Goal: Task Accomplishment & Management: Contribute content

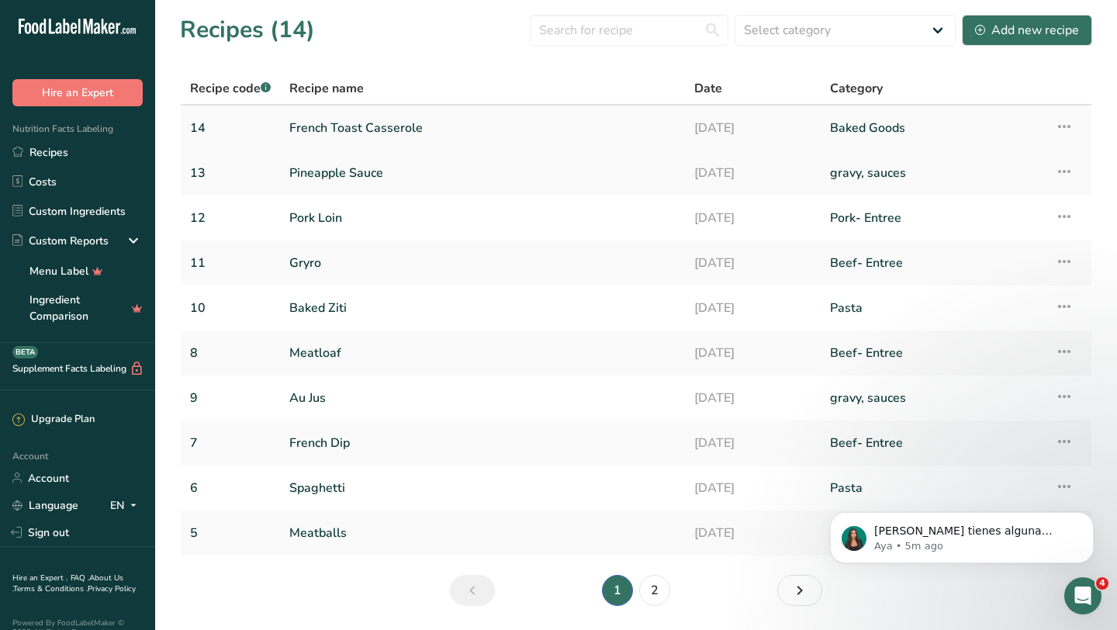
click at [372, 138] on link "French Toast Casserole" at bounding box center [482, 128] width 386 height 33
click at [347, 127] on link "French Toast Casserole" at bounding box center [482, 128] width 386 height 33
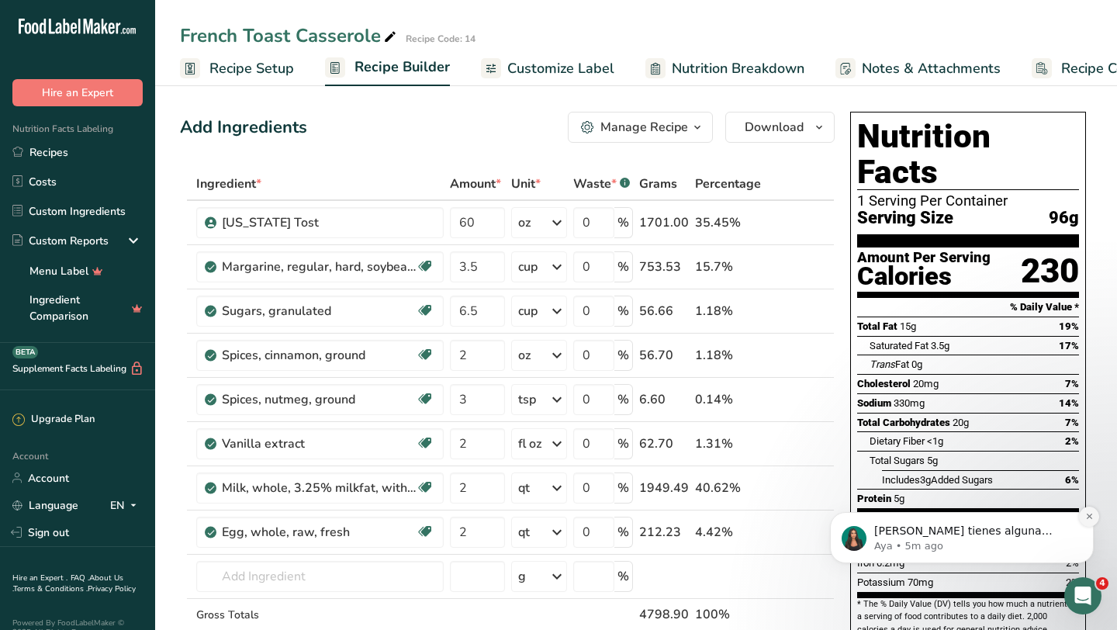
click at [1089, 520] on icon "Dismiss notification" at bounding box center [1089, 516] width 9 height 9
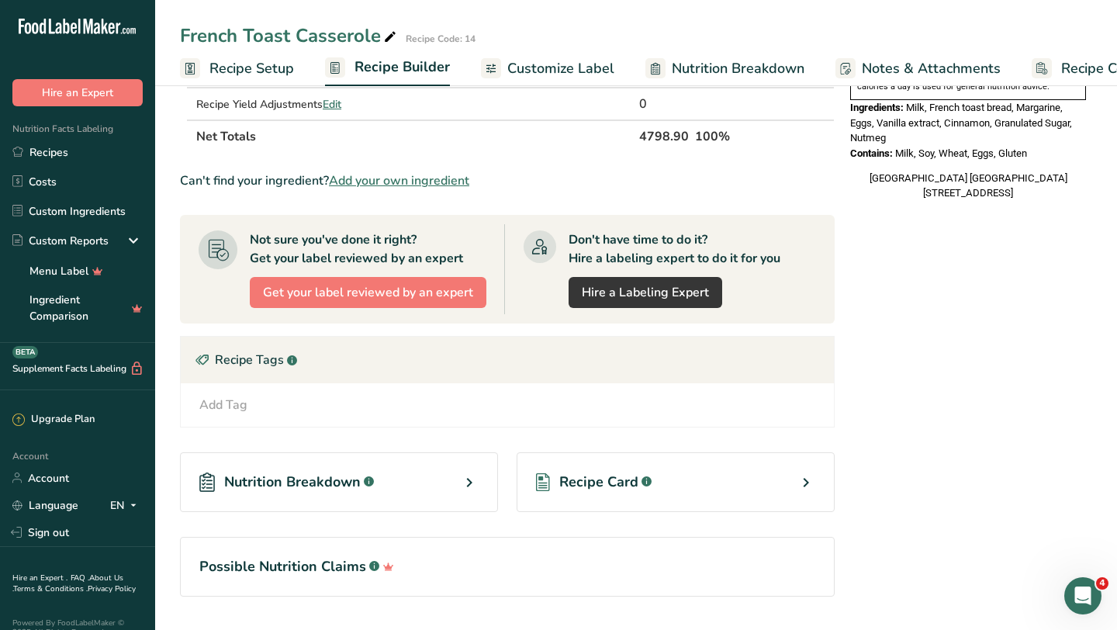
scroll to position [562, 0]
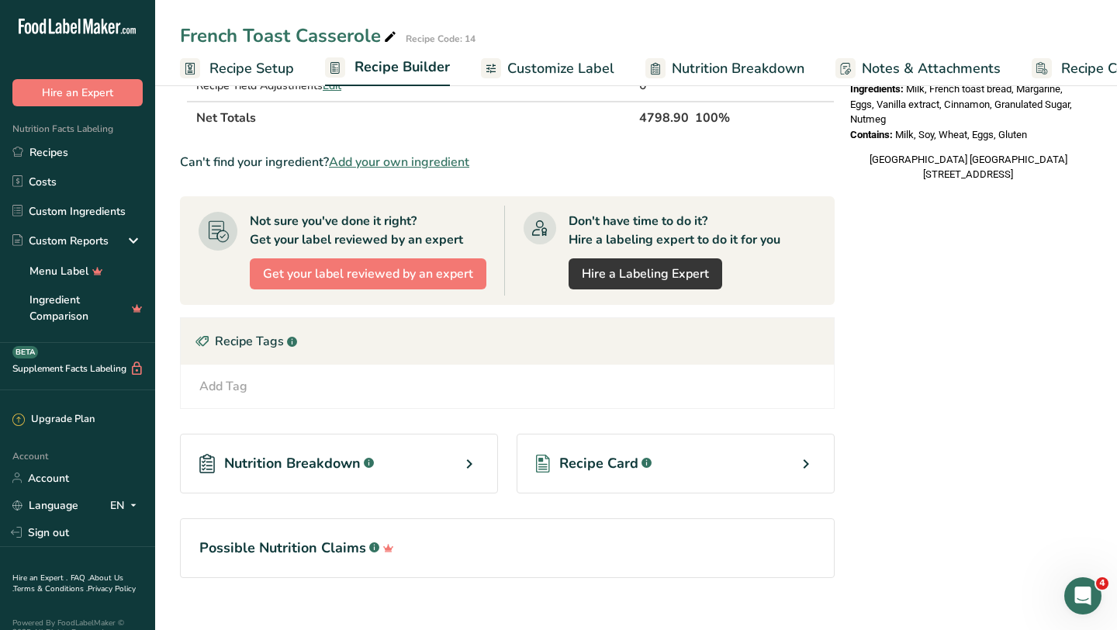
click at [802, 465] on icon at bounding box center [806, 464] width 19 height 28
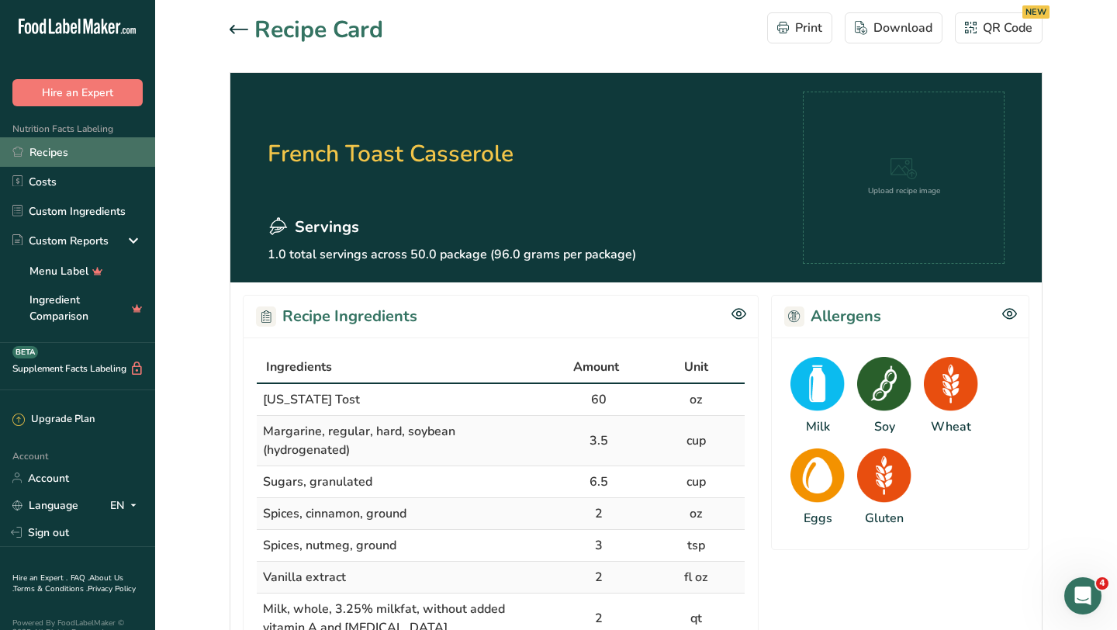
click at [56, 153] on link "Recipes" at bounding box center [77, 151] width 155 height 29
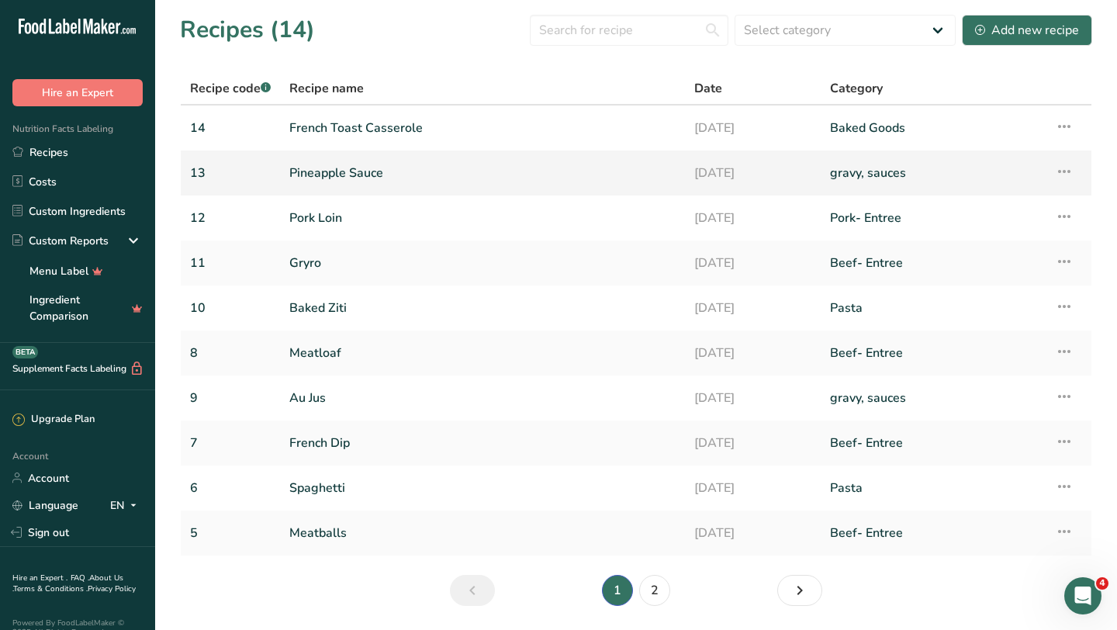
click at [322, 176] on link "Pineapple Sauce" at bounding box center [482, 173] width 386 height 33
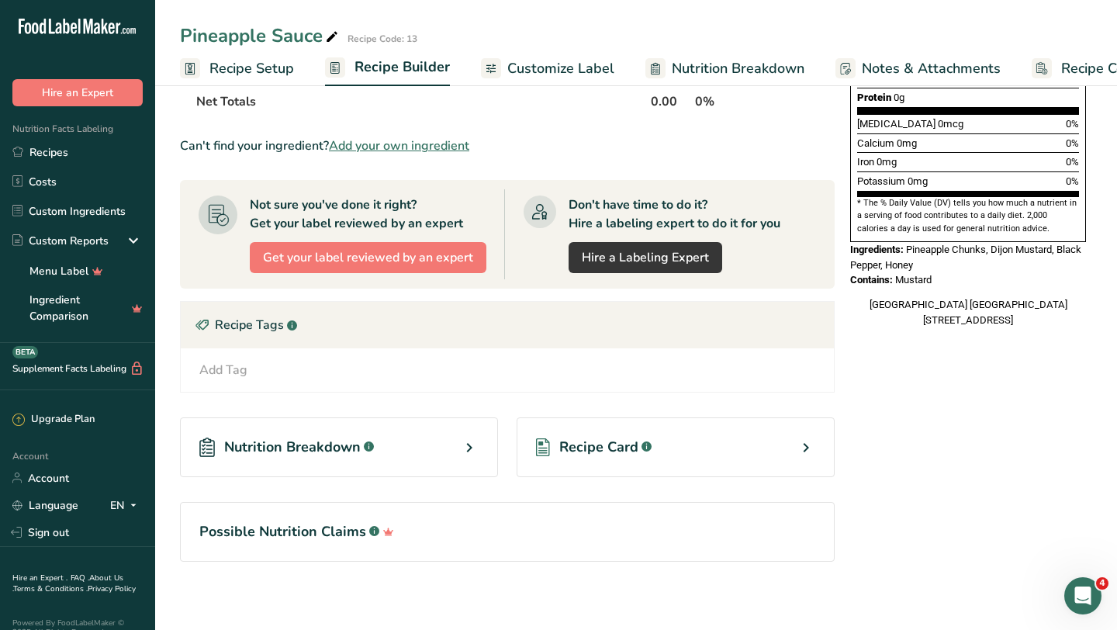
scroll to position [407, 0]
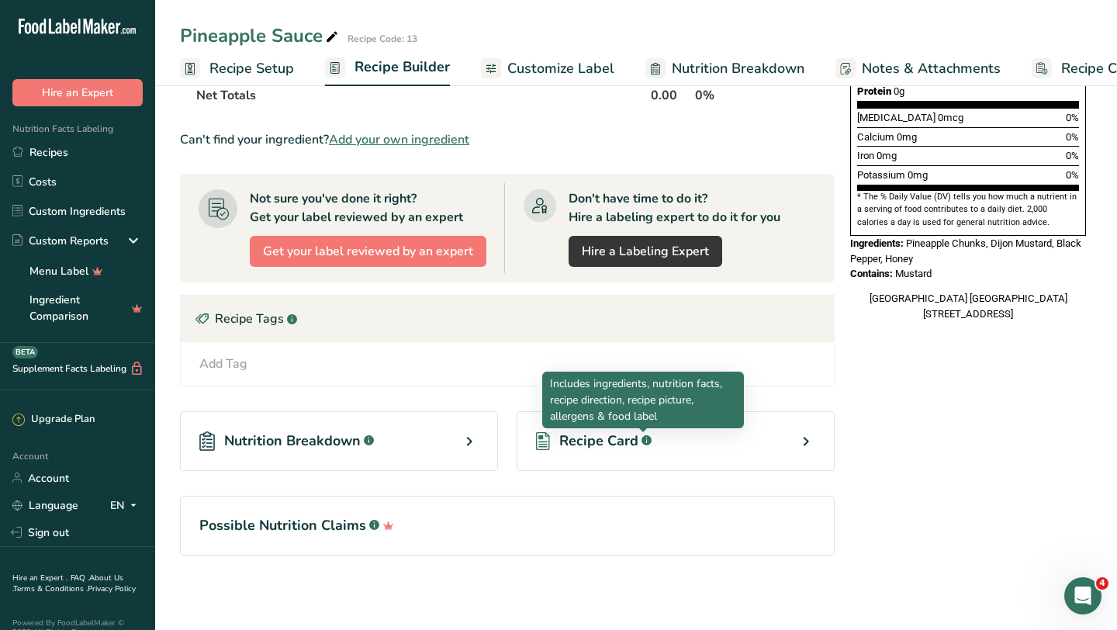
click at [645, 434] on div at bounding box center [643, 432] width 8 height 8
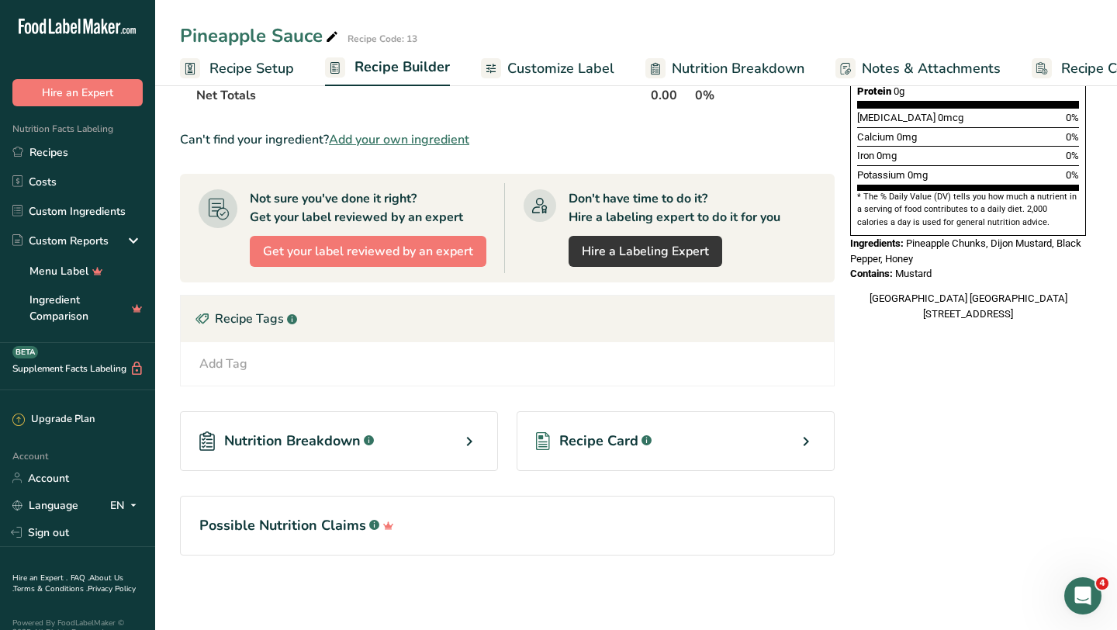
click at [790, 445] on div "Recipe Card .a-a{fill:#347362;}.b-a{fill:#fff;}" at bounding box center [676, 441] width 318 height 60
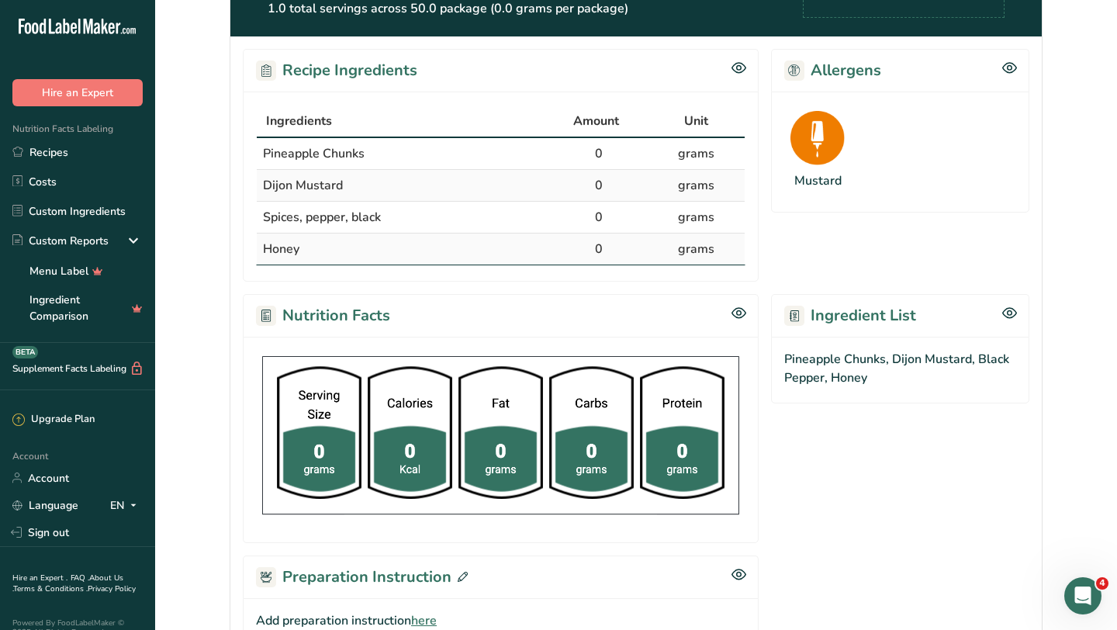
scroll to position [210, 0]
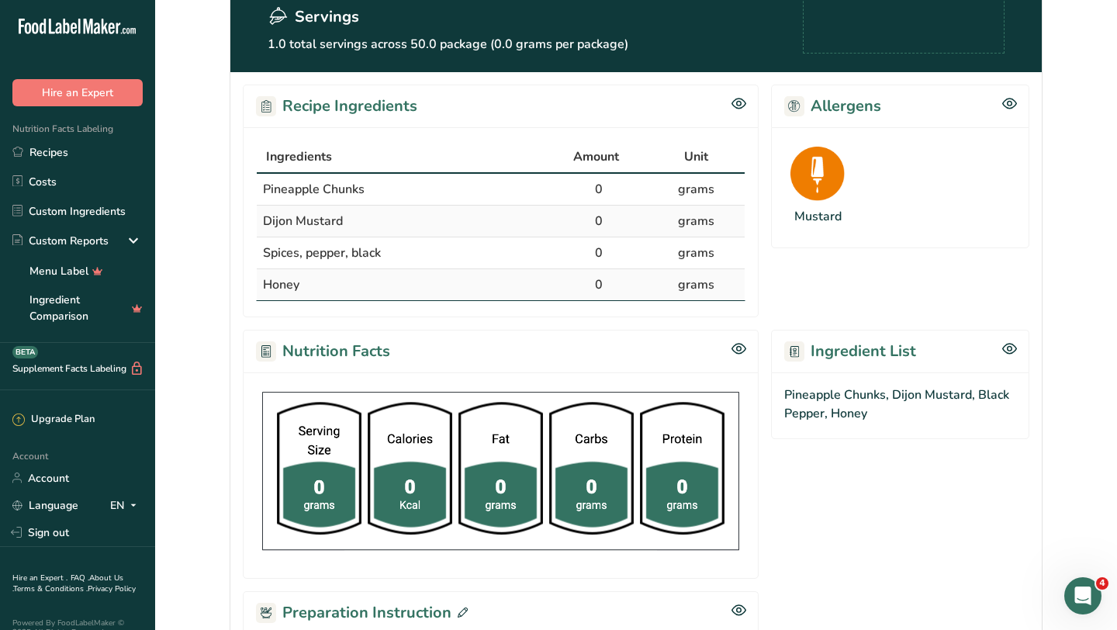
drag, startPoint x: 249, startPoint y: 177, endPoint x: 350, endPoint y: 291, distance: 152.2
click at [350, 291] on div "Ingredients Amount Unit Pineapple Chunks 0 grams Dijon Mustard 0 grams Spices, …" at bounding box center [501, 222] width 516 height 190
copy table "Ingredients Amount Unit Pineapple Chunks 0 grams Dijon Mustard 0 grams Spices, …"
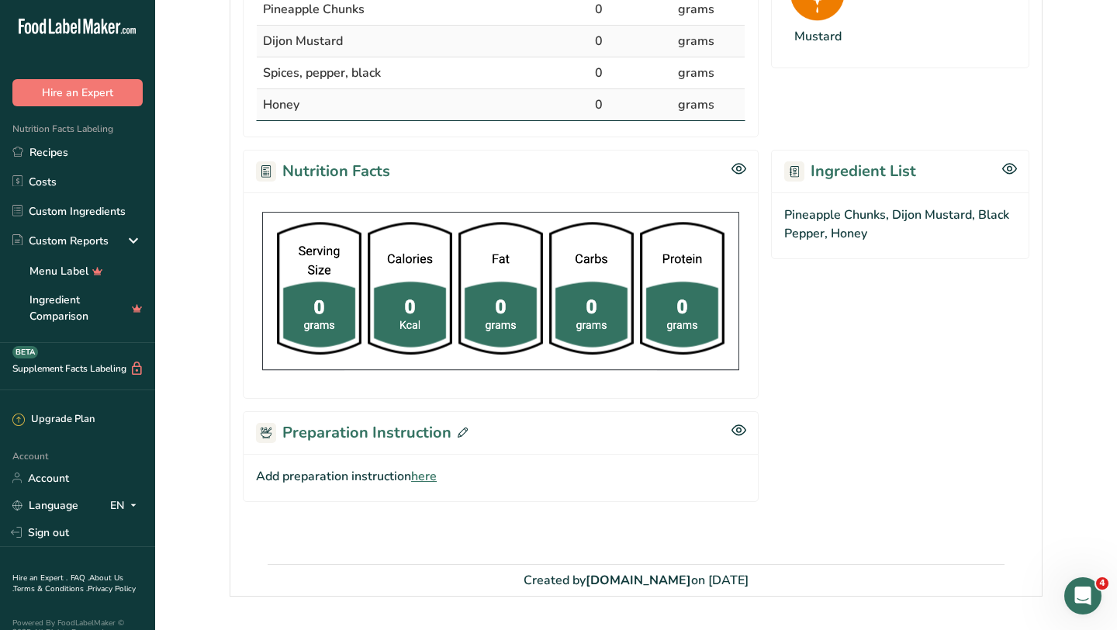
scroll to position [431, 0]
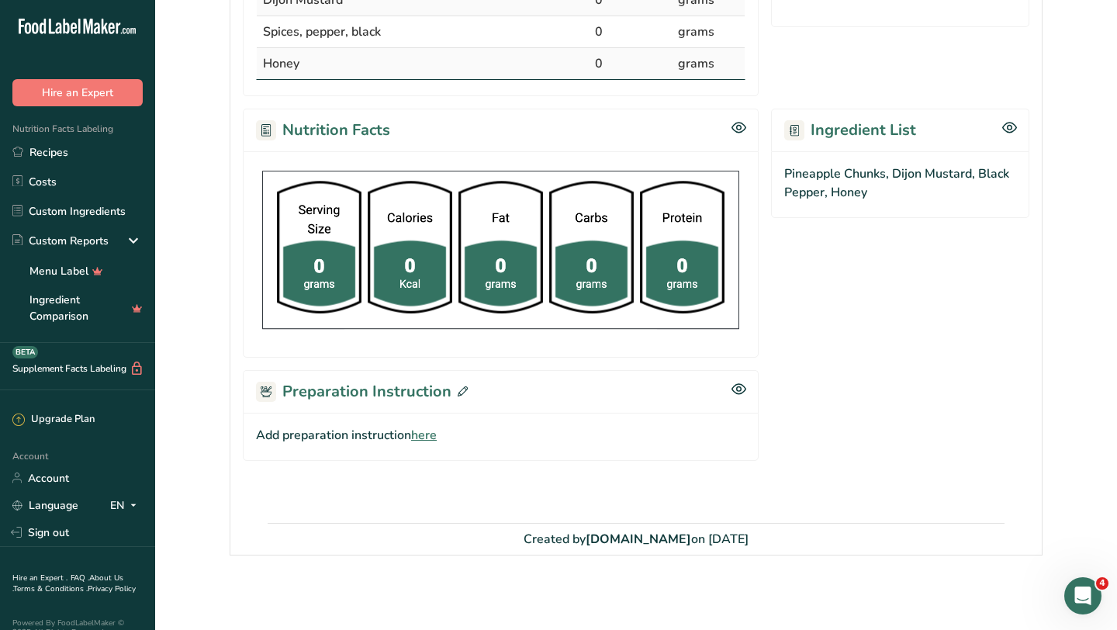
click at [431, 440] on span "here" at bounding box center [424, 435] width 26 height 19
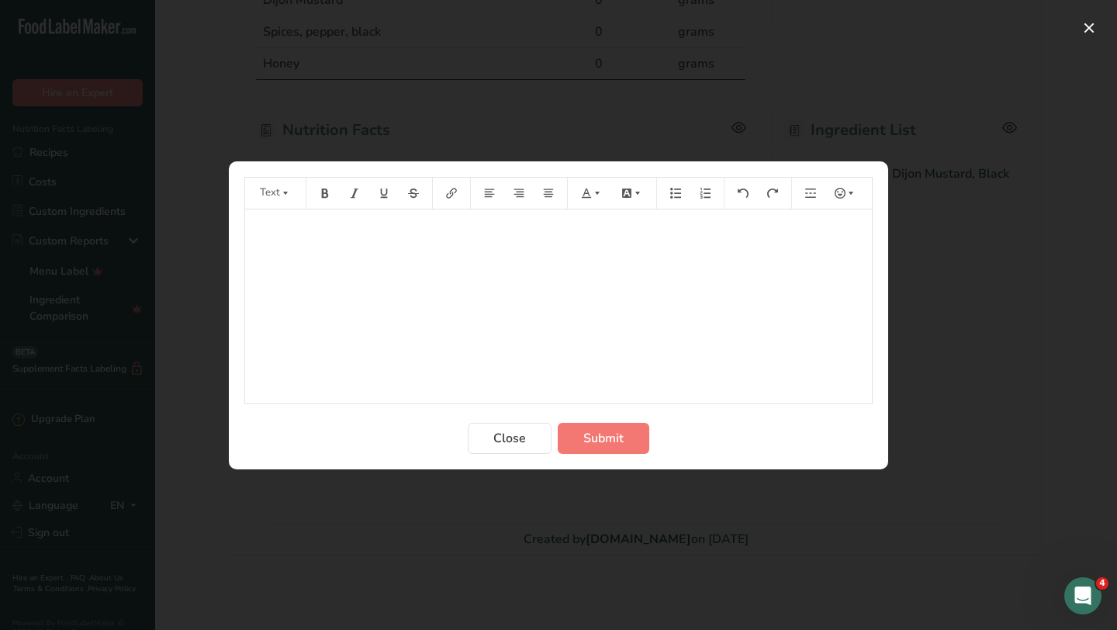
click at [444, 260] on div "﻿" at bounding box center [558, 306] width 627 height 194
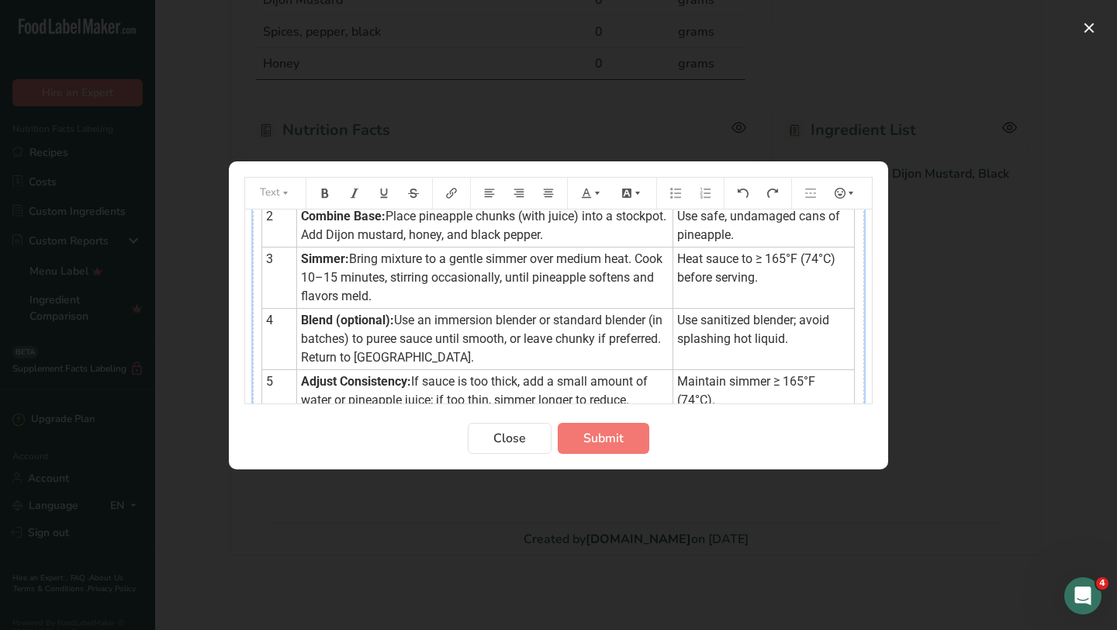
scroll to position [0, 0]
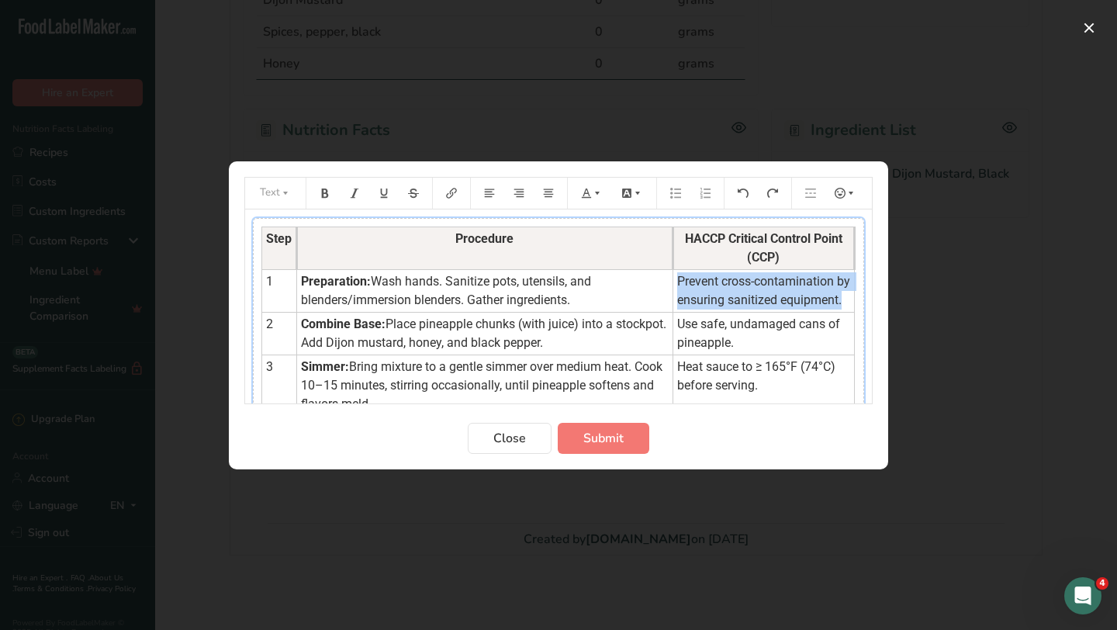
drag, startPoint x: 840, startPoint y: 301, endPoint x: 672, endPoint y: 283, distance: 169.3
click at [673, 283] on td "Prevent cross-contamination by ensuring sanitized equipment." at bounding box center [764, 290] width 182 height 43
click at [596, 196] on icon "Preparation instructions modal" at bounding box center [597, 193] width 11 height 11
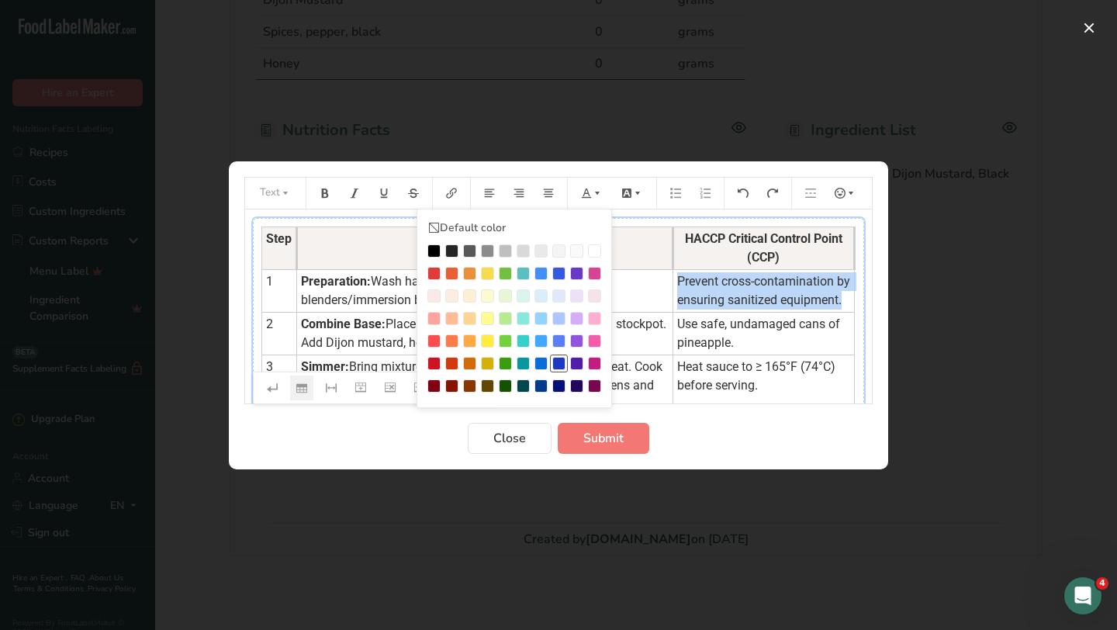
click at [560, 362] on div "Preparation instructions modal" at bounding box center [558, 363] width 13 height 13
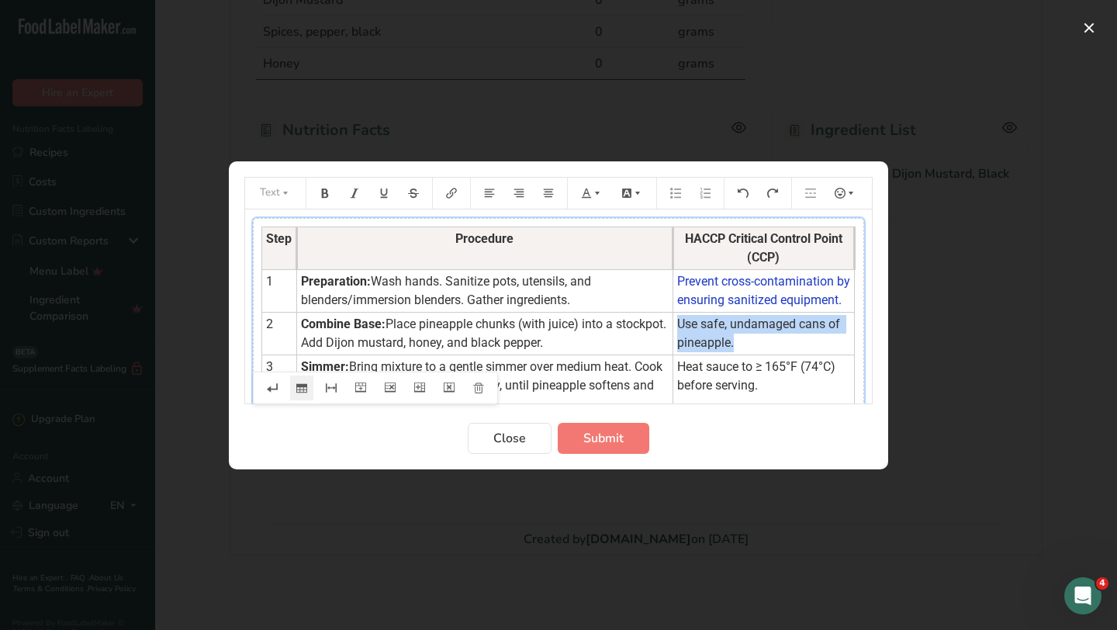
drag, startPoint x: 735, startPoint y: 339, endPoint x: 671, endPoint y: 323, distance: 66.2
click at [673, 323] on td "Use safe, undamaged cans of pineapple." at bounding box center [764, 333] width 182 height 43
click at [590, 205] on button "Preparation instructions modal" at bounding box center [592, 193] width 34 height 25
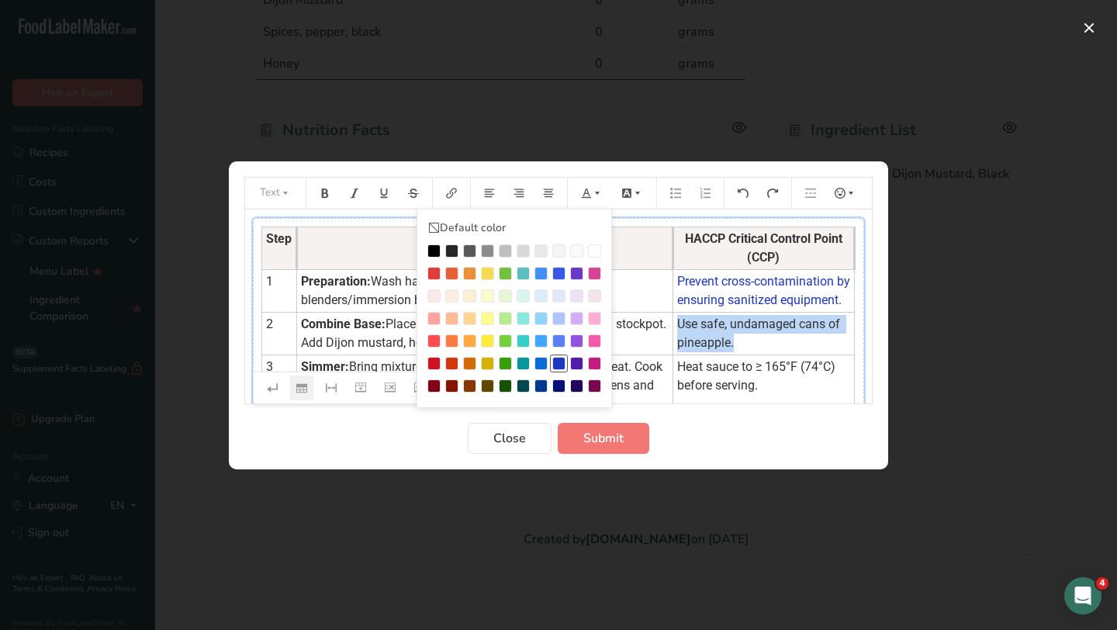
click at [559, 365] on div "Preparation instructions modal" at bounding box center [558, 363] width 13 height 13
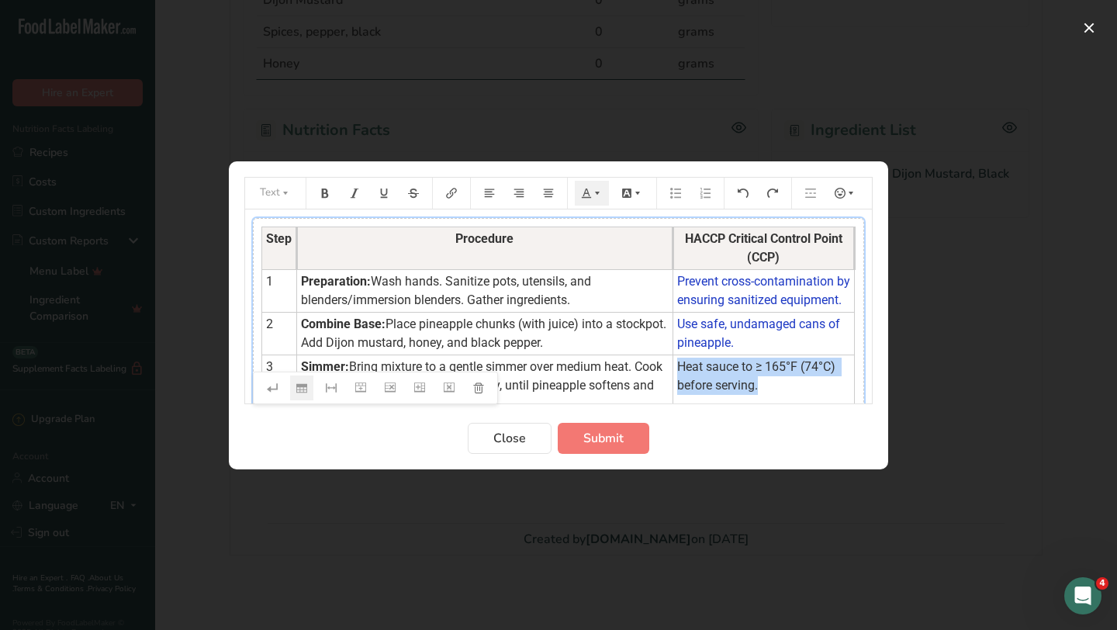
drag, startPoint x: 763, startPoint y: 387, endPoint x: 672, endPoint y: 368, distance: 92.6
click at [673, 368] on td "Heat sauce to ≥ 165°F (74°C) before serving." at bounding box center [764, 384] width 182 height 61
click at [590, 199] on button "Preparation instructions modal" at bounding box center [592, 193] width 34 height 25
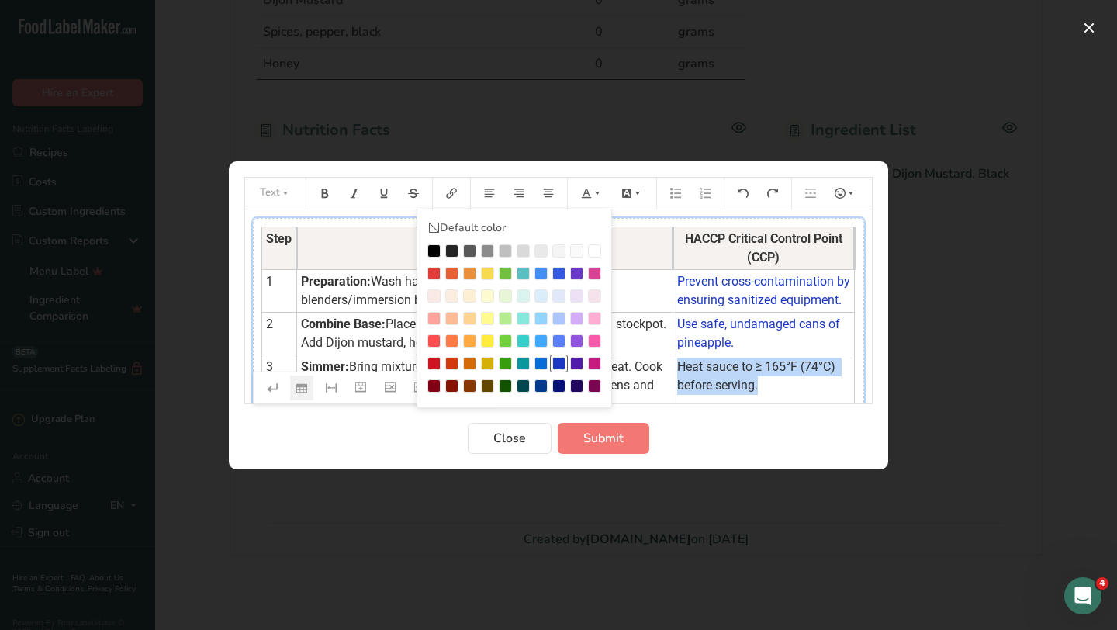
click at [562, 363] on div "Preparation instructions modal" at bounding box center [558, 363] width 13 height 13
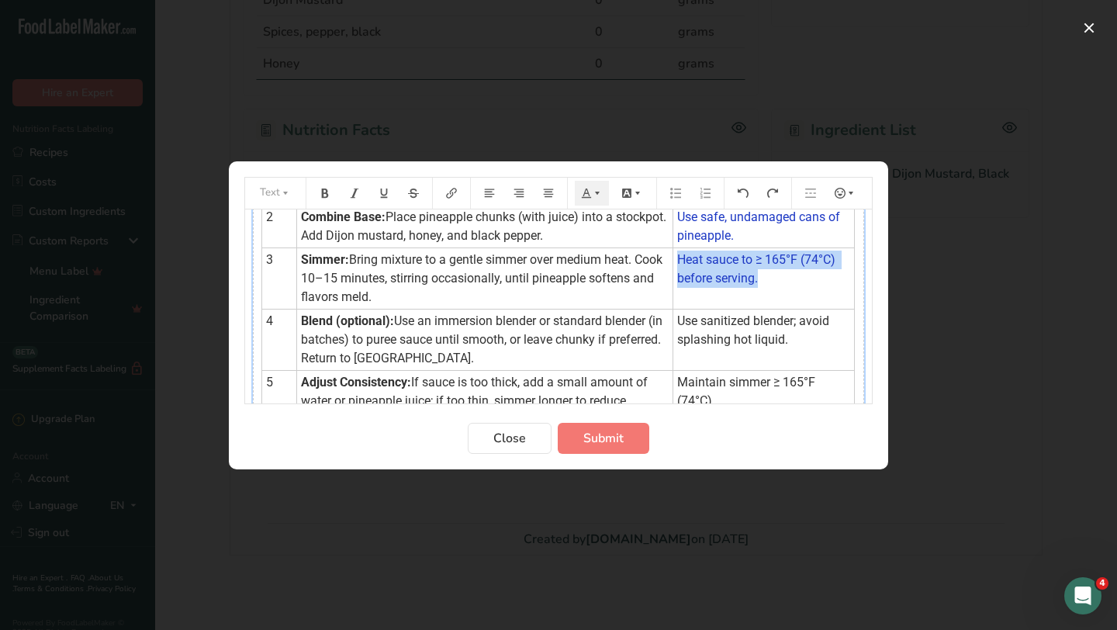
scroll to position [125, 0]
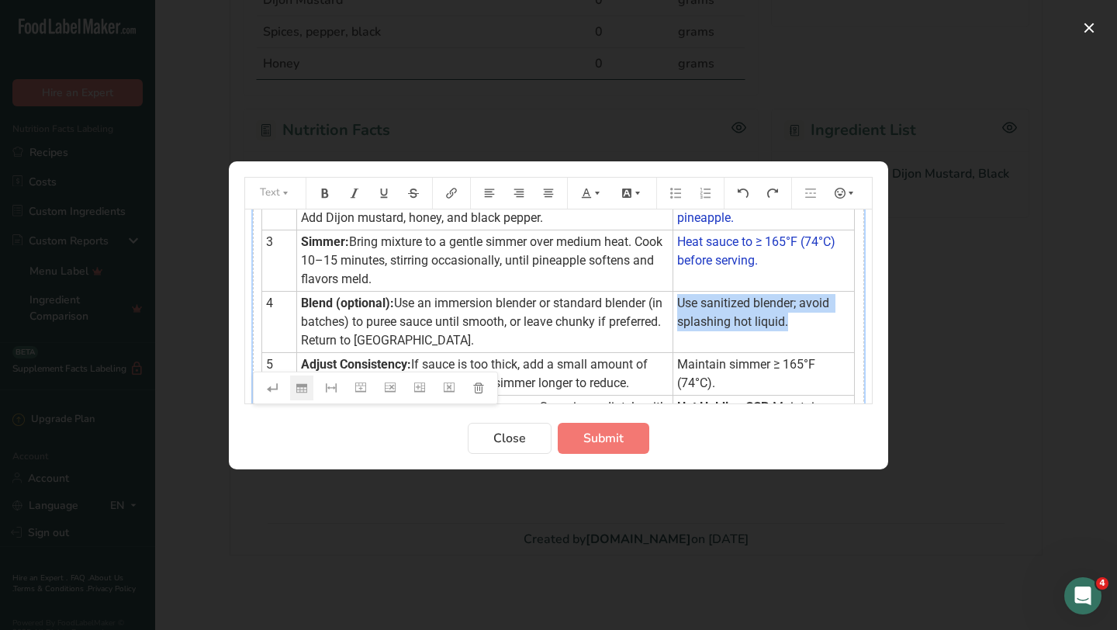
drag, startPoint x: 798, startPoint y: 322, endPoint x: 671, endPoint y: 303, distance: 128.6
click at [673, 303] on td "Use sanitized blender; avoid splashing hot liquid." at bounding box center [764, 321] width 182 height 61
click at [596, 190] on icon "Preparation instructions modal" at bounding box center [597, 193] width 11 height 11
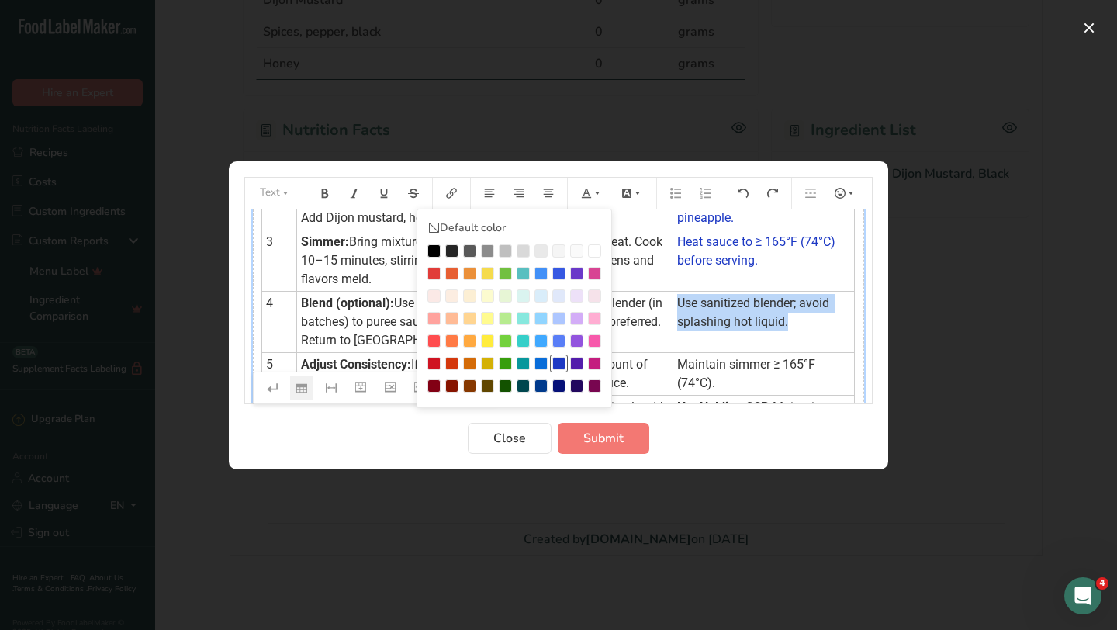
click at [558, 363] on div "Preparation instructions modal" at bounding box center [558, 363] width 13 height 13
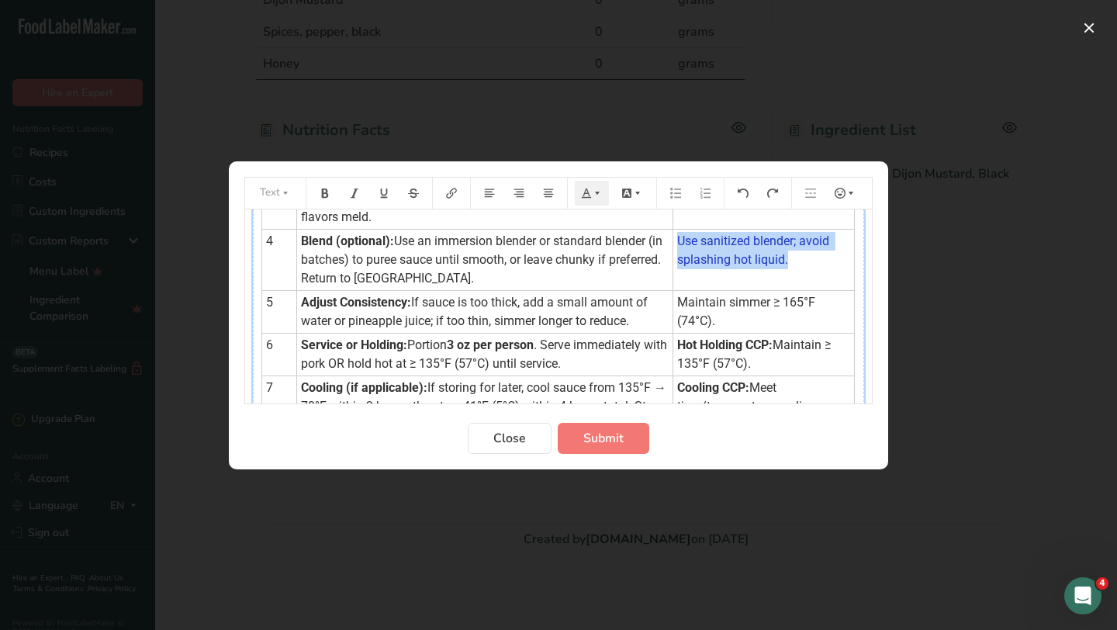
scroll to position [192, 0]
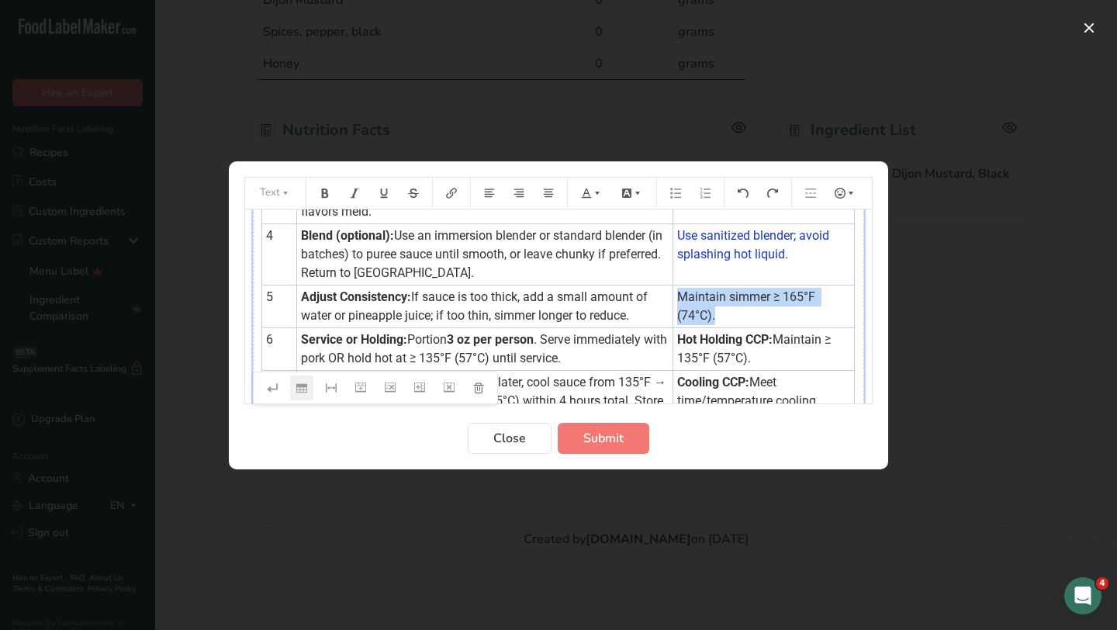
drag, startPoint x: 851, startPoint y: 303, endPoint x: 671, endPoint y: 298, distance: 180.0
click at [673, 298] on td "Maintain simmer ≥ 165°F (74°C)." at bounding box center [764, 306] width 182 height 43
click at [595, 197] on icon "Preparation instructions modal" at bounding box center [597, 193] width 11 height 11
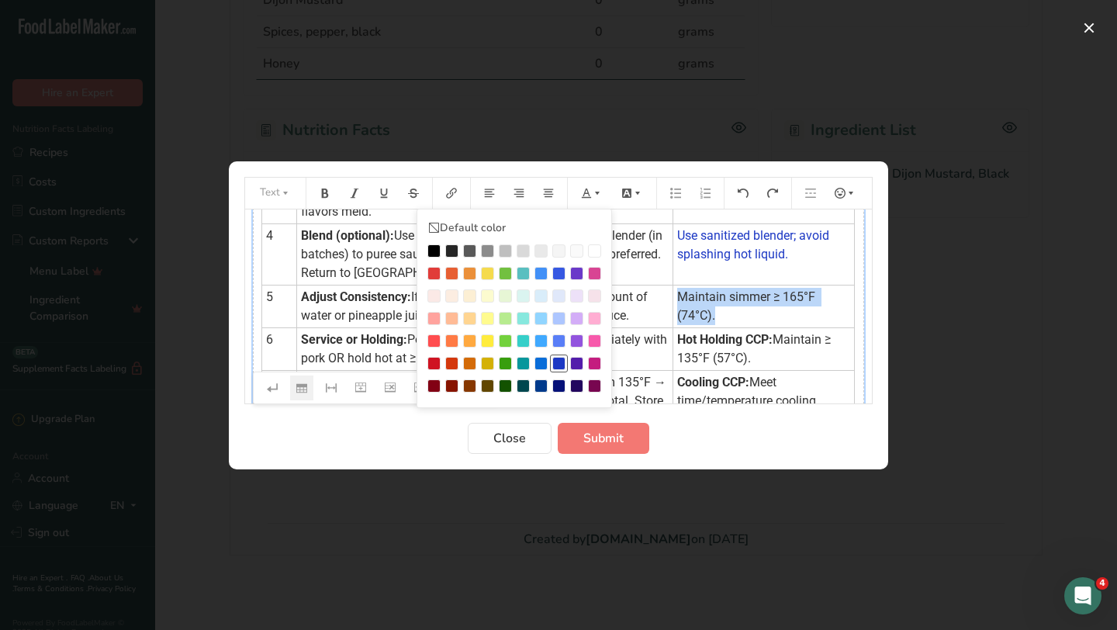
click at [554, 357] on div "Preparation instructions modal" at bounding box center [558, 363] width 13 height 13
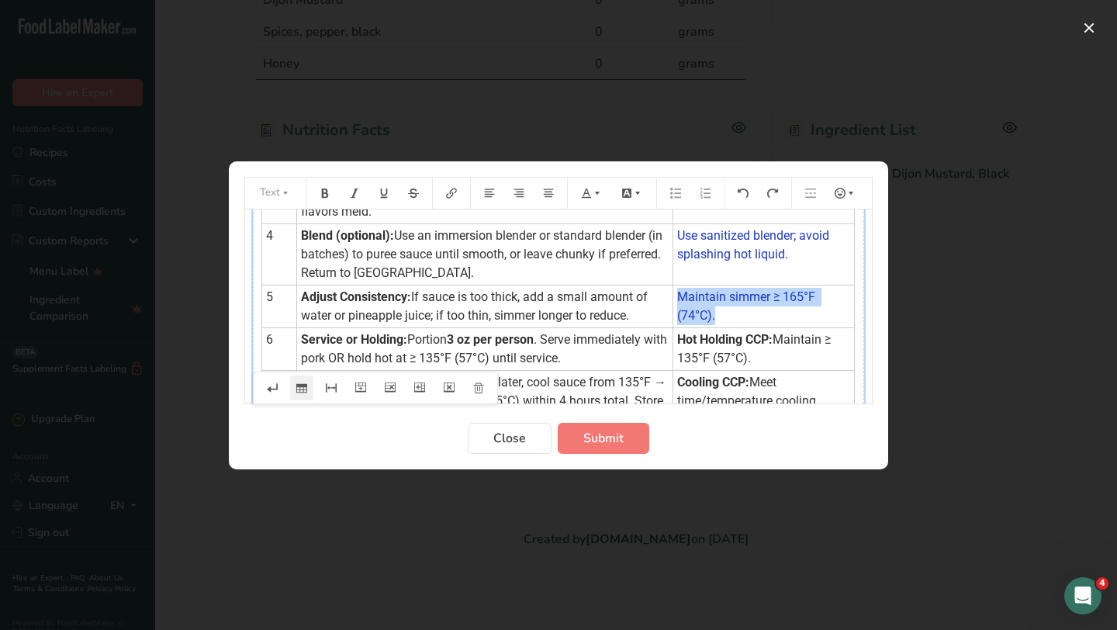
drag, startPoint x: 749, startPoint y: 363, endPoint x: 670, endPoint y: 344, distance: 80.7
click at [673, 344] on td "Hot Holding CCP: Maintain ≥ 135°F (57°C)." at bounding box center [764, 348] width 182 height 43
click at [595, 192] on icon "Preparation instructions modal" at bounding box center [597, 193] width 11 height 11
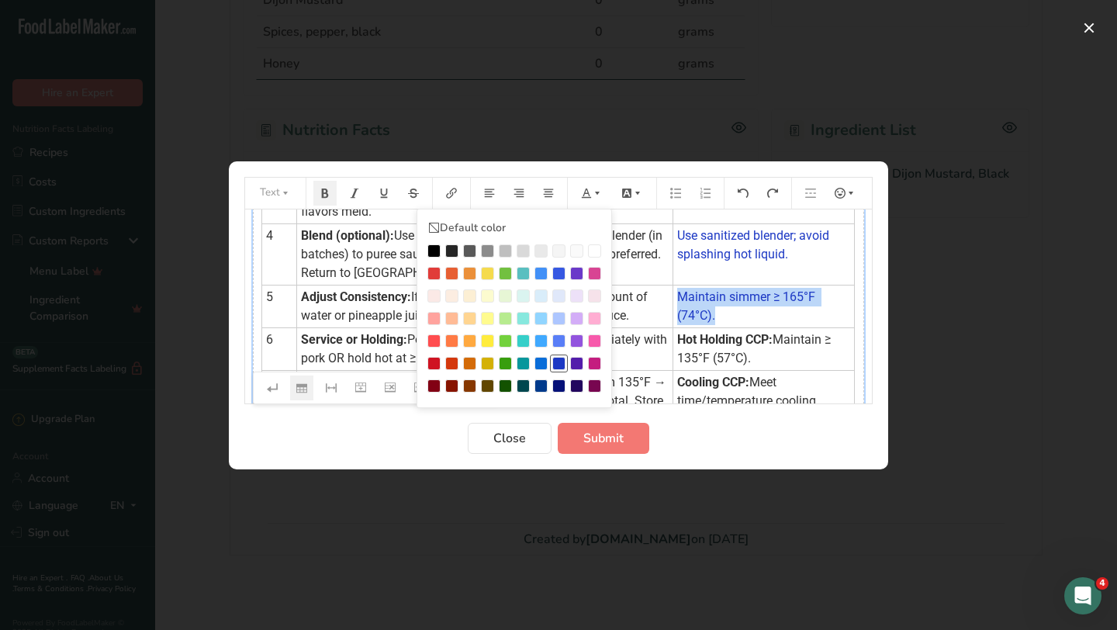
click at [553, 361] on div "Preparation instructions modal" at bounding box center [558, 363] width 13 height 13
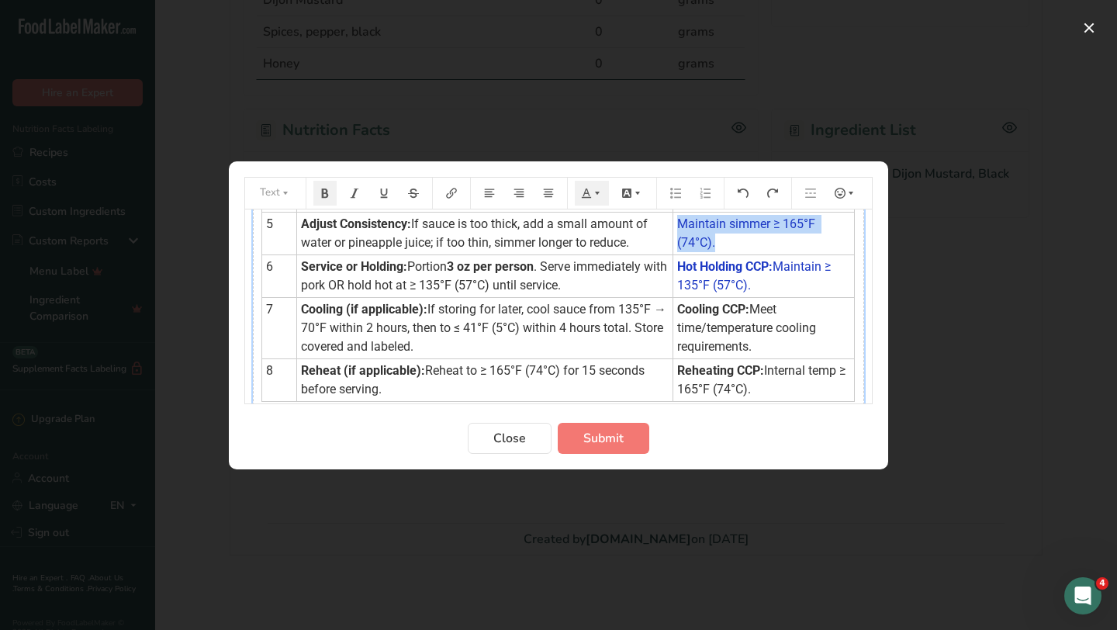
scroll to position [284, 0]
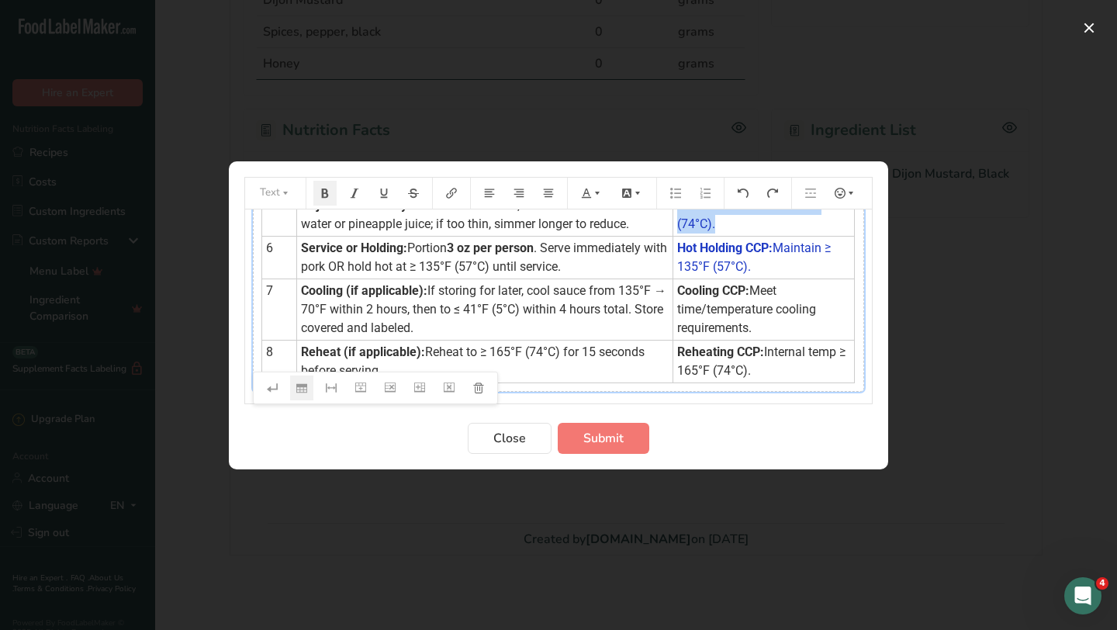
drag, startPoint x: 750, startPoint y: 327, endPoint x: 673, endPoint y: 294, distance: 84.4
click at [673, 294] on td "Cooling CCP: Meet time/temperature cooling requirements." at bounding box center [764, 308] width 182 height 61
click at [590, 197] on icon "Preparation instructions modal" at bounding box center [586, 192] width 9 height 9
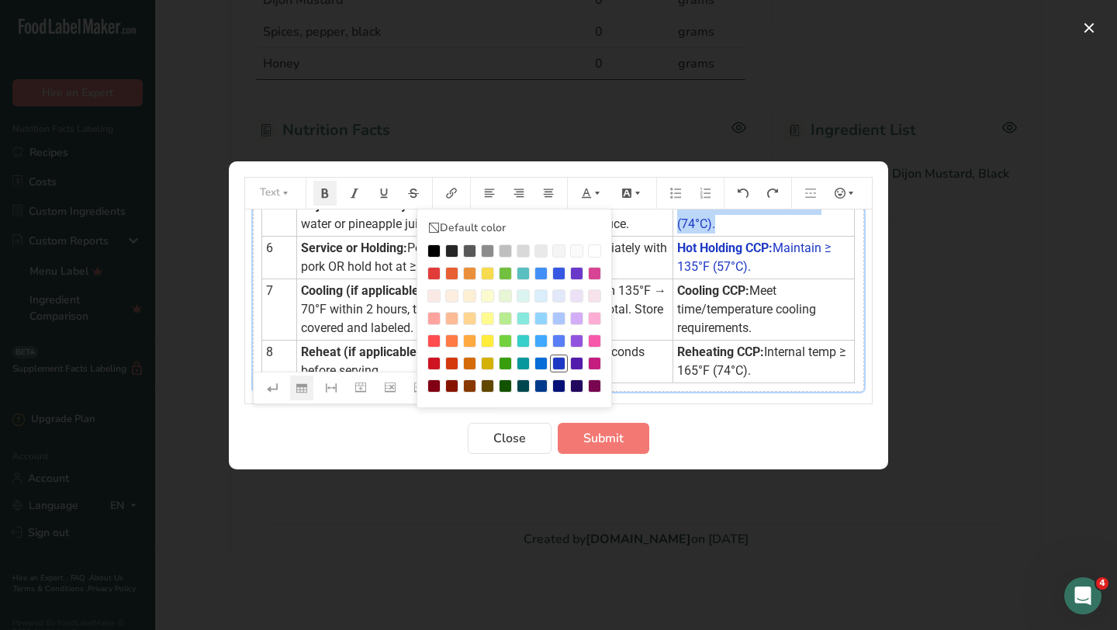
click at [559, 369] on li "Preparation instructions modal" at bounding box center [559, 363] width 18 height 18
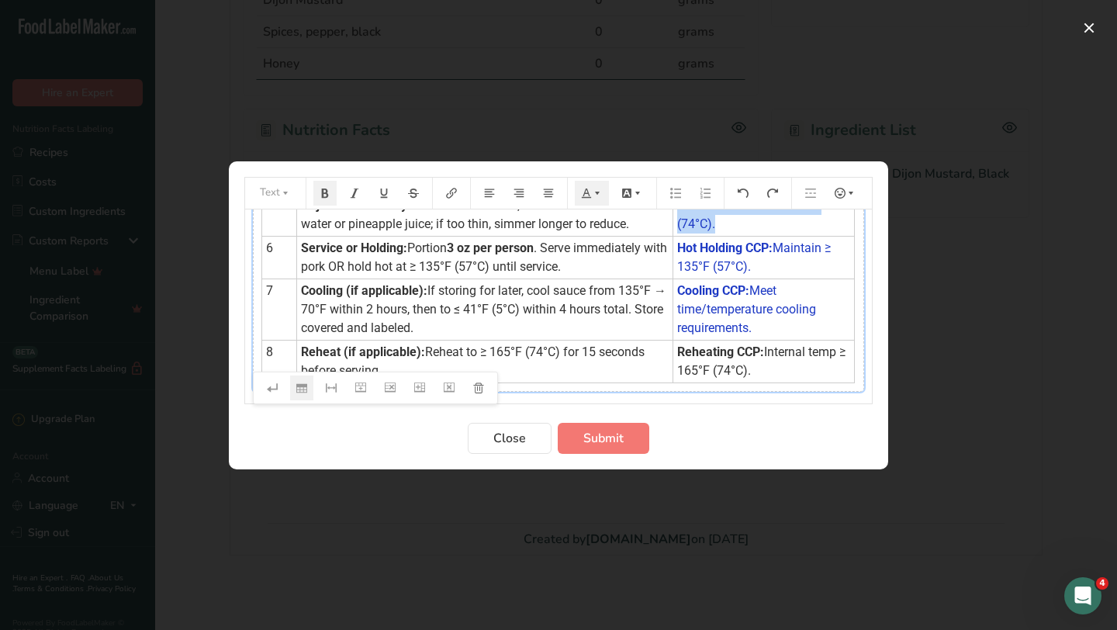
scroll to position [321, 0]
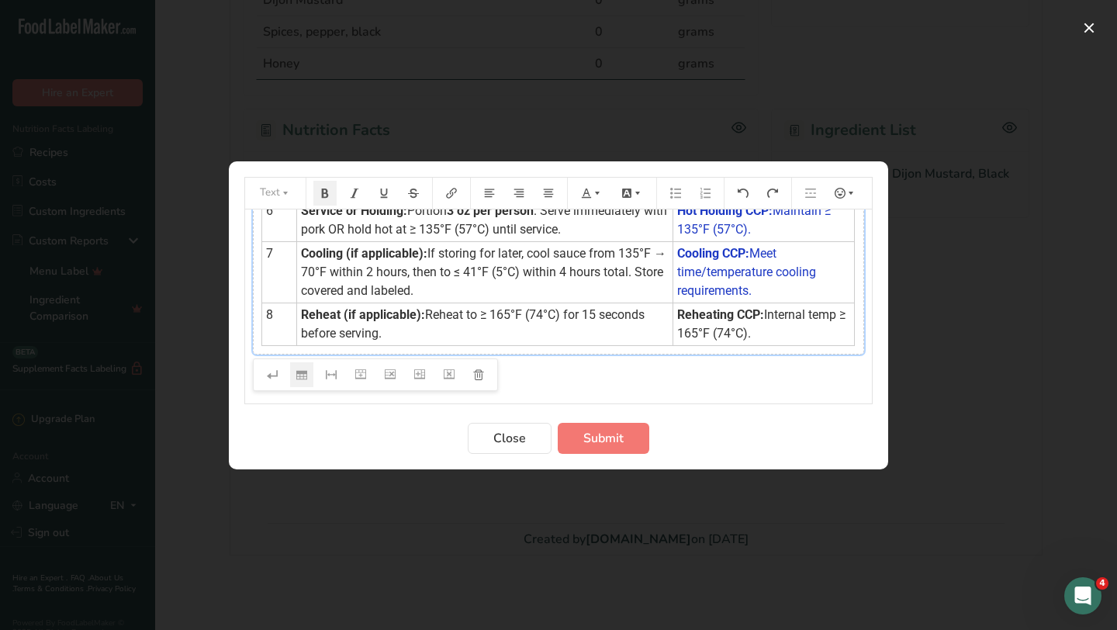
drag, startPoint x: 743, startPoint y: 330, endPoint x: 673, endPoint y: 320, distance: 71.3
click at [673, 320] on td "Reheating CCP: Internal temp ≥ 165°F (74°C)." at bounding box center [764, 324] width 182 height 43
click at [586, 194] on icon "Preparation instructions modal" at bounding box center [586, 193] width 11 height 11
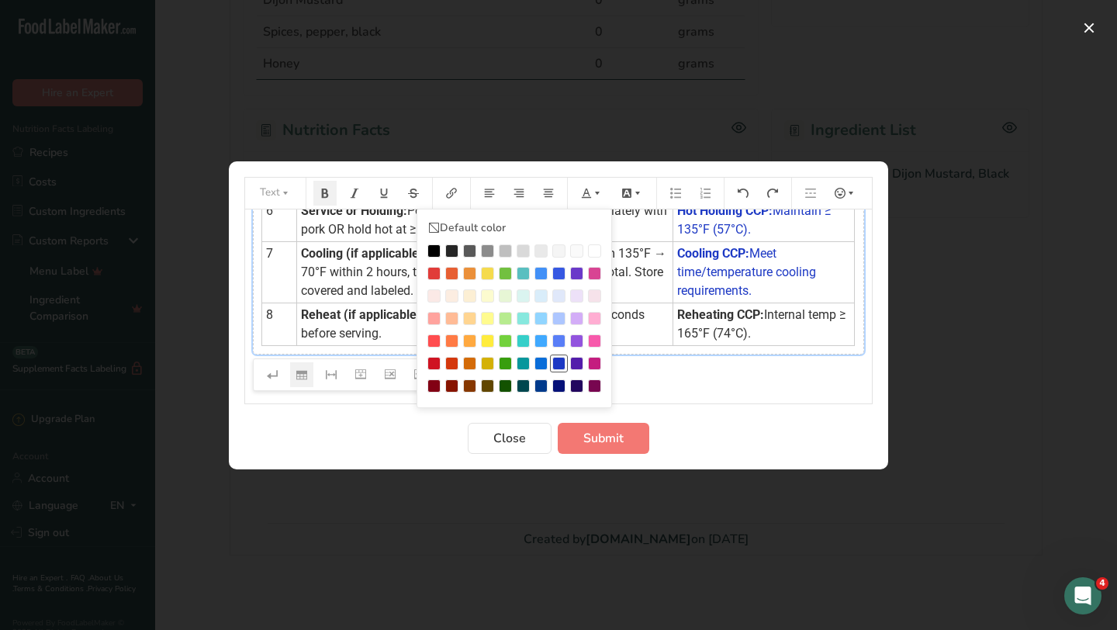
click at [560, 359] on div "Preparation instructions modal" at bounding box center [558, 363] width 13 height 13
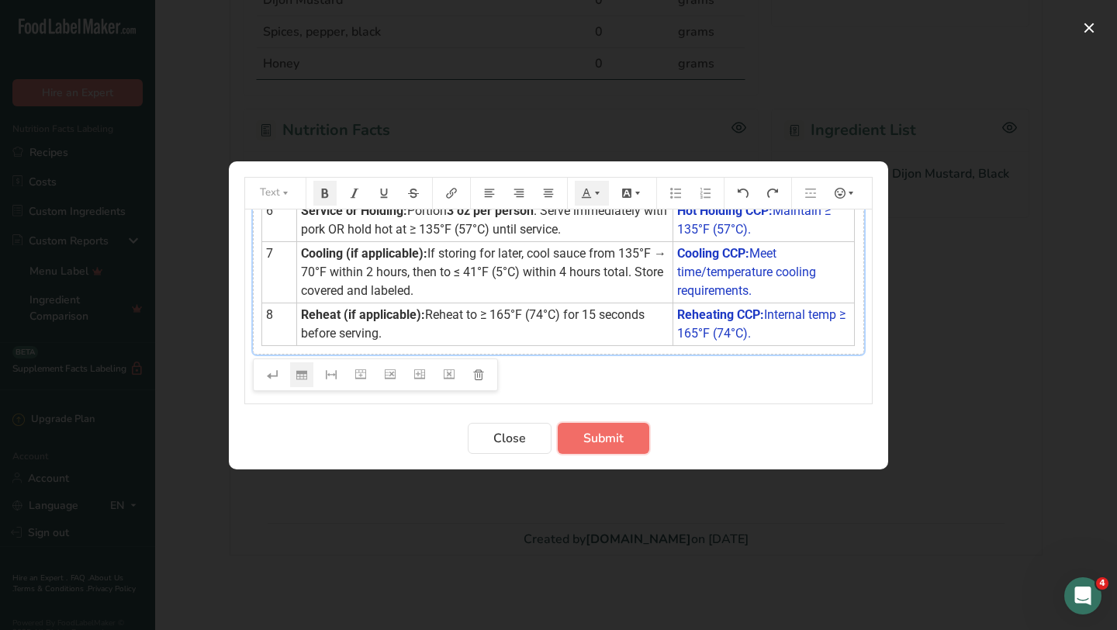
click at [606, 444] on span "Submit" at bounding box center [603, 438] width 40 height 19
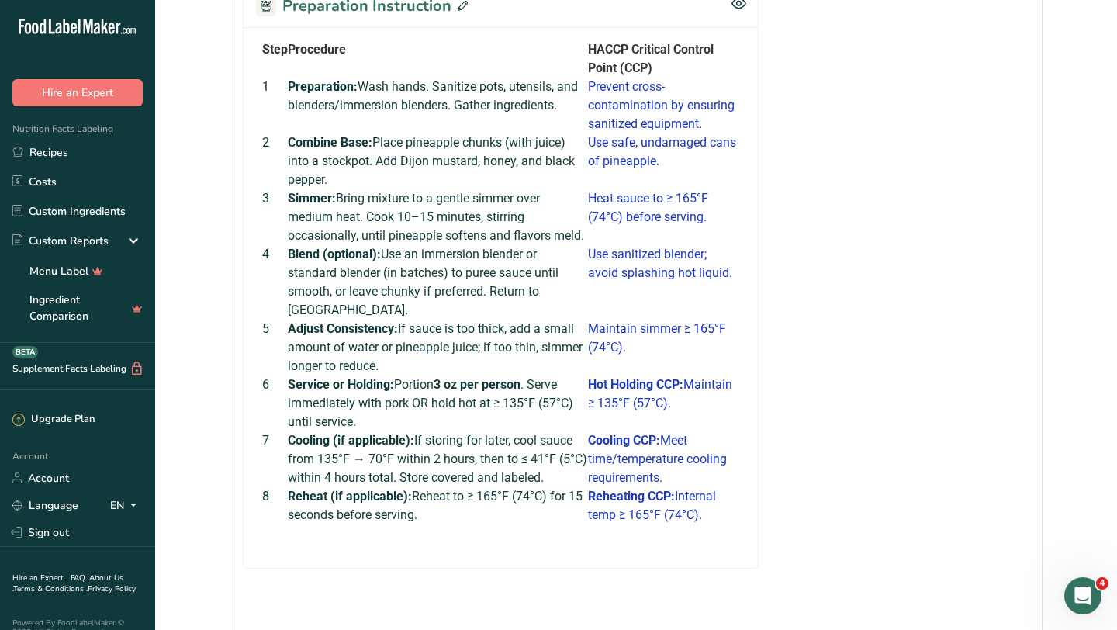
scroll to position [446, 0]
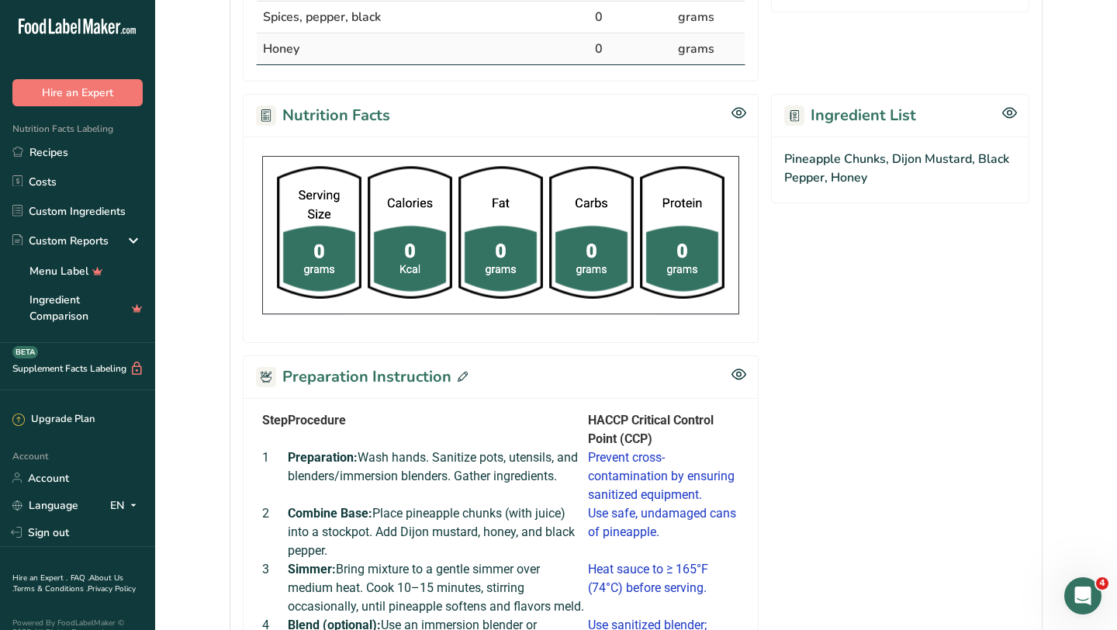
click at [458, 378] on icon at bounding box center [463, 377] width 10 height 10
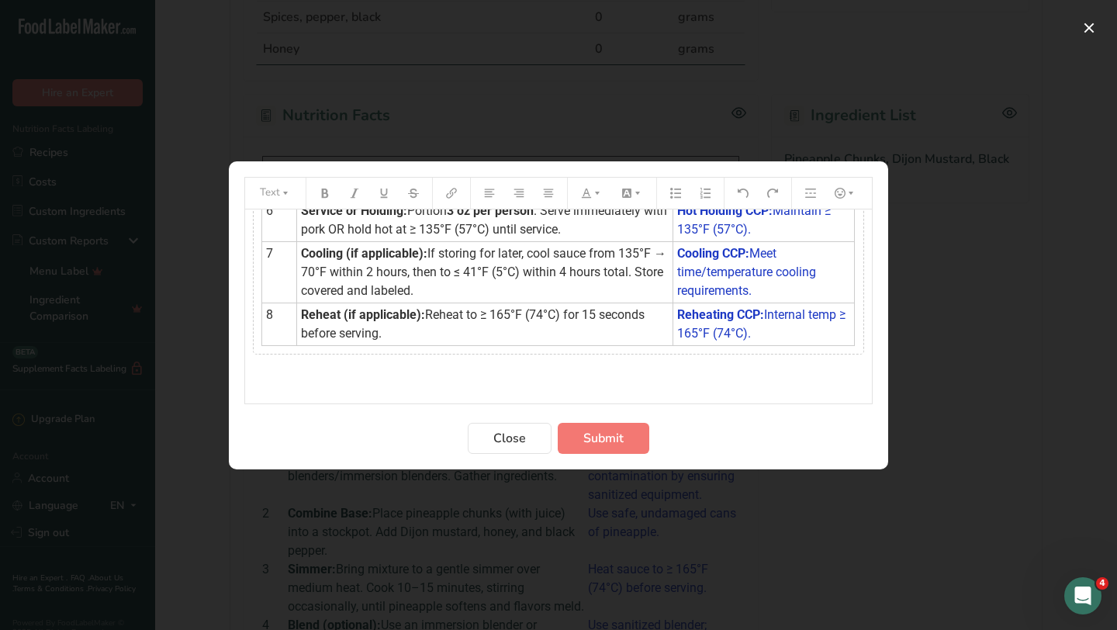
scroll to position [0, 0]
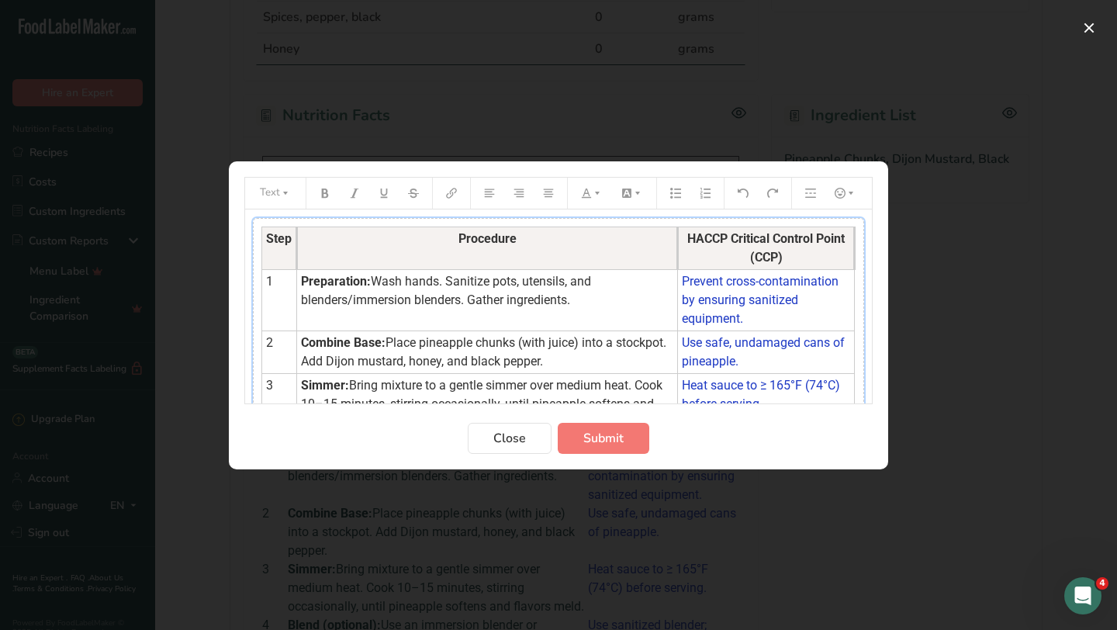
drag, startPoint x: 663, startPoint y: 244, endPoint x: 675, endPoint y: 244, distance: 11.6
click at [675, 244] on th "Procedure" at bounding box center [487, 248] width 381 height 43
click at [597, 437] on span "Submit" at bounding box center [603, 438] width 40 height 19
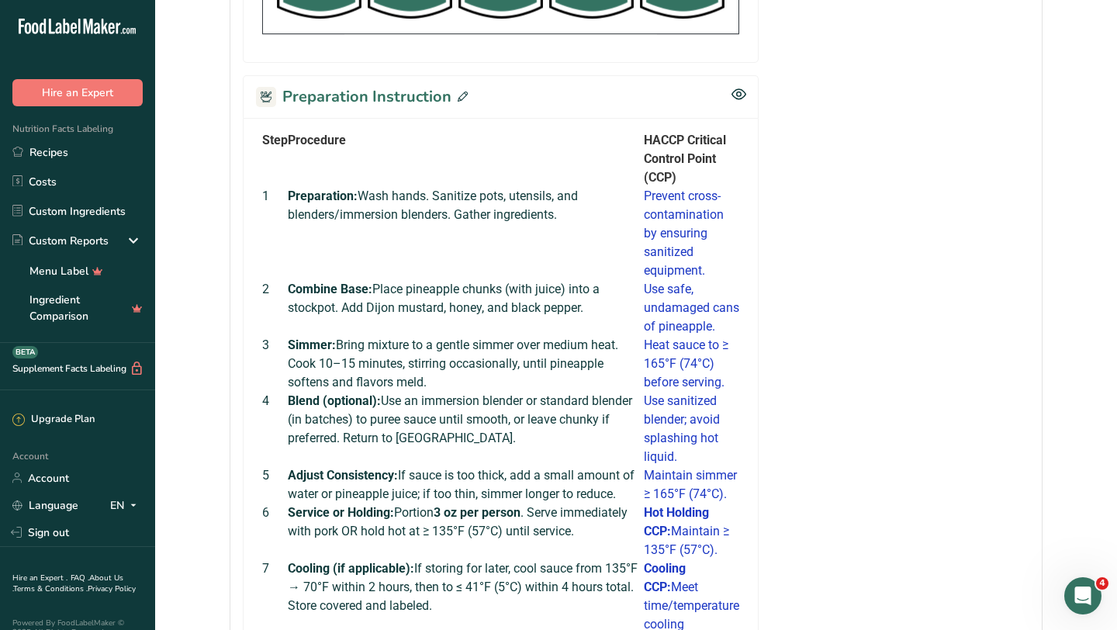
scroll to position [704, 0]
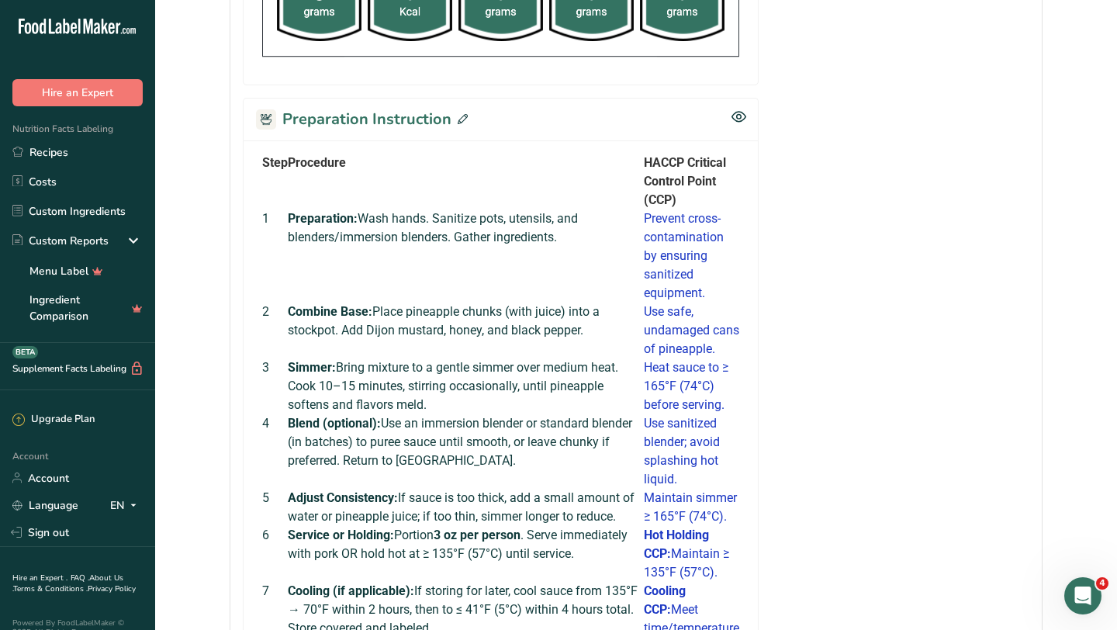
click at [459, 116] on icon at bounding box center [463, 119] width 10 height 10
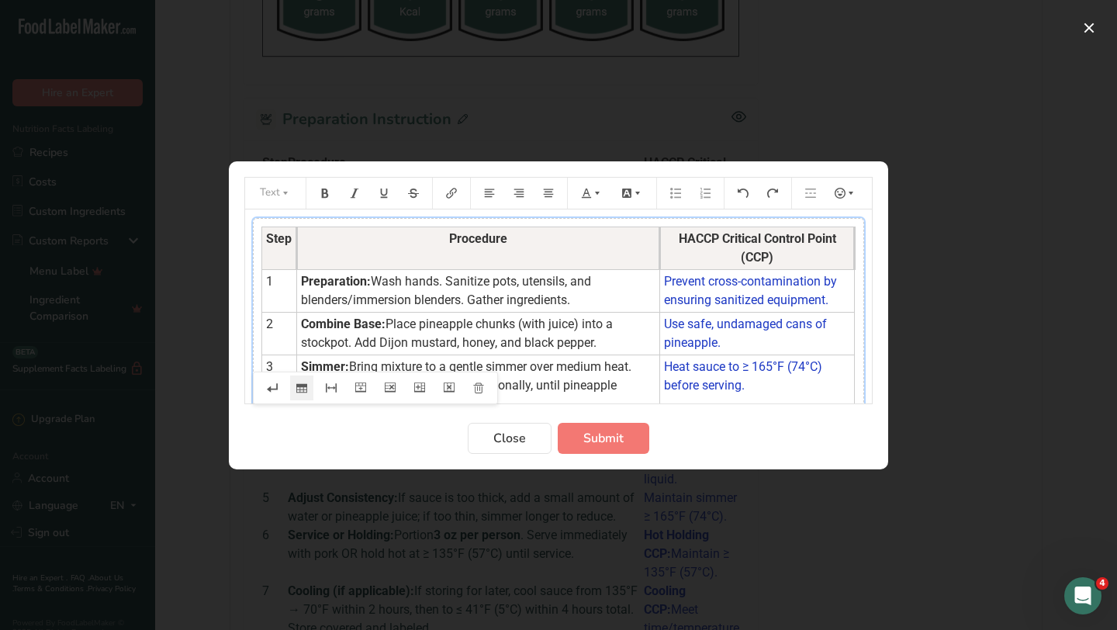
drag, startPoint x: 676, startPoint y: 248, endPoint x: 658, endPoint y: 248, distance: 17.8
click at [658, 248] on th "Procedure" at bounding box center [478, 248] width 363 height 43
click at [614, 431] on span "Submit" at bounding box center [603, 438] width 40 height 19
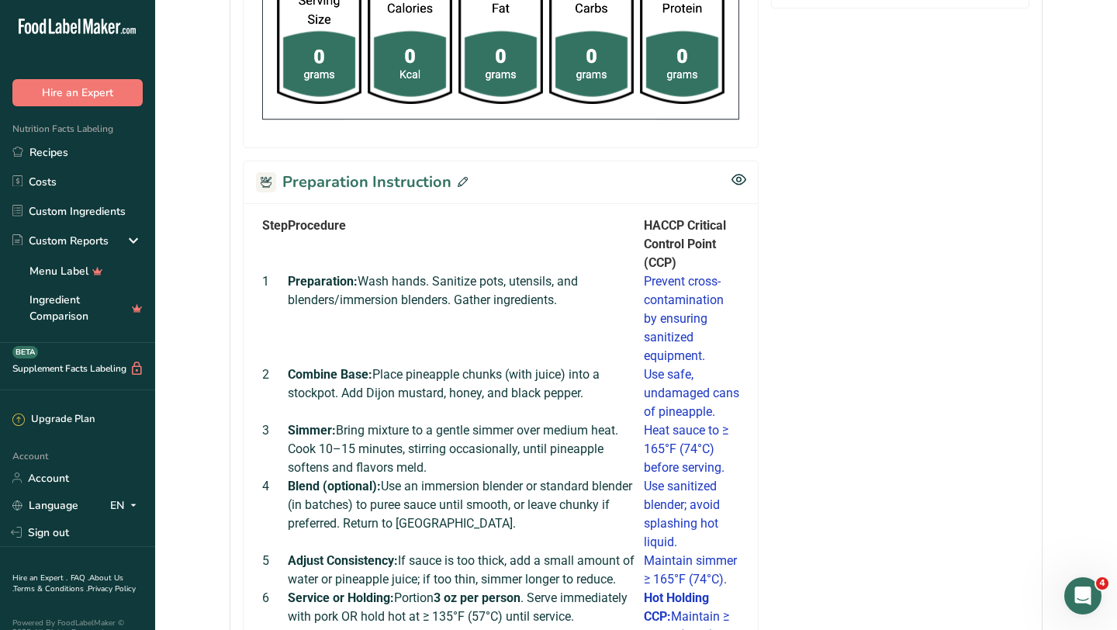
scroll to position [806, 0]
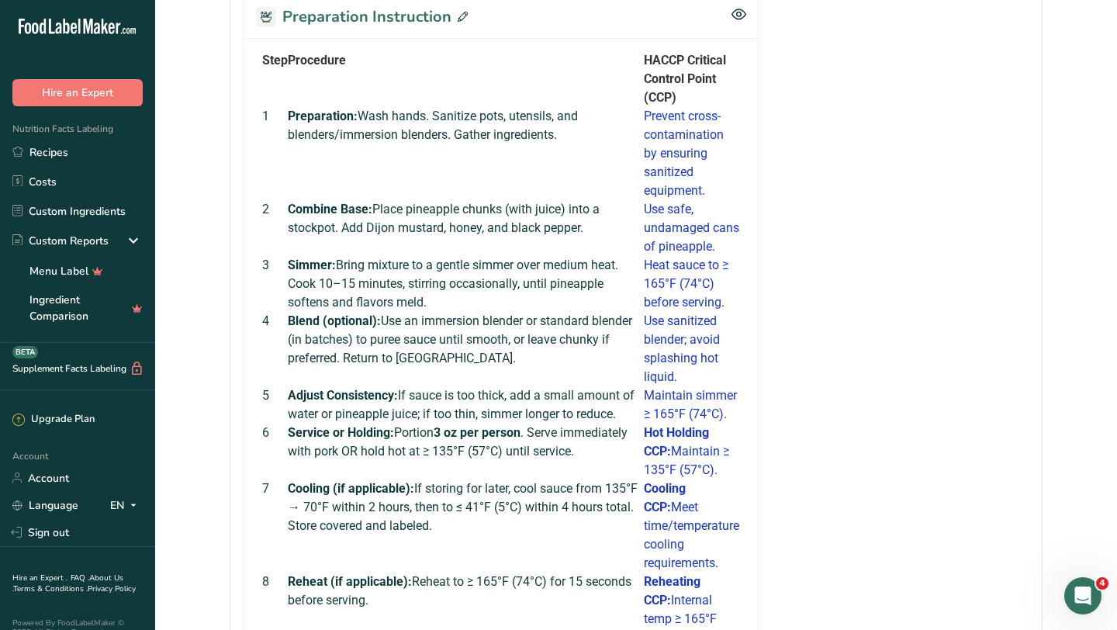
click at [459, 17] on icon at bounding box center [463, 17] width 10 height 10
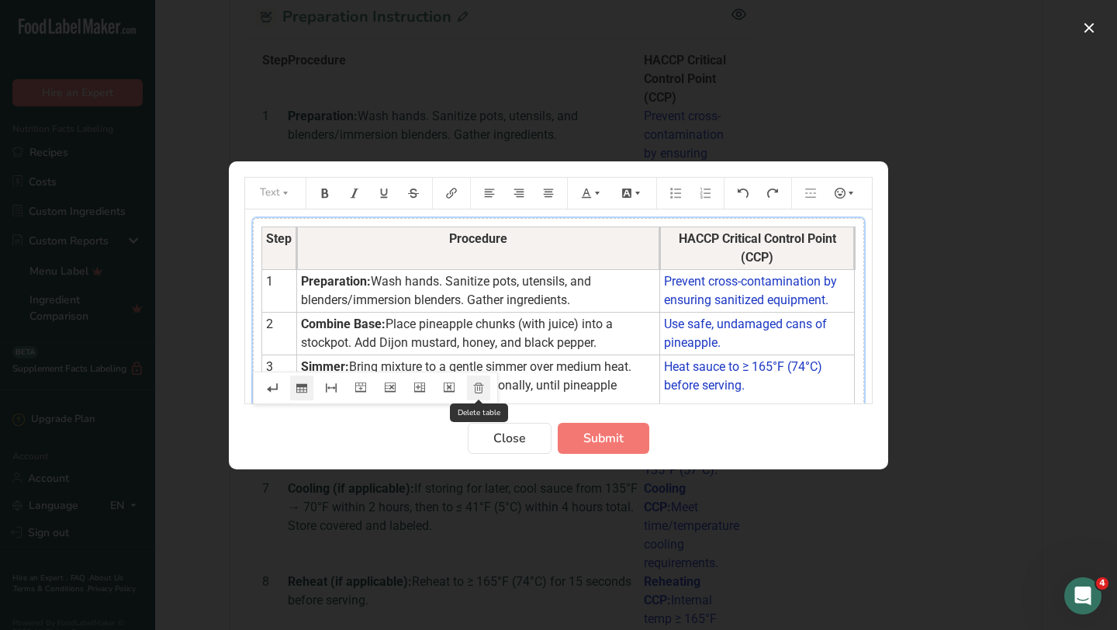
click at [486, 381] on button "Preparation instructions modal" at bounding box center [478, 387] width 23 height 25
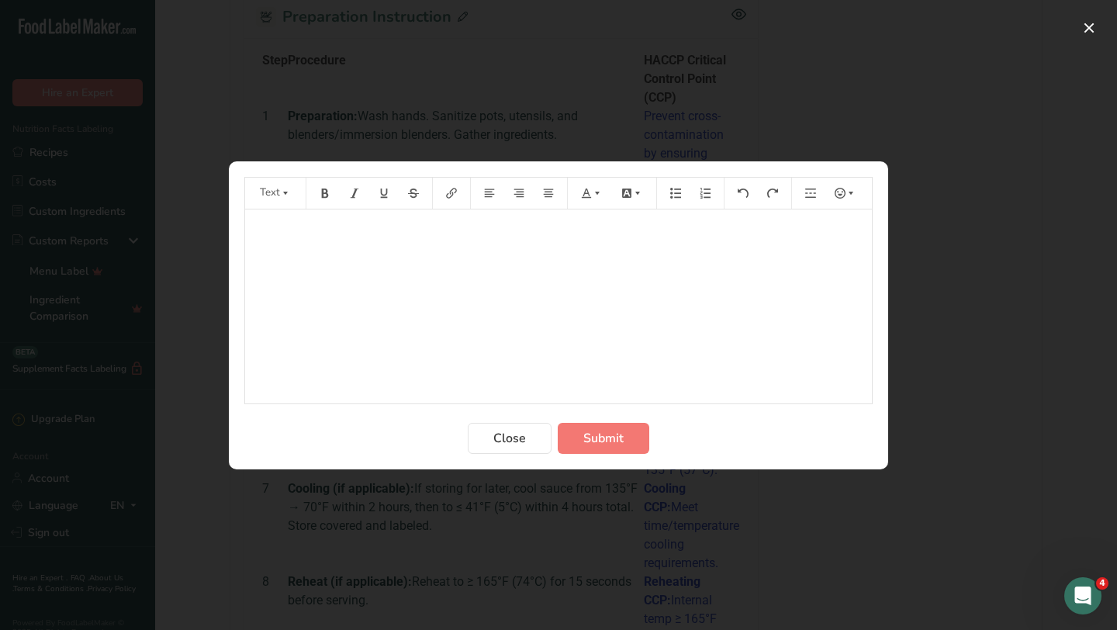
click at [624, 275] on div "﻿" at bounding box center [558, 306] width 627 height 194
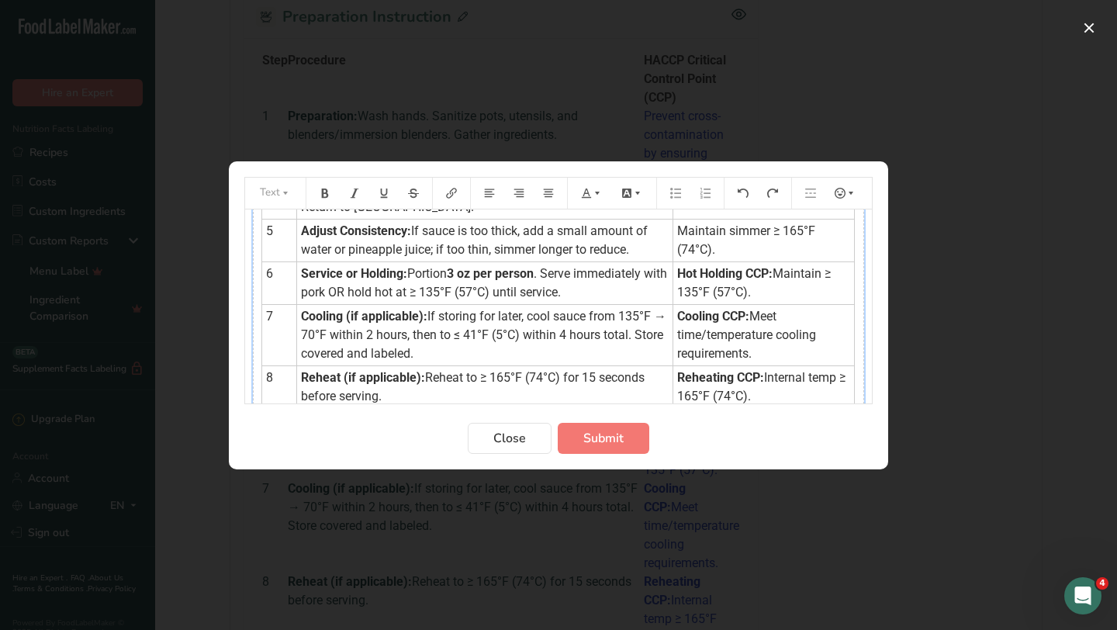
scroll to position [0, 0]
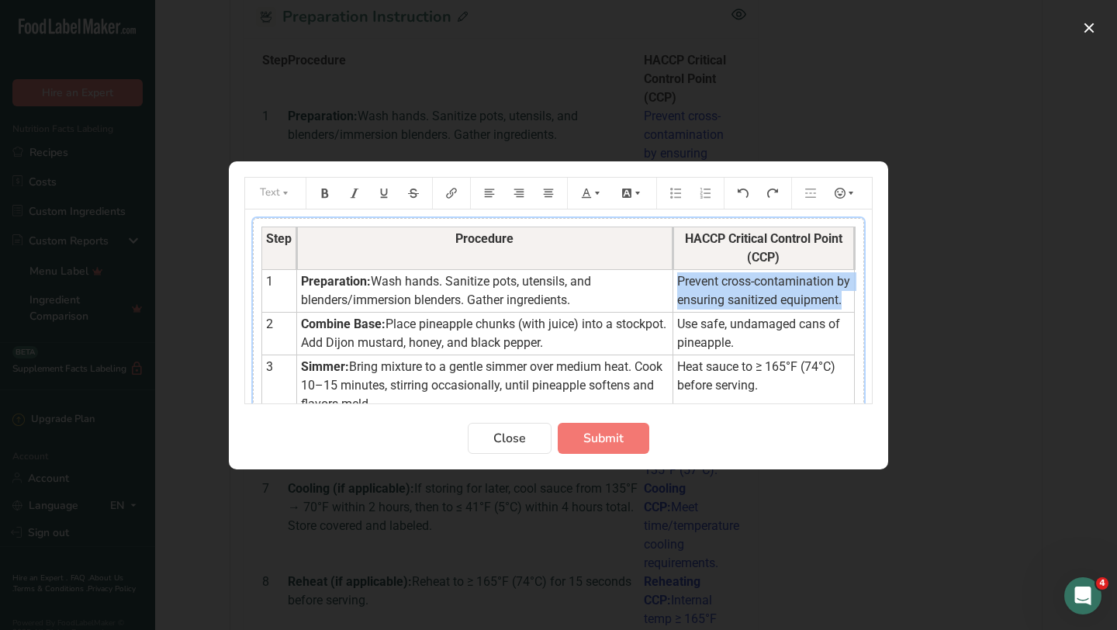
drag, startPoint x: 837, startPoint y: 298, endPoint x: 666, endPoint y: 285, distance: 171.9
click at [673, 285] on td "Prevent cross-contamination by ensuring sanitized equipment." at bounding box center [764, 290] width 182 height 43
click at [596, 195] on icon "Preparation instructions modal" at bounding box center [597, 193] width 11 height 11
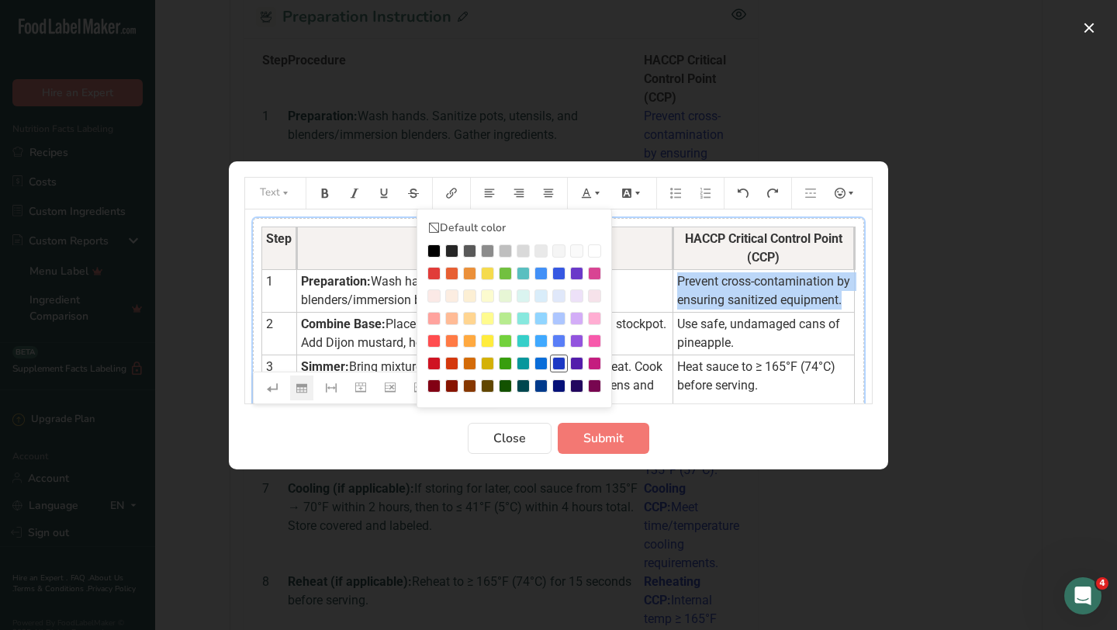
click at [555, 359] on div "Preparation instructions modal" at bounding box center [558, 363] width 13 height 13
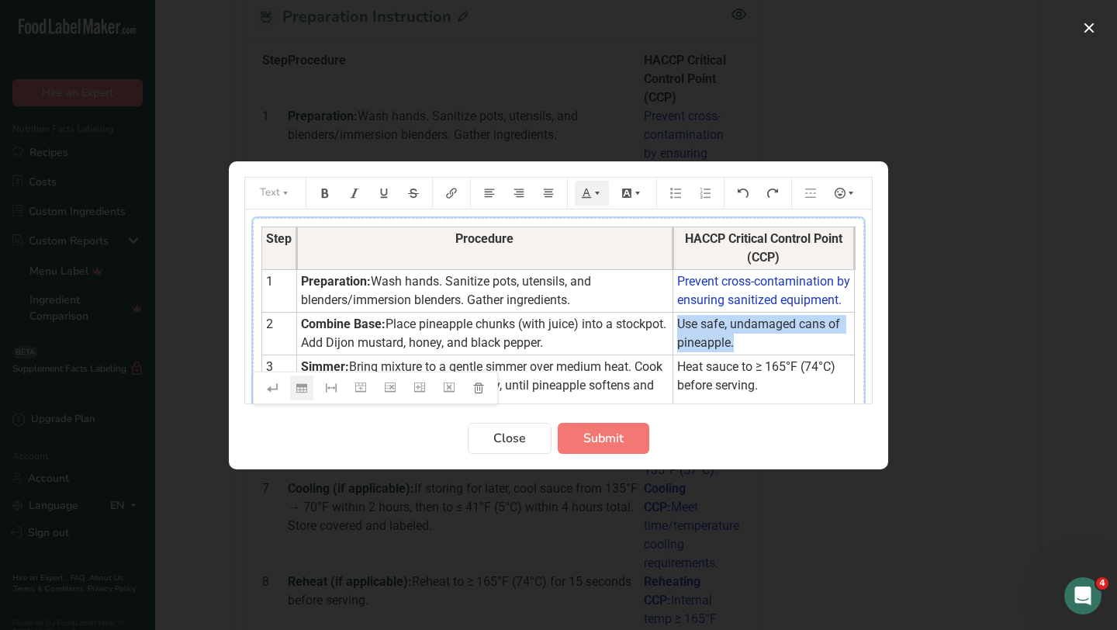
drag, startPoint x: 731, startPoint y: 341, endPoint x: 672, endPoint y: 323, distance: 62.6
click at [673, 327] on td "Use safe, undamaged cans of pineapple." at bounding box center [764, 333] width 182 height 43
click at [590, 195] on icon "Preparation instructions modal" at bounding box center [586, 193] width 11 height 11
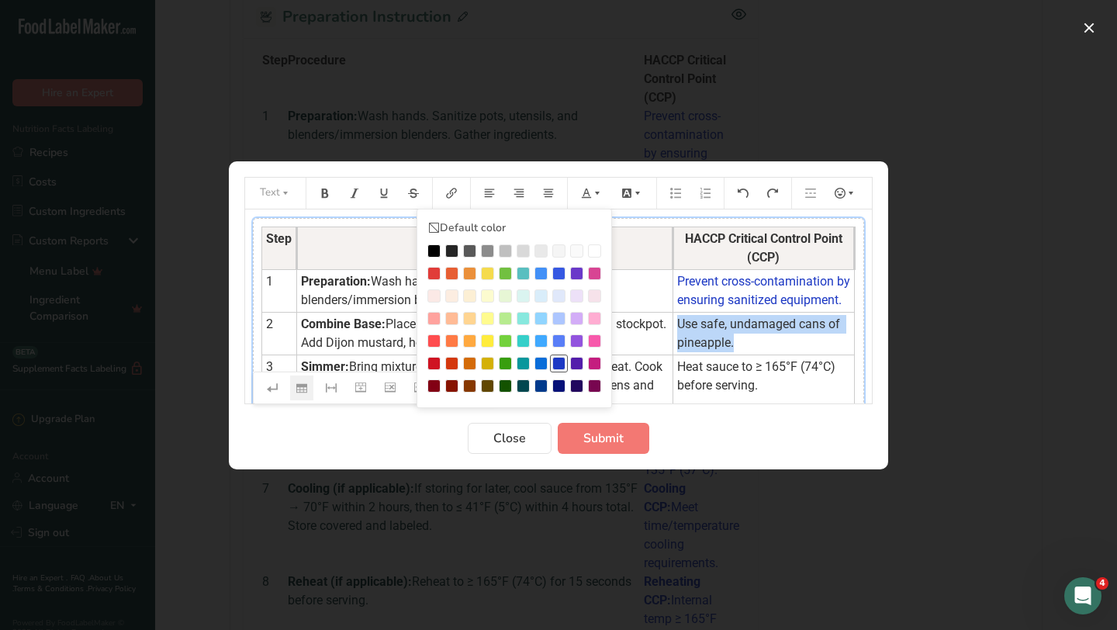
click at [563, 365] on div "Preparation instructions modal" at bounding box center [558, 363] width 13 height 13
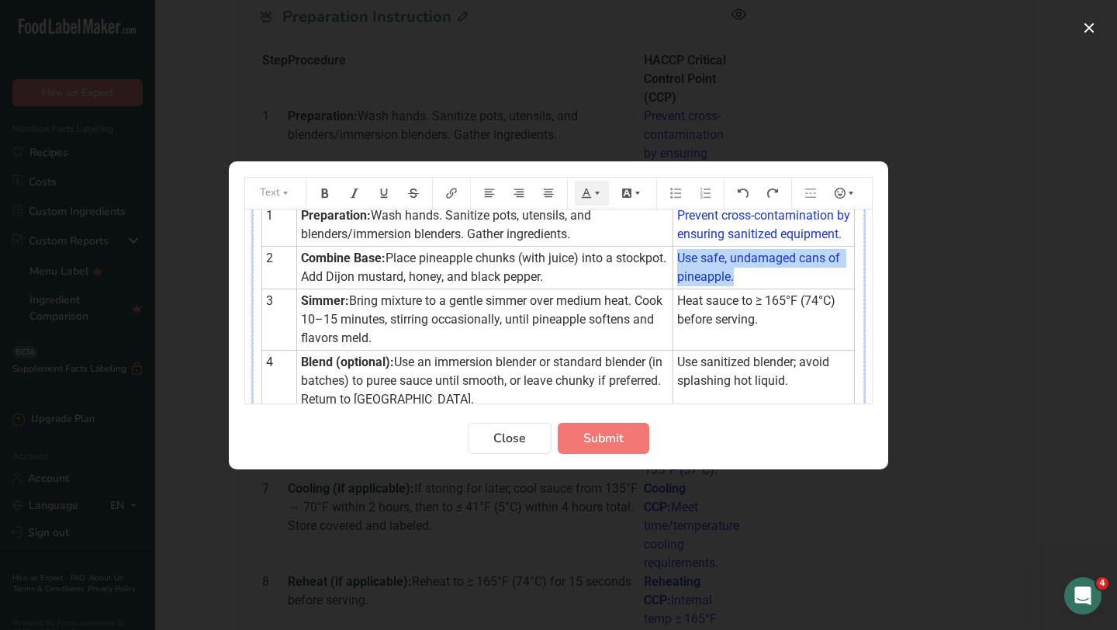
scroll to position [74, 0]
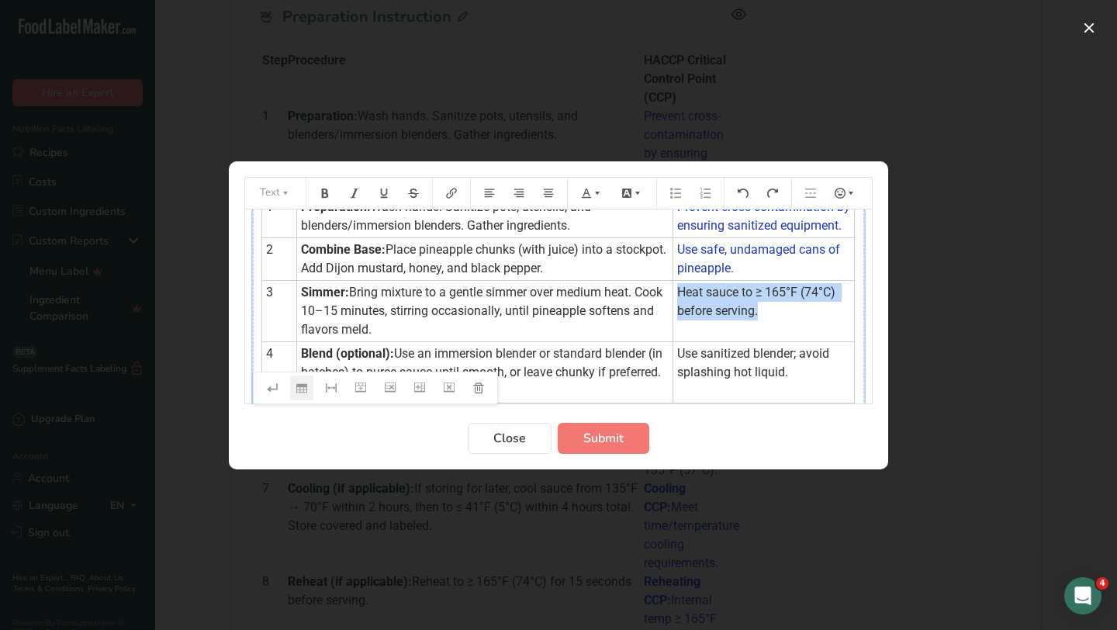
drag, startPoint x: 768, startPoint y: 320, endPoint x: 673, endPoint y: 297, distance: 97.3
click at [673, 297] on td "Heat sauce to ≥ 165°F (74°C) before serving." at bounding box center [764, 310] width 182 height 61
click at [586, 188] on icon "Preparation instructions modal" at bounding box center [586, 192] width 9 height 9
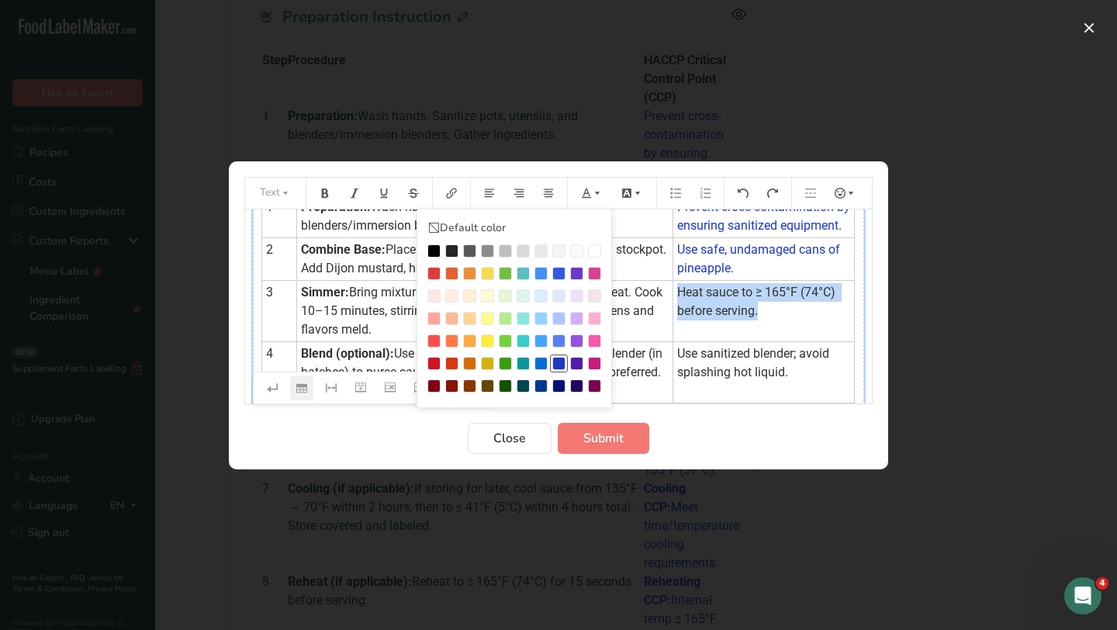
click at [557, 357] on div "Preparation instructions modal" at bounding box center [558, 363] width 13 height 13
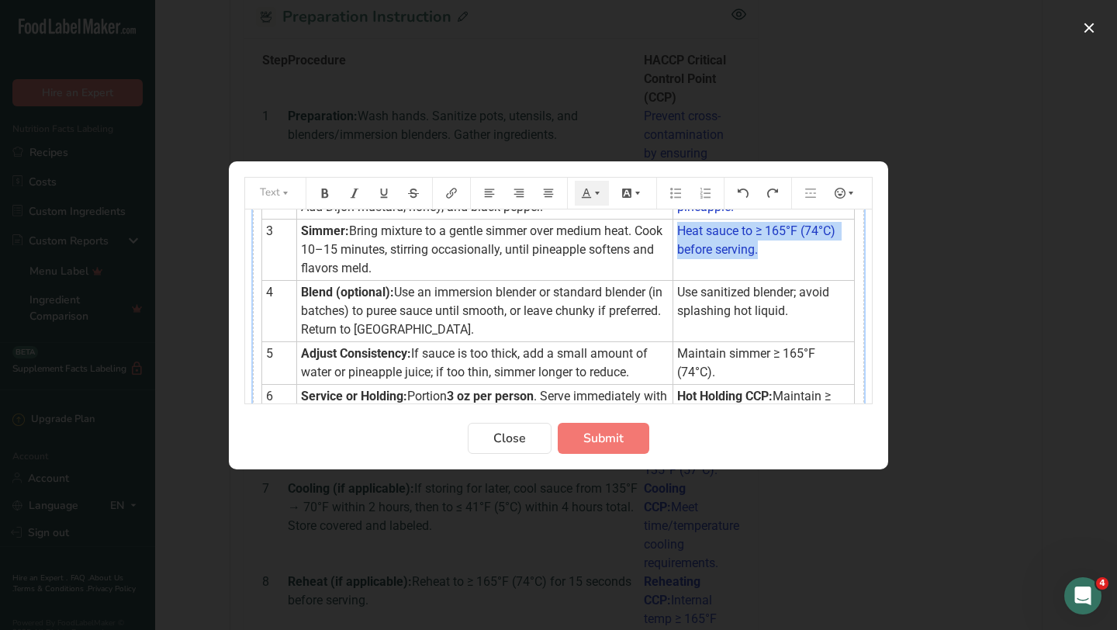
scroll to position [170, 0]
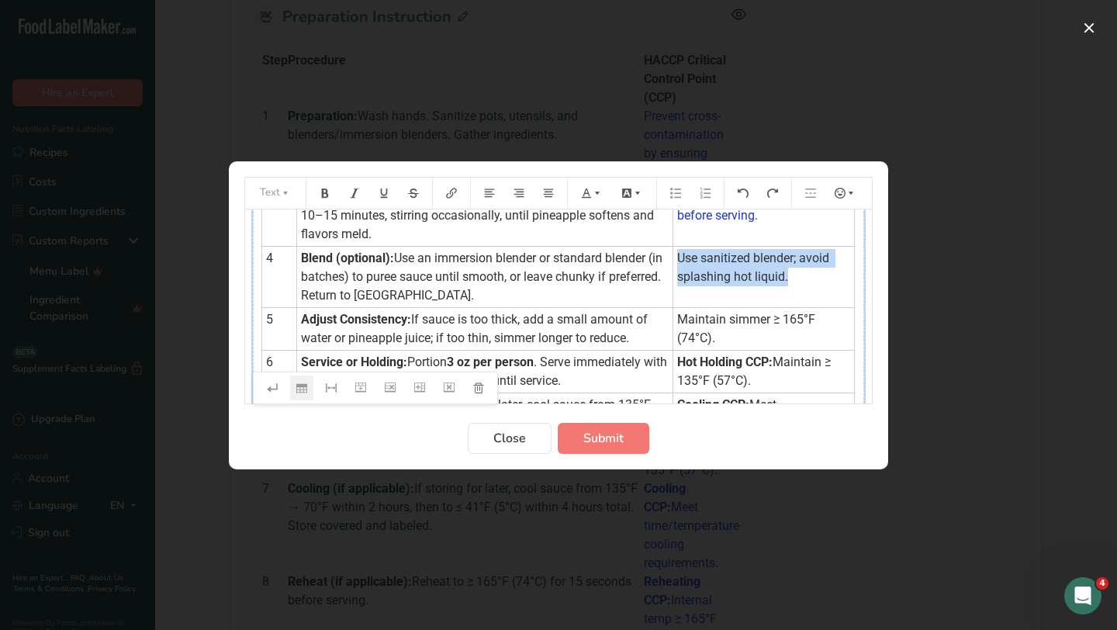
drag, startPoint x: 790, startPoint y: 278, endPoint x: 671, endPoint y: 260, distance: 120.1
click at [673, 260] on td "Use sanitized blender; avoid splashing hot liquid." at bounding box center [764, 276] width 182 height 61
click at [594, 195] on icon "Preparation instructions modal" at bounding box center [597, 193] width 11 height 11
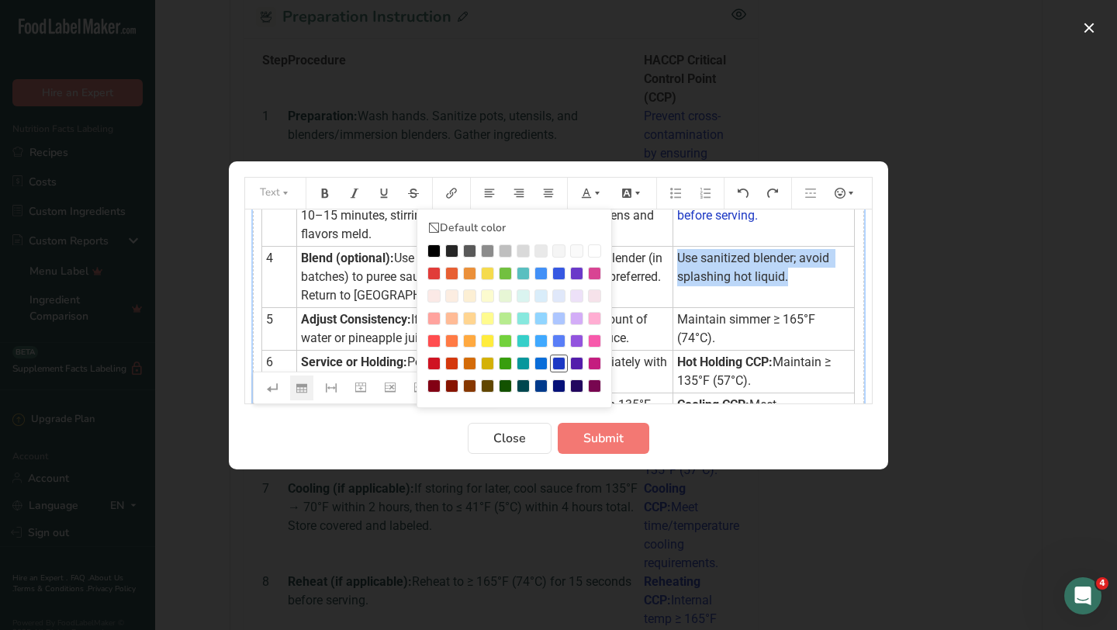
click at [562, 364] on div "Preparation instructions modal" at bounding box center [558, 363] width 13 height 13
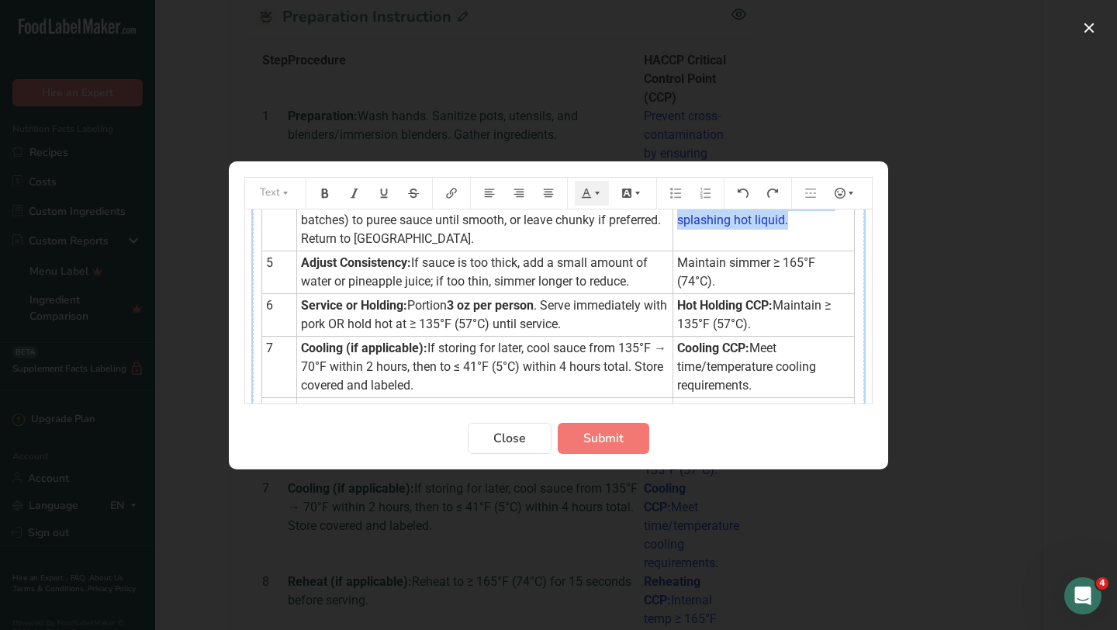
scroll to position [235, 0]
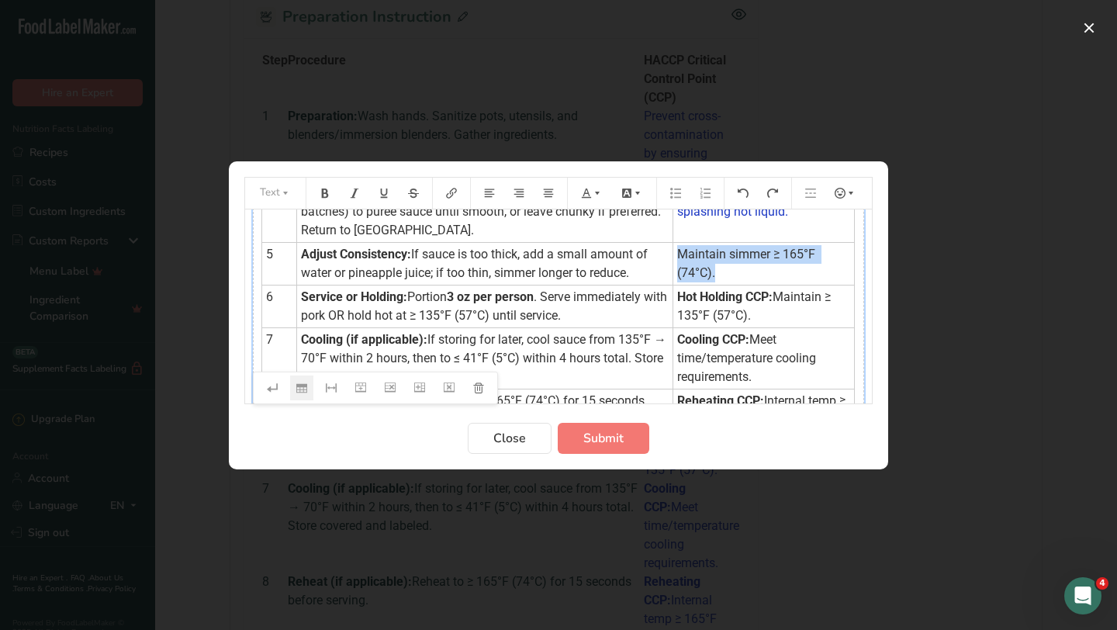
drag, startPoint x: 850, startPoint y: 256, endPoint x: 669, endPoint y: 250, distance: 180.8
click at [673, 250] on td "Maintain simmer ≥ 165°F (74°C)." at bounding box center [764, 263] width 182 height 43
click at [596, 183] on button "Preparation instructions modal" at bounding box center [592, 193] width 34 height 25
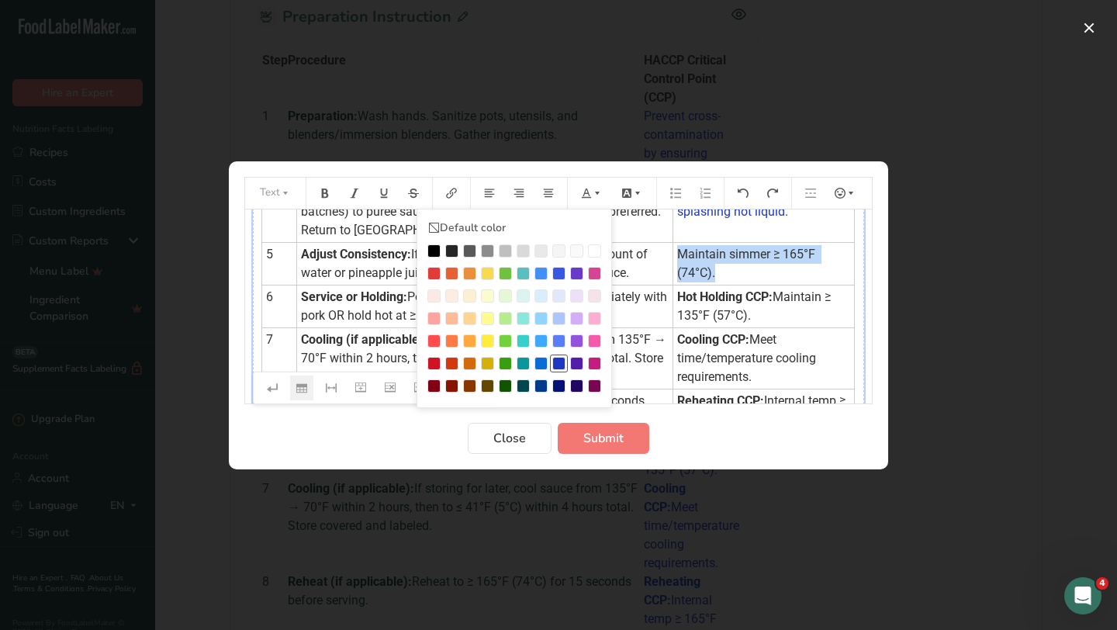
click at [558, 360] on div "Preparation instructions modal" at bounding box center [558, 363] width 13 height 13
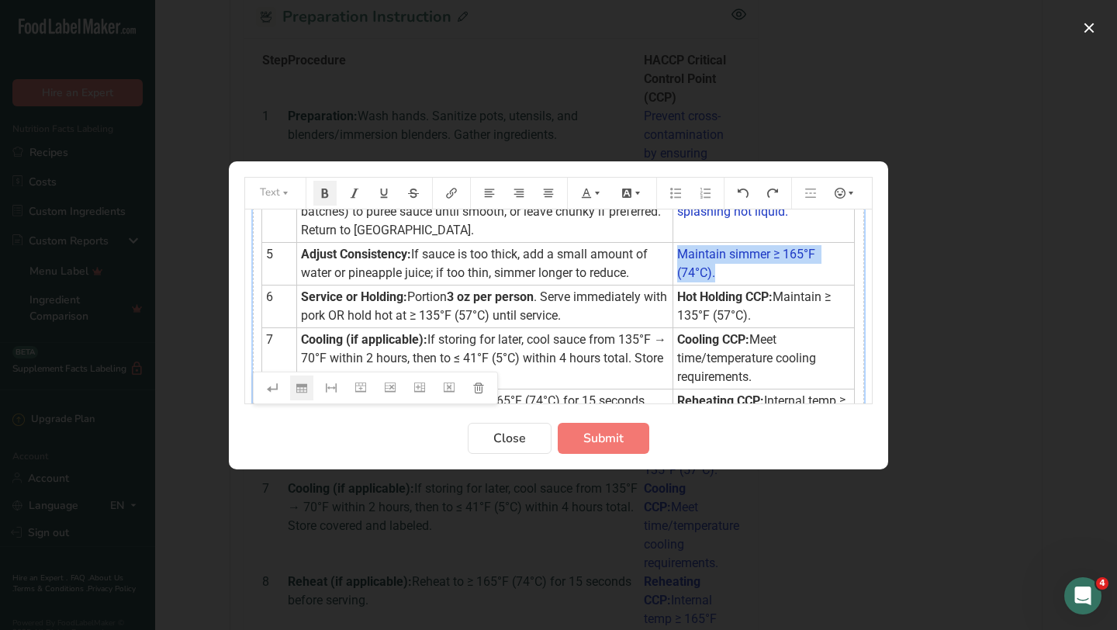
drag, startPoint x: 775, startPoint y: 322, endPoint x: 669, endPoint y: 298, distance: 108.2
click at [673, 298] on td "Hot Holding CCP: Maintain ≥ 135°F (57°C)." at bounding box center [764, 306] width 182 height 43
click at [597, 199] on button "Preparation instructions modal" at bounding box center [592, 193] width 34 height 25
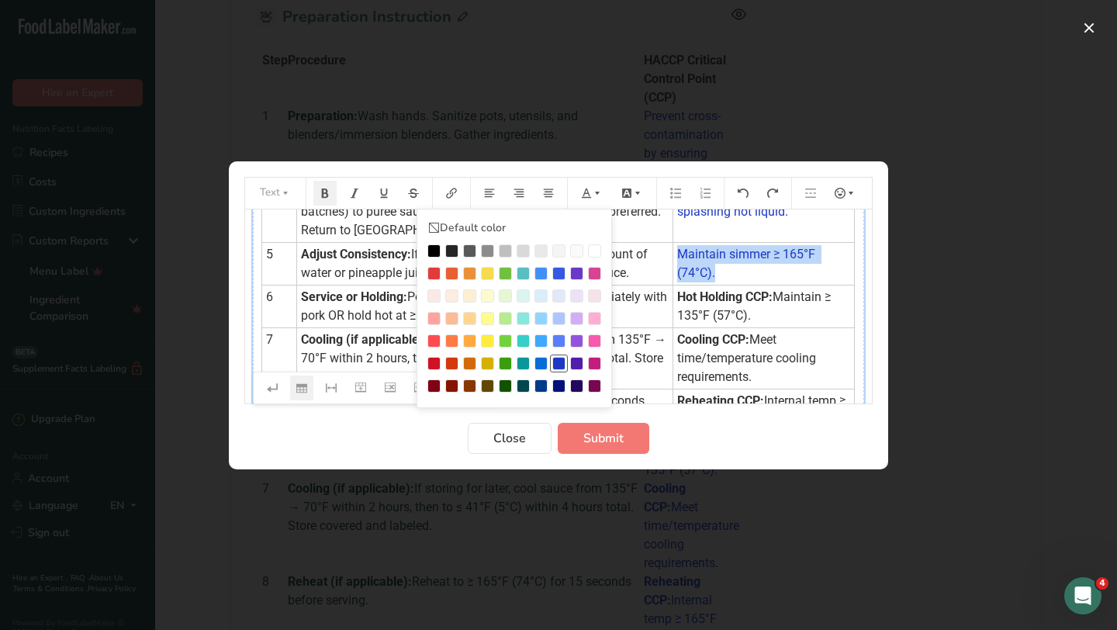
click at [556, 362] on div "Preparation instructions modal" at bounding box center [558, 363] width 13 height 13
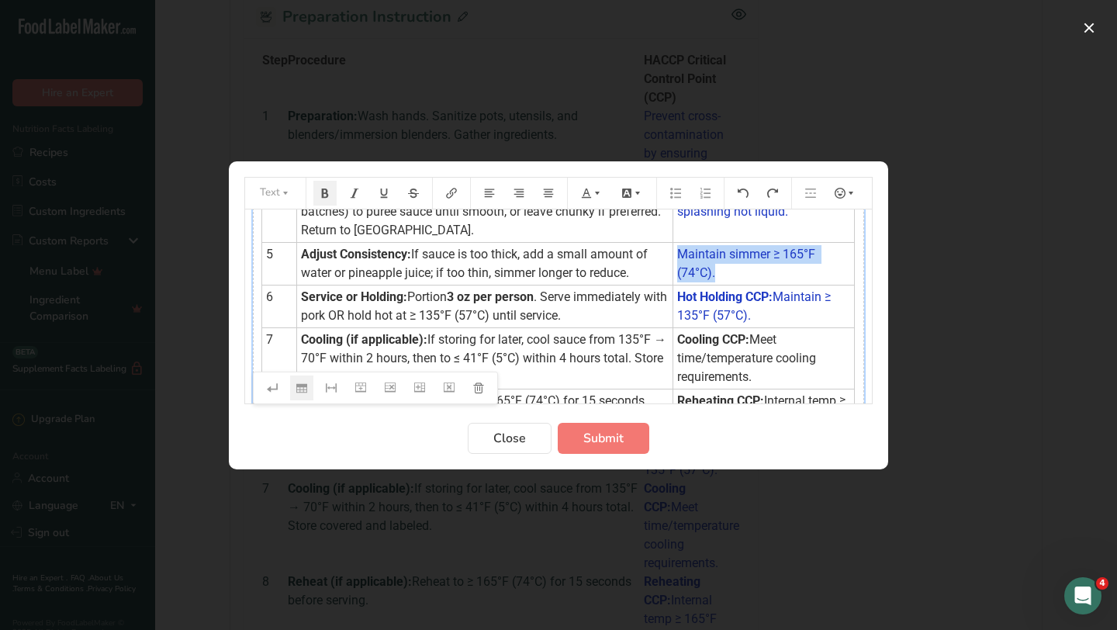
drag, startPoint x: 752, startPoint y: 380, endPoint x: 669, endPoint y: 344, distance: 89.9
click at [673, 344] on td "Cooling CCP: Meet time/temperature cooling requirements." at bounding box center [764, 357] width 182 height 61
click at [586, 193] on icon "Preparation instructions modal" at bounding box center [586, 193] width 11 height 11
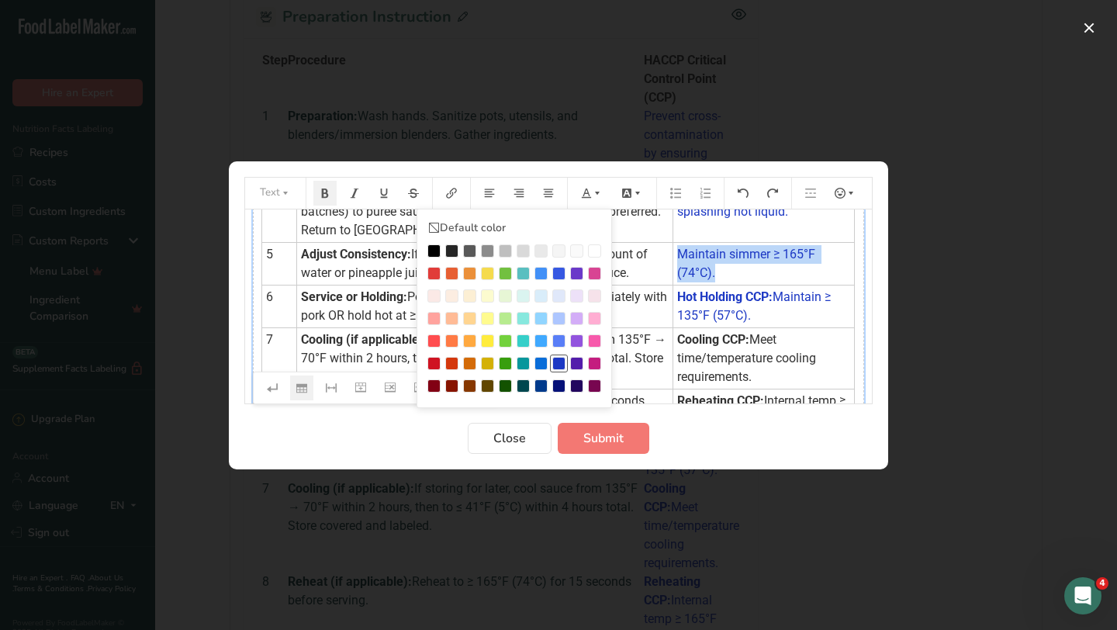
click at [561, 357] on div "Preparation instructions modal" at bounding box center [558, 363] width 13 height 13
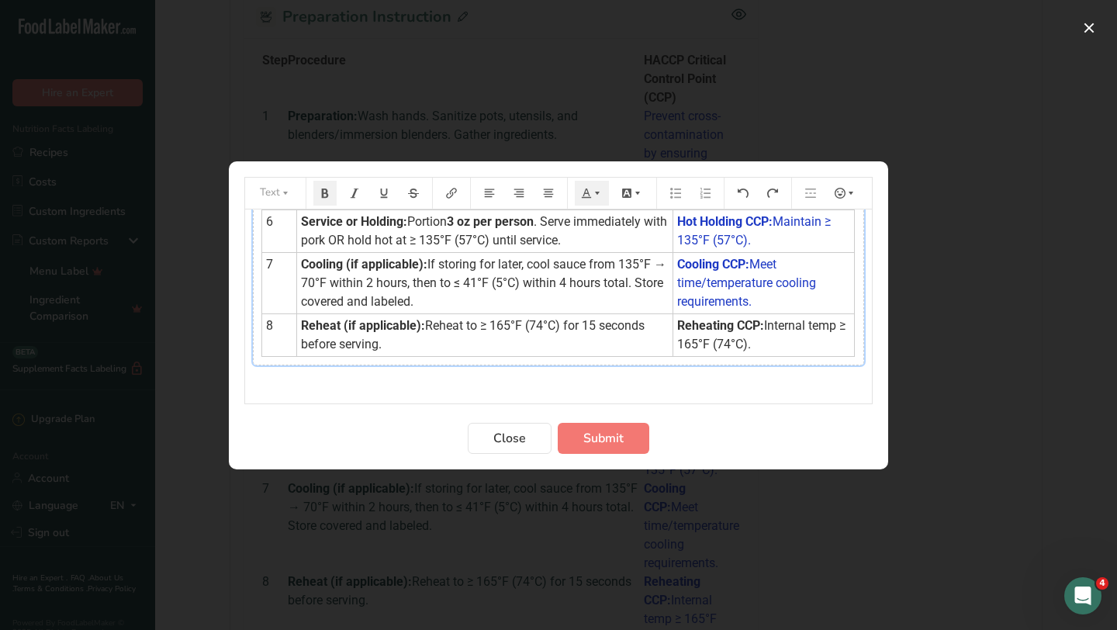
scroll to position [321, 0]
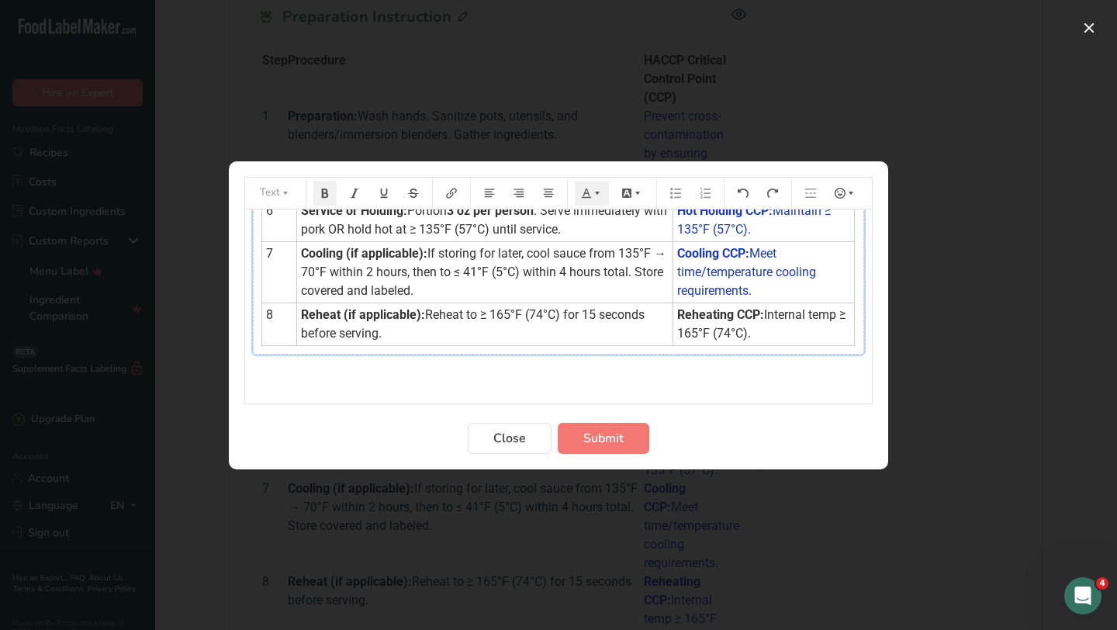
drag, startPoint x: 757, startPoint y: 329, endPoint x: 670, endPoint y: 318, distance: 87.6
click at [673, 318] on td "Reheating CCP: Internal temp ≥ 165°F (74°C)." at bounding box center [764, 324] width 182 height 43
click at [581, 192] on icon "Preparation instructions modal" at bounding box center [586, 193] width 11 height 11
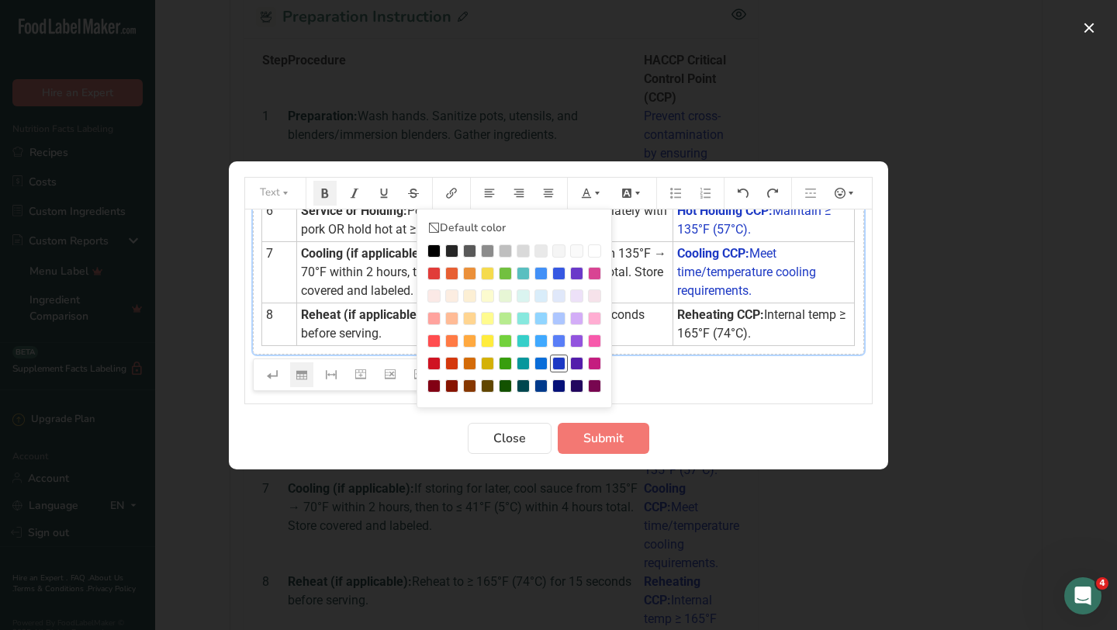
click at [556, 354] on li "Preparation instructions modal" at bounding box center [559, 363] width 18 height 18
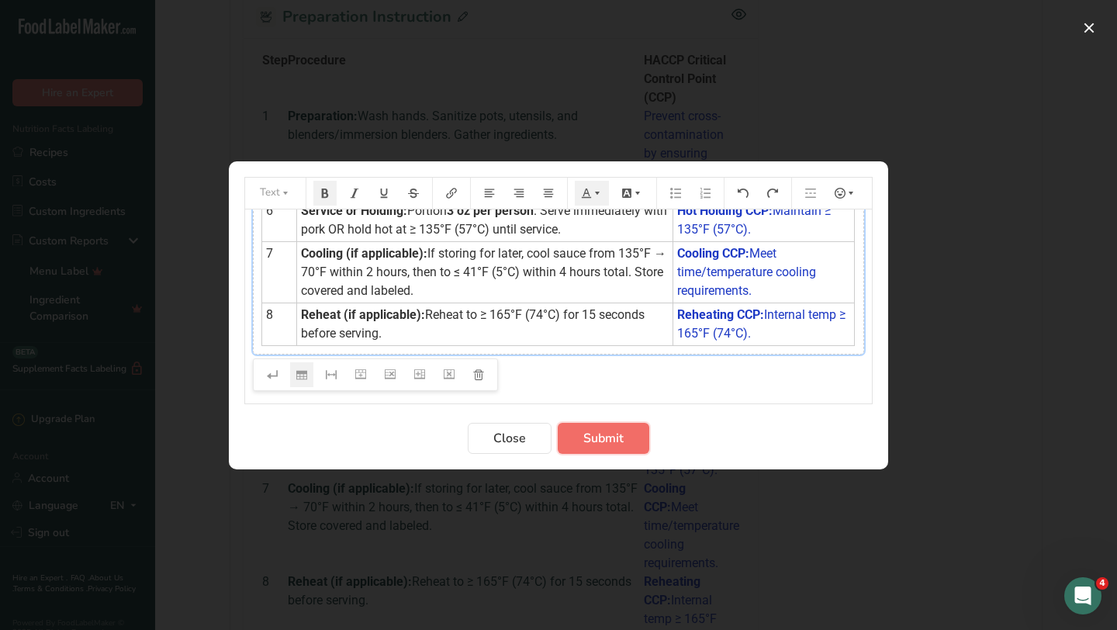
click at [599, 443] on span "Submit" at bounding box center [603, 438] width 40 height 19
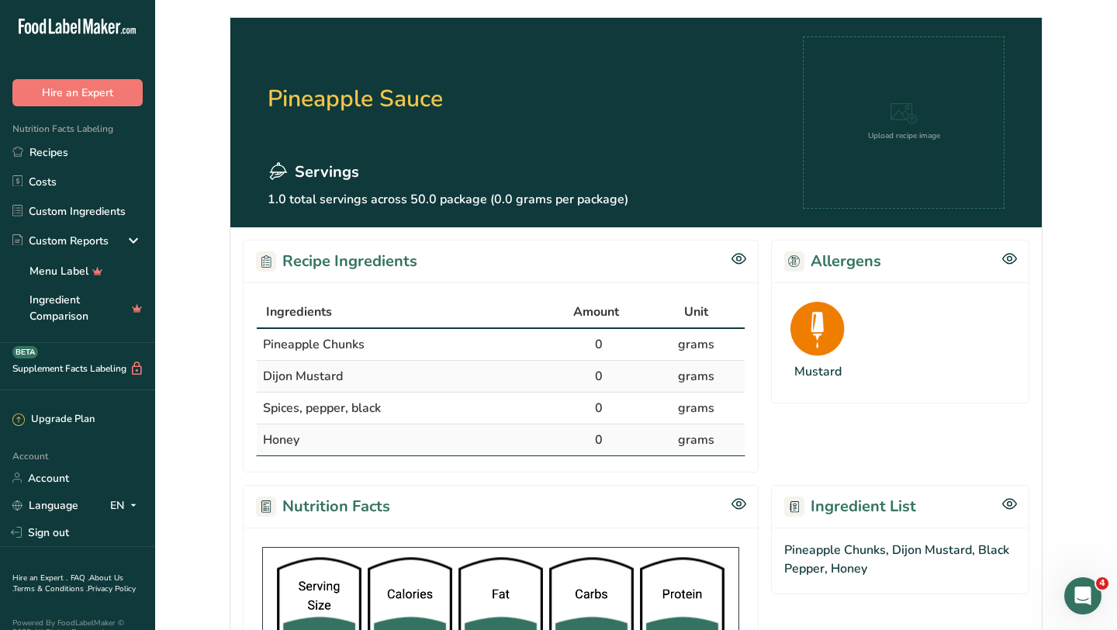
scroll to position [0, 0]
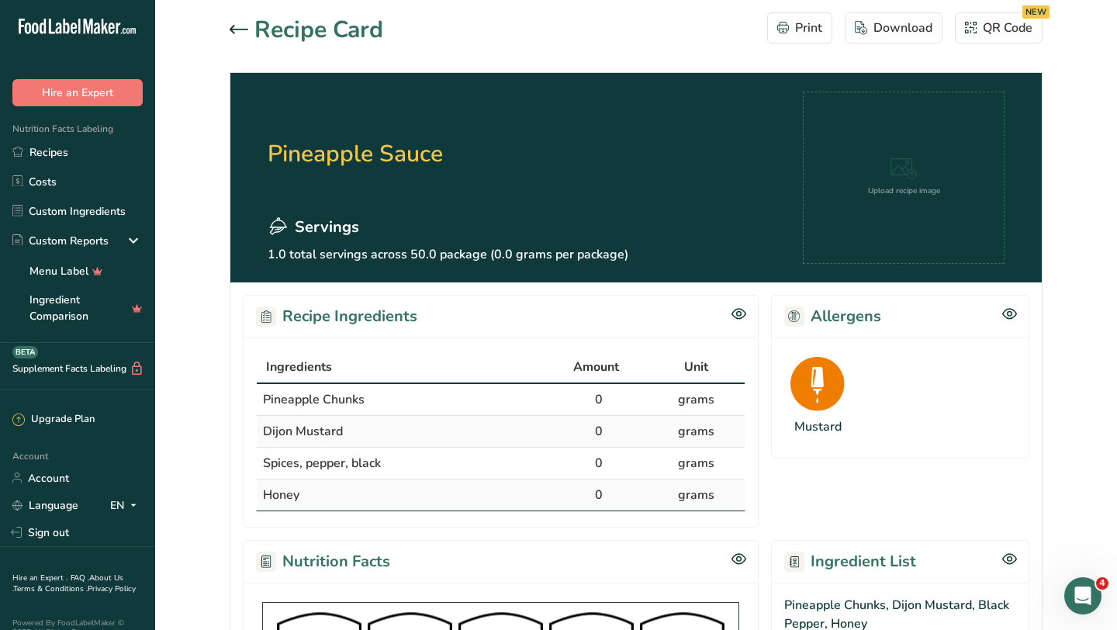
click at [233, 31] on icon at bounding box center [239, 29] width 19 height 9
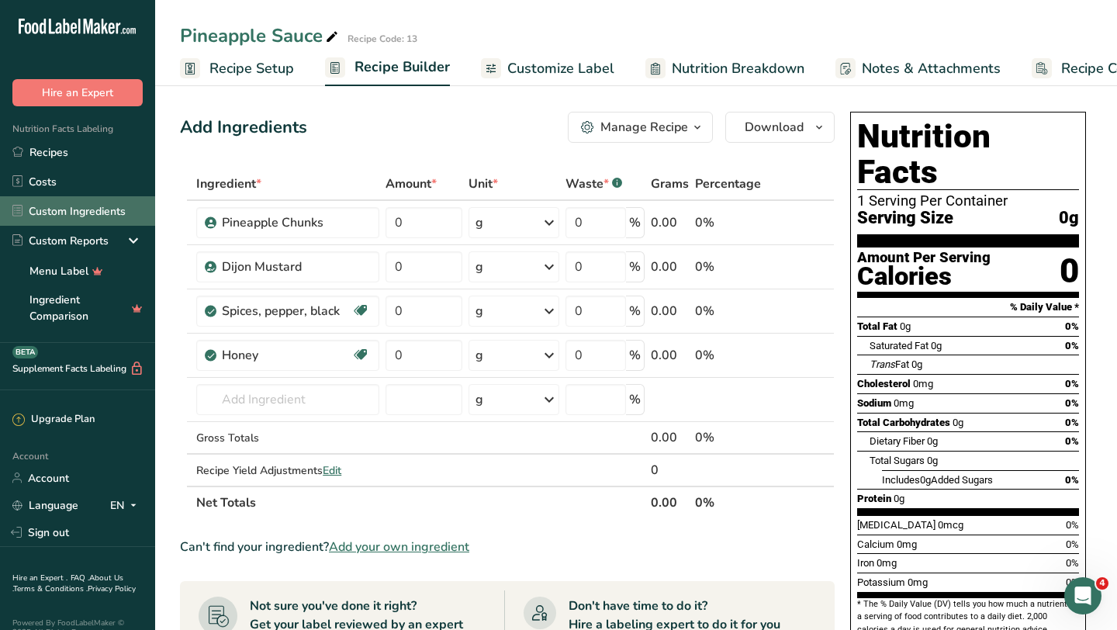
click at [92, 213] on link "Custom Ingredients" at bounding box center [77, 210] width 155 height 29
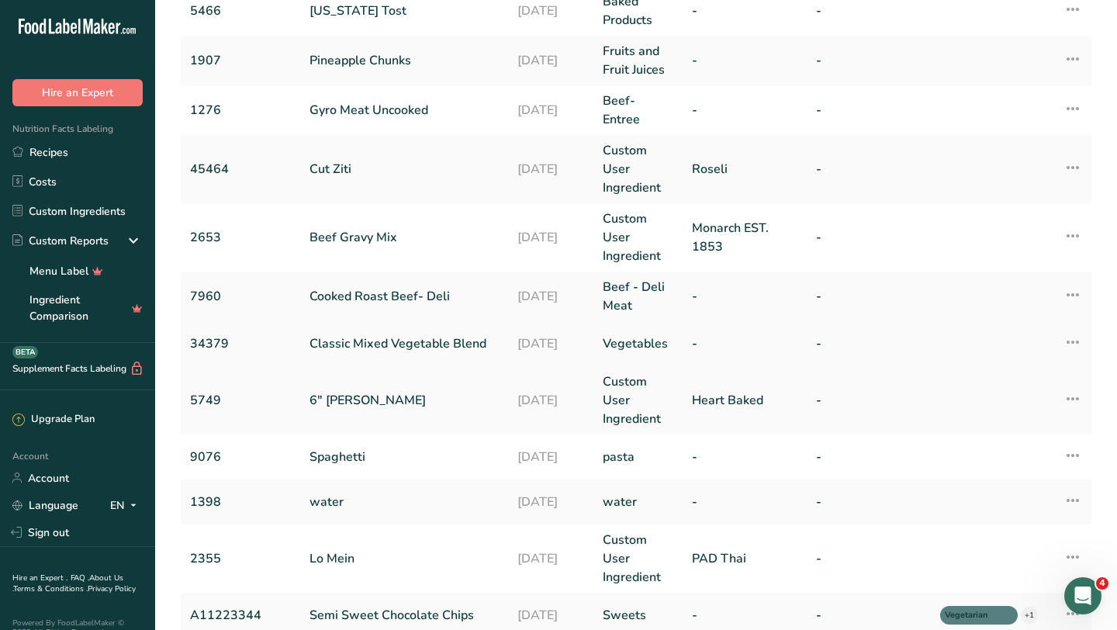
scroll to position [149, 0]
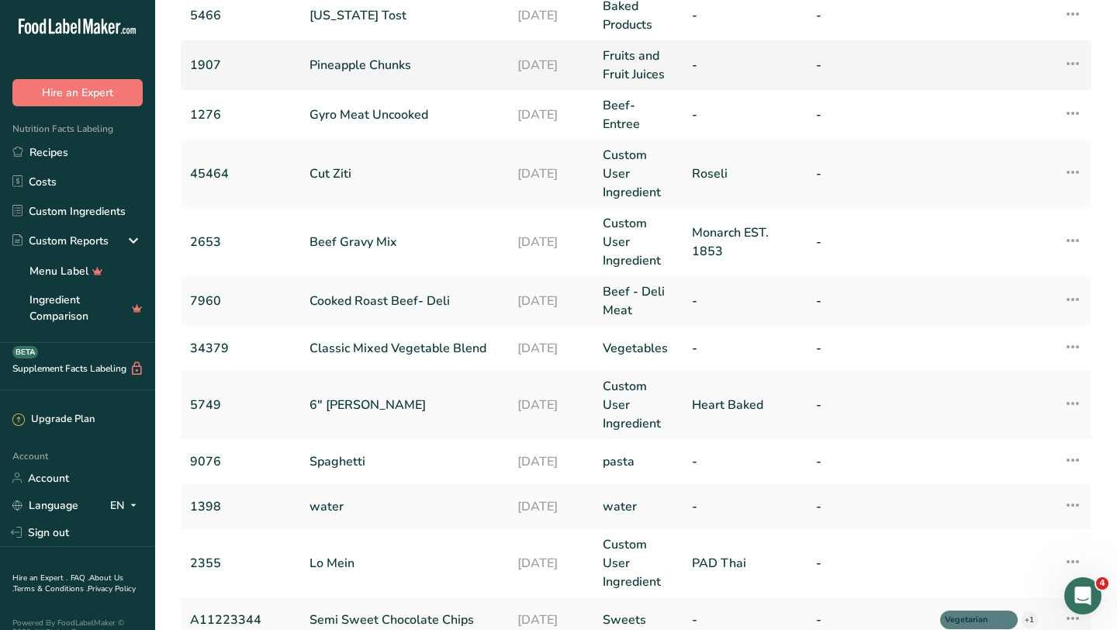
click at [399, 67] on link "Pineapple Chunks" at bounding box center [404, 65] width 189 height 19
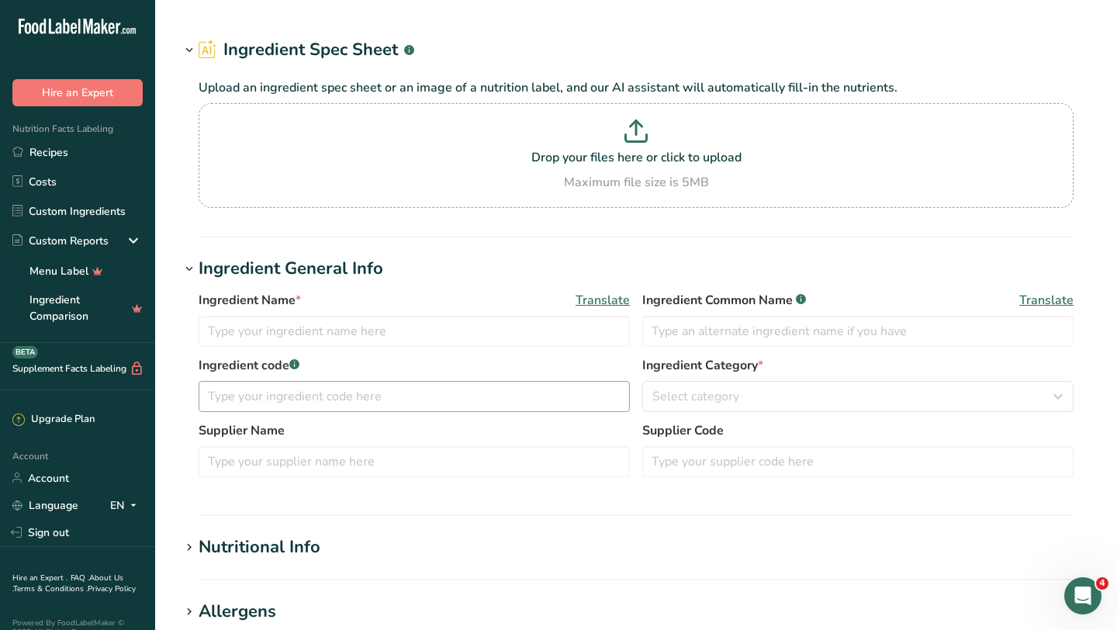
type input "Pineapple Chunks"
type input "1907"
type input "140"
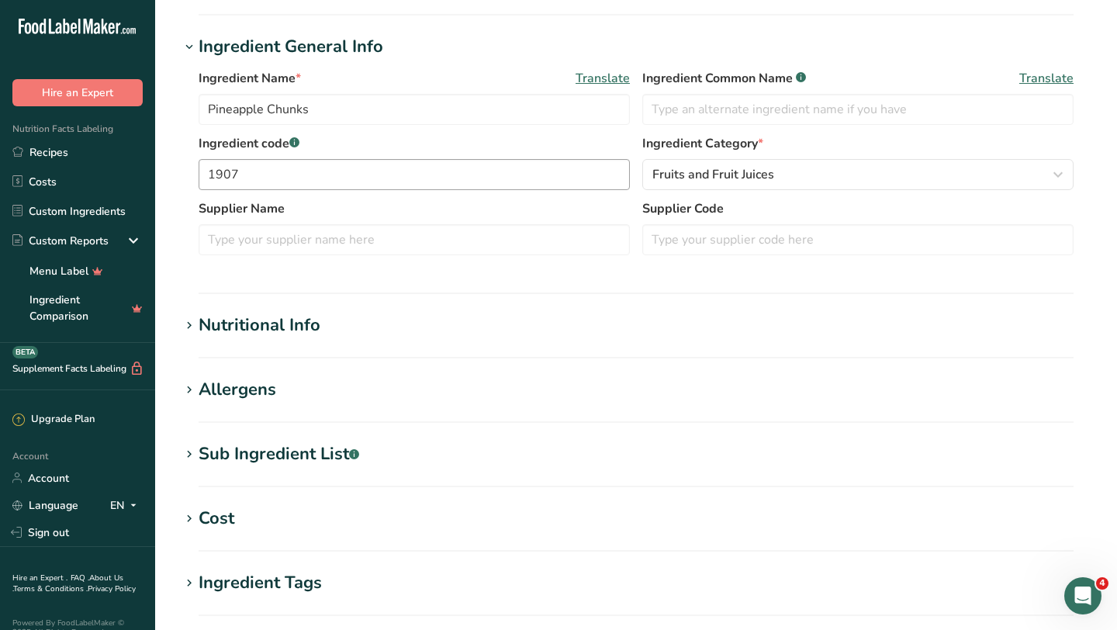
scroll to position [547, 0]
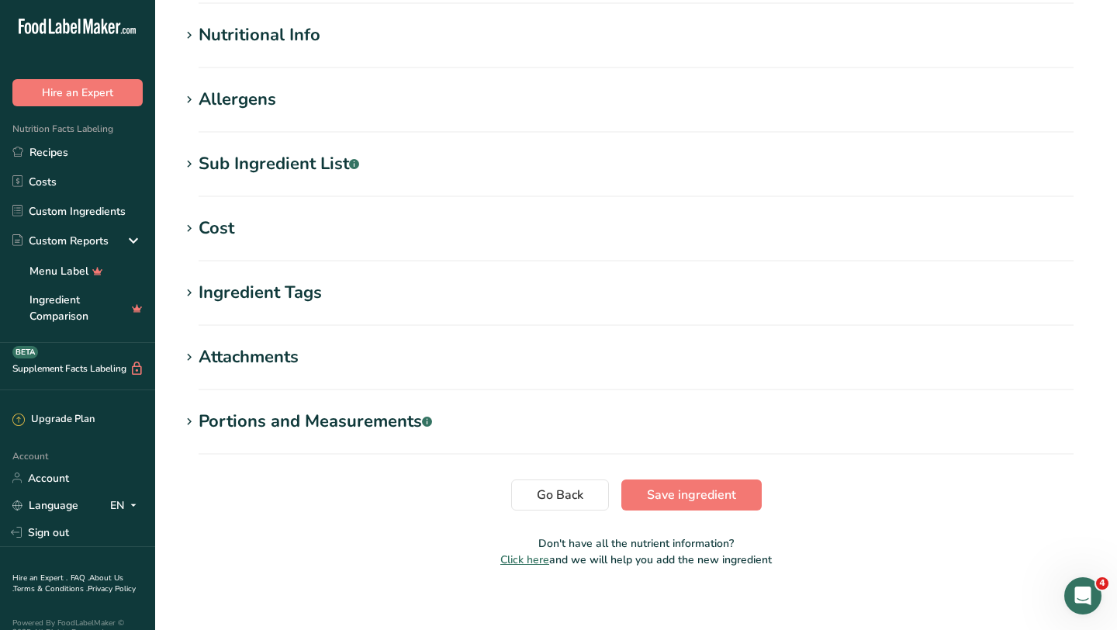
click at [290, 35] on div "Nutritional Info" at bounding box center [260, 35] width 122 height 26
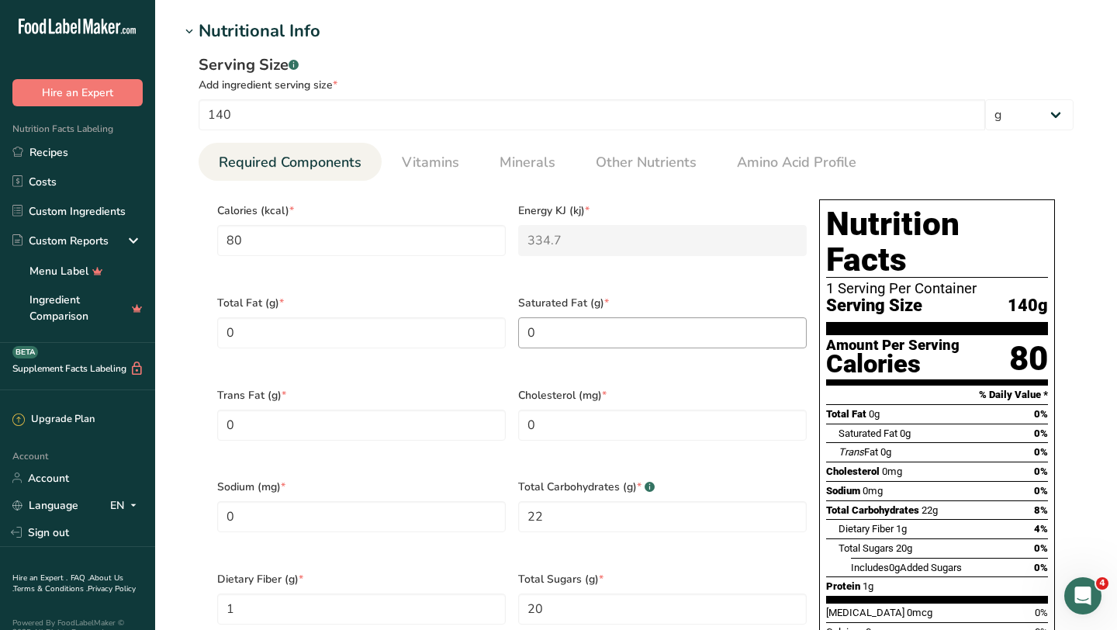
scroll to position [264, 0]
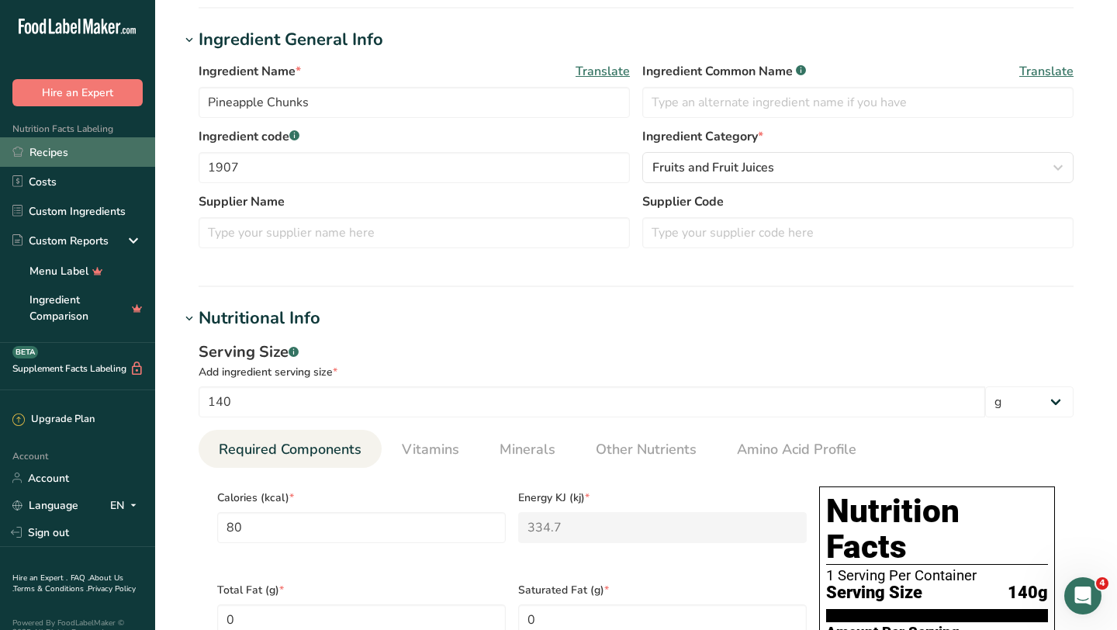
click at [90, 147] on link "Recipes" at bounding box center [77, 151] width 155 height 29
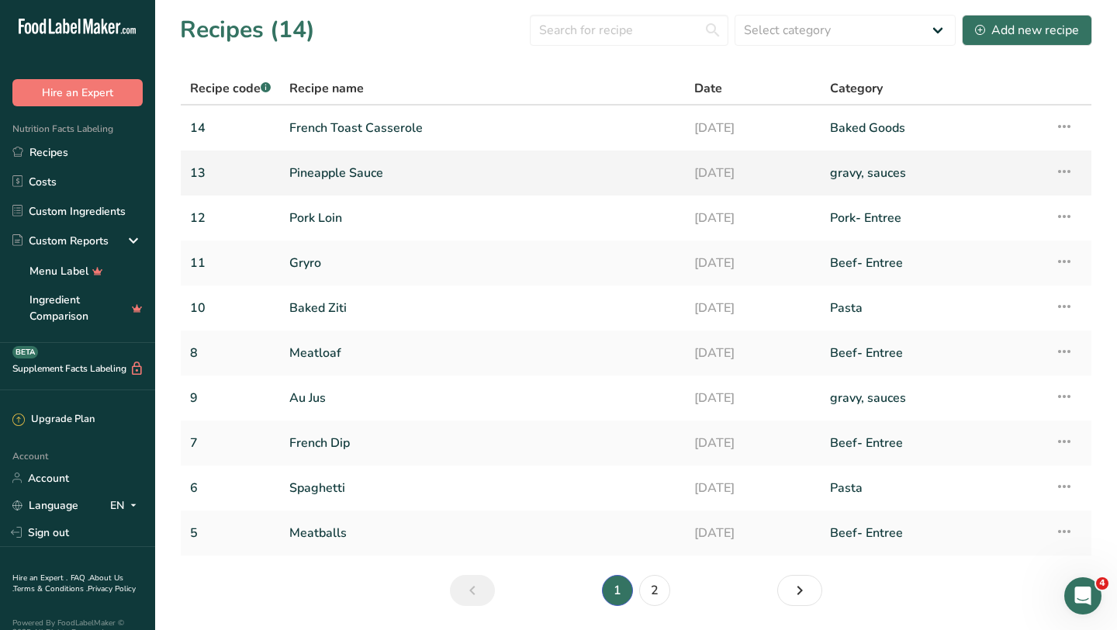
click at [378, 175] on link "Pineapple Sauce" at bounding box center [482, 173] width 386 height 33
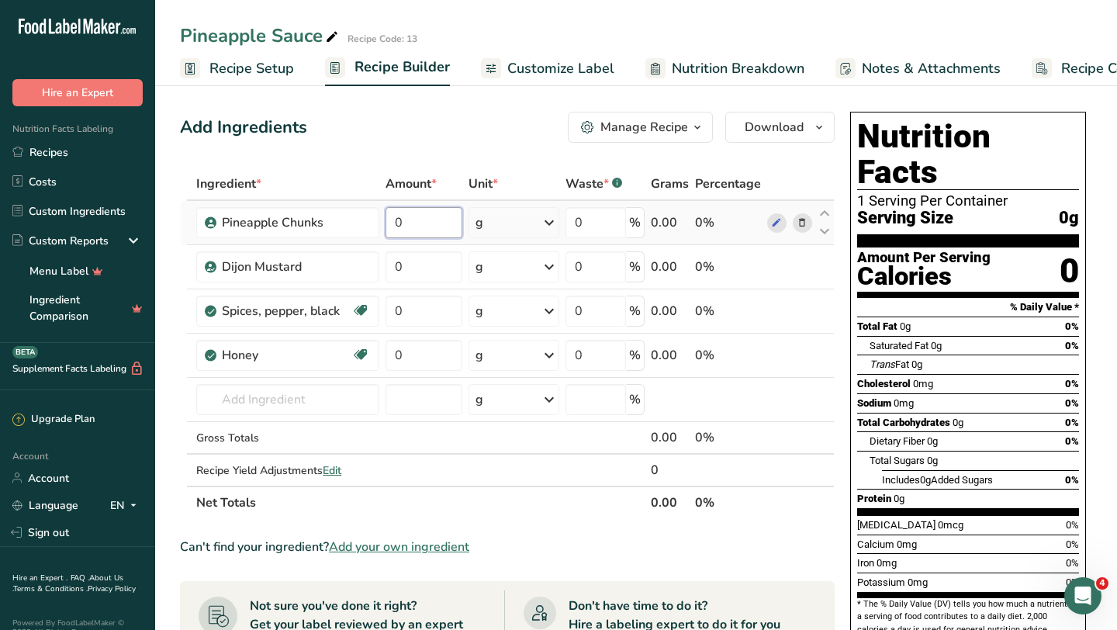
click at [435, 217] on input "0" at bounding box center [424, 222] width 77 height 31
type input "96"
click at [545, 225] on div "Ingredient * Amount * Unit * Waste * .a-a{fill:#347362;}.b-a{fill:#fff;} Grams …" at bounding box center [507, 343] width 655 height 351
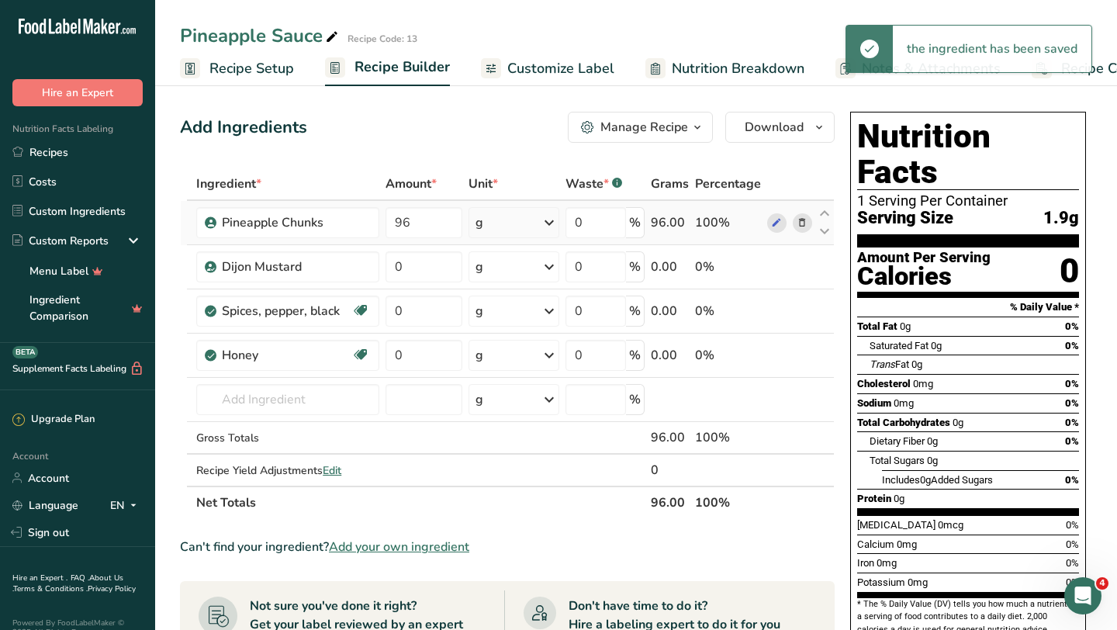
click at [545, 225] on icon at bounding box center [549, 223] width 19 height 28
click at [513, 459] on div "See more" at bounding box center [543, 459] width 130 height 16
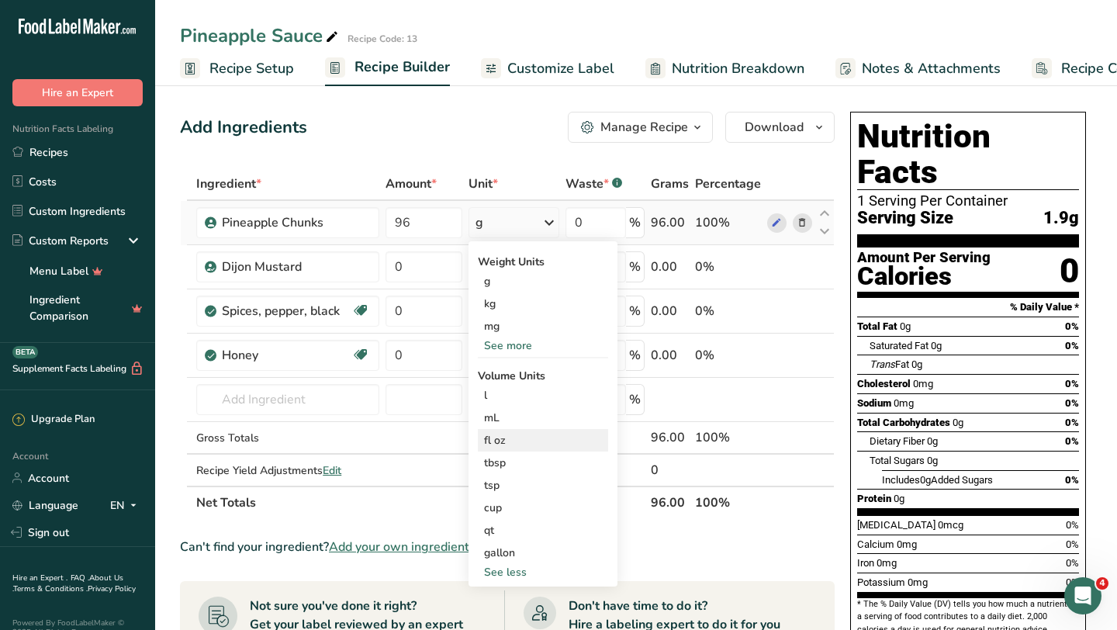
click at [517, 446] on div "fl oz" at bounding box center [543, 440] width 118 height 16
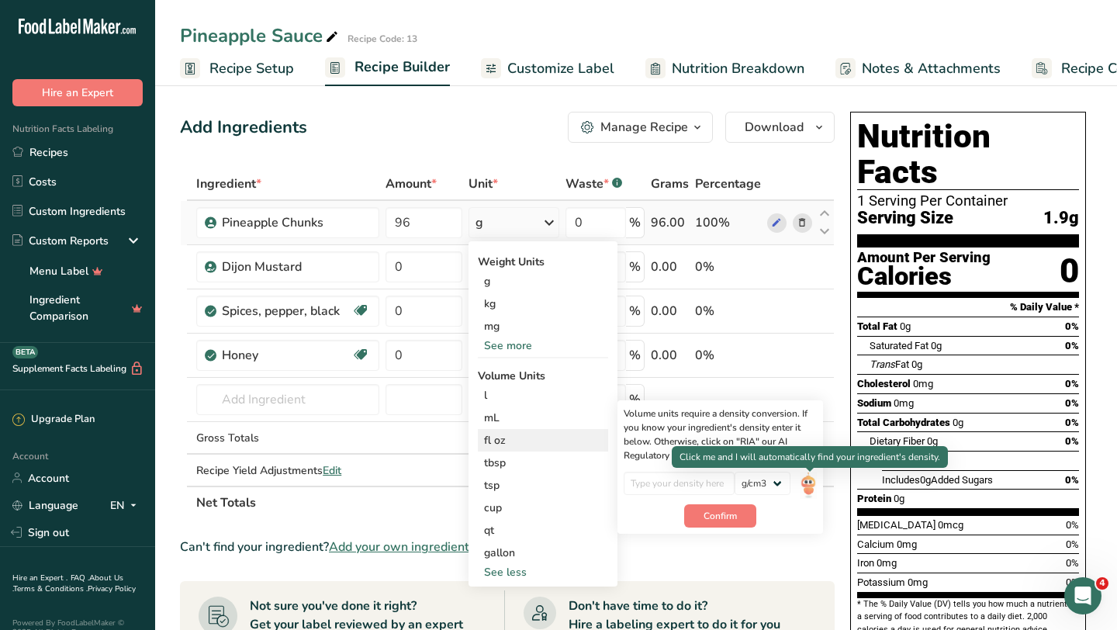
click at [812, 478] on img at bounding box center [808, 485] width 17 height 27
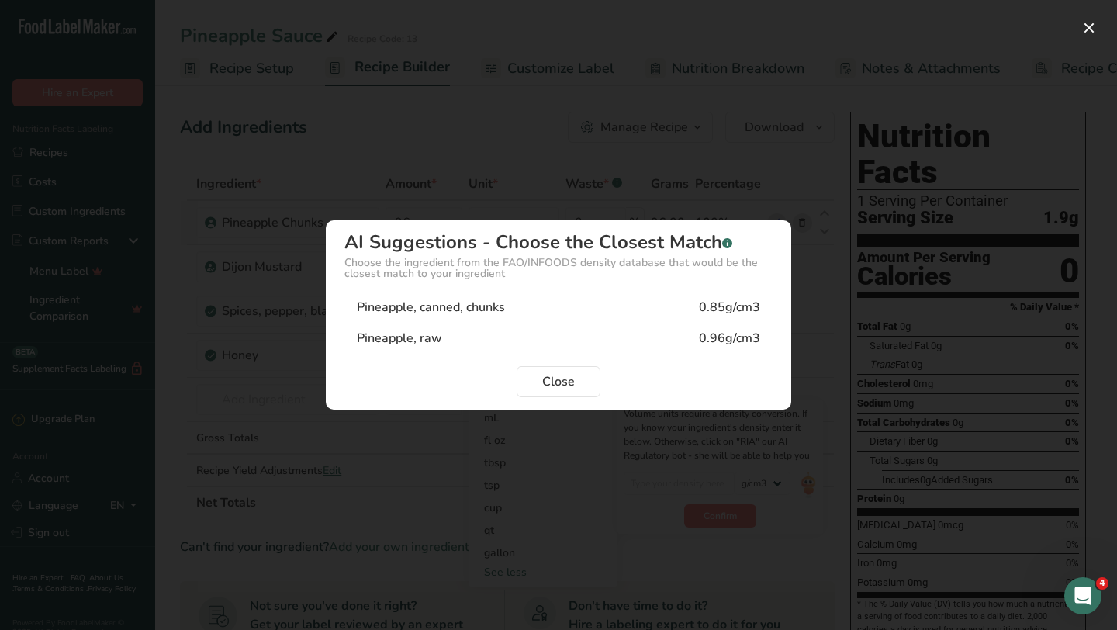
click at [733, 315] on div "0.85g/cm3" at bounding box center [729, 307] width 61 height 19
type input "0.85"
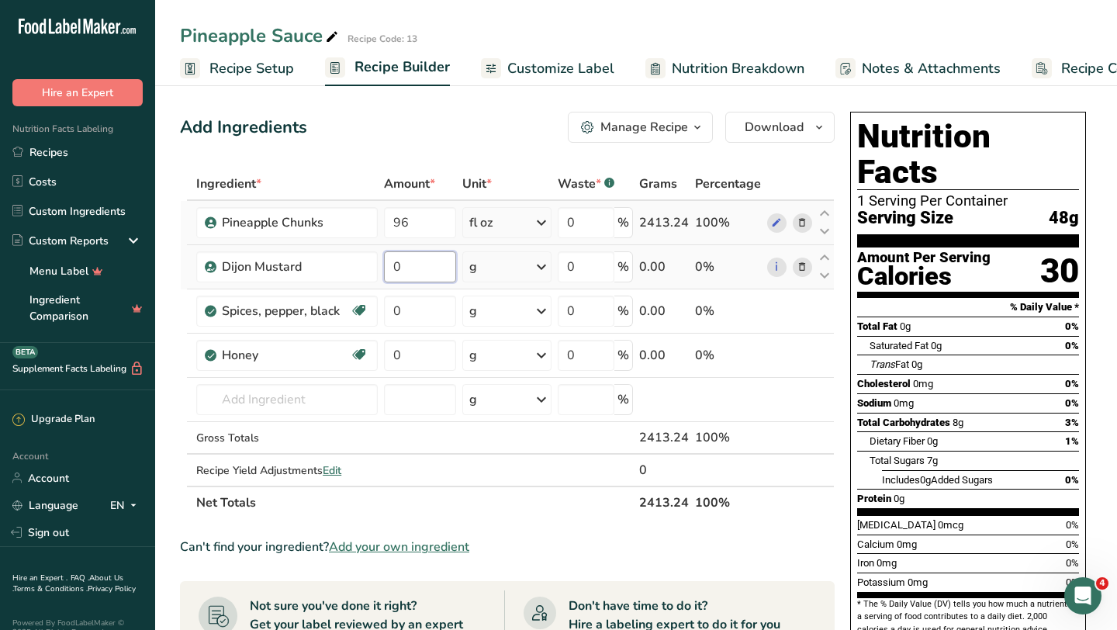
click at [410, 271] on input "0" at bounding box center [420, 266] width 73 height 31
type input "1.5"
click at [523, 268] on div "Ingredient * Amount * Unit * Waste * .a-a{fill:#347362;}.b-a{fill:#fff;} Grams …" at bounding box center [507, 343] width 655 height 351
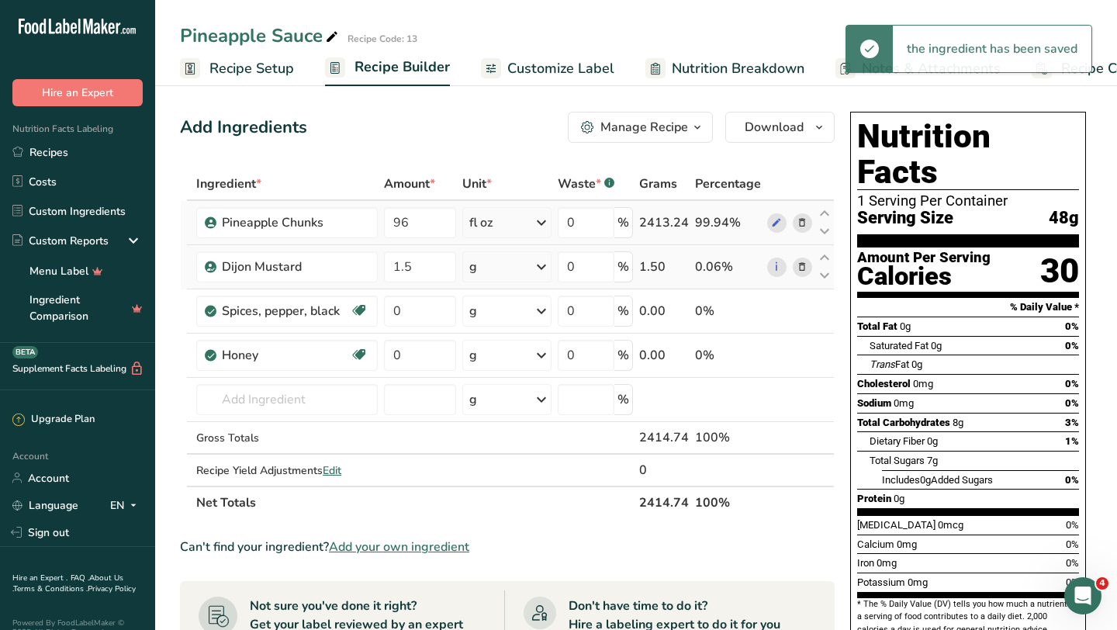
click at [523, 268] on div "g" at bounding box center [506, 266] width 89 height 31
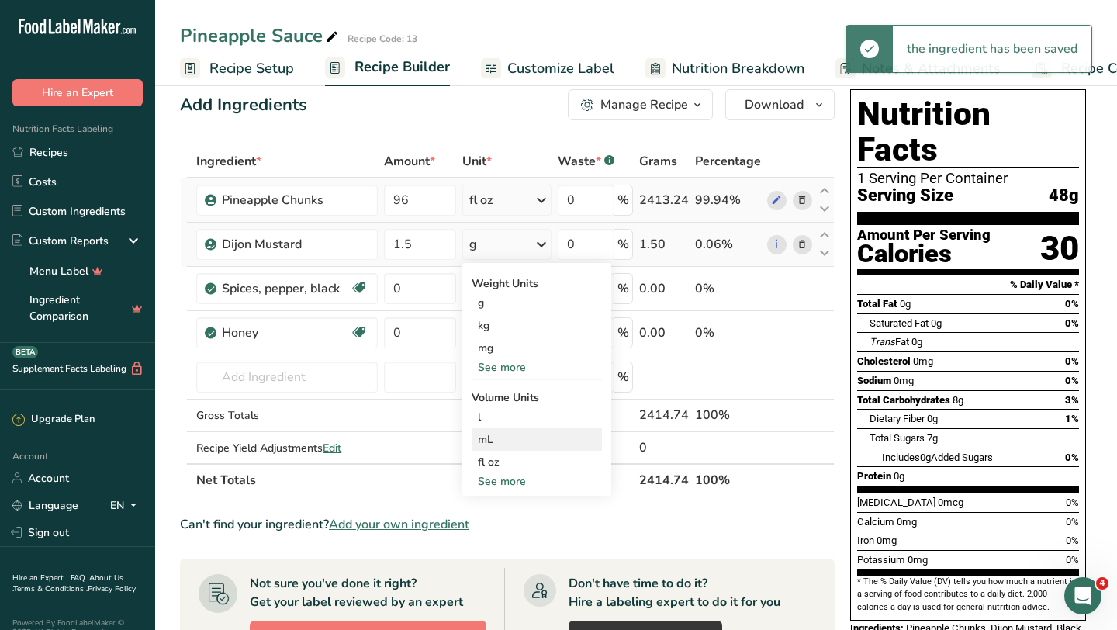
scroll to position [35, 0]
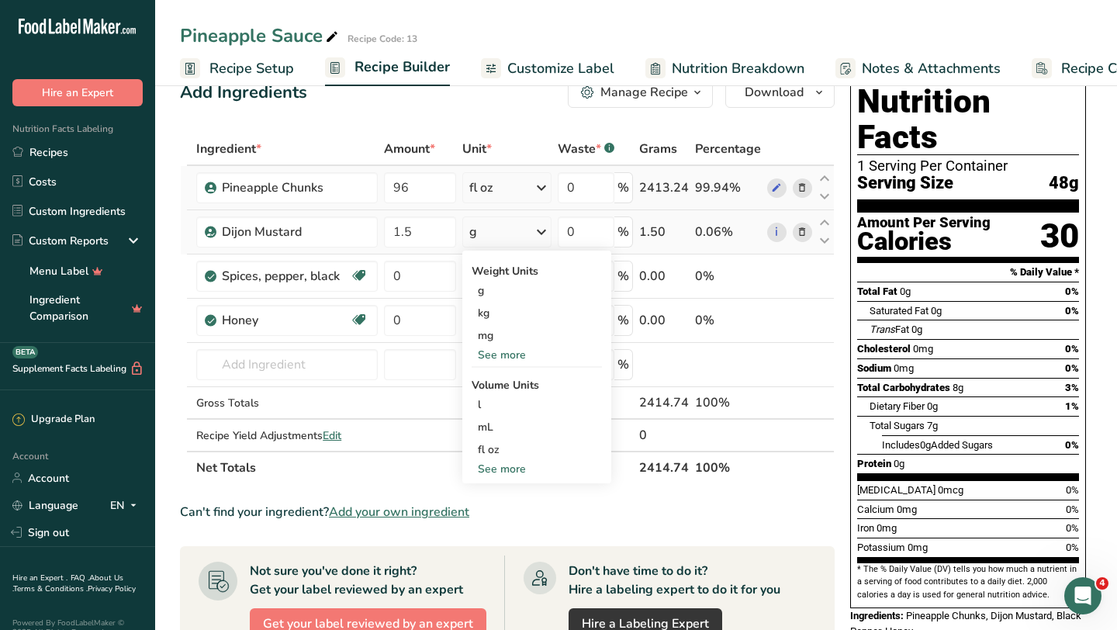
click at [514, 466] on div "See more" at bounding box center [537, 469] width 130 height 16
select select "22"
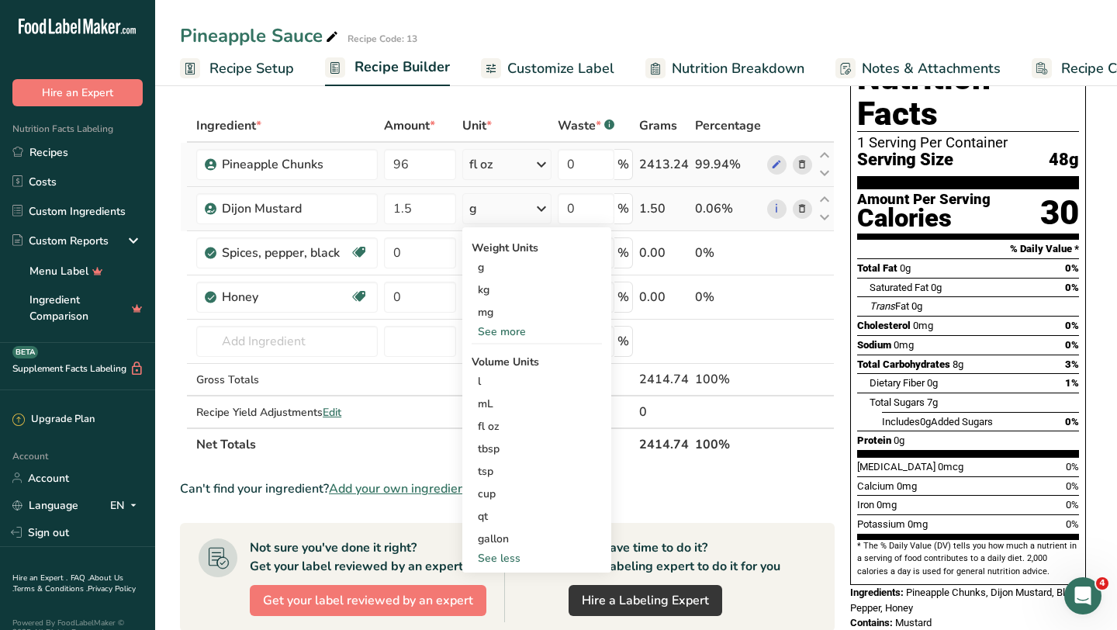
scroll to position [61, 0]
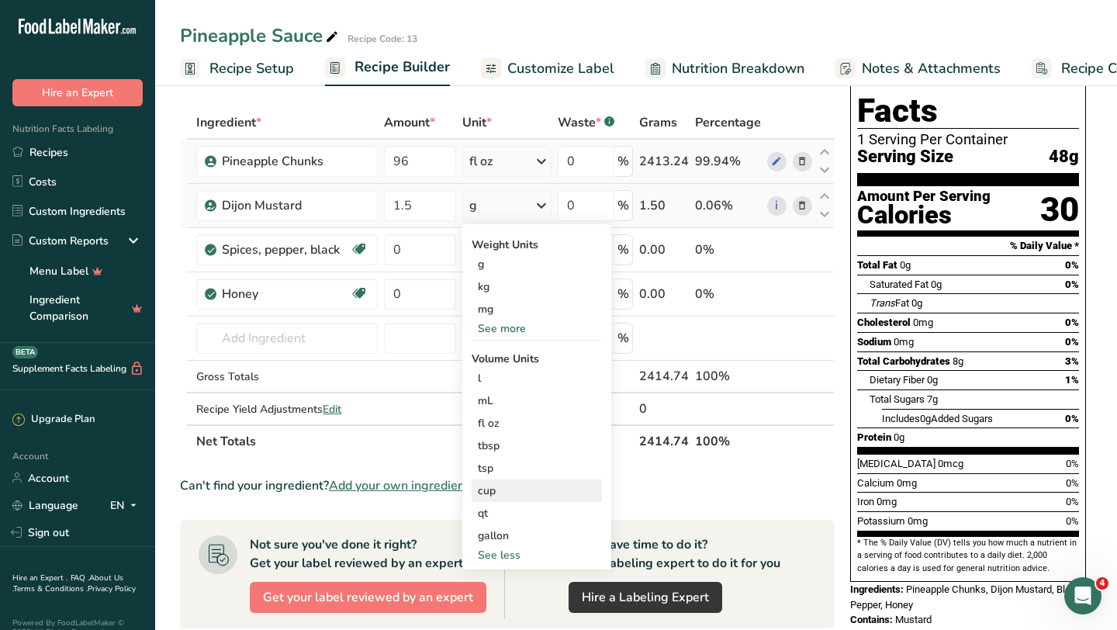
click at [503, 486] on div "cup" at bounding box center [537, 490] width 118 height 16
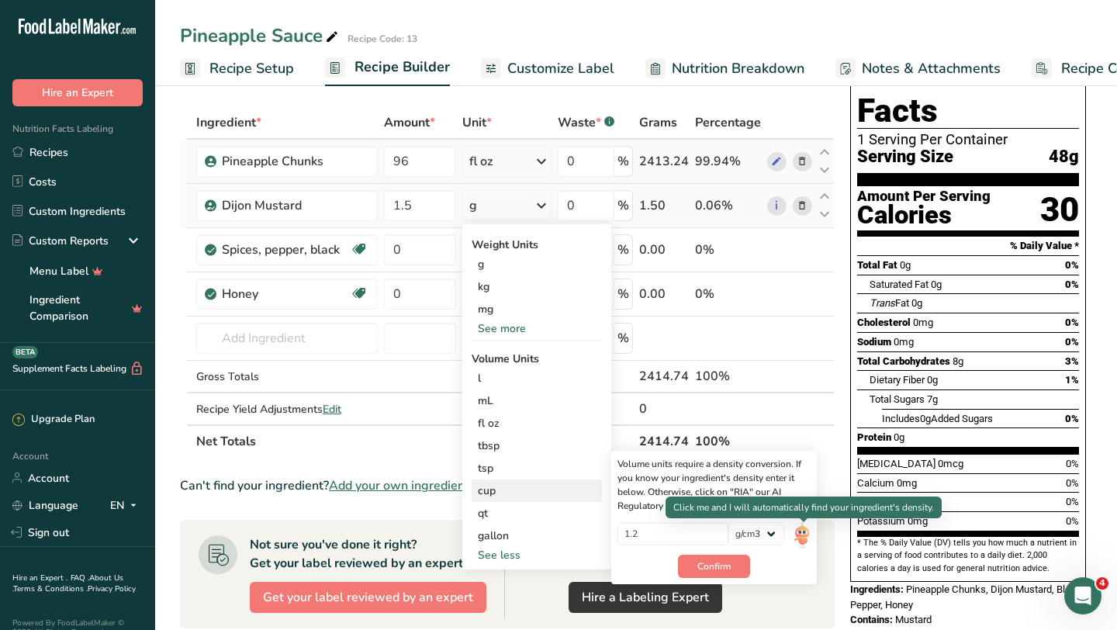
click at [801, 531] on img at bounding box center [802, 535] width 17 height 27
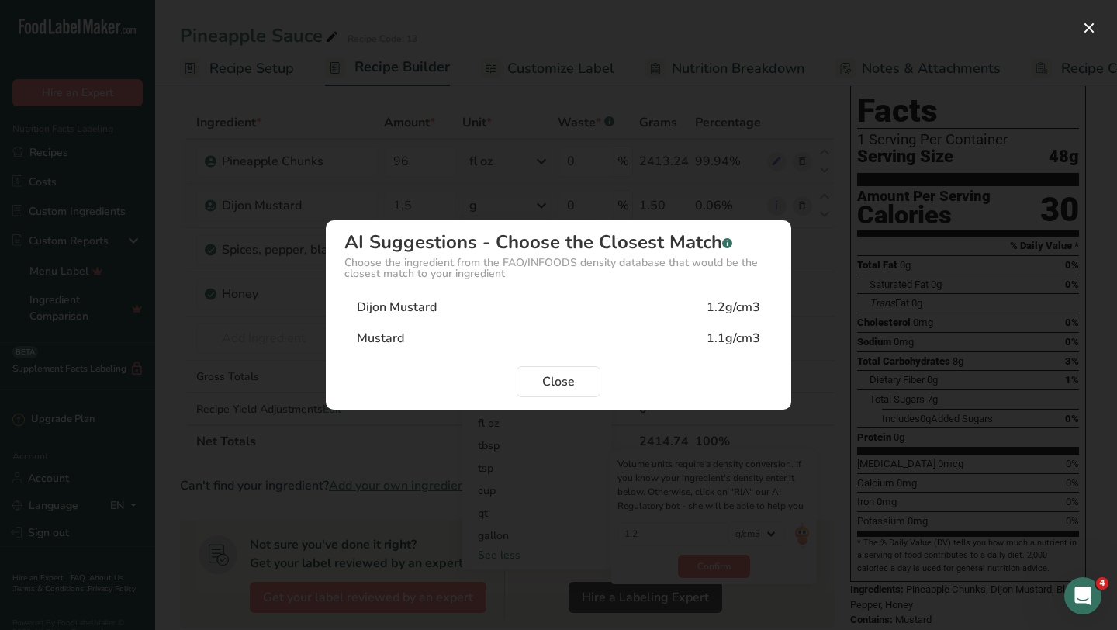
click at [714, 305] on div "1.2g/cm3" at bounding box center [734, 307] width 54 height 19
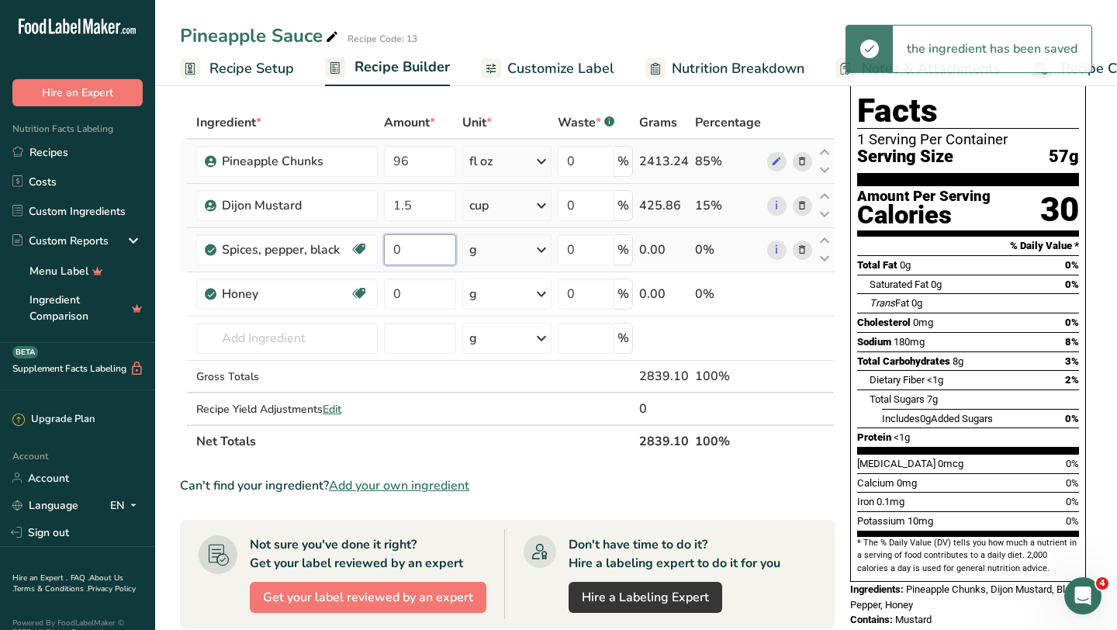
click at [417, 254] on input "0" at bounding box center [420, 249] width 73 height 31
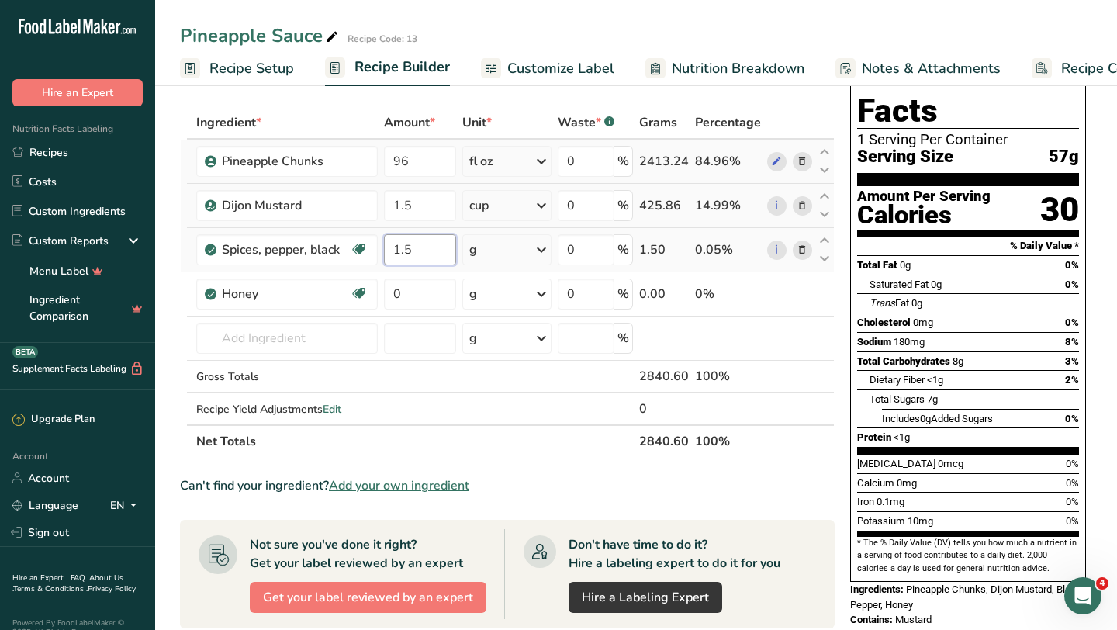
type input "1.5"
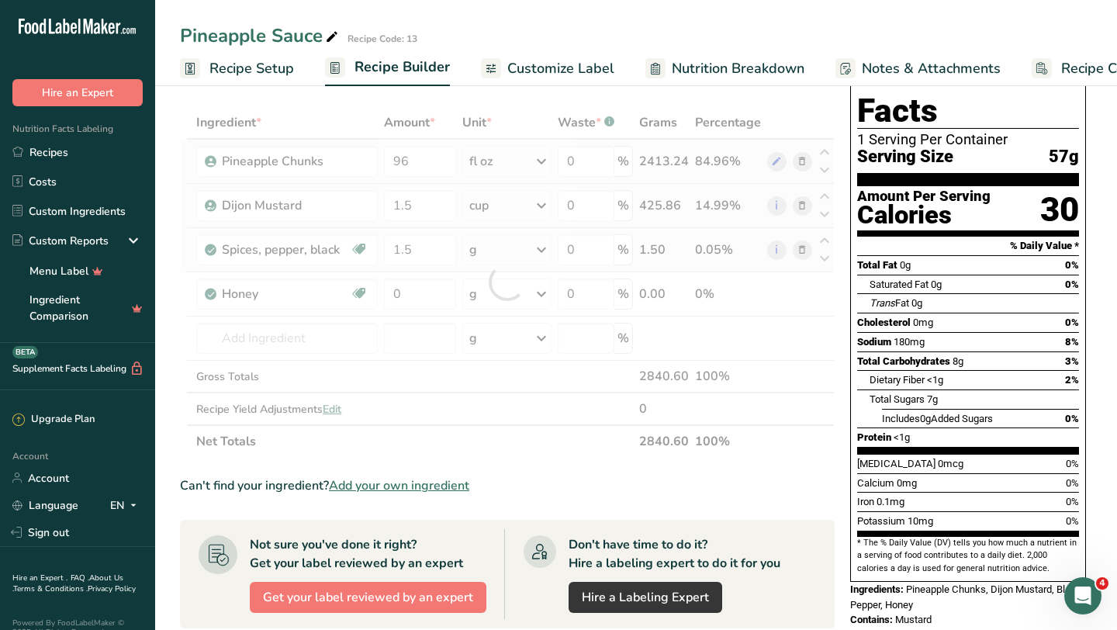
click at [493, 254] on div "Ingredient * Amount * Unit * Waste * .a-a{fill:#347362;}.b-a{fill:#fff;} Grams …" at bounding box center [507, 281] width 655 height 351
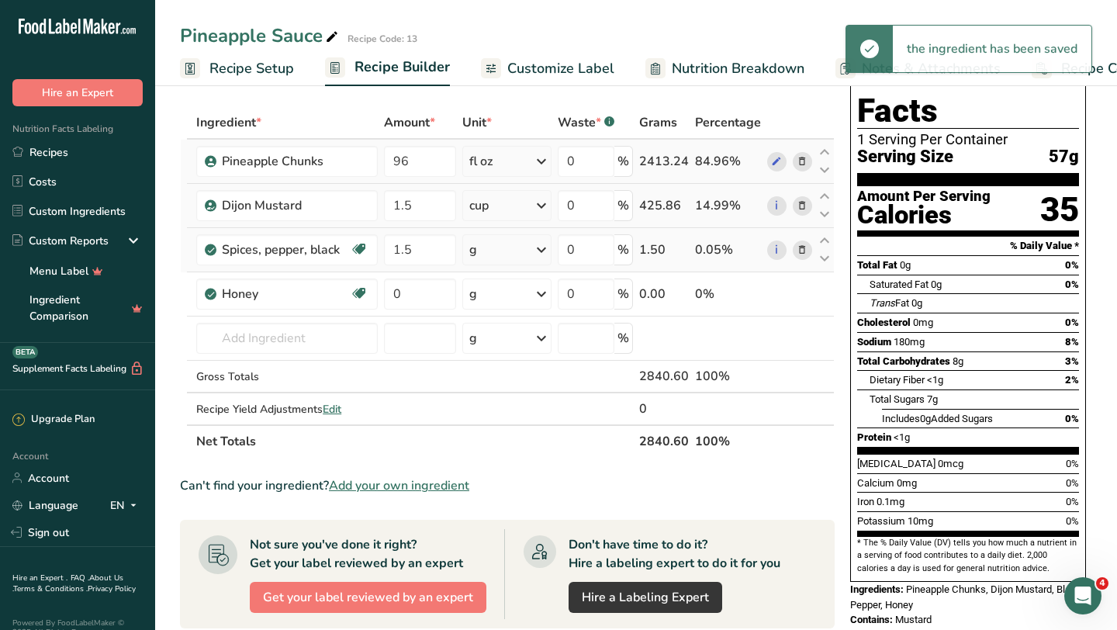
click at [491, 261] on div "g" at bounding box center [506, 249] width 89 height 31
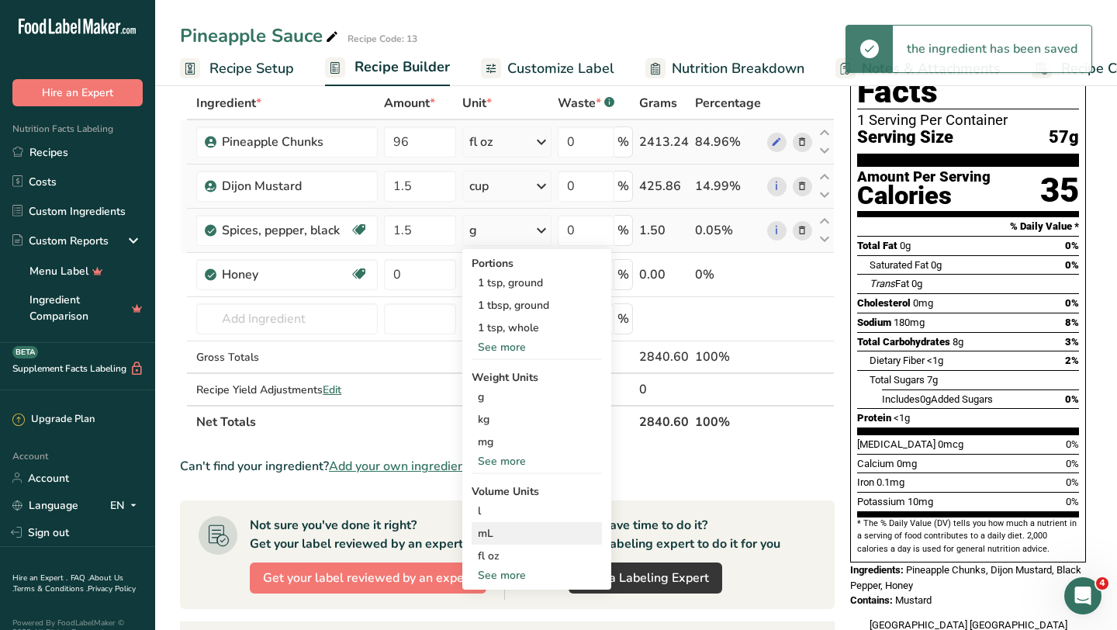
scroll to position [92, 0]
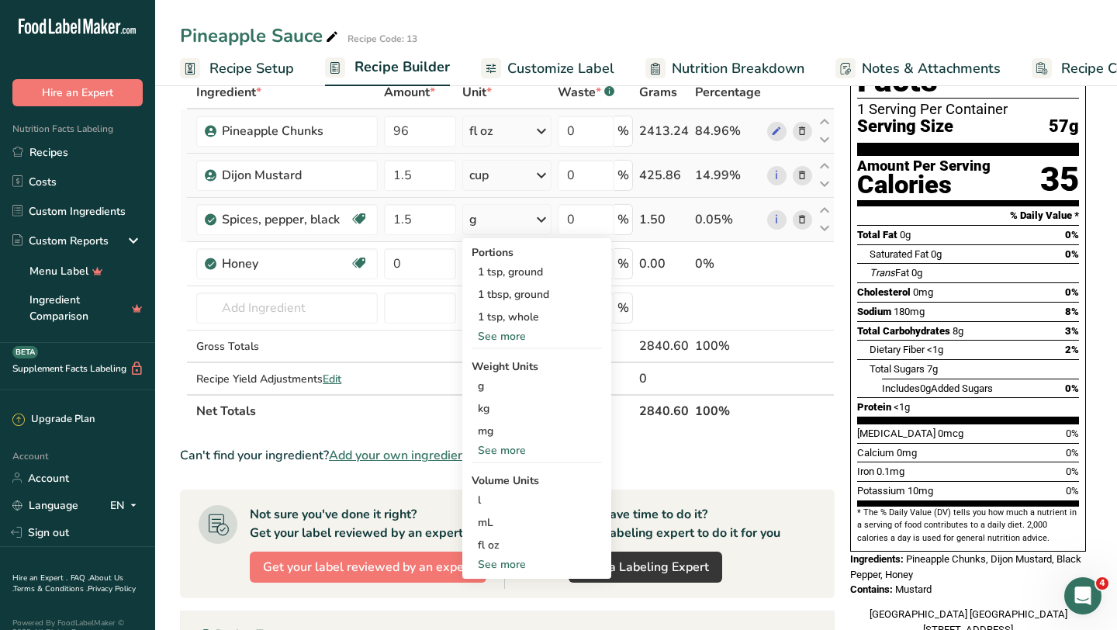
click at [516, 557] on div "See more" at bounding box center [537, 564] width 130 height 16
select select "22"
click at [503, 613] on div "cup" at bounding box center [537, 612] width 118 height 16
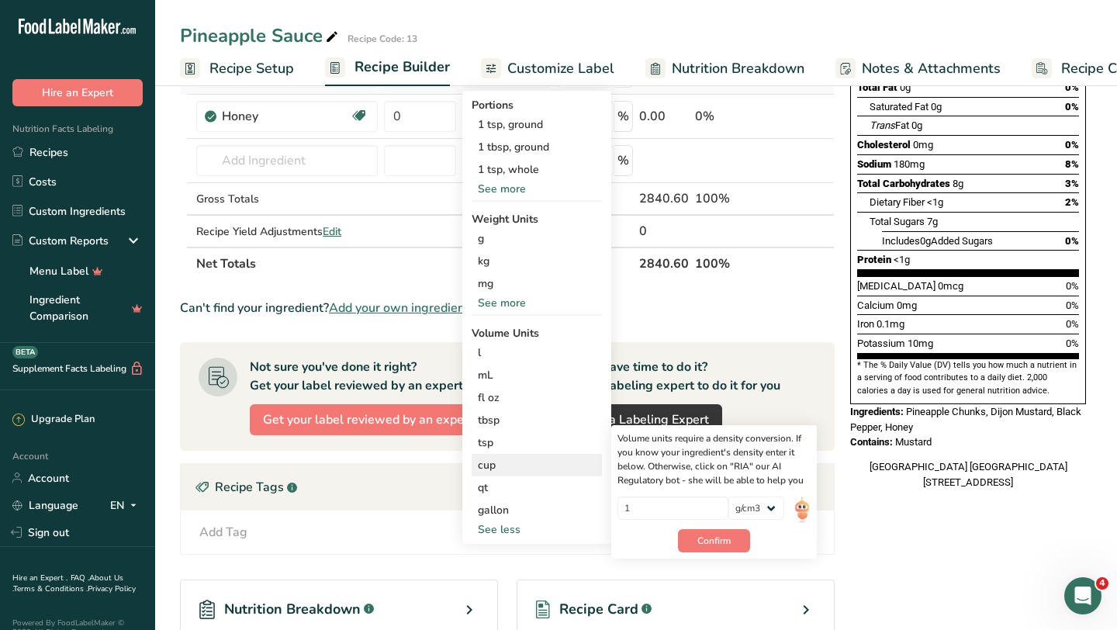
scroll to position [249, 0]
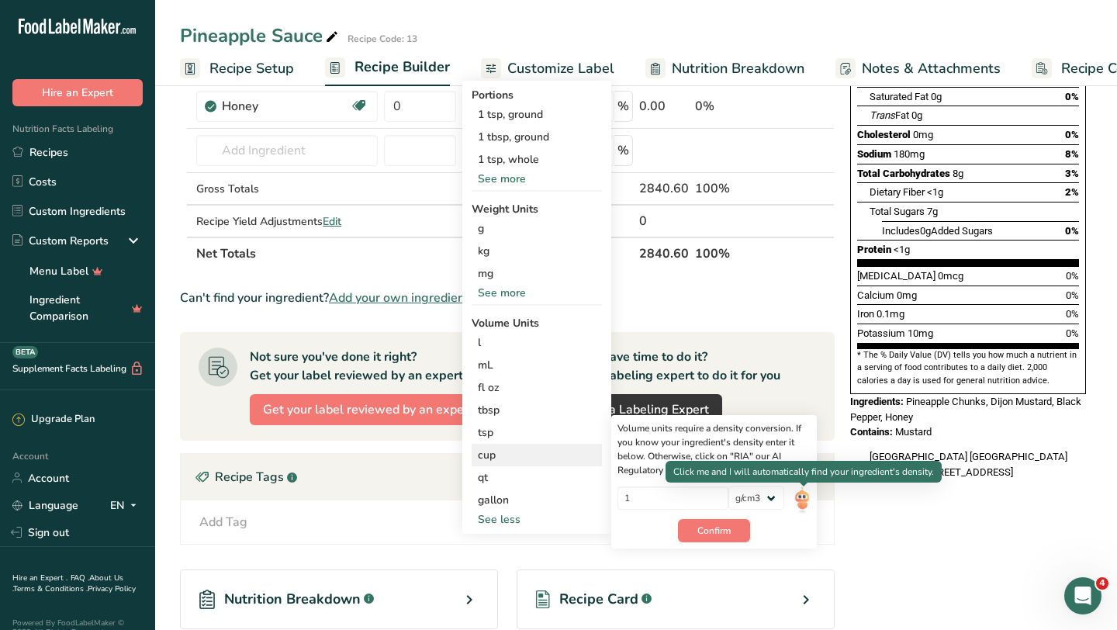
click at [800, 496] on img at bounding box center [802, 499] width 17 height 27
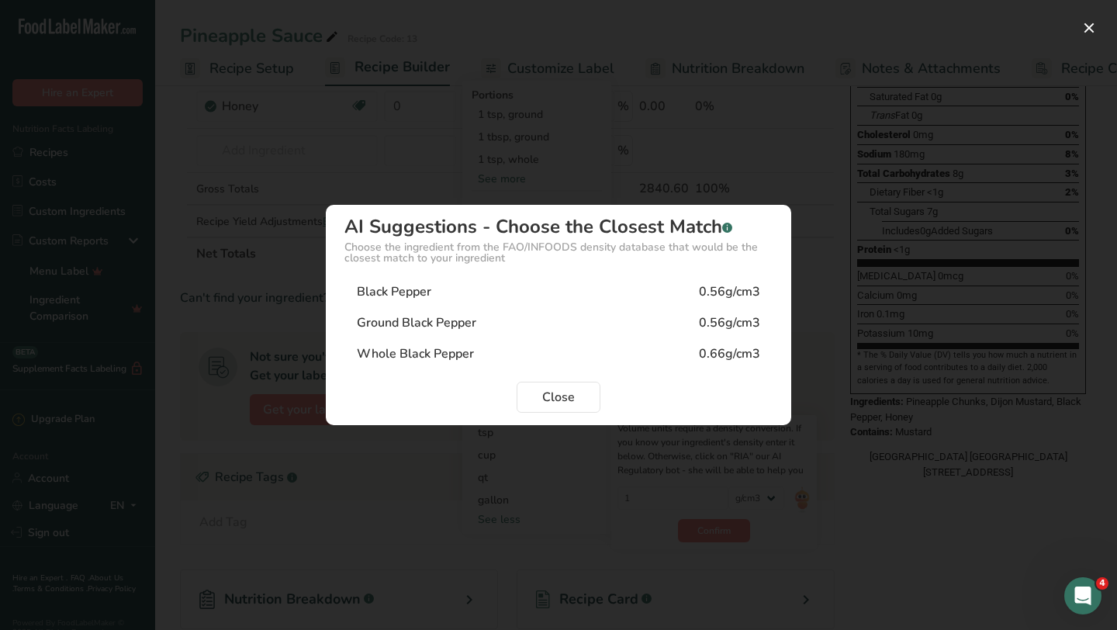
click at [718, 323] on div "0.56g/cm3" at bounding box center [729, 322] width 61 height 19
type input "0.56"
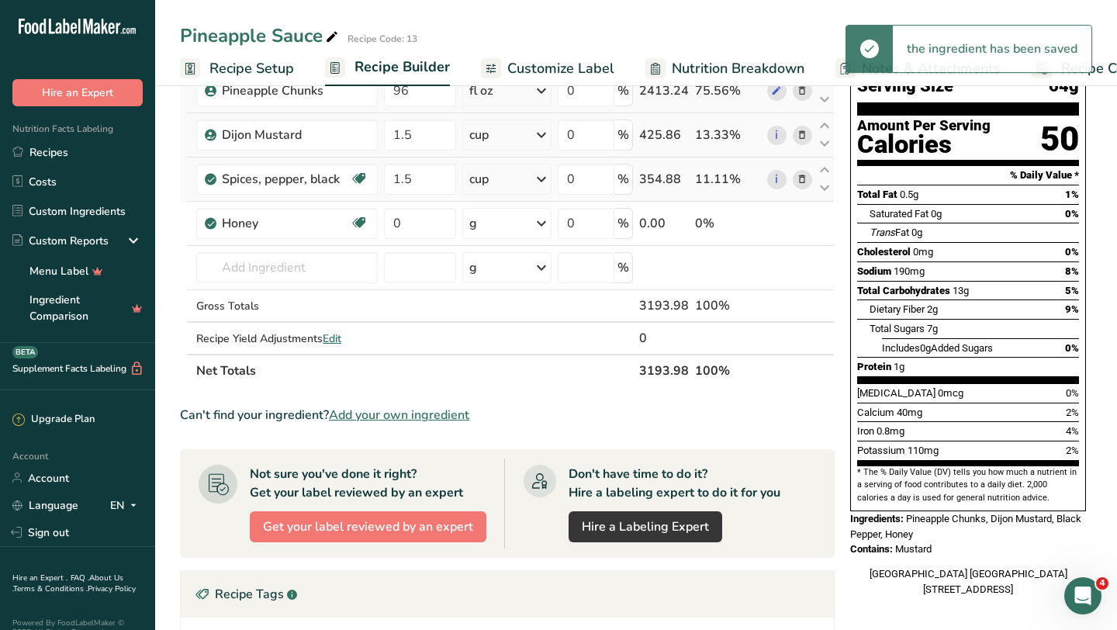
scroll to position [7, 0]
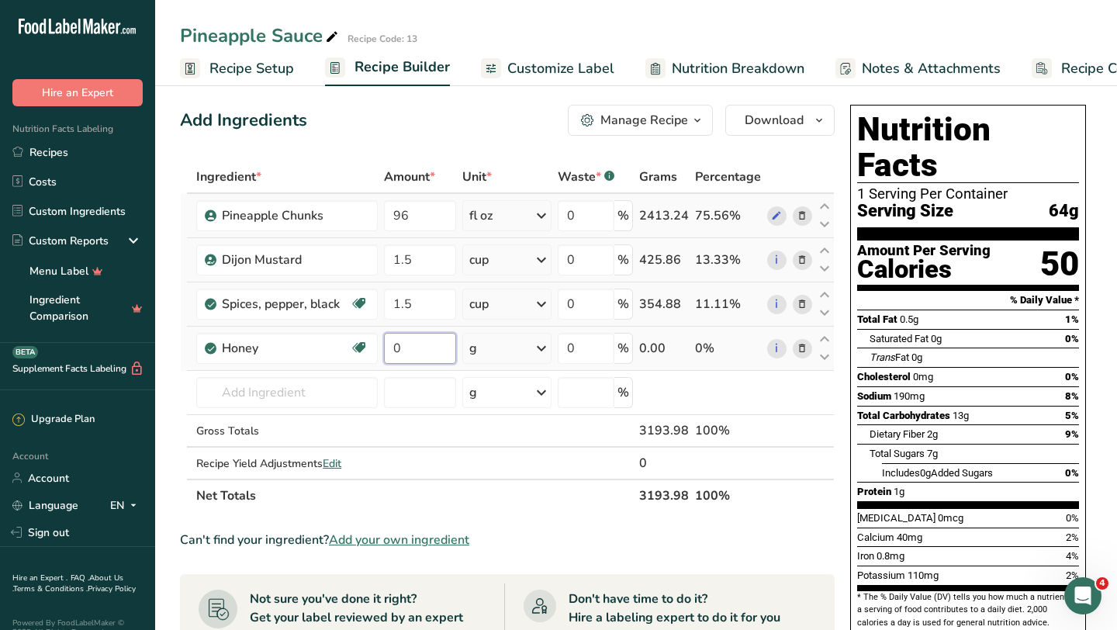
click at [430, 344] on input "0" at bounding box center [420, 348] width 73 height 31
type input "1.5"
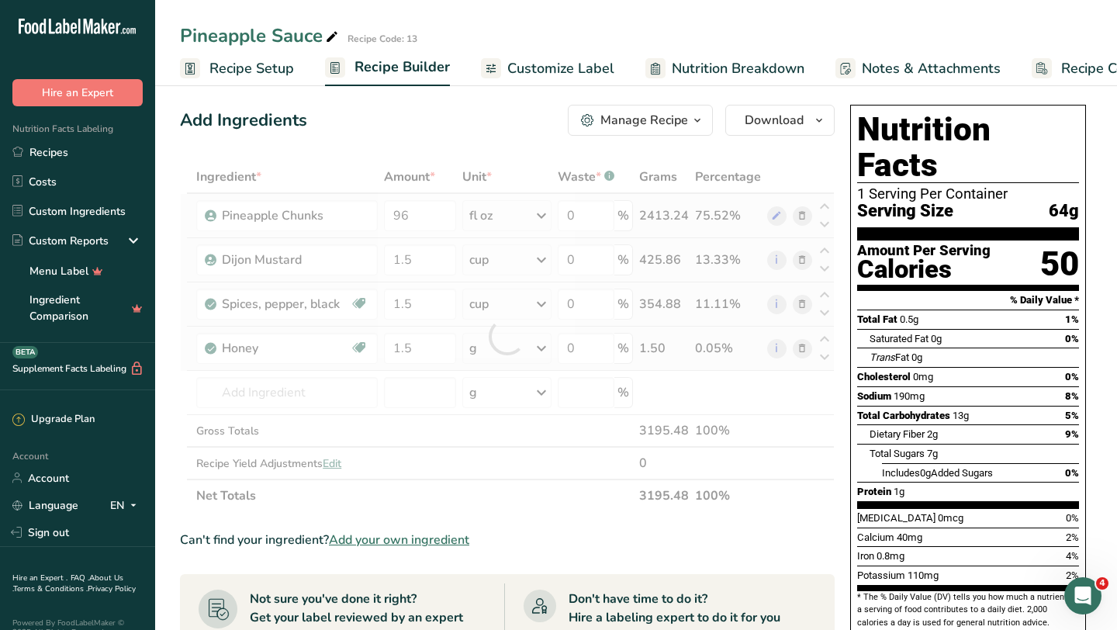
click at [504, 358] on div "Ingredient * Amount * Unit * Waste * .a-a{fill:#347362;}.b-a{fill:#fff;} Grams …" at bounding box center [507, 336] width 655 height 351
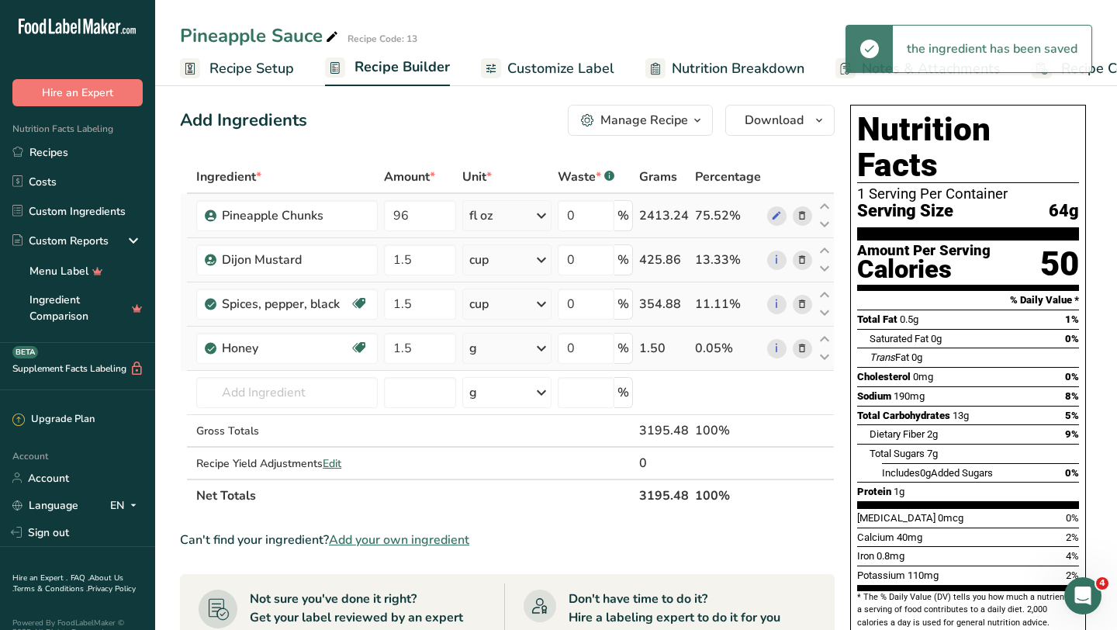
click at [504, 358] on div "g" at bounding box center [506, 348] width 89 height 31
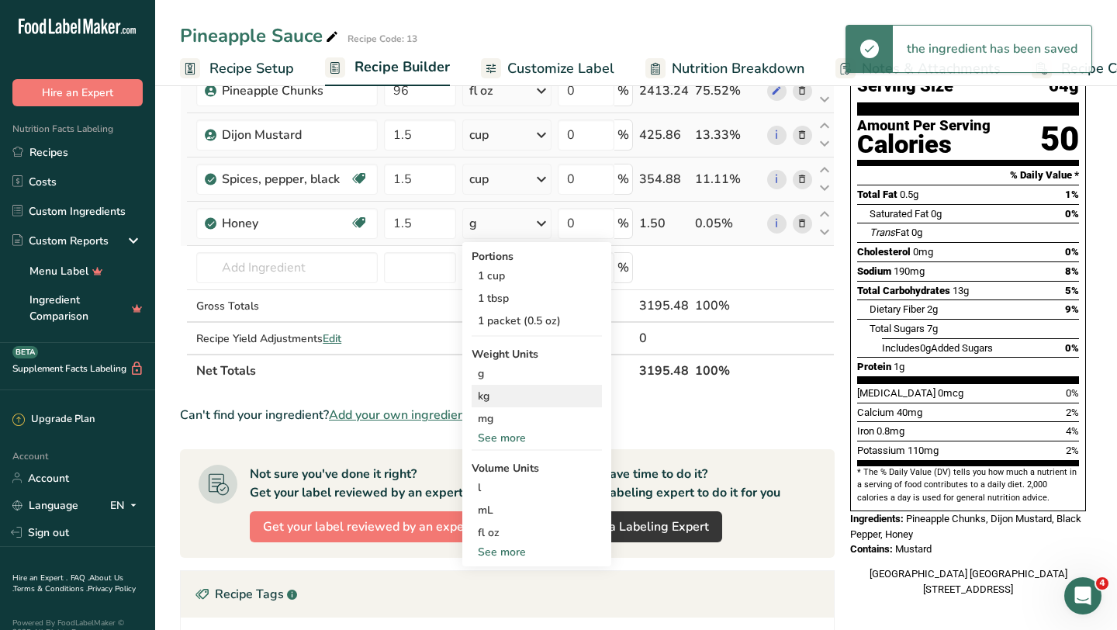
scroll to position [159, 0]
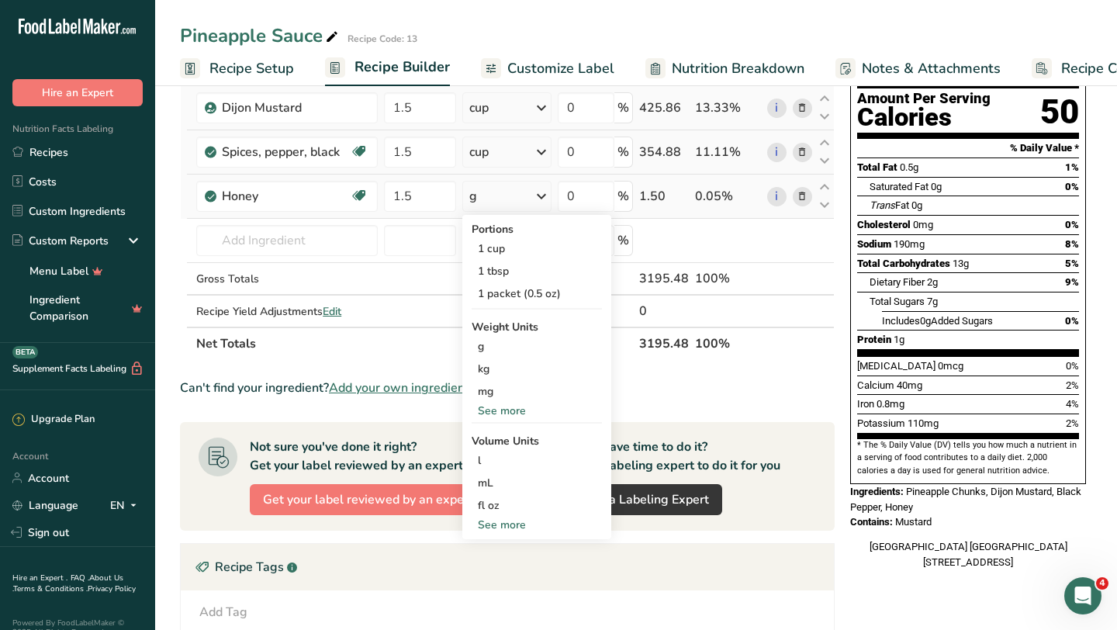
click at [516, 406] on div "See more" at bounding box center [537, 411] width 130 height 16
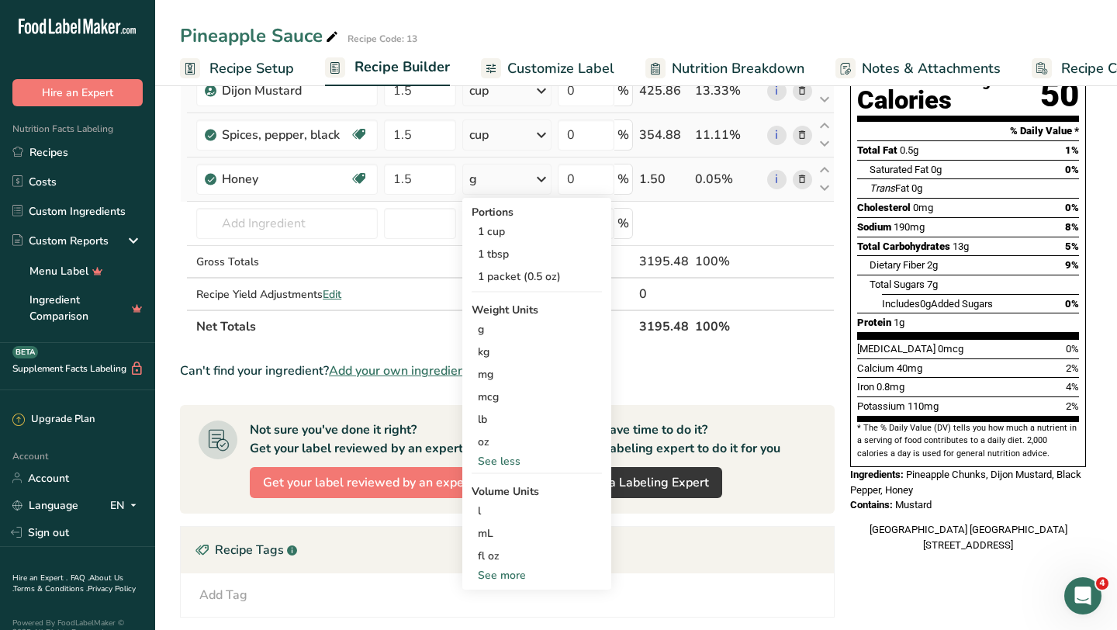
scroll to position [187, 0]
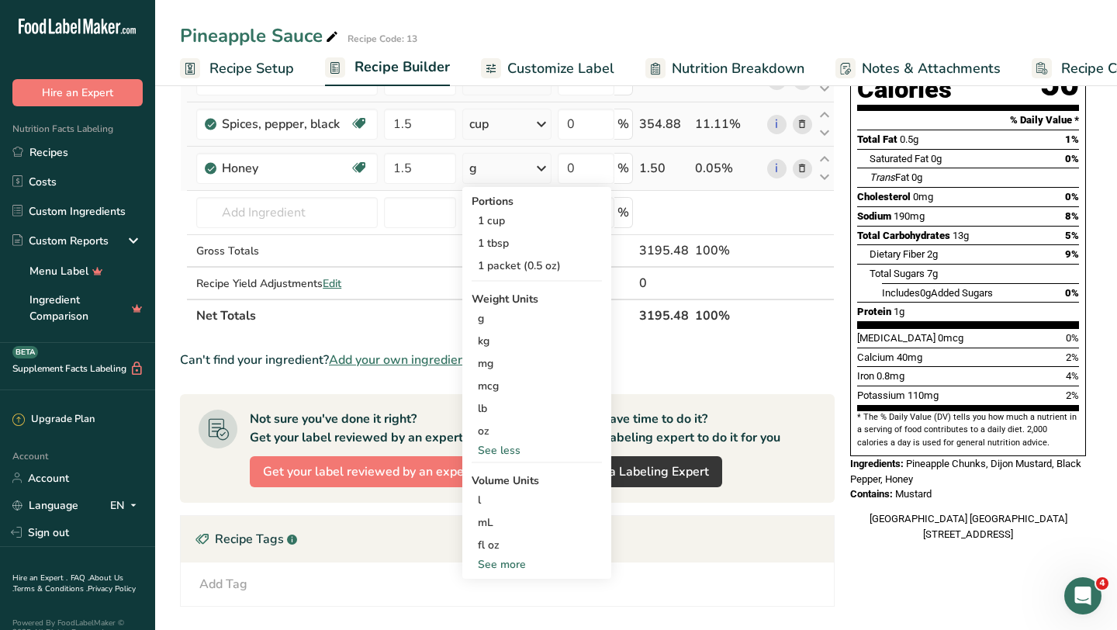
click at [510, 564] on div "See more" at bounding box center [537, 564] width 130 height 16
select select "22"
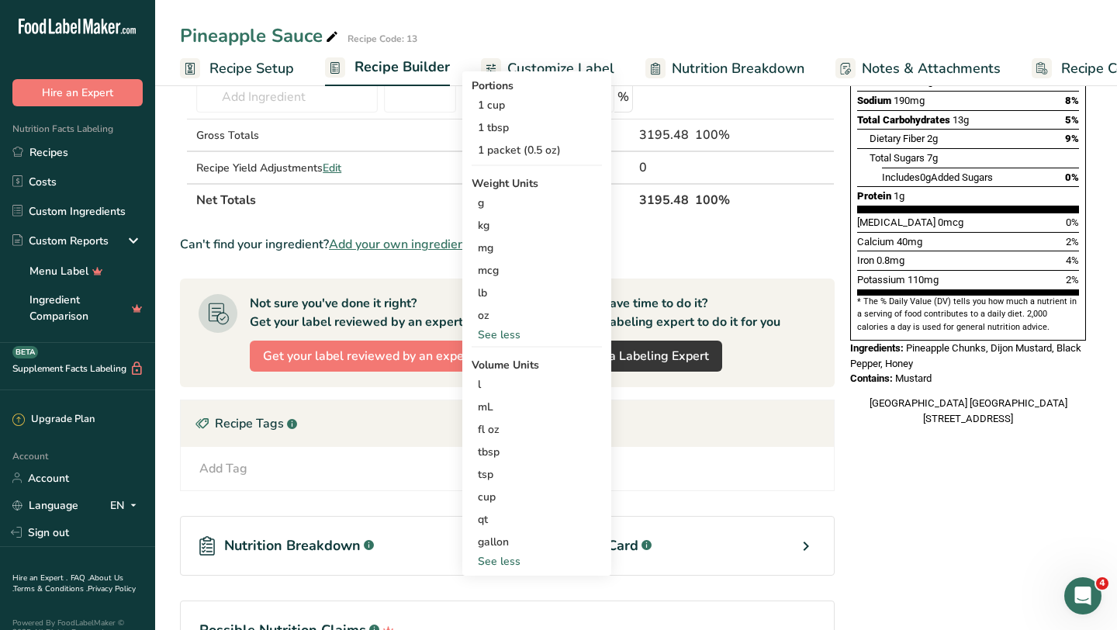
scroll to position [336, 0]
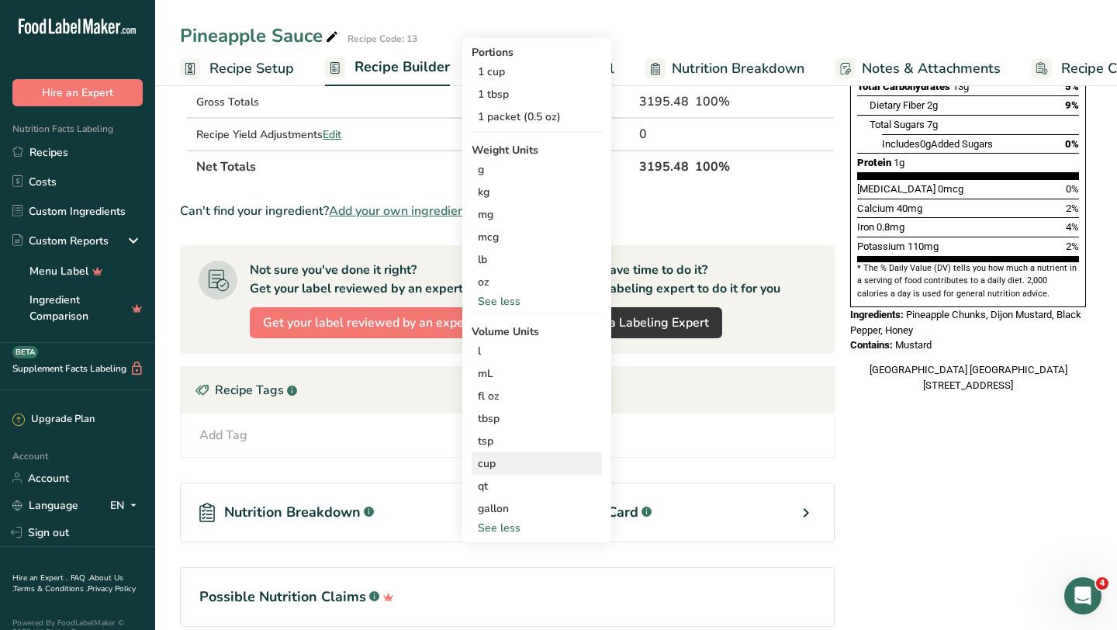
click at [496, 463] on div "cup" at bounding box center [537, 463] width 118 height 16
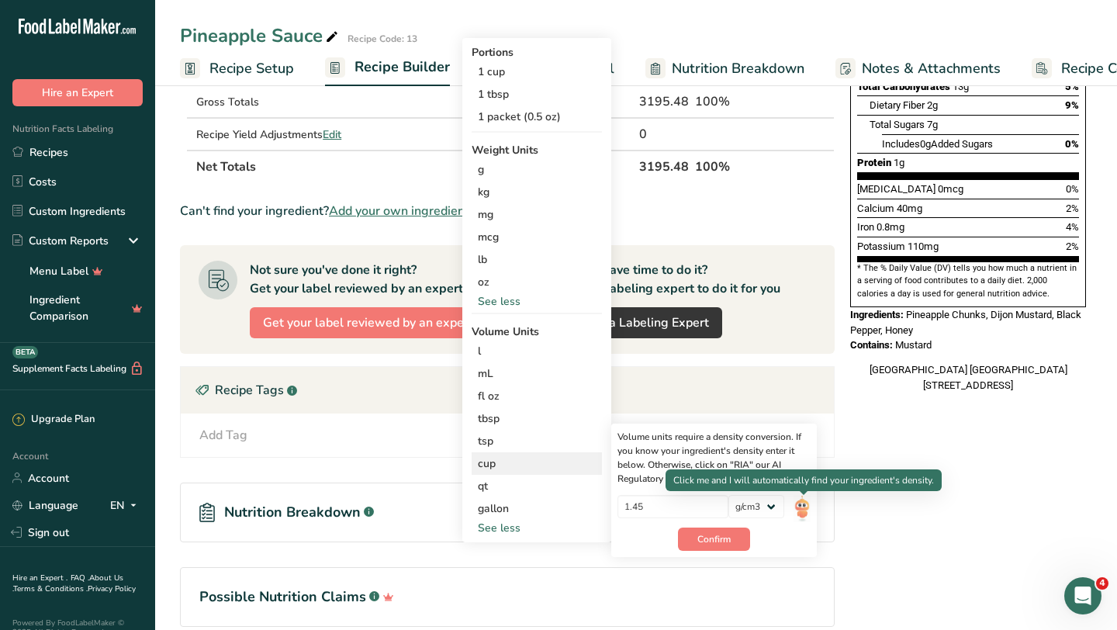
click at [806, 504] on img at bounding box center [802, 508] width 17 height 27
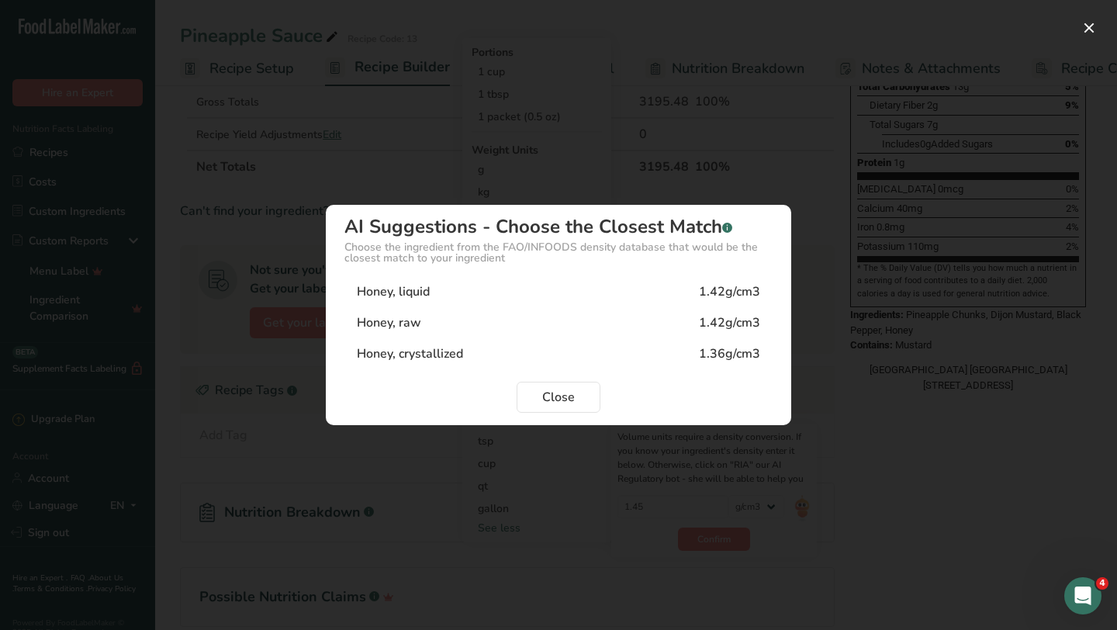
click at [736, 295] on div "1.42g/cm3" at bounding box center [729, 291] width 61 height 19
type input "1.42"
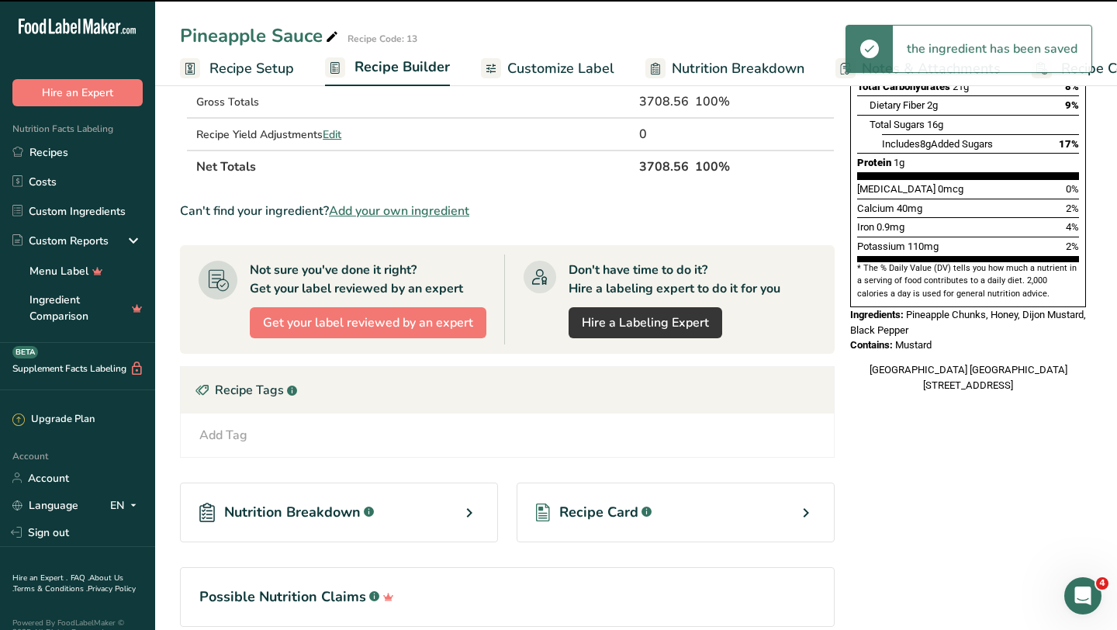
scroll to position [19, 0]
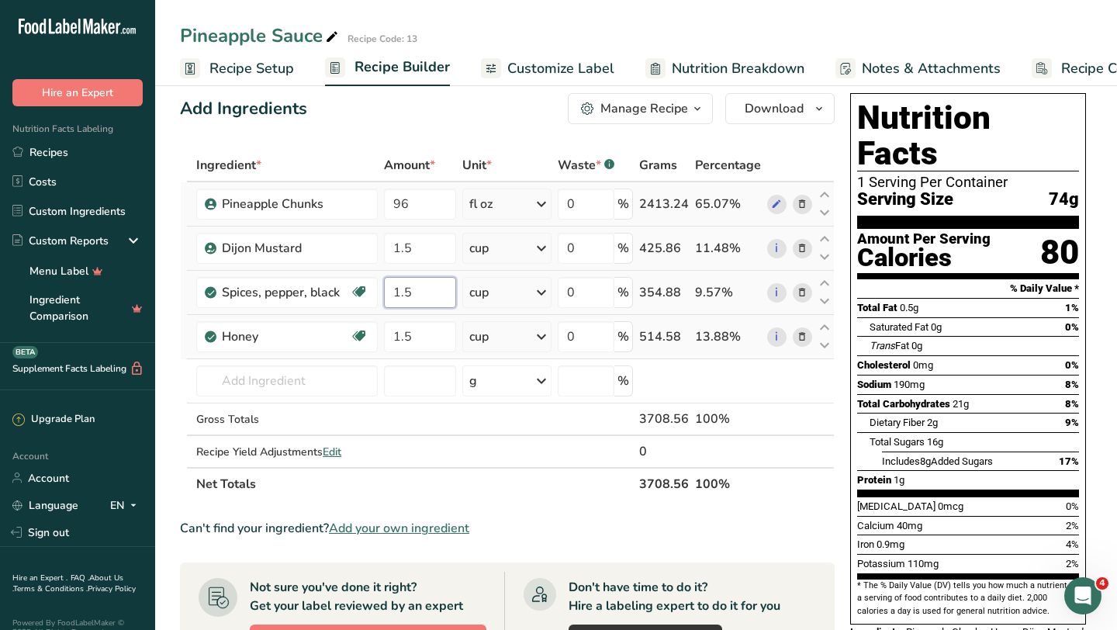
click at [427, 294] on input "1.5" at bounding box center [420, 292] width 73 height 31
type input "1"
type input "2"
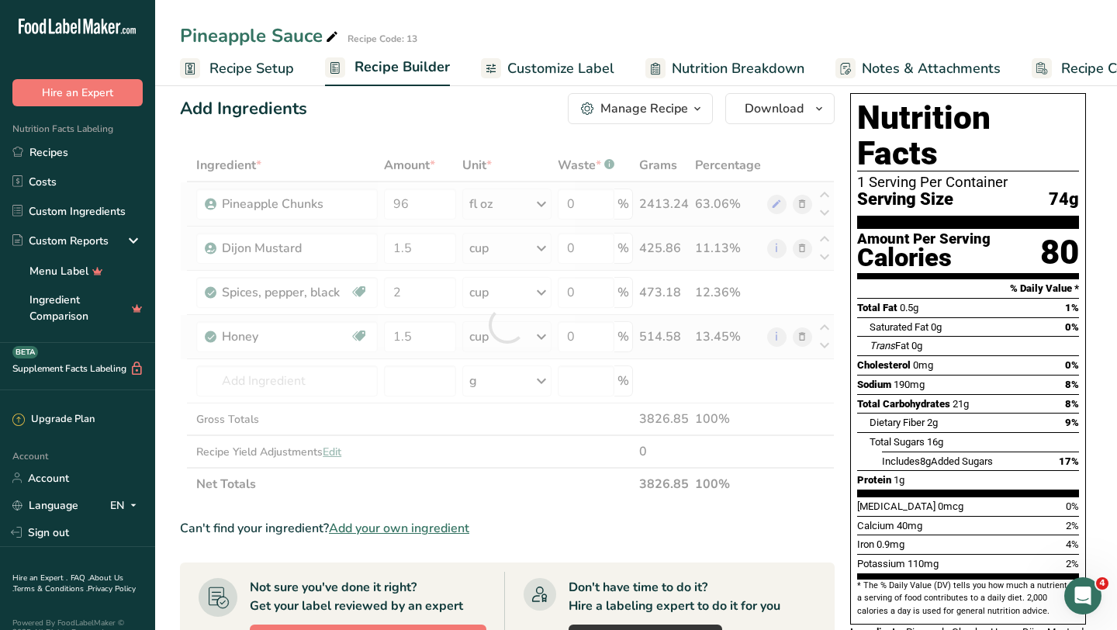
click at [513, 288] on div "Ingredient * Amount * Unit * Waste * .a-a{fill:#347362;}.b-a{fill:#fff;} Grams …" at bounding box center [507, 324] width 655 height 351
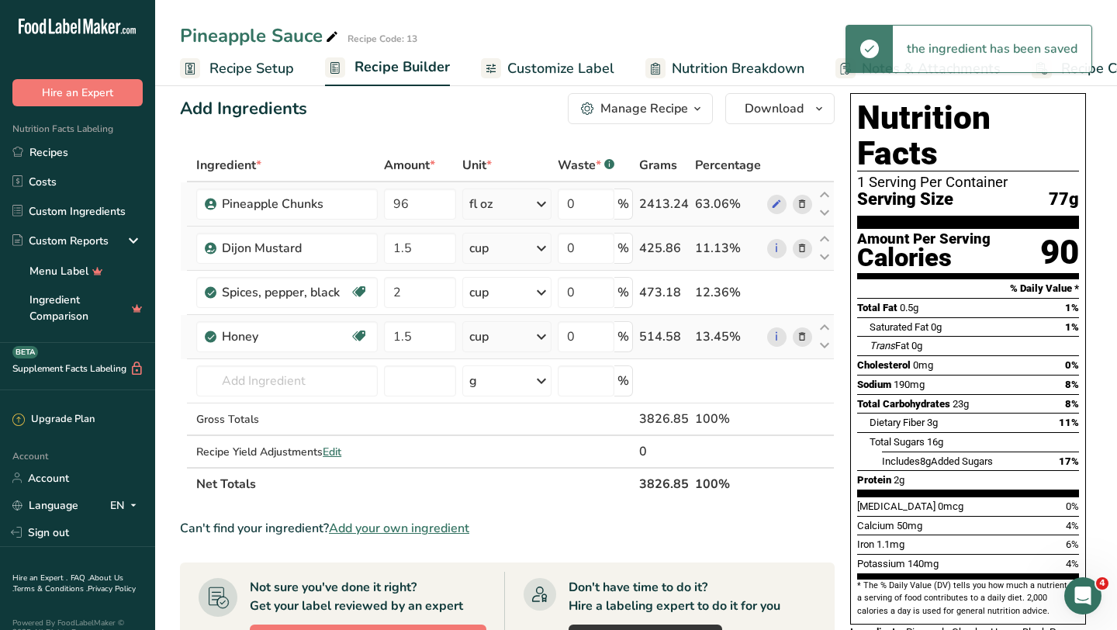
click at [513, 288] on div "cup" at bounding box center [506, 292] width 89 height 31
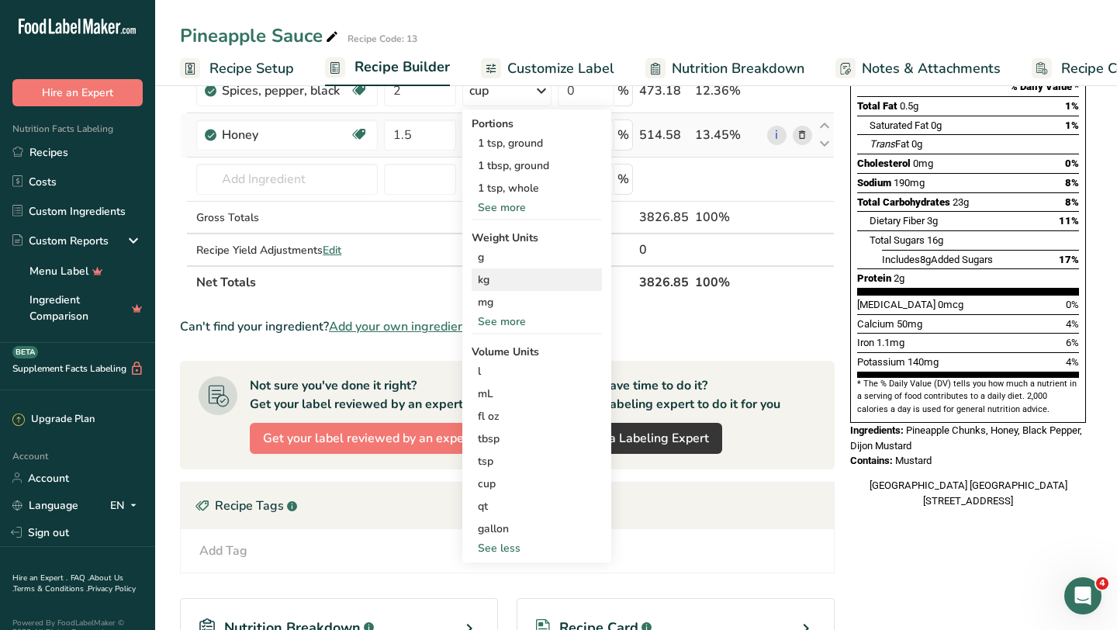
scroll to position [233, 0]
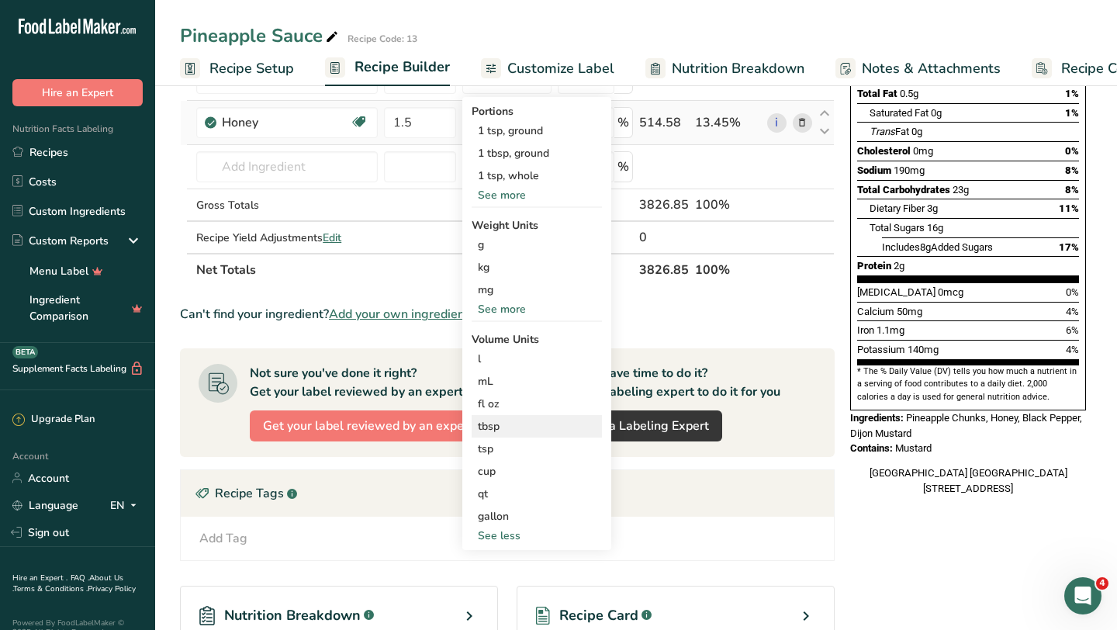
click at [504, 429] on div "tbsp" at bounding box center [537, 426] width 118 height 16
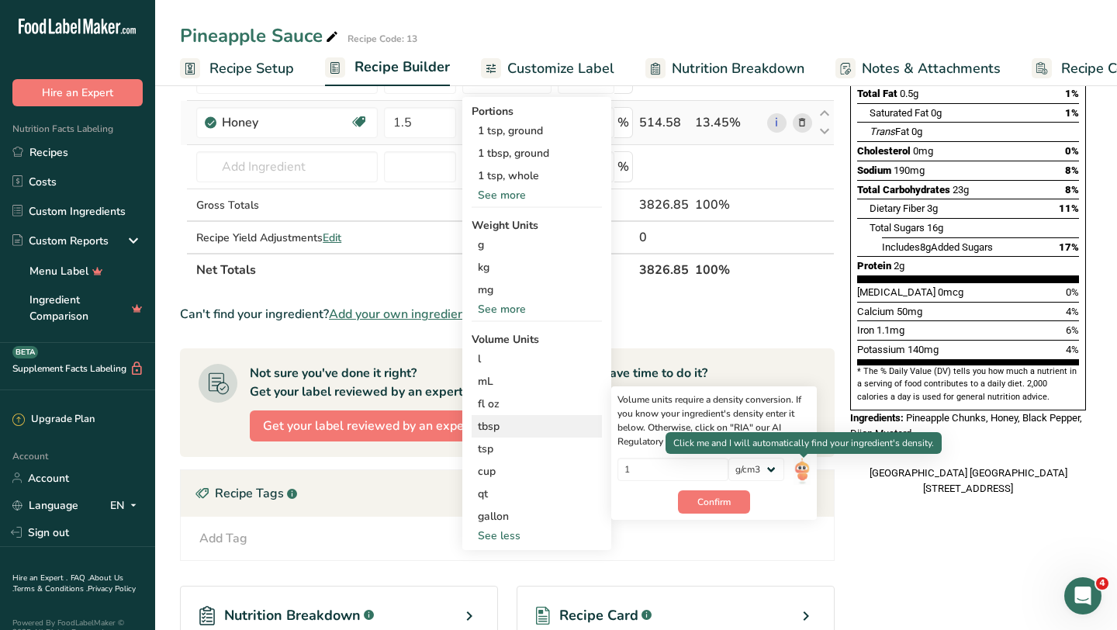
click at [801, 467] on img at bounding box center [802, 471] width 17 height 27
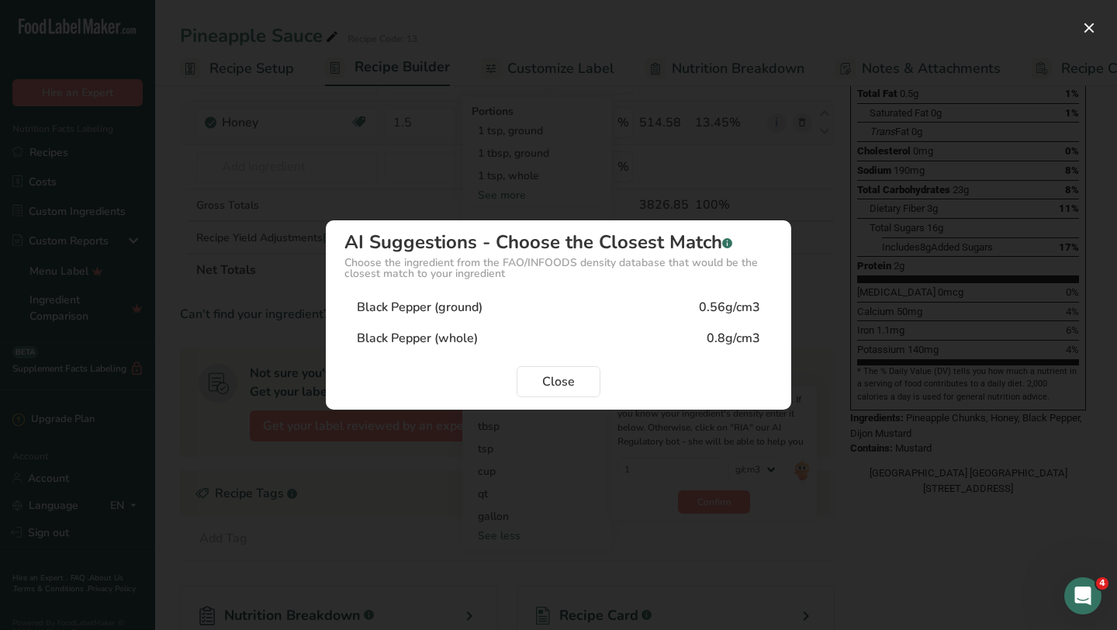
click at [650, 302] on div "Black Pepper (ground) 0.56g/cm3" at bounding box center [558, 307] width 428 height 31
type input "0.56"
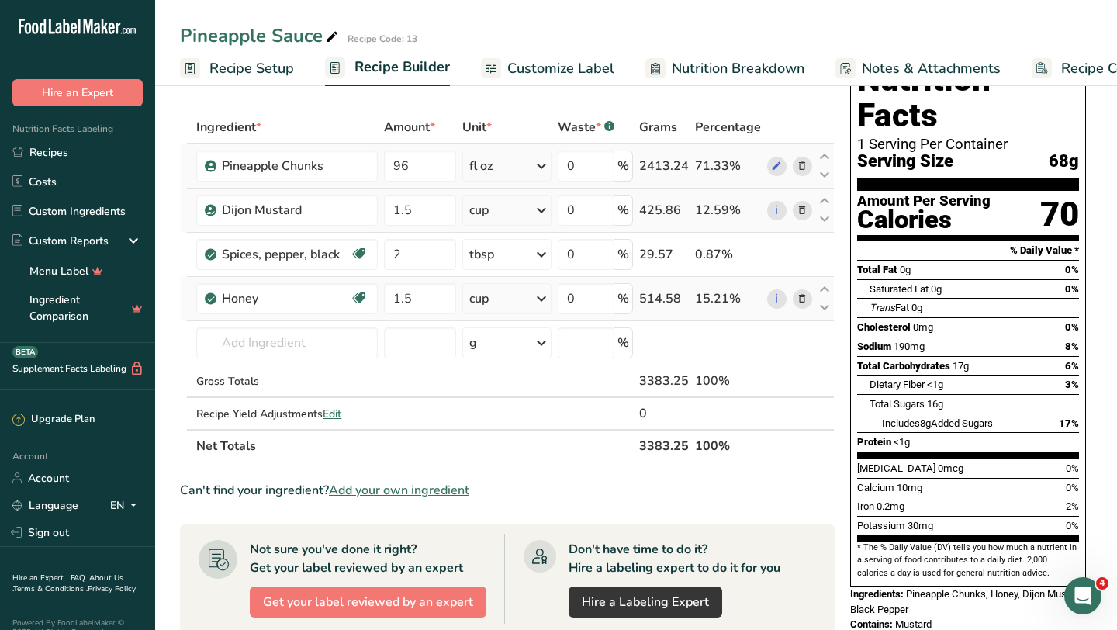
scroll to position [0, 0]
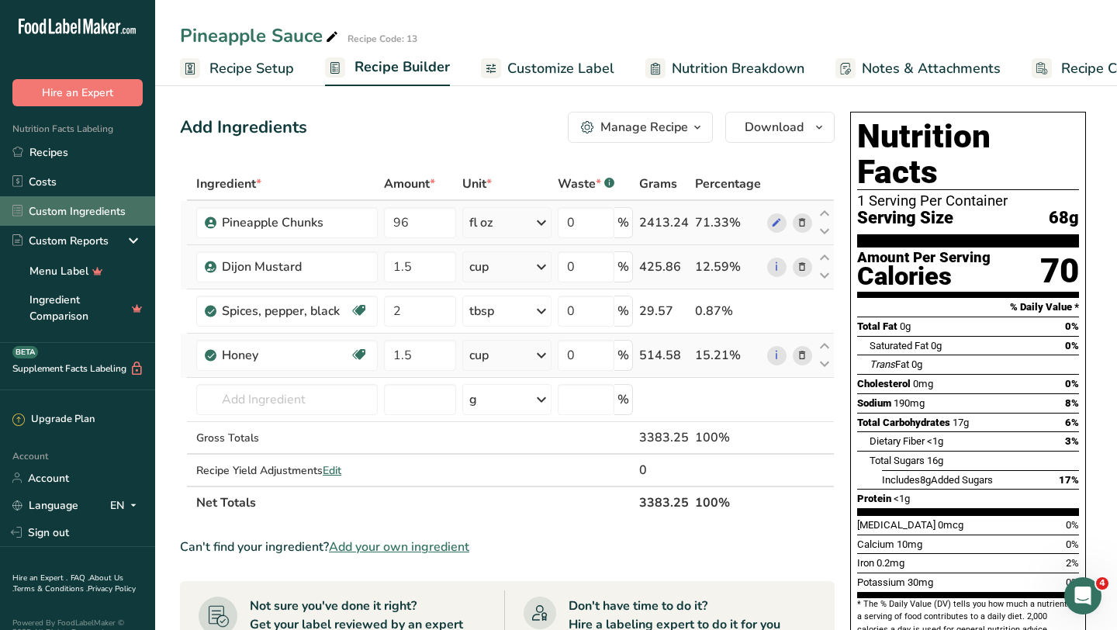
click at [54, 219] on link "Custom Ingredients" at bounding box center [77, 210] width 155 height 29
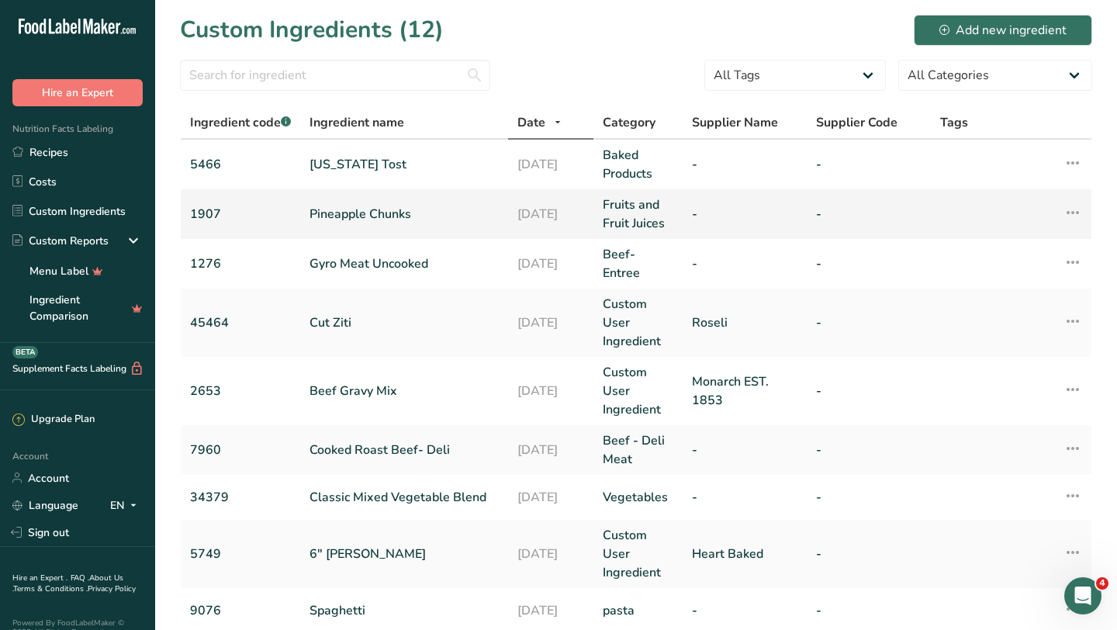
click at [381, 209] on link "Pineapple Chunks" at bounding box center [404, 214] width 189 height 19
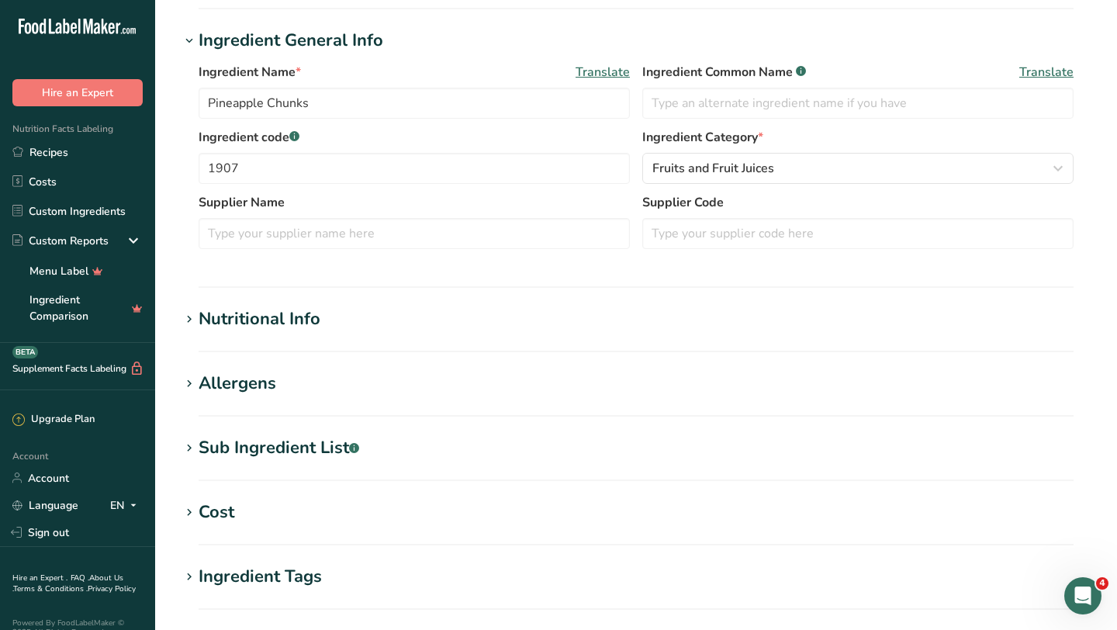
scroll to position [275, 0]
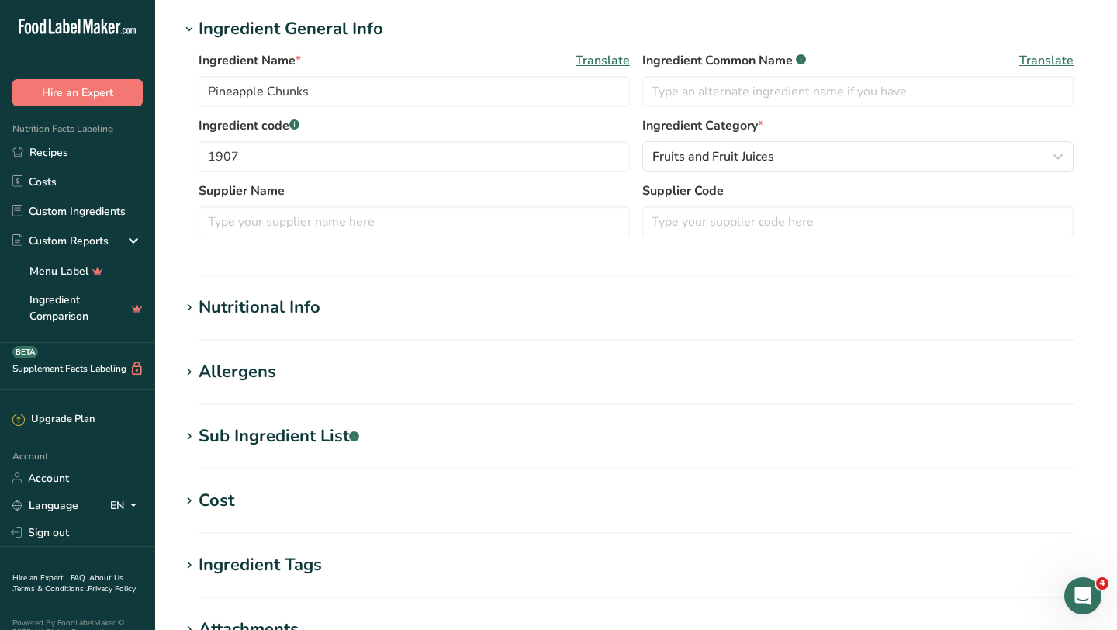
click at [260, 311] on div "Nutritional Info" at bounding box center [260, 308] width 122 height 26
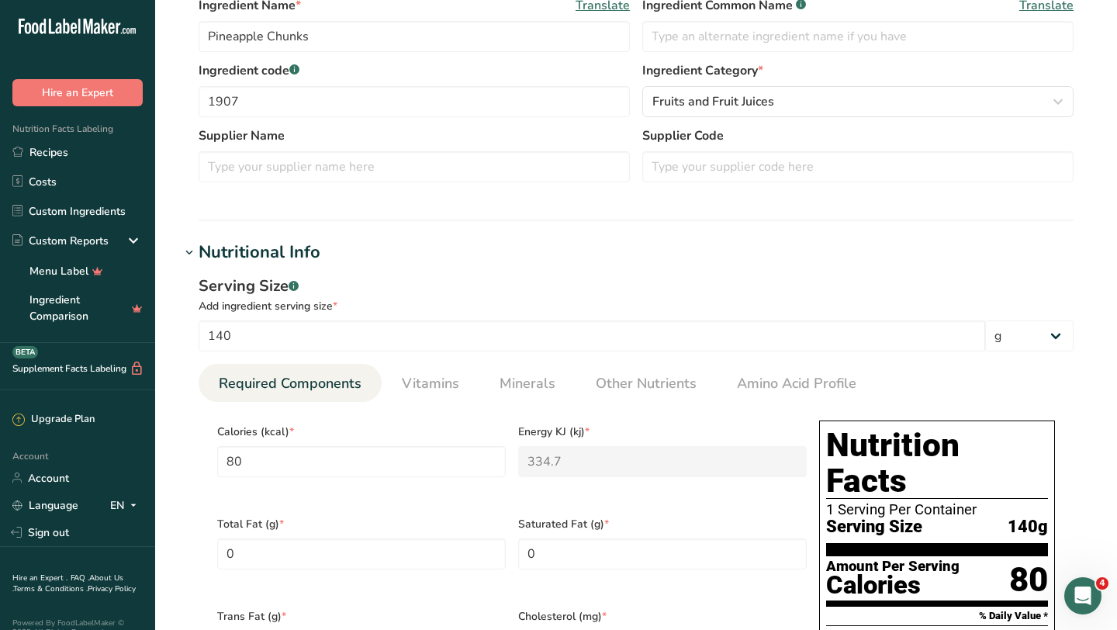
scroll to position [332, 0]
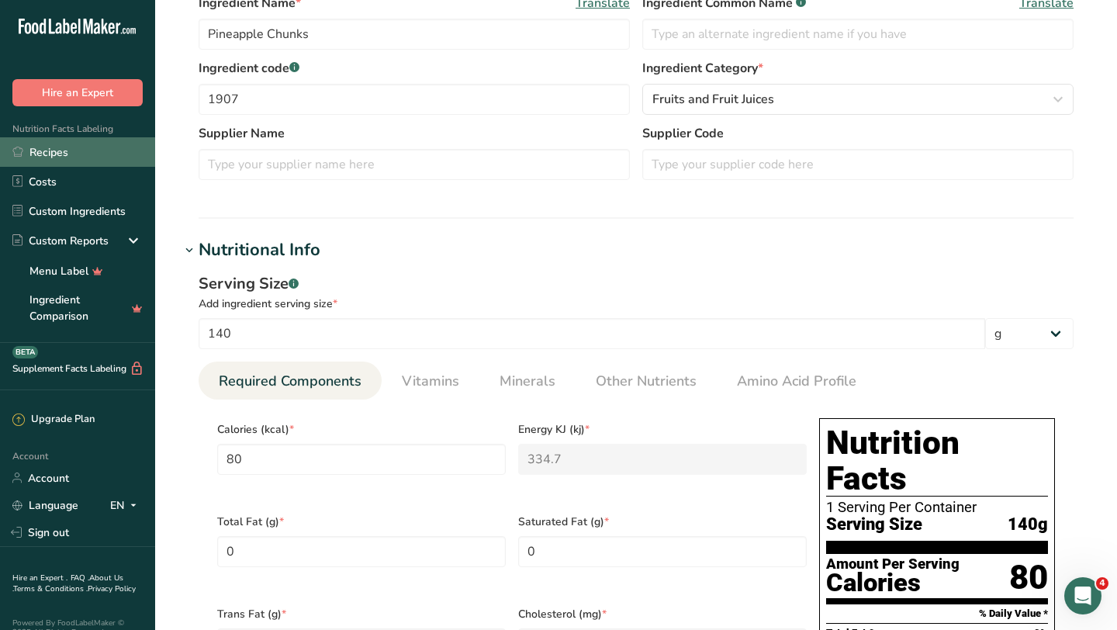
click at [78, 152] on link "Recipes" at bounding box center [77, 151] width 155 height 29
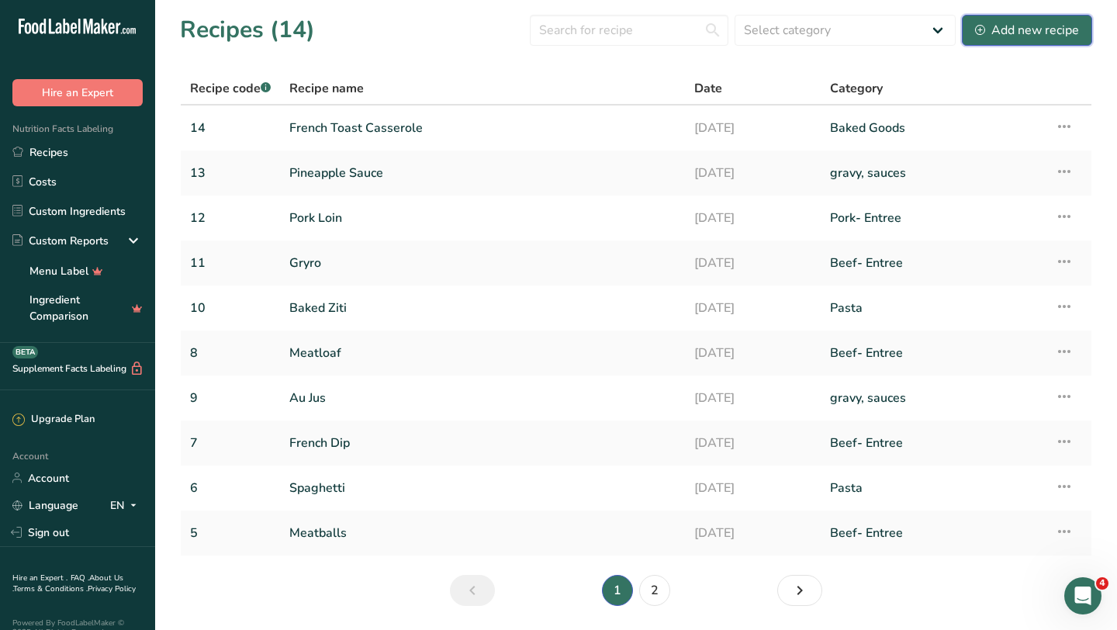
click at [999, 32] on div "Add new recipe" at bounding box center [1027, 30] width 104 height 19
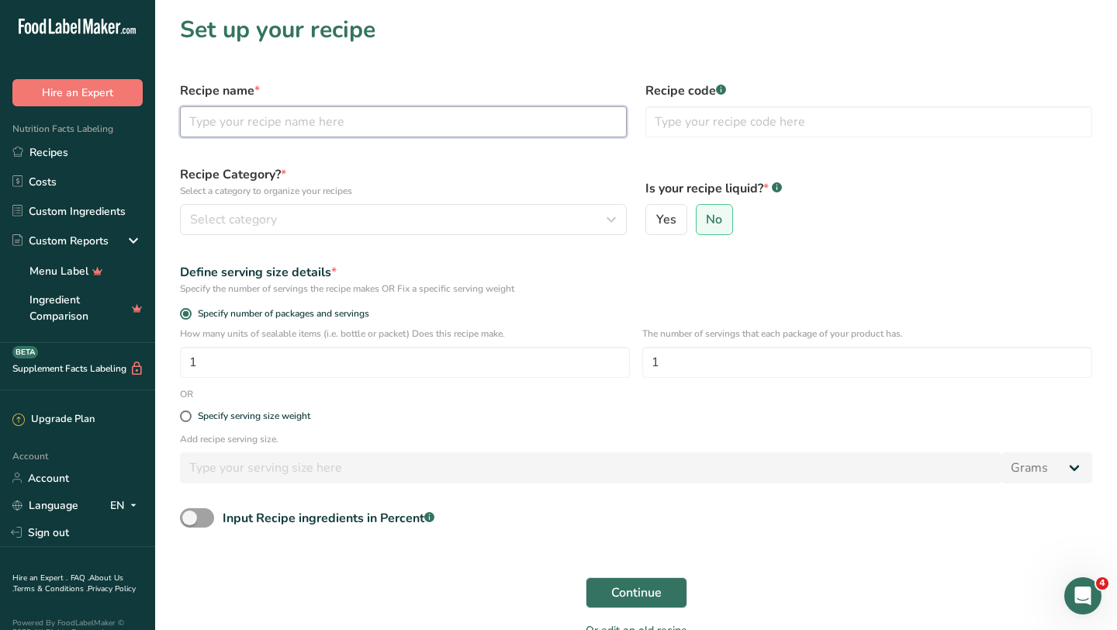
click at [455, 116] on input "text" at bounding box center [403, 121] width 447 height 31
type input "Sweet Potato Fingers"
click at [685, 125] on input "text" at bounding box center [868, 121] width 447 height 31
type input "3"
type input "14"
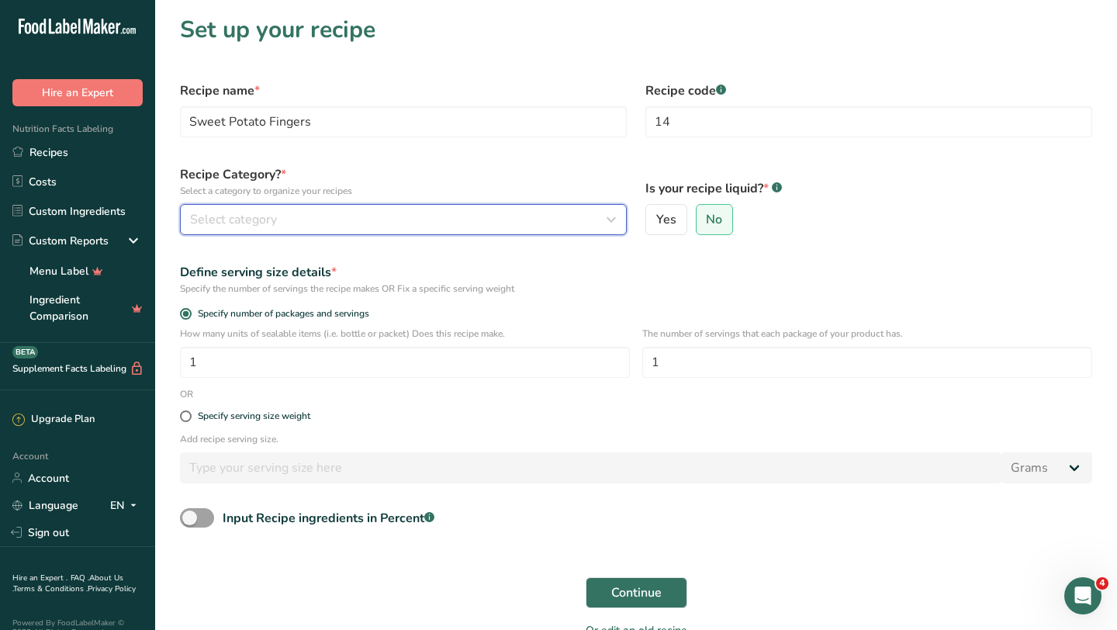
click at [271, 209] on button "Select category" at bounding box center [403, 219] width 447 height 31
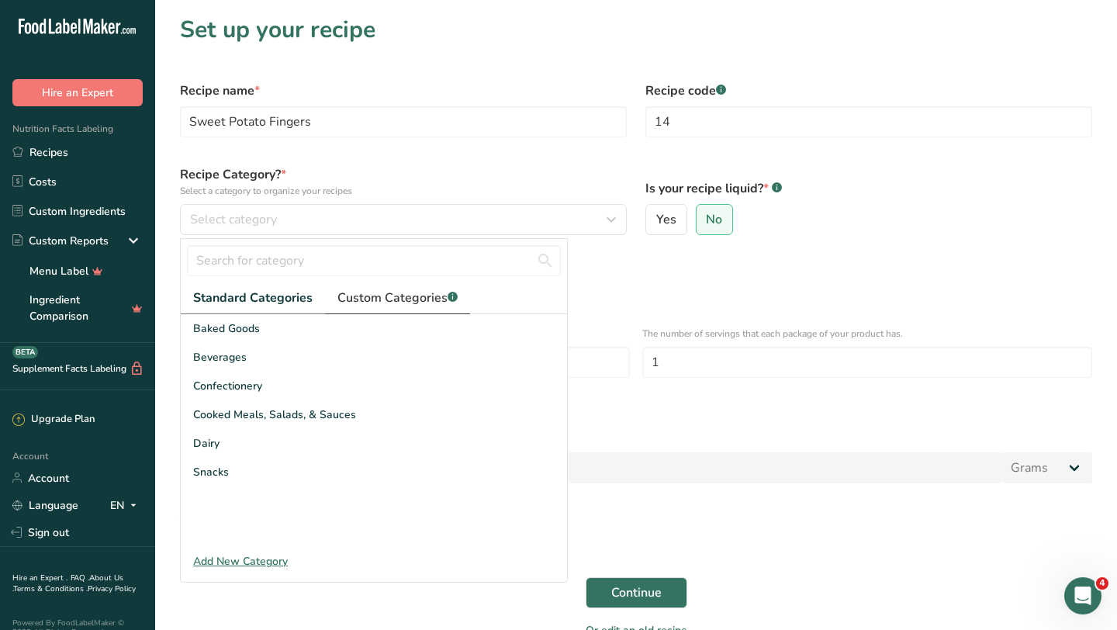
click at [382, 301] on span "Custom Categories .a-a{fill:#347362;}.b-a{fill:#fff;}" at bounding box center [397, 298] width 120 height 19
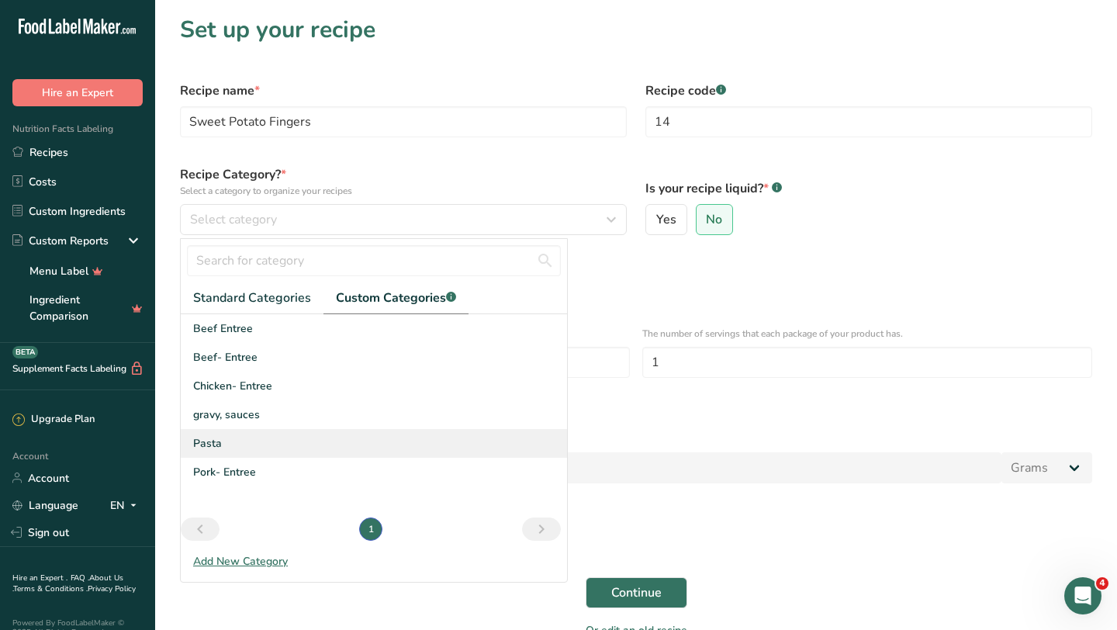
scroll to position [29, 0]
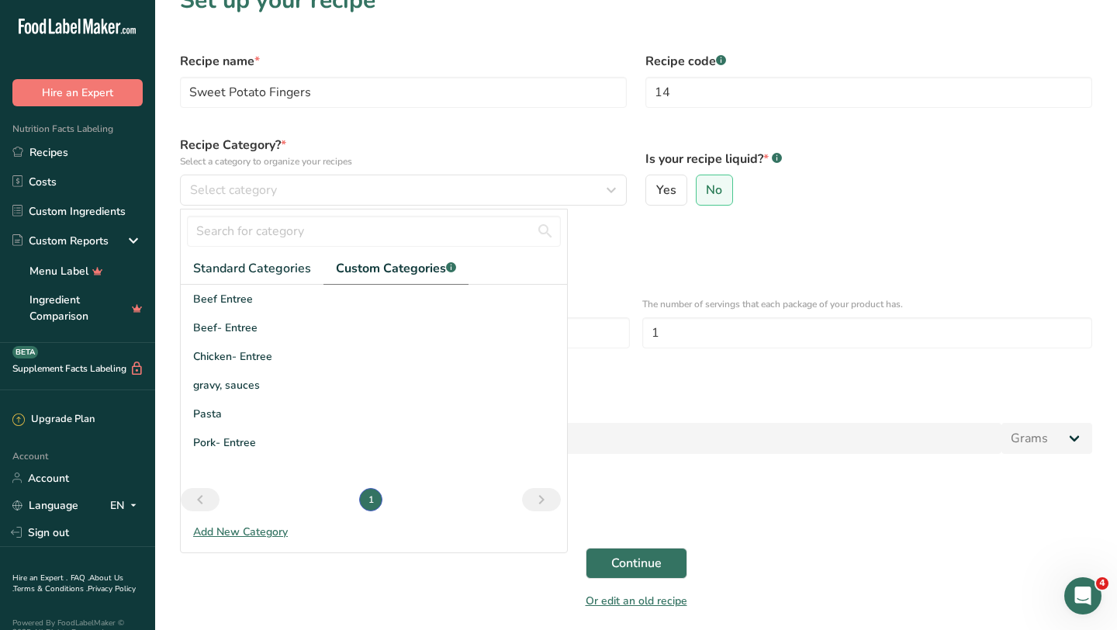
click at [263, 526] on div "Add New Category" at bounding box center [374, 532] width 386 height 16
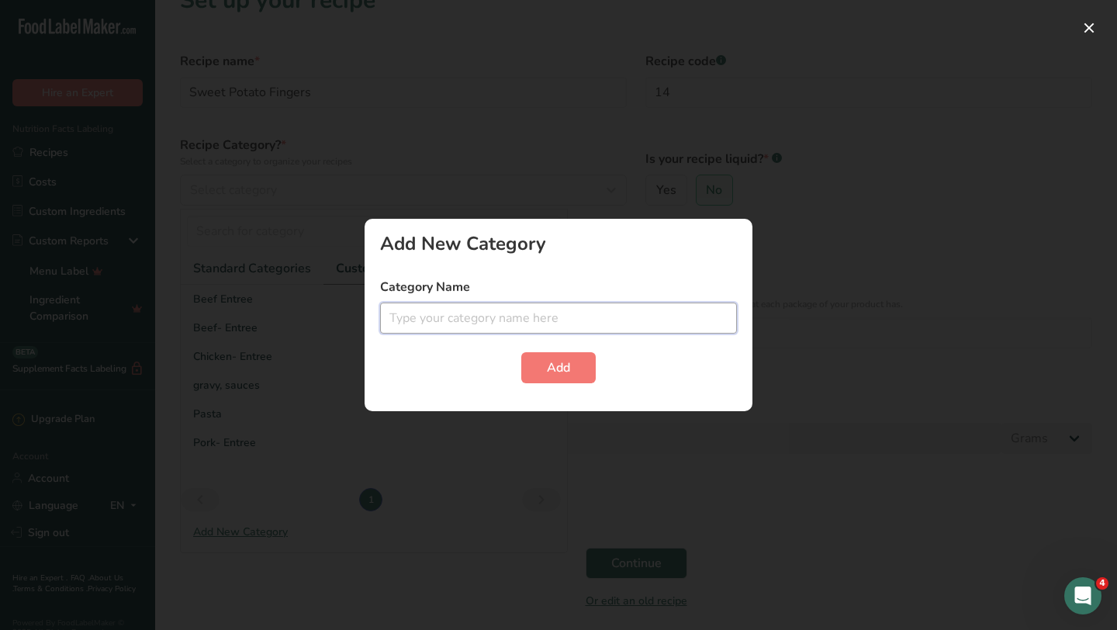
click at [480, 316] on input "text" at bounding box center [558, 318] width 357 height 31
type input "Starch"
click at [573, 367] on button "Add" at bounding box center [558, 367] width 74 height 31
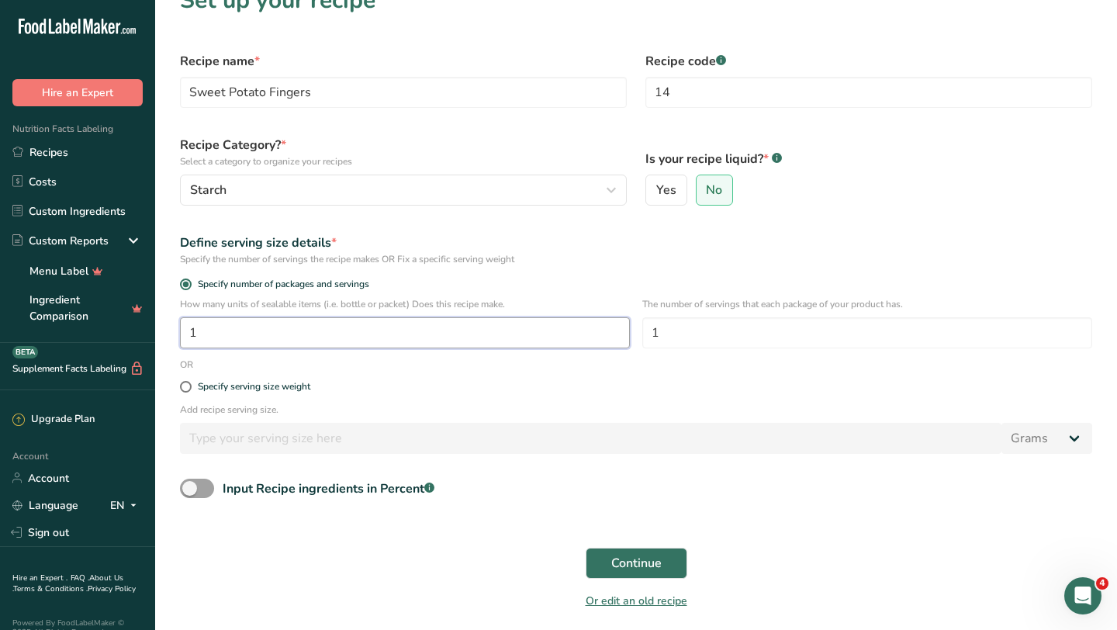
click at [473, 344] on input "1" at bounding box center [405, 332] width 450 height 31
type input "50"
click at [736, 322] on input "1" at bounding box center [867, 332] width 450 height 31
click at [718, 334] on input "1" at bounding box center [867, 332] width 450 height 31
click at [647, 562] on span "Continue" at bounding box center [636, 563] width 50 height 19
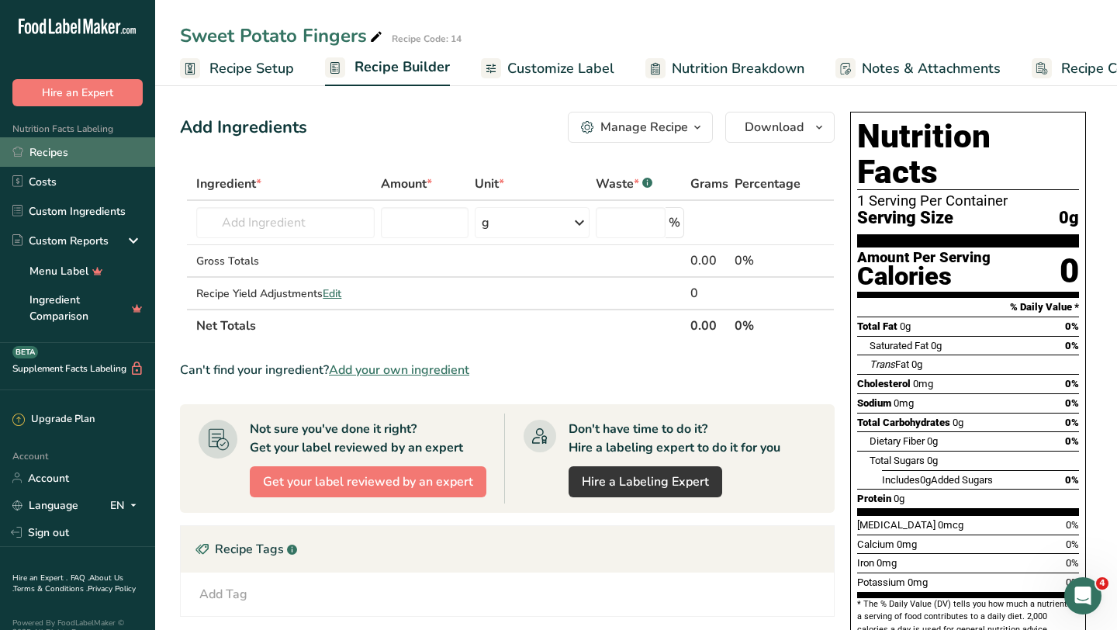
click at [54, 165] on link "Recipes" at bounding box center [77, 151] width 155 height 29
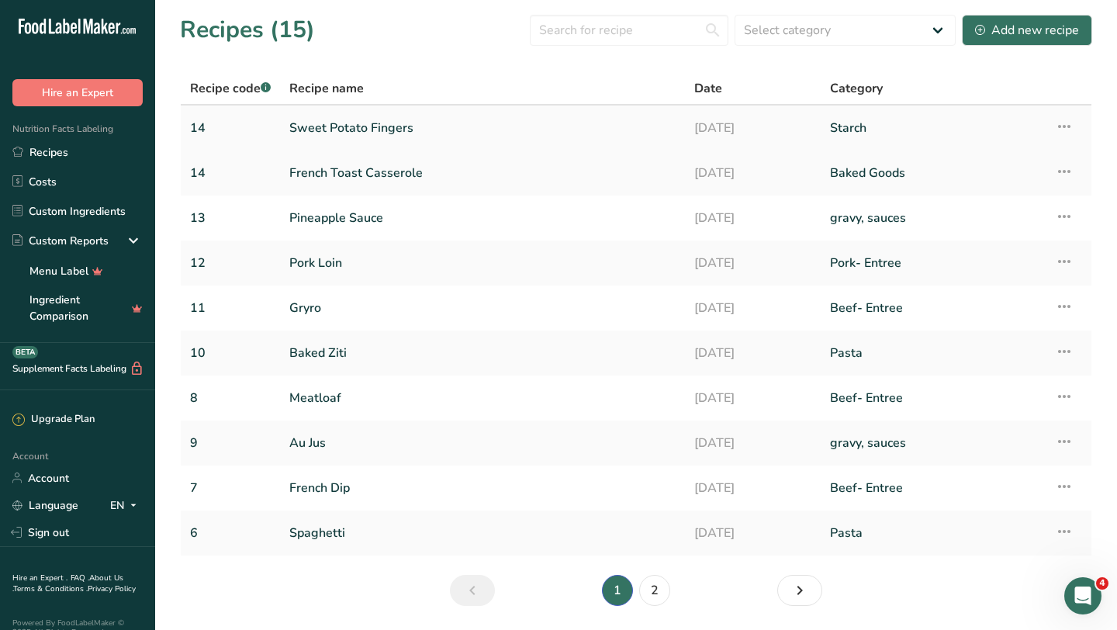
click at [315, 130] on link "Sweet Potato Fingers" at bounding box center [482, 128] width 386 height 33
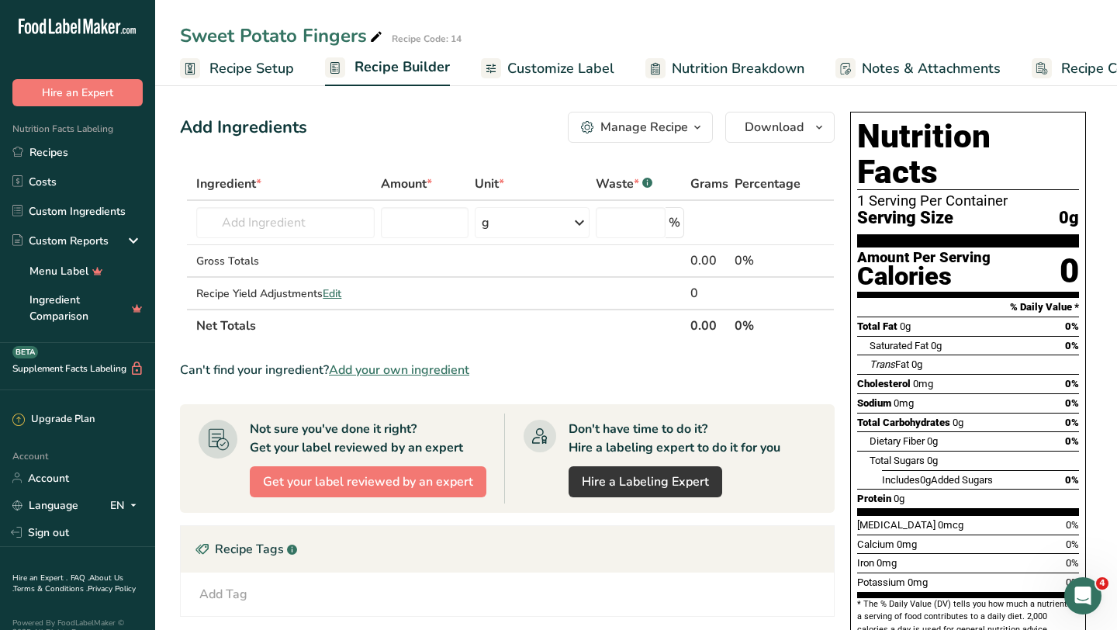
click at [263, 74] on span "Recipe Setup" at bounding box center [251, 68] width 85 height 21
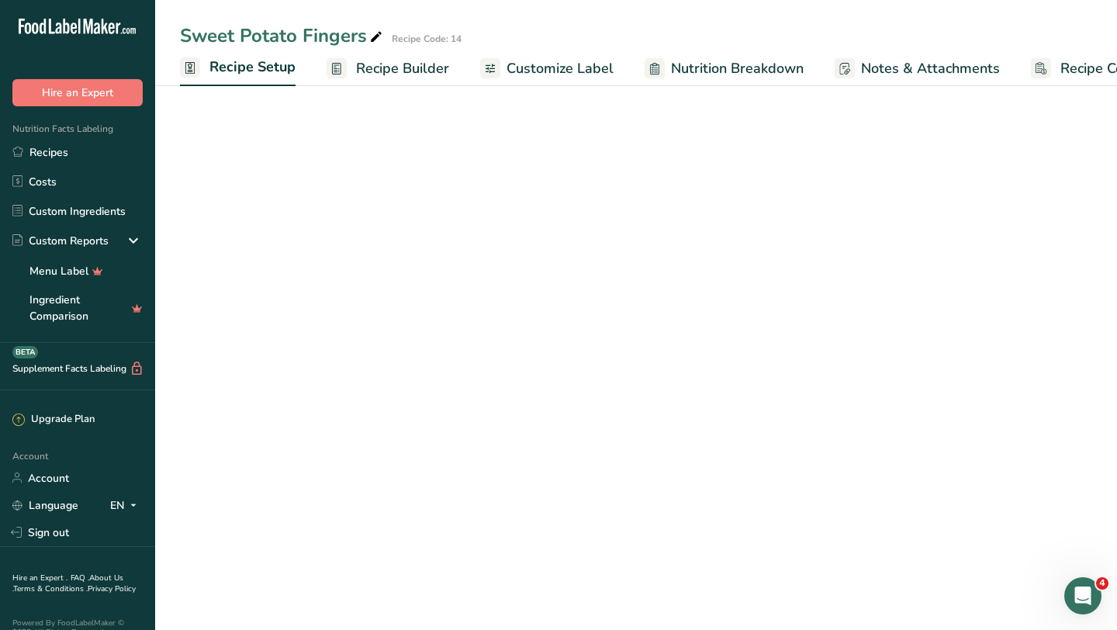
scroll to position [0, 5]
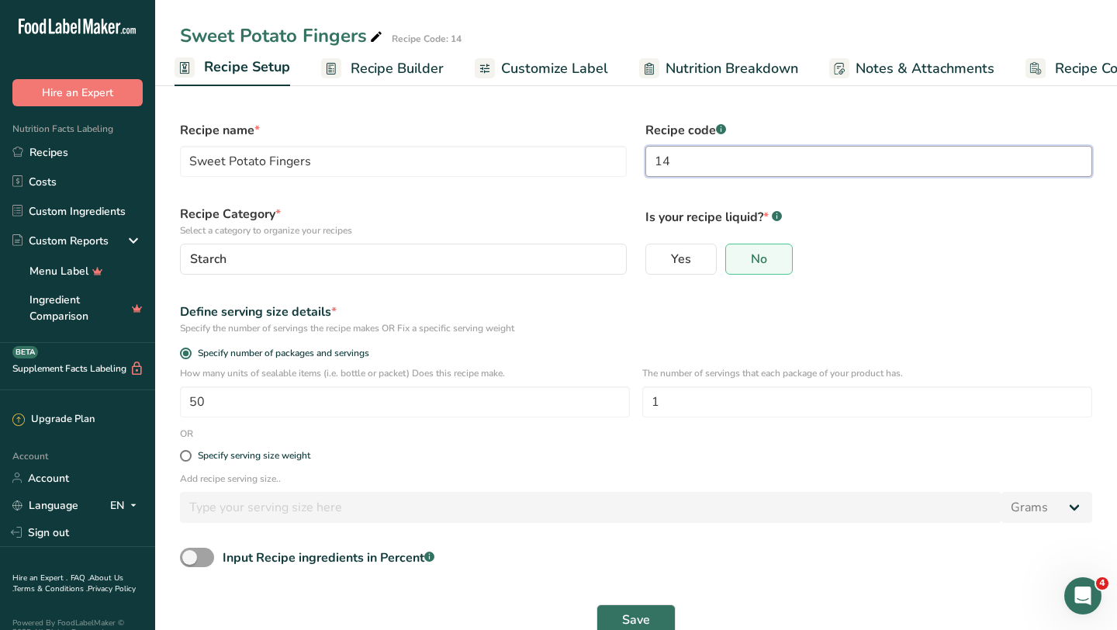
click at [687, 168] on input "14" at bounding box center [868, 161] width 447 height 31
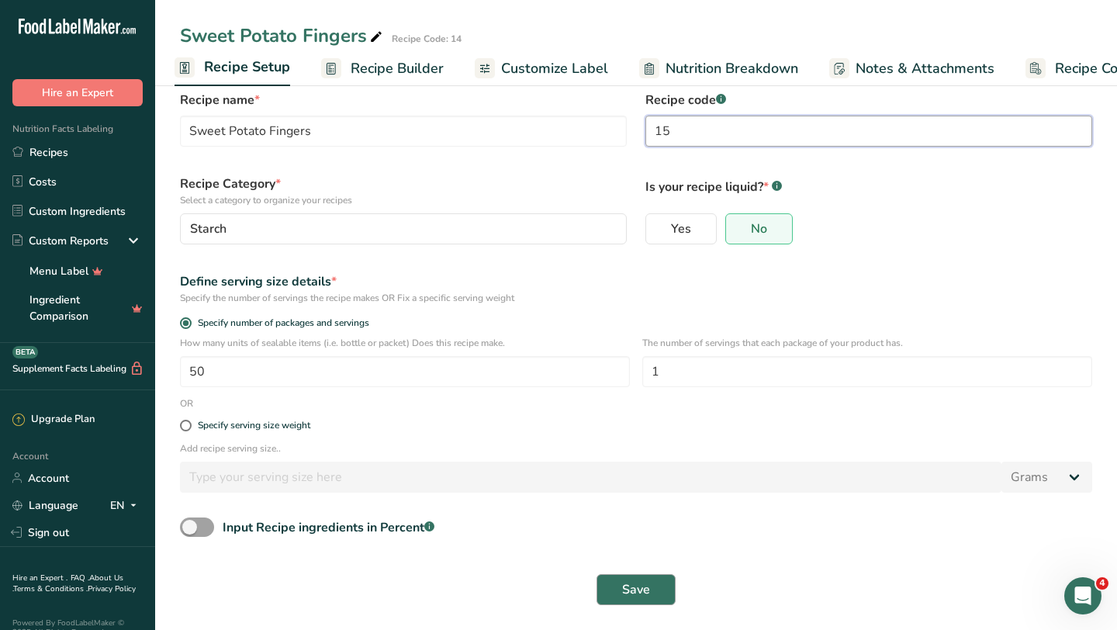
type input "15"
click at [637, 580] on span "Save" at bounding box center [636, 589] width 28 height 19
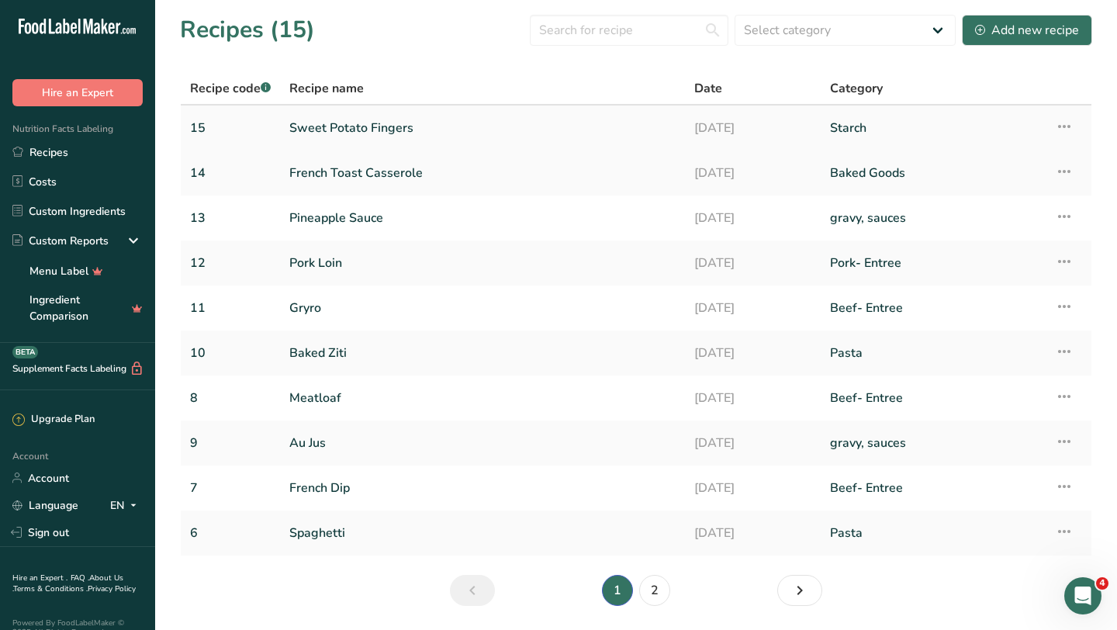
click at [342, 130] on link "Sweet Potato Fingers" at bounding box center [482, 128] width 386 height 33
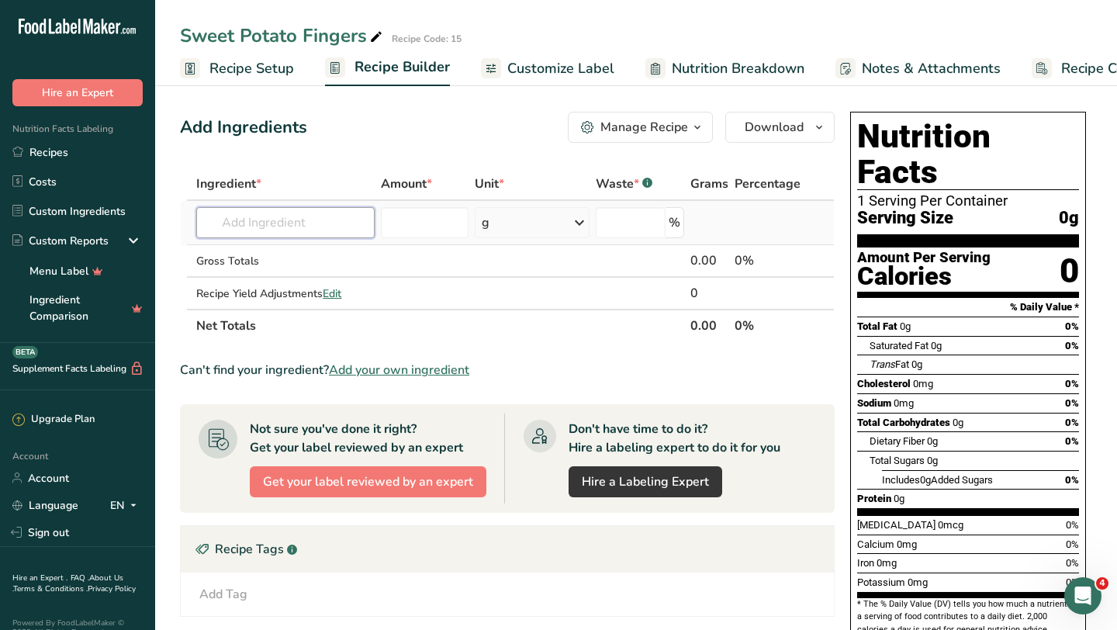
click at [333, 224] on input "text" at bounding box center [285, 222] width 178 height 31
click at [243, 71] on span "Recipe Setup" at bounding box center [251, 68] width 85 height 21
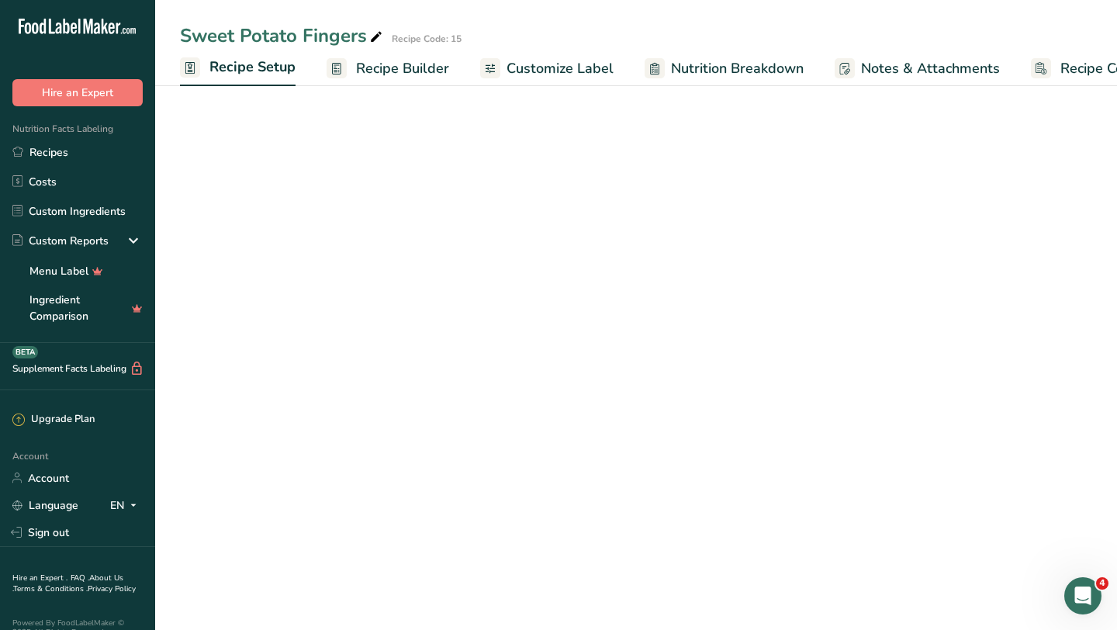
scroll to position [0, 5]
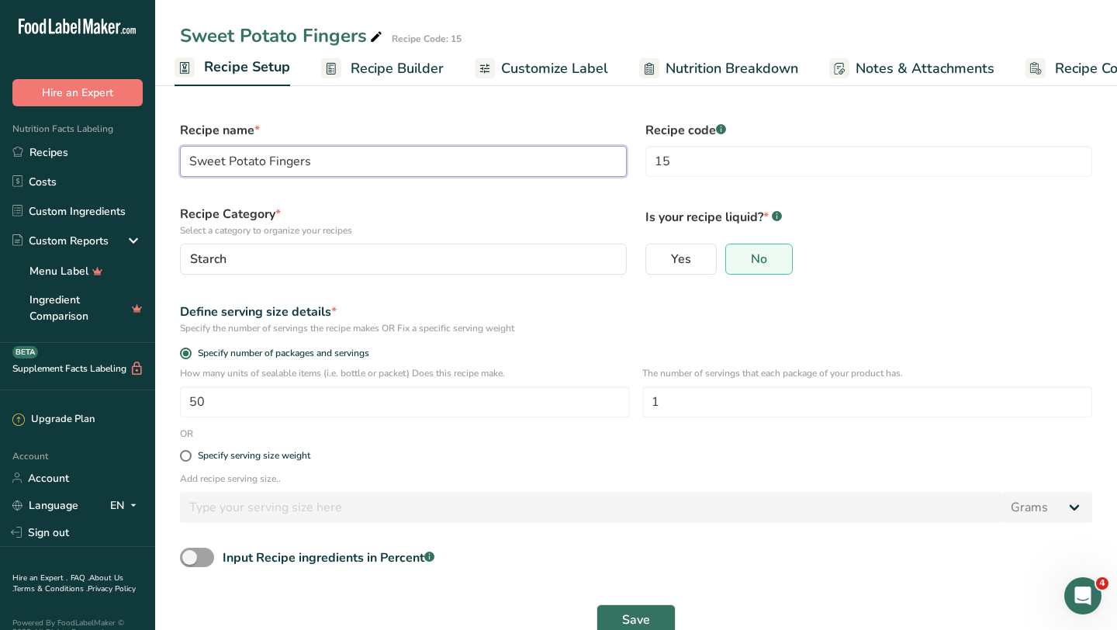
drag, startPoint x: 316, startPoint y: 164, endPoint x: 267, endPoint y: 162, distance: 48.9
click at [267, 162] on input "Sweet Potato Fingers" at bounding box center [403, 161] width 447 height 31
click at [189, 157] on input "Sweet Potato" at bounding box center [403, 161] width 447 height 31
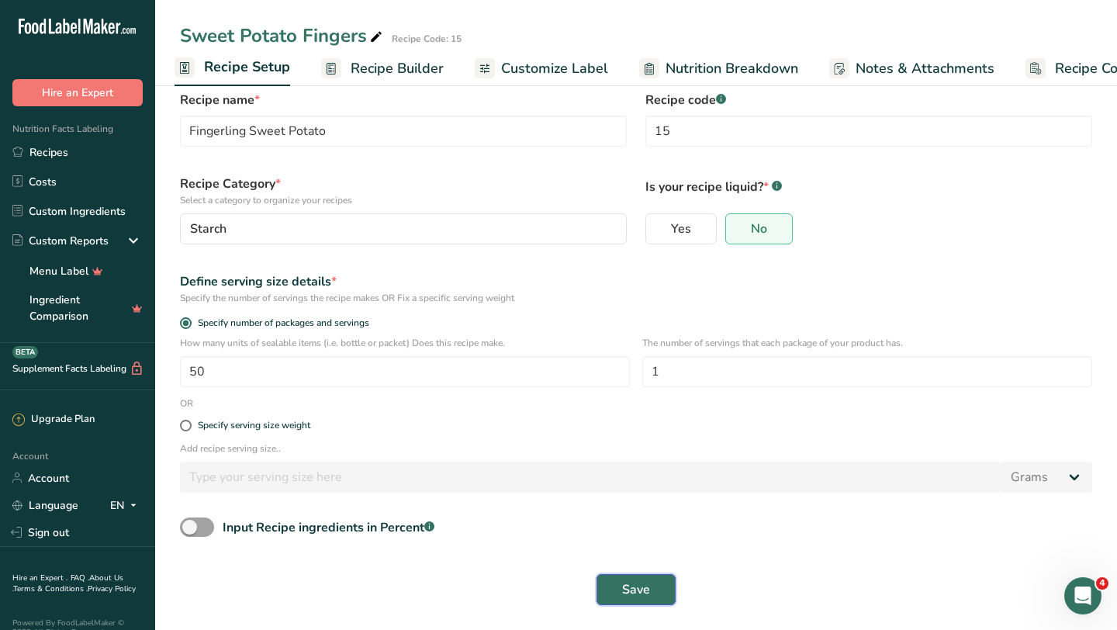
click at [662, 586] on button "Save" at bounding box center [636, 589] width 79 height 31
type input "Fingerling Sweet Potato"
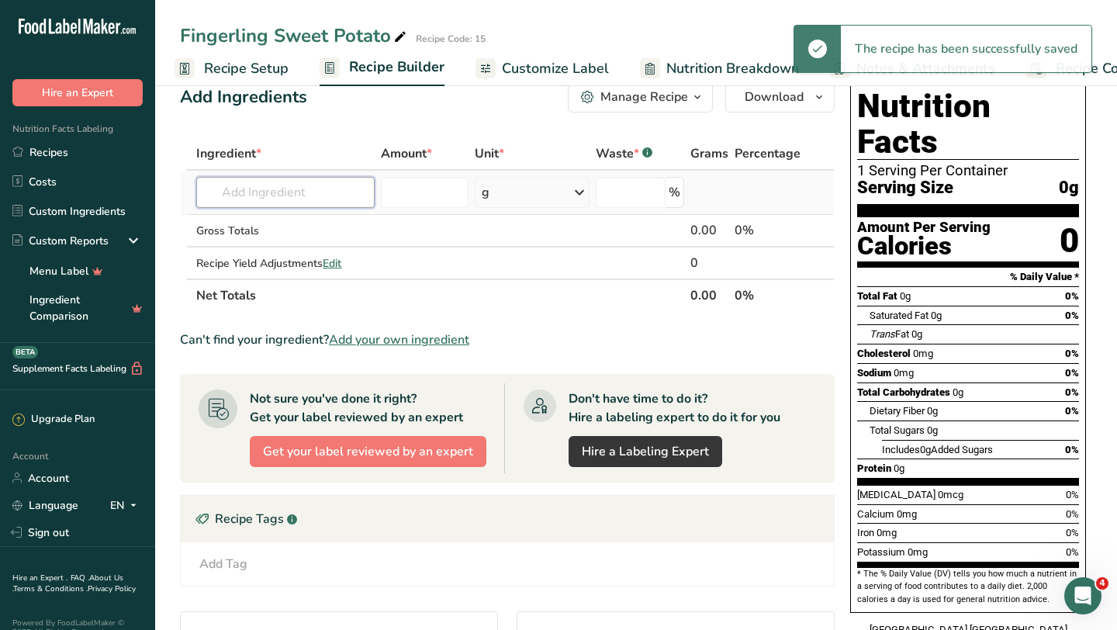
click at [310, 195] on input "text" at bounding box center [285, 192] width 178 height 31
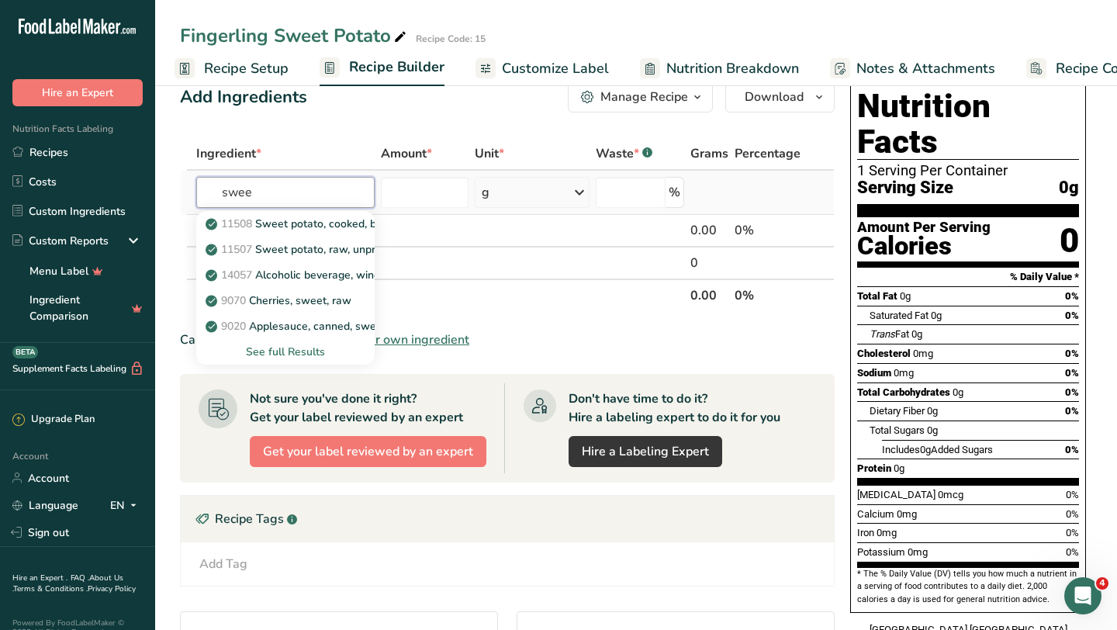
type input "swee"
click at [306, 353] on div "See full Results" at bounding box center [286, 352] width 154 height 16
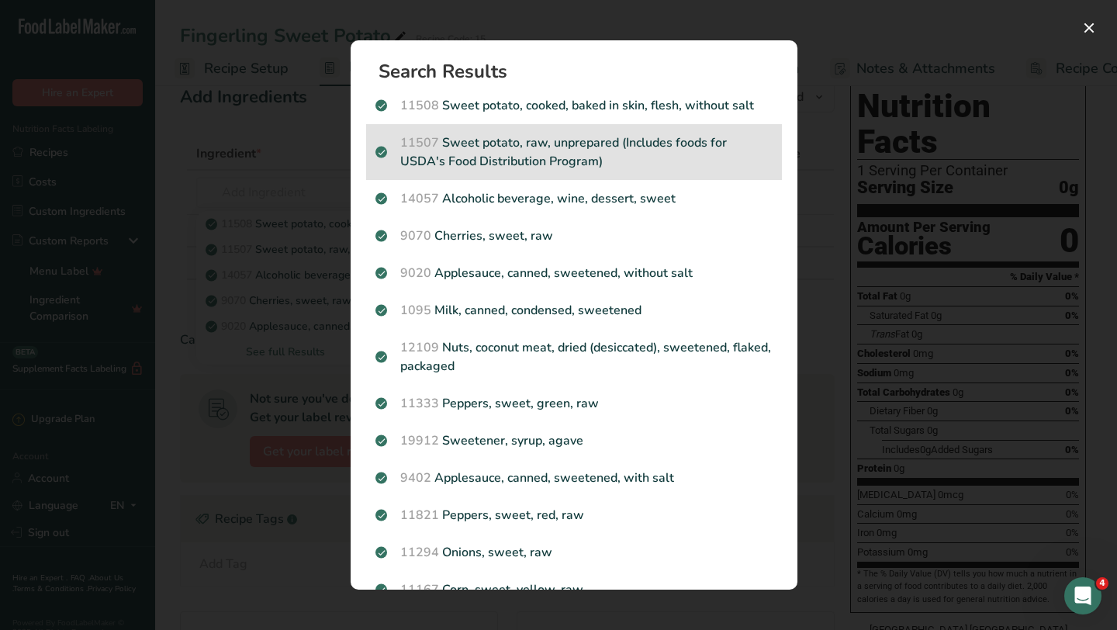
click at [510, 160] on p "11507 Sweet potato, raw, unprepared (Includes foods for USDA's Food Distributio…" at bounding box center [573, 151] width 397 height 37
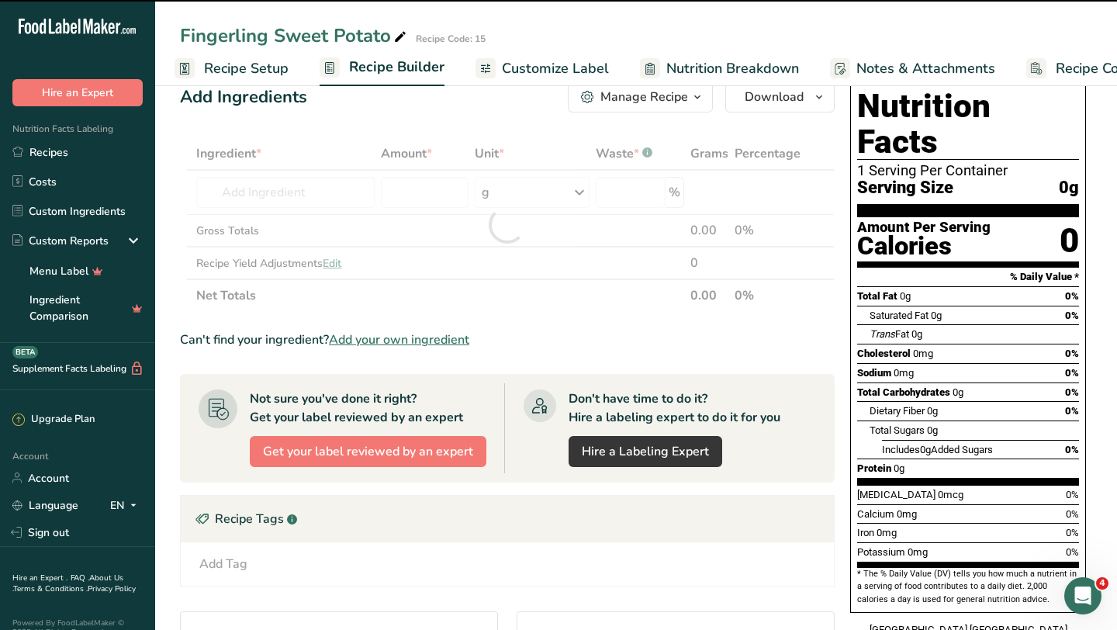
type input "0"
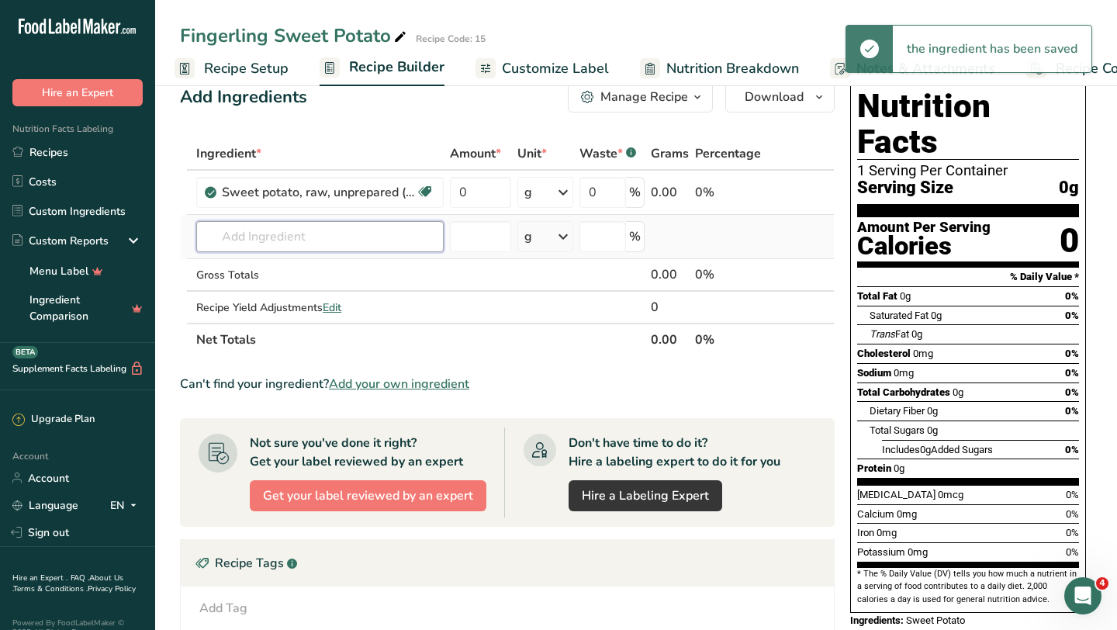
click at [274, 247] on input "text" at bounding box center [319, 236] width 247 height 31
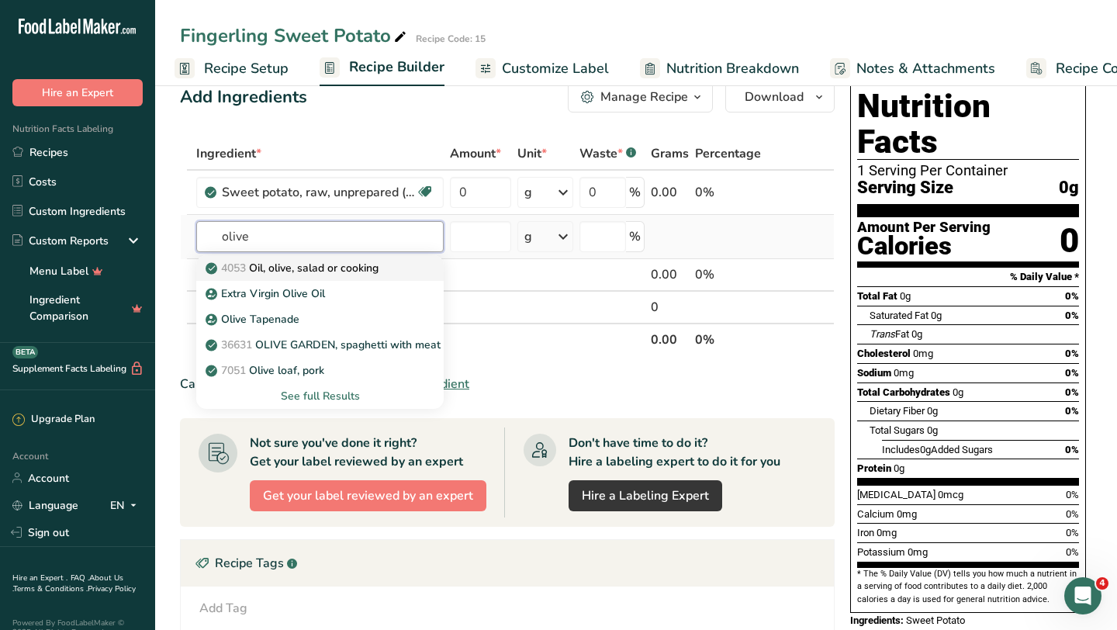
type input "olive"
click at [339, 271] on p "4053 Oil, olive, salad or cooking" at bounding box center [294, 268] width 170 height 16
type input "Oil, olive, salad or cooking"
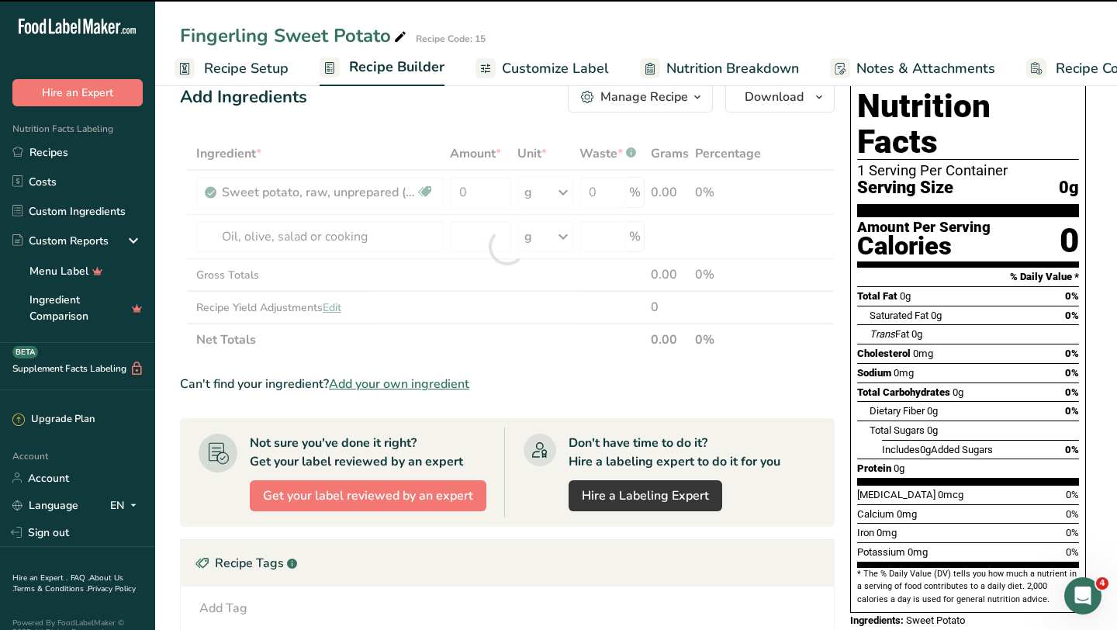
type input "0"
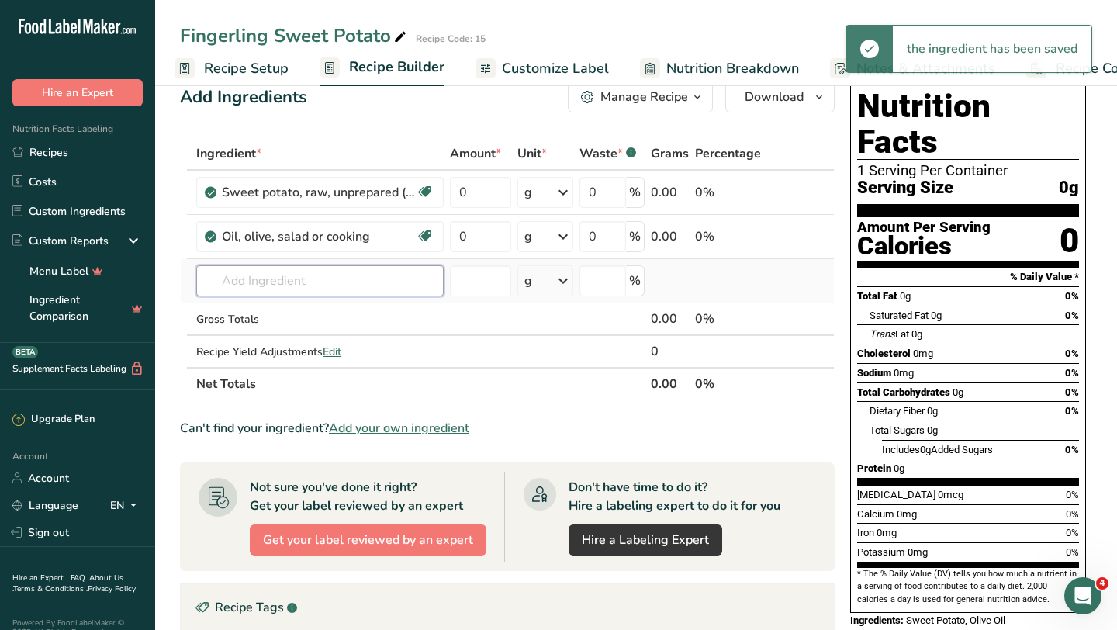
click at [318, 286] on input "text" at bounding box center [319, 280] width 247 height 31
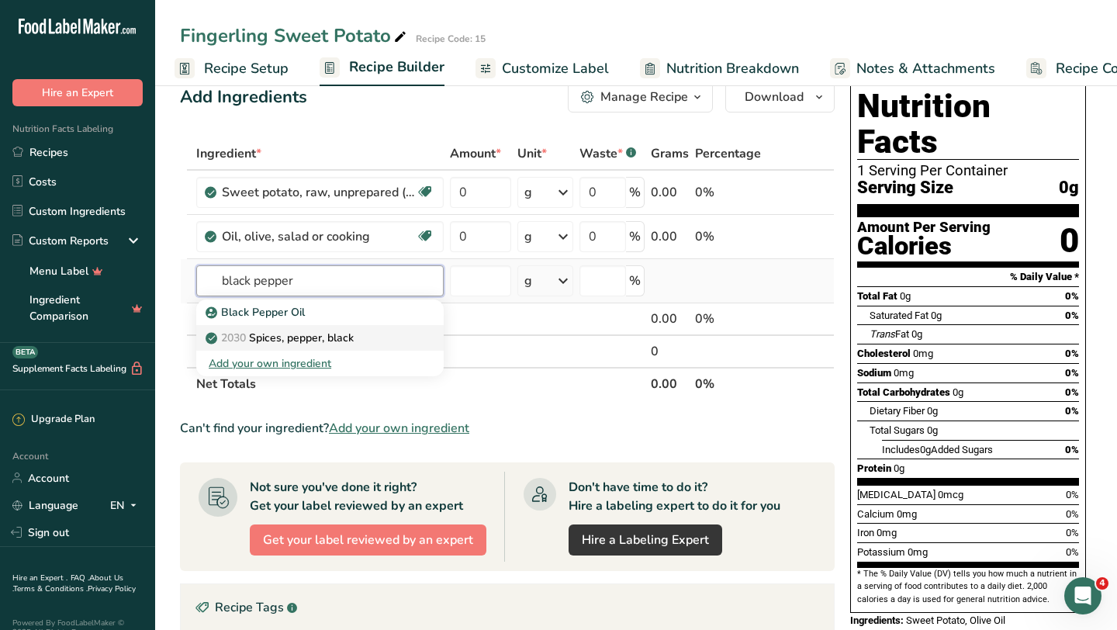
type input "black pepper"
click at [297, 344] on p "2030 Spices, pepper, black" at bounding box center [281, 338] width 145 height 16
type input "Spices, pepper, black"
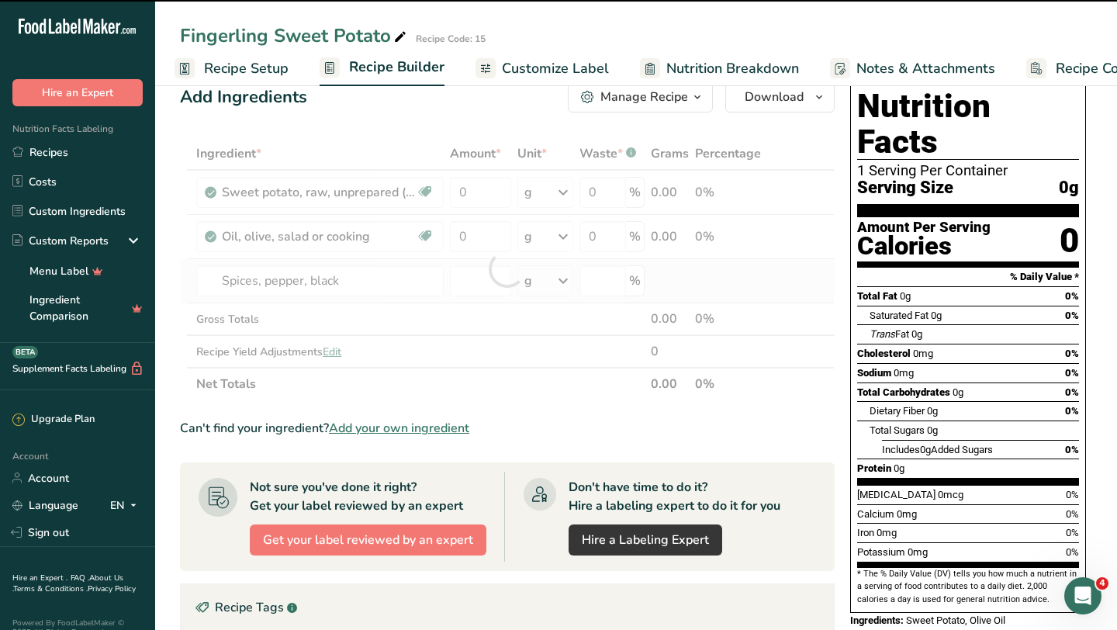
type input "0"
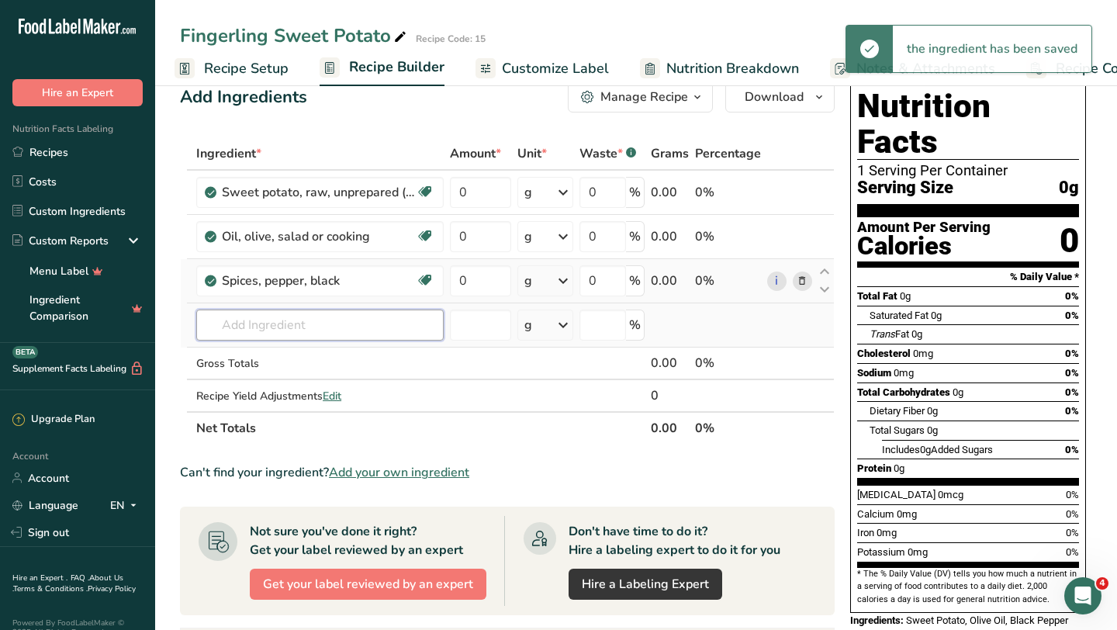
click at [296, 335] on input "text" at bounding box center [319, 325] width 247 height 31
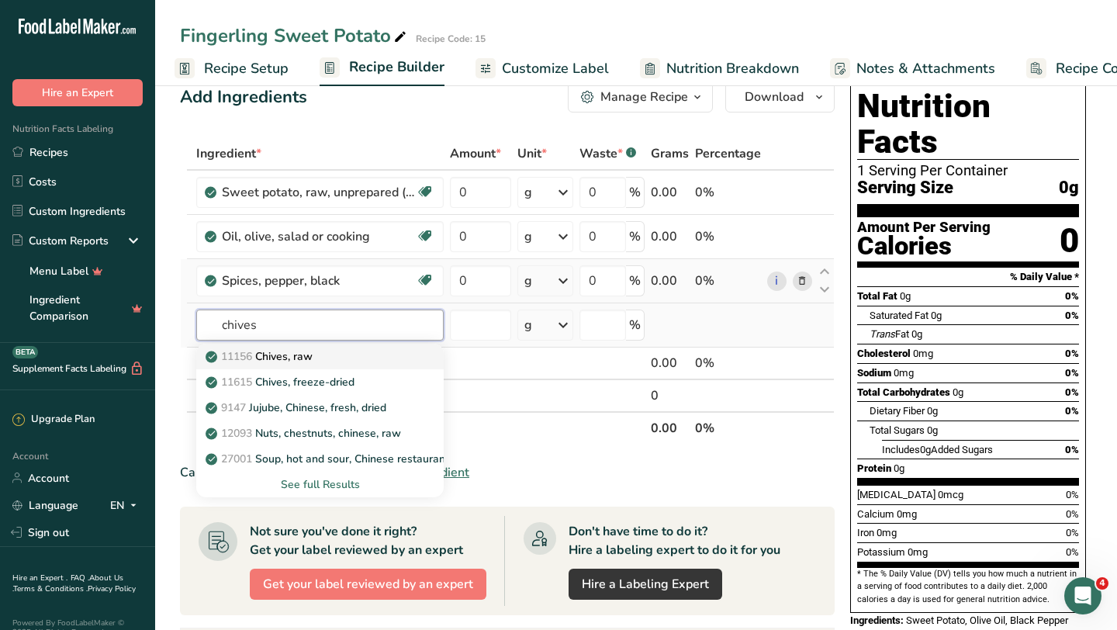
type input "chives"
click at [313, 360] on p "11156 Chives, raw" at bounding box center [261, 356] width 104 height 16
type input "Chives, raw"
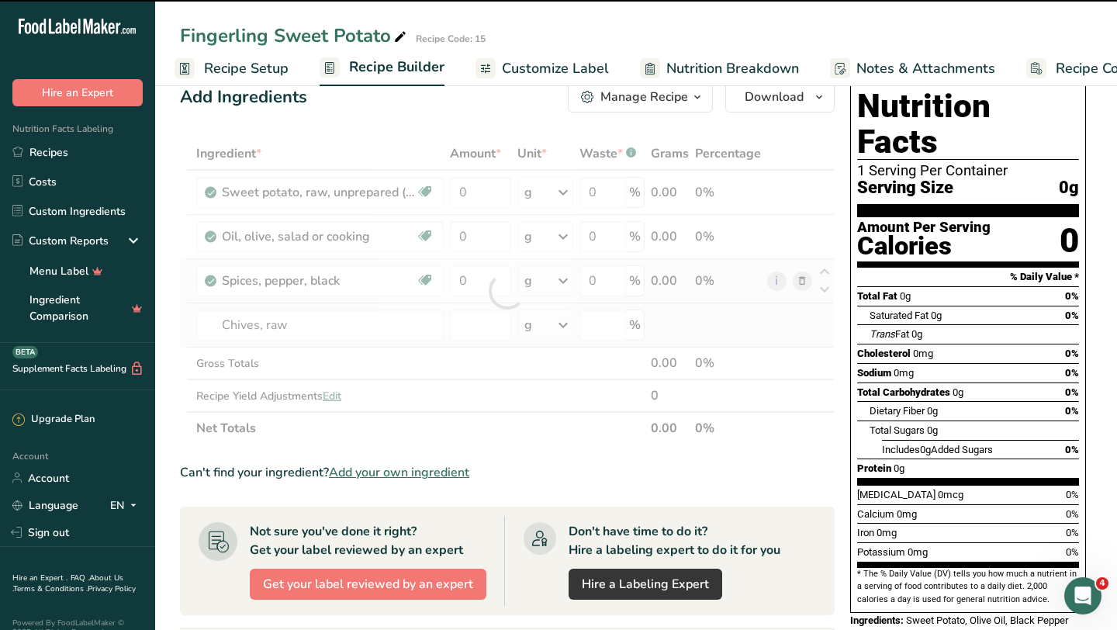
type input "0"
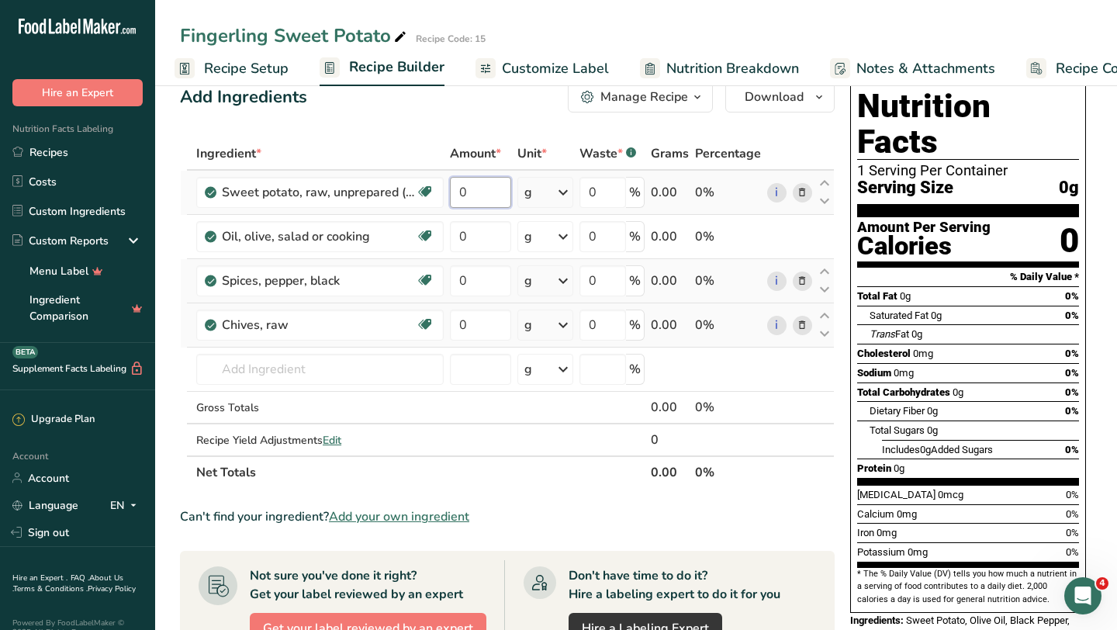
click at [474, 188] on input "0" at bounding box center [480, 192] width 61 height 31
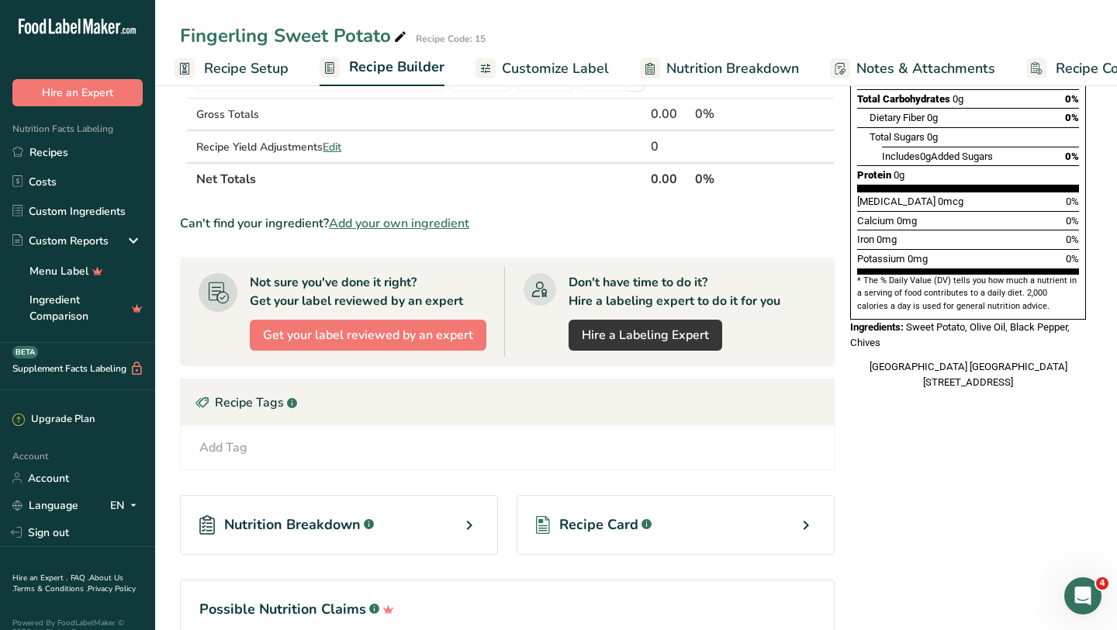
scroll to position [407, 0]
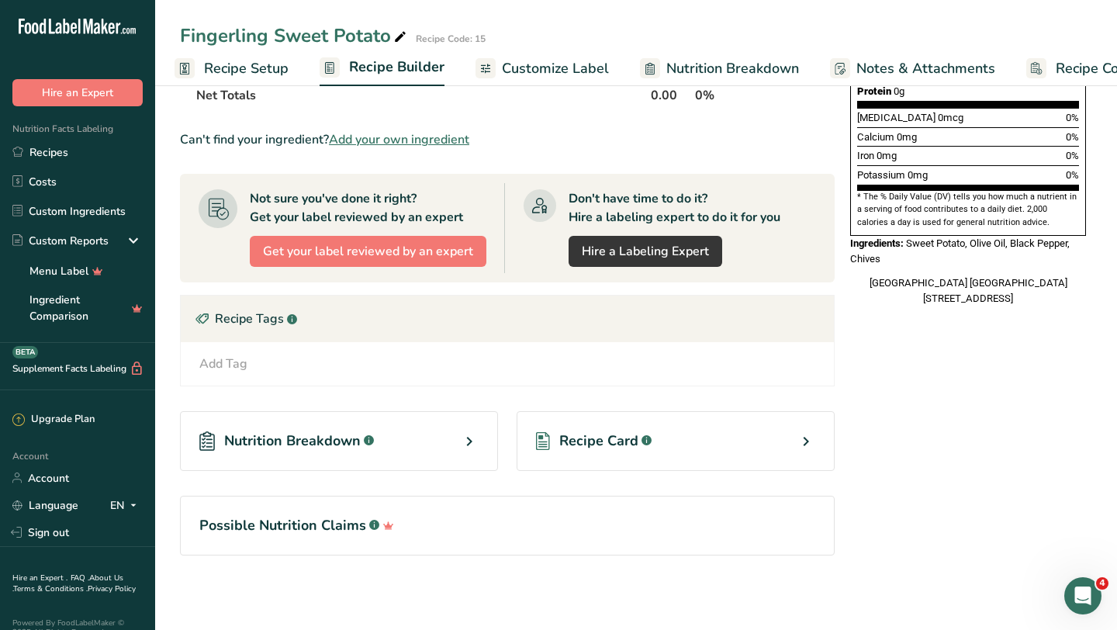
click at [794, 446] on div "Recipe Card .a-a{fill:#347362;}.b-a{fill:#fff;}" at bounding box center [676, 441] width 318 height 60
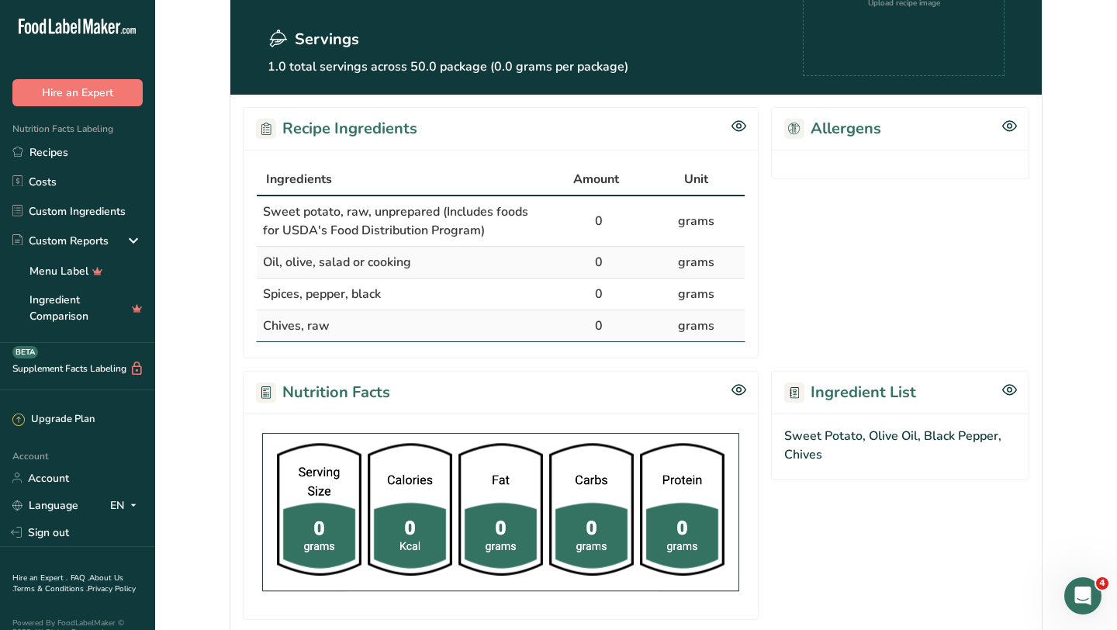
scroll to position [193, 0]
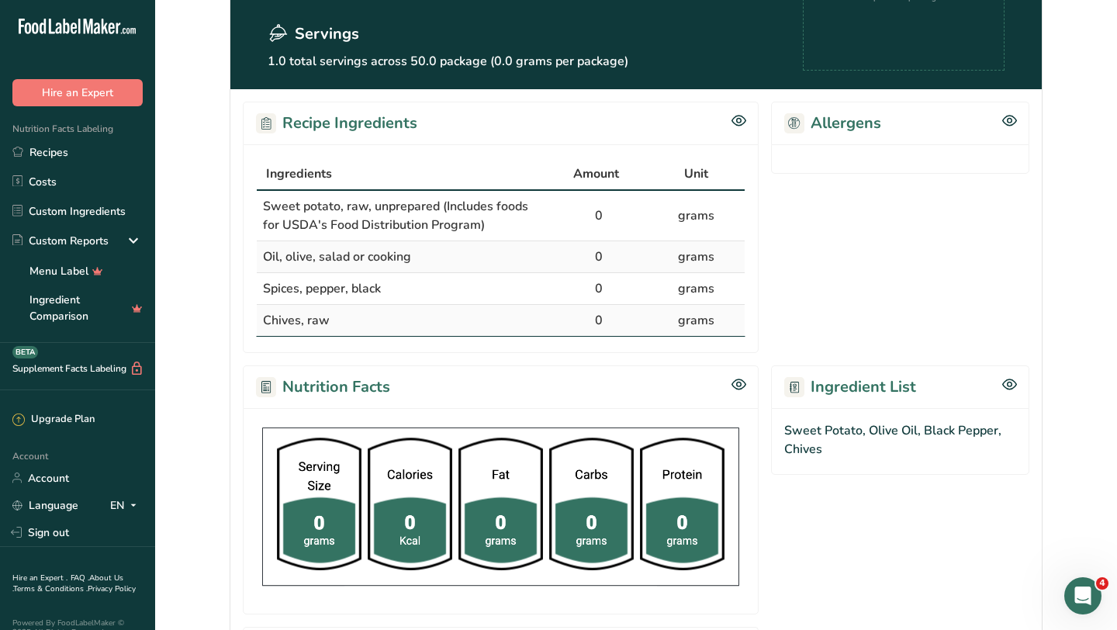
drag, startPoint x: 265, startPoint y: 203, endPoint x: 645, endPoint y: 323, distance: 398.4
click at [644, 323] on tbody "Sweet potato, raw, unprepared (Includes foods for USDA's Food Distribution Prog…" at bounding box center [501, 263] width 488 height 145
copy tbody "Sweet potato, raw, unprepared (Includes foods for USDA's Food Distribution Prog…"
click at [503, 282] on td "Spices, pepper, black" at bounding box center [403, 289] width 293 height 32
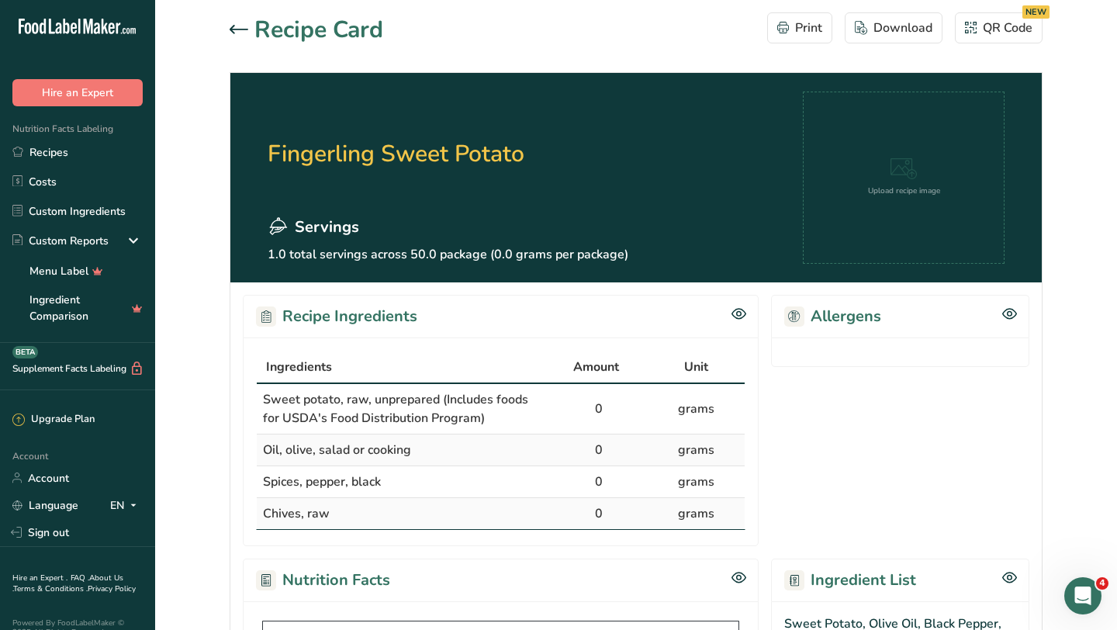
click at [236, 28] on icon at bounding box center [239, 29] width 19 height 9
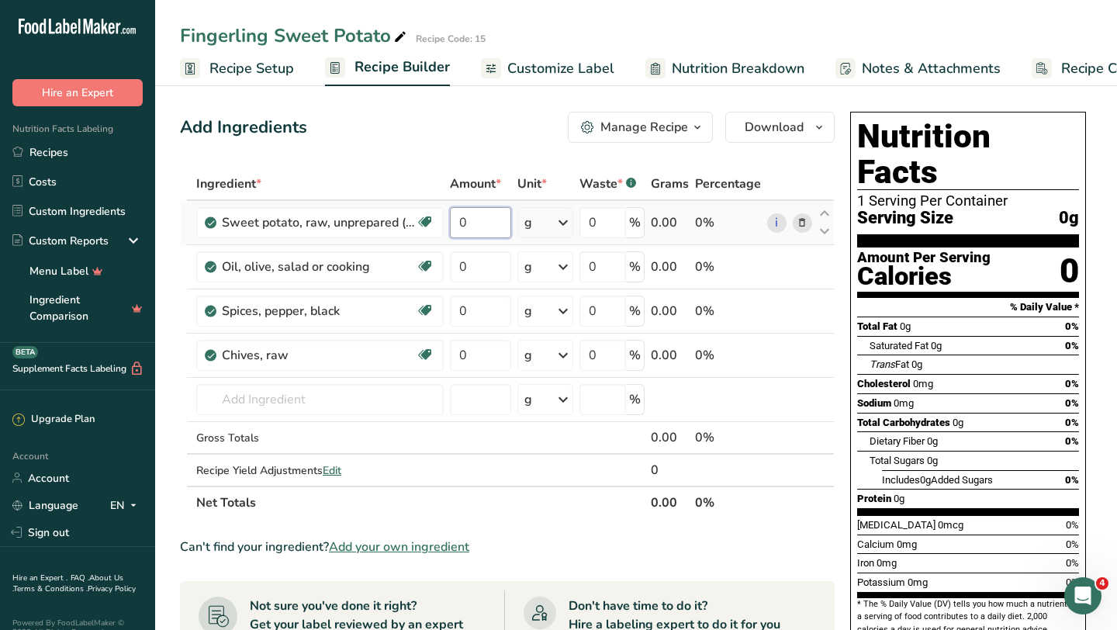
click at [479, 226] on input "0" at bounding box center [480, 222] width 61 height 31
type input "15"
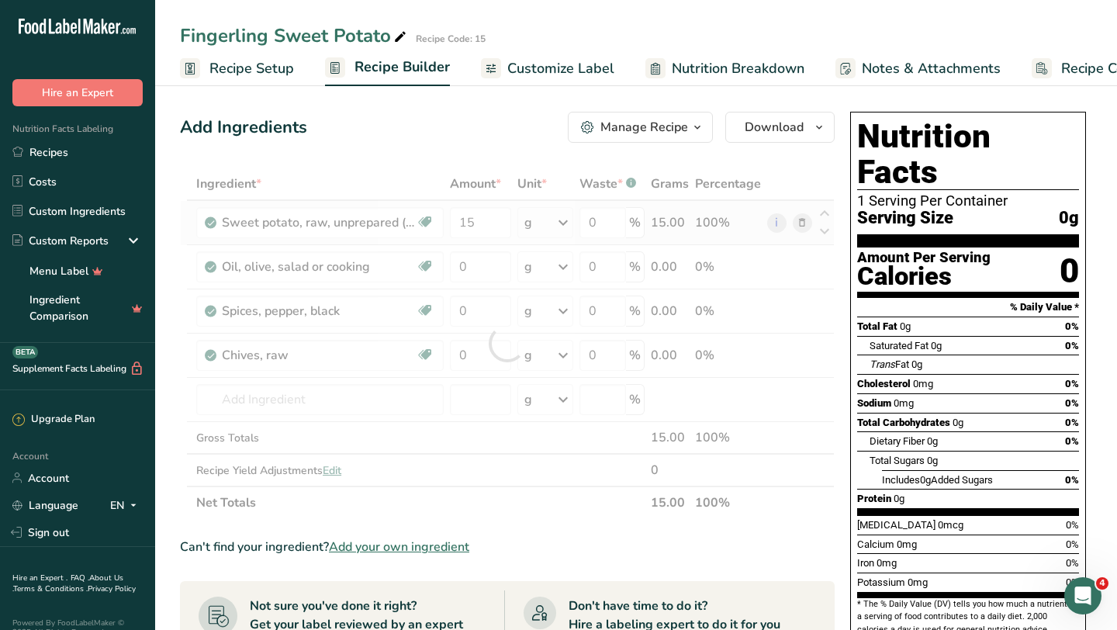
click at [559, 230] on div "Ingredient * Amount * Unit * Waste * .a-a{fill:#347362;}.b-a{fill:#fff;} Grams …" at bounding box center [507, 343] width 655 height 351
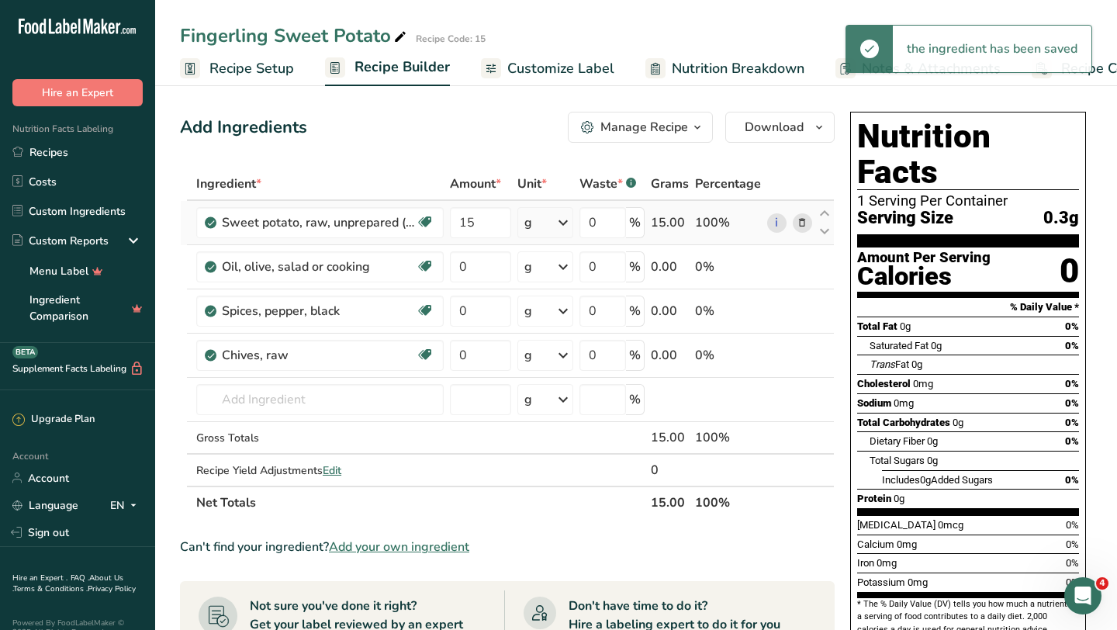
click at [559, 230] on icon at bounding box center [563, 223] width 19 height 28
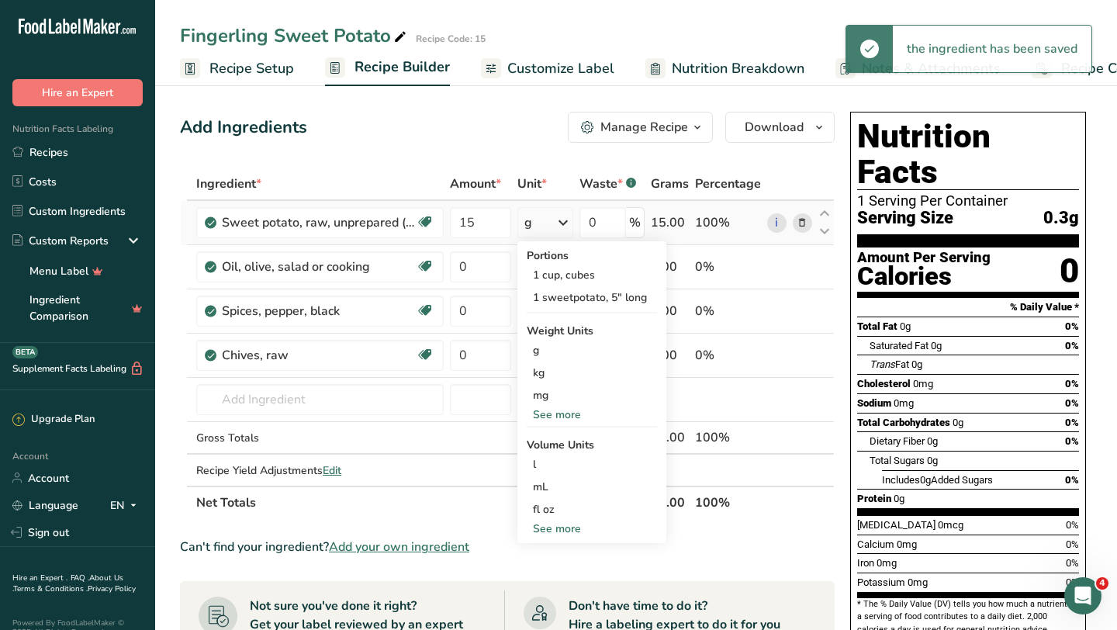
click at [568, 410] on div "See more" at bounding box center [592, 414] width 130 height 16
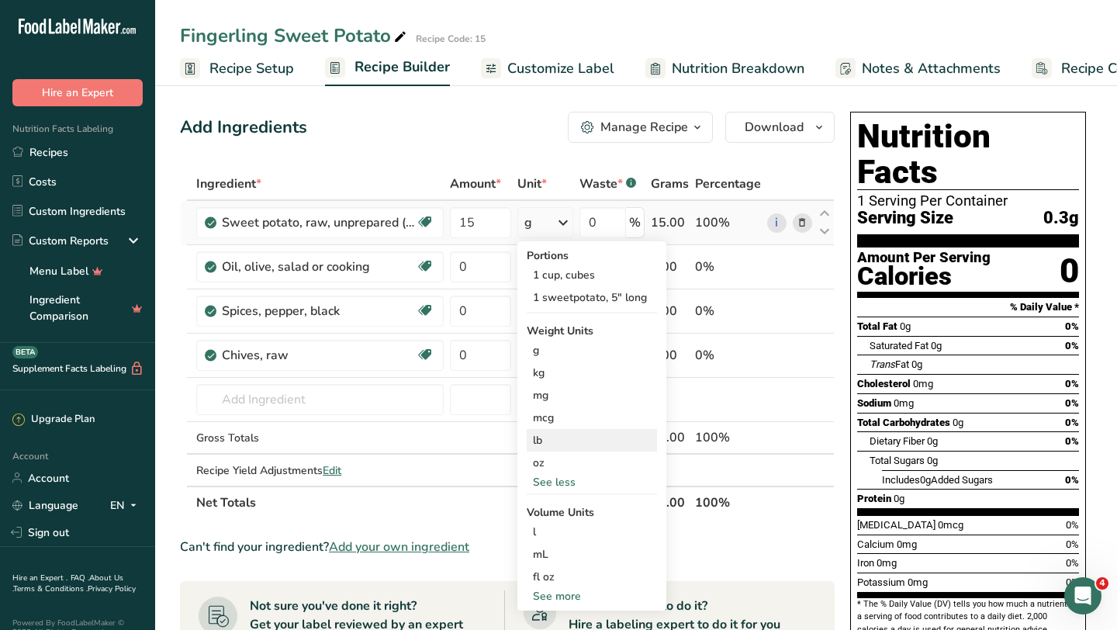
click at [555, 441] on div "lb" at bounding box center [592, 440] width 130 height 22
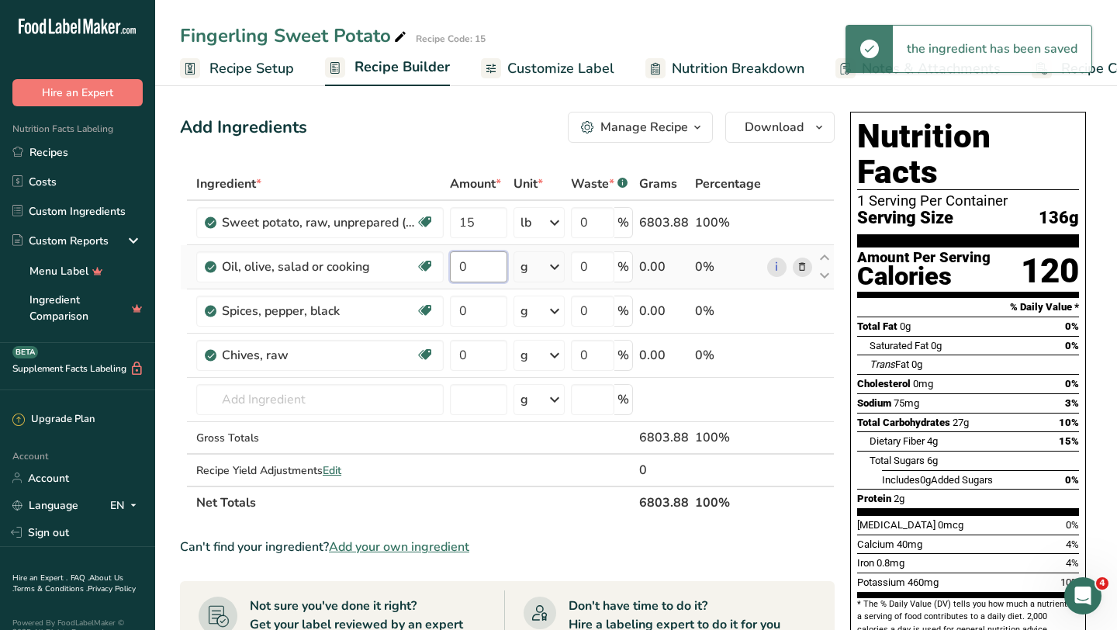
click at [472, 265] on input "0" at bounding box center [478, 266] width 57 height 31
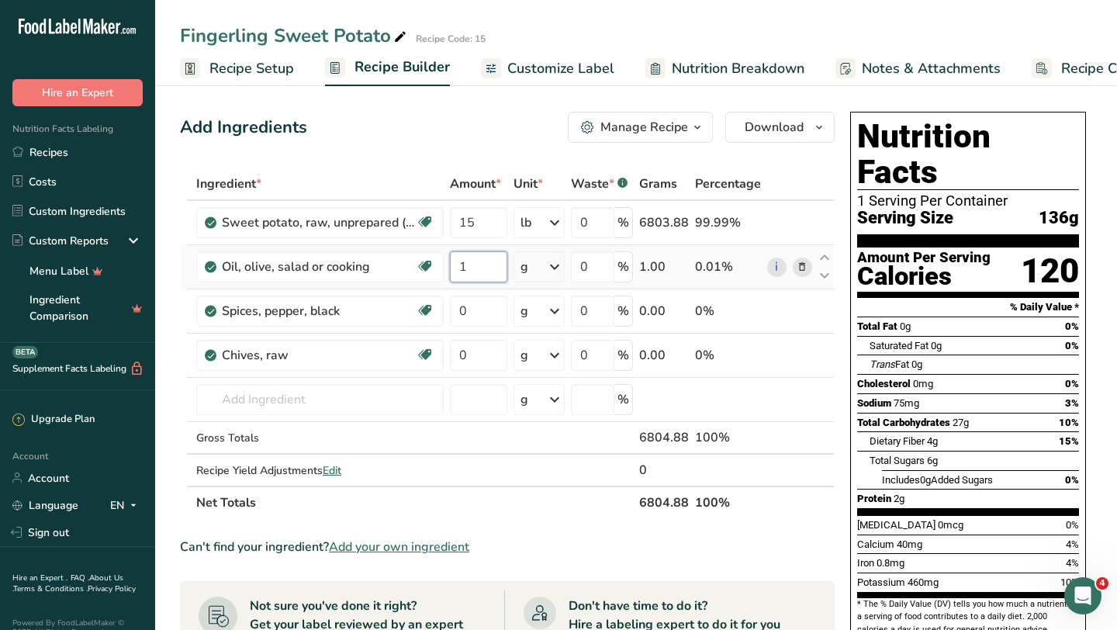
type input "1"
click at [551, 268] on div "Ingredient * Amount * Unit * Waste * .a-a{fill:#347362;}.b-a{fill:#fff;} Grams …" at bounding box center [507, 343] width 655 height 351
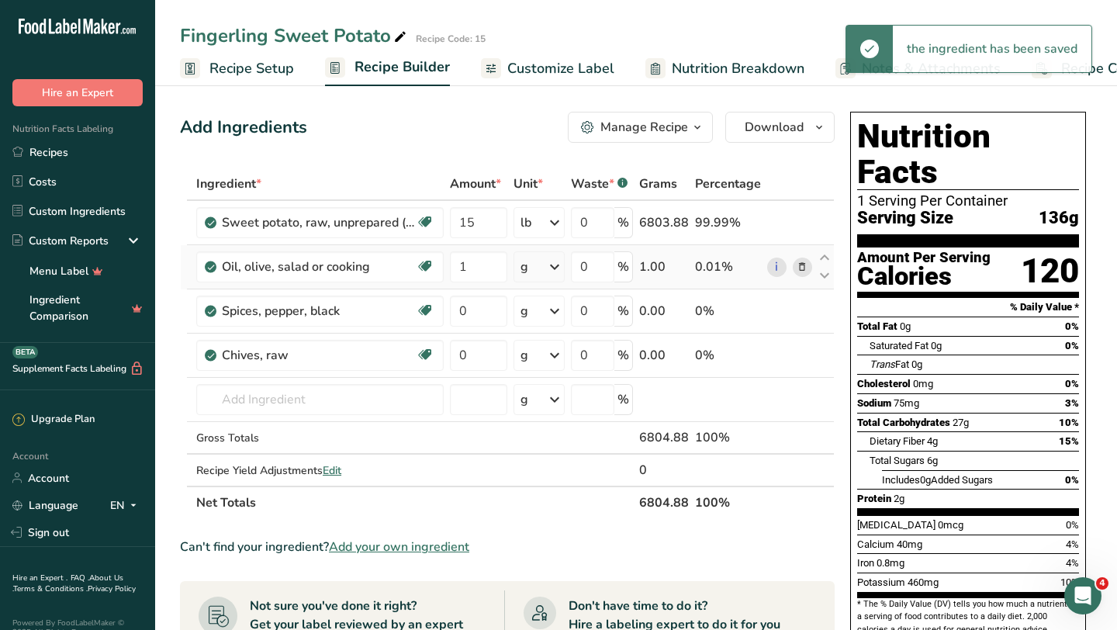
click at [551, 268] on icon at bounding box center [554, 267] width 19 height 28
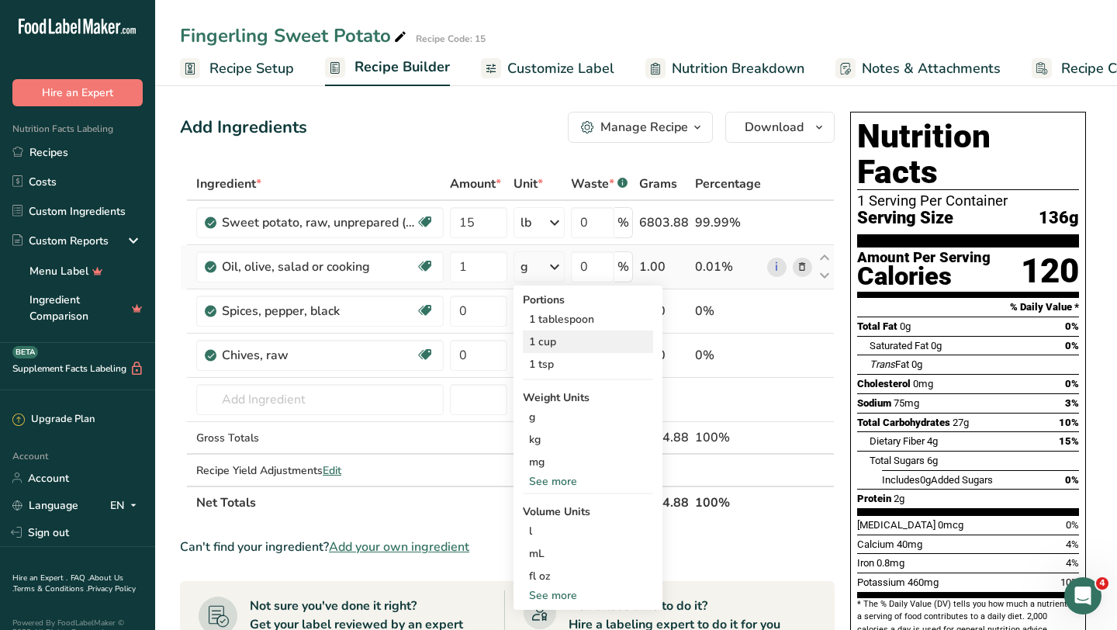
click at [559, 336] on div "1 cup" at bounding box center [588, 341] width 130 height 22
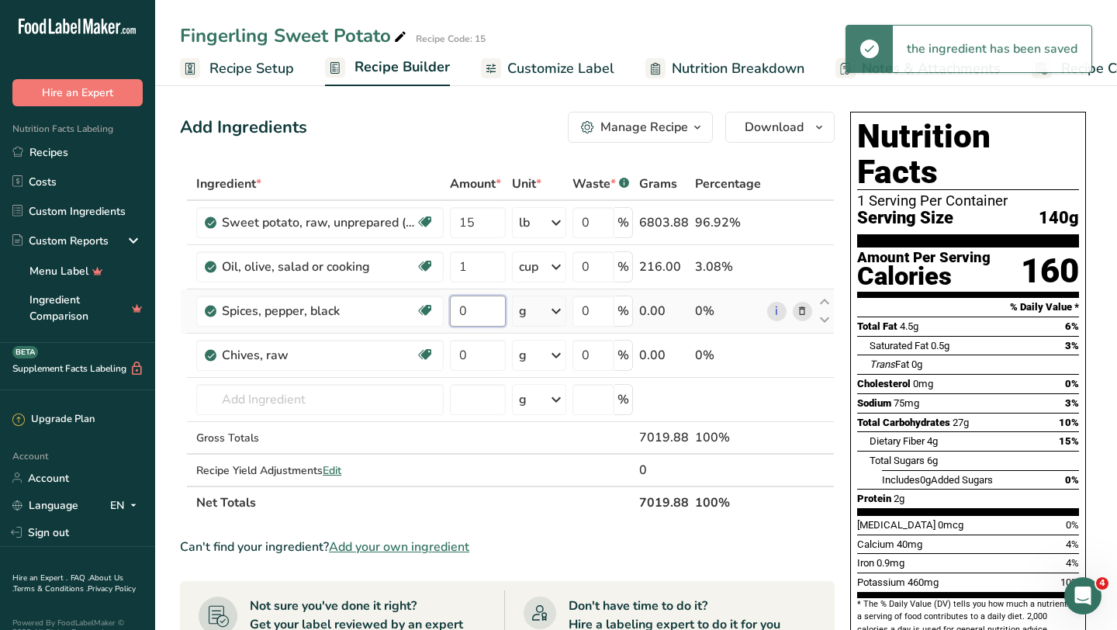
click at [478, 309] on input "0" at bounding box center [478, 311] width 56 height 31
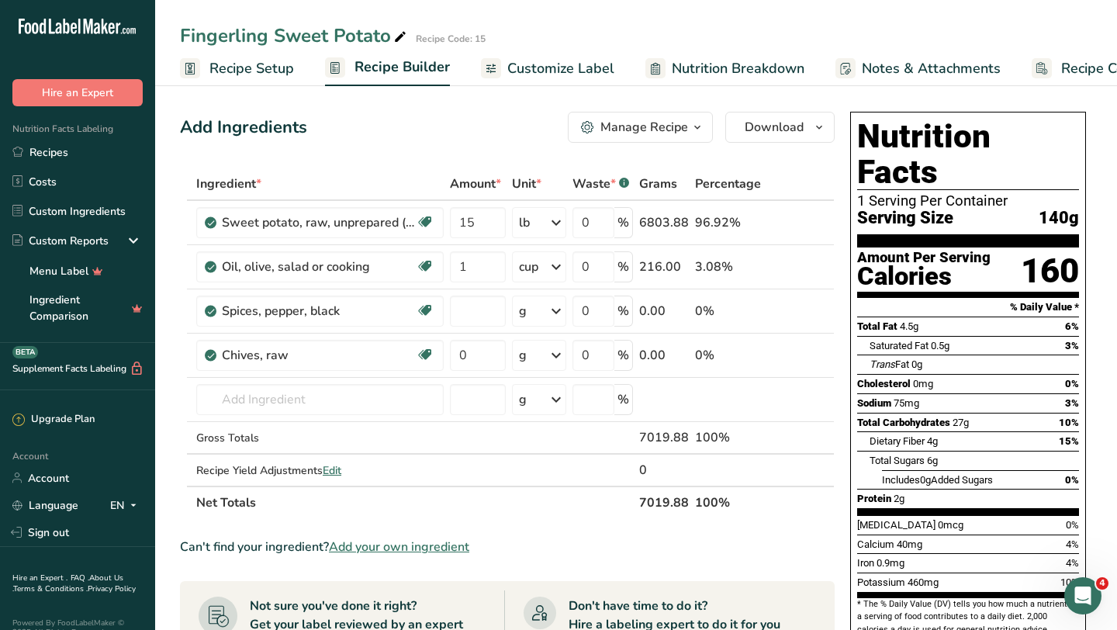
type input "0"
type input "2"
click at [549, 315] on div "Ingredient * Amount * Unit * Waste * .a-a{fill:#347362;}.b-a{fill:#fff;} Grams …" at bounding box center [507, 343] width 655 height 351
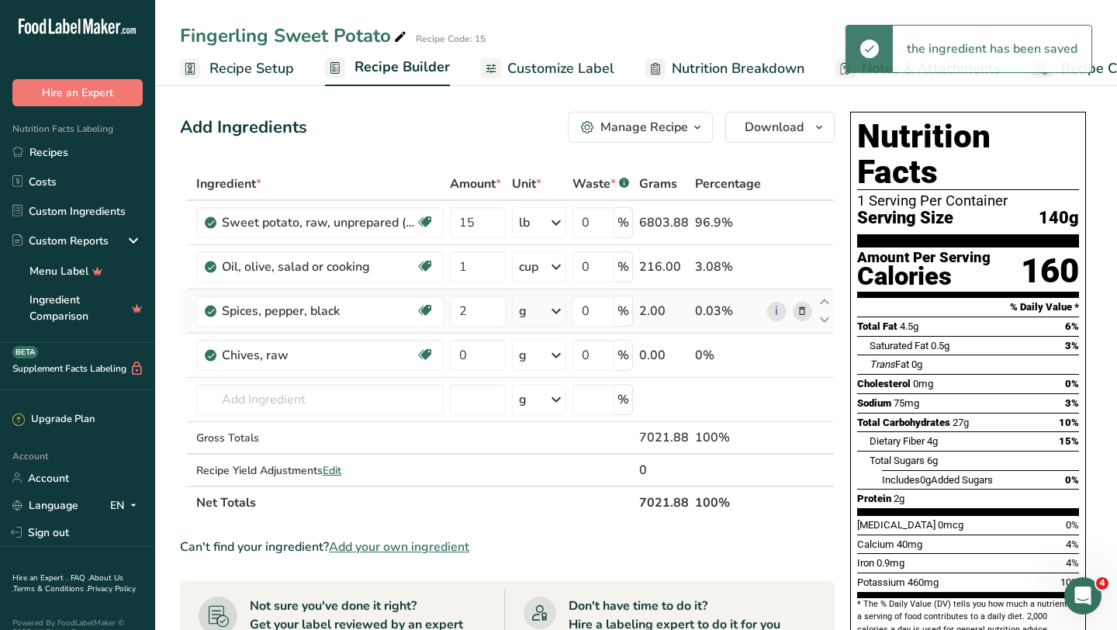
click at [549, 315] on icon at bounding box center [556, 311] width 19 height 28
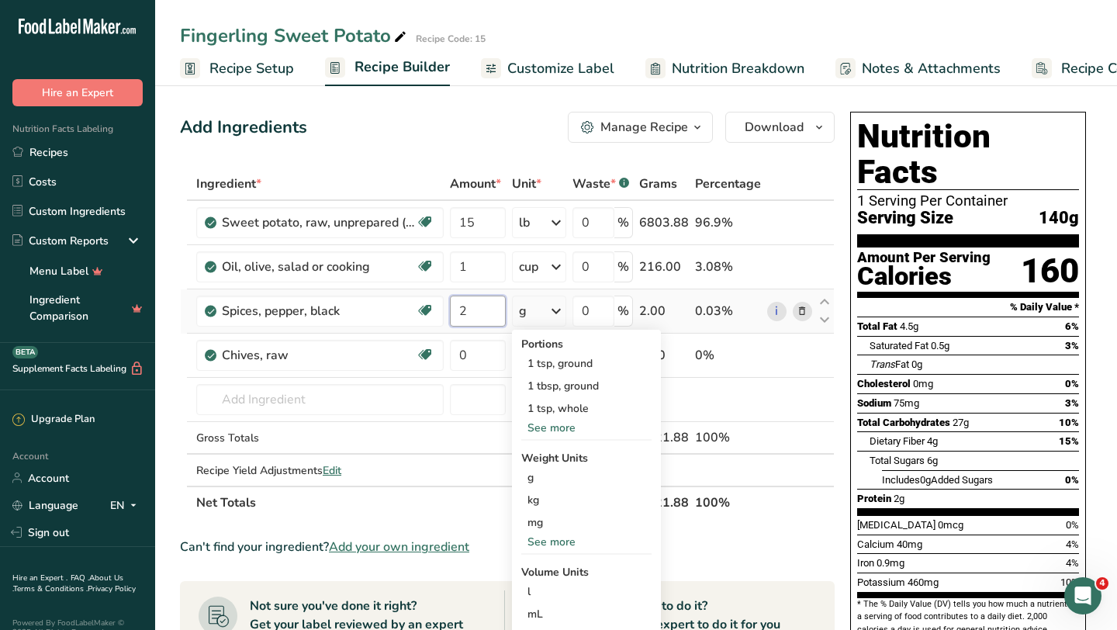
click at [483, 311] on input "2" at bounding box center [478, 311] width 56 height 31
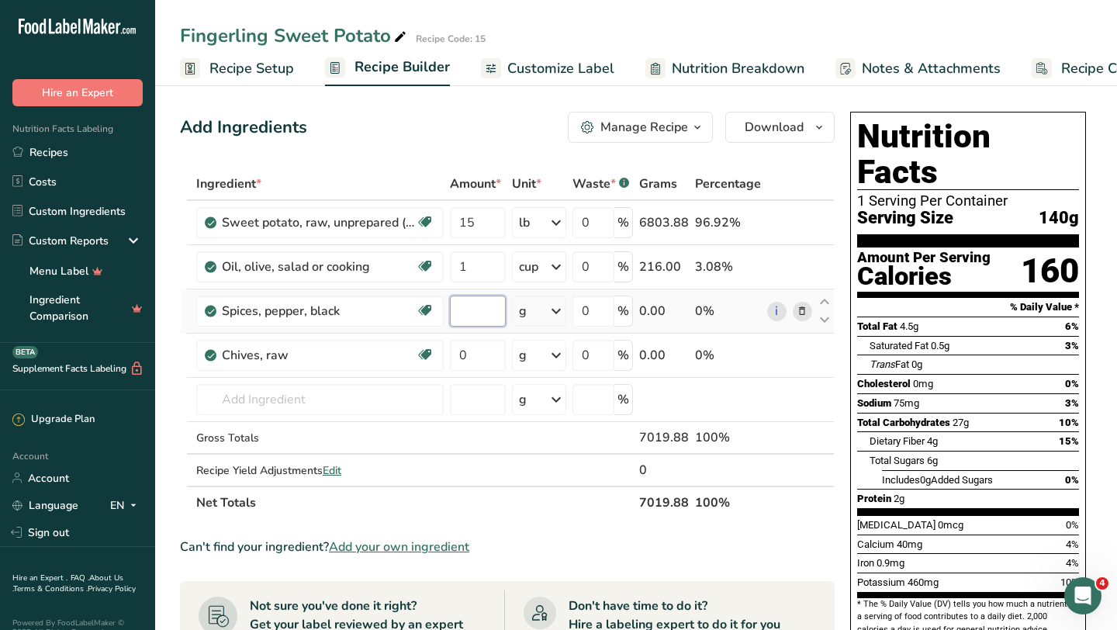
type input "1"
type input "3"
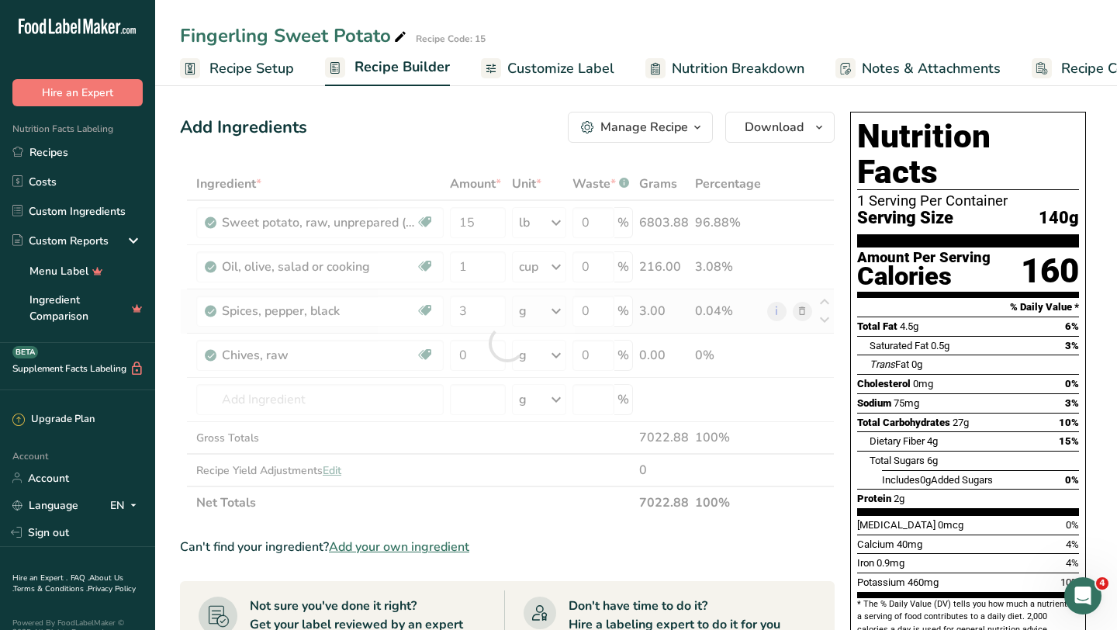
click at [554, 313] on div "Ingredient * Amount * Unit * Waste * .a-a{fill:#347362;}.b-a{fill:#fff;} Grams …" at bounding box center [507, 343] width 655 height 351
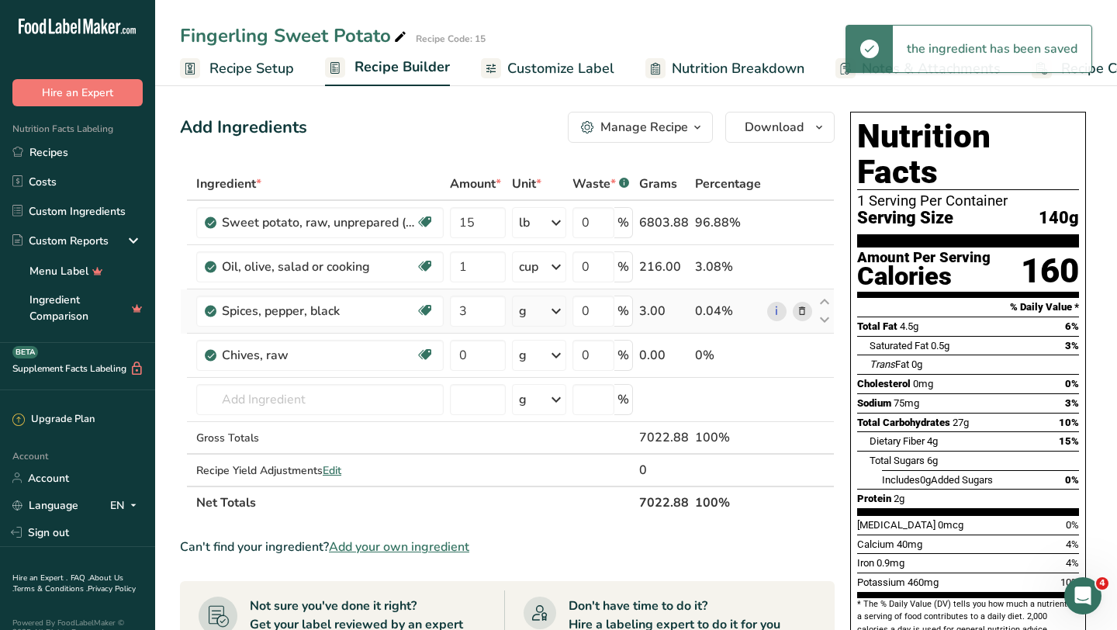
click at [554, 313] on icon at bounding box center [556, 311] width 19 height 28
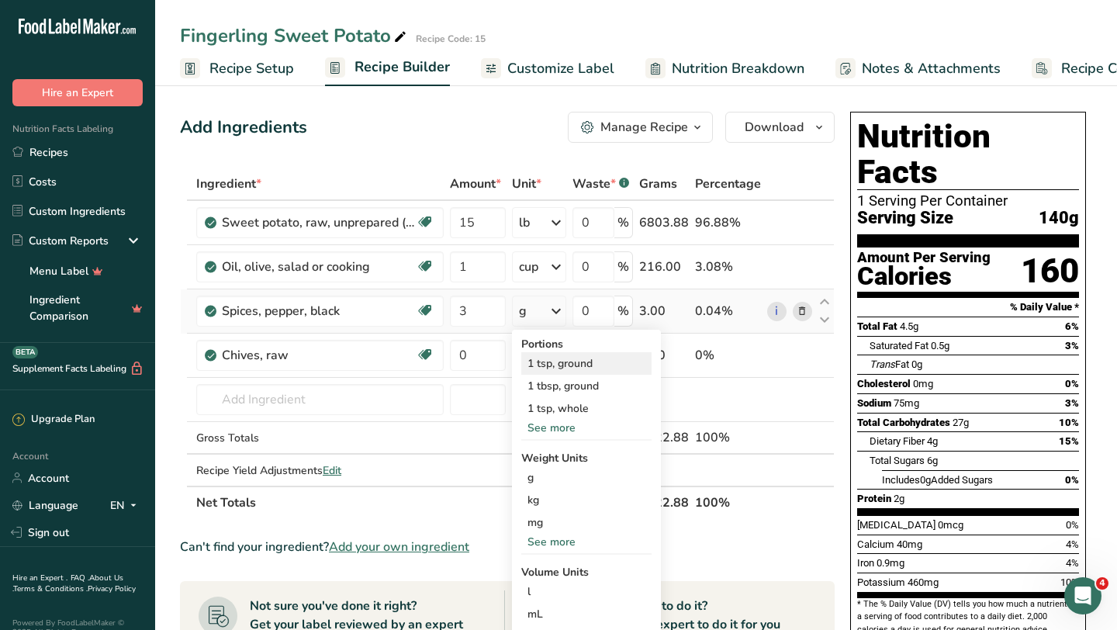
click at [579, 365] on div "1 tsp, ground" at bounding box center [586, 363] width 130 height 22
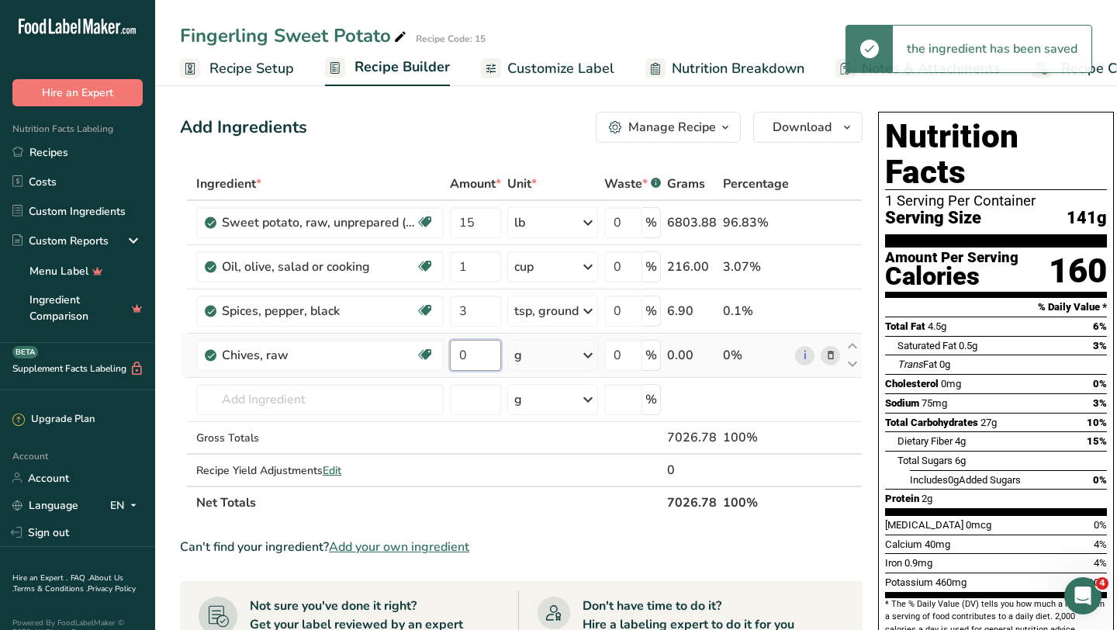
click at [472, 355] on input "0" at bounding box center [475, 355] width 51 height 31
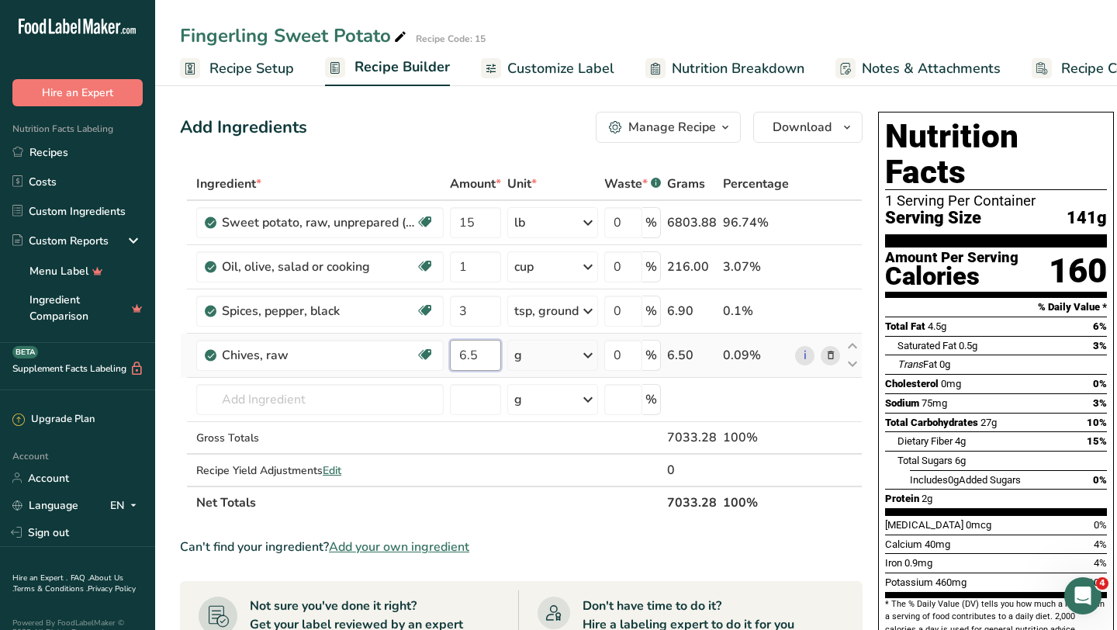
type input "6.5"
click at [578, 363] on div "Ingredient * Amount * Unit * Waste * .a-a{fill:#347362;}.b-a{fill:#fff;} Grams …" at bounding box center [521, 343] width 683 height 351
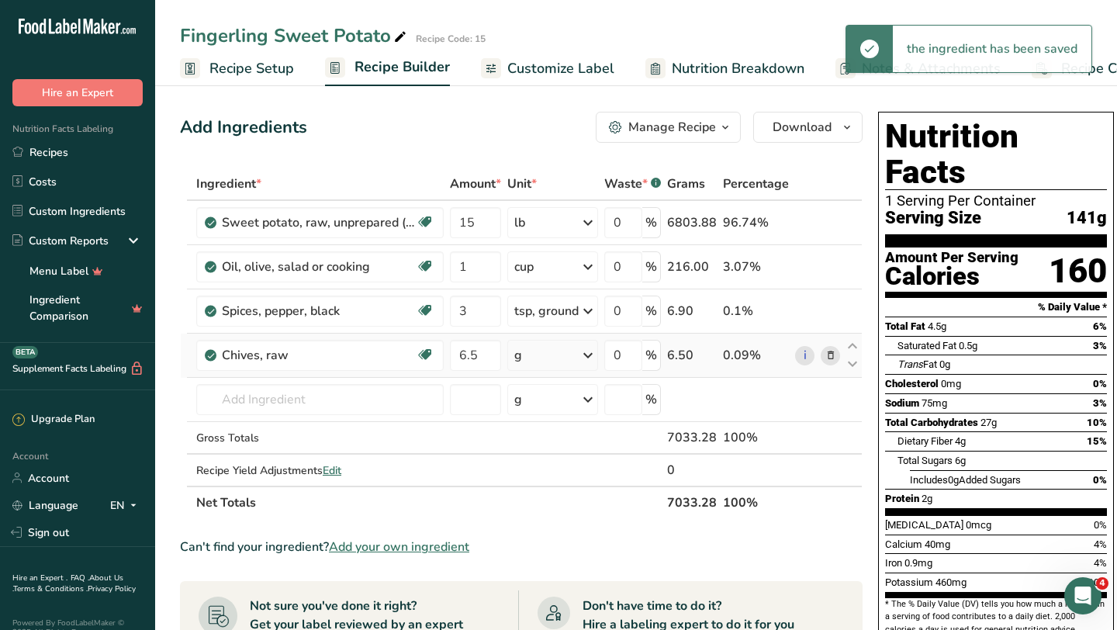
click at [578, 363] on div "g" at bounding box center [552, 355] width 91 height 31
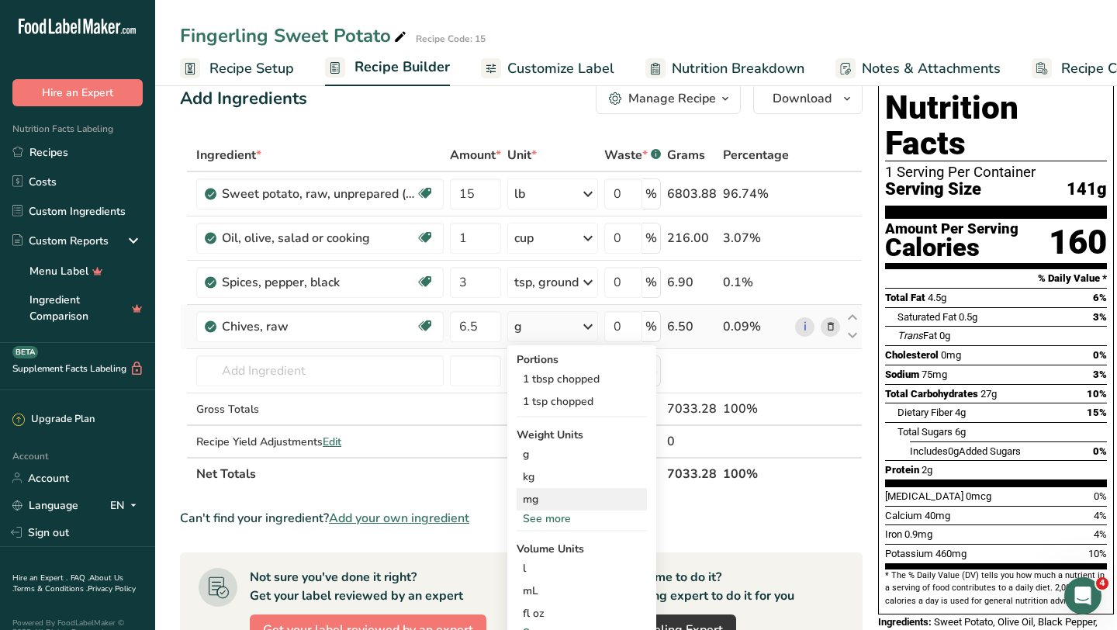
scroll to position [33, 0]
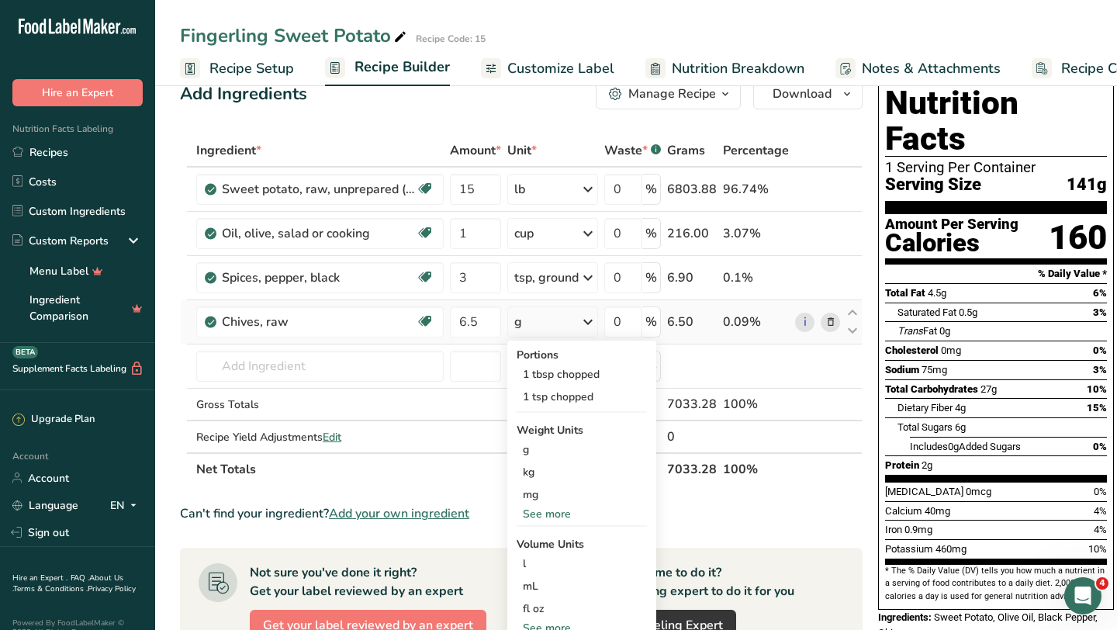
click at [558, 513] on div "See more" at bounding box center [582, 514] width 130 height 16
click at [531, 560] on div "oz" at bounding box center [582, 562] width 130 height 22
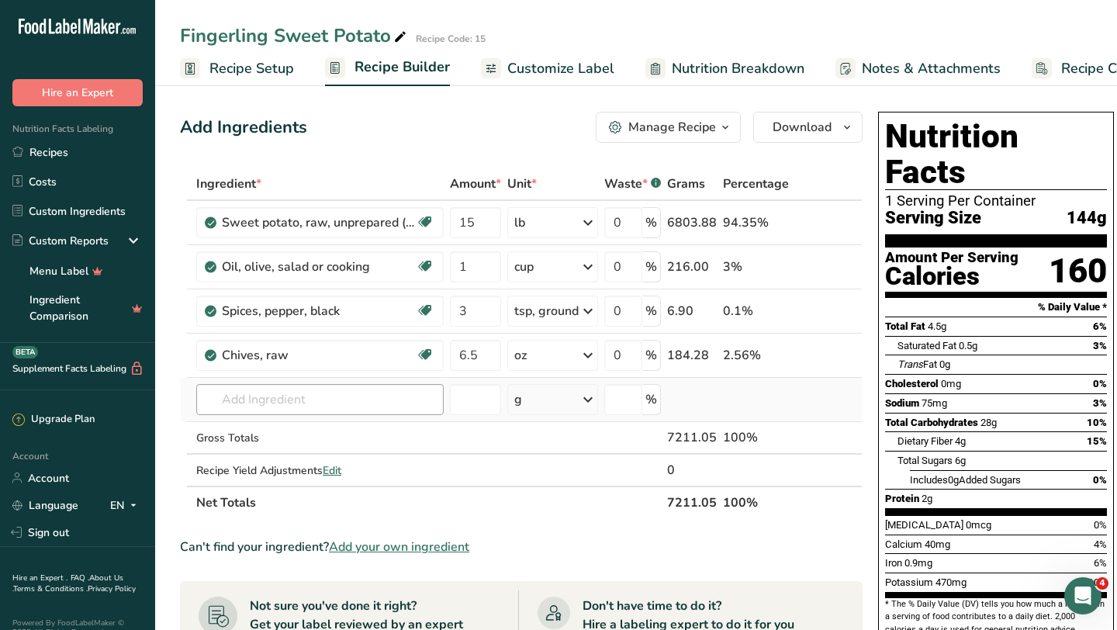
scroll to position [16, 0]
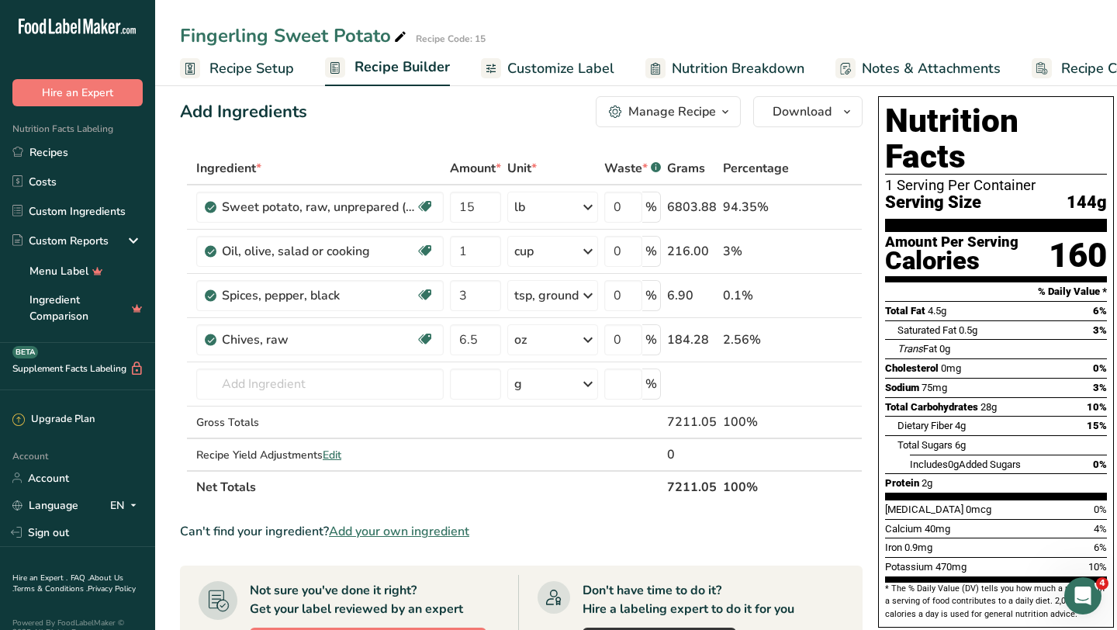
click at [247, 78] on link "Recipe Setup" at bounding box center [237, 68] width 114 height 35
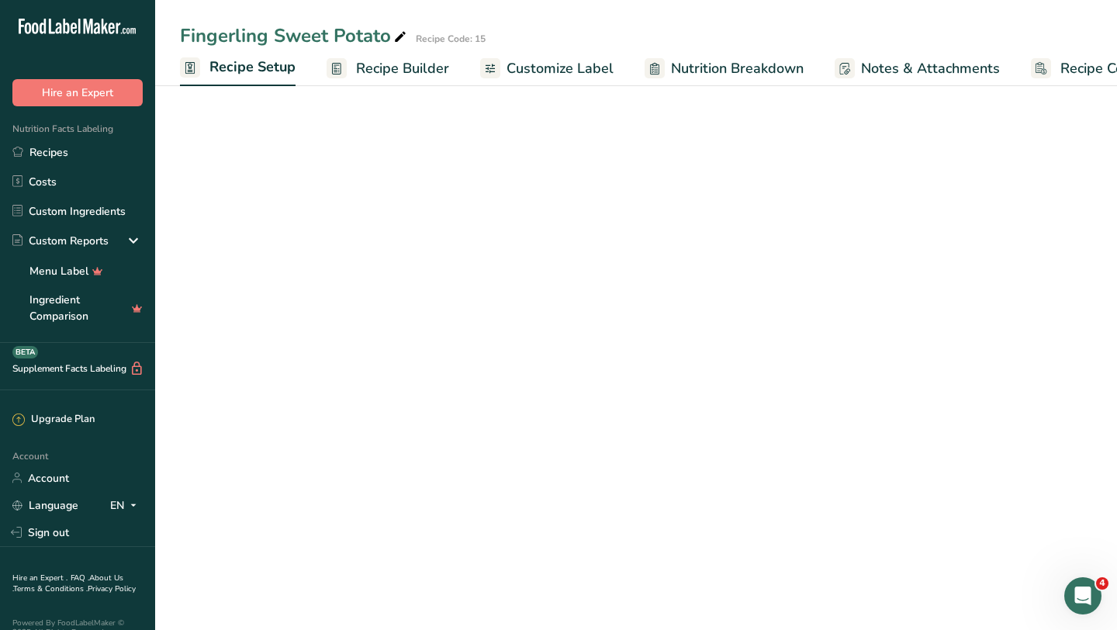
scroll to position [0, 5]
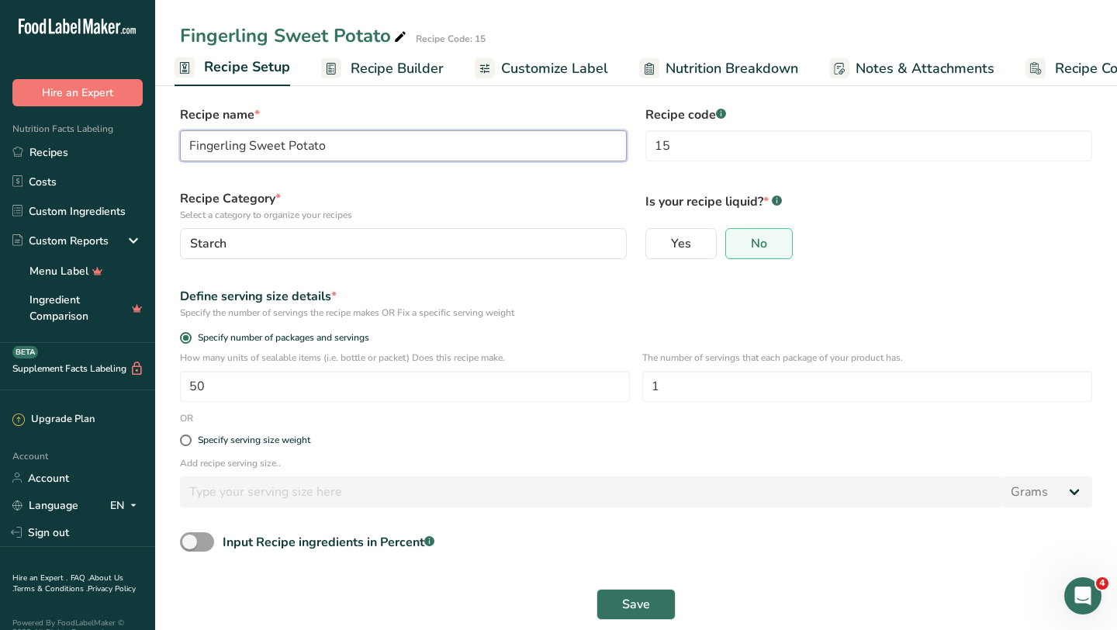
click at [192, 145] on input "Fingerling Sweet Potato" at bounding box center [403, 145] width 447 height 31
type input "Roasted Fingerling Sweet Potato"
click at [376, 74] on span "Recipe Builder" at bounding box center [397, 68] width 93 height 21
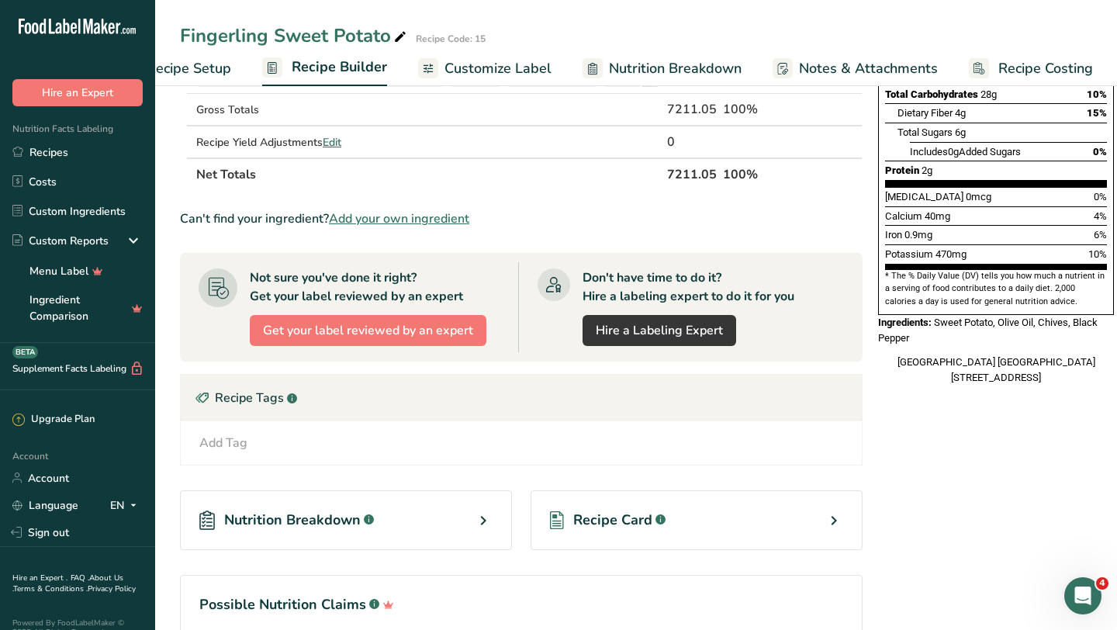
scroll to position [407, 0]
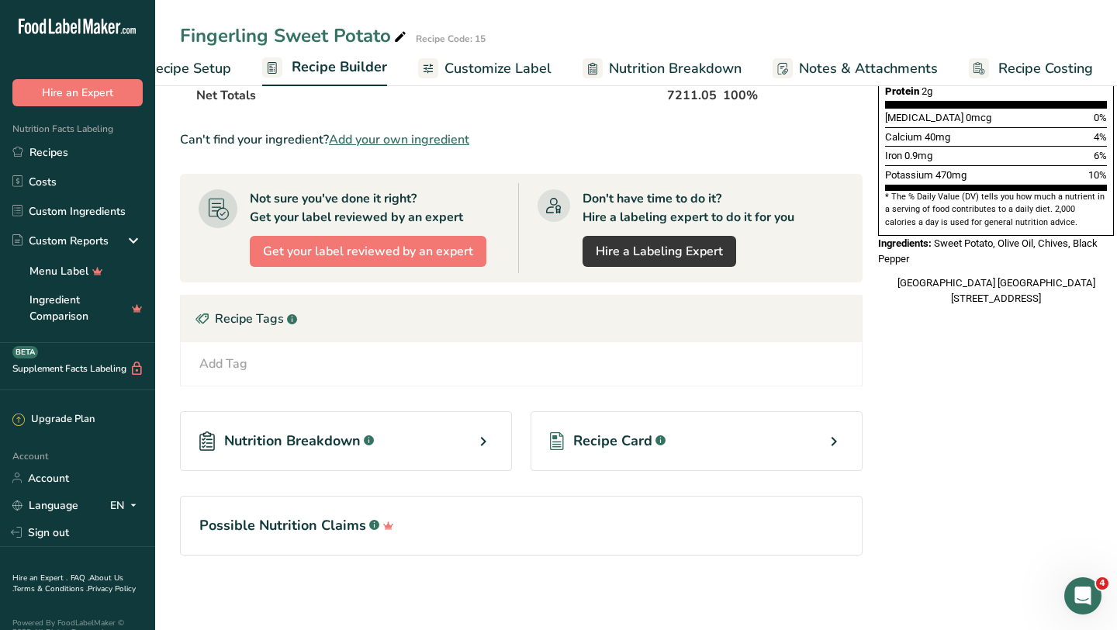
click at [645, 448] on span "Recipe Card" at bounding box center [612, 441] width 79 height 21
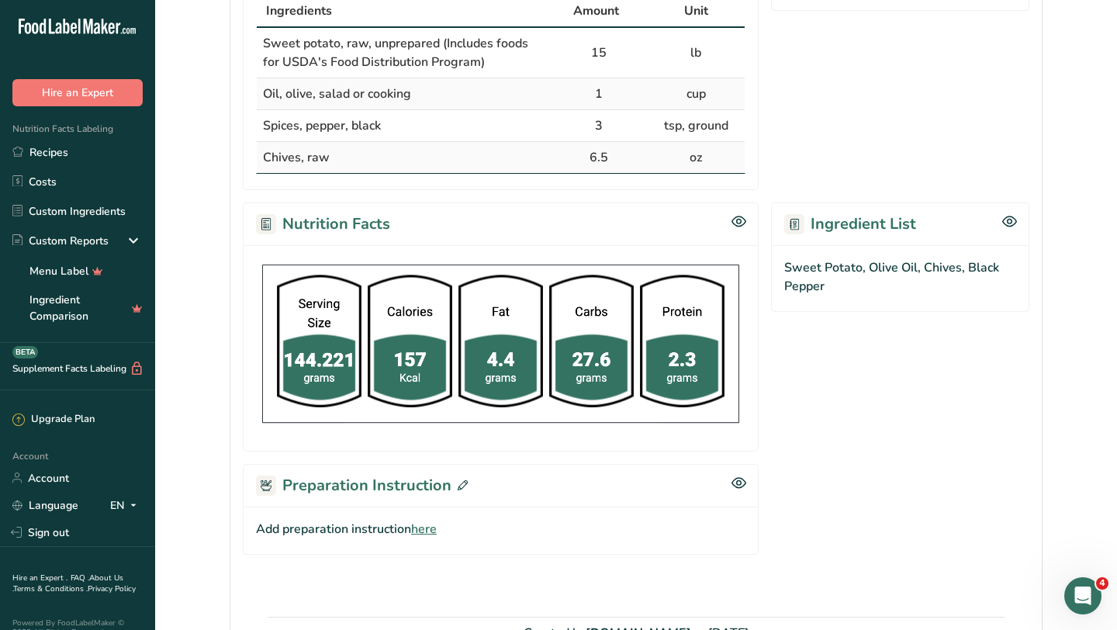
scroll to position [450, 0]
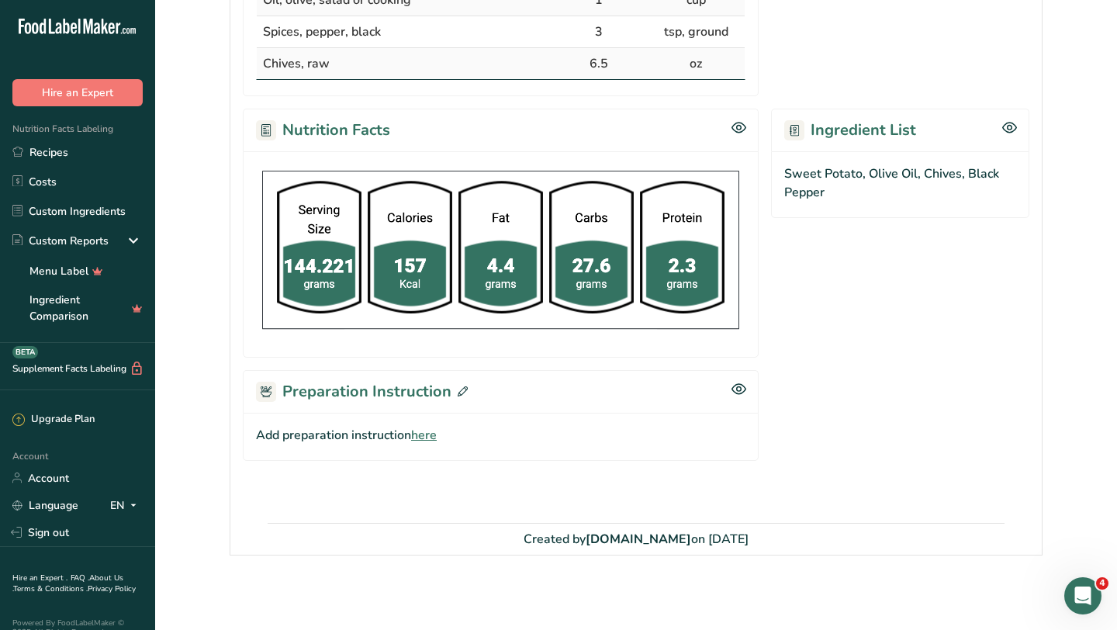
click at [429, 431] on span "here" at bounding box center [424, 435] width 26 height 19
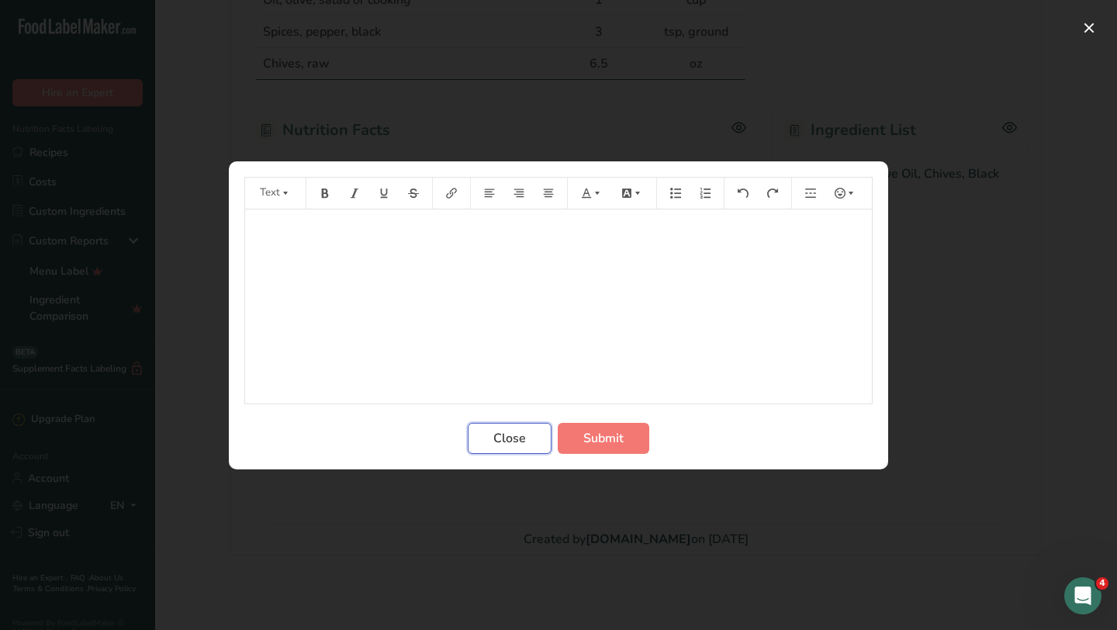
click at [528, 441] on button "Close" at bounding box center [510, 438] width 84 height 31
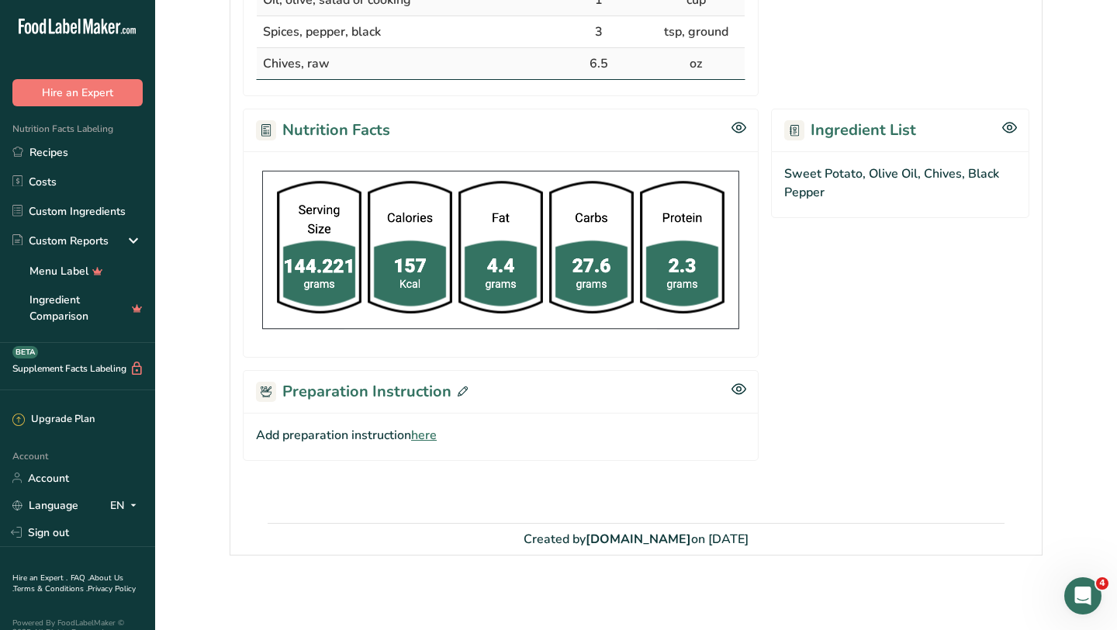
click at [417, 442] on span "here" at bounding box center [424, 435] width 26 height 19
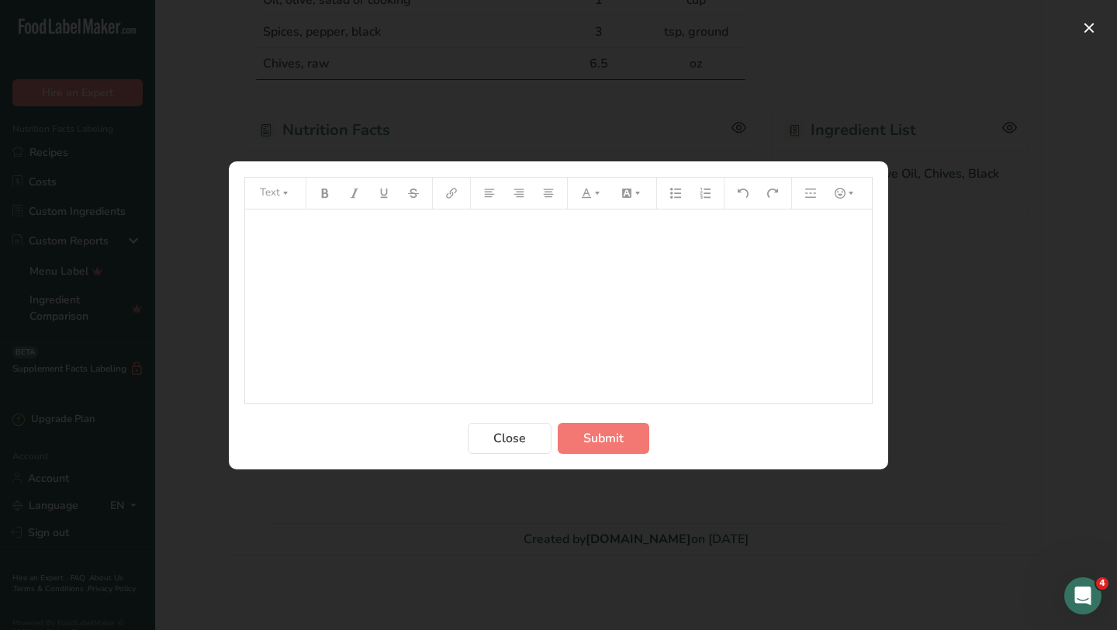
click at [448, 262] on div "﻿" at bounding box center [558, 306] width 627 height 194
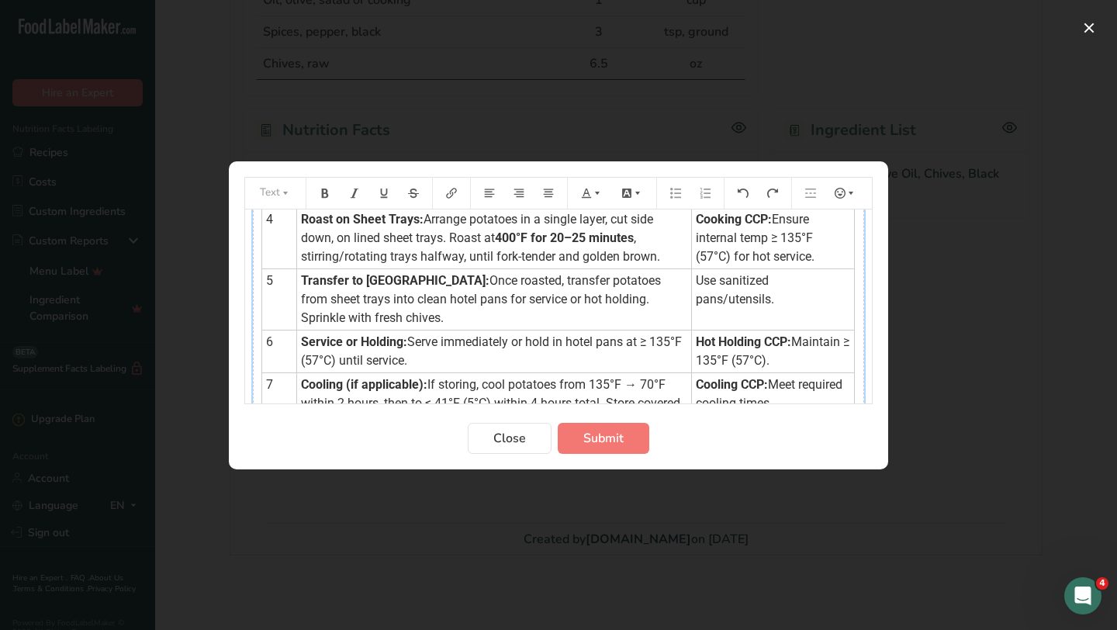
scroll to position [0, 0]
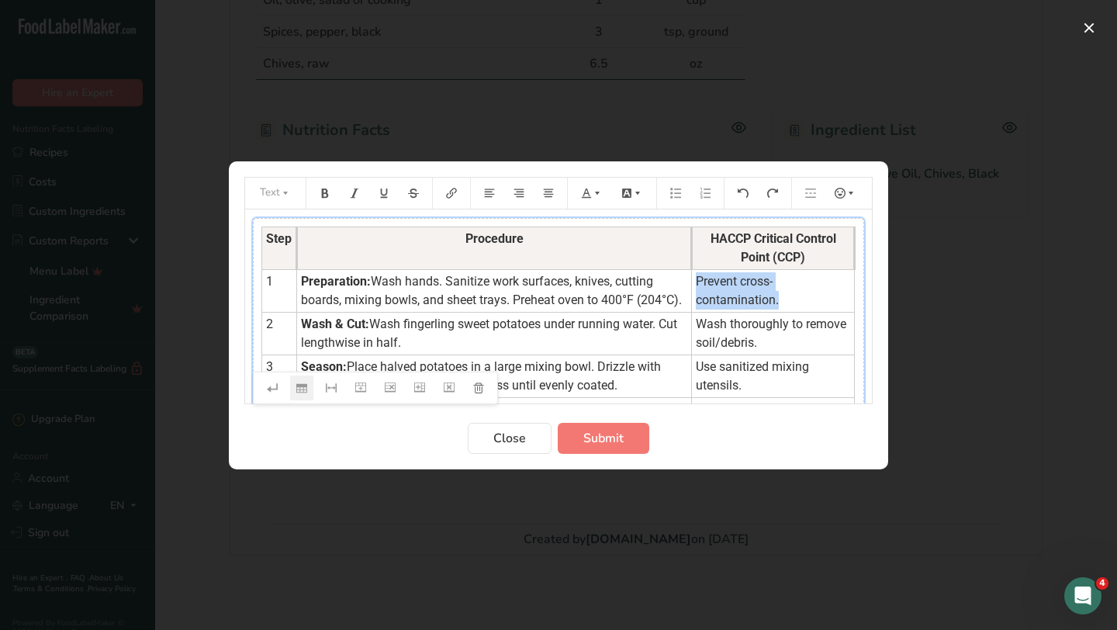
drag, startPoint x: 687, startPoint y: 281, endPoint x: 848, endPoint y: 286, distance: 160.7
click at [848, 286] on td "Prevent cross-contamination." at bounding box center [773, 290] width 163 height 43
click at [597, 191] on icon "Preparation instructions modal" at bounding box center [597, 192] width 5 height 3
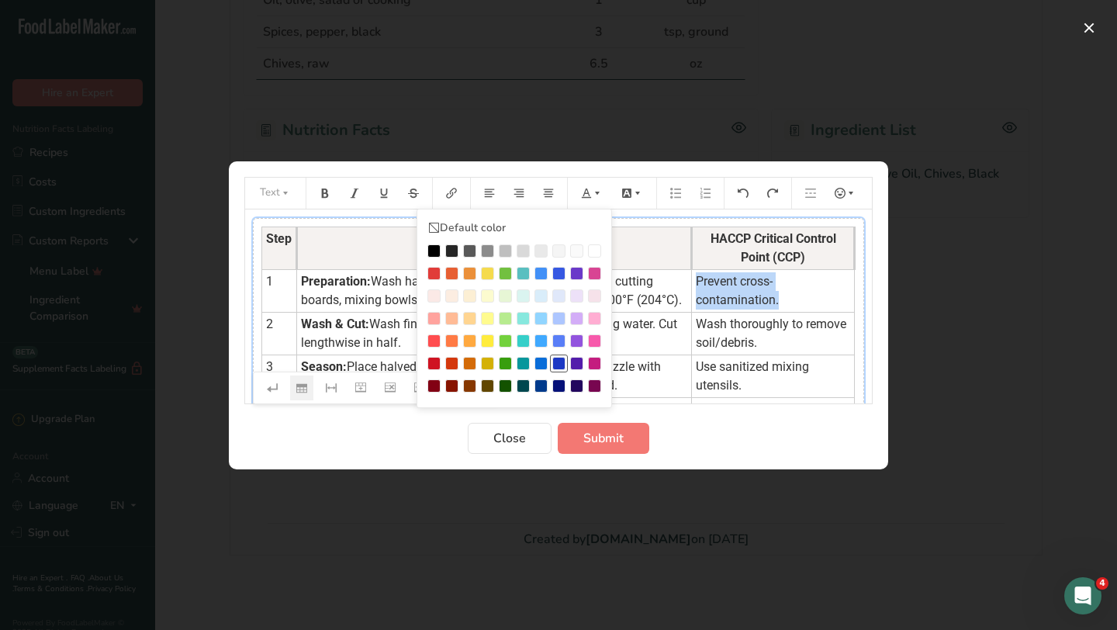
click at [560, 367] on div "Preparation instructions modal" at bounding box center [558, 363] width 13 height 13
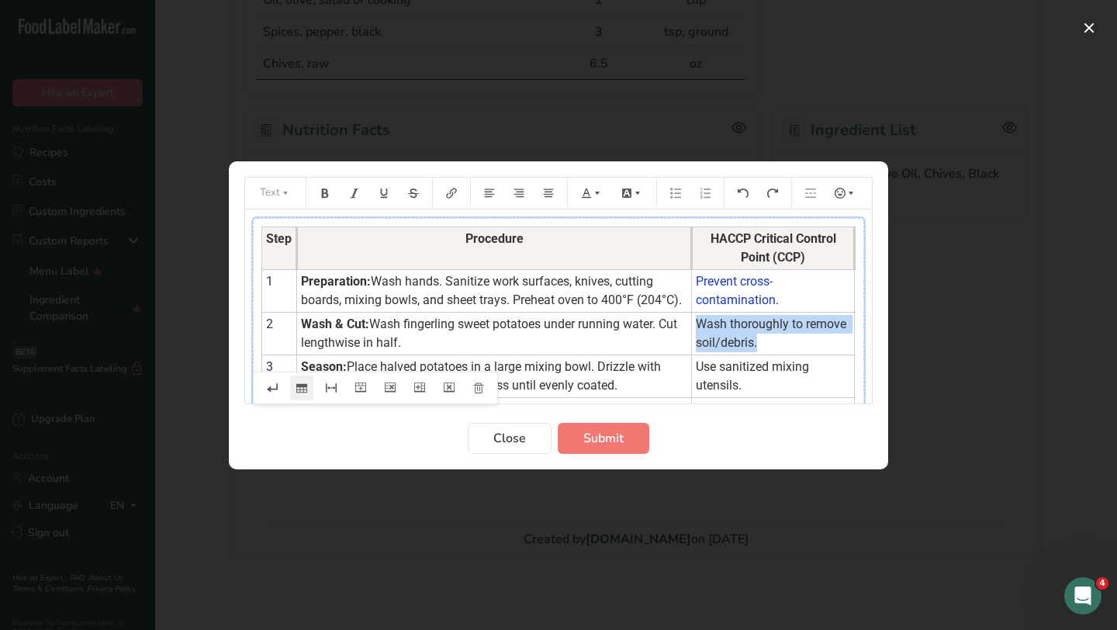
drag, startPoint x: 759, startPoint y: 369, endPoint x: 686, endPoint y: 342, distance: 77.8
click at [692, 342] on td "Wash thoroughly to remove soil/debris." at bounding box center [773, 333] width 163 height 43
click at [592, 202] on button "Preparation instructions modal" at bounding box center [592, 193] width 34 height 25
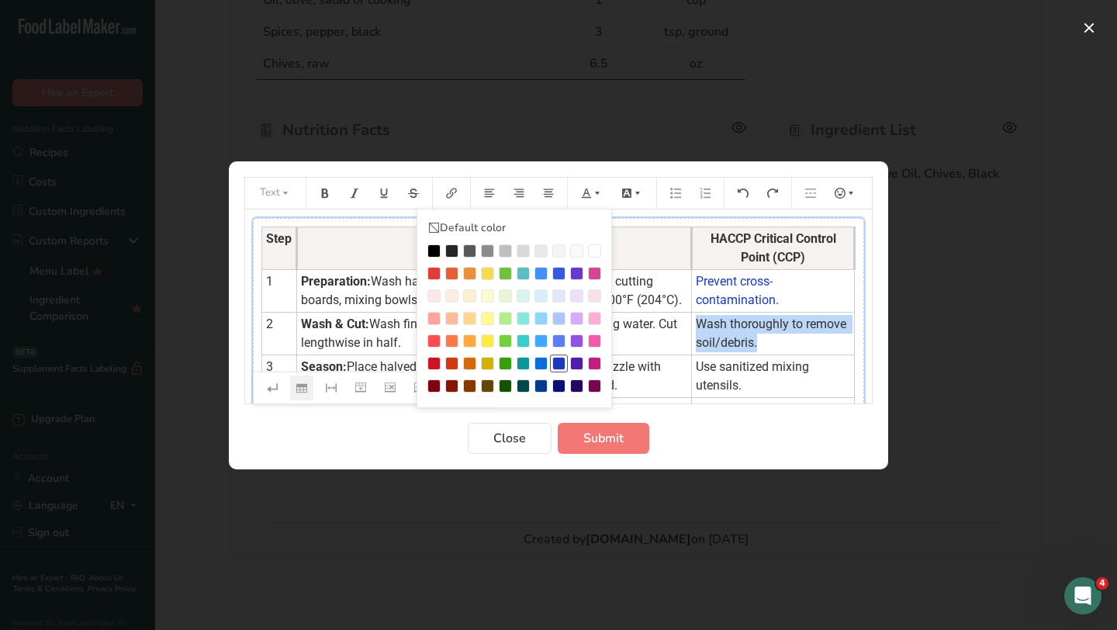
click at [559, 362] on div "Preparation instructions modal" at bounding box center [558, 363] width 13 height 13
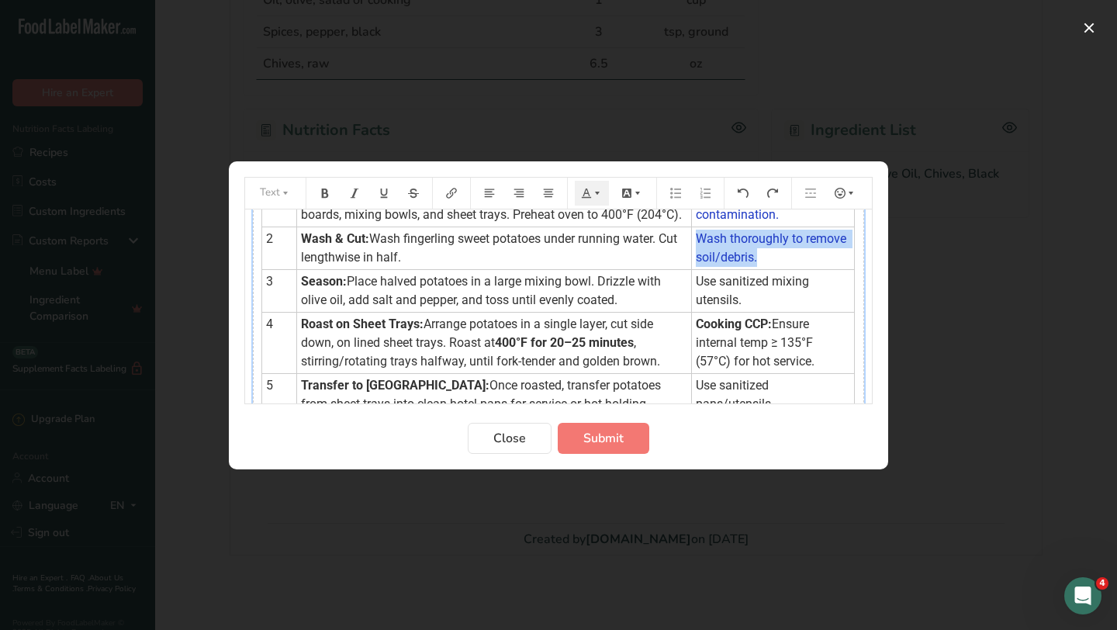
scroll to position [86, 0]
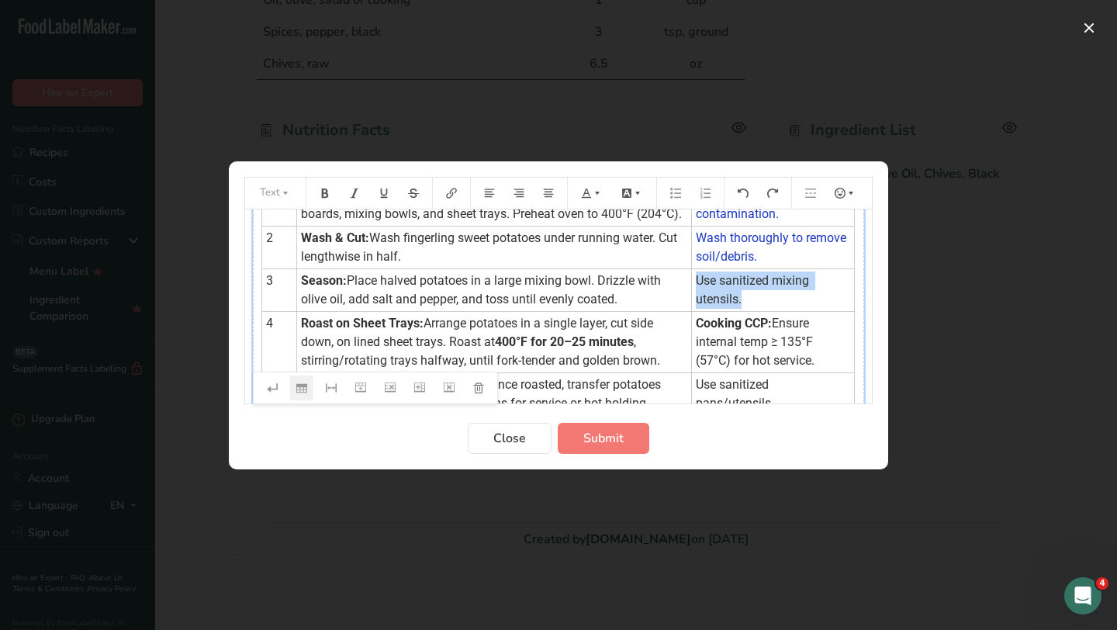
drag, startPoint x: 851, startPoint y: 300, endPoint x: 681, endPoint y: 307, distance: 170.0
click at [692, 307] on td "Use sanitized mixing utensils." at bounding box center [773, 289] width 163 height 43
click at [599, 194] on icon "Preparation instructions modal" at bounding box center [597, 193] width 11 height 11
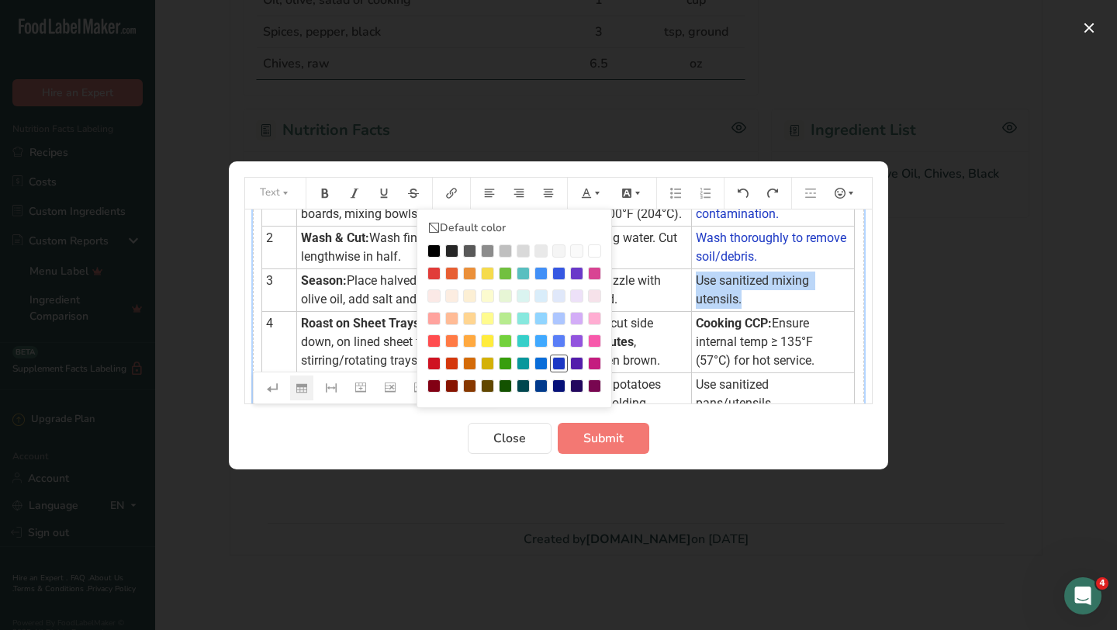
click at [562, 361] on div "Preparation instructions modal" at bounding box center [558, 363] width 13 height 13
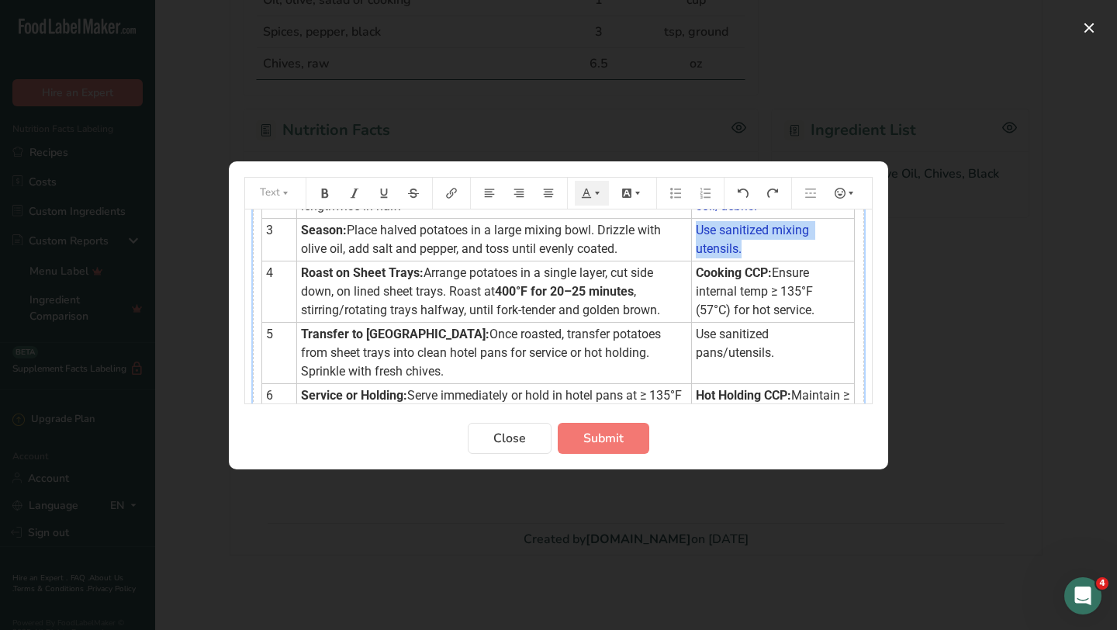
scroll to position [140, 0]
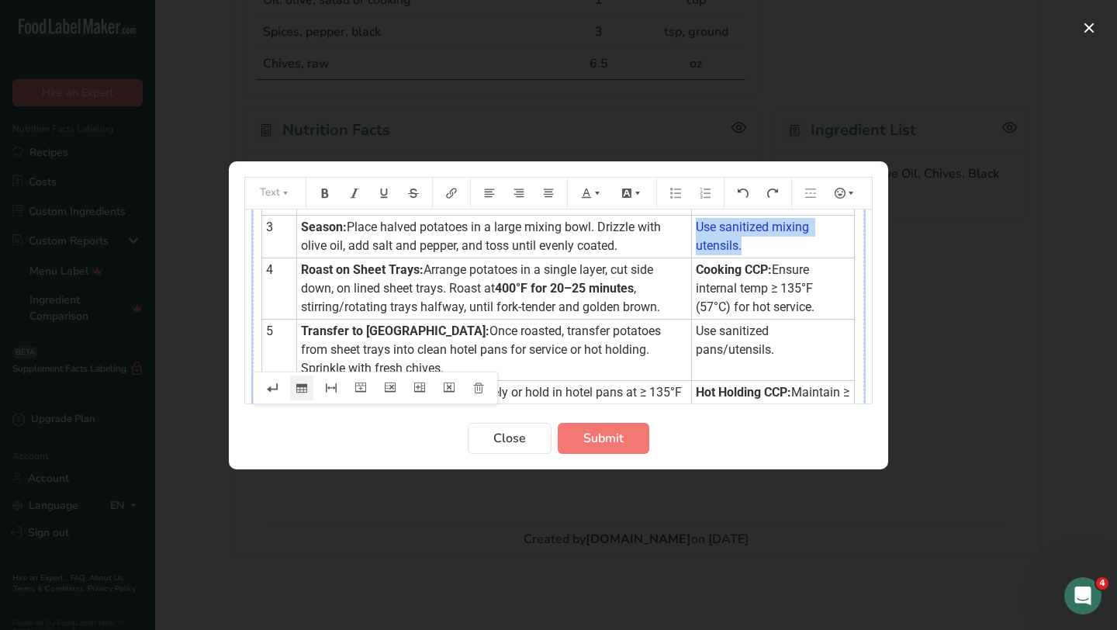
drag, startPoint x: 730, startPoint y: 327, endPoint x: 686, endPoint y: 291, distance: 56.2
click at [692, 291] on td "Cooking CCP: Ensure internal temp ≥ 135°F (57°C) for hot service." at bounding box center [773, 288] width 163 height 61
click at [596, 191] on icon "Preparation instructions modal" at bounding box center [597, 192] width 5 height 3
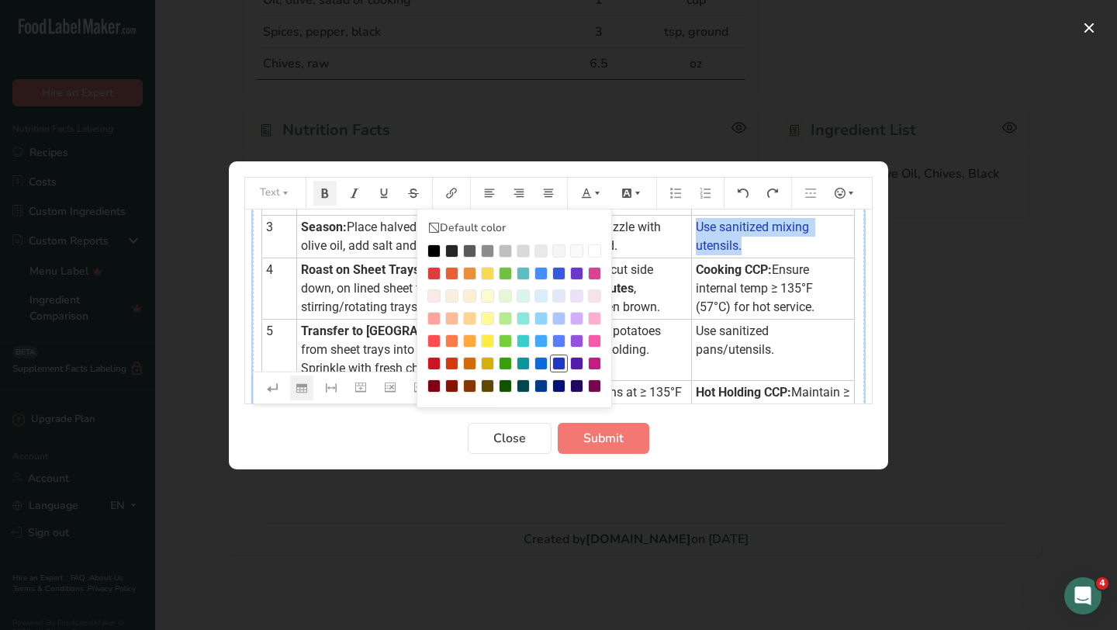
click at [559, 357] on div "Preparation instructions modal" at bounding box center [558, 363] width 13 height 13
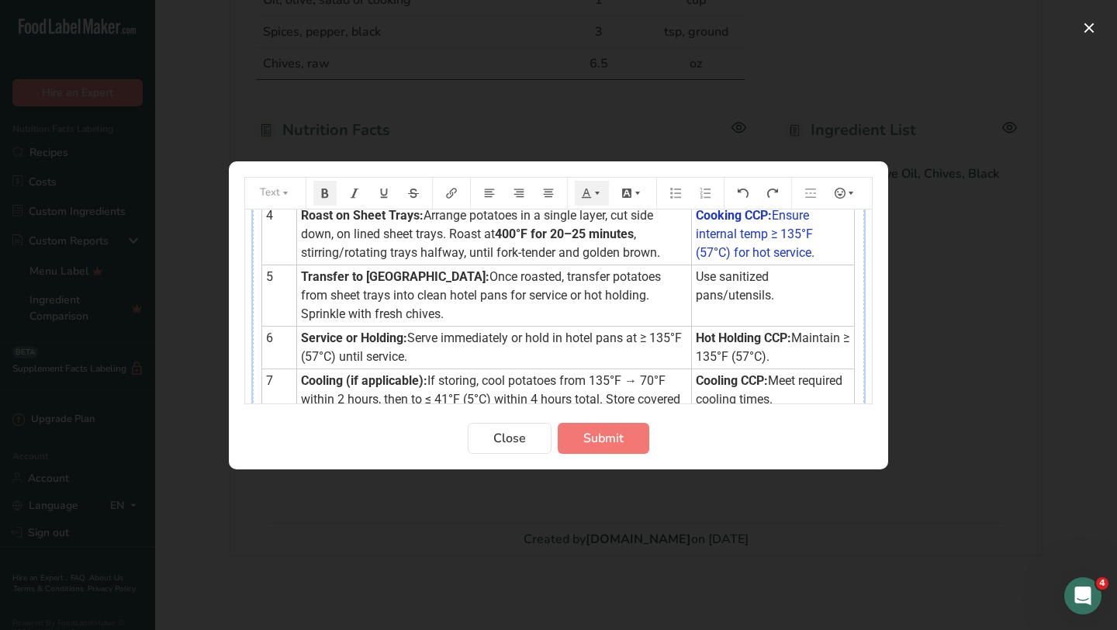
scroll to position [195, 0]
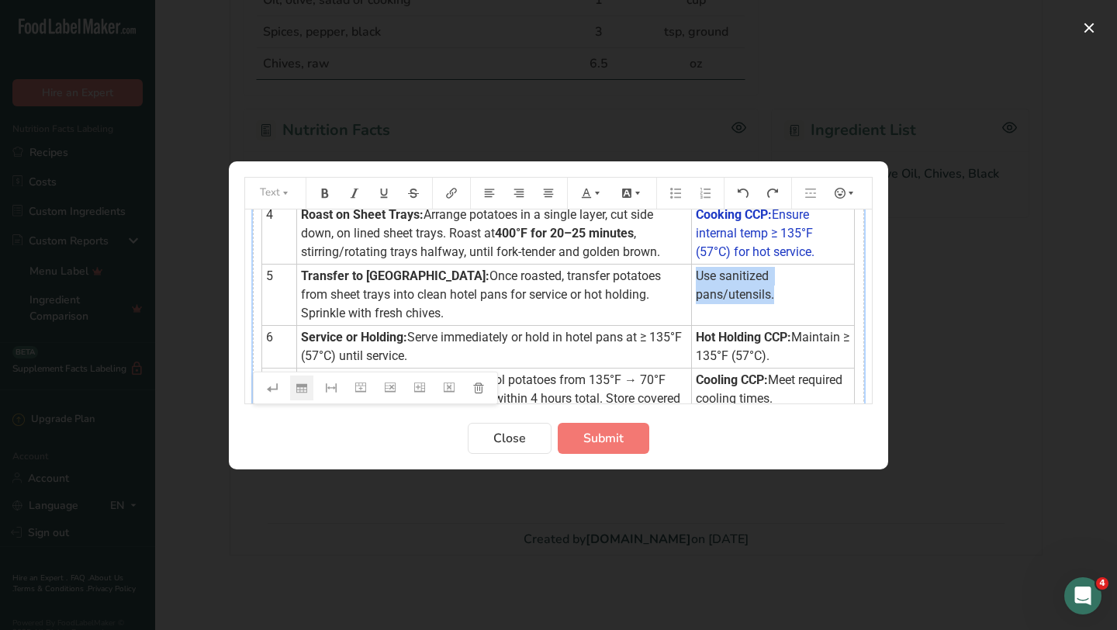
drag, startPoint x: 843, startPoint y: 296, endPoint x: 685, endPoint y: 292, distance: 158.3
click at [692, 292] on td "Use sanitized pans/utensils." at bounding box center [773, 294] width 163 height 61
click at [593, 198] on icon "Preparation instructions modal" at bounding box center [597, 193] width 11 height 11
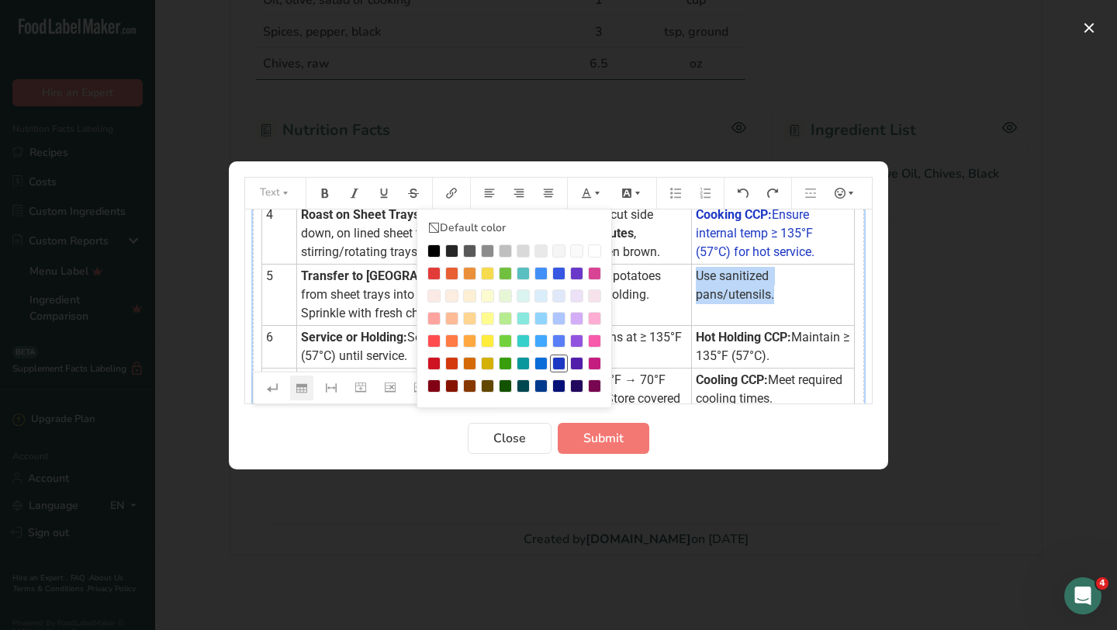
click at [557, 358] on div "Preparation instructions modal" at bounding box center [558, 363] width 13 height 13
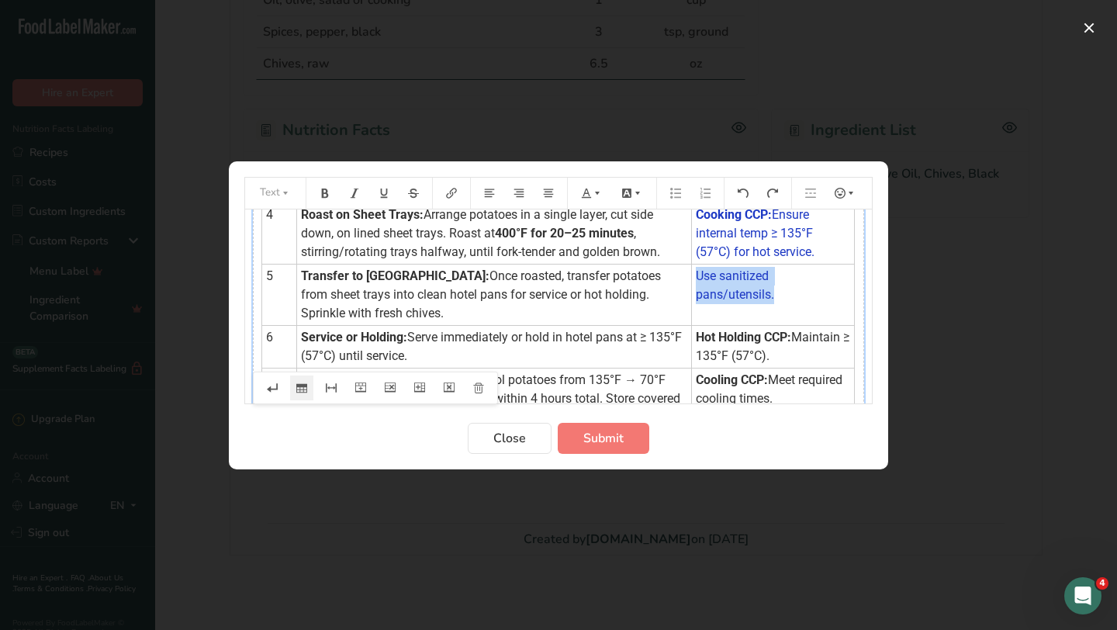
drag, startPoint x: 773, startPoint y: 375, endPoint x: 687, endPoint y: 355, distance: 87.5
click at [692, 355] on td "Hot Holding CCP: Maintain ≥ 135°F (57°C)." at bounding box center [773, 346] width 163 height 43
click at [595, 188] on icon "Preparation instructions modal" at bounding box center [597, 193] width 11 height 11
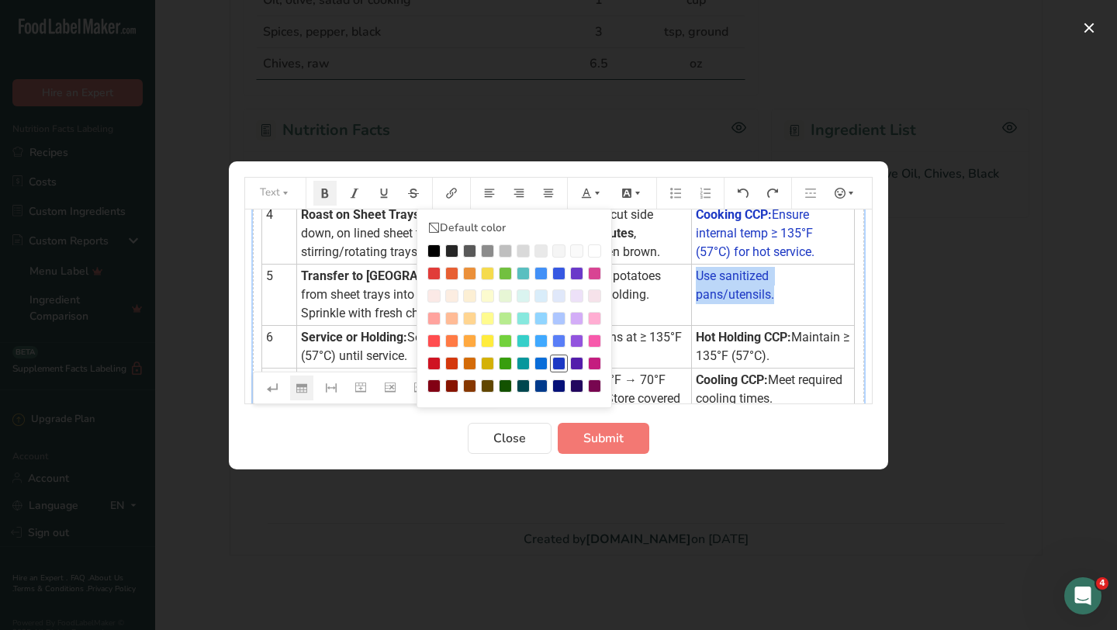
click at [556, 361] on div "Preparation instructions modal" at bounding box center [558, 363] width 13 height 13
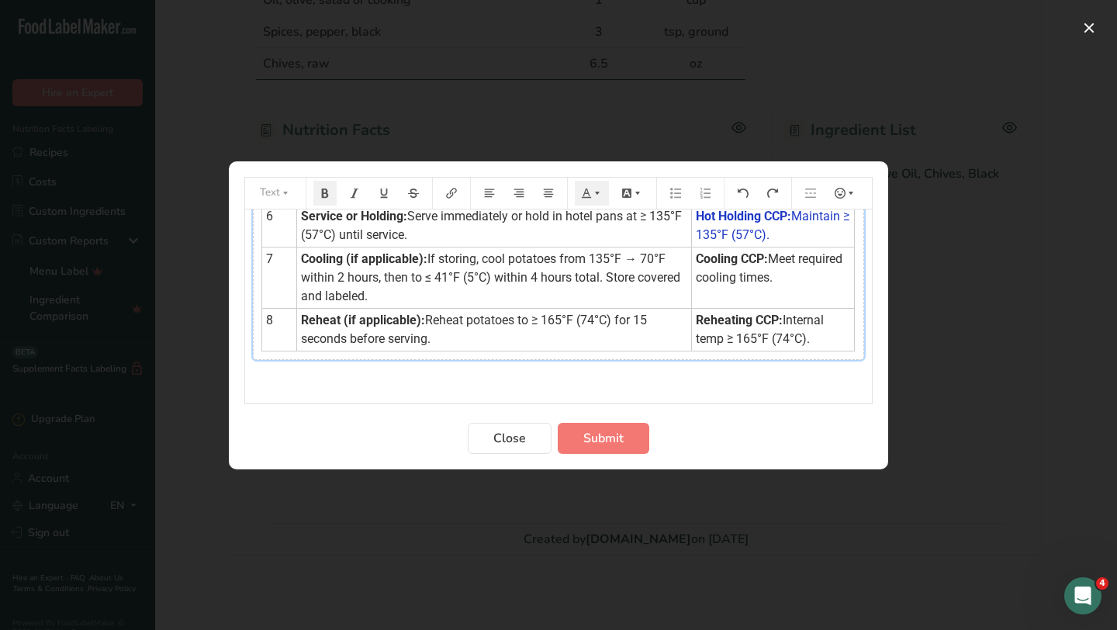
scroll to position [321, 0]
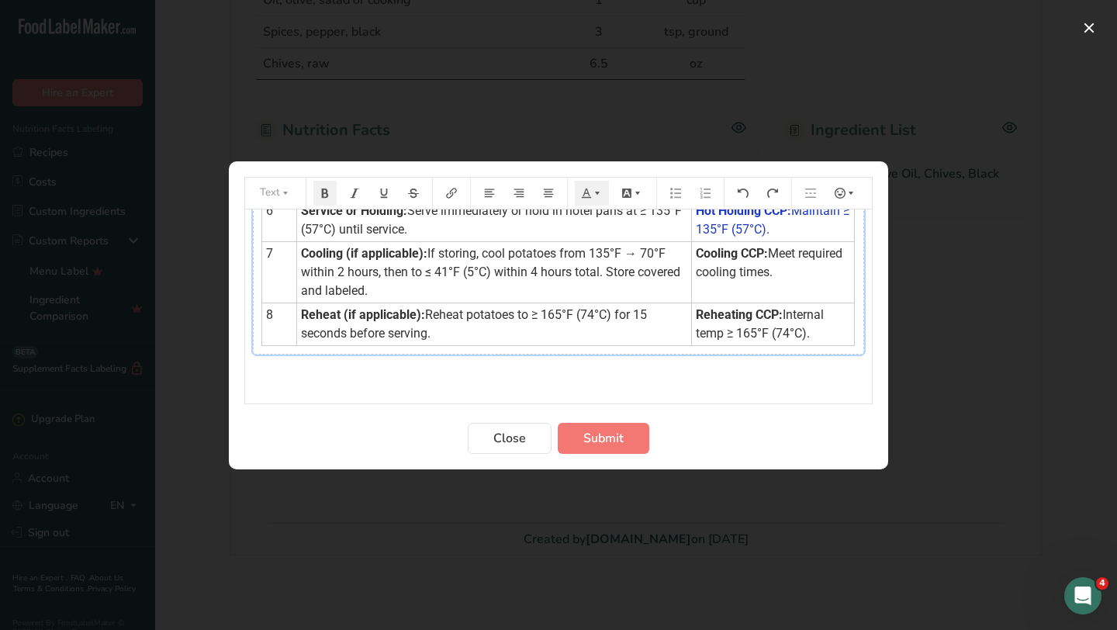
drag, startPoint x: 769, startPoint y: 292, endPoint x: 686, endPoint y: 276, distance: 84.4
click at [692, 276] on td "Cooling CCP: Meet required cooling times." at bounding box center [773, 271] width 163 height 61
click at [593, 191] on icon "Preparation instructions modal" at bounding box center [597, 193] width 11 height 11
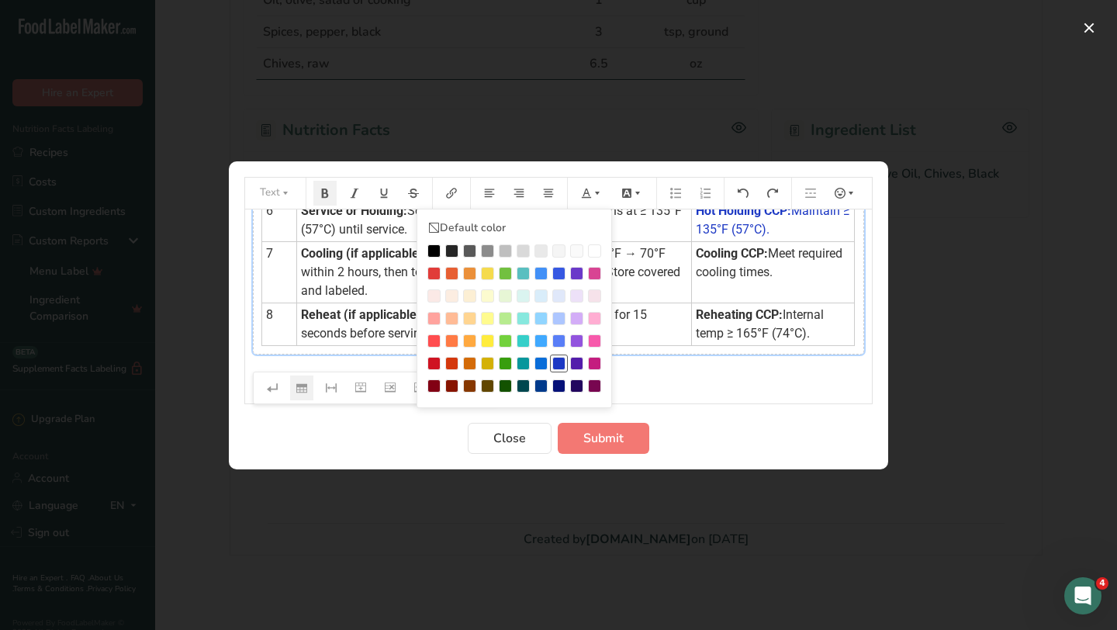
click at [562, 364] on div "Preparation instructions modal" at bounding box center [558, 363] width 13 height 13
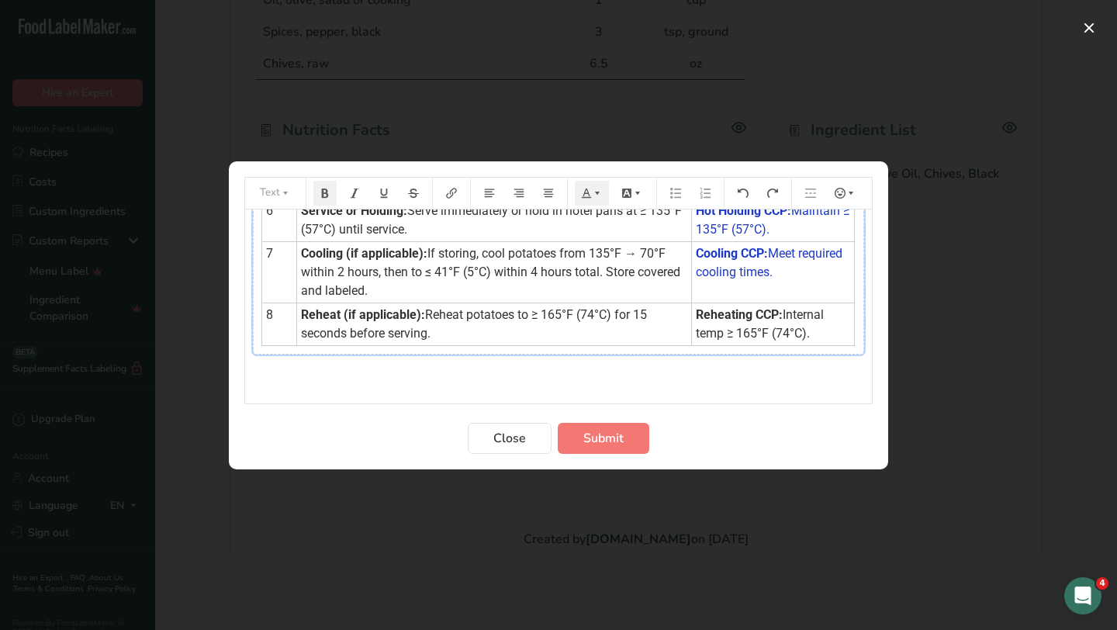
scroll to position [340, 0]
drag, startPoint x: 769, startPoint y: 337, endPoint x: 683, endPoint y: 317, distance: 88.3
click at [692, 317] on td "Reheating CCP: Internal temp ≥ 165°F (74°C)." at bounding box center [773, 324] width 163 height 43
click at [594, 199] on button "Preparation instructions modal" at bounding box center [592, 193] width 34 height 25
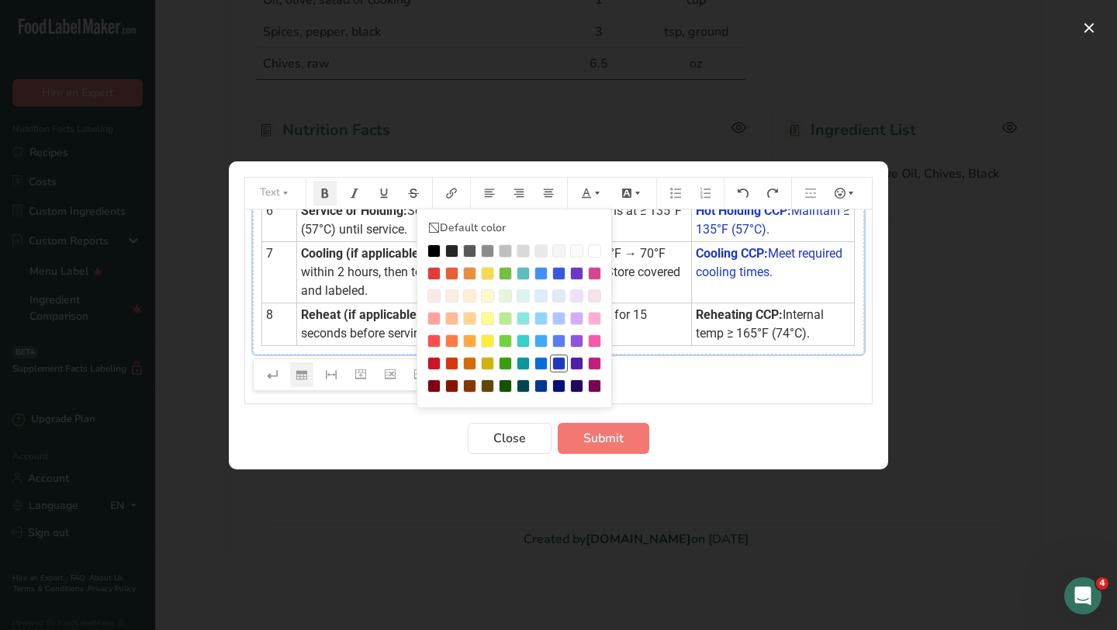
click at [560, 366] on div "Preparation instructions modal" at bounding box center [558, 363] width 13 height 13
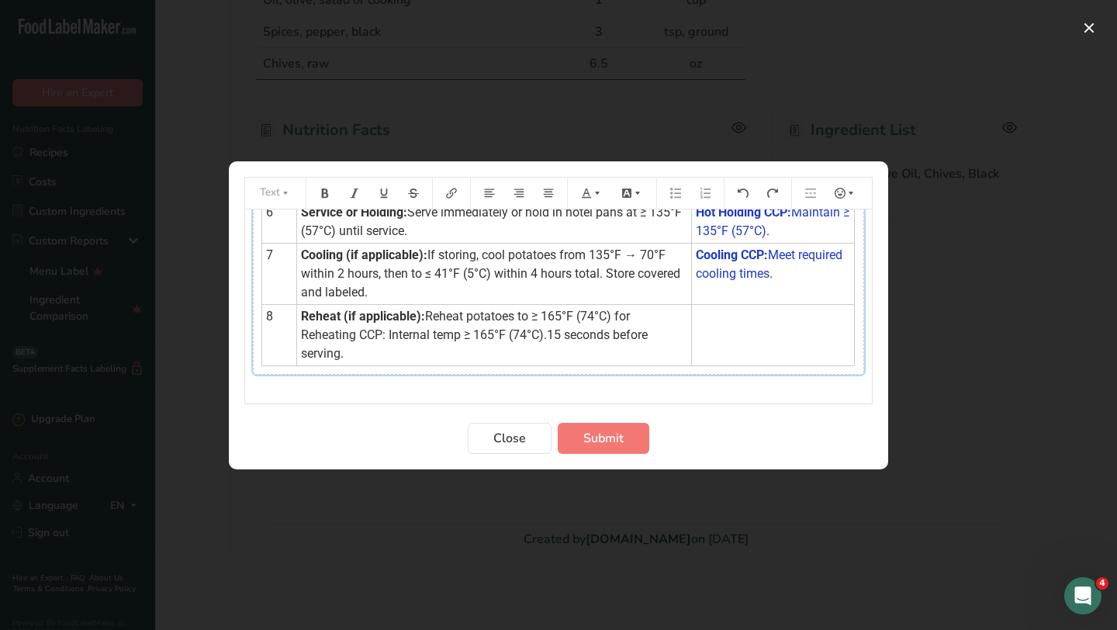
scroll to position [358, 0]
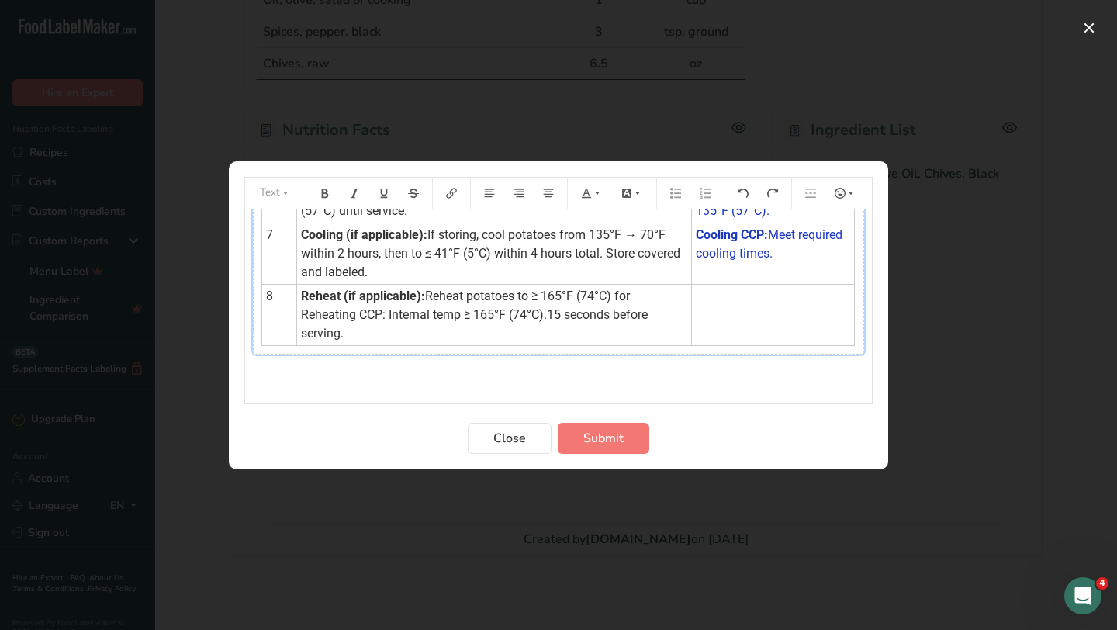
click at [640, 328] on td "Reheat (if applicable): Reheat potatoes to ≥ 165°F (74°C) for Reheating CCP: In…" at bounding box center [494, 314] width 395 height 61
click at [393, 369] on icon "Preparation instructions modal" at bounding box center [390, 374] width 11 height 11
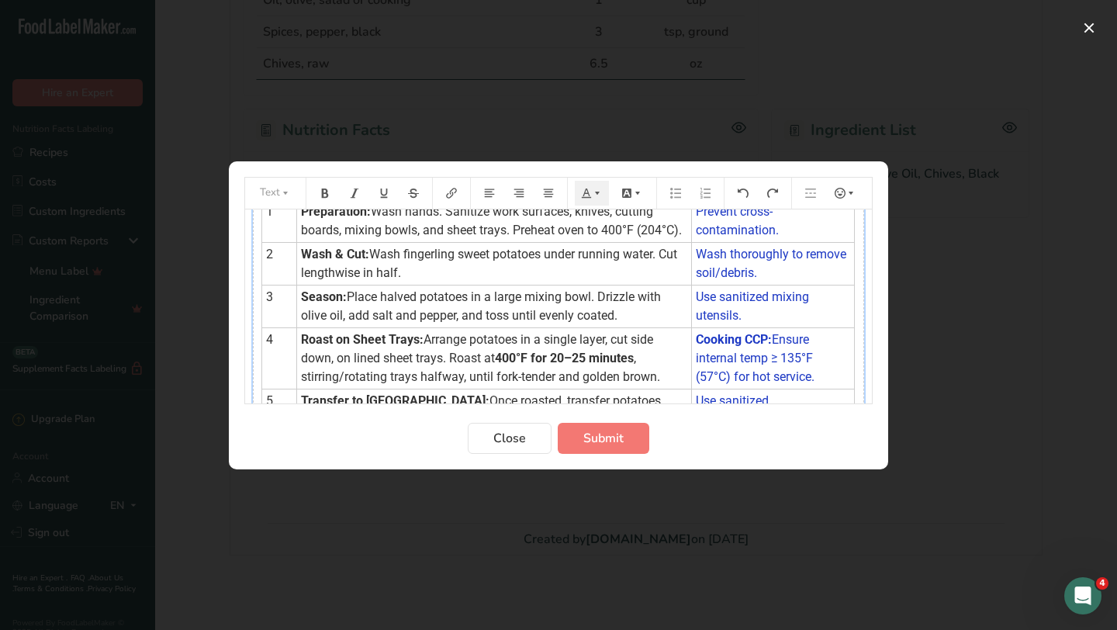
scroll to position [0, 0]
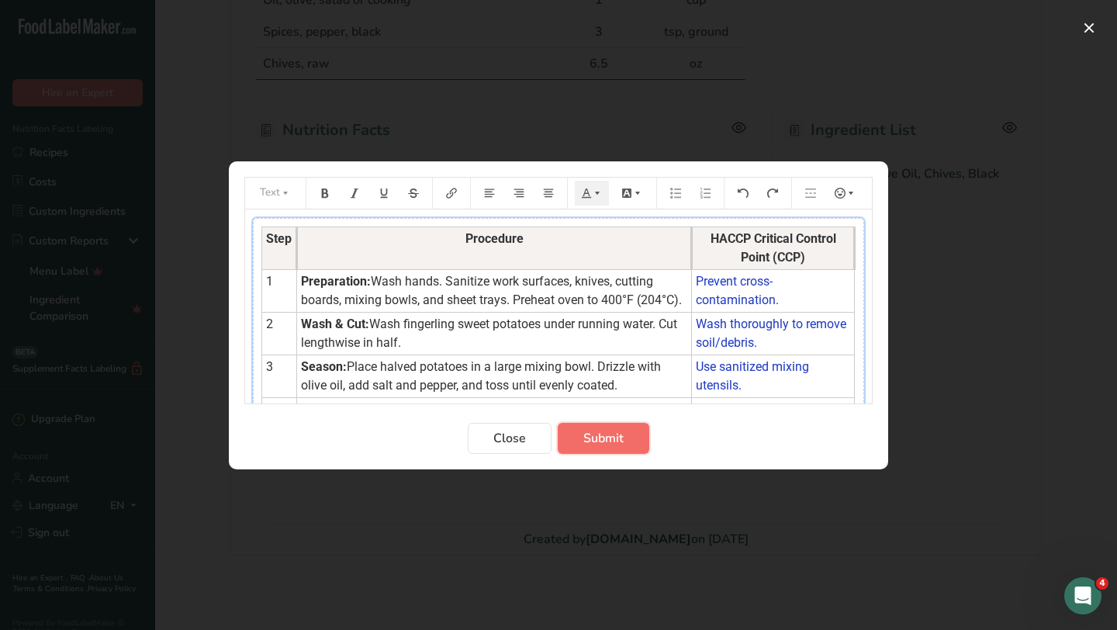
click at [610, 435] on span "Submit" at bounding box center [603, 438] width 40 height 19
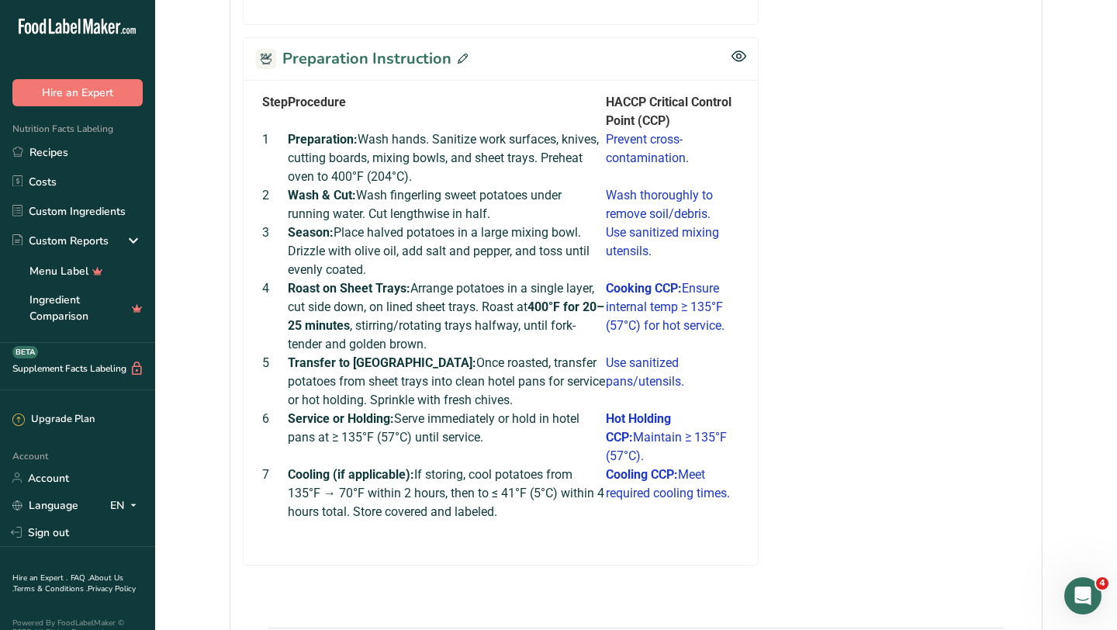
scroll to position [776, 0]
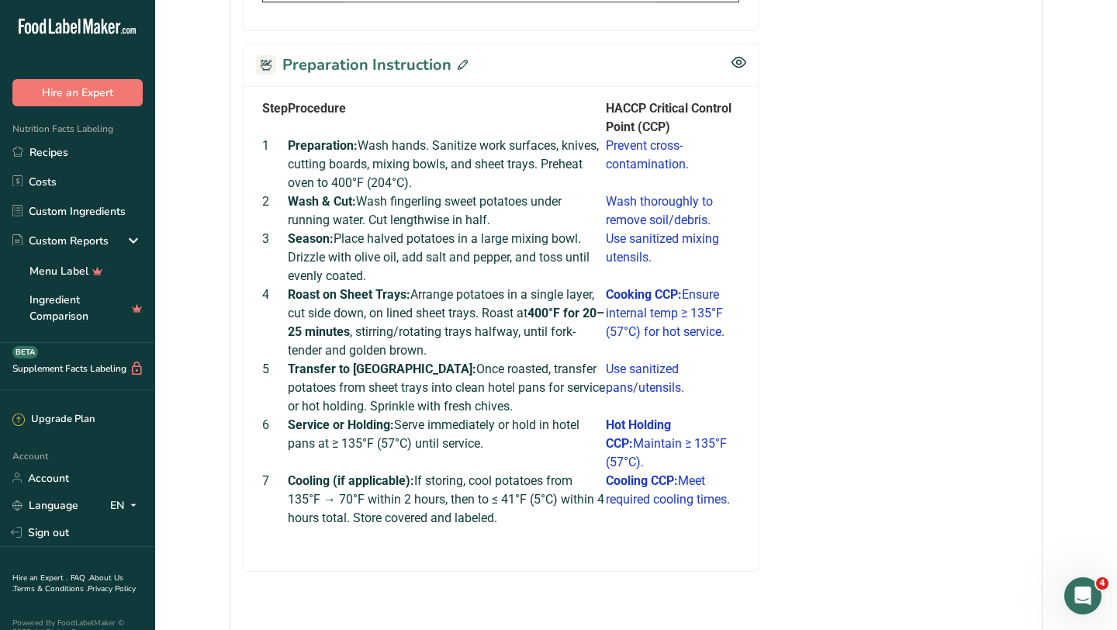
click at [458, 68] on icon at bounding box center [463, 65] width 10 height 10
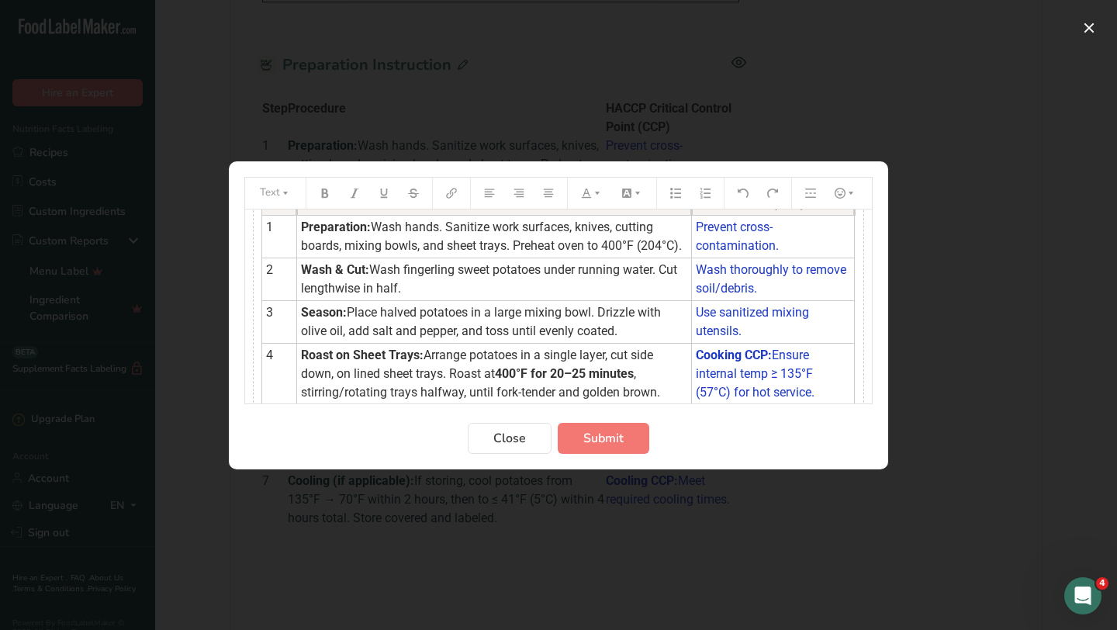
scroll to position [61, 0]
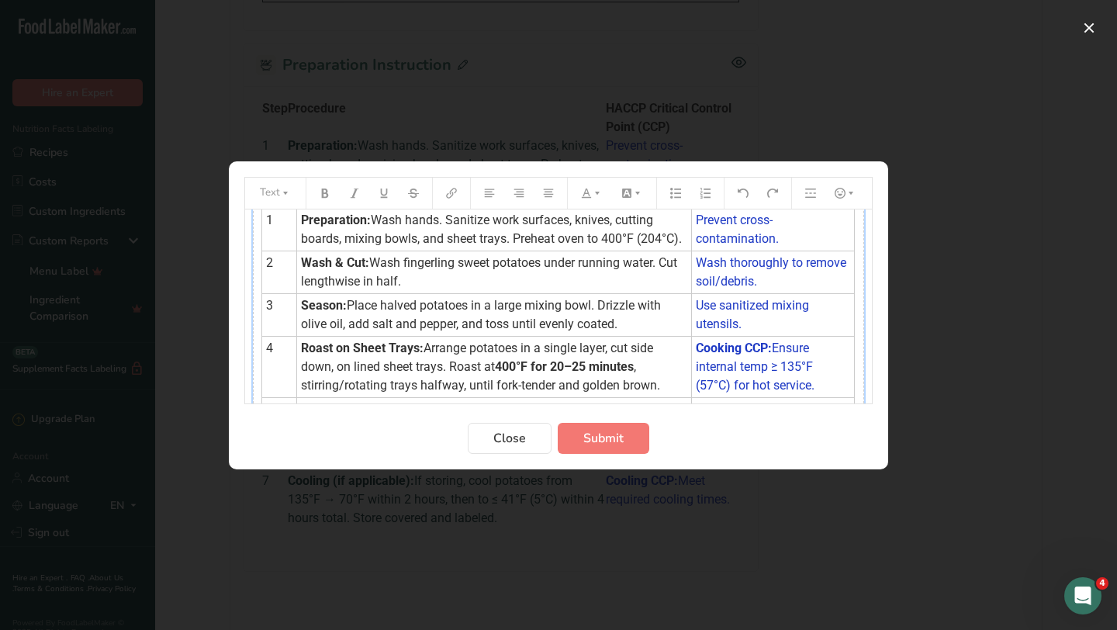
click at [398, 331] on span "Place halved potatoes in a large mixing bowl. Drizzle with olive oil, add salt …" at bounding box center [482, 314] width 363 height 33
click at [604, 443] on span "Submit" at bounding box center [603, 438] width 40 height 19
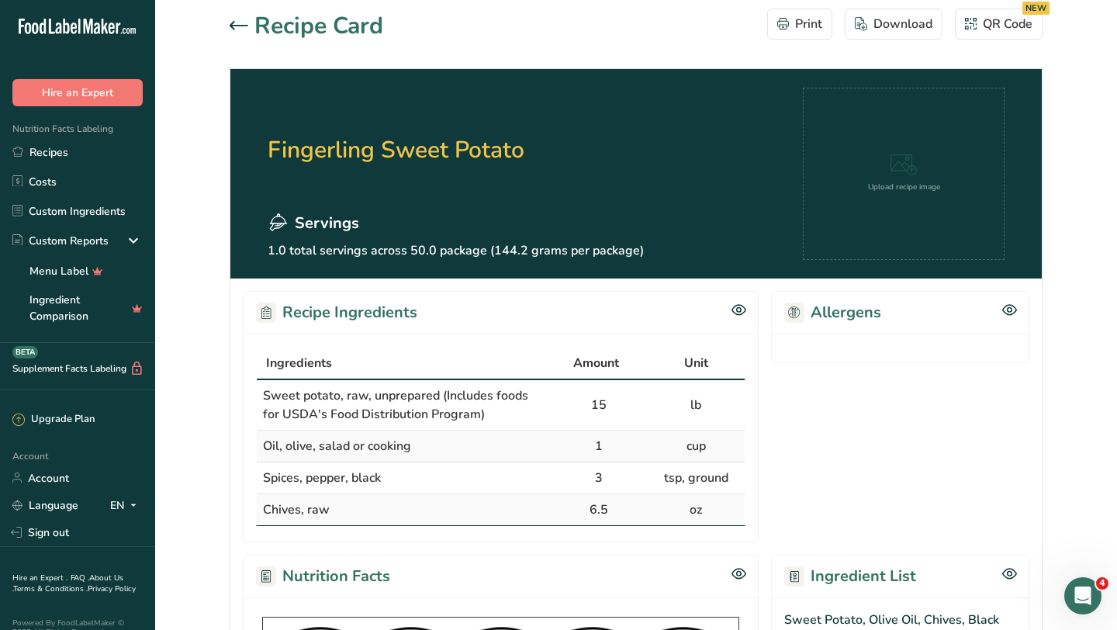
scroll to position [0, 0]
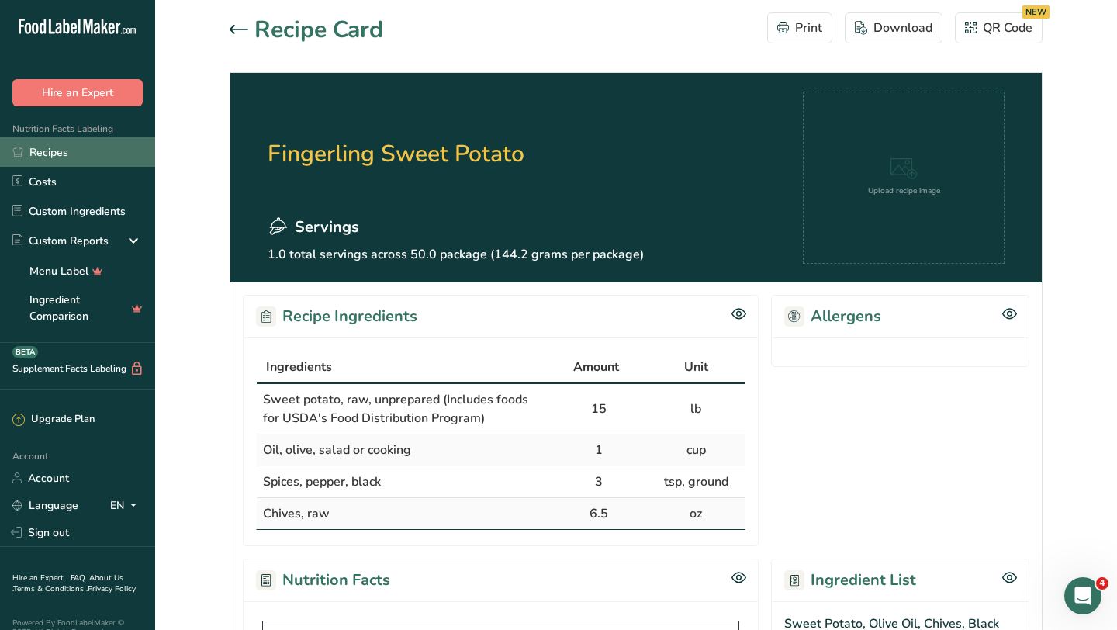
click at [66, 156] on link "Recipes" at bounding box center [77, 151] width 155 height 29
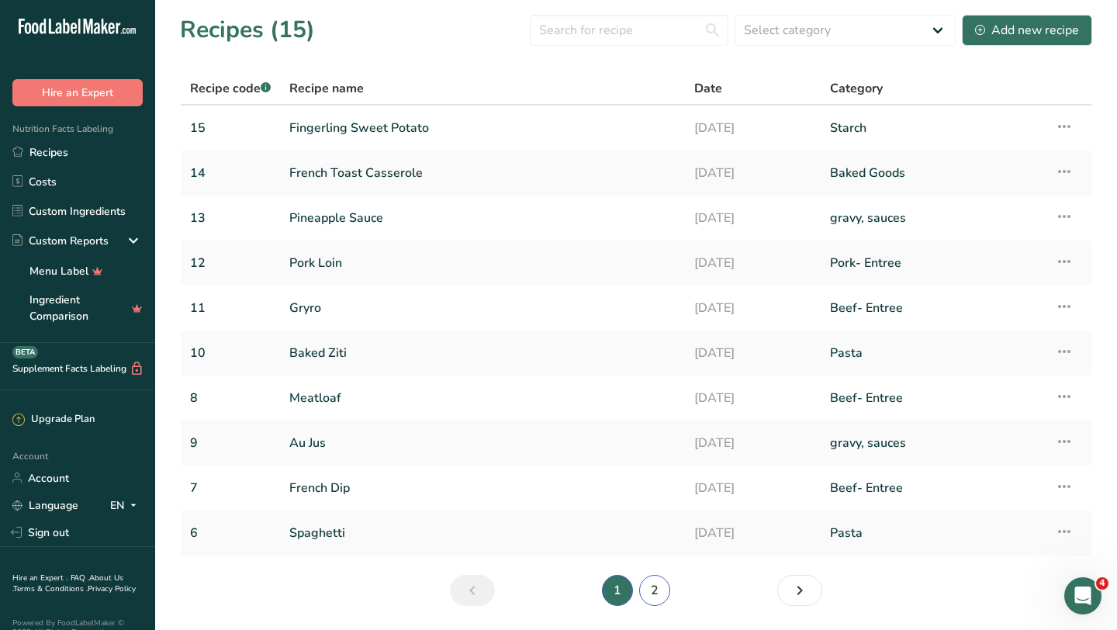
click at [652, 593] on link "2" at bounding box center [654, 590] width 31 height 31
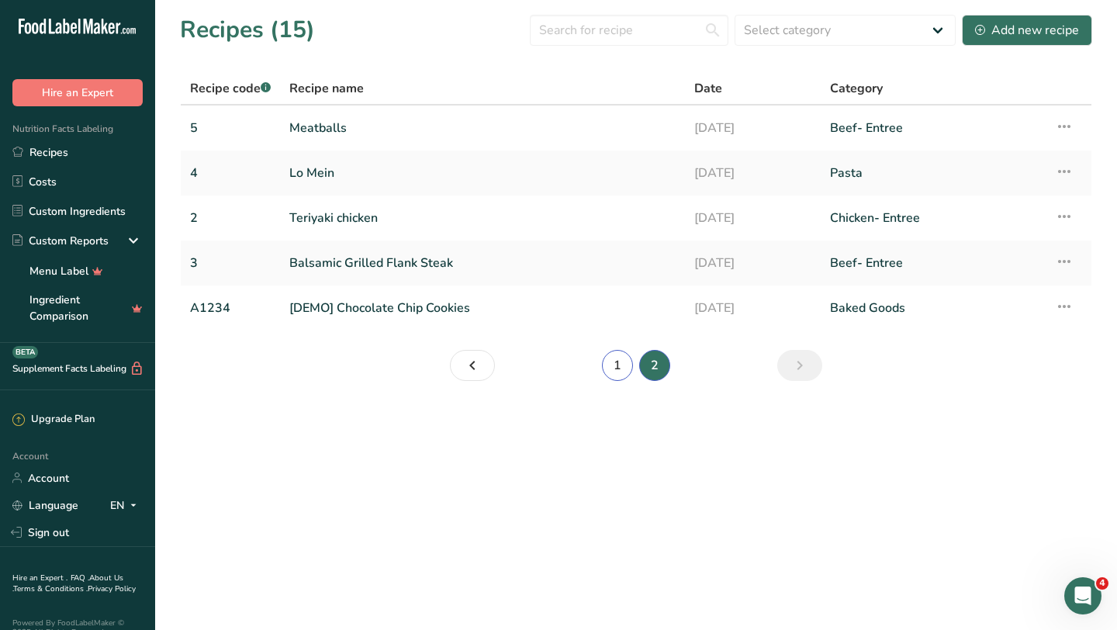
click at [618, 365] on link "1" at bounding box center [617, 365] width 31 height 31
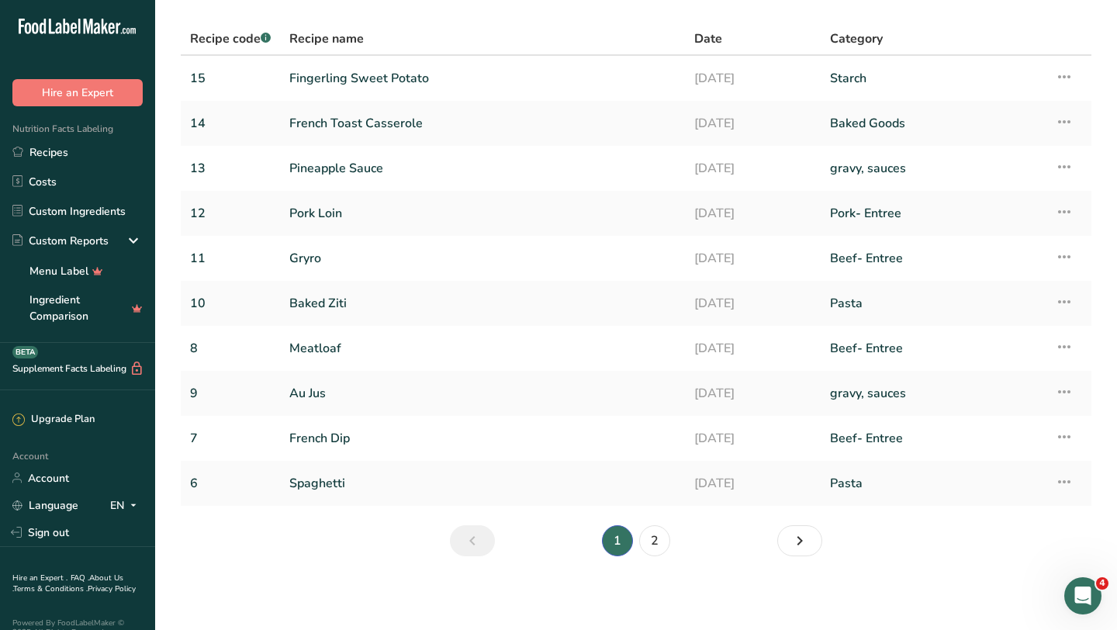
scroll to position [50, 0]
click at [652, 545] on link "2" at bounding box center [654, 539] width 31 height 31
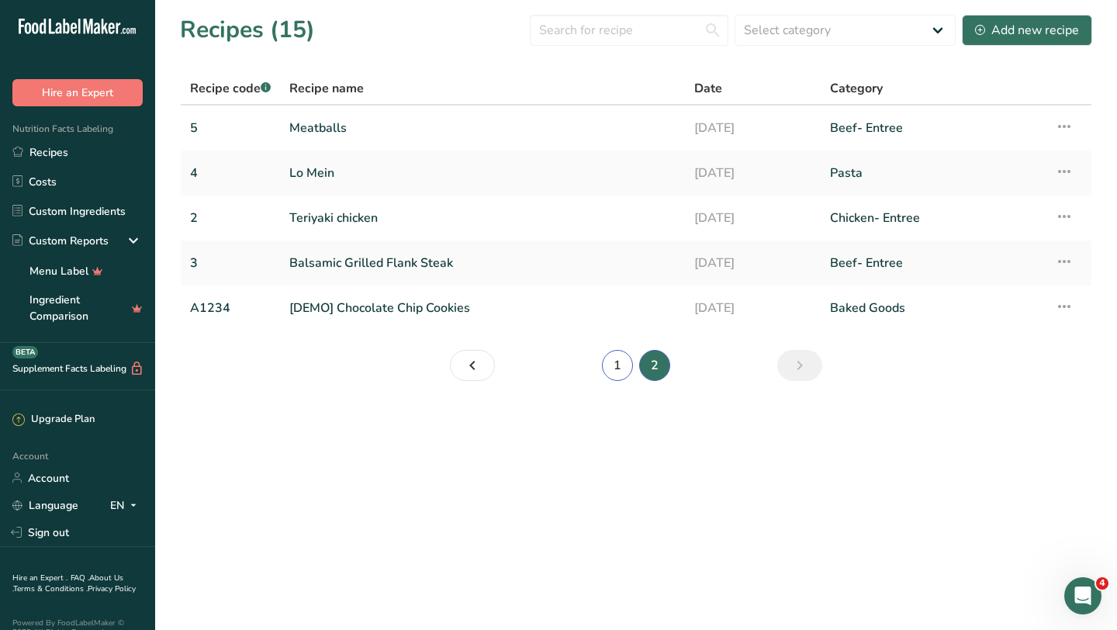
click at [615, 364] on link "1" at bounding box center [617, 365] width 31 height 31
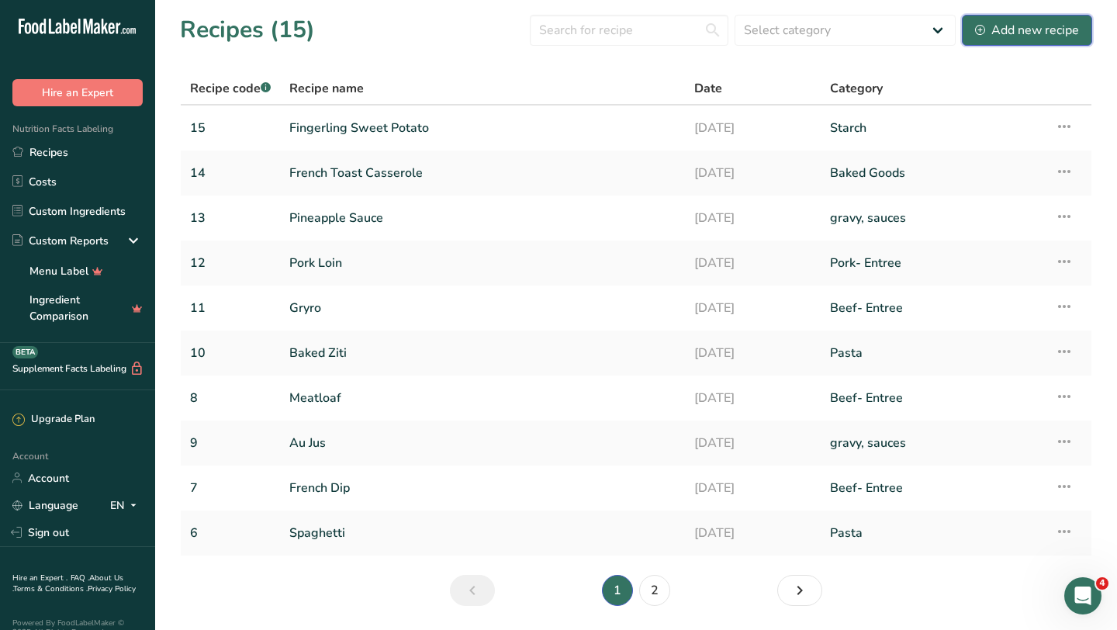
click at [1001, 33] on div "Add new recipe" at bounding box center [1027, 30] width 104 height 19
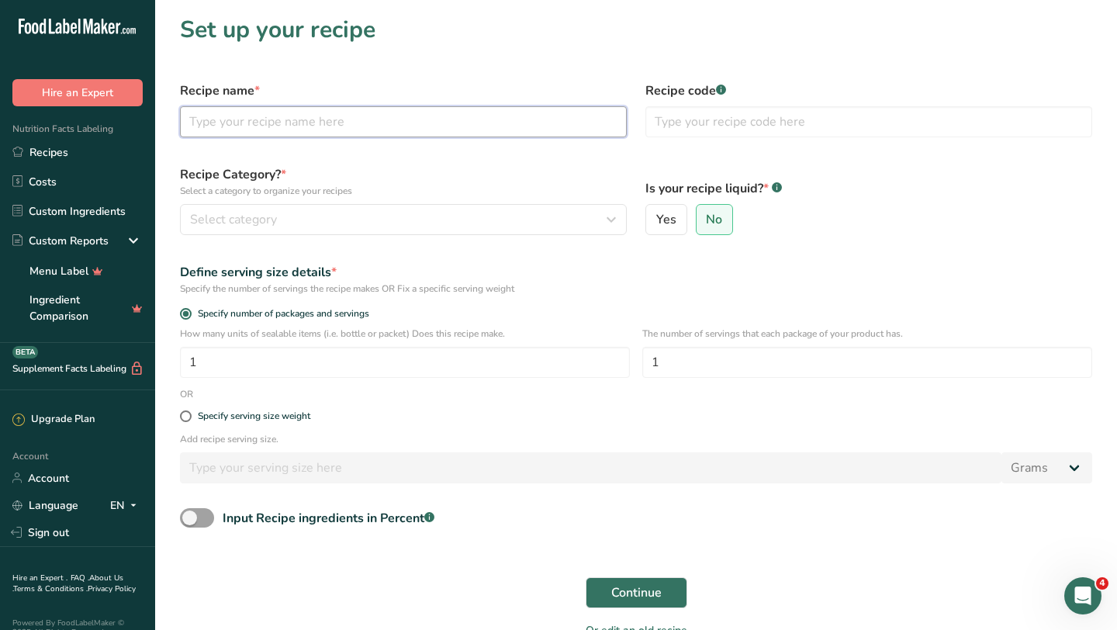
click at [399, 130] on input "text" at bounding box center [403, 121] width 447 height 31
click at [386, 134] on input "text" at bounding box center [403, 121] width 447 height 31
type input "vegetable orzo"
click at [677, 123] on input "text" at bounding box center [868, 121] width 447 height 31
type input "3"
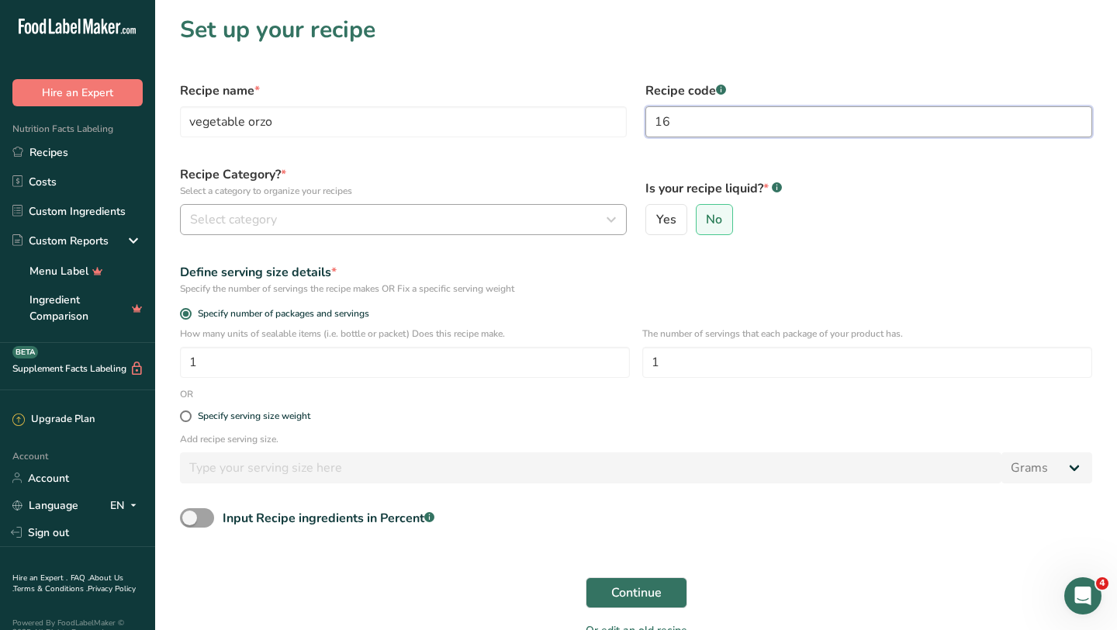
type input "16"
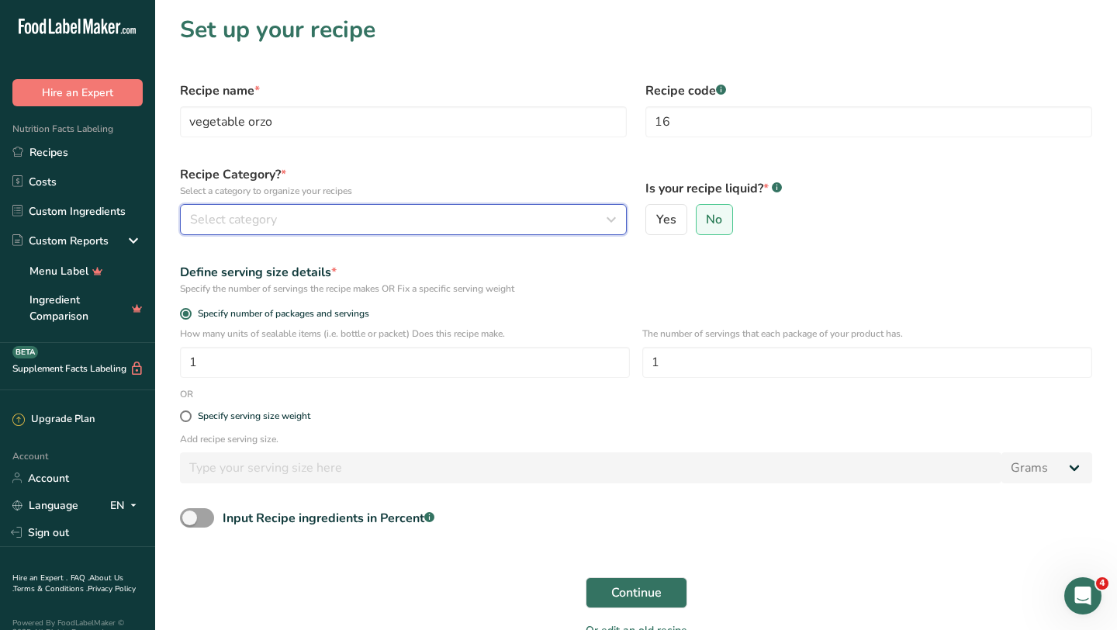
click at [242, 213] on span "Select category" at bounding box center [233, 219] width 87 height 19
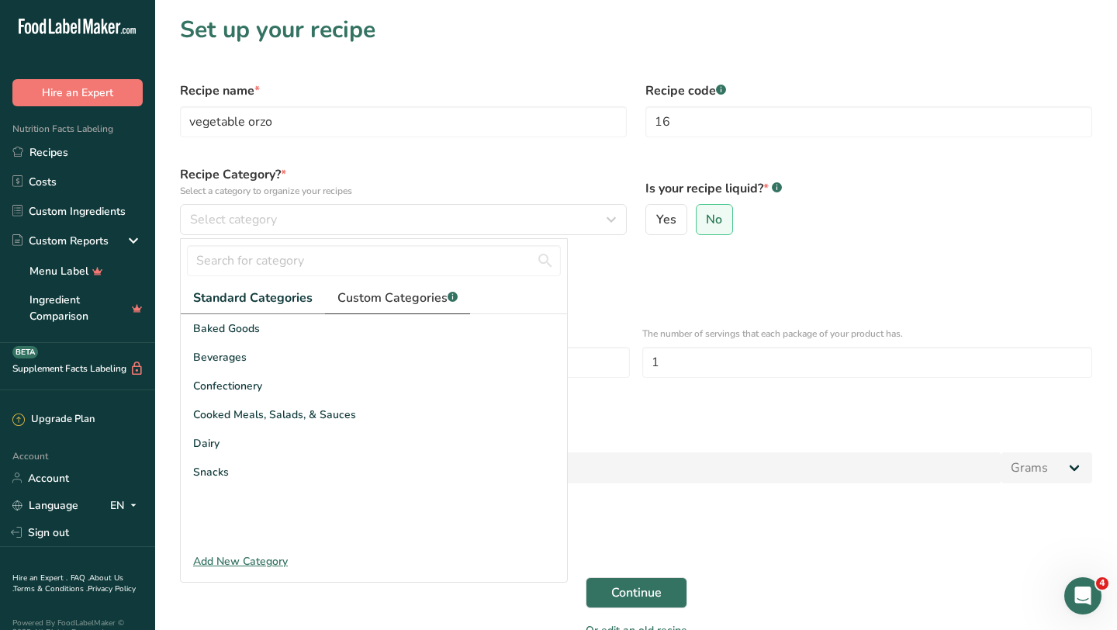
click at [348, 308] on link "Custom Categories .a-a{fill:#347362;}.b-a{fill:#fff;}" at bounding box center [397, 298] width 145 height 32
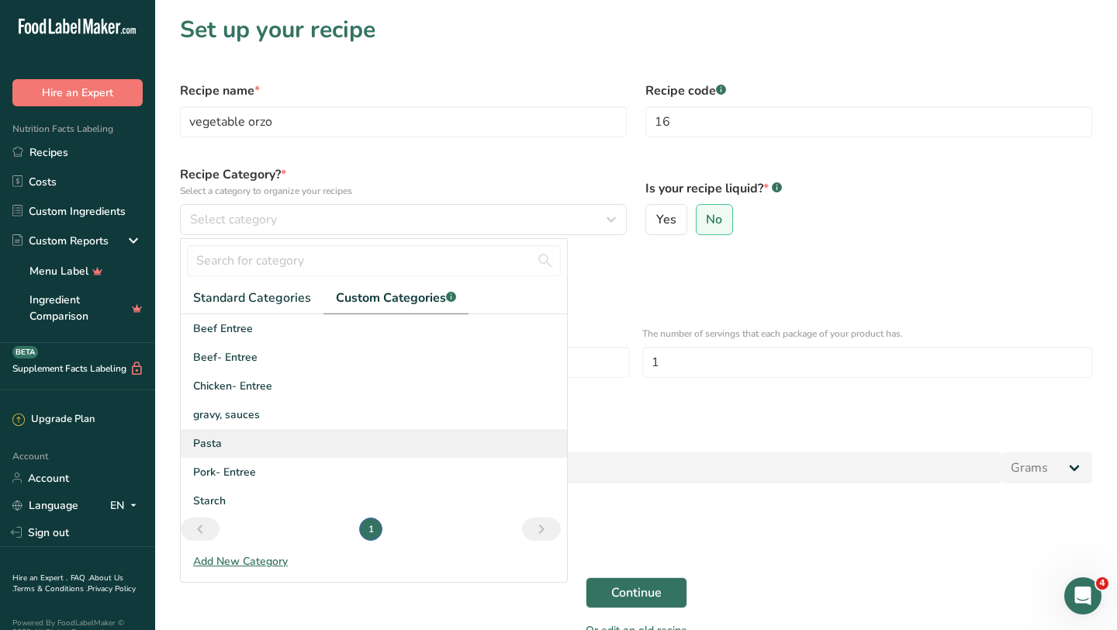
click at [249, 437] on div "Pasta" at bounding box center [374, 443] width 386 height 29
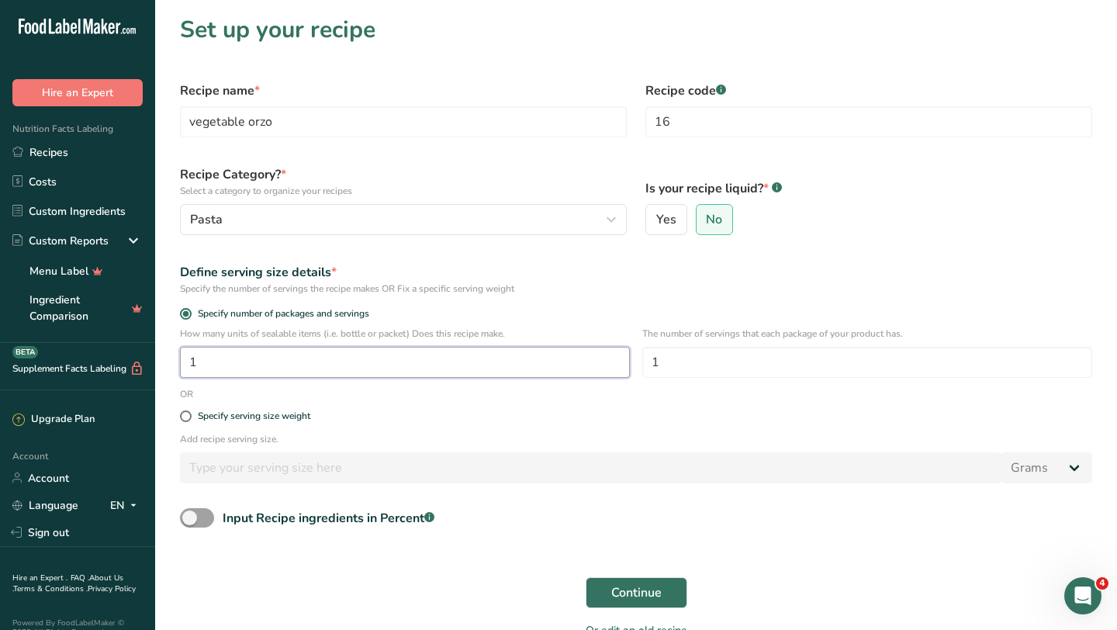
click at [496, 367] on input "1" at bounding box center [405, 362] width 450 height 31
type input "50"
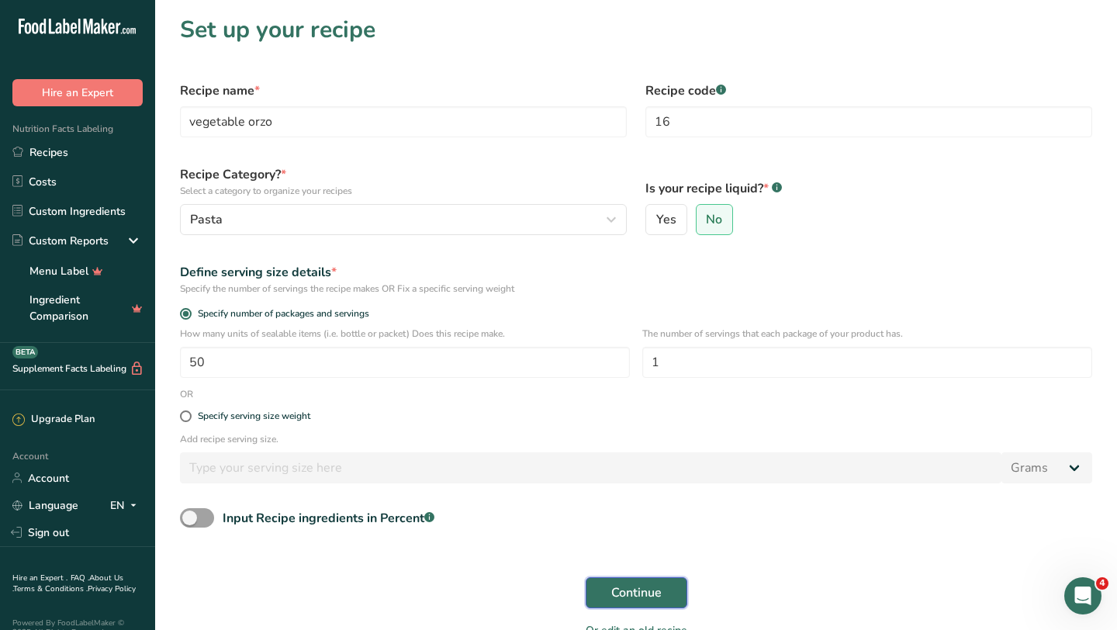
click at [669, 590] on button "Continue" at bounding box center [637, 592] width 102 height 31
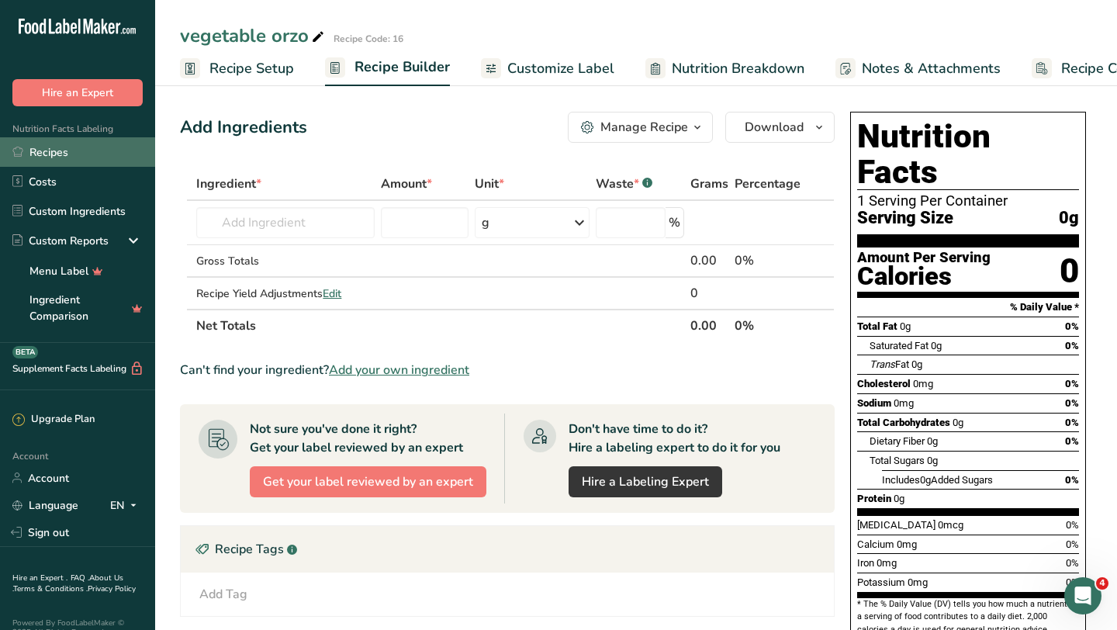
click at [71, 149] on link "Recipes" at bounding box center [77, 151] width 155 height 29
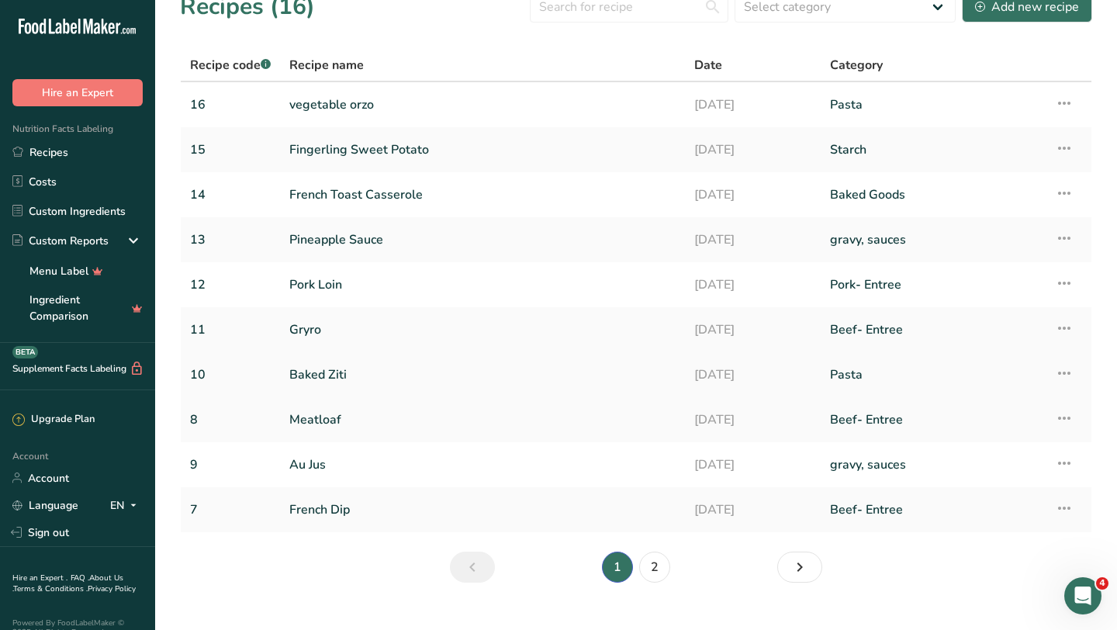
scroll to position [20, 0]
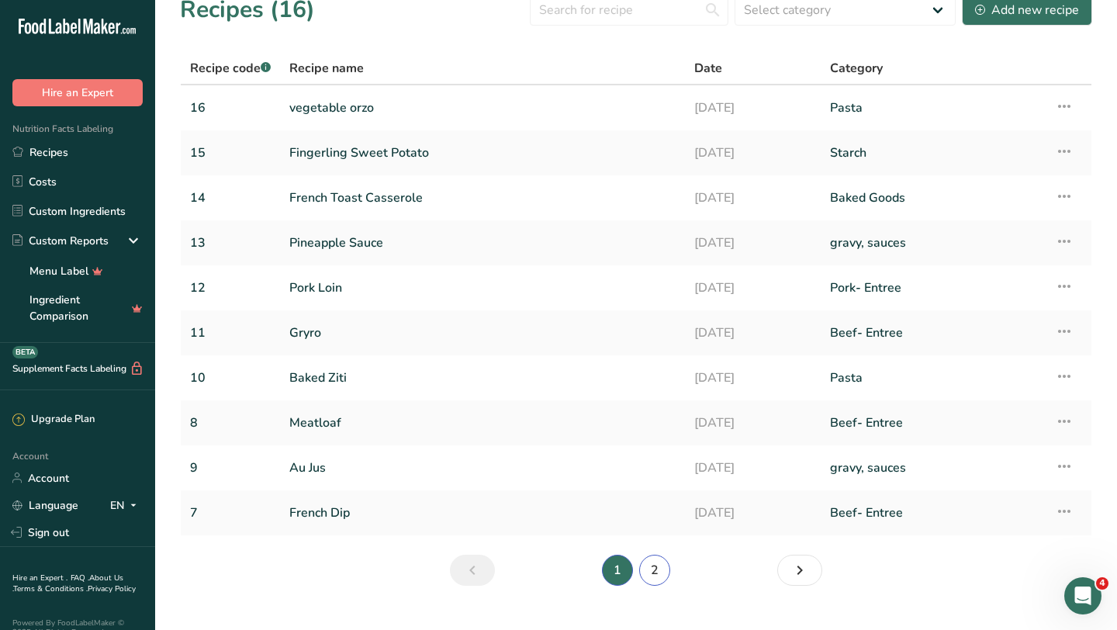
click at [652, 573] on link "2" at bounding box center [654, 570] width 31 height 31
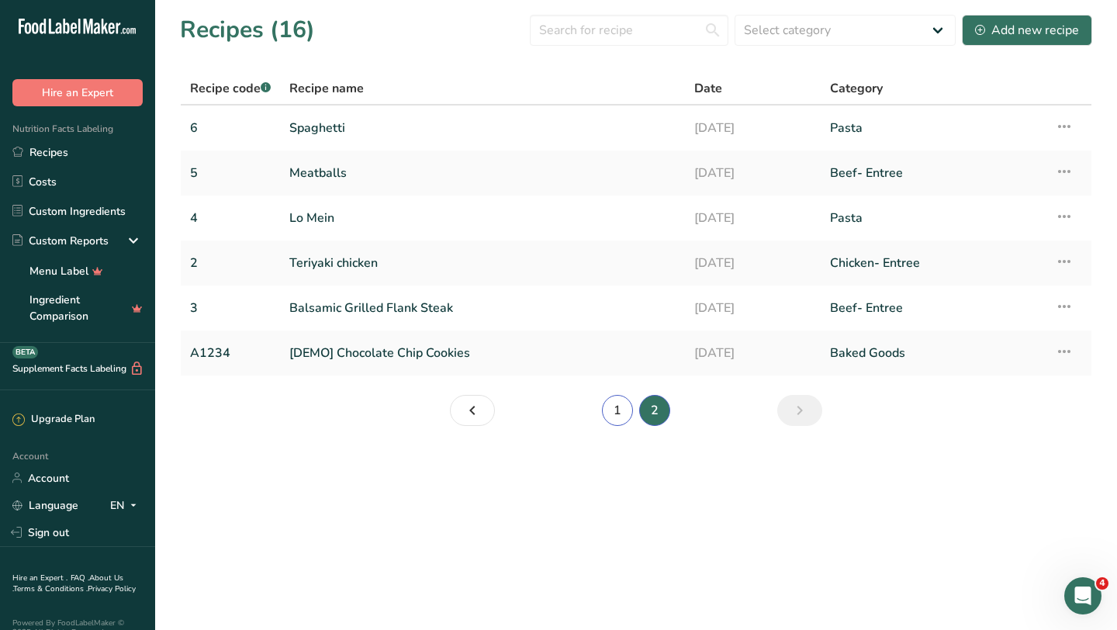
click at [615, 408] on link "1" at bounding box center [617, 410] width 31 height 31
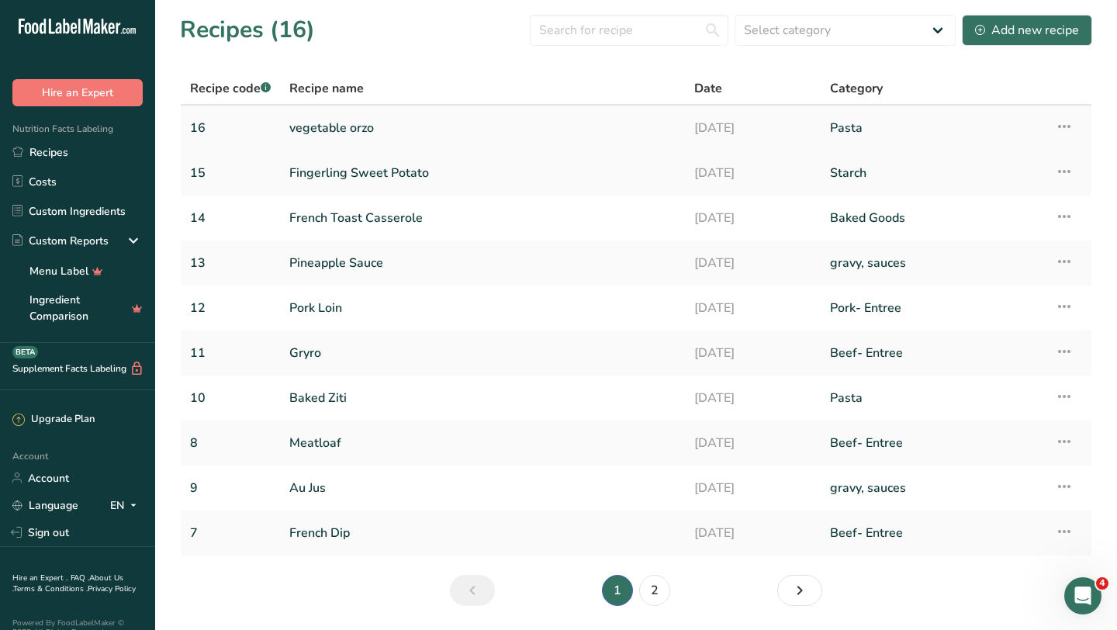
click at [349, 126] on link "vegetable orzo" at bounding box center [482, 128] width 386 height 33
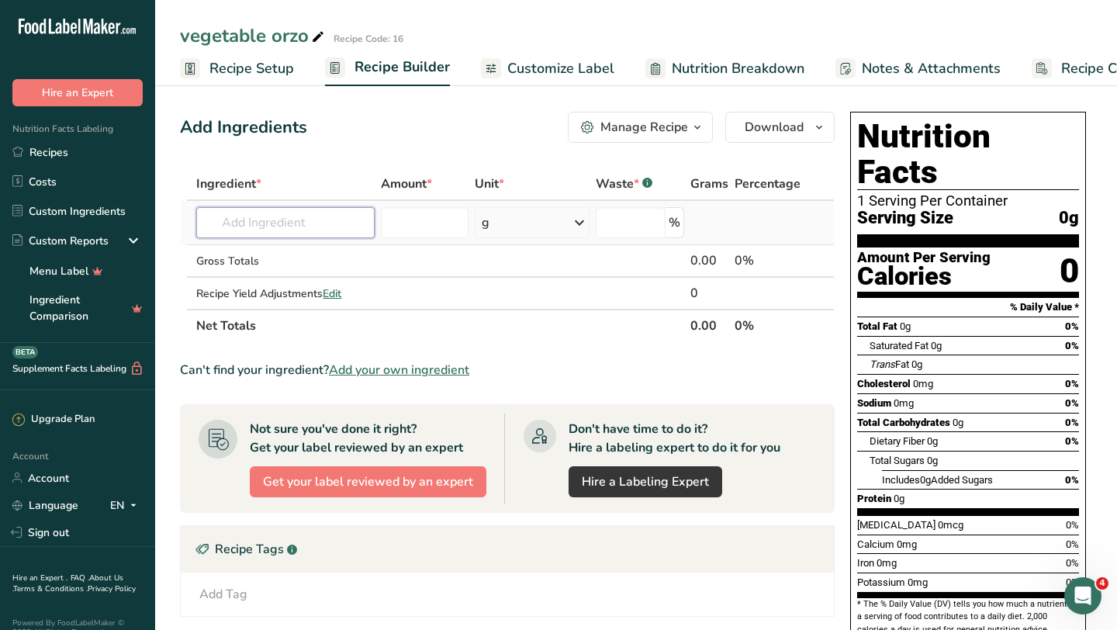
click at [278, 231] on input "text" at bounding box center [285, 222] width 178 height 31
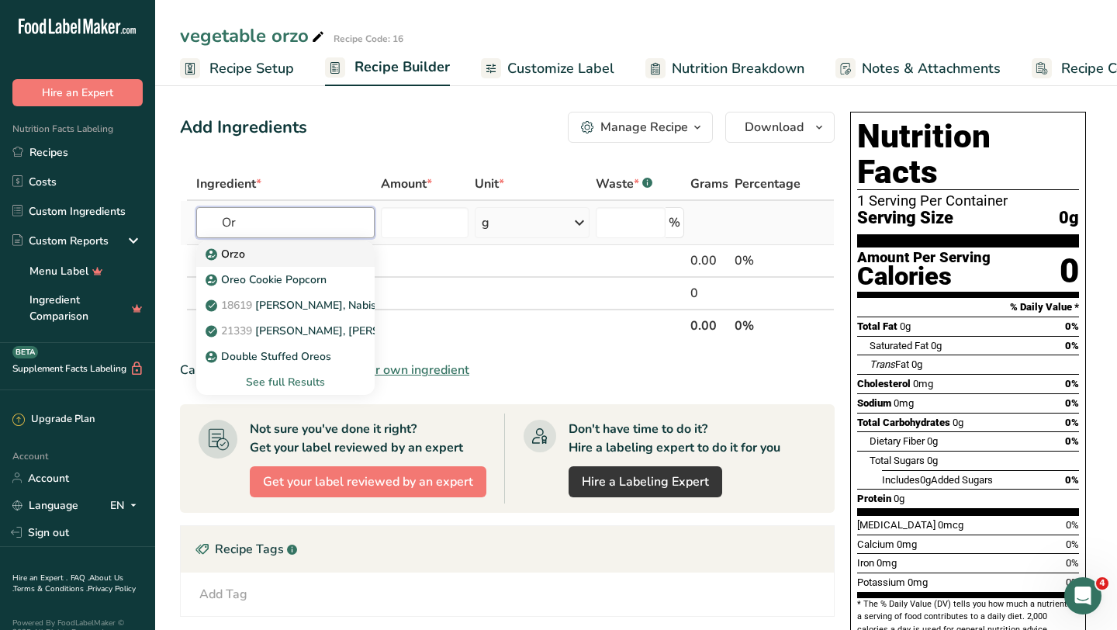
type input "O"
type input "orzo"
click at [299, 251] on div "Orzo" at bounding box center [273, 254] width 129 height 16
type input "Orzo"
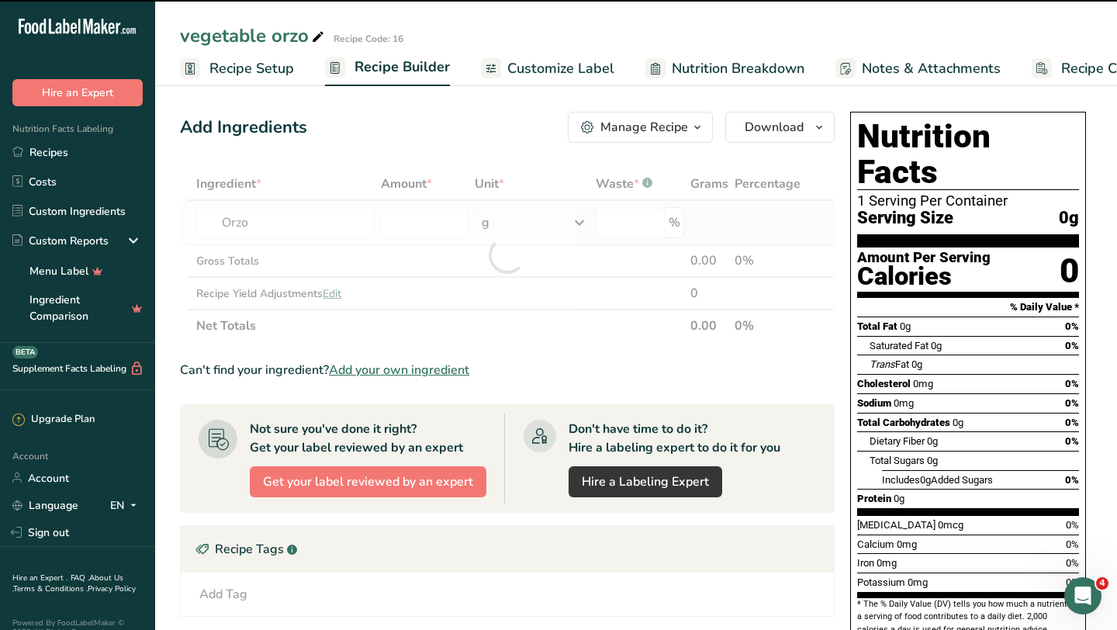
type input "0"
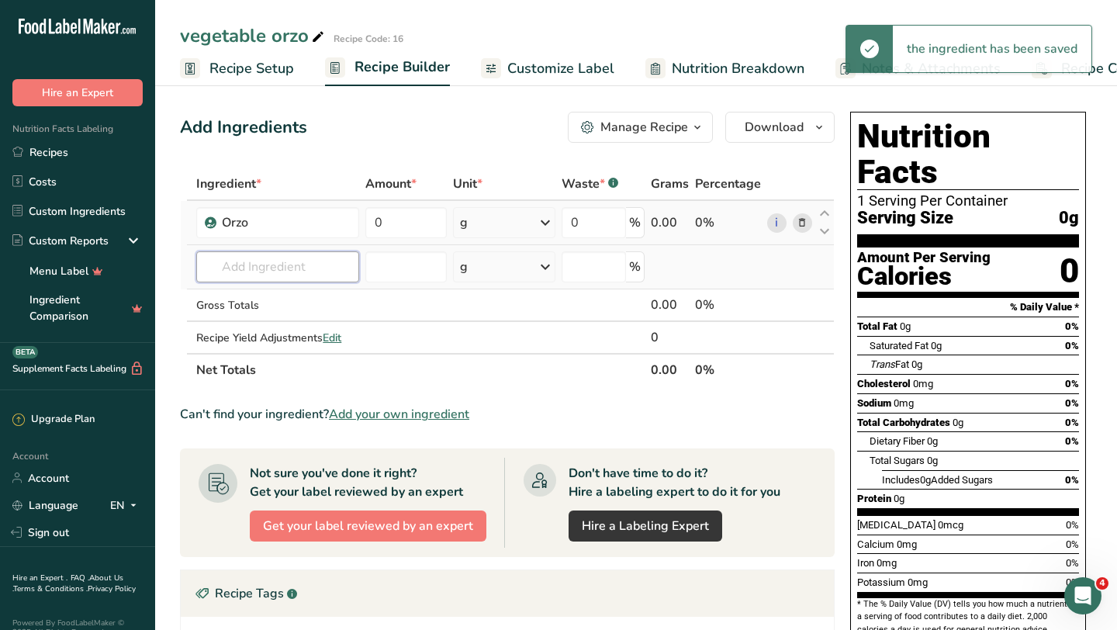
click at [290, 278] on input "text" at bounding box center [277, 266] width 163 height 31
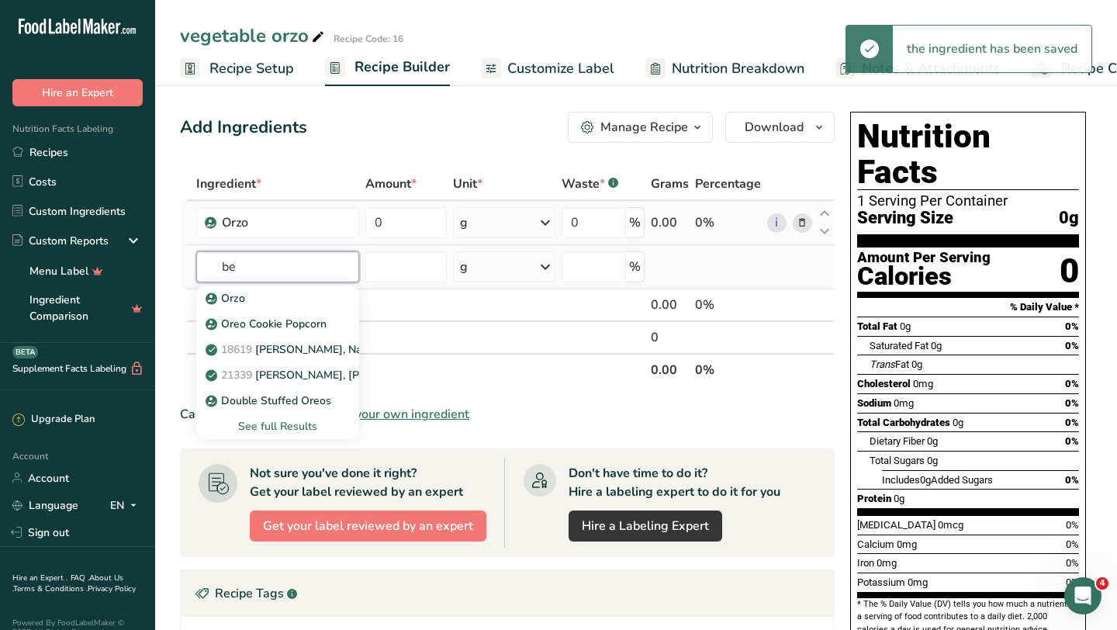
type input "b"
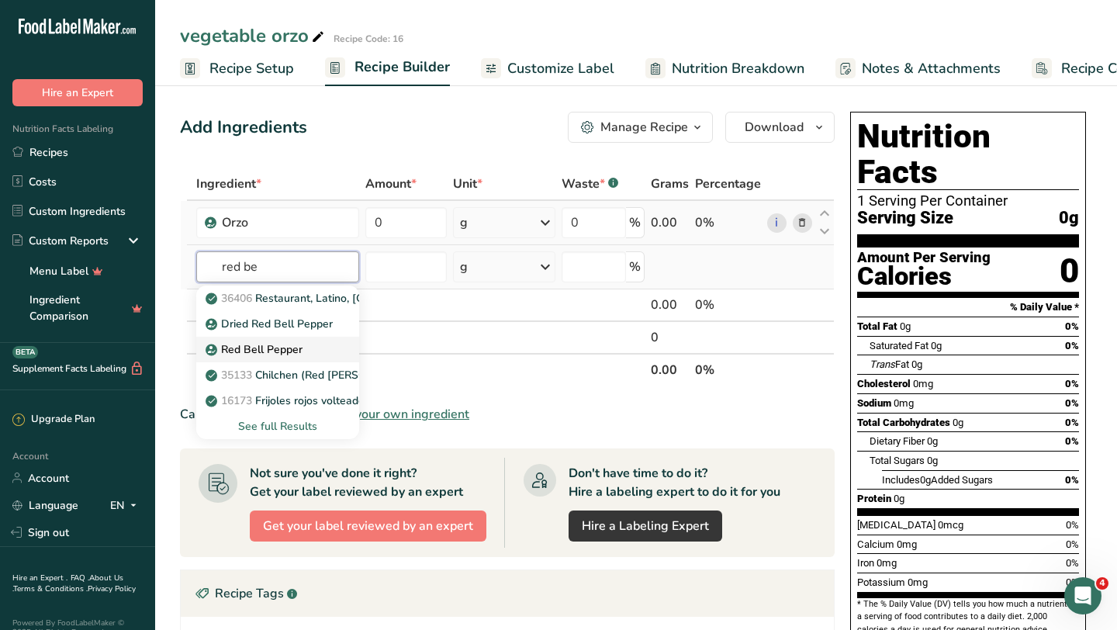
type input "red be"
click at [259, 354] on p "Red Bell Pepper" at bounding box center [256, 349] width 94 height 16
type input "Red Bell Pepper"
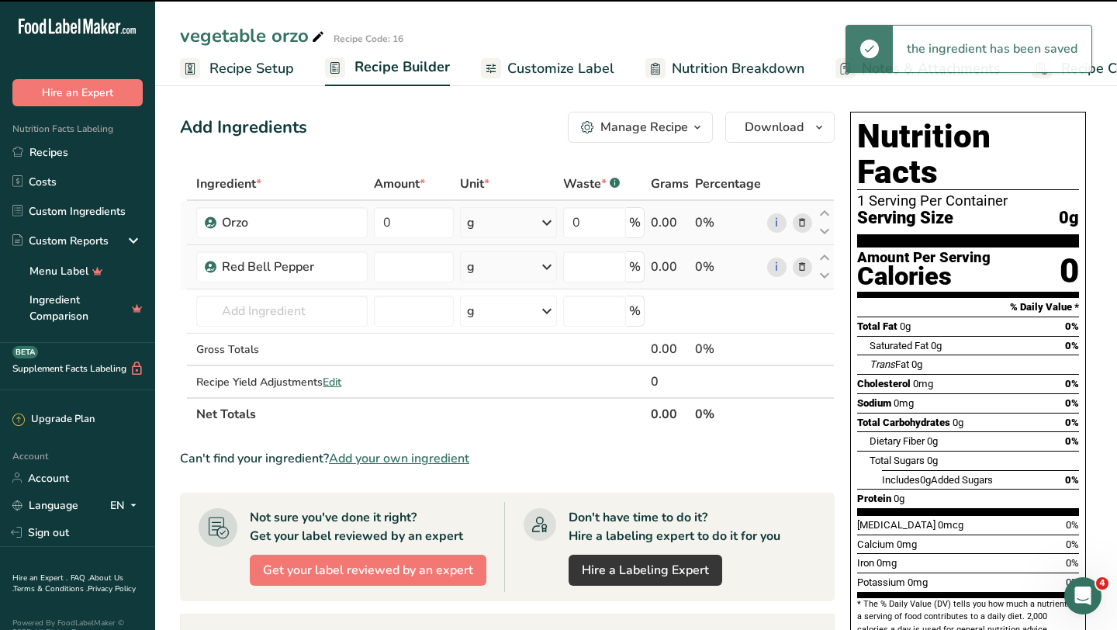
type input "0"
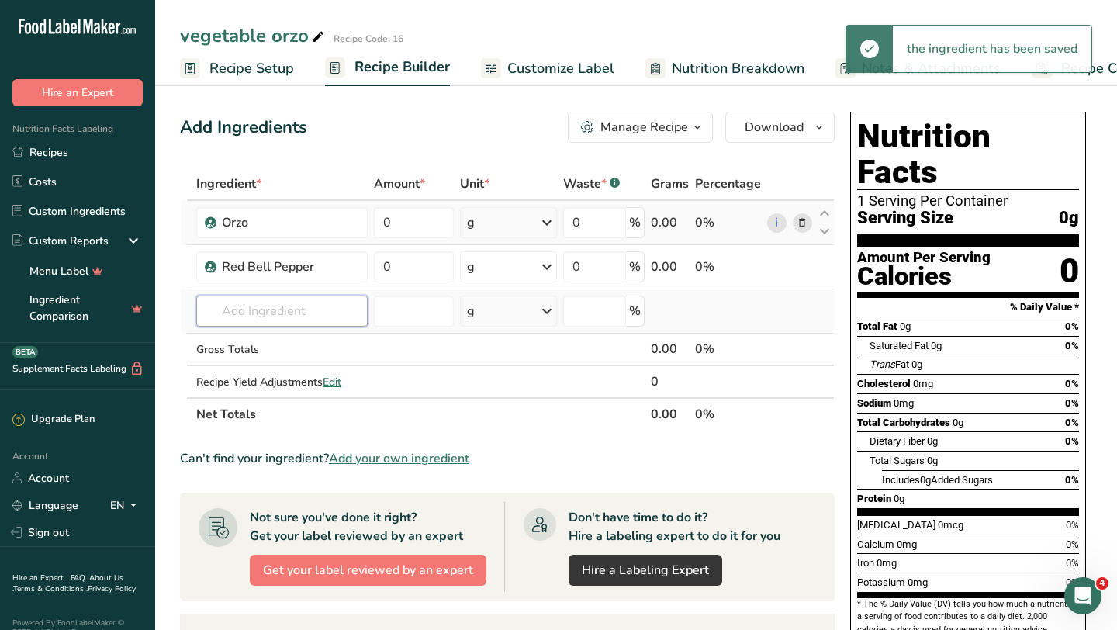
click at [280, 313] on input "text" at bounding box center [281, 311] width 171 height 31
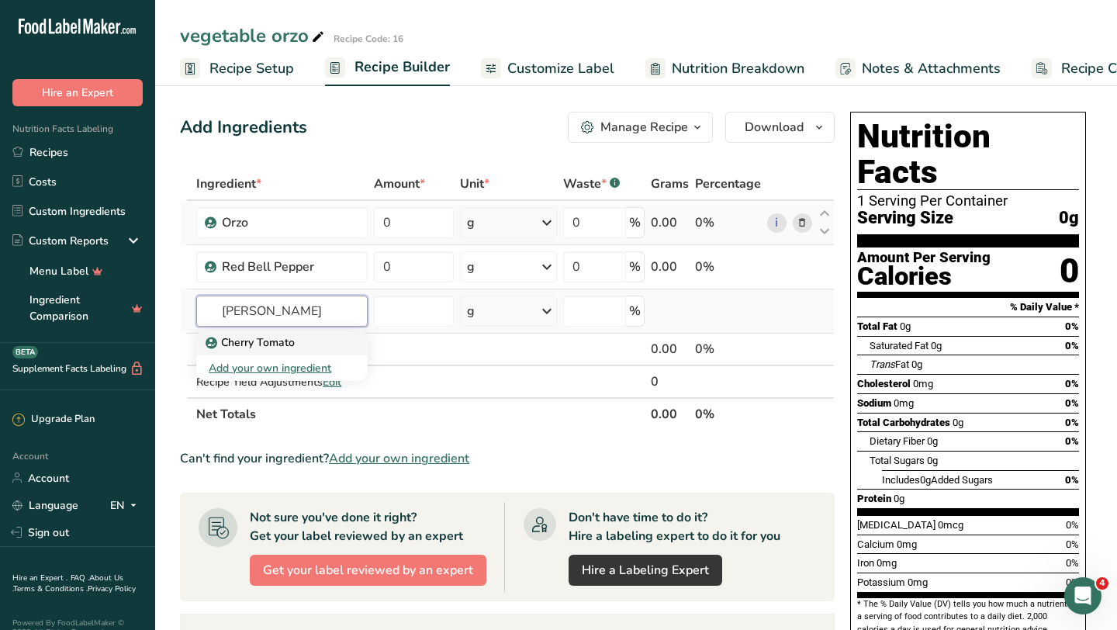
type input "cherry tom"
click at [247, 341] on p "Cherry Tomato" at bounding box center [252, 342] width 86 height 16
type input "Cherry Tomato"
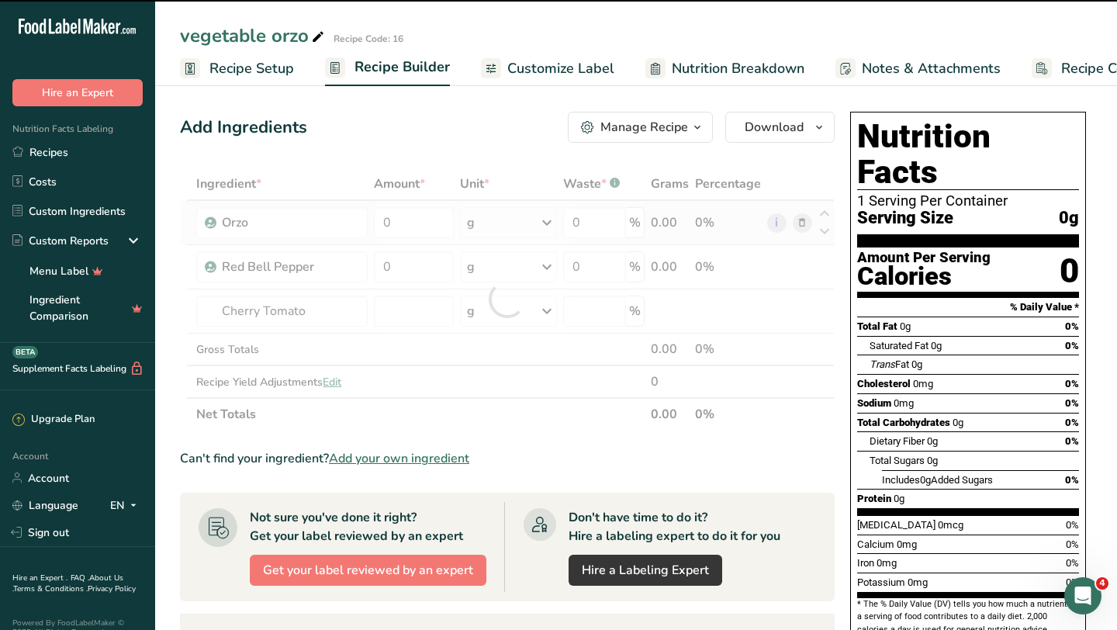
type input "0"
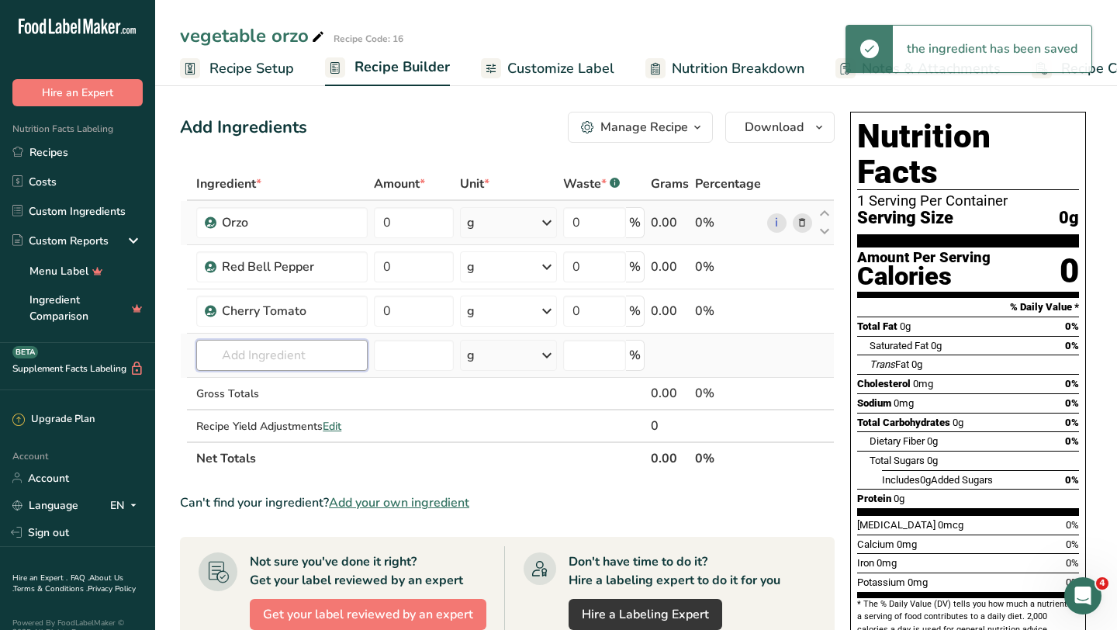
click at [292, 361] on input "text" at bounding box center [281, 355] width 171 height 31
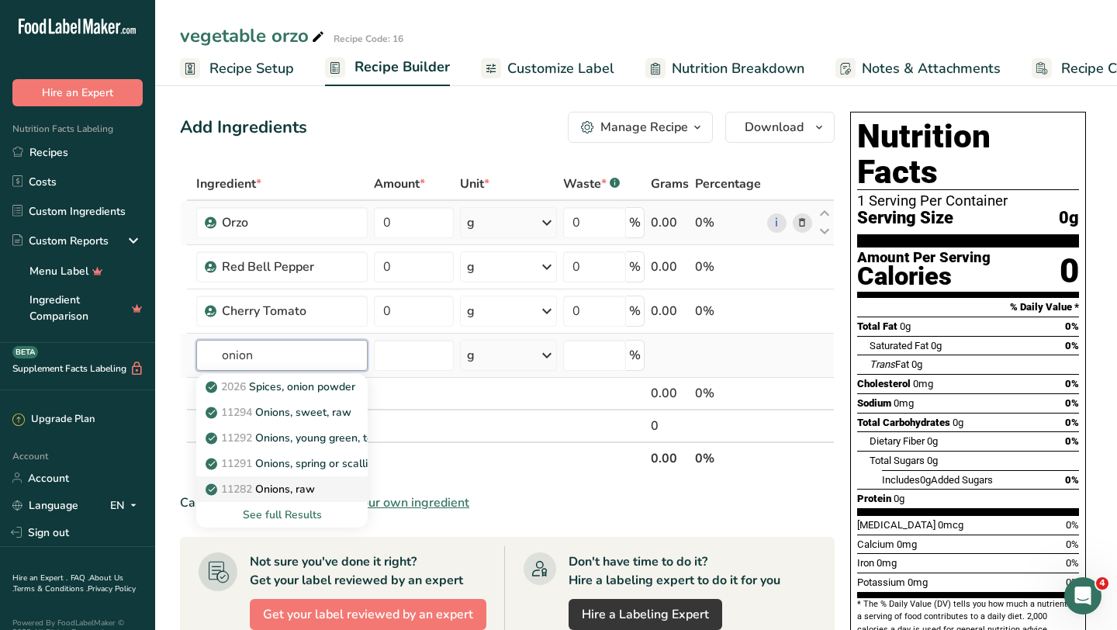
type input "onion"
click at [310, 486] on p "11282 Onions, raw" at bounding box center [262, 489] width 106 height 16
type input "Onions, raw"
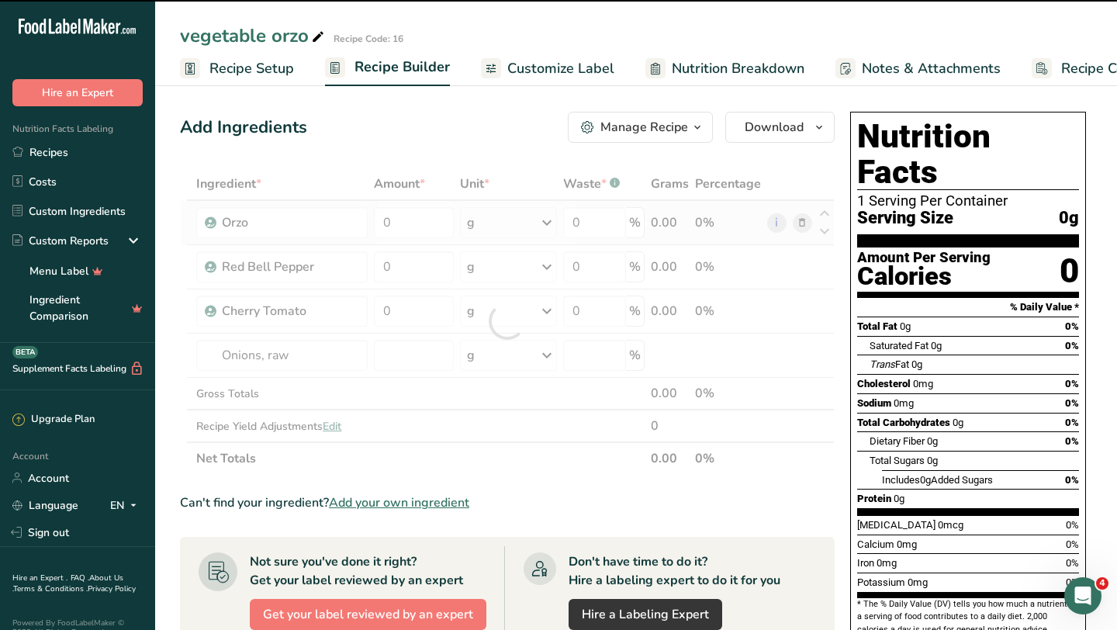
type input "0"
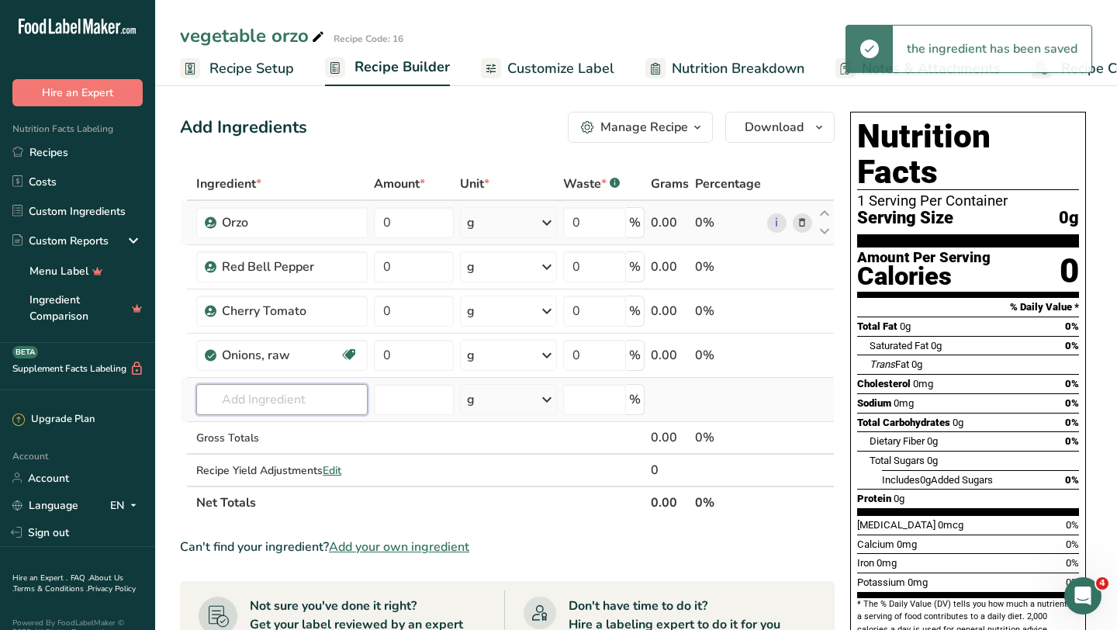
click at [254, 398] on input "text" at bounding box center [281, 399] width 171 height 31
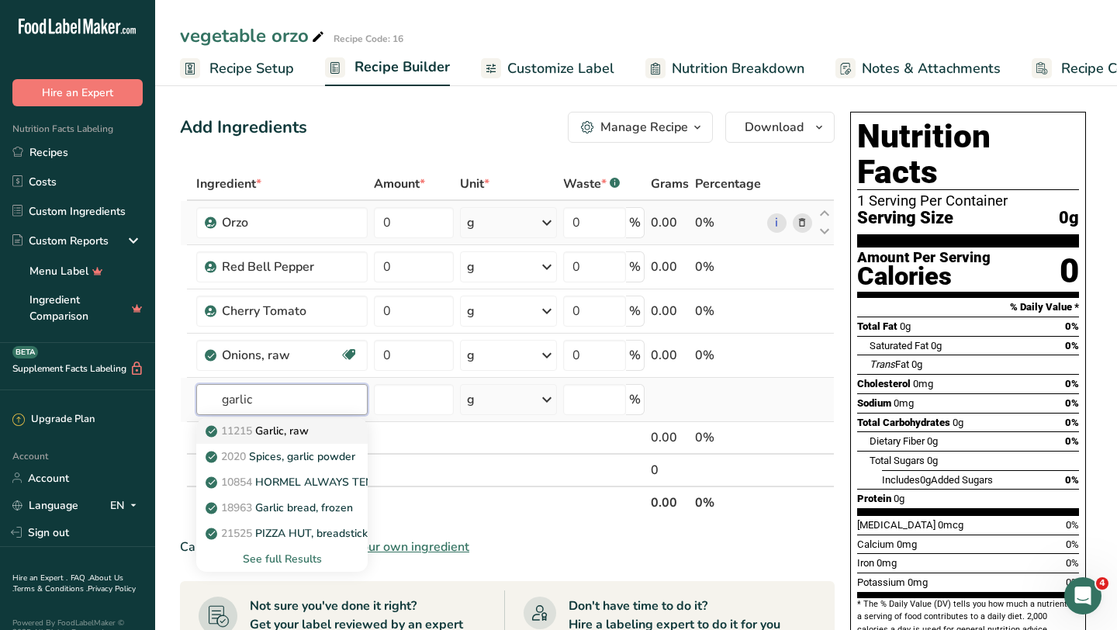
type input "garlic"
click at [316, 432] on div "11215 Garlic, raw" at bounding box center [270, 431] width 122 height 16
type input "Garlic, raw"
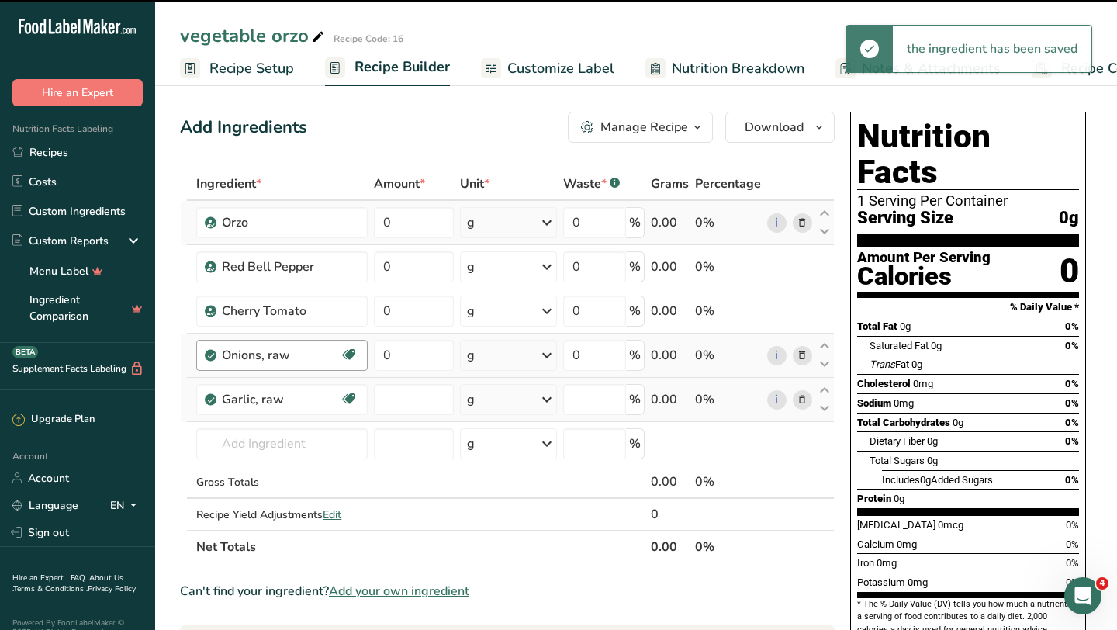
type input "0"
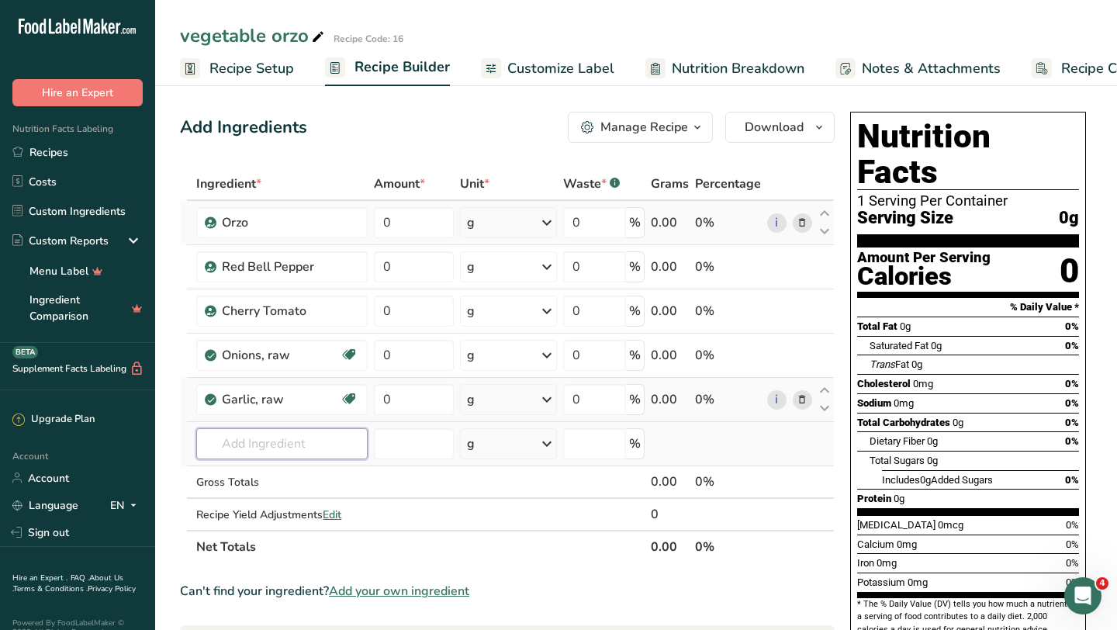
click at [291, 451] on input "text" at bounding box center [281, 443] width 171 height 31
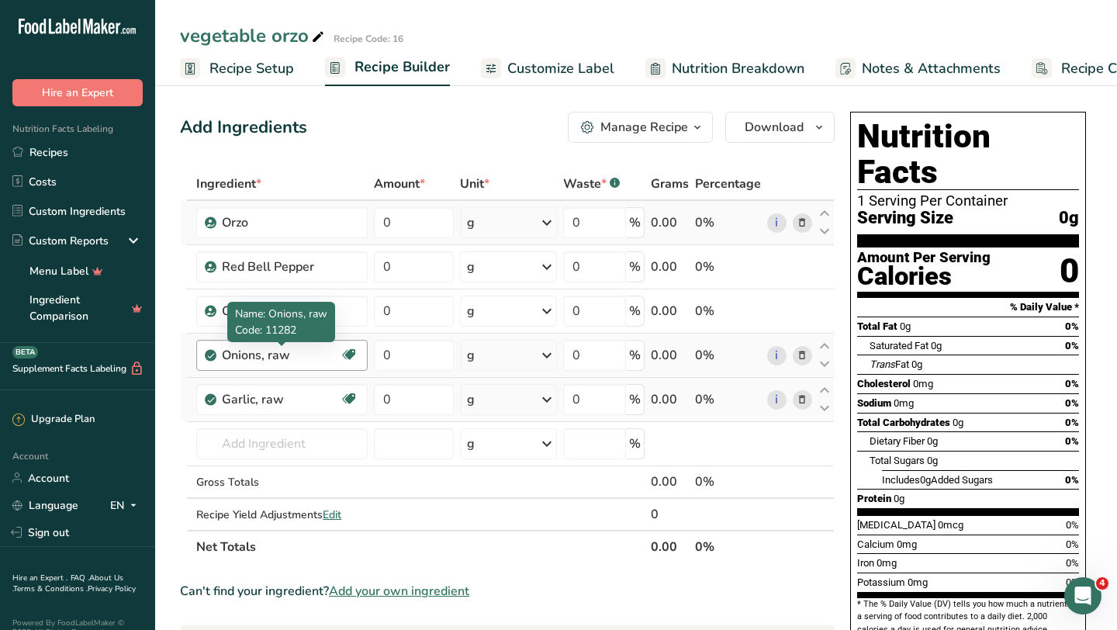
click at [322, 356] on div "Onions, raw" at bounding box center [281, 355] width 118 height 19
click at [806, 351] on icon at bounding box center [802, 356] width 11 height 16
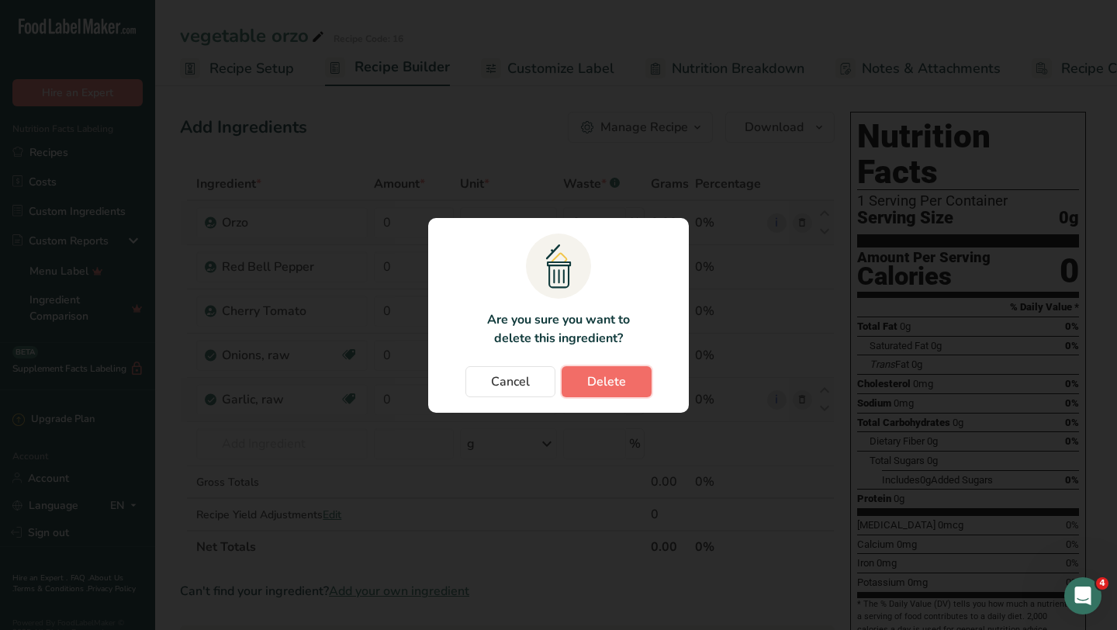
click at [597, 382] on span "Delete" at bounding box center [606, 381] width 39 height 19
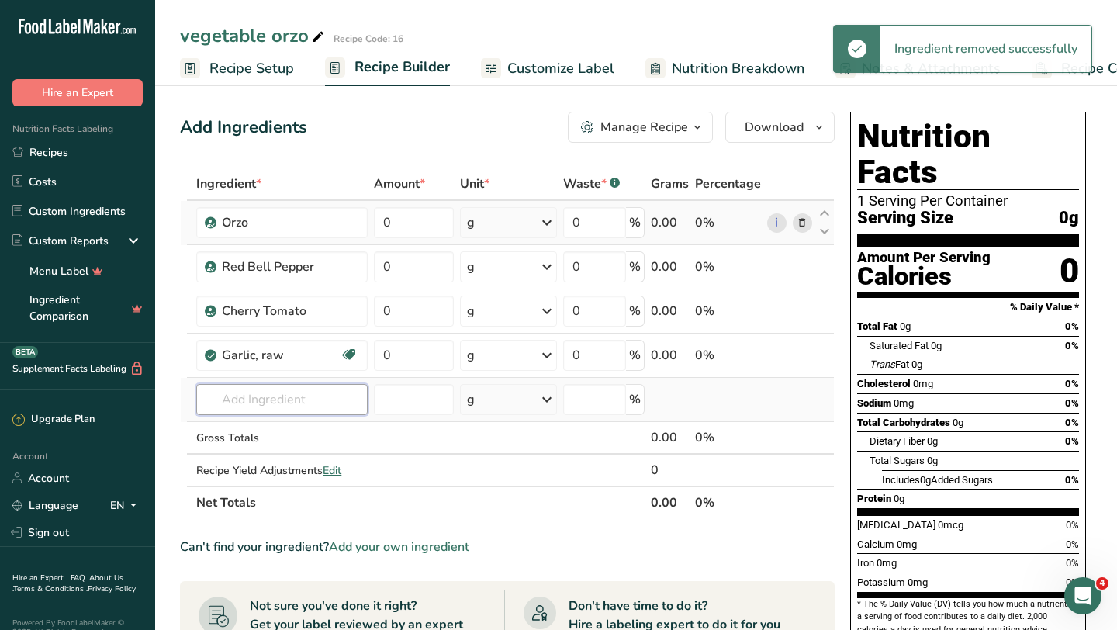
click at [259, 396] on input "text" at bounding box center [281, 399] width 171 height 31
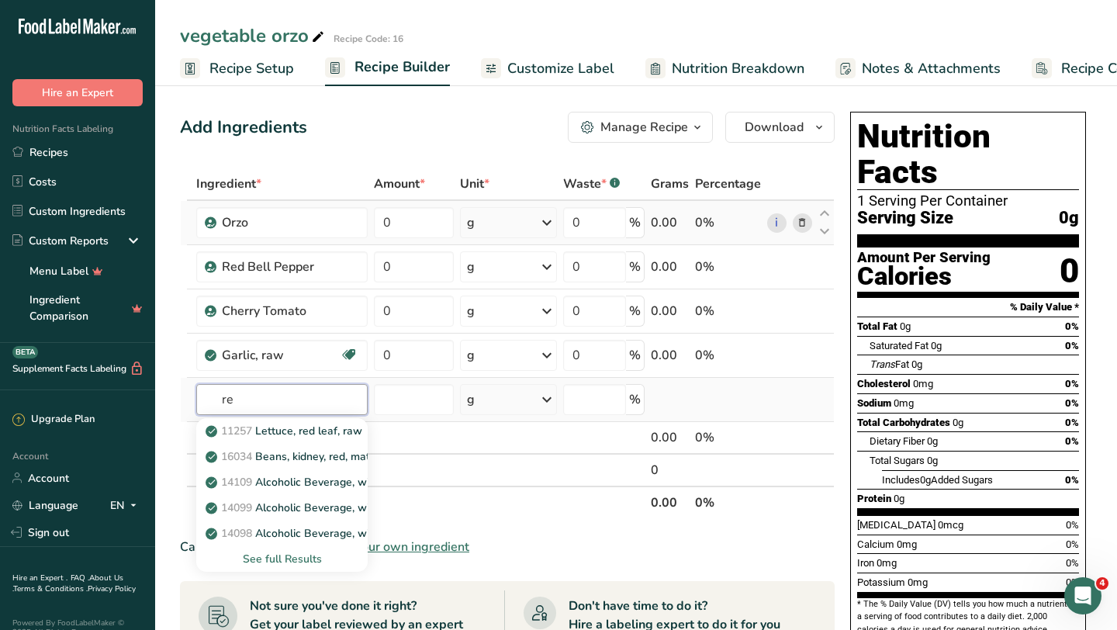
type input "r"
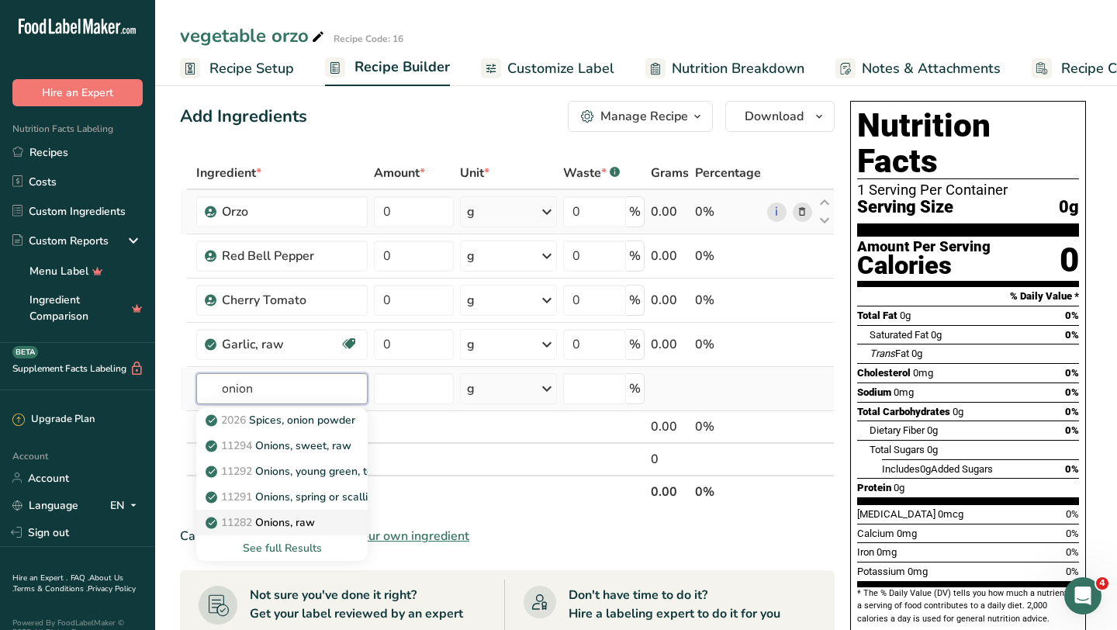
scroll to position [12, 0]
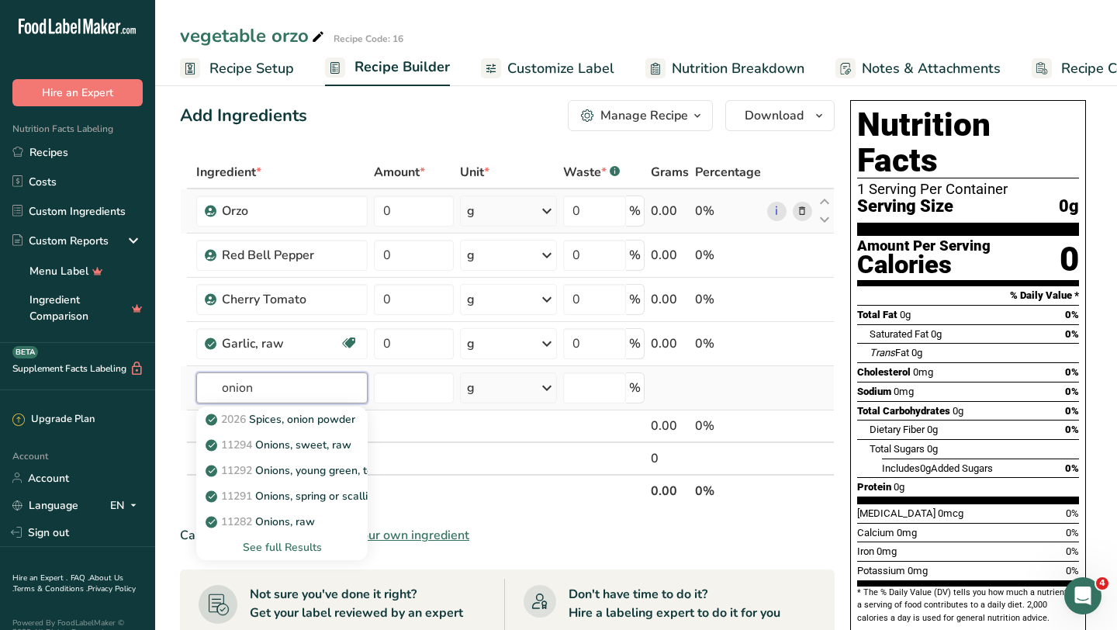
type input "onion"
click at [296, 547] on div "See full Results" at bounding box center [282, 547] width 147 height 16
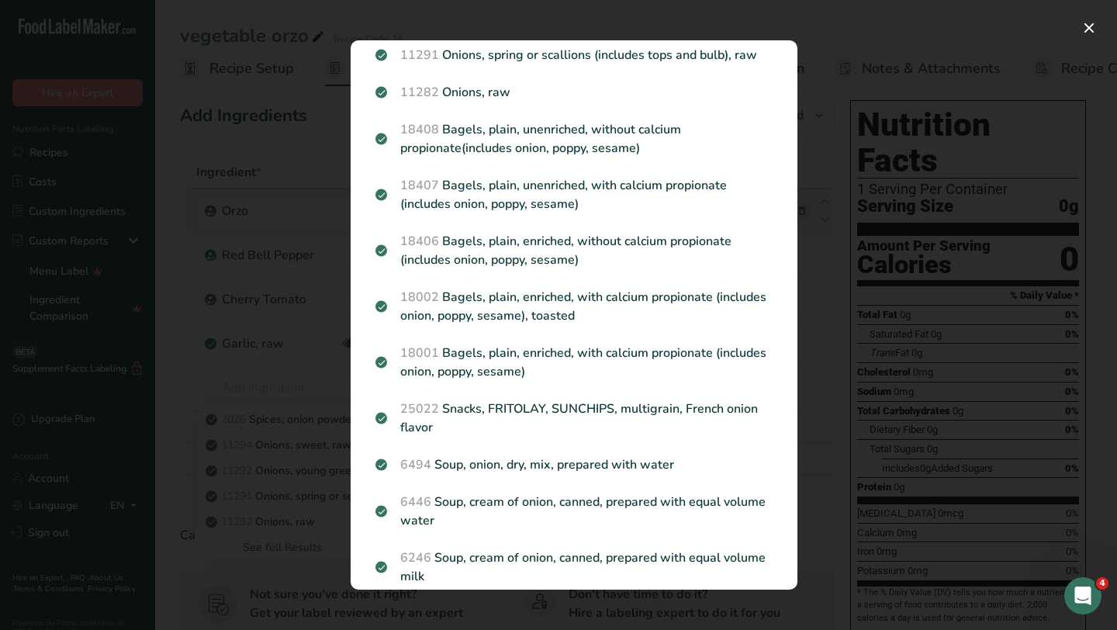
scroll to position [0, 0]
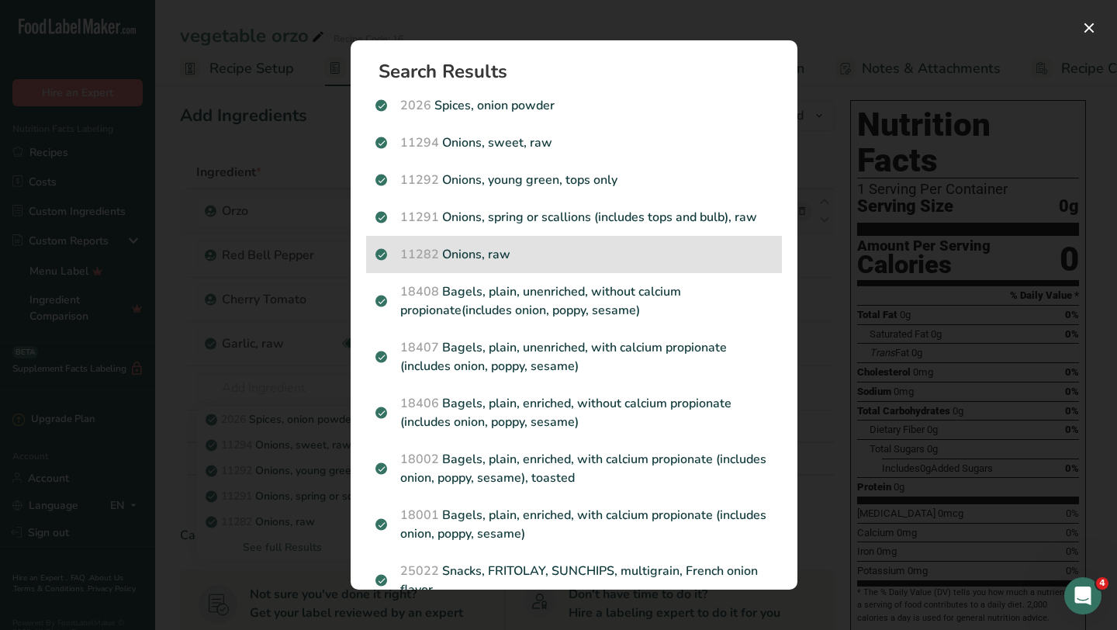
click at [512, 251] on p "11282 Onions, raw" at bounding box center [573, 254] width 397 height 19
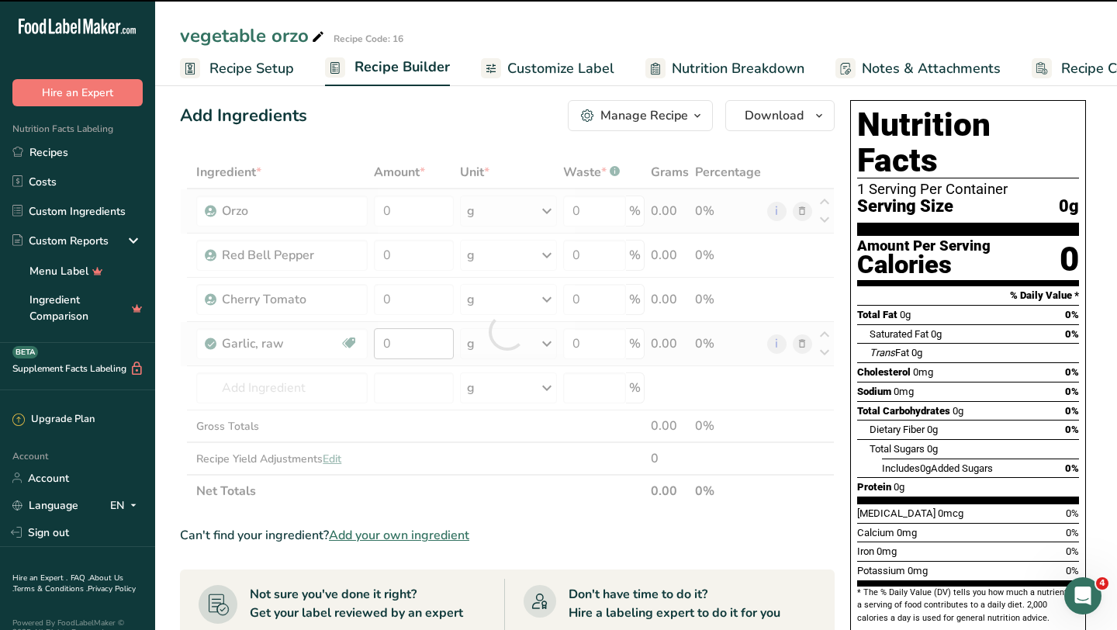
type input "0"
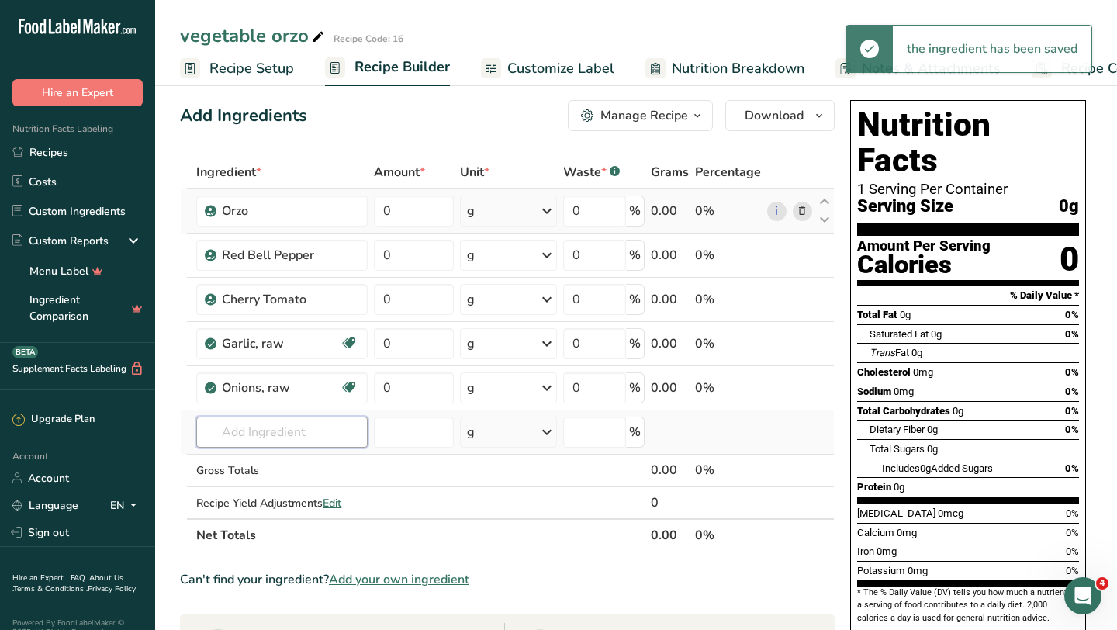
click at [261, 426] on input "text" at bounding box center [281, 432] width 171 height 31
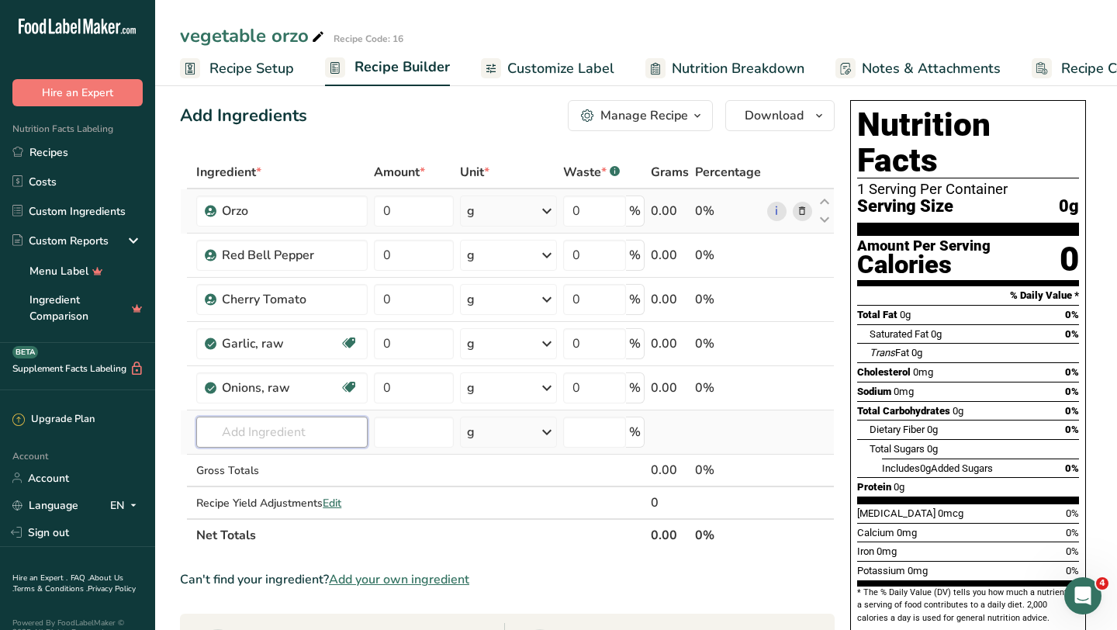
click at [220, 431] on input "text" at bounding box center [281, 432] width 171 height 31
click at [298, 438] on input "text" at bounding box center [281, 432] width 171 height 31
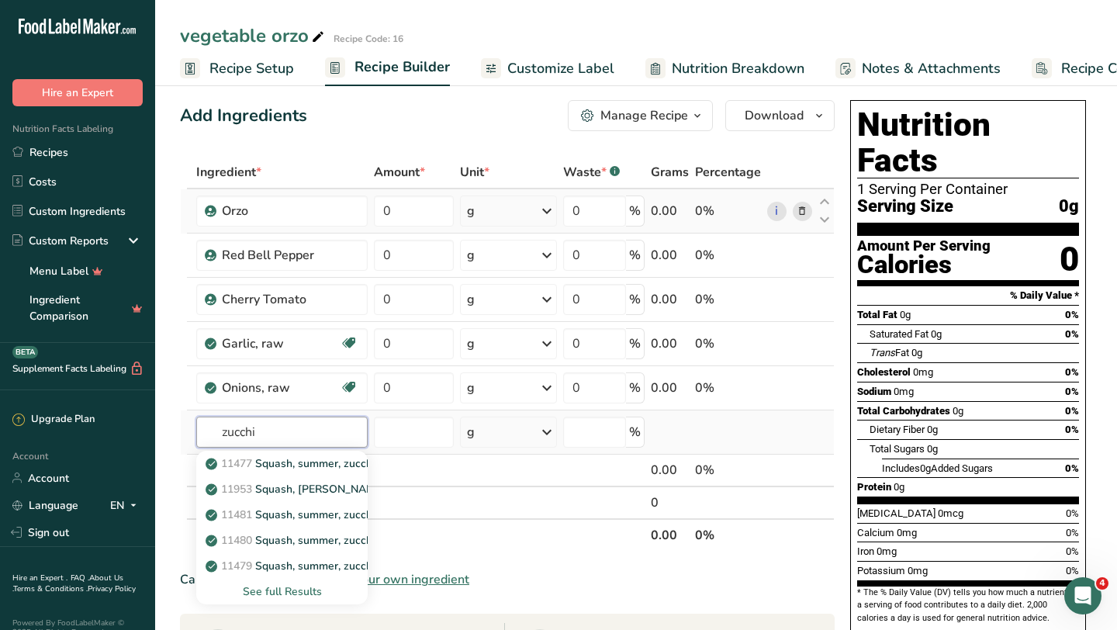
type input "zucchi"
click at [269, 587] on div "See full Results" at bounding box center [282, 591] width 147 height 16
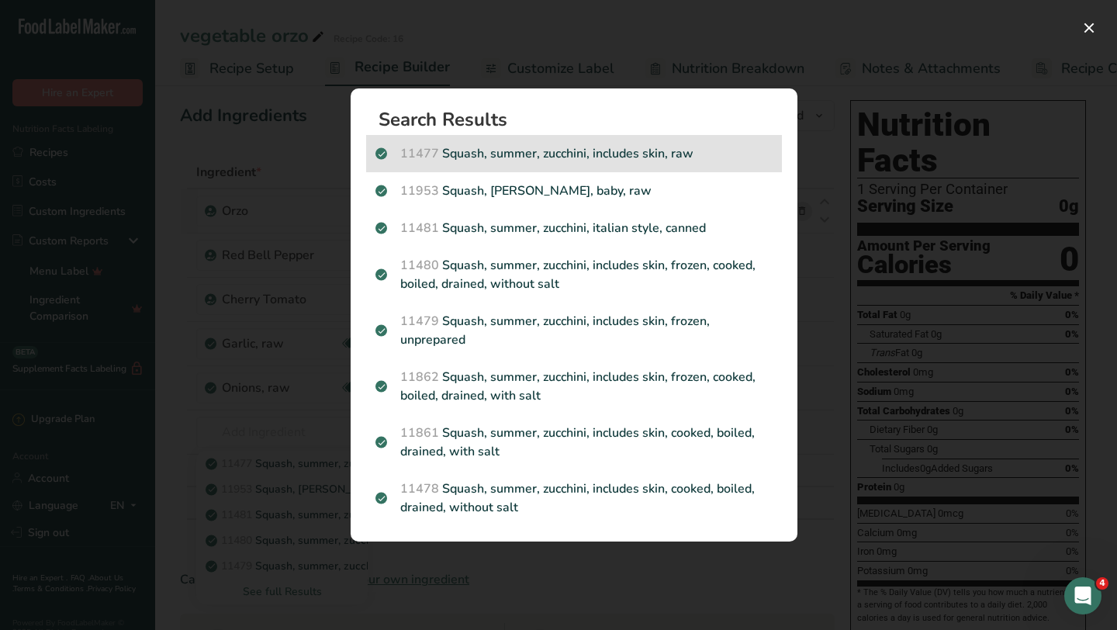
click at [610, 160] on p "11477 Squash, summer, zucchini, includes skin, raw" at bounding box center [573, 153] width 397 height 19
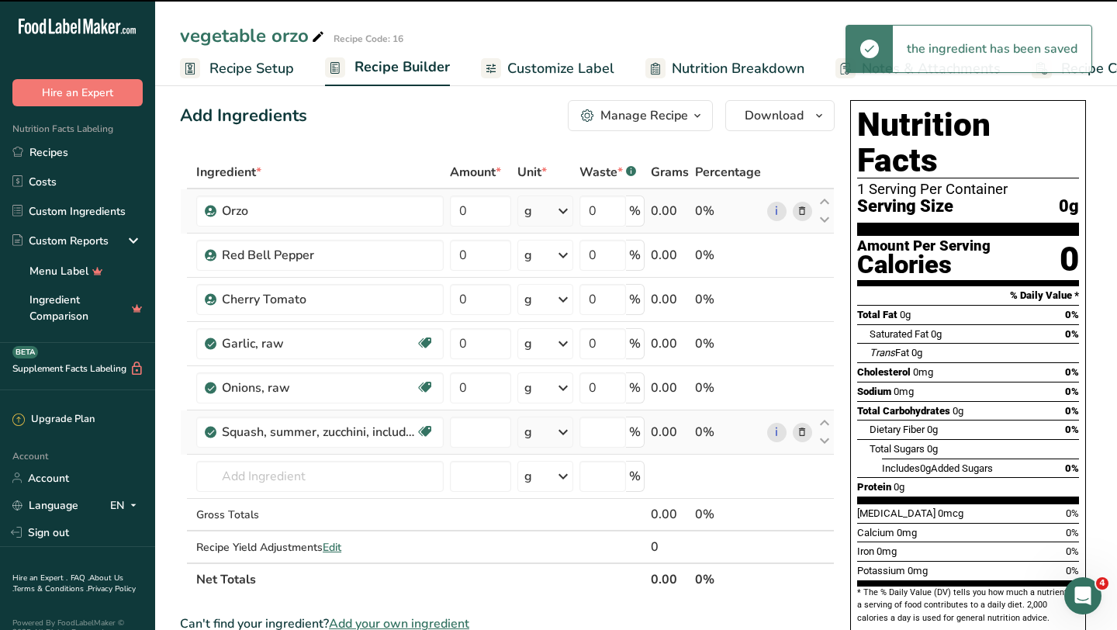
type input "0"
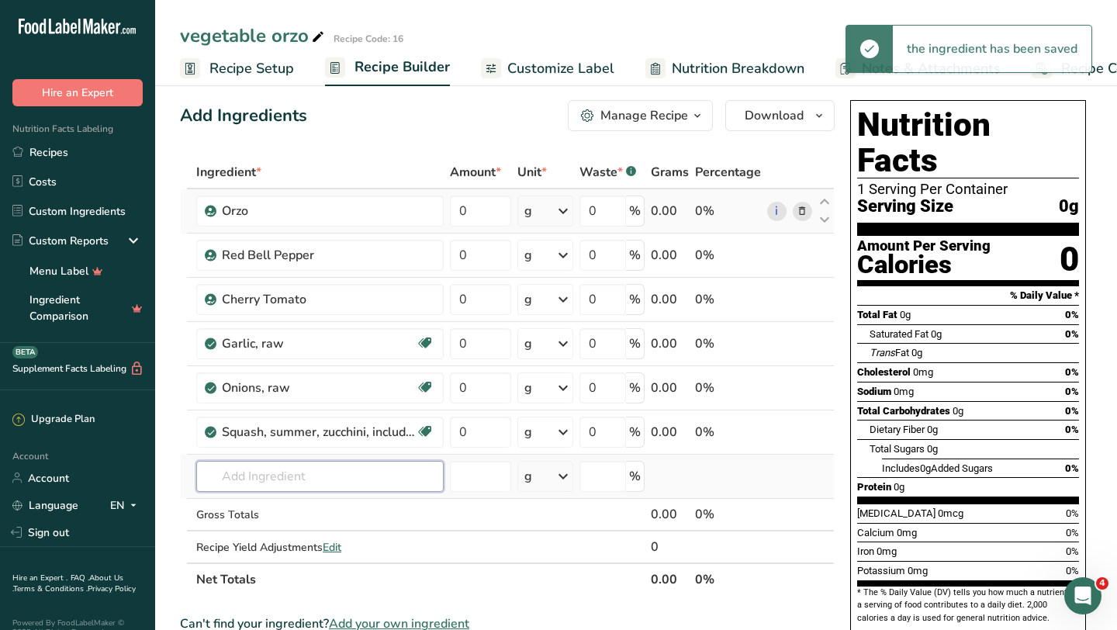
click at [264, 482] on input "text" at bounding box center [319, 476] width 247 height 31
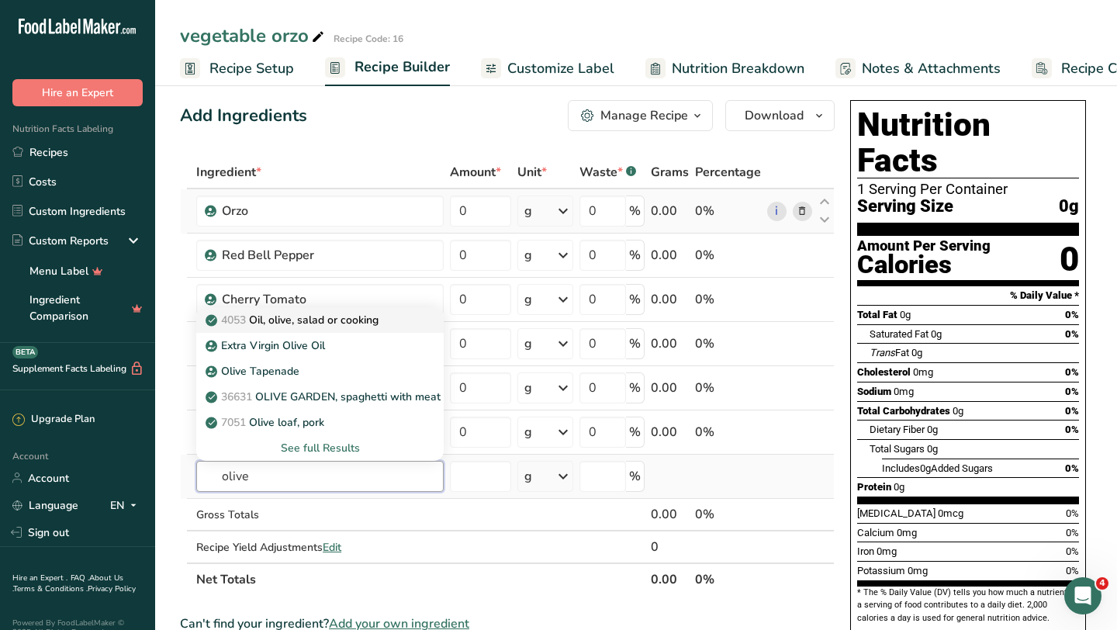
type input "olive"
click at [365, 324] on p "4053 Oil, olive, salad or cooking" at bounding box center [294, 320] width 170 height 16
type input "Oil, olive, salad or cooking"
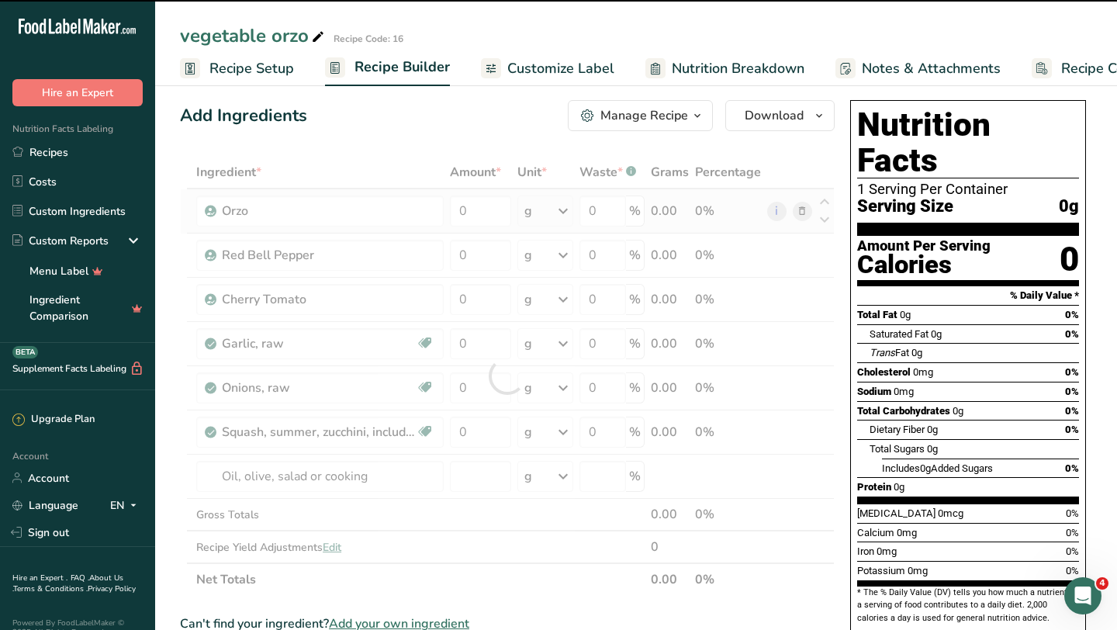
scroll to position [26, 0]
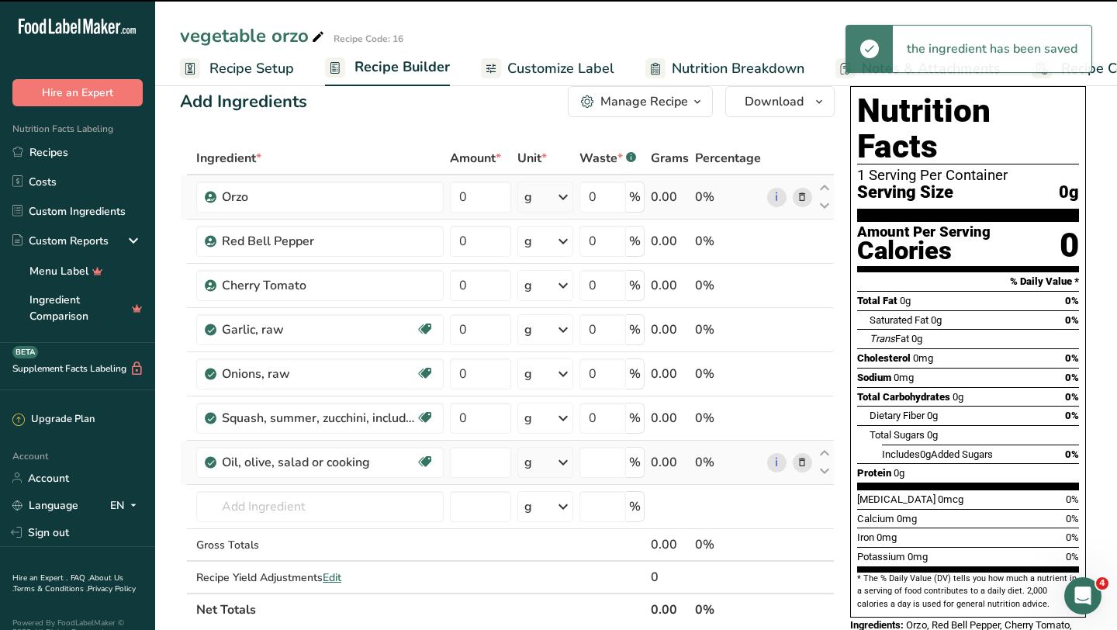
type input "0"
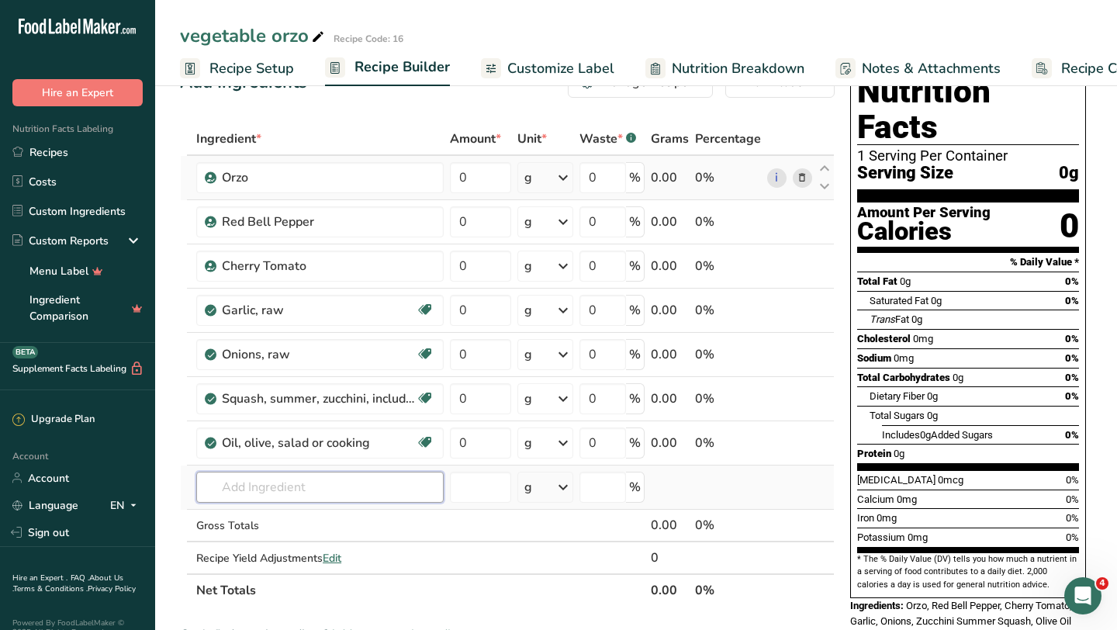
click at [278, 487] on input "text" at bounding box center [319, 487] width 247 height 31
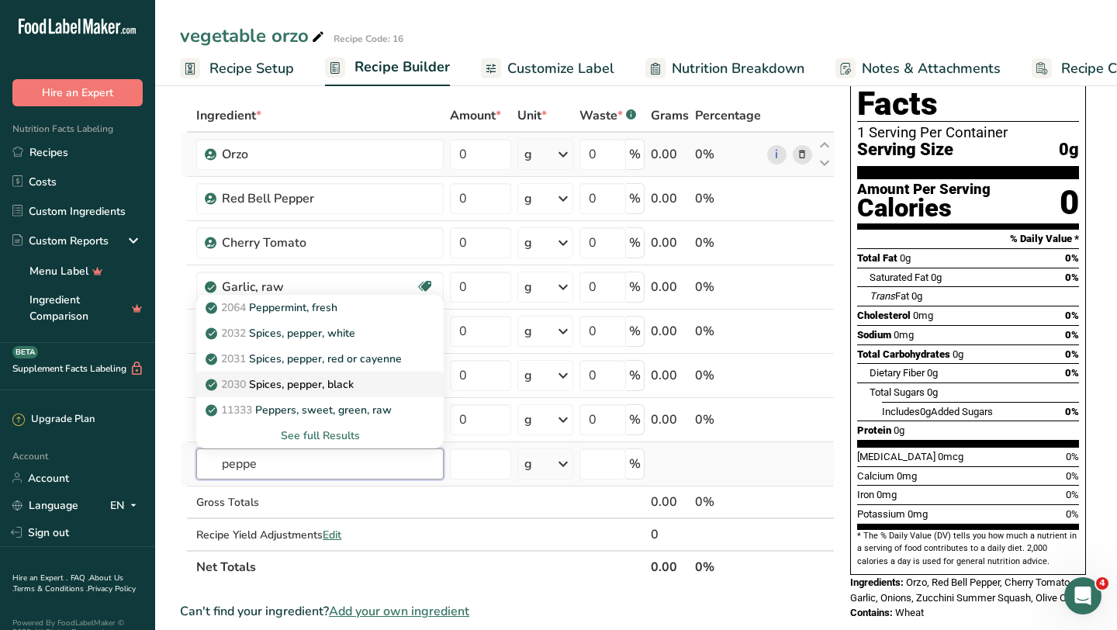
scroll to position [73, 0]
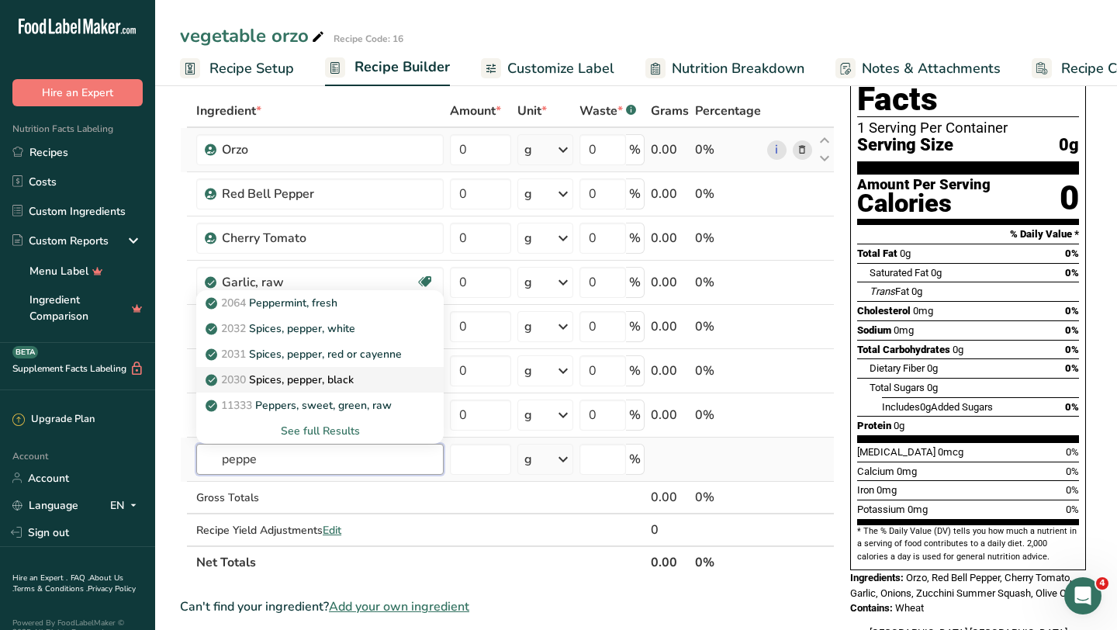
type input "peppe"
click at [333, 376] on p "2030 Spices, pepper, black" at bounding box center [281, 380] width 145 height 16
type input "Spices, pepper, black"
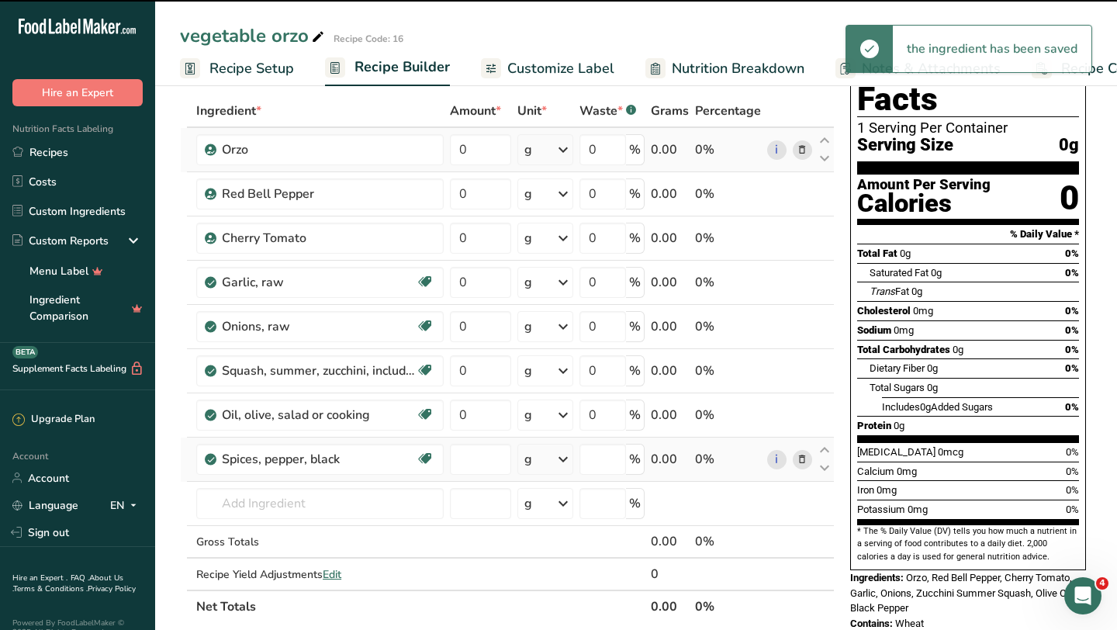
type input "0"
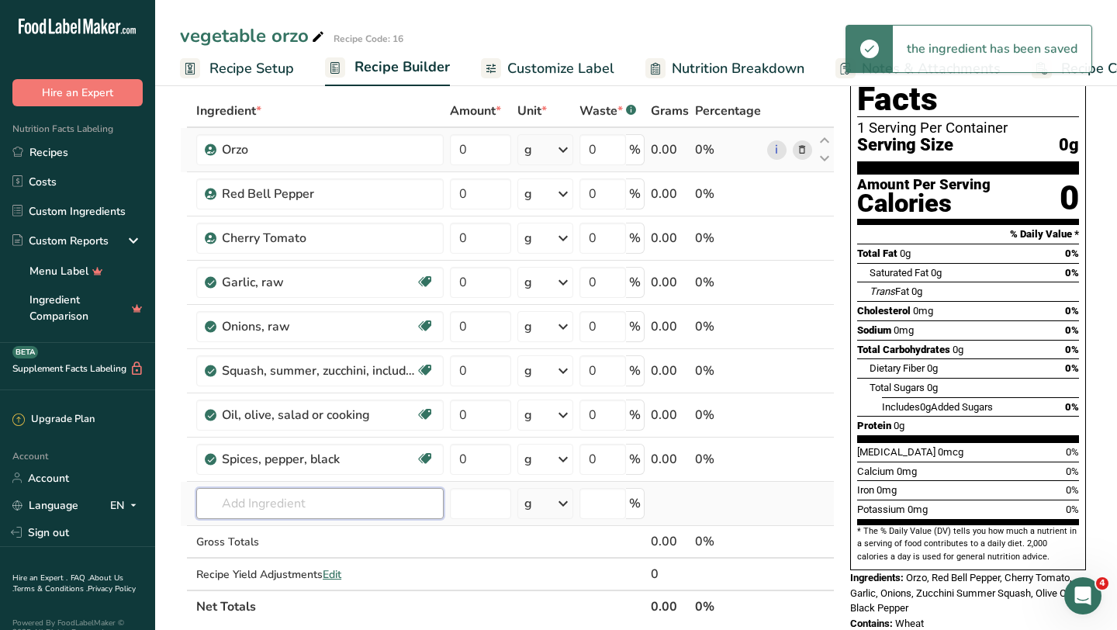
click at [250, 501] on input "text" at bounding box center [319, 503] width 247 height 31
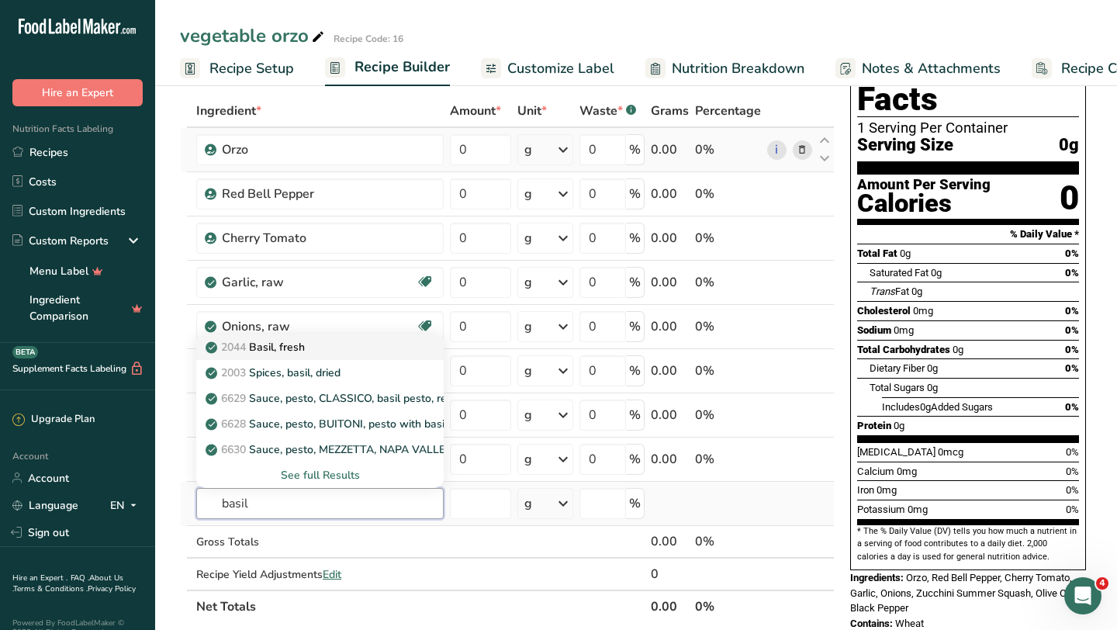
type input "basil"
click at [322, 350] on div "2044 Basil, fresh" at bounding box center [308, 347] width 198 height 16
type input "Basil, fresh"
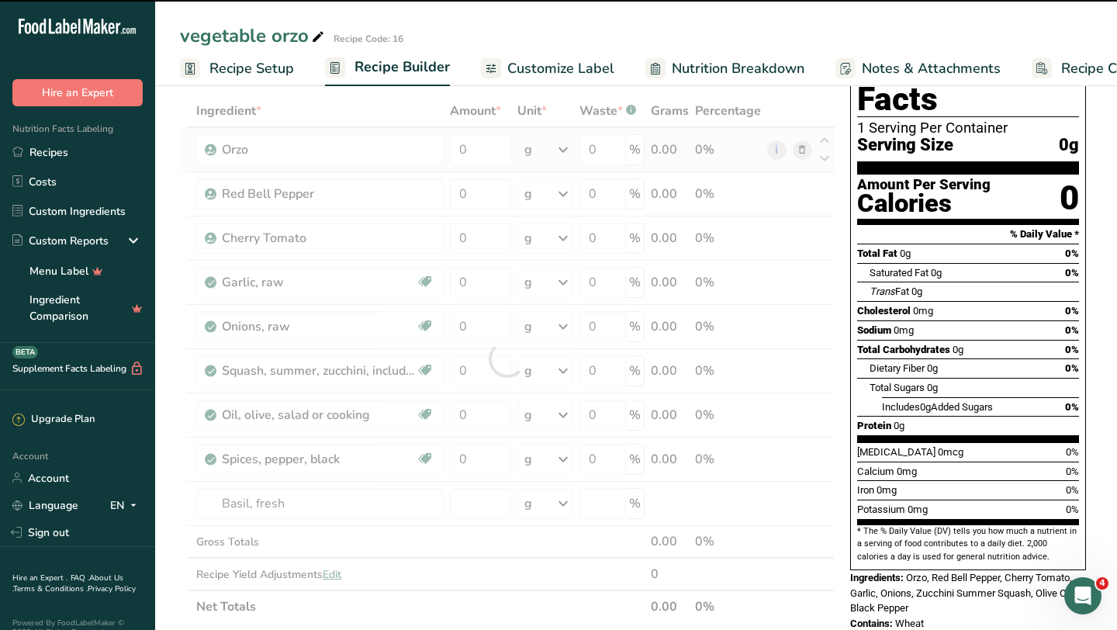
type input "0"
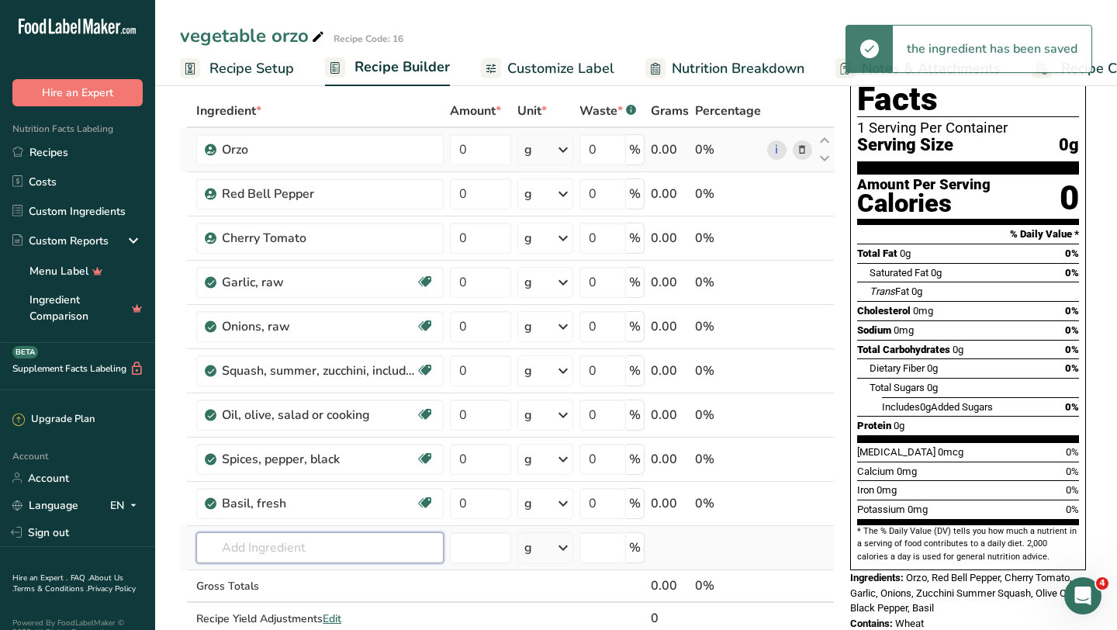
click at [250, 555] on input "text" at bounding box center [319, 547] width 247 height 31
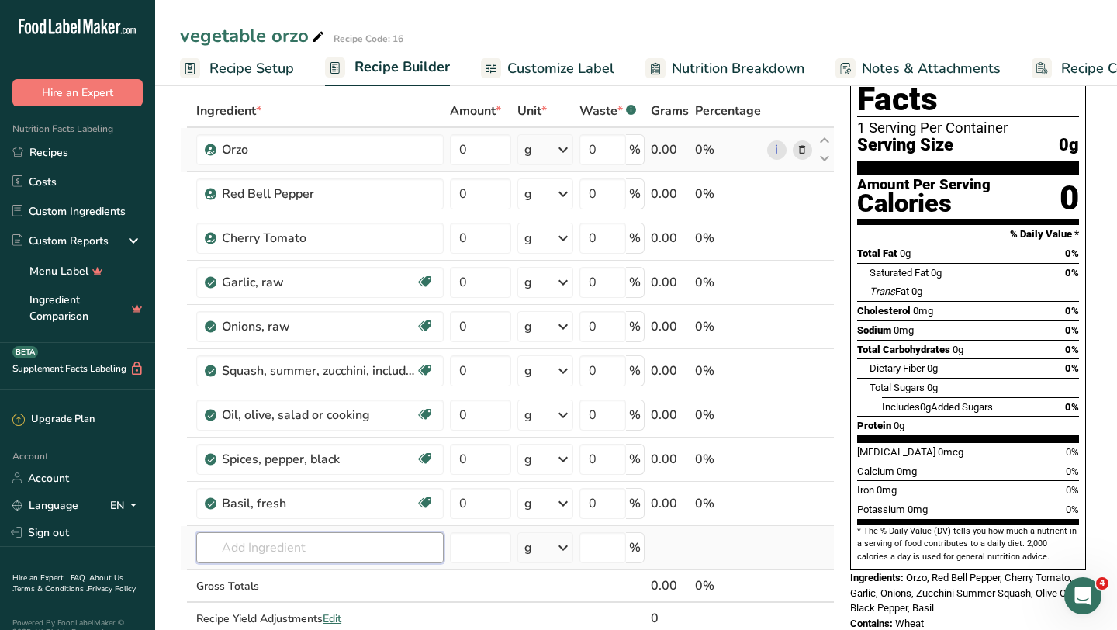
click at [284, 557] on input "text" at bounding box center [319, 547] width 247 height 31
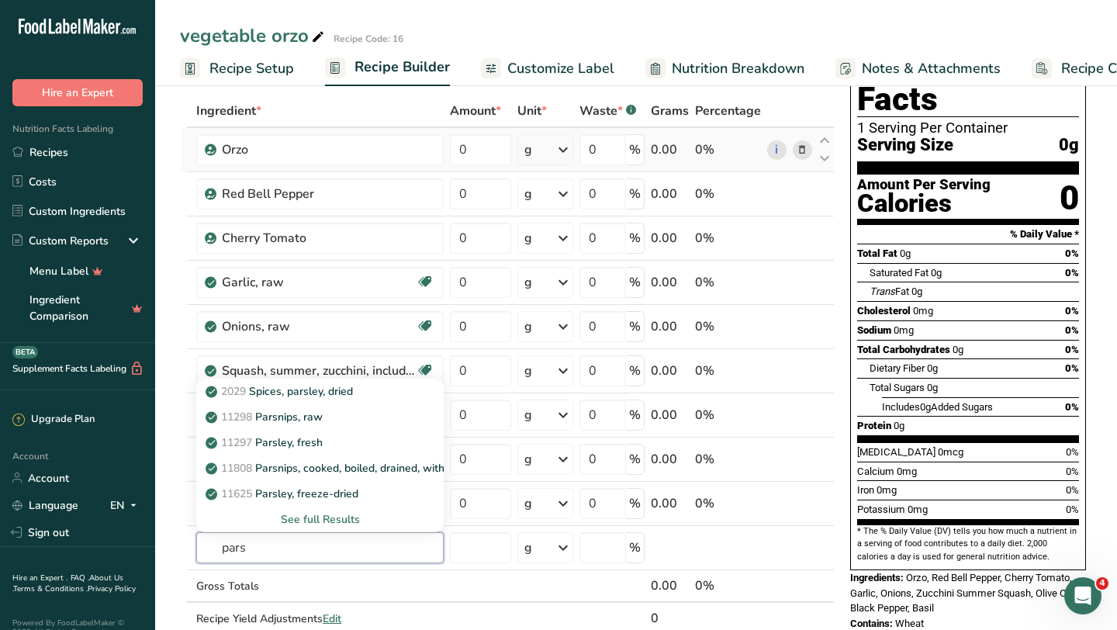
type input "pars"
click at [351, 420] on div "11298 Parsnips, raw" at bounding box center [308, 417] width 198 height 16
type input "Parsnips, raw"
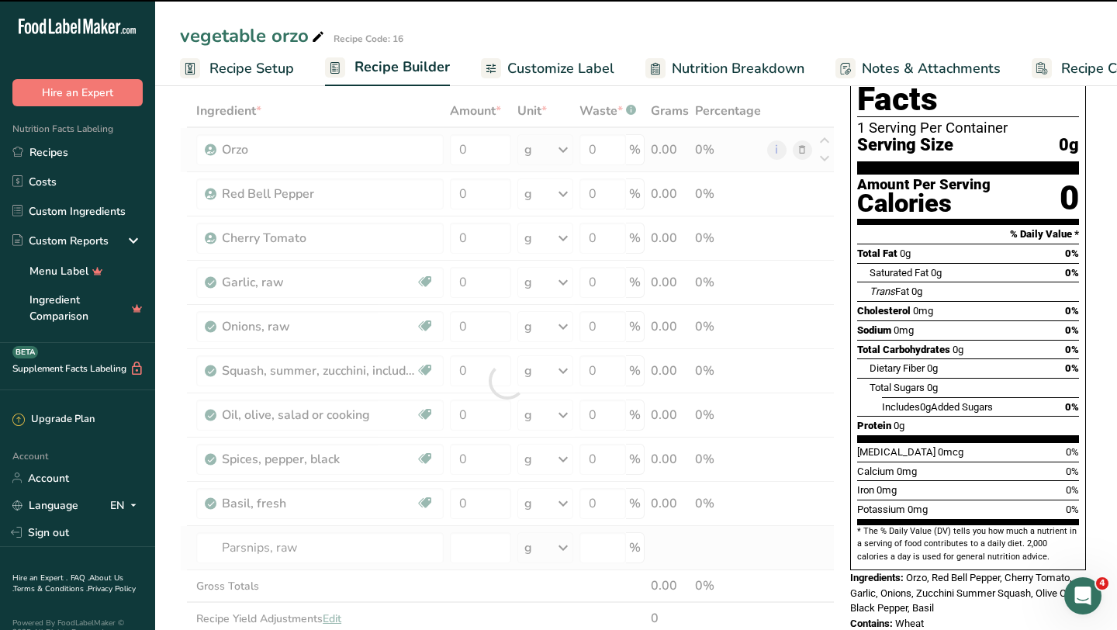
type input "0"
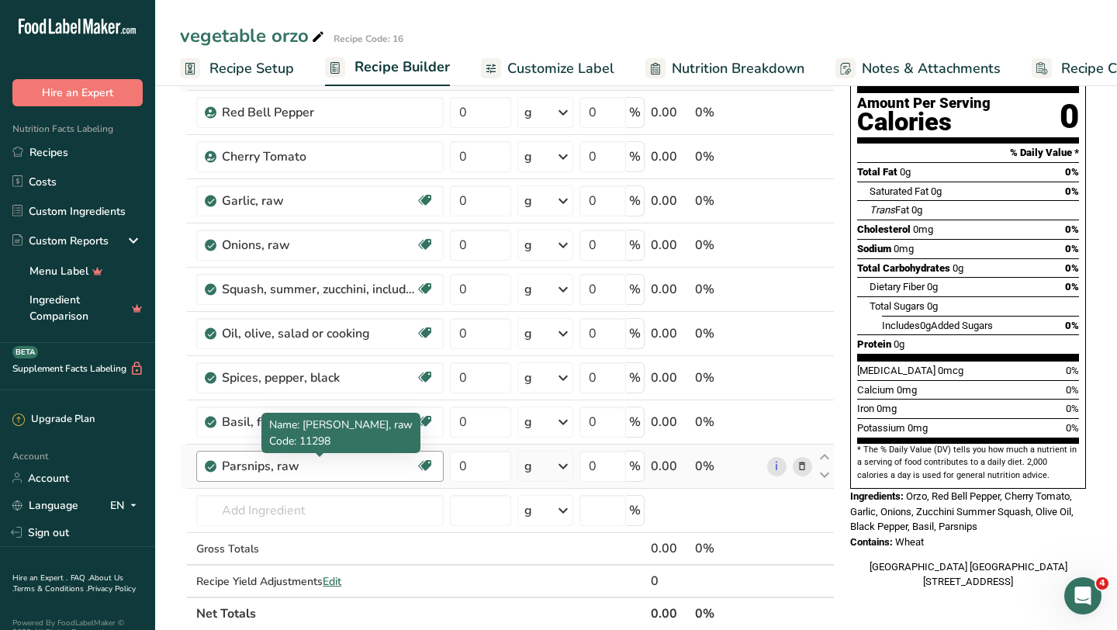
scroll to position [174, 0]
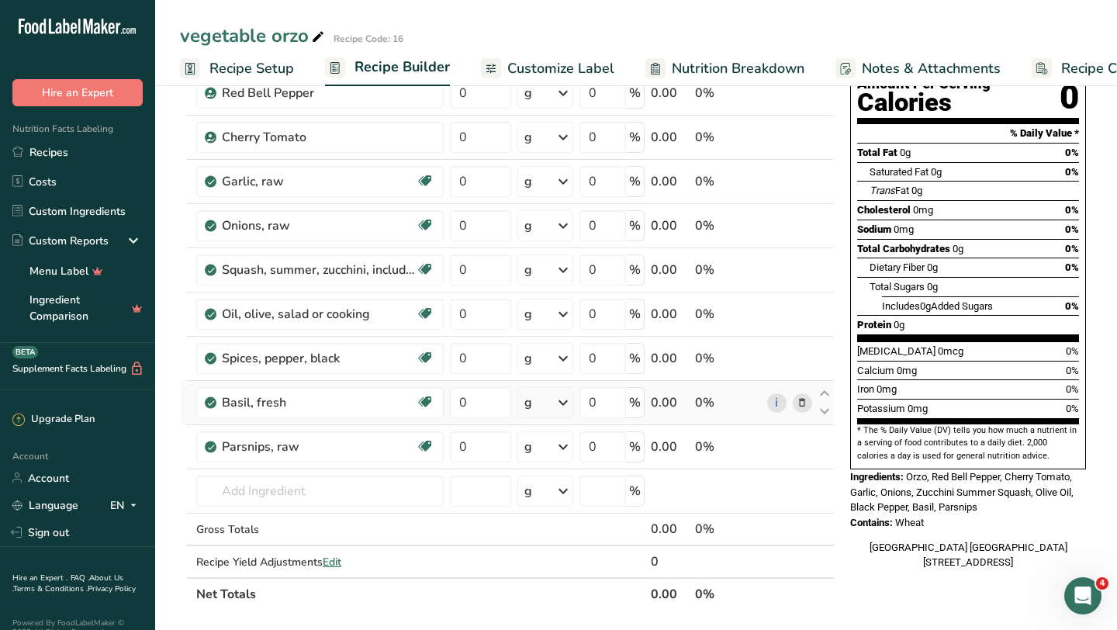
click at [800, 403] on icon at bounding box center [802, 403] width 11 height 16
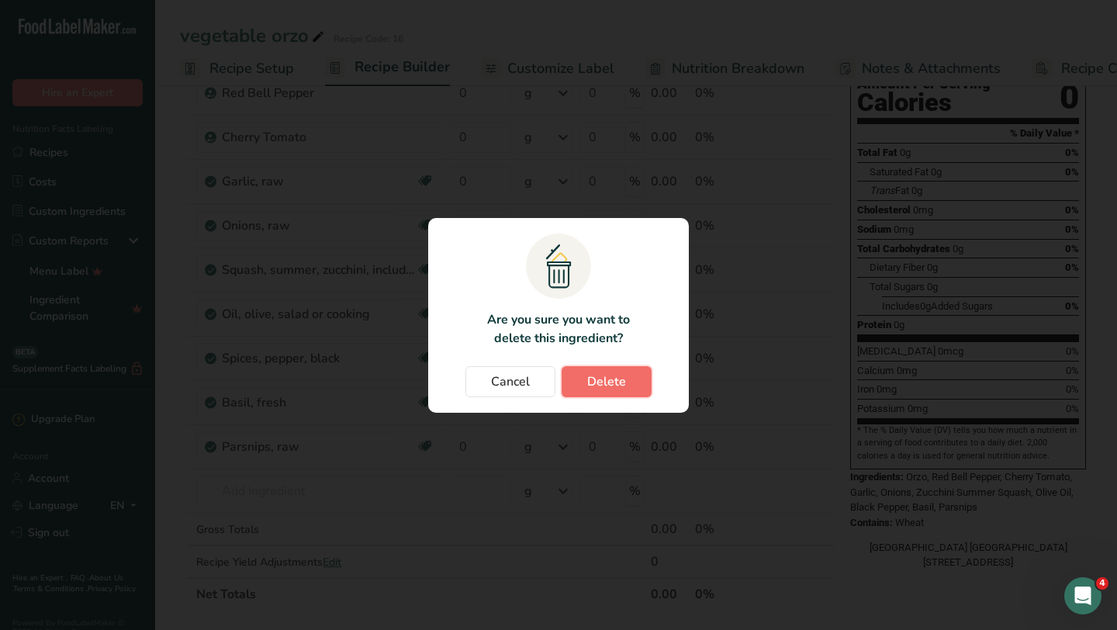
click at [600, 378] on span "Delete" at bounding box center [606, 381] width 39 height 19
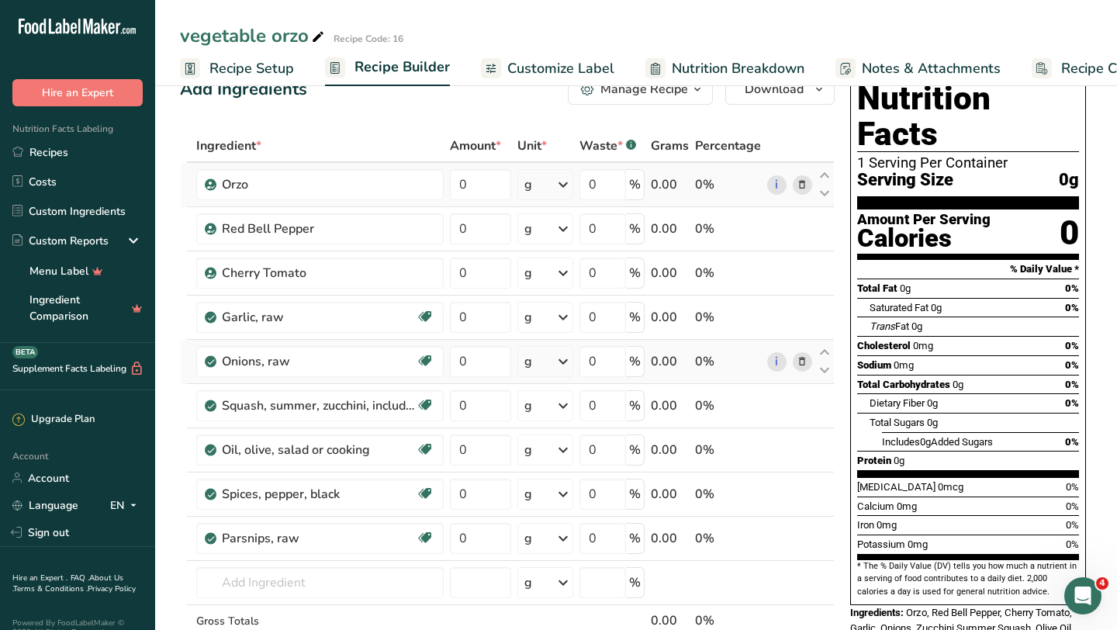
scroll to position [0, 0]
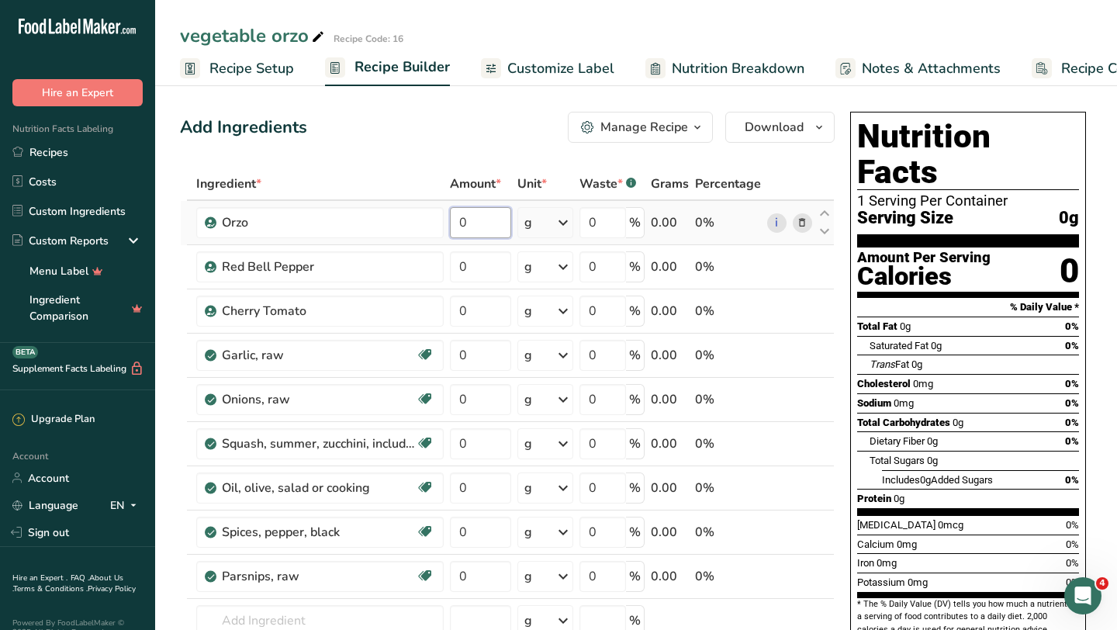
click at [486, 218] on input "0" at bounding box center [480, 222] width 61 height 31
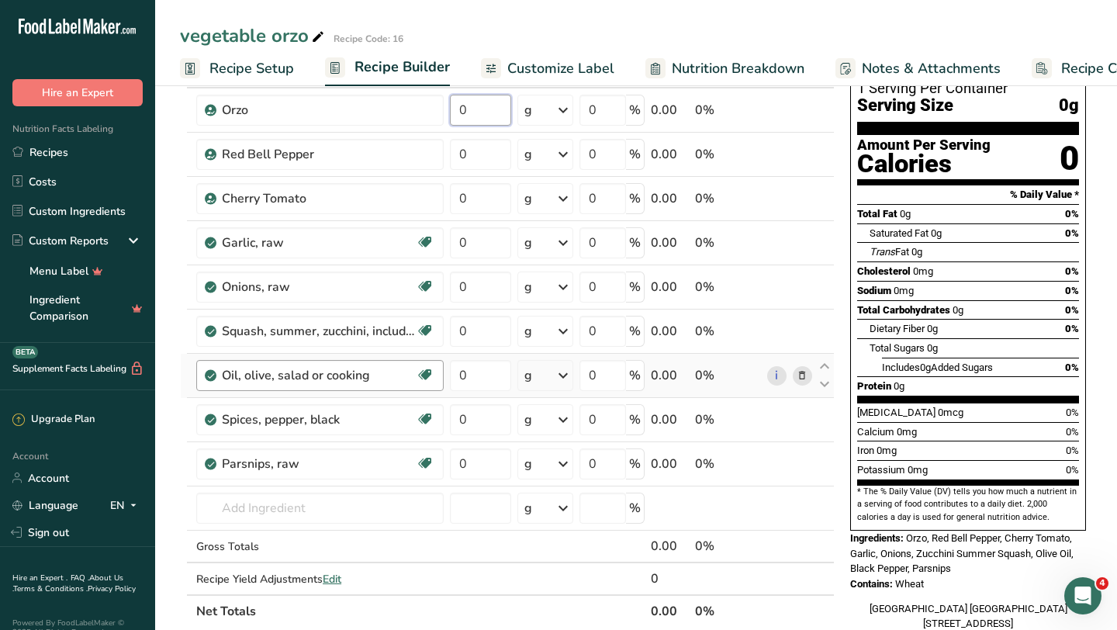
scroll to position [223, 0]
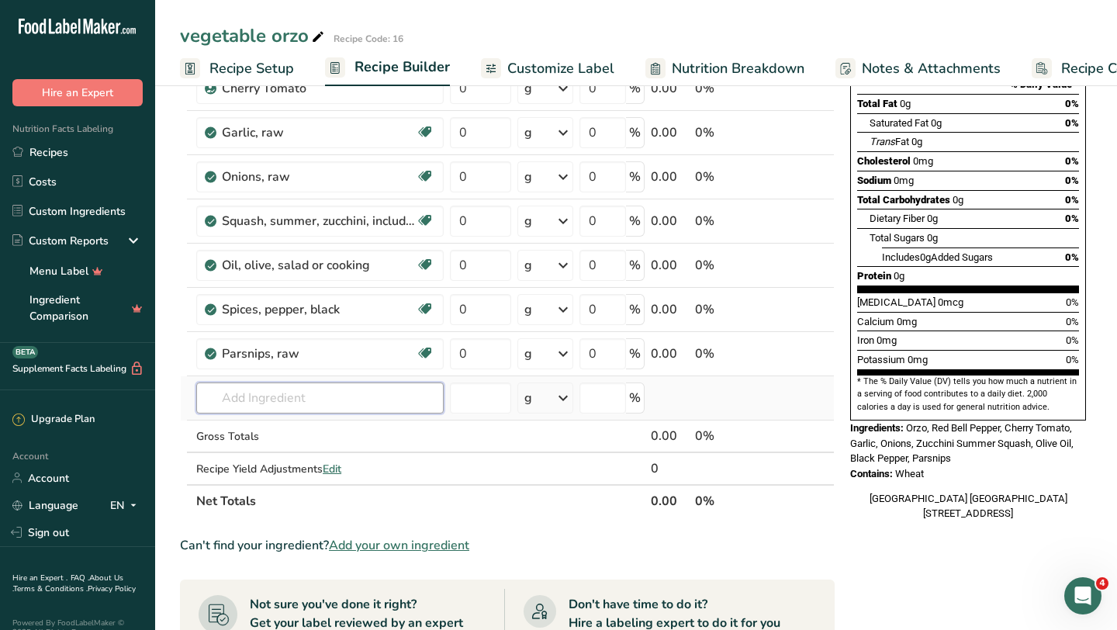
click at [274, 403] on div "Ingredient * Amount * Unit * Waste * .a-a{fill:#347362;}.b-a{fill:#fff;} Grams …" at bounding box center [507, 231] width 655 height 572
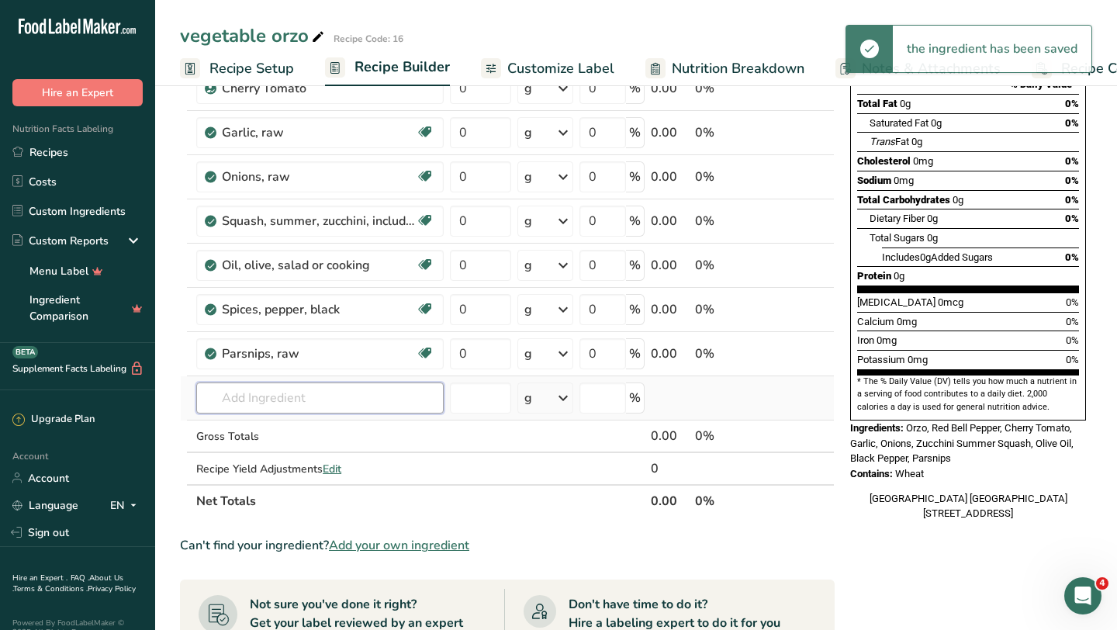
click at [421, 396] on input "text" at bounding box center [319, 397] width 247 height 31
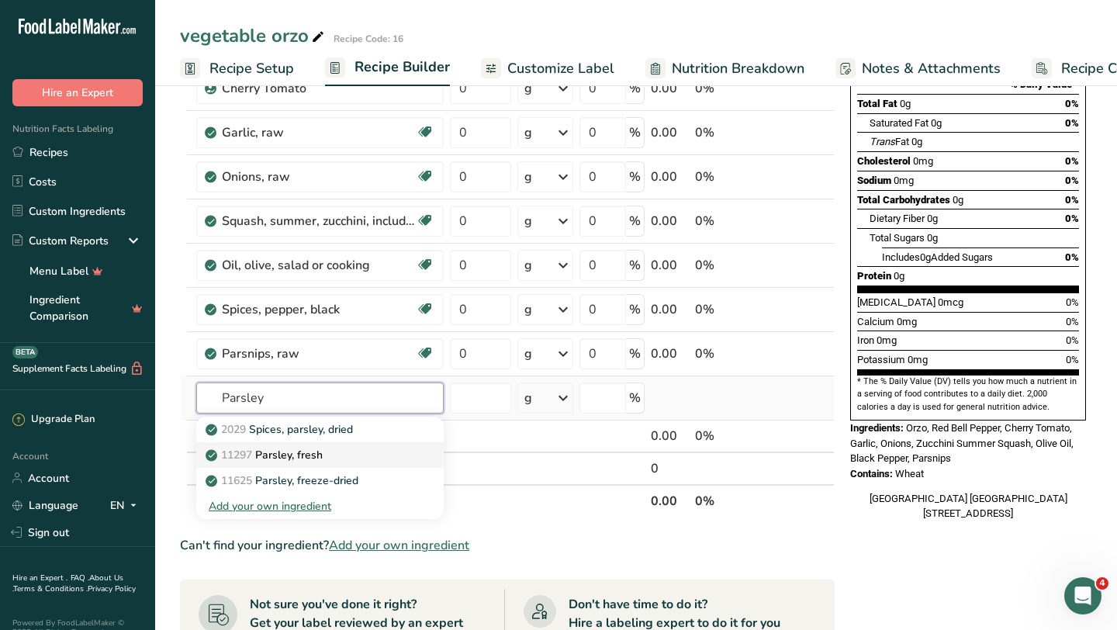
type input "Parsley"
click at [332, 451] on div "11297 Parsley, fresh" at bounding box center [308, 455] width 198 height 16
type input "Parsley, fresh"
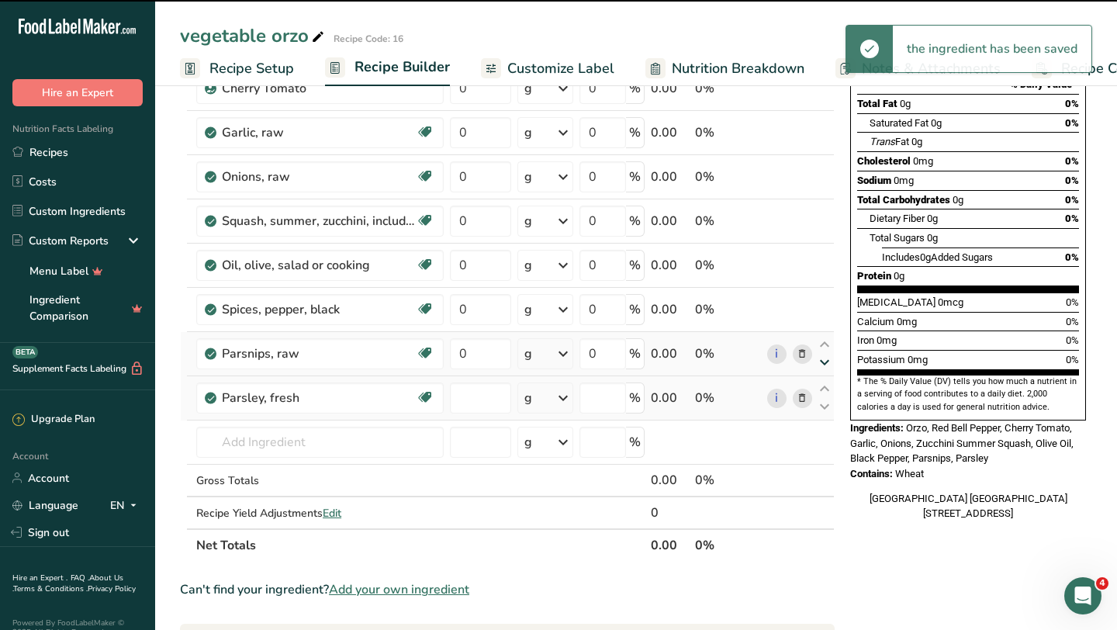
type input "0"
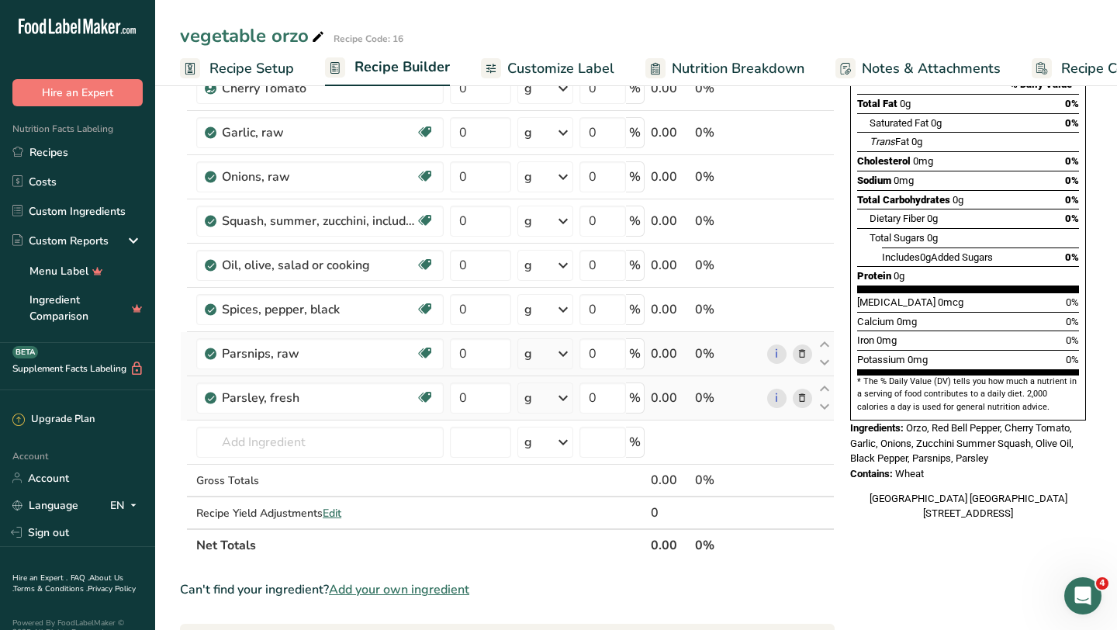
click at [804, 352] on icon at bounding box center [802, 354] width 11 height 16
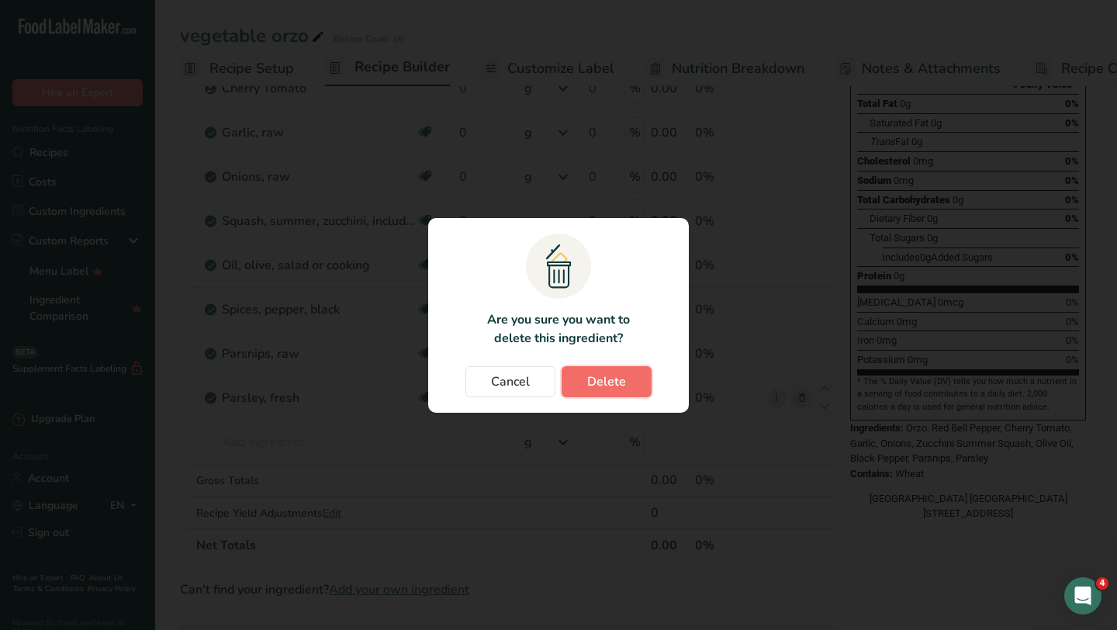
click at [621, 372] on span "Delete" at bounding box center [606, 381] width 39 height 19
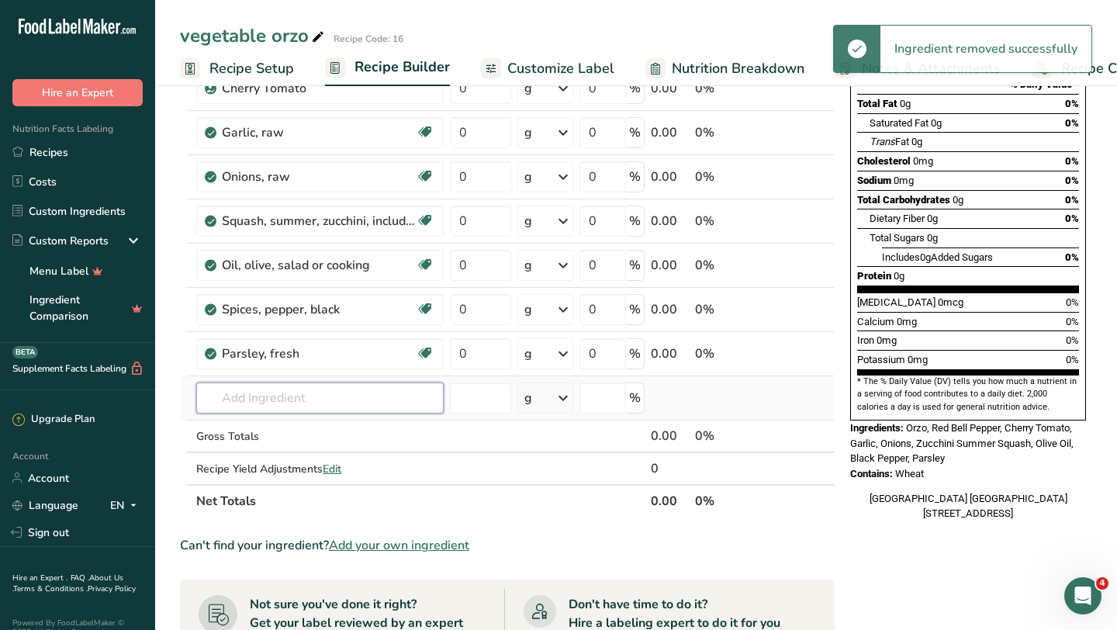
click at [280, 399] on input "text" at bounding box center [319, 397] width 247 height 31
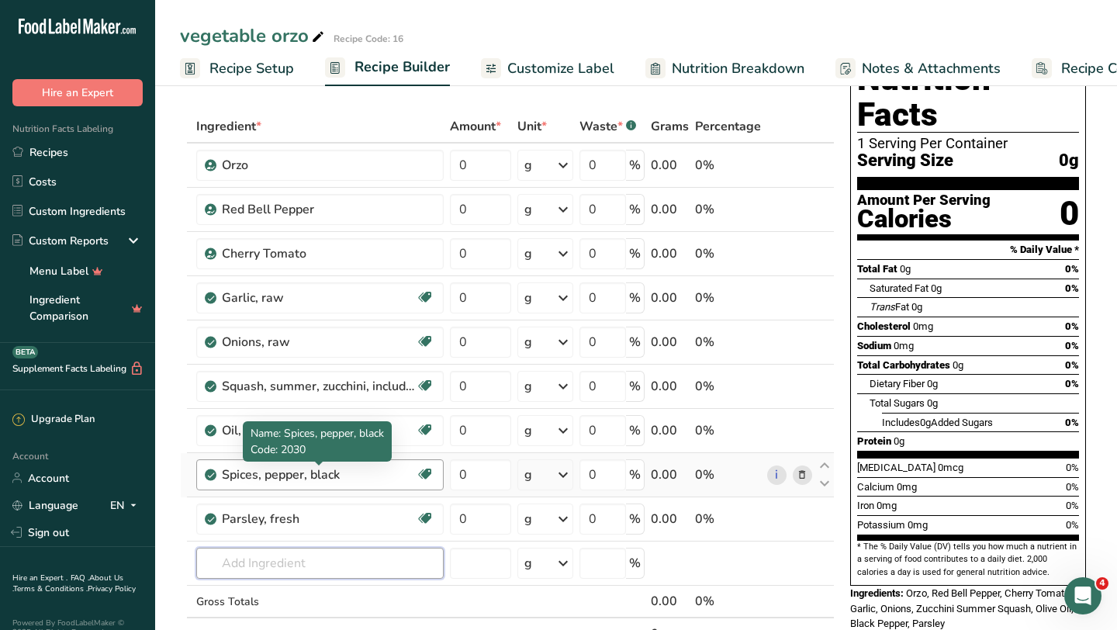
scroll to position [88, 0]
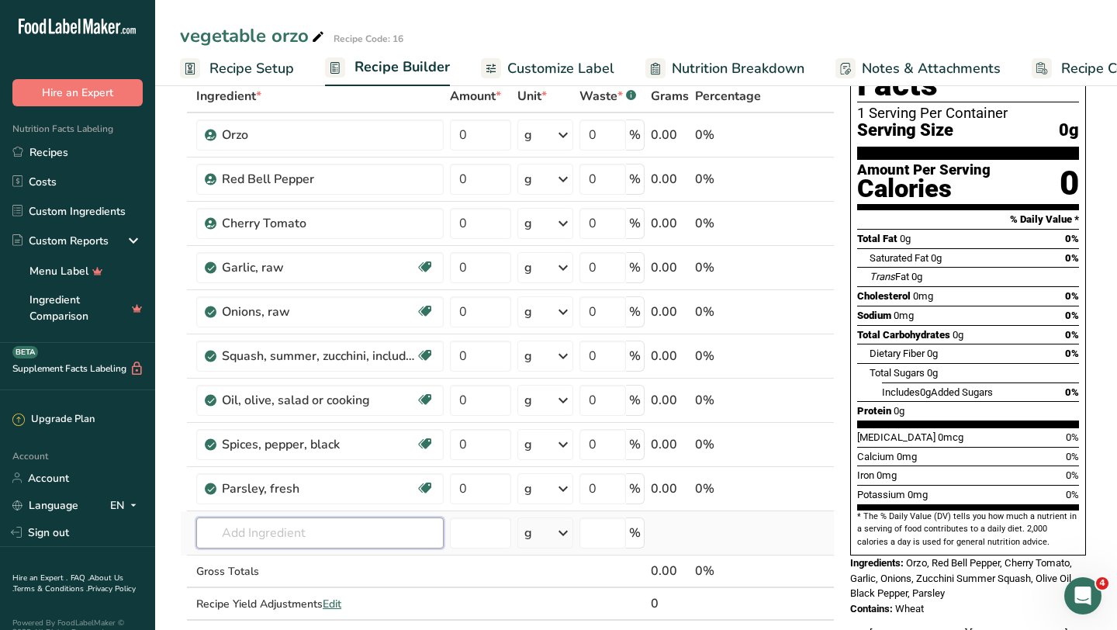
click at [347, 534] on input "text" at bounding box center [319, 532] width 247 height 31
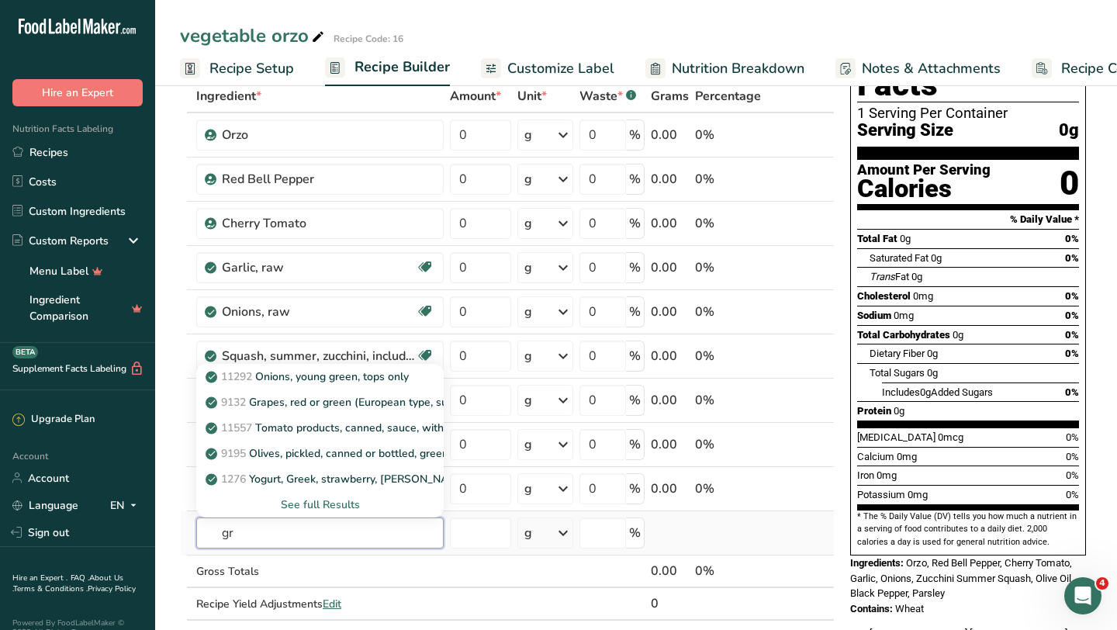
type input "g"
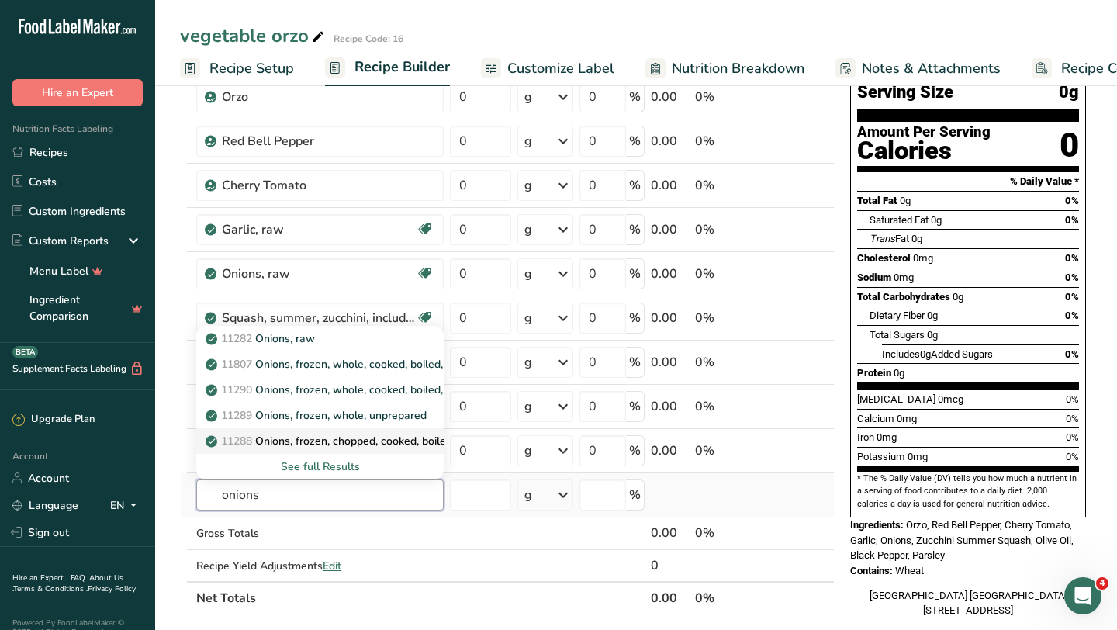
scroll to position [127, 0]
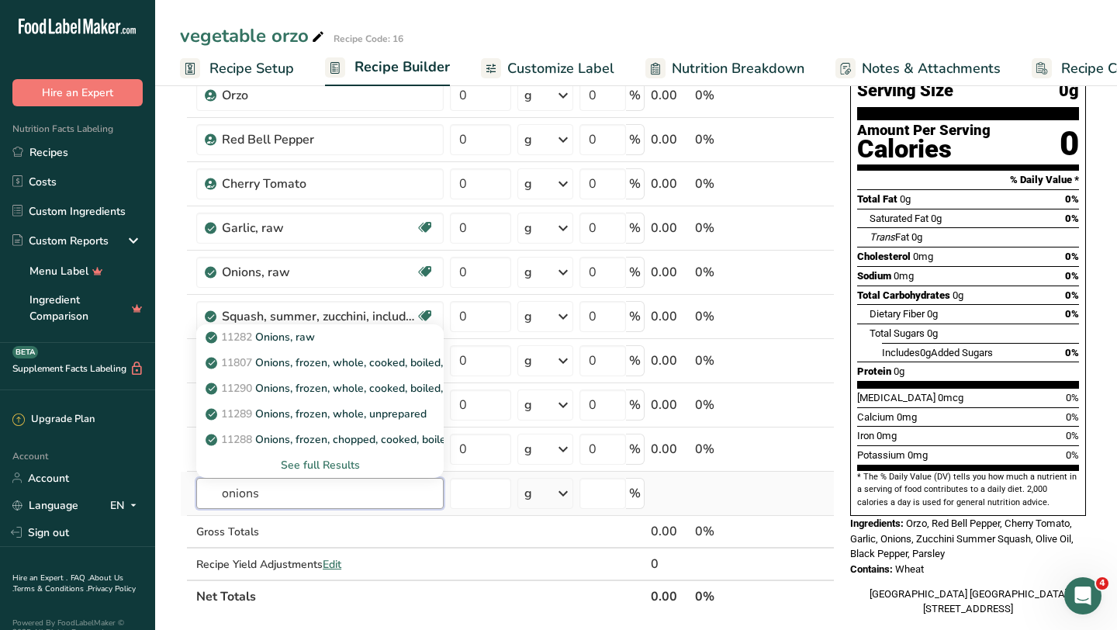
type input "onions"
click at [340, 463] on div "See full Results" at bounding box center [320, 465] width 223 height 16
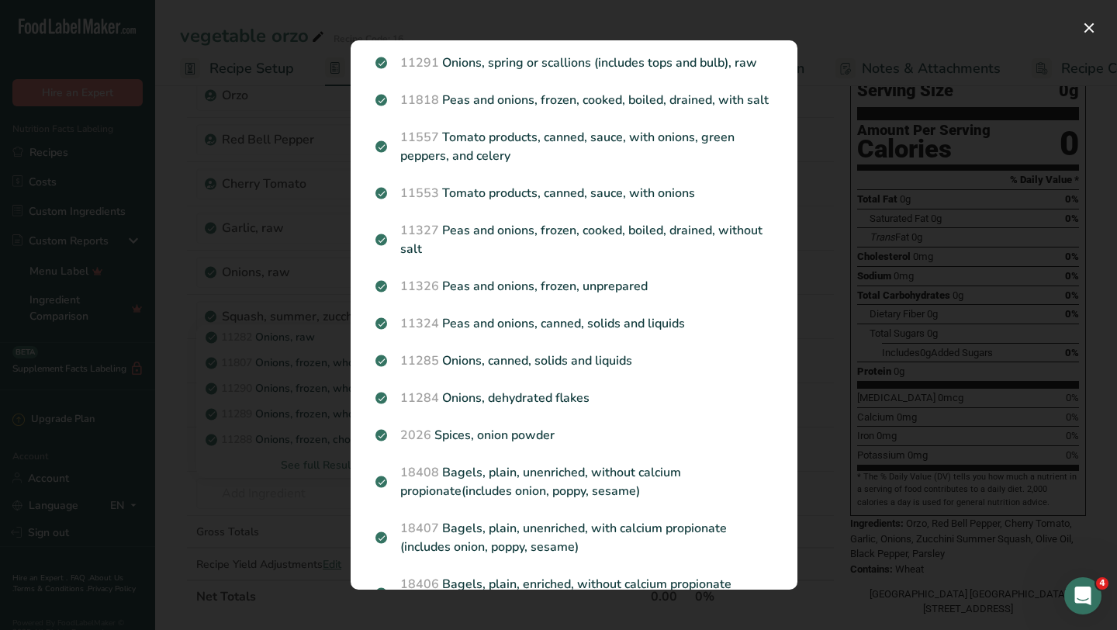
scroll to position [565, 0]
click at [168, 418] on div "Search results modal" at bounding box center [558, 315] width 1117 height 630
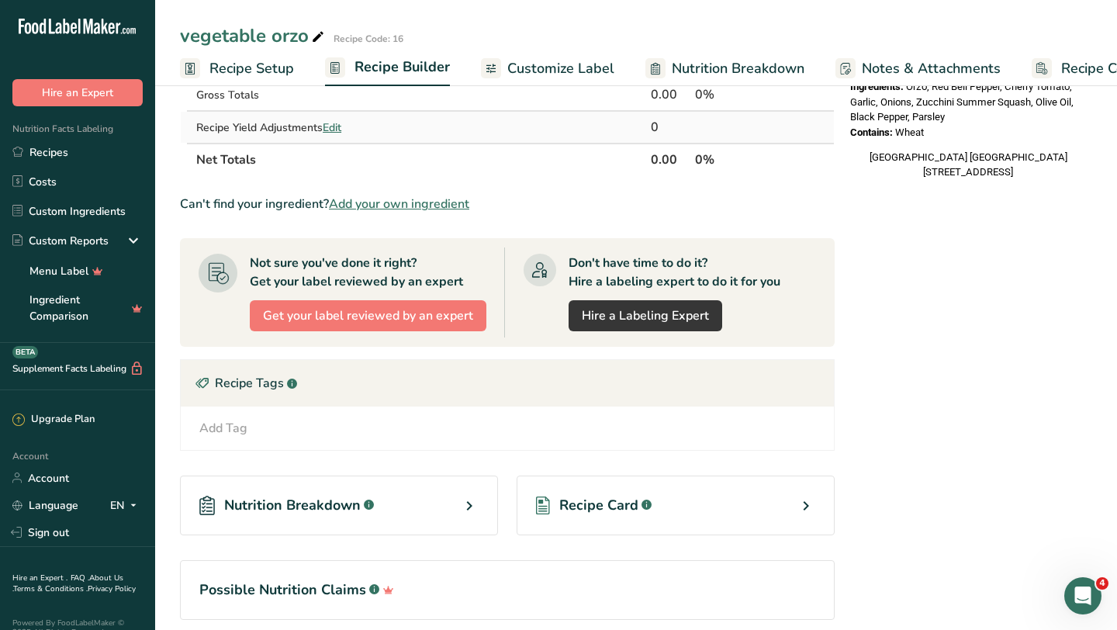
scroll to position [589, 0]
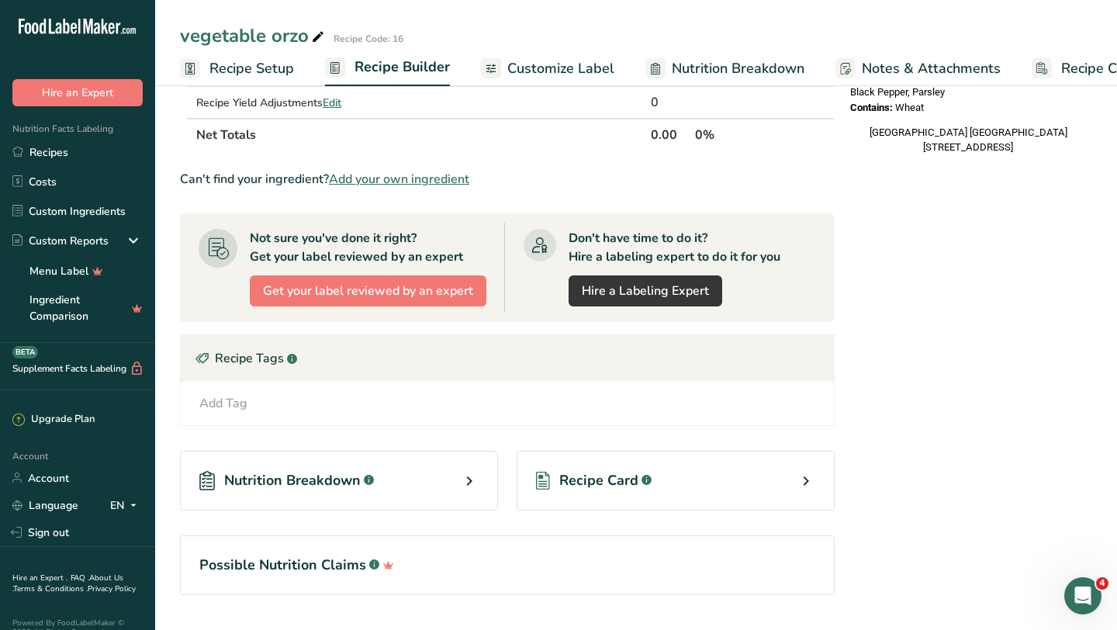
click at [788, 479] on div "Recipe Card .a-a{fill:#347362;}.b-a{fill:#fff;}" at bounding box center [676, 481] width 318 height 60
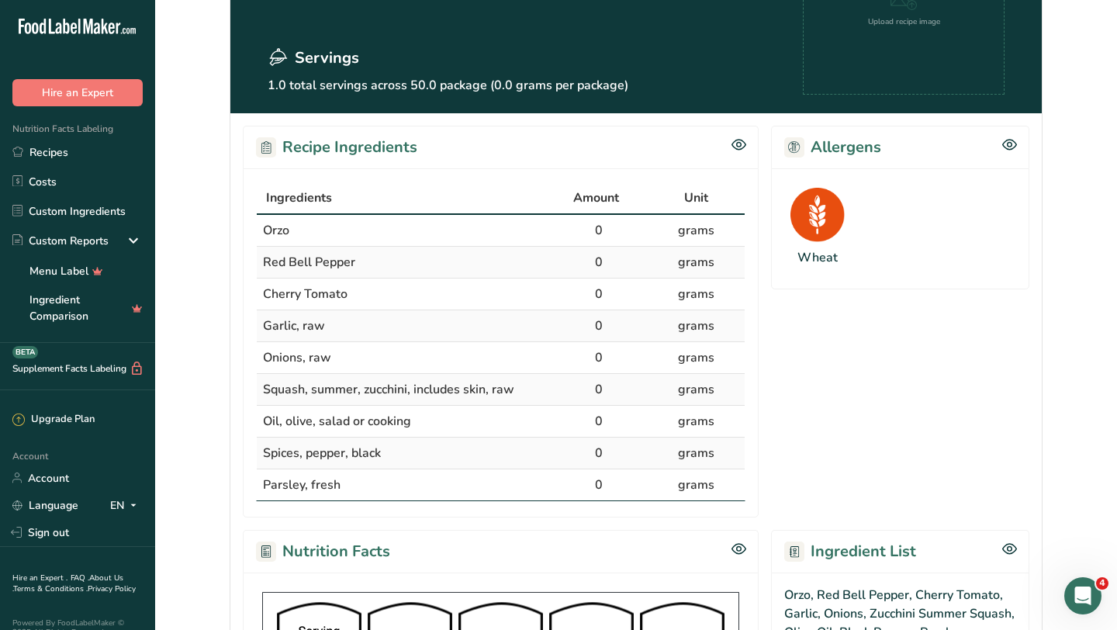
scroll to position [243, 0]
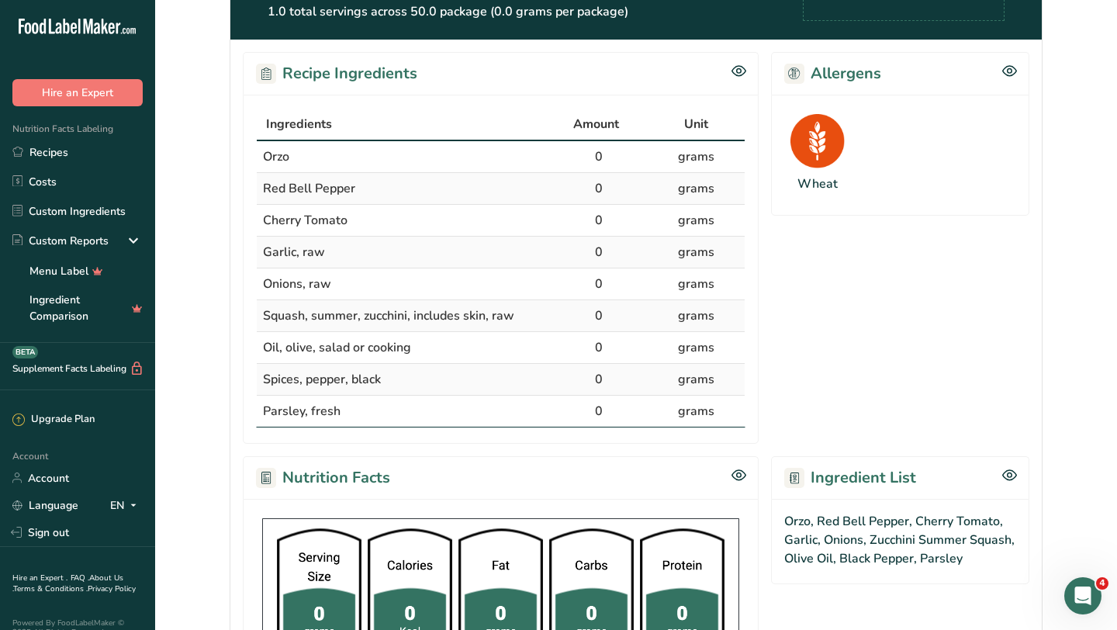
drag, startPoint x: 261, startPoint y: 157, endPoint x: 724, endPoint y: 434, distance: 538.9
click at [724, 434] on div "Ingredients Amount Unit Orzo 0 grams Red Bell Pepper 0 grams Cherry Tomato 0 gr…" at bounding box center [501, 269] width 516 height 349
copy table "Ingredients Amount Unit"
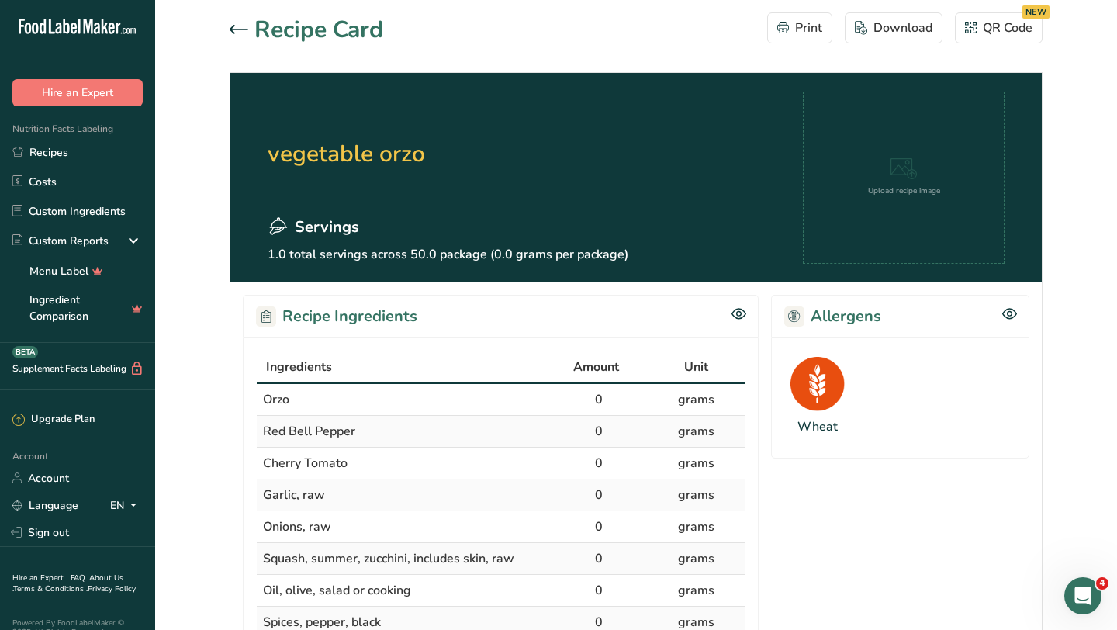
click at [237, 25] on icon at bounding box center [239, 29] width 19 height 9
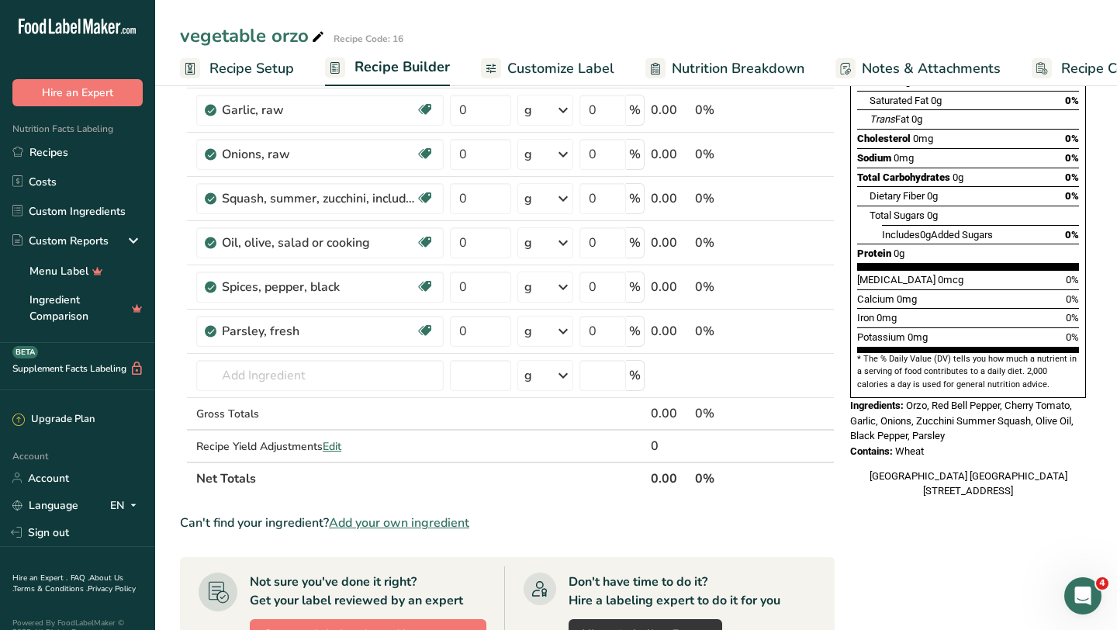
scroll to position [314, 0]
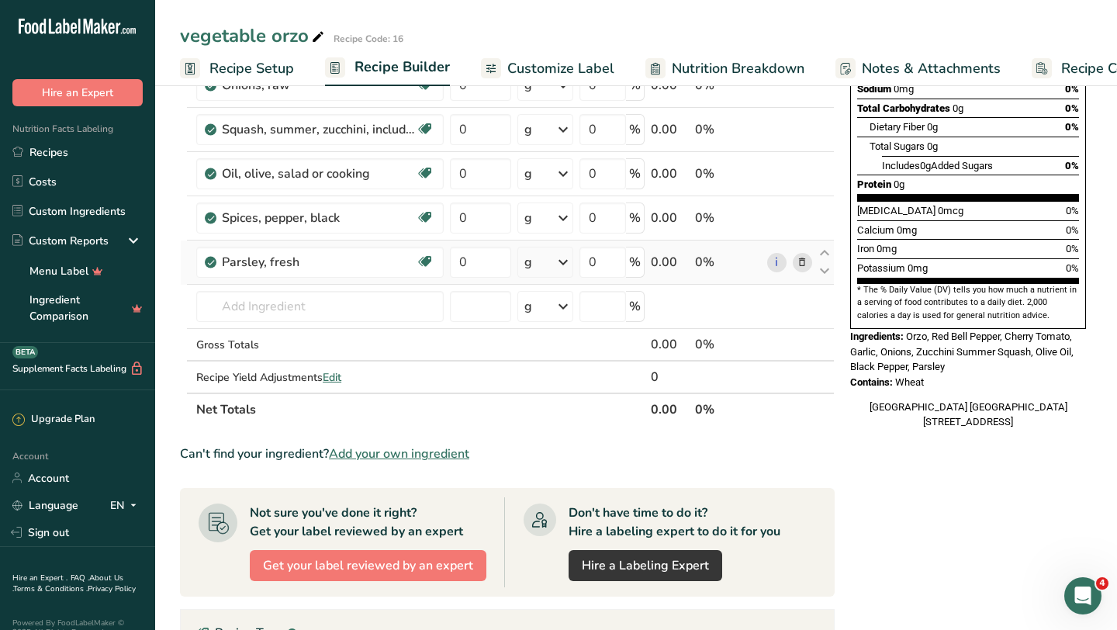
click at [802, 262] on icon at bounding box center [802, 262] width 11 height 16
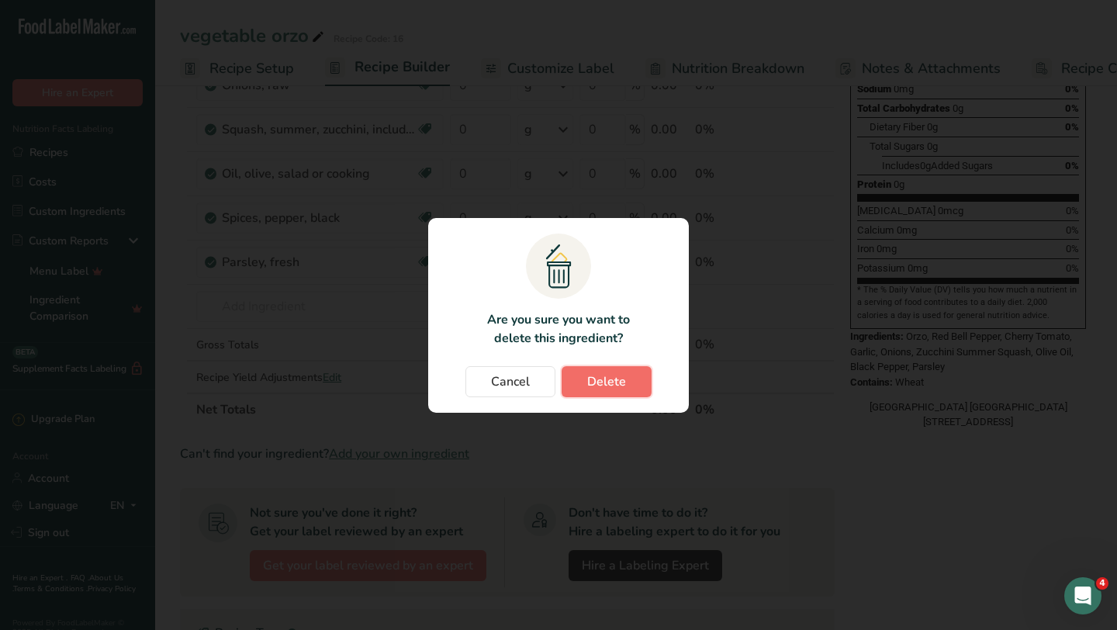
click at [607, 385] on span "Delete" at bounding box center [606, 381] width 39 height 19
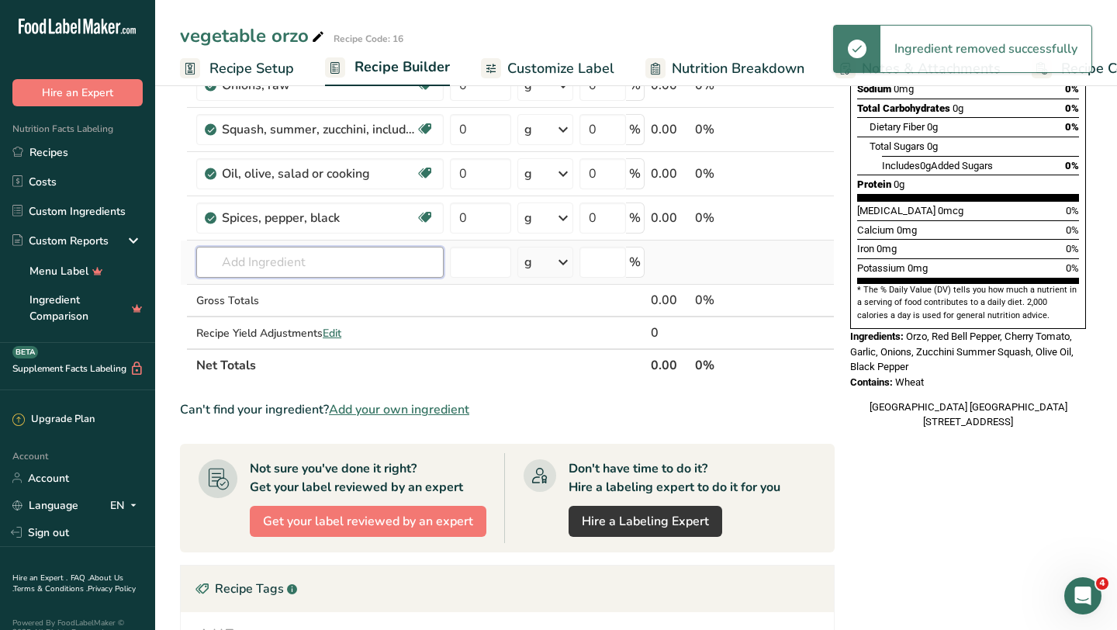
click at [288, 261] on input "text" at bounding box center [319, 262] width 247 height 31
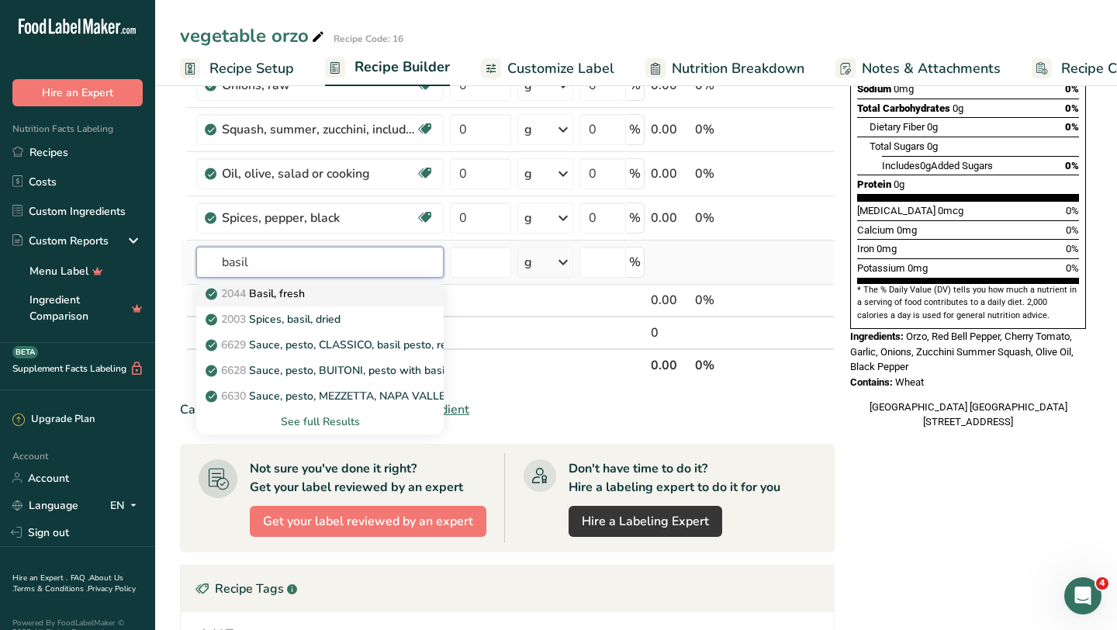
type input "basil"
click at [287, 294] on p "2044 Basil, fresh" at bounding box center [257, 293] width 96 height 16
type input "Basil, fresh"
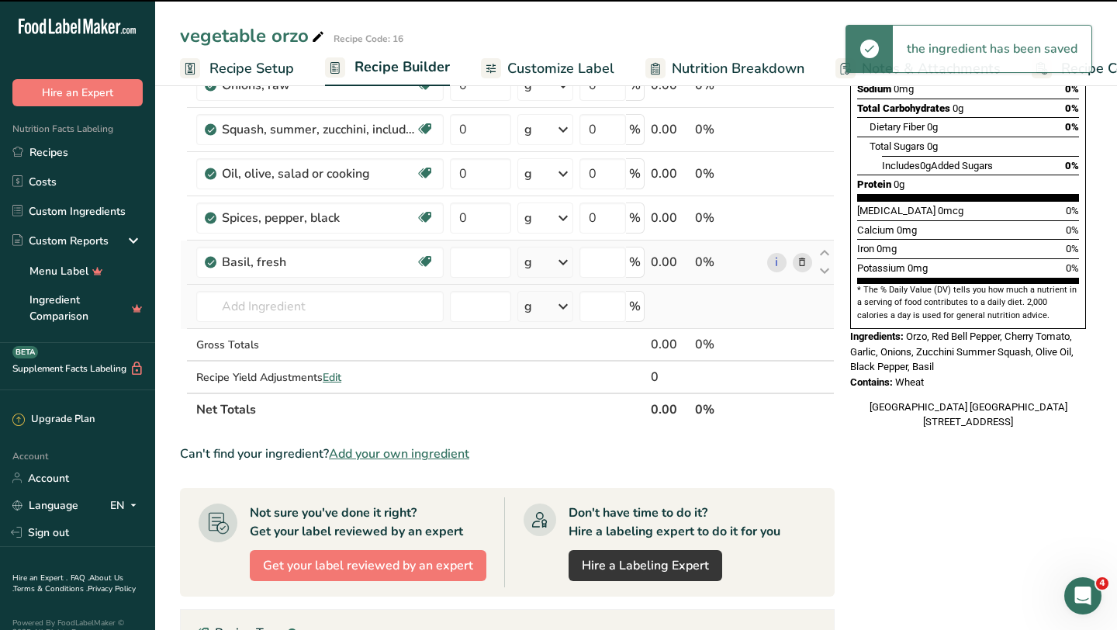
type input "0"
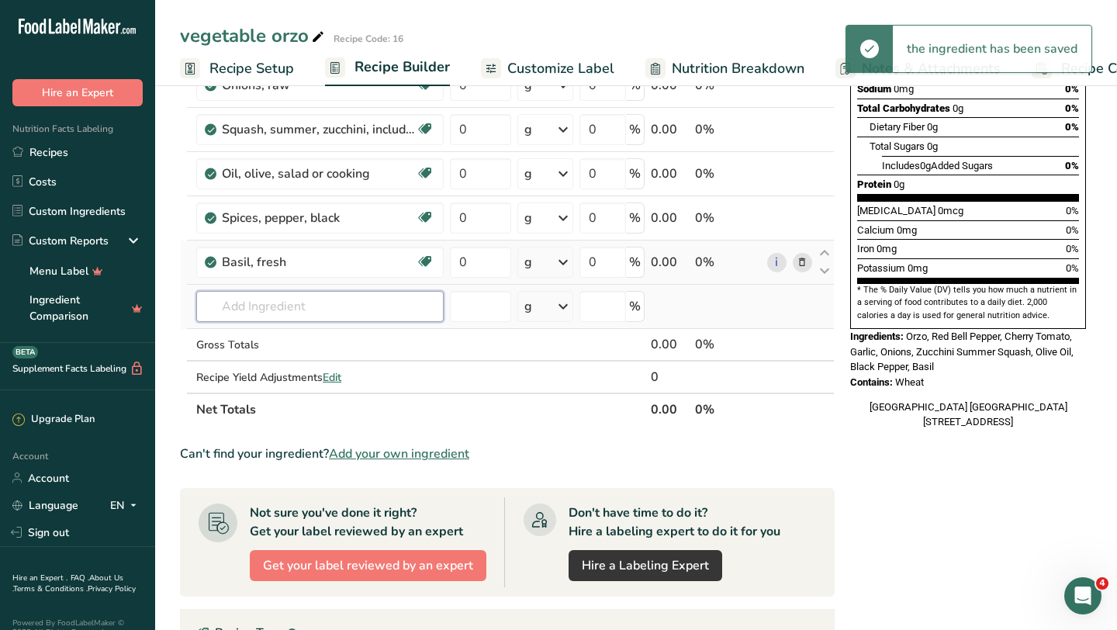
click at [348, 310] on input "text" at bounding box center [319, 306] width 247 height 31
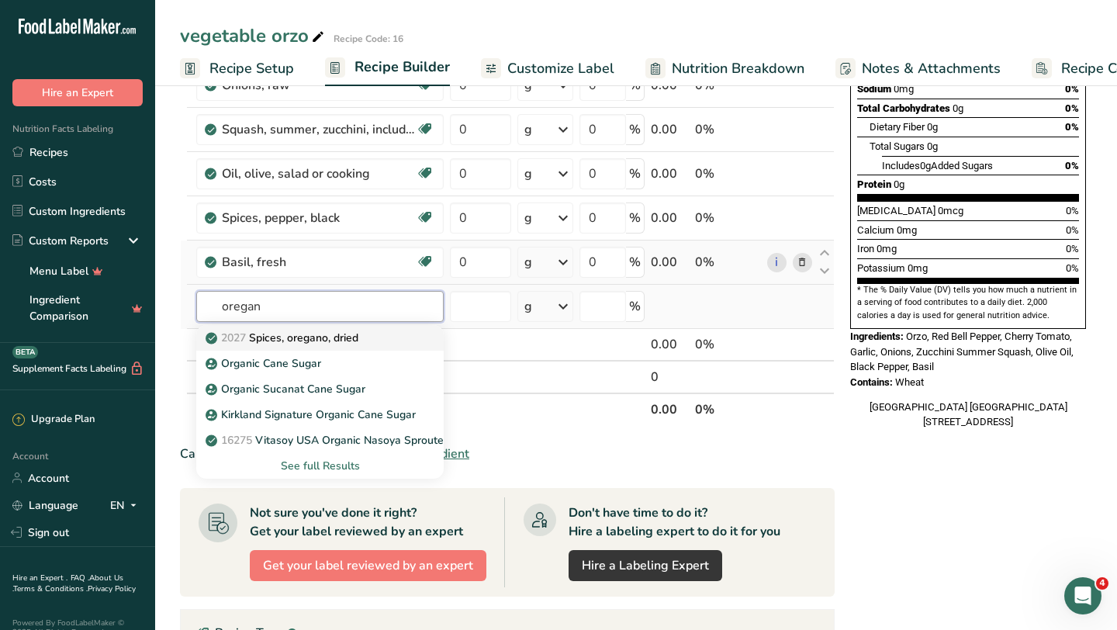
type input "oregan"
click at [336, 332] on p "2027 Spices, oregano, dried" at bounding box center [284, 338] width 150 height 16
type input "Spices, oregano, dried"
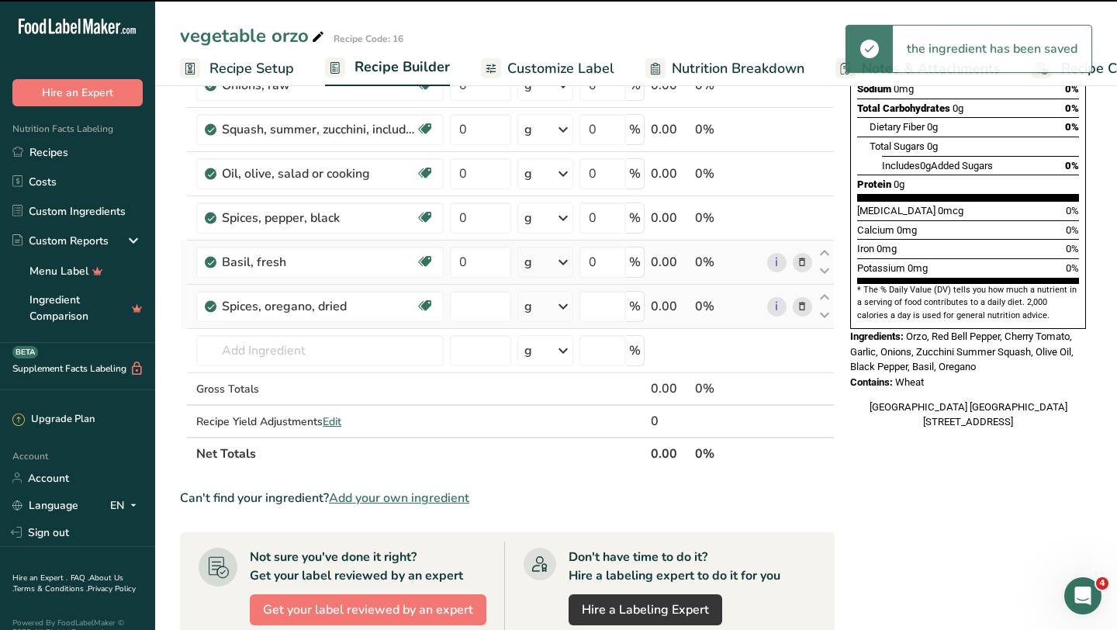
type input "0"
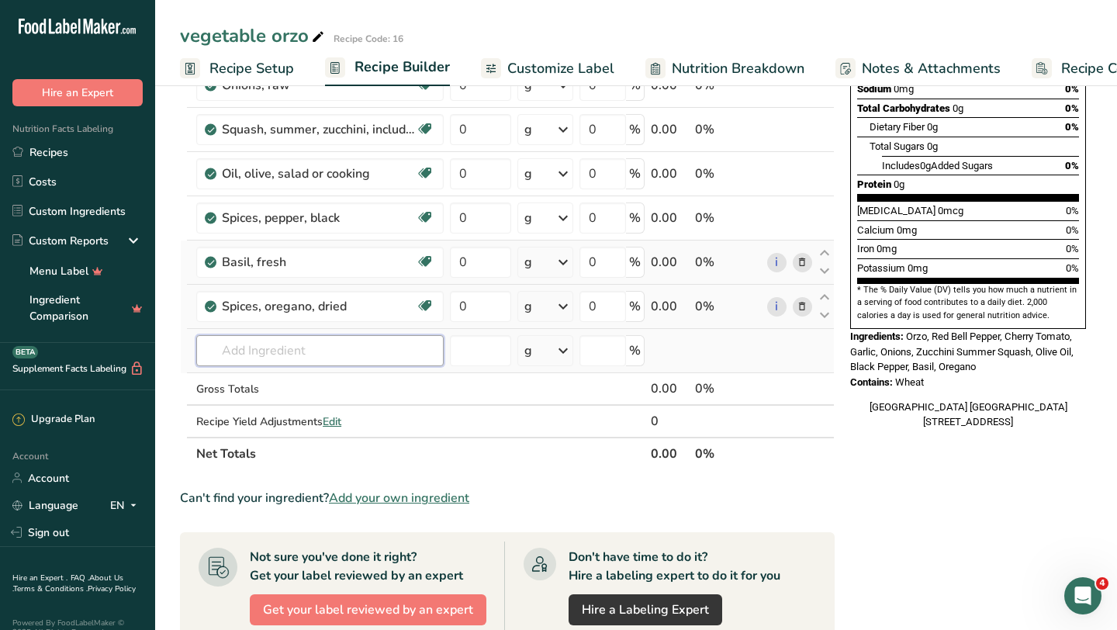
click at [357, 346] on input "text" at bounding box center [319, 350] width 247 height 31
type input "l"
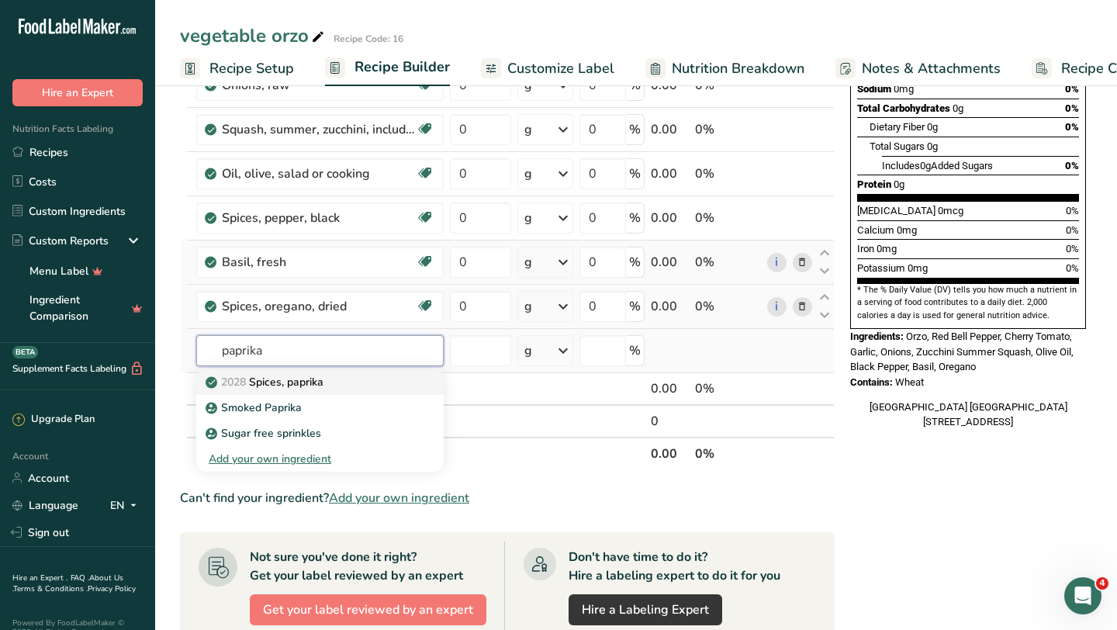
type input "paprika"
click at [319, 380] on p "2028 Spices, paprika" at bounding box center [266, 382] width 115 height 16
type input "Spices, paprika"
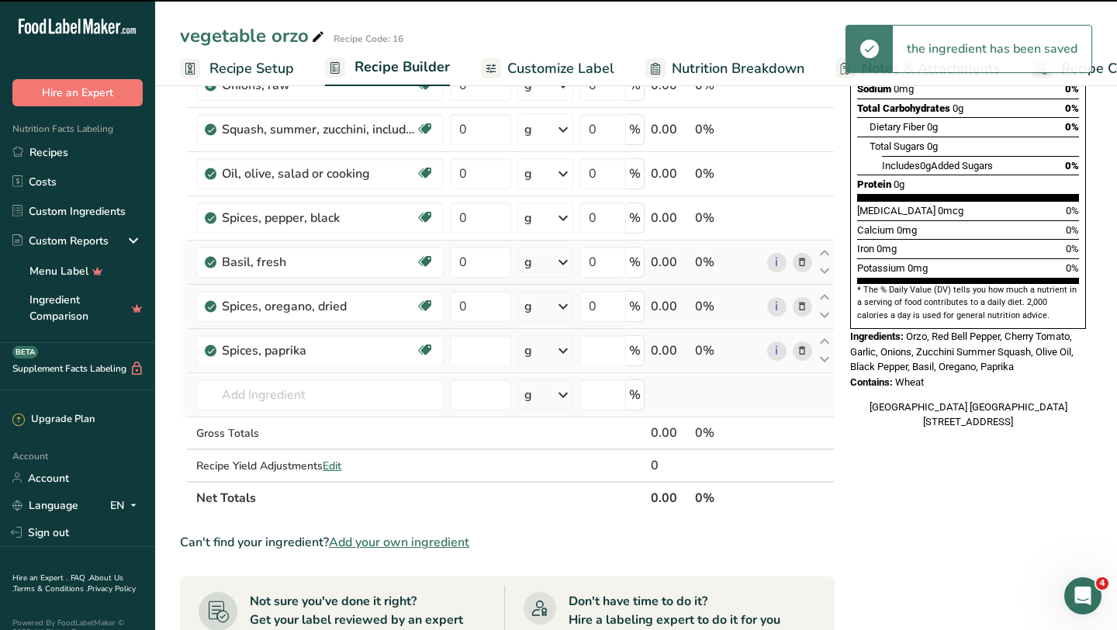
type input "0"
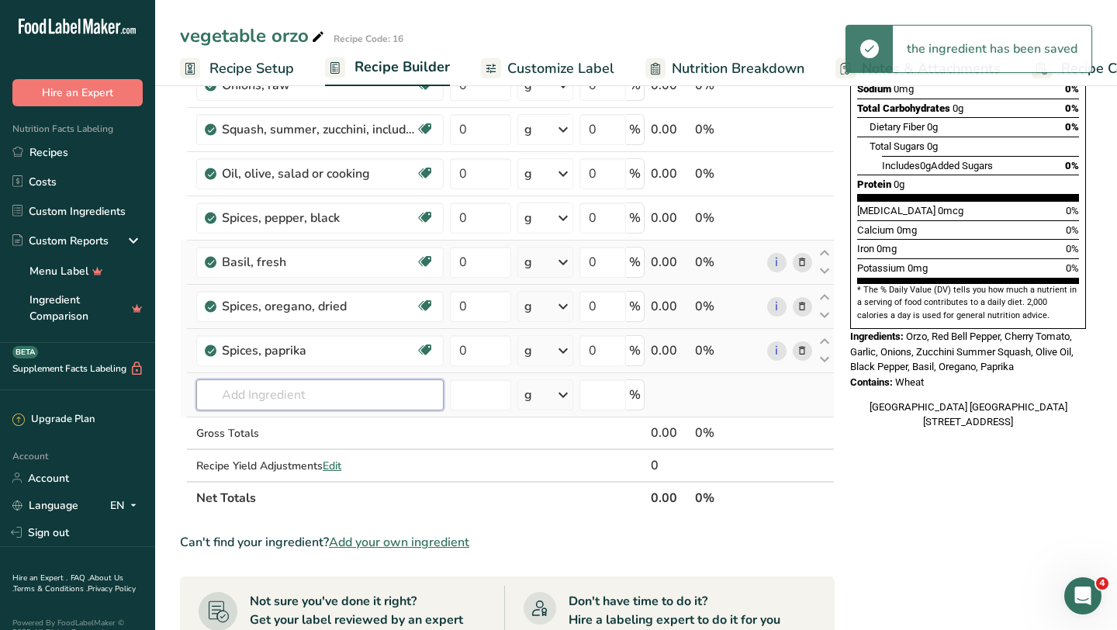
click at [391, 390] on input "text" at bounding box center [319, 394] width 247 height 31
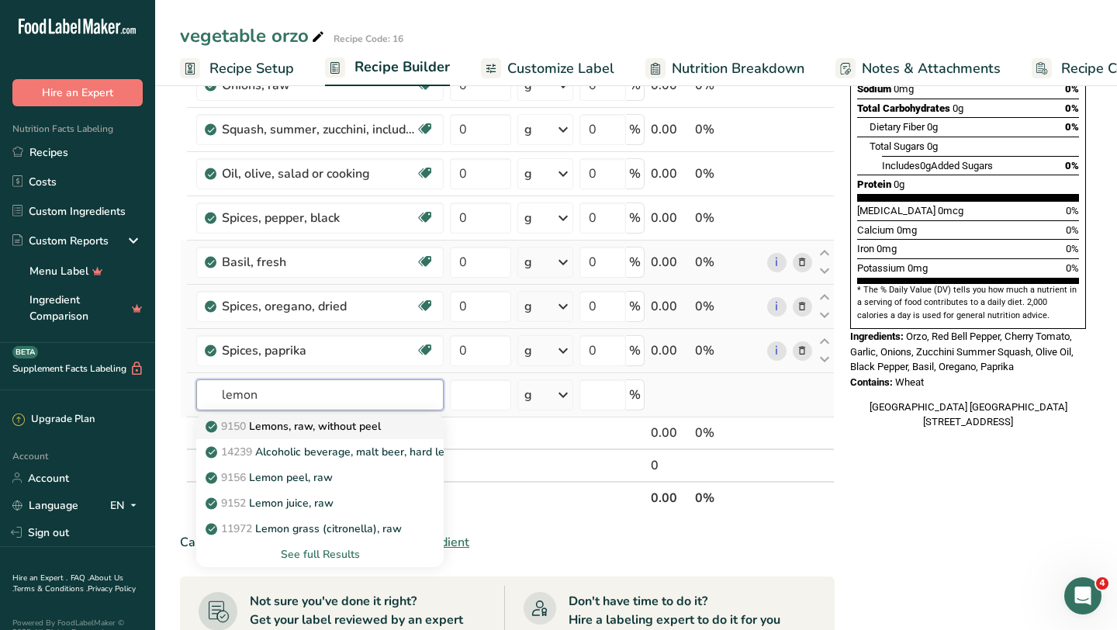
type input "lemon"
click at [369, 428] on p "9150 Lemons, raw, without peel" at bounding box center [295, 426] width 172 height 16
type input "Lemons, raw, without peel"
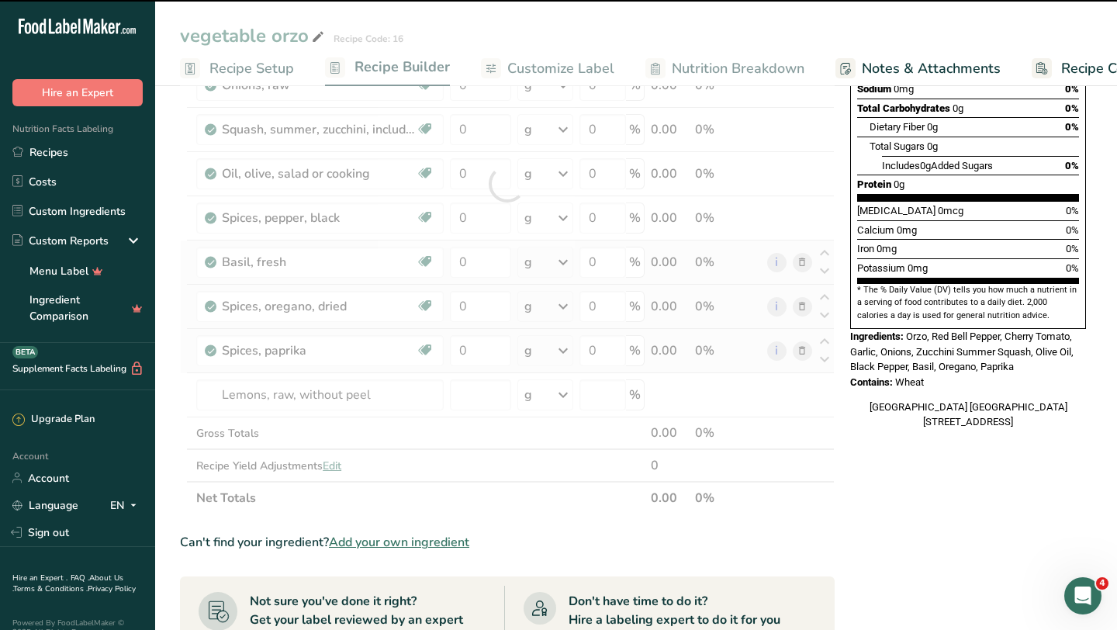
type input "0"
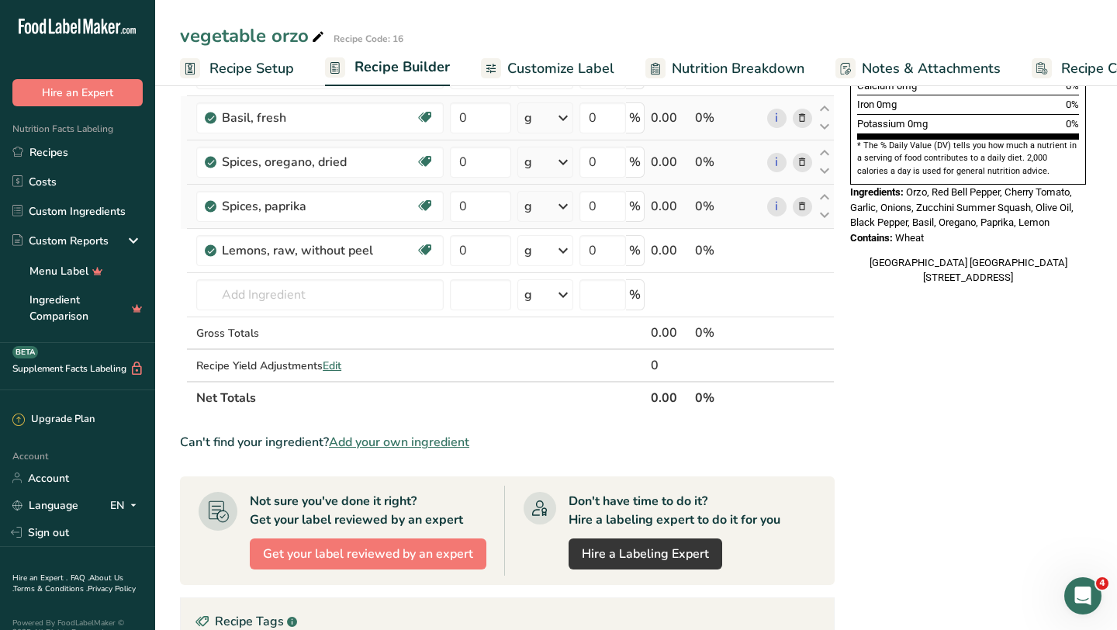
scroll to position [669, 0]
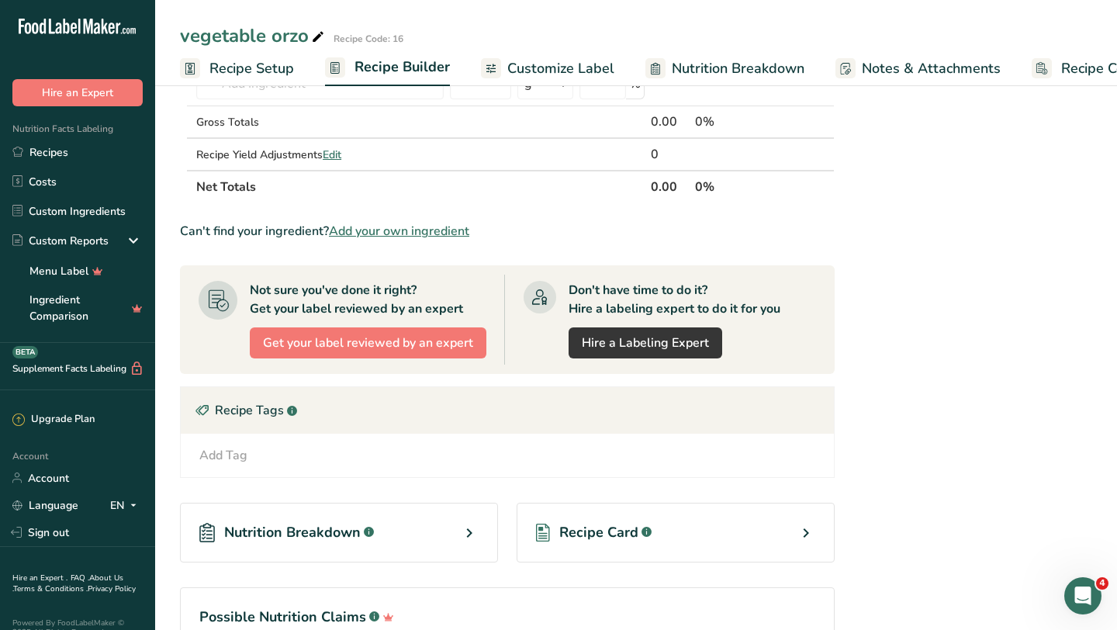
click at [628, 531] on span "Recipe Card" at bounding box center [598, 532] width 79 height 21
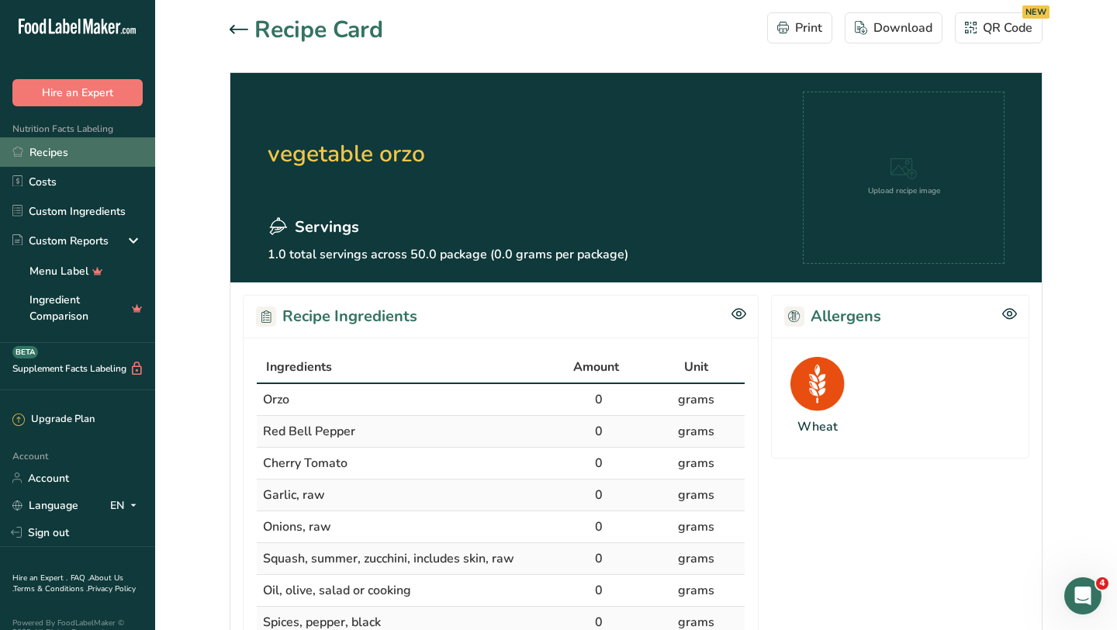
click at [63, 154] on link "Recipes" at bounding box center [77, 151] width 155 height 29
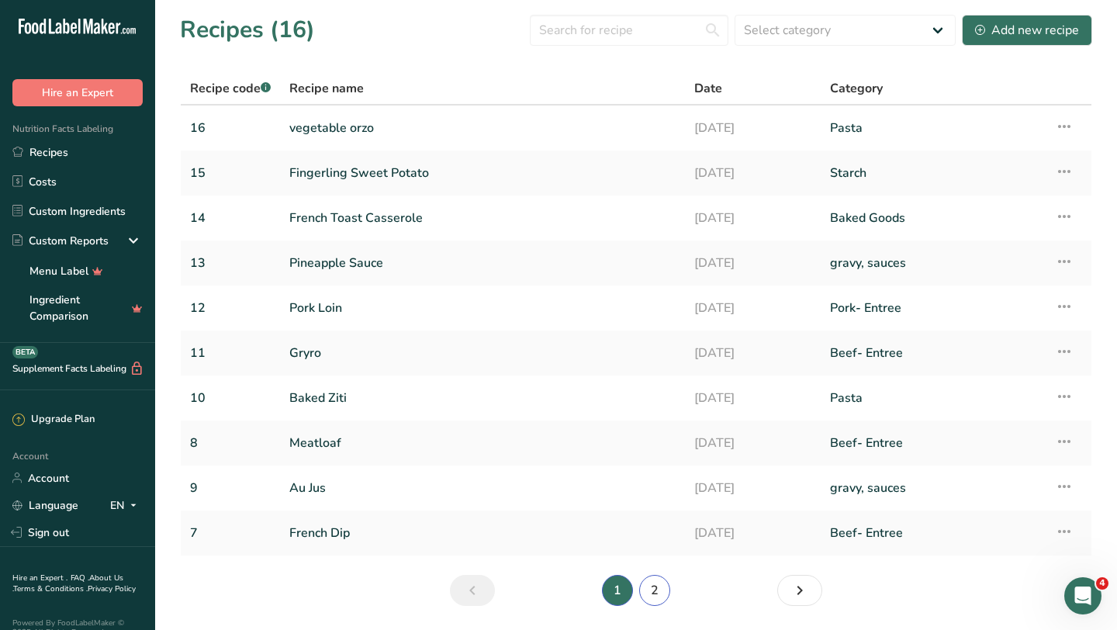
click at [660, 583] on link "2" at bounding box center [654, 590] width 31 height 31
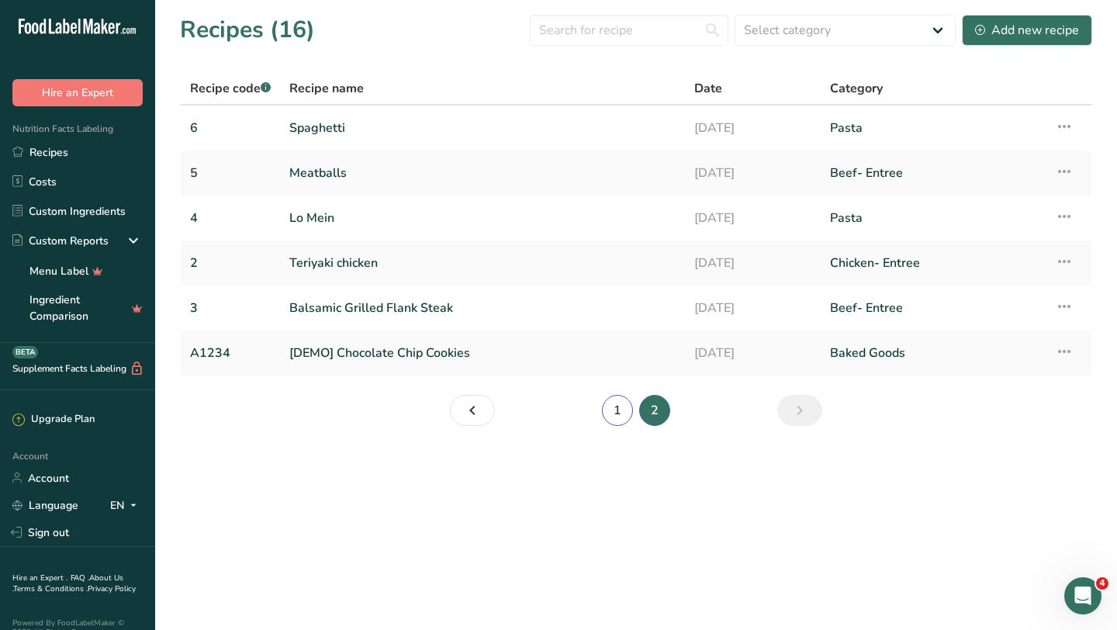
click at [628, 414] on link "1" at bounding box center [617, 410] width 31 height 31
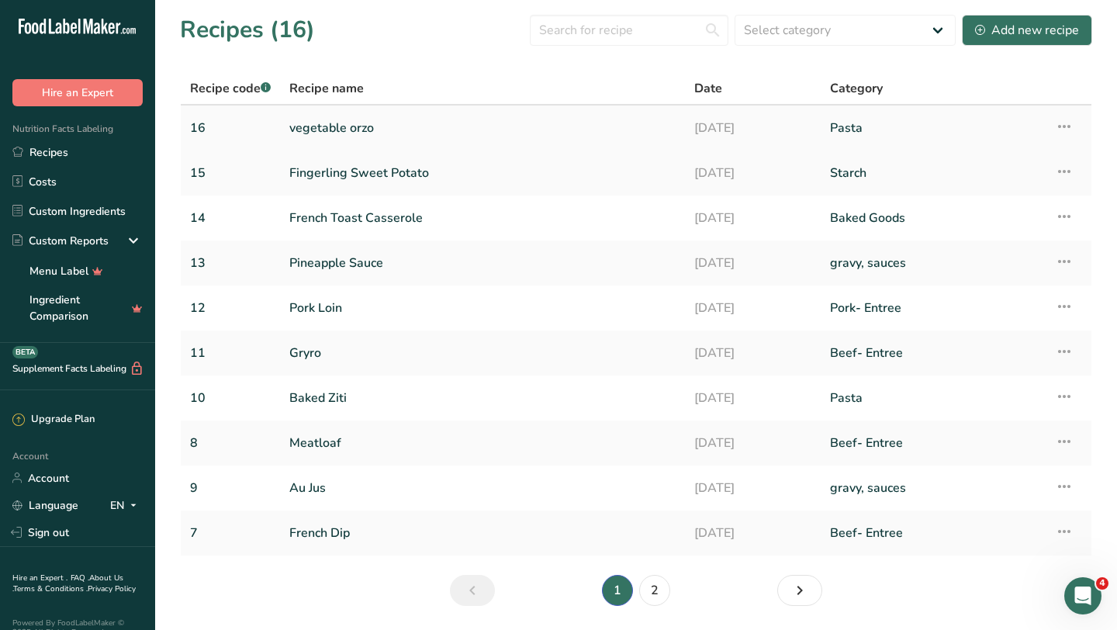
click at [333, 132] on link "vegetable orzo" at bounding box center [482, 128] width 386 height 33
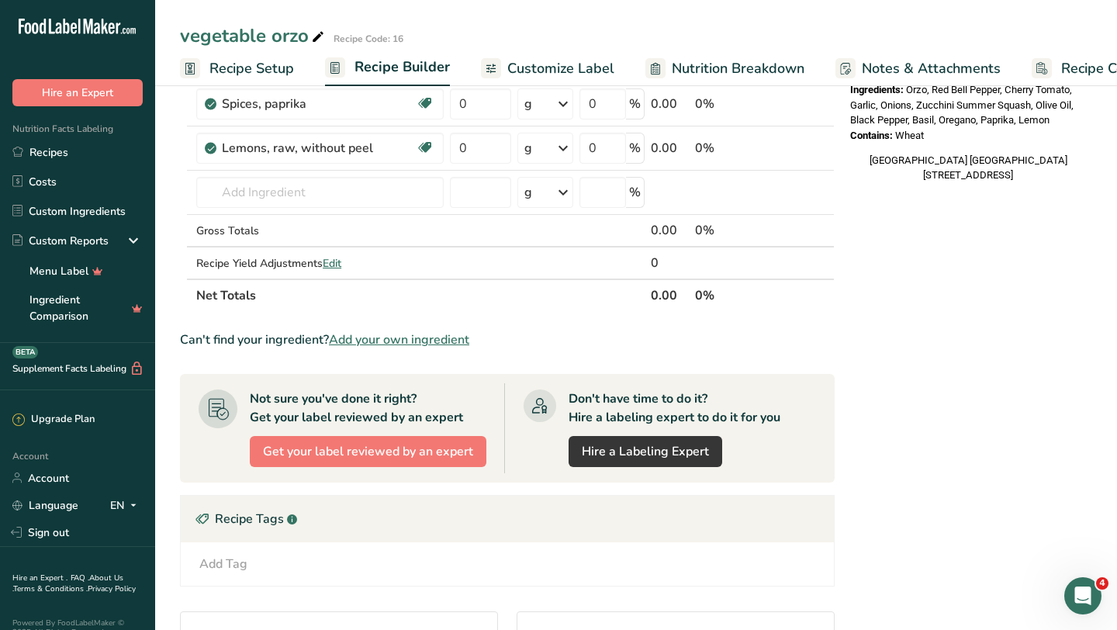
scroll to position [689, 0]
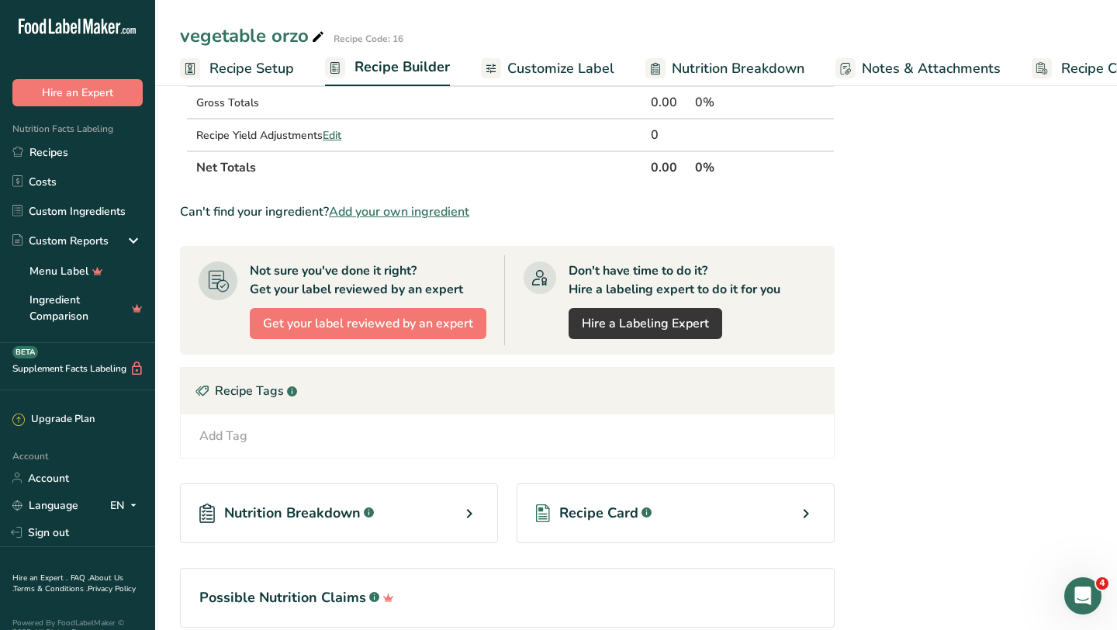
click at [763, 527] on div "Recipe Card .a-a{fill:#347362;}.b-a{fill:#fff;}" at bounding box center [676, 513] width 318 height 60
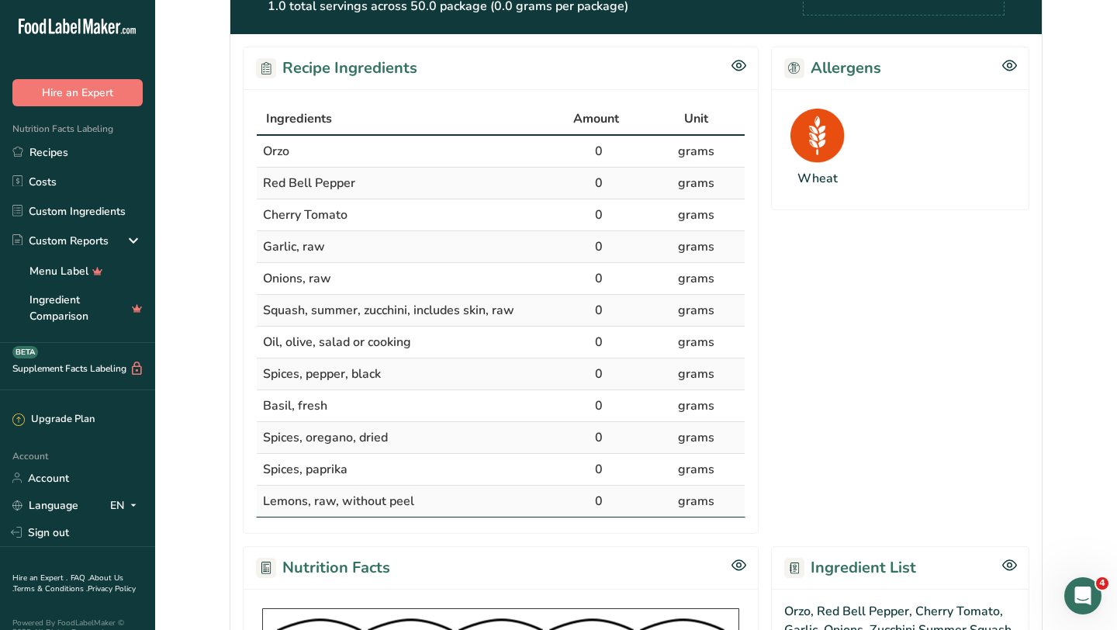
scroll to position [249, 0]
drag, startPoint x: 258, startPoint y: 108, endPoint x: 500, endPoint y: 507, distance: 467.1
click at [500, 507] on table "Ingredients Amount Unit Orzo 0 grams Red Bell Pepper 0 grams Cherry Tomato 0 gr…" at bounding box center [500, 309] width 489 height 415
copy table "Ingredients Amount Unit Orzo 0 grams Red Bell Pepper 0 grams Cherry Tomato 0 gr…"
click at [779, 503] on section "Allergens Wheat" at bounding box center [900, 289] width 258 height 487
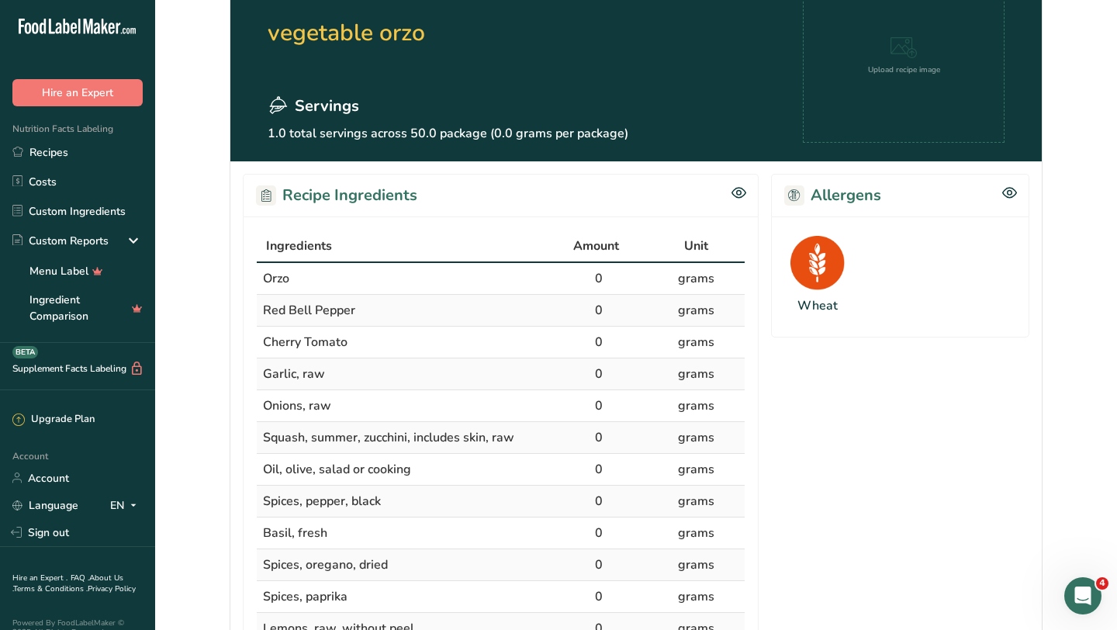
scroll to position [0, 0]
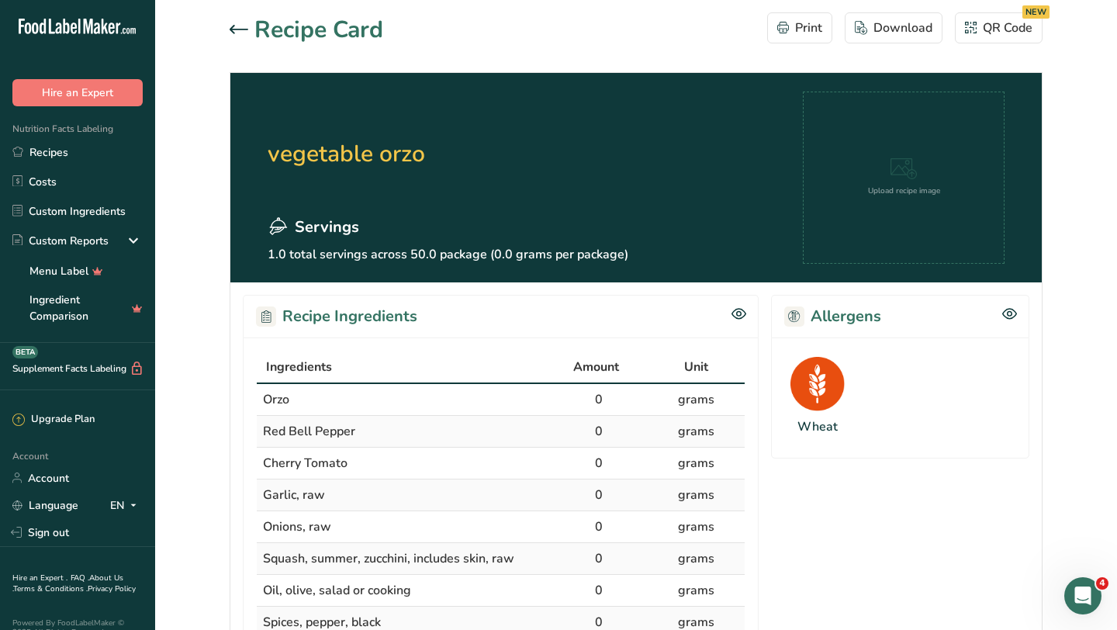
click at [251, 24] on div at bounding box center [242, 30] width 25 height 19
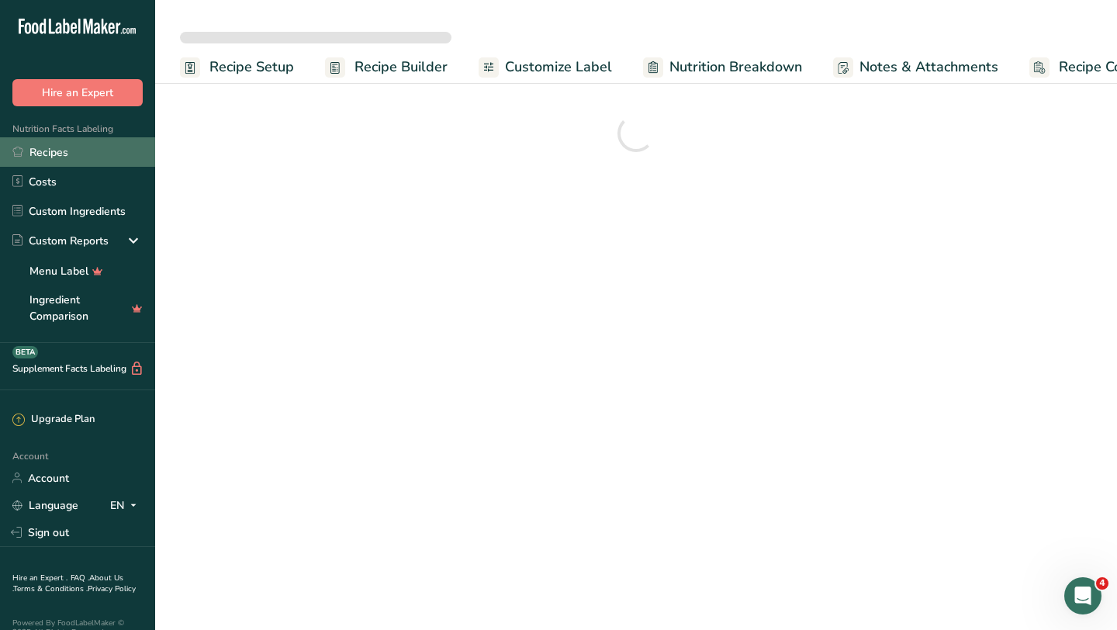
click at [81, 155] on link "Recipes" at bounding box center [77, 151] width 155 height 29
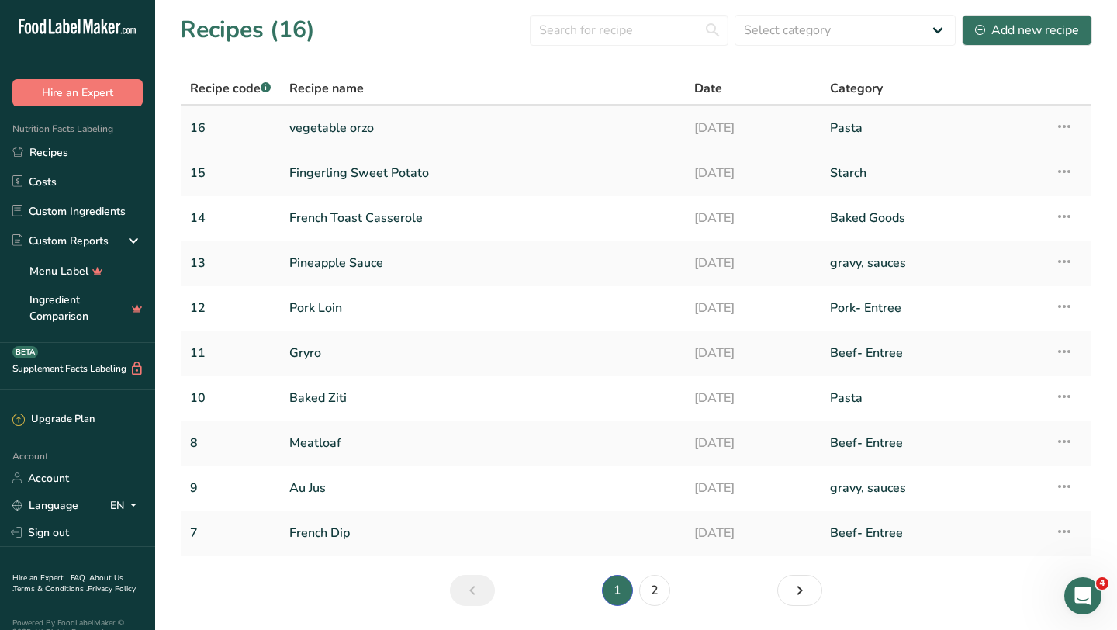
click at [355, 130] on link "vegetable orzo" at bounding box center [482, 128] width 386 height 33
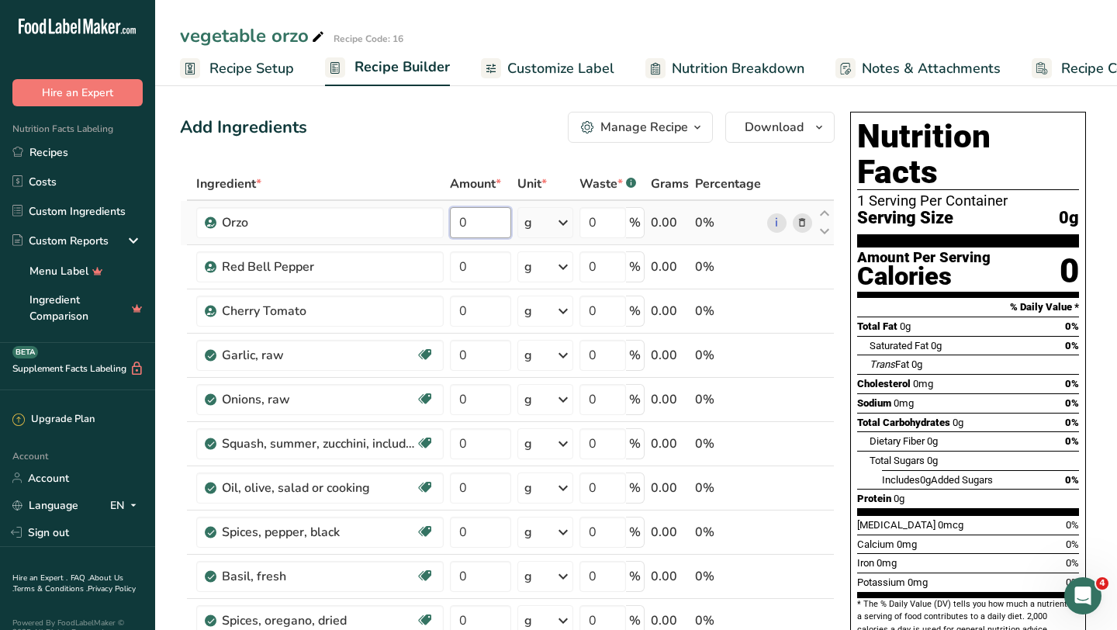
click at [496, 220] on input "0" at bounding box center [480, 222] width 61 height 31
type input "6"
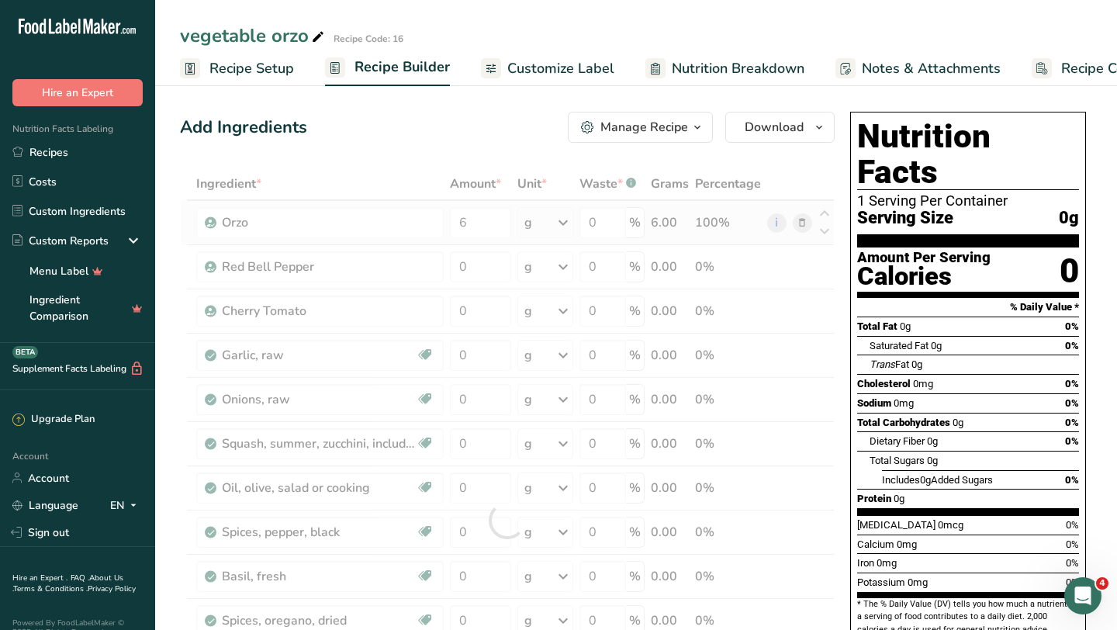
click at [555, 223] on div "Ingredient * Amount * Unit * Waste * .a-a{fill:#347362;}.b-a{fill:#fff;} Grams …" at bounding box center [507, 520] width 655 height 705
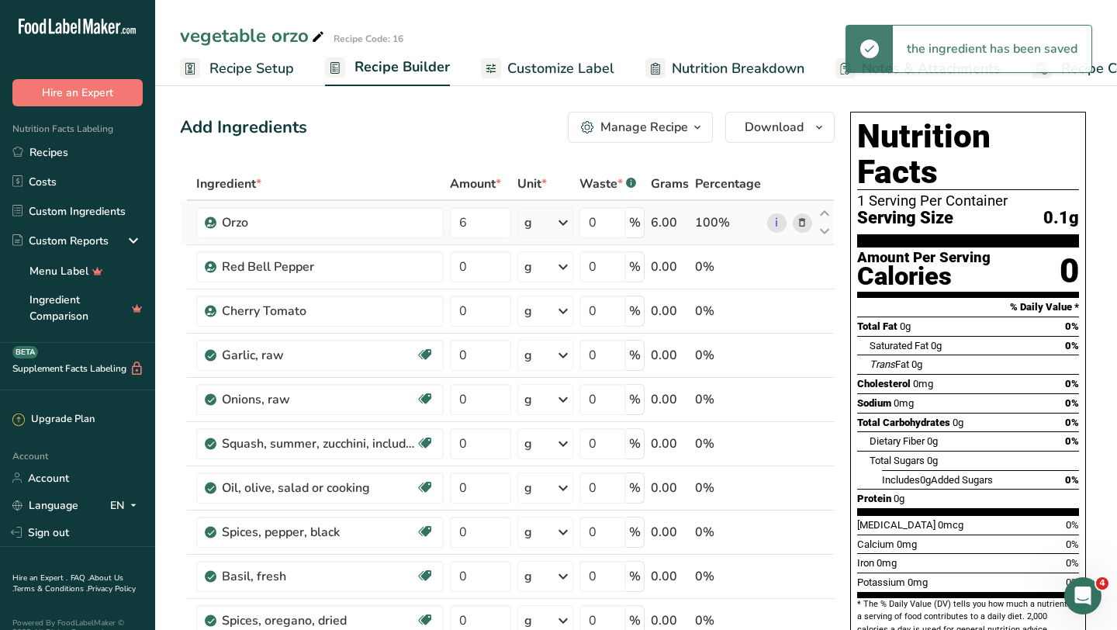
click at [555, 223] on icon at bounding box center [563, 223] width 19 height 28
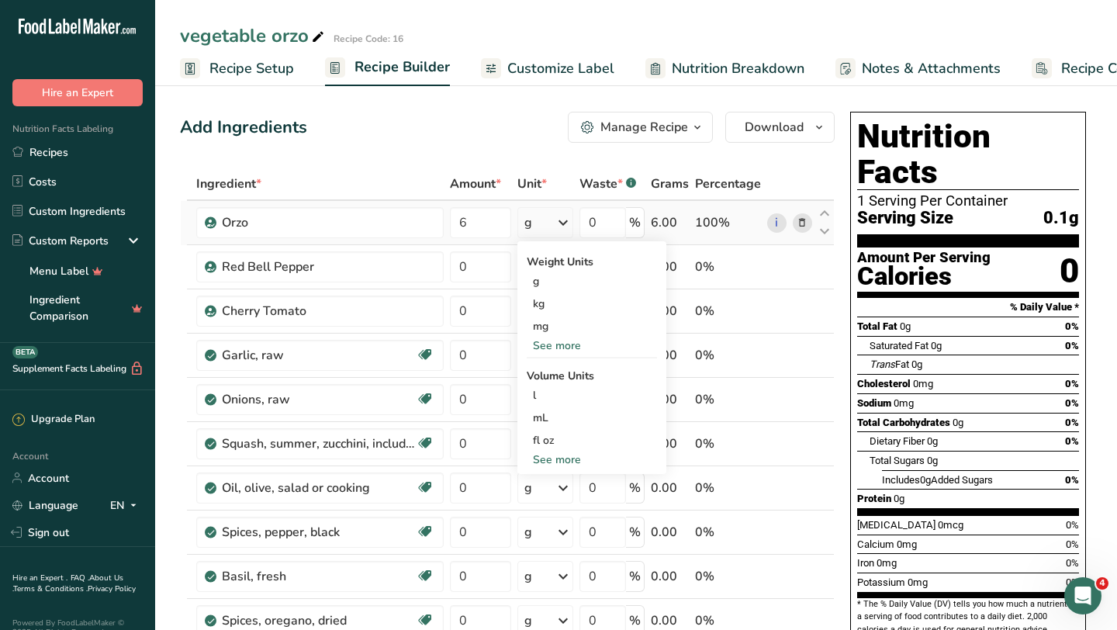
click at [558, 341] on div "See more" at bounding box center [592, 345] width 130 height 16
click at [552, 369] on div "lb" at bounding box center [592, 371] width 130 height 22
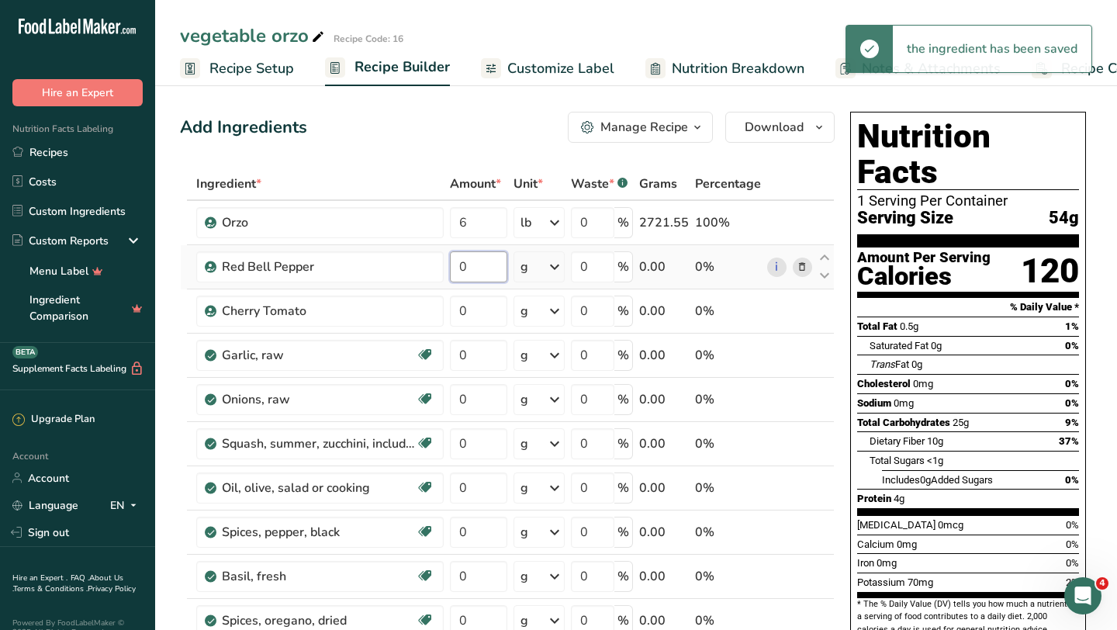
click at [484, 263] on input "0" at bounding box center [478, 266] width 57 height 31
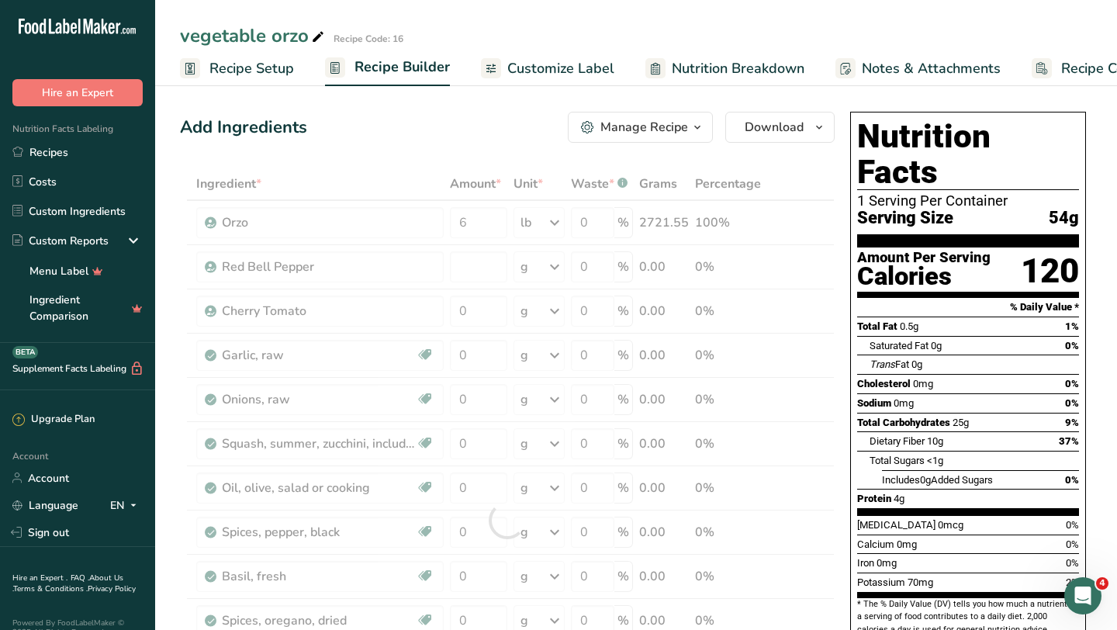
type input "0"
click at [474, 357] on div "Ingredient * Amount * Unit * Waste * .a-a{fill:#347362;}.b-a{fill:#fff;} Grams …" at bounding box center [507, 520] width 655 height 705
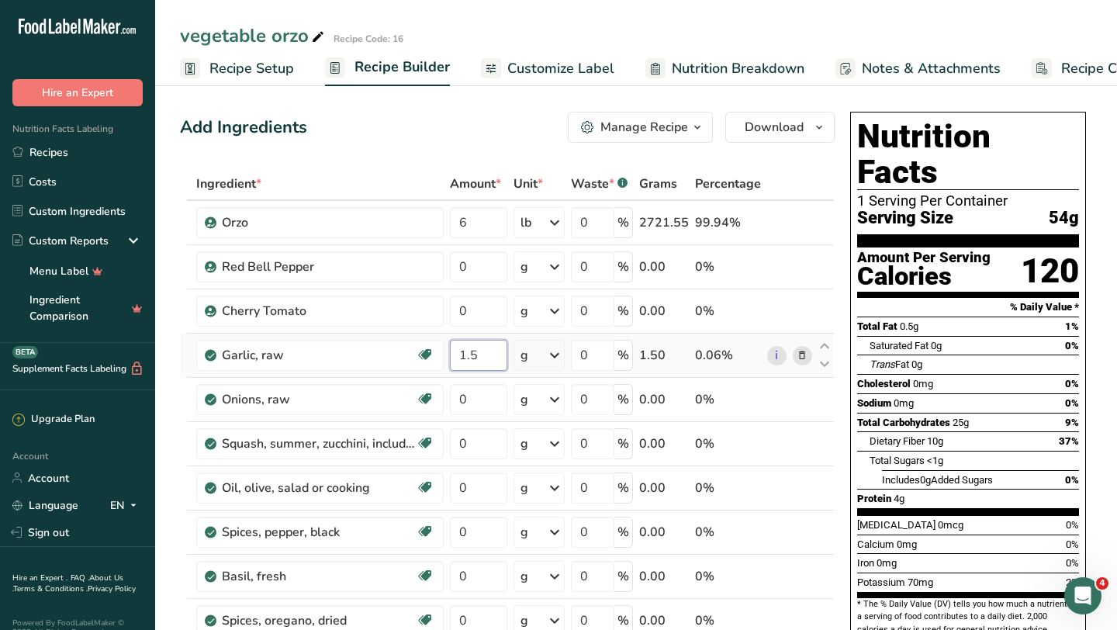
type input "1"
type input "0.5"
click at [561, 361] on div "Ingredient * Amount * Unit * Waste * .a-a{fill:#347362;}.b-a{fill:#fff;} Grams …" at bounding box center [507, 520] width 655 height 705
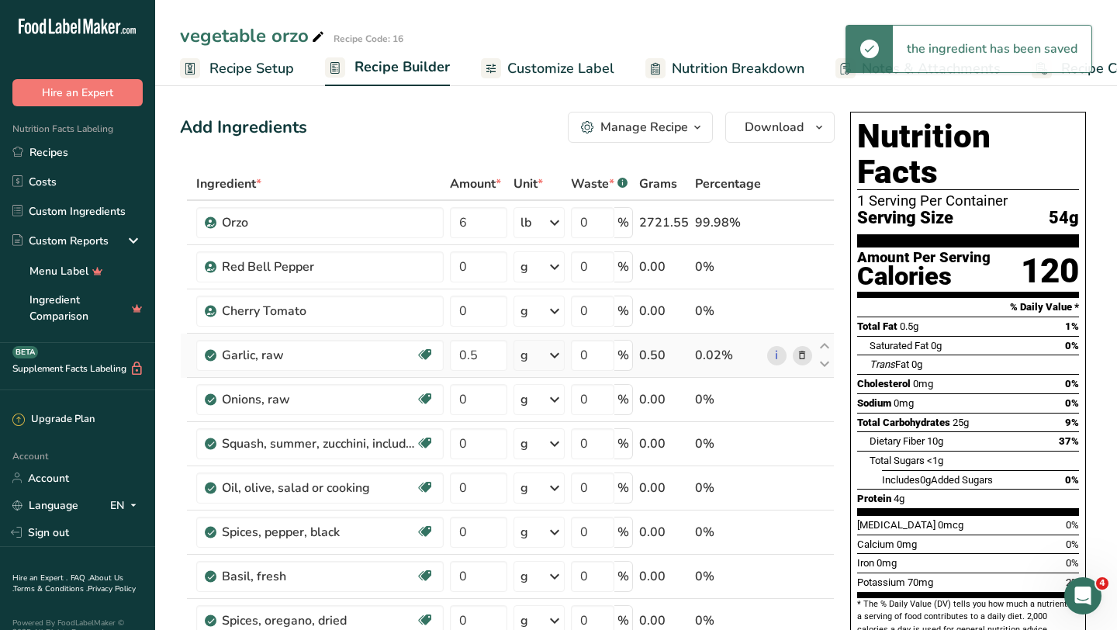
click at [554, 355] on icon at bounding box center [554, 355] width 19 height 28
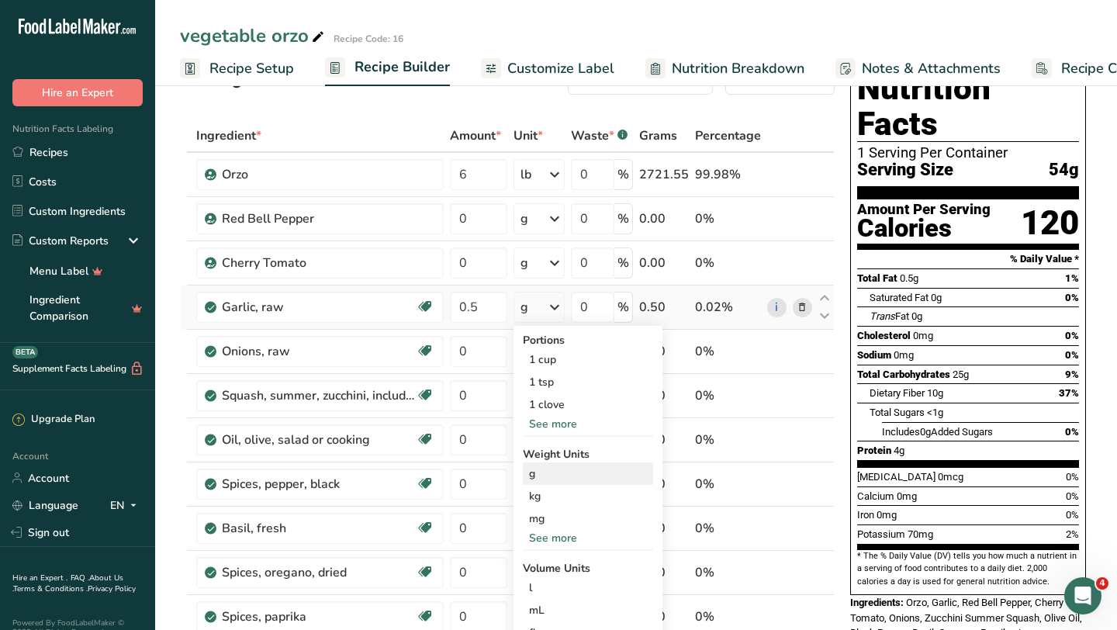
scroll to position [50, 0]
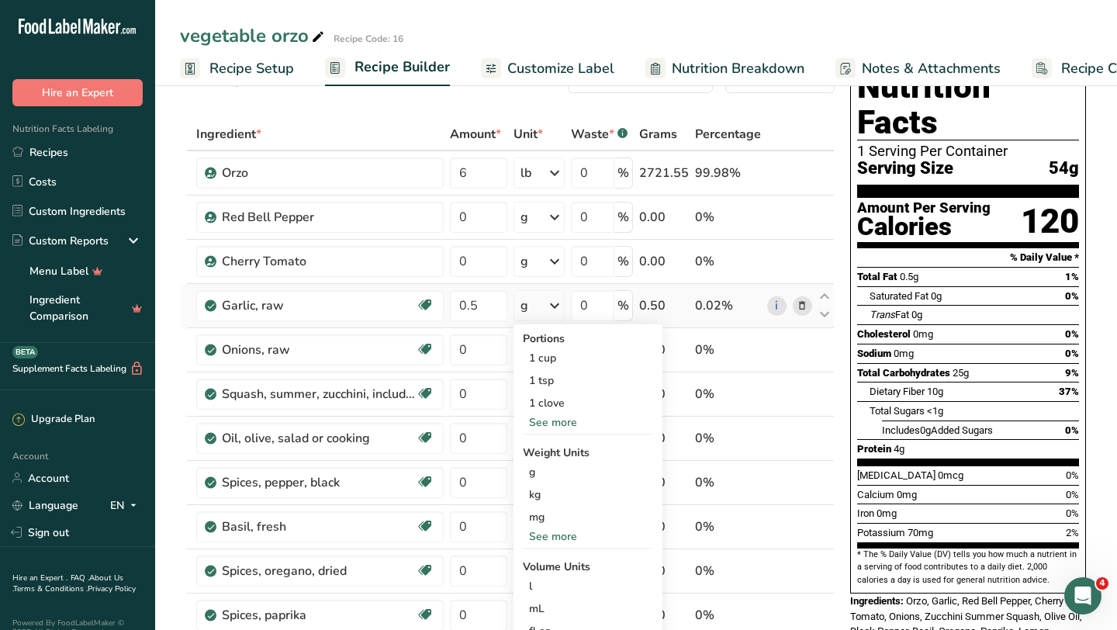
click at [545, 532] on div "See more" at bounding box center [588, 536] width 130 height 16
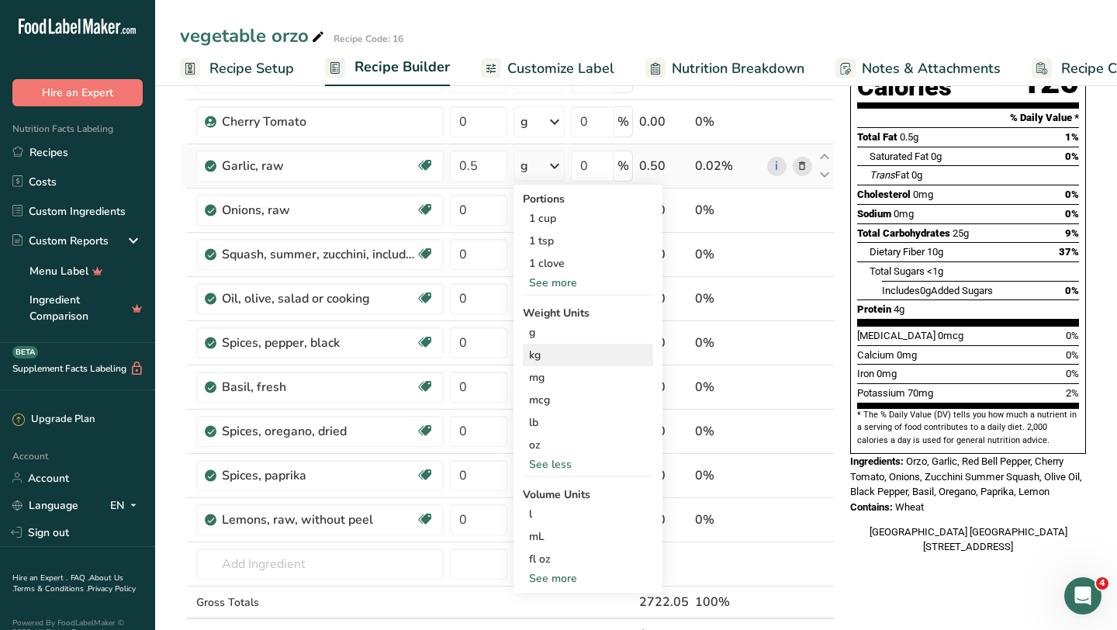
scroll to position [222, 0]
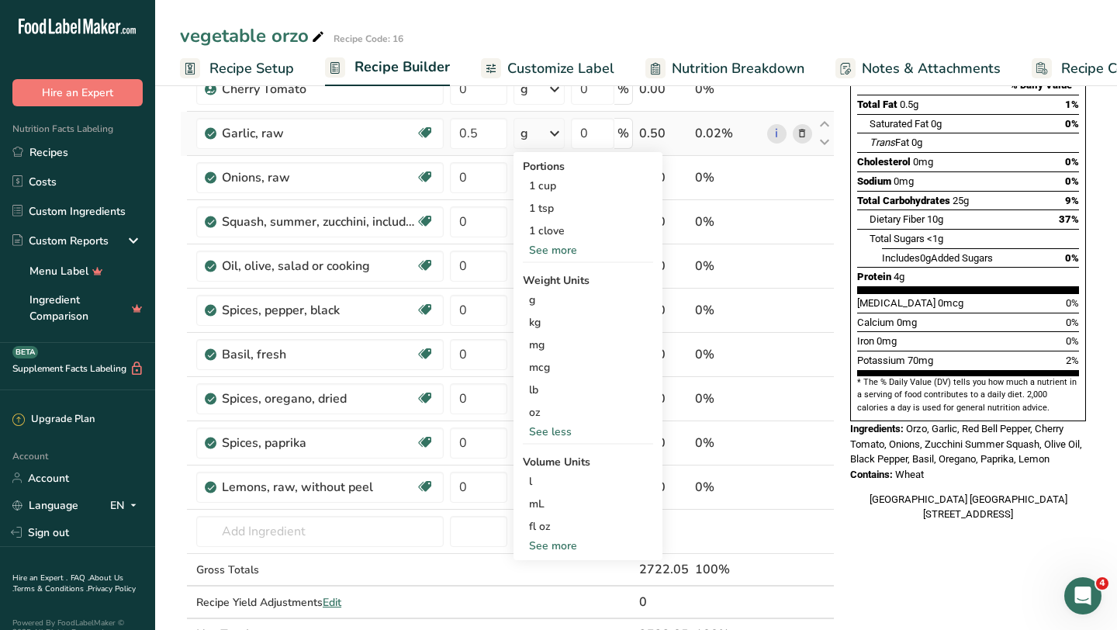
click at [554, 543] on div "See more" at bounding box center [588, 546] width 130 height 16
select select "22"
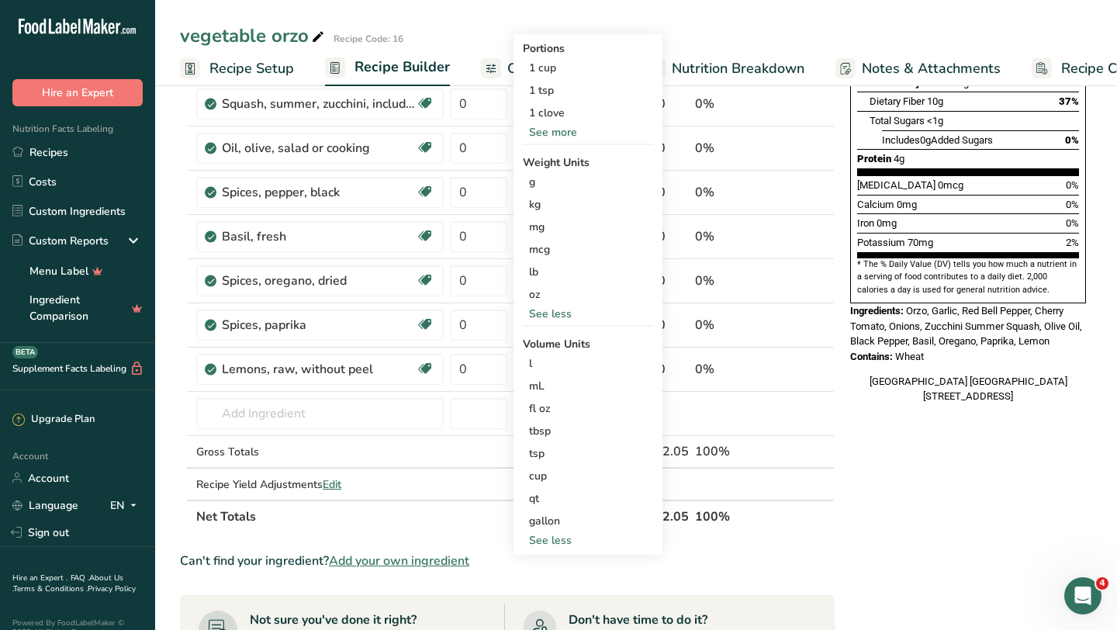
scroll to position [376, 0]
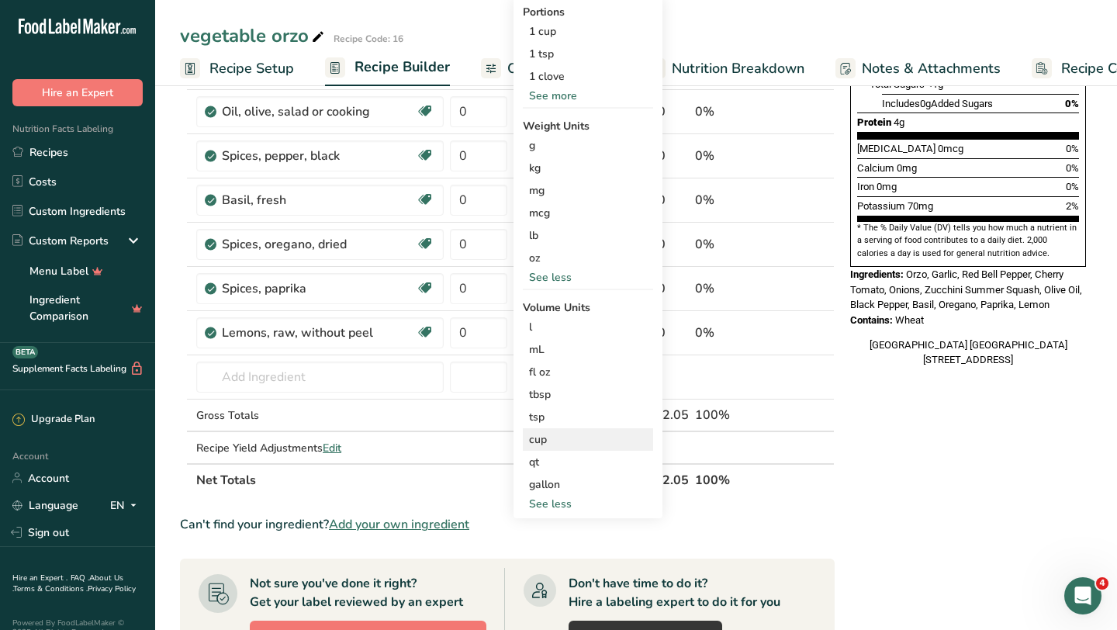
click at [562, 433] on div "cup" at bounding box center [588, 439] width 118 height 16
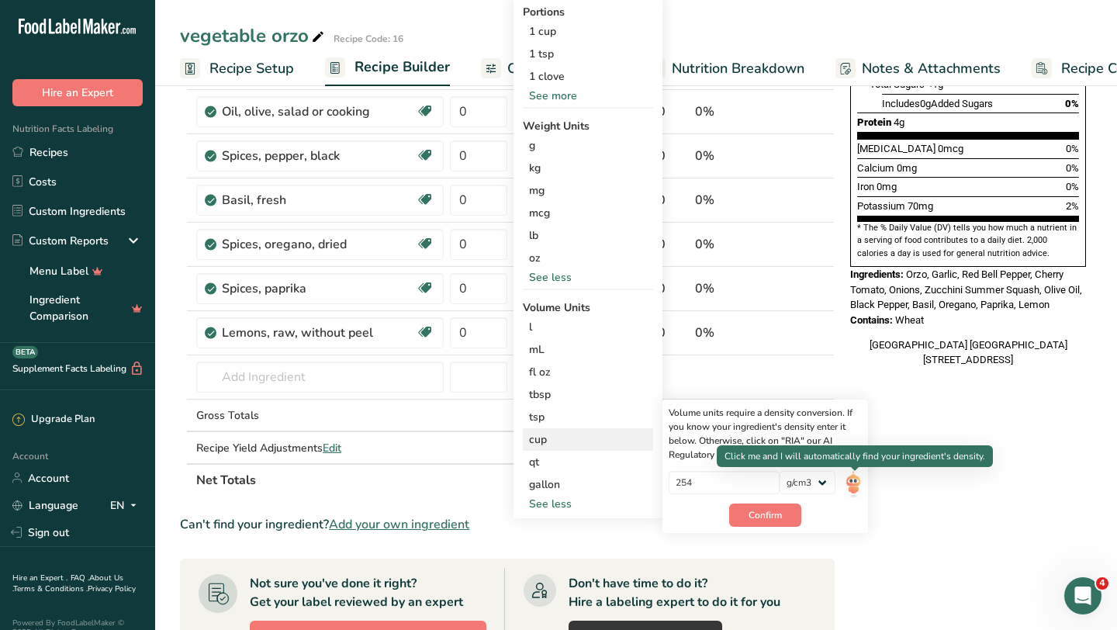
click at [856, 482] on img at bounding box center [853, 484] width 17 height 27
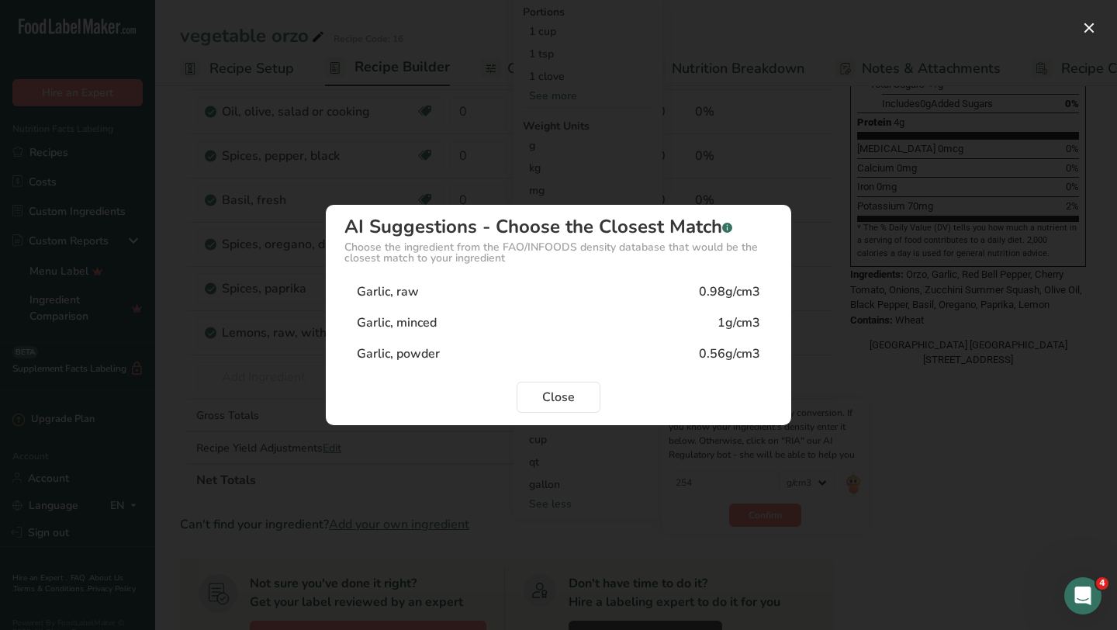
click at [731, 322] on div "1g/cm3" at bounding box center [739, 322] width 43 height 19
type input "1"
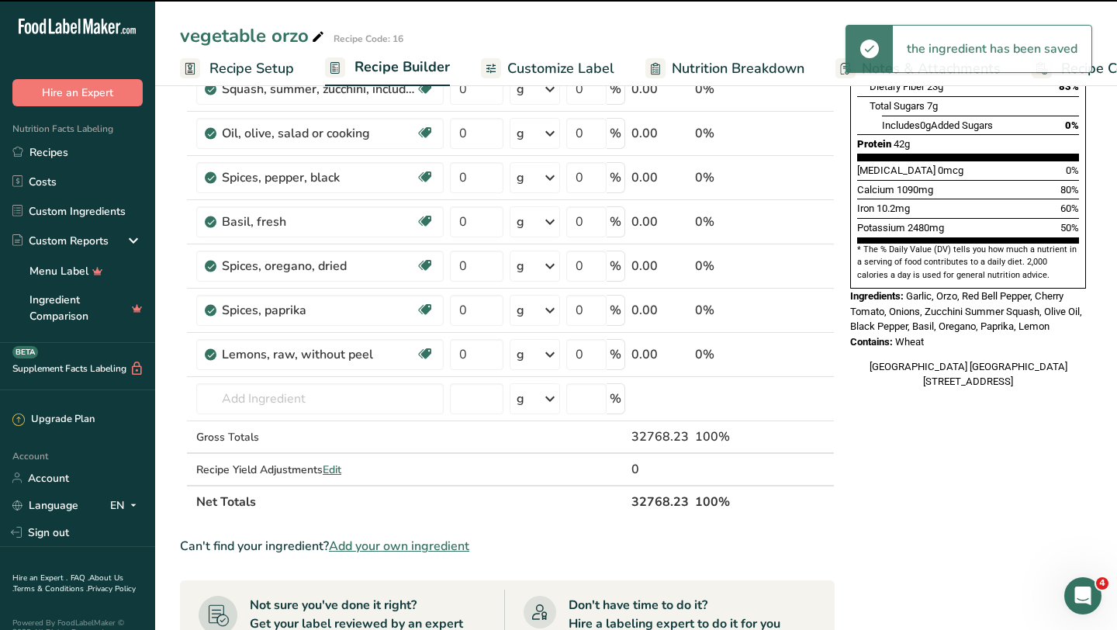
scroll to position [0, 0]
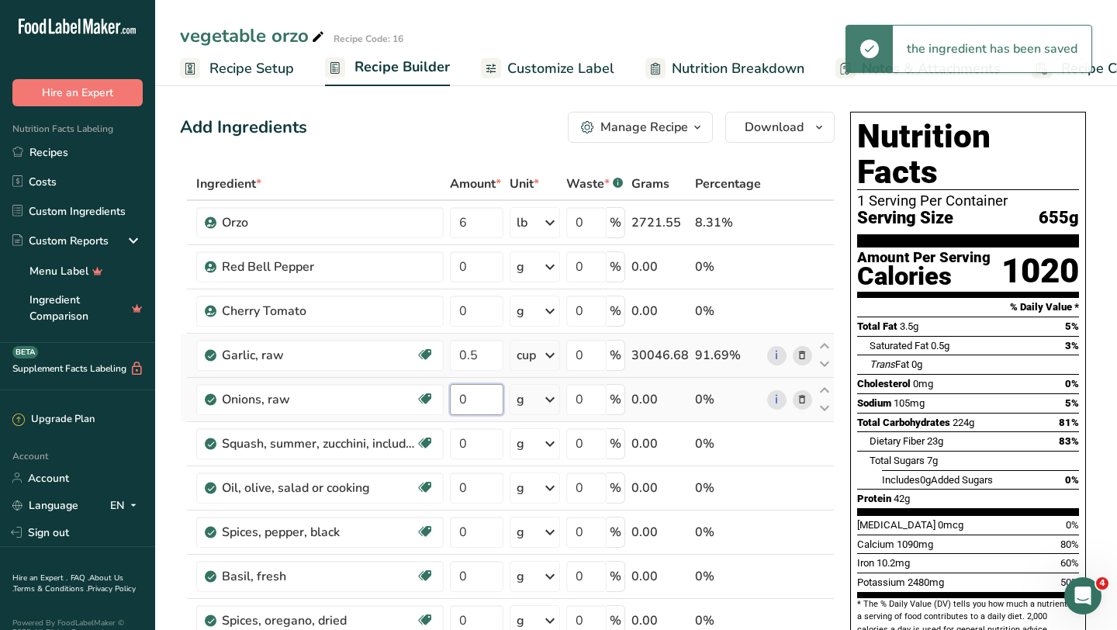
click at [477, 388] on input "0" at bounding box center [477, 399] width 54 height 31
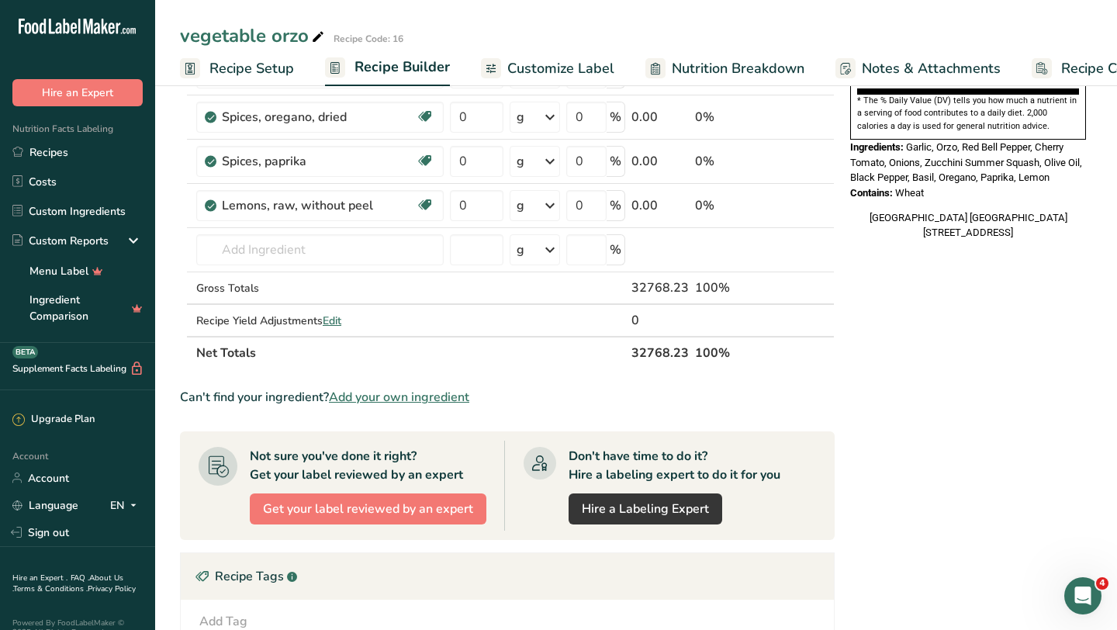
scroll to position [761, 0]
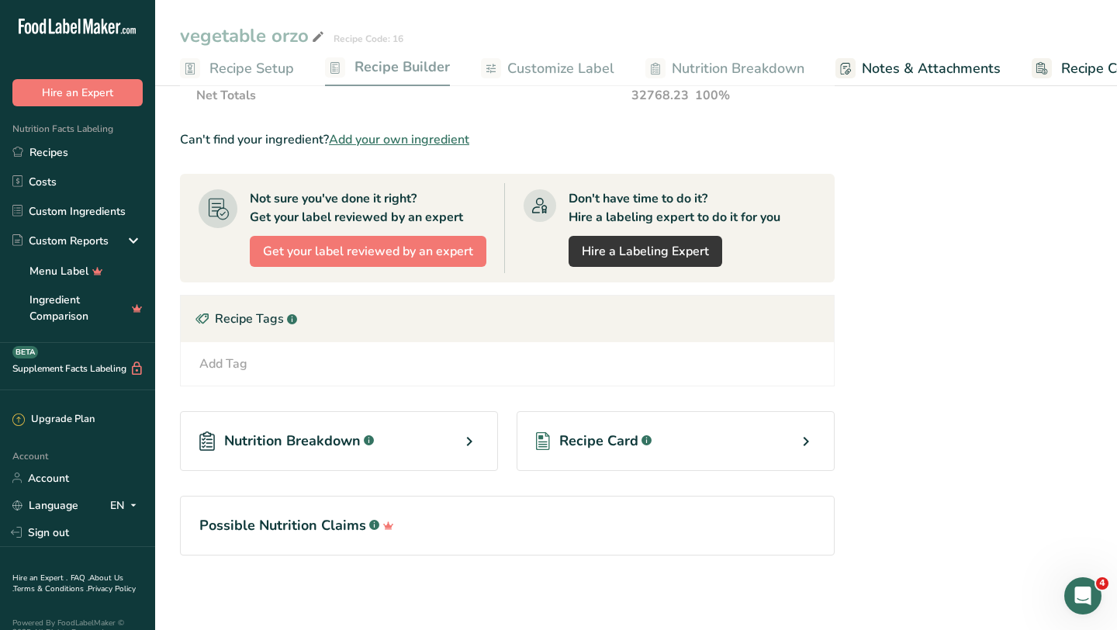
click at [680, 437] on div "Recipe Card .a-a{fill:#347362;}.b-a{fill:#fff;}" at bounding box center [676, 441] width 318 height 60
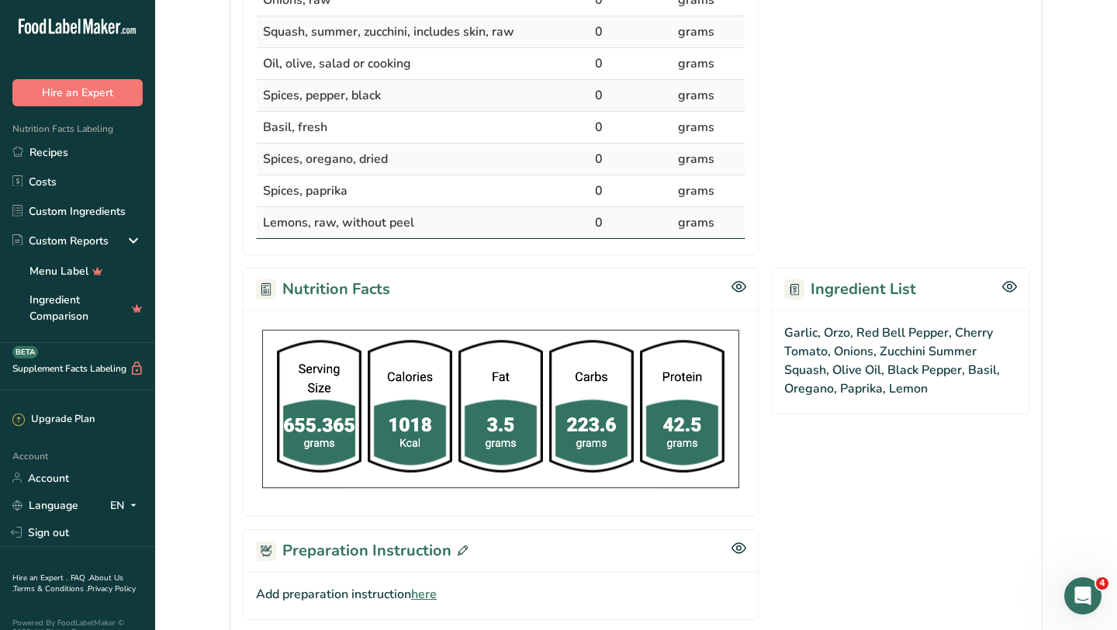
scroll to position [686, 0]
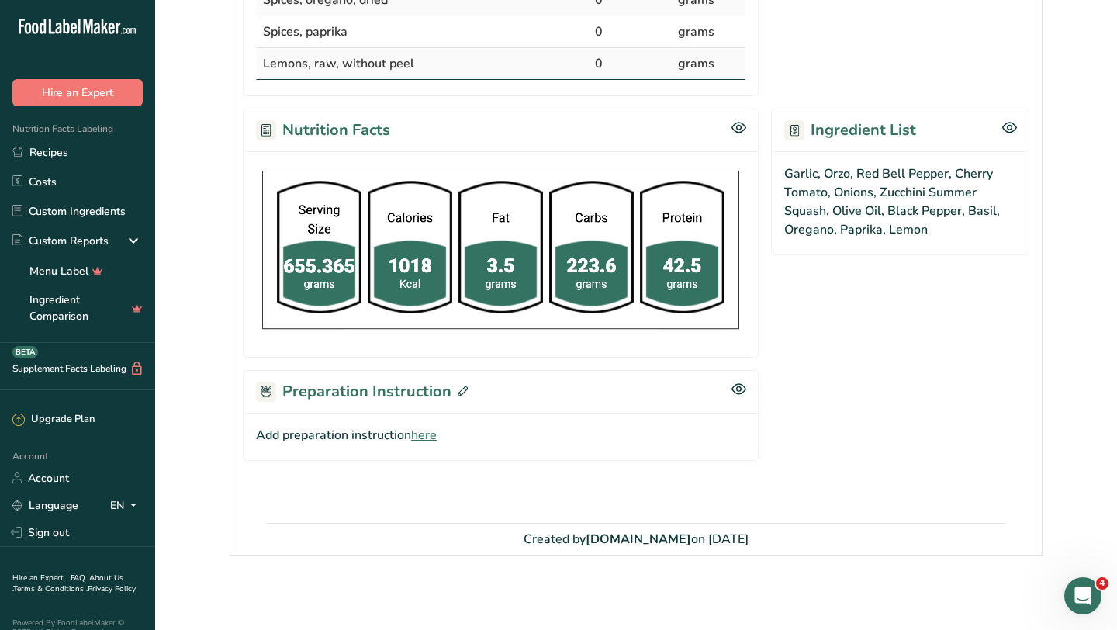
click at [425, 434] on span "here" at bounding box center [424, 435] width 26 height 19
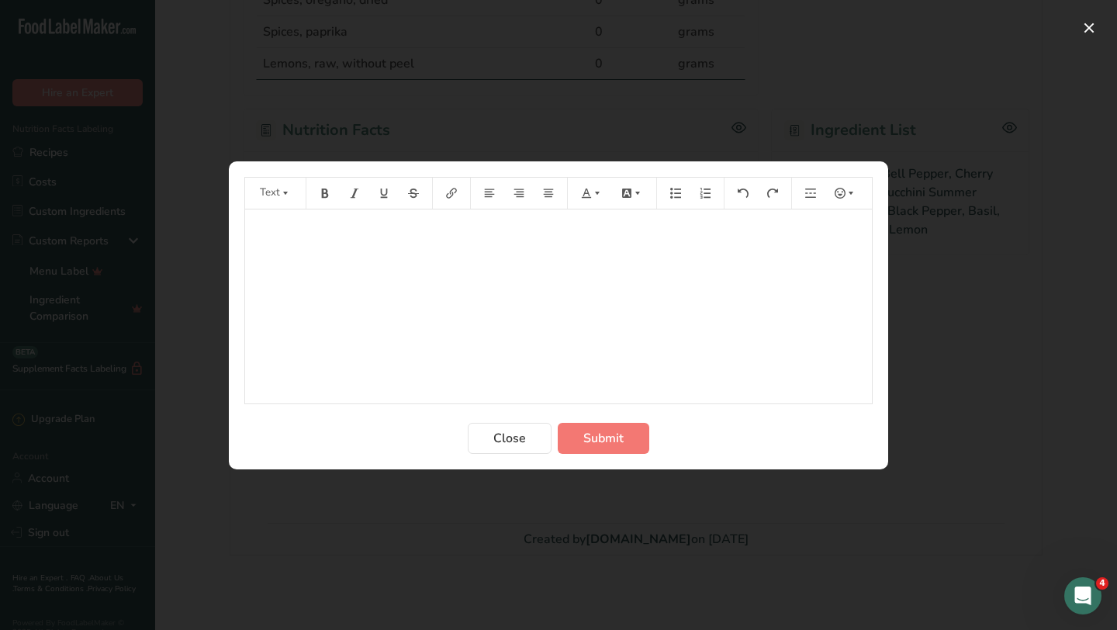
click at [432, 298] on div "﻿" at bounding box center [558, 306] width 627 height 194
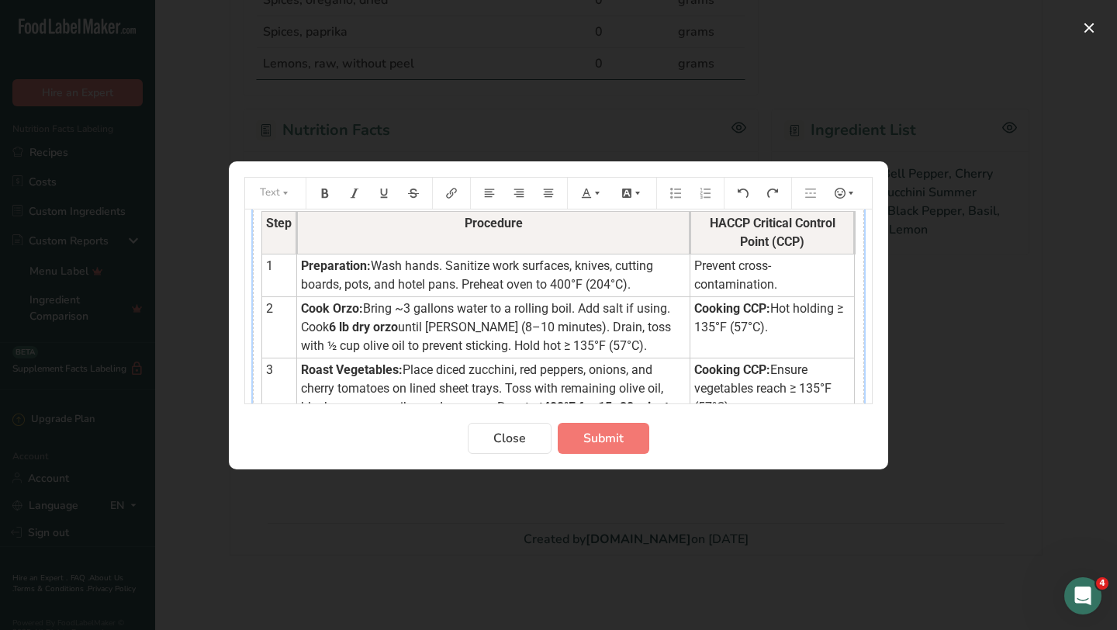
scroll to position [0, 0]
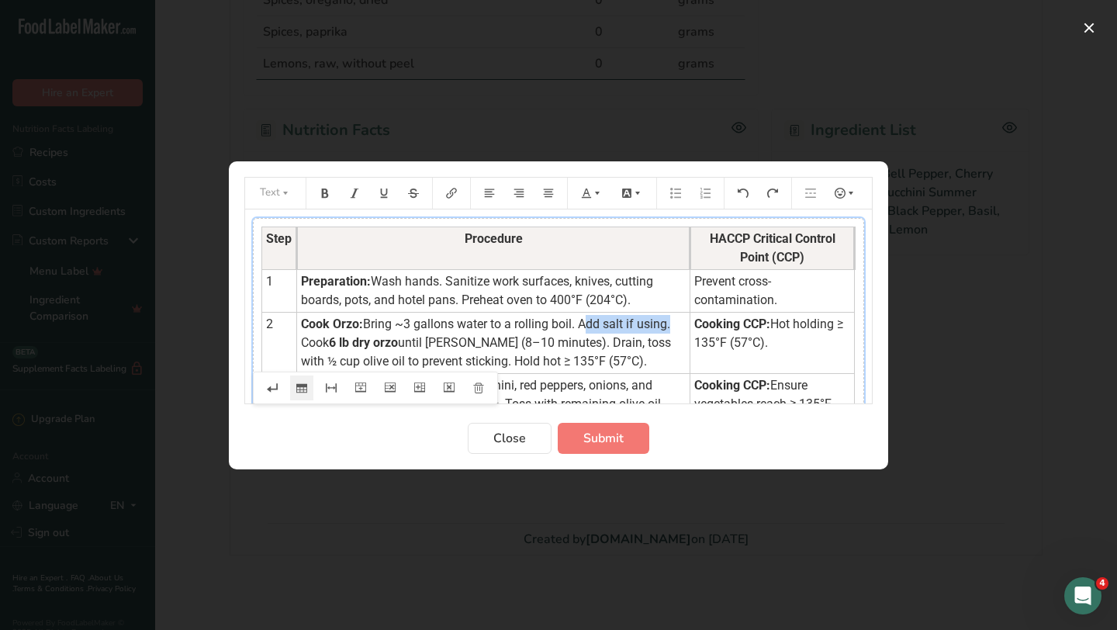
drag, startPoint x: 582, startPoint y: 325, endPoint x: 671, endPoint y: 321, distance: 89.3
click at [671, 321] on span "Bring ~3 gallons water to a rolling boil. Add salt if using. Cook" at bounding box center [487, 332] width 372 height 33
click at [631, 322] on span "6 lb dry orzo" at bounding box center [475, 332] width 349 height 33
click at [631, 327] on span "6 lb dry orzo" at bounding box center [475, 332] width 349 height 33
click at [628, 327] on span "6 lb dry orzo" at bounding box center [475, 332] width 349 height 33
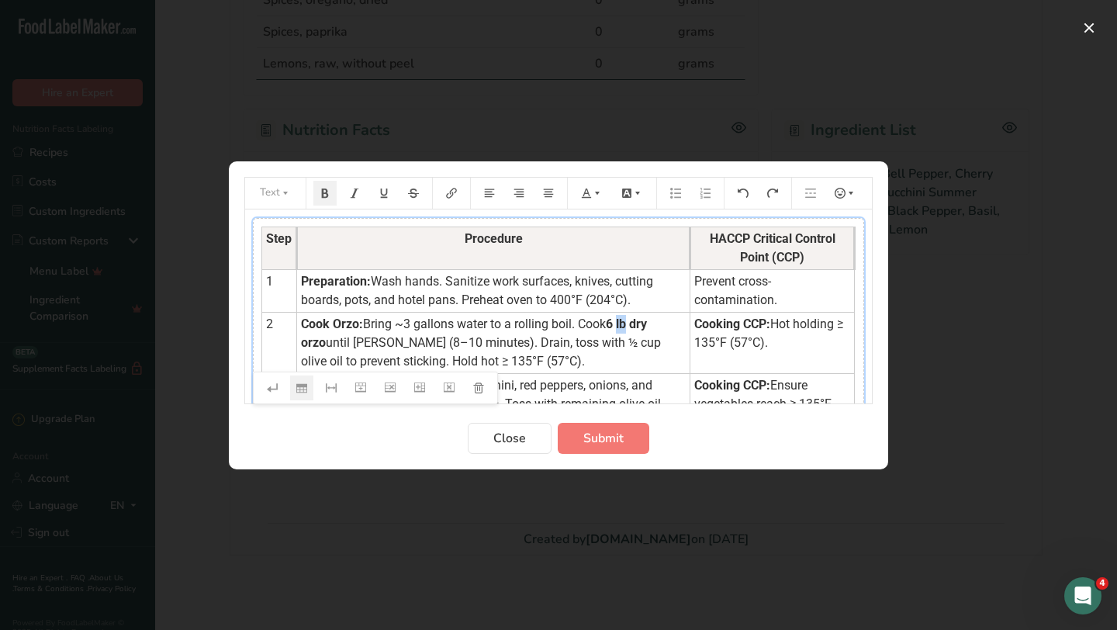
click at [627, 323] on span "6 lb dry orzo" at bounding box center [475, 332] width 349 height 33
click at [632, 325] on span "6 lb dry orzo" at bounding box center [475, 332] width 349 height 33
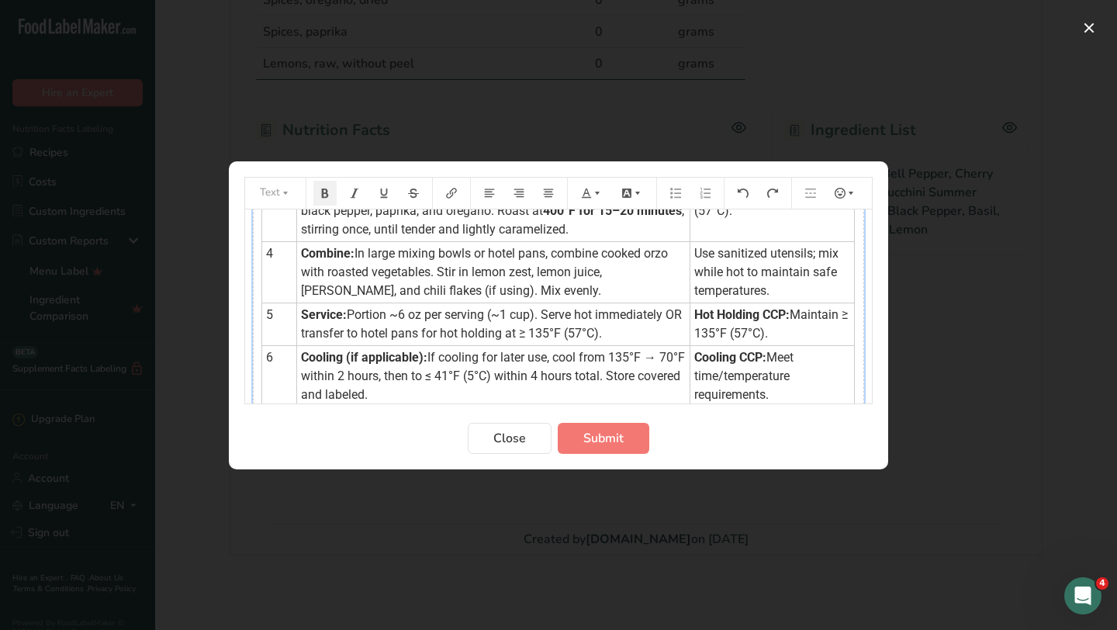
scroll to position [218, 0]
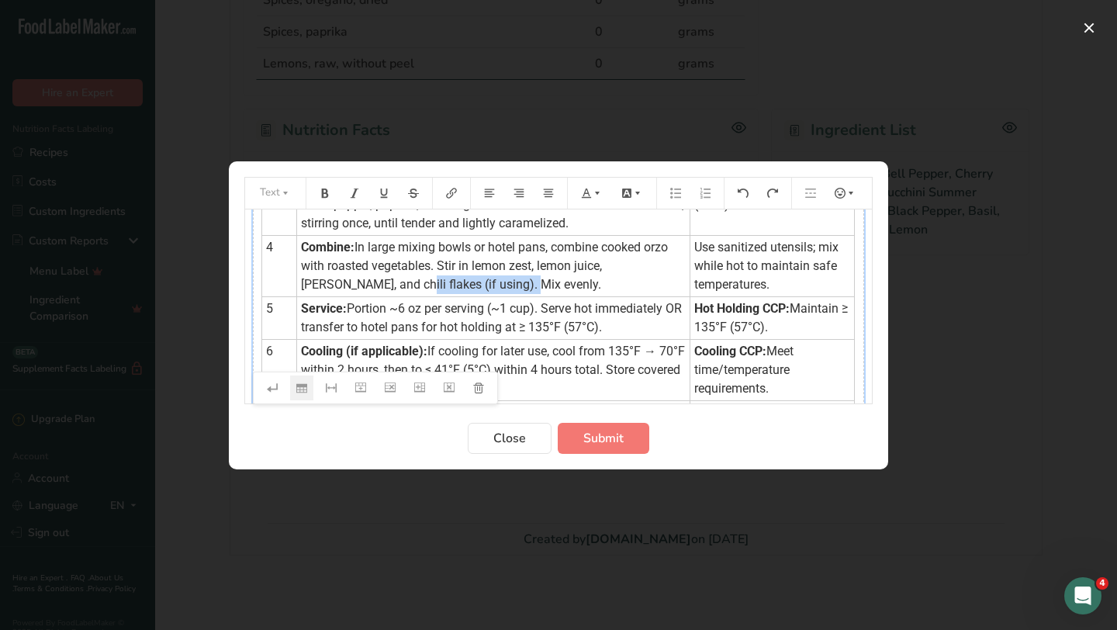
drag, startPoint x: 357, startPoint y: 285, endPoint x: 467, endPoint y: 284, distance: 110.2
click at [467, 284] on span "In large mixing bowls or hotel pans, combine cooked orzo with roasted vegetable…" at bounding box center [486, 266] width 370 height 52
click at [357, 284] on span "In large mixing bowls or hotel pans, combine cooked orzo with roasted vegetable…" at bounding box center [486, 266] width 370 height 52
click at [650, 270] on span "In large mixing bowls or hotel pans, combine cooked orzo with roasted vegetable…" at bounding box center [486, 266] width 370 height 52
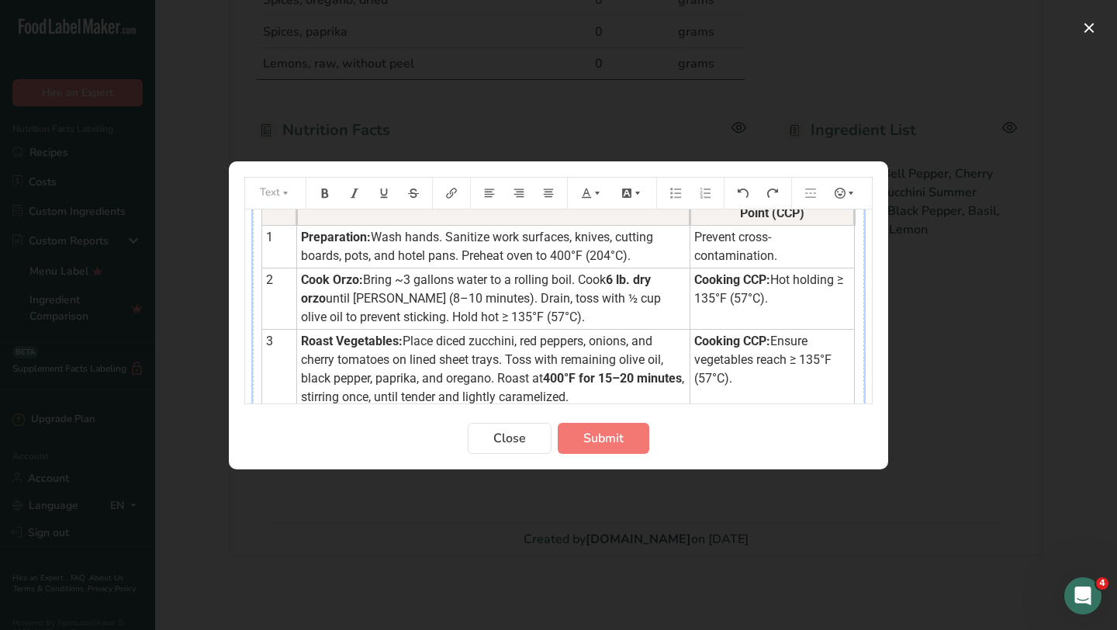
scroll to position [0, 0]
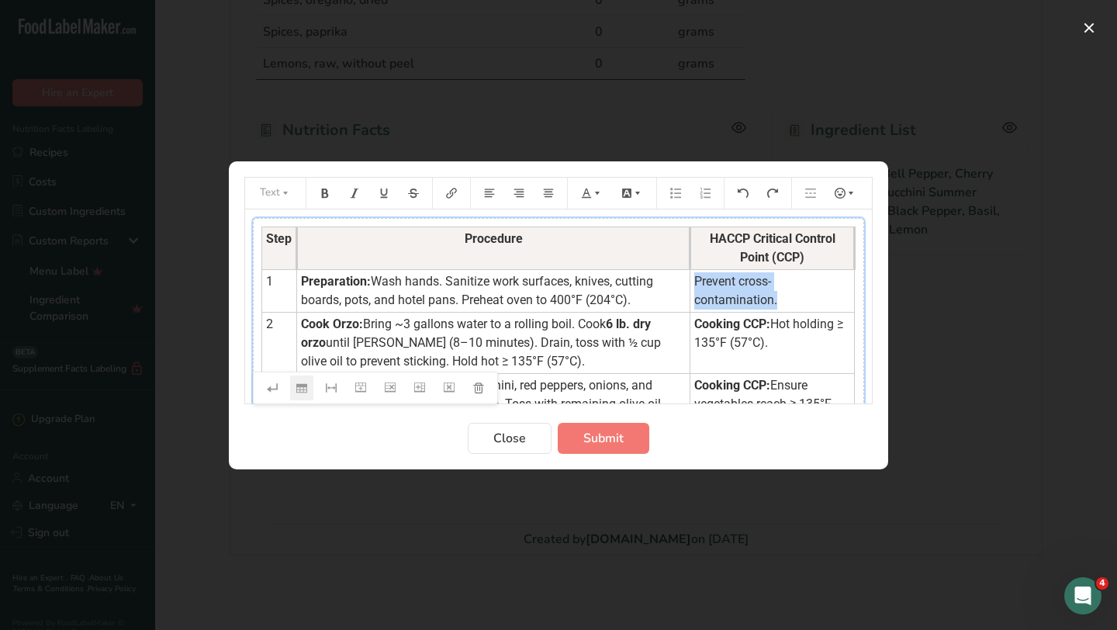
drag, startPoint x: 690, startPoint y: 280, endPoint x: 786, endPoint y: 295, distance: 97.3
click at [786, 295] on td "Prevent cross-contamination." at bounding box center [772, 290] width 164 height 43
click at [594, 192] on icon "Preparation instructions modal" at bounding box center [597, 193] width 11 height 11
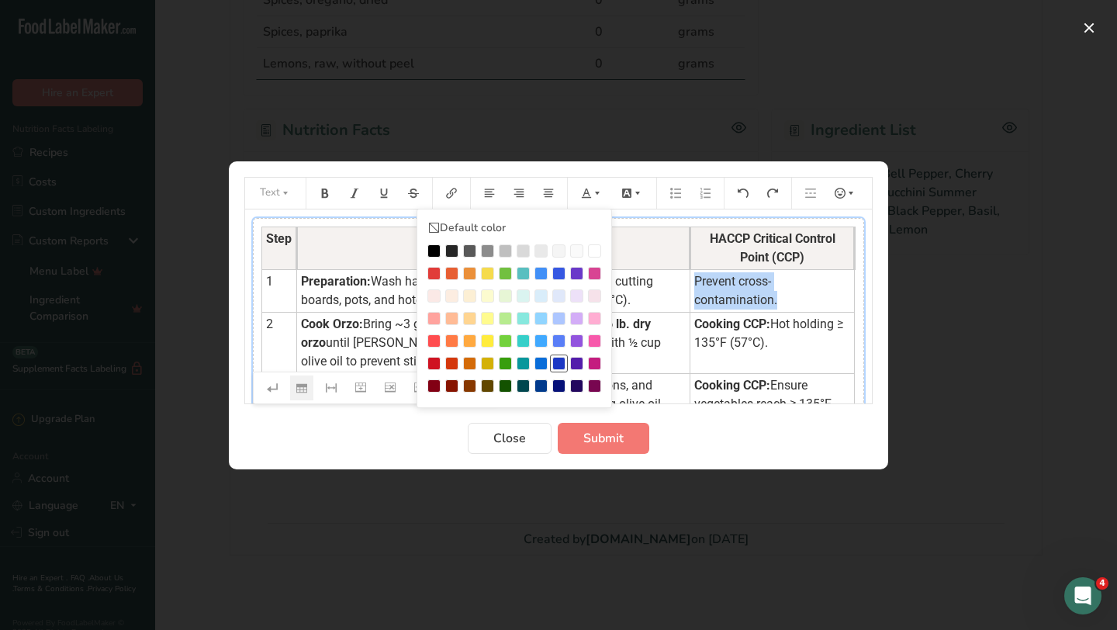
click at [555, 367] on div "Preparation instructions modal" at bounding box center [558, 363] width 13 height 13
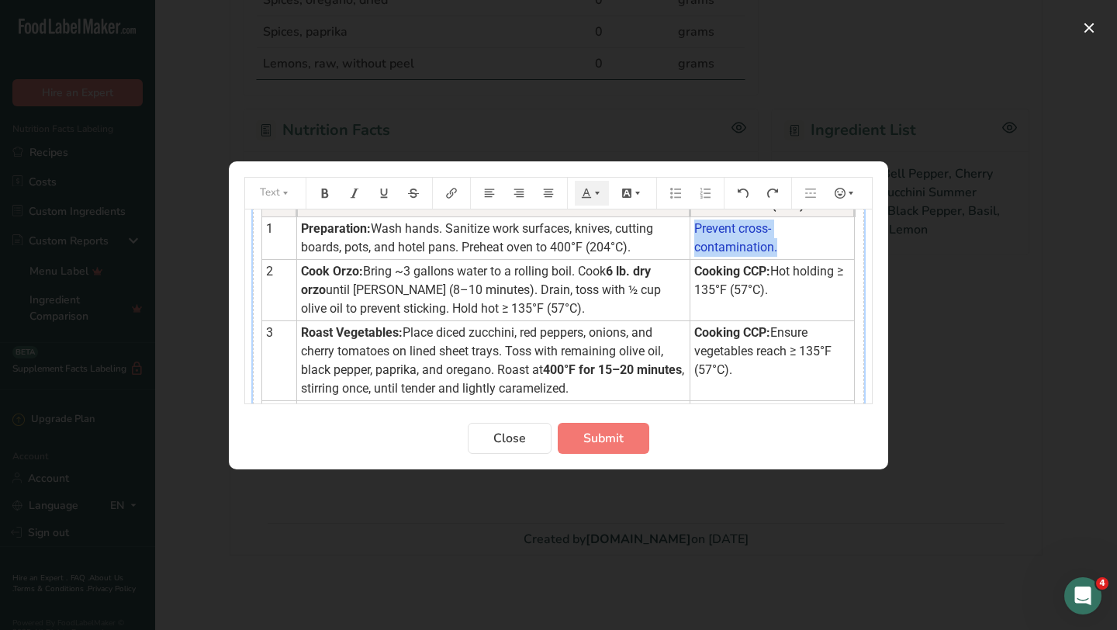
scroll to position [54, 0]
drag, startPoint x: 766, startPoint y: 297, endPoint x: 688, endPoint y: 276, distance: 81.1
click at [690, 276] on td "Cooking CCP: Hot holding ≥ 135°F (57°C)." at bounding box center [772, 288] width 164 height 61
click at [590, 199] on button "Preparation instructions modal" at bounding box center [592, 193] width 34 height 25
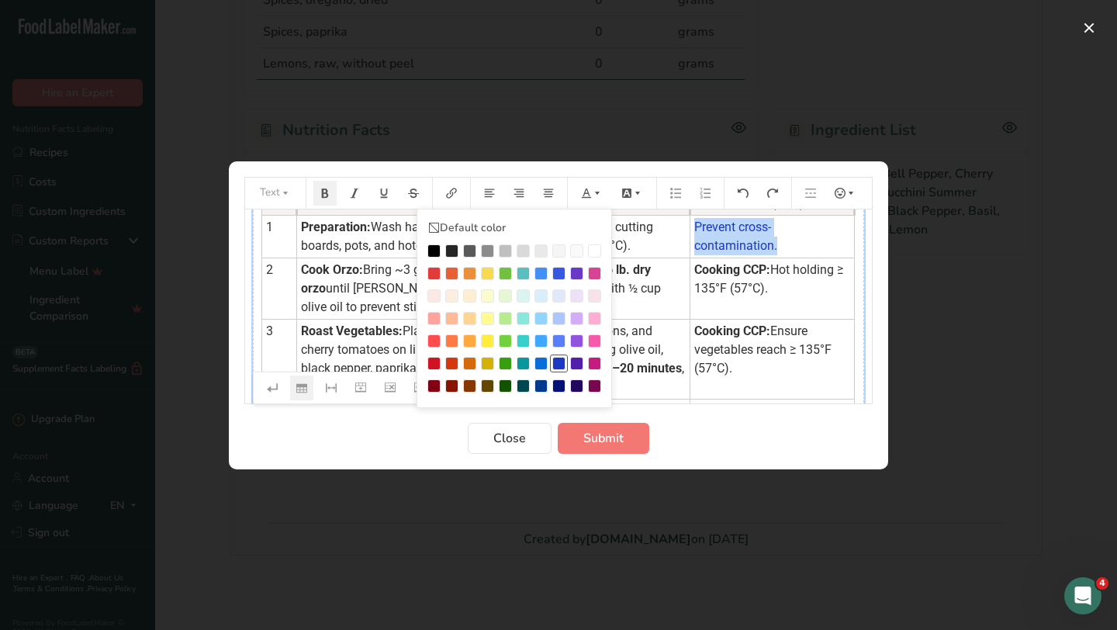
click at [565, 365] on li "Preparation instructions modal" at bounding box center [559, 363] width 18 height 18
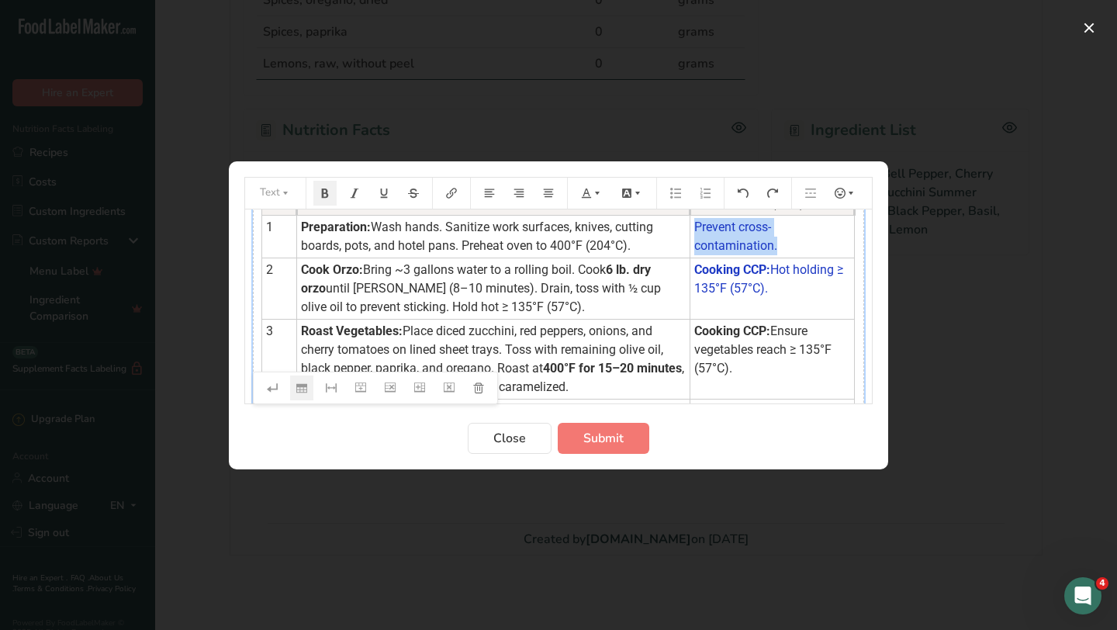
drag, startPoint x: 731, startPoint y: 369, endPoint x: 690, endPoint y: 332, distance: 55.5
click at [690, 332] on td "Cooking CCP: Ensure vegetables reach ≥ 135°F (57°C)." at bounding box center [772, 359] width 164 height 80
click at [590, 192] on icon "Preparation instructions modal" at bounding box center [586, 193] width 11 height 11
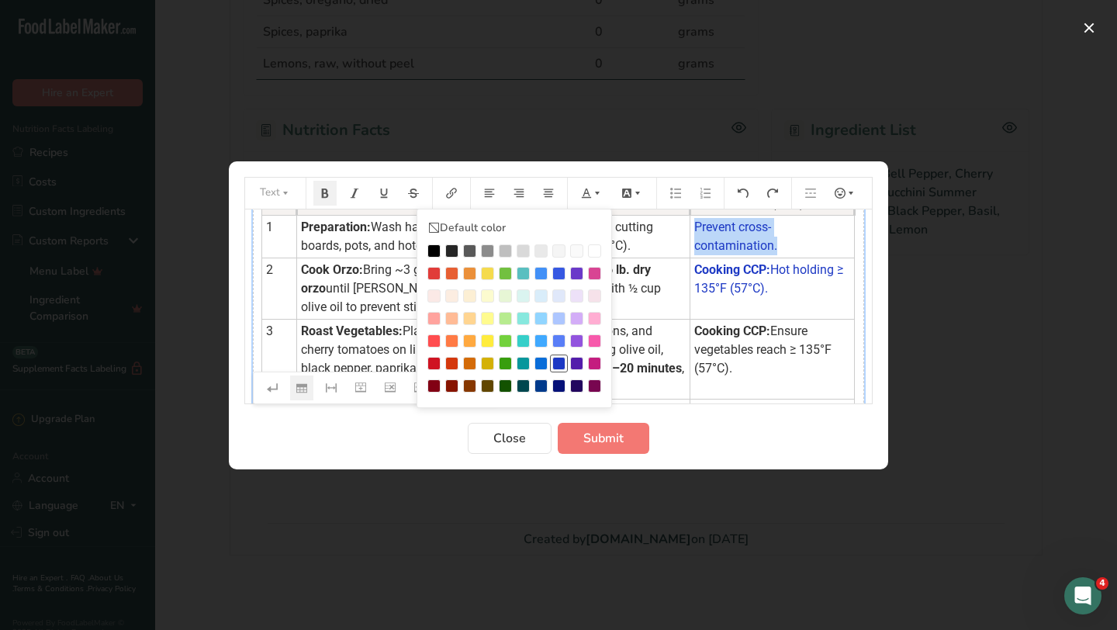
click at [557, 365] on div "Preparation instructions modal" at bounding box center [558, 363] width 13 height 13
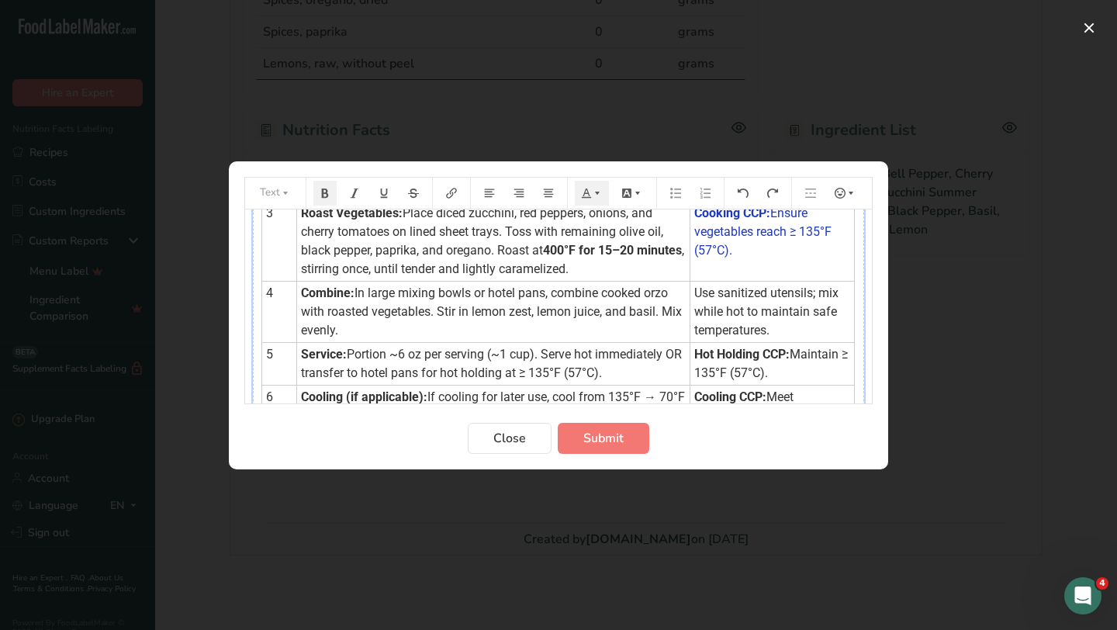
scroll to position [177, 0]
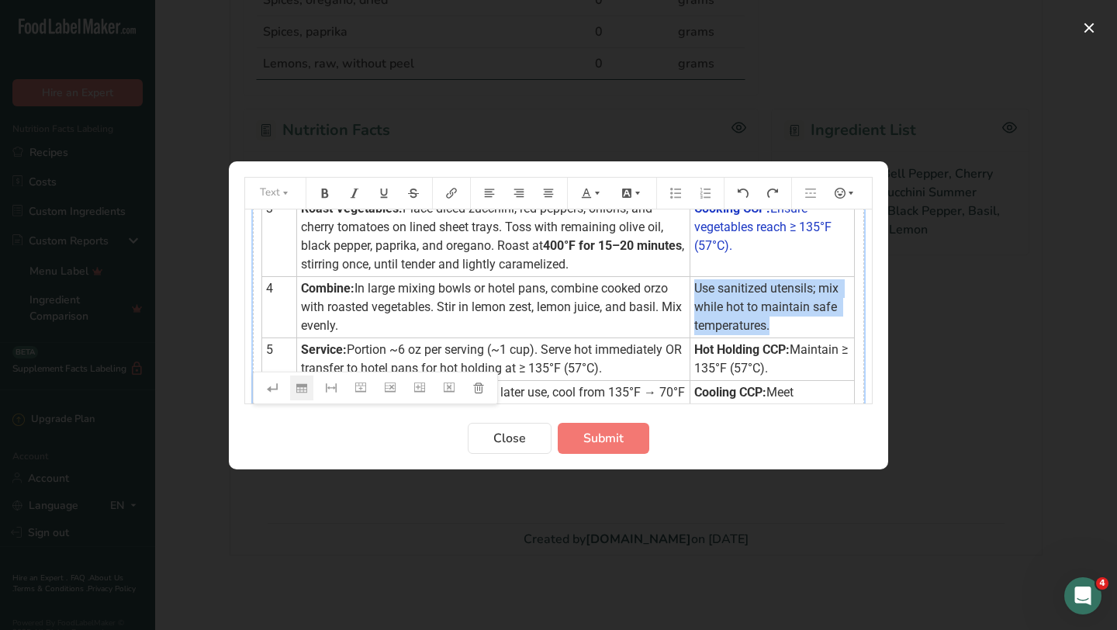
drag, startPoint x: 773, startPoint y: 321, endPoint x: 691, endPoint y: 289, distance: 87.7
click at [691, 289] on td "Use sanitized utensils; mix while hot to maintain safe temperatures." at bounding box center [772, 306] width 164 height 61
click at [595, 188] on icon "Preparation instructions modal" at bounding box center [597, 193] width 11 height 11
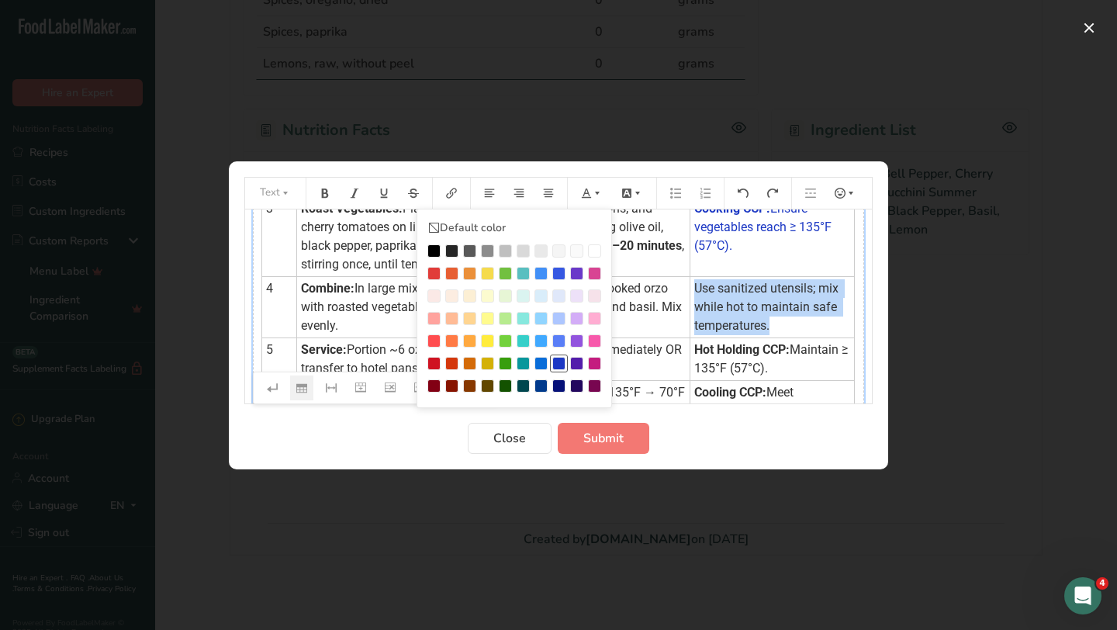
click at [563, 366] on div "Preparation instructions modal" at bounding box center [558, 363] width 13 height 13
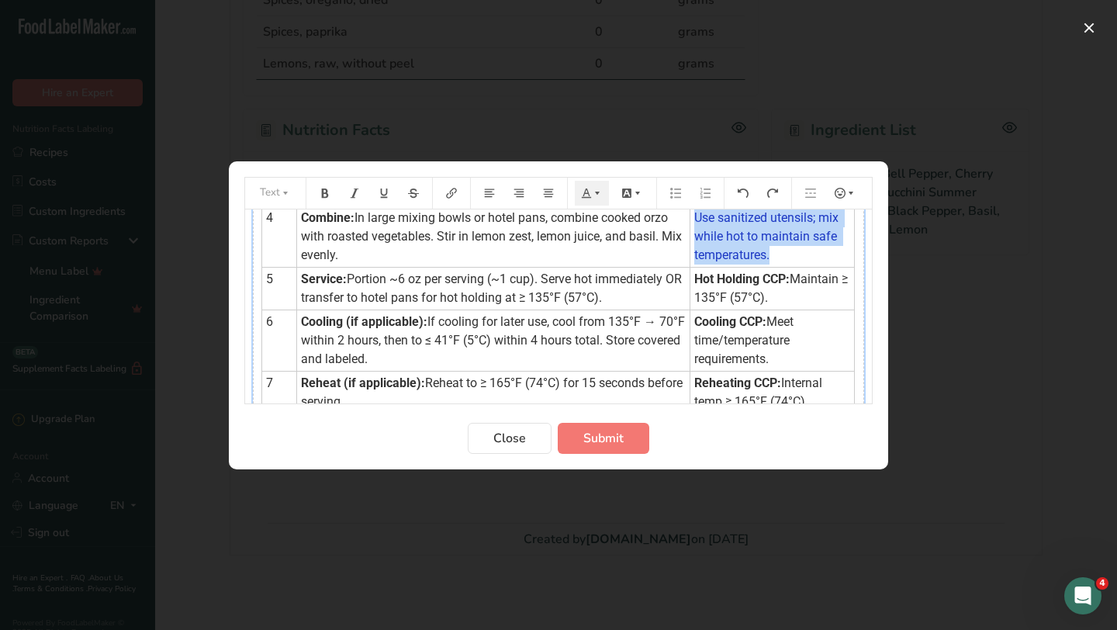
scroll to position [251, 0]
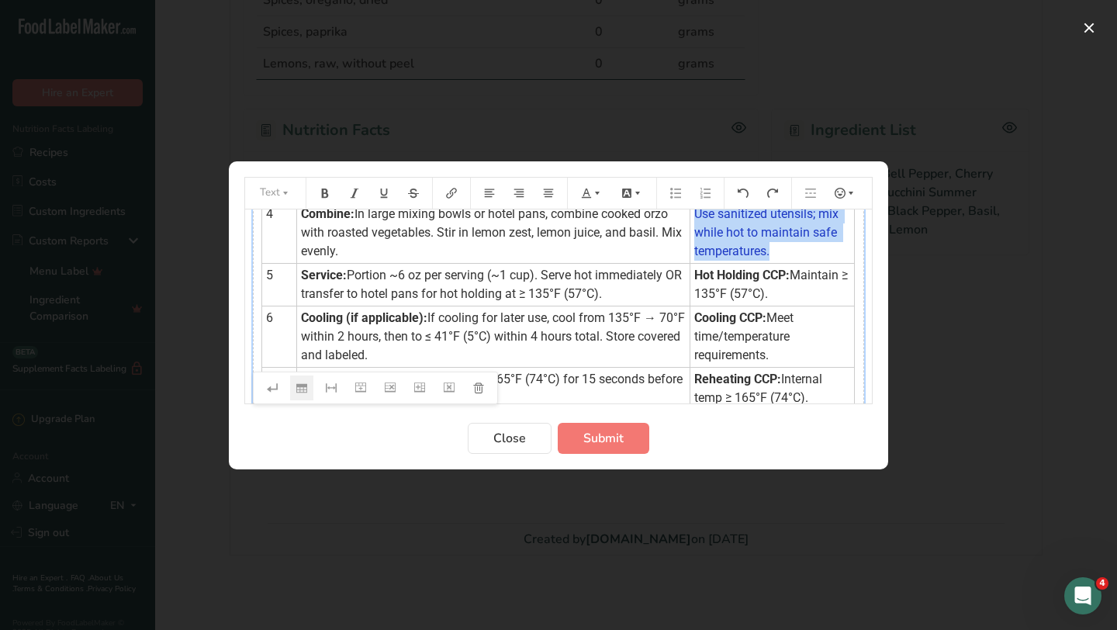
drag, startPoint x: 763, startPoint y: 294, endPoint x: 690, endPoint y: 278, distance: 75.3
click at [690, 278] on td "Hot Holding CCP: Maintain ≥ 135°F (57°C)." at bounding box center [772, 284] width 164 height 43
click at [593, 184] on button "Preparation instructions modal" at bounding box center [592, 193] width 34 height 25
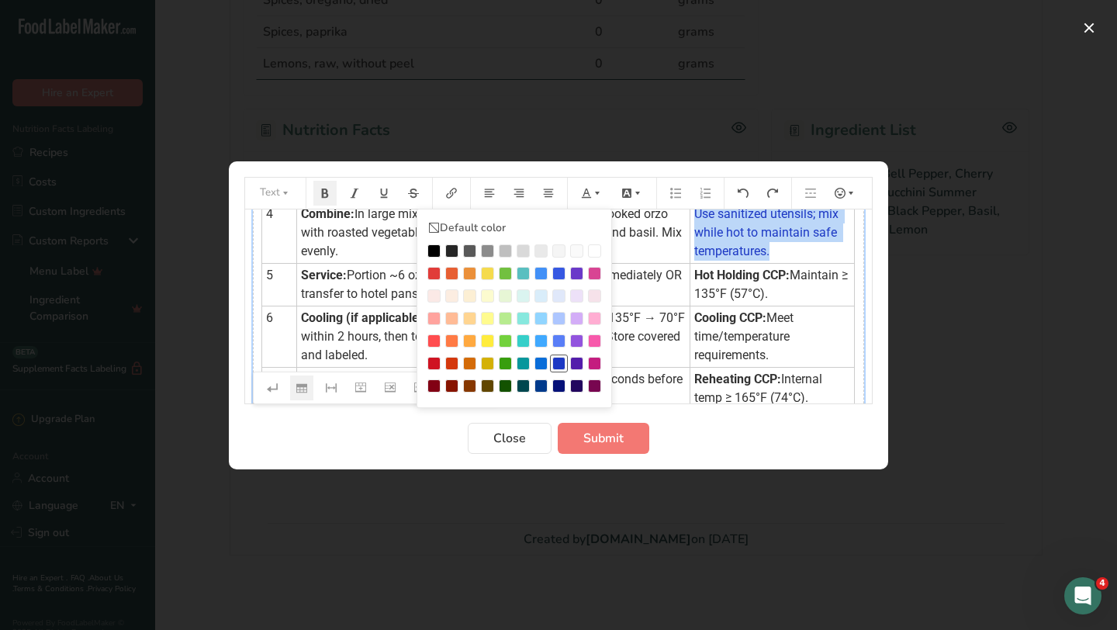
click at [560, 366] on div "Preparation instructions modal" at bounding box center [558, 363] width 13 height 13
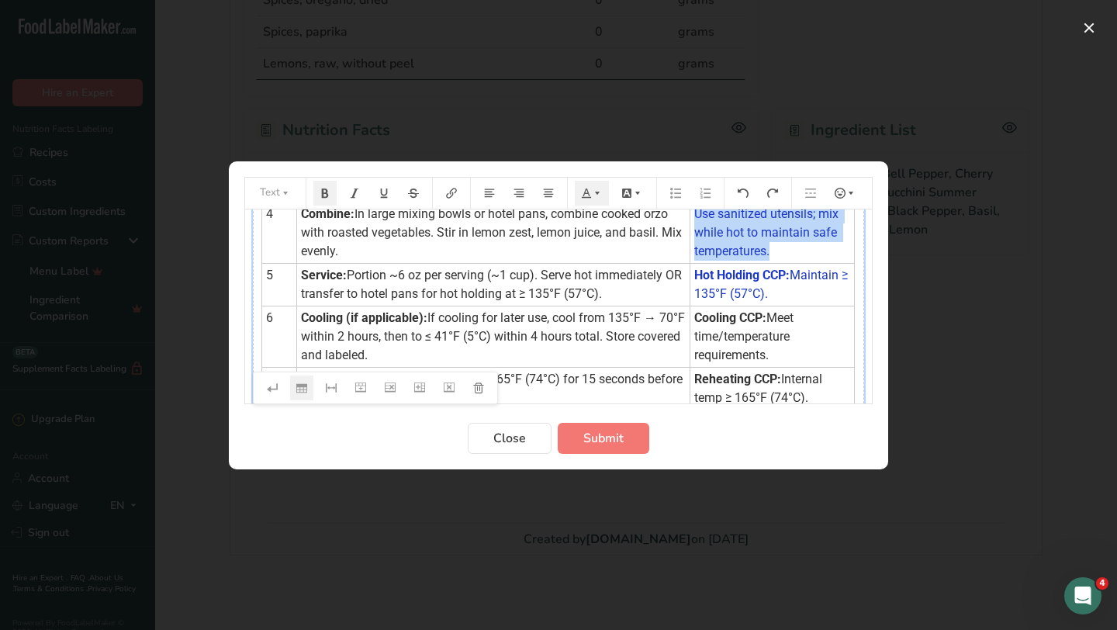
drag, startPoint x: 769, startPoint y: 357, endPoint x: 690, endPoint y: 317, distance: 89.2
click at [690, 317] on td "Cooling CCP: Meet time/temperature requirements." at bounding box center [772, 336] width 164 height 61
click at [590, 200] on button "Preparation instructions modal" at bounding box center [592, 193] width 34 height 25
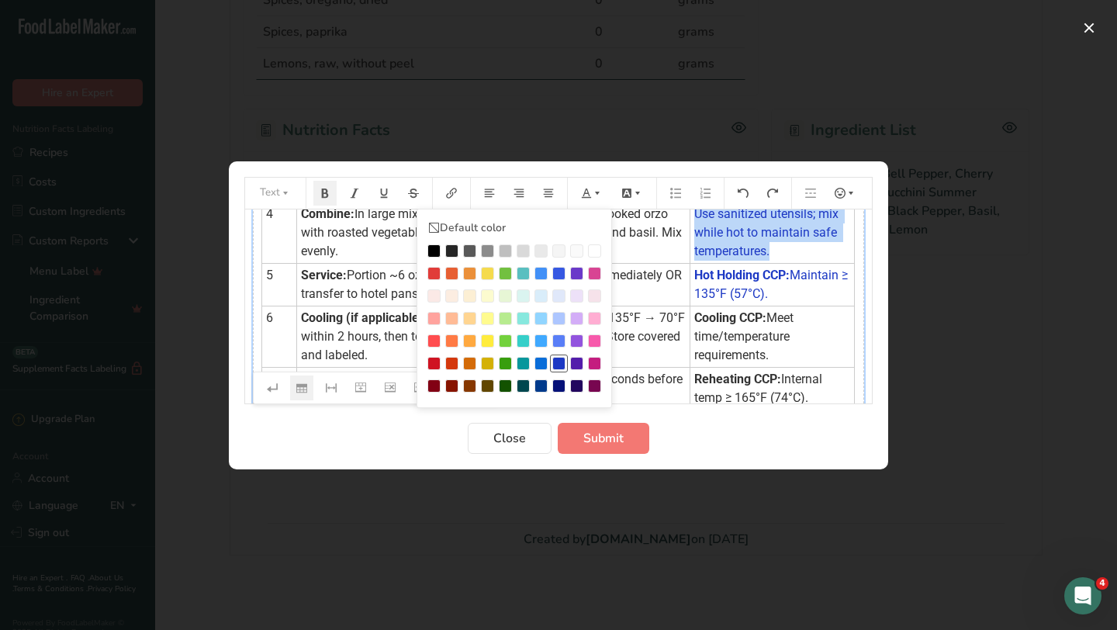
click at [559, 359] on div "Preparation instructions modal" at bounding box center [558, 363] width 13 height 13
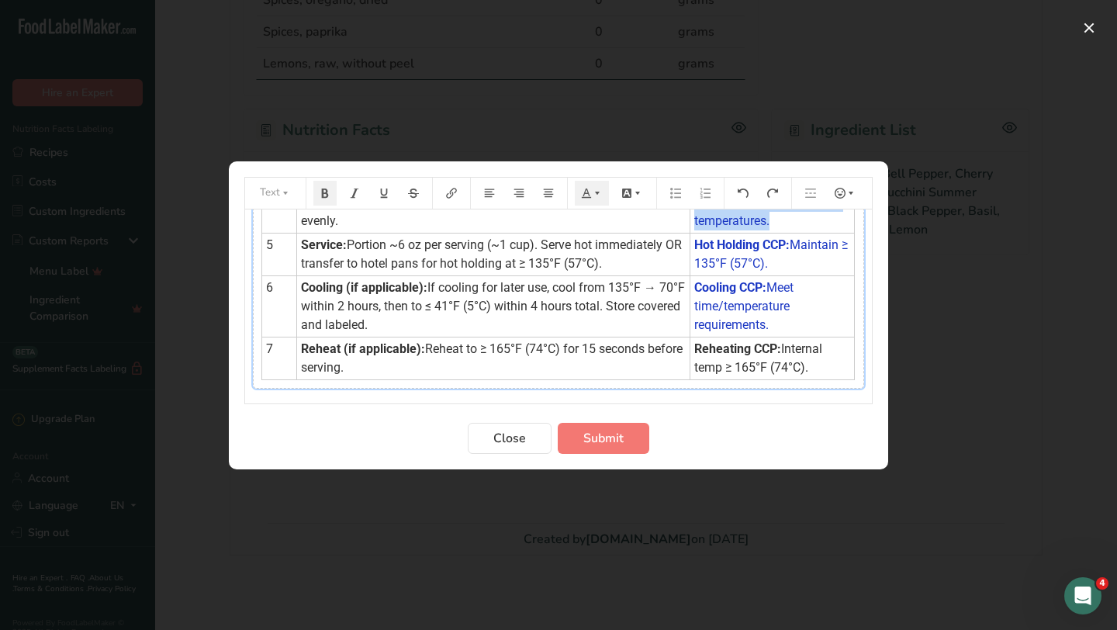
scroll to position [316, 0]
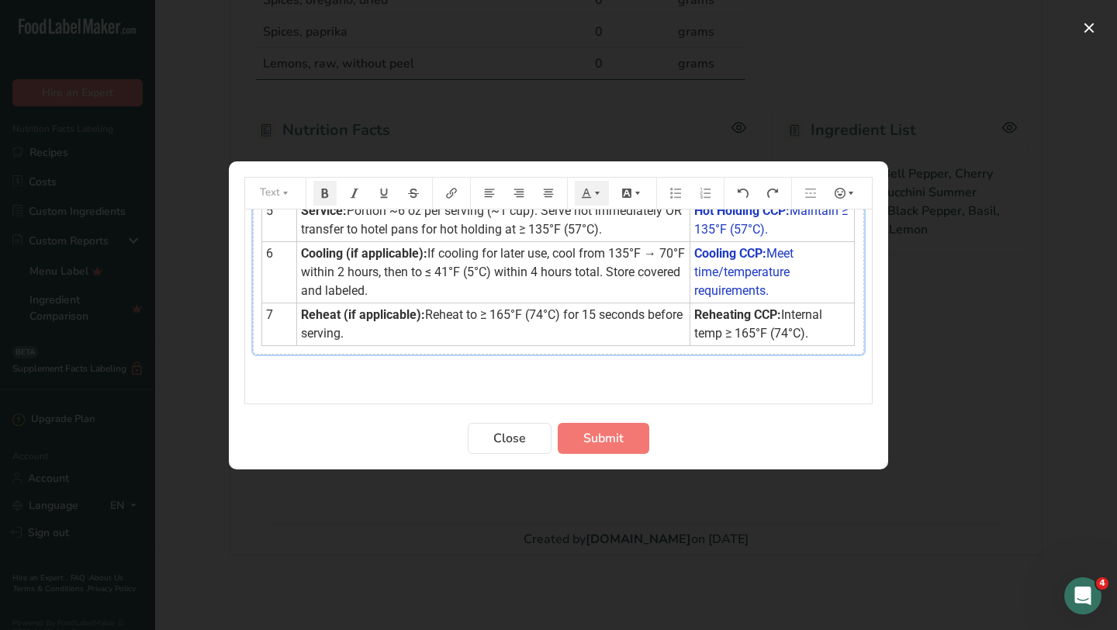
drag, startPoint x: 807, startPoint y: 336, endPoint x: 680, endPoint y: 321, distance: 128.1
click at [680, 321] on tr "7 Reheat (if applicable): Reheat to ≥ 165°F (74°C) for 15 seconds before servin…" at bounding box center [558, 324] width 593 height 43
click at [696, 322] on td "Reheating CCP: Internal temp ≥ 165°F (74°C)." at bounding box center [772, 324] width 164 height 43
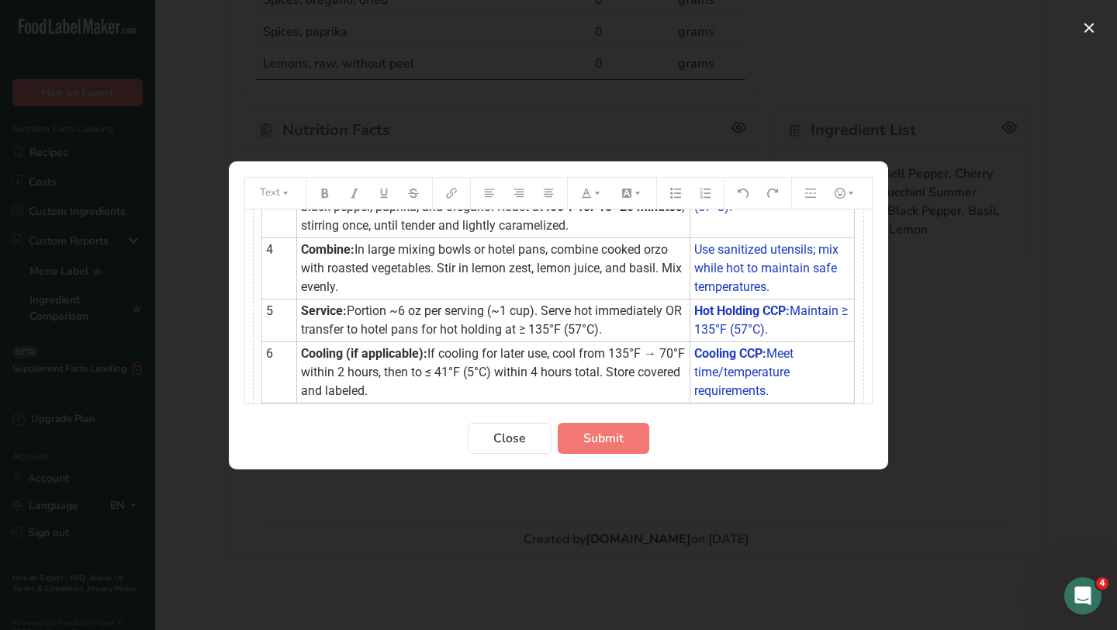
drag, startPoint x: 690, startPoint y: 312, endPoint x: 803, endPoint y: 334, distance: 114.6
click at [806, 332] on tbody "Step Procedure HACCP Critical Control Point (CCP) 1 Preparation: Wash hands. Sa…" at bounding box center [558, 228] width 593 height 434
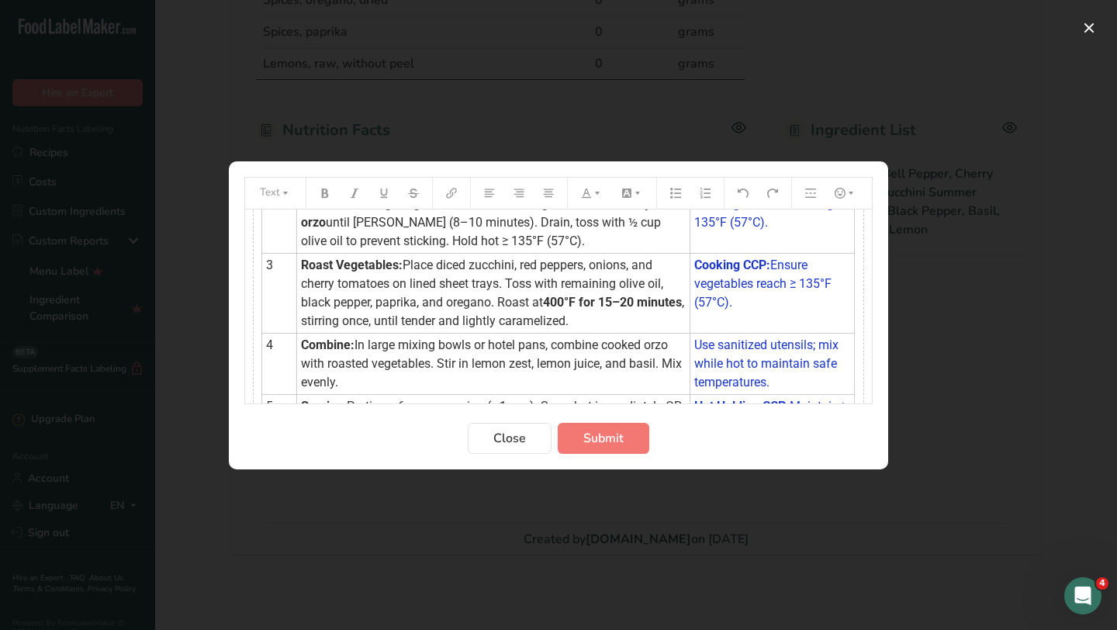
scroll to position [267, 0]
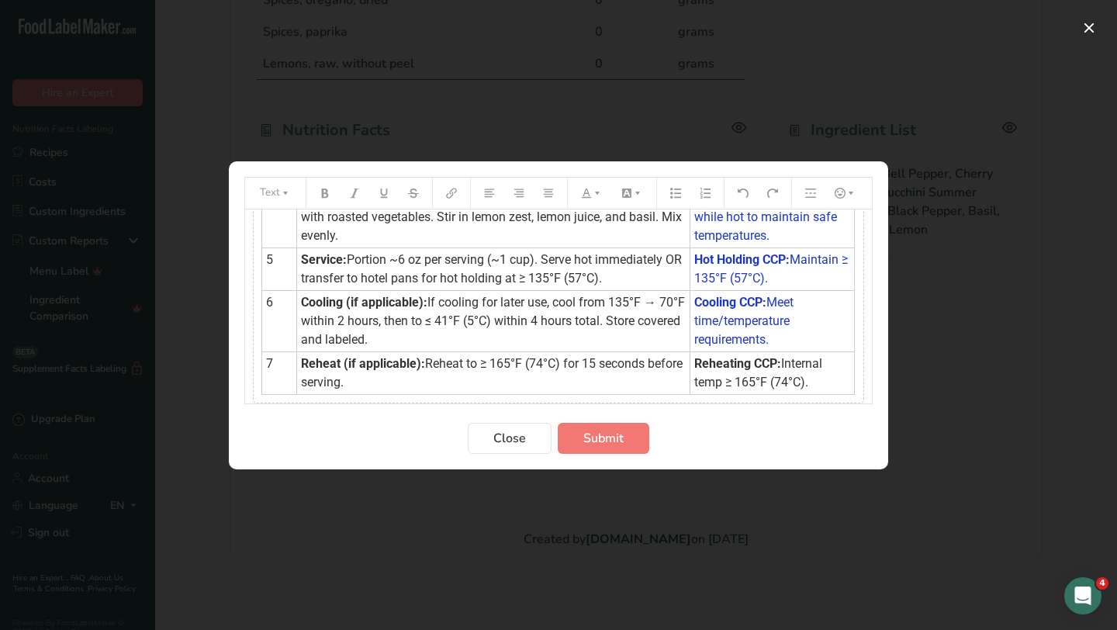
drag, startPoint x: 807, startPoint y: 337, endPoint x: 694, endPoint y: 407, distance: 133.0
click at [694, 407] on form "Text Default color Step Procedure HACCP Critical Control Point (CCP) 1 Preparat…" at bounding box center [558, 315] width 628 height 277
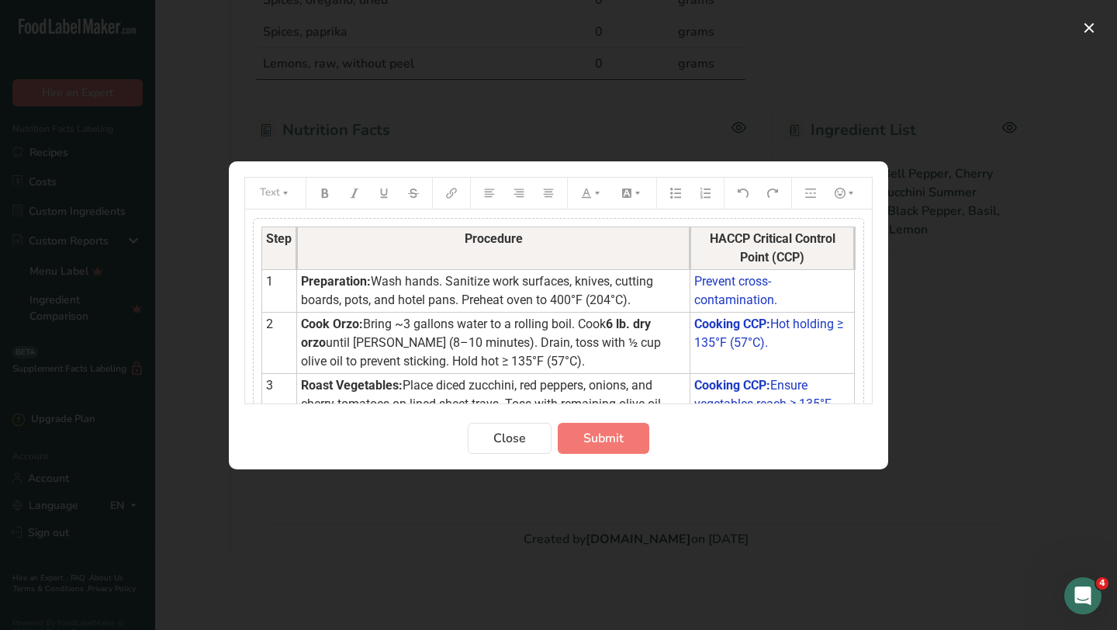
scroll to position [316, 0]
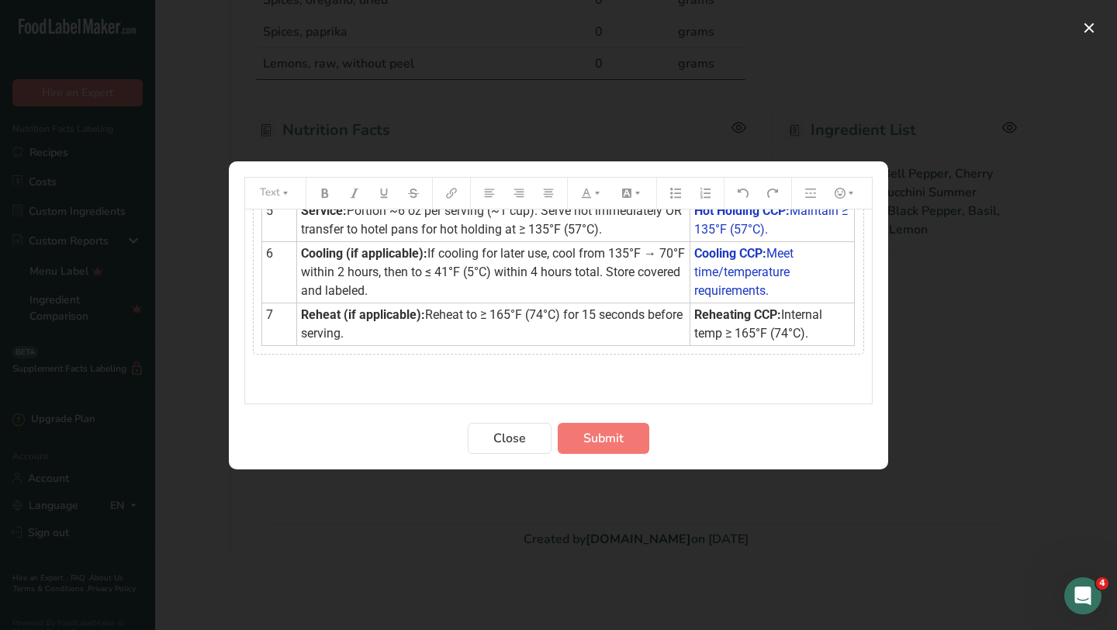
drag, startPoint x: 696, startPoint y: 319, endPoint x: 812, endPoint y: 334, distance: 117.4
click at [812, 334] on td "Reheating CCP: Internal temp ≥ 165°F (74°C)." at bounding box center [772, 324] width 164 height 43
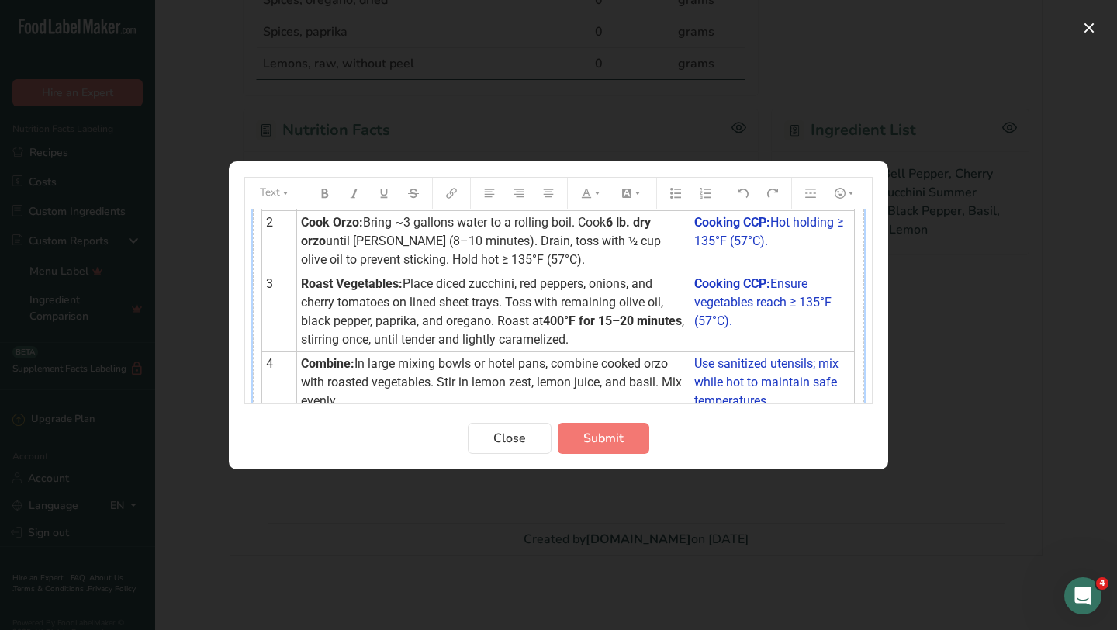
scroll to position [25, 0]
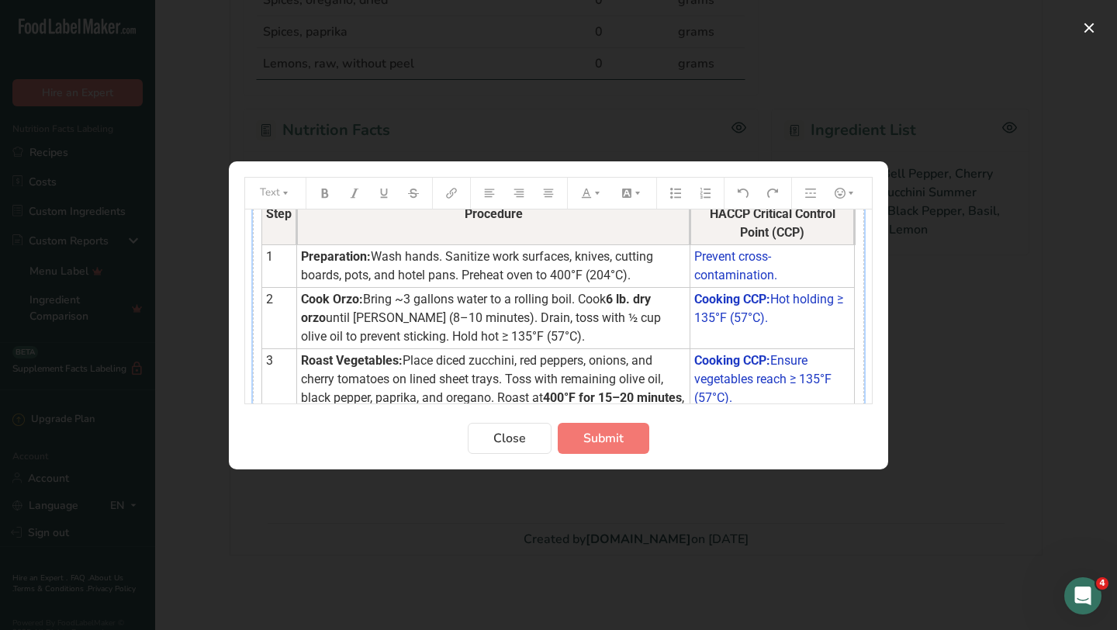
click at [811, 337] on tbody "Step Procedure HACCP Critical Control Point (CCP) 1 Preparation: Wash hands. Sa…" at bounding box center [558, 419] width 593 height 434
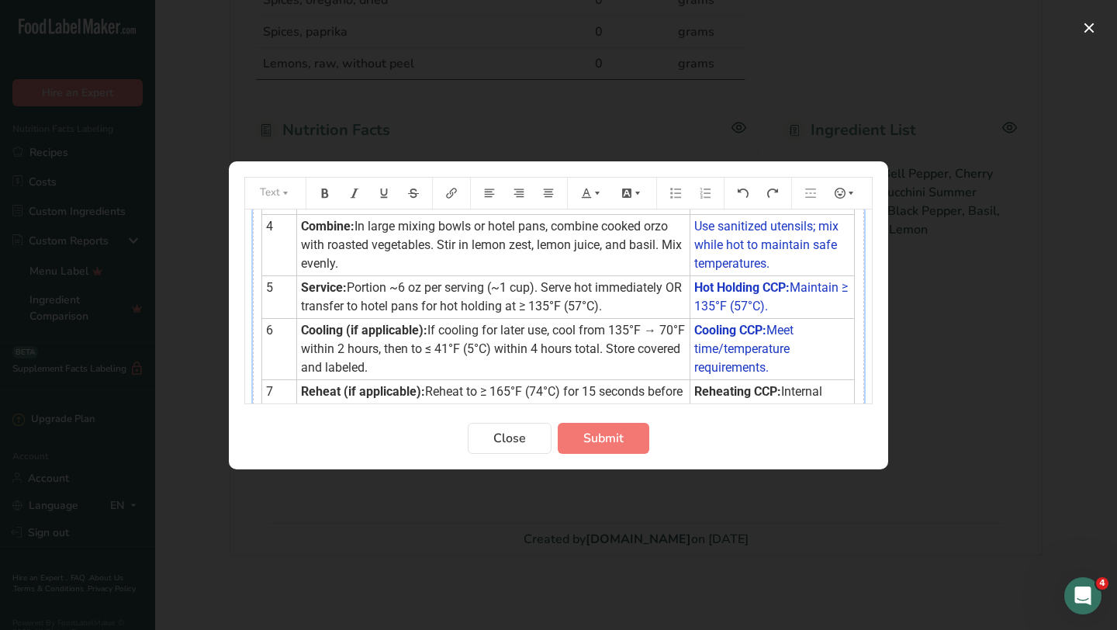
scroll to position [316, 0]
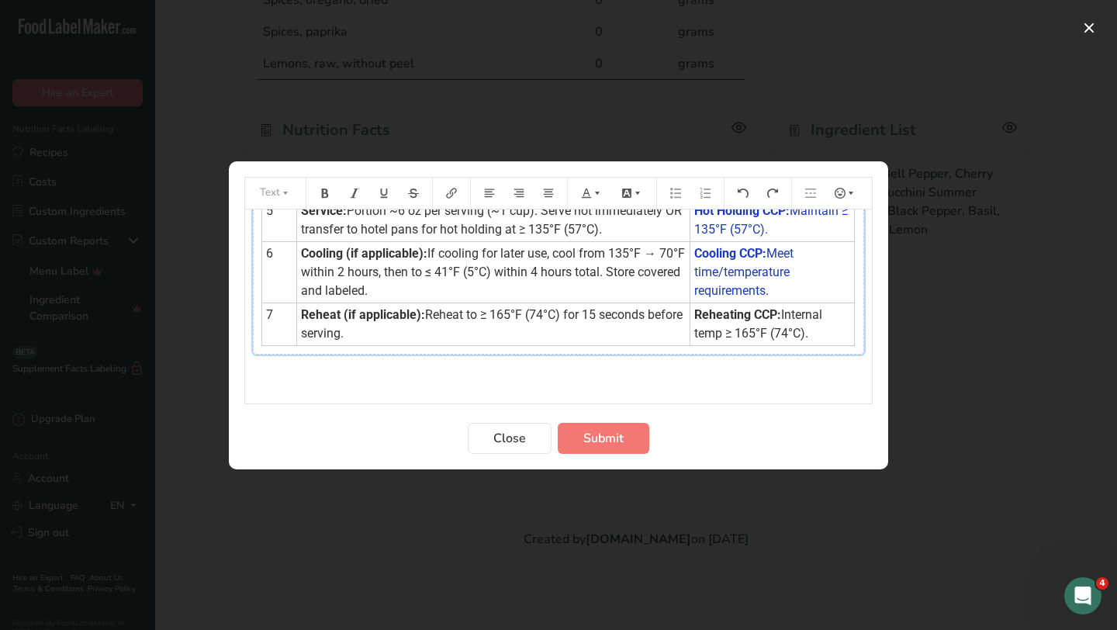
drag, startPoint x: 690, startPoint y: 316, endPoint x: 803, endPoint y: 335, distance: 114.8
click at [803, 335] on td "Reheating CCP: Internal temp ≥ 165°F (74°C)." at bounding box center [772, 324] width 164 height 43
click at [595, 198] on button "Preparation instructions modal" at bounding box center [592, 193] width 34 height 25
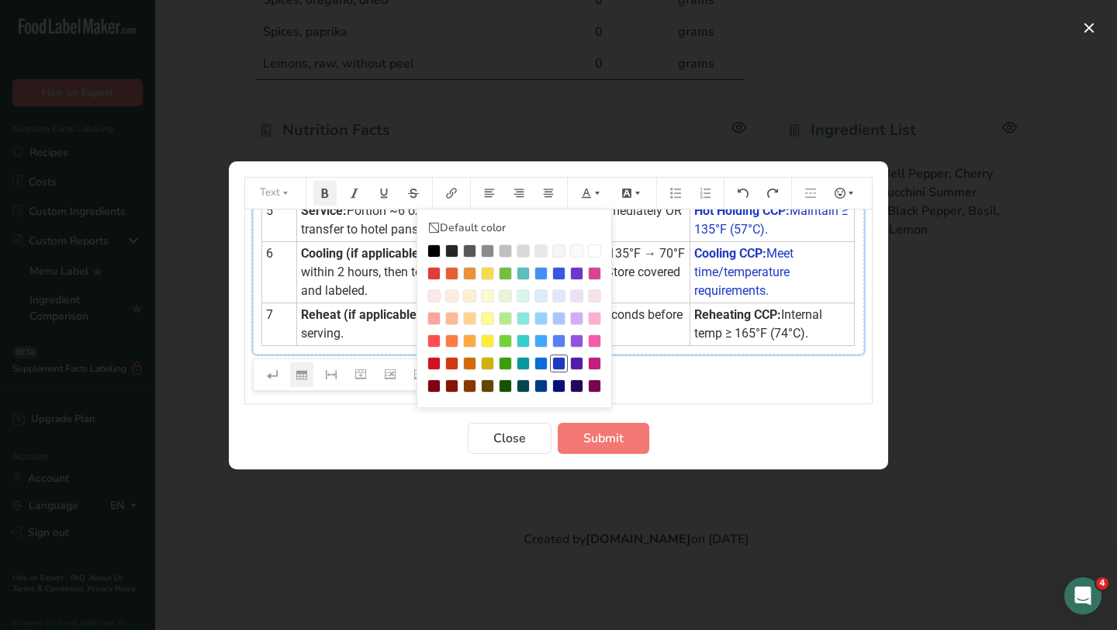
click at [560, 359] on div "Preparation instructions modal" at bounding box center [558, 363] width 13 height 13
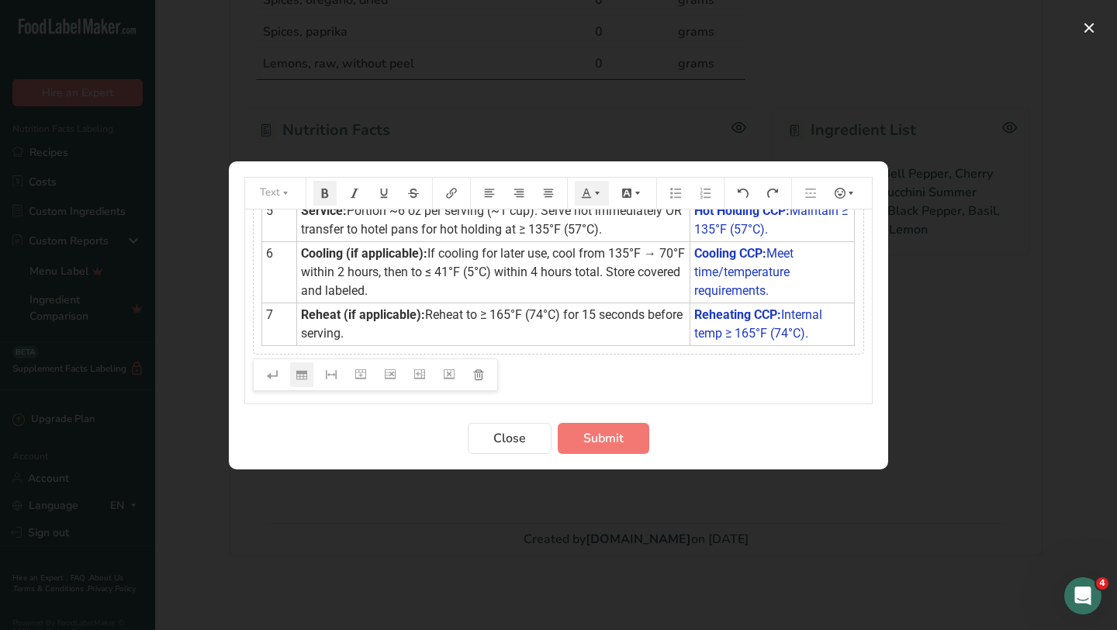
click at [848, 390] on p "﻿" at bounding box center [558, 382] width 611 height 19
click at [627, 438] on button "Submit" at bounding box center [604, 438] width 92 height 31
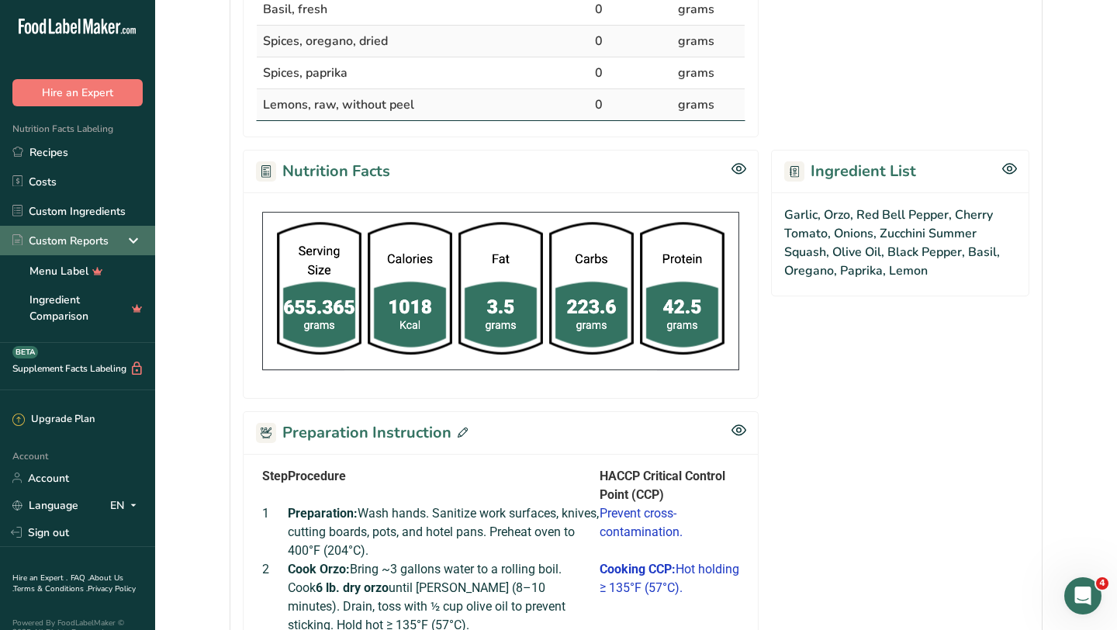
scroll to position [609, 0]
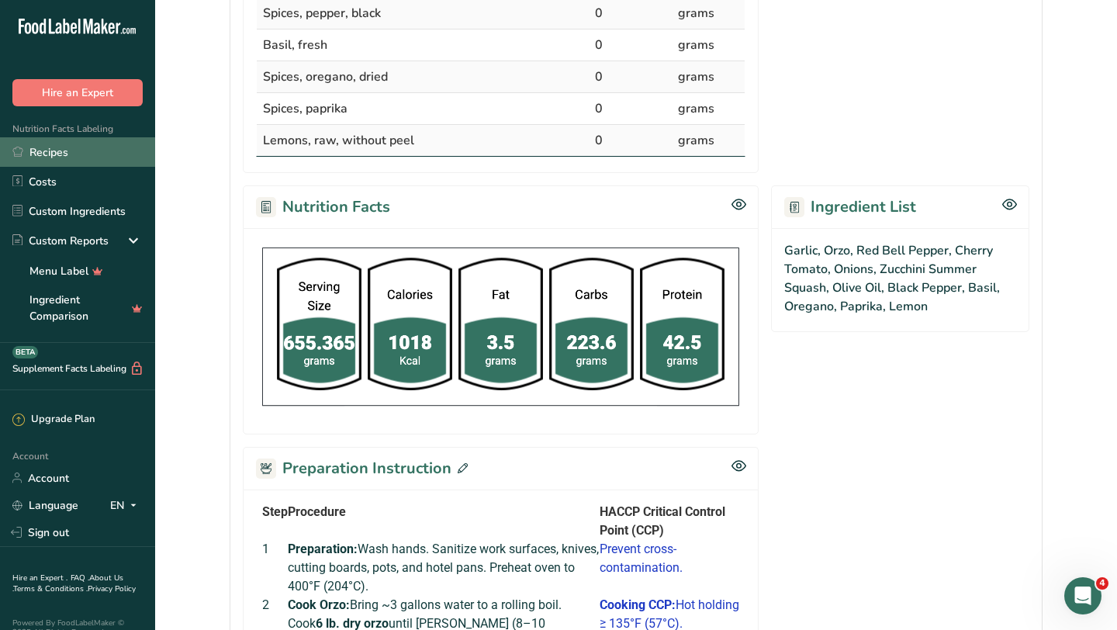
click at [85, 158] on link "Recipes" at bounding box center [77, 151] width 155 height 29
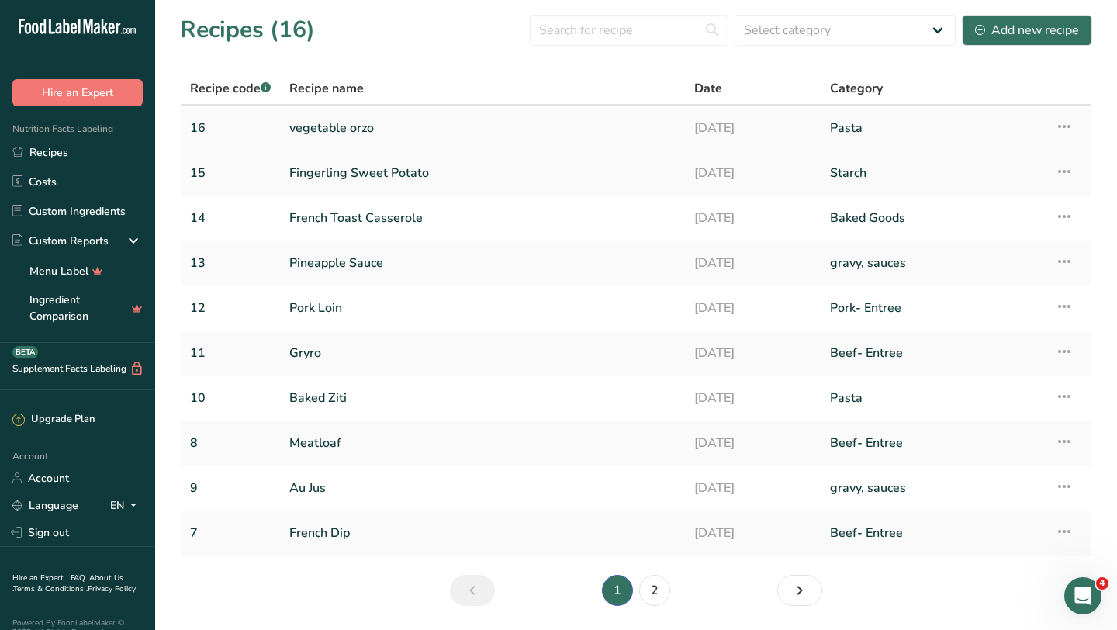
click at [355, 130] on link "vegetable orzo" at bounding box center [482, 128] width 386 height 33
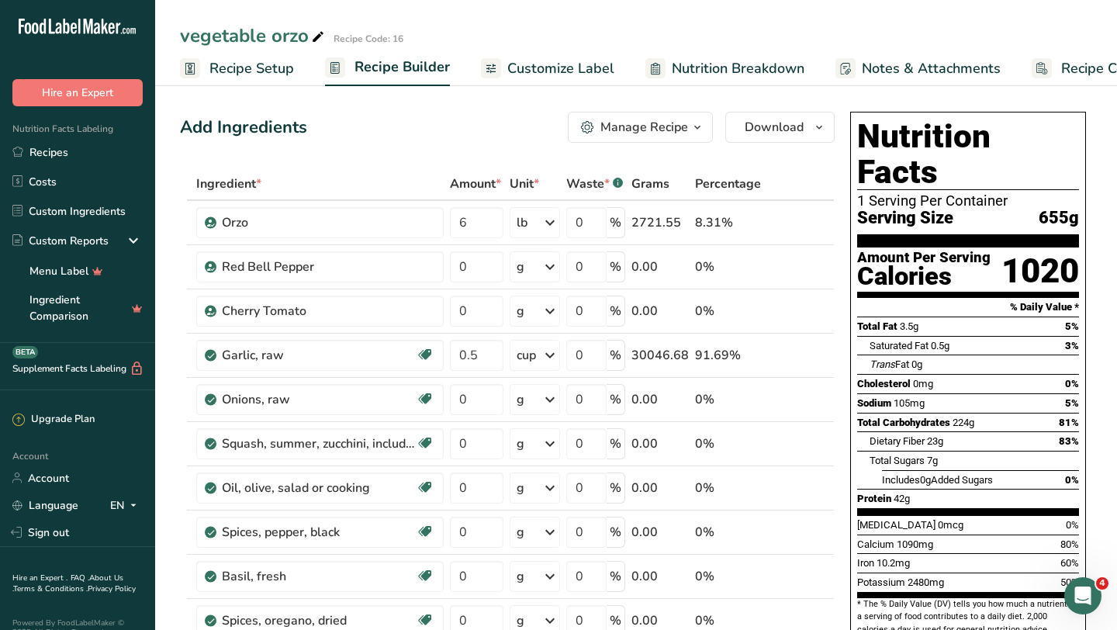
click at [277, 69] on span "Recipe Setup" at bounding box center [251, 68] width 85 height 21
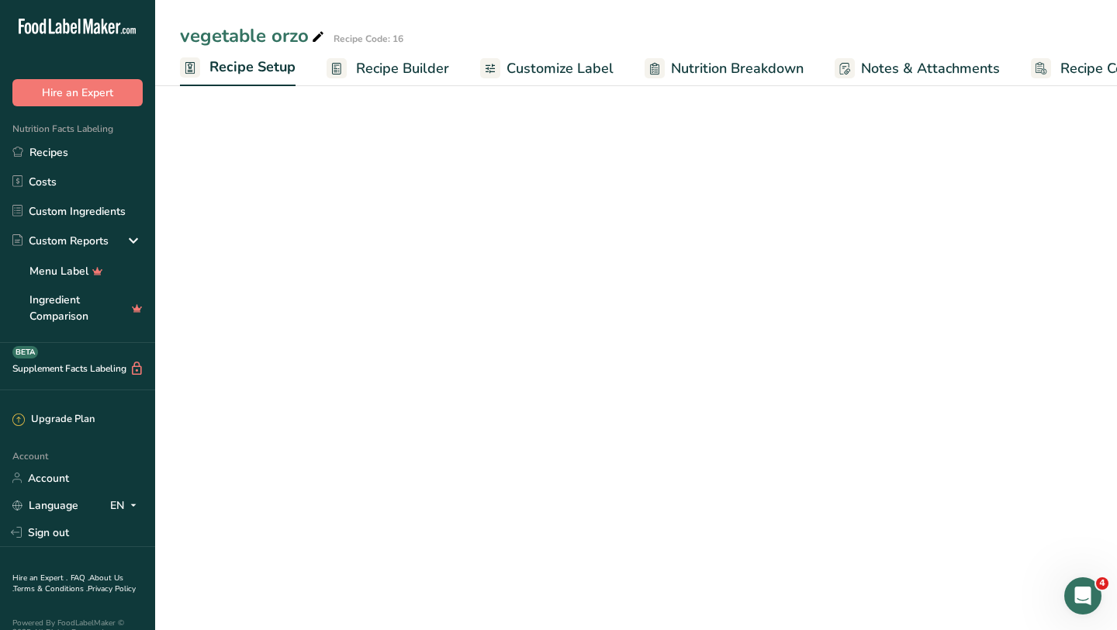
scroll to position [0, 5]
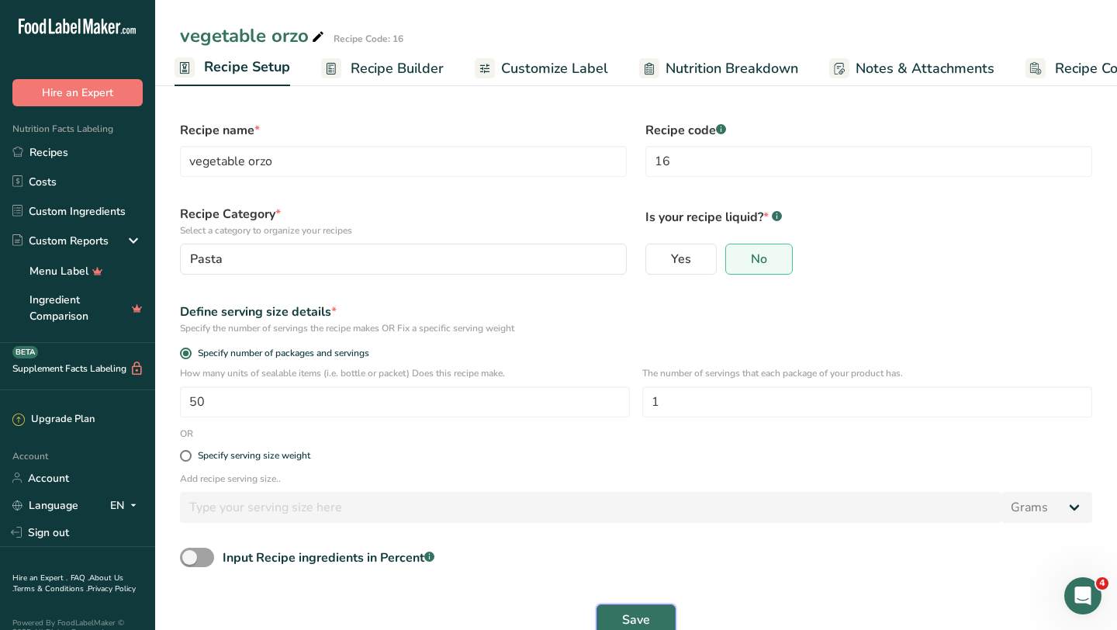
click at [628, 613] on span "Save" at bounding box center [636, 619] width 28 height 19
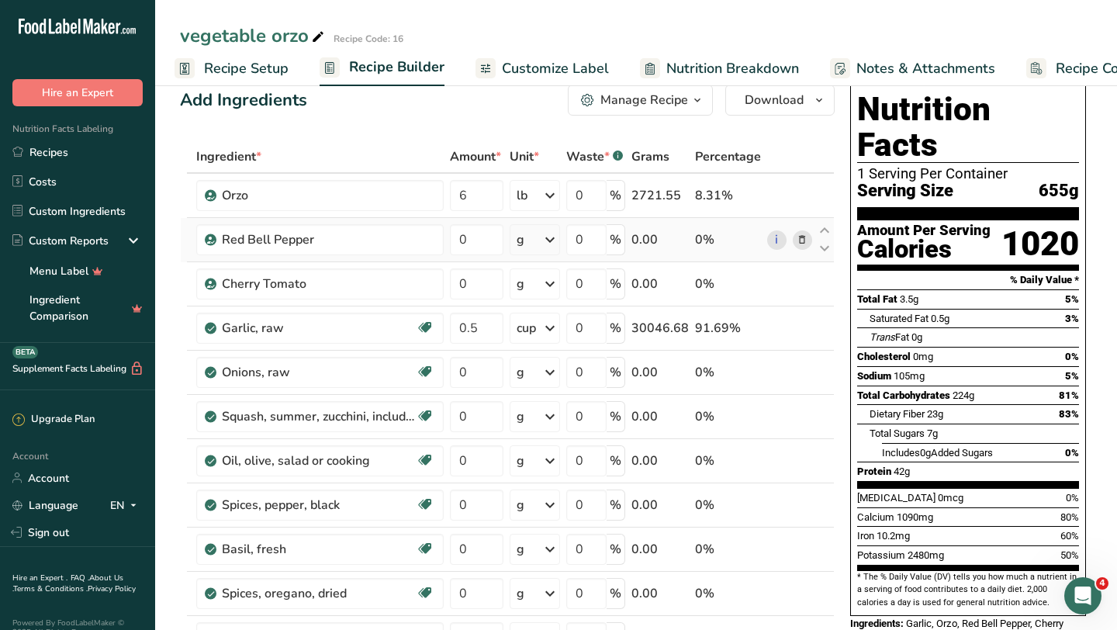
scroll to position [28, 0]
click at [806, 286] on icon at bounding box center [802, 283] width 11 height 16
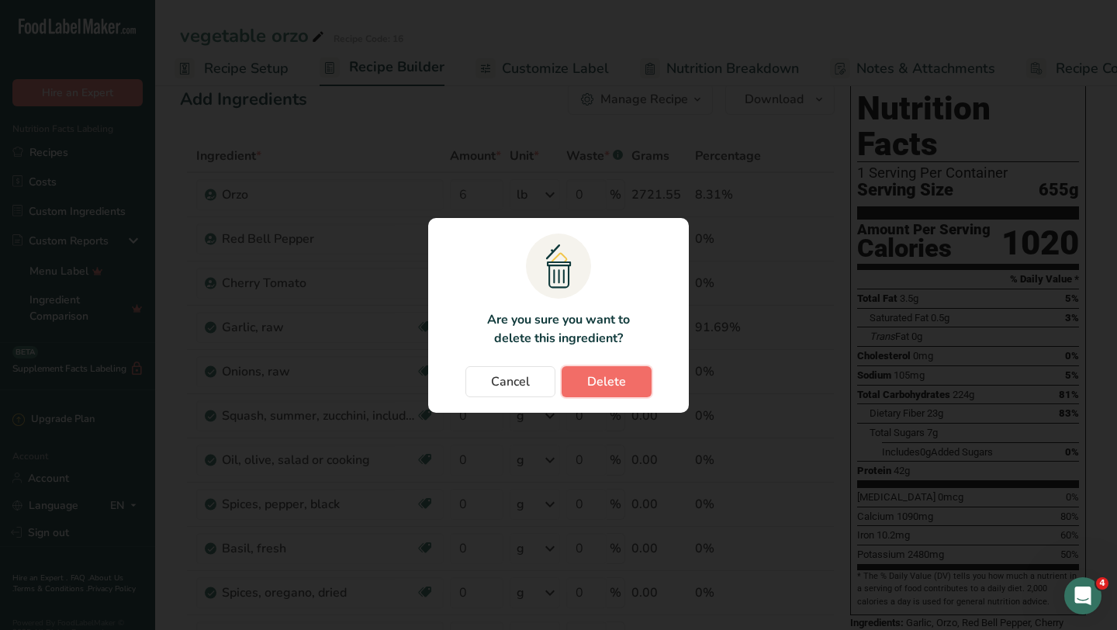
click at [627, 379] on button "Delete" at bounding box center [607, 381] width 90 height 31
type input "0.5"
type input "0"
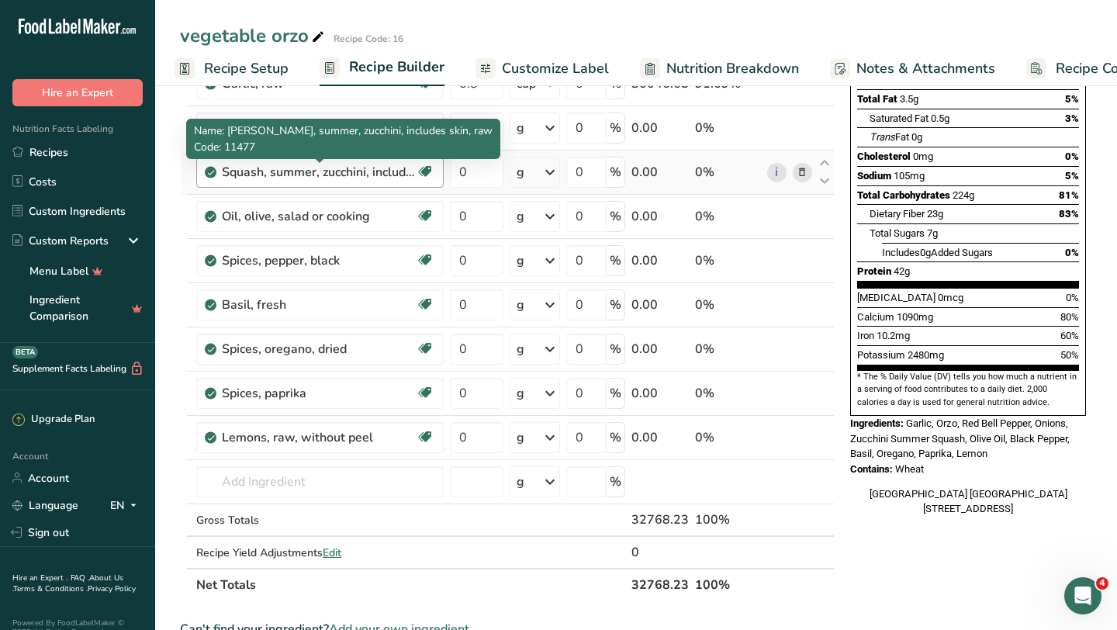
scroll to position [331, 0]
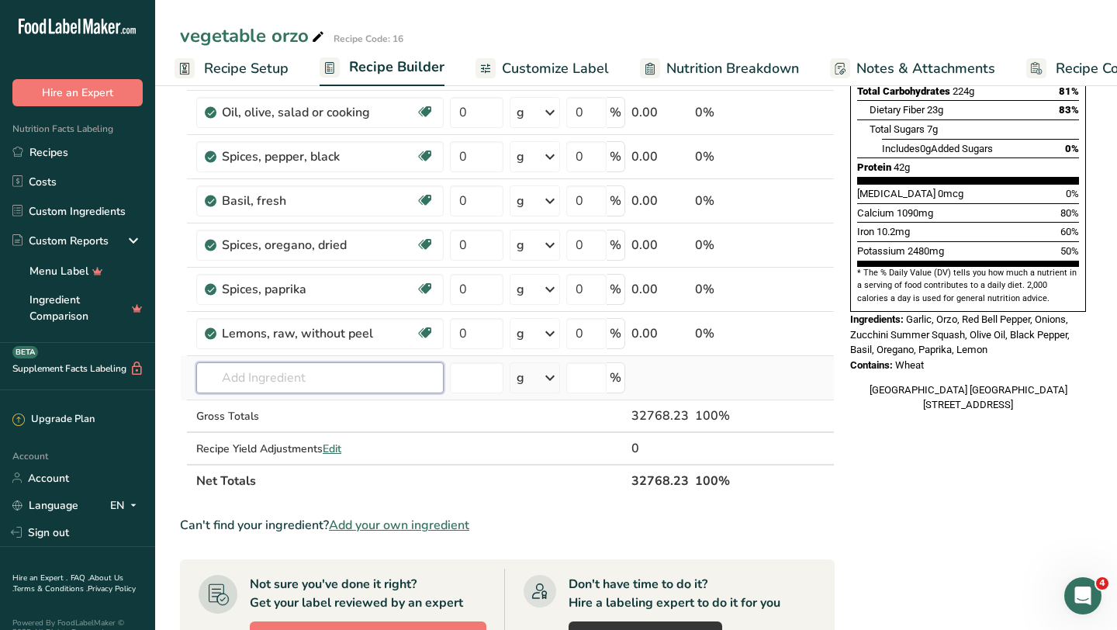
click at [257, 389] on input "text" at bounding box center [319, 377] width 247 height 31
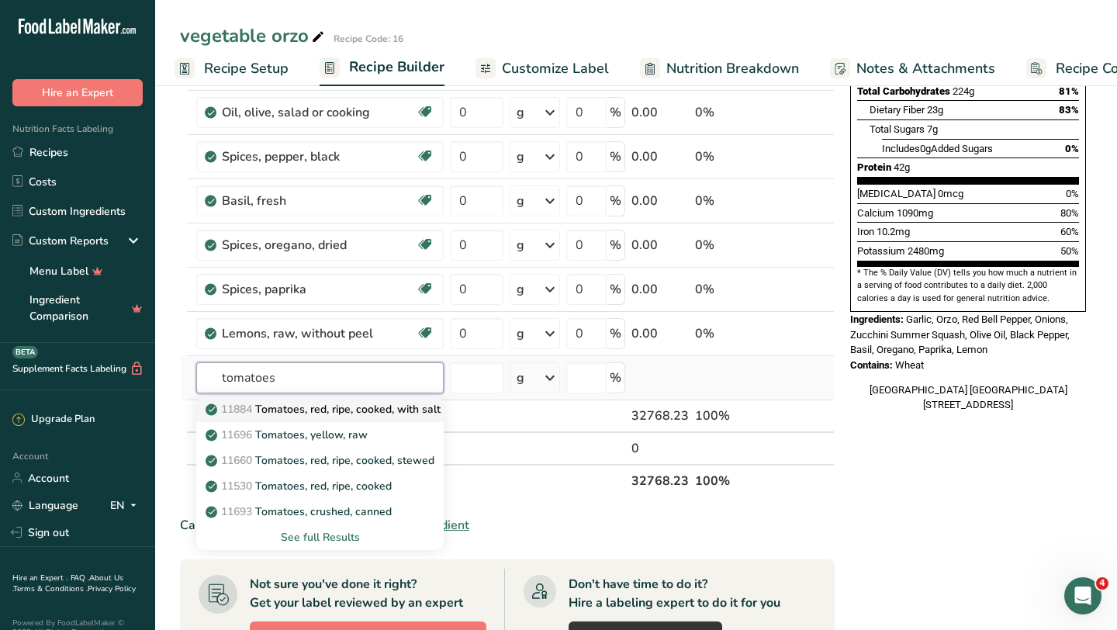
type input "tomatoes"
click at [343, 410] on p "11884 Tomatoes, red, ripe, cooked, with salt" at bounding box center [325, 409] width 232 height 16
type input "Tomatoes, red, ripe, cooked, with salt"
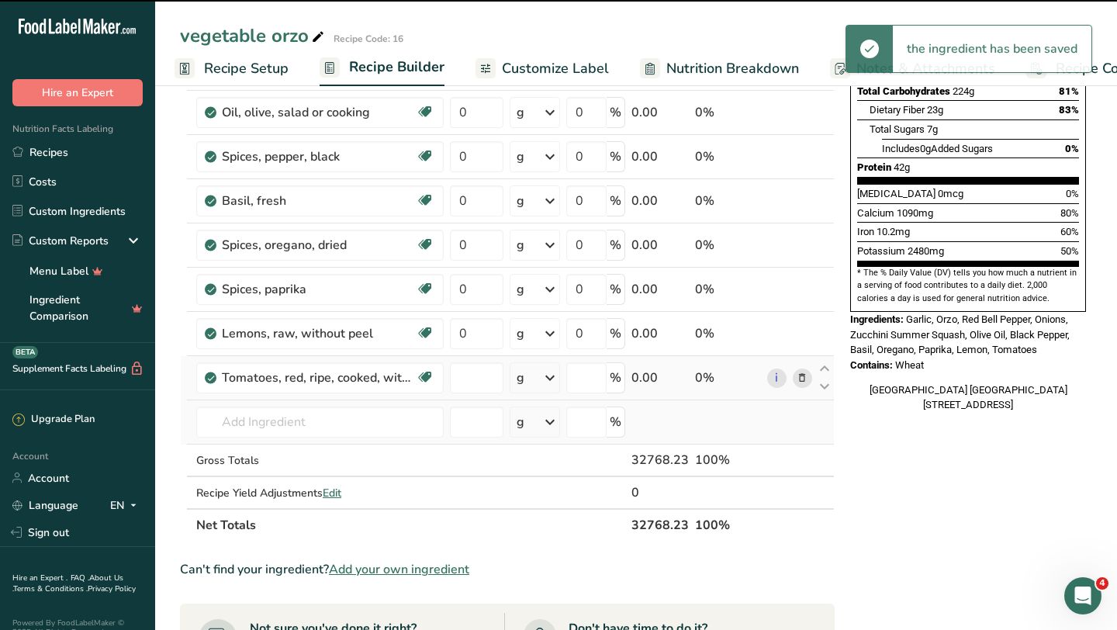
type input "0"
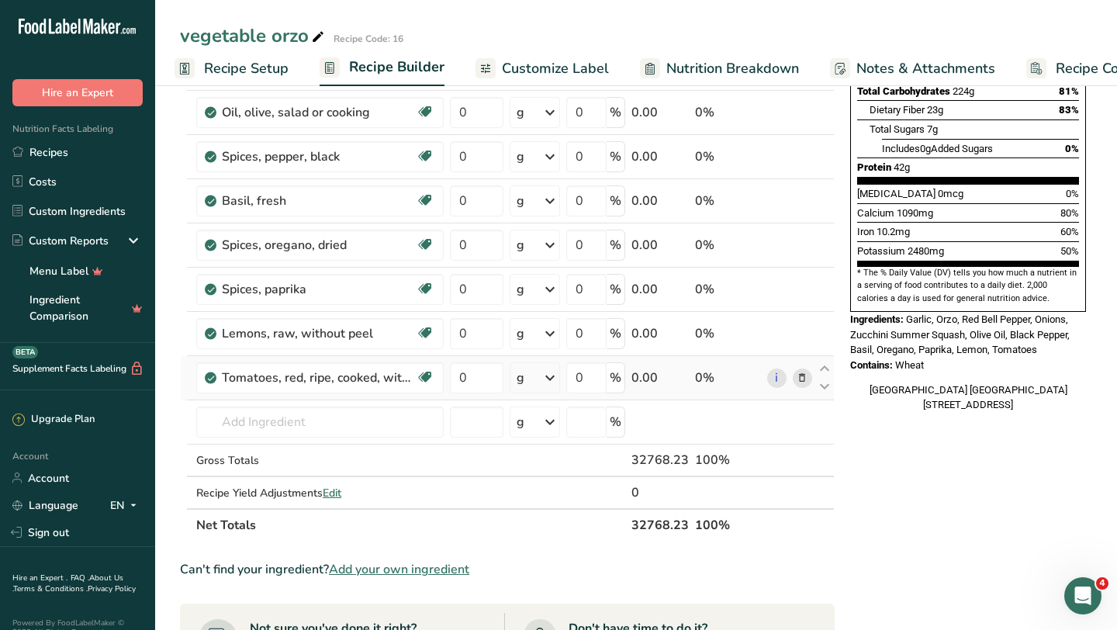
click at [807, 378] on icon at bounding box center [802, 378] width 11 height 16
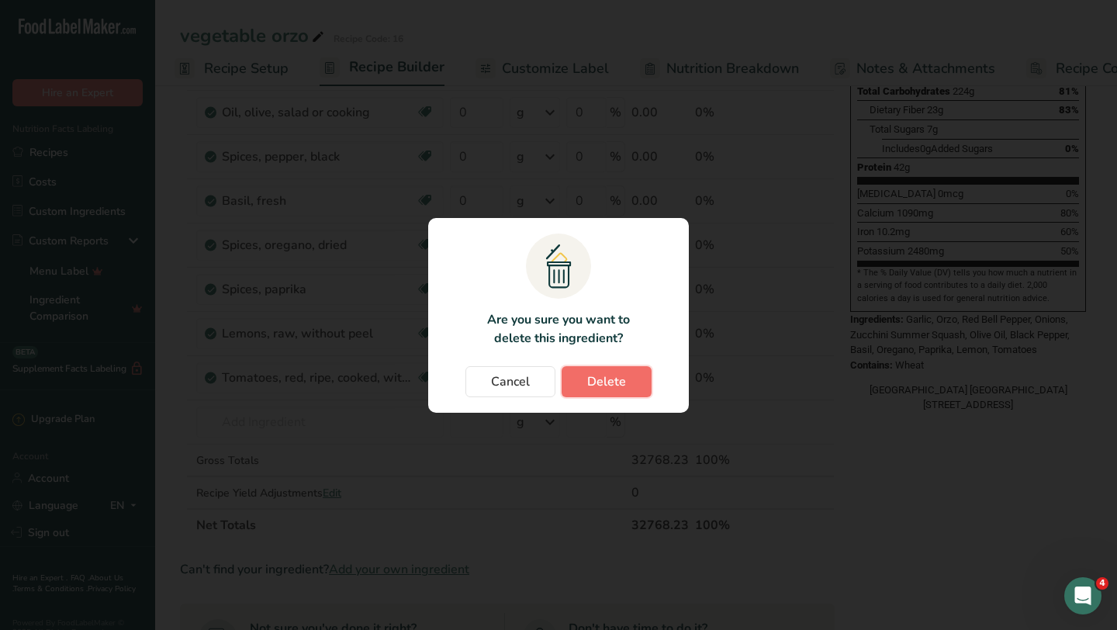
click at [611, 386] on span "Delete" at bounding box center [606, 381] width 39 height 19
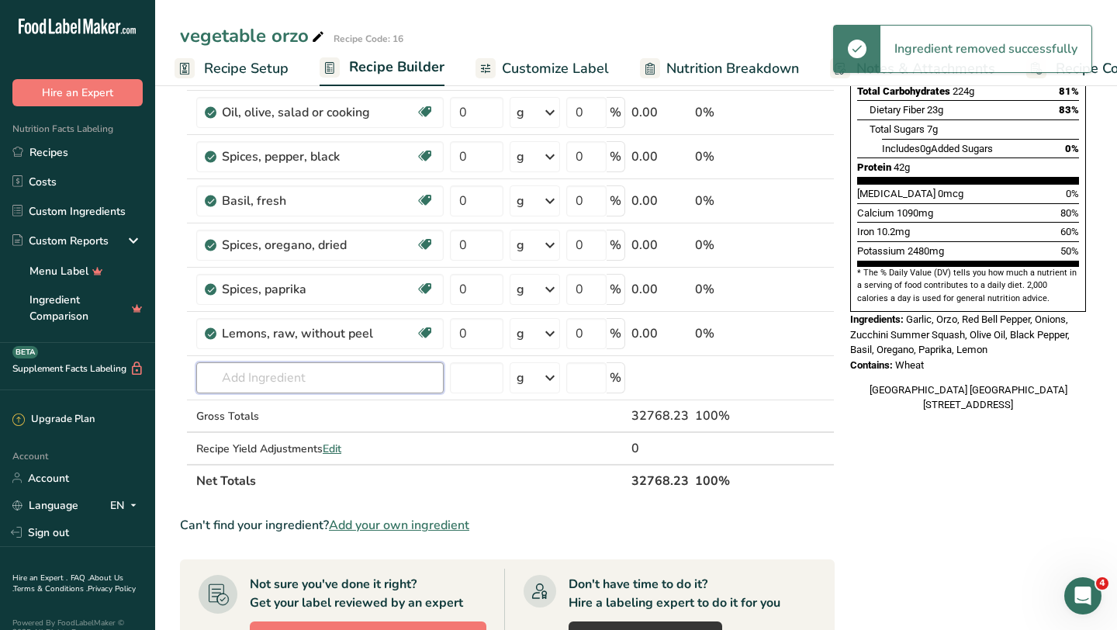
click at [327, 372] on input "text" at bounding box center [319, 377] width 247 height 31
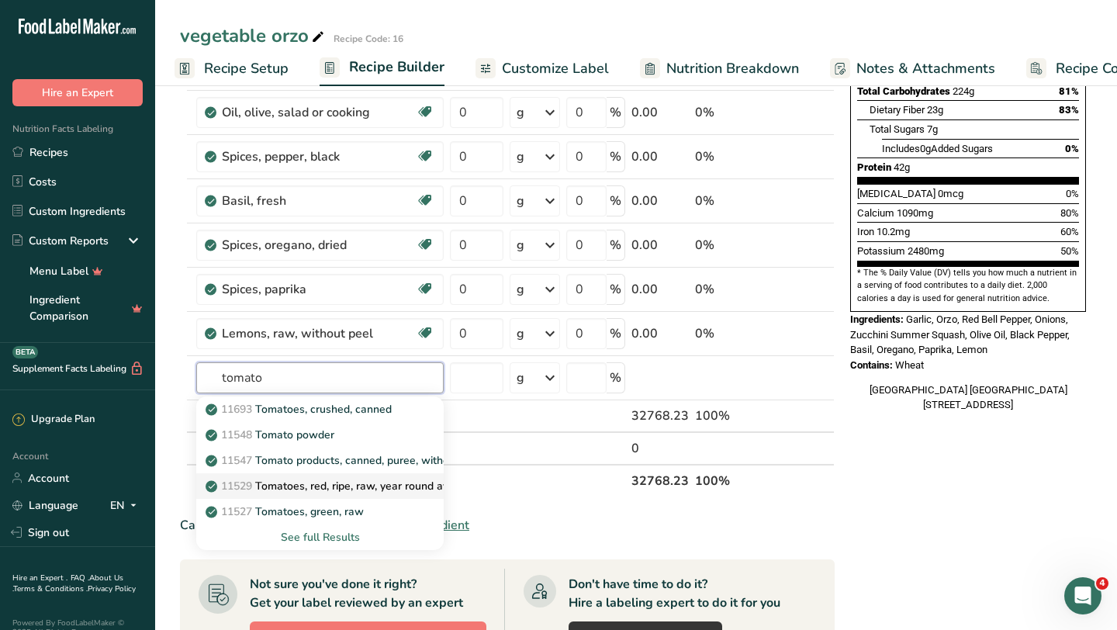
type input "tomato"
click at [350, 486] on p "11529 Tomatoes, red, ripe, raw, year round average" at bounding box center [343, 486] width 268 height 16
type input "Tomatoes, red, ripe, raw, year round average"
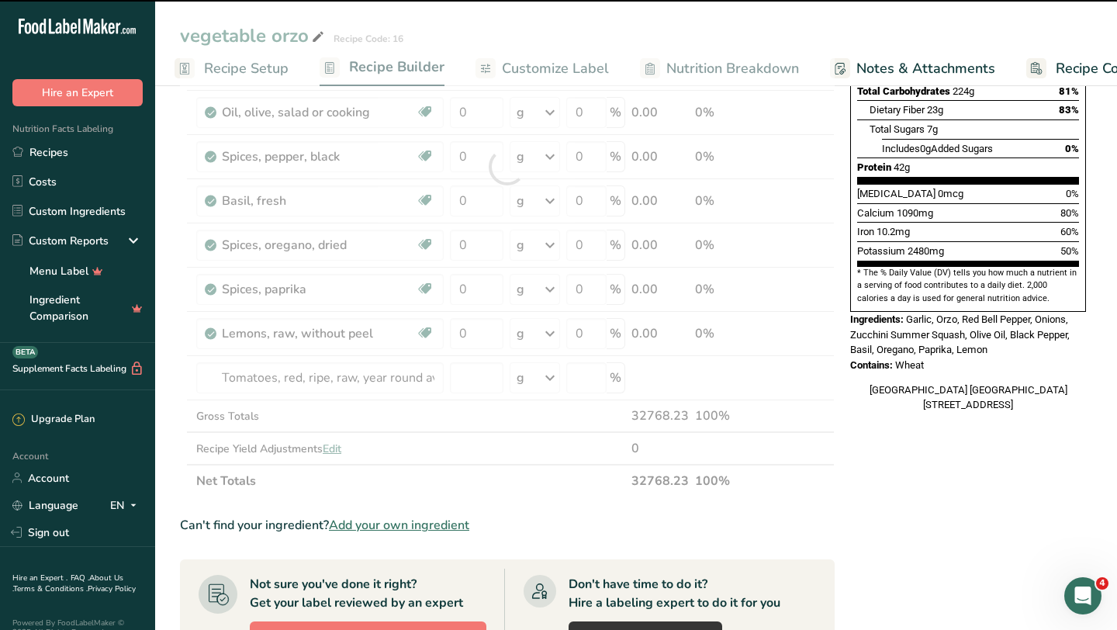
type input "0"
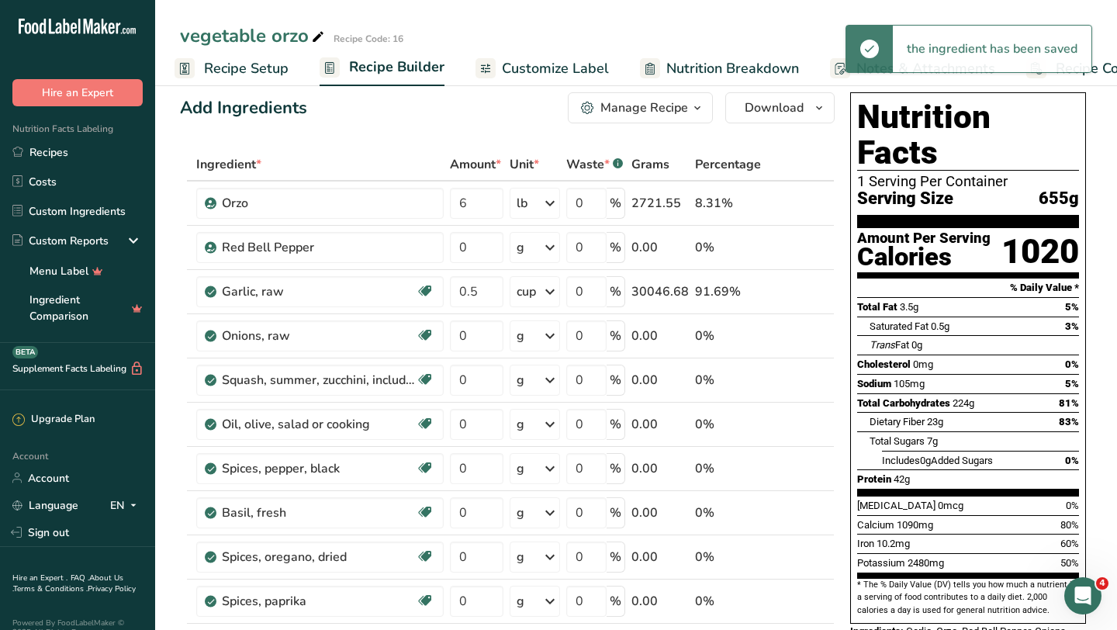
scroll to position [0, 0]
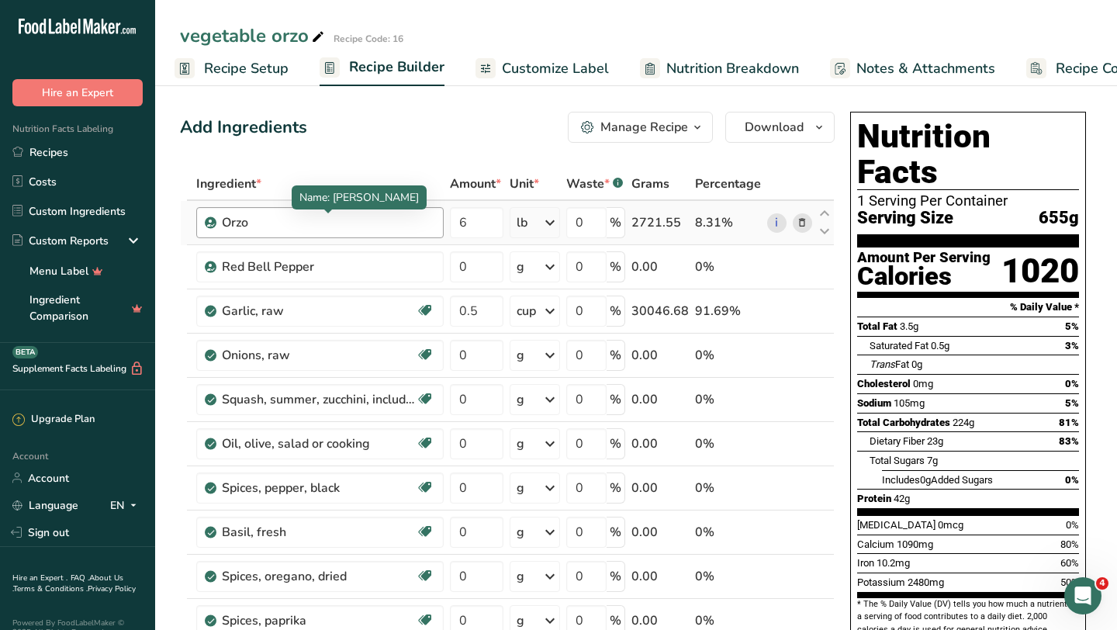
click at [272, 220] on div "Orzo" at bounding box center [319, 222] width 194 height 19
click at [252, 223] on div "Orzo" at bounding box center [319, 222] width 194 height 19
click at [238, 222] on div "Orzo" at bounding box center [319, 222] width 194 height 19
click at [342, 196] on span "Name: Orzo" at bounding box center [358, 197] width 119 height 15
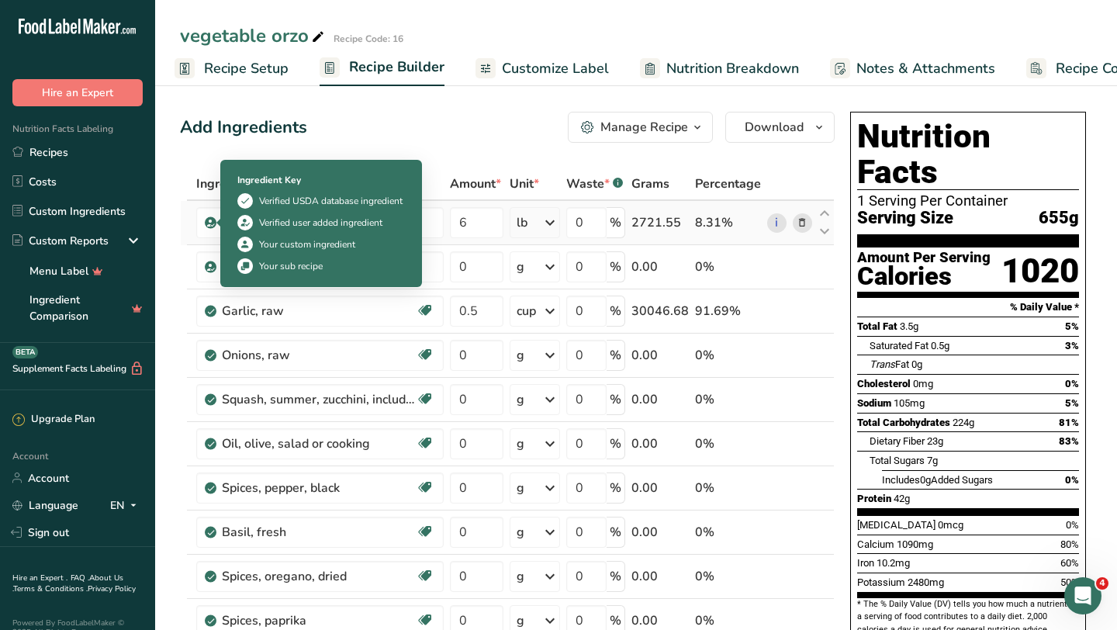
click at [209, 225] on icon at bounding box center [210, 223] width 9 height 14
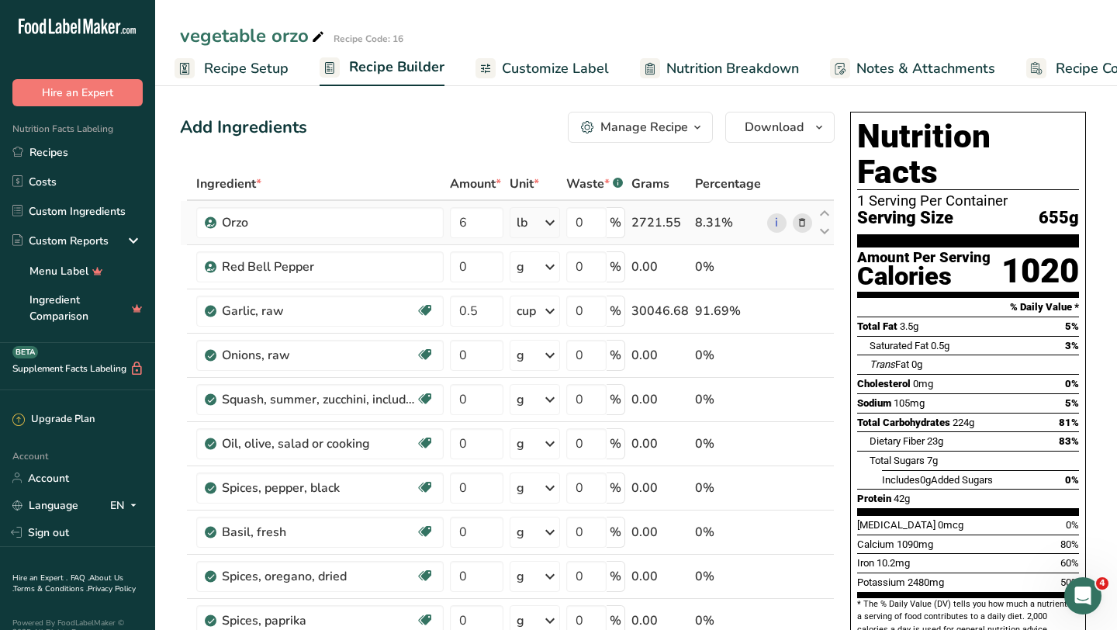
click at [209, 225] on icon at bounding box center [210, 223] width 9 height 14
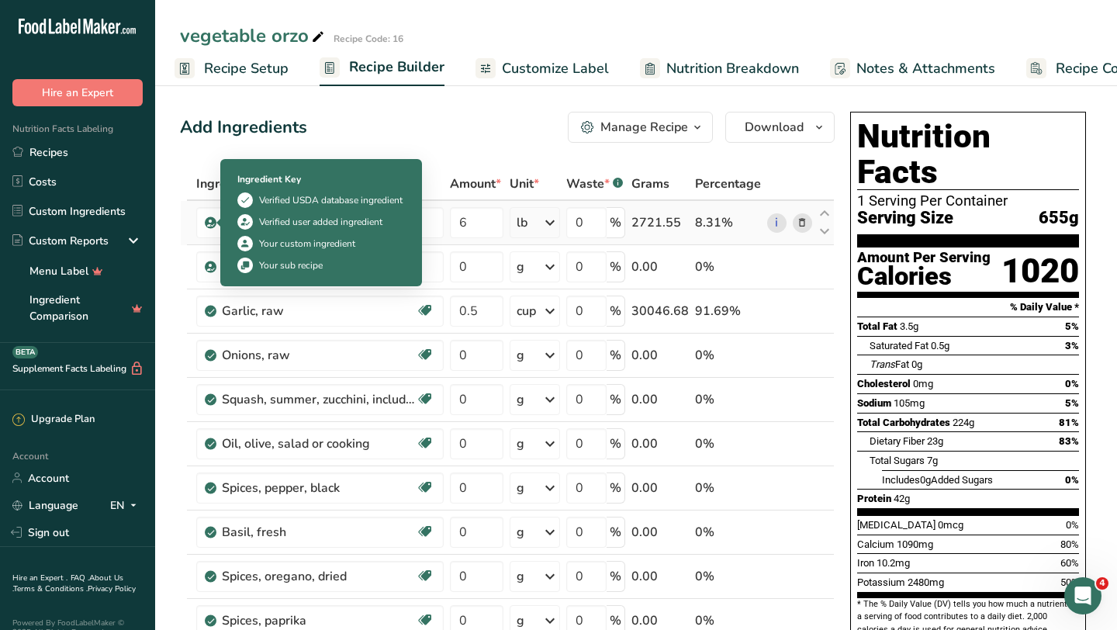
click at [207, 227] on icon at bounding box center [210, 223] width 9 height 14
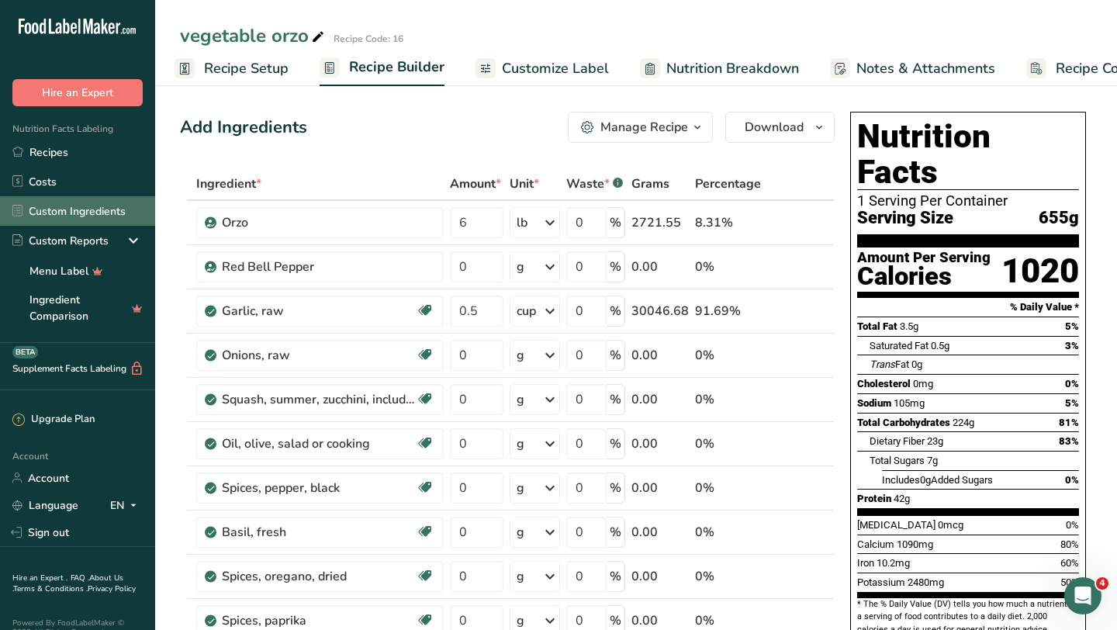
click at [98, 220] on link "Custom Ingredients" at bounding box center [77, 210] width 155 height 29
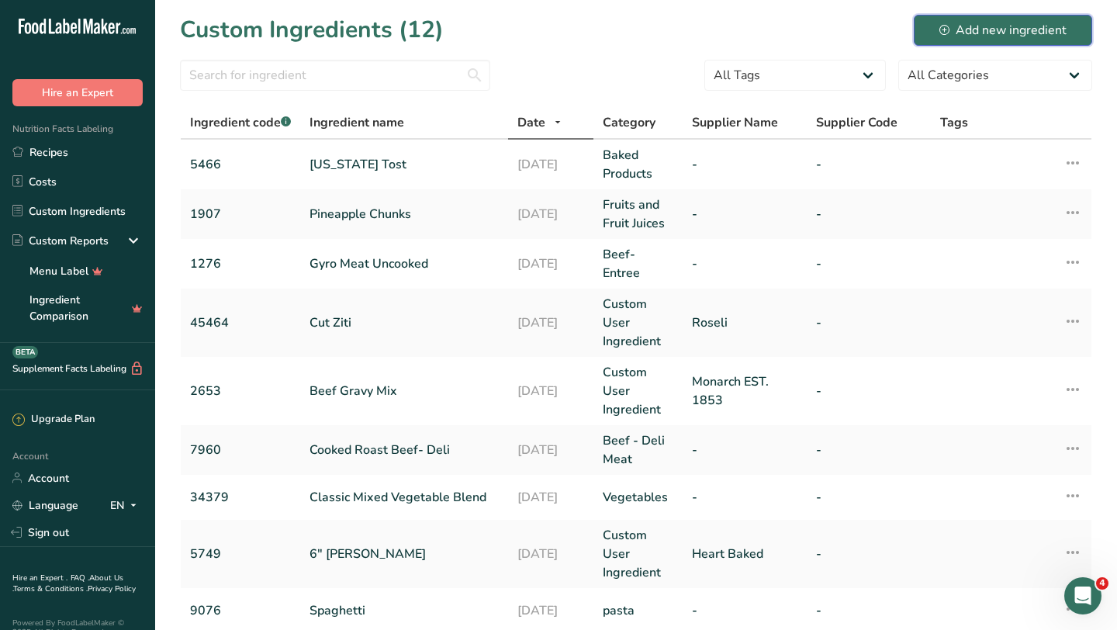
click at [944, 28] on icon at bounding box center [944, 30] width 10 height 10
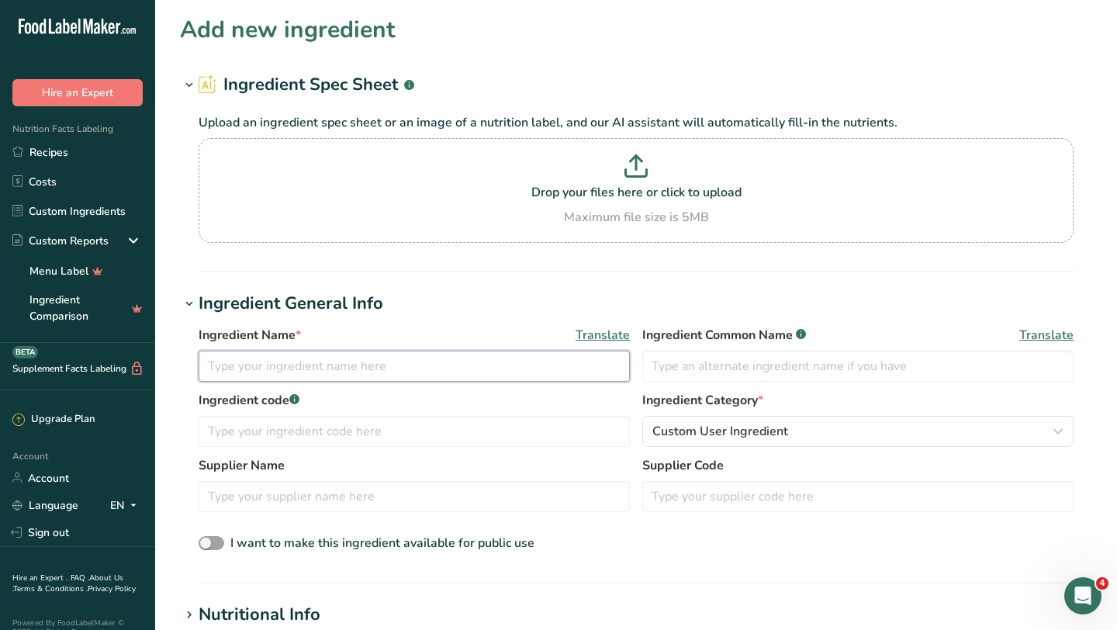
click at [289, 372] on input "text" at bounding box center [414, 366] width 431 height 31
type input "p"
type input "orzo"
click at [686, 371] on input "text" at bounding box center [857, 366] width 431 height 31
type input "orzo pasta"
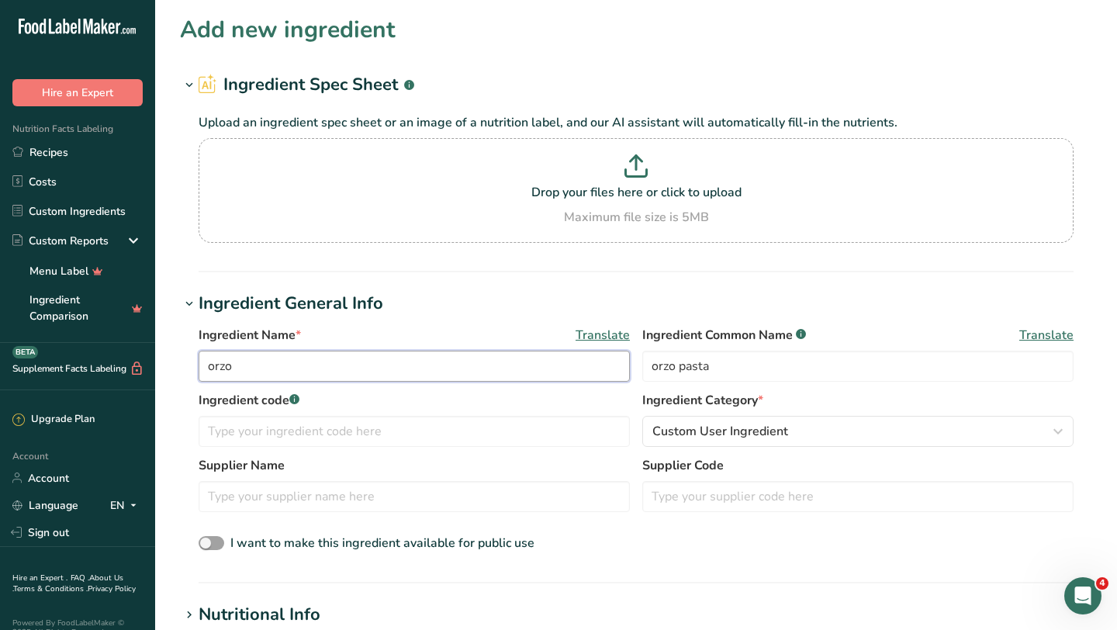
click at [355, 366] on input "orzo" at bounding box center [414, 366] width 431 height 31
type input "orzo pasta"
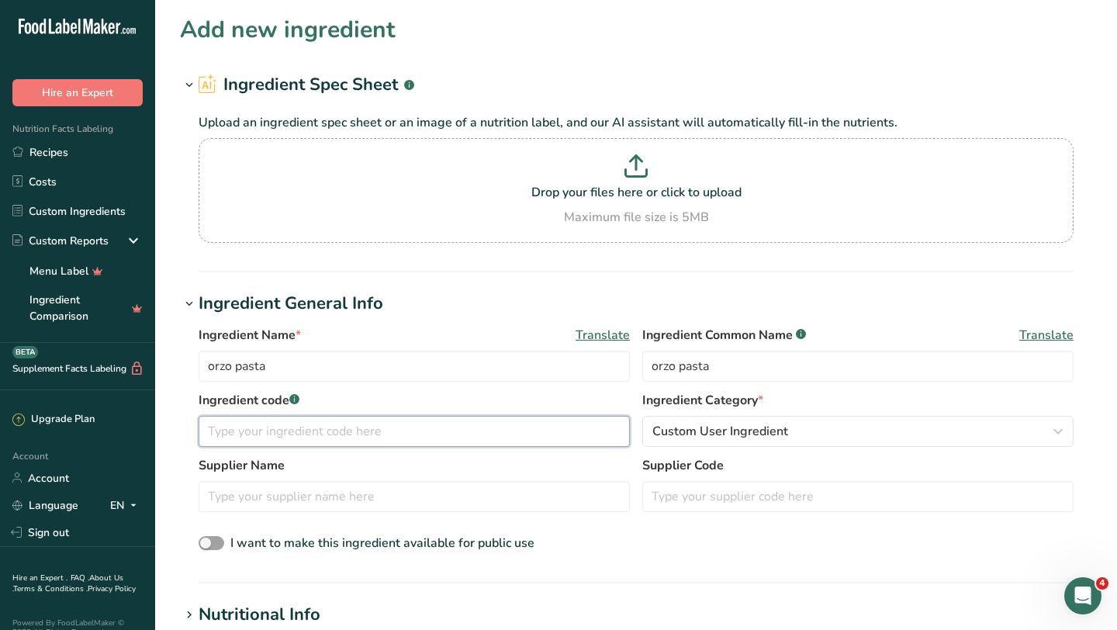
click at [274, 440] on input "text" at bounding box center [414, 431] width 431 height 31
type input "78290"
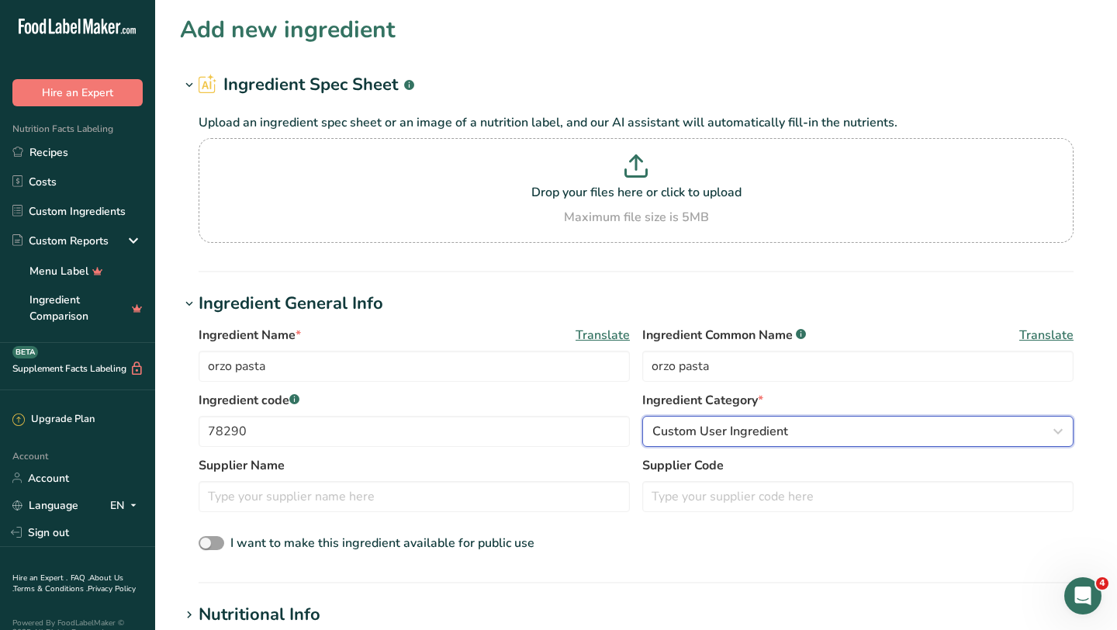
click at [730, 431] on span "Custom User Ingredient" at bounding box center [720, 431] width 136 height 19
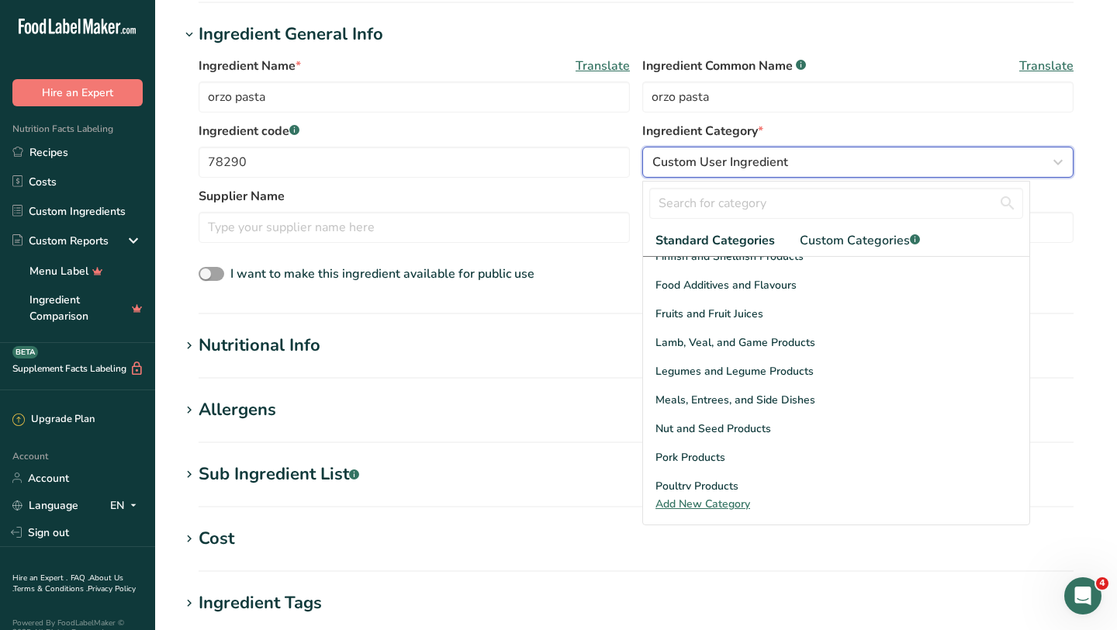
scroll to position [600, 0]
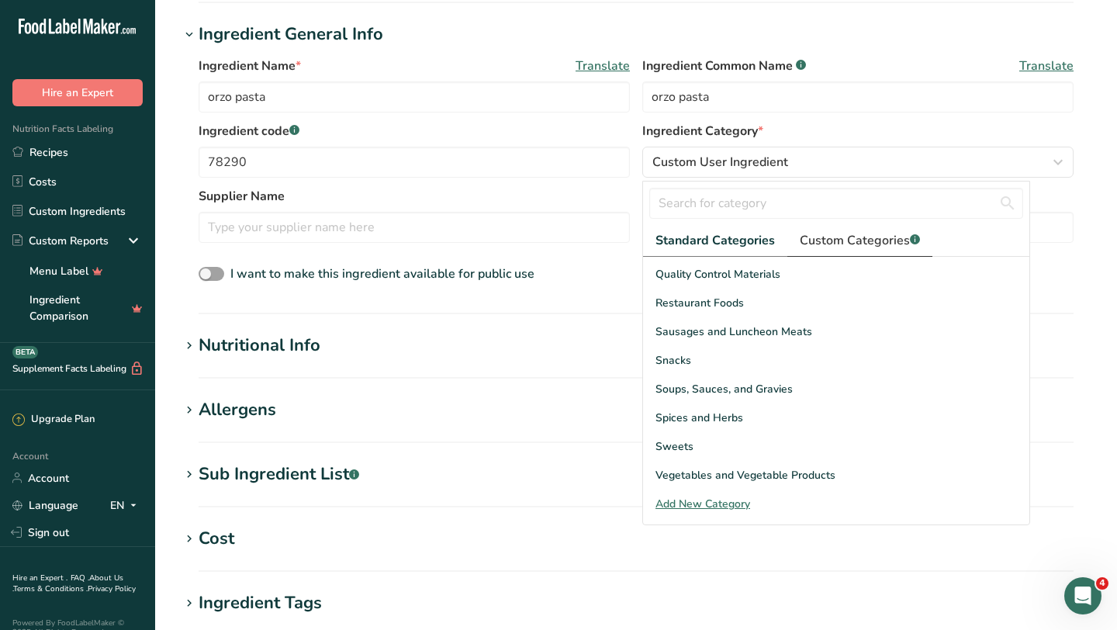
click at [846, 252] on link "Custom Categories .a-a{fill:#347362;}.b-a{fill:#fff;}" at bounding box center [859, 241] width 145 height 32
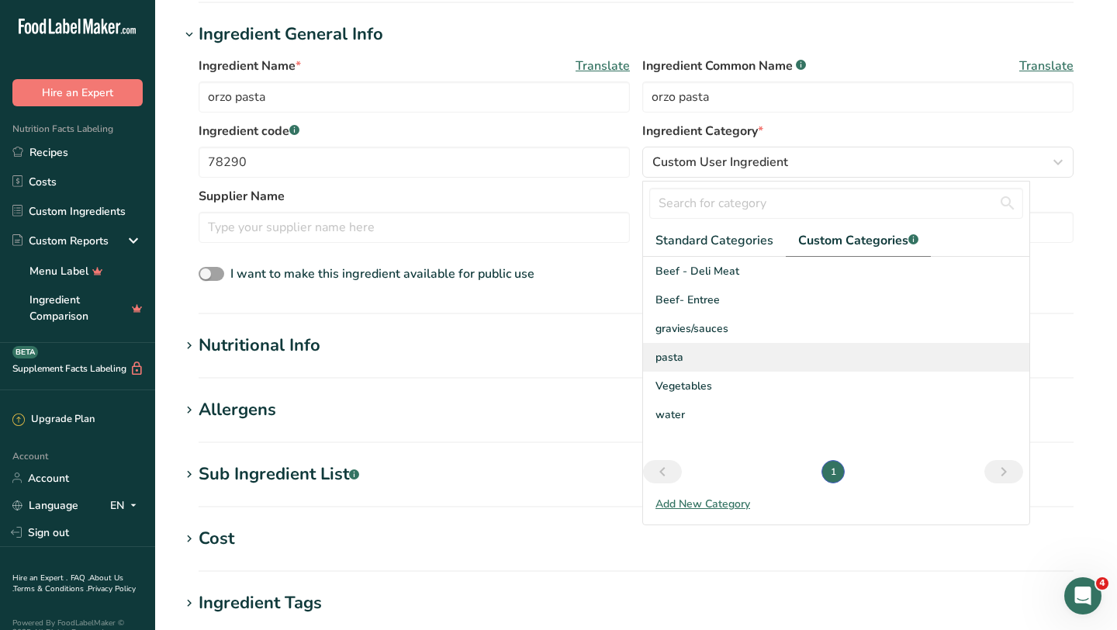
click at [697, 358] on div "pasta" at bounding box center [836, 357] width 386 height 29
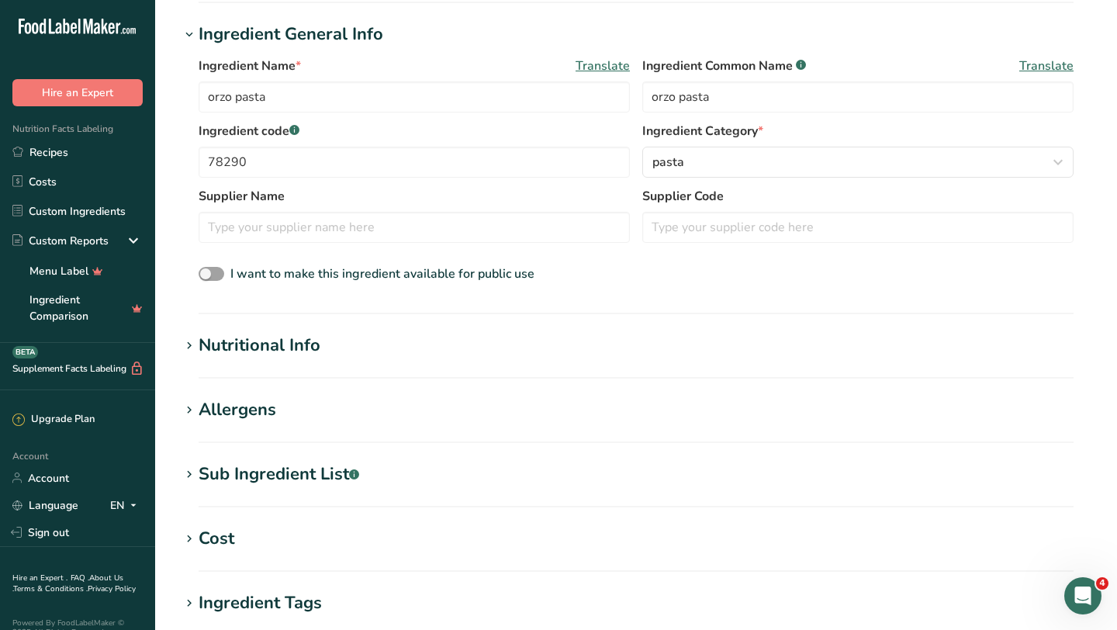
click at [254, 345] on div "Nutritional Info" at bounding box center [260, 346] width 122 height 26
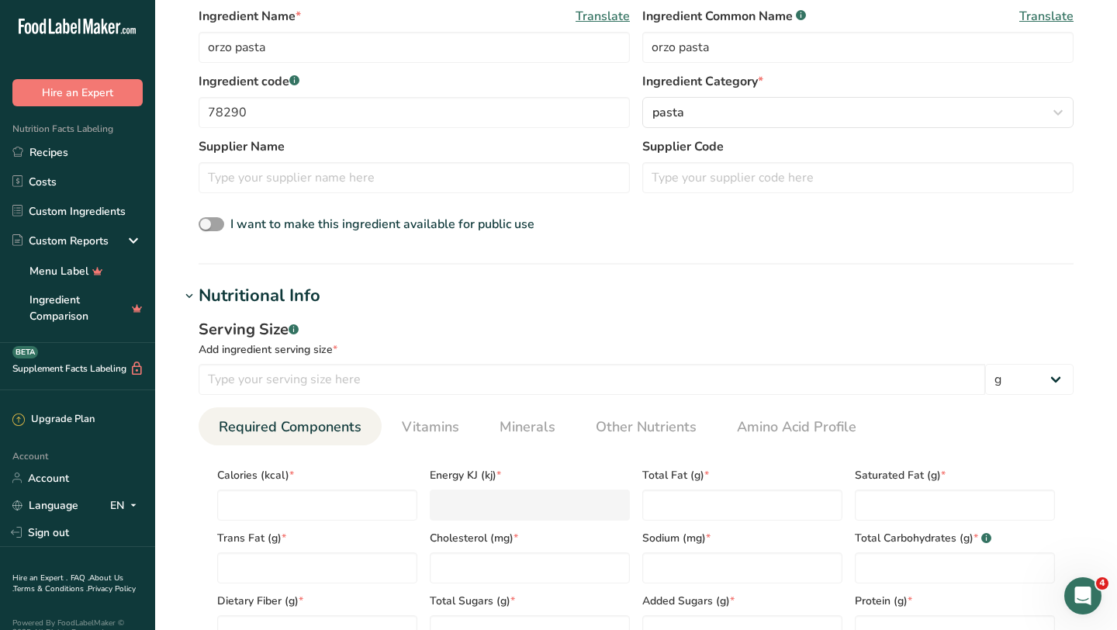
scroll to position [326, 0]
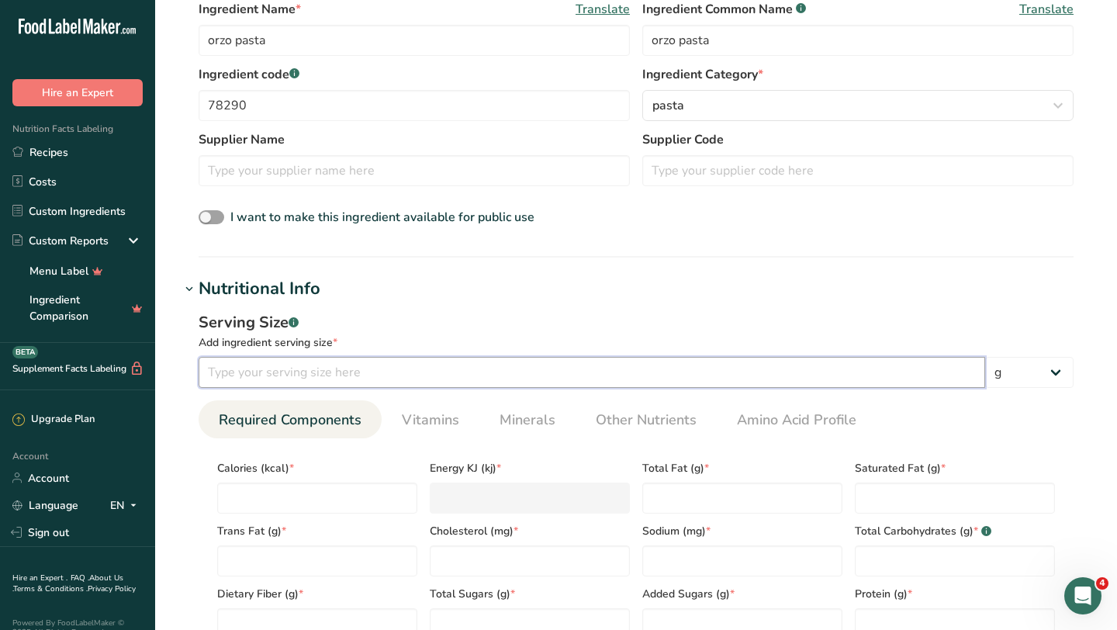
click at [431, 382] on input "number" at bounding box center [592, 372] width 787 height 31
type input "56"
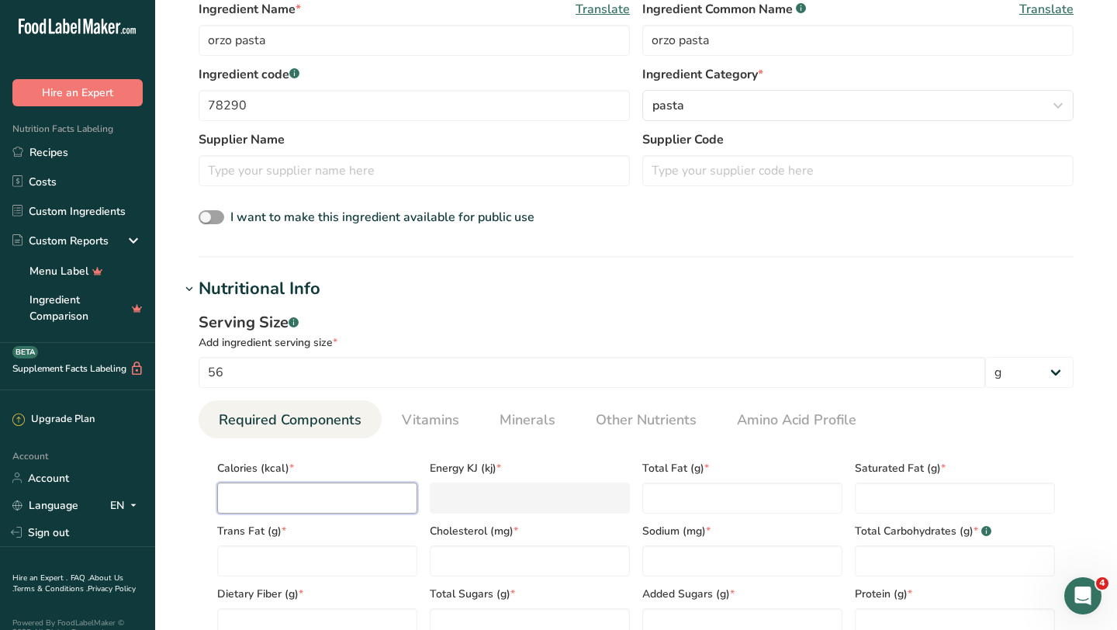
click at [255, 486] on input "number" at bounding box center [317, 497] width 200 height 31
type input "2"
type KJ "8.4"
type input "20"
type KJ "83.7"
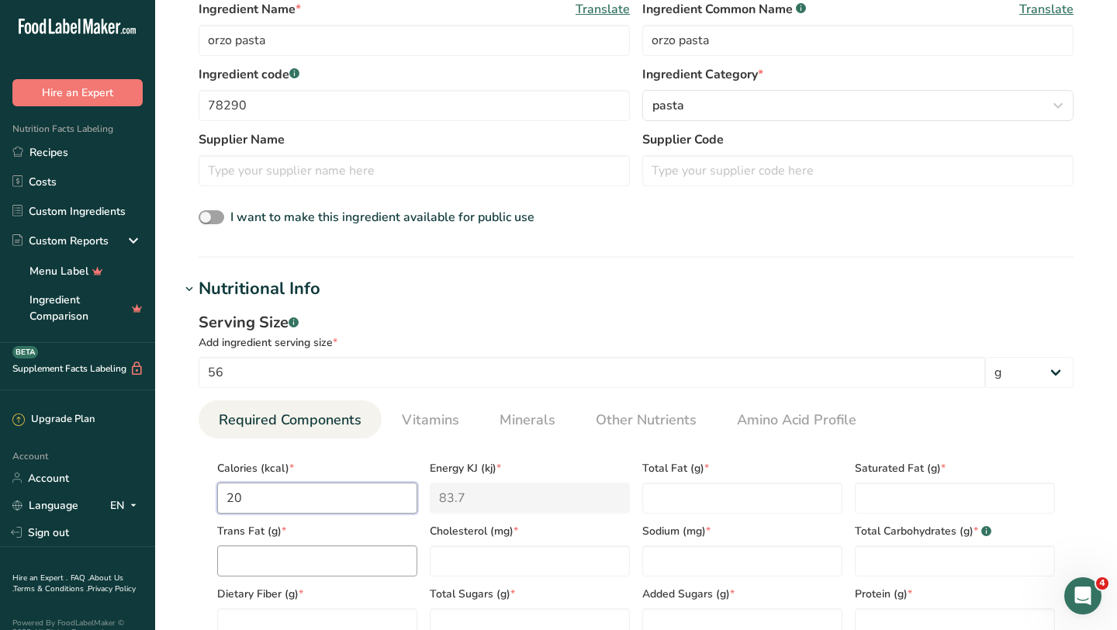
type input "200"
type KJ "836.8"
type input "200"
click at [760, 499] on Fat "number" at bounding box center [742, 497] width 200 height 31
click at [919, 551] on Carbohydrates "number" at bounding box center [955, 560] width 200 height 31
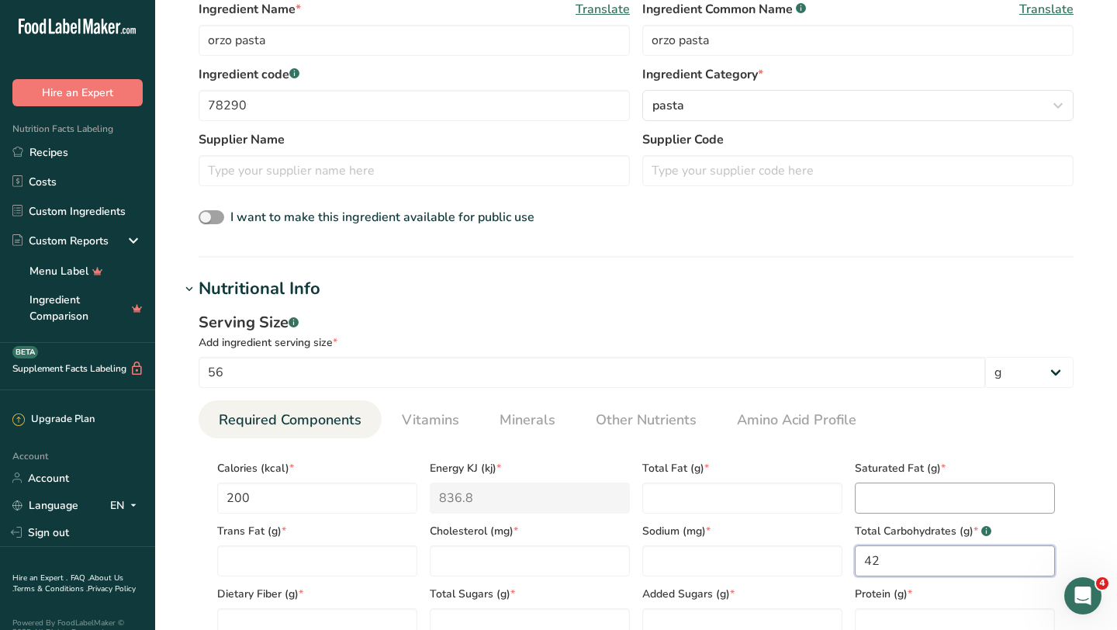
type Carbohydrates "42"
click at [918, 490] on Fat "number" at bounding box center [955, 497] width 200 height 31
click at [658, 488] on Fat "number" at bounding box center [742, 497] width 200 height 31
type Fat "0"
click at [961, 494] on Fat "number" at bounding box center [955, 497] width 200 height 31
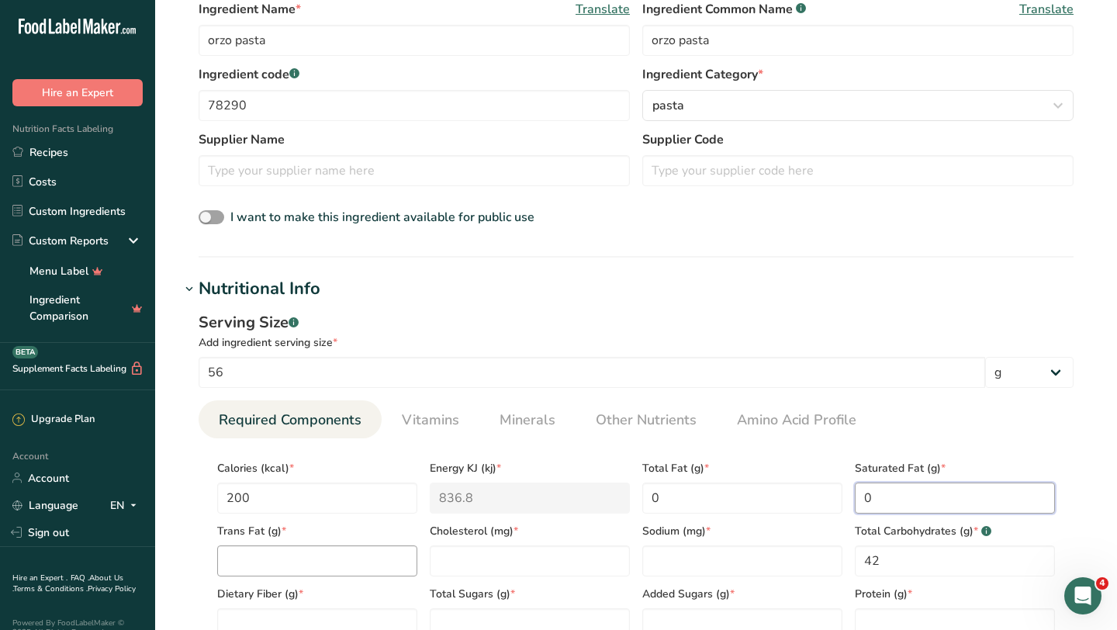
type Fat "0"
click at [336, 569] on Fat "number" at bounding box center [317, 560] width 200 height 31
type Fat "0"
click at [508, 560] on input "number" at bounding box center [530, 560] width 200 height 31
type input "0"
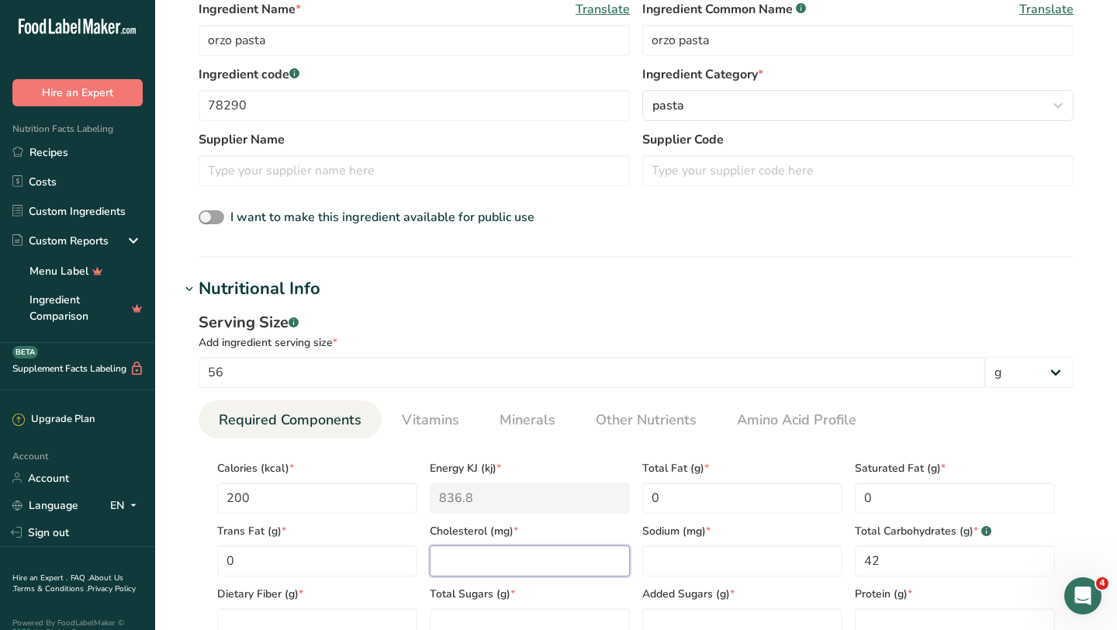
type input "0"
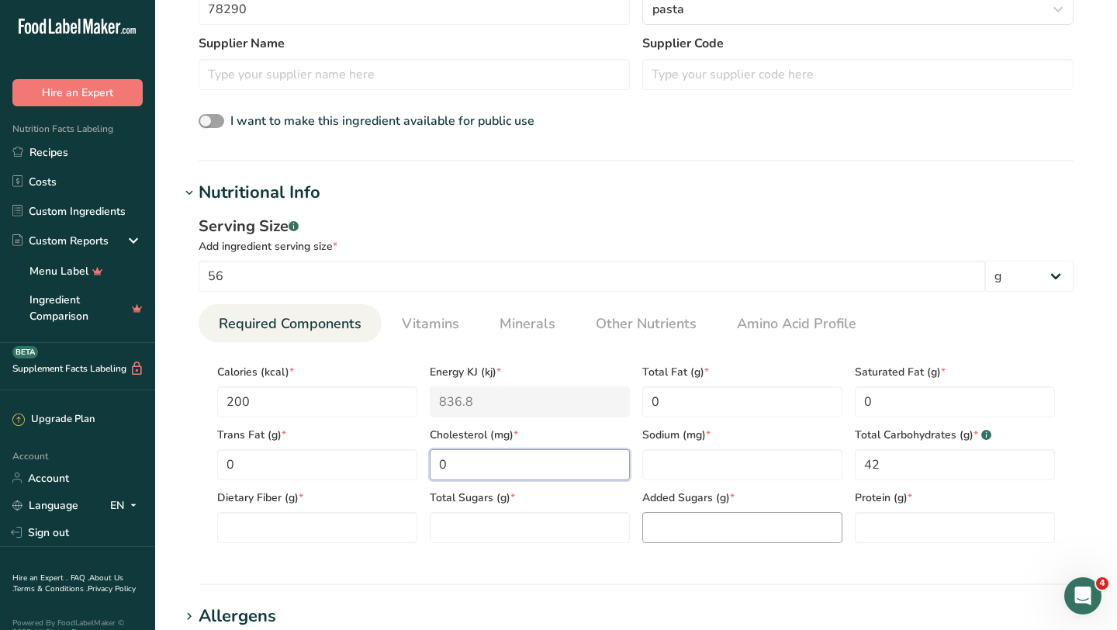
scroll to position [436, 0]
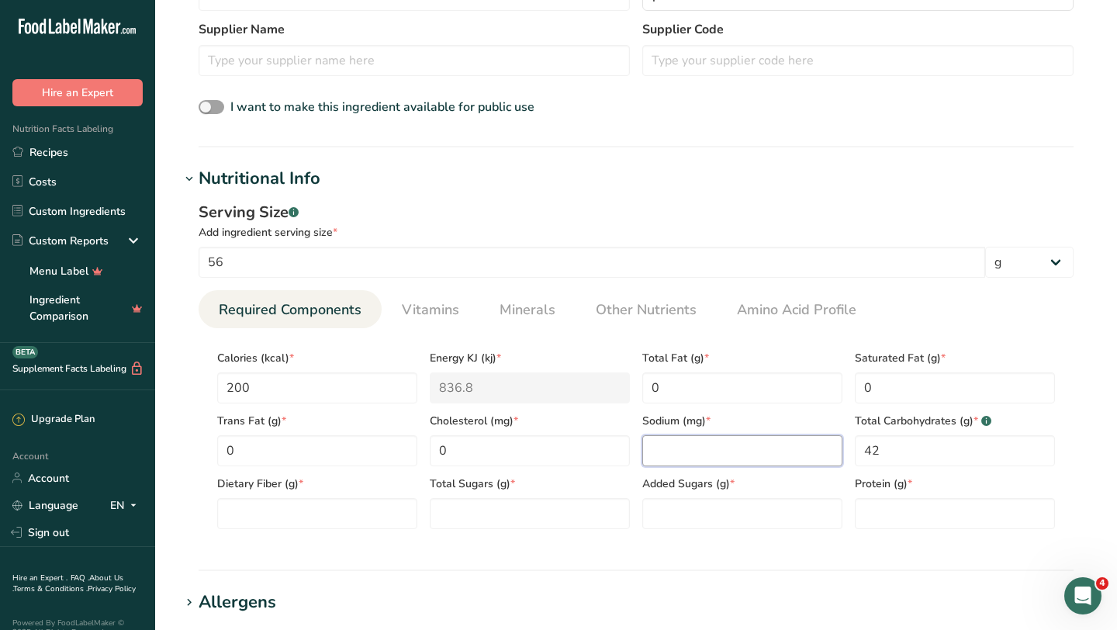
click at [787, 456] on input "number" at bounding box center [742, 450] width 200 height 31
type input "0"
click at [349, 518] on Fiber "number" at bounding box center [317, 513] width 200 height 31
type Fiber "2"
click at [475, 525] on Sugars "number" at bounding box center [530, 513] width 200 height 31
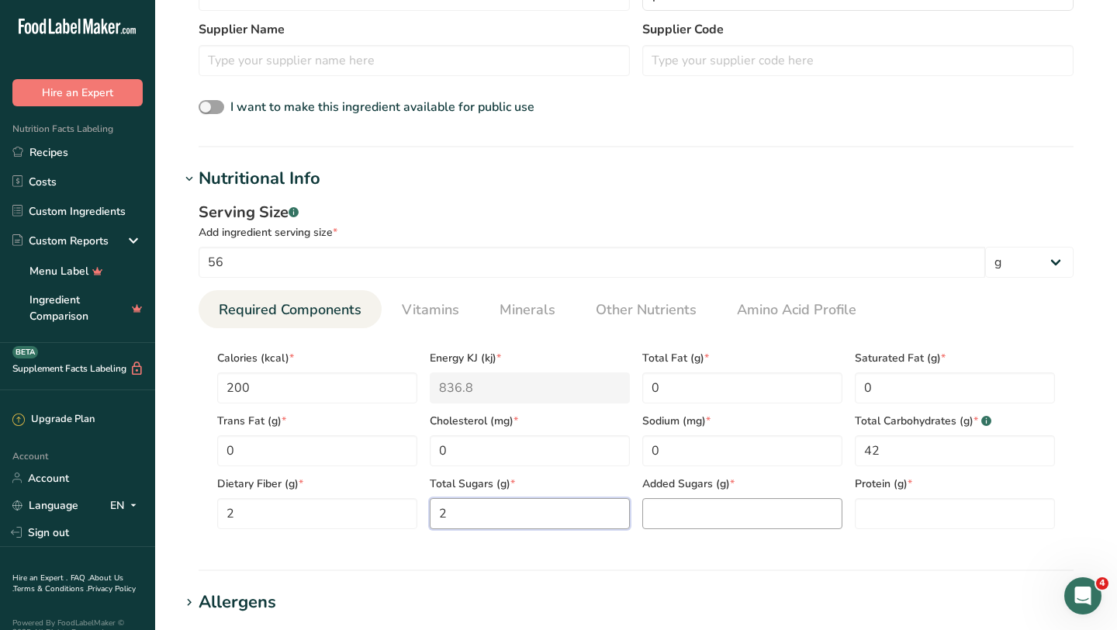
type Sugars "2"
click at [721, 509] on Sugars "number" at bounding box center [742, 513] width 200 height 31
type Sugars "0"
click at [913, 504] on input "number" at bounding box center [955, 513] width 200 height 31
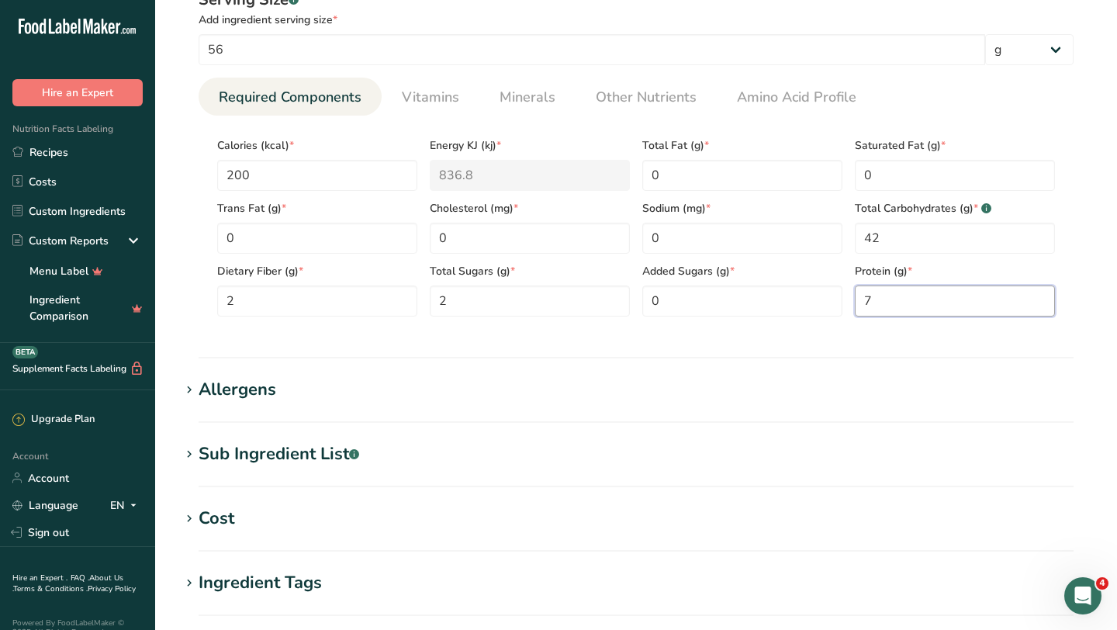
scroll to position [688, 0]
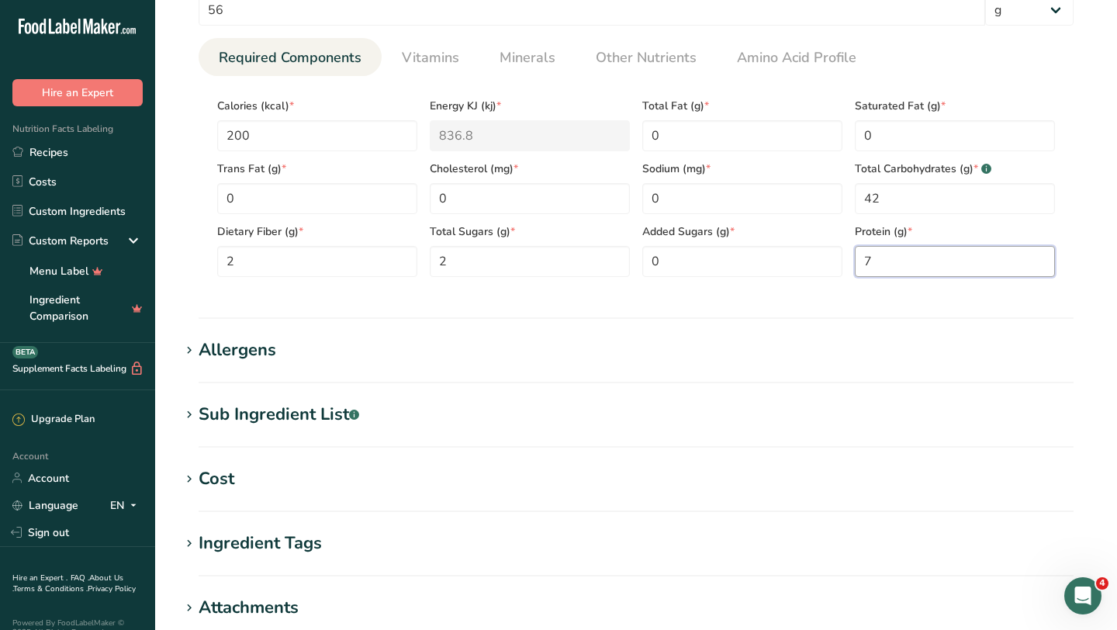
type input "7"
click at [262, 350] on div "Allergens" at bounding box center [238, 350] width 78 height 26
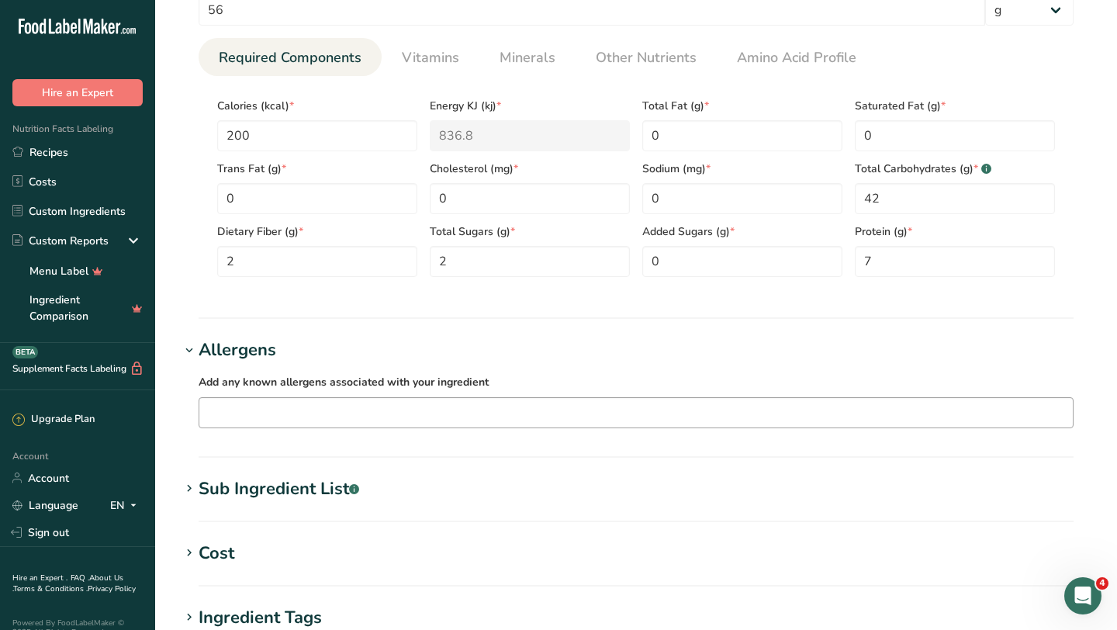
click at [254, 411] on input "text" at bounding box center [635, 412] width 873 height 24
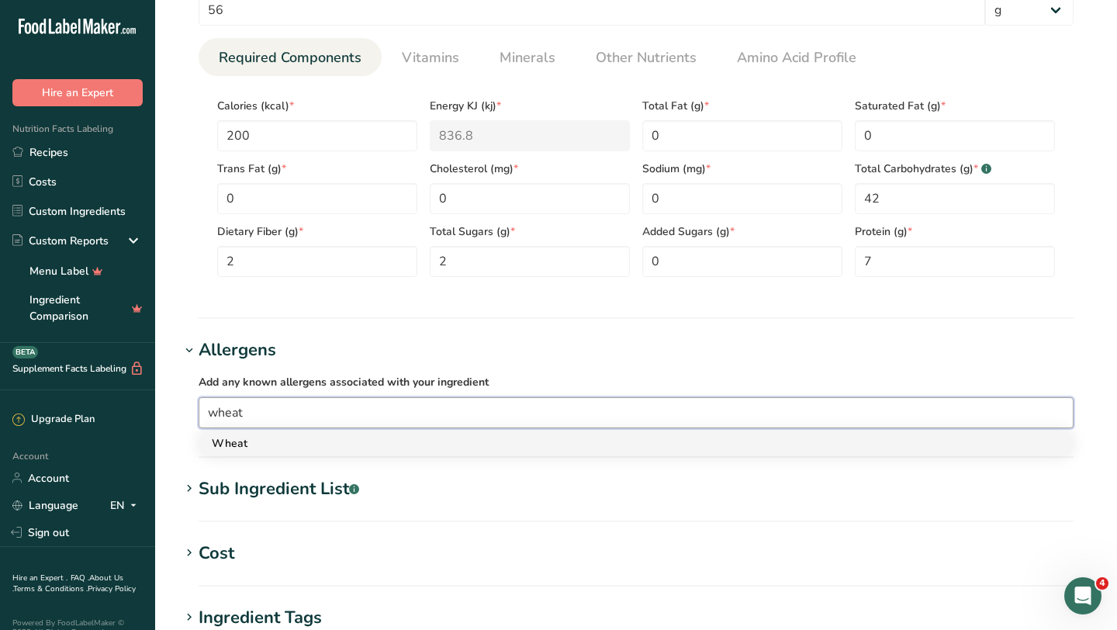
type input "wheat"
click at [219, 437] on div "Wheat" at bounding box center [624, 443] width 824 height 16
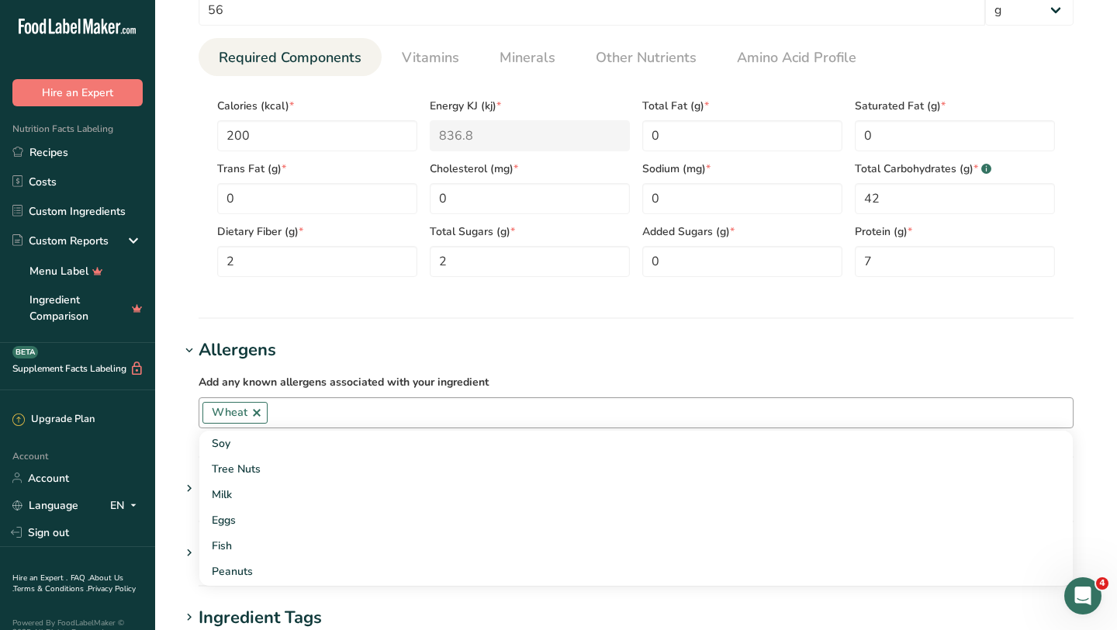
click at [421, 422] on input "text" at bounding box center [670, 412] width 805 height 24
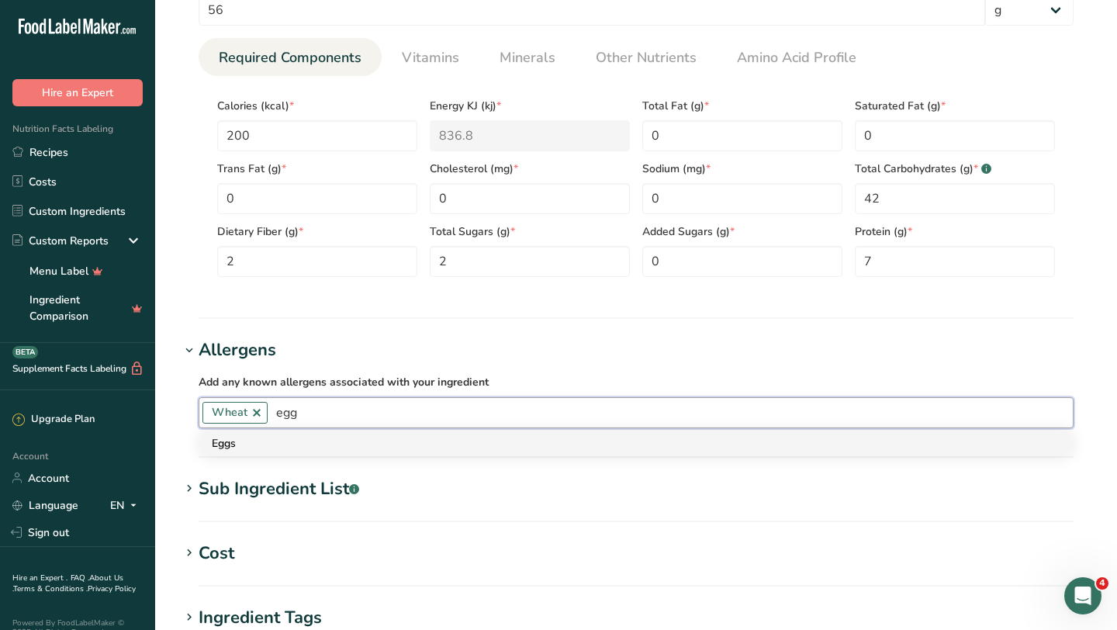
type input "egg"
click at [361, 454] on link "Eggs" at bounding box center [635, 444] width 873 height 26
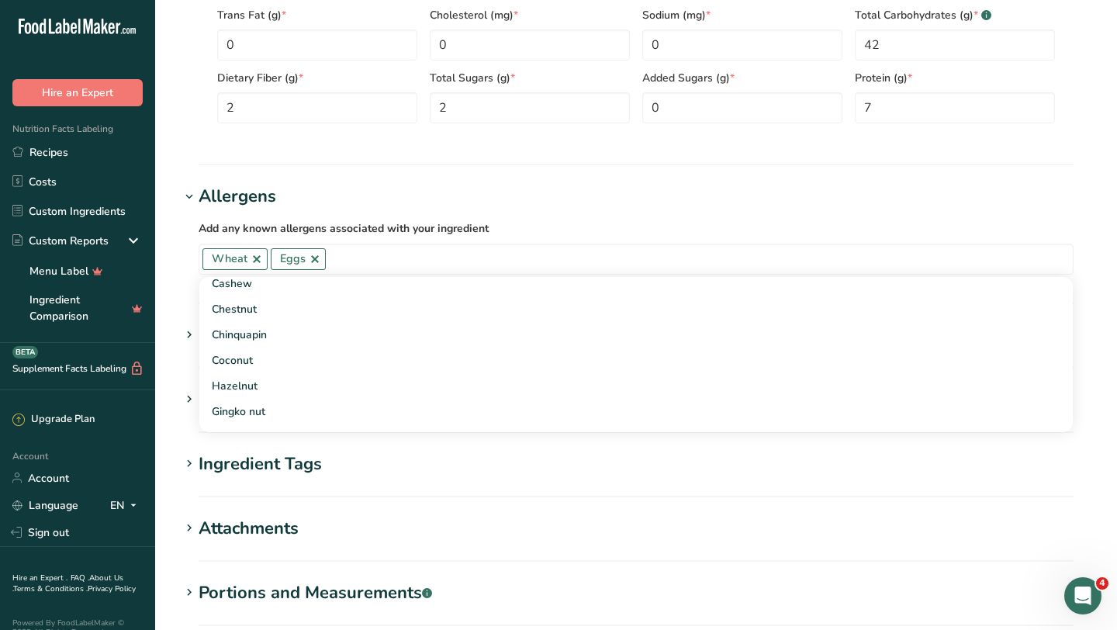
scroll to position [1025, 0]
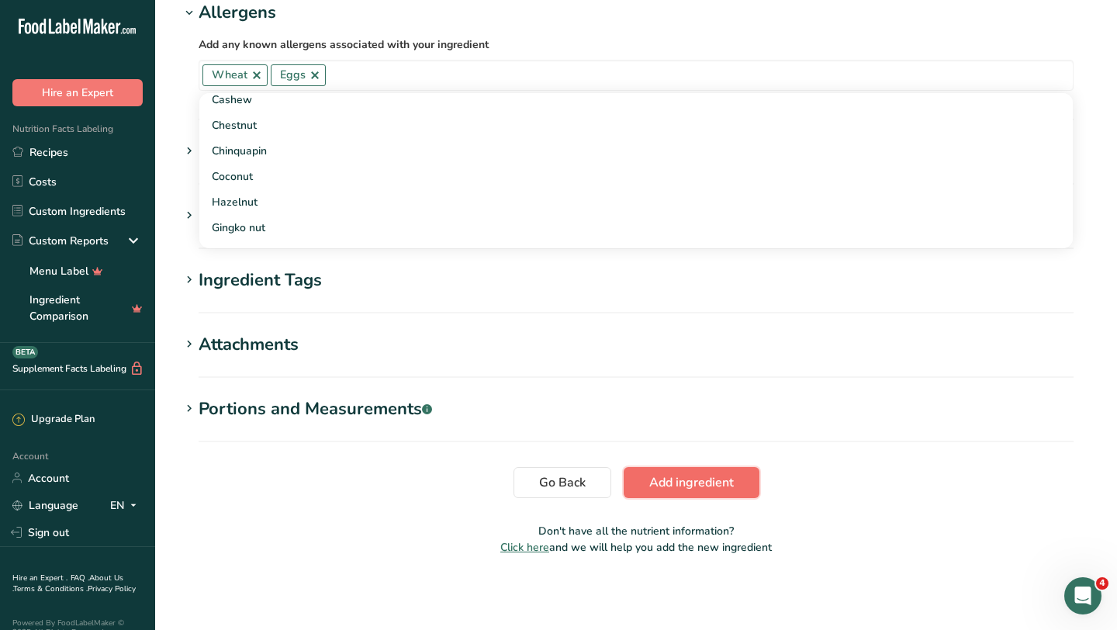
click at [670, 483] on span "Add ingredient" at bounding box center [691, 482] width 85 height 19
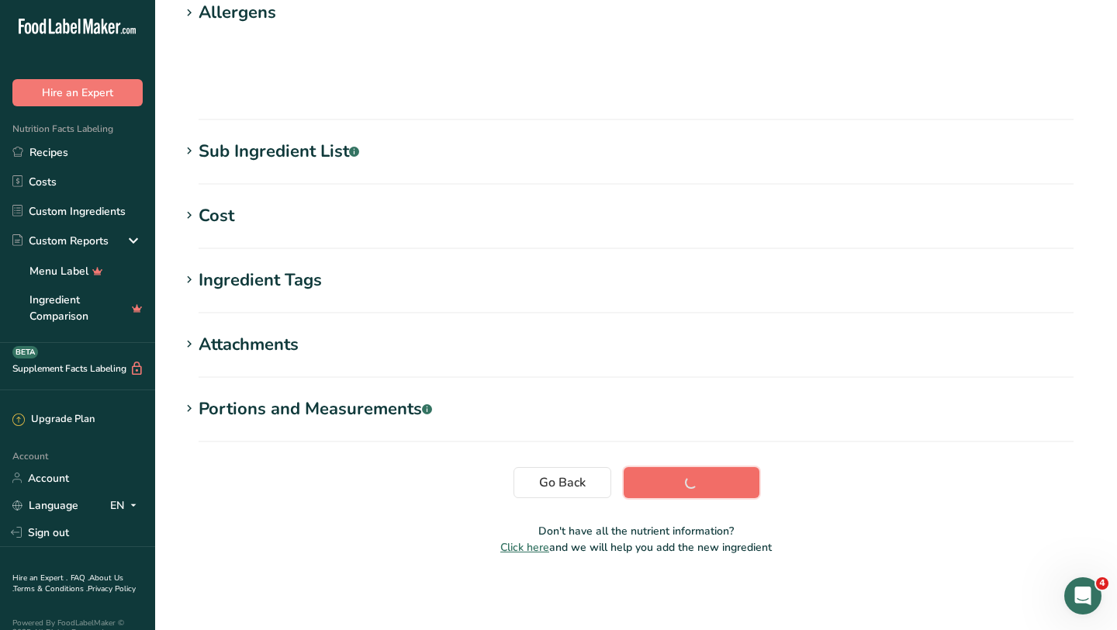
scroll to position [191, 0]
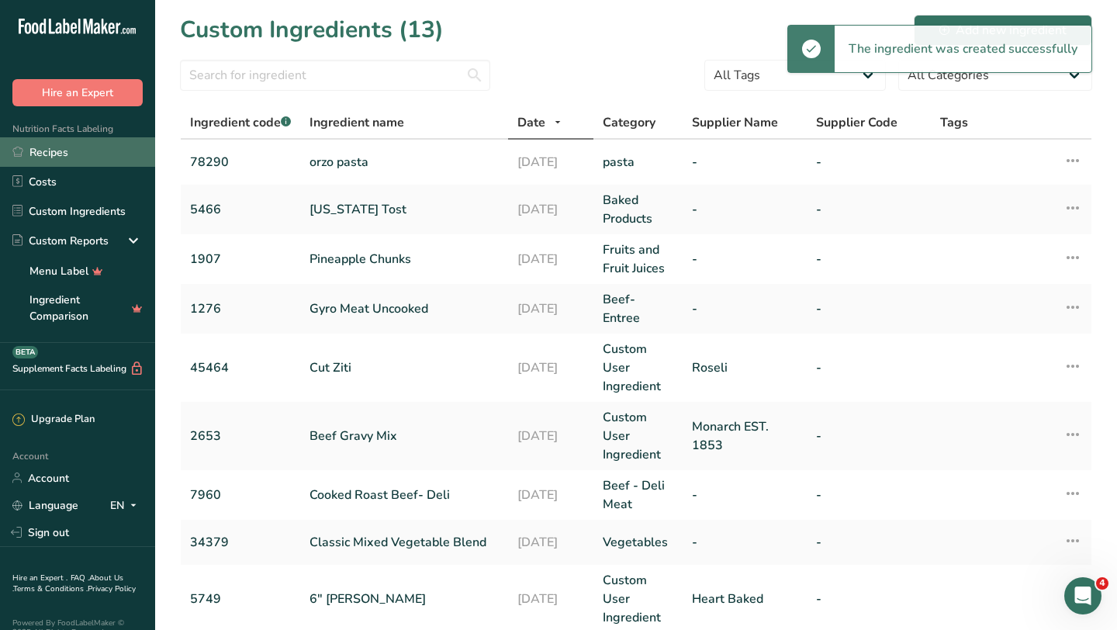
click at [61, 157] on link "Recipes" at bounding box center [77, 151] width 155 height 29
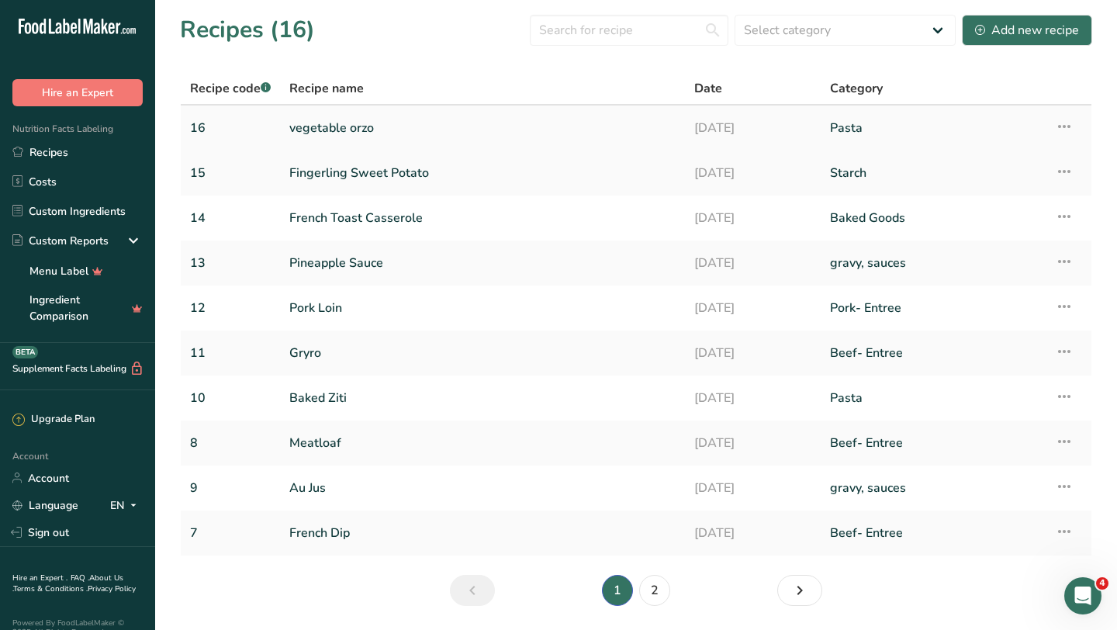
click at [337, 126] on link "vegetable orzo" at bounding box center [482, 128] width 386 height 33
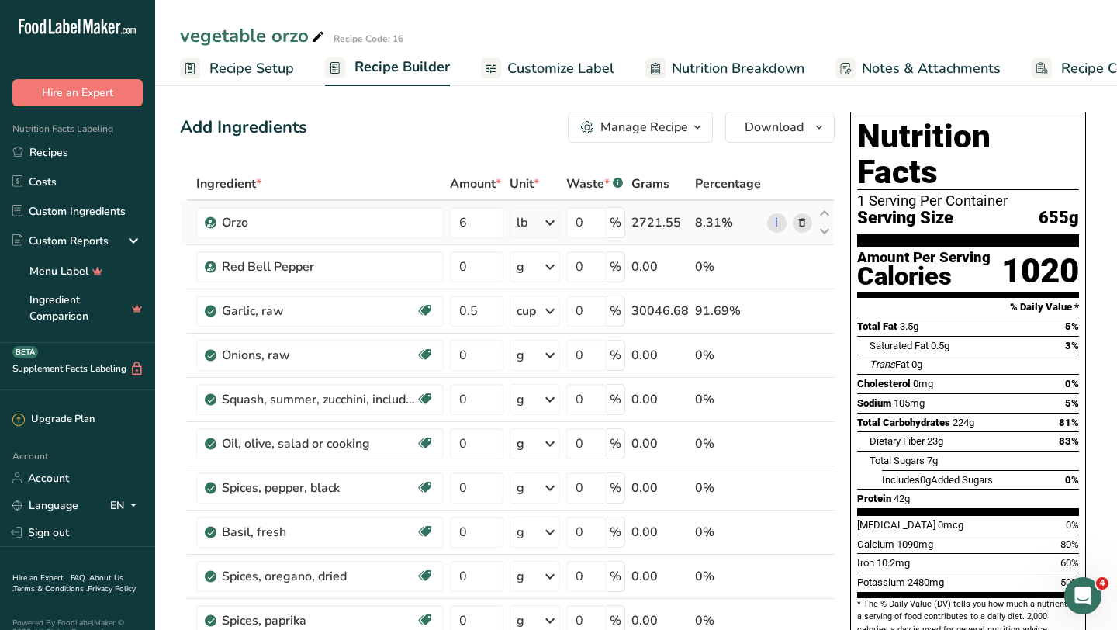
click at [800, 220] on icon at bounding box center [802, 223] width 11 height 16
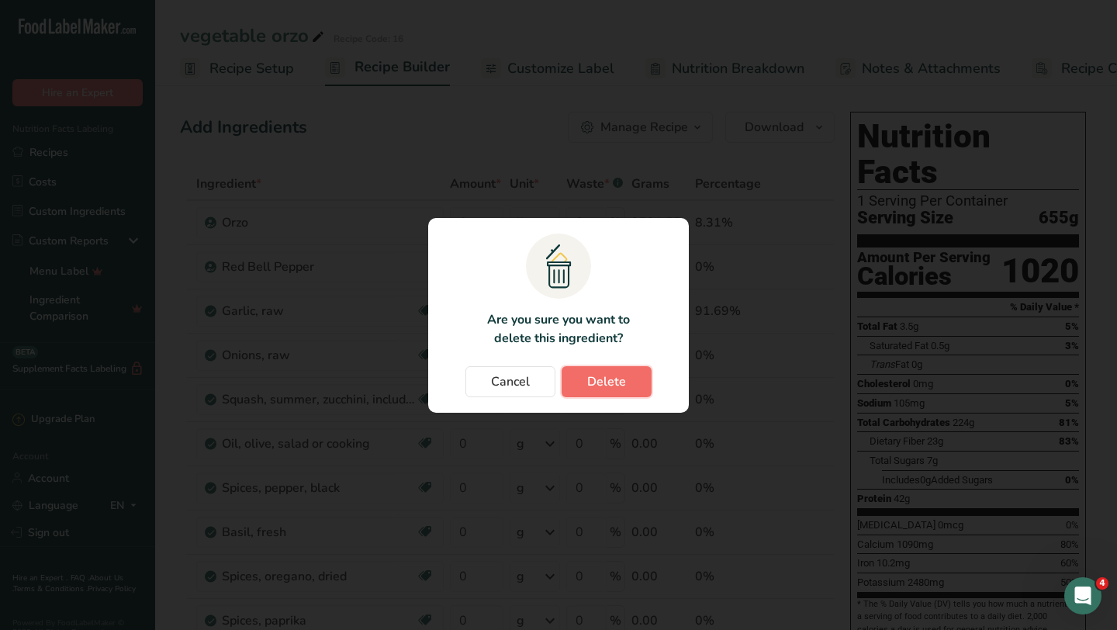
click at [610, 382] on span "Delete" at bounding box center [606, 381] width 39 height 19
type input "0"
type input "0.5"
type input "0"
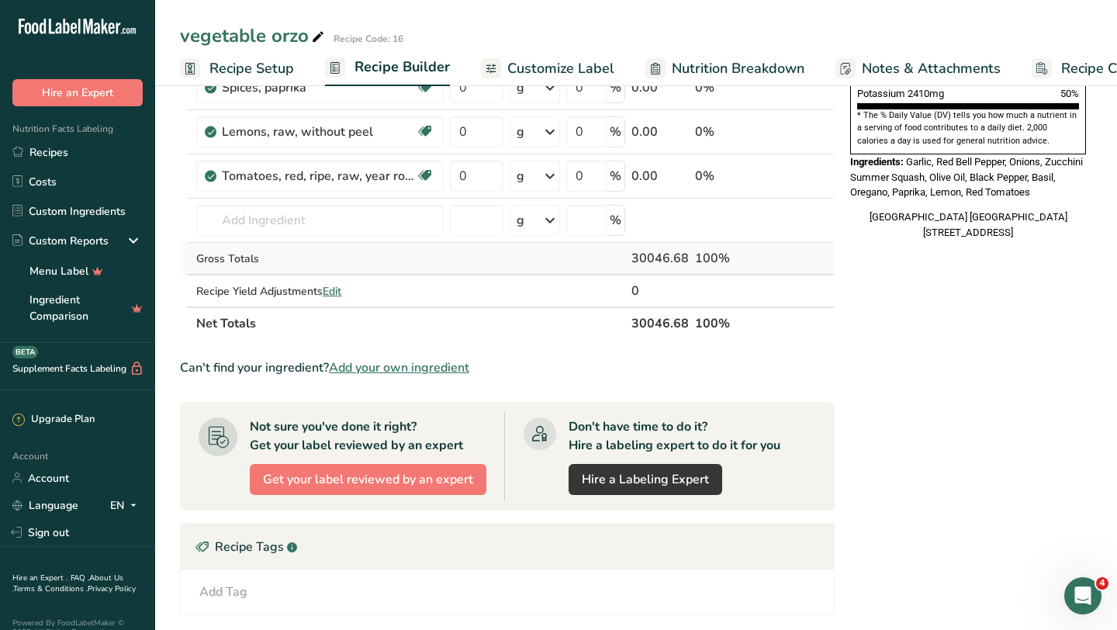
scroll to position [473, 0]
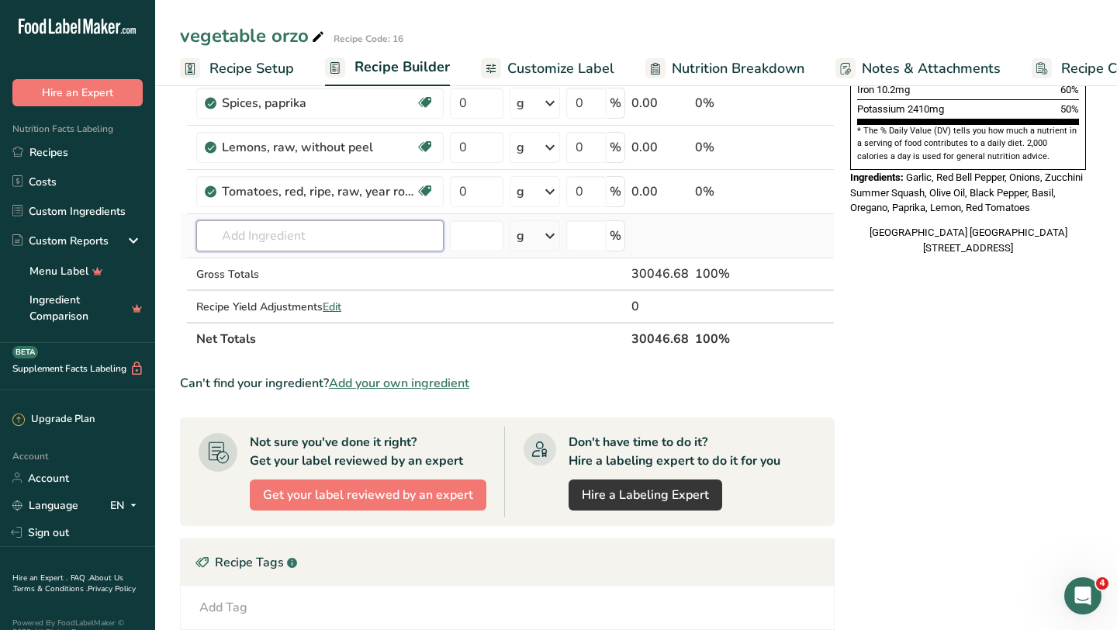
click at [309, 243] on input "text" at bounding box center [319, 235] width 247 height 31
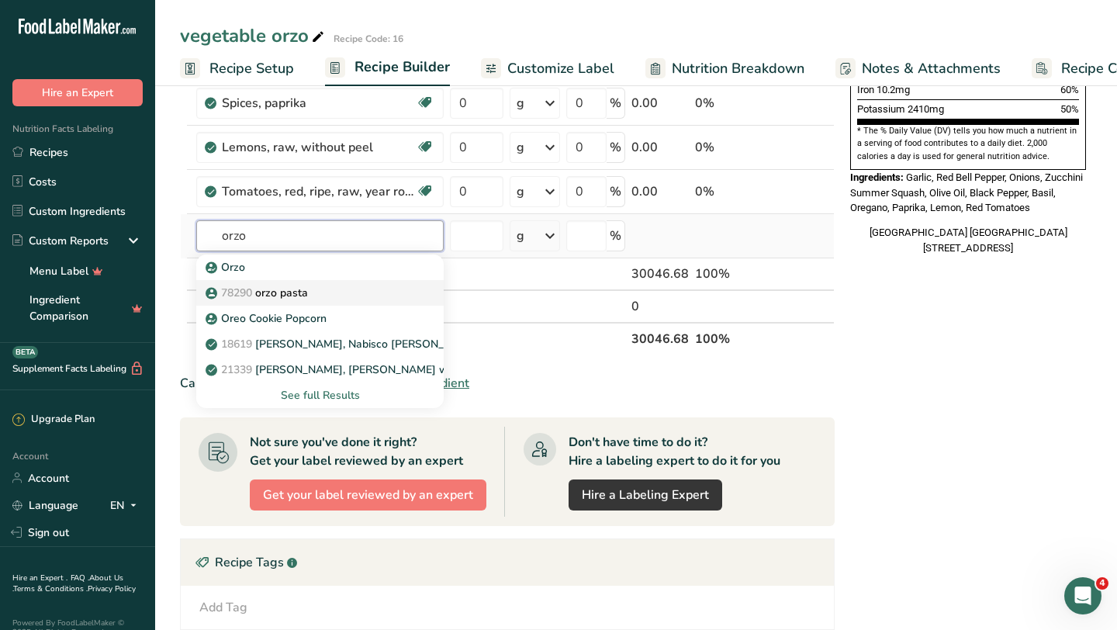
type input "orzo"
click at [300, 292] on p "78290 orzo pasta" at bounding box center [258, 293] width 99 height 16
type input "orzo pasta"
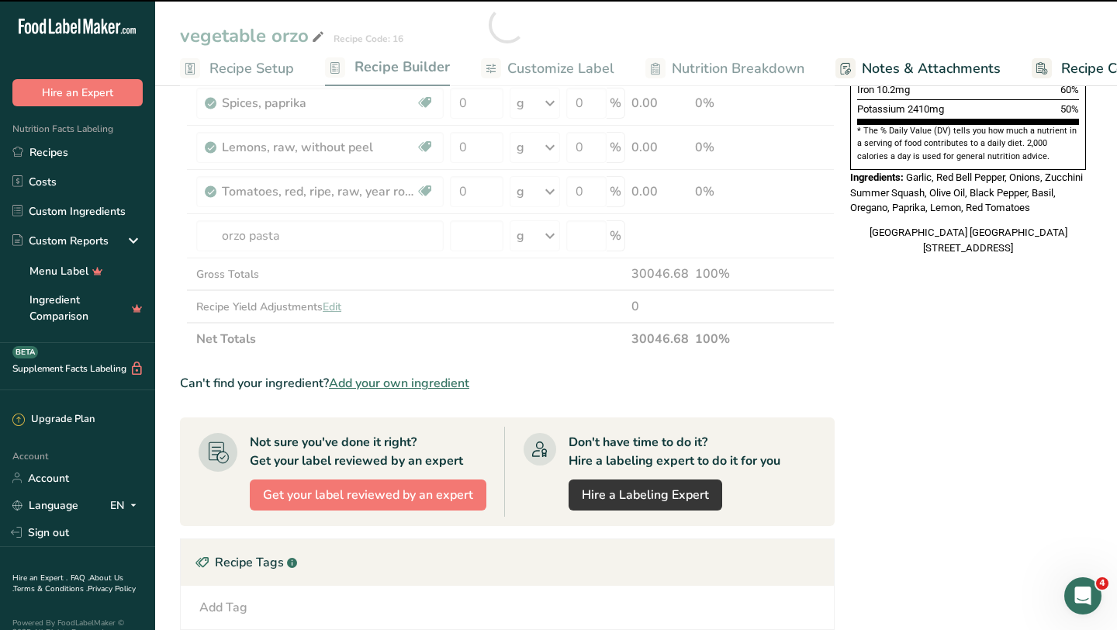
type input "0"
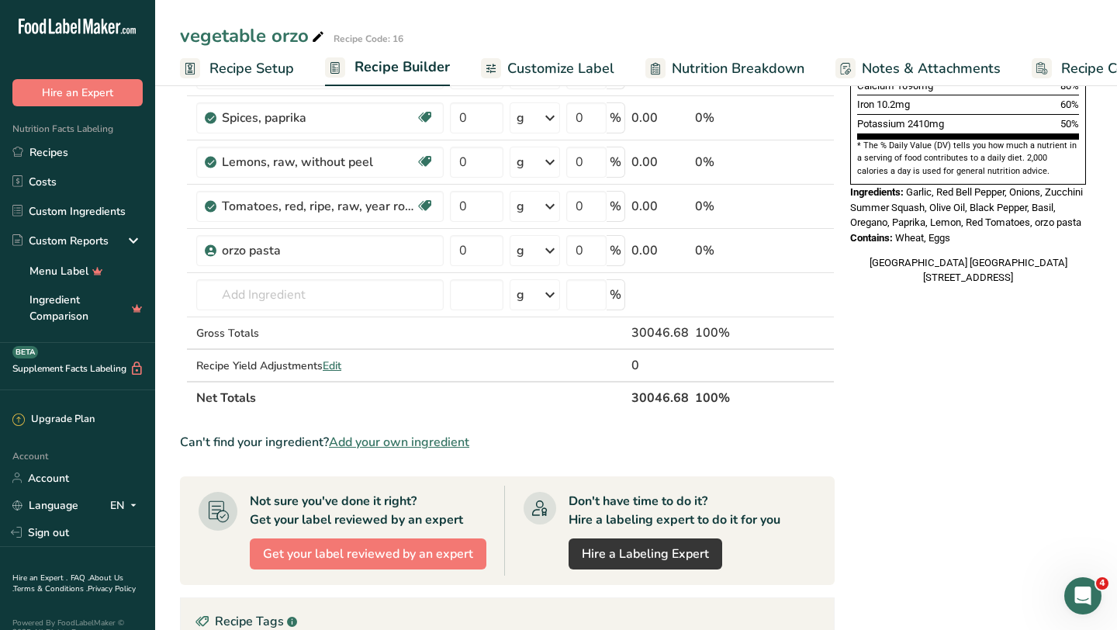
scroll to position [457, 0]
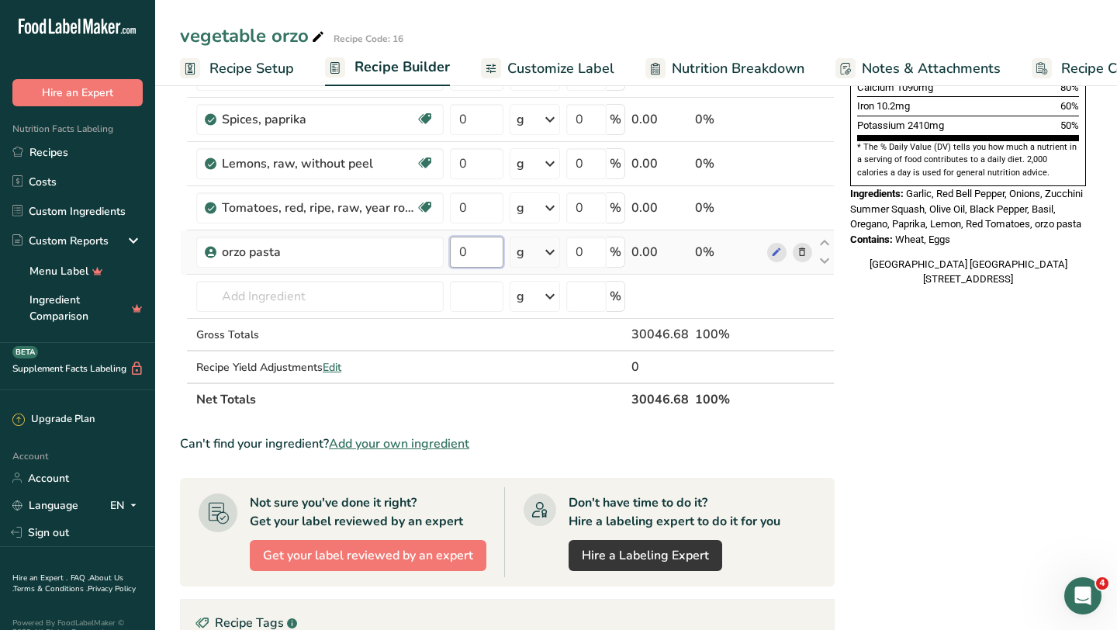
click at [480, 258] on input "0" at bounding box center [477, 252] width 54 height 31
type input "6"
click at [550, 246] on div "Ingredient * Amount * Unit * Waste * .a-a{fill:#347362;}.b-a{fill:#fff;} Grams …" at bounding box center [507, 63] width 655 height 705
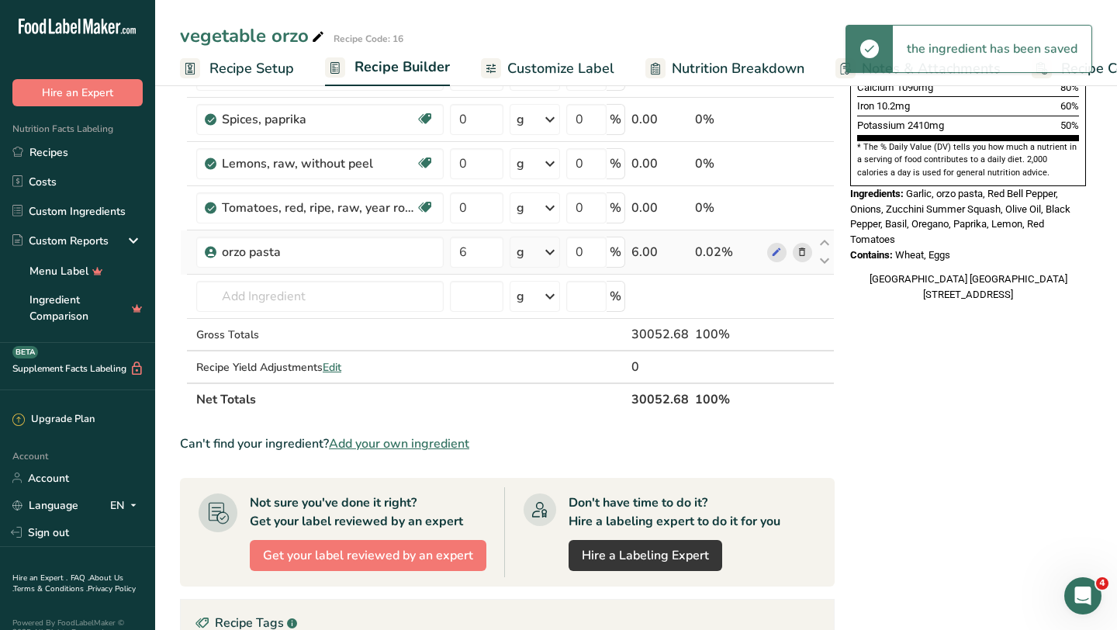
click at [550, 246] on icon at bounding box center [550, 252] width 19 height 28
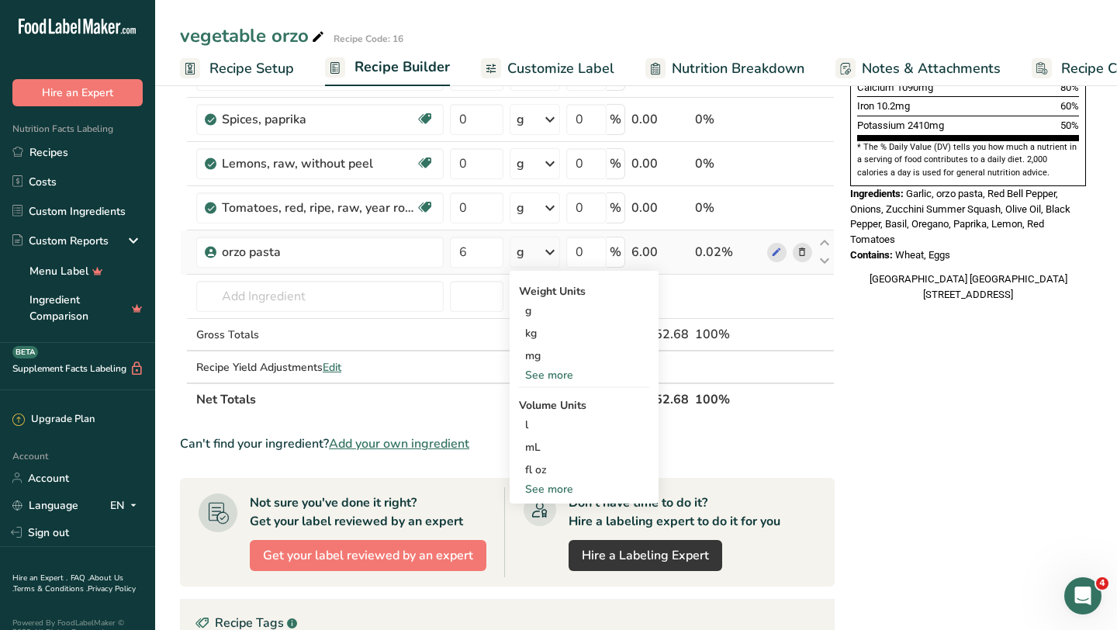
click at [568, 379] on div "See more" at bounding box center [584, 375] width 130 height 16
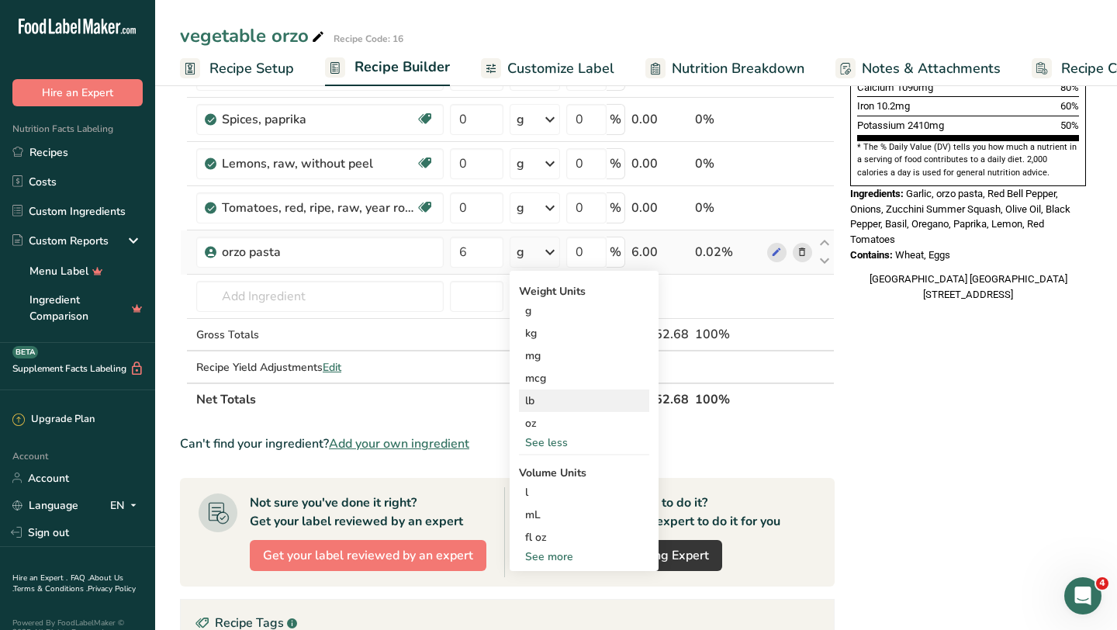
click at [550, 400] on div "lb" at bounding box center [584, 400] width 130 height 22
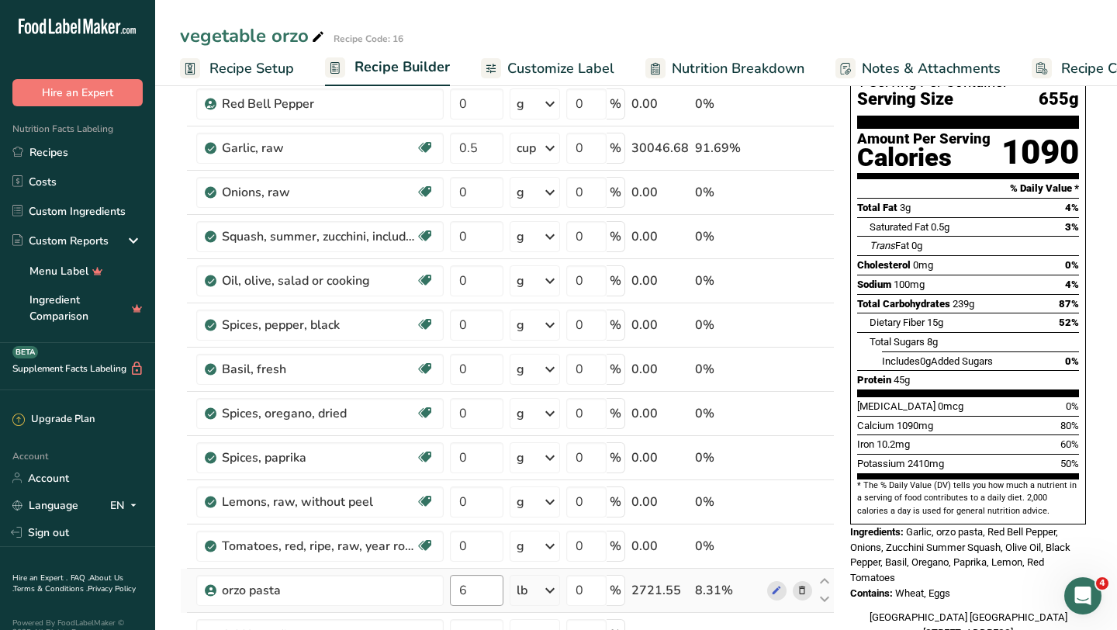
scroll to position [0, 0]
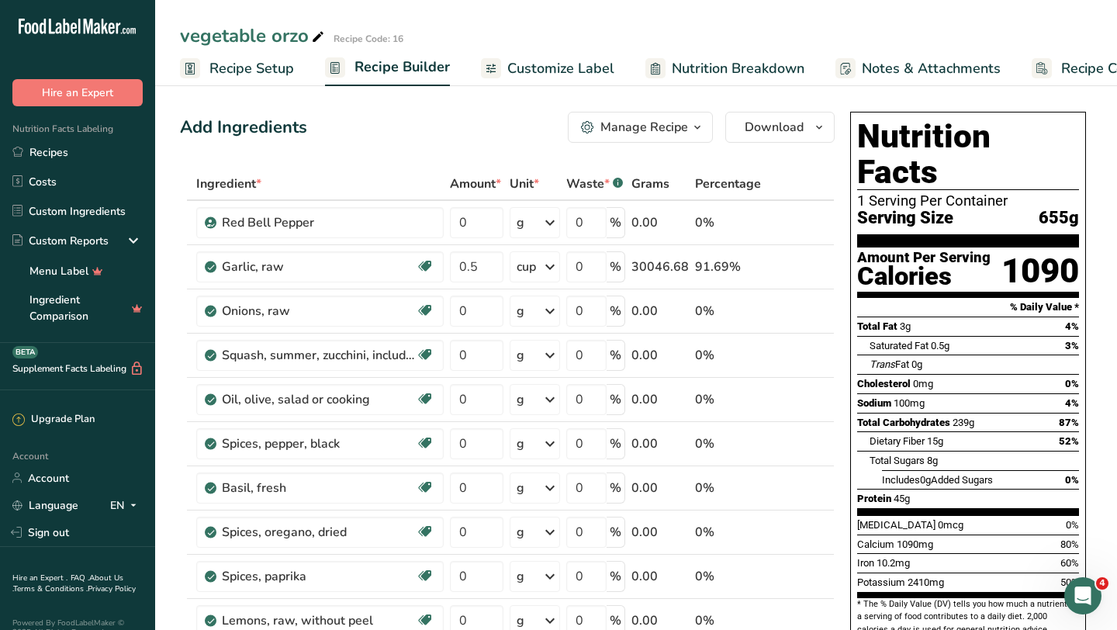
click at [258, 66] on span "Recipe Setup" at bounding box center [251, 68] width 85 height 21
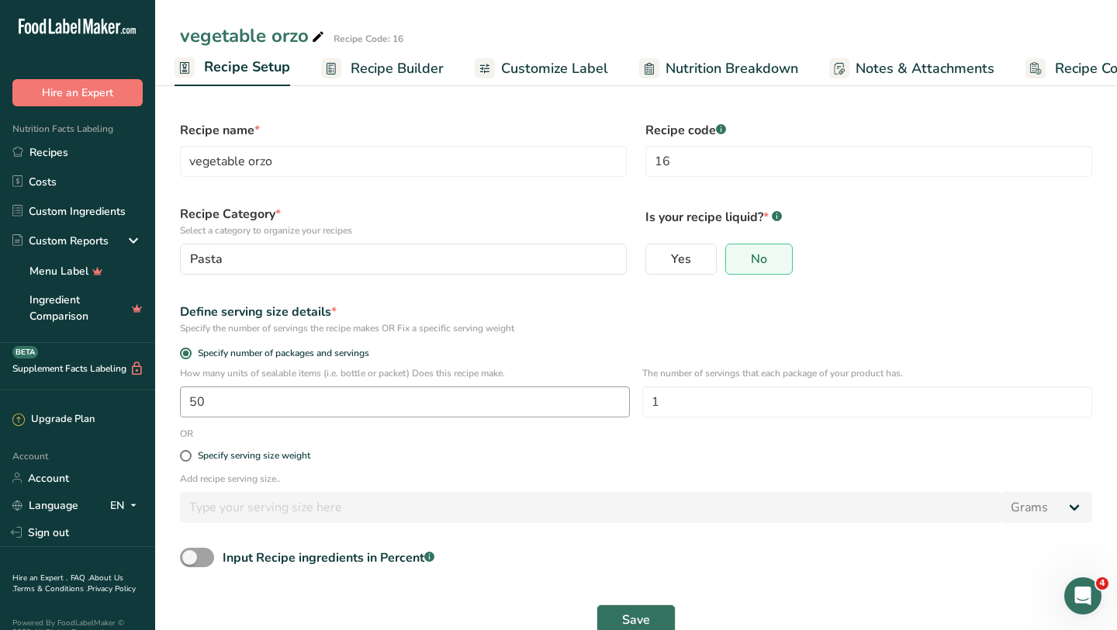
scroll to position [21, 0]
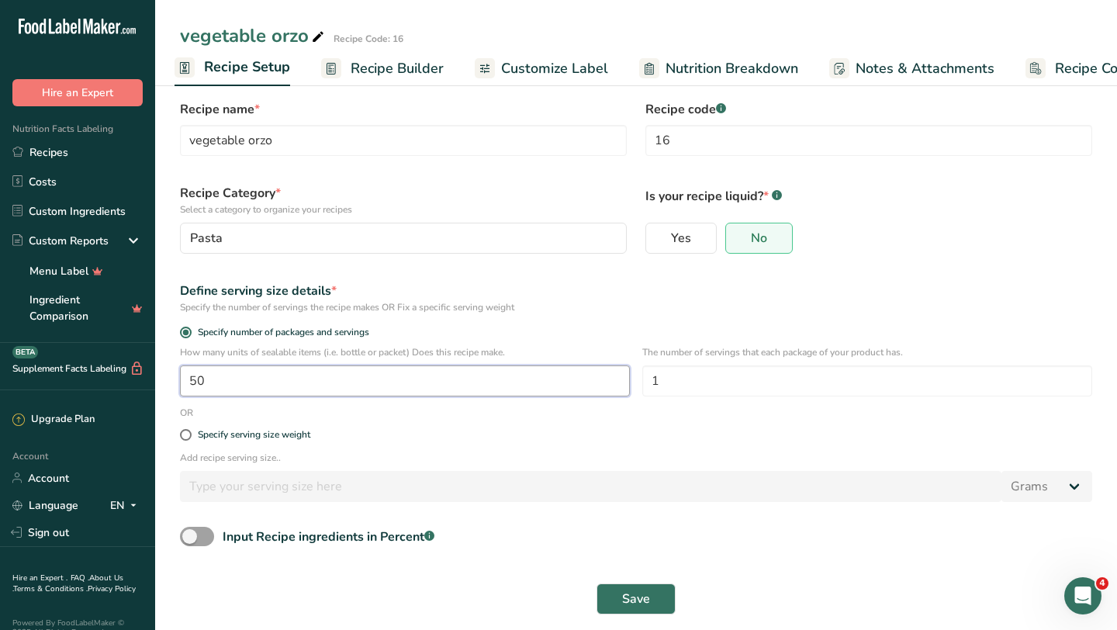
click at [364, 385] on input "50" at bounding box center [405, 380] width 450 height 31
type input "1"
type input "20"
click at [655, 600] on button "Save" at bounding box center [636, 598] width 79 height 31
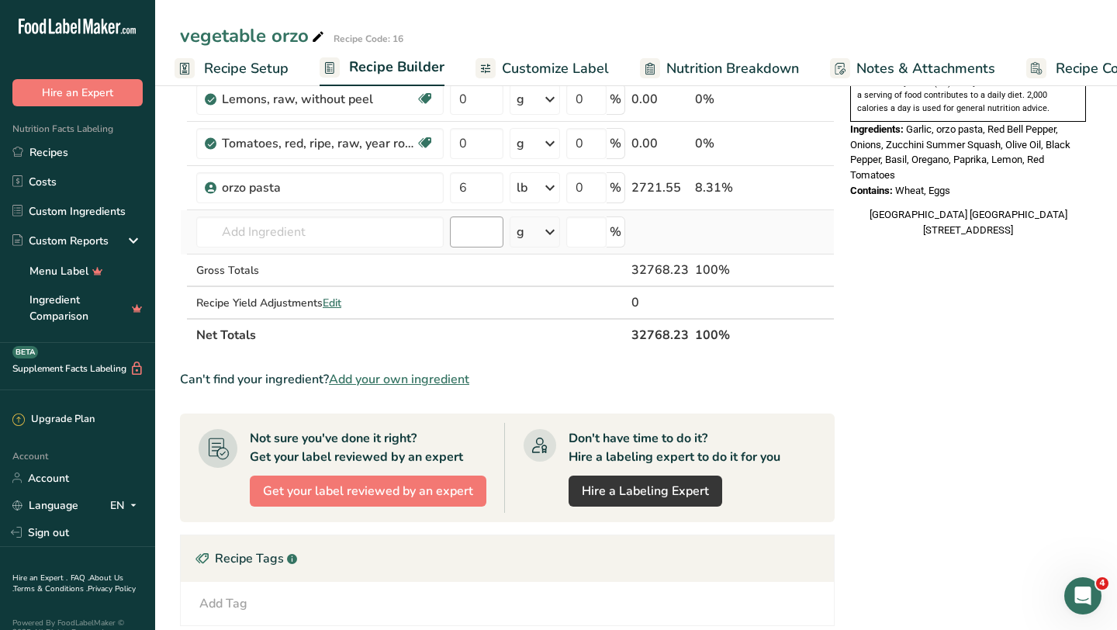
scroll to position [500, 0]
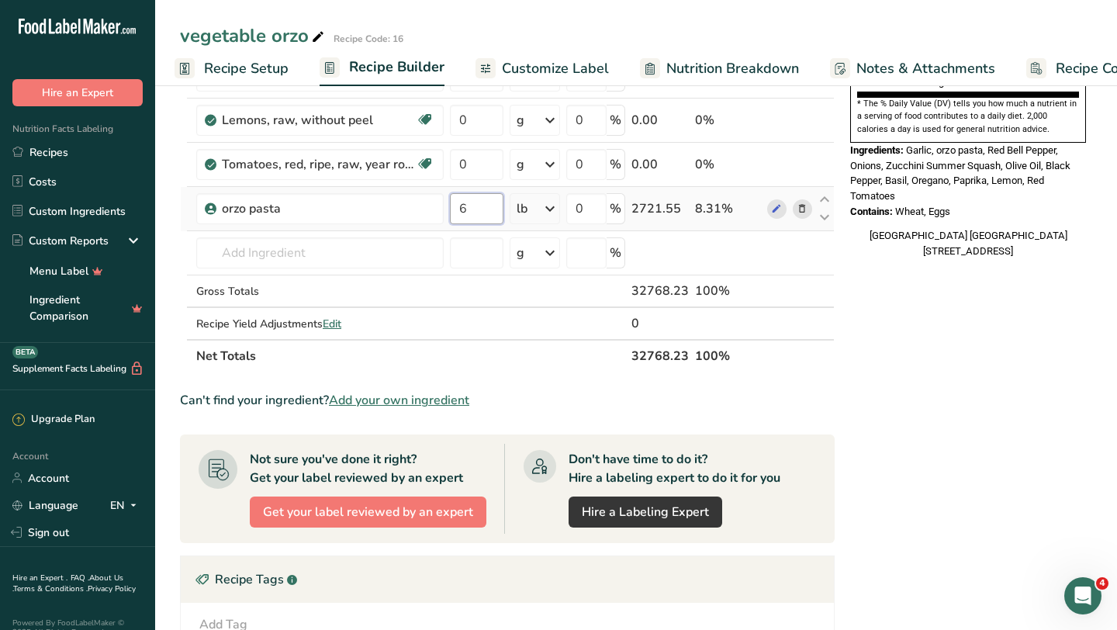
click at [478, 199] on input "6" at bounding box center [477, 208] width 54 height 31
type input "3"
click at [532, 209] on div "Ingredient * Amount * Unit * Waste * .a-a{fill:#347362;}.b-a{fill:#fff;} Grams …" at bounding box center [507, 19] width 655 height 705
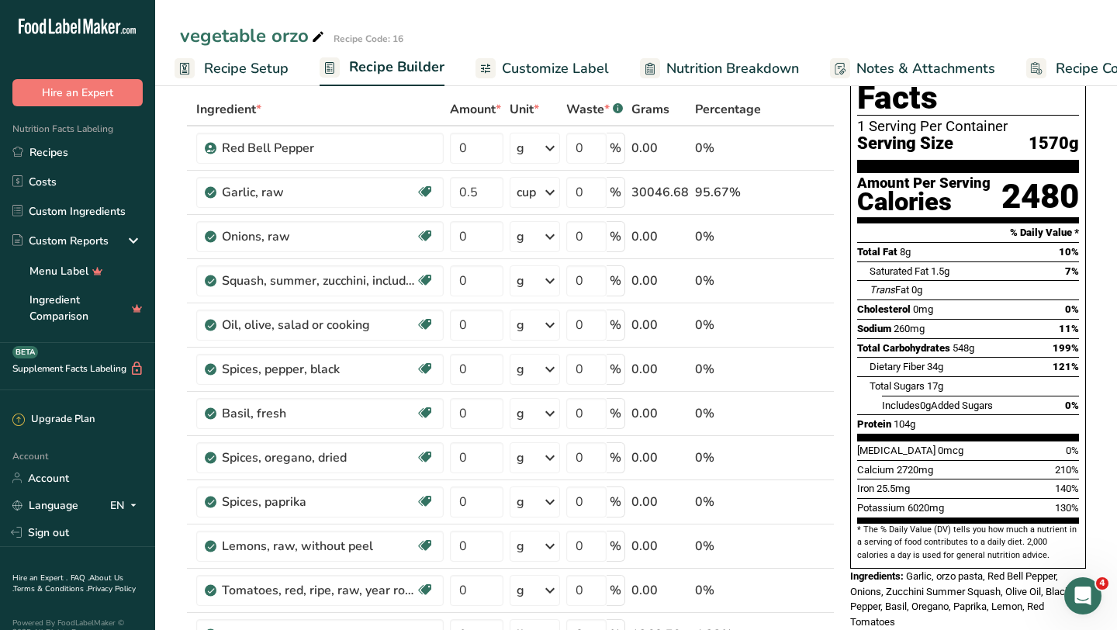
scroll to position [62, 0]
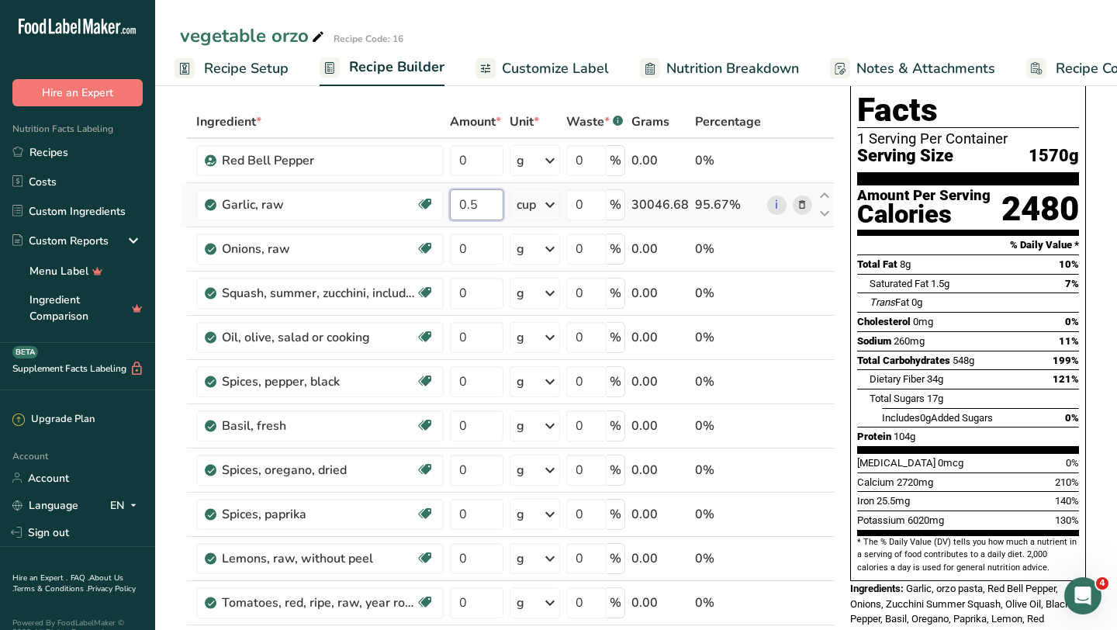
click at [488, 208] on input "0.5" at bounding box center [477, 204] width 54 height 31
type input "0"
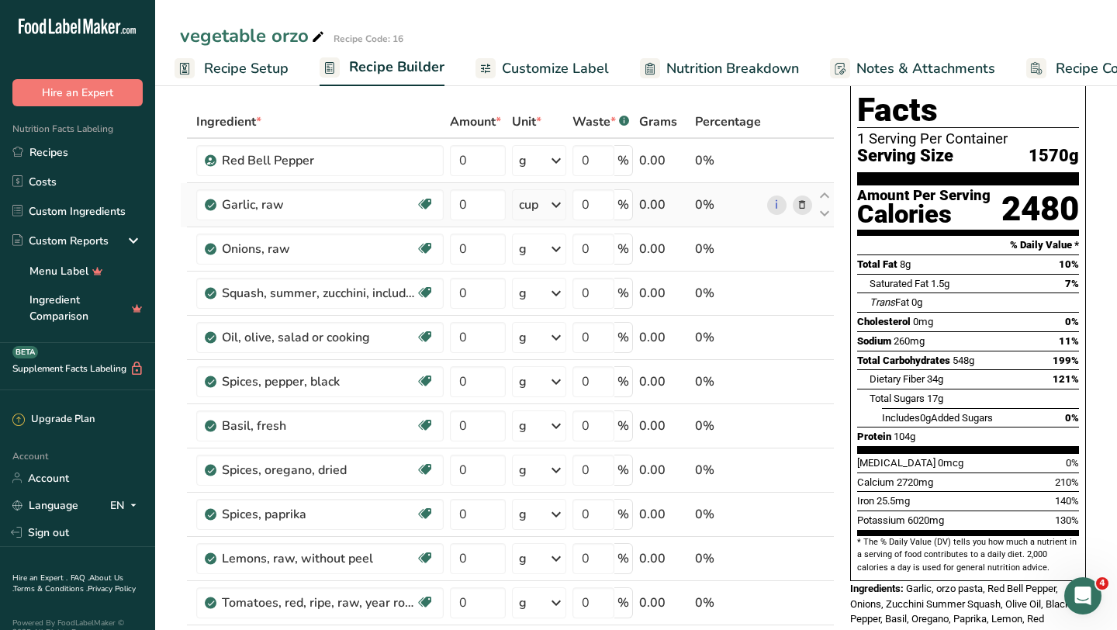
click at [546, 205] on div "Ingredient * Amount * Unit * Waste * .a-a{fill:#347362;}.b-a{fill:#fff;} Grams …" at bounding box center [507, 457] width 655 height 705
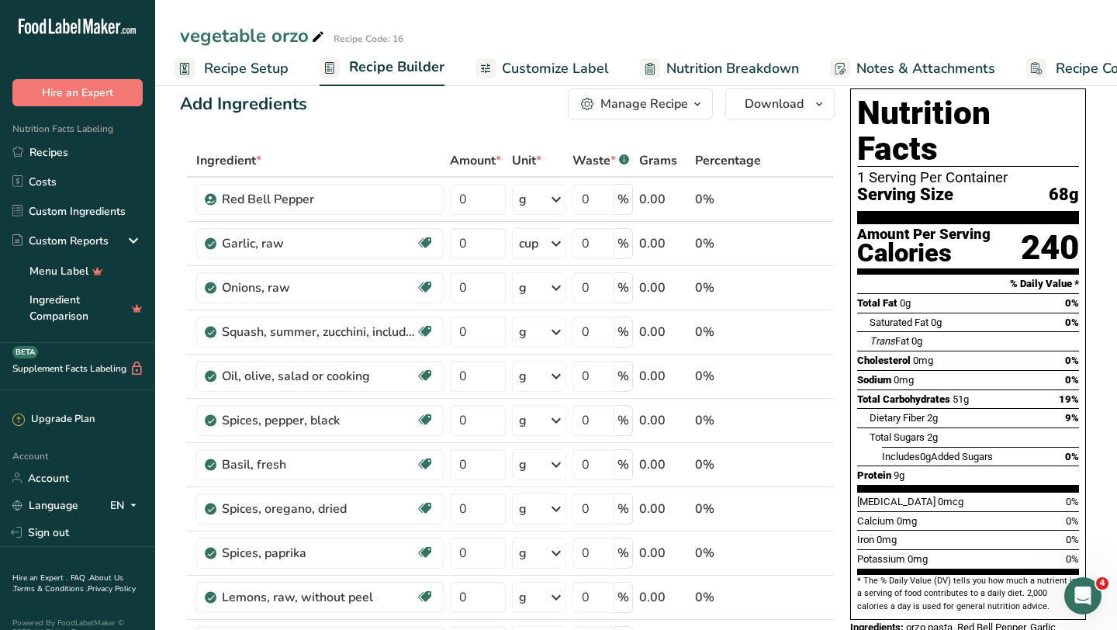
scroll to position [0, 0]
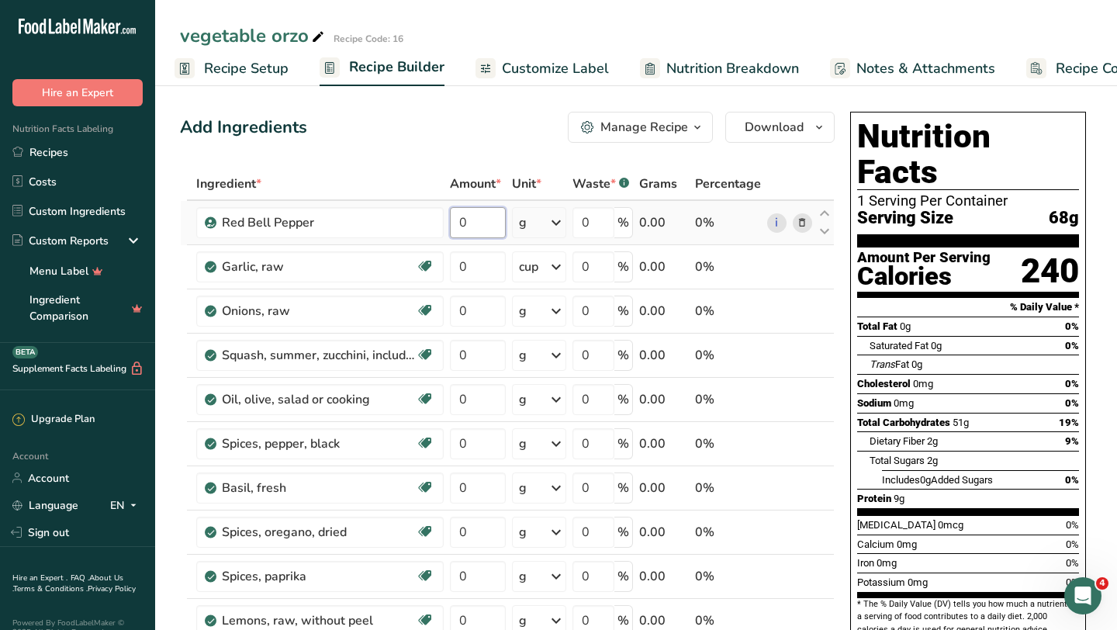
click at [481, 225] on input "0" at bounding box center [478, 222] width 56 height 31
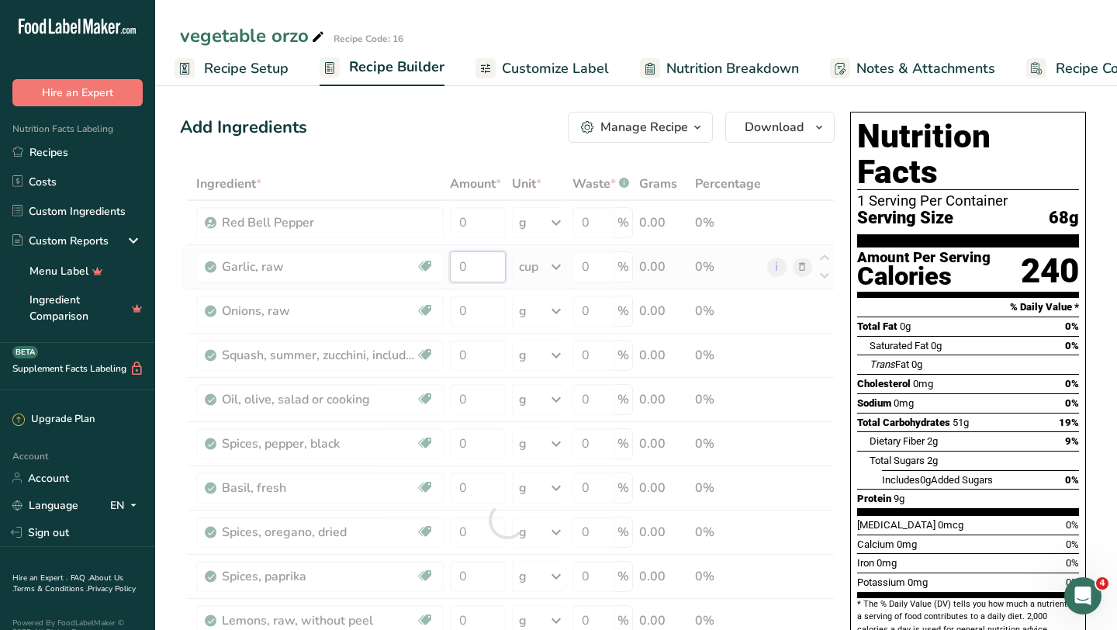
click at [477, 258] on div "Ingredient * Amount * Unit * Waste * .a-a{fill:#347362;}.b-a{fill:#fff;} Grams …" at bounding box center [507, 520] width 655 height 705
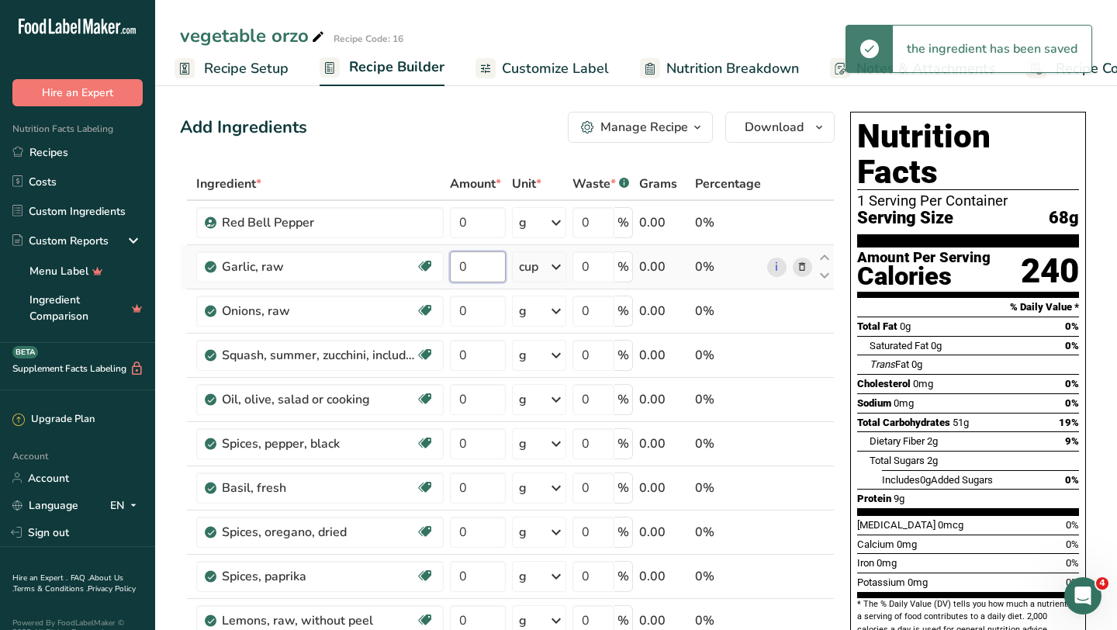
click at [477, 273] on input "0" at bounding box center [478, 266] width 56 height 31
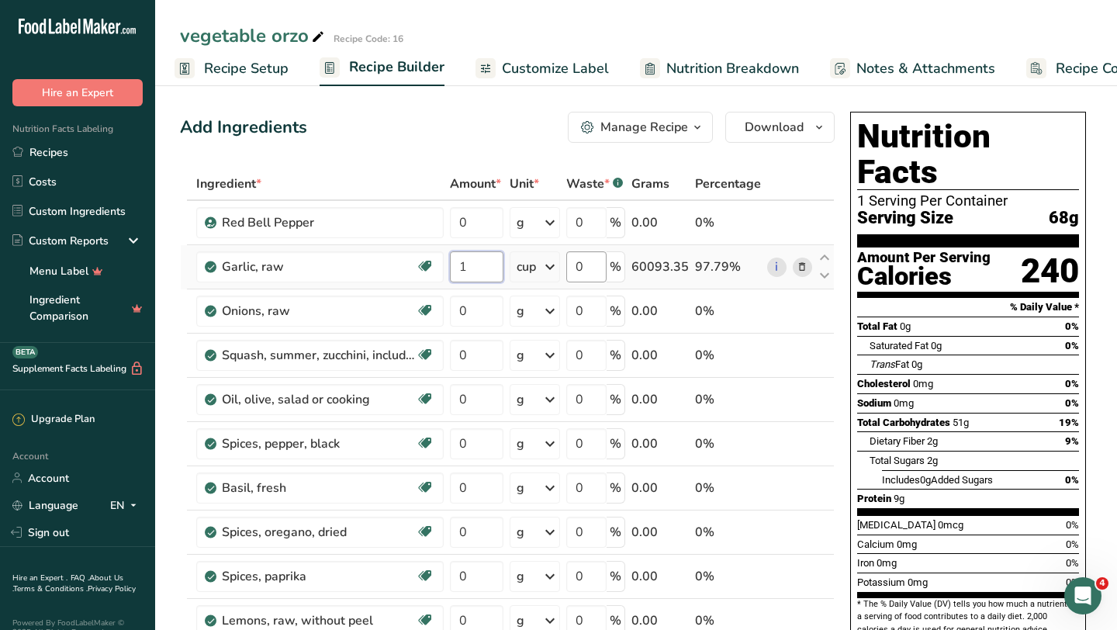
type input "1"
click at [596, 271] on div "Ingredient * Amount * Unit * Waste * .a-a{fill:#347362;}.b-a{fill:#fff;} Grams …" at bounding box center [507, 520] width 655 height 705
click at [547, 271] on div "Ingredient * Amount * Unit * Waste * .a-a{fill:#347362;}.b-a{fill:#fff;} Grams …" at bounding box center [507, 520] width 655 height 705
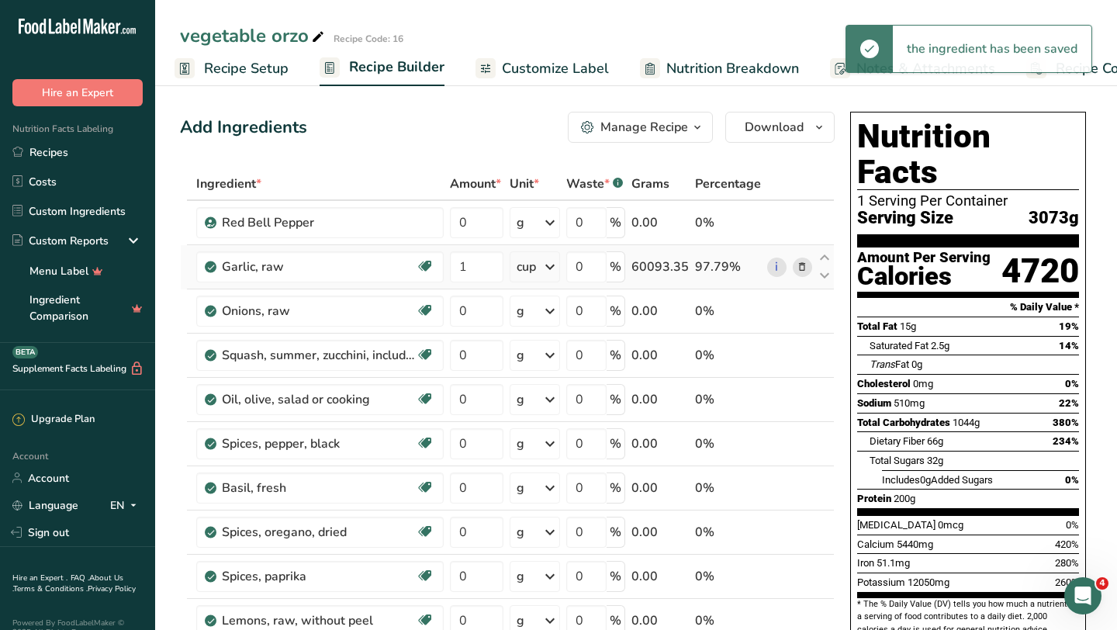
click at [545, 269] on icon at bounding box center [550, 267] width 19 height 28
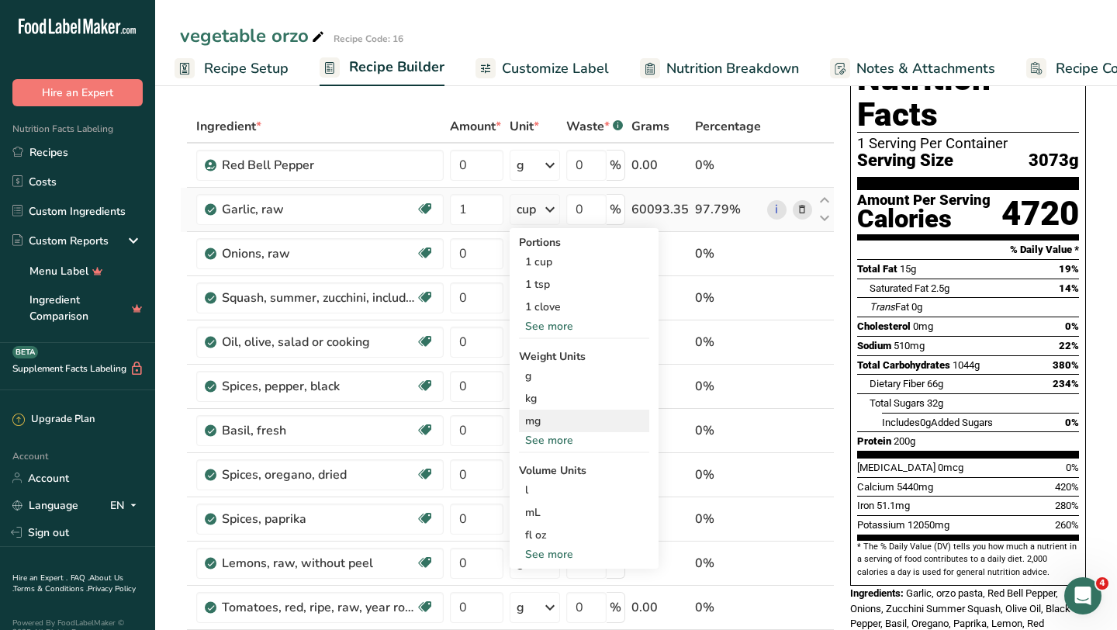
scroll to position [59, 0]
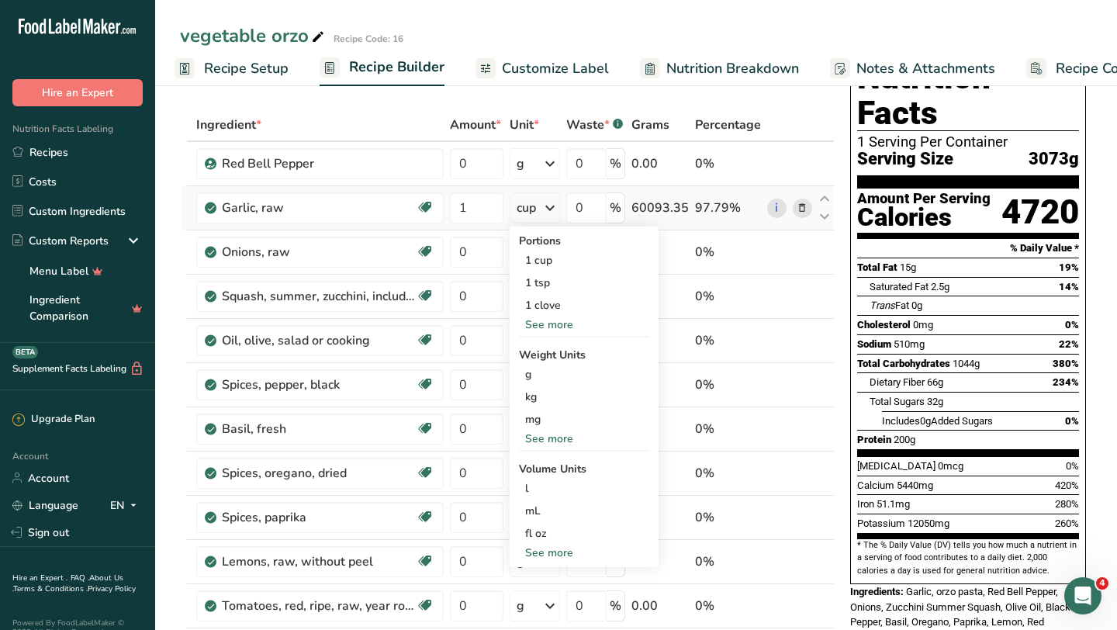
click at [546, 551] on div "See more" at bounding box center [584, 553] width 130 height 16
select select "22"
click at [544, 602] on div "cup" at bounding box center [584, 601] width 118 height 16
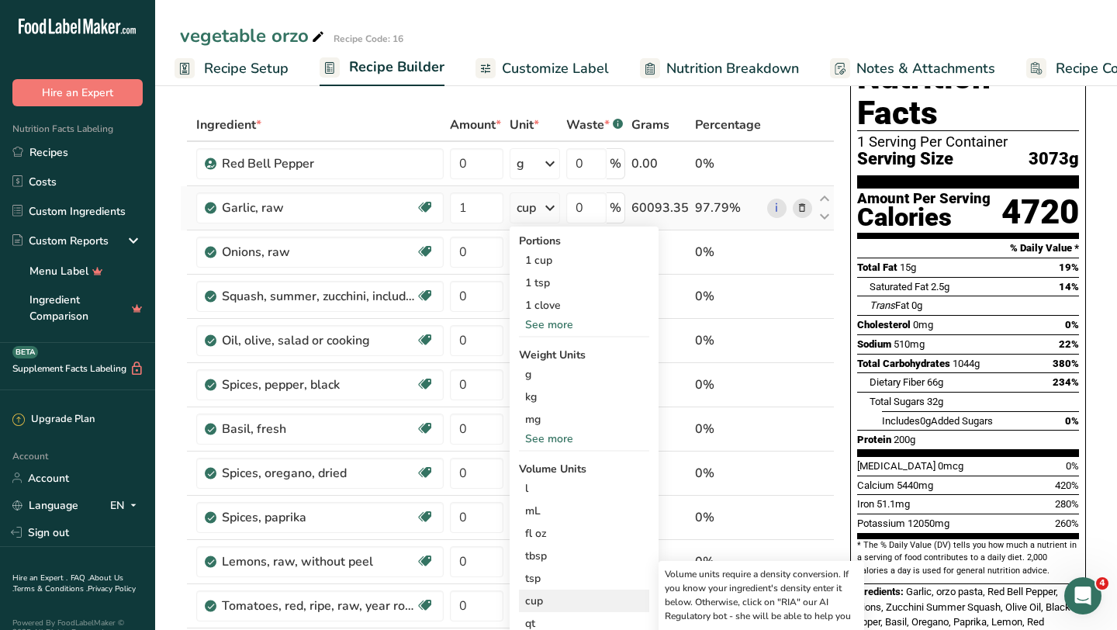
click at [544, 602] on div "cup" at bounding box center [584, 601] width 118 height 16
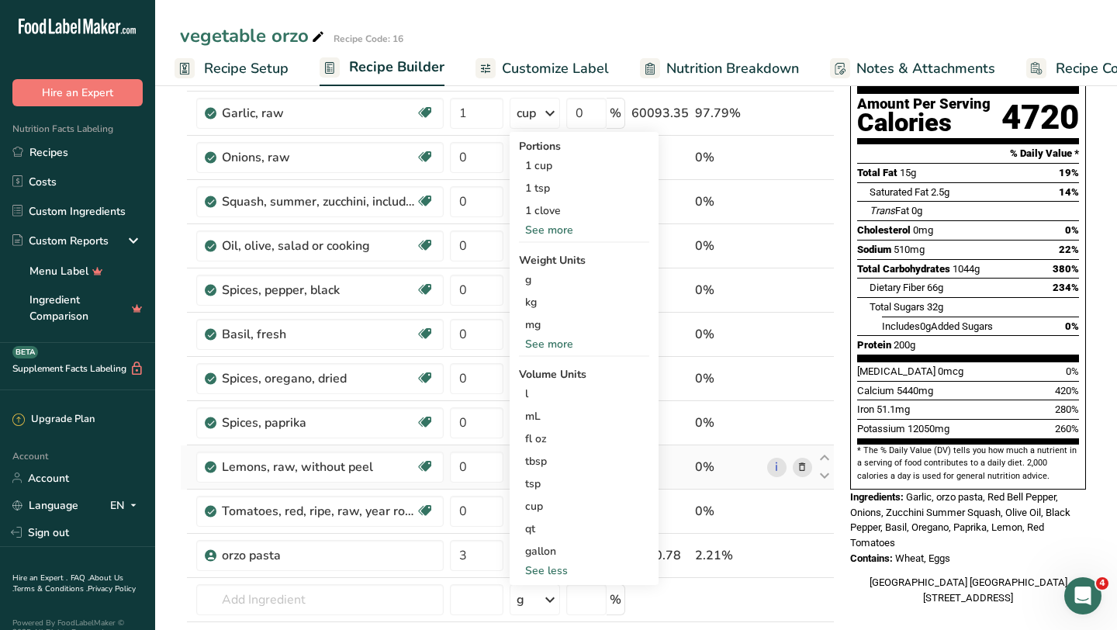
scroll to position [251, 0]
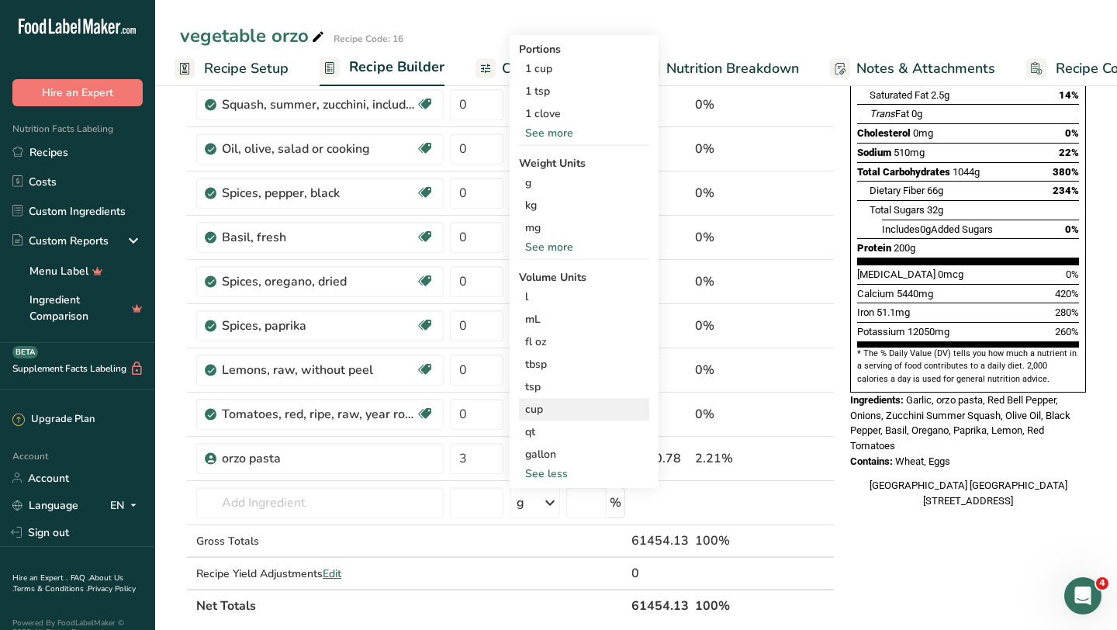
click at [547, 406] on div "cup" at bounding box center [584, 409] width 118 height 16
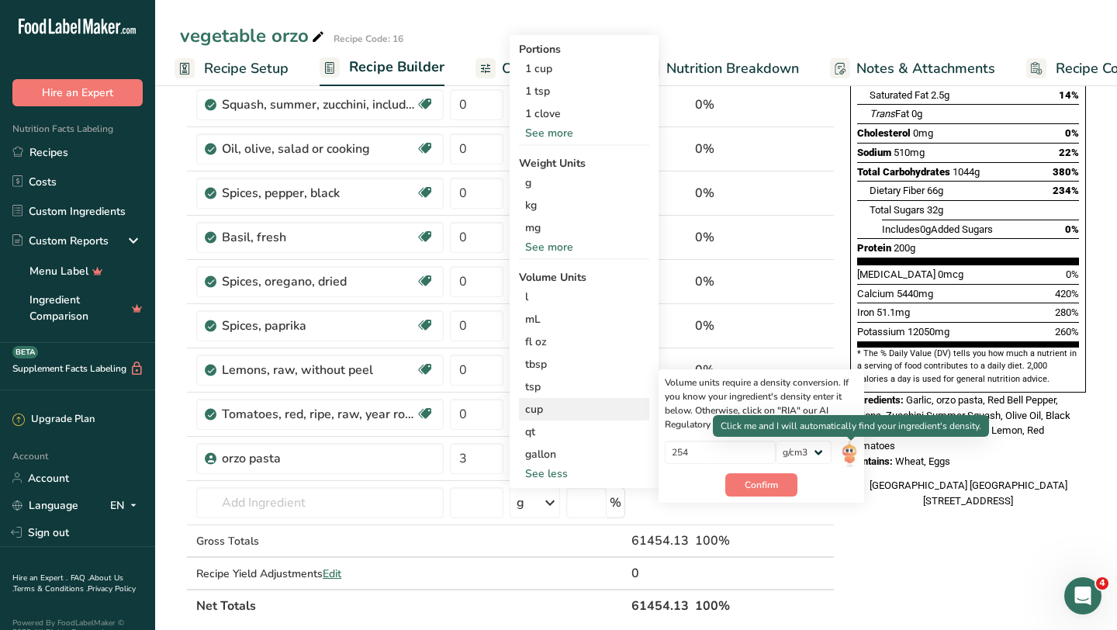
click at [852, 456] on img at bounding box center [849, 454] width 17 height 27
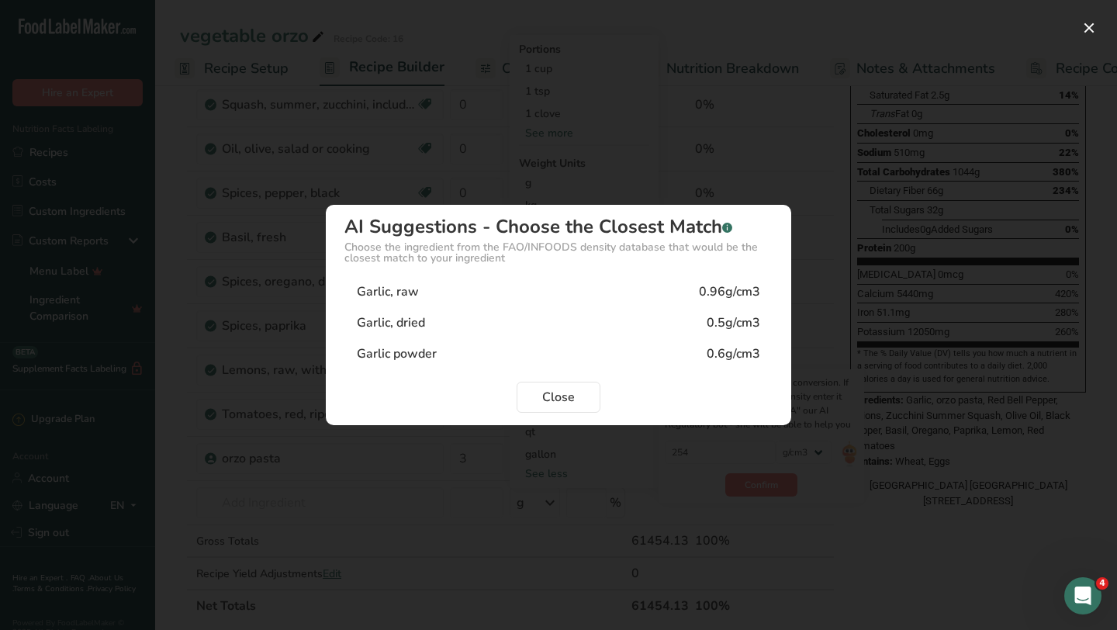
click at [727, 296] on div "0.96g/cm3" at bounding box center [729, 291] width 61 height 19
type input "0.96"
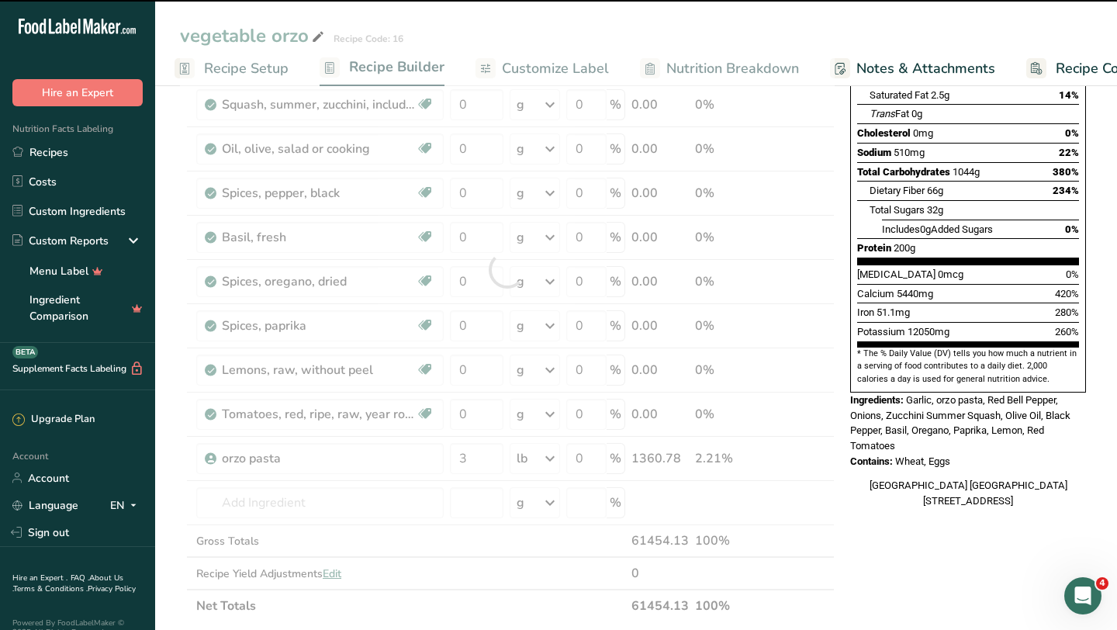
scroll to position [0, 0]
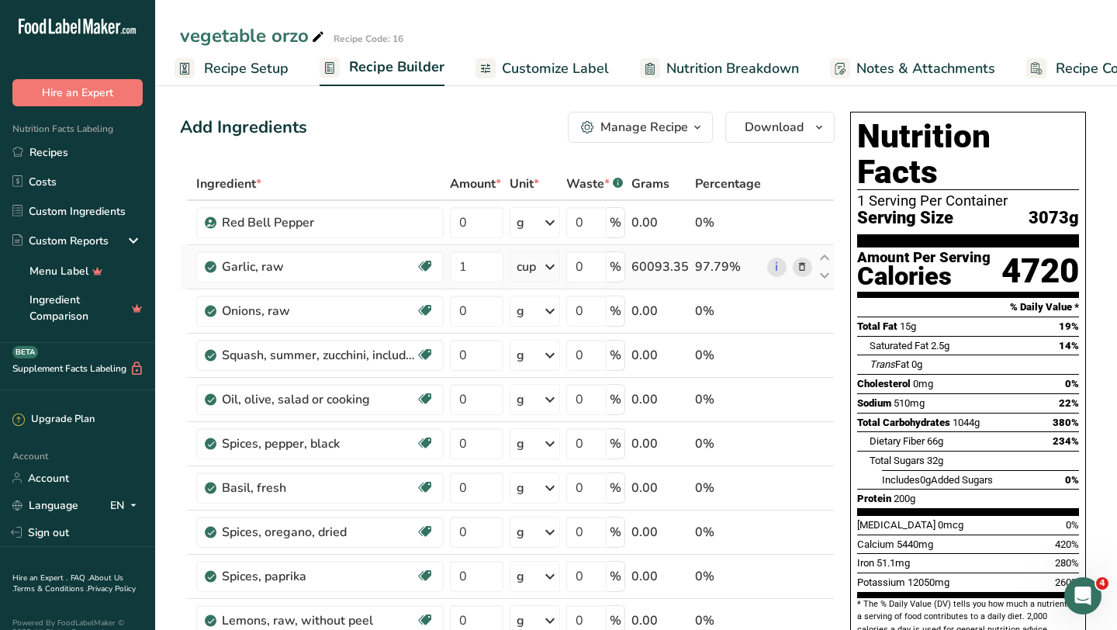
click at [549, 269] on icon at bounding box center [550, 267] width 19 height 28
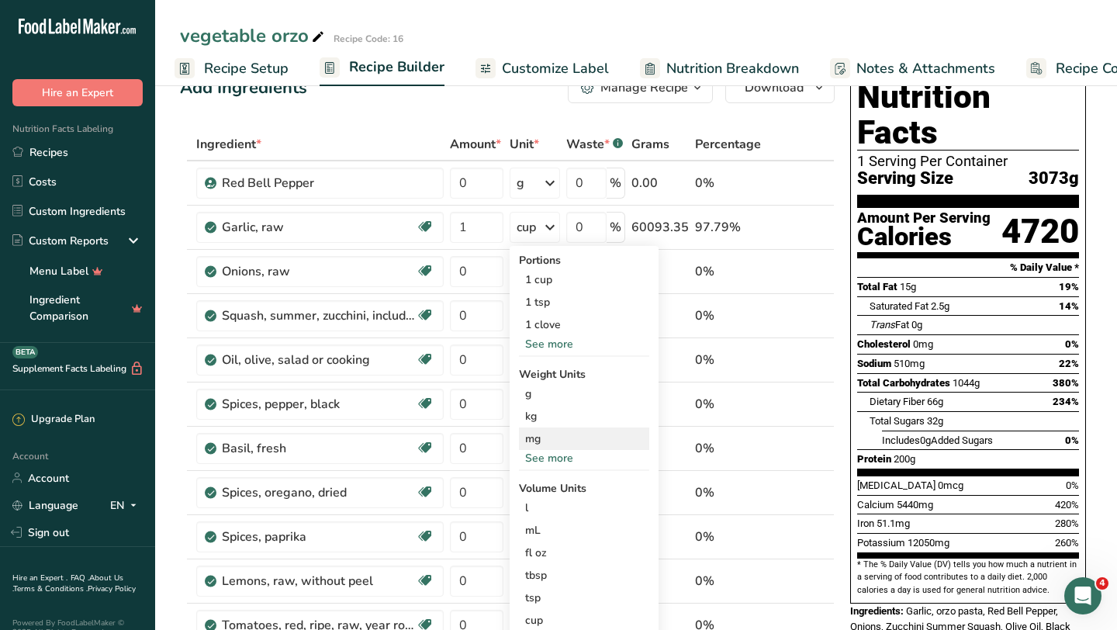
scroll to position [53, 0]
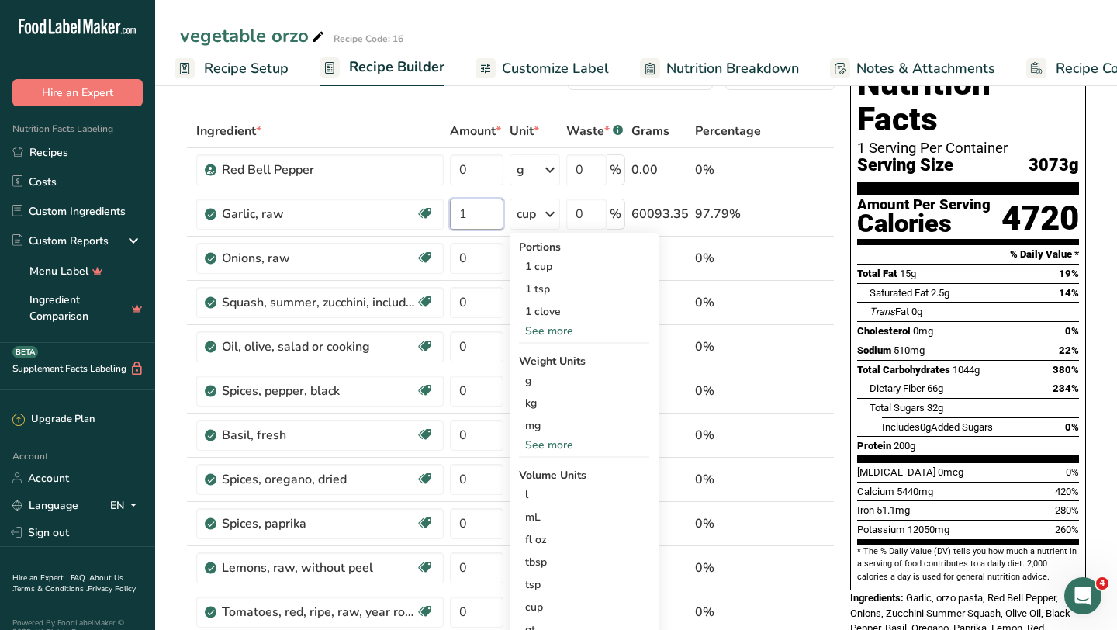
click at [476, 220] on input "1" at bounding box center [477, 214] width 54 height 31
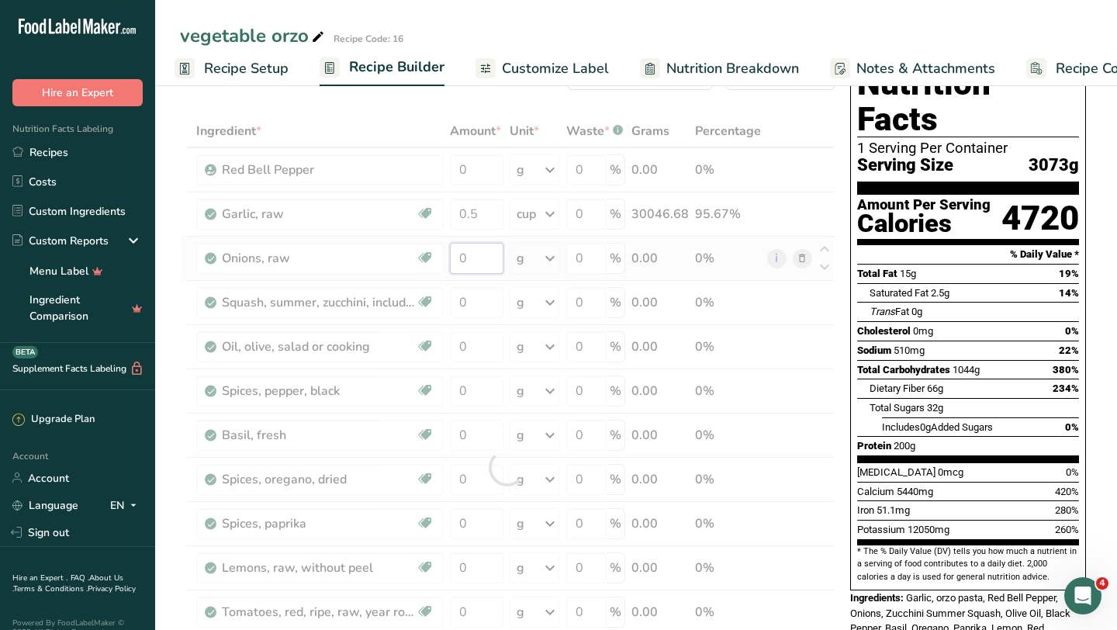
click at [500, 263] on div "Ingredient * Amount * Unit * Waste * .a-a{fill:#347362;}.b-a{fill:#fff;} Grams …" at bounding box center [507, 467] width 655 height 705
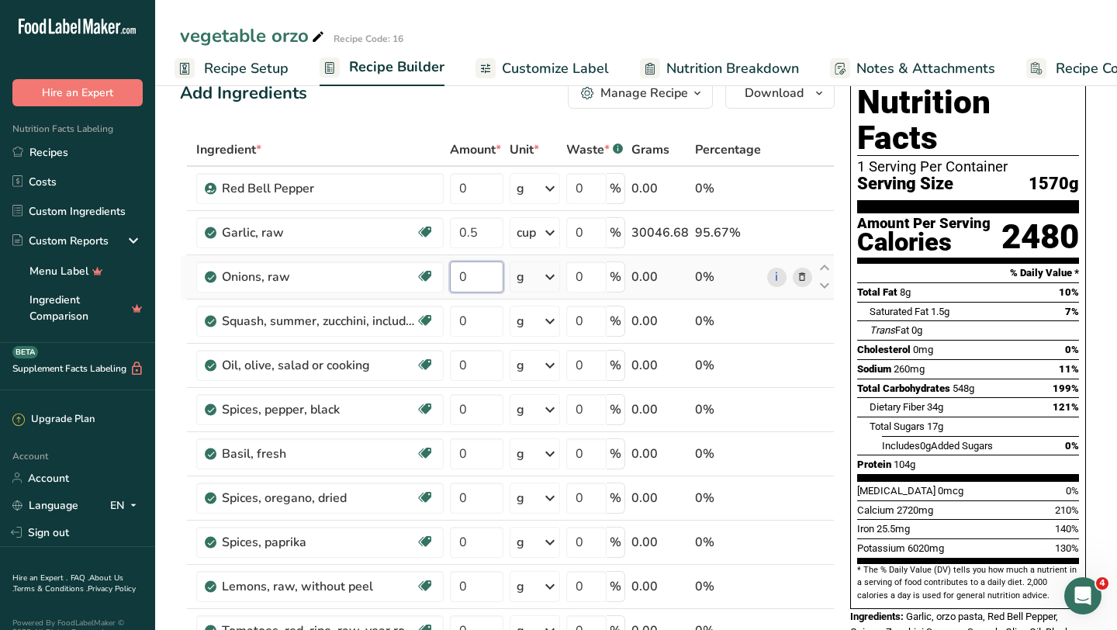
scroll to position [31, 0]
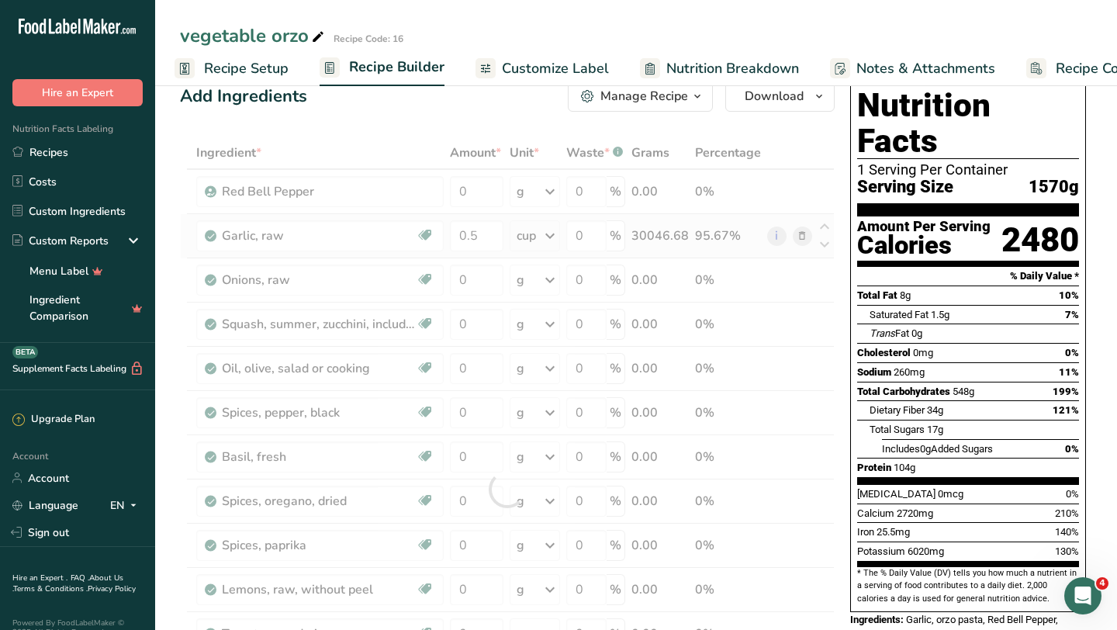
click at [806, 237] on div "Ingredient * Amount * Unit * Waste * .a-a{fill:#347362;}.b-a{fill:#fff;} Grams …" at bounding box center [507, 489] width 655 height 705
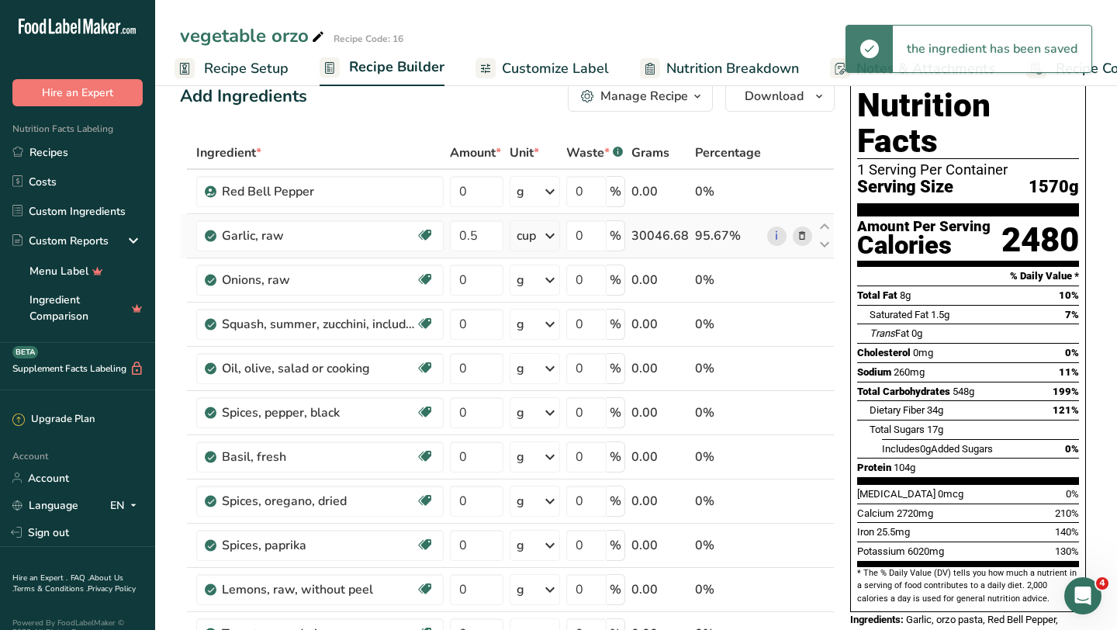
click at [805, 234] on icon at bounding box center [802, 236] width 11 height 16
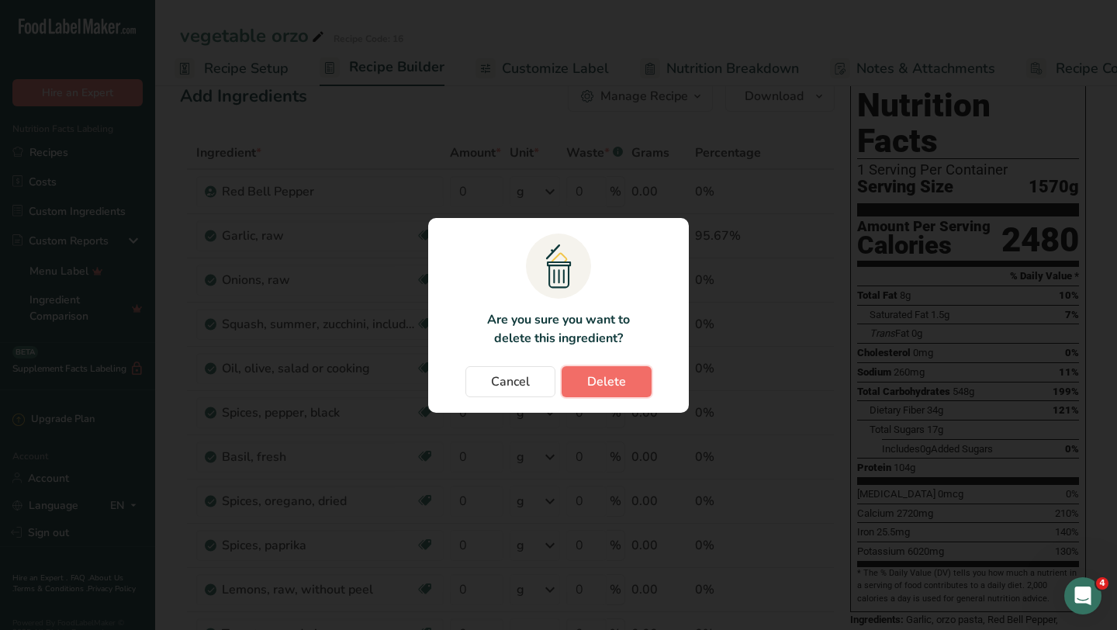
click at [615, 382] on span "Delete" at bounding box center [606, 381] width 39 height 19
type input "0"
type input "3"
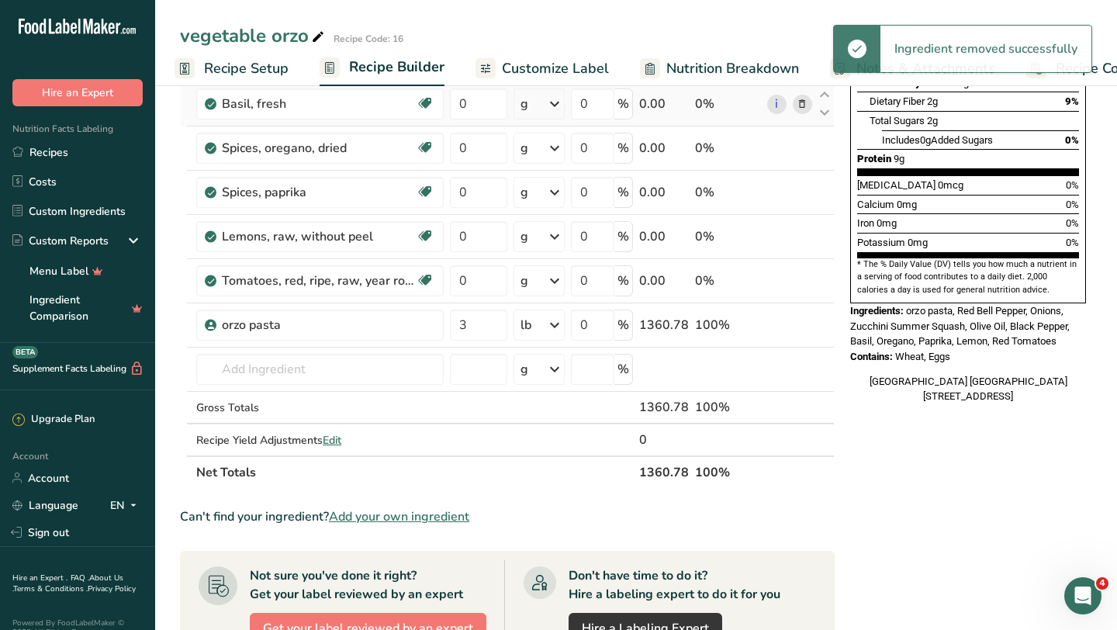
scroll to position [341, 0]
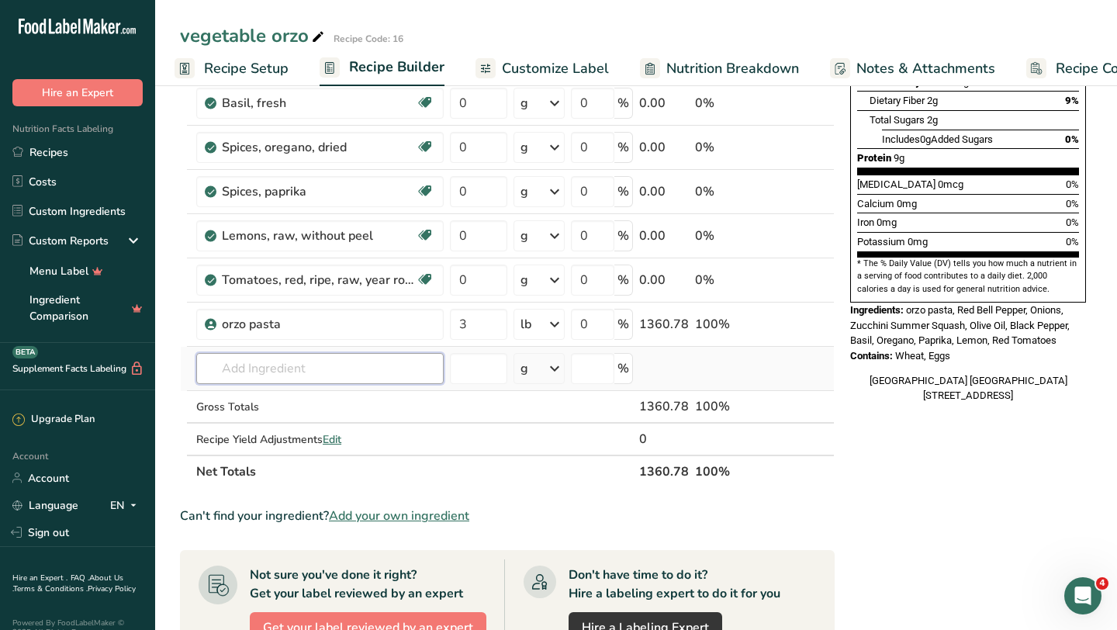
click at [239, 370] on input "text" at bounding box center [319, 368] width 247 height 31
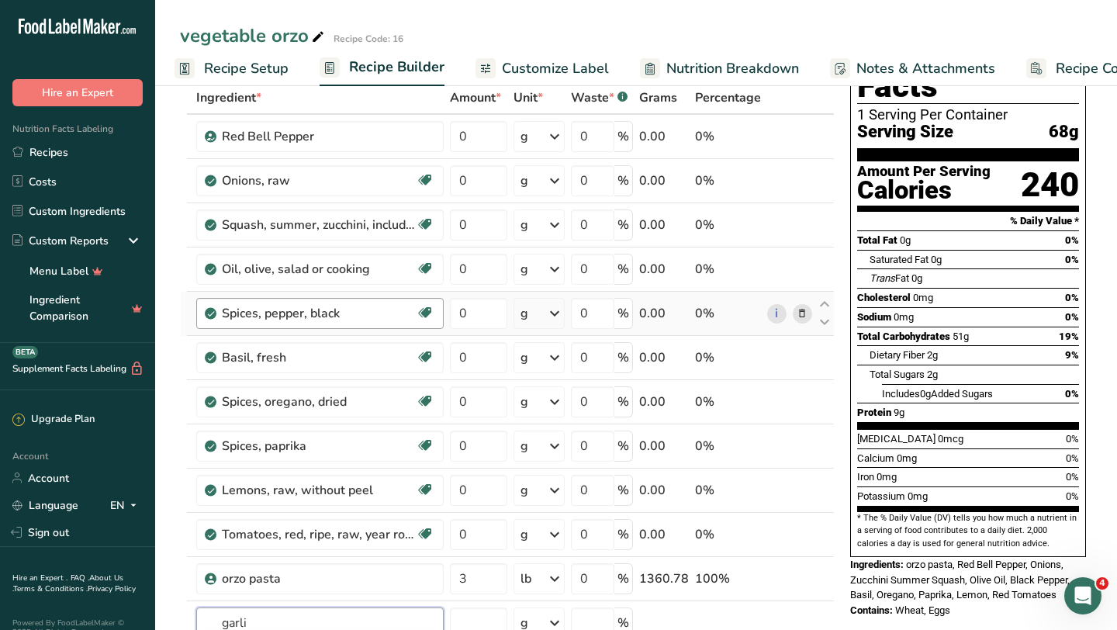
scroll to position [0, 0]
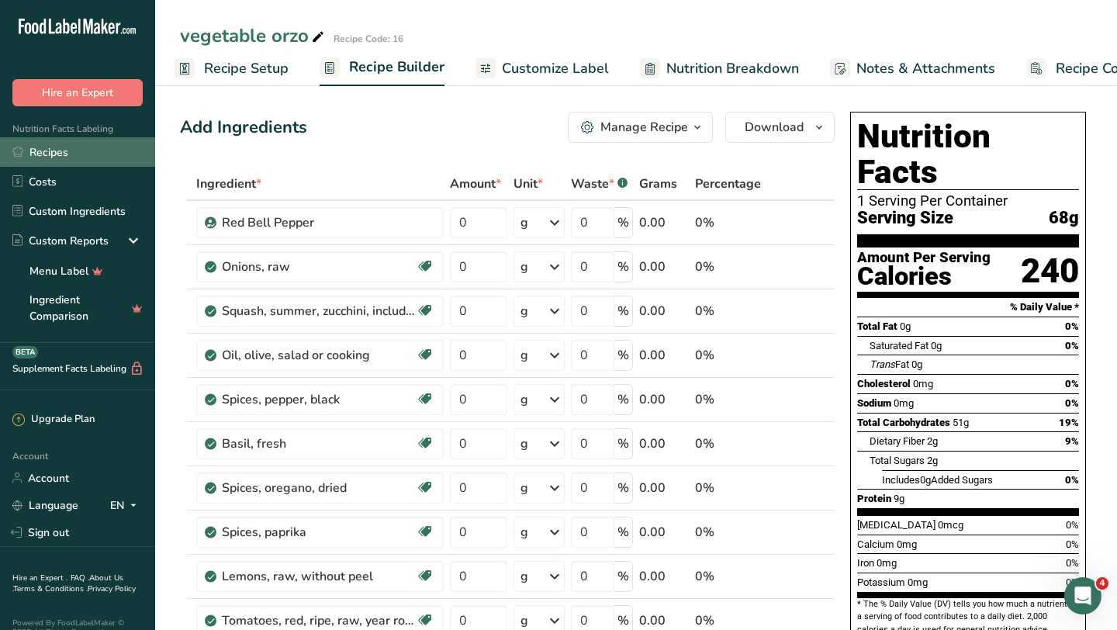
type input "garli"
click at [56, 155] on link "Recipes" at bounding box center [77, 151] width 155 height 29
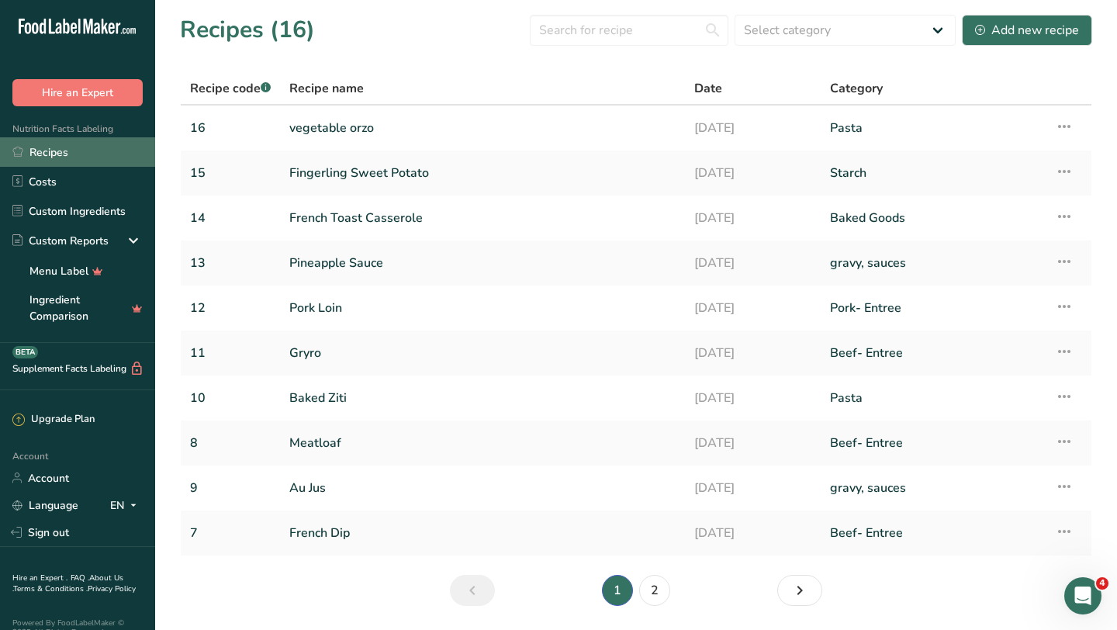
scroll to position [1, 0]
click at [338, 265] on link "Pineapple Sauce" at bounding box center [482, 263] width 386 height 33
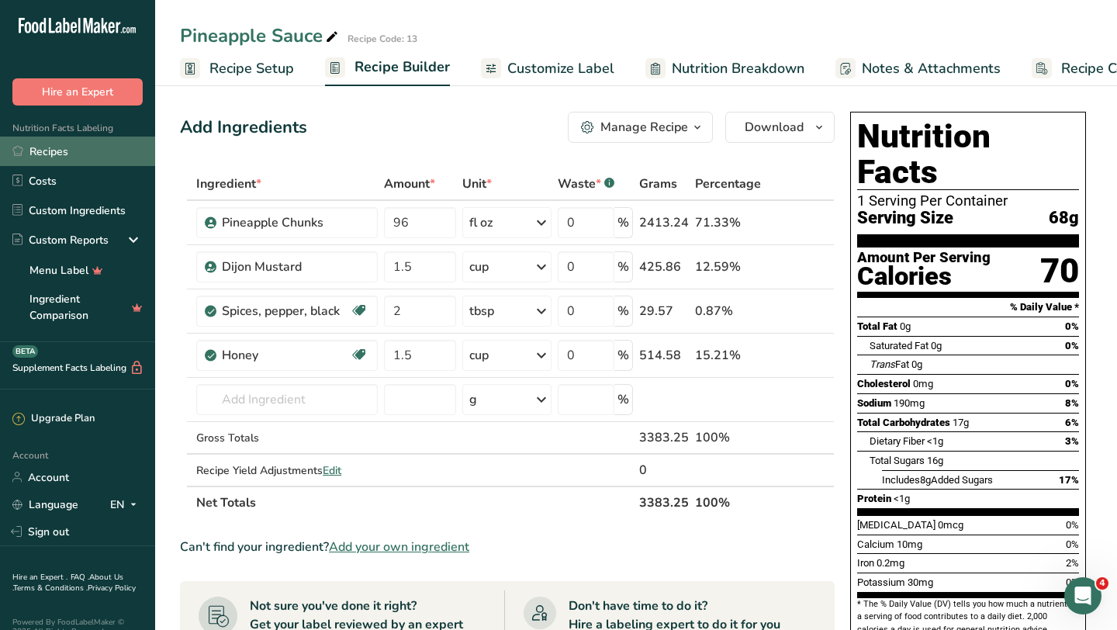
click at [68, 157] on link "Recipes" at bounding box center [77, 151] width 155 height 29
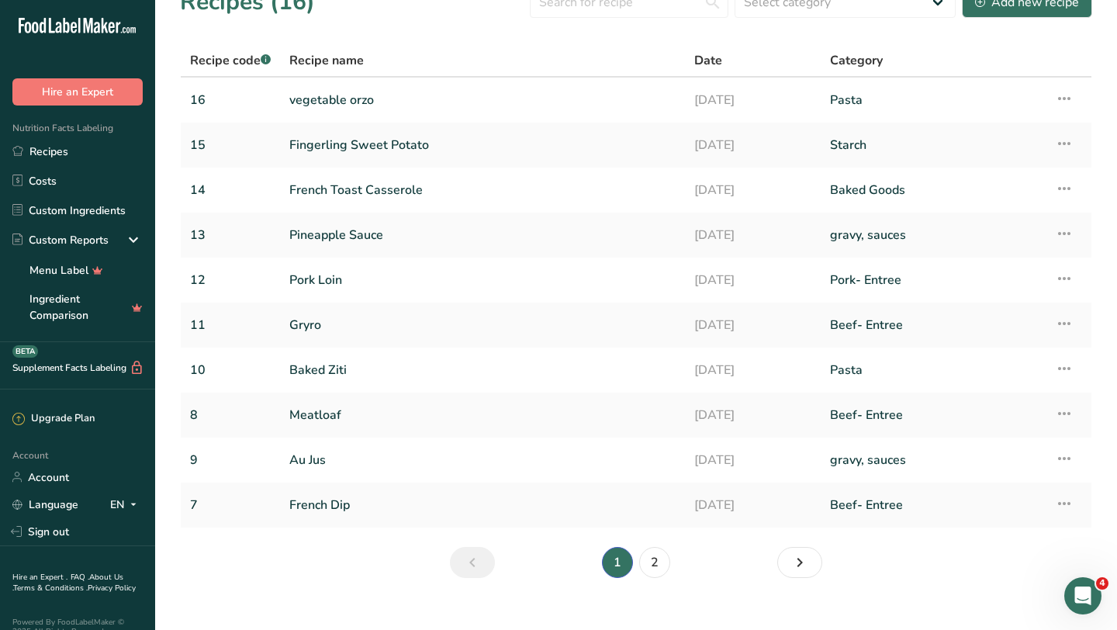
scroll to position [32, 0]
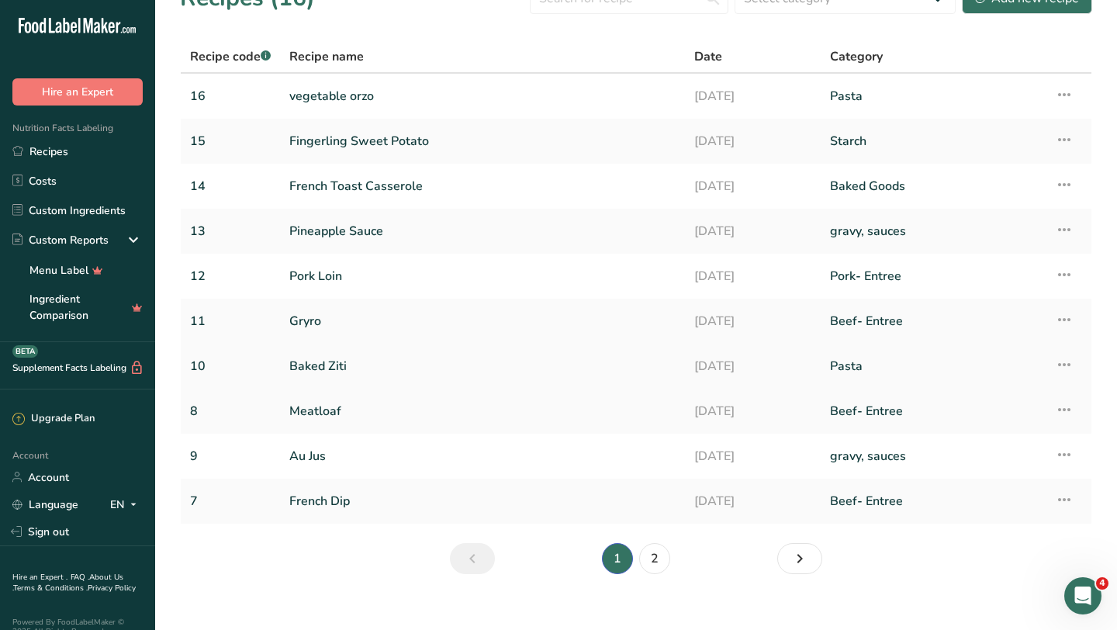
click at [337, 359] on link "Baked Ziti" at bounding box center [482, 366] width 386 height 33
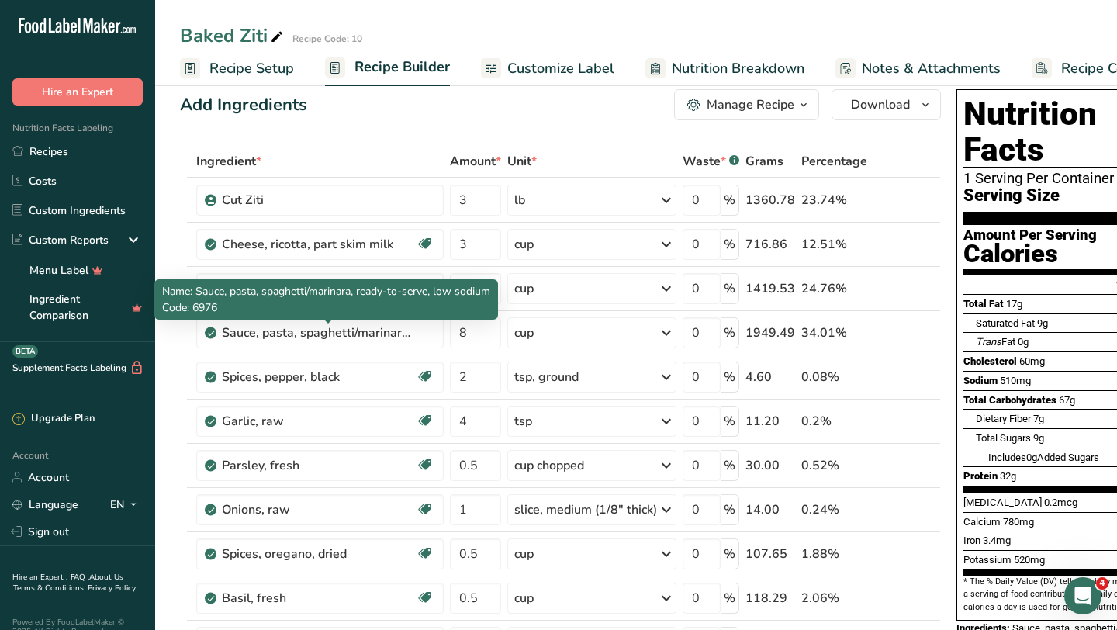
scroll to position [24, 0]
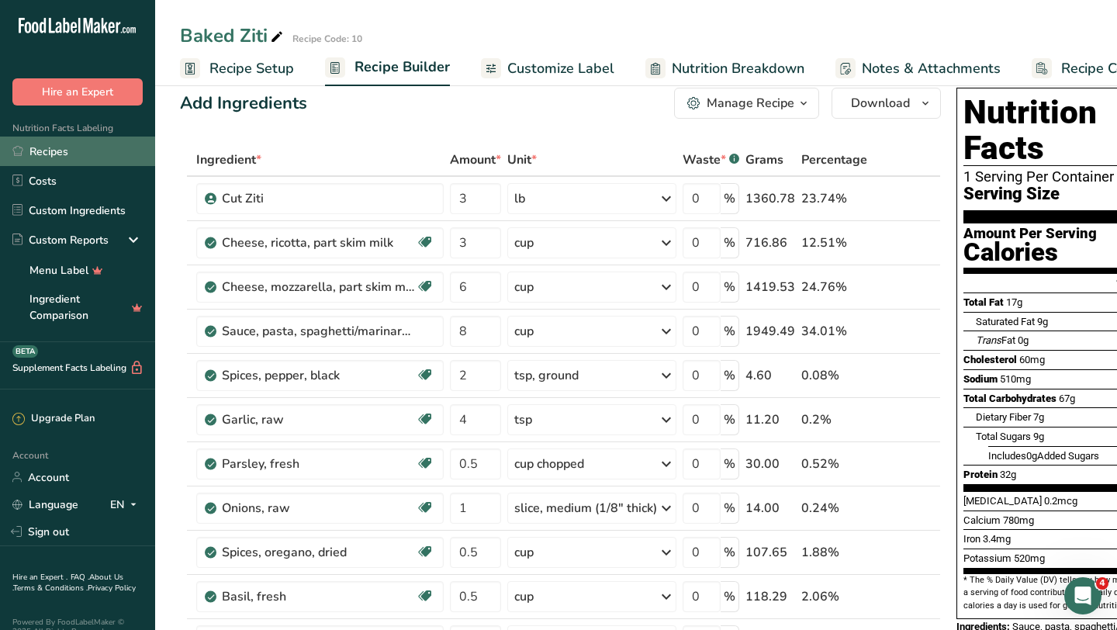
click at [69, 158] on link "Recipes" at bounding box center [77, 151] width 155 height 29
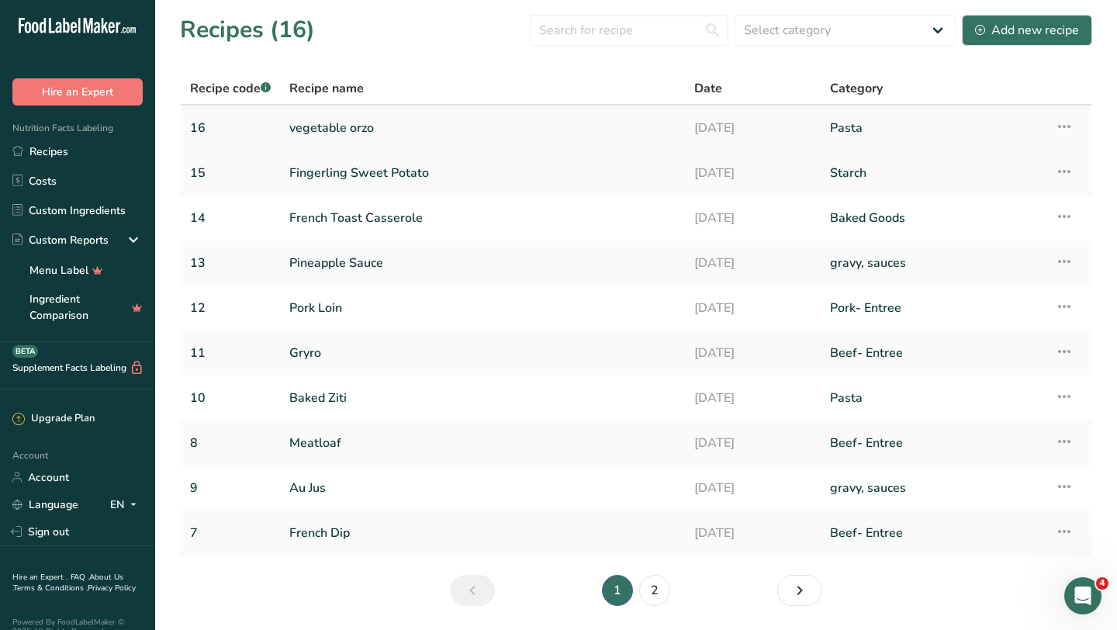
click at [341, 133] on link "vegetable orzo" at bounding box center [482, 128] width 386 height 33
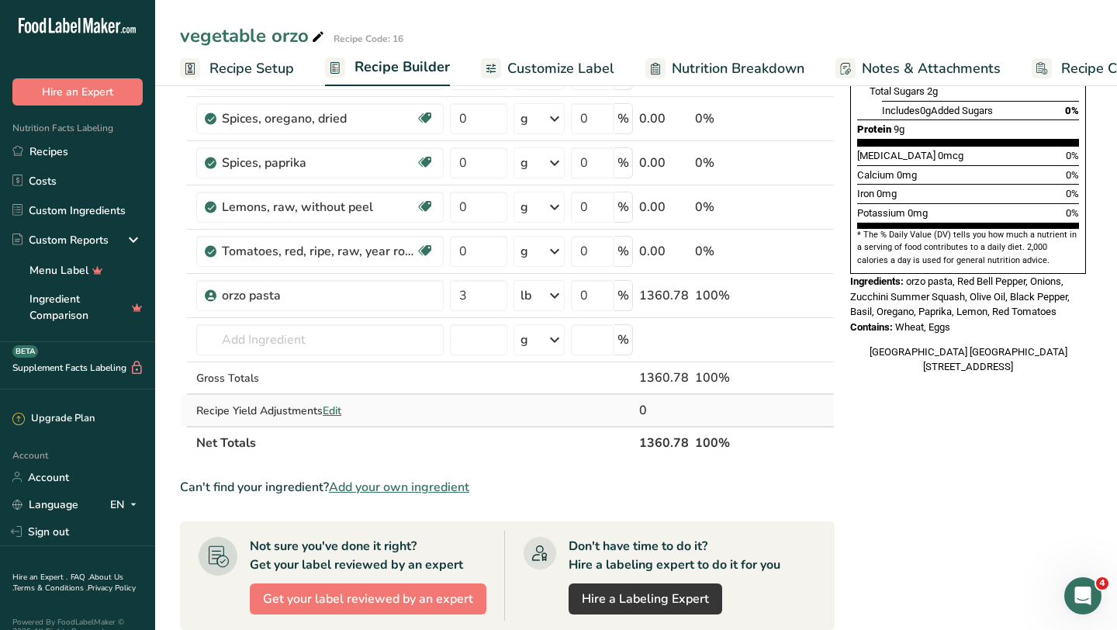
scroll to position [288, 0]
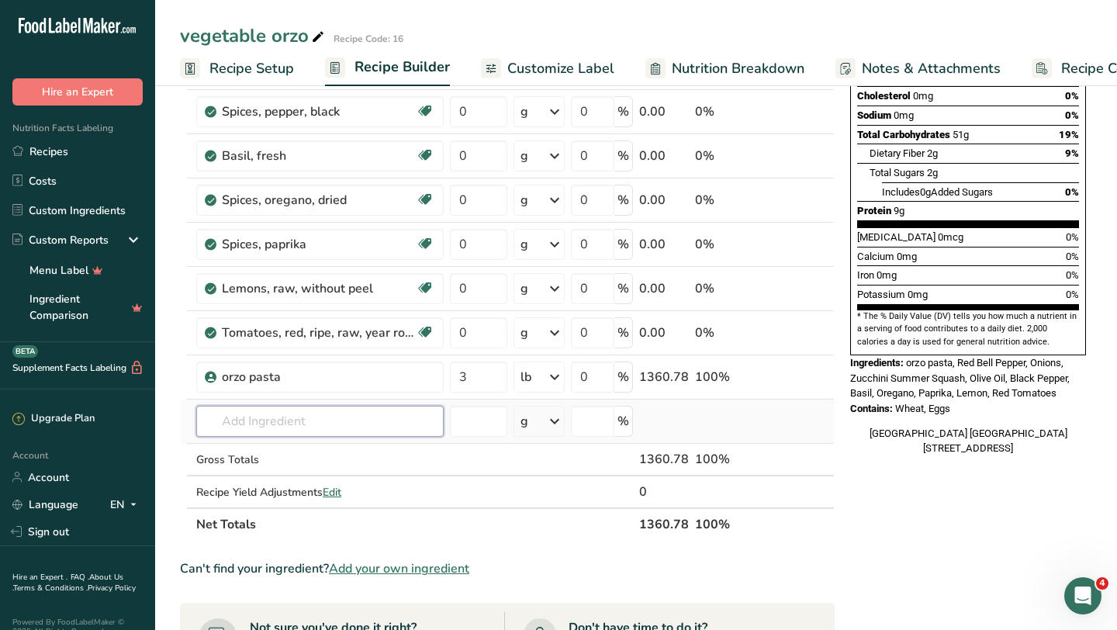
click at [331, 407] on input "text" at bounding box center [319, 421] width 247 height 31
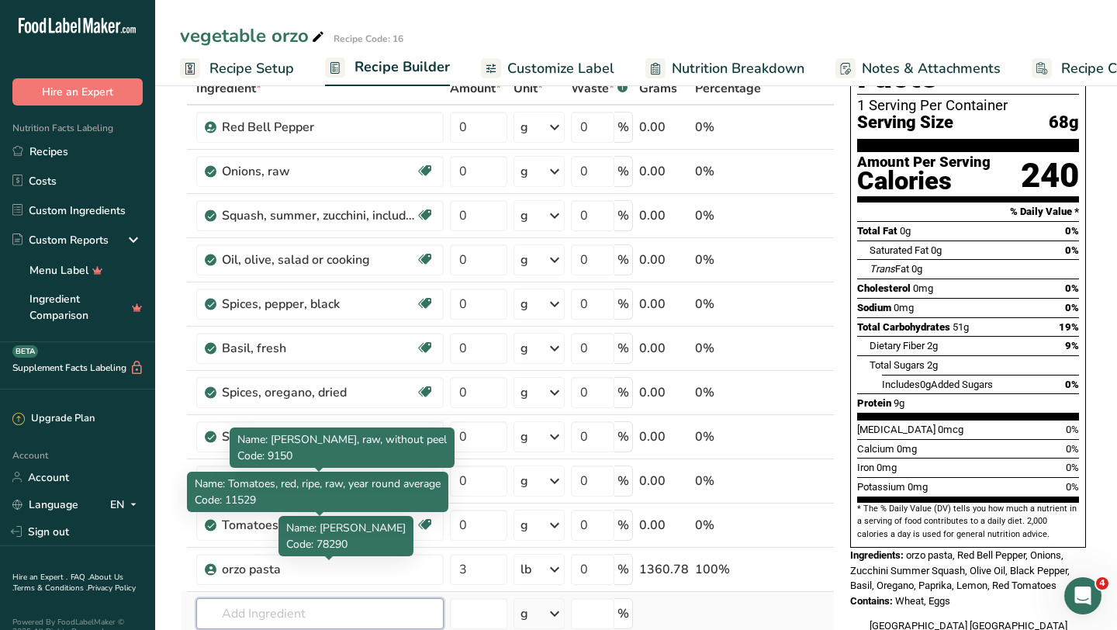
scroll to position [256, 0]
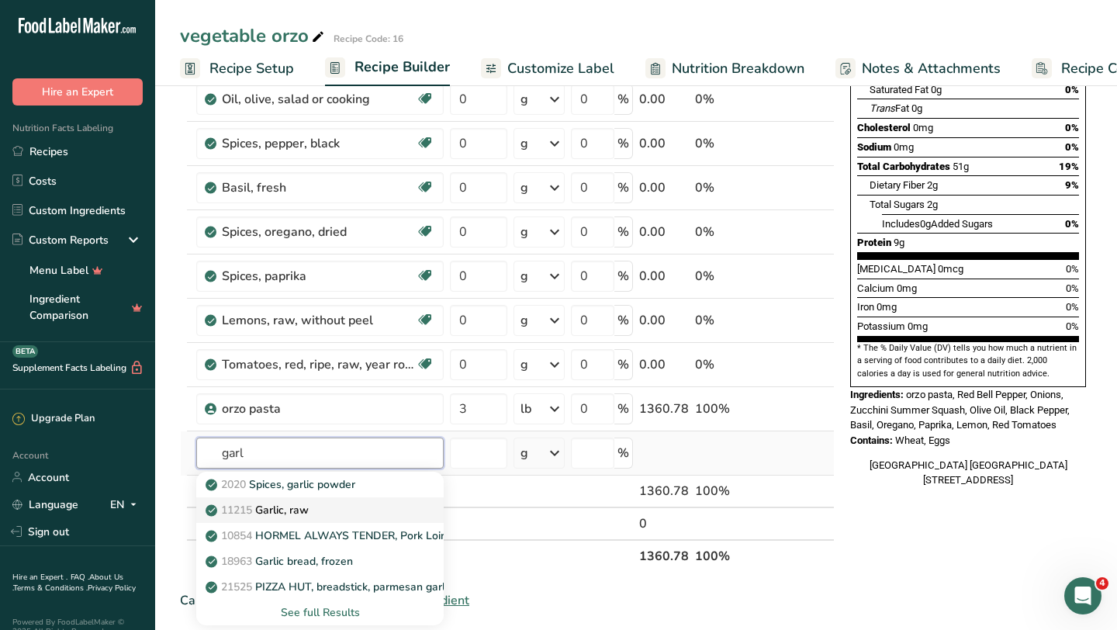
type input "garl"
click at [331, 511] on div "11215 Garlic, raw" at bounding box center [308, 510] width 198 height 16
type input "Garlic, raw"
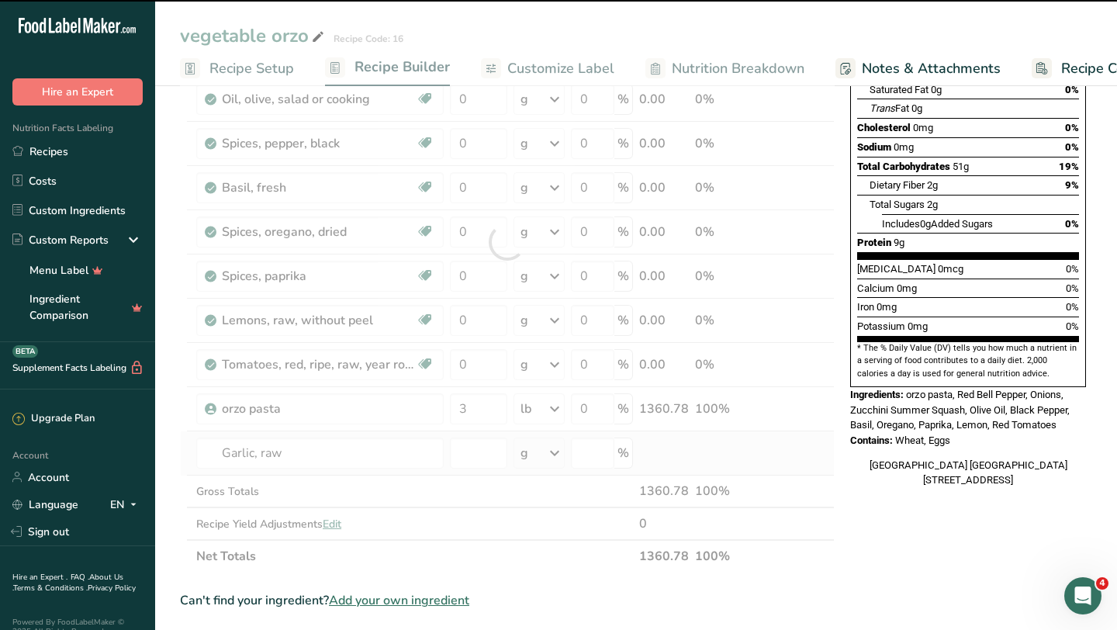
type input "0"
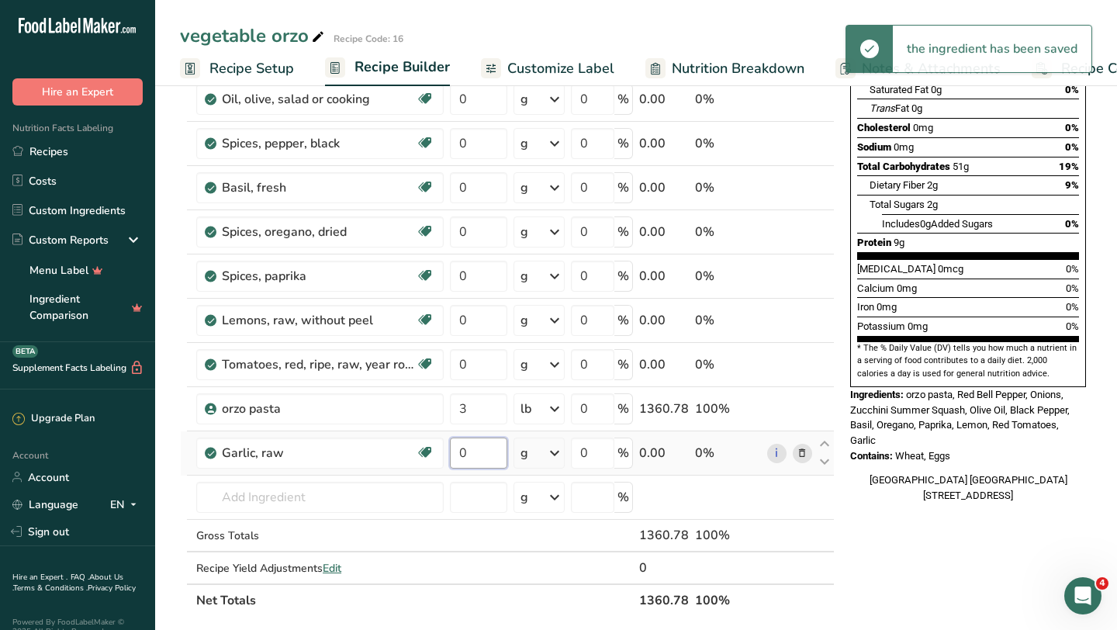
click at [472, 455] on input "0" at bounding box center [478, 452] width 57 height 31
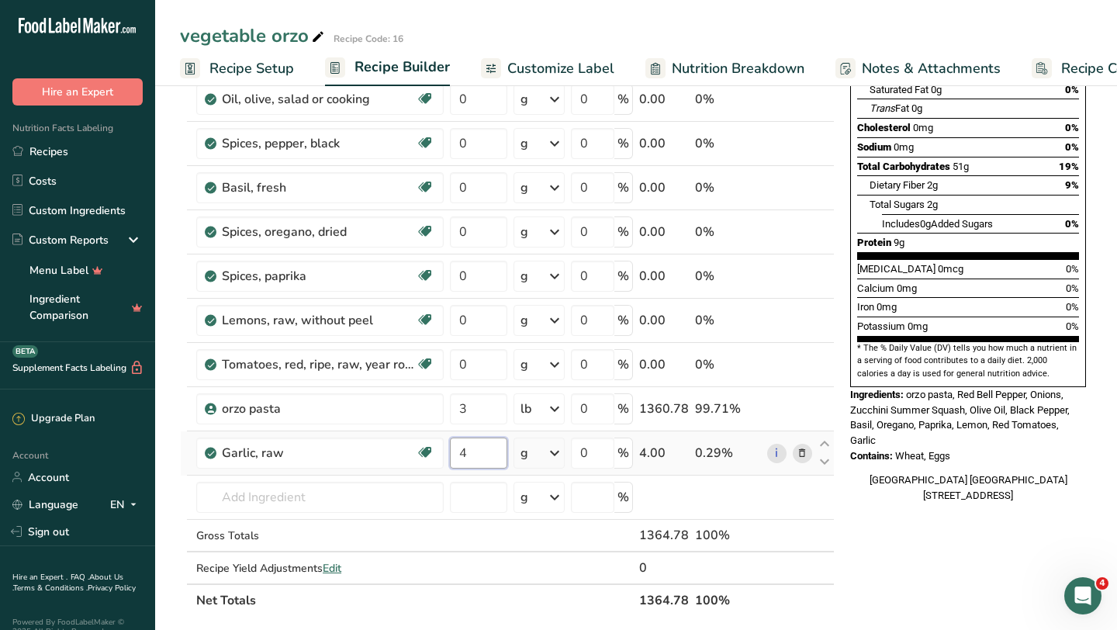
type input "4"
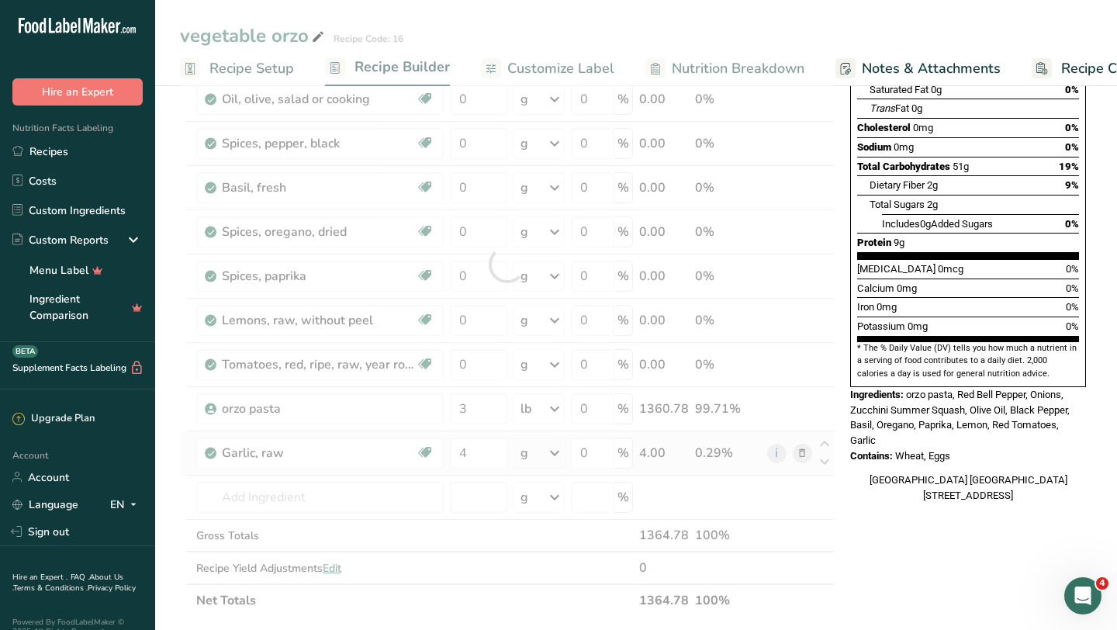
click at [559, 456] on div "Ingredient * Amount * Unit * Waste * .a-a{fill:#347362;}.b-a{fill:#fff;} Grams …" at bounding box center [507, 264] width 655 height 705
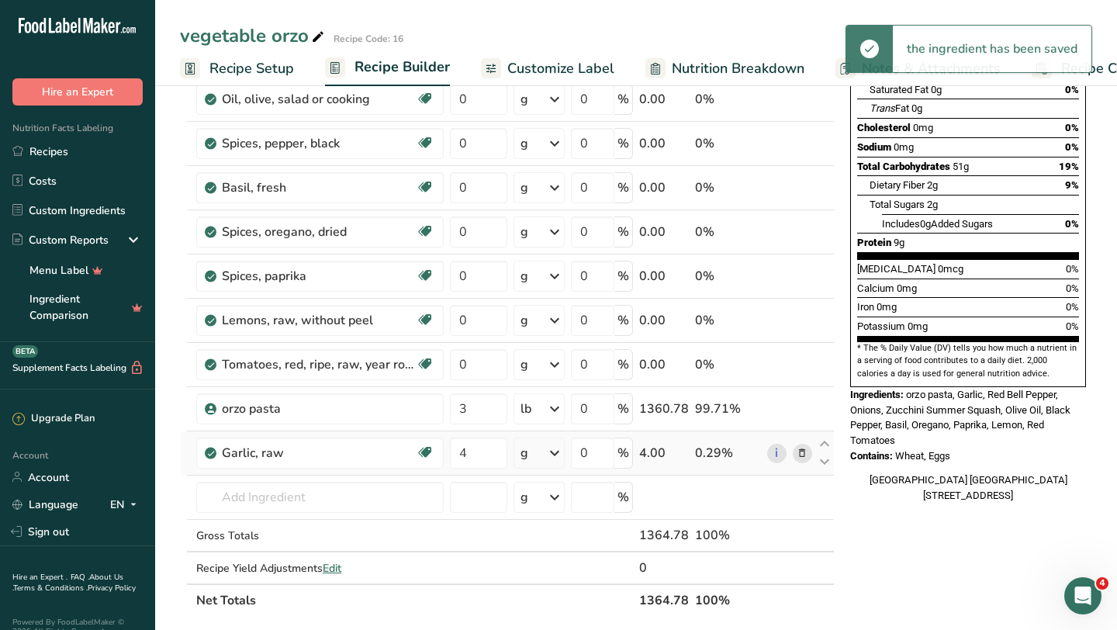
click at [559, 456] on icon at bounding box center [554, 453] width 19 height 28
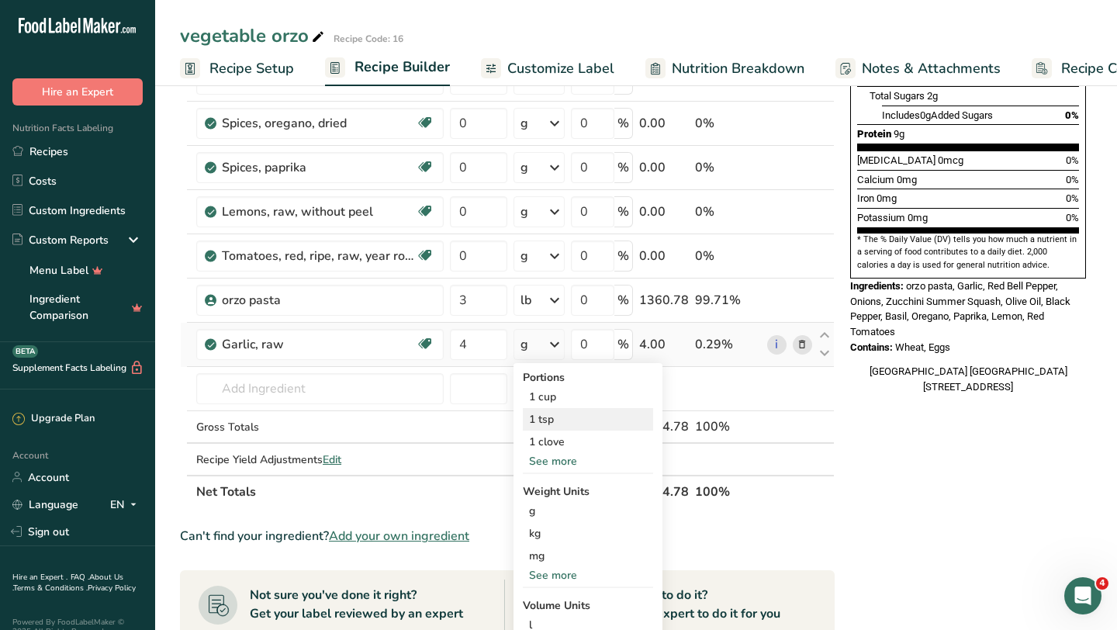
scroll to position [491, 0]
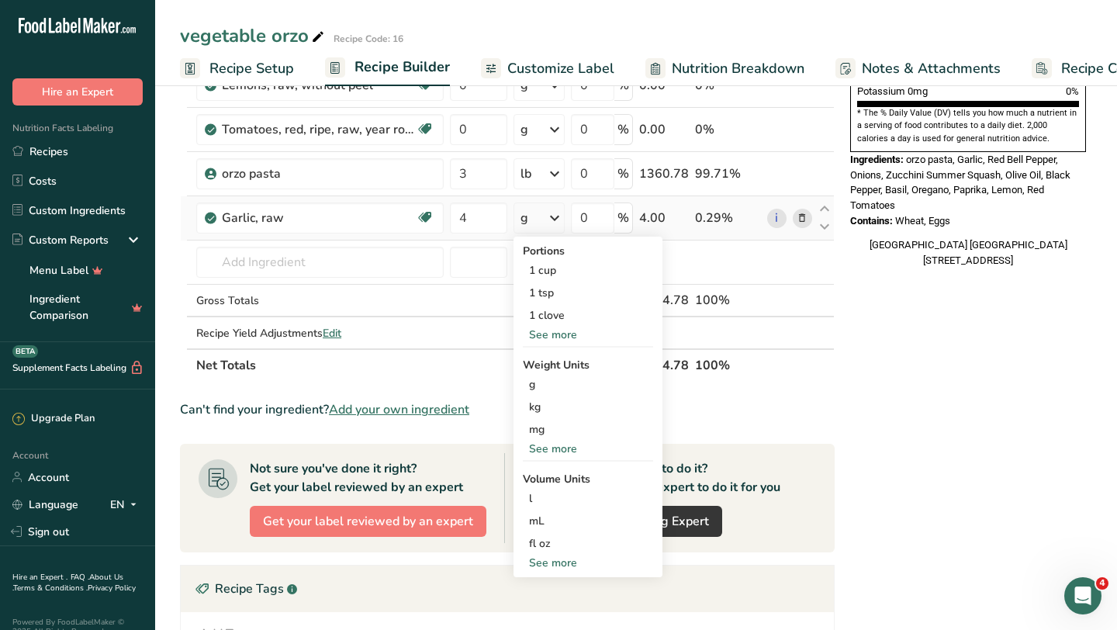
click at [569, 451] on div "See more" at bounding box center [588, 449] width 130 height 16
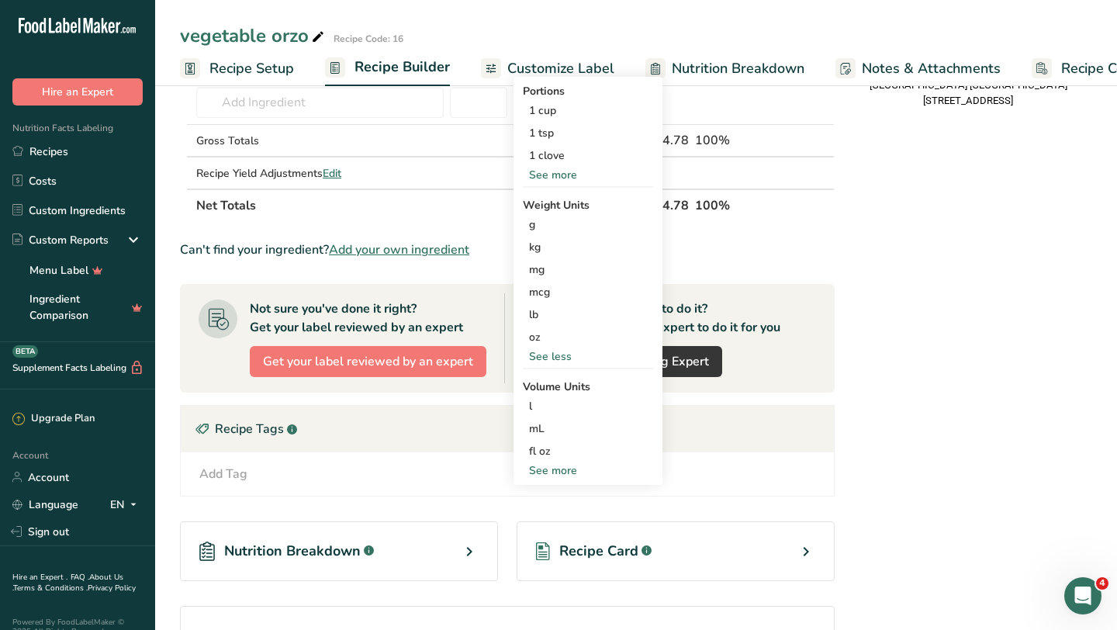
scroll to position [711, 0]
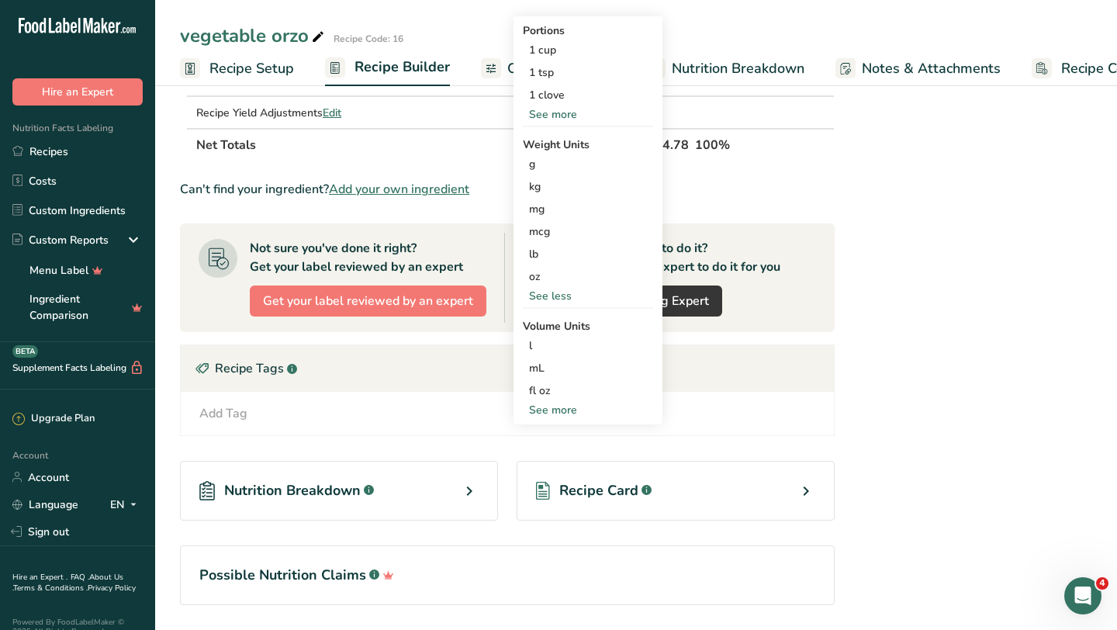
click at [561, 408] on div "See more" at bounding box center [588, 410] width 130 height 16
select select "22"
click at [541, 429] on div "tsp" at bounding box center [588, 435] width 118 height 16
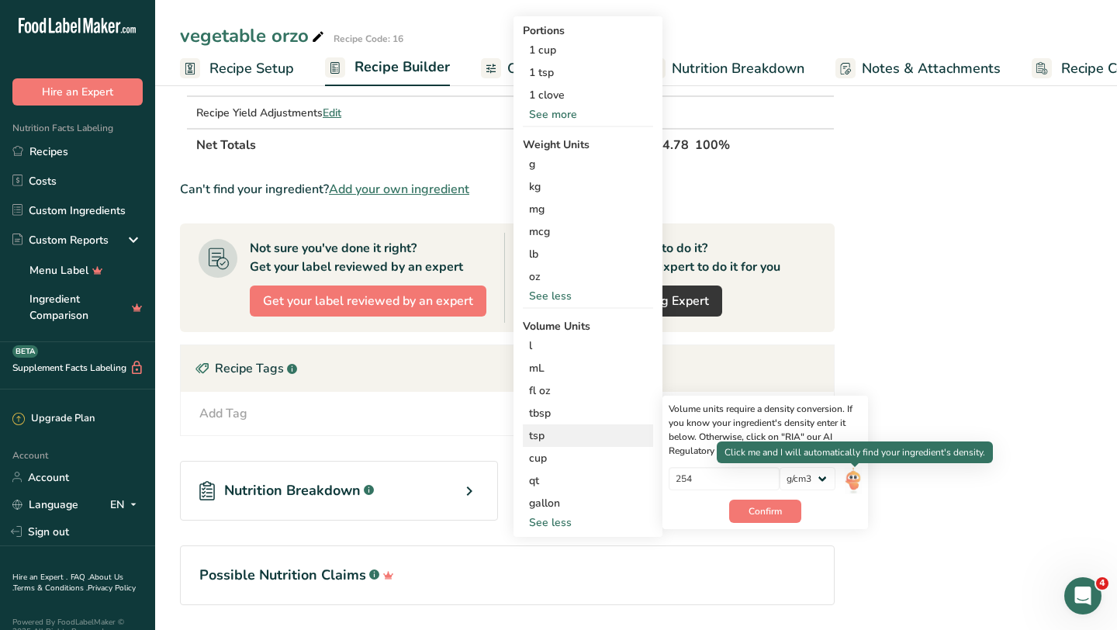
click at [851, 479] on img at bounding box center [853, 480] width 17 height 27
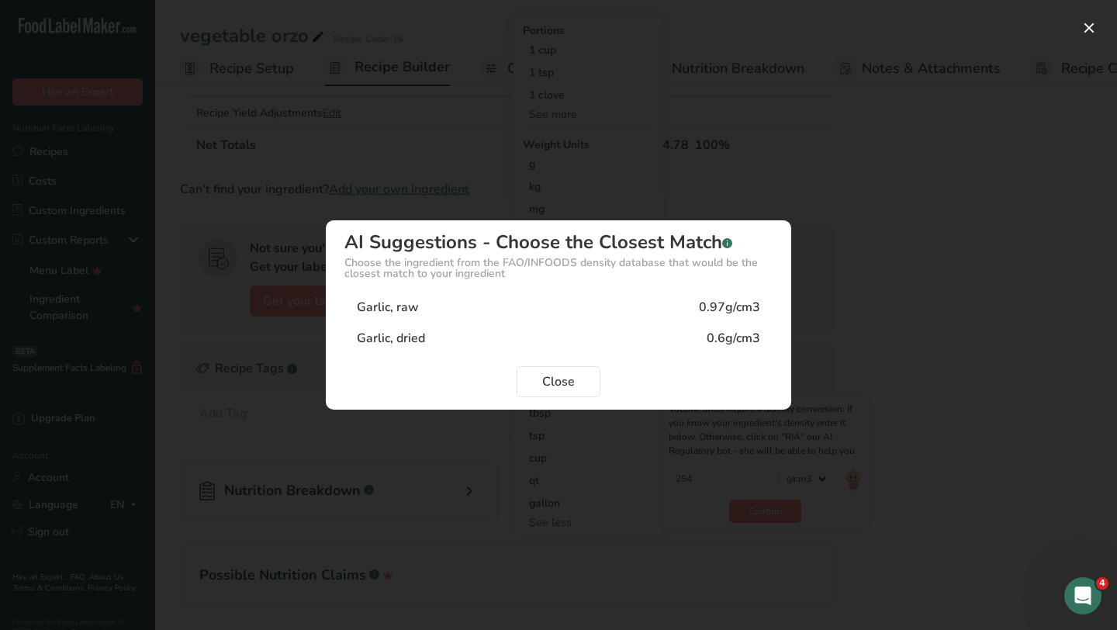
click at [565, 310] on div "Garlic, raw 0.97g/cm3" at bounding box center [558, 307] width 428 height 31
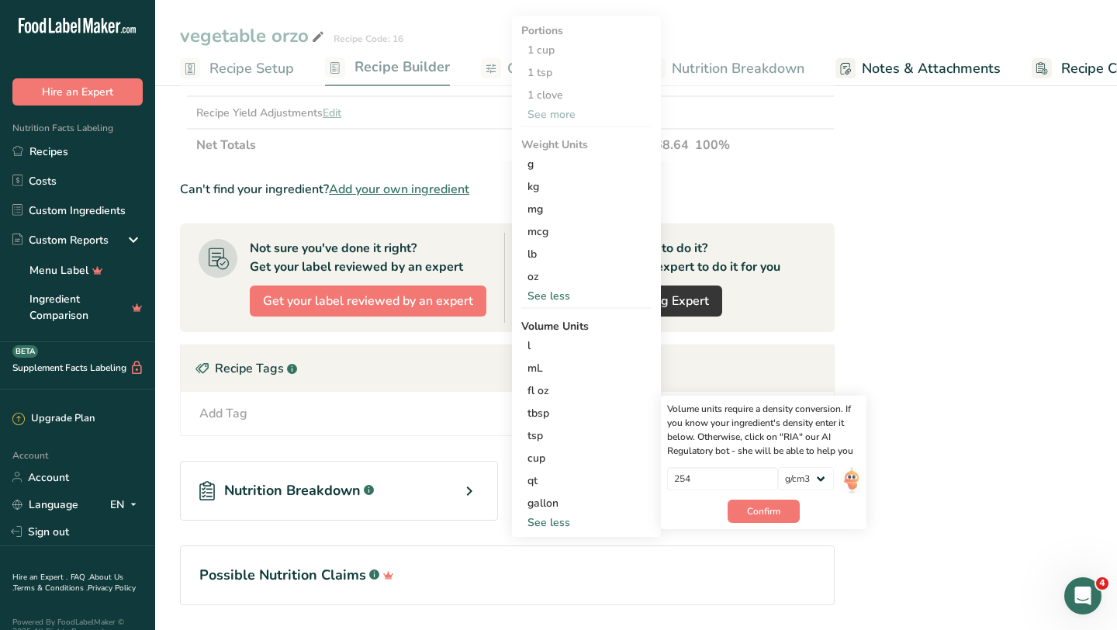
type input "0.97"
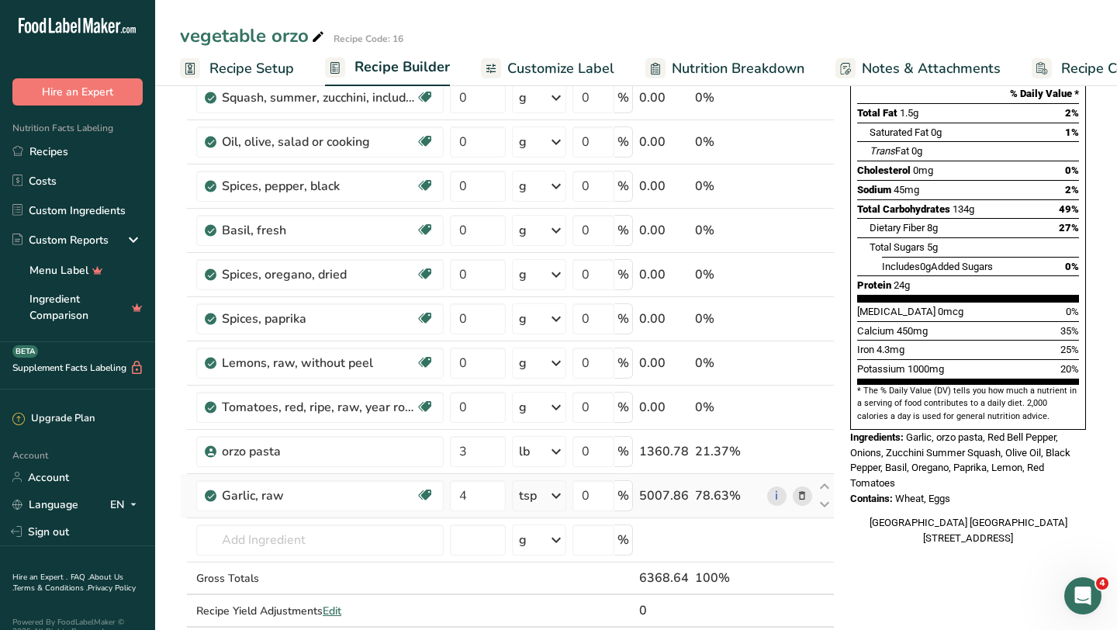
scroll to position [299, 0]
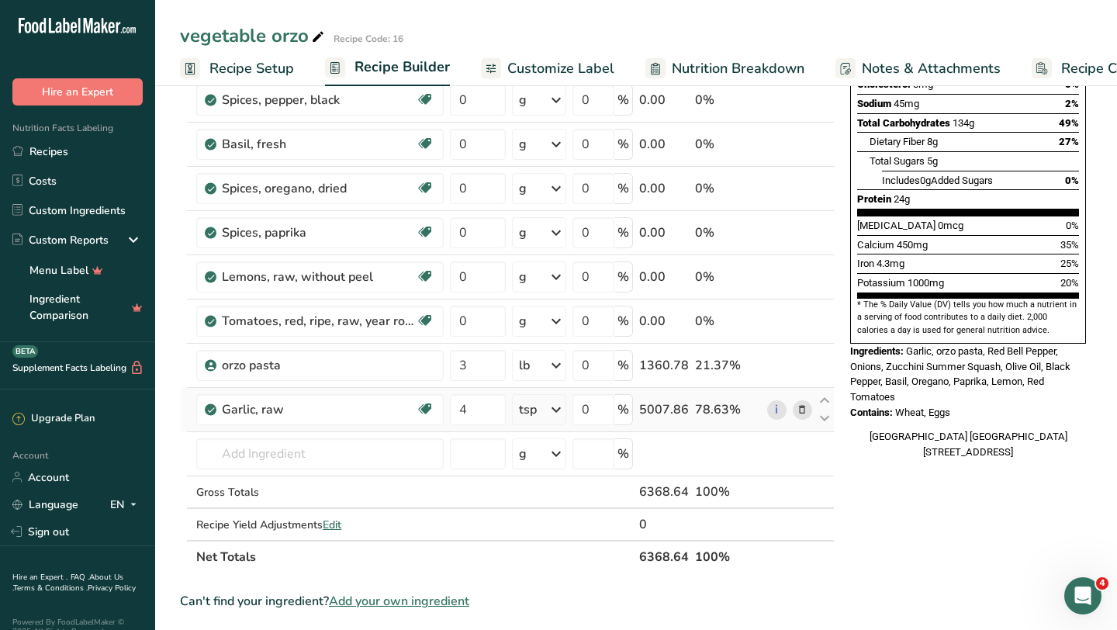
click at [805, 406] on icon at bounding box center [802, 410] width 11 height 16
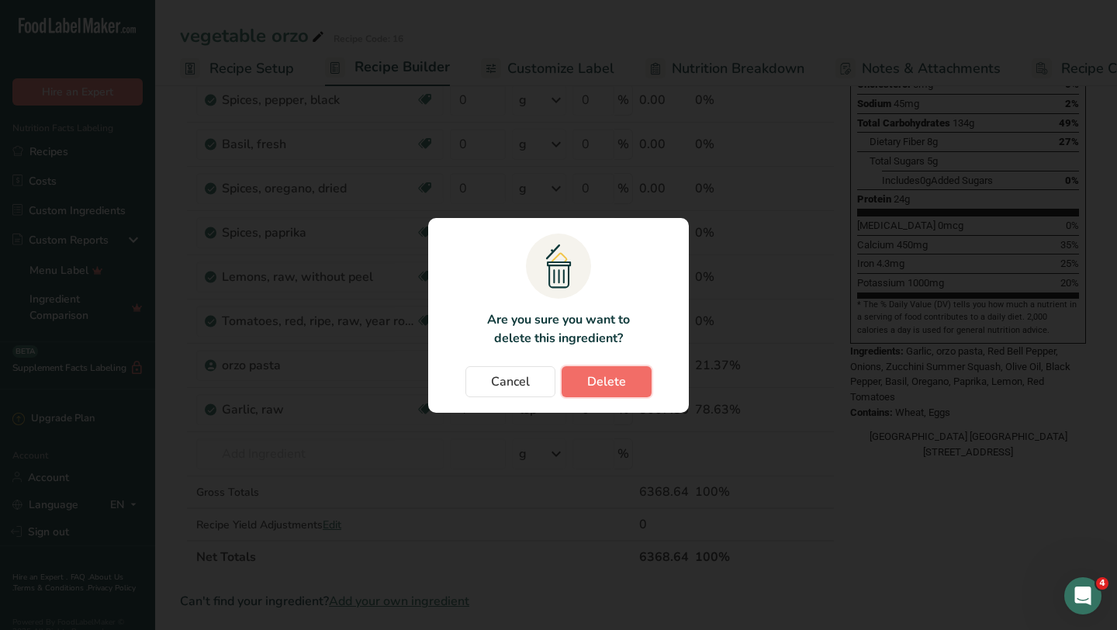
click at [635, 381] on button "Delete" at bounding box center [607, 381] width 90 height 31
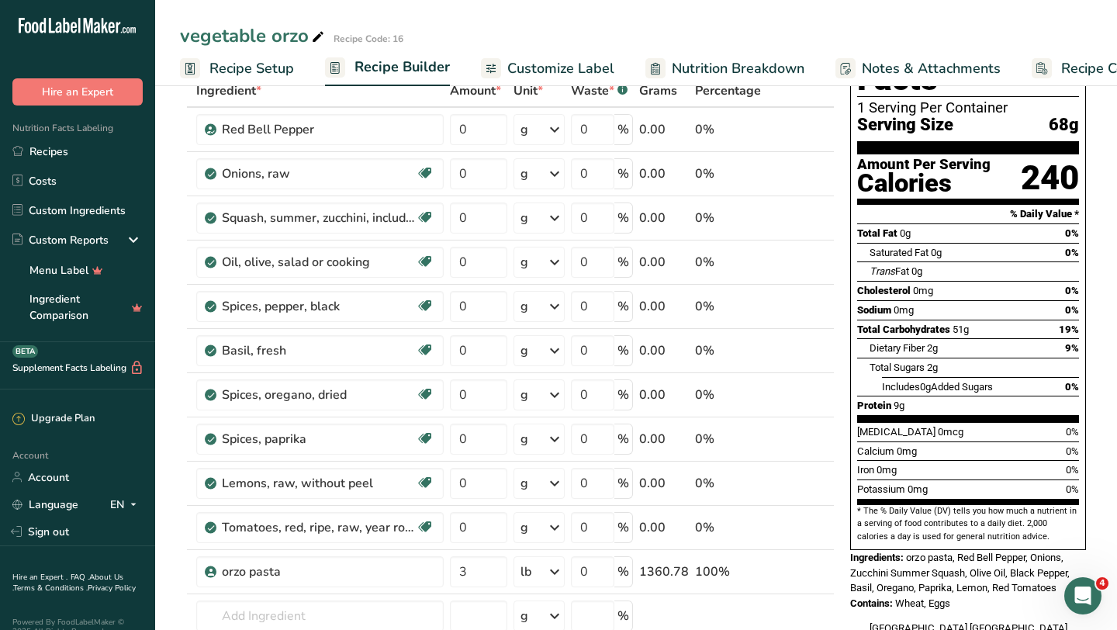
scroll to position [55, 0]
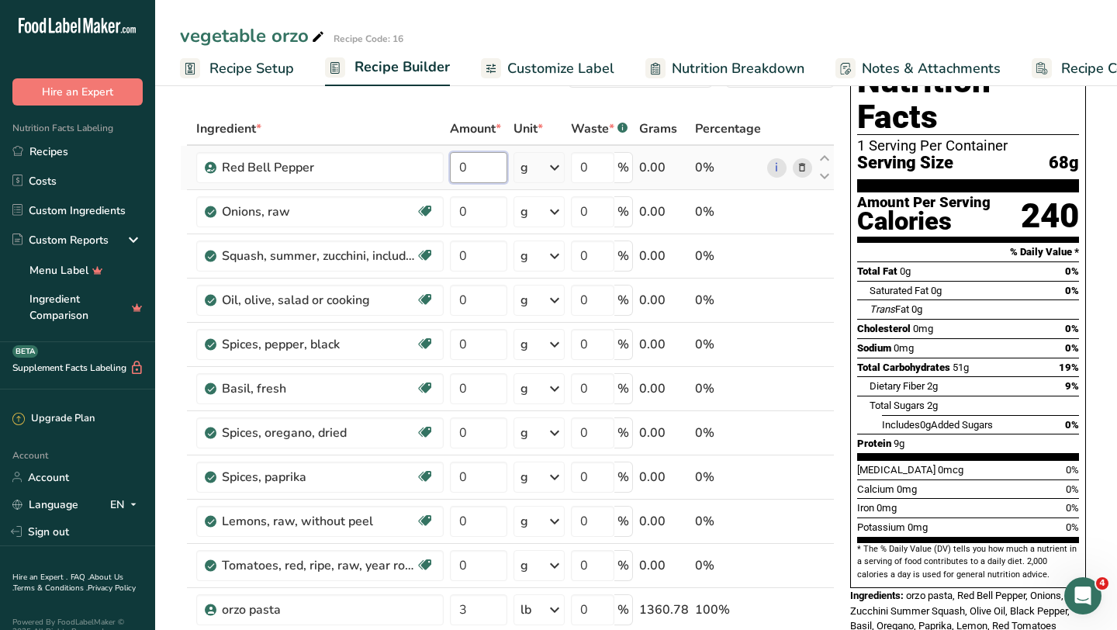
click at [475, 165] on input "0" at bounding box center [478, 167] width 57 height 31
type input "1"
click at [551, 161] on div "Ingredient * Amount * Unit * Waste * .a-a{fill:#347362;}.b-a{fill:#fff;} Grams …" at bounding box center [507, 442] width 655 height 661
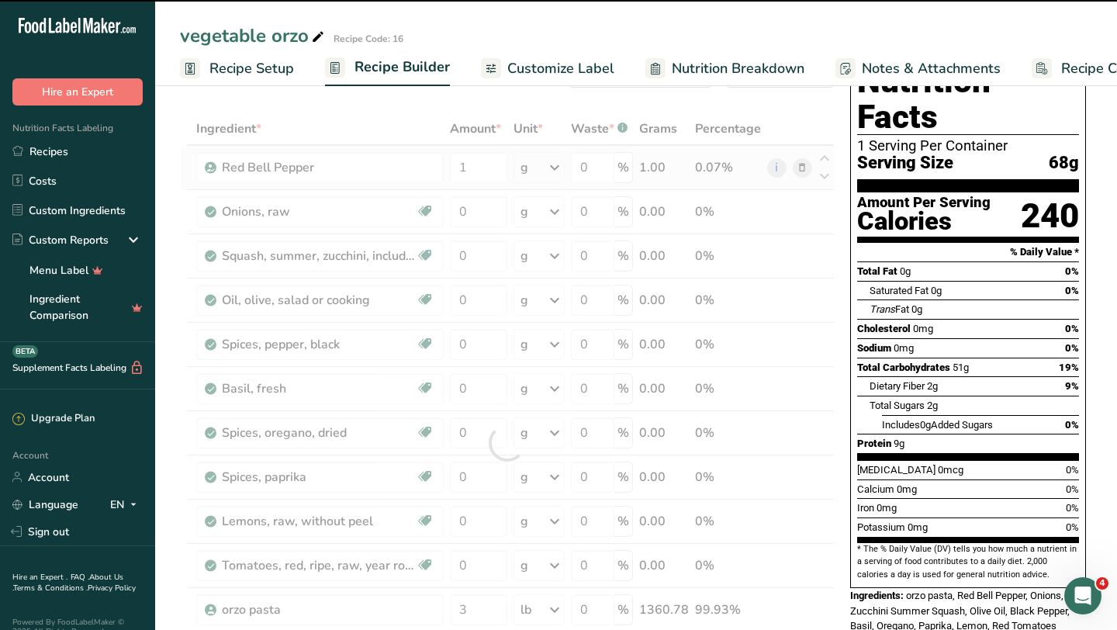
click at [547, 174] on div "g" at bounding box center [539, 167] width 51 height 31
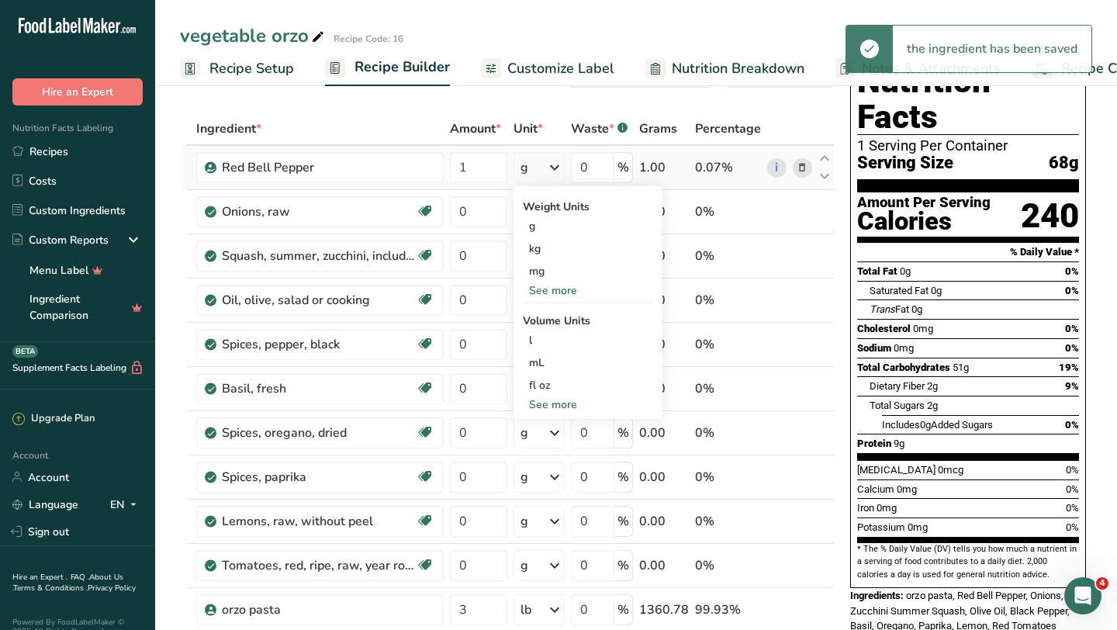
click at [547, 175] on icon at bounding box center [554, 168] width 19 height 28
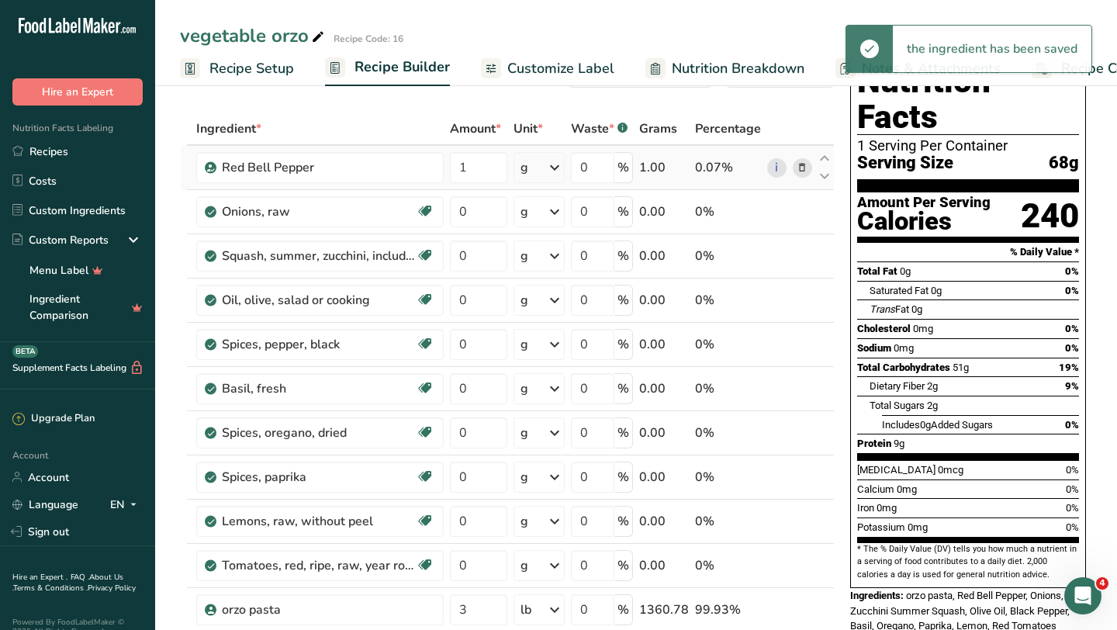
click at [547, 175] on icon at bounding box center [554, 168] width 19 height 28
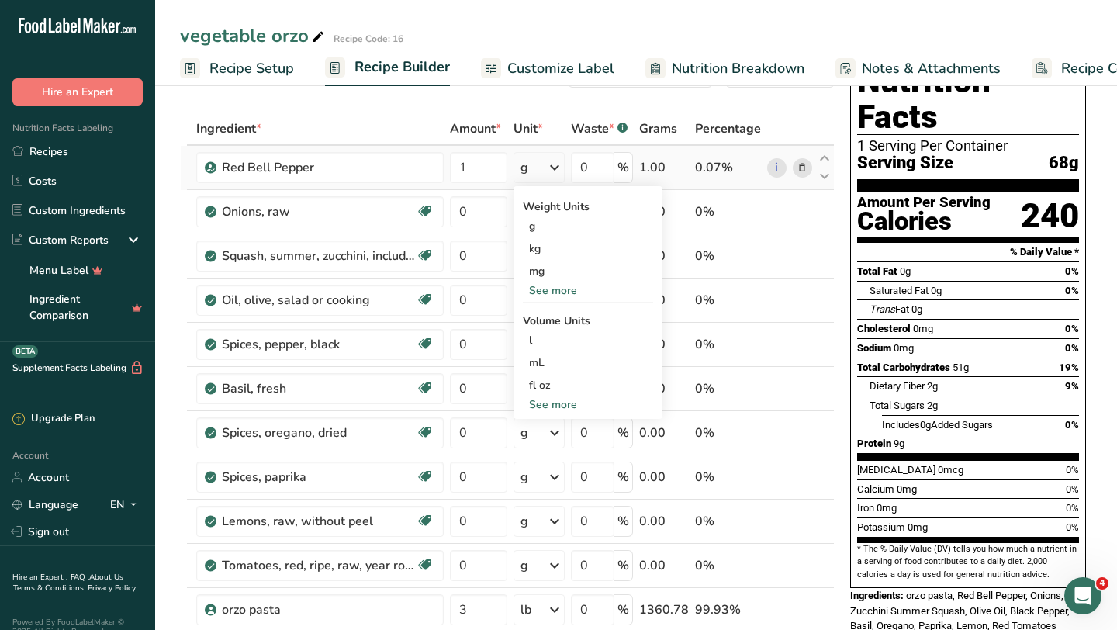
click at [559, 287] on div "See more" at bounding box center [588, 290] width 130 height 16
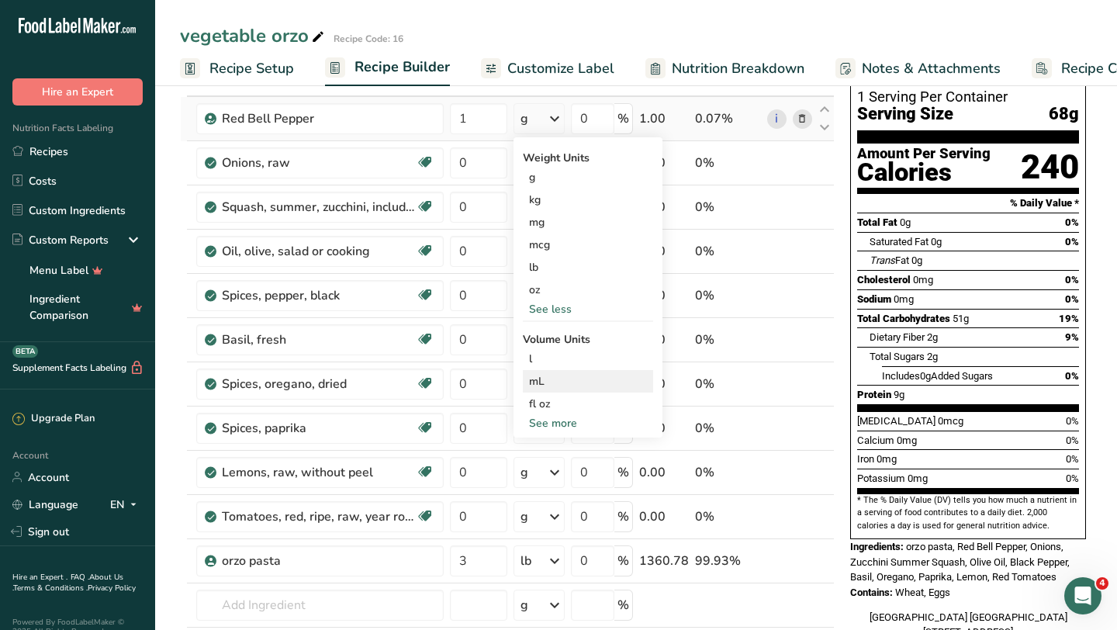
scroll to position [122, 0]
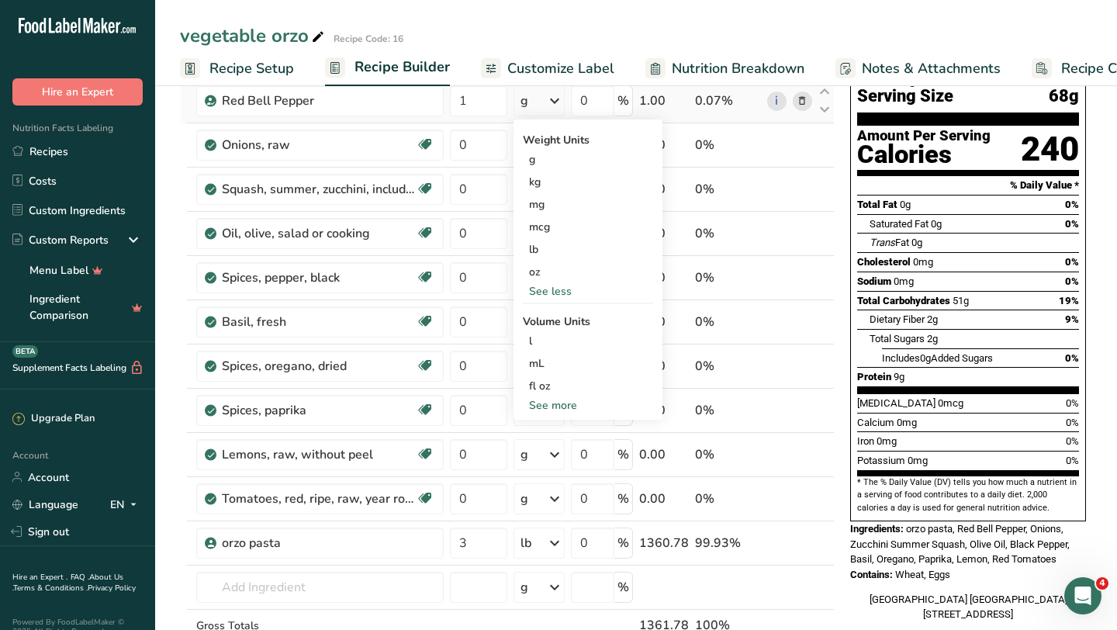
click at [569, 407] on div "See more" at bounding box center [588, 405] width 130 height 16
select select "22"
click at [550, 451] on div "cup" at bounding box center [588, 453] width 118 height 16
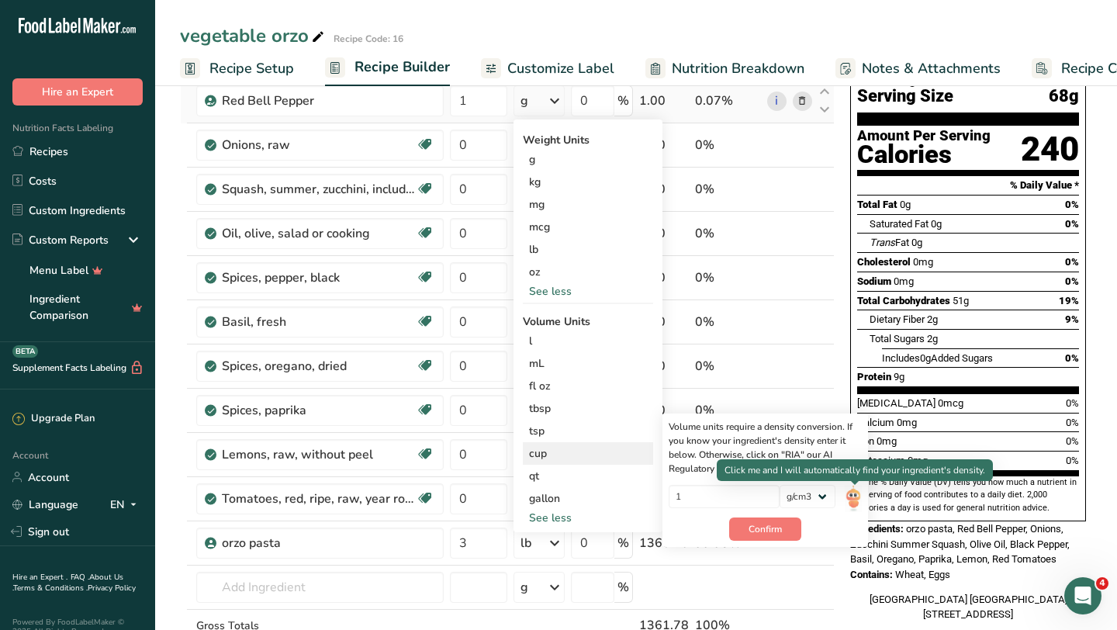
click at [854, 489] on img at bounding box center [853, 498] width 17 height 27
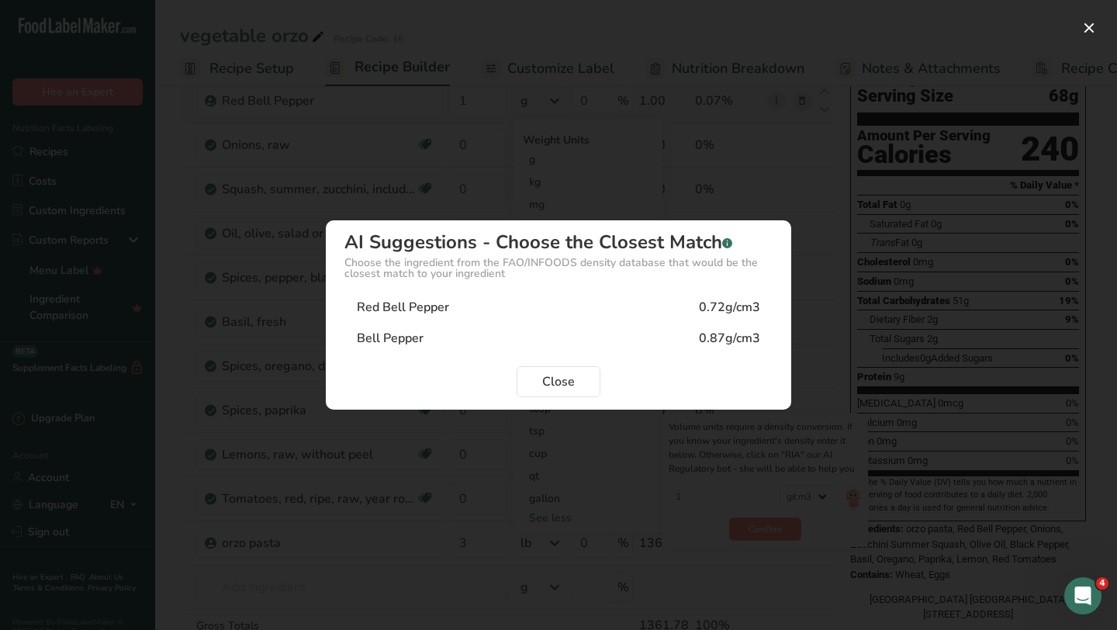
click at [580, 312] on div "Red Bell Pepper 0.72g/cm3" at bounding box center [558, 307] width 428 height 31
type input "0.72"
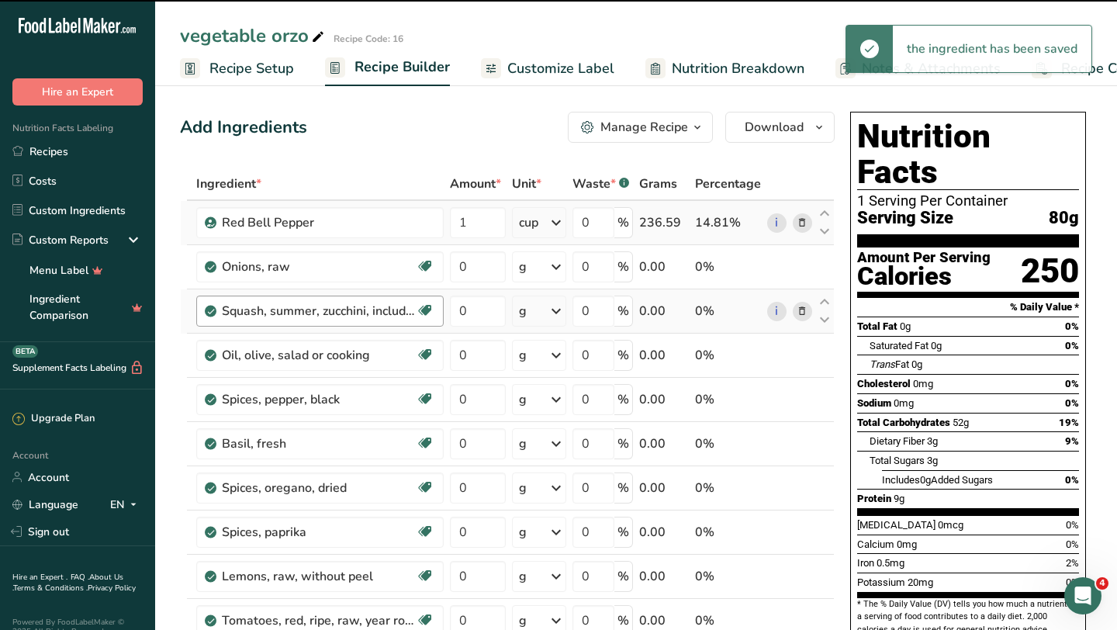
scroll to position [34, 0]
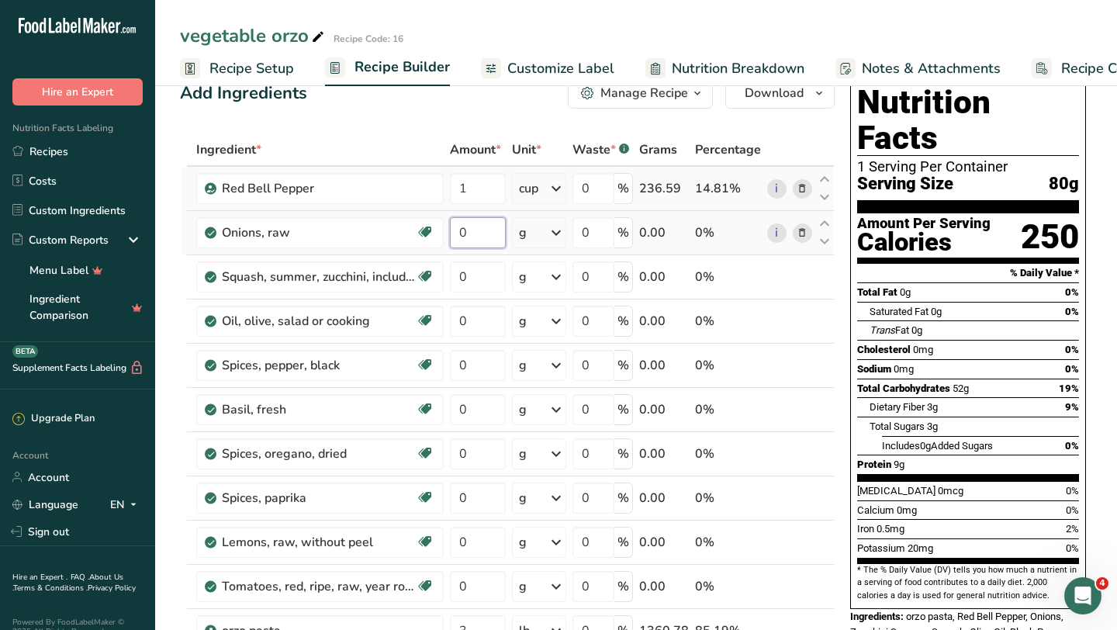
click at [476, 238] on input "0" at bounding box center [478, 232] width 56 height 31
type input "1"
click at [561, 231] on div "Ingredient * Amount * Unit * Waste * .a-a{fill:#347362;}.b-a{fill:#fff;} Grams …" at bounding box center [507, 463] width 655 height 661
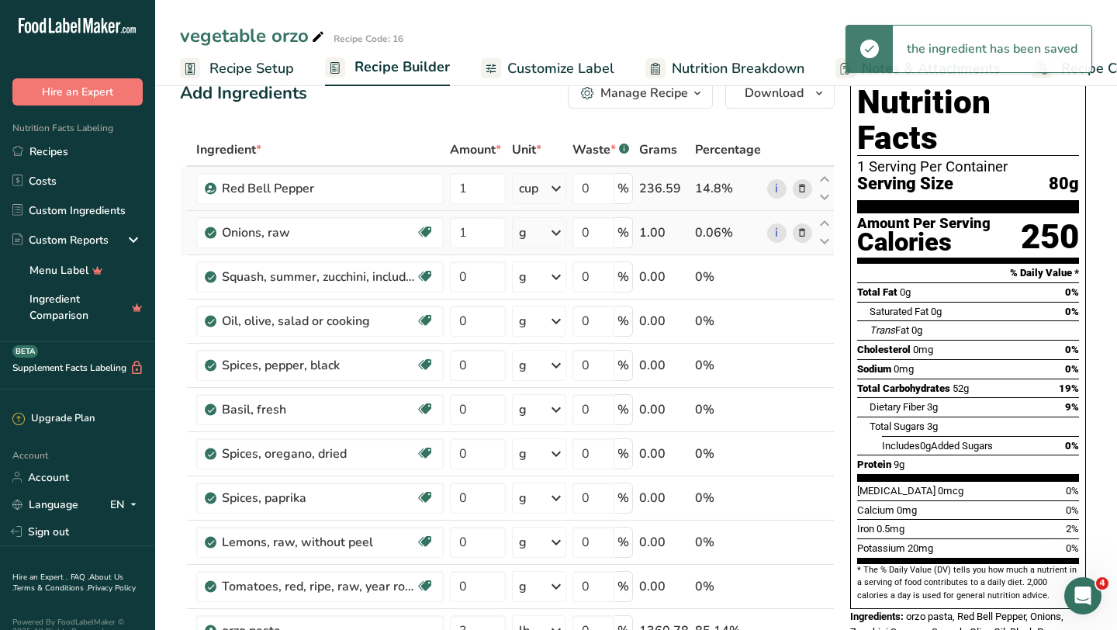
click at [561, 231] on icon at bounding box center [556, 233] width 19 height 28
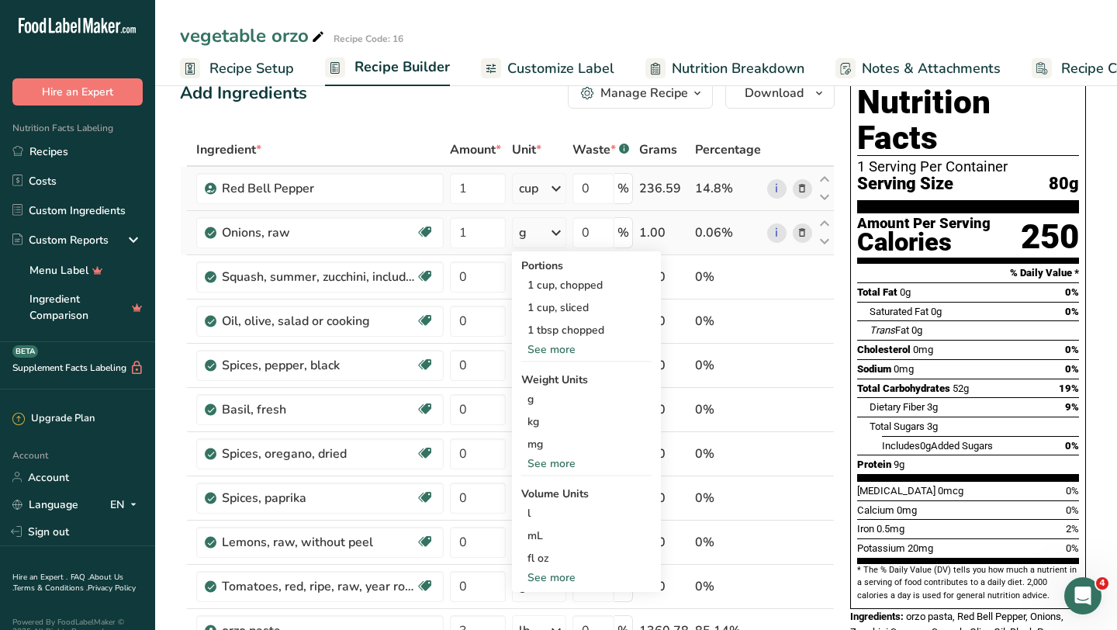
click at [565, 464] on div "See more" at bounding box center [586, 463] width 130 height 16
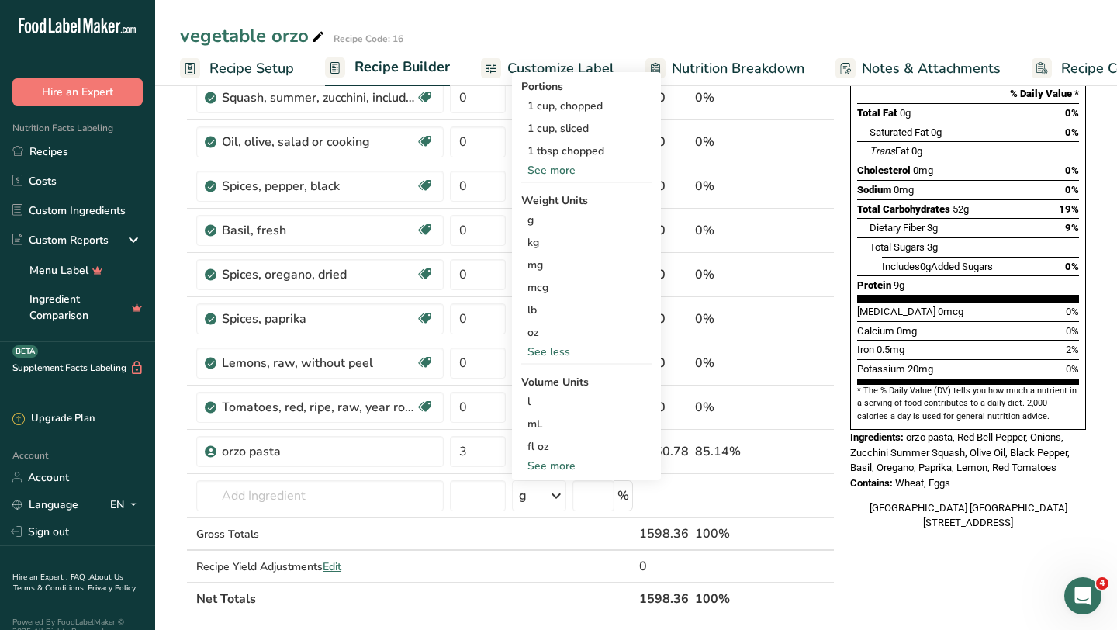
scroll to position [215, 0]
click at [558, 472] on div "Portions 1 cup, chopped 1 cup, sliced 1 tbsp chopped See more Weight Units g kg…" at bounding box center [586, 275] width 149 height 408
click at [560, 459] on div "See more" at bounding box center [586, 464] width 130 height 16
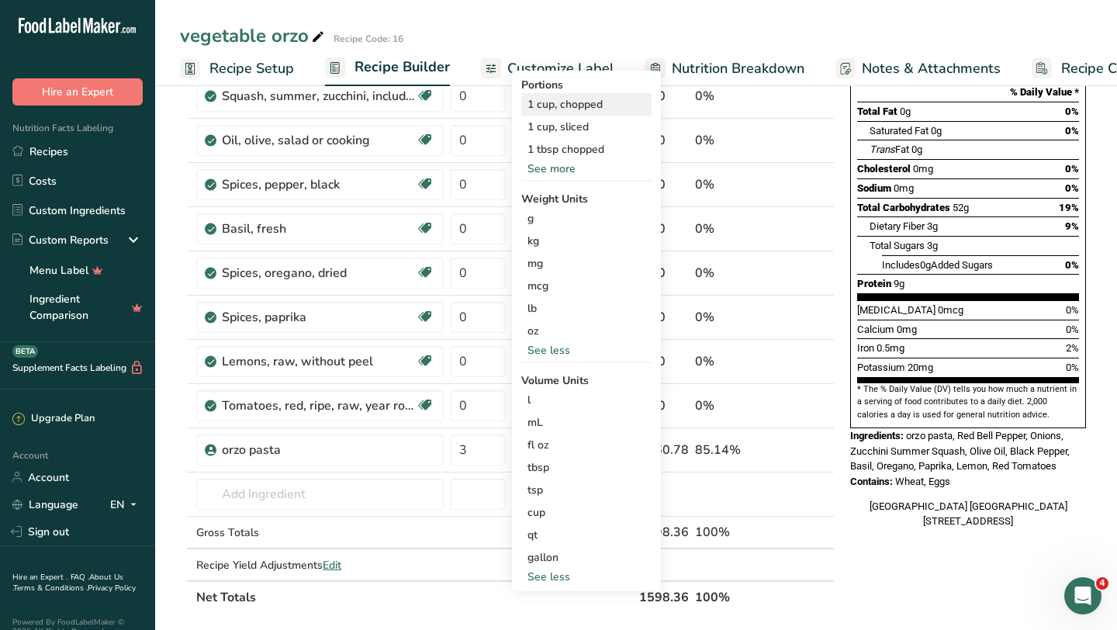
click at [601, 104] on div "1 cup, chopped" at bounding box center [586, 104] width 130 height 22
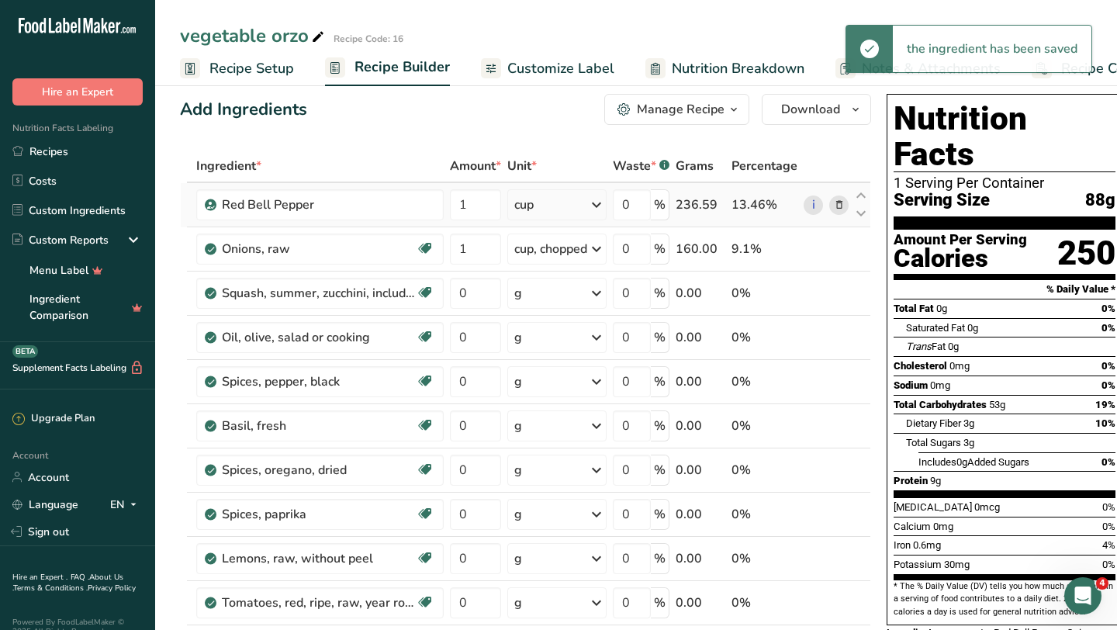
scroll to position [16, 0]
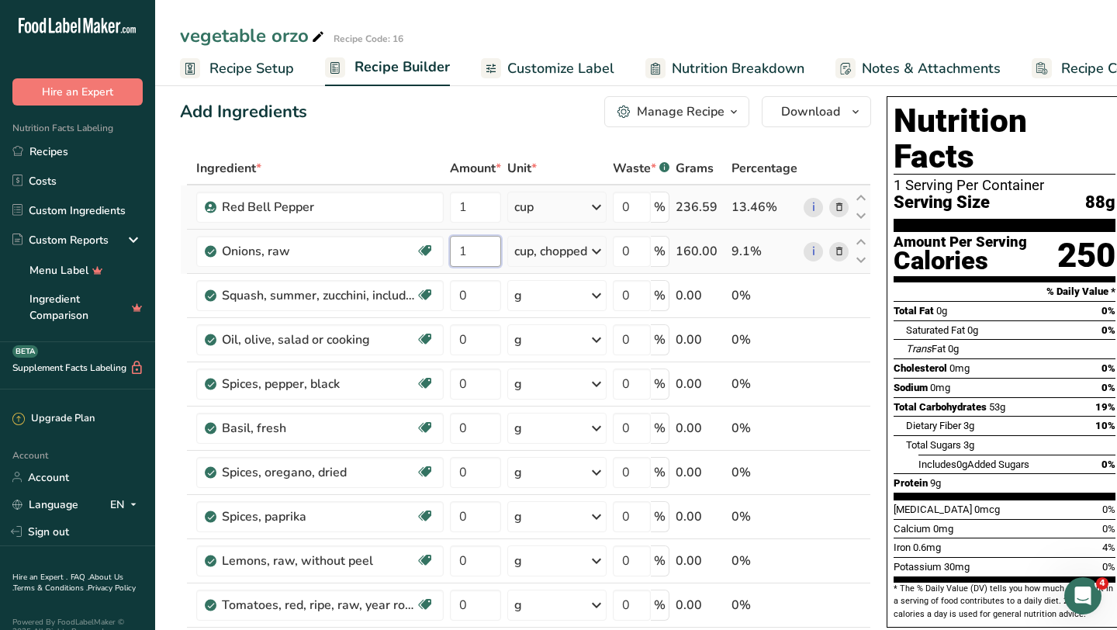
click at [476, 251] on input "1" at bounding box center [475, 251] width 51 height 31
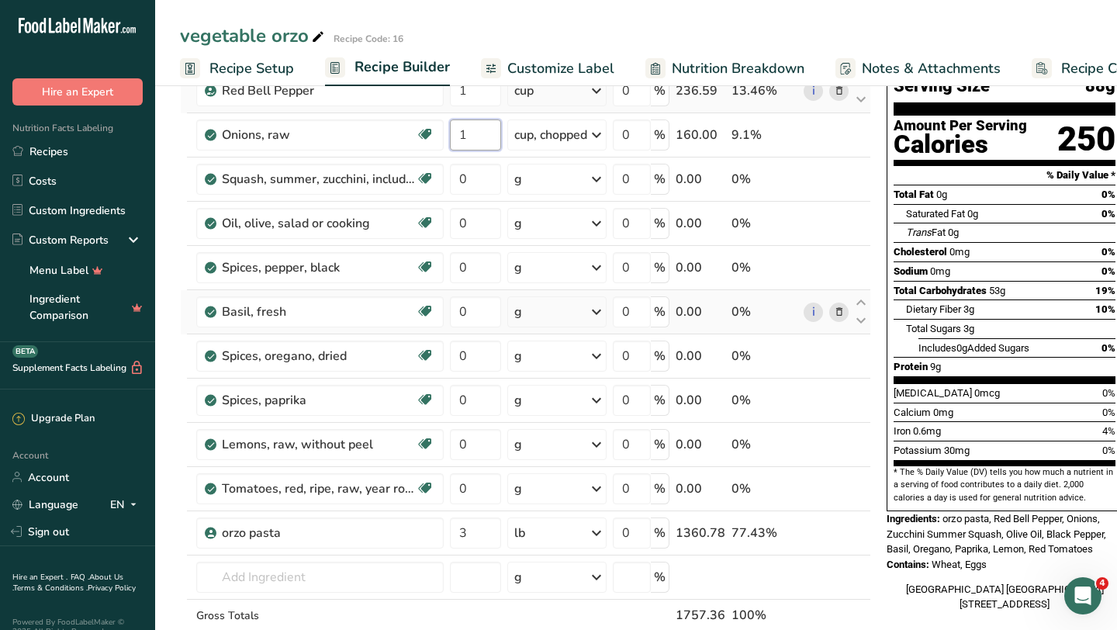
scroll to position [171, 0]
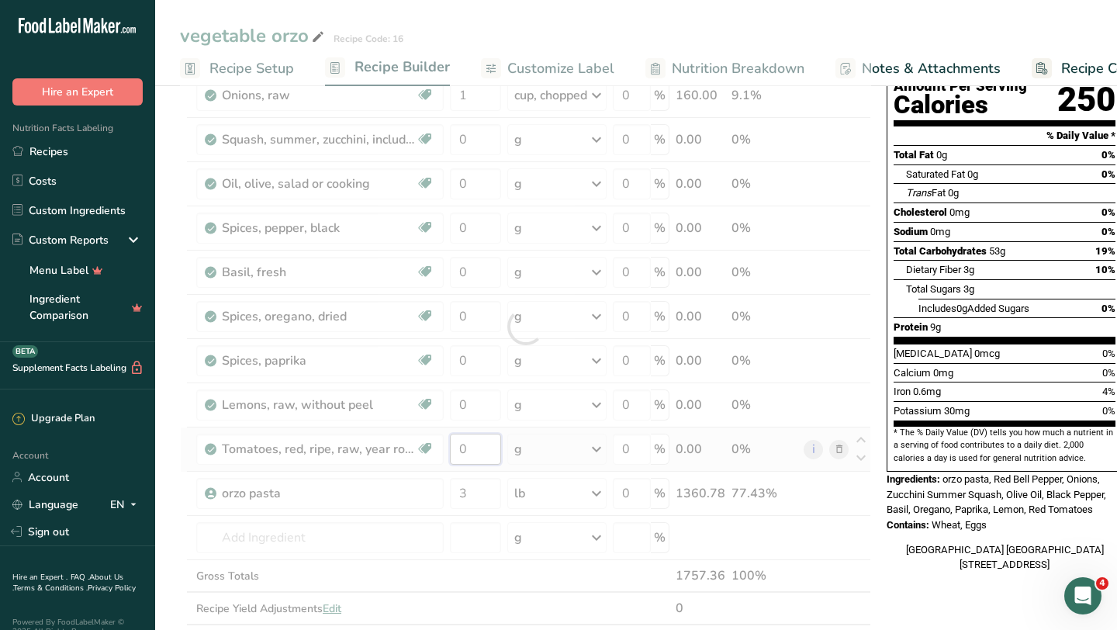
click at [472, 453] on div "Ingredient * Amount * Unit * Waste * .a-a{fill:#347362;}.b-a{fill:#fff;} Grams …" at bounding box center [525, 326] width 691 height 661
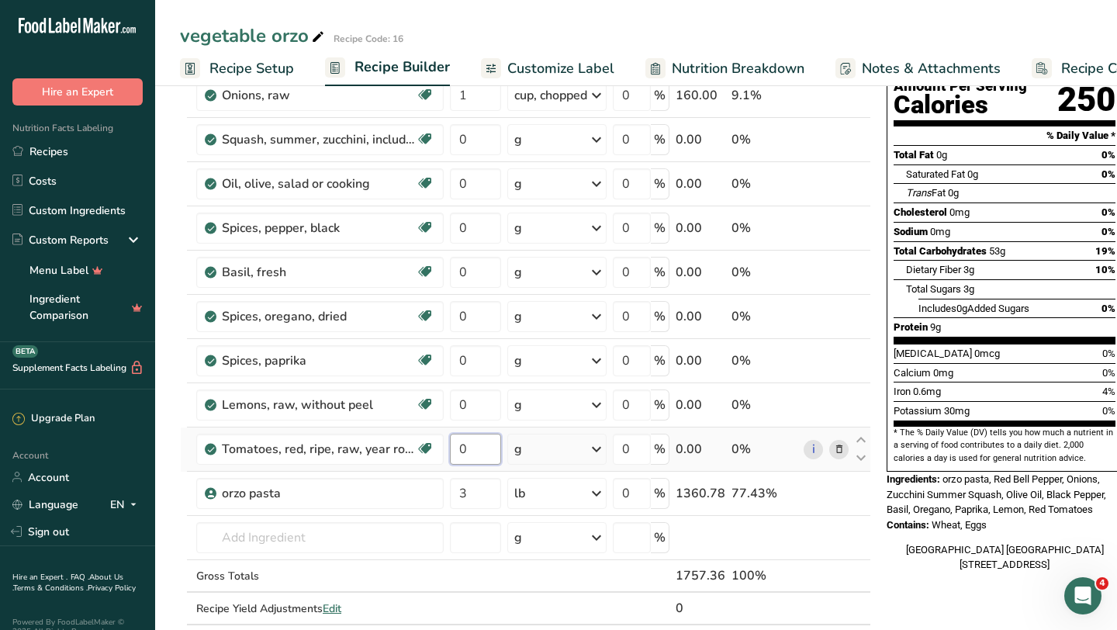
click at [485, 447] on input "0" at bounding box center [475, 449] width 51 height 31
type input "1"
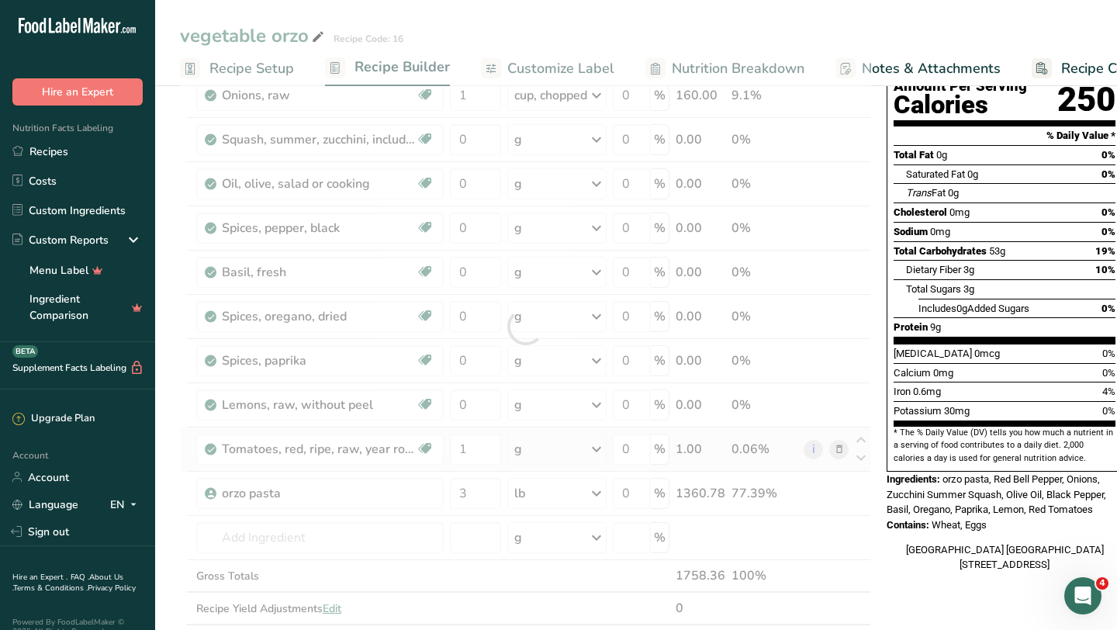
click at [568, 458] on div "Ingredient * Amount * Unit * Waste * .a-a{fill:#347362;}.b-a{fill:#fff;} Grams …" at bounding box center [525, 326] width 691 height 661
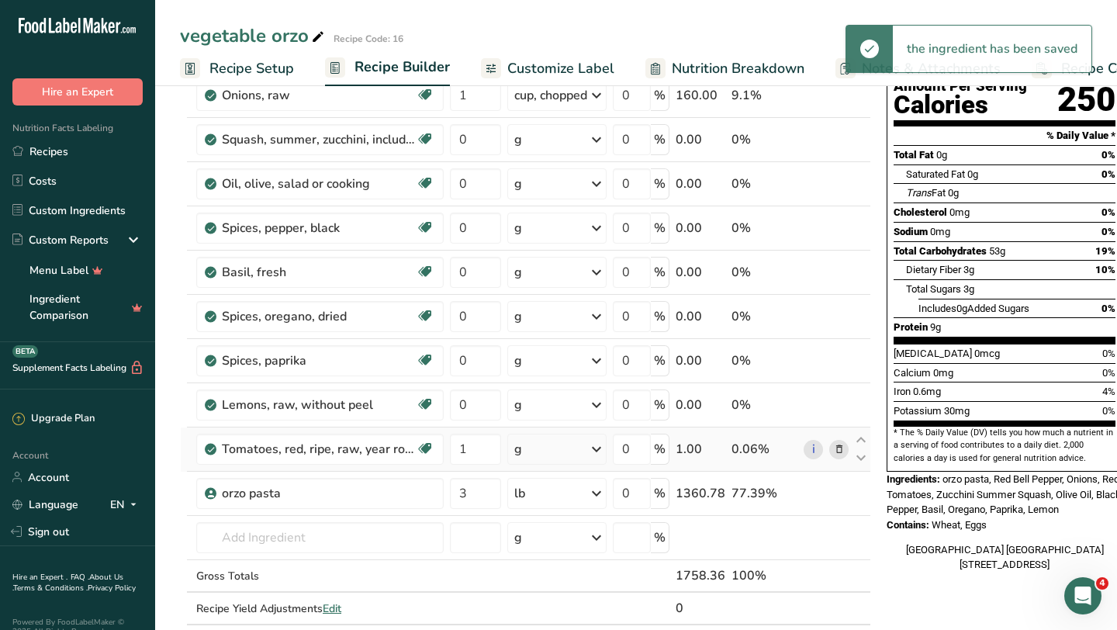
click at [568, 458] on div "g" at bounding box center [556, 449] width 99 height 31
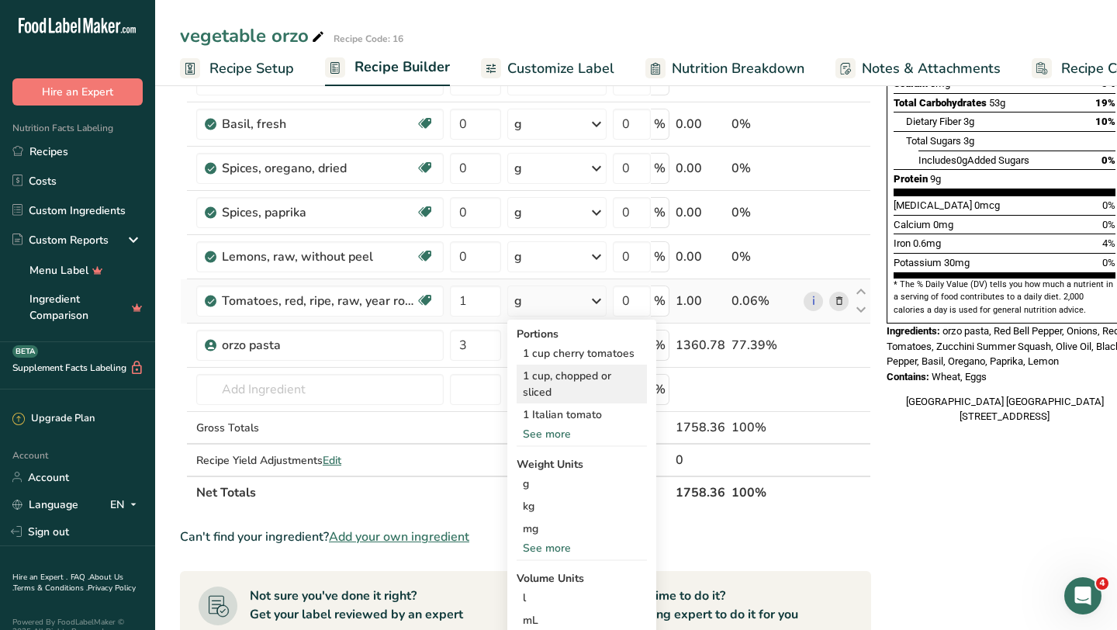
scroll to position [321, 0]
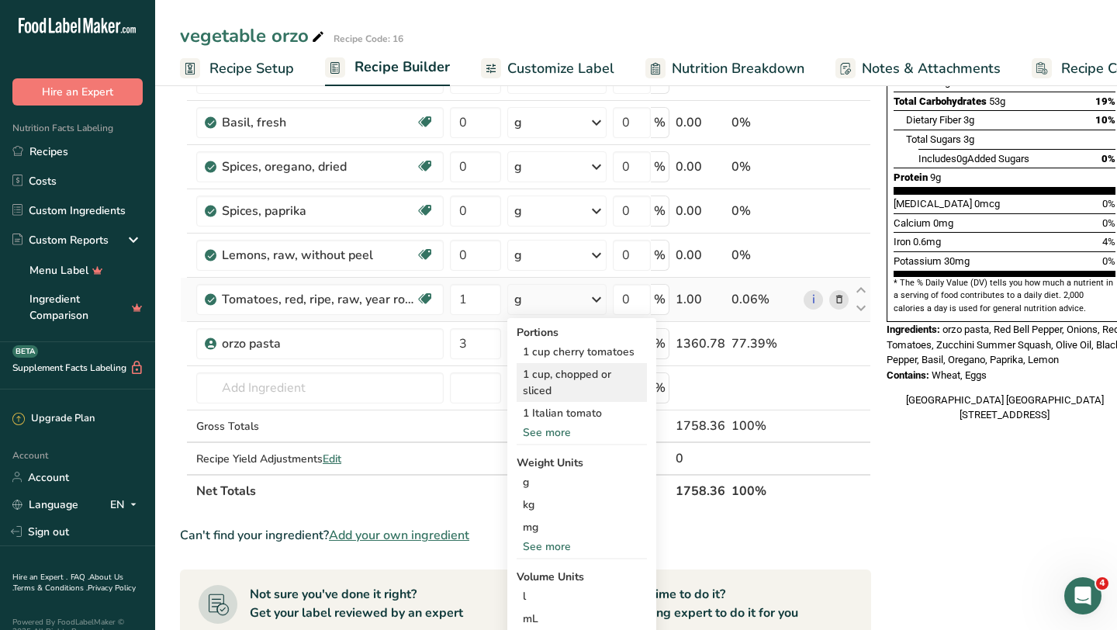
click at [555, 382] on div "1 cup, chopped or sliced" at bounding box center [582, 382] width 130 height 39
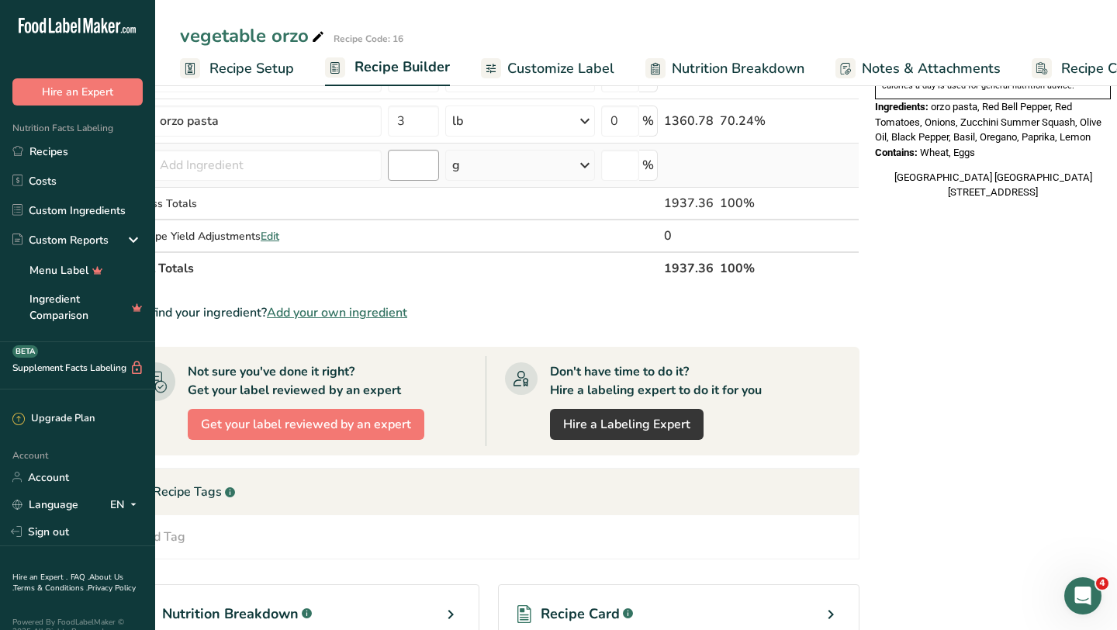
scroll to position [396, 0]
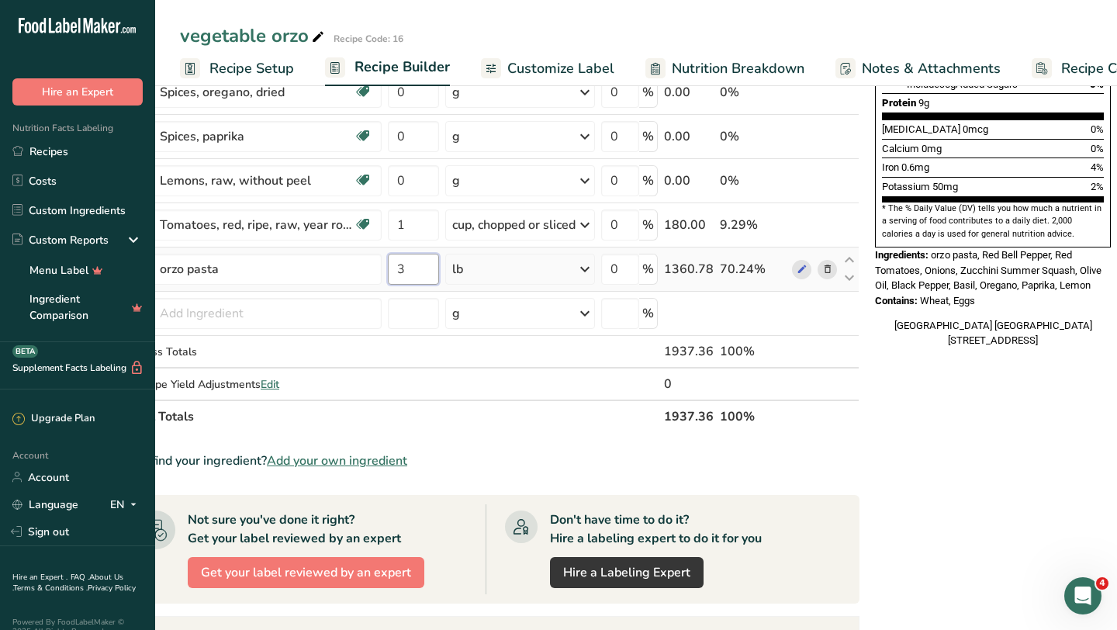
click at [417, 267] on input "3" at bounding box center [413, 269] width 51 height 31
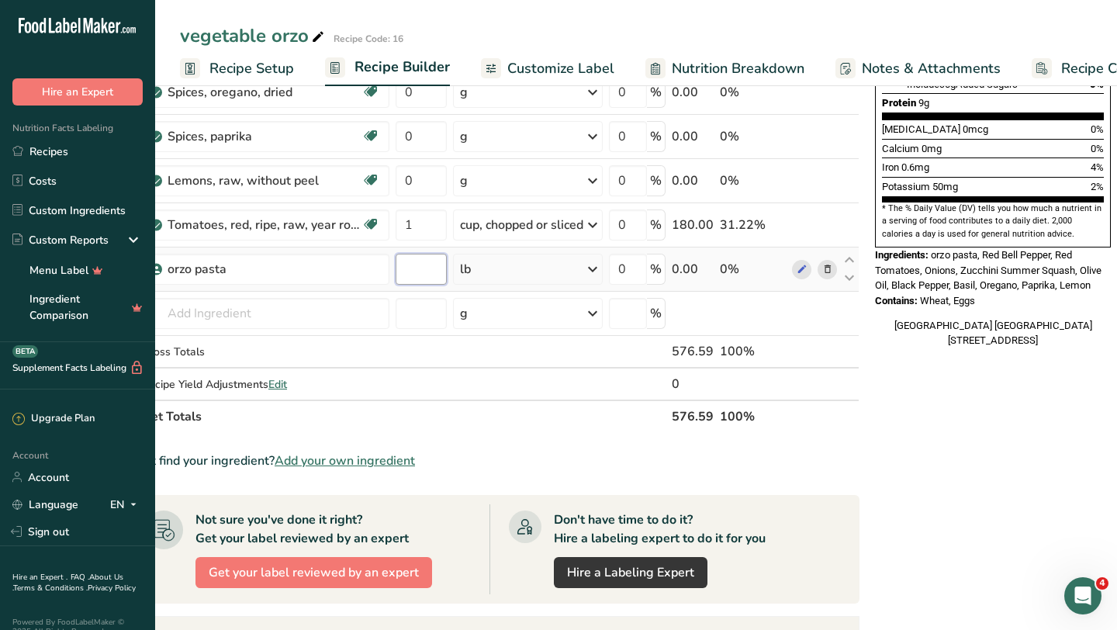
scroll to position [0, 54]
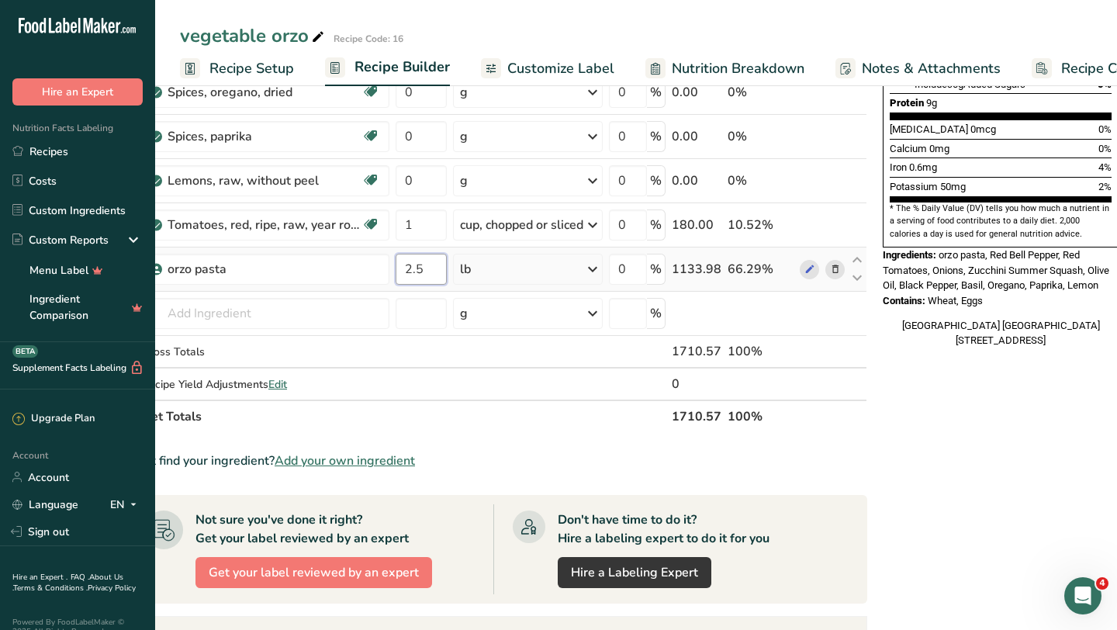
type input "2.5"
click at [513, 271] on div "Ingredient * Amount * Unit * Waste * .a-a{fill:#347362;}.b-a{fill:#fff;} Grams …" at bounding box center [497, 102] width 742 height 661
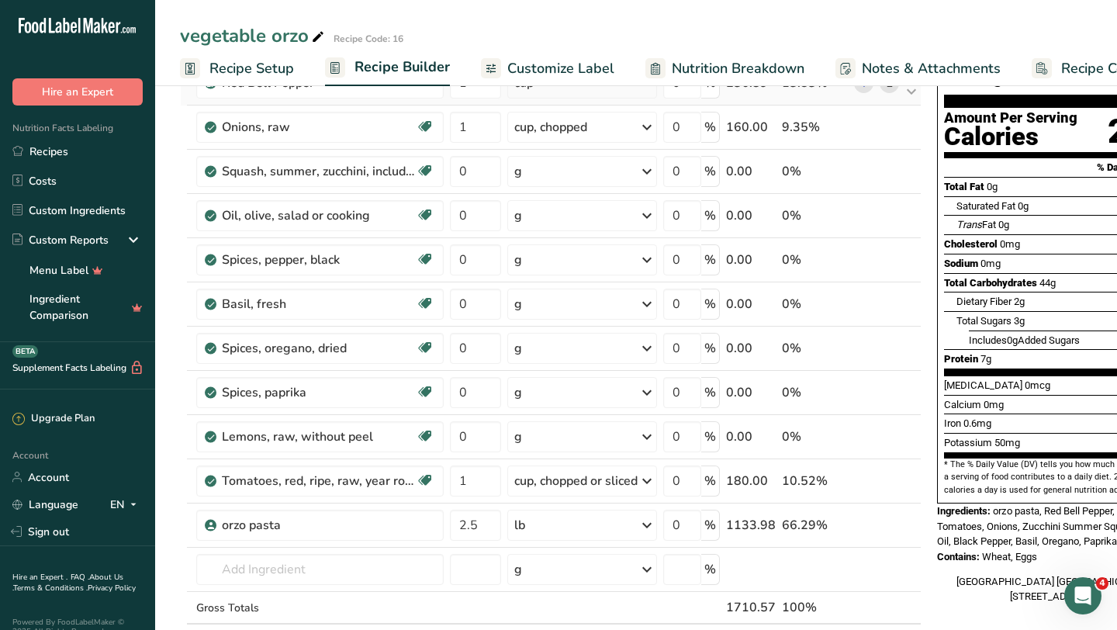
scroll to position [47, 0]
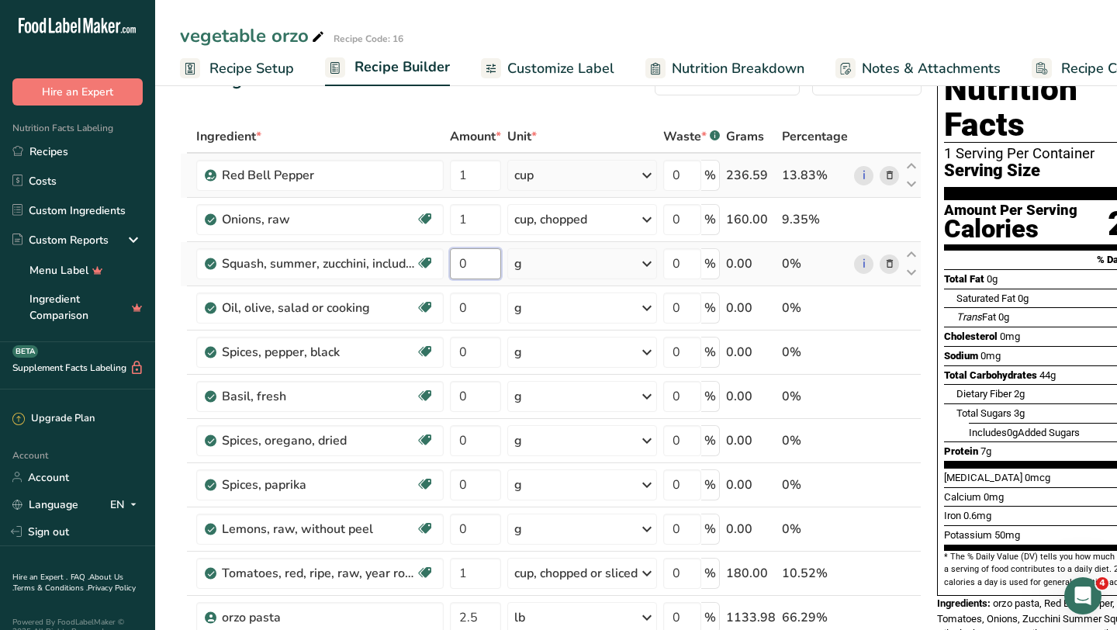
click at [479, 264] on input "0" at bounding box center [475, 263] width 51 height 31
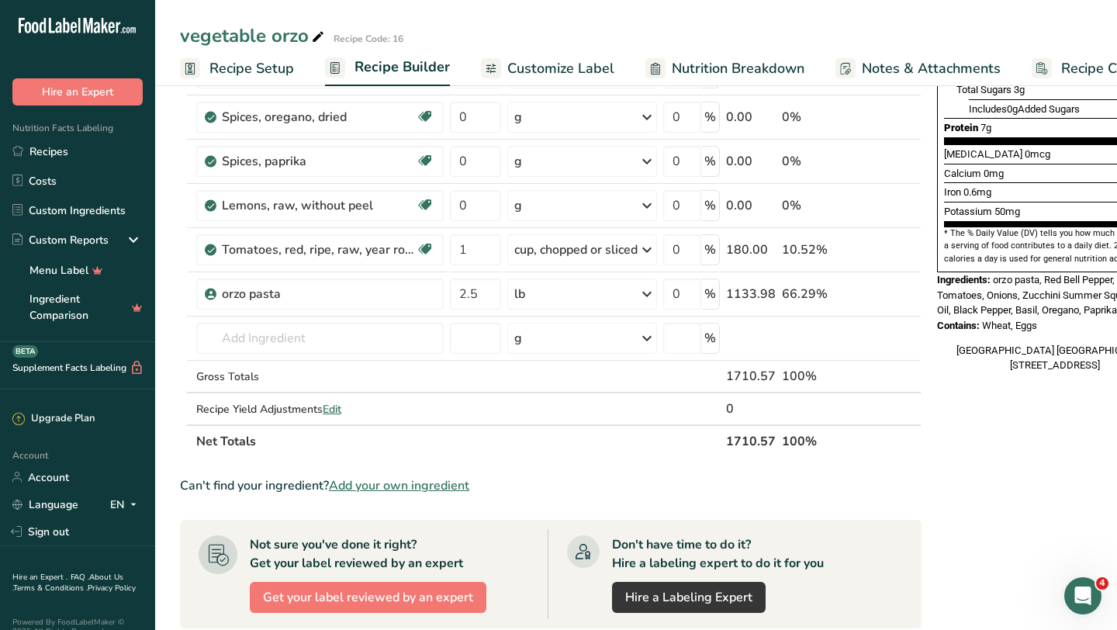
scroll to position [450, 0]
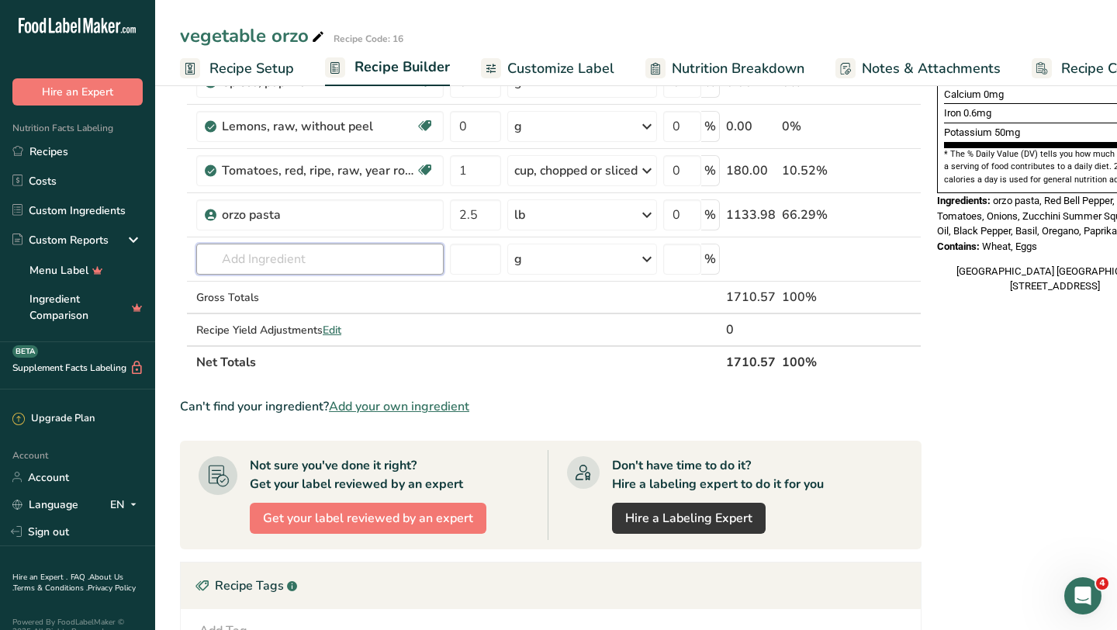
click at [234, 258] on div "Ingredient * Amount * Unit * Waste * .a-a{fill:#347362;}.b-a{fill:#fff;} Grams …" at bounding box center [551, 48] width 742 height 661
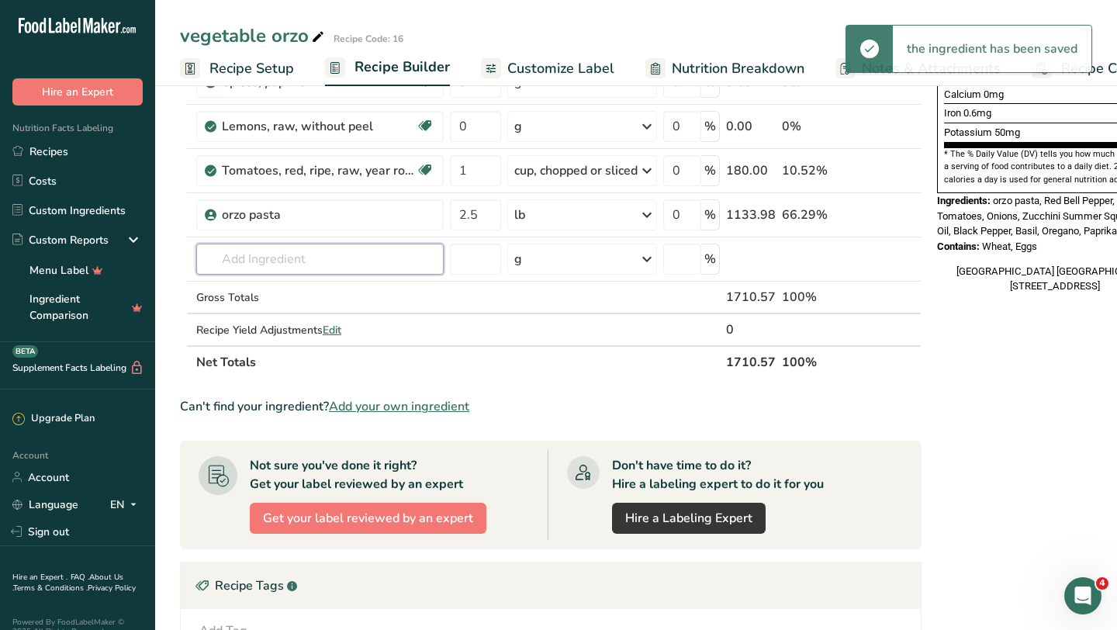
scroll to position [461, 0]
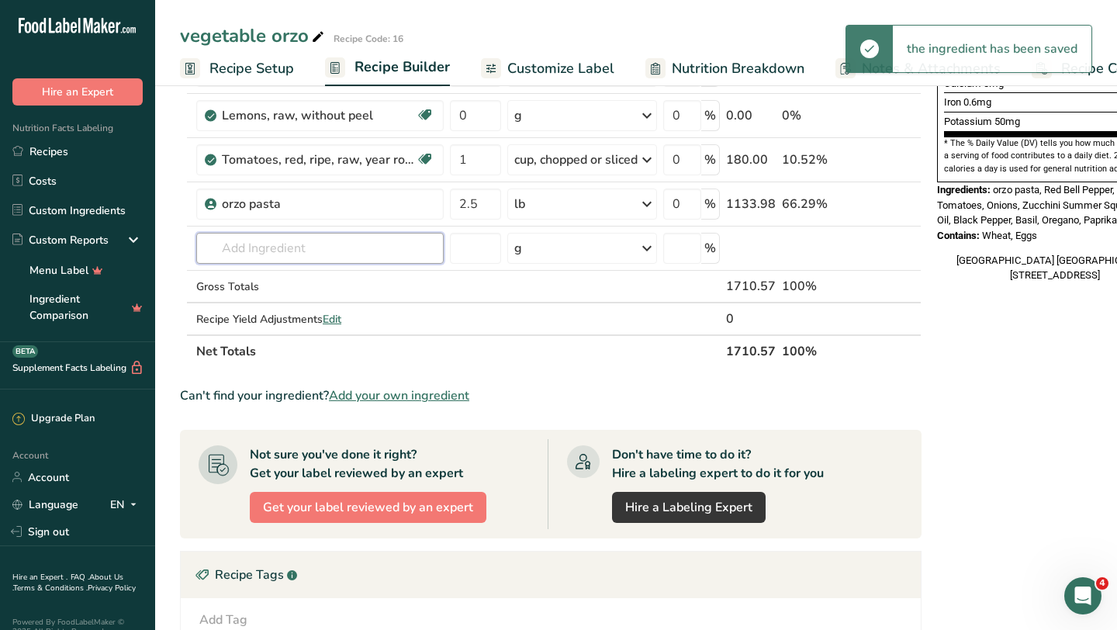
click at [234, 258] on input "text" at bounding box center [319, 248] width 247 height 31
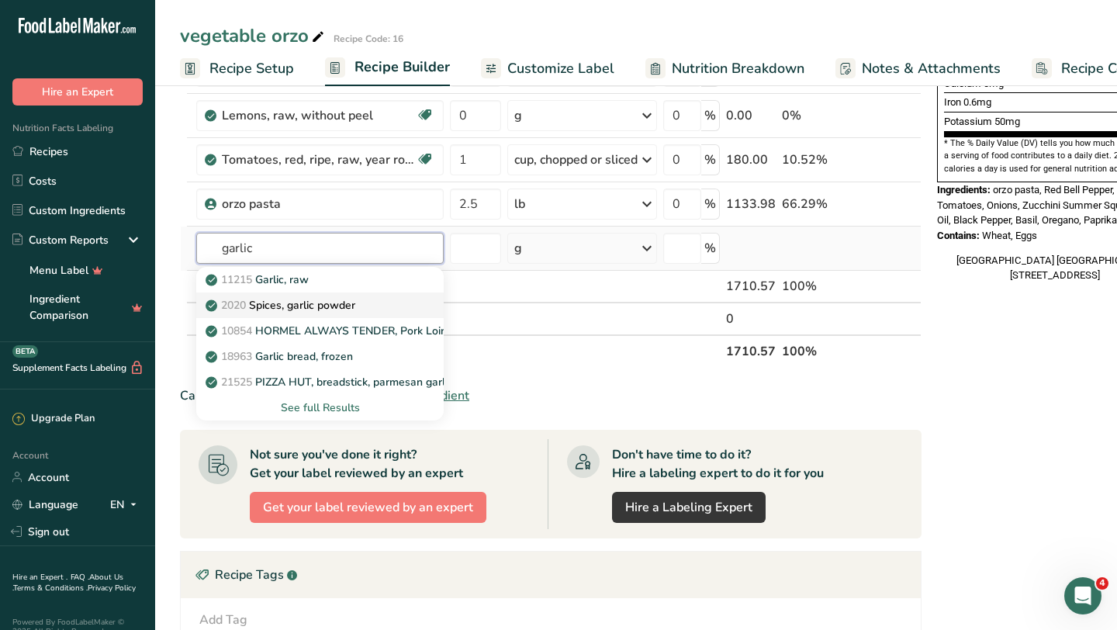
type input "garlic"
click at [271, 300] on p "2020 Spices, garlic powder" at bounding box center [282, 305] width 147 height 16
type input "Spices, garlic powder"
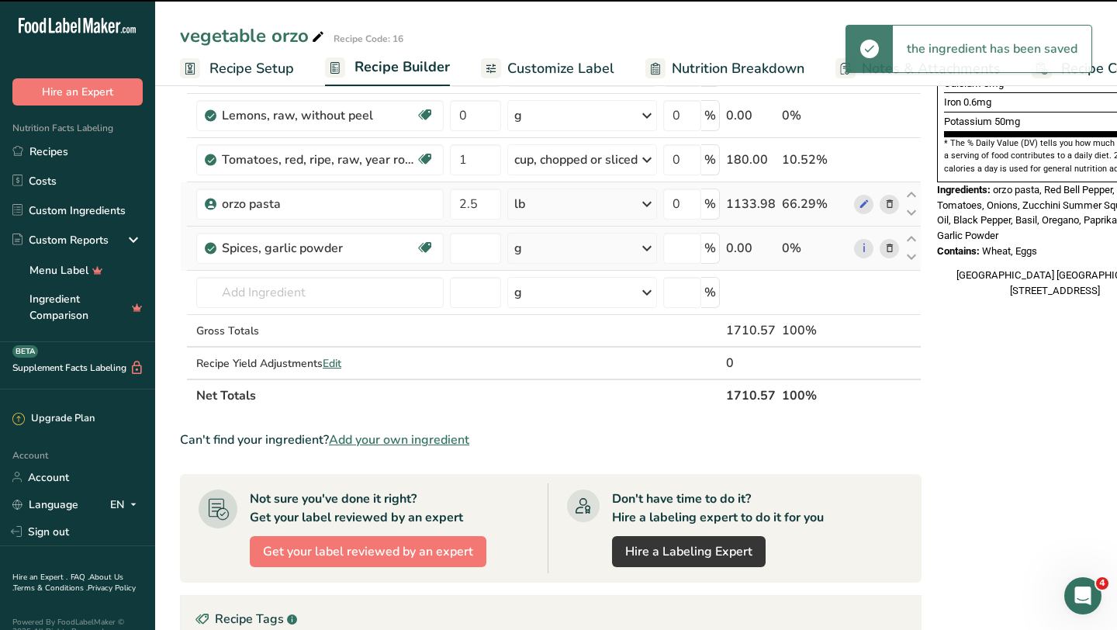
type input "0"
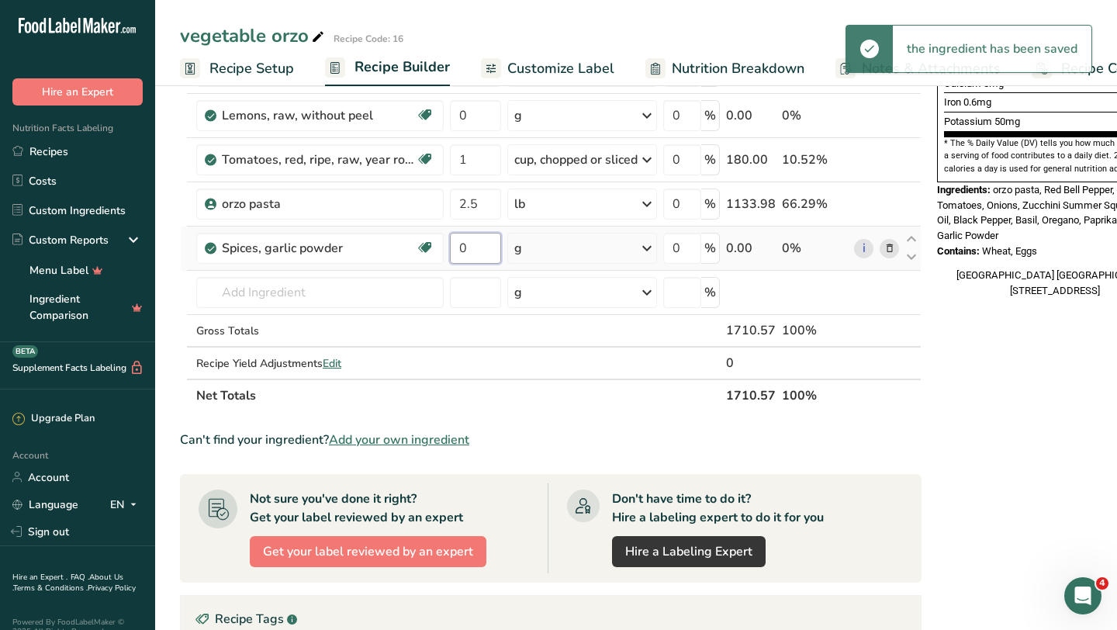
click at [482, 254] on input "0" at bounding box center [475, 248] width 51 height 31
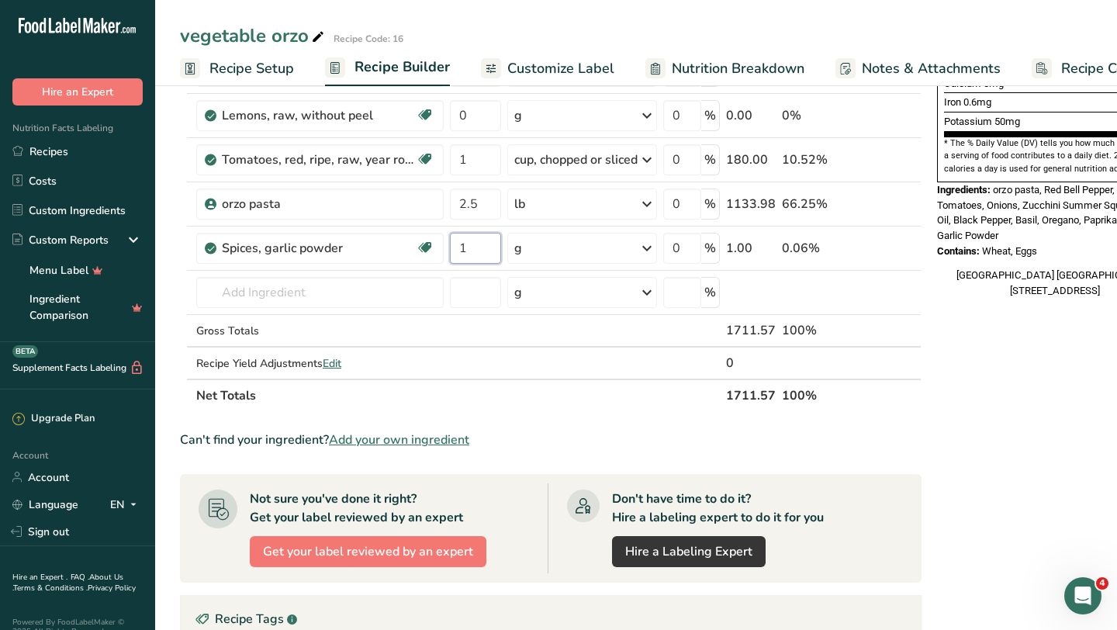
type input "1"
click at [552, 254] on div "Ingredient * Amount * Unit * Waste * .a-a{fill:#347362;}.b-a{fill:#fff;} Grams …" at bounding box center [551, 59] width 742 height 705
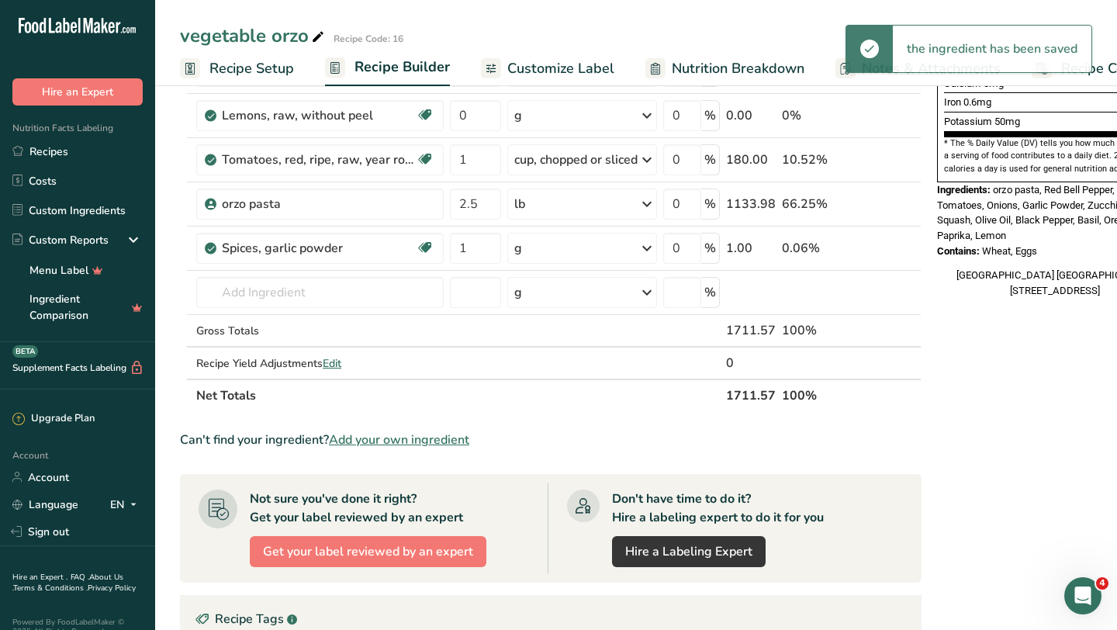
click at [552, 254] on div "g" at bounding box center [582, 248] width 150 height 31
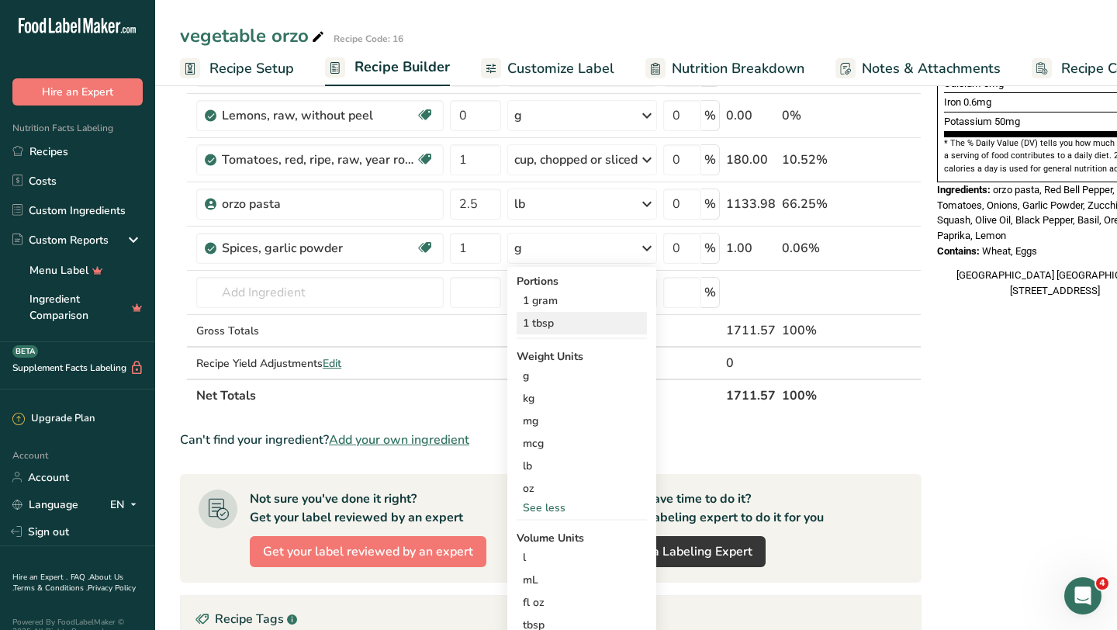
click at [566, 319] on div "1 tbsp" at bounding box center [582, 323] width 130 height 22
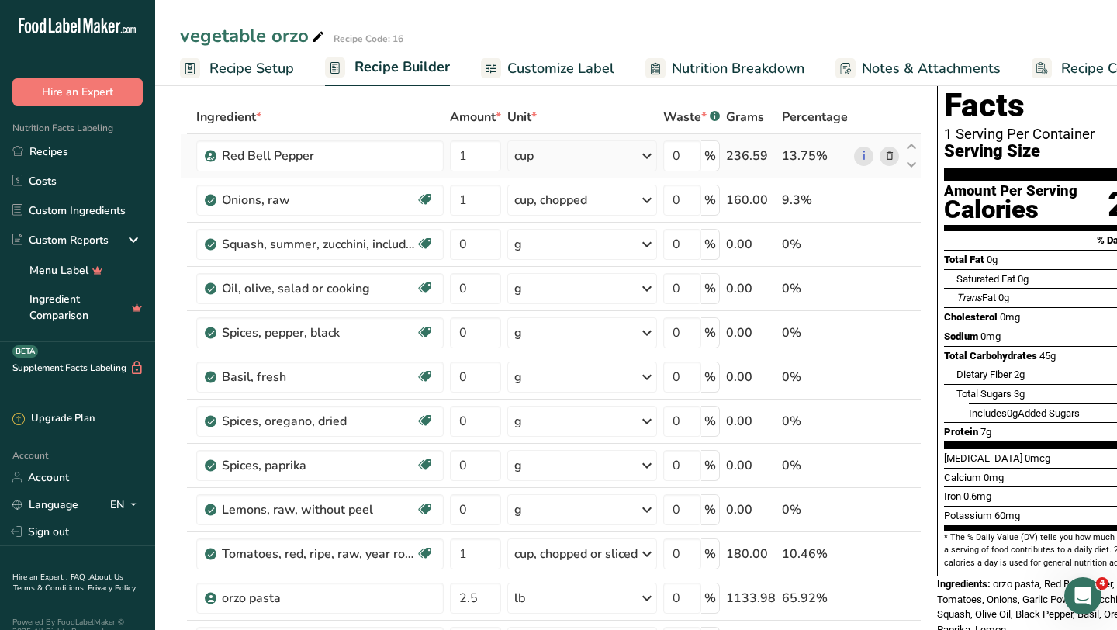
scroll to position [62, 0]
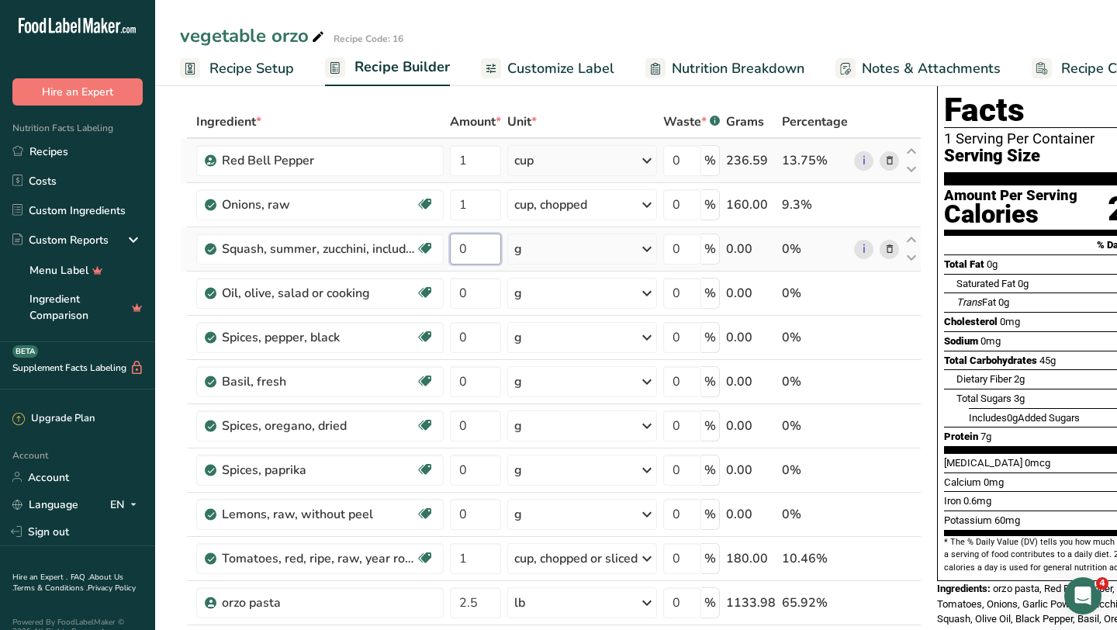
click at [476, 240] on input "0" at bounding box center [475, 248] width 51 height 31
type input "2"
click at [553, 250] on div "Ingredient * Amount * Unit * Waste * .a-a{fill:#347362;}.b-a{fill:#fff;} Grams …" at bounding box center [551, 457] width 742 height 705
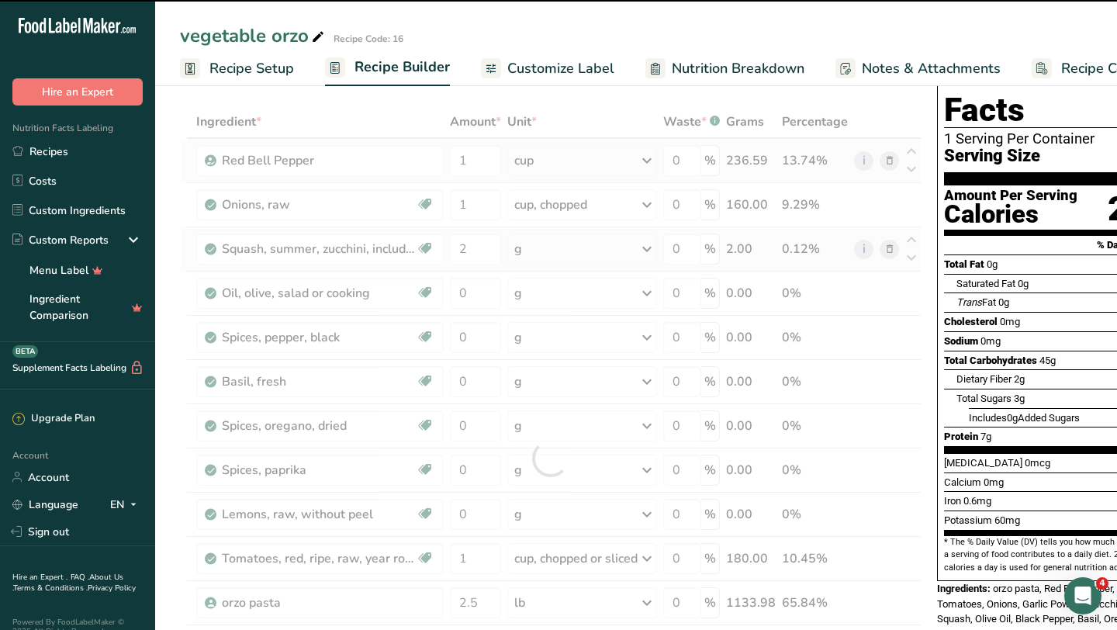
click at [538, 253] on div "g" at bounding box center [582, 248] width 150 height 31
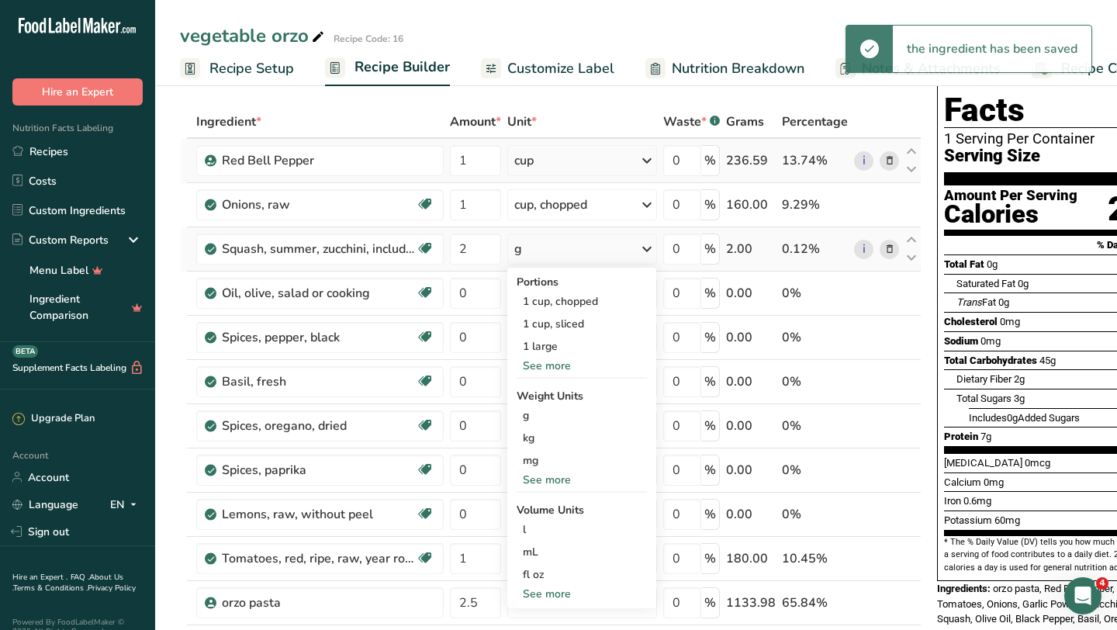
click at [538, 256] on div "g" at bounding box center [582, 248] width 150 height 31
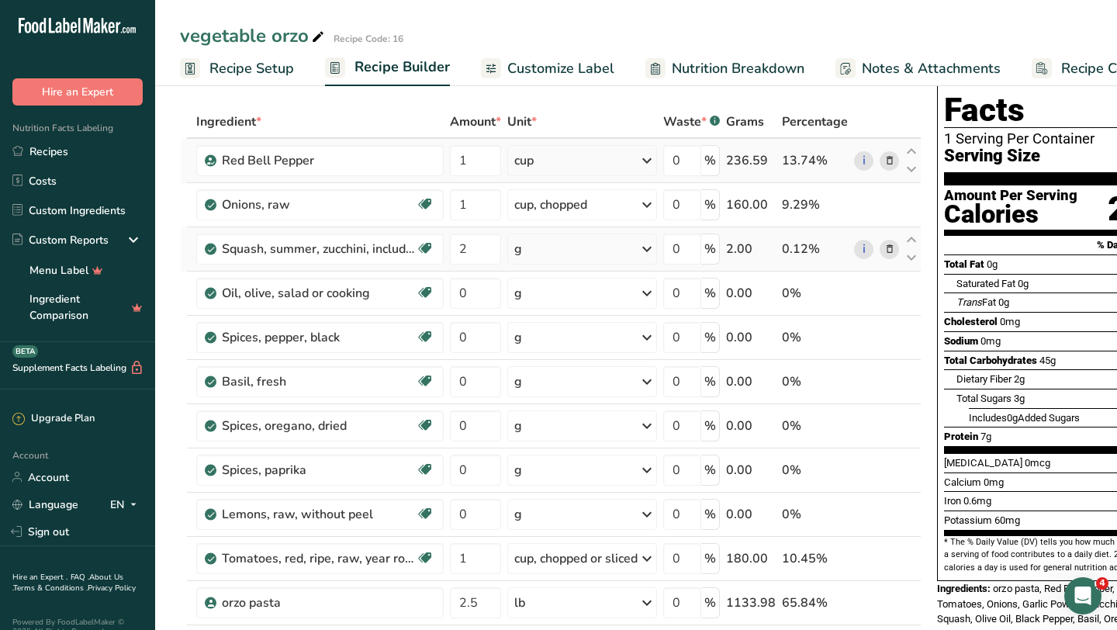
click at [538, 256] on div "g" at bounding box center [582, 248] width 150 height 31
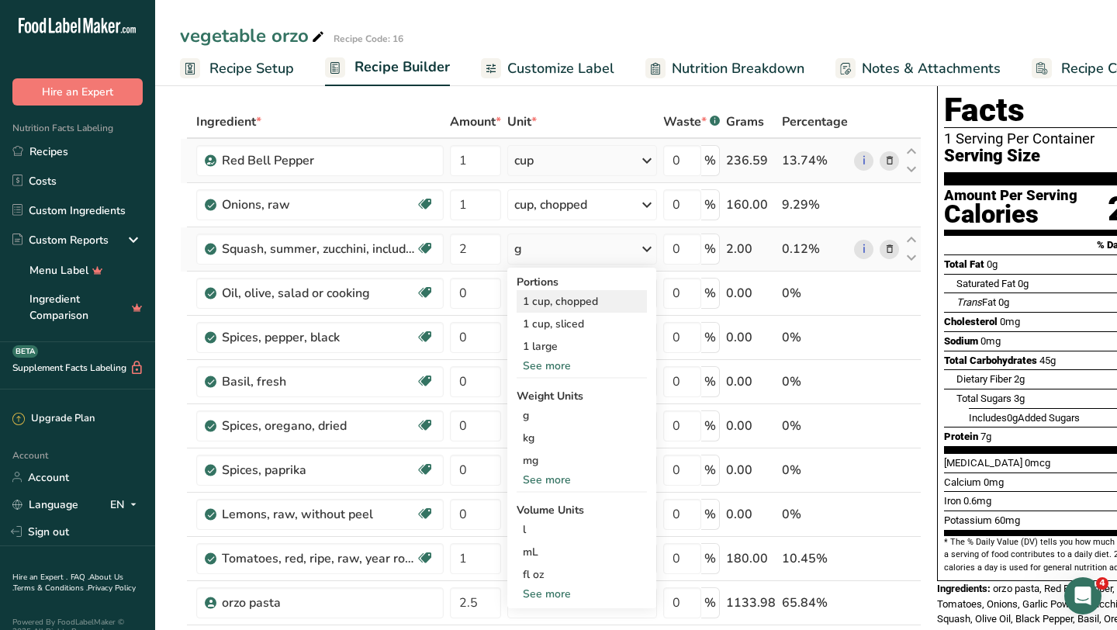
click at [567, 303] on div "1 cup, chopped" at bounding box center [582, 301] width 130 height 22
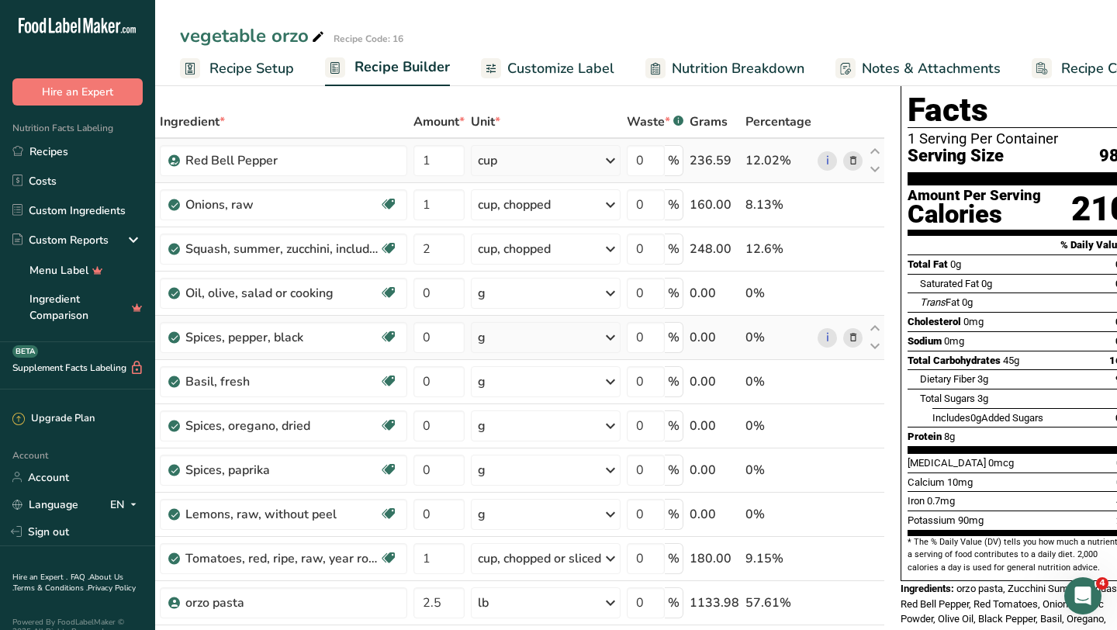
scroll to position [0, 0]
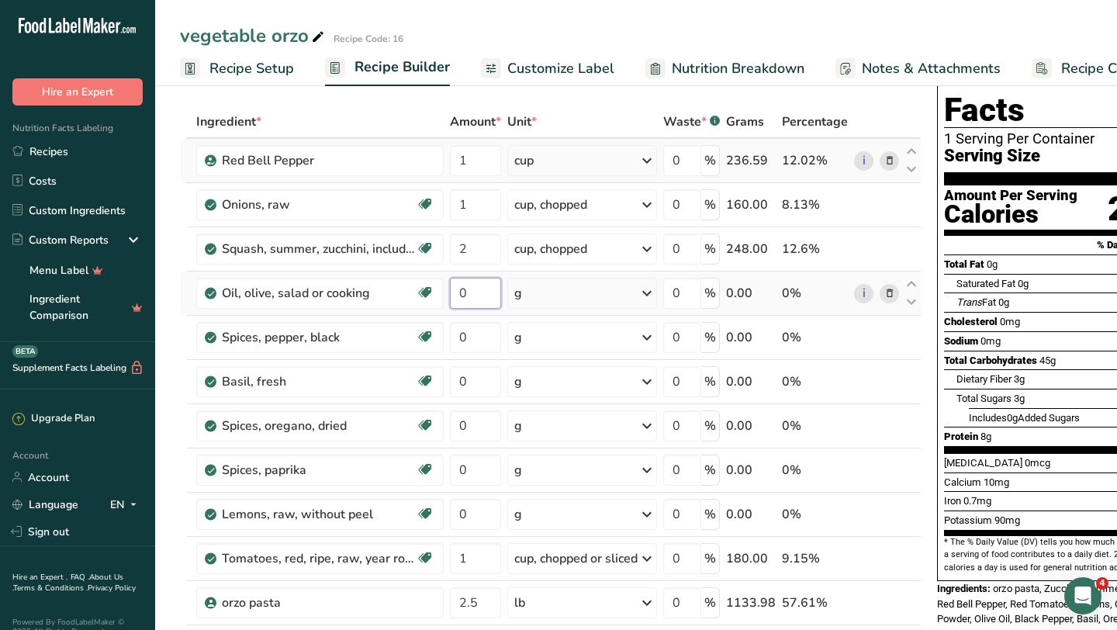
click at [490, 292] on input "0" at bounding box center [475, 293] width 51 height 31
type input "1"
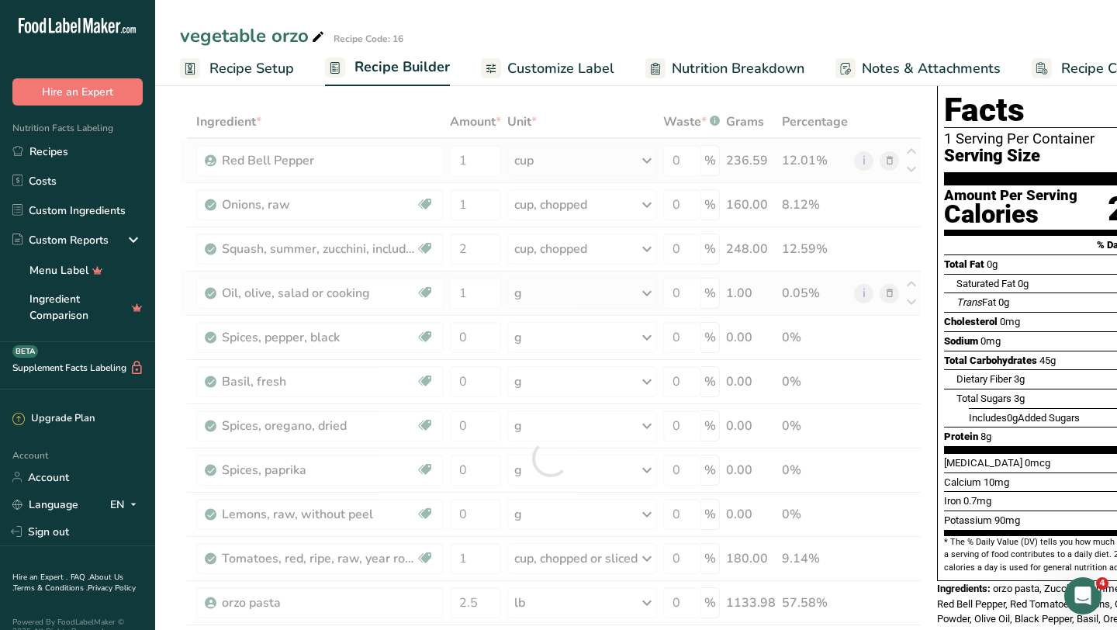
click at [548, 304] on div "Ingredient * Amount * Unit * Waste * .a-a{fill:#347362;}.b-a{fill:#fff;} Grams …" at bounding box center [551, 457] width 742 height 705
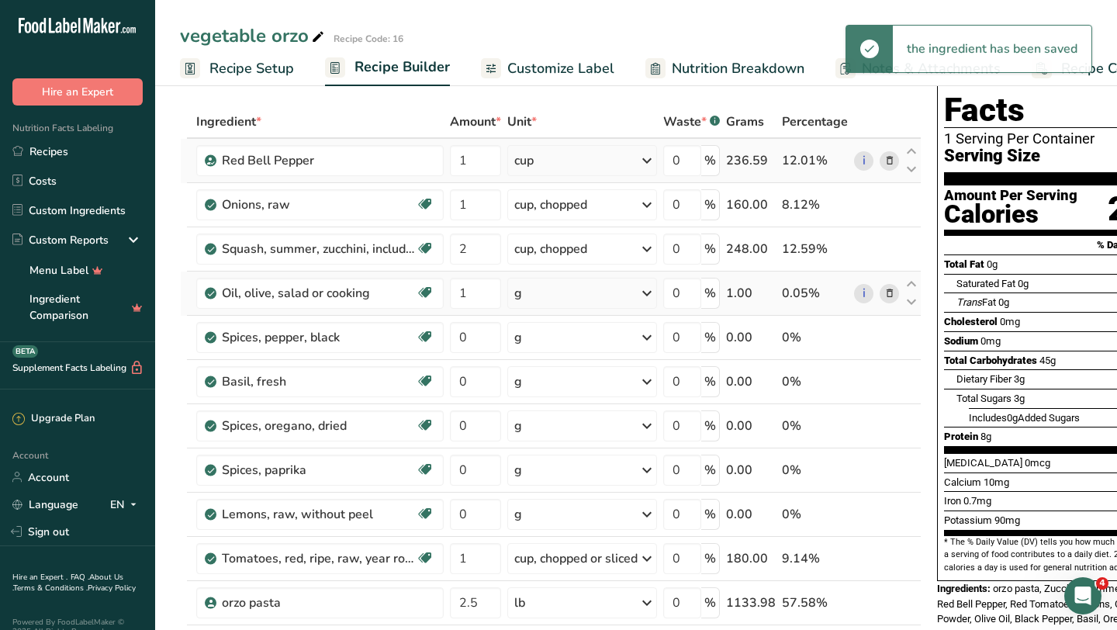
click at [548, 304] on div "g" at bounding box center [582, 293] width 150 height 31
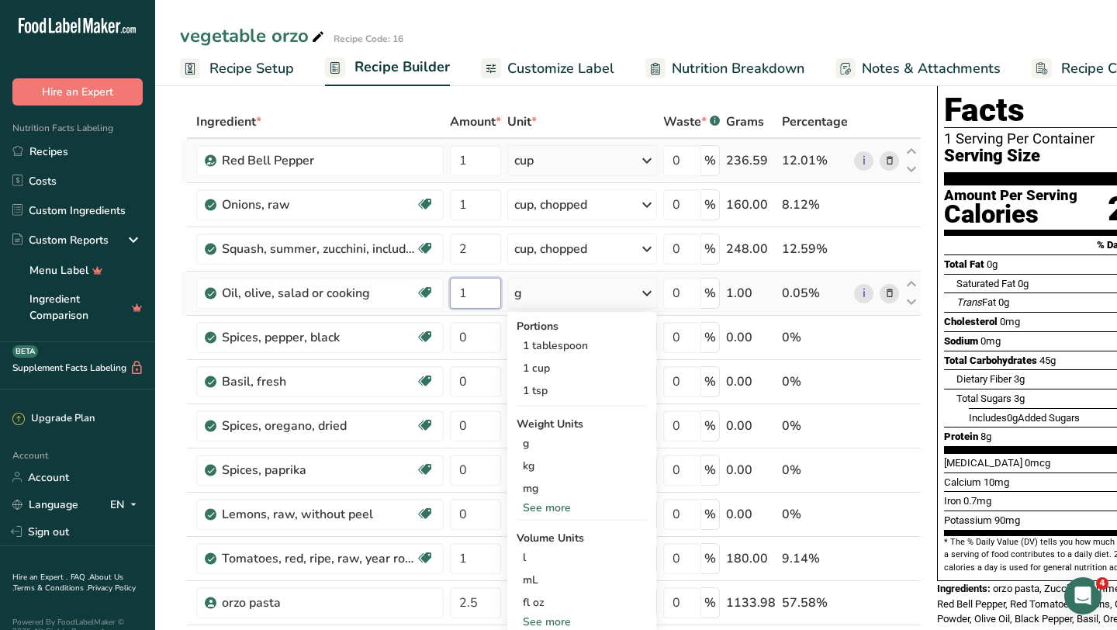
click at [479, 299] on input "1" at bounding box center [475, 293] width 51 height 31
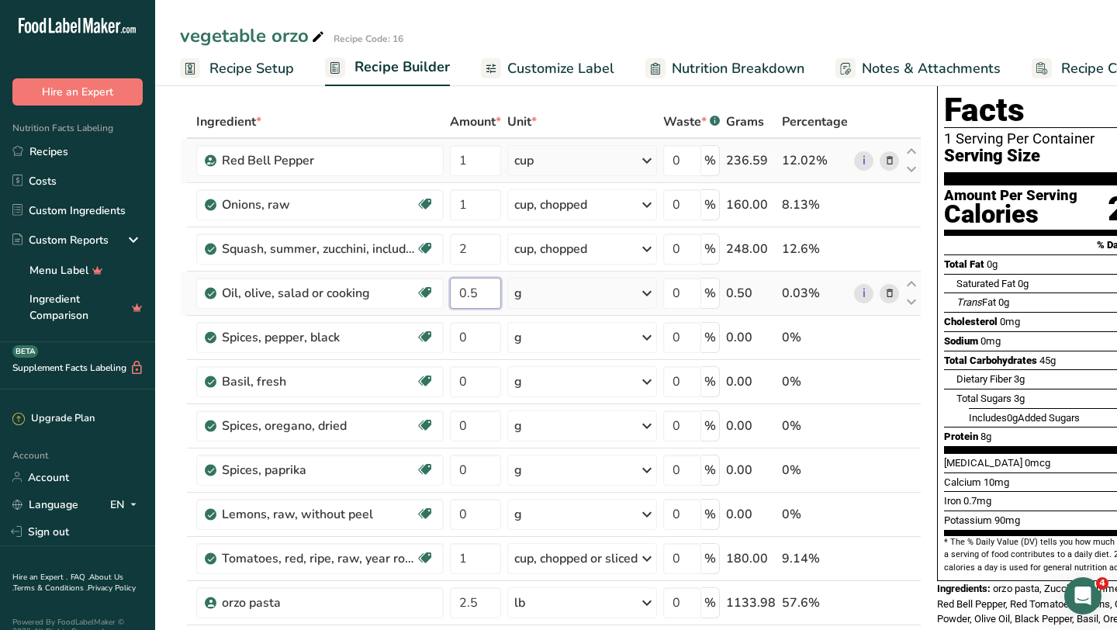
type input "0.5"
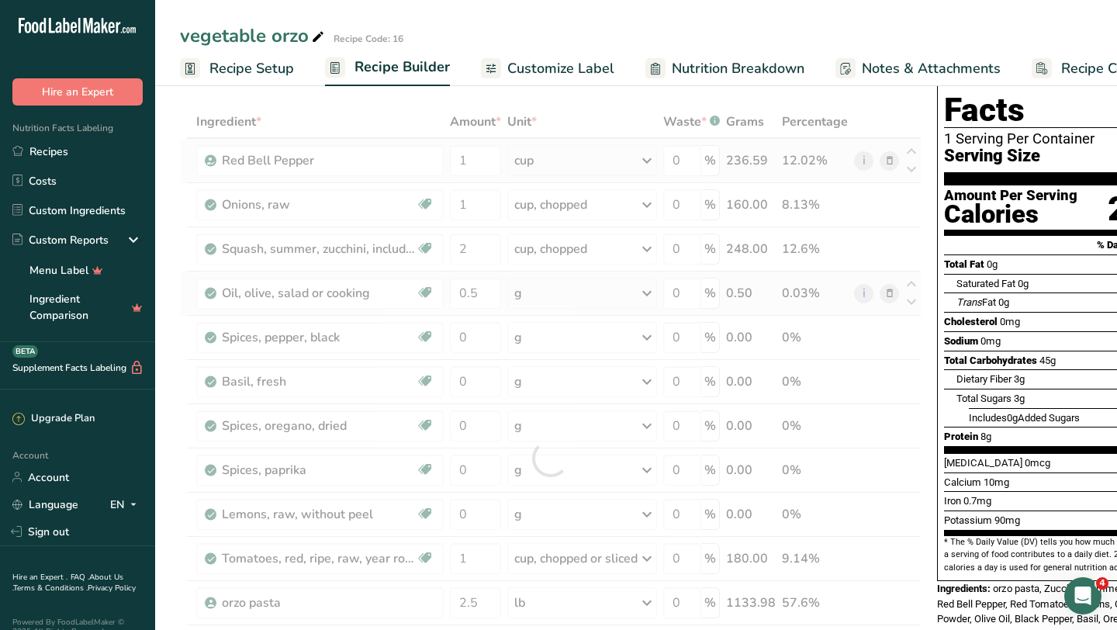
click at [541, 301] on div "Ingredient * Amount * Unit * Waste * .a-a{fill:#347362;}.b-a{fill:#fff;} Grams …" at bounding box center [551, 457] width 742 height 705
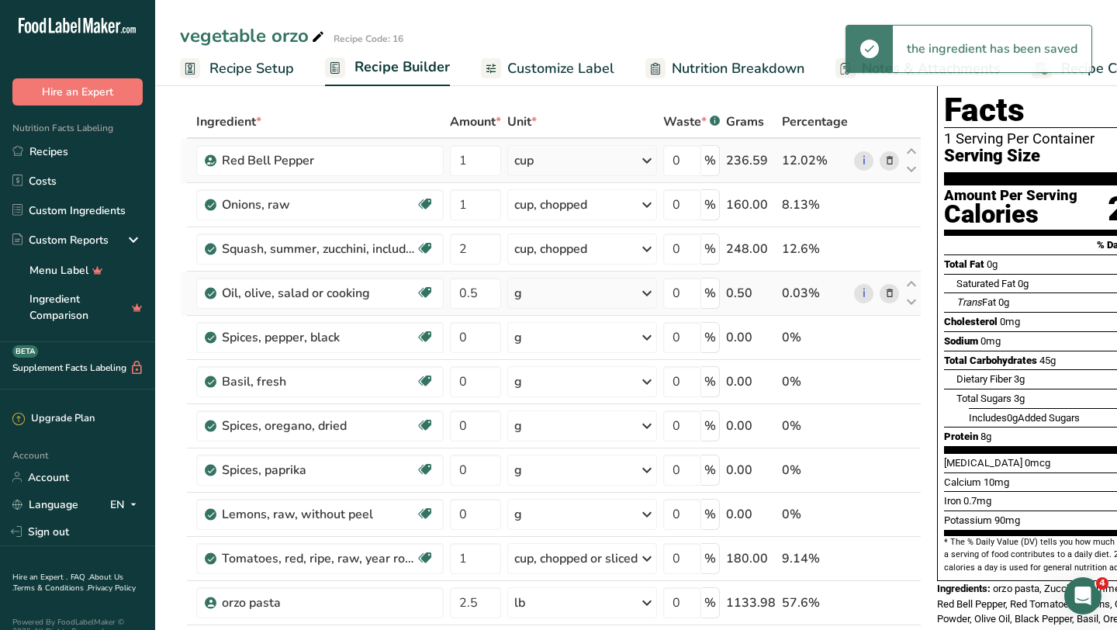
click at [541, 301] on div "g" at bounding box center [582, 293] width 150 height 31
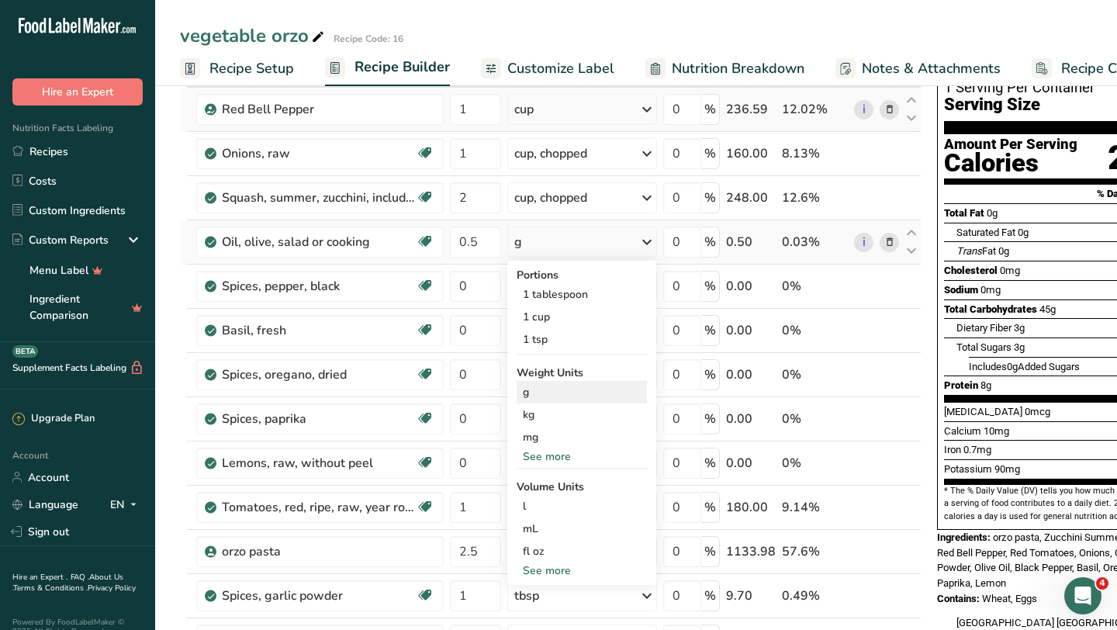
scroll to position [114, 0]
click at [569, 569] on div "See more" at bounding box center [582, 570] width 130 height 16
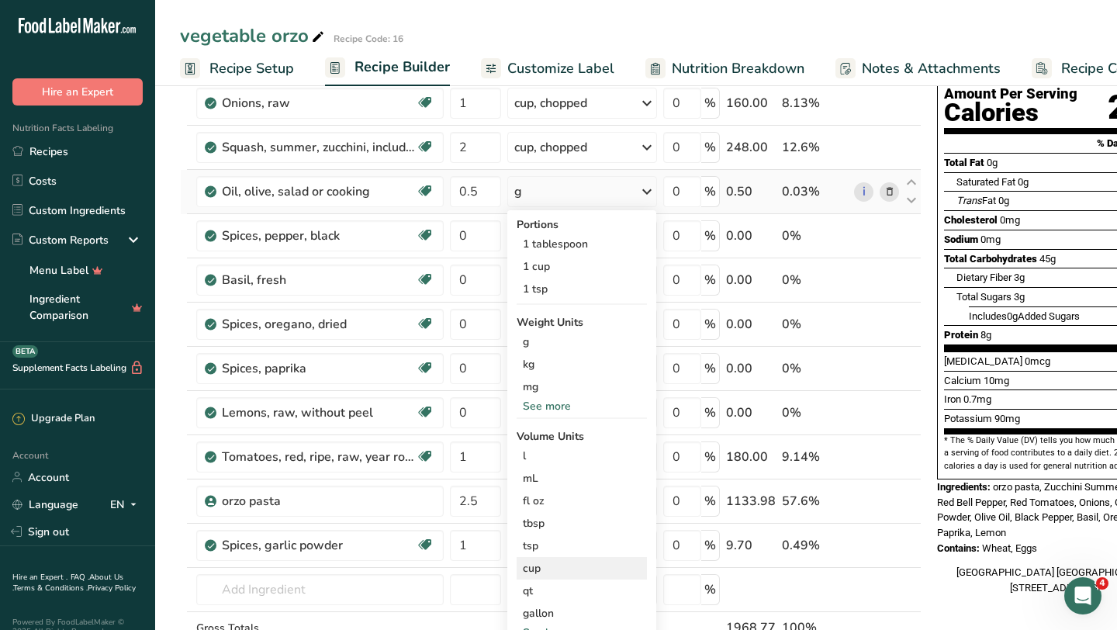
scroll to position [171, 0]
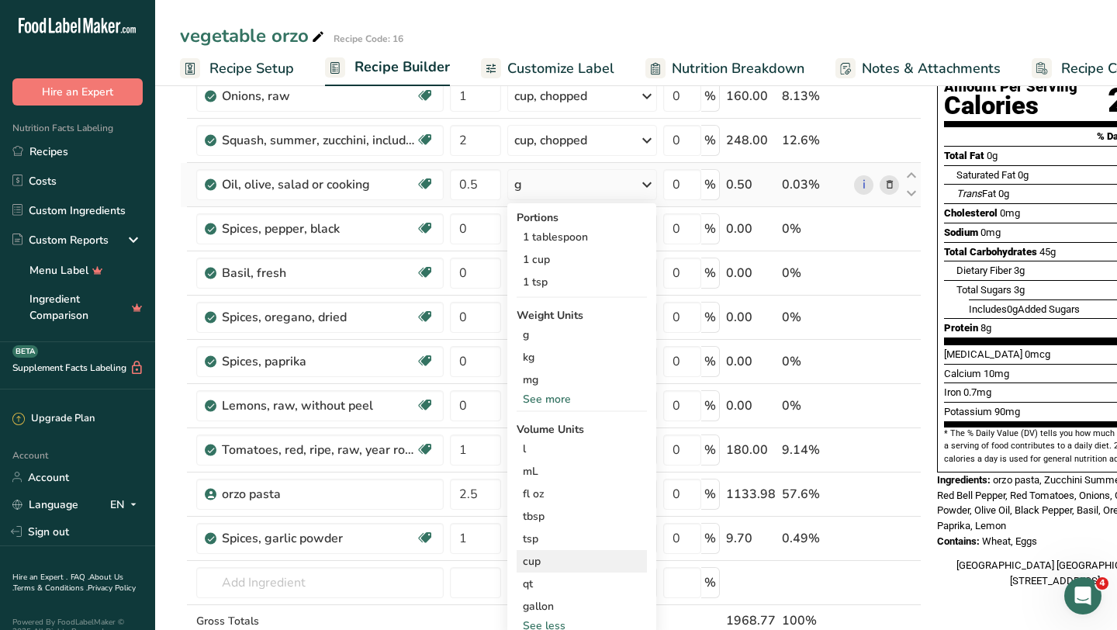
click at [551, 559] on div "cup" at bounding box center [582, 561] width 118 height 16
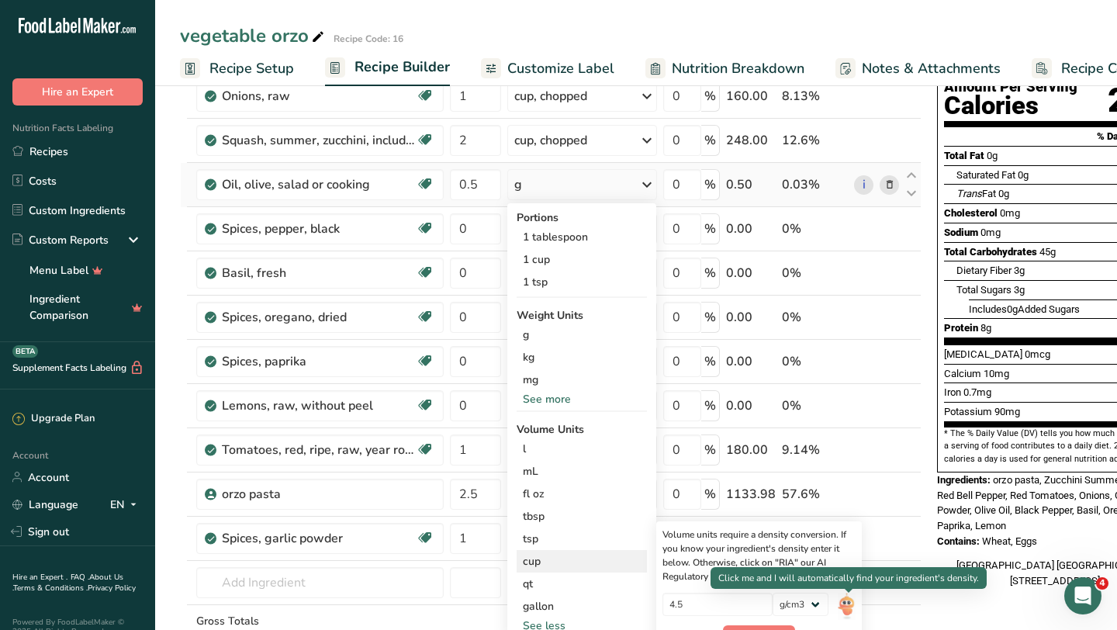
click at [845, 603] on img at bounding box center [846, 606] width 17 height 27
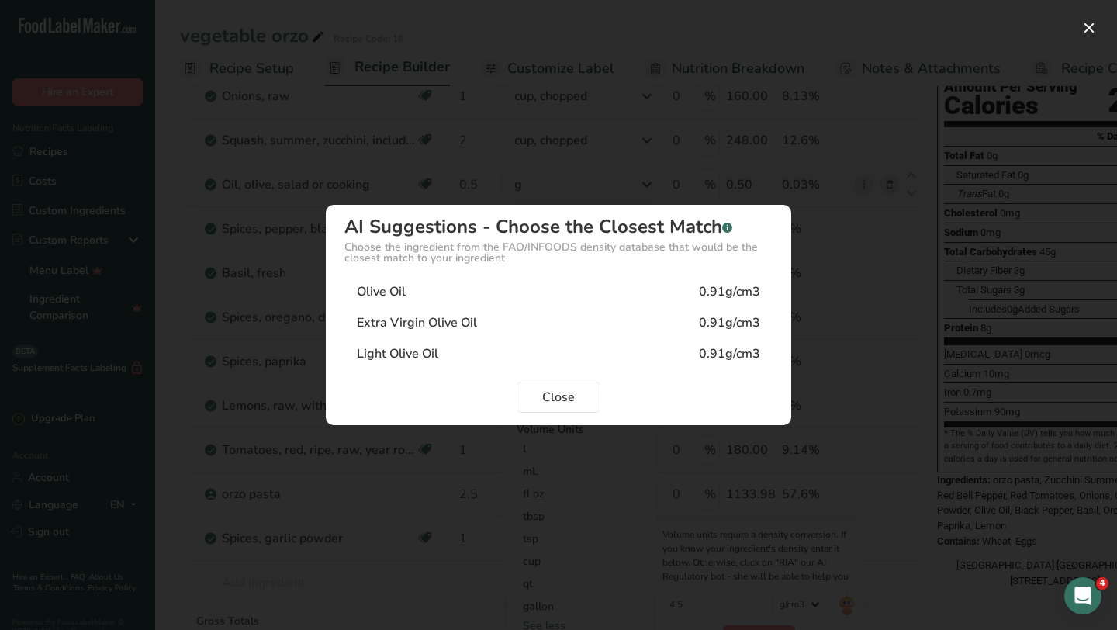
click at [732, 299] on div "0.91g/cm3" at bounding box center [729, 291] width 61 height 19
type input "0.91"
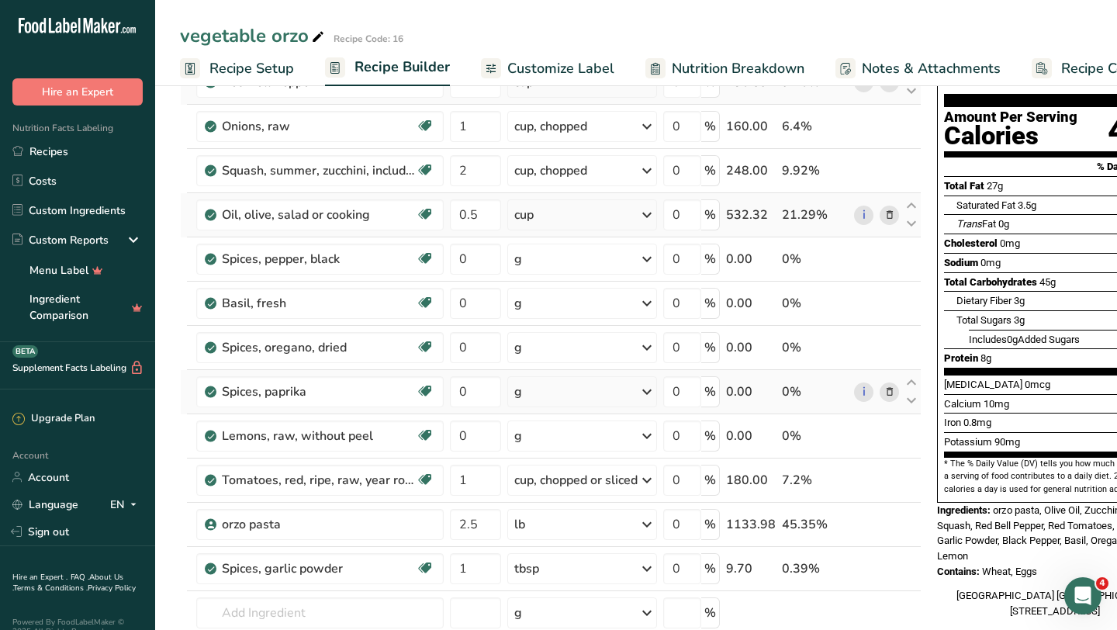
scroll to position [0, 3]
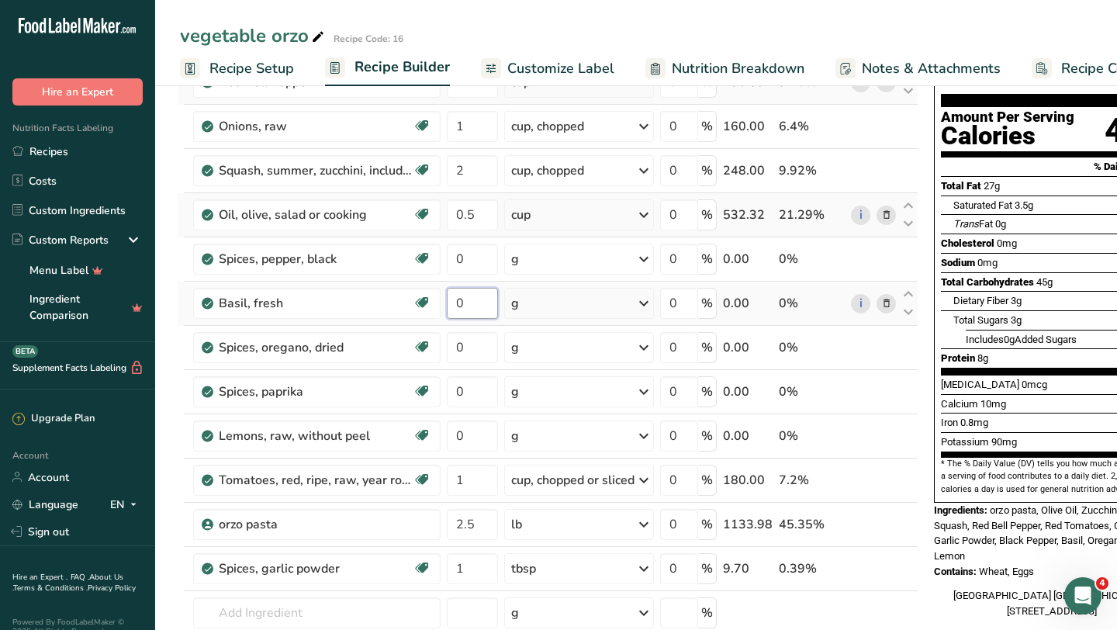
click at [466, 305] on input "0" at bounding box center [472, 303] width 51 height 31
type input "0.5"
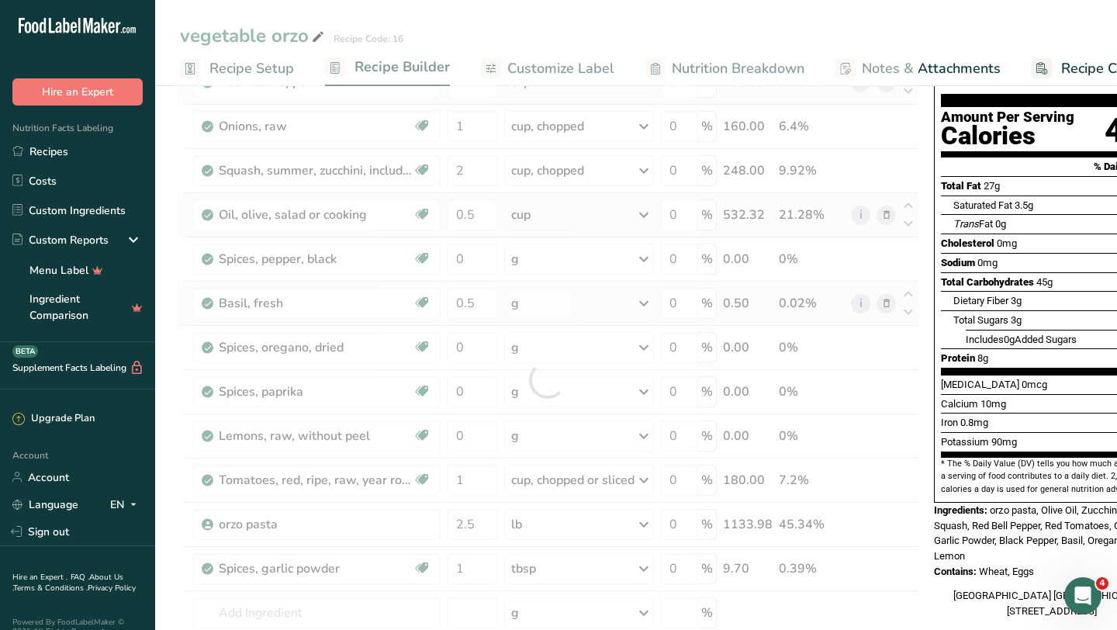
click at [558, 298] on div "Ingredient * Amount * Unit * Waste * .a-a{fill:#347362;}.b-a{fill:#fff;} Grams …" at bounding box center [548, 379] width 742 height 705
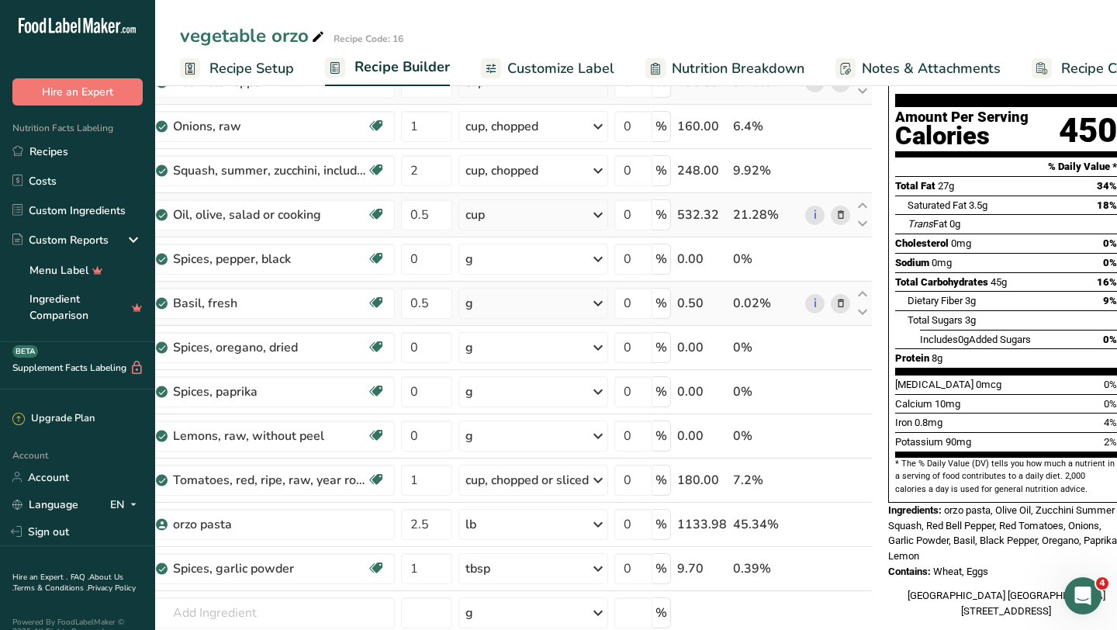
scroll to position [0, 48]
click at [517, 310] on div "g" at bounding box center [534, 303] width 150 height 31
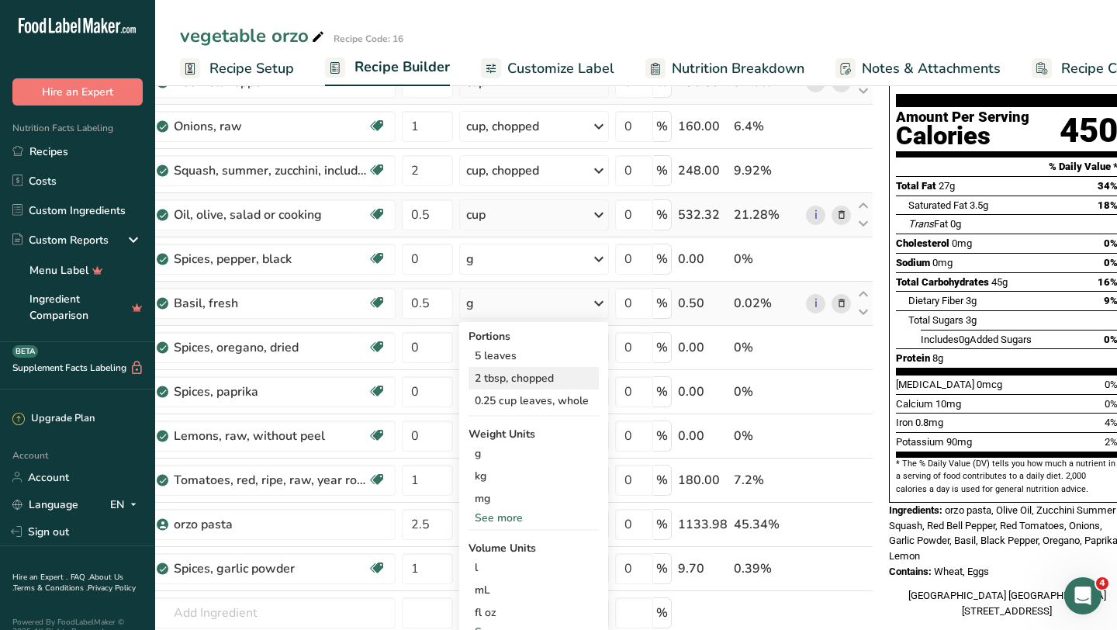
click at [530, 381] on div "2 tbsp, chopped" at bounding box center [534, 378] width 130 height 22
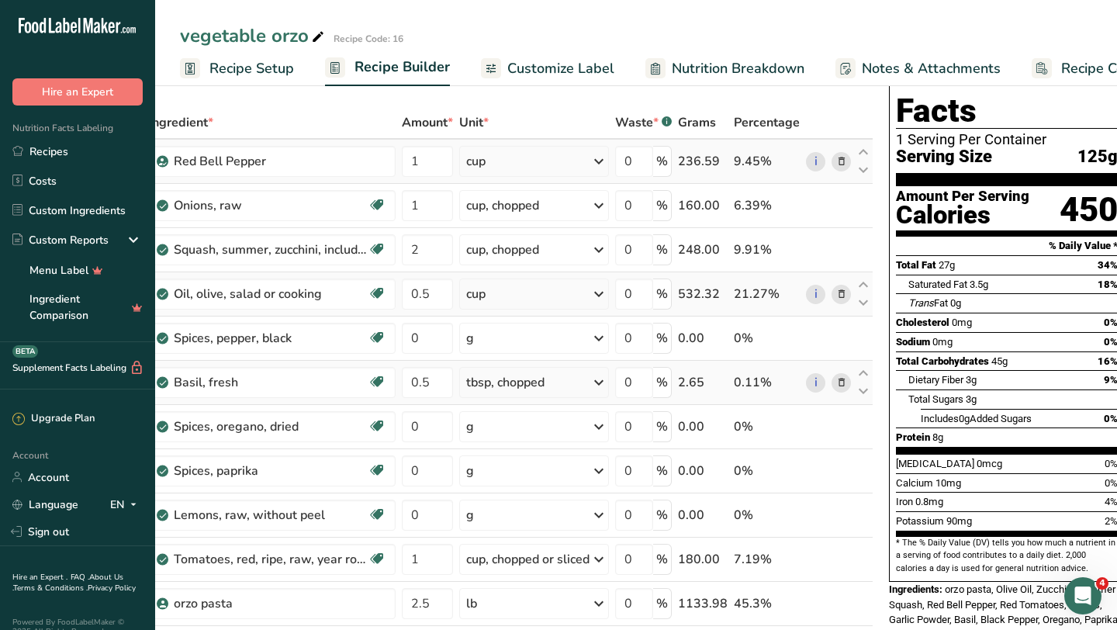
scroll to position [98, 0]
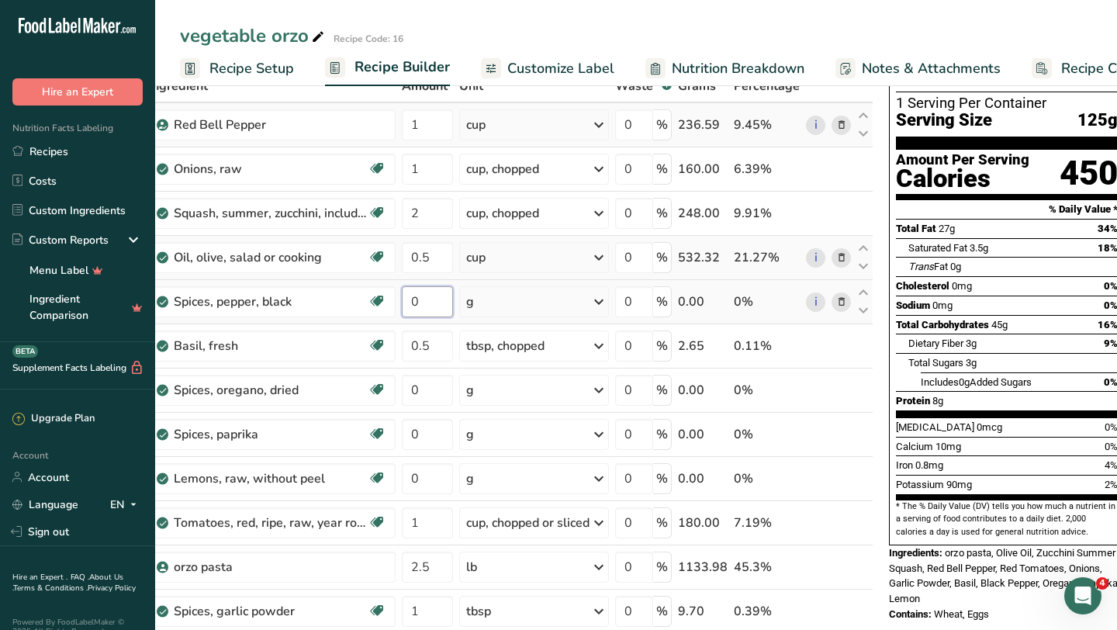
click at [427, 303] on input "0" at bounding box center [427, 301] width 51 height 31
type input "0"
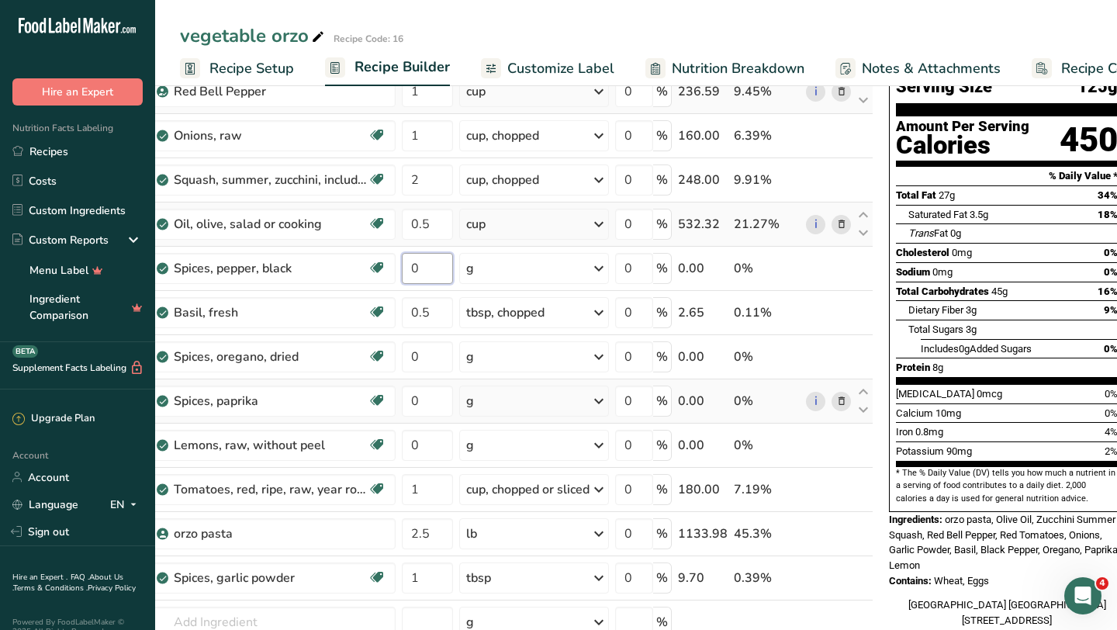
scroll to position [145, 0]
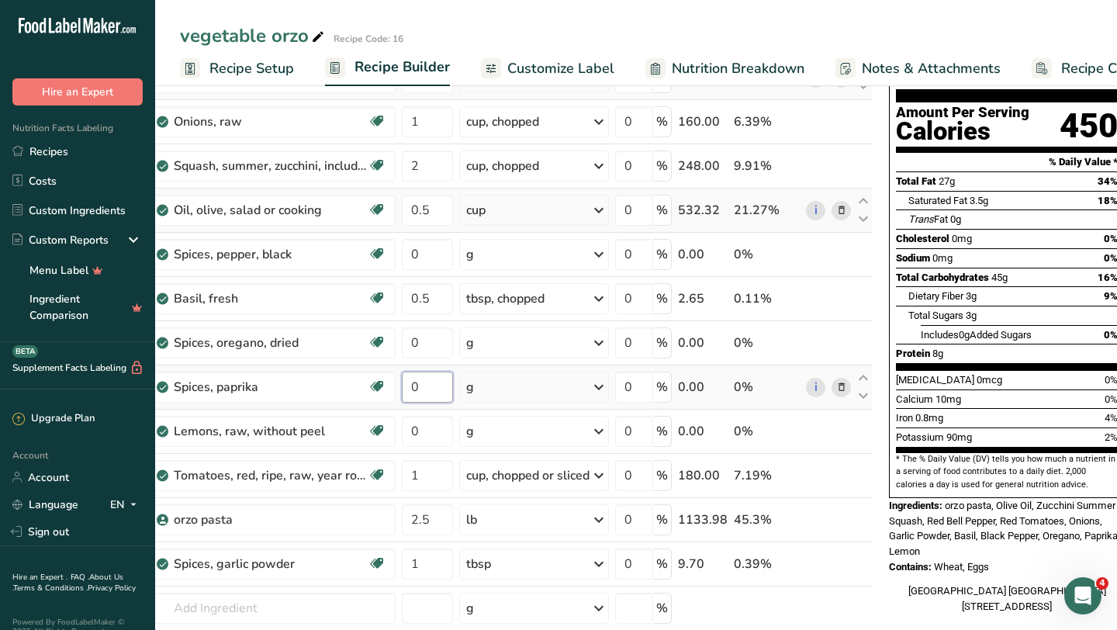
click at [426, 399] on div "Ingredient * Amount * Unit * Waste * .a-a{fill:#347362;}.b-a{fill:#fff;} Grams …" at bounding box center [503, 374] width 742 height 705
type input "2"
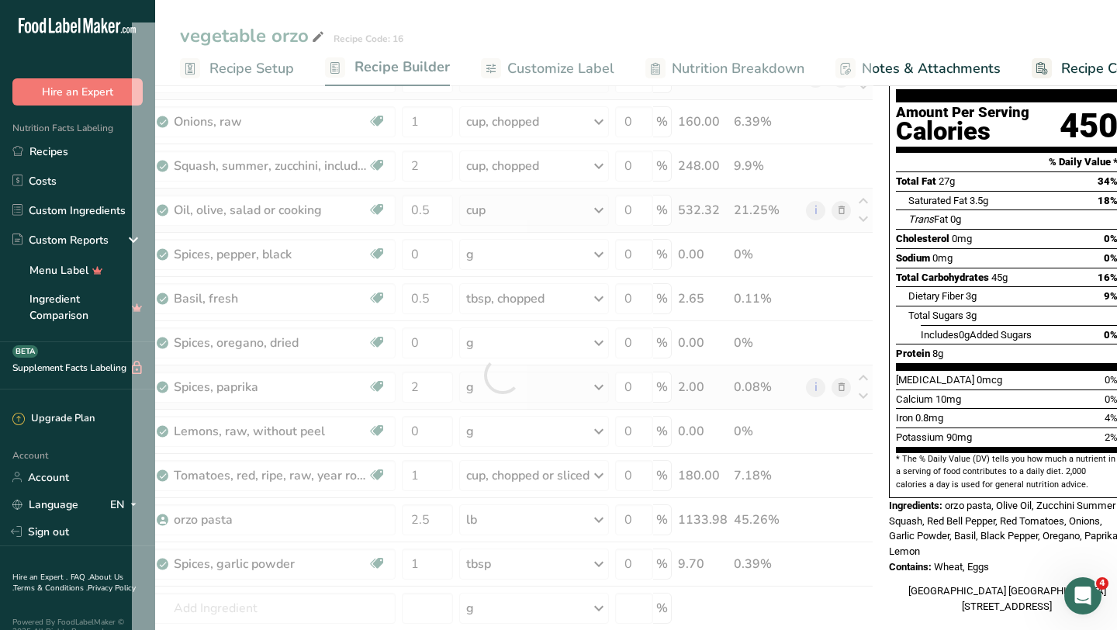
click at [510, 386] on div "Ingredient * Amount * Unit * Waste * .a-a{fill:#347362;}.b-a{fill:#fff;} Grams …" at bounding box center [503, 374] width 742 height 705
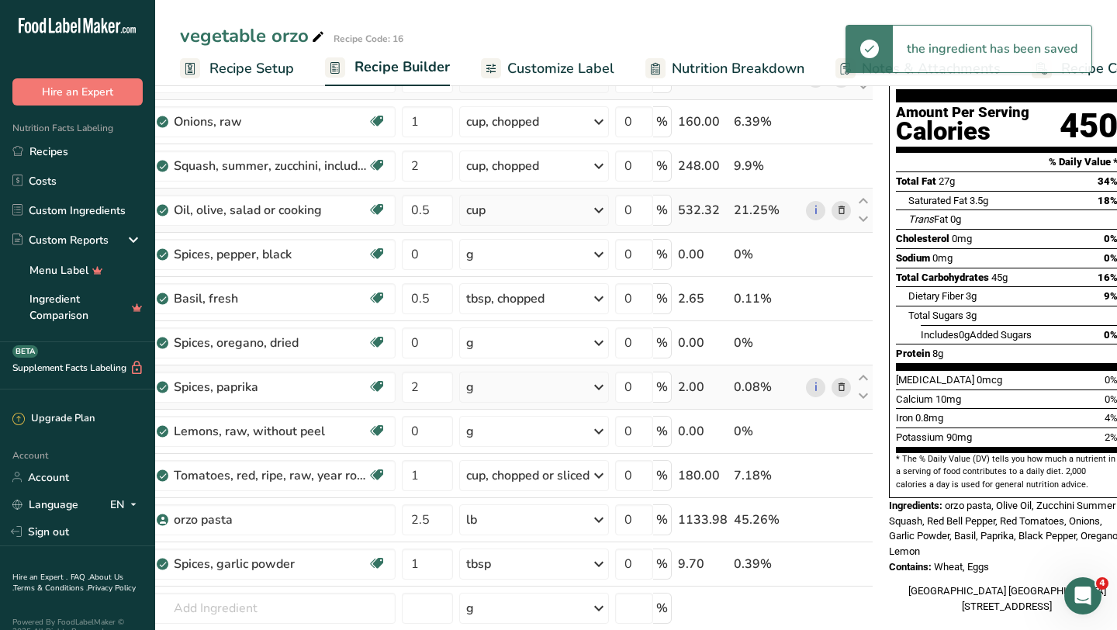
click at [510, 386] on div "g" at bounding box center [534, 387] width 150 height 31
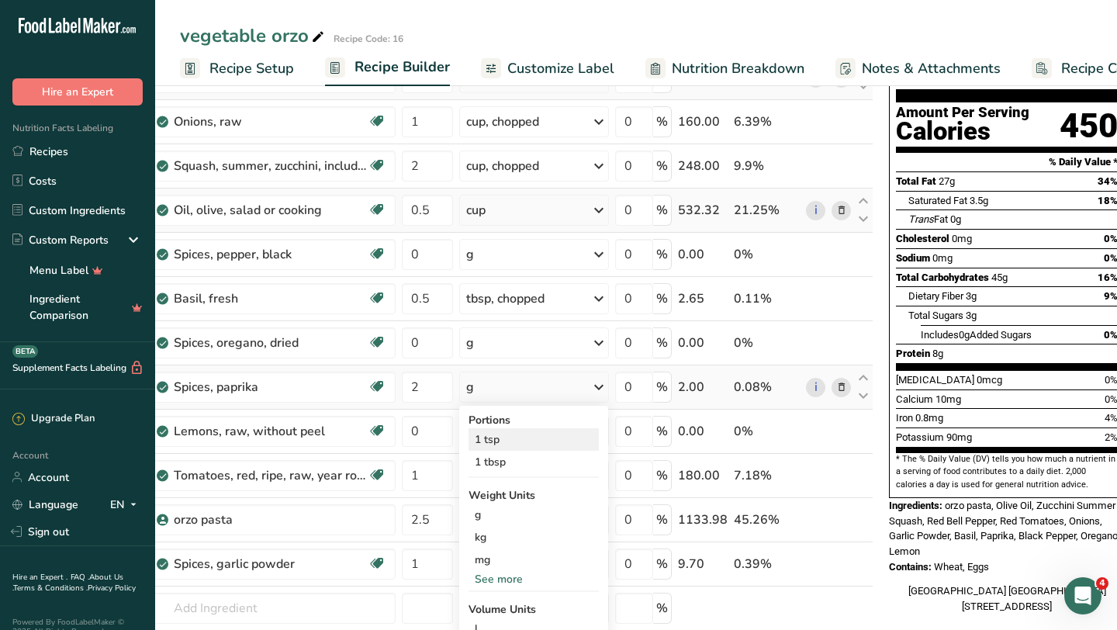
click at [523, 441] on div "1 tsp" at bounding box center [534, 439] width 130 height 22
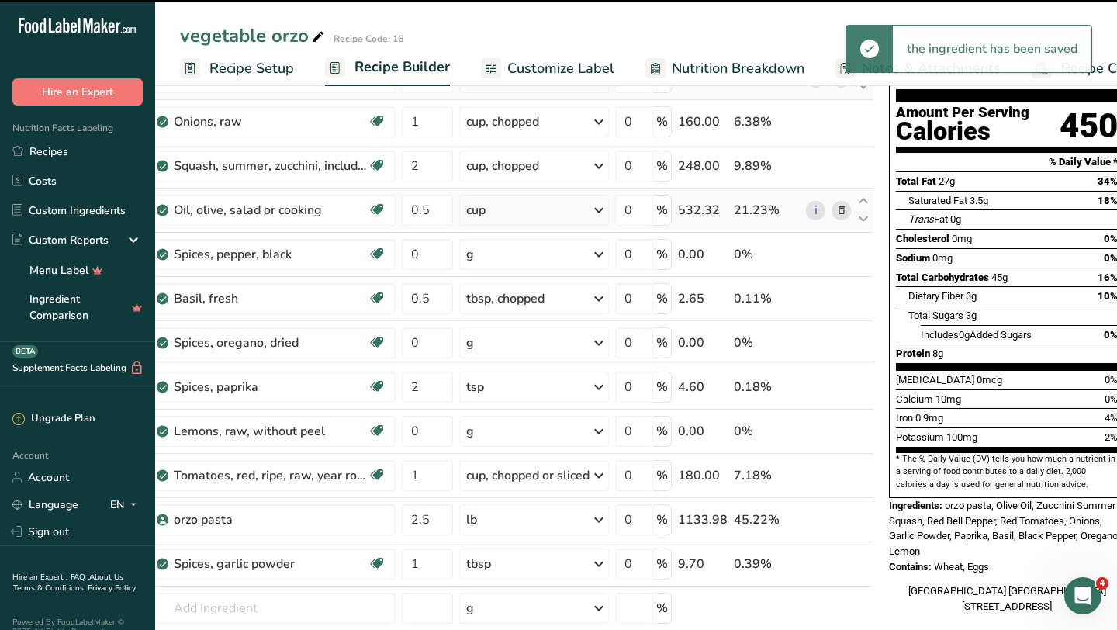
scroll to position [163, 0]
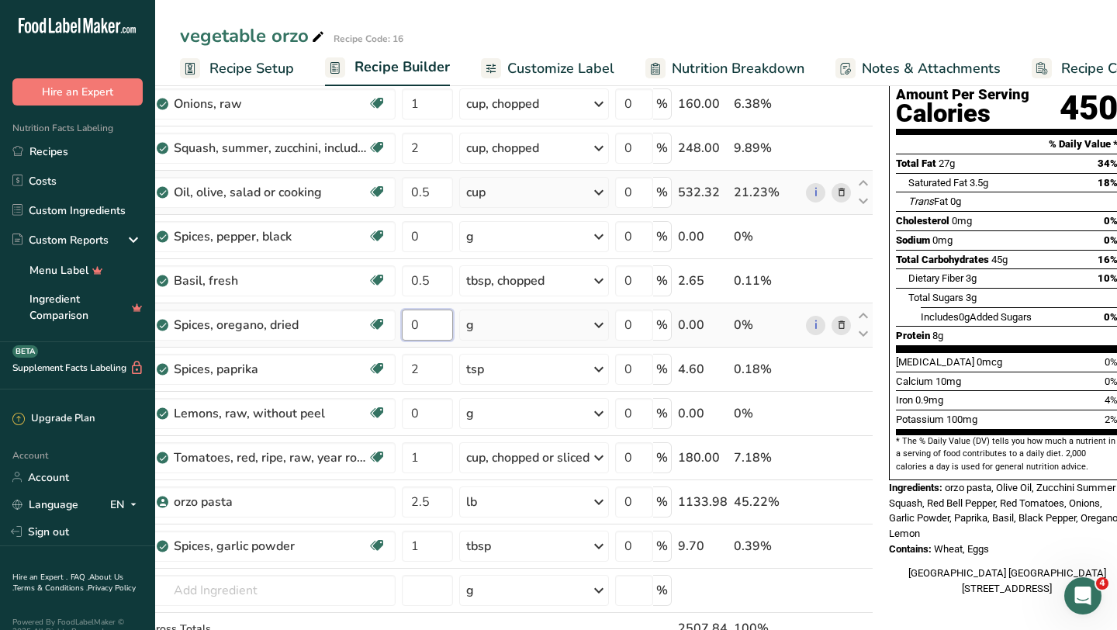
click at [426, 319] on input "0" at bounding box center [427, 325] width 51 height 31
type input "1"
click at [579, 334] on div "Ingredient * Amount * Unit * Waste * .a-a{fill:#347362;}.b-a{fill:#fff;} Grams …" at bounding box center [503, 357] width 742 height 705
click at [439, 233] on input "0" at bounding box center [427, 236] width 51 height 31
type input "1"
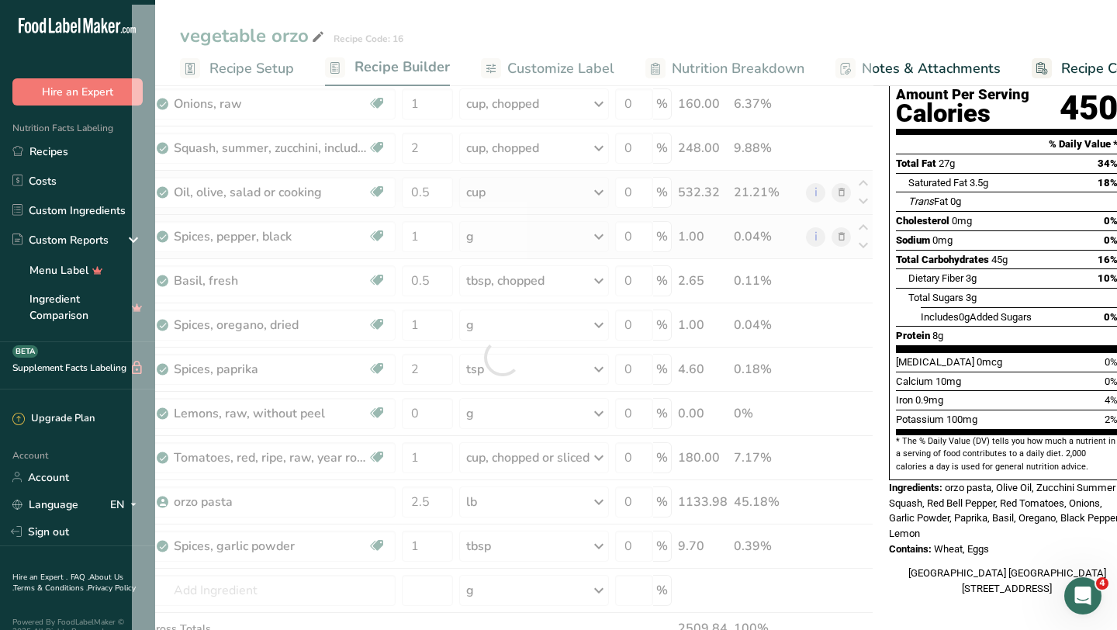
click at [576, 242] on div "Ingredient * Amount * Unit * Waste * .a-a{fill:#347362;}.b-a{fill:#fff;} Grams …" at bounding box center [503, 357] width 742 height 705
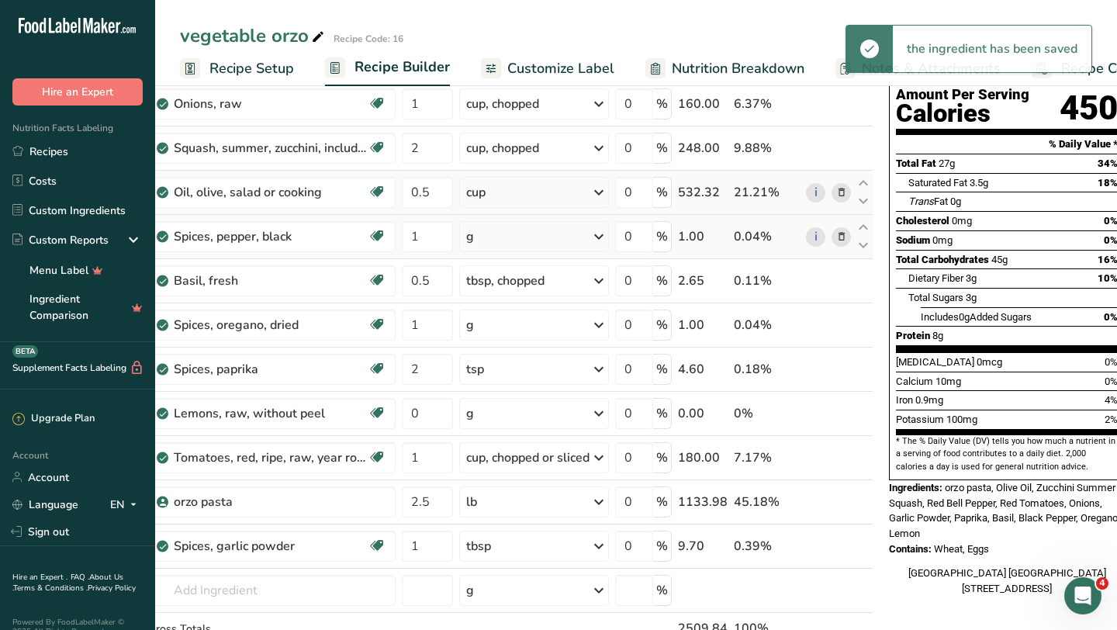
click at [576, 242] on div "g" at bounding box center [534, 236] width 150 height 31
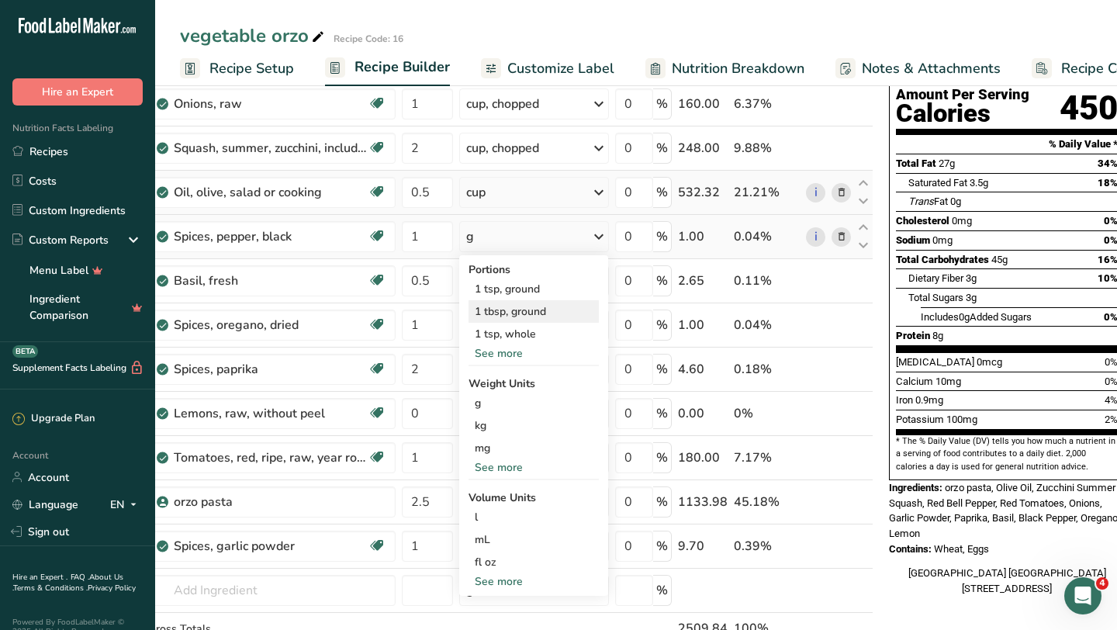
click at [553, 311] on div "1 tbsp, ground" at bounding box center [534, 311] width 130 height 22
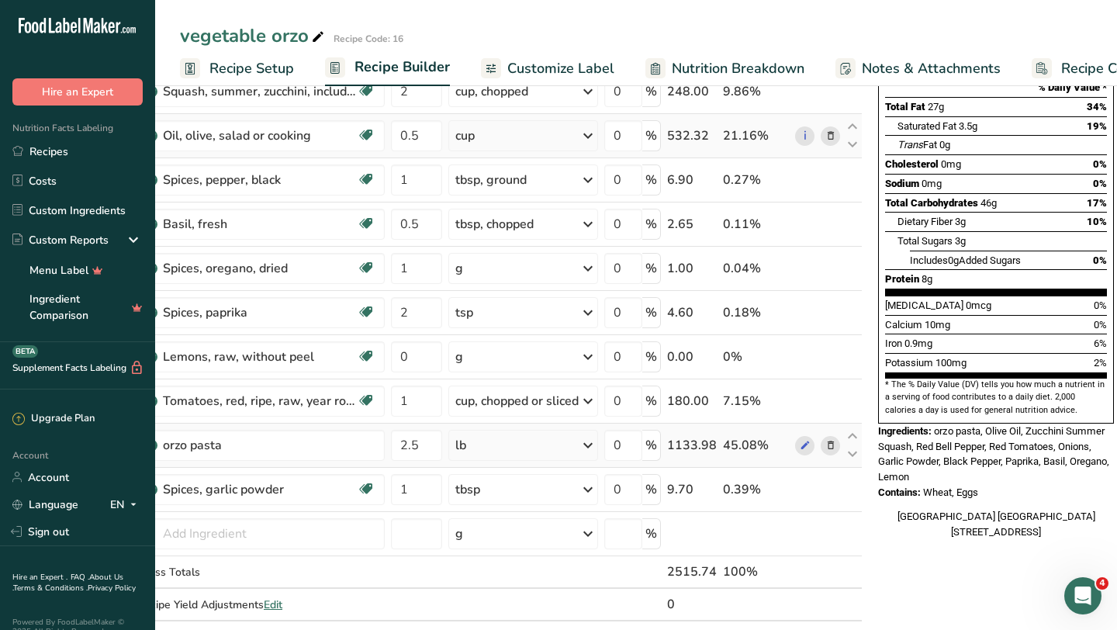
scroll to position [223, 0]
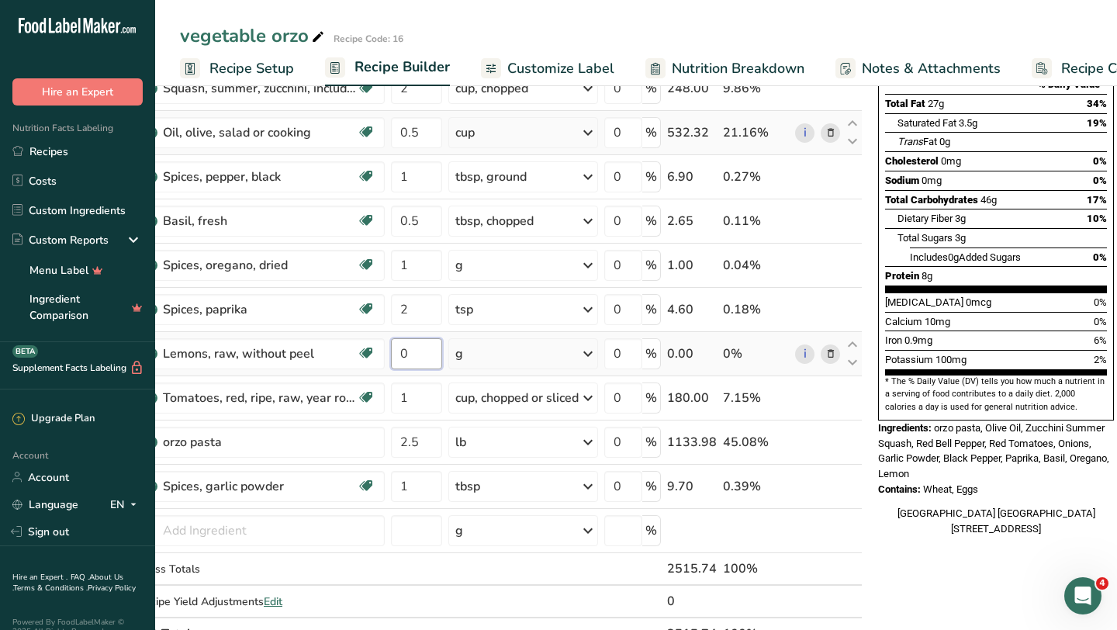
click at [413, 354] on input "0" at bounding box center [416, 353] width 51 height 31
type input "1"
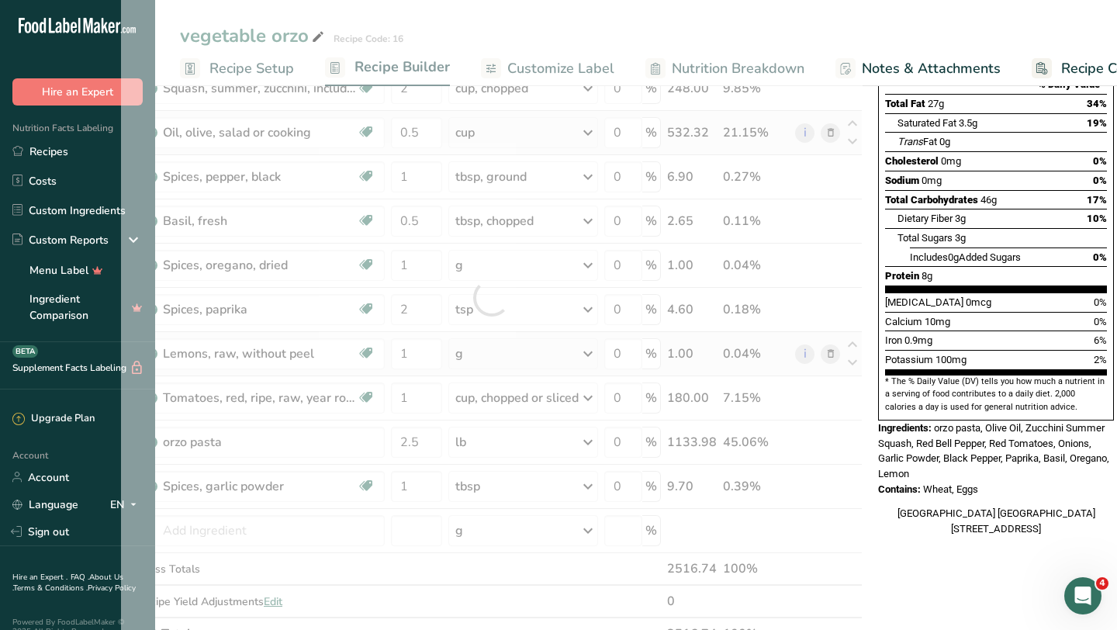
click at [510, 351] on div "Ingredient * Amount * Unit * Waste * .a-a{fill:#347362;}.b-a{fill:#fff;} Grams …" at bounding box center [492, 297] width 742 height 705
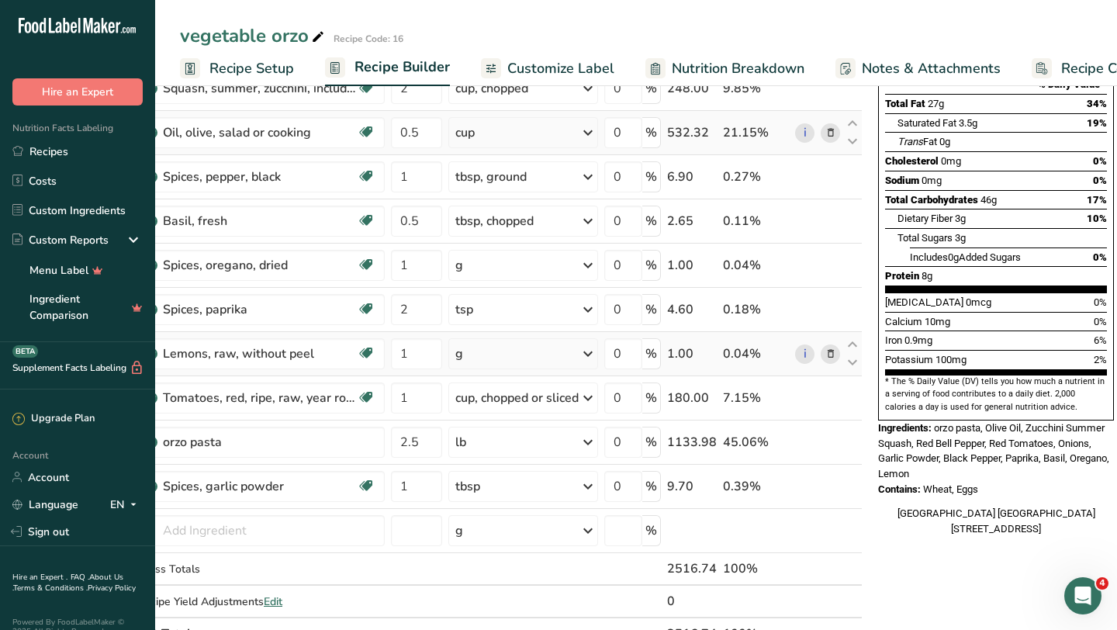
click at [510, 351] on div "g" at bounding box center [523, 353] width 150 height 31
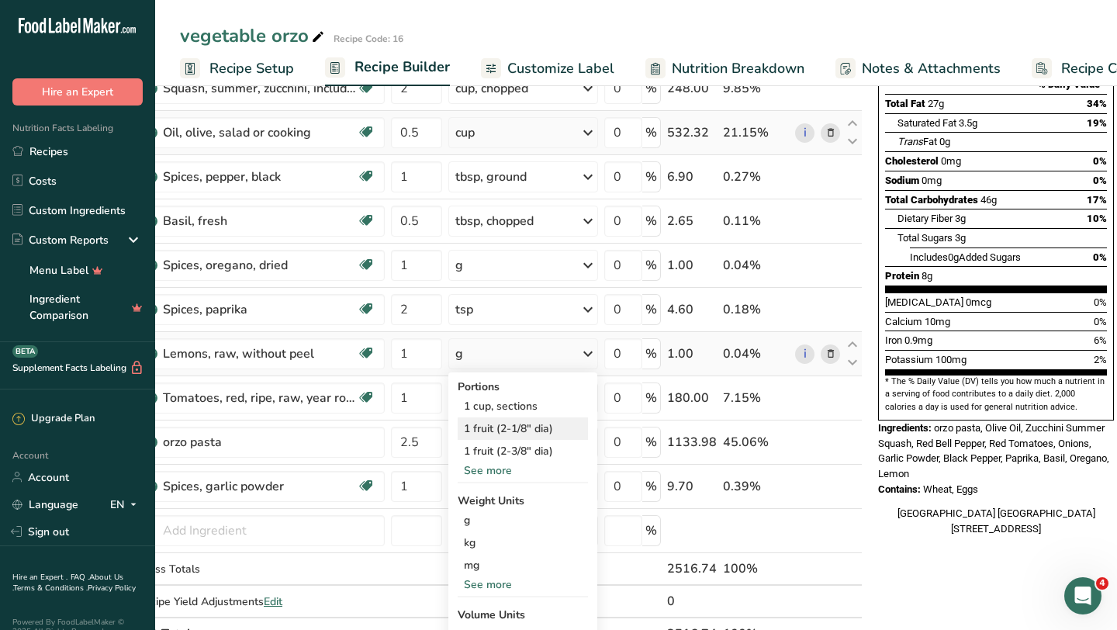
click at [508, 430] on div "1 fruit (2-1/8" dia)" at bounding box center [523, 428] width 130 height 22
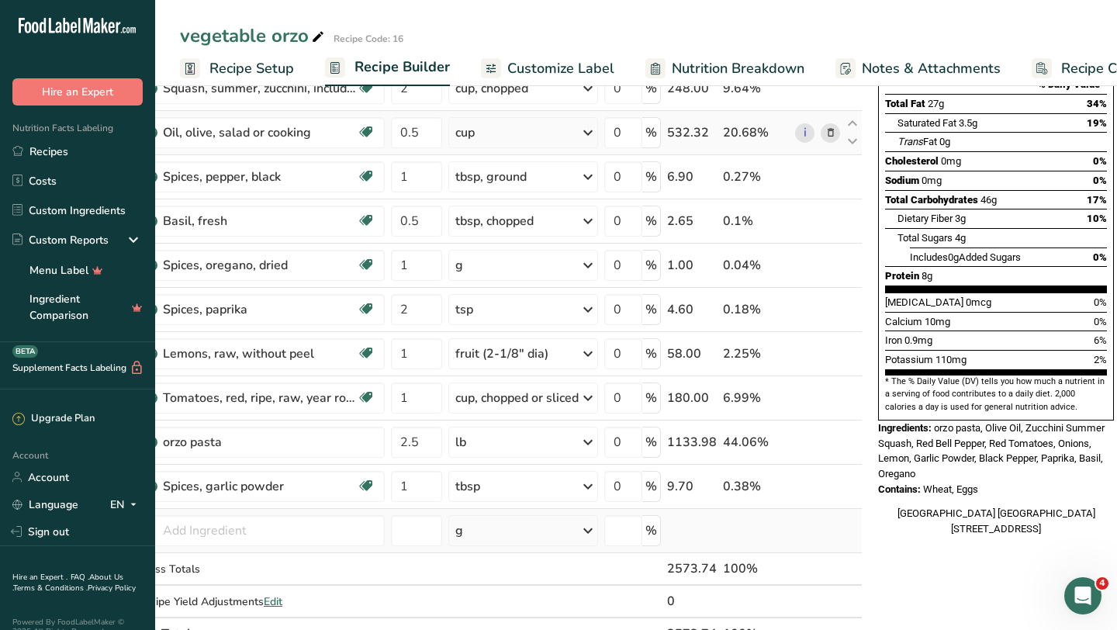
scroll to position [213, 0]
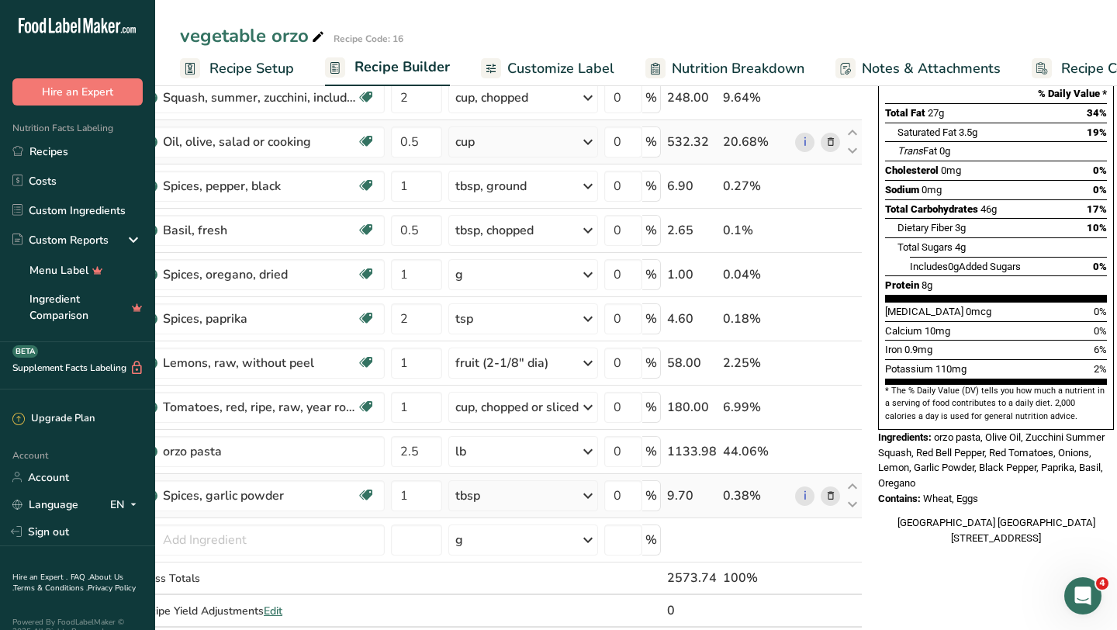
click at [482, 491] on div "tbsp" at bounding box center [523, 495] width 150 height 31
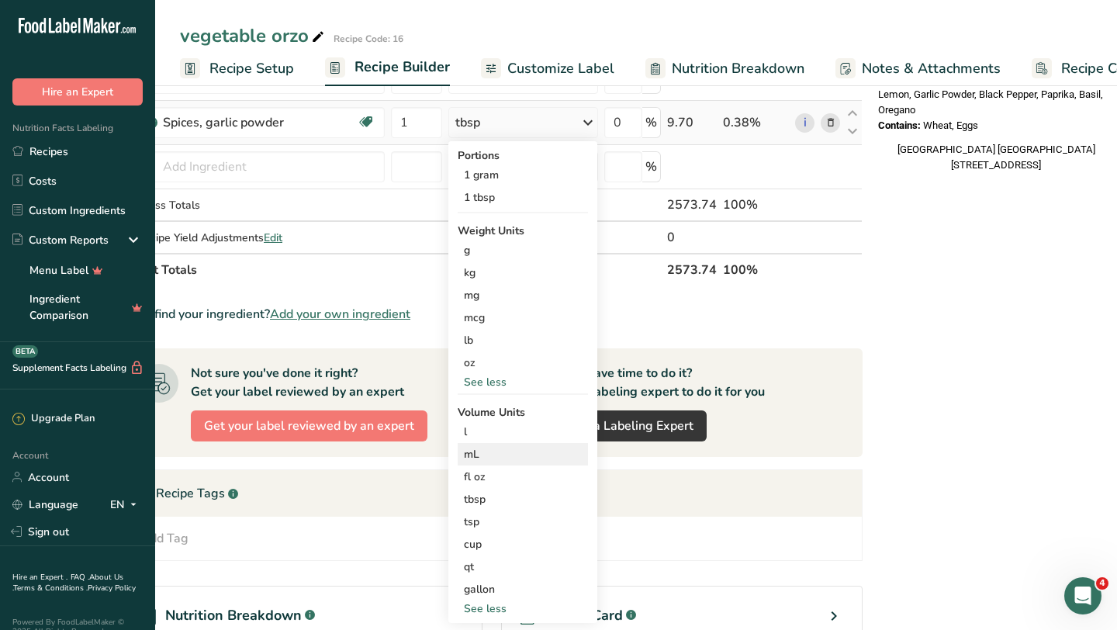
scroll to position [589, 0]
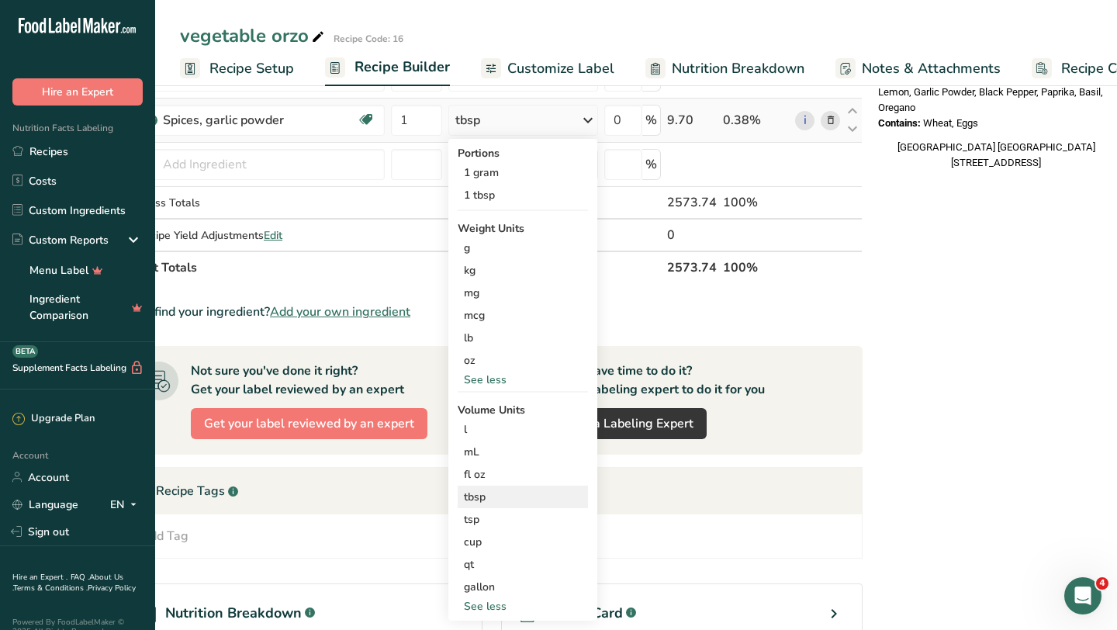
click at [485, 494] on div "tbsp" at bounding box center [523, 497] width 118 height 16
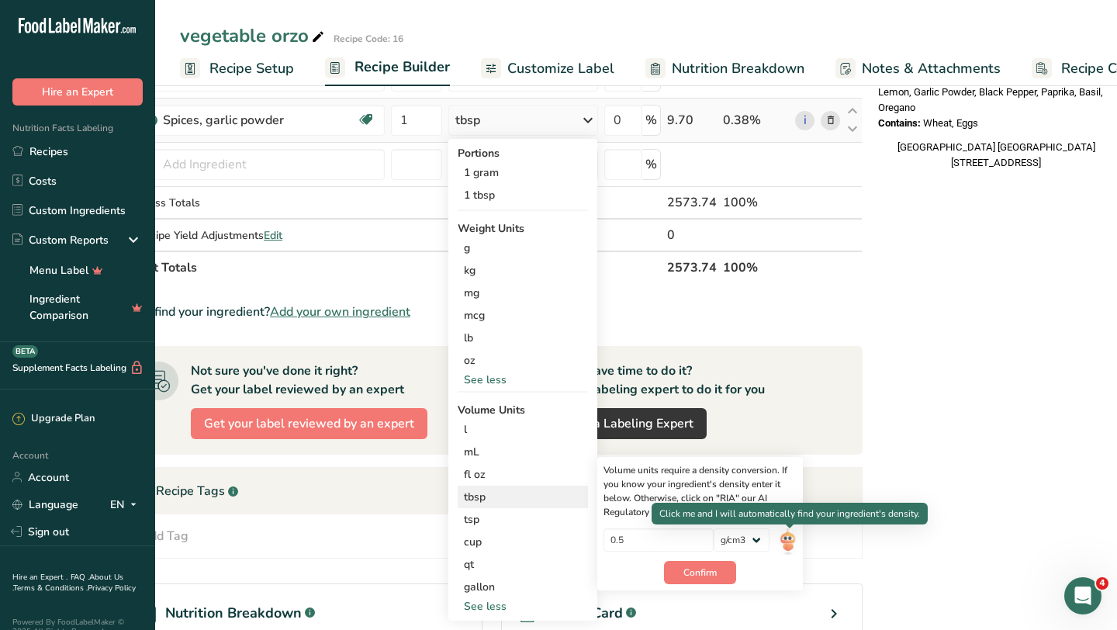
click at [783, 541] on img at bounding box center [787, 541] width 17 height 27
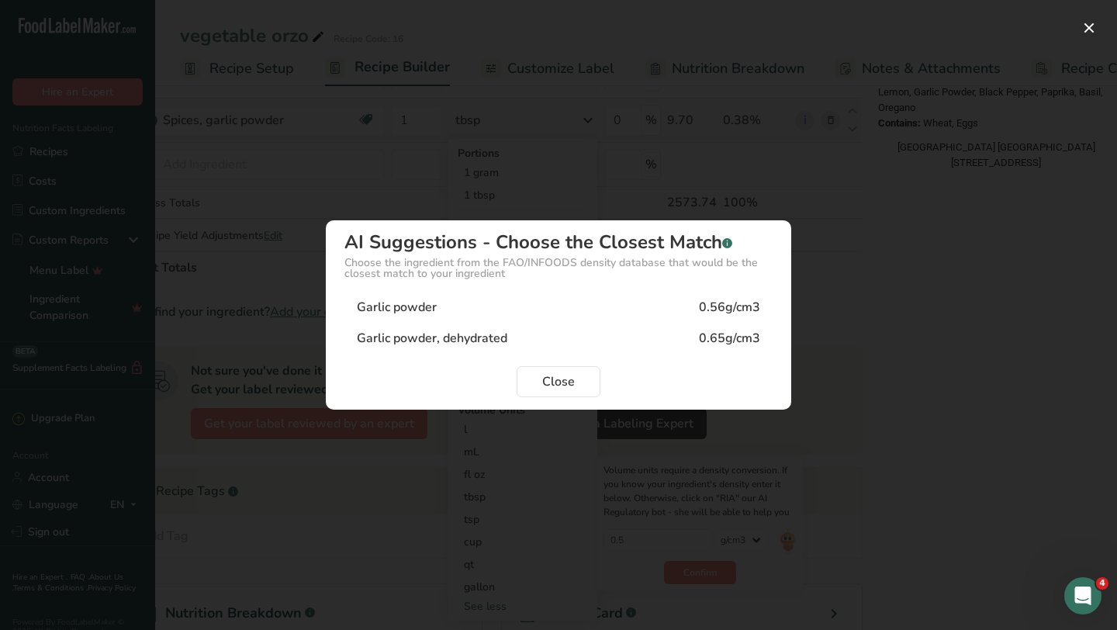
click at [721, 312] on div "0.56g/cm3" at bounding box center [729, 307] width 61 height 19
type input "0.56"
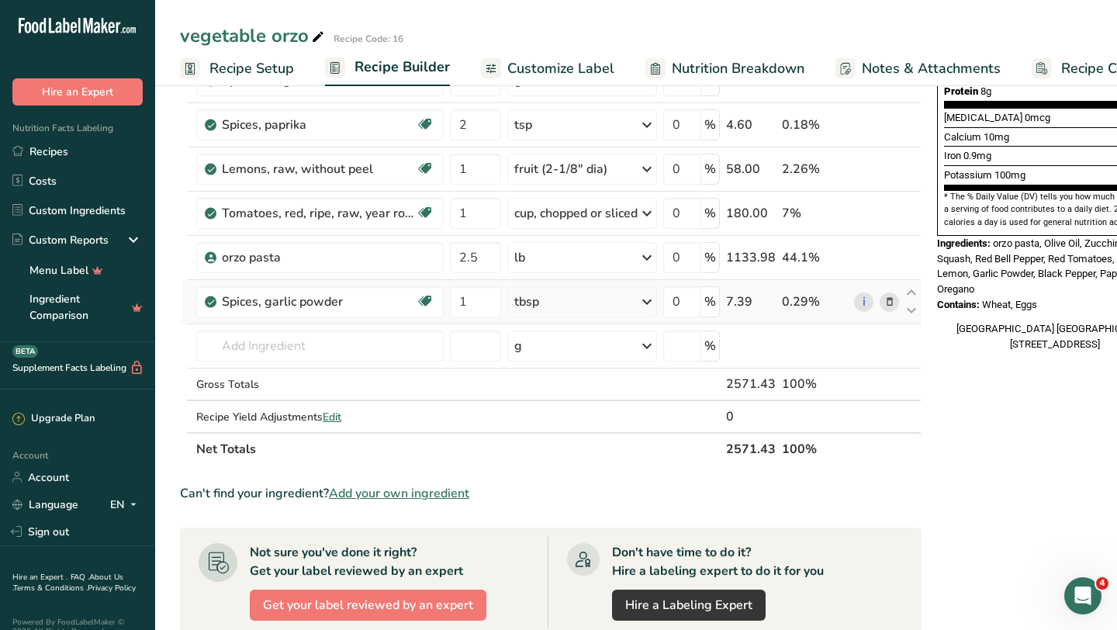
scroll to position [761, 0]
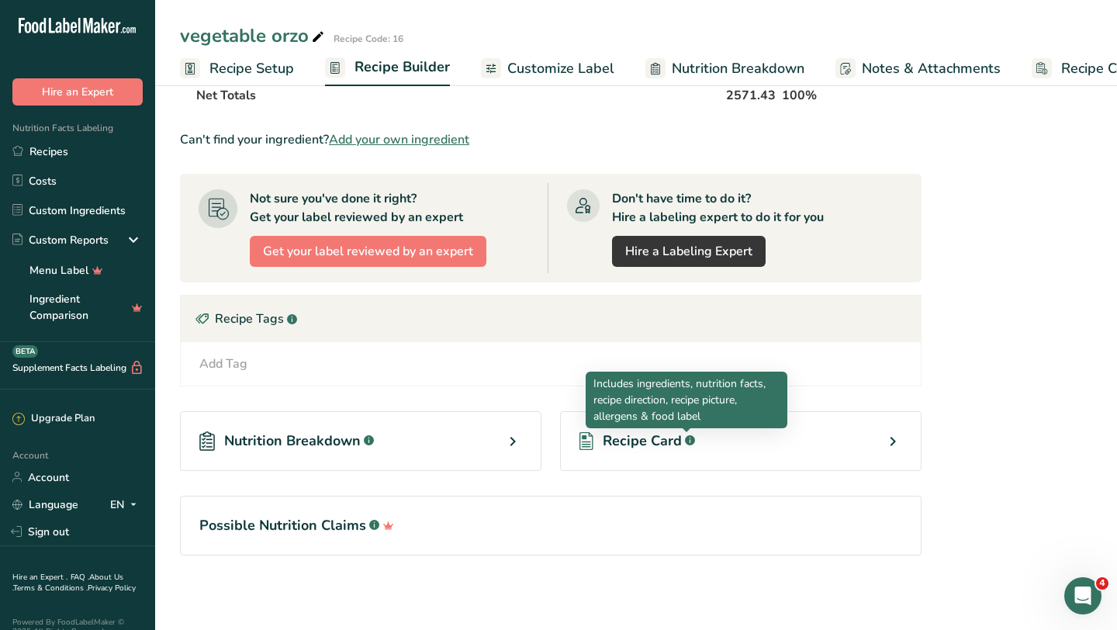
click at [682, 444] on div ".a-a{fill:#347362;}.b-a{fill:#fff;}" at bounding box center [688, 441] width 13 height 19
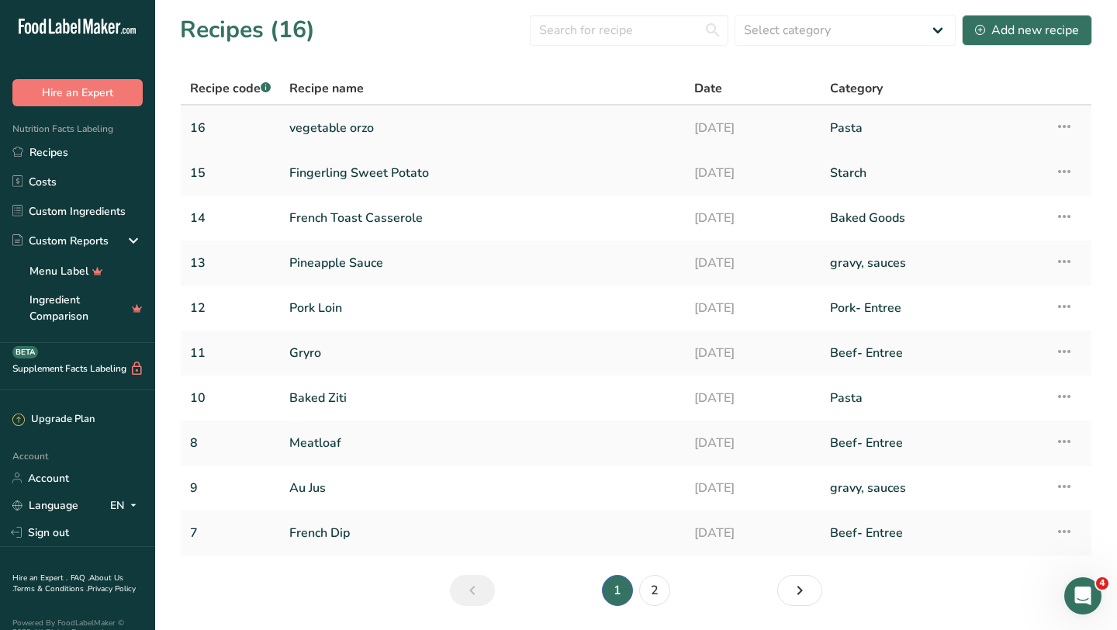
click at [341, 125] on link "vegetable orzo" at bounding box center [482, 128] width 386 height 33
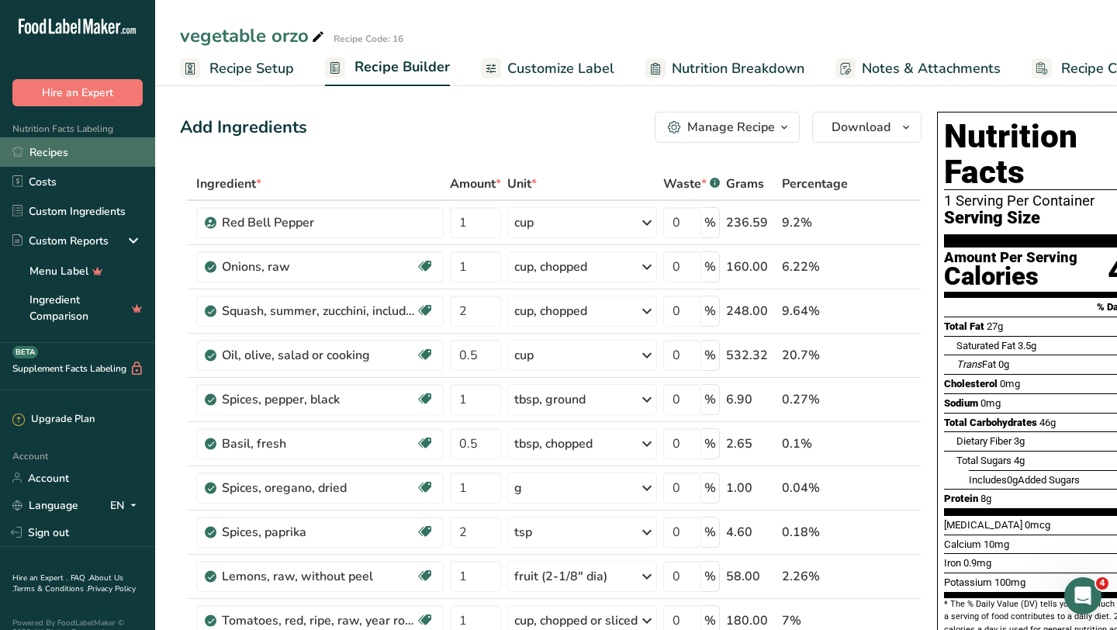
click at [61, 153] on link "Recipes" at bounding box center [77, 151] width 155 height 29
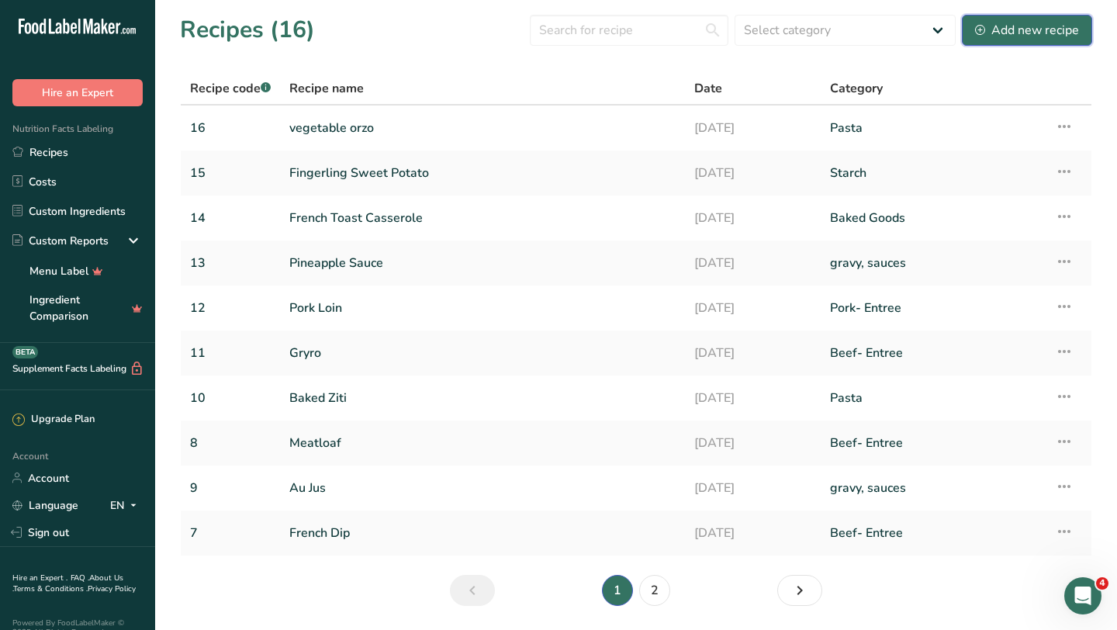
click at [992, 33] on div "Add new recipe" at bounding box center [1027, 30] width 104 height 19
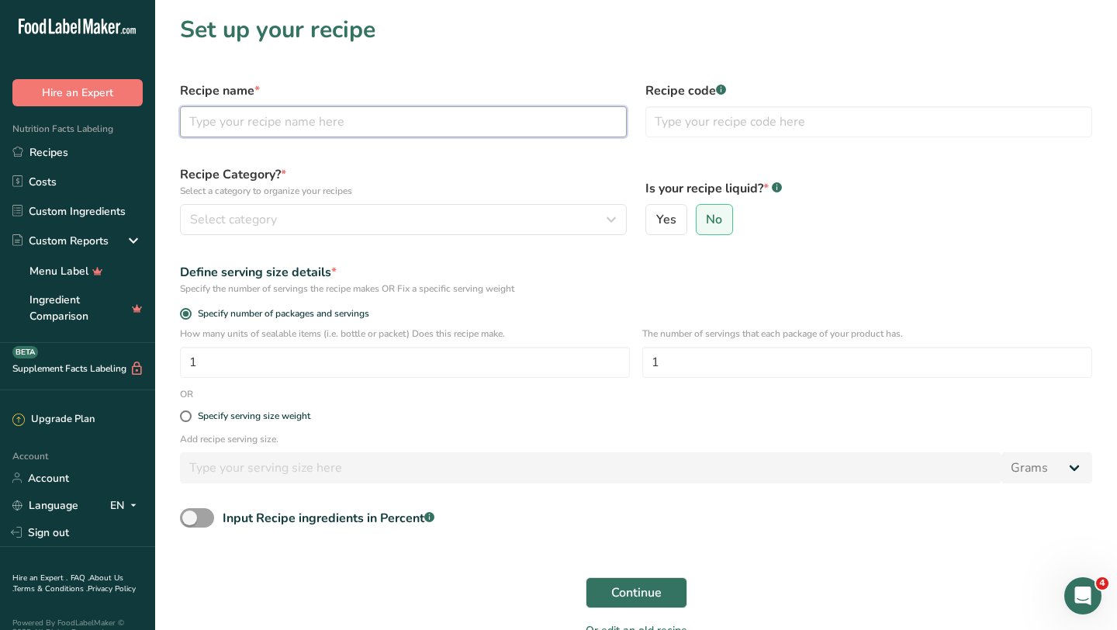
click at [476, 116] on input "text" at bounding box center [403, 121] width 447 height 31
type input "1"
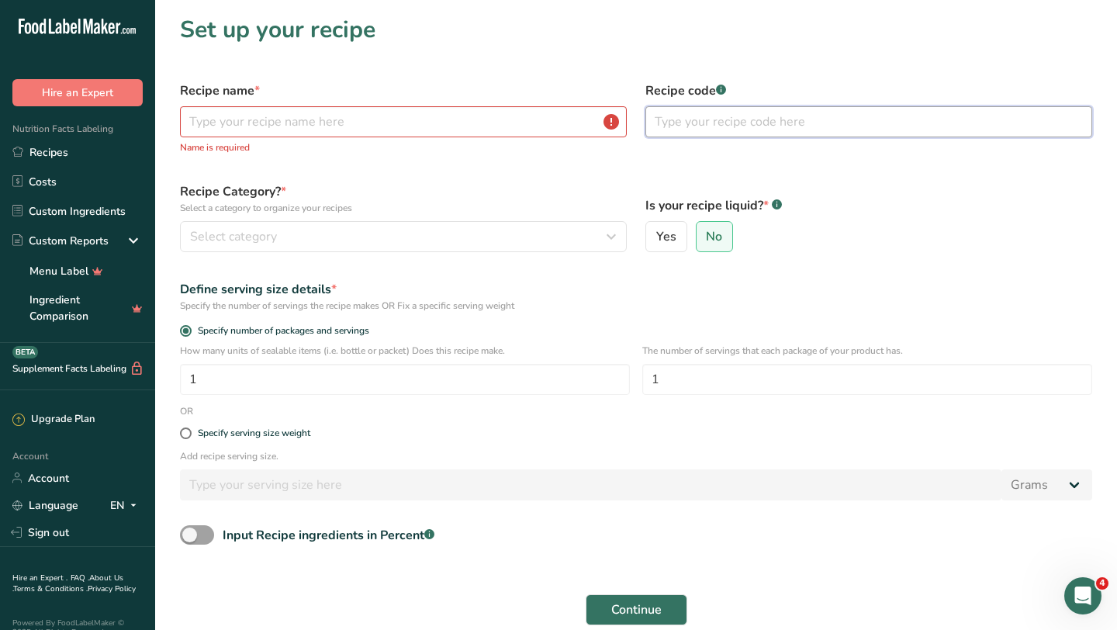
click at [683, 126] on input "text" at bounding box center [868, 121] width 447 height 31
type input "17"
click at [468, 125] on input "text" at bounding box center [403, 121] width 447 height 31
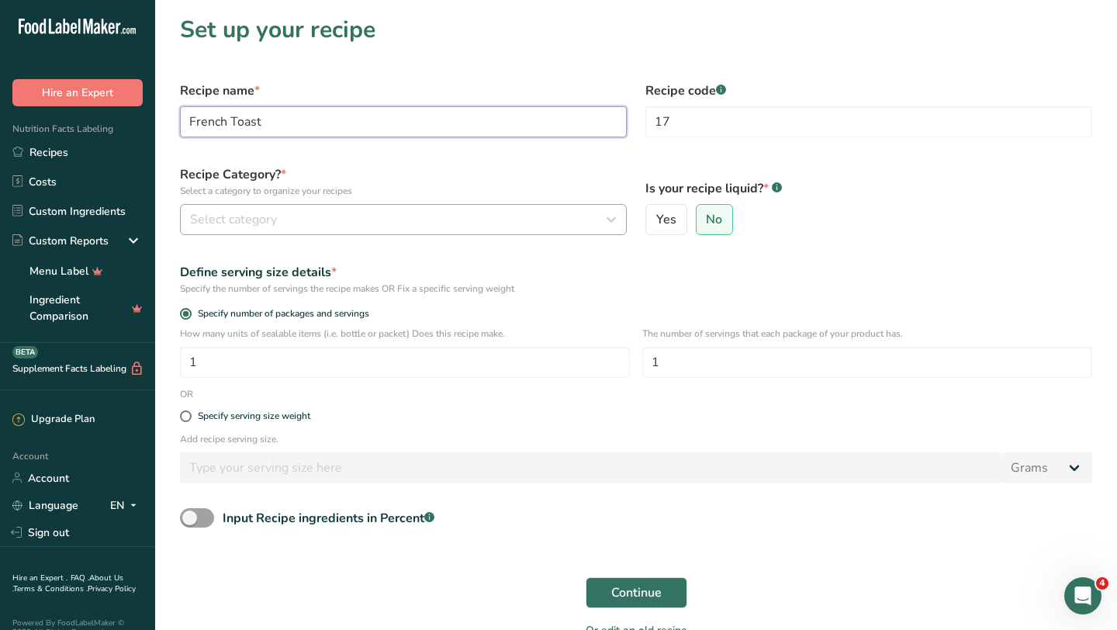
type input "French Toast"
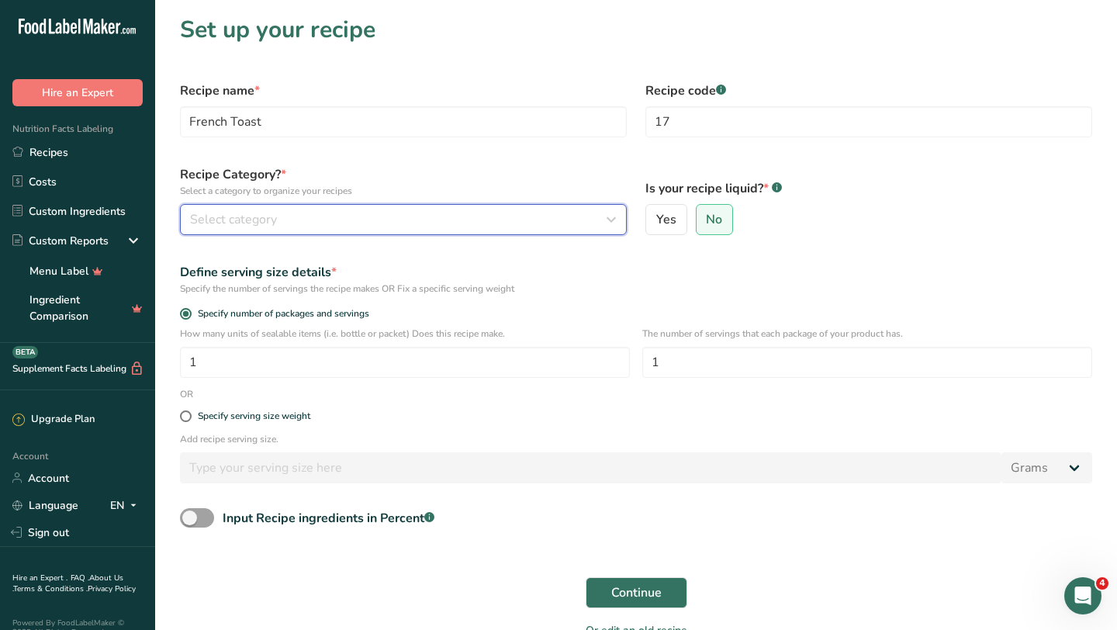
click at [354, 229] on button "Select category" at bounding box center [403, 219] width 447 height 31
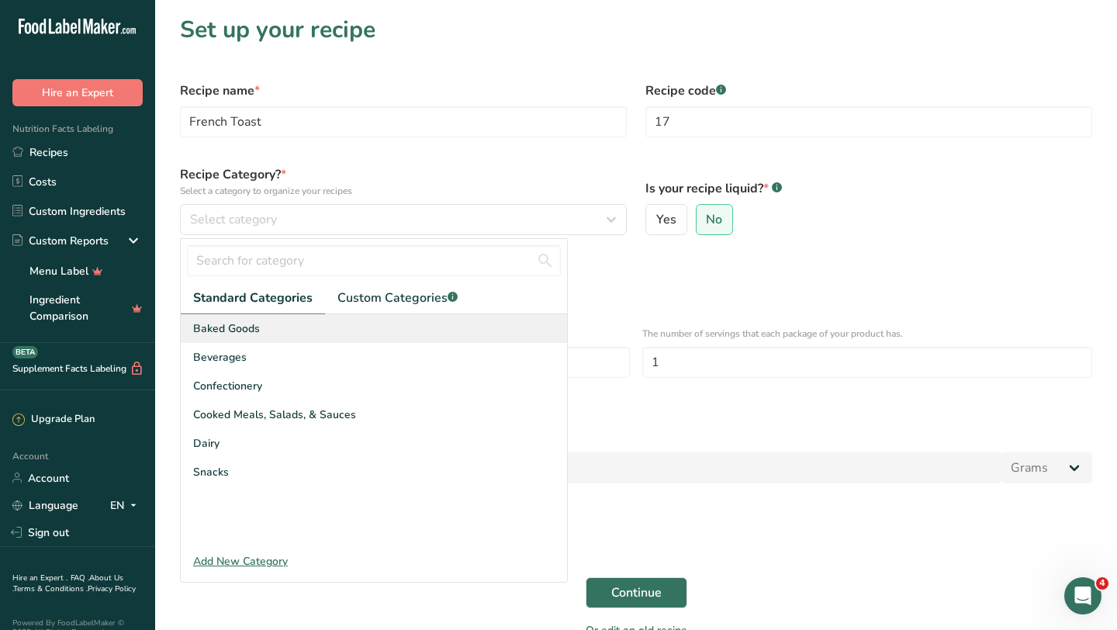
click at [263, 332] on div "Baked Goods" at bounding box center [374, 328] width 386 height 29
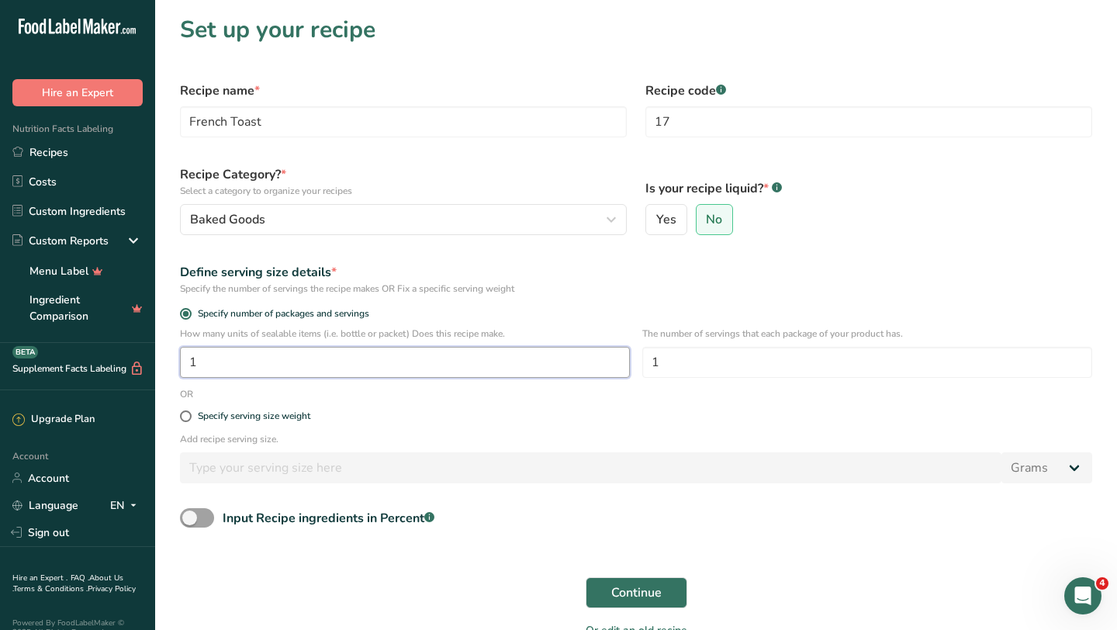
click at [420, 366] on input "1" at bounding box center [405, 362] width 450 height 31
type input "50"
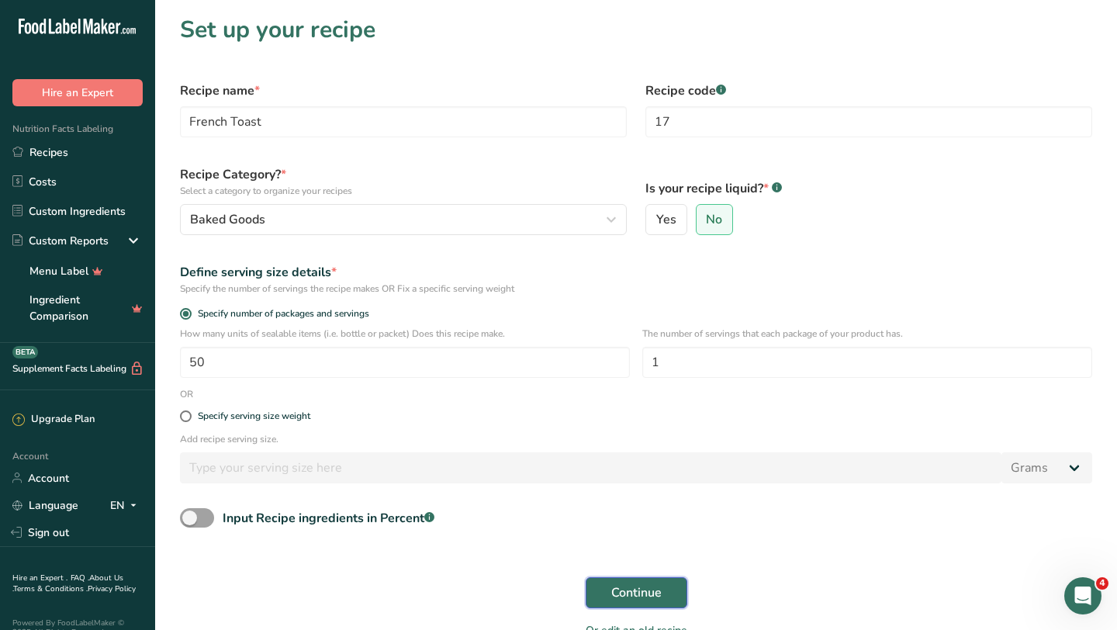
click at [666, 597] on button "Continue" at bounding box center [637, 592] width 102 height 31
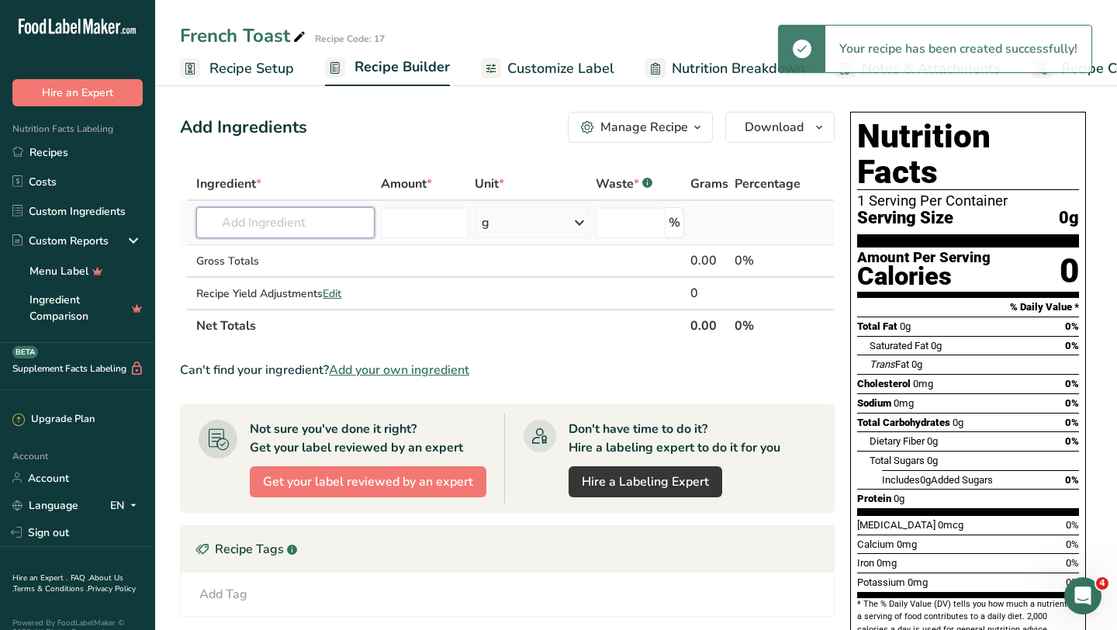
click at [325, 209] on input "text" at bounding box center [285, 222] width 178 height 31
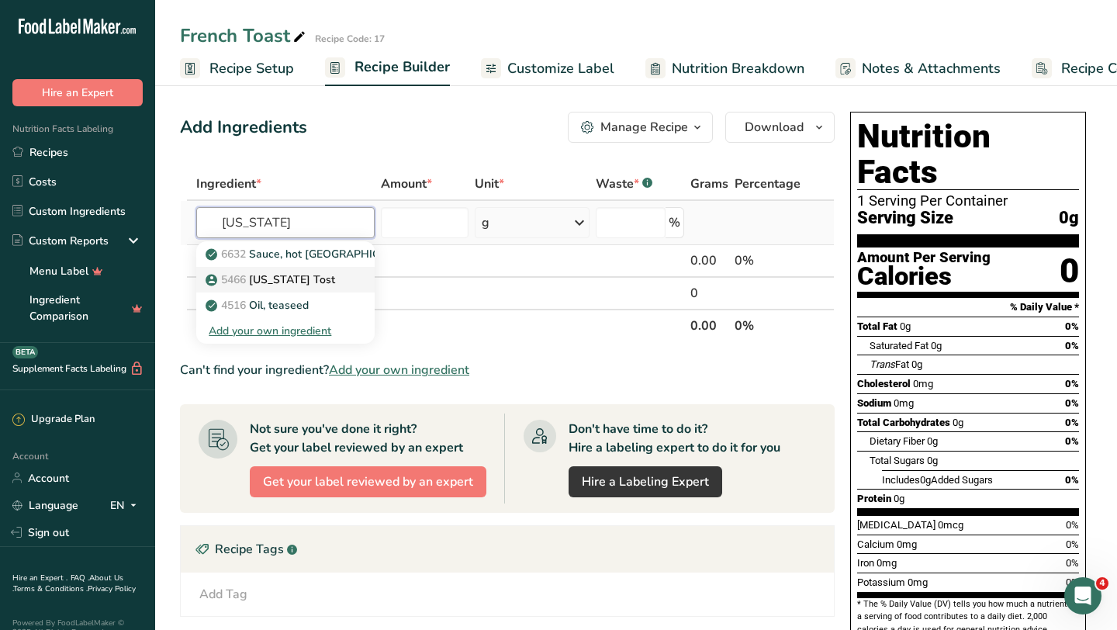
type input "[US_STATE]"
click at [285, 283] on p "5466 [US_STATE] Tost" at bounding box center [272, 279] width 126 height 16
type input "[US_STATE] Tost"
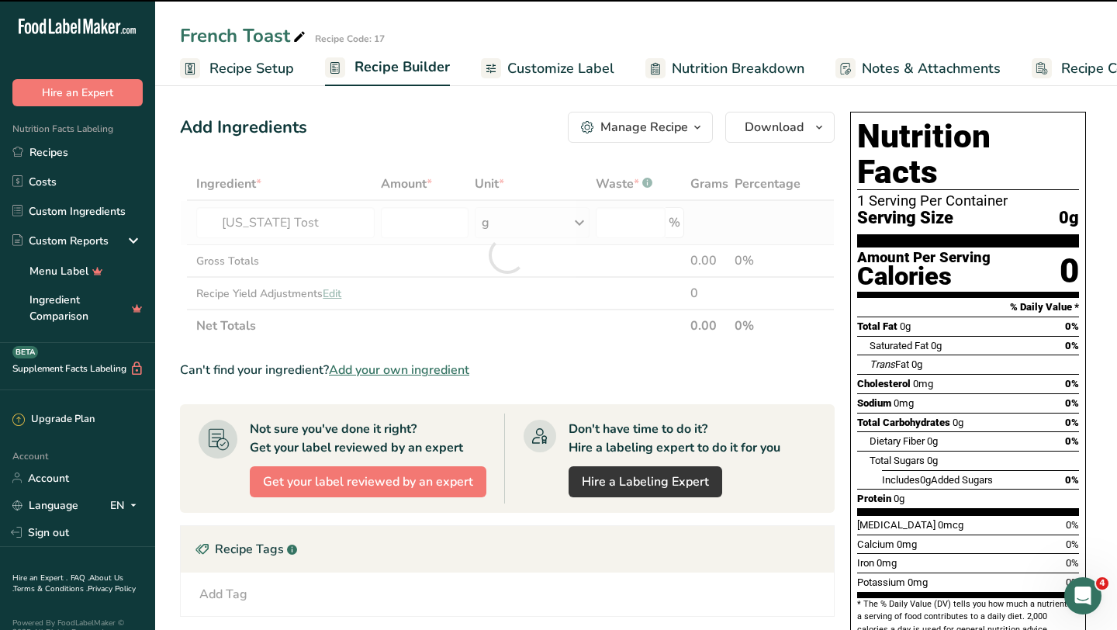
type input "0"
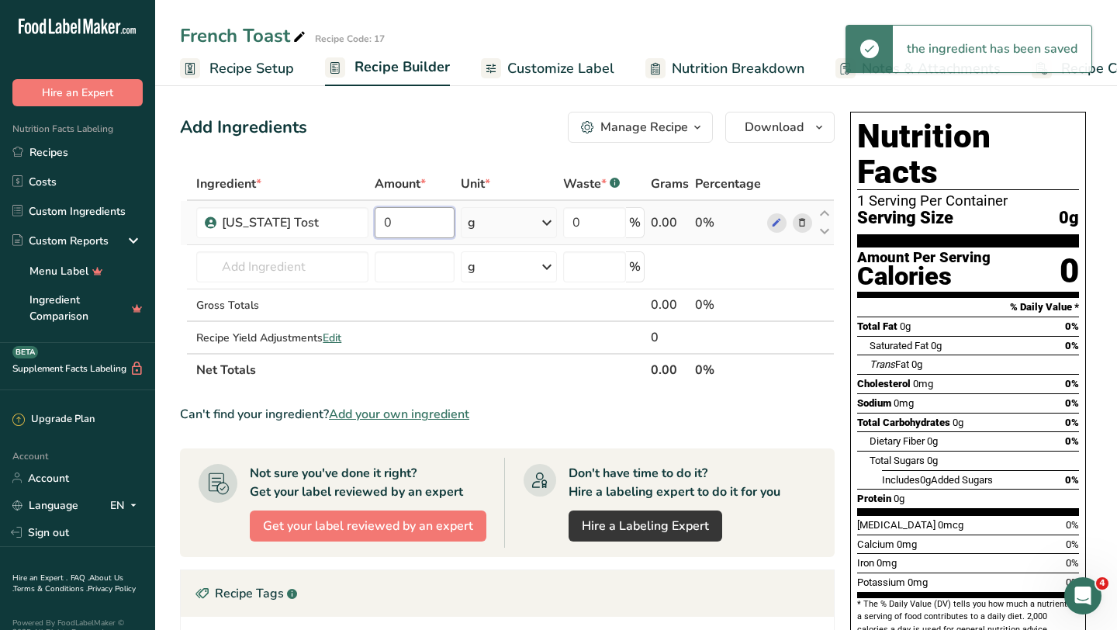
click at [406, 211] on input "0" at bounding box center [414, 222] width 79 height 31
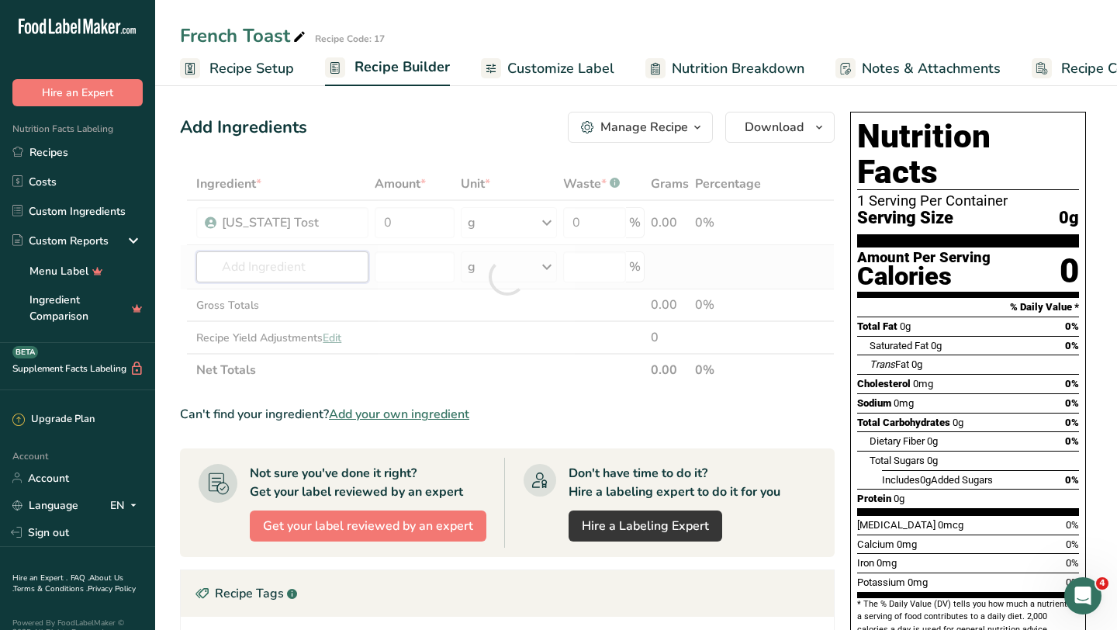
click at [312, 275] on div "Ingredient * Amount * Unit * Waste * .a-a{fill:#347362;}.b-a{fill:#fff;} Grams …" at bounding box center [507, 277] width 655 height 219
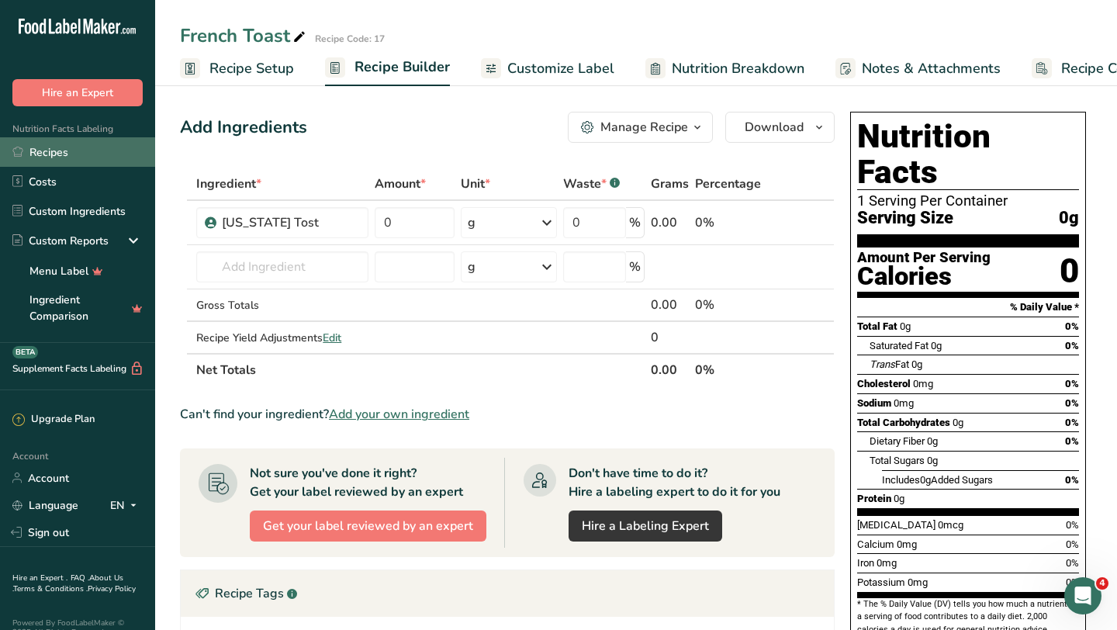
click at [50, 161] on link "Recipes" at bounding box center [77, 151] width 155 height 29
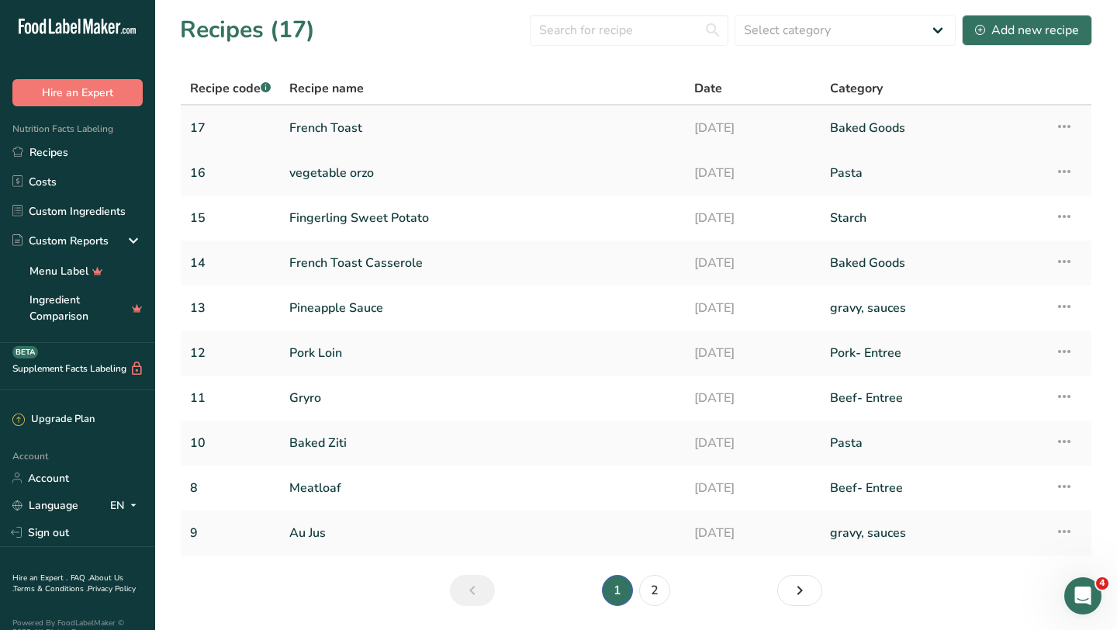
click at [334, 122] on link "French Toast" at bounding box center [482, 128] width 386 height 33
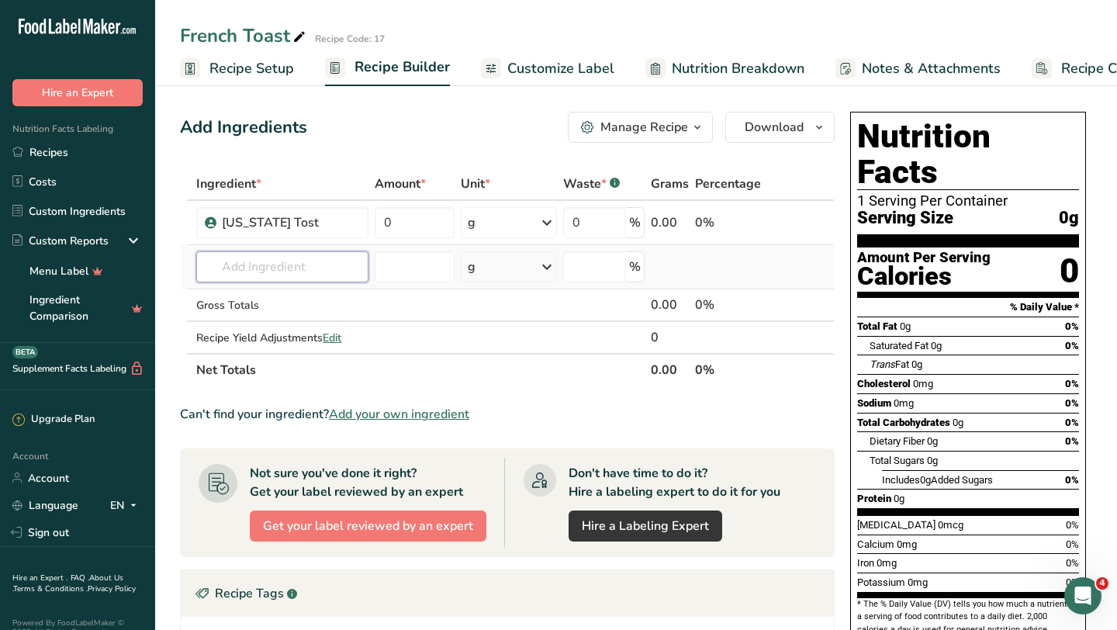
click at [306, 275] on input "text" at bounding box center [282, 266] width 172 height 31
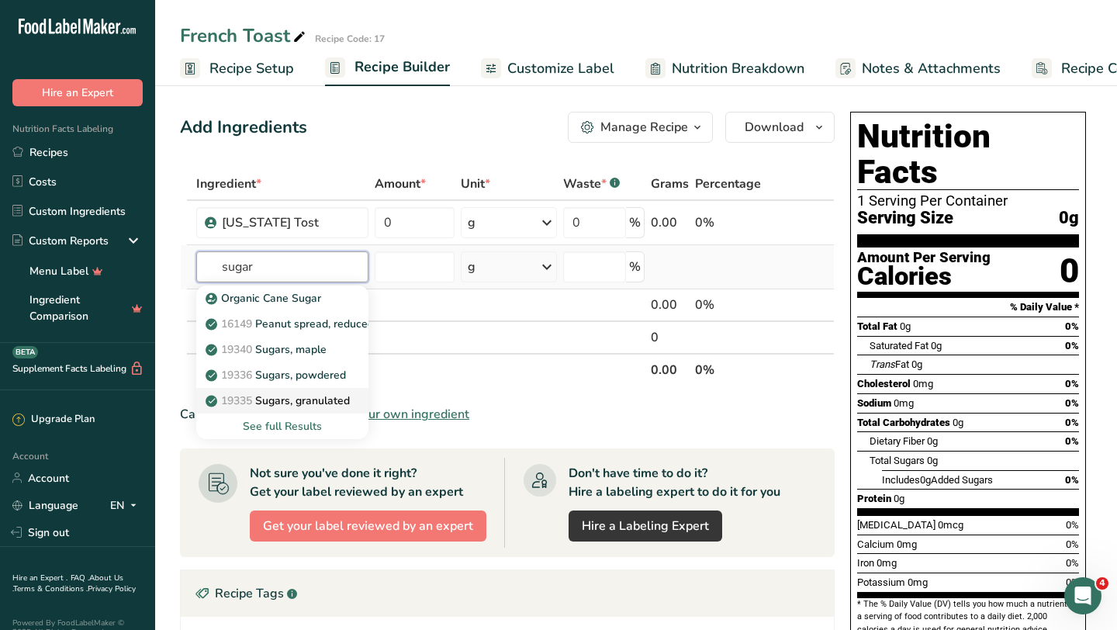
type input "sugar"
click at [339, 396] on p "19335 [GEOGRAPHIC_DATA], granulated" at bounding box center [279, 401] width 141 height 16
type input "Sugars, granulated"
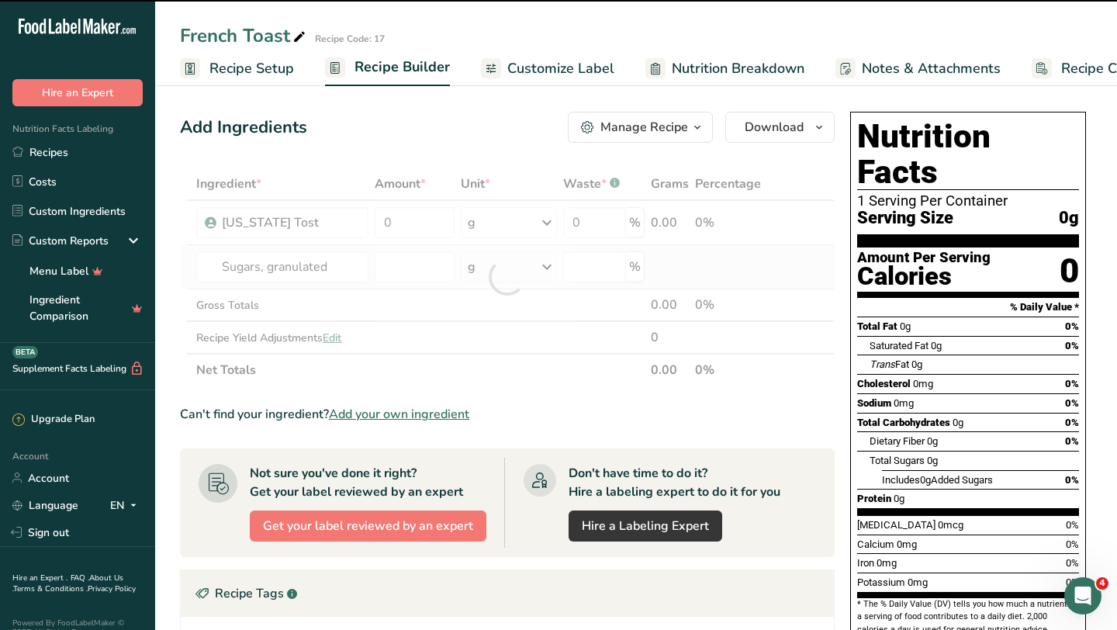
type input "0"
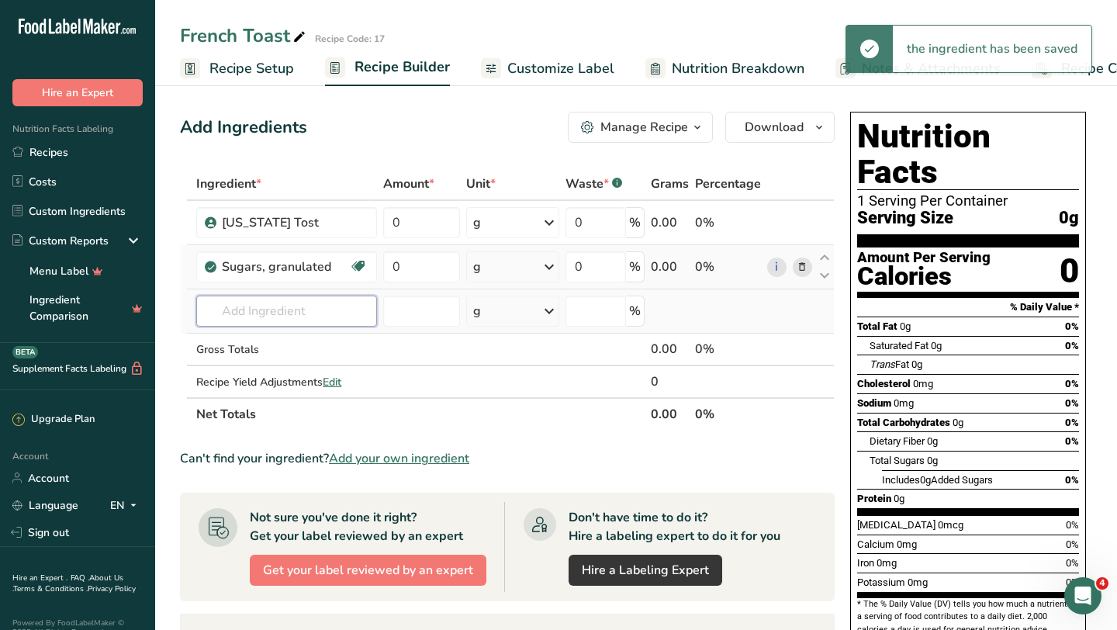
click at [283, 312] on input "text" at bounding box center [286, 311] width 180 height 31
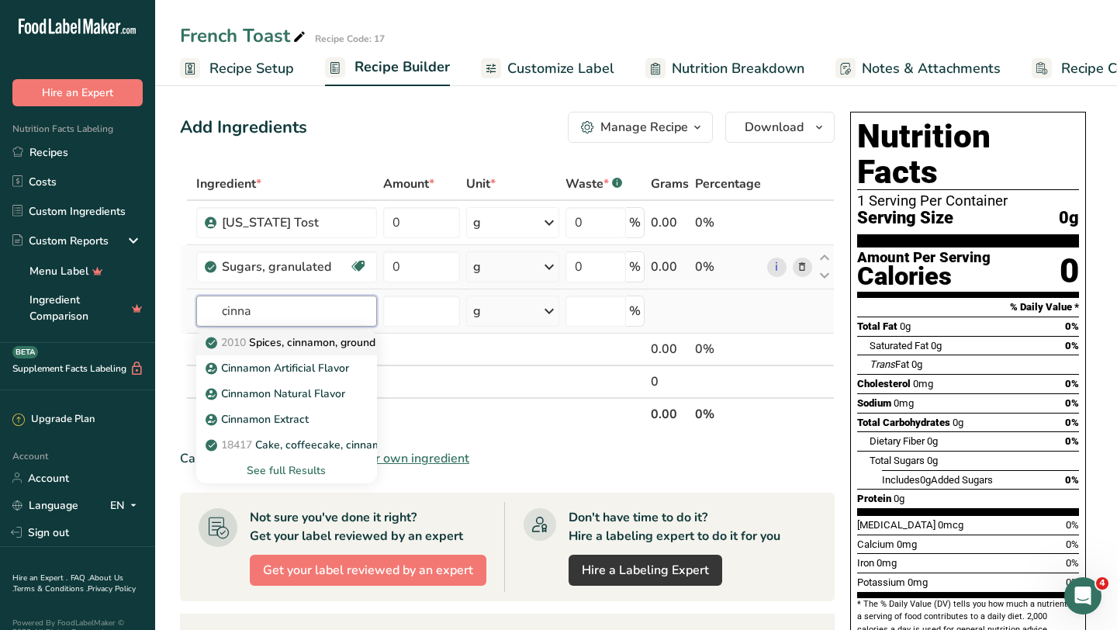
type input "cinna"
click at [344, 344] on p "2010 Spices, cinnamon, ground" at bounding box center [292, 342] width 167 height 16
type input "Spices, cinnamon, ground"
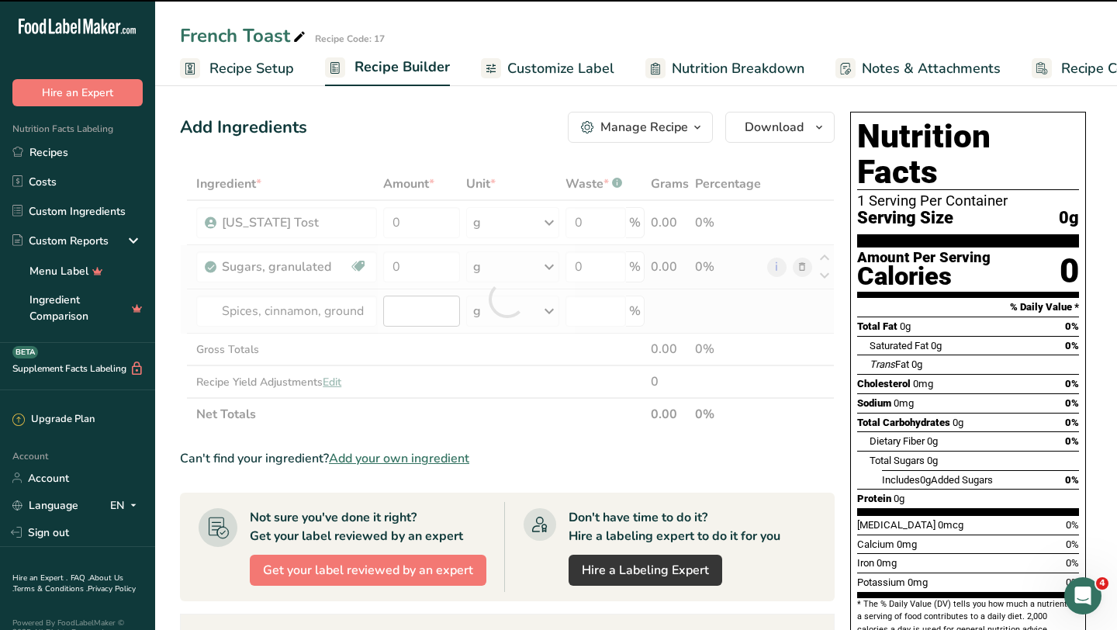
type input "0"
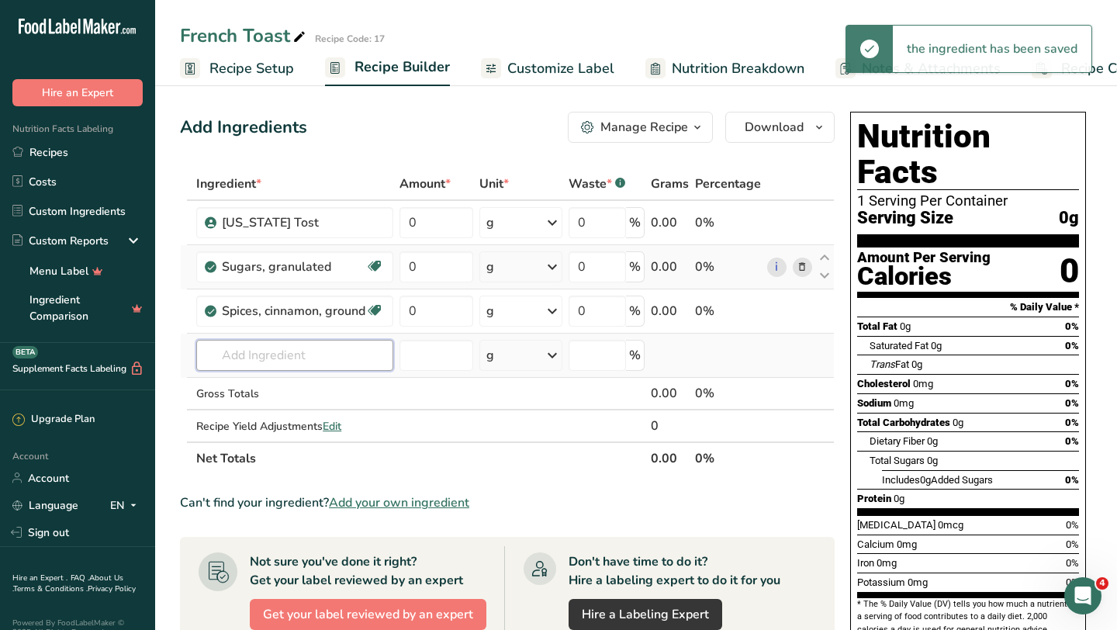
click at [303, 349] on input "text" at bounding box center [294, 355] width 197 height 31
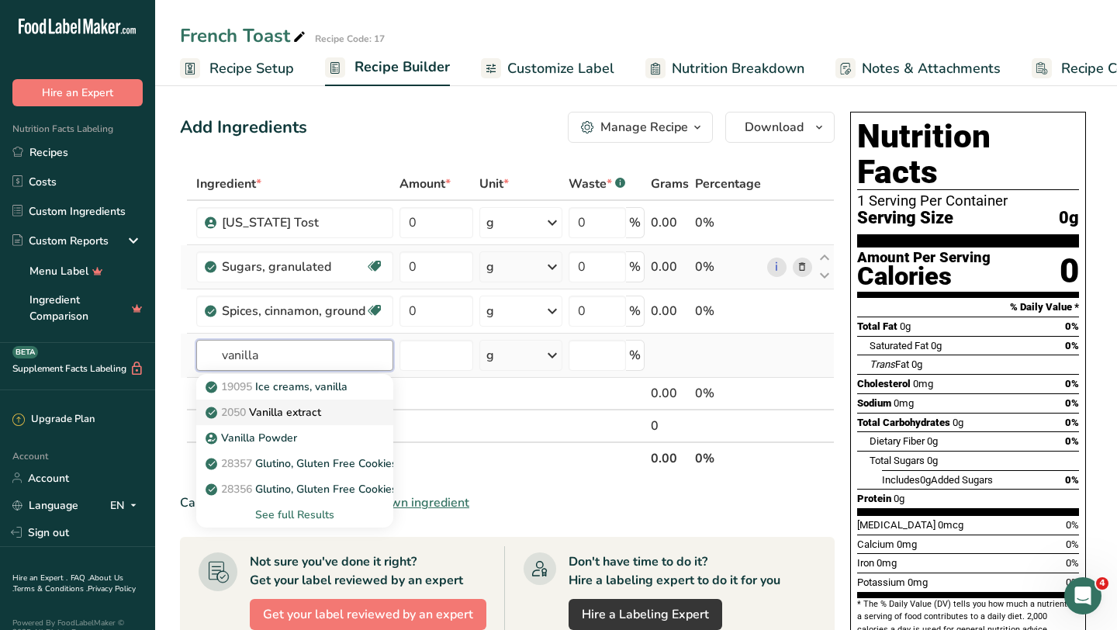
type input "vanilla"
click at [294, 412] on p "2050 Vanilla extract" at bounding box center [265, 412] width 112 height 16
type input "Vanilla extract"
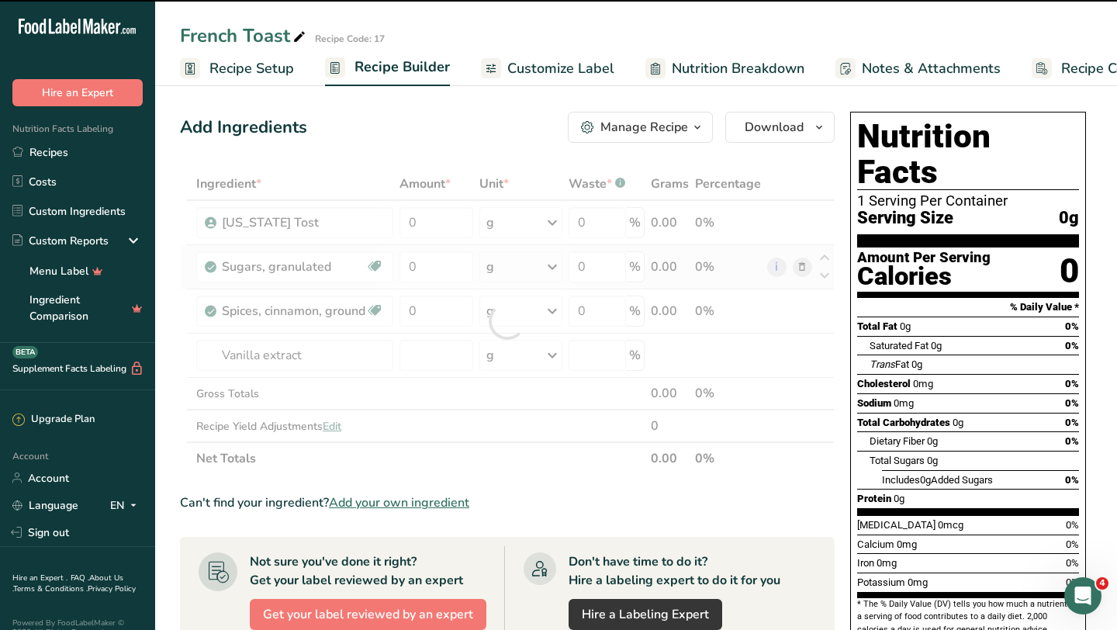
type input "0"
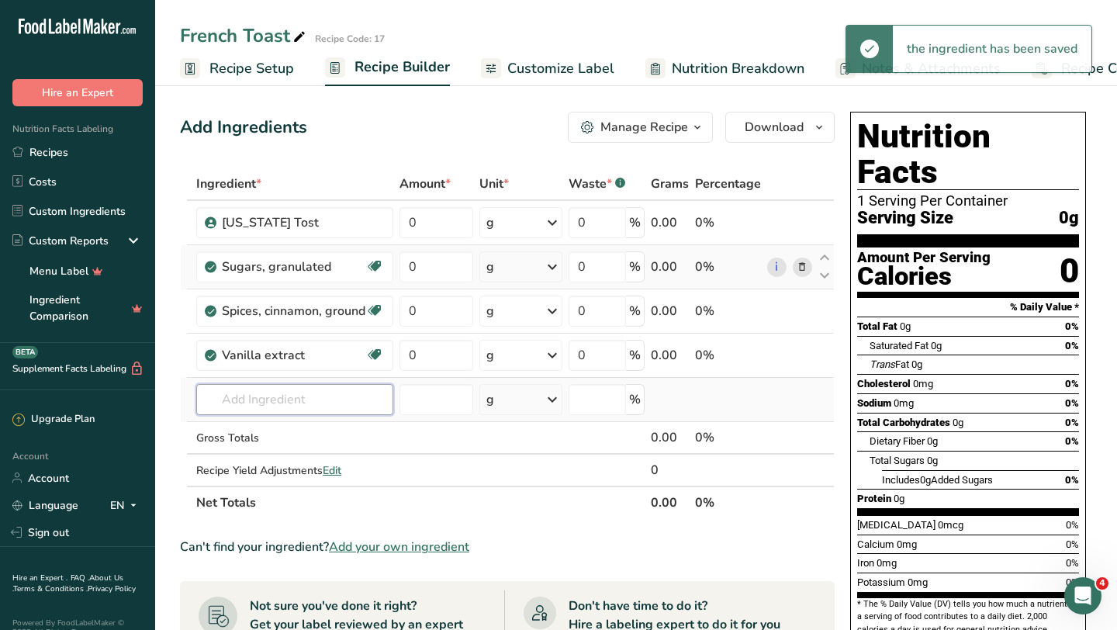
click at [259, 399] on input "text" at bounding box center [294, 399] width 197 height 31
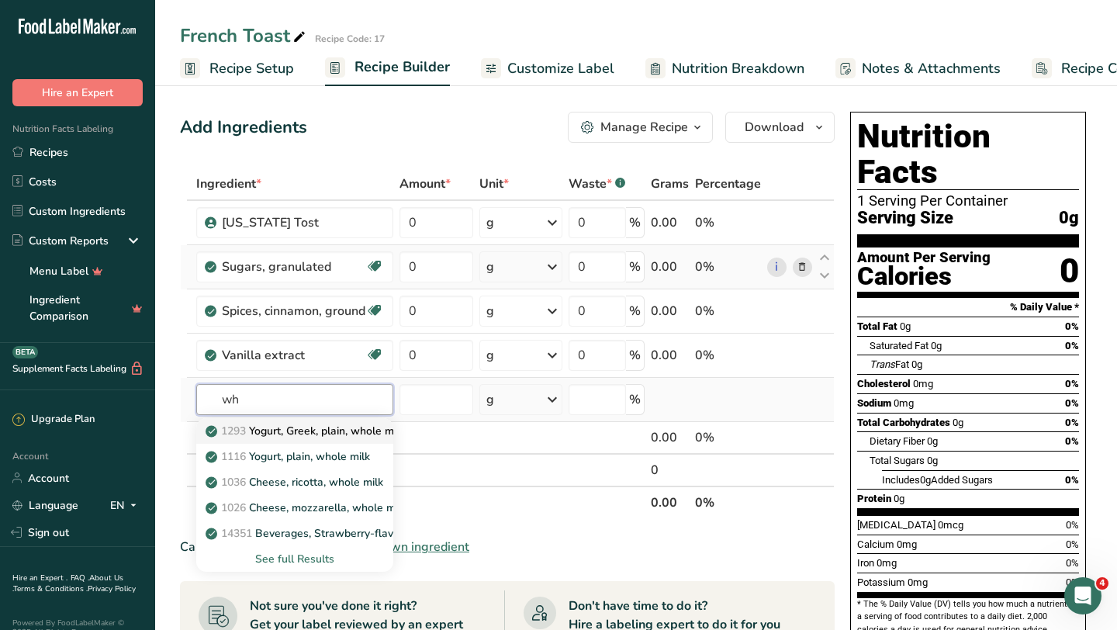
type input "w"
type input "milk"
click at [361, 455] on p "1212 Milk, dry, whole, without added [MEDICAL_DATA]" at bounding box center [353, 456] width 289 height 16
type input "Milk, dry, whole, without added [MEDICAL_DATA]"
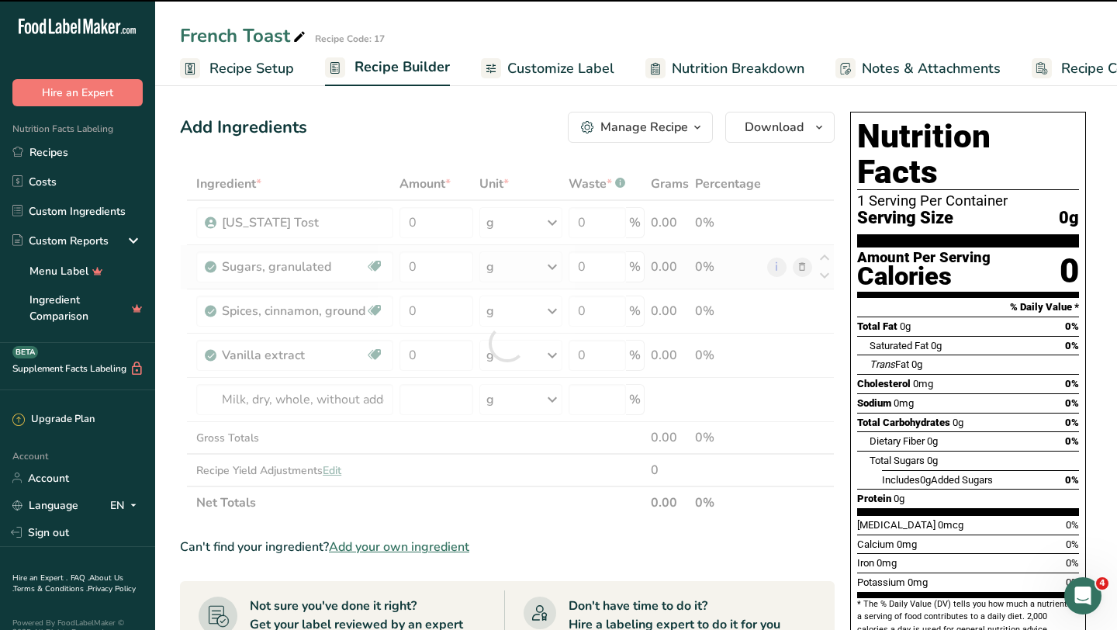
type input "0"
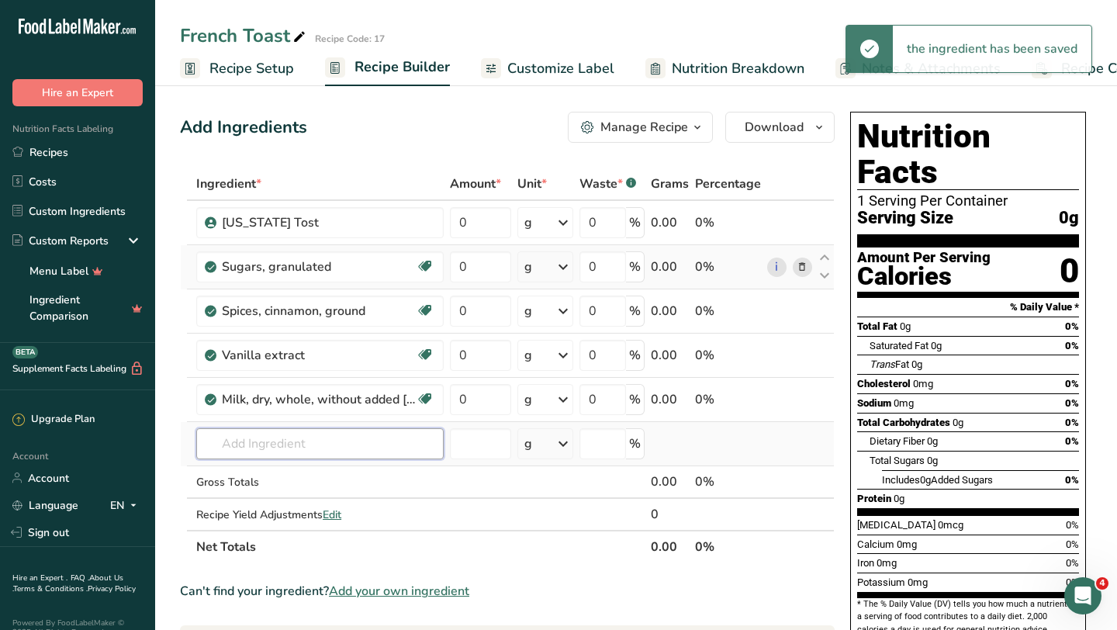
click at [251, 448] on input "text" at bounding box center [319, 443] width 247 height 31
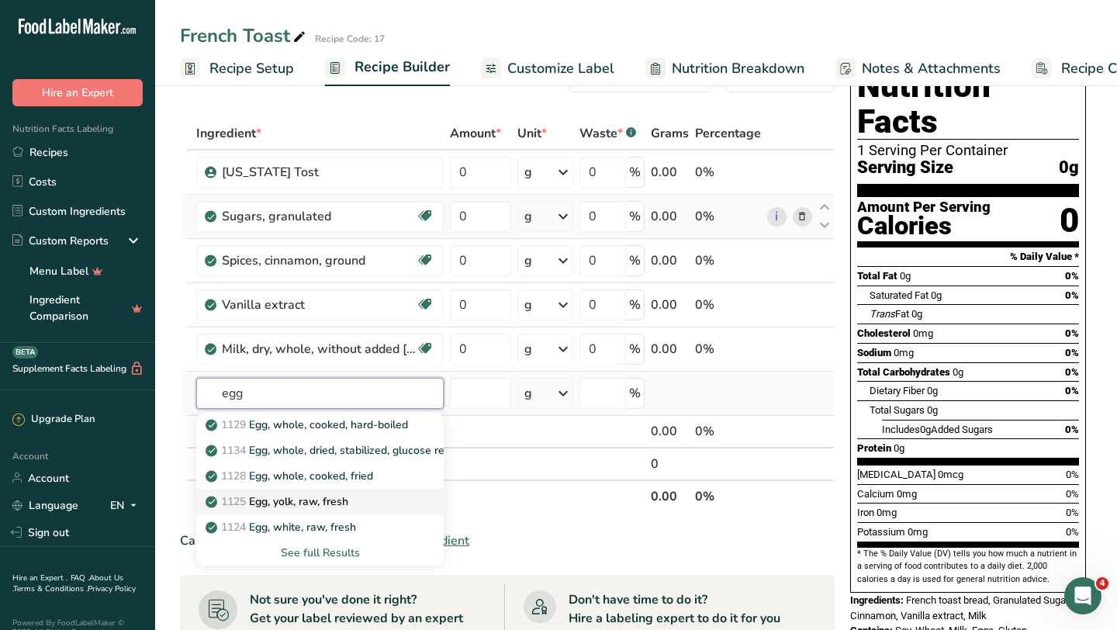
scroll to position [54, 0]
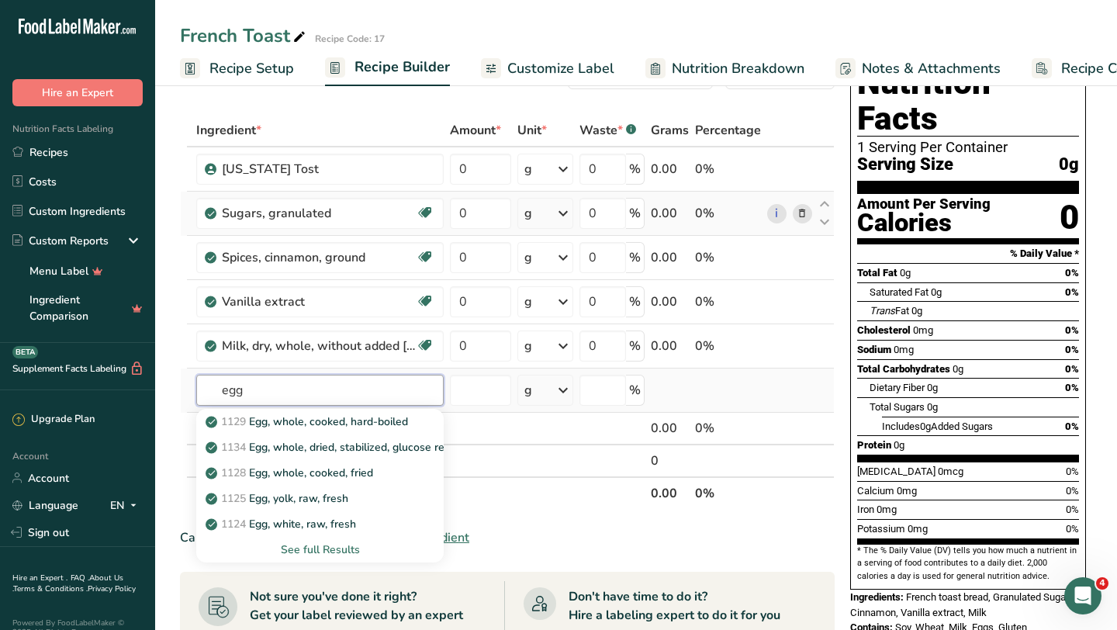
type input "egg"
click at [342, 550] on div "See full Results" at bounding box center [320, 549] width 223 height 16
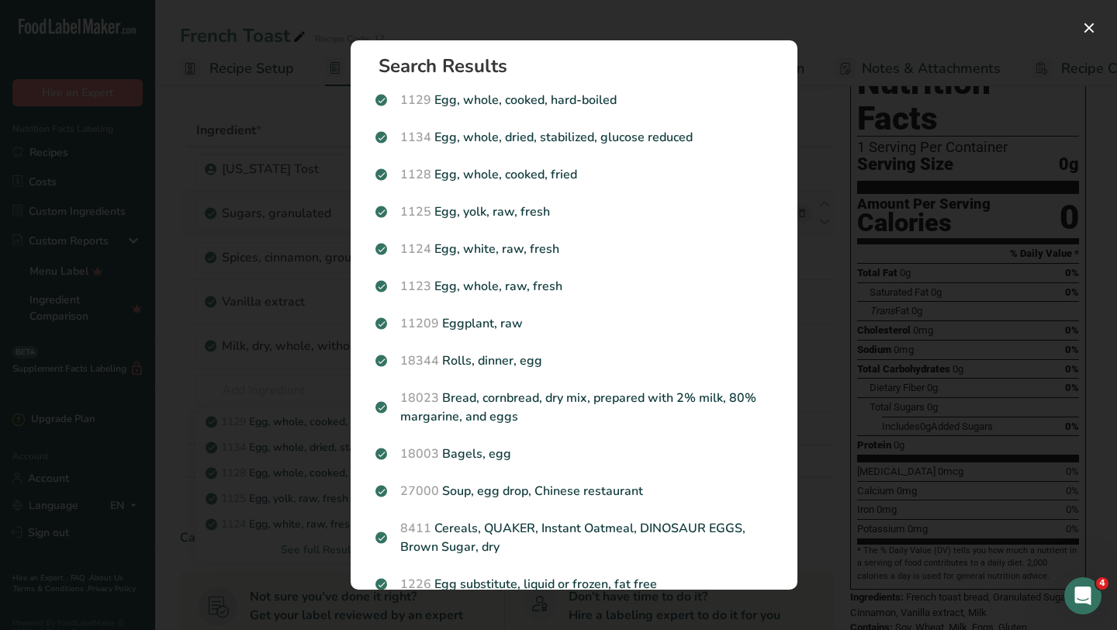
scroll to position [0, 0]
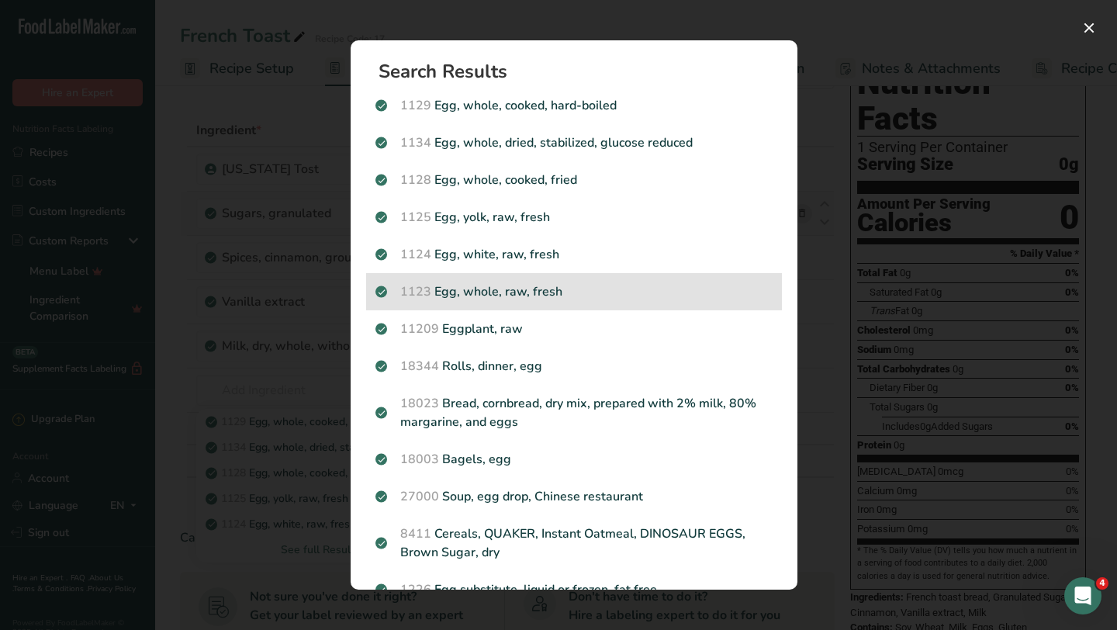
click at [510, 282] on p "1123 Egg, whole, raw, fresh" at bounding box center [573, 291] width 397 height 19
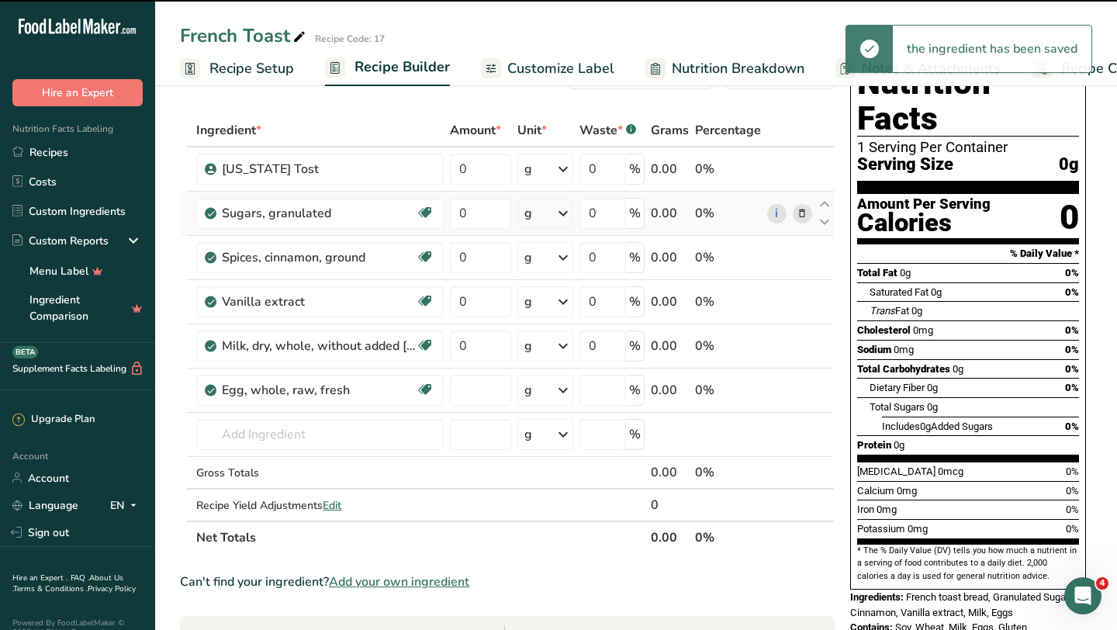
type input "0"
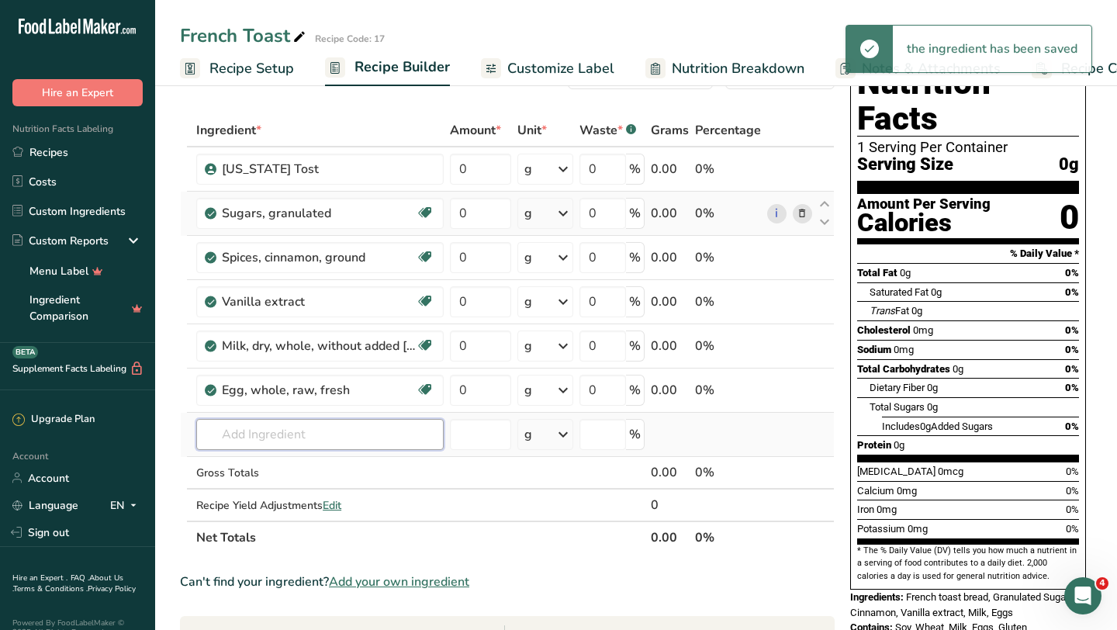
click at [370, 436] on input "text" at bounding box center [319, 434] width 247 height 31
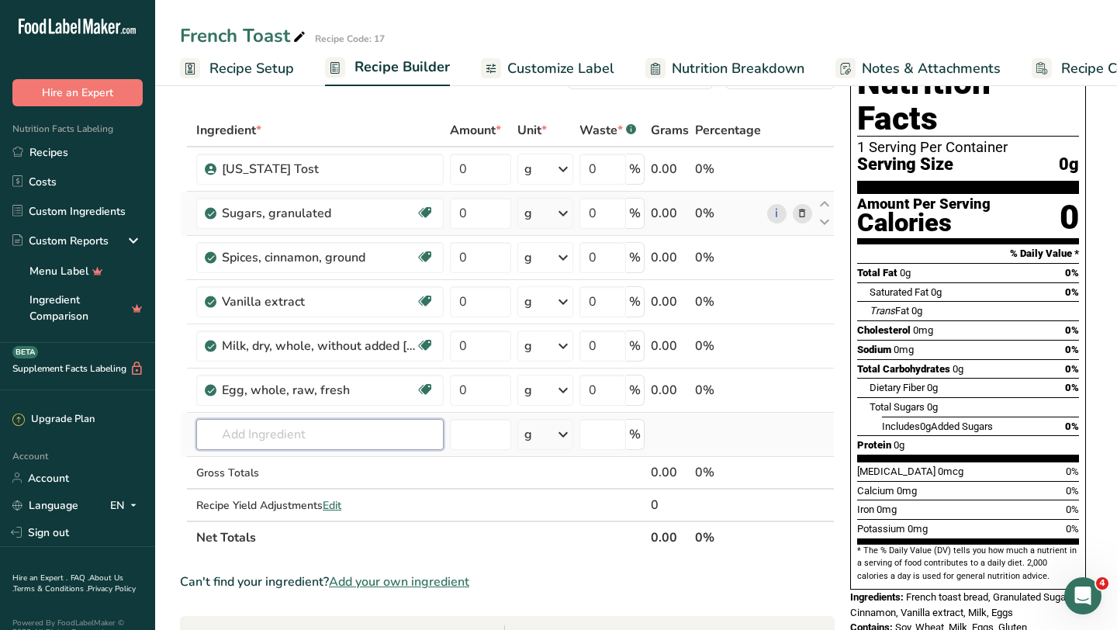
click at [277, 438] on input "text" at bounding box center [319, 434] width 247 height 31
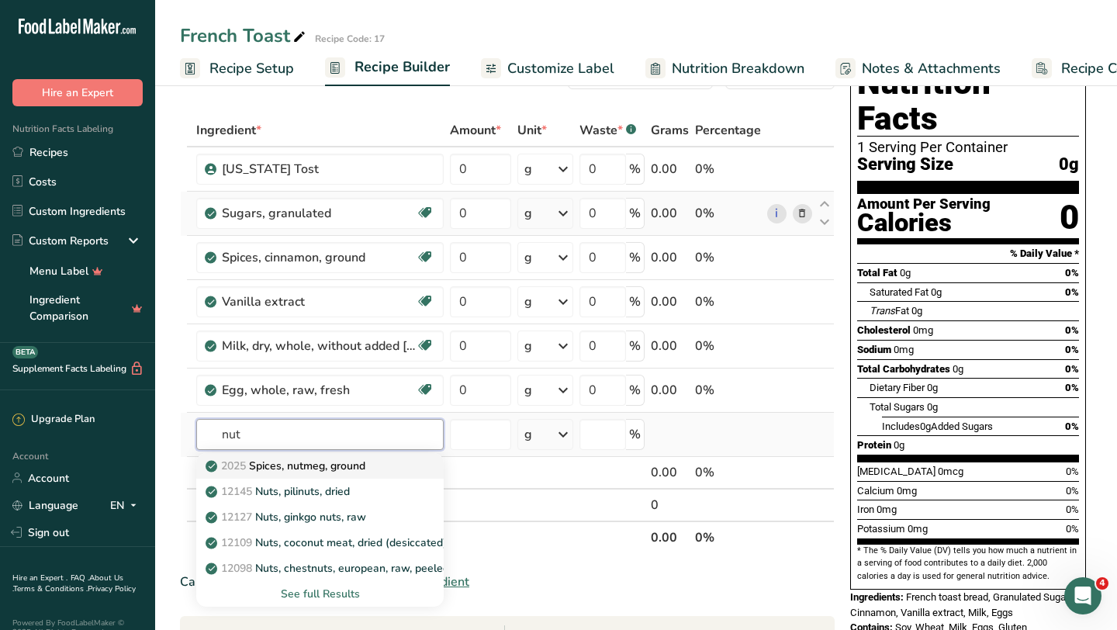
type input "nut"
click at [332, 458] on p "2025 Spices, nutmeg, ground" at bounding box center [287, 466] width 157 height 16
type input "Spices, nutmeg, ground"
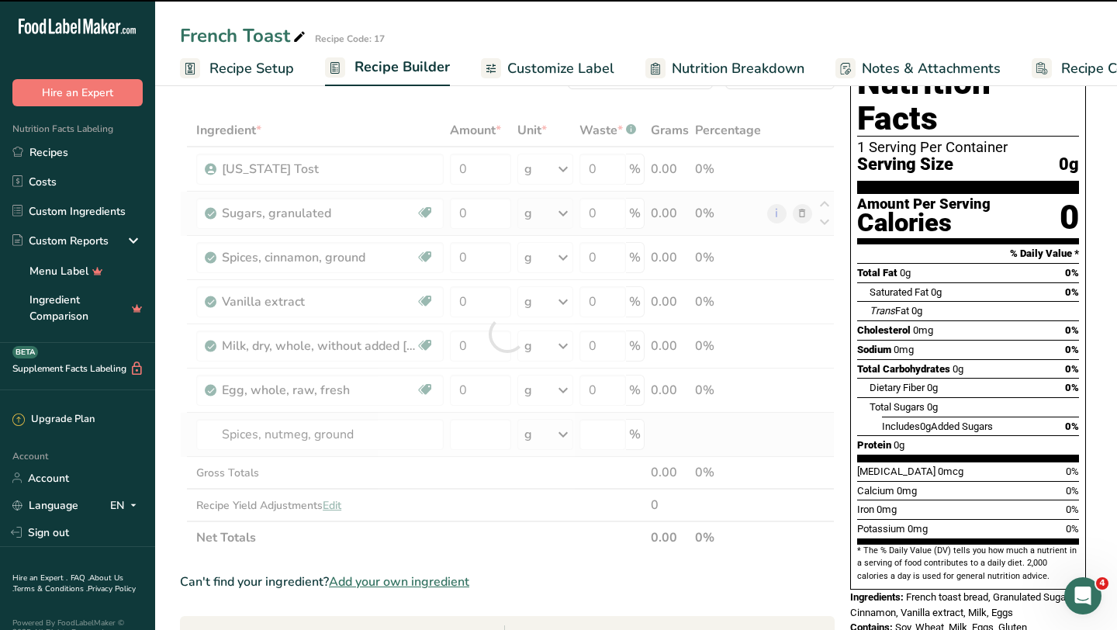
type input "0"
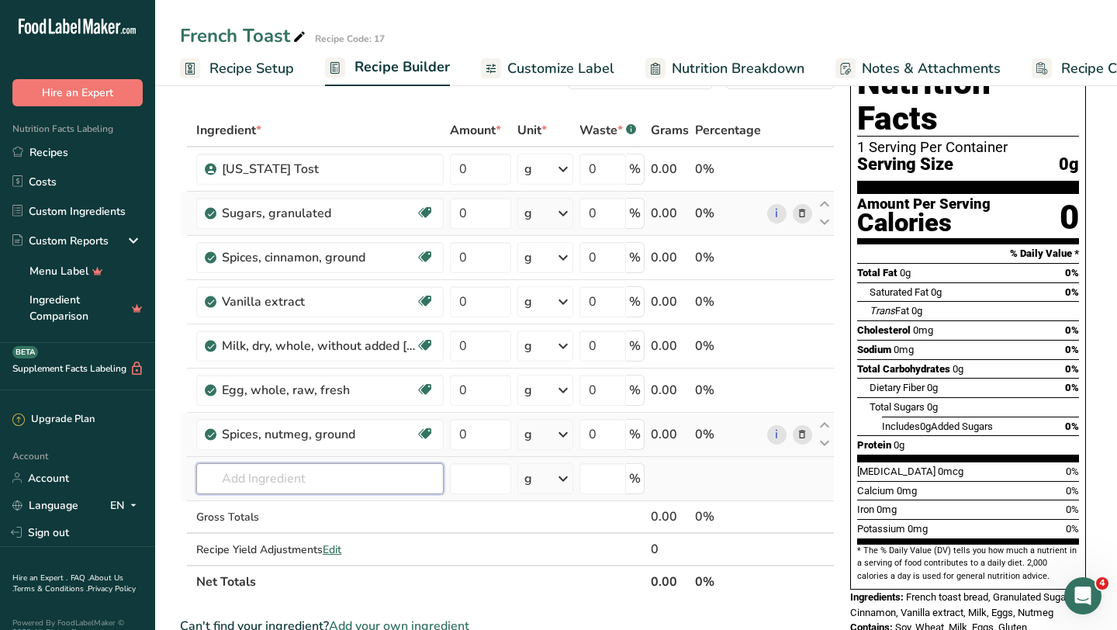
click at [270, 478] on input "text" at bounding box center [319, 478] width 247 height 31
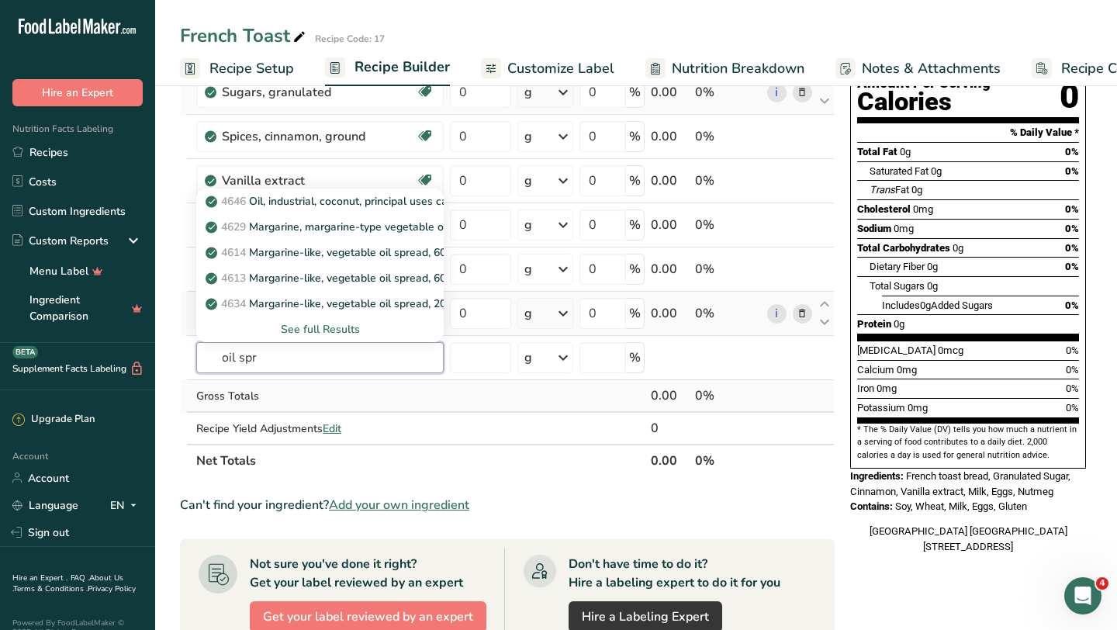
scroll to position [183, 0]
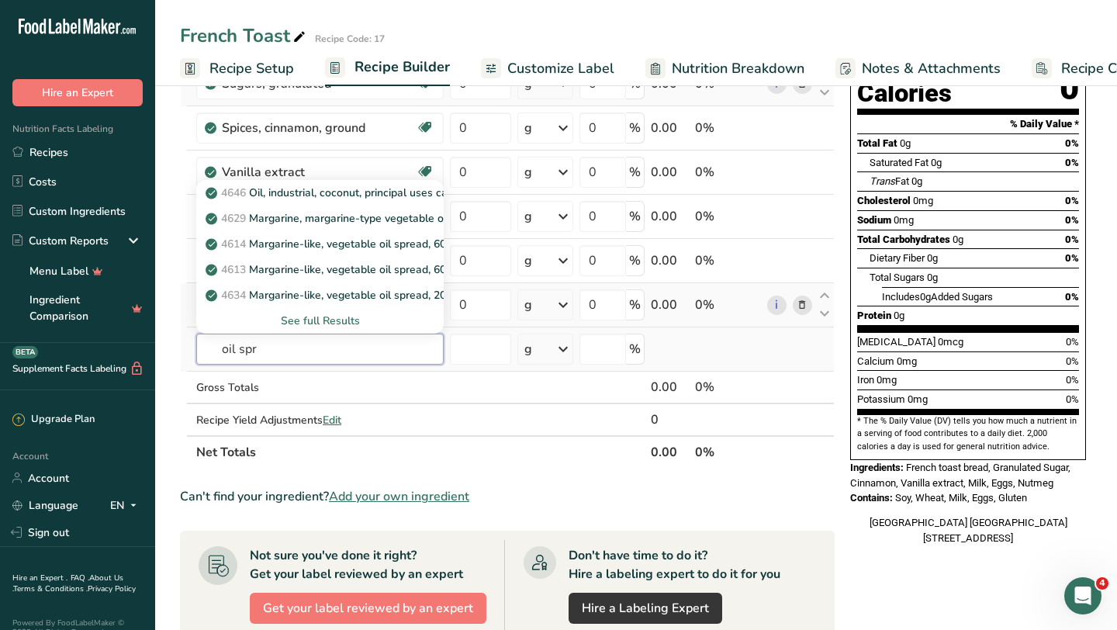
type input "oil spr"
click at [333, 319] on div "See full Results" at bounding box center [320, 321] width 223 height 16
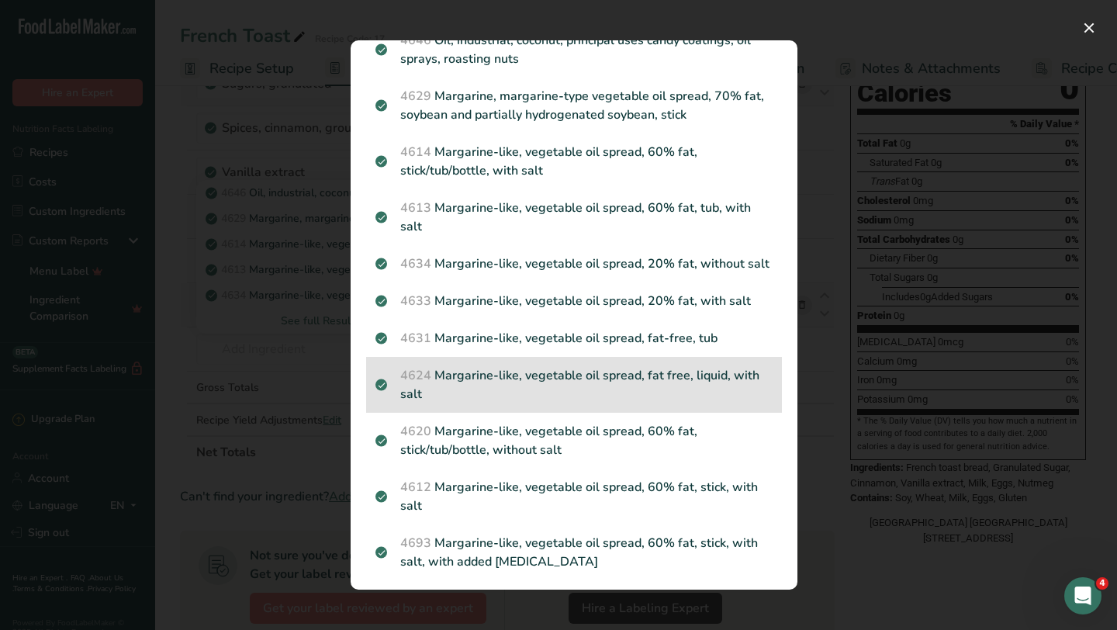
scroll to position [0, 0]
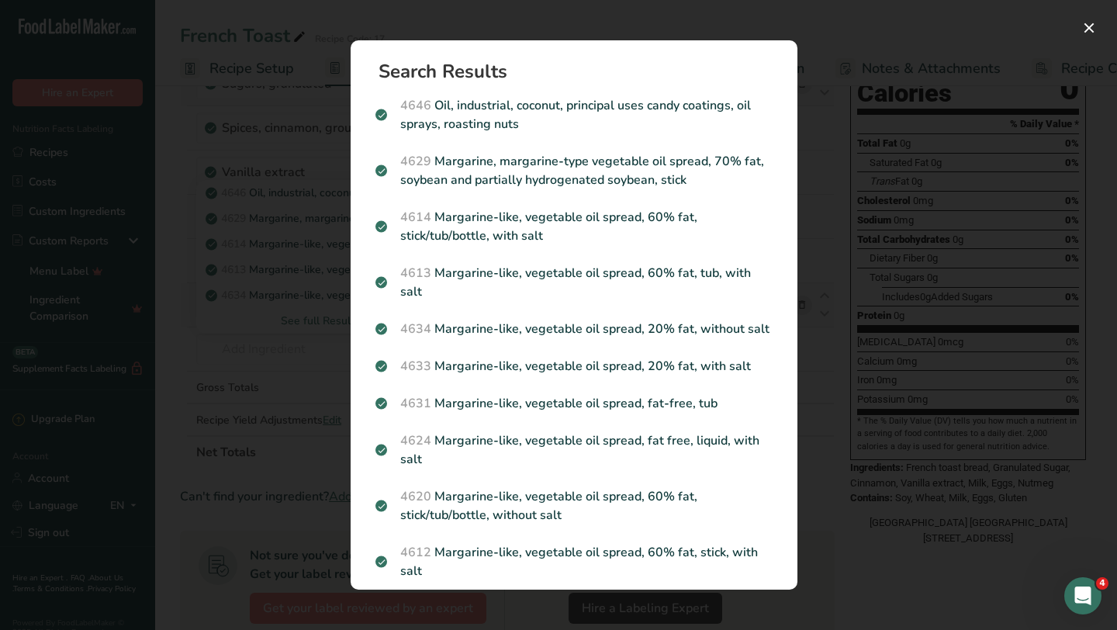
click at [301, 411] on div "Search results modal" at bounding box center [558, 315] width 1117 height 630
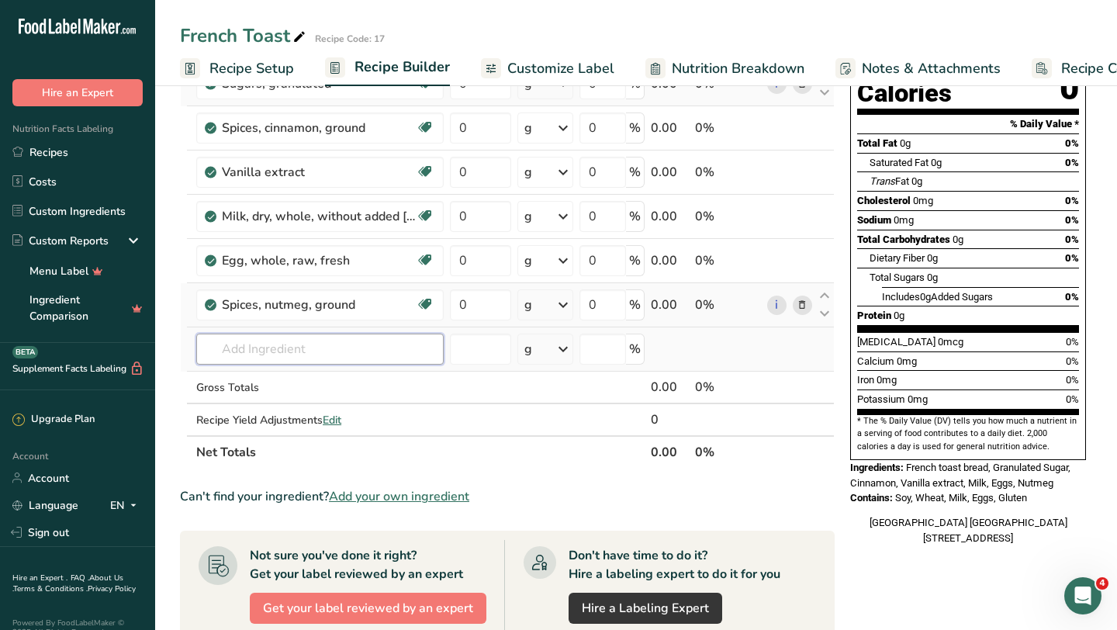
click at [272, 361] on input "text" at bounding box center [319, 349] width 247 height 31
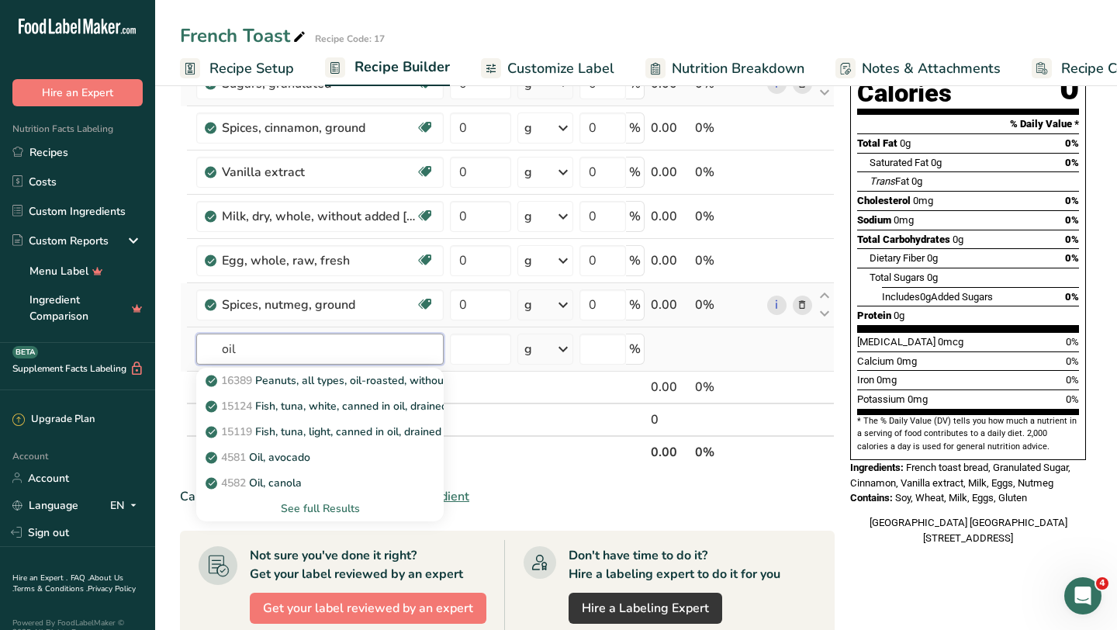
type input "oil"
click at [313, 510] on div "See full Results" at bounding box center [320, 508] width 223 height 16
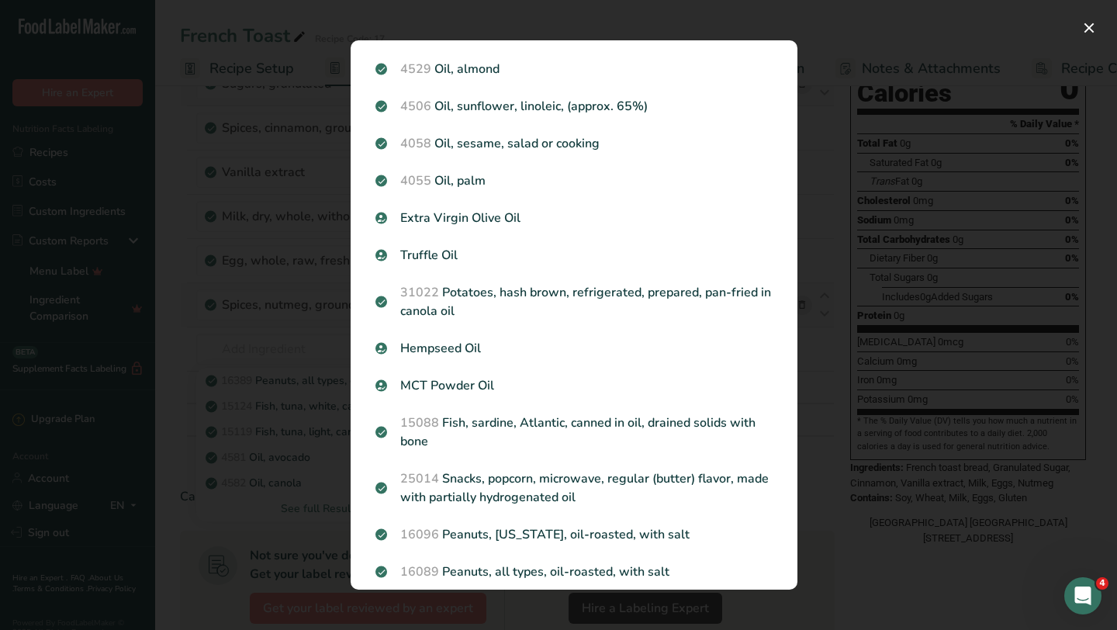
scroll to position [194, 0]
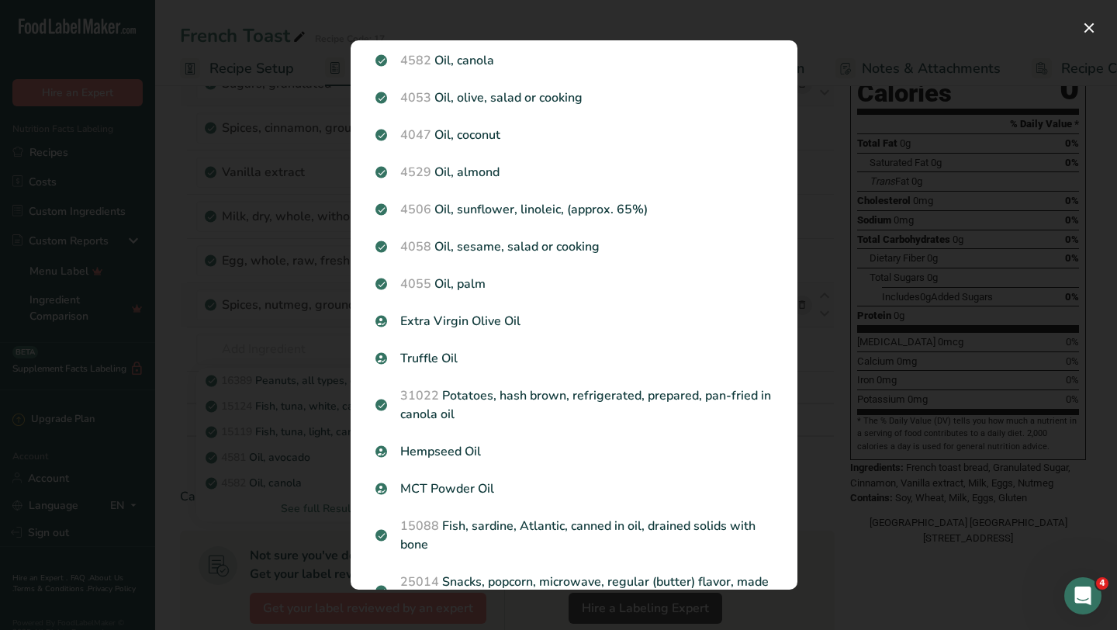
click at [164, 333] on div "Search results modal" at bounding box center [558, 315] width 1117 height 630
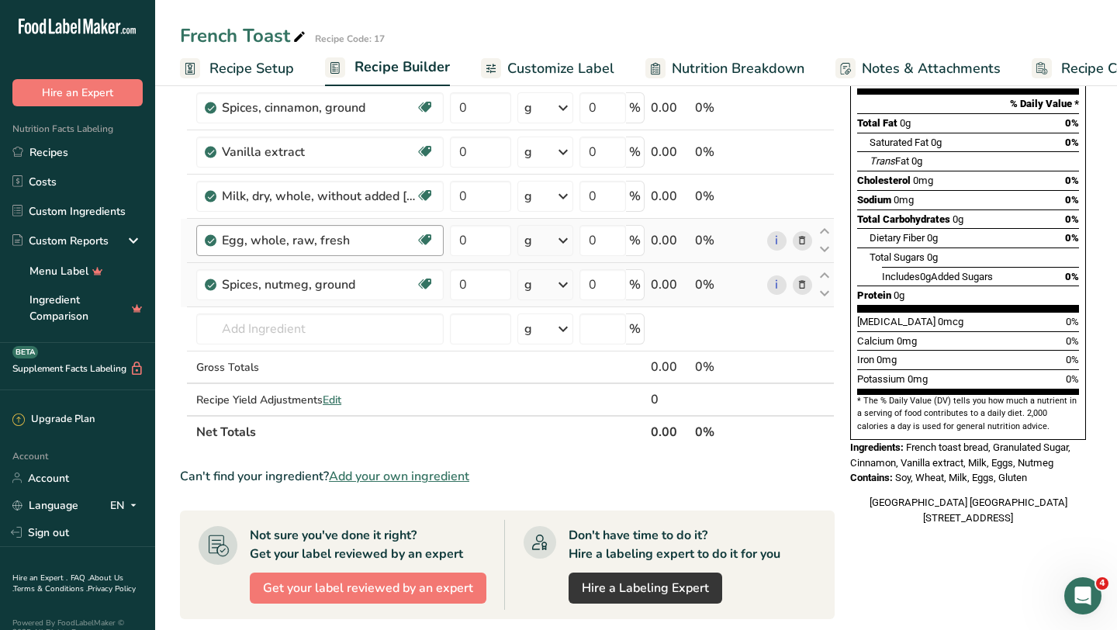
scroll to position [222, 0]
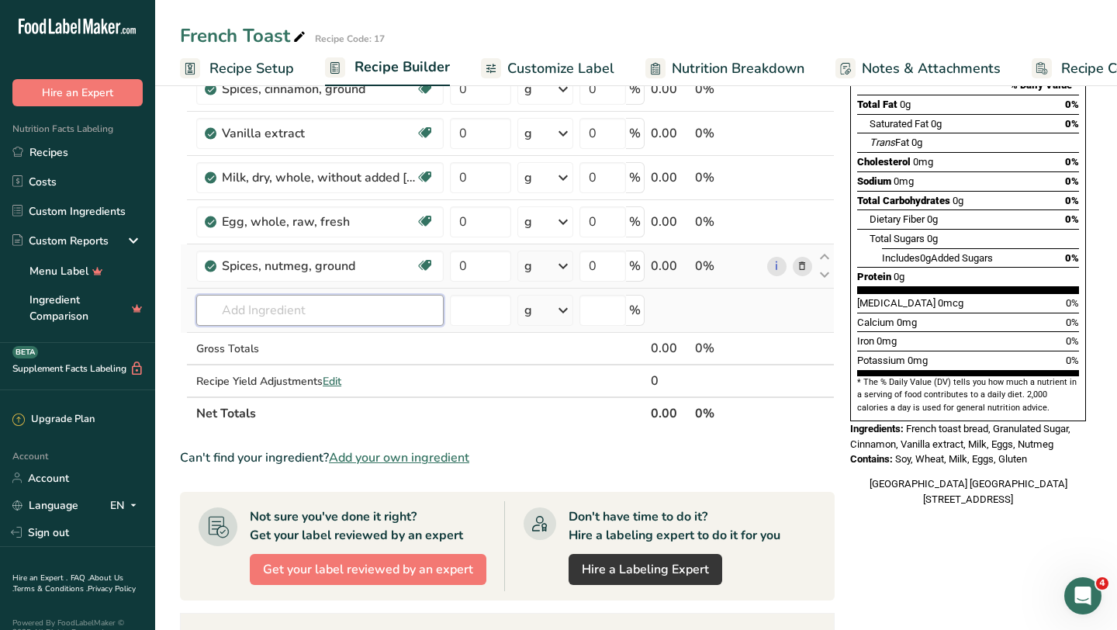
click at [310, 301] on input "text" at bounding box center [319, 310] width 247 height 31
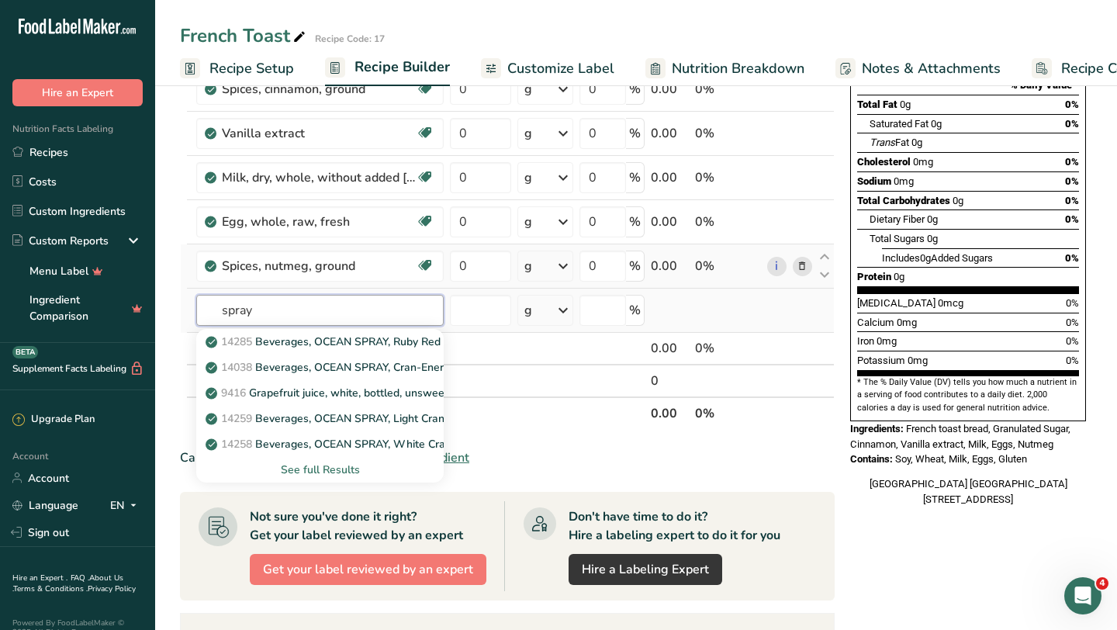
type input "spray"
click at [337, 469] on div "See full Results" at bounding box center [320, 470] width 223 height 16
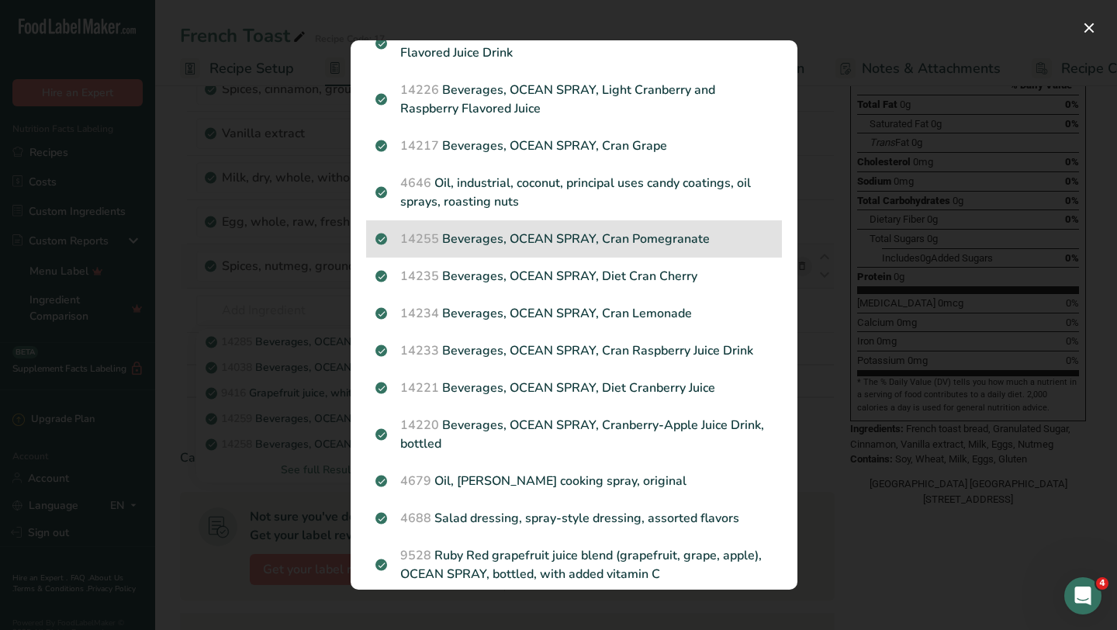
scroll to position [481, 0]
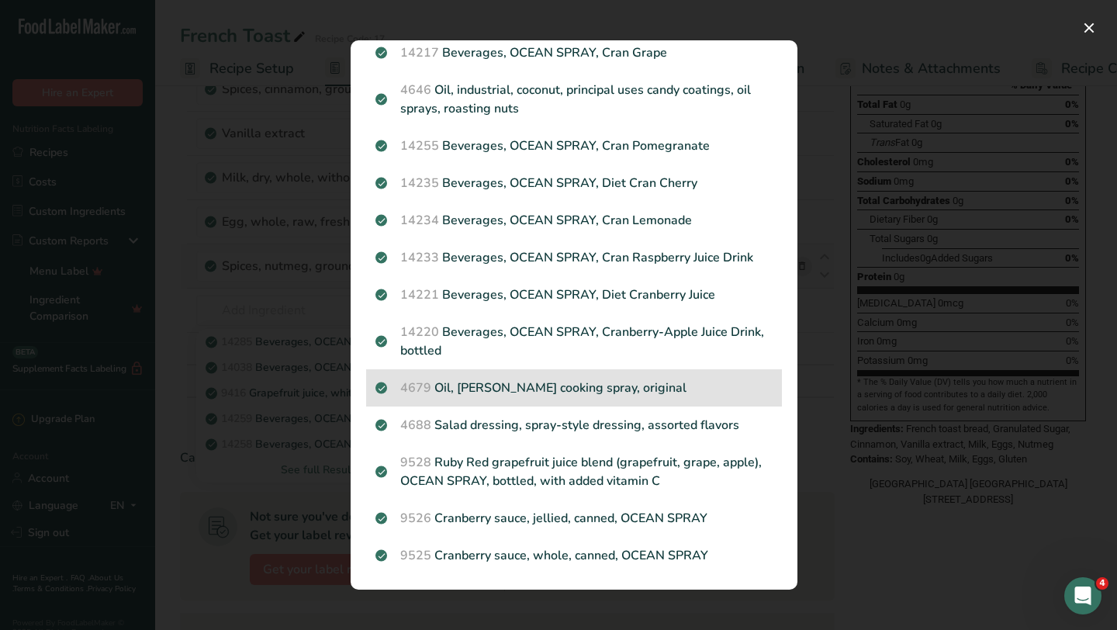
click at [538, 394] on p "4679 Oil, [PERSON_NAME] cooking spray, original" at bounding box center [573, 388] width 397 height 19
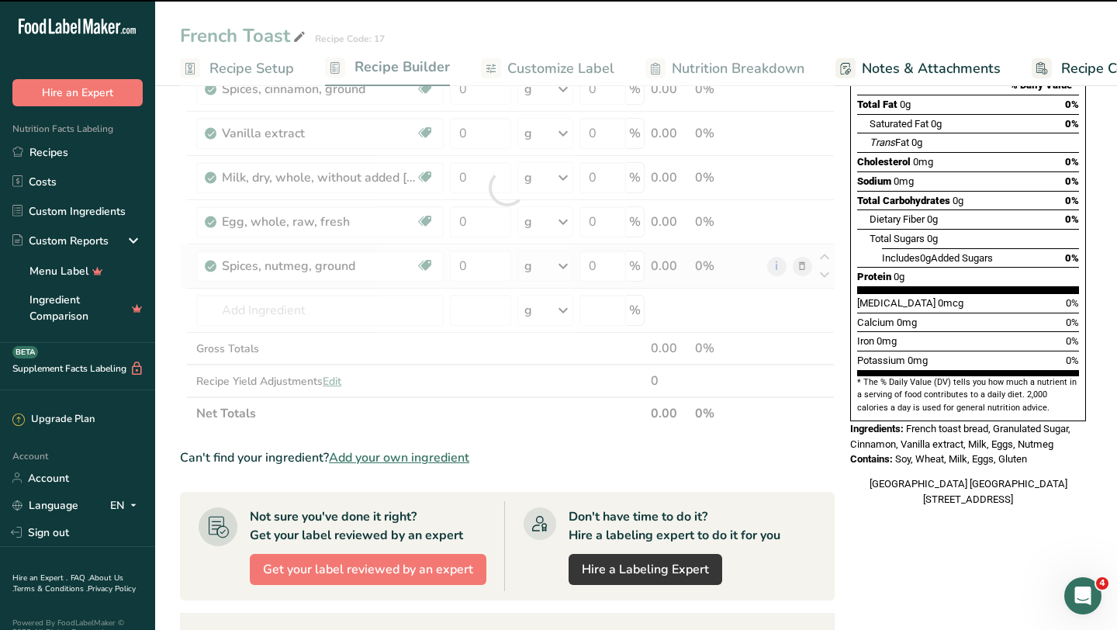
type input "0"
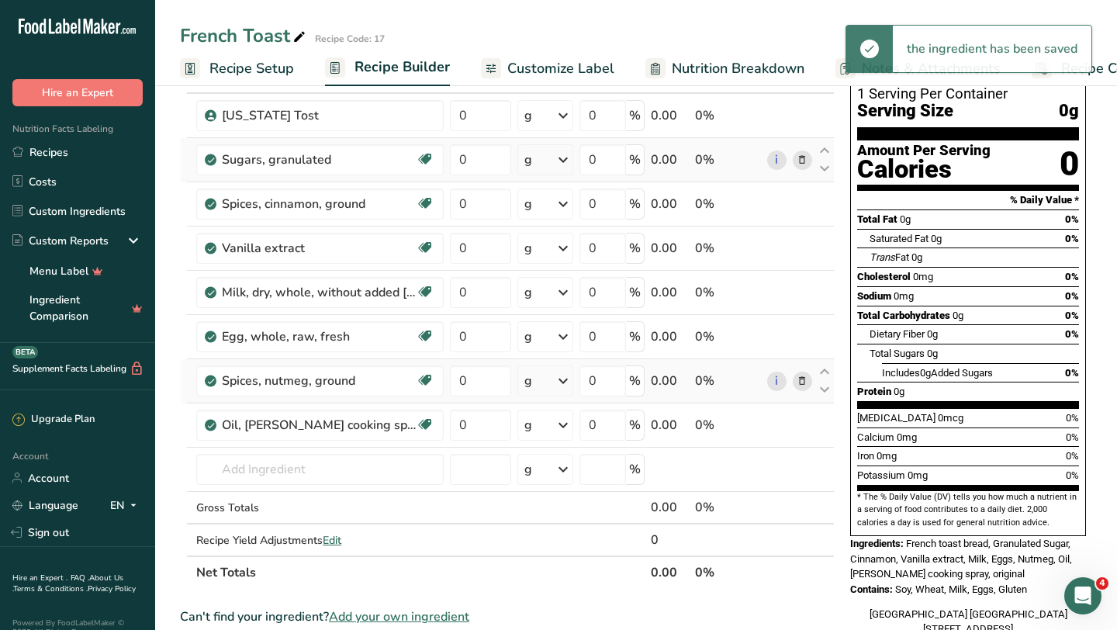
scroll to position [0, 0]
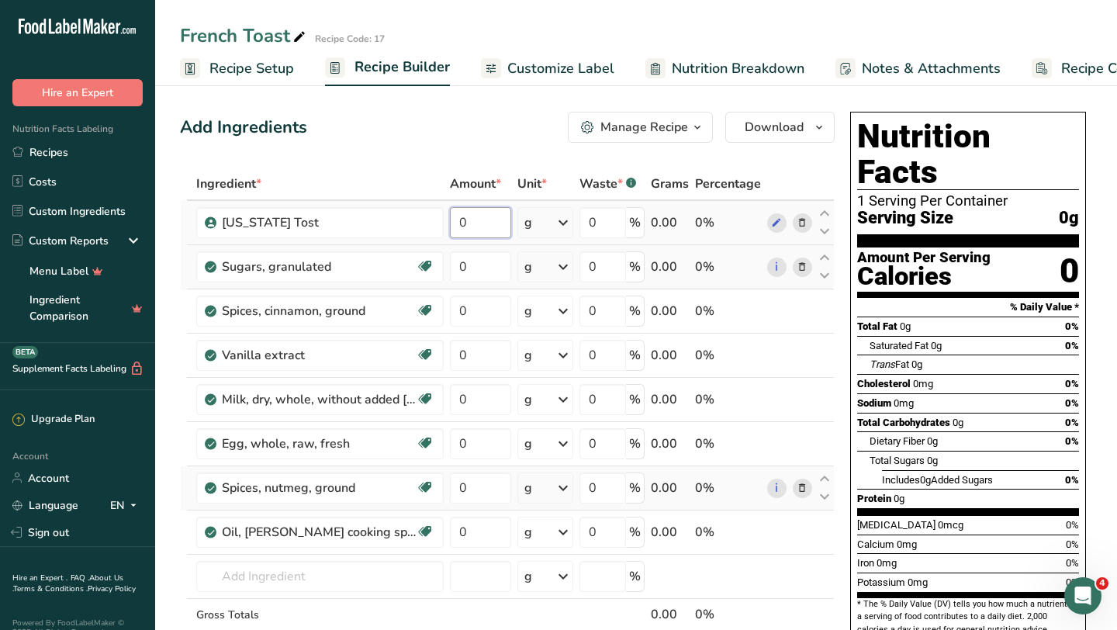
click at [499, 227] on input "0" at bounding box center [480, 222] width 61 height 31
click at [800, 534] on div "Ingredient * Amount * Unit * Waste * .a-a{fill:#347362;}.b-a{fill:#fff;} Grams …" at bounding box center [507, 432] width 655 height 528
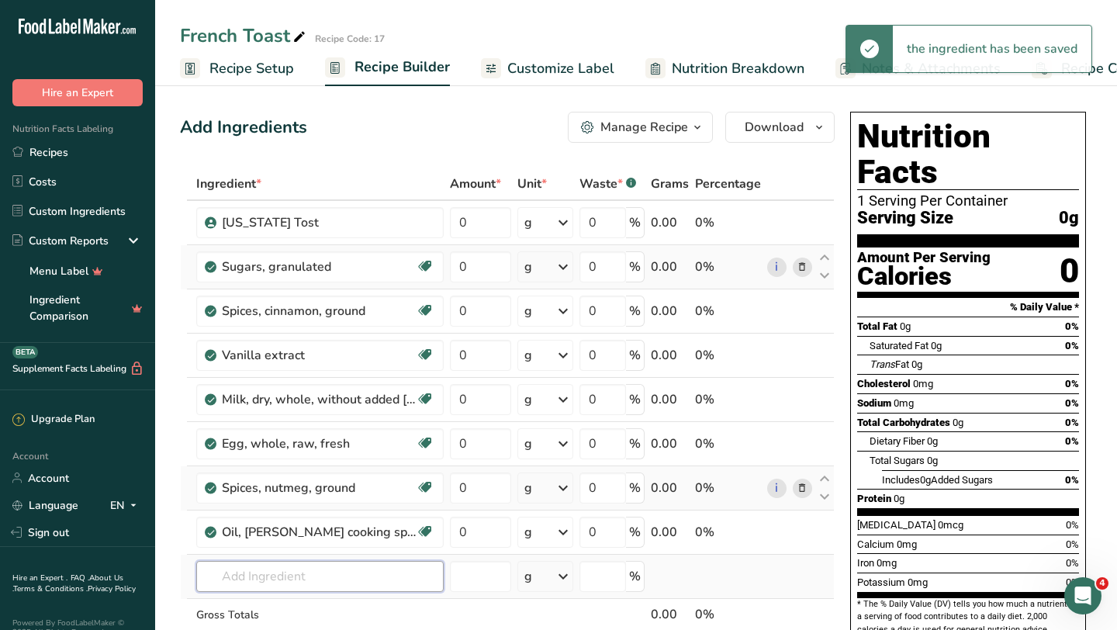
click at [331, 580] on input "text" at bounding box center [319, 576] width 247 height 31
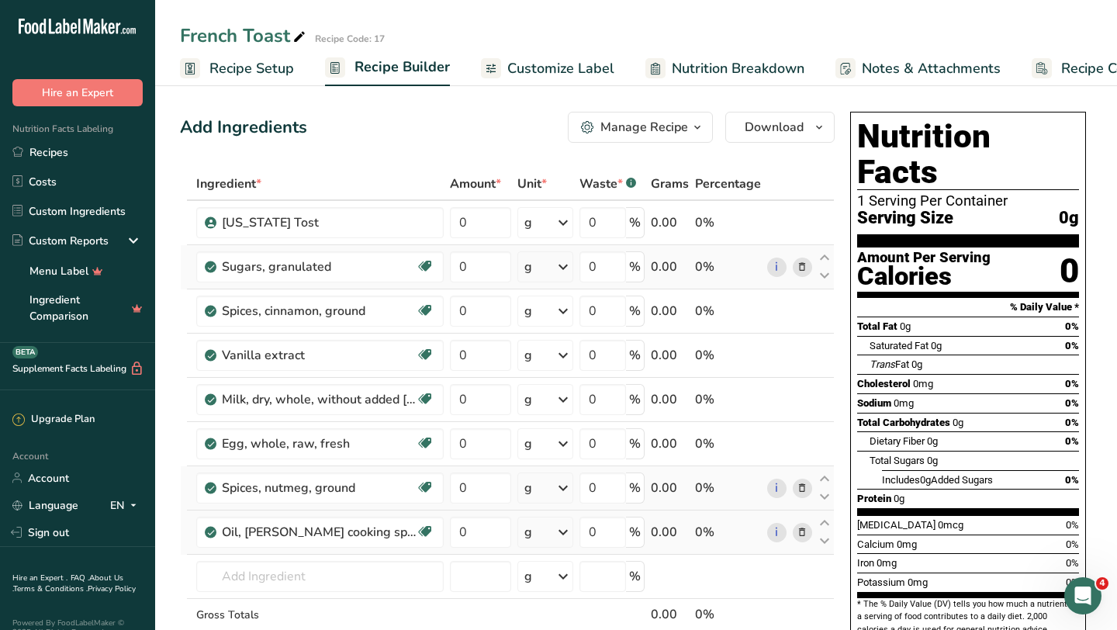
click at [805, 532] on icon at bounding box center [802, 532] width 11 height 16
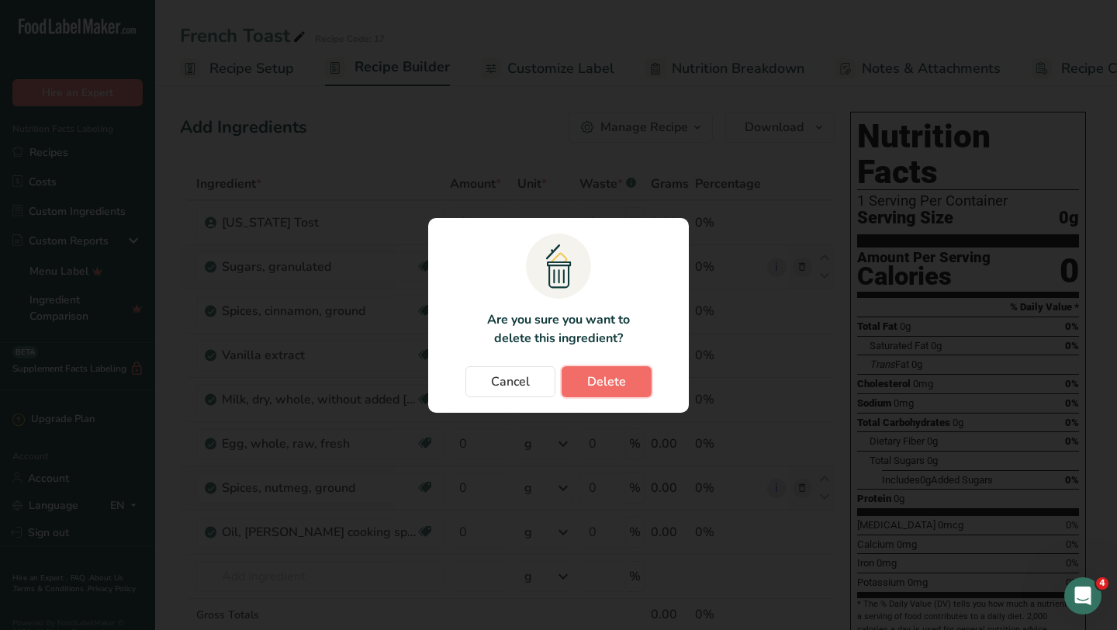
click at [597, 384] on span "Delete" at bounding box center [606, 381] width 39 height 19
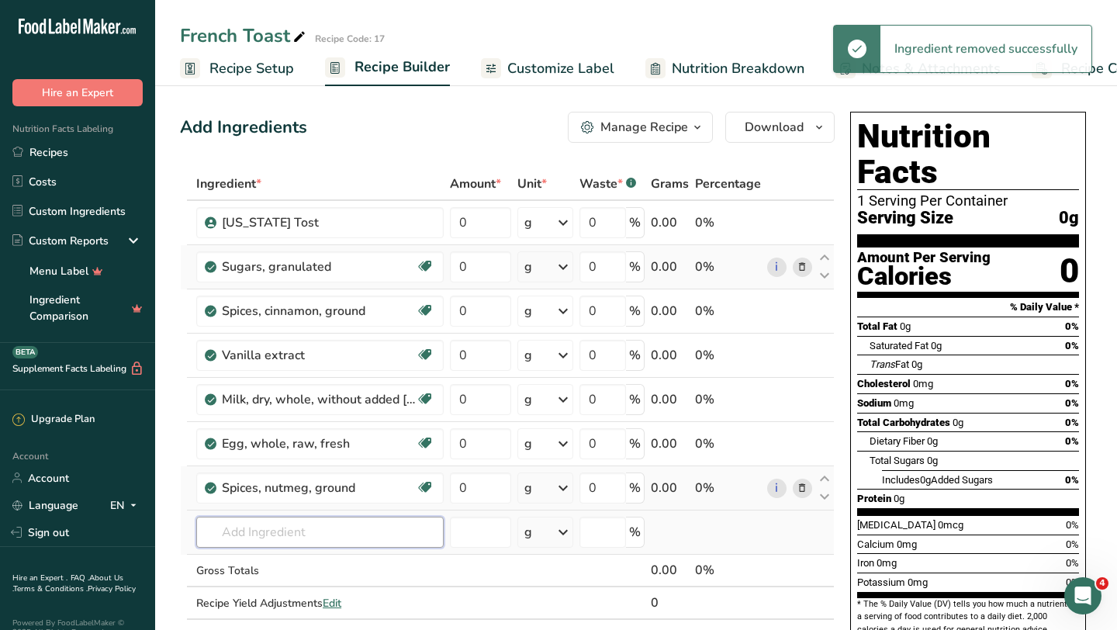
click at [326, 519] on input "text" at bounding box center [319, 532] width 247 height 31
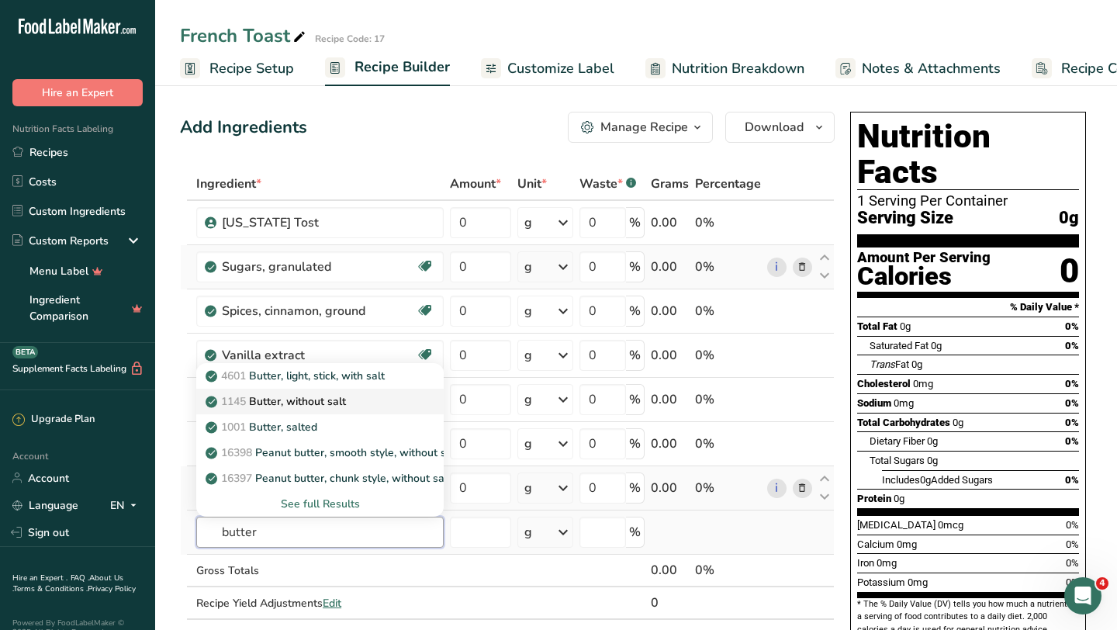
type input "butter"
click at [296, 399] on p "1145 Butter, without salt" at bounding box center [277, 401] width 137 height 16
type input "Butter, without salt"
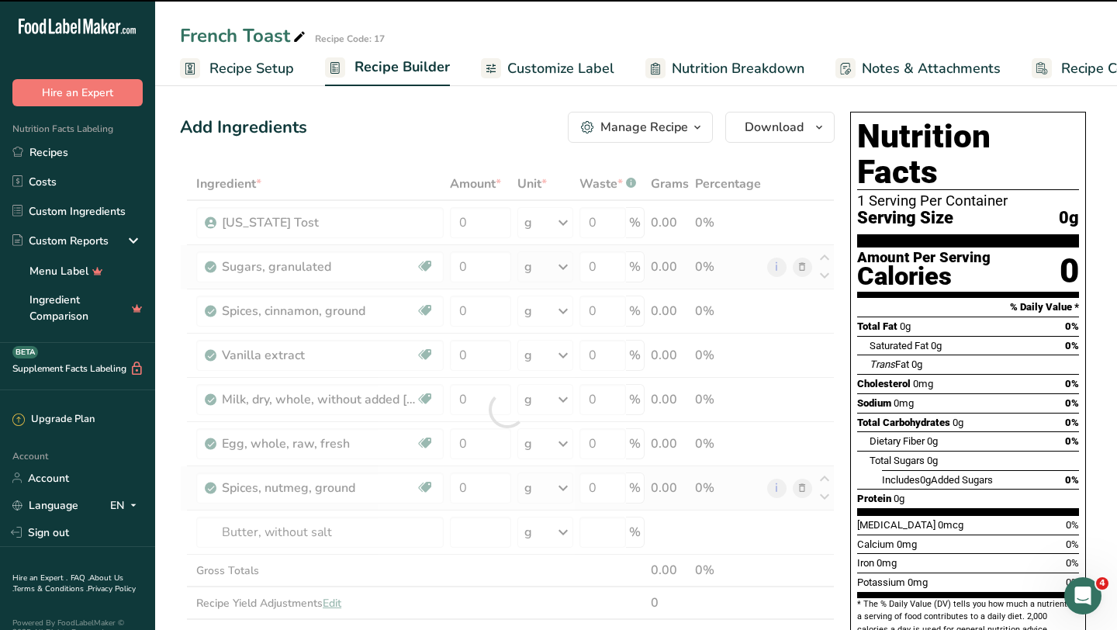
type input "0"
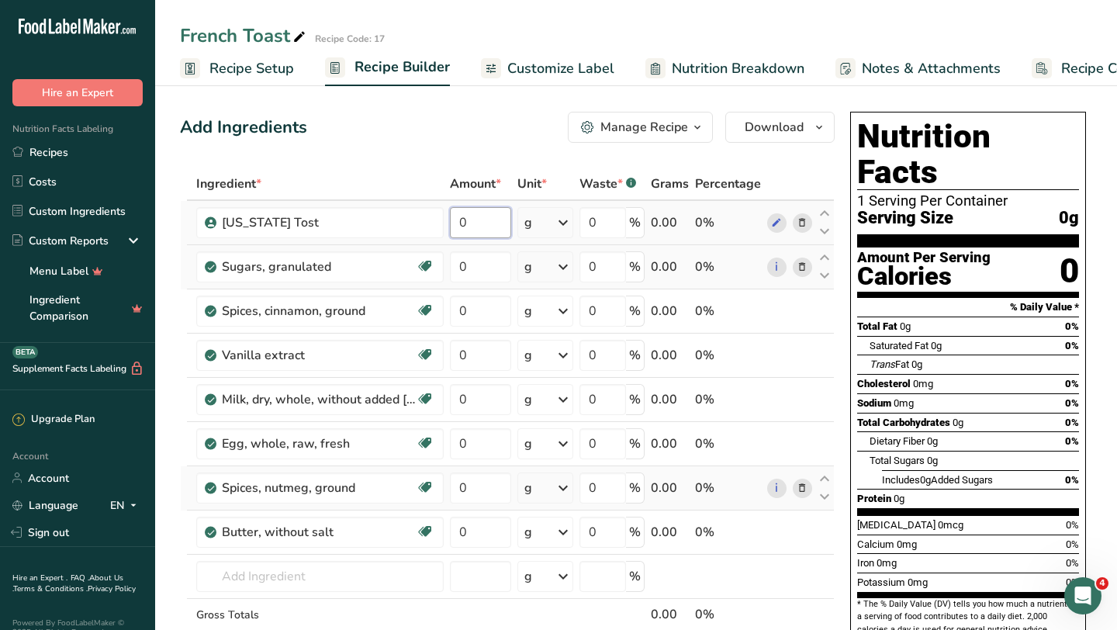
click at [470, 227] on input "0" at bounding box center [480, 222] width 61 height 31
type input "60"
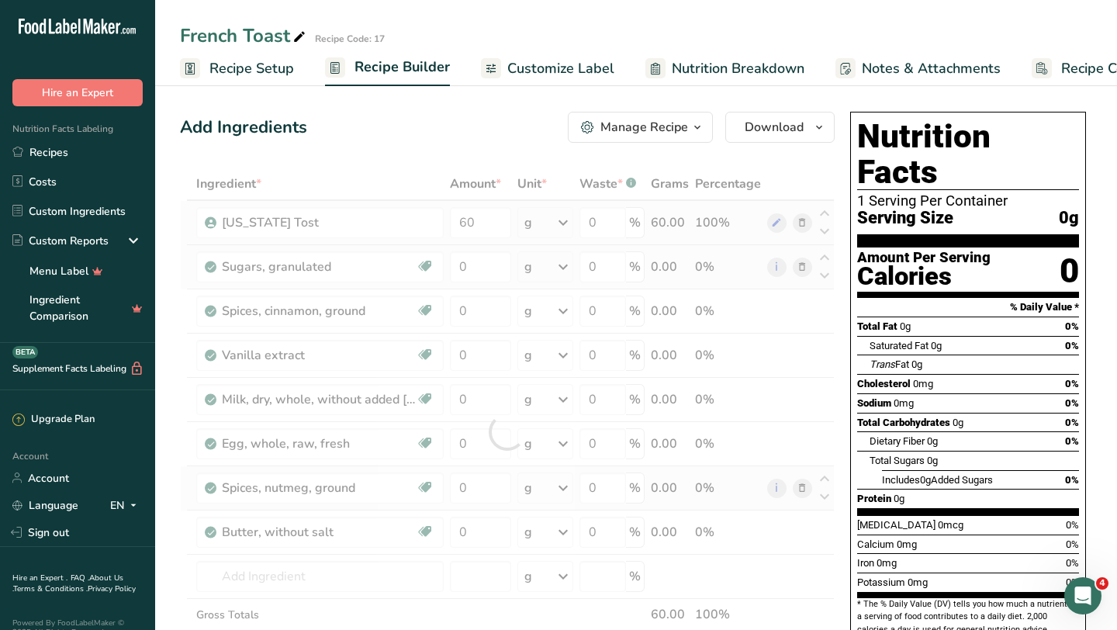
click at [553, 218] on div "Ingredient * Amount * Unit * Waste * .a-a{fill:#347362;}.b-a{fill:#fff;} Grams …" at bounding box center [507, 432] width 655 height 528
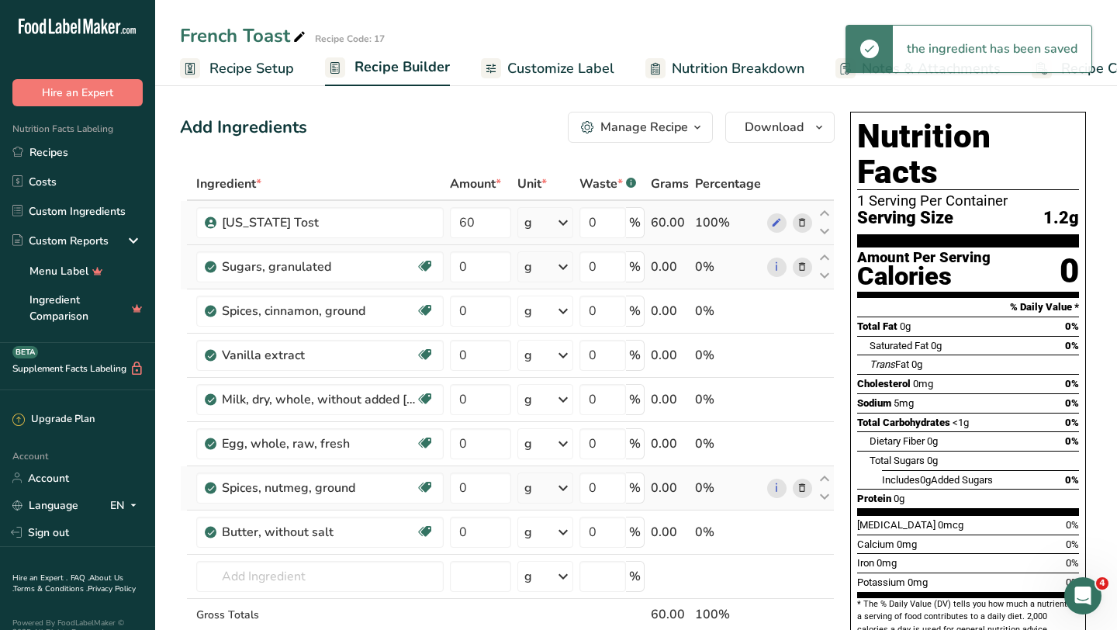
click at [552, 228] on div "g" at bounding box center [545, 222] width 56 height 31
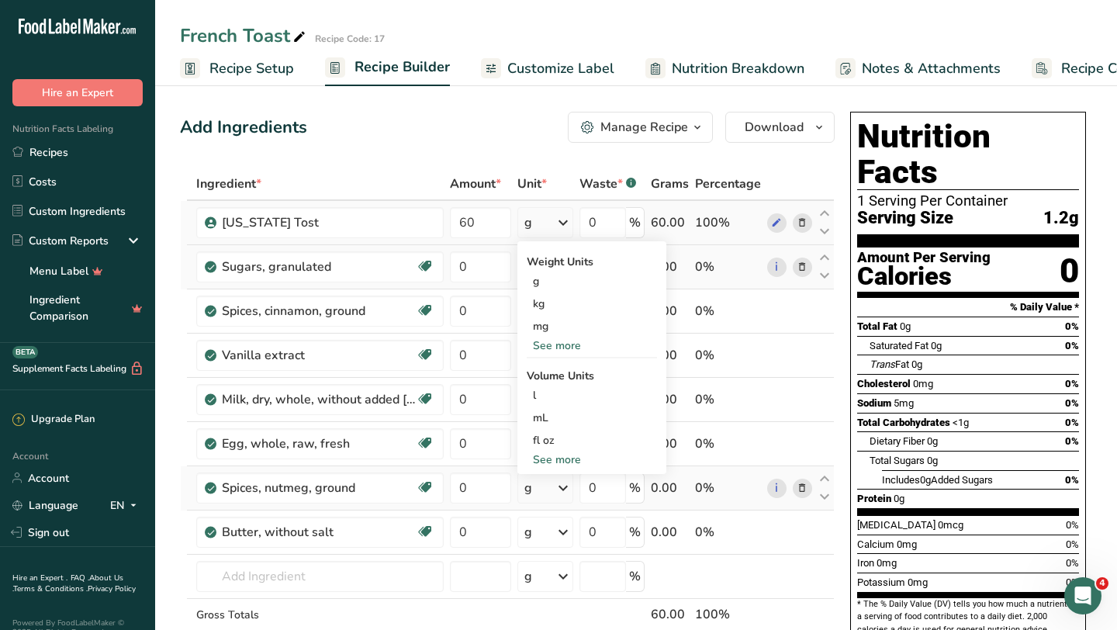
click at [565, 342] on div "See more" at bounding box center [592, 345] width 130 height 16
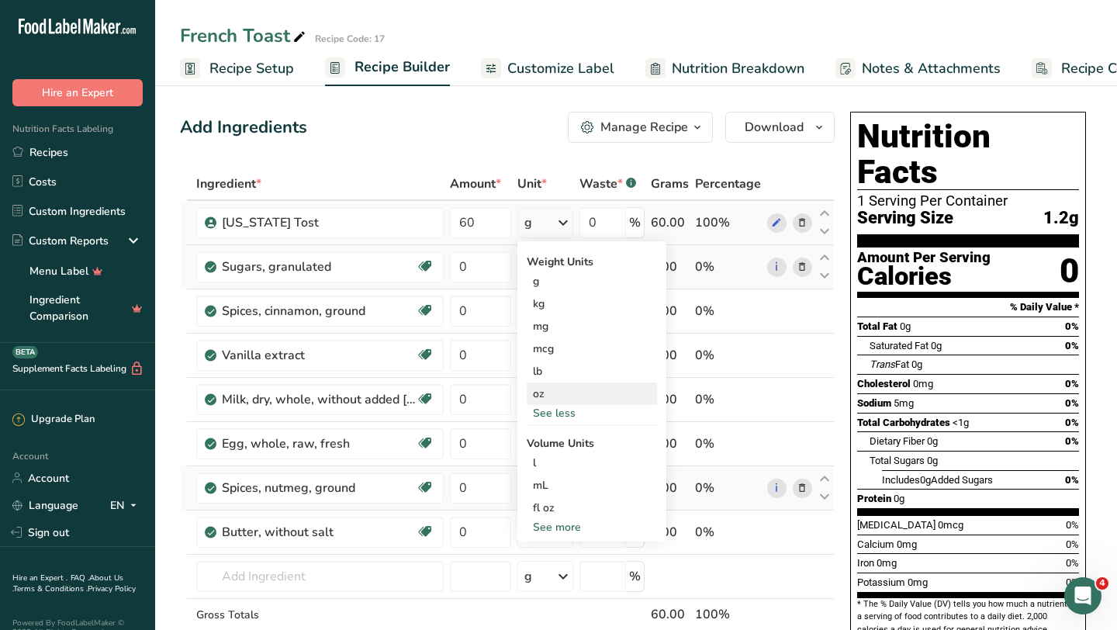
click at [565, 397] on div "oz" at bounding box center [592, 393] width 130 height 22
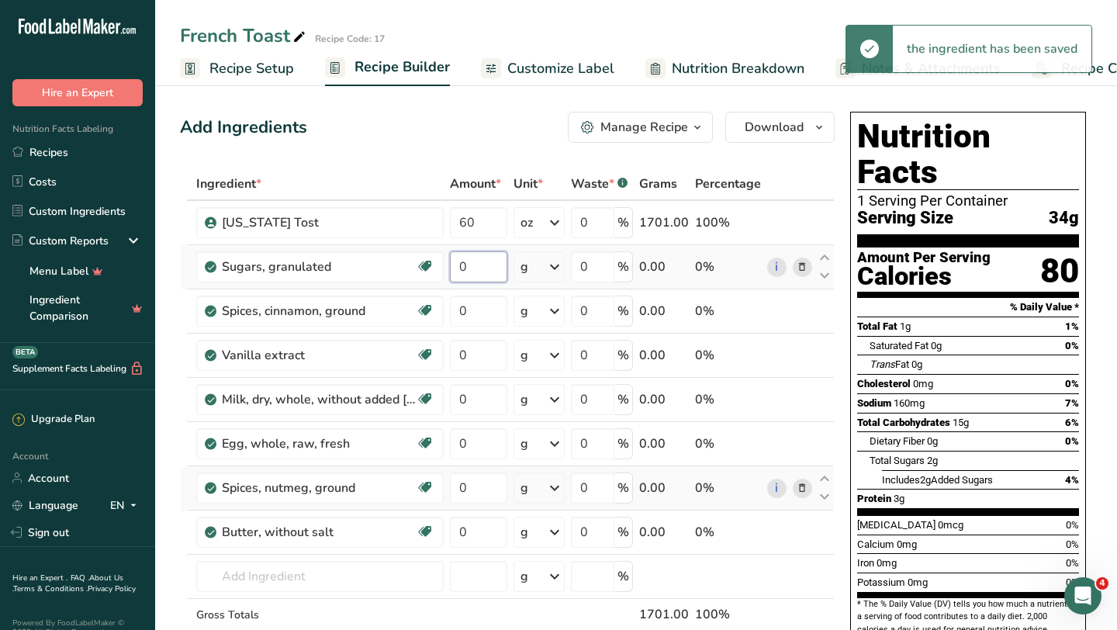
click at [493, 261] on input "0" at bounding box center [478, 266] width 57 height 31
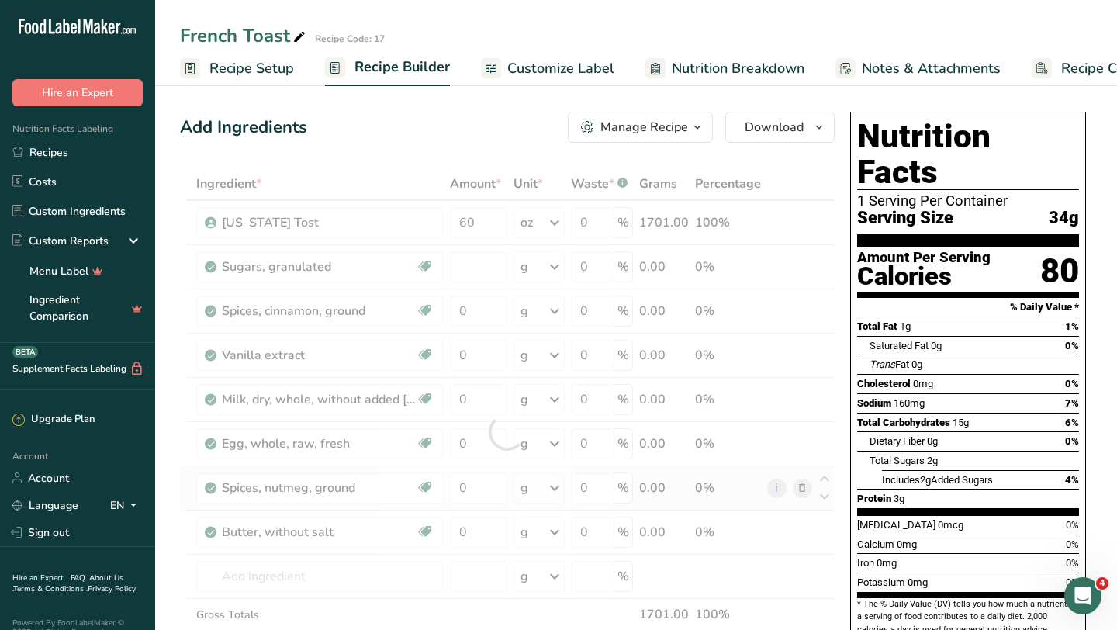
type input "0"
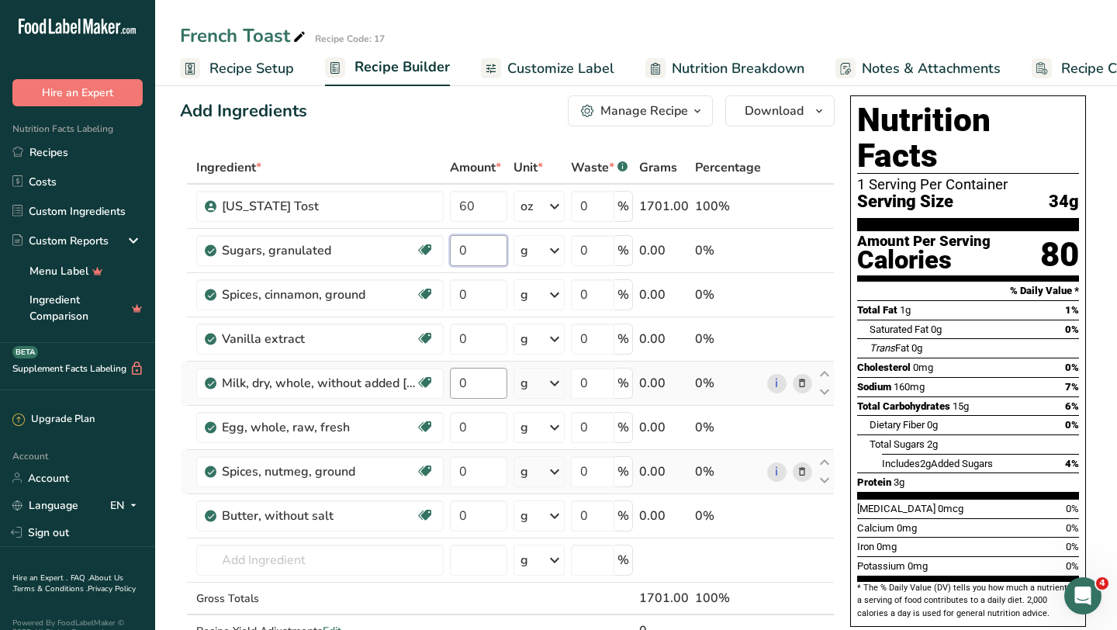
scroll to position [17, 0]
click at [801, 479] on div "Ingredient * Amount * Unit * Waste * .a-a{fill:#347362;}.b-a{fill:#fff;} Grams …" at bounding box center [507, 414] width 655 height 528
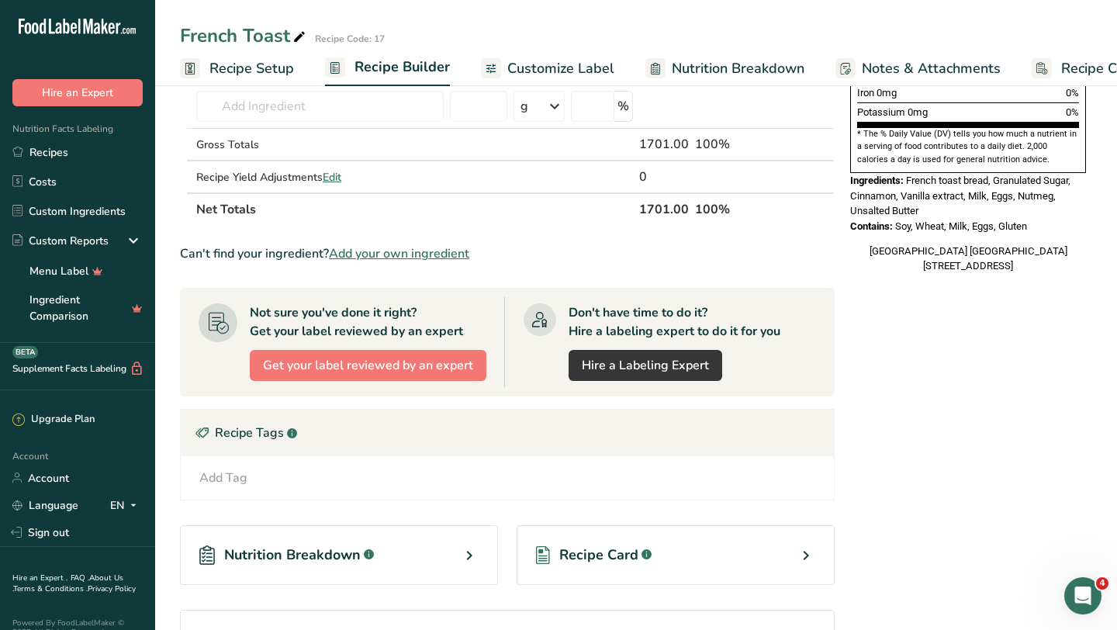
scroll to position [584, 0]
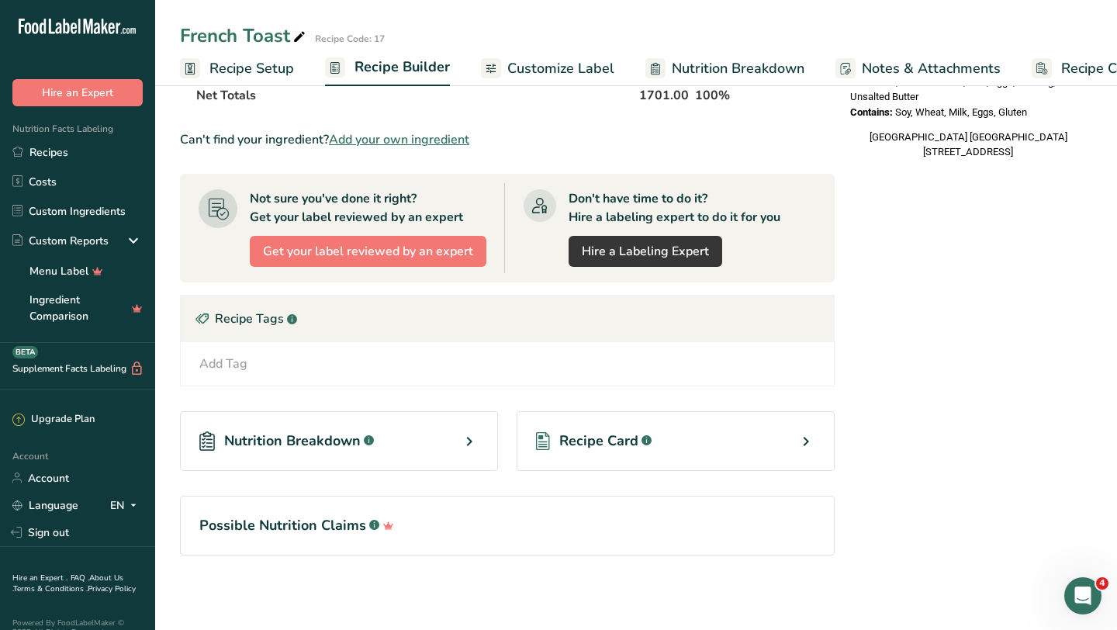
click at [633, 437] on span "Recipe Card" at bounding box center [598, 441] width 79 height 21
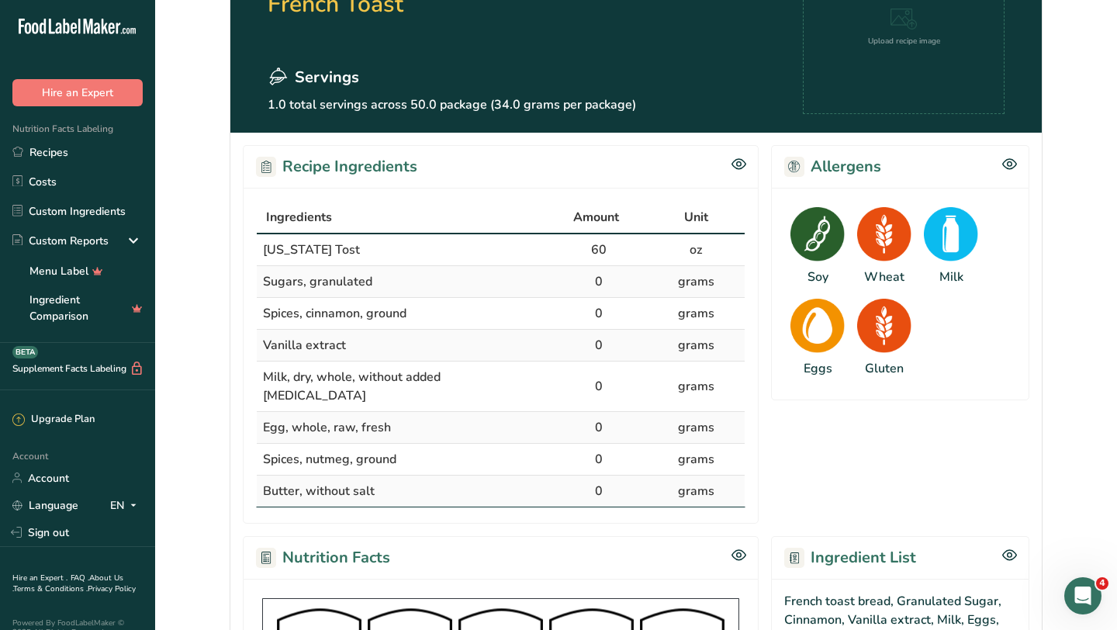
click at [541, 445] on td "Spices, nutmeg, ground" at bounding box center [403, 460] width 293 height 32
click at [498, 538] on div "Nutrition Facts" at bounding box center [501, 557] width 516 height 43
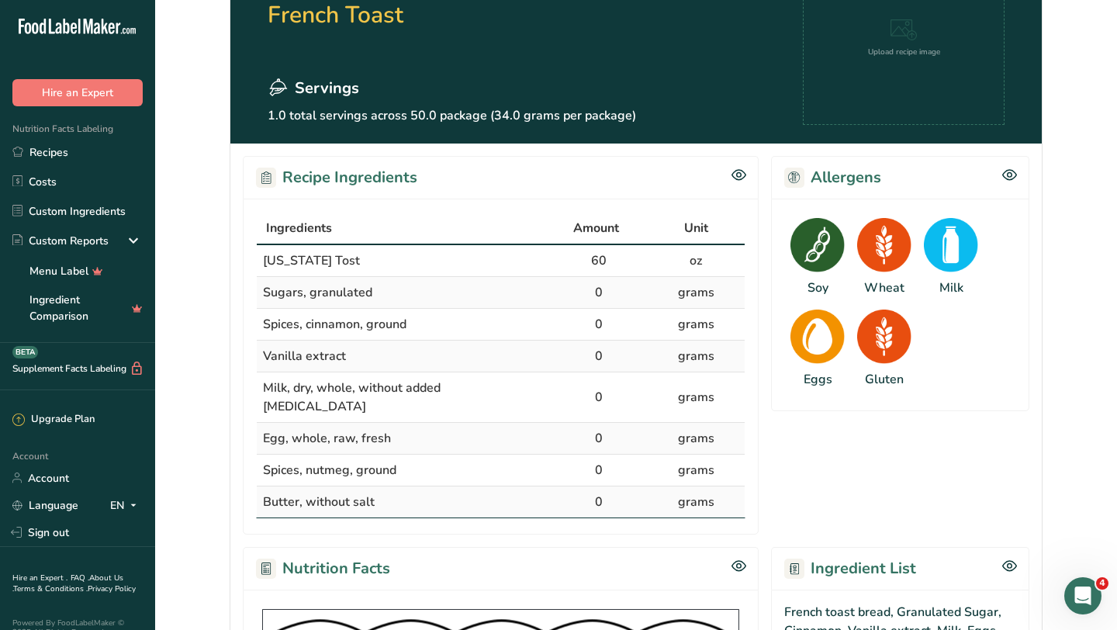
scroll to position [94, 0]
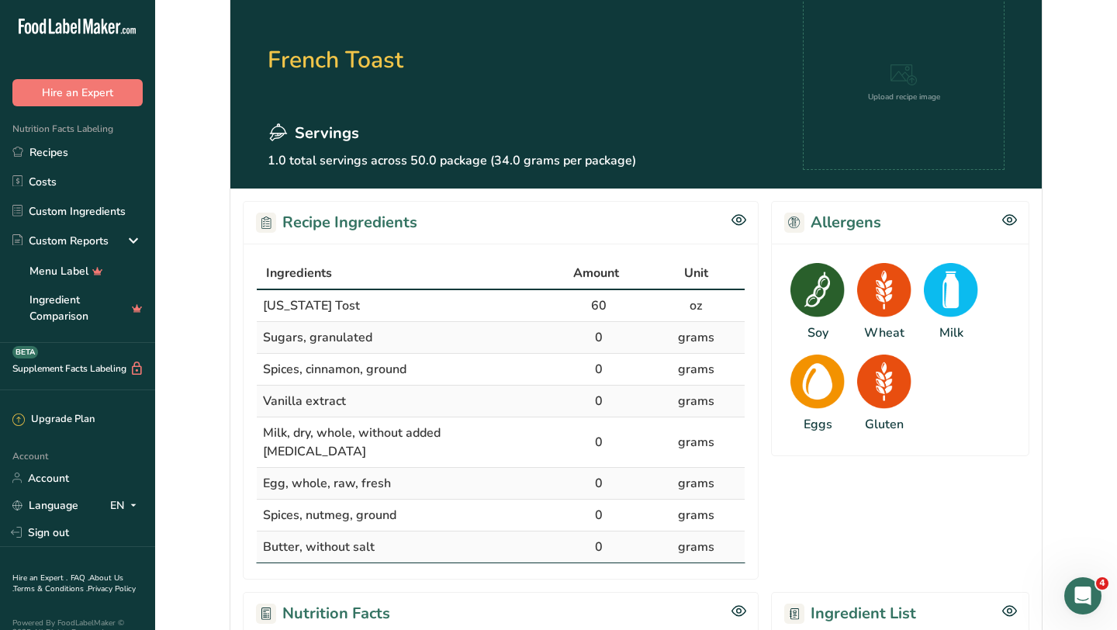
drag, startPoint x: 260, startPoint y: 299, endPoint x: 471, endPoint y: 527, distance: 310.7
click at [471, 527] on tbody "[US_STATE] Tost 60 oz [GEOGRAPHIC_DATA], granulated 0 grams Spices, cinnamon, g…" at bounding box center [501, 426] width 488 height 272
copy tbody "[US_STATE] Tost 60 oz Sugars, granulated 0 grams Spices, cinnamon, ground 0 gra…"
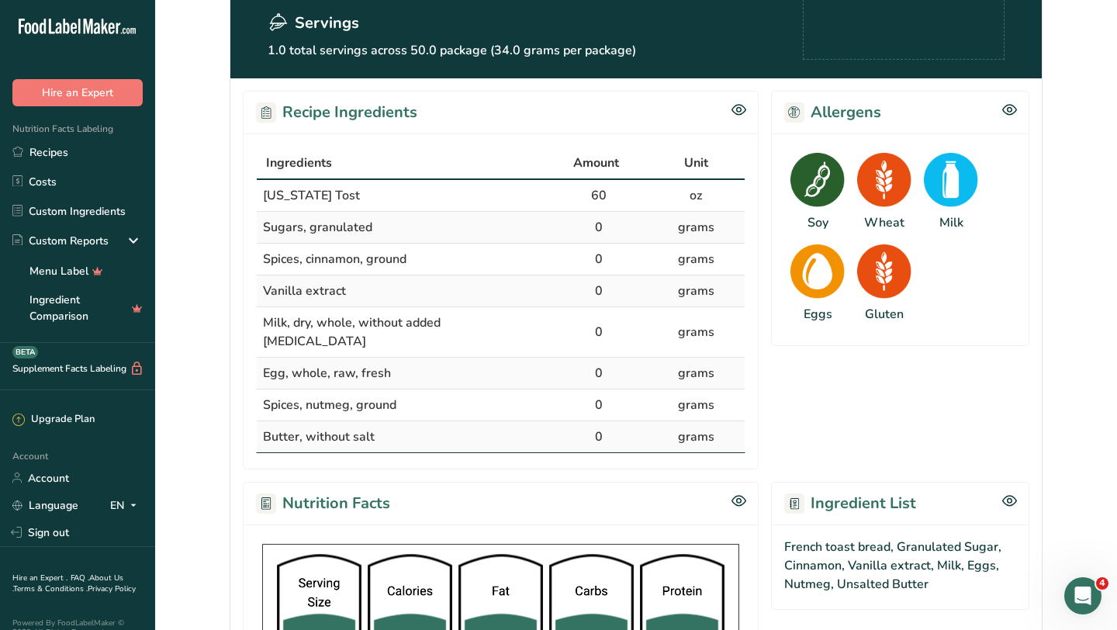
scroll to position [293, 0]
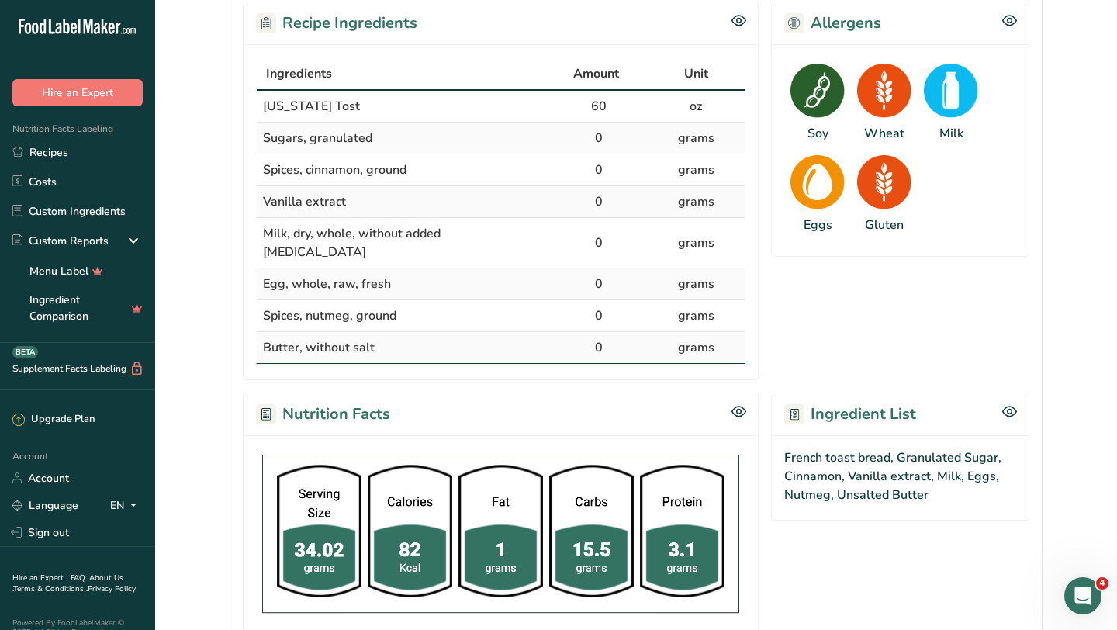
click at [644, 368] on div "Recipe Ingredients Ingredients Amount Unit [US_STATE] Tost 60 oz [GEOGRAPHIC_DA…" at bounding box center [635, 398] width 811 height 818
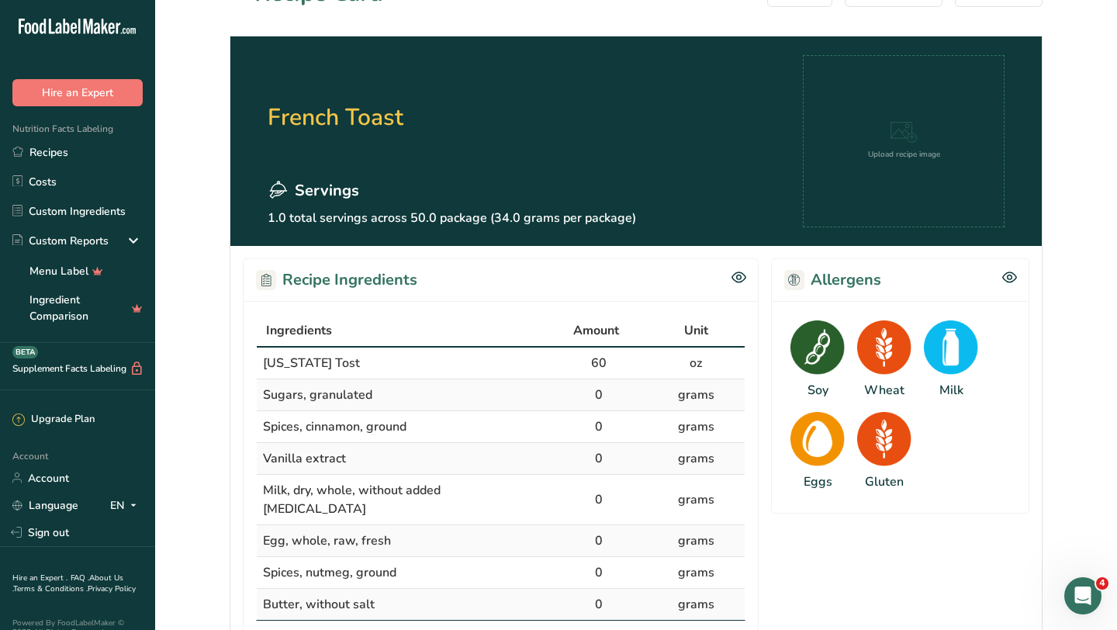
scroll to position [0, 0]
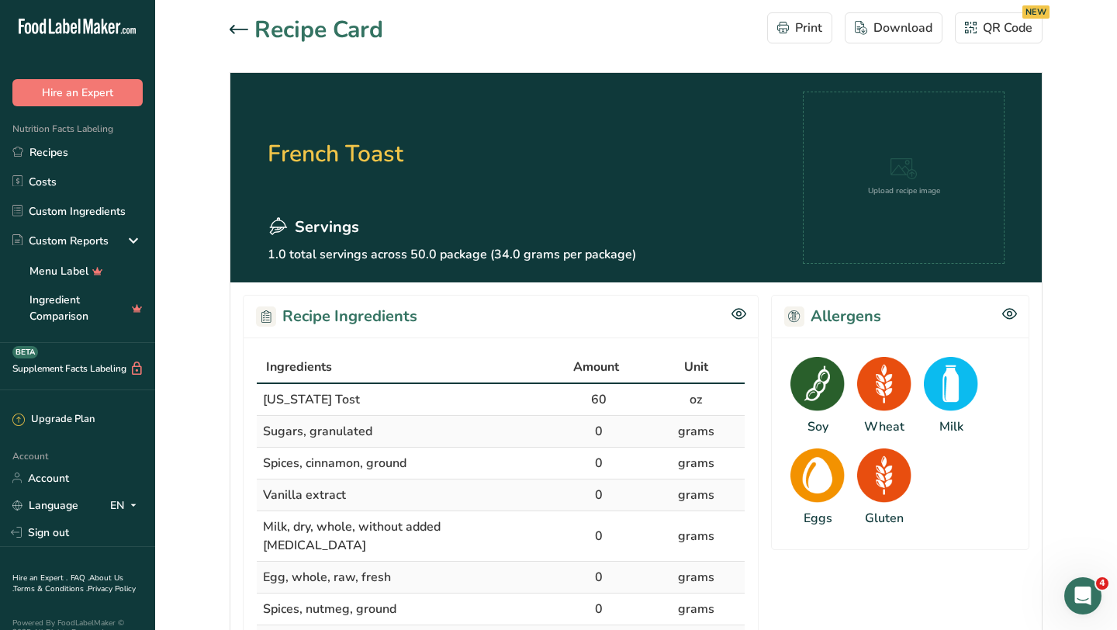
click at [237, 28] on icon at bounding box center [239, 29] width 19 height 9
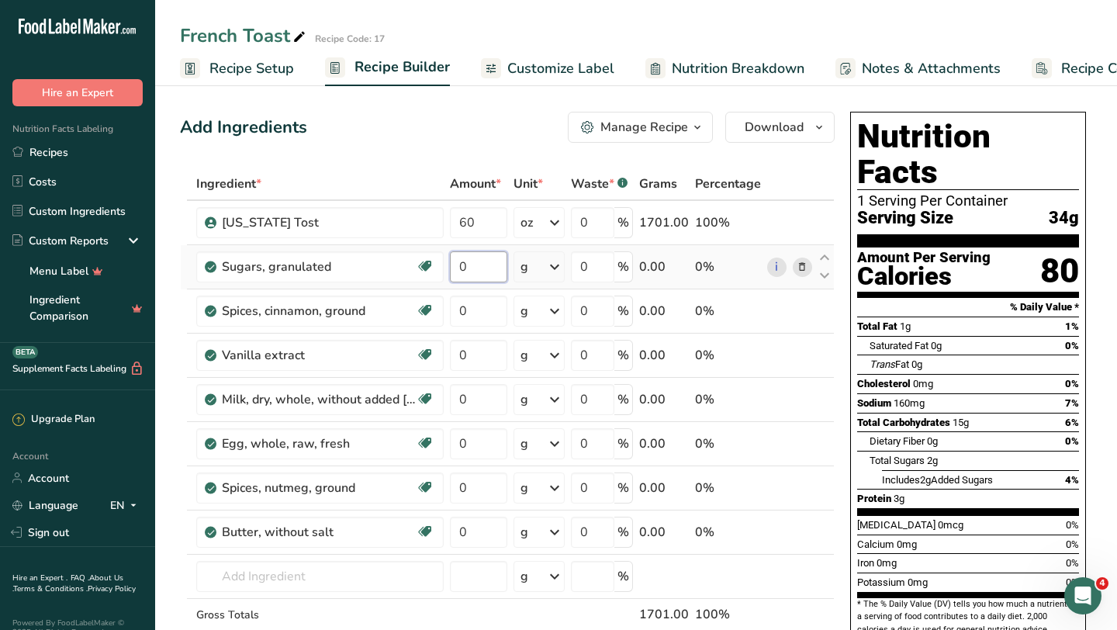
click at [492, 271] on input "0" at bounding box center [478, 266] width 57 height 31
type input "1.5"
click at [561, 270] on div "Ingredient * Amount * Unit * Waste * .a-a{fill:#347362;}.b-a{fill:#fff;} Grams …" at bounding box center [507, 432] width 655 height 528
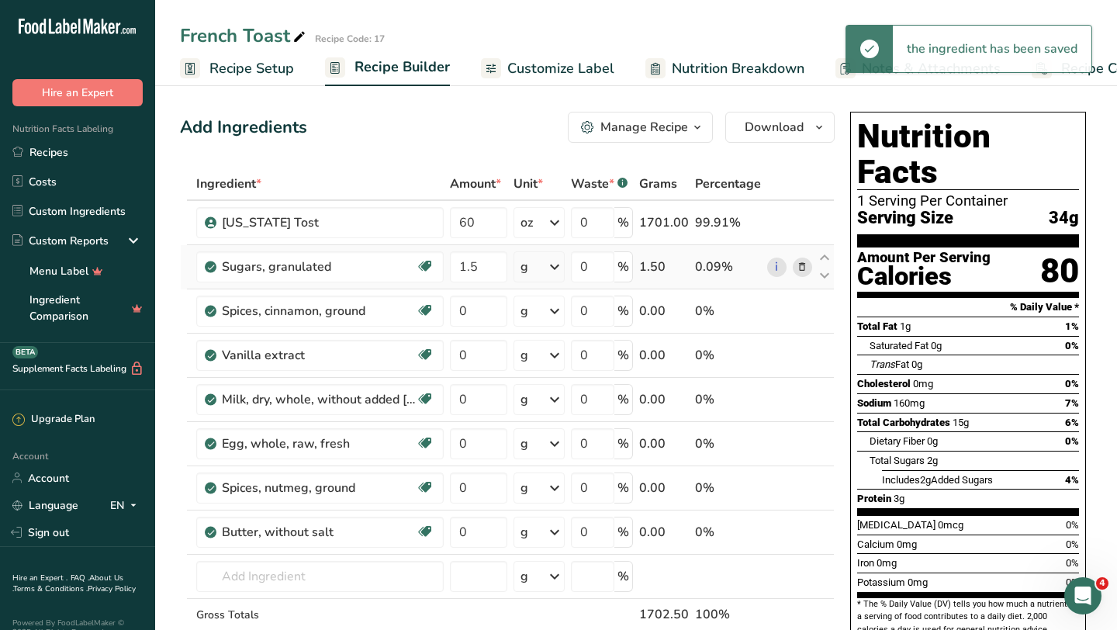
click at [561, 270] on icon at bounding box center [554, 267] width 19 height 28
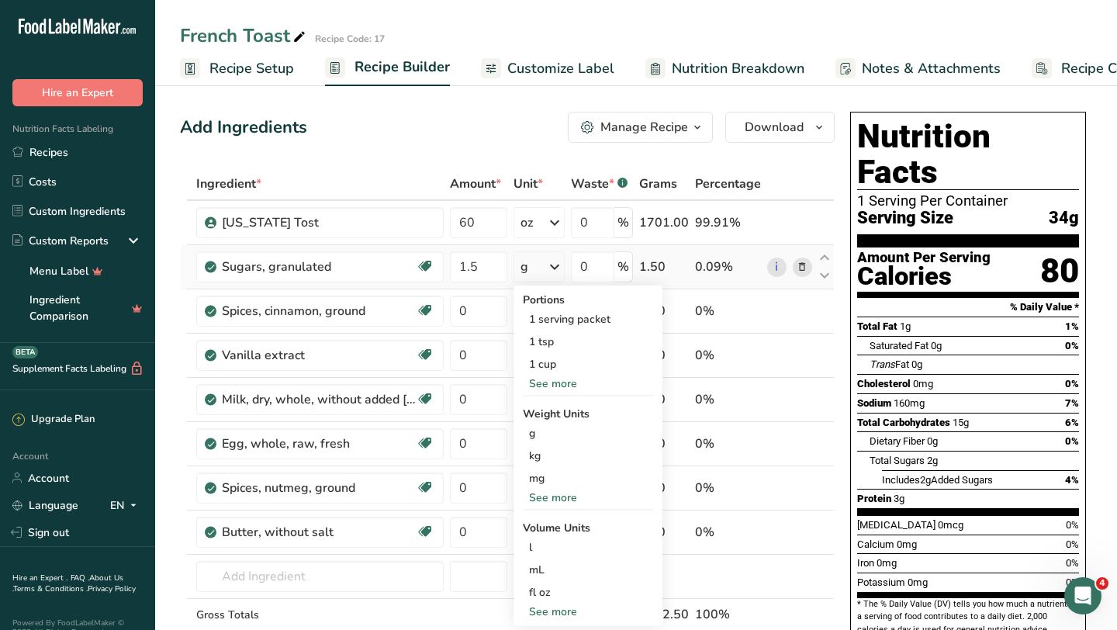
click at [569, 498] on div "See more" at bounding box center [588, 497] width 130 height 16
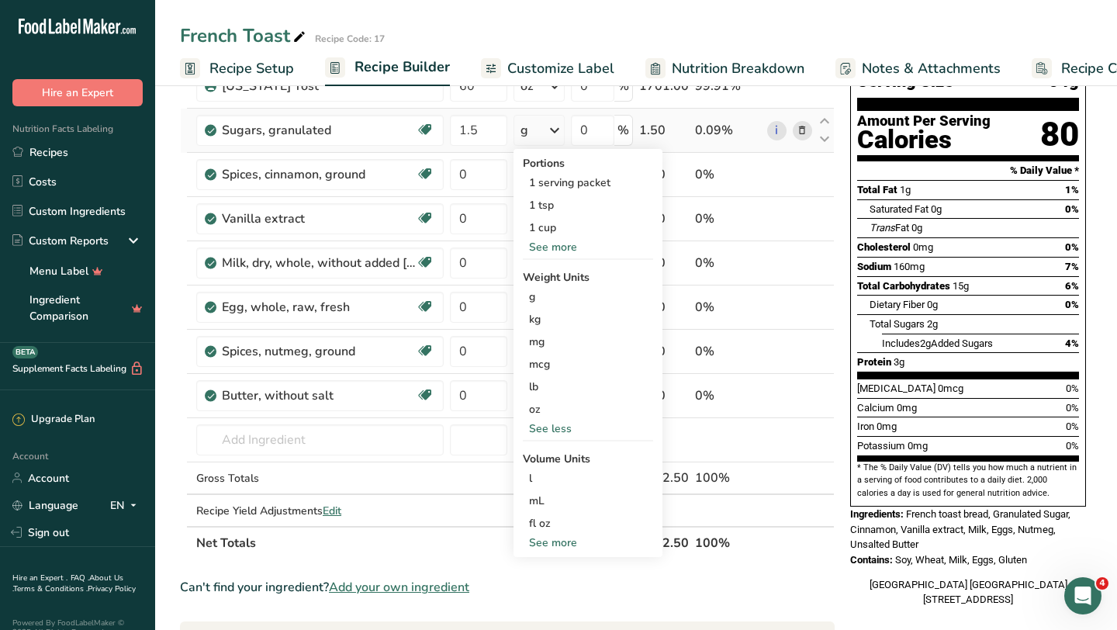
click at [552, 546] on div "See more" at bounding box center [588, 542] width 130 height 16
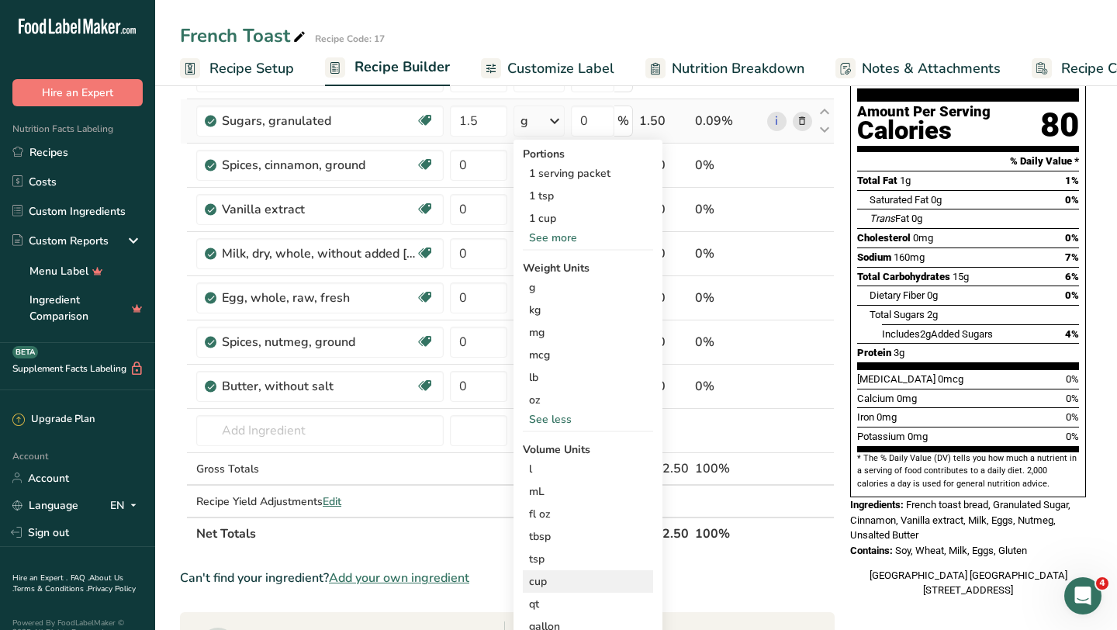
click at [539, 576] on div "cup" at bounding box center [588, 581] width 118 height 16
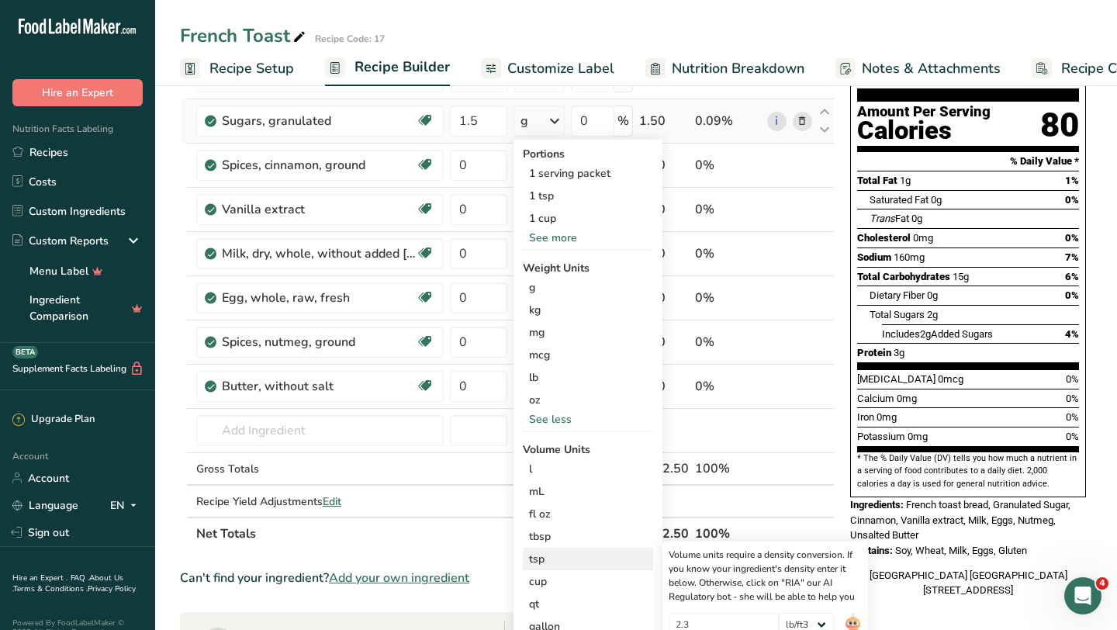
scroll to position [184, 0]
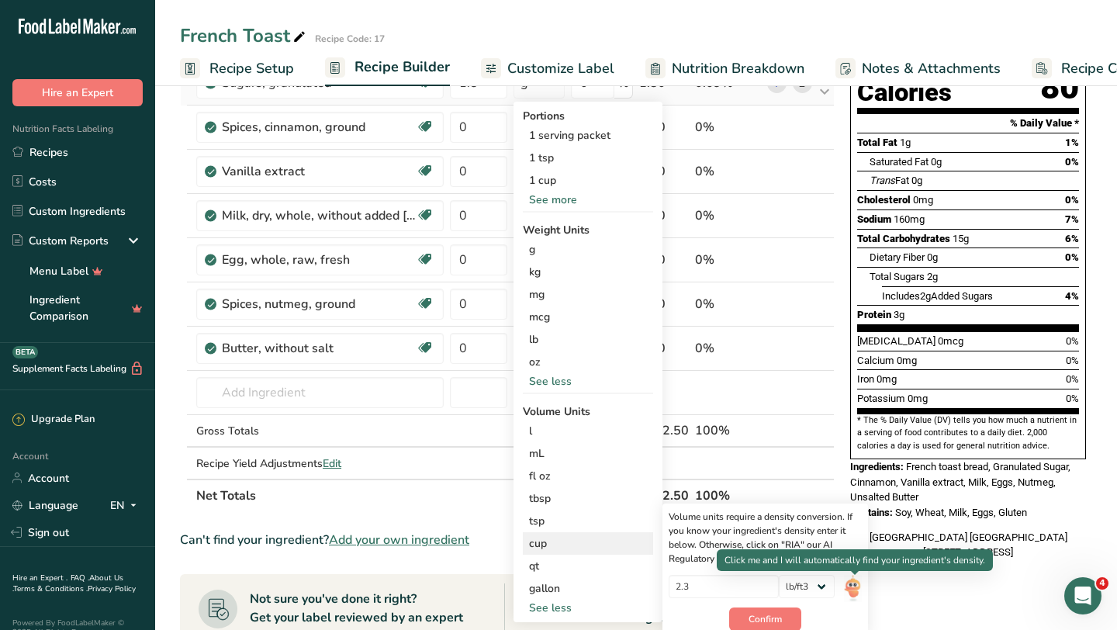
click at [856, 591] on img at bounding box center [852, 588] width 17 height 27
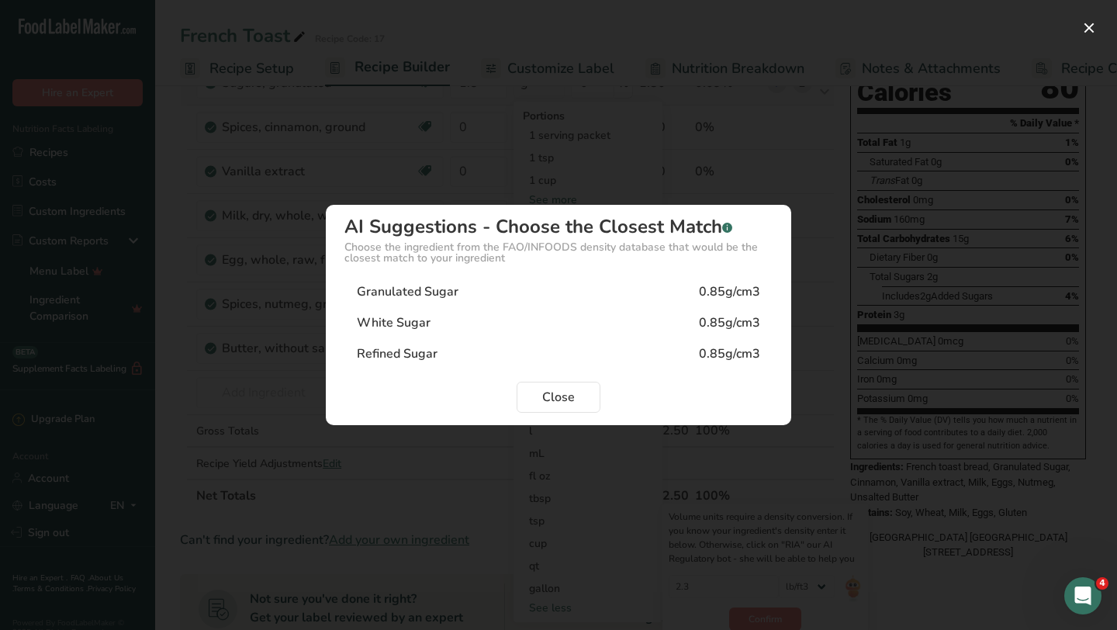
click at [588, 324] on div "White Sugar 0.85g/cm3" at bounding box center [558, 322] width 428 height 31
type input "0.85"
select select "22"
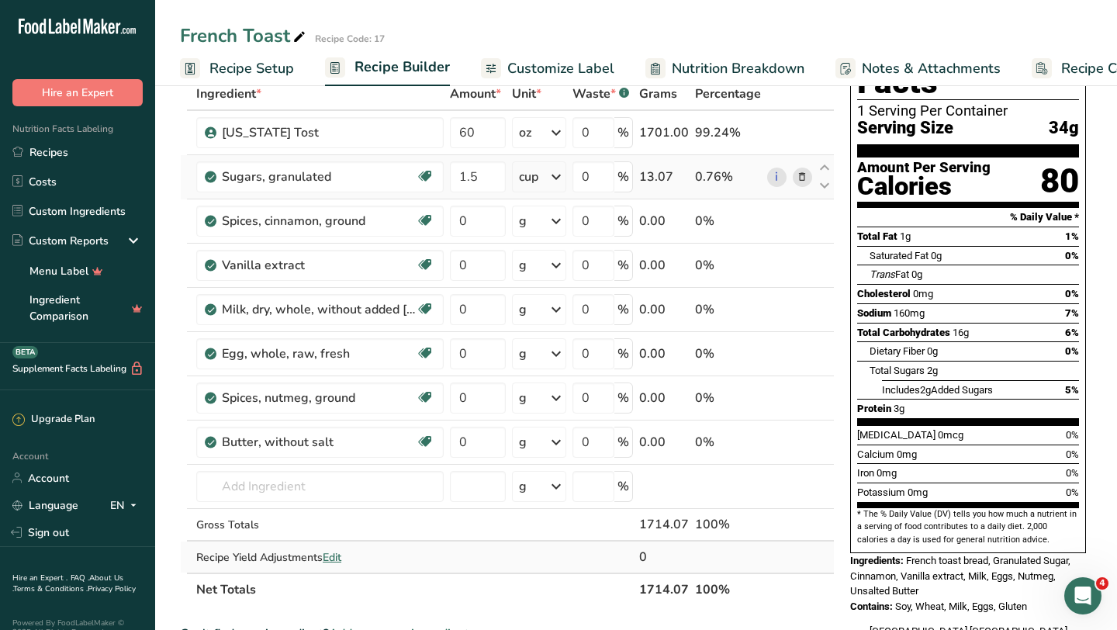
scroll to position [89, 0]
click at [475, 225] on input "0" at bounding box center [478, 221] width 56 height 31
type input "2"
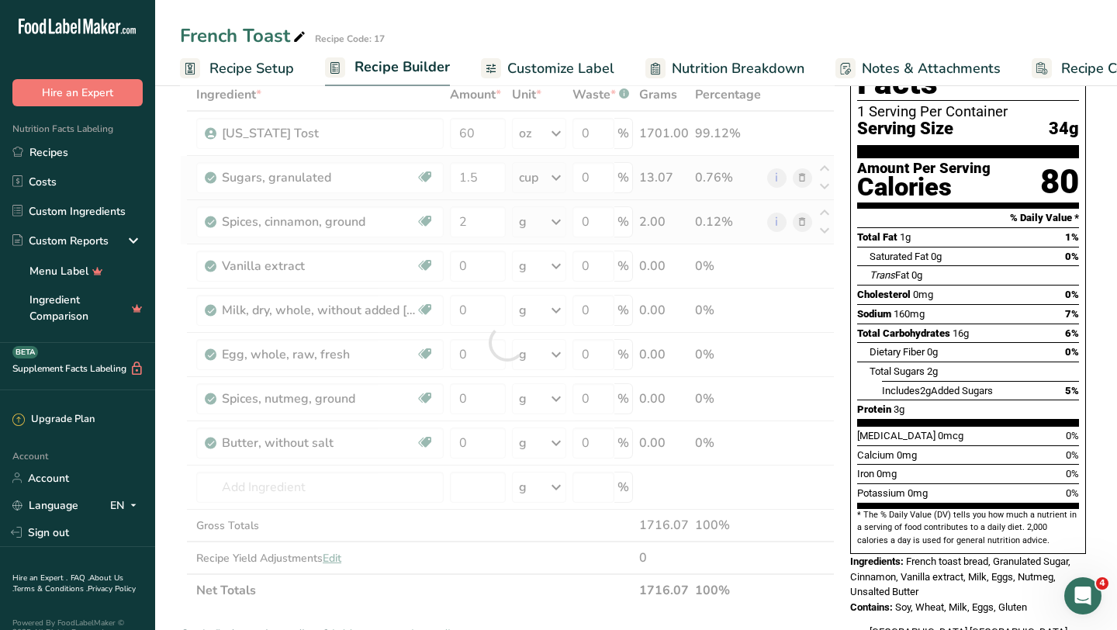
click at [538, 227] on div "Ingredient * Amount * Unit * Waste * .a-a{fill:#347362;}.b-a{fill:#fff;} Grams …" at bounding box center [507, 342] width 655 height 528
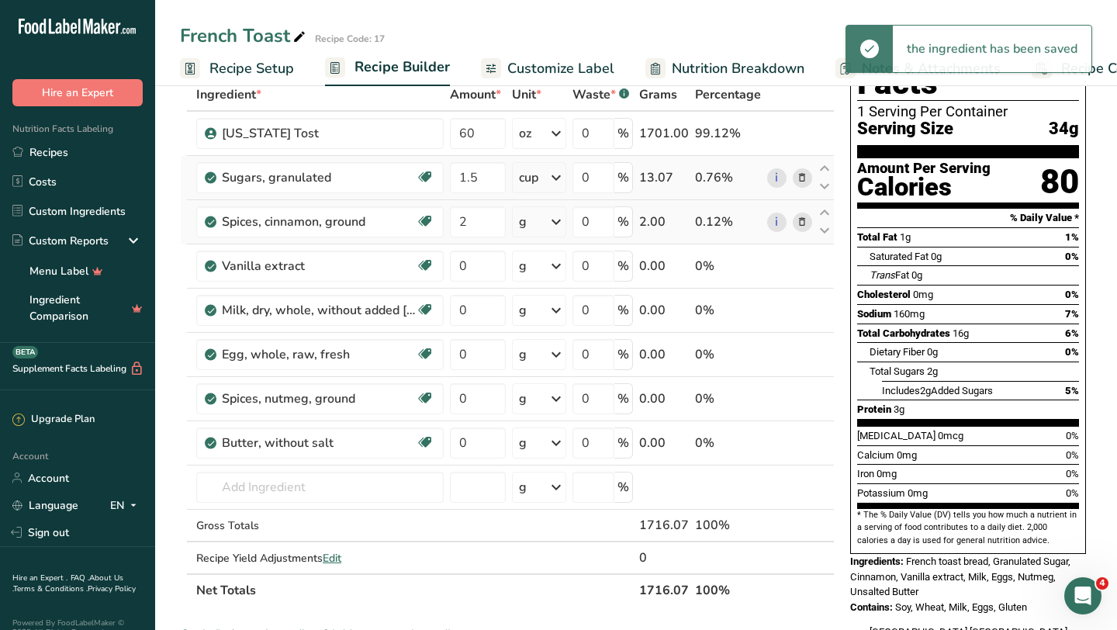
click at [538, 227] on div "g" at bounding box center [539, 221] width 54 height 31
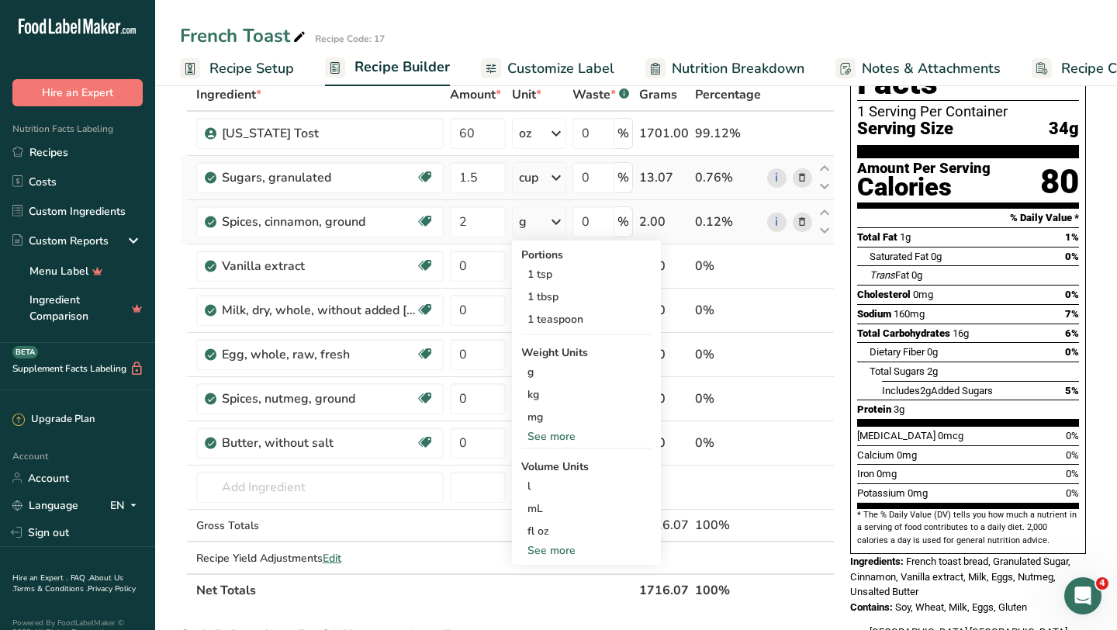
click at [567, 431] on div "See more" at bounding box center [586, 436] width 130 height 16
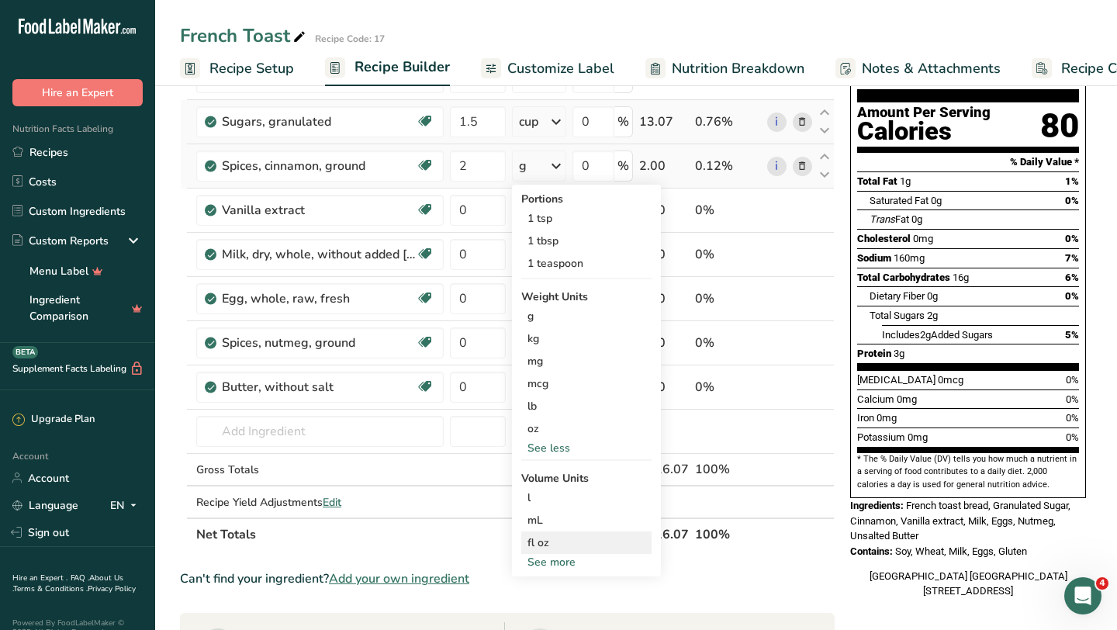
scroll to position [150, 0]
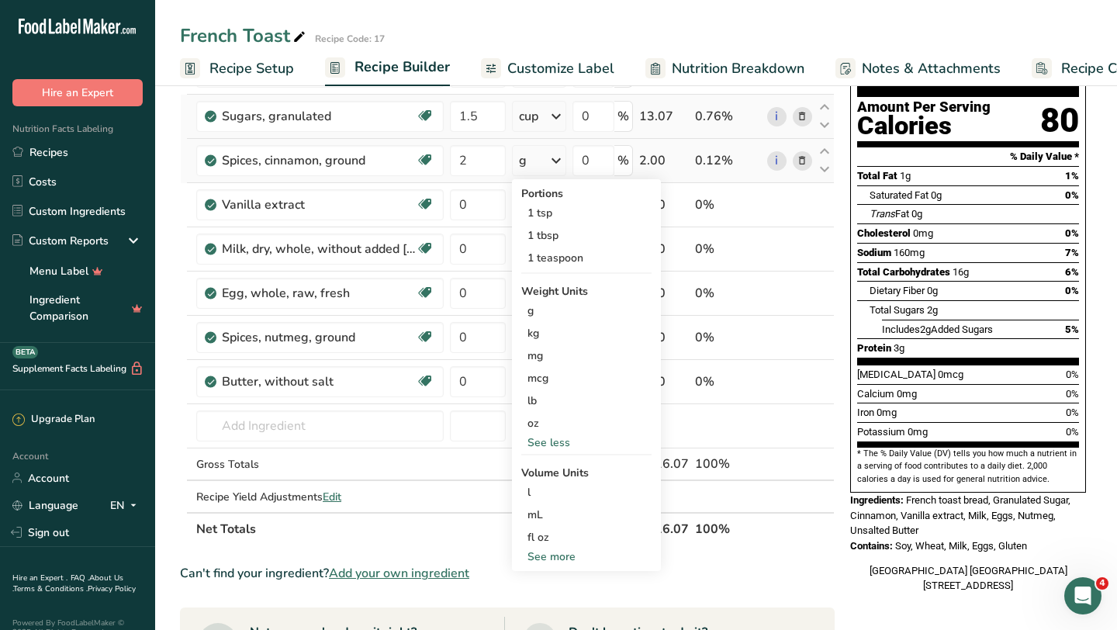
click at [552, 551] on div "See more" at bounding box center [586, 556] width 130 height 16
select select "22"
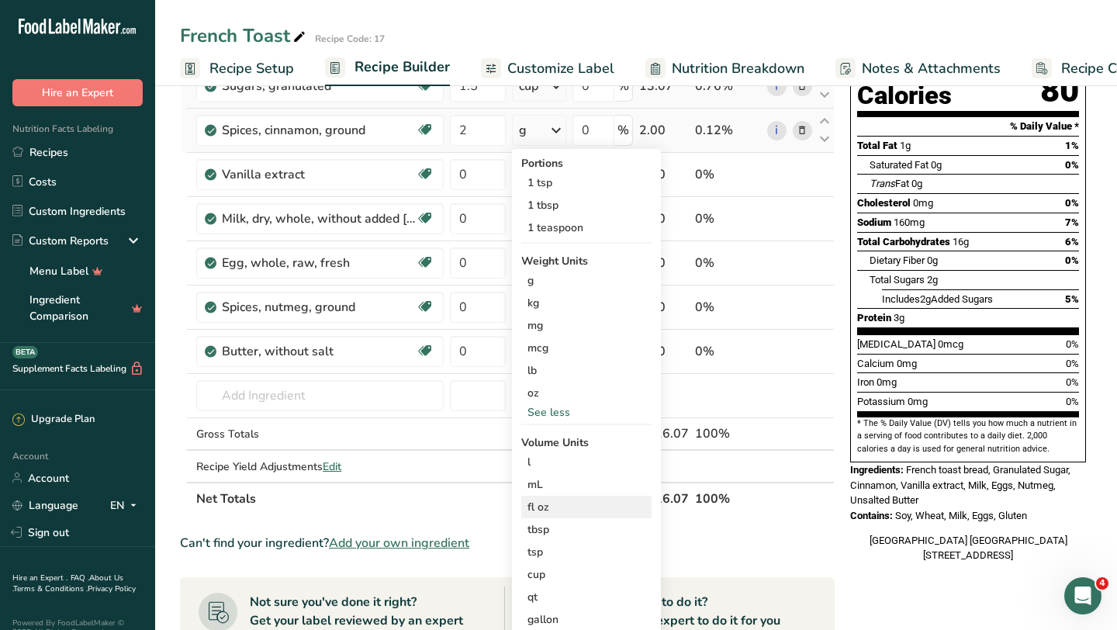
scroll to position [227, 0]
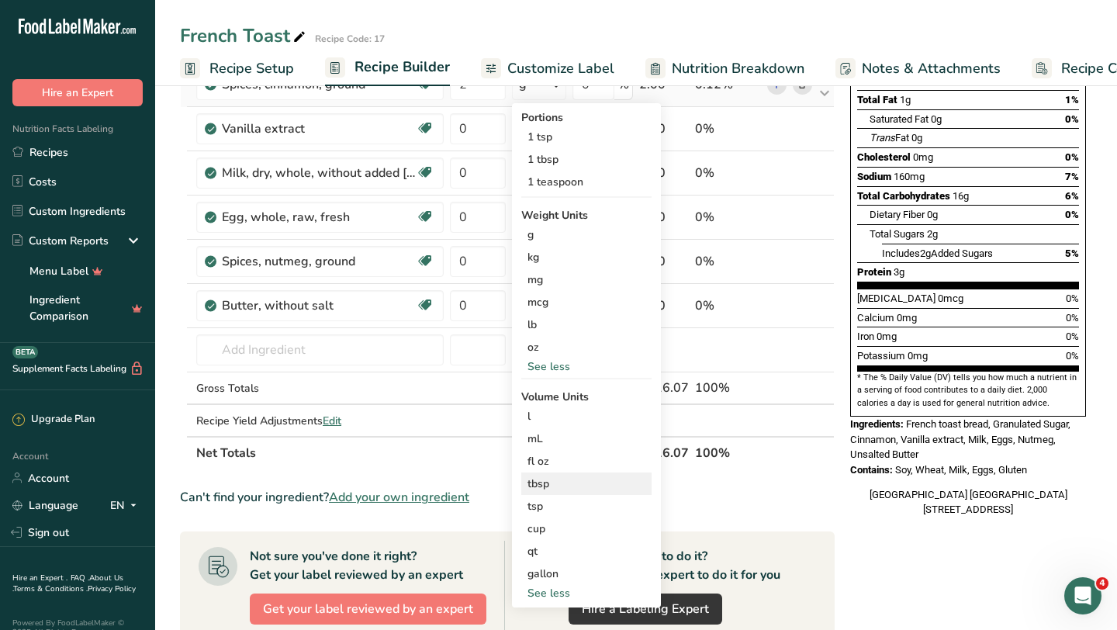
click at [548, 484] on div "tbsp" at bounding box center [586, 484] width 118 height 16
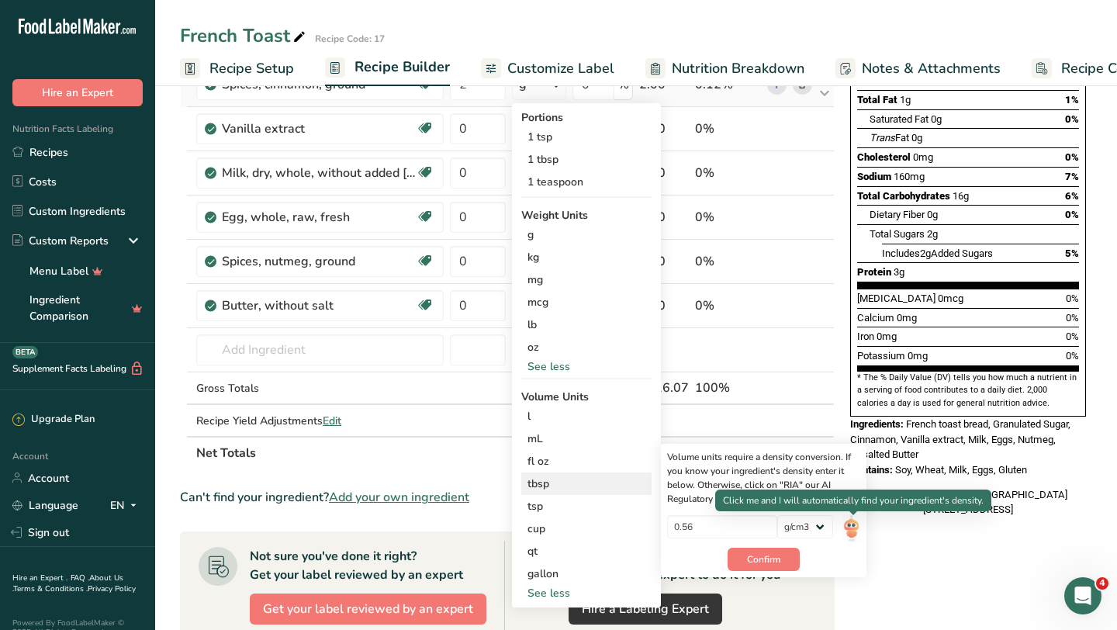
click at [849, 526] on img at bounding box center [850, 528] width 17 height 27
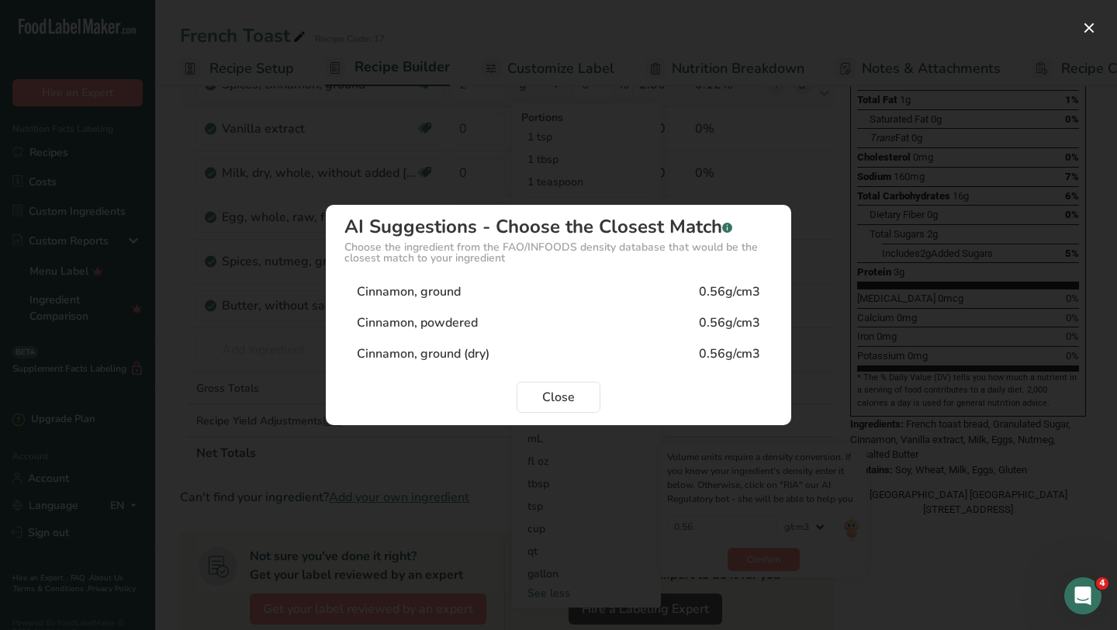
click at [734, 291] on div "0.56g/cm3" at bounding box center [729, 291] width 61 height 19
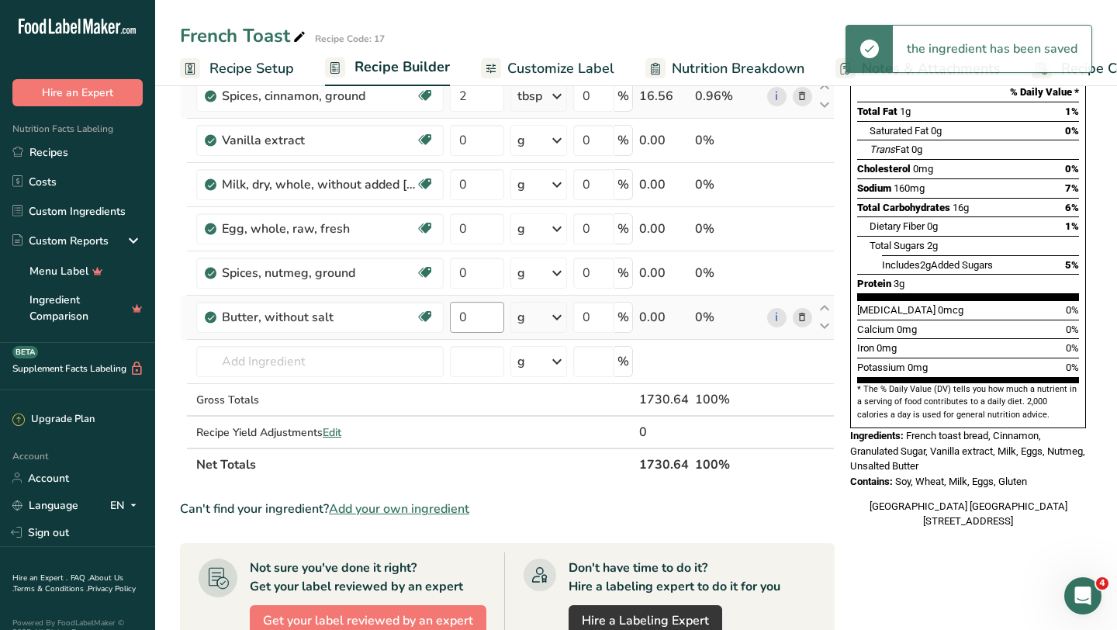
scroll to position [214, 0]
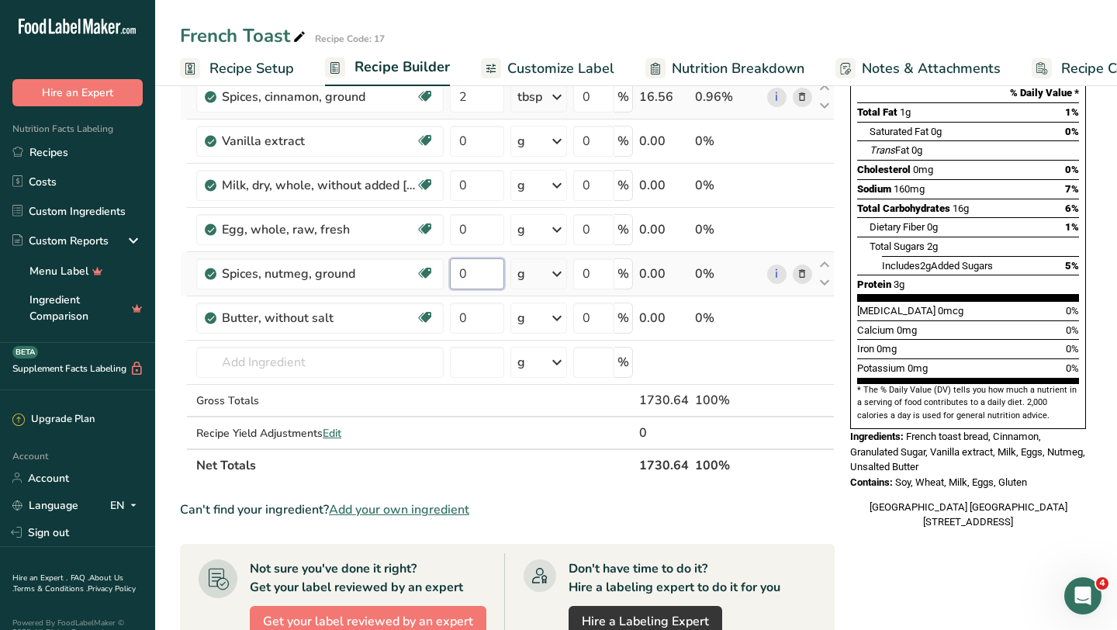
click at [473, 275] on input "0" at bounding box center [477, 273] width 54 height 31
type input "2"
click at [552, 275] on div "Ingredient * Amount * Unit * Waste * .a-a{fill:#347362;}.b-a{fill:#fff;} Grams …" at bounding box center [507, 217] width 655 height 528
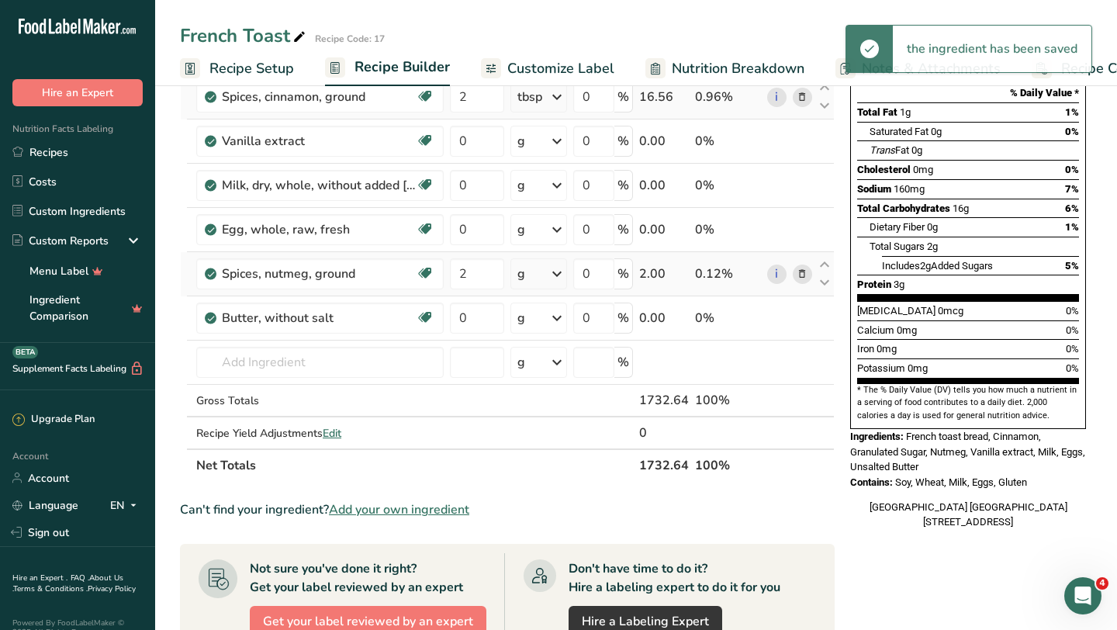
click at [552, 275] on icon at bounding box center [557, 274] width 19 height 28
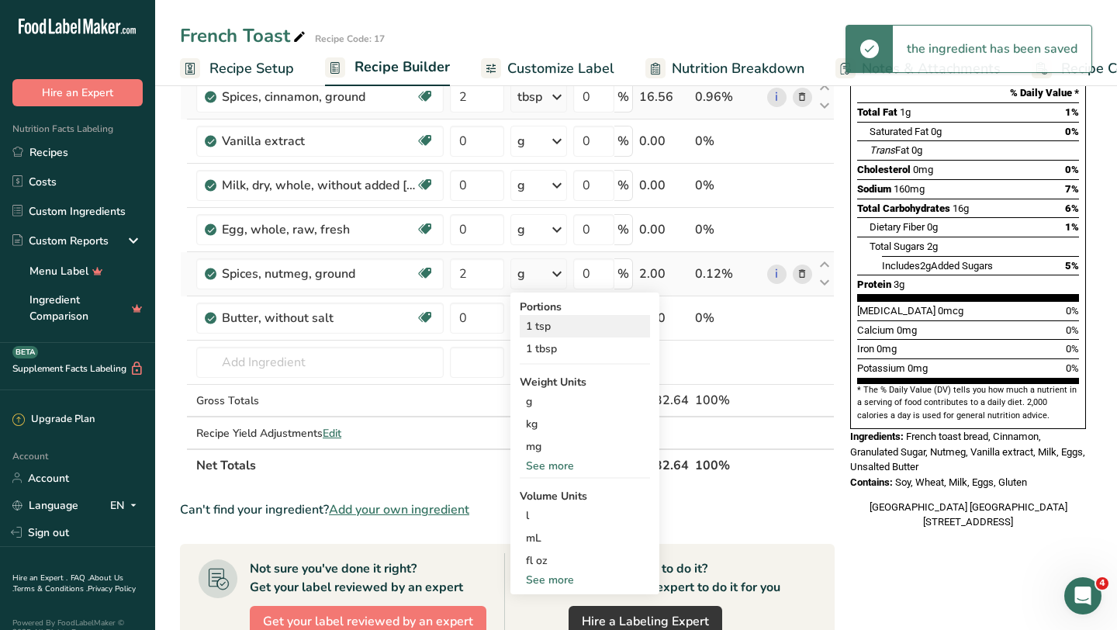
click at [574, 330] on div "1 tsp" at bounding box center [585, 326] width 130 height 22
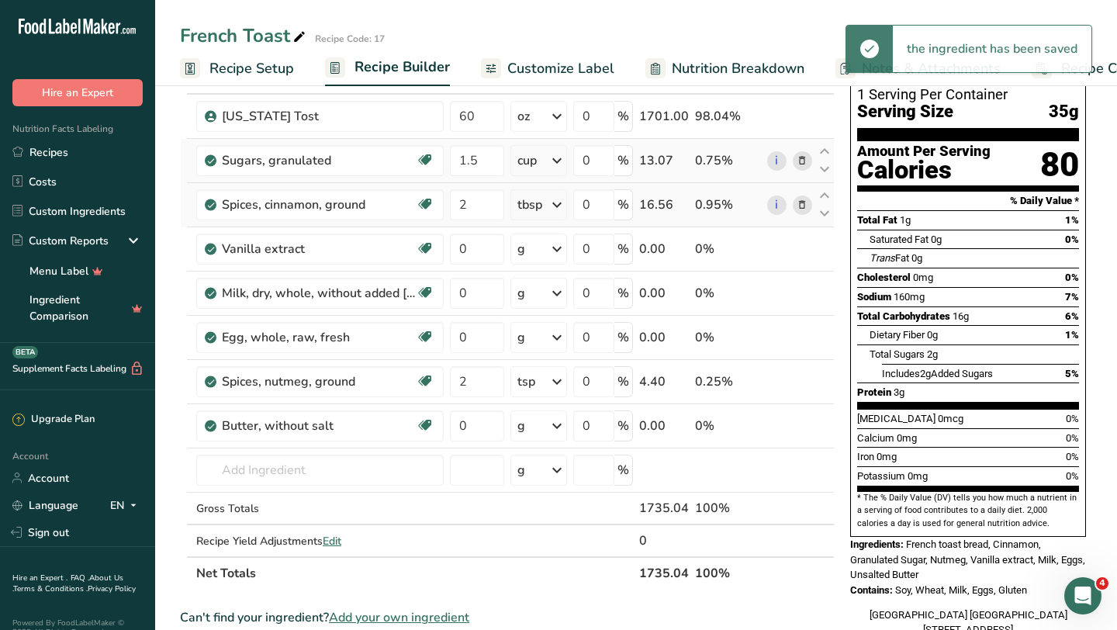
scroll to position [105, 0]
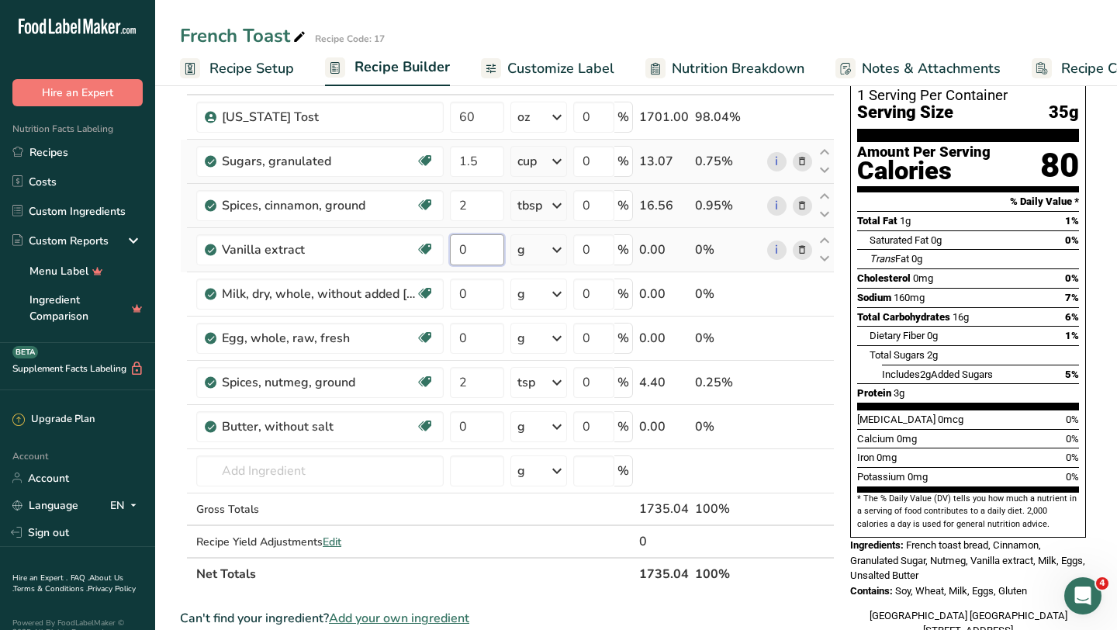
click at [476, 249] on input "0" at bounding box center [477, 249] width 54 height 31
type input "2"
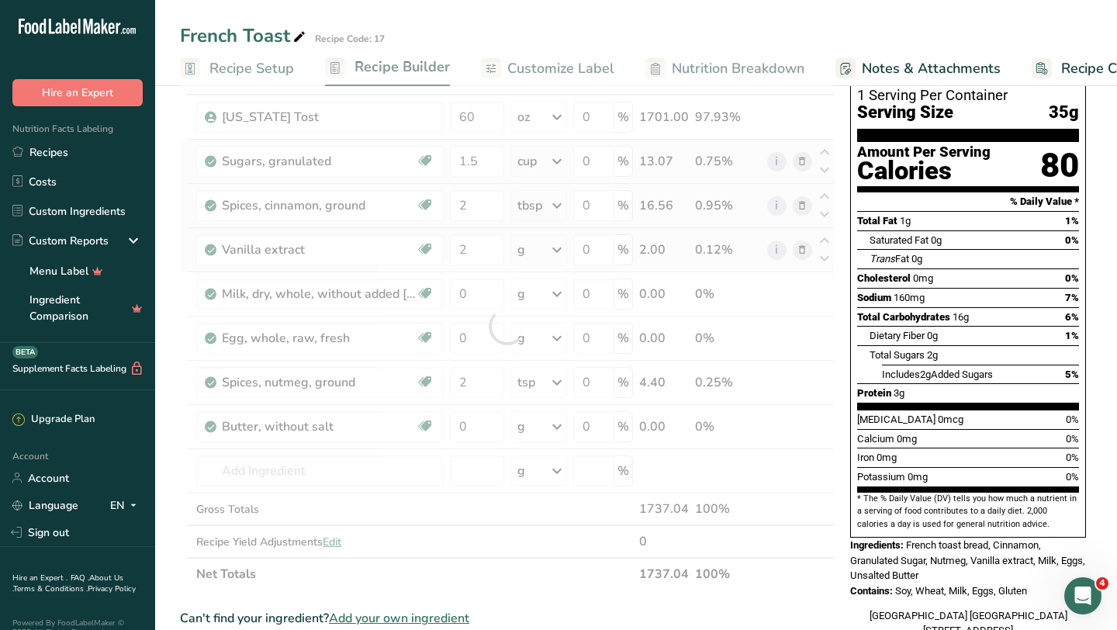
click at [540, 249] on div "Ingredient * Amount * Unit * Waste * .a-a{fill:#347362;}.b-a{fill:#fff;} Grams …" at bounding box center [507, 326] width 655 height 528
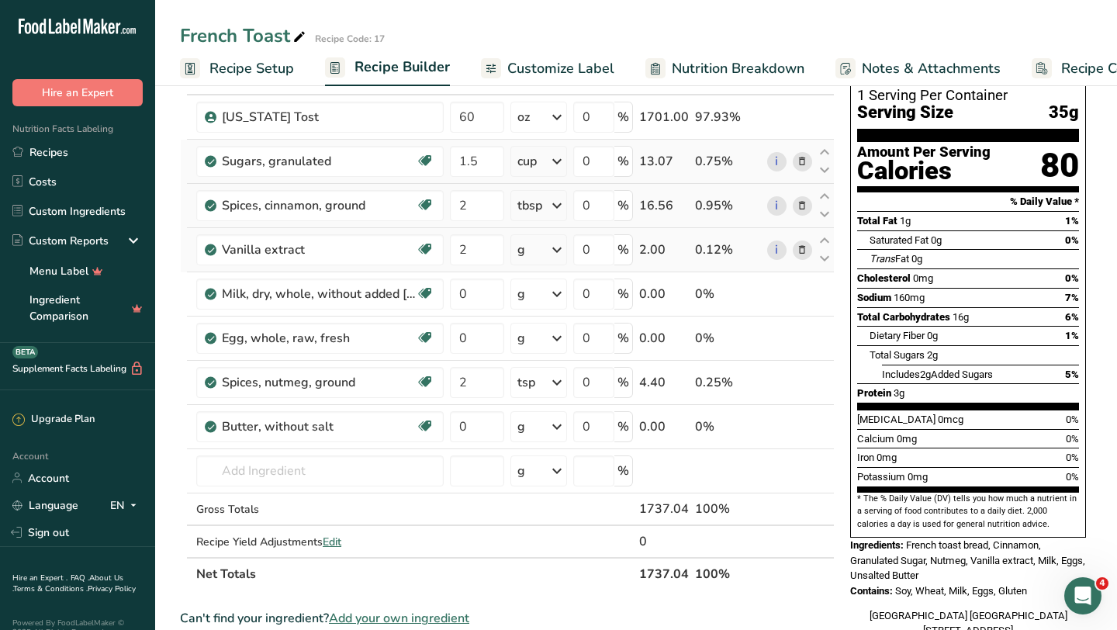
click at [549, 252] on div "g" at bounding box center [538, 249] width 57 height 31
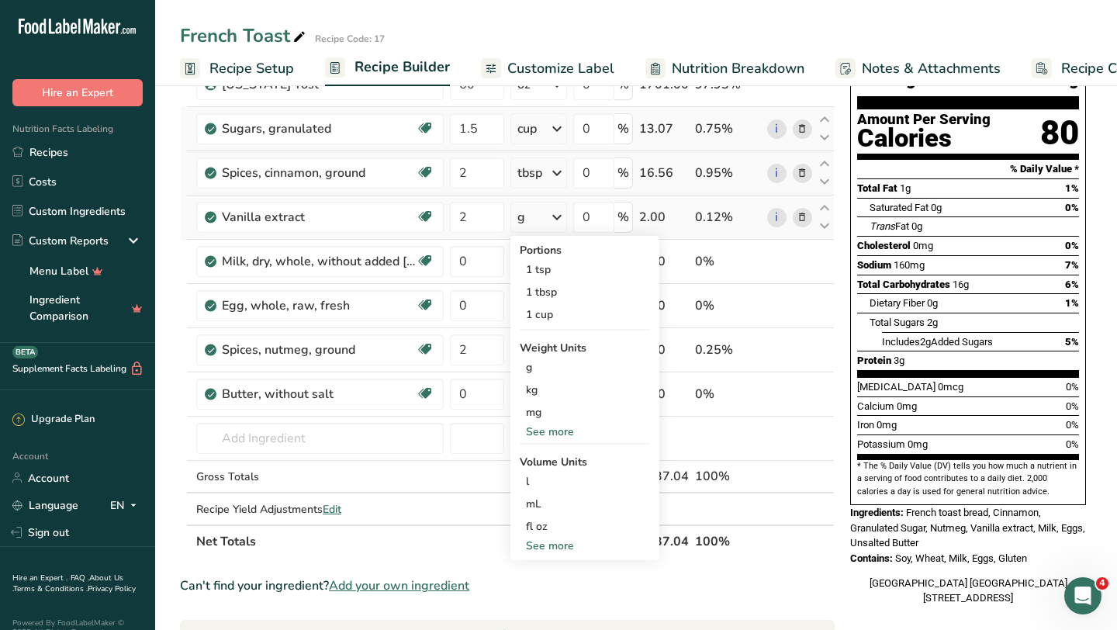
scroll to position [143, 0]
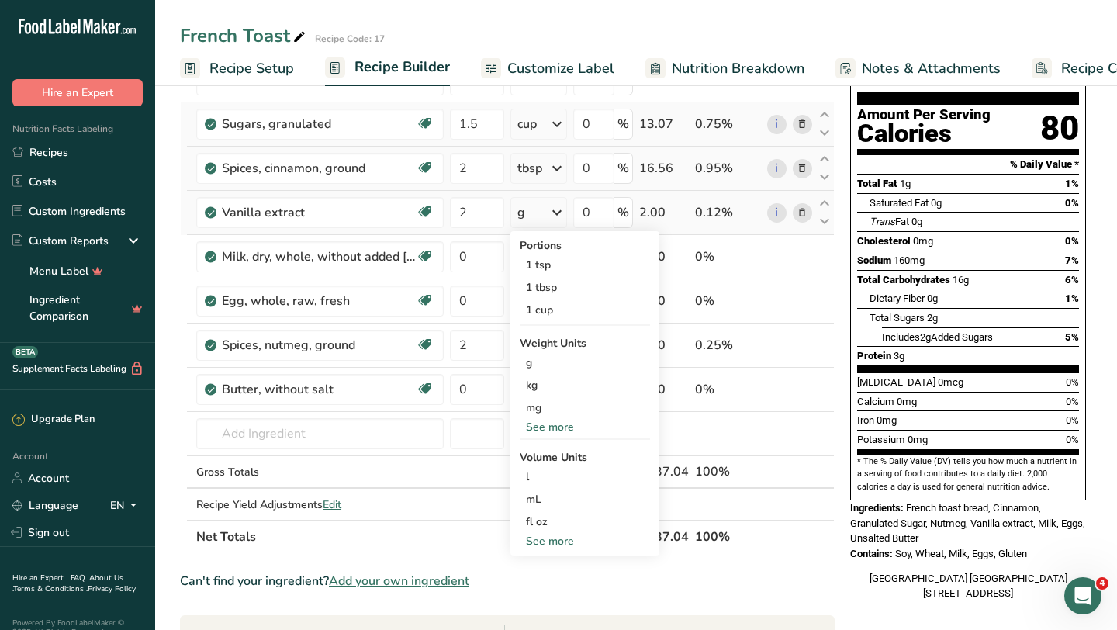
click at [555, 537] on div "See more" at bounding box center [585, 541] width 130 height 16
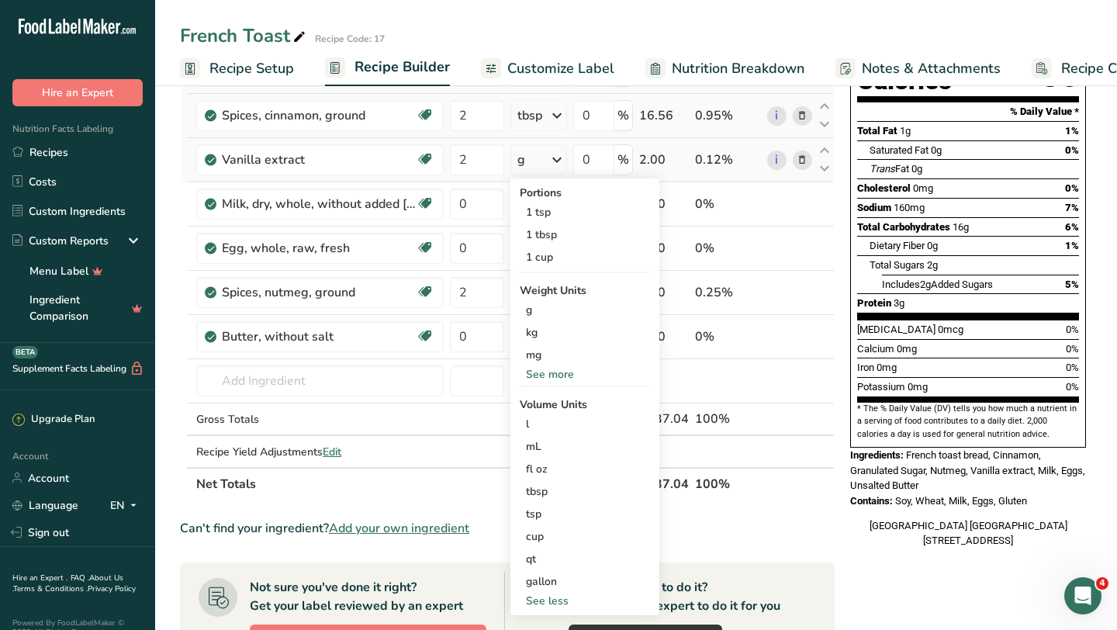
scroll to position [230, 0]
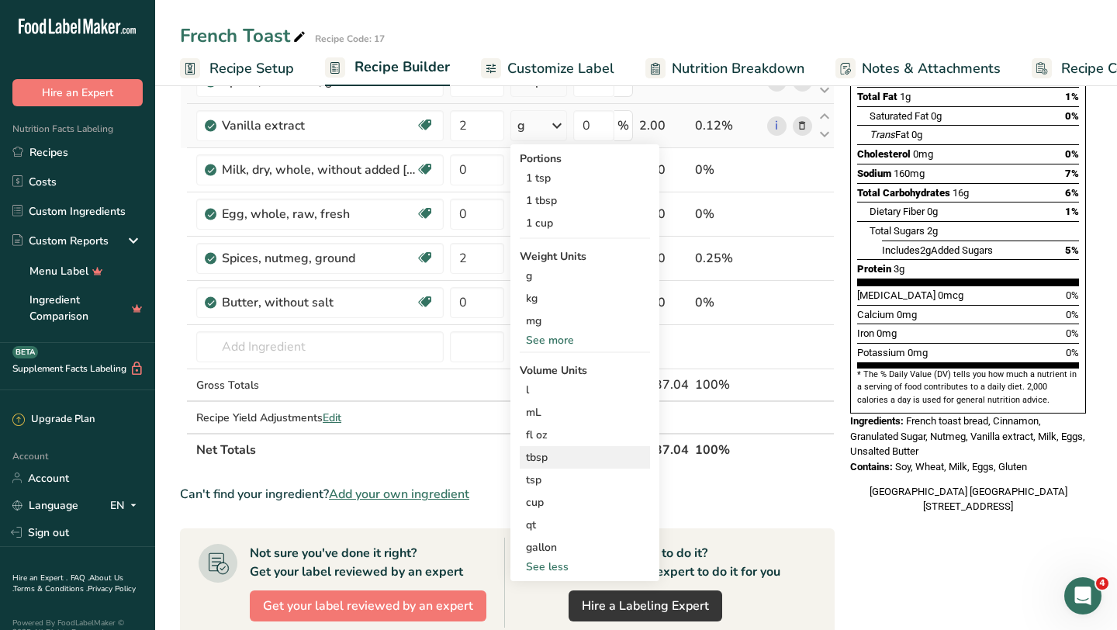
click at [558, 455] on div "tbsp" at bounding box center [585, 457] width 118 height 16
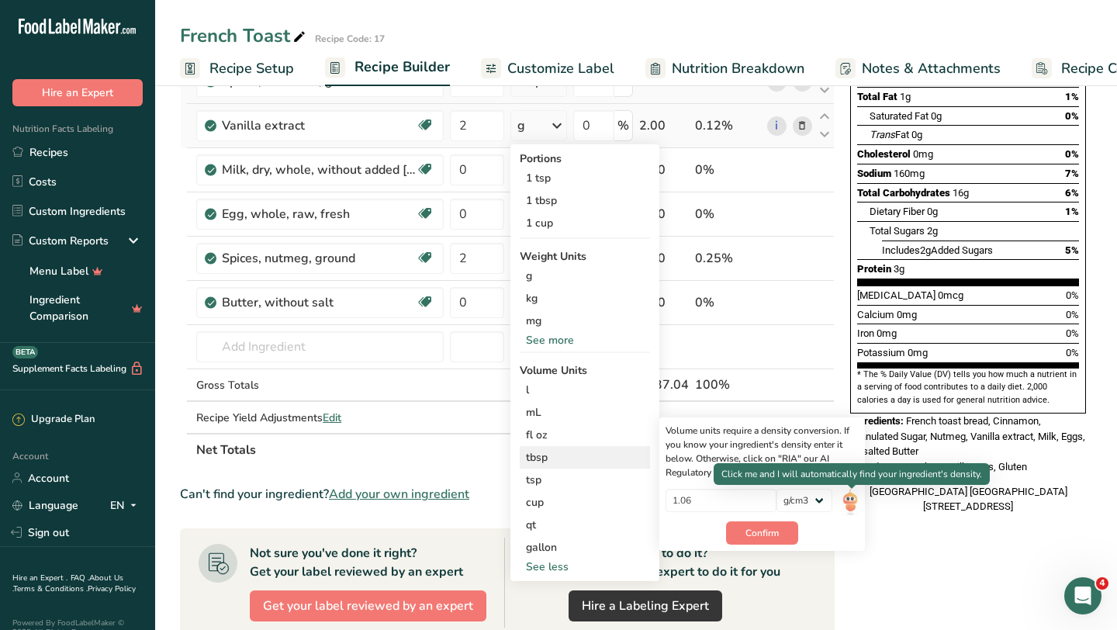
click at [856, 500] on img at bounding box center [850, 502] width 17 height 27
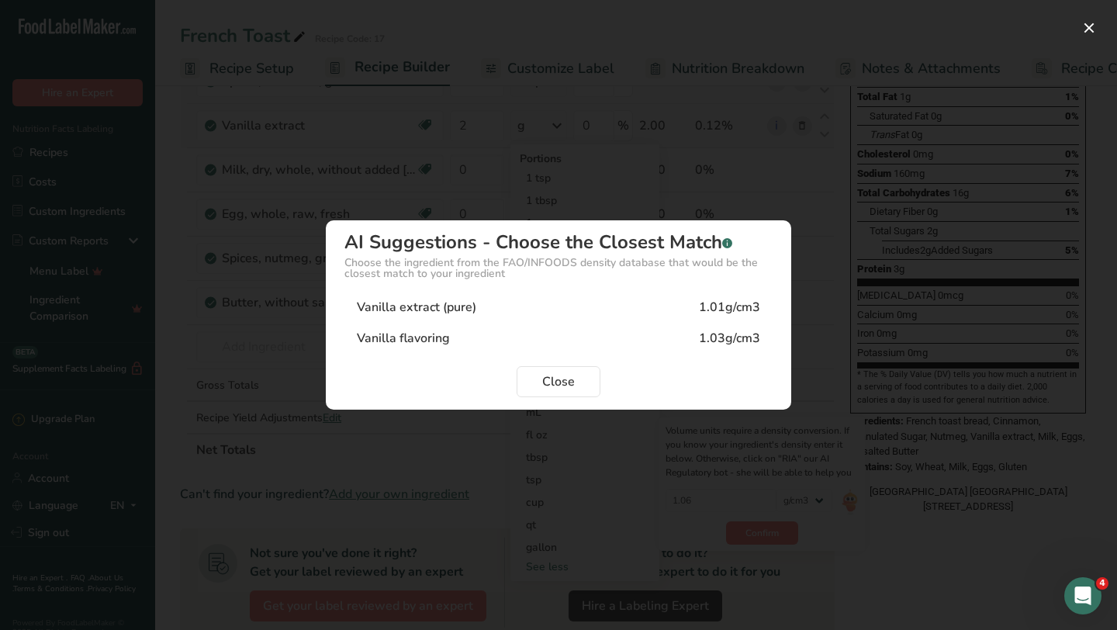
click at [735, 303] on div "1.01g/cm3" at bounding box center [729, 307] width 61 height 19
type input "1.01"
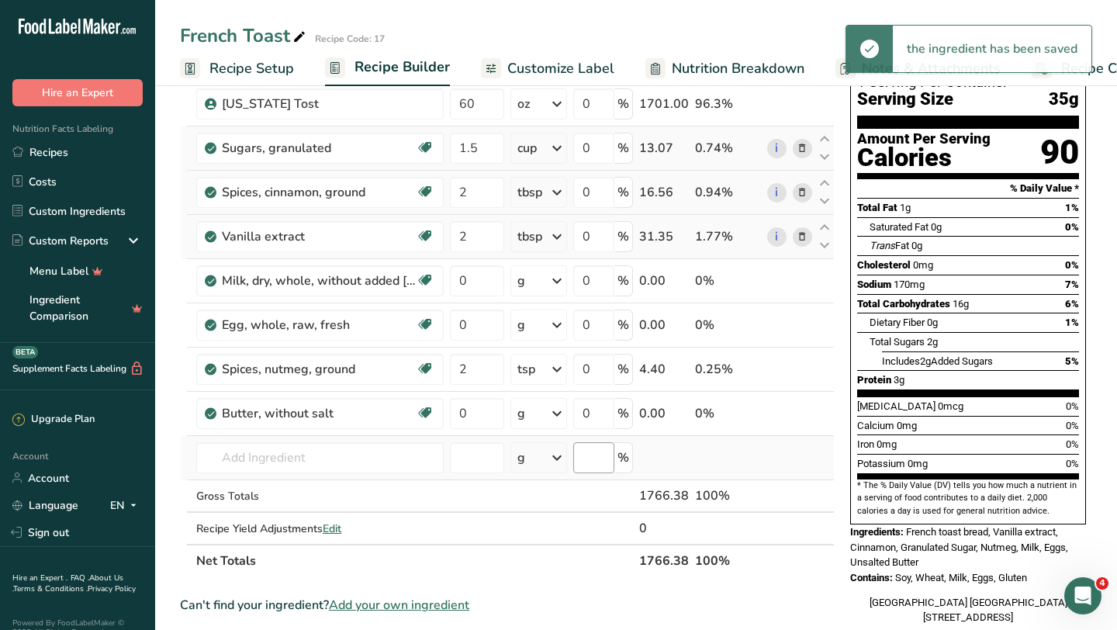
scroll to position [118, 0]
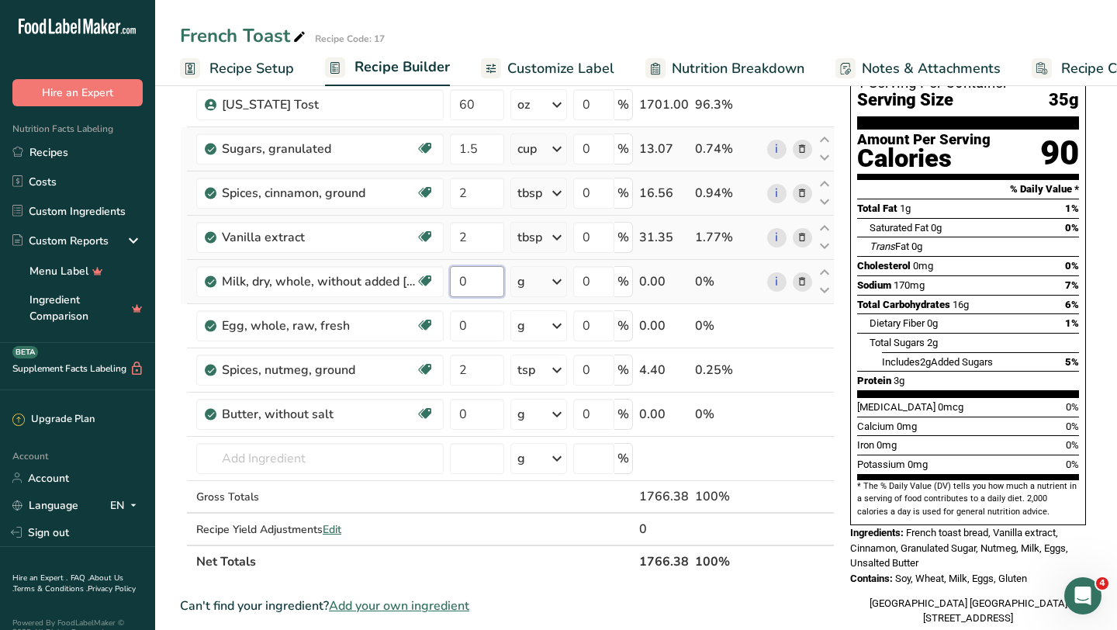
click at [485, 280] on input "0" at bounding box center [477, 281] width 54 height 31
type input "4"
click at [538, 281] on div "Ingredient * Amount * Unit * Waste * .a-a{fill:#347362;}.b-a{fill:#fff;} Grams …" at bounding box center [507, 314] width 655 height 528
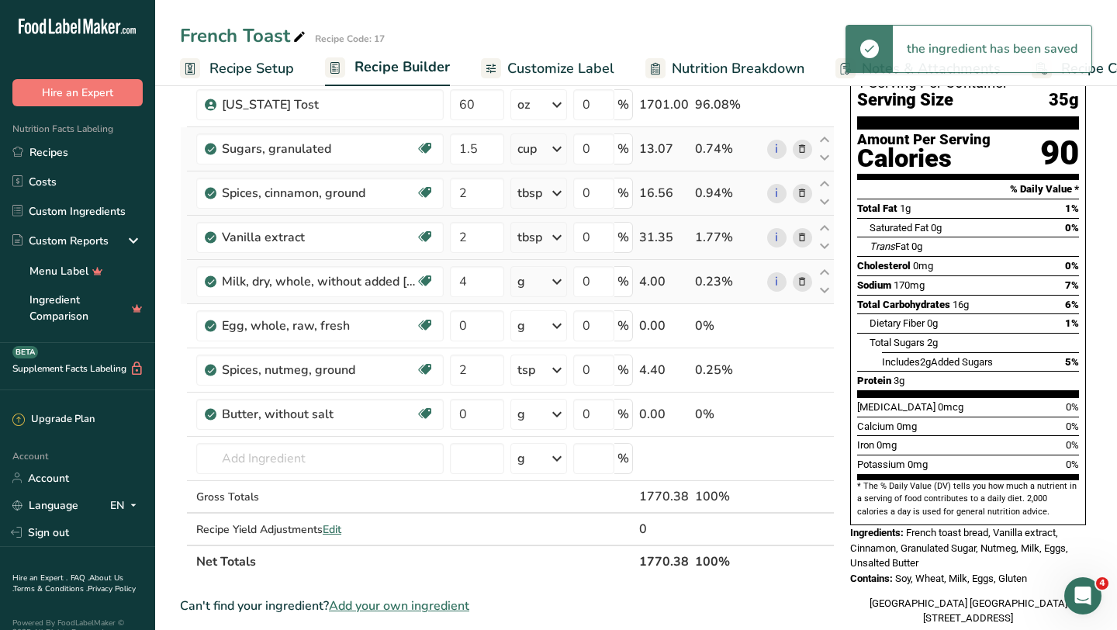
click at [538, 281] on div "g" at bounding box center [538, 281] width 57 height 31
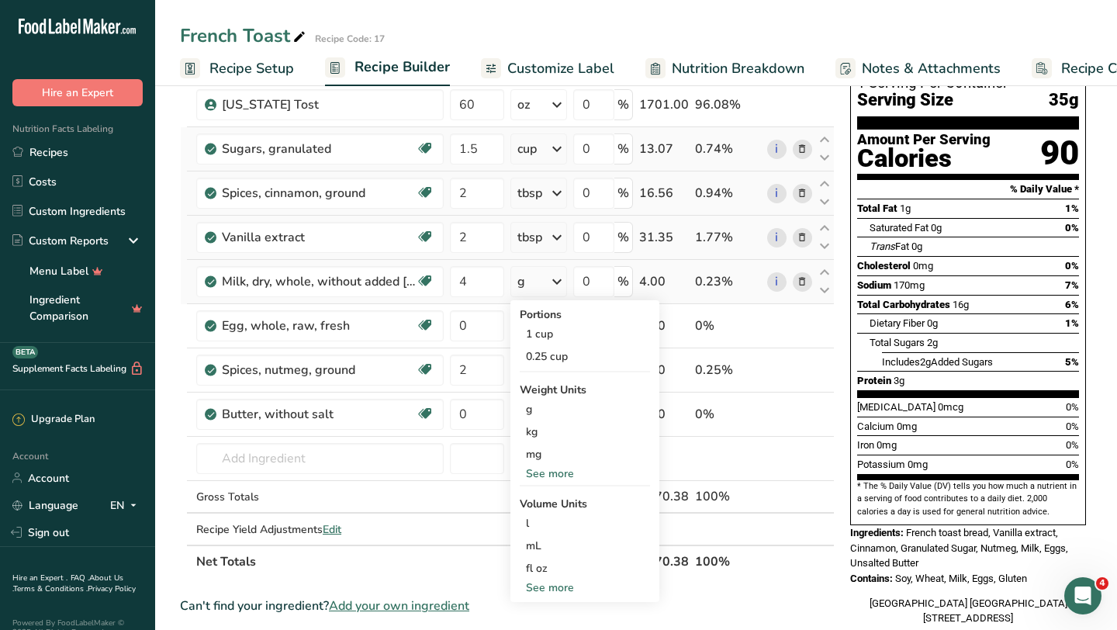
click at [568, 472] on div "See more" at bounding box center [585, 473] width 130 height 16
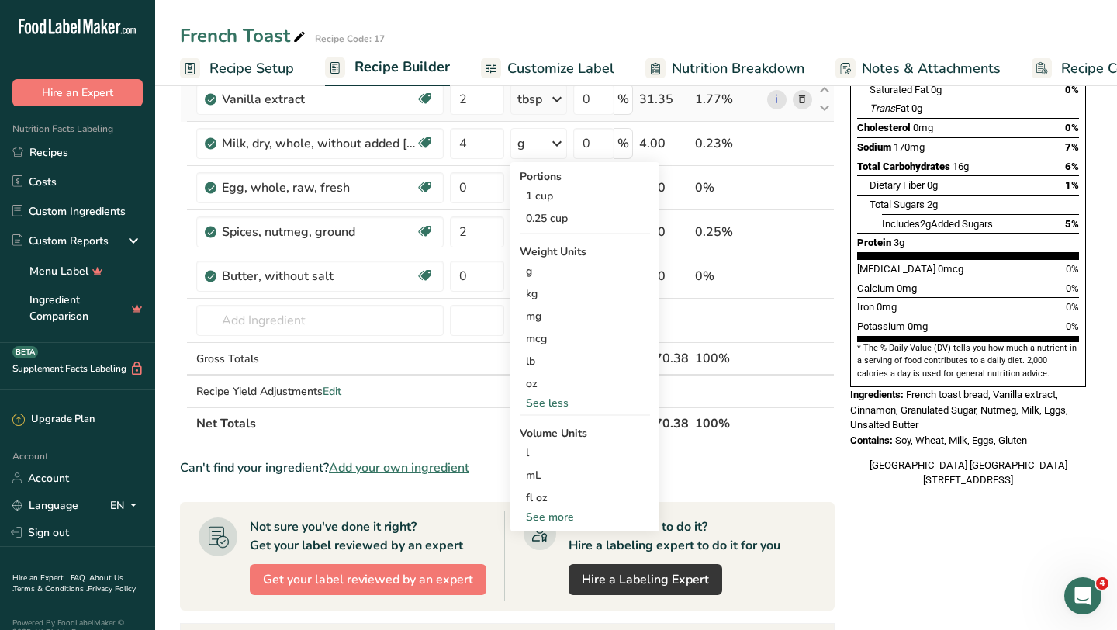
scroll to position [306, 0]
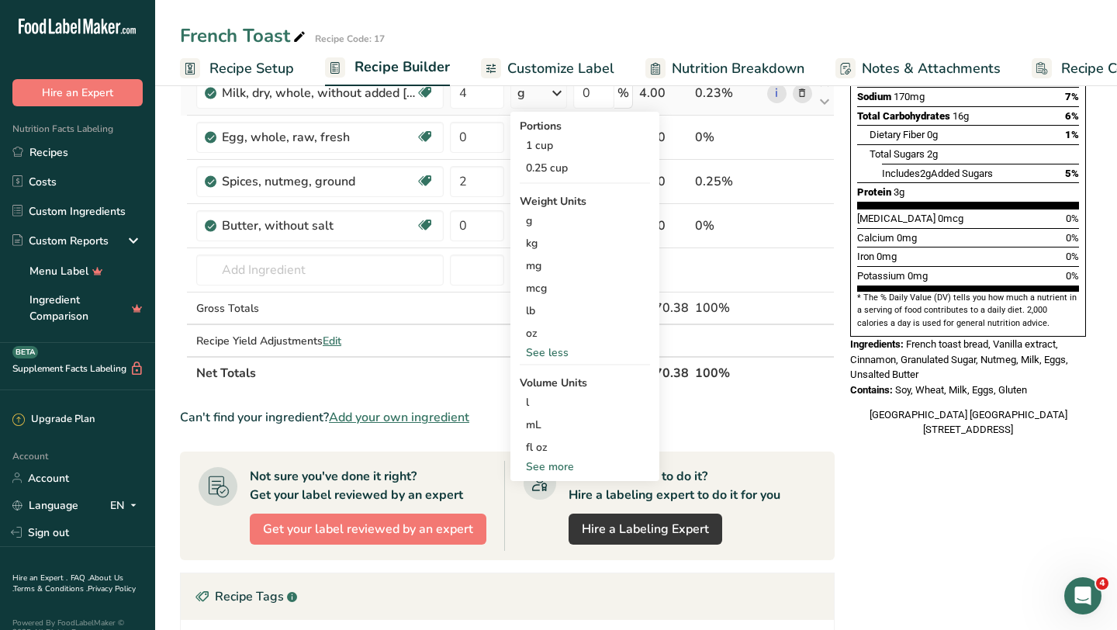
click at [555, 464] on div "See more" at bounding box center [585, 466] width 130 height 16
select select "22"
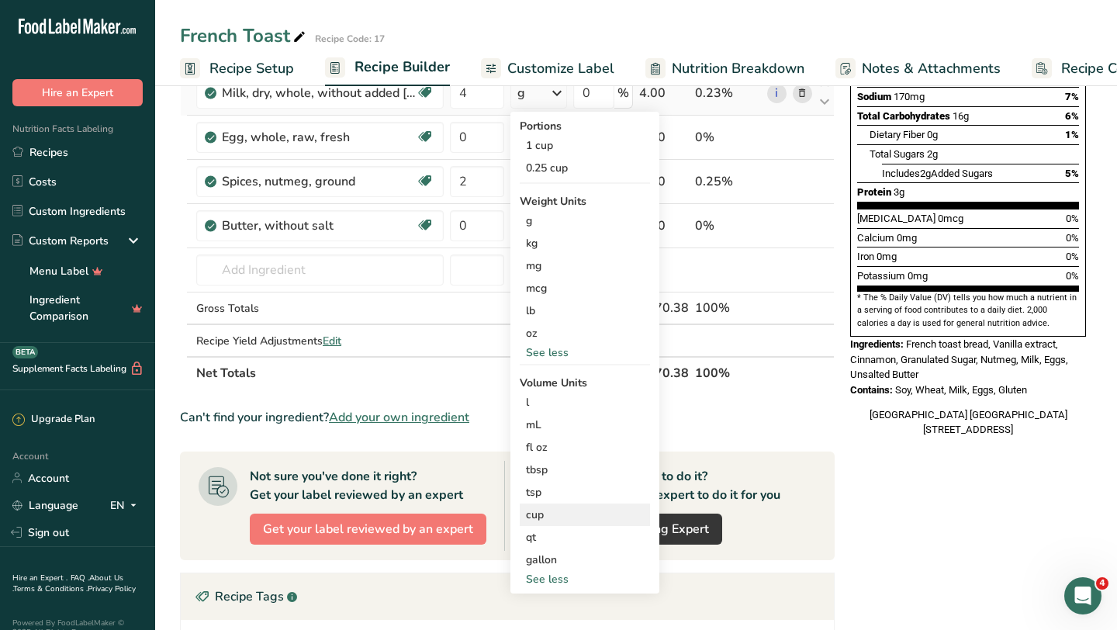
click at [550, 520] on div "cup" at bounding box center [585, 515] width 118 height 16
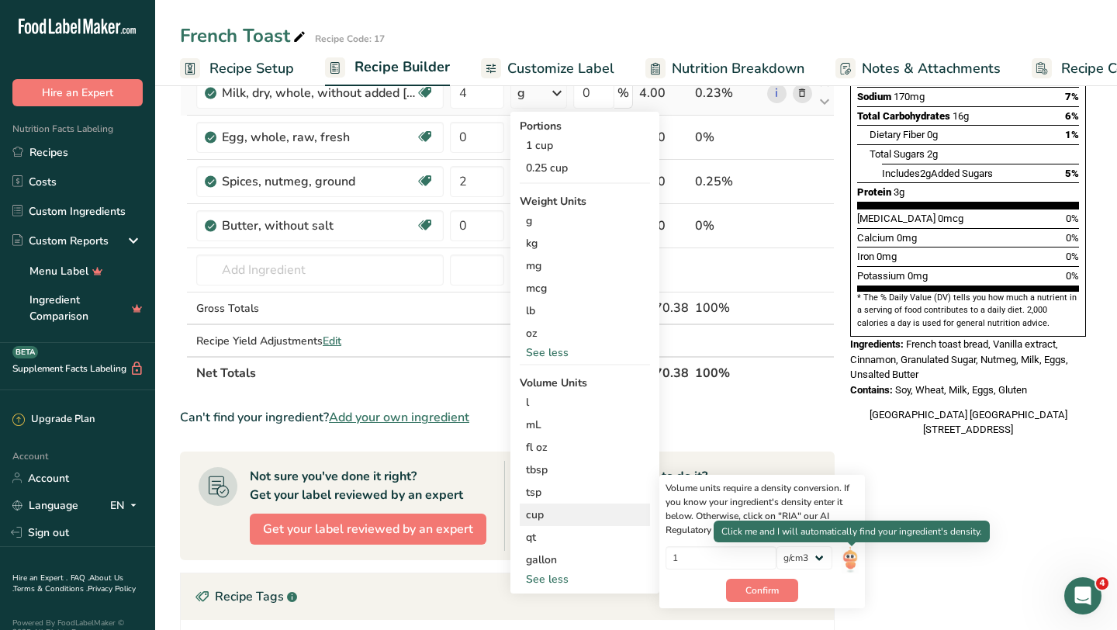
click at [859, 556] on img at bounding box center [850, 559] width 17 height 27
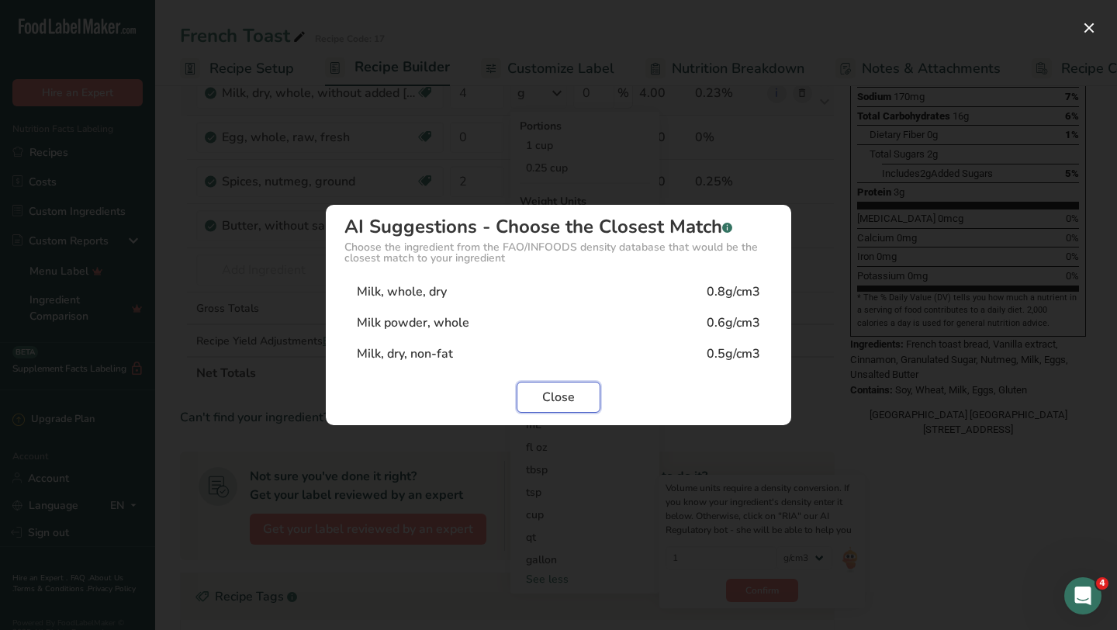
click at [562, 397] on span "Close" at bounding box center [558, 397] width 33 height 19
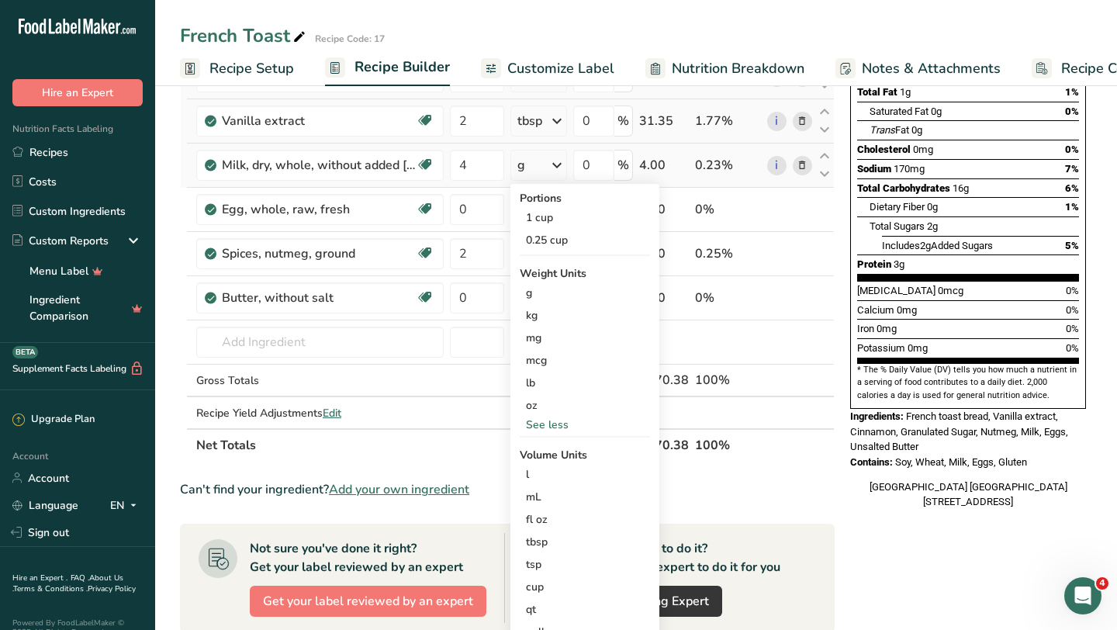
scroll to position [164, 0]
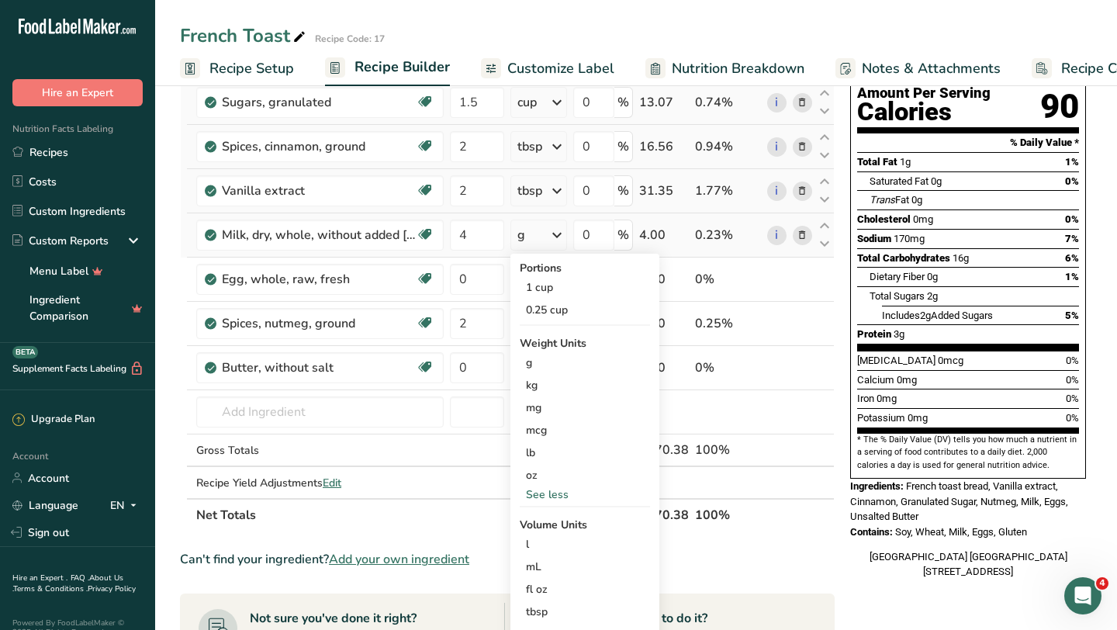
click at [805, 235] on icon at bounding box center [802, 235] width 11 height 16
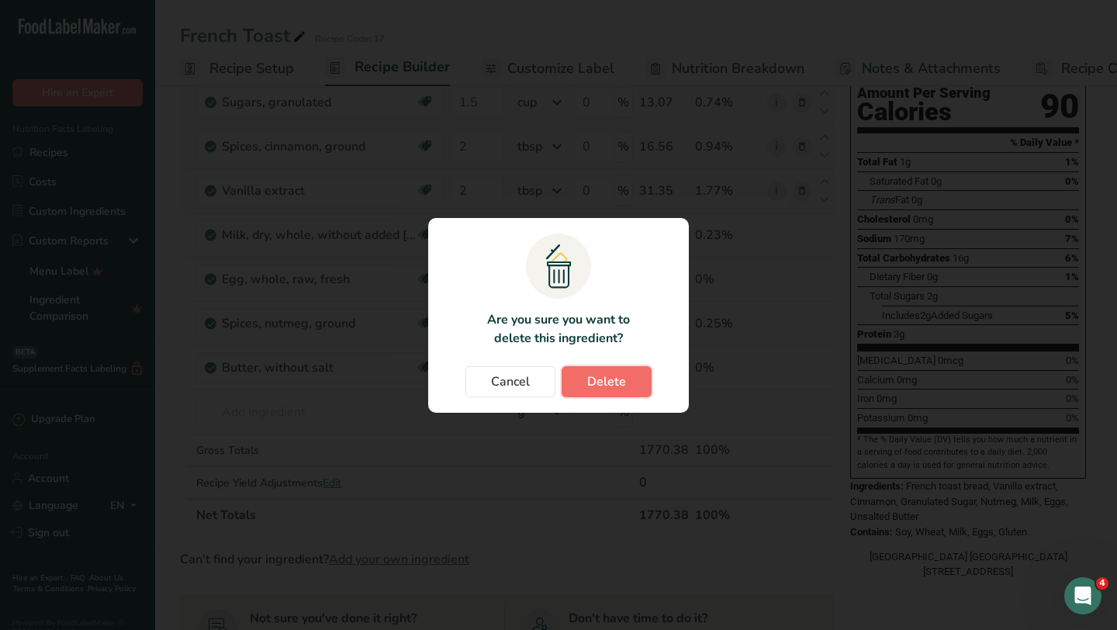
click at [612, 388] on span "Delete" at bounding box center [606, 381] width 39 height 19
type input "0"
type input "2"
type input "0"
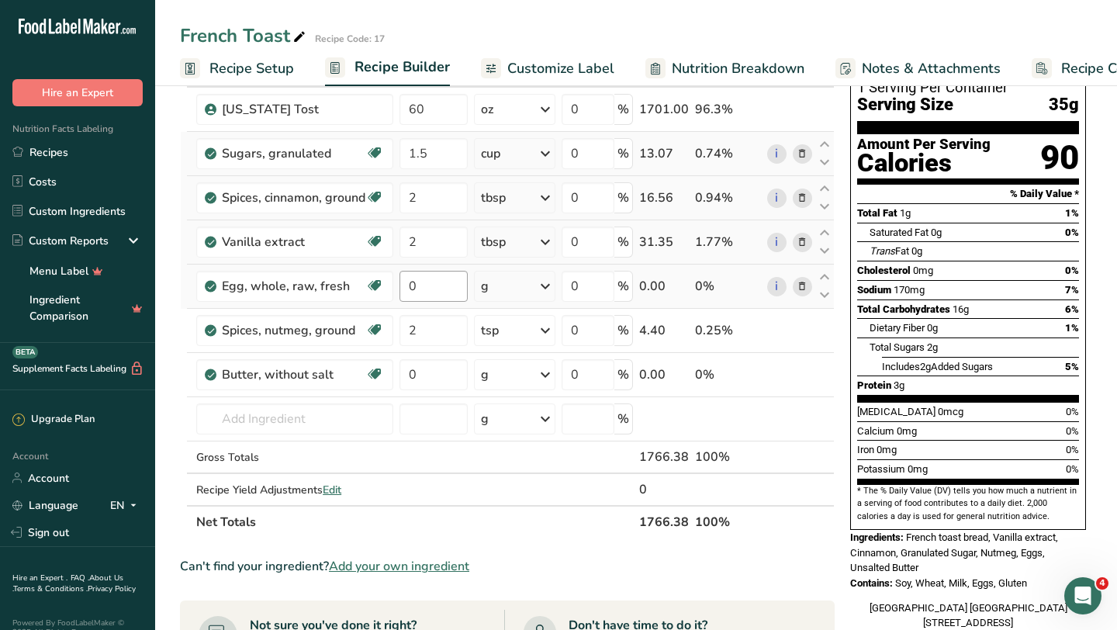
scroll to position [112, 0]
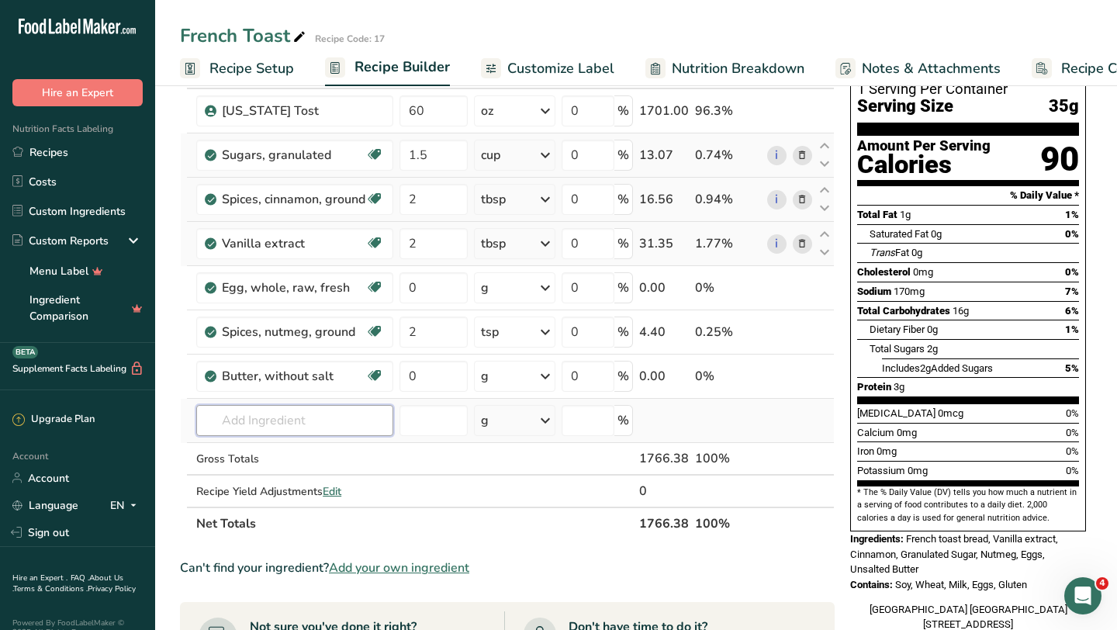
click at [258, 415] on input "text" at bounding box center [294, 420] width 197 height 31
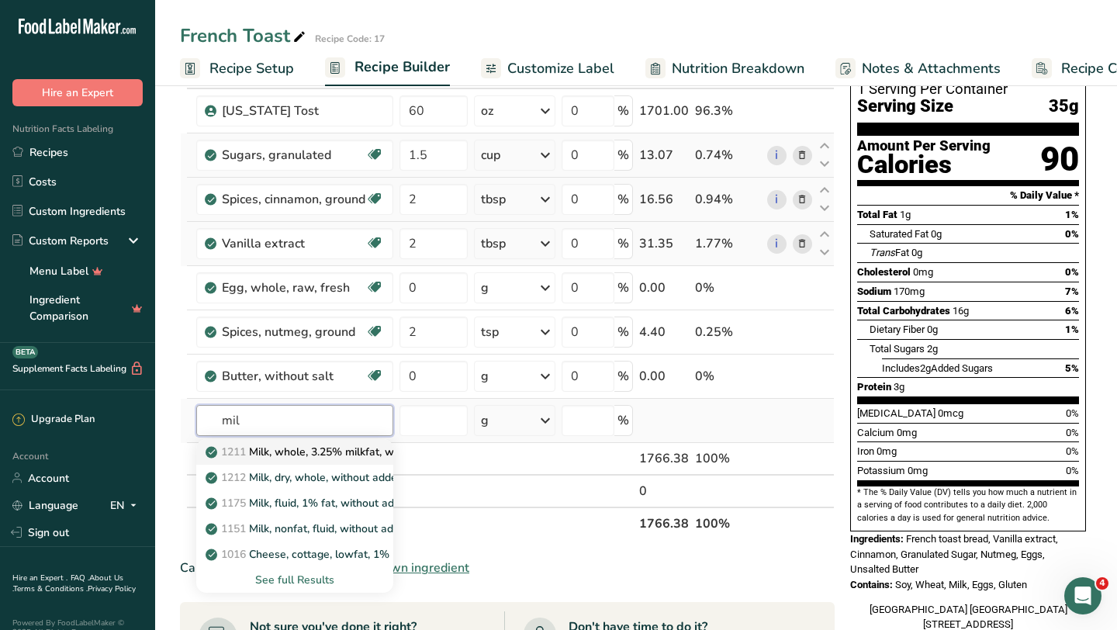
type input "mil"
click at [279, 451] on p "1211 Milk, whole, 3.25% milkfat, without added vitamin A and vitamin D" at bounding box center [415, 452] width 413 height 16
type input "Milk, whole, 3.25% milkfat, without added vitamin A and [MEDICAL_DATA]"
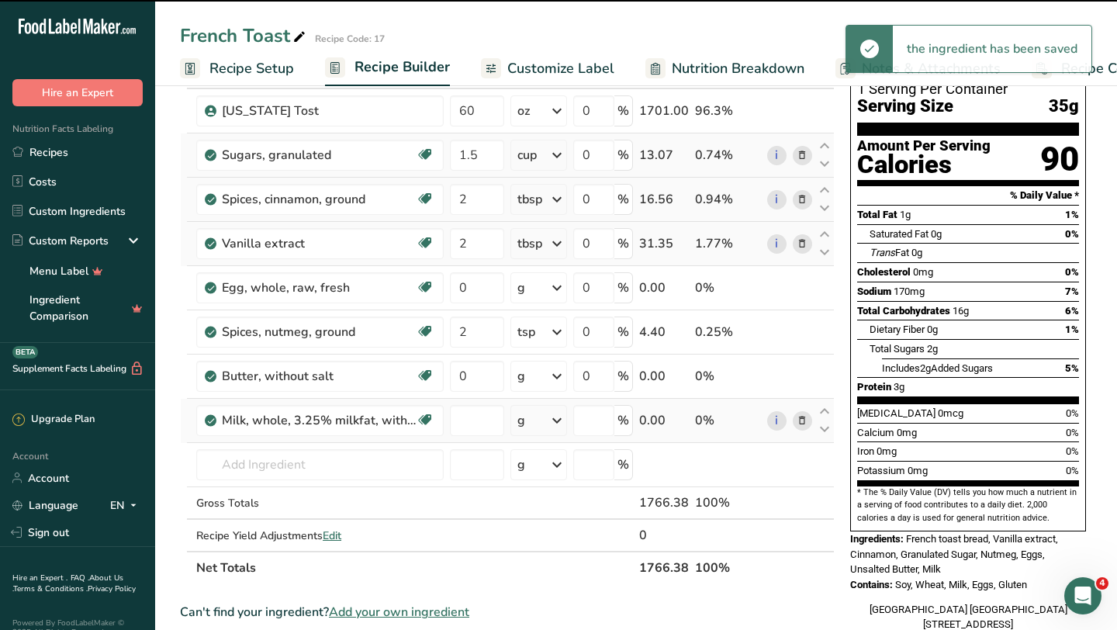
type input "0"
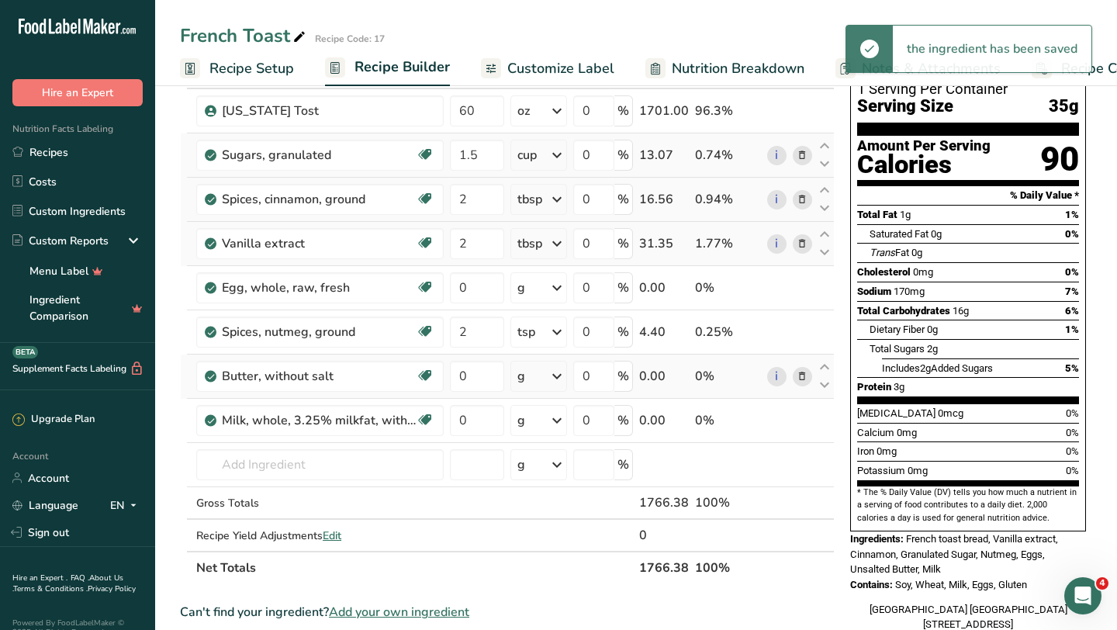
click at [802, 375] on icon at bounding box center [802, 376] width 11 height 16
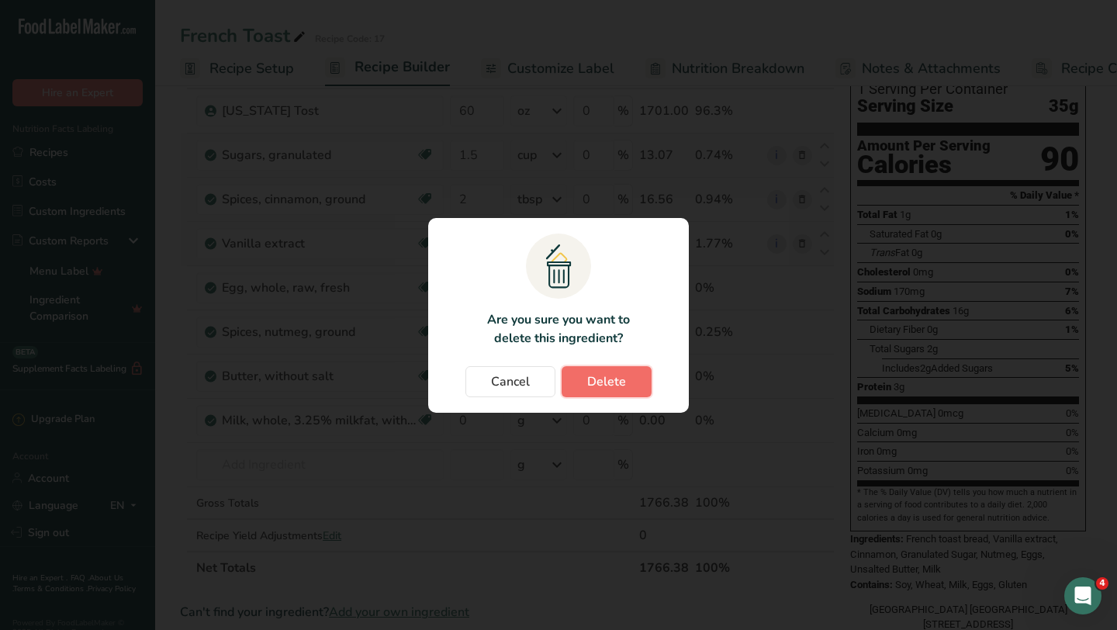
click at [622, 371] on button "Delete" at bounding box center [607, 381] width 90 height 31
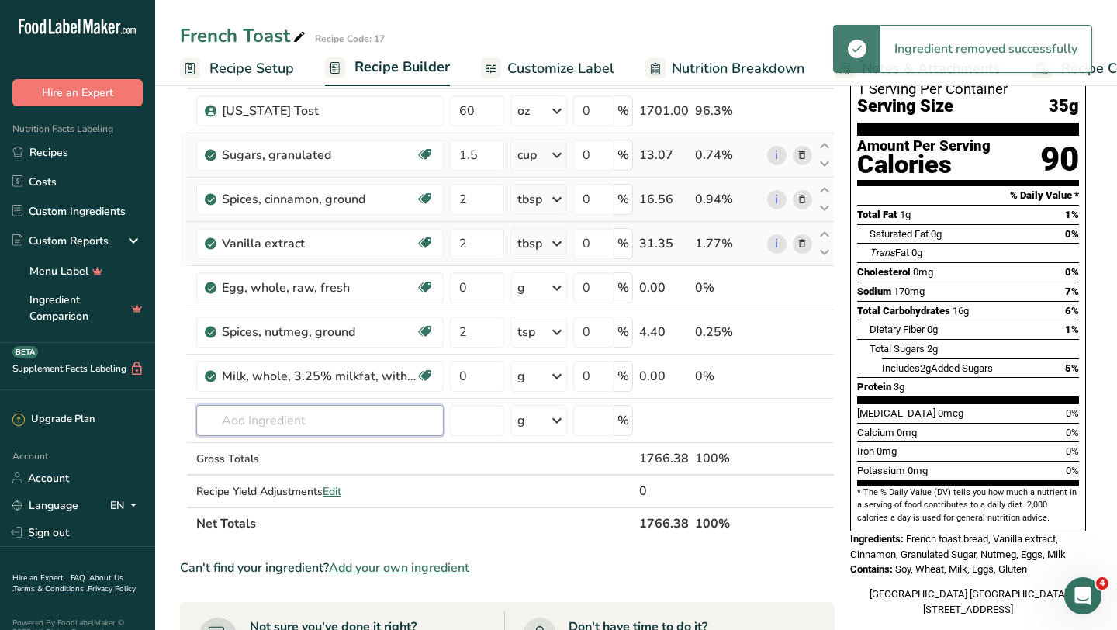
click at [255, 428] on input "text" at bounding box center [319, 420] width 247 height 31
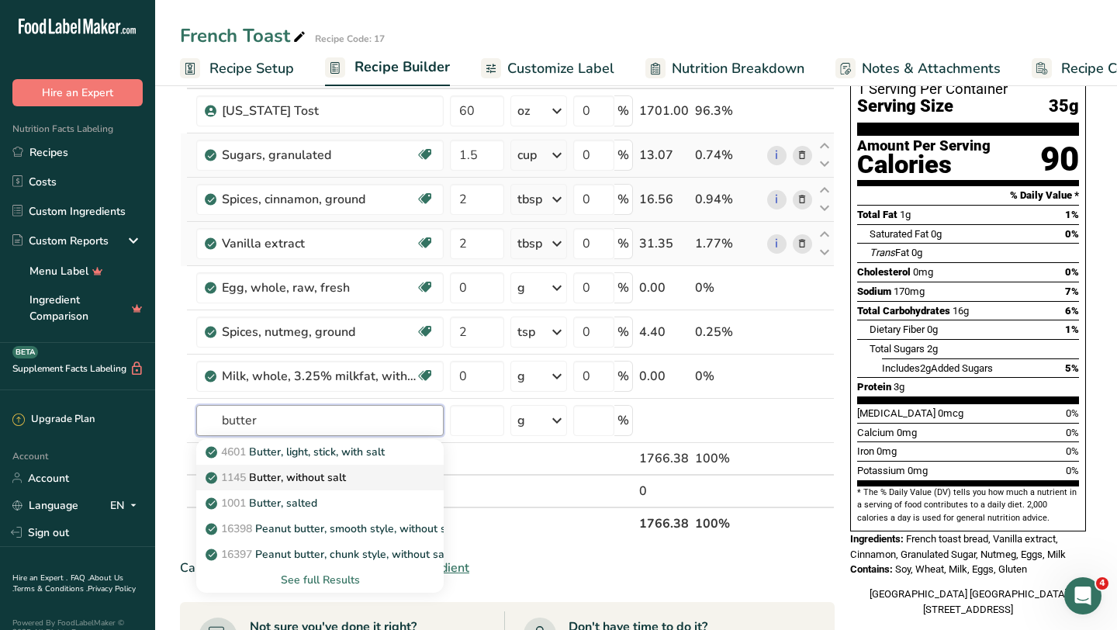
type input "butter"
click at [316, 473] on p "1145 Butter, without salt" at bounding box center [277, 477] width 137 height 16
type input "Butter, without salt"
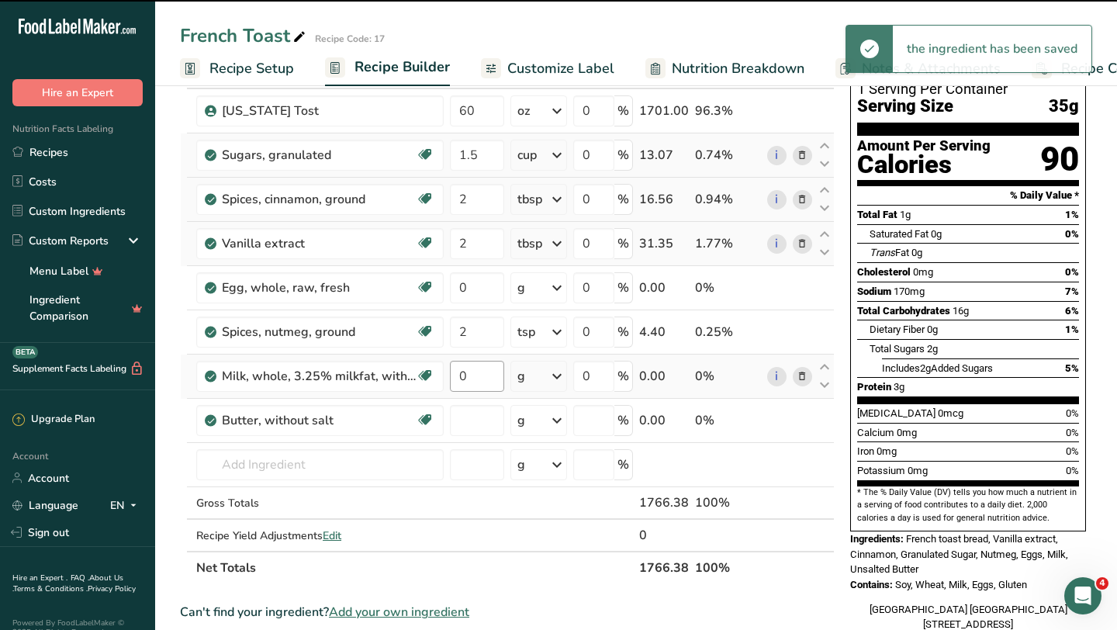
type input "0"
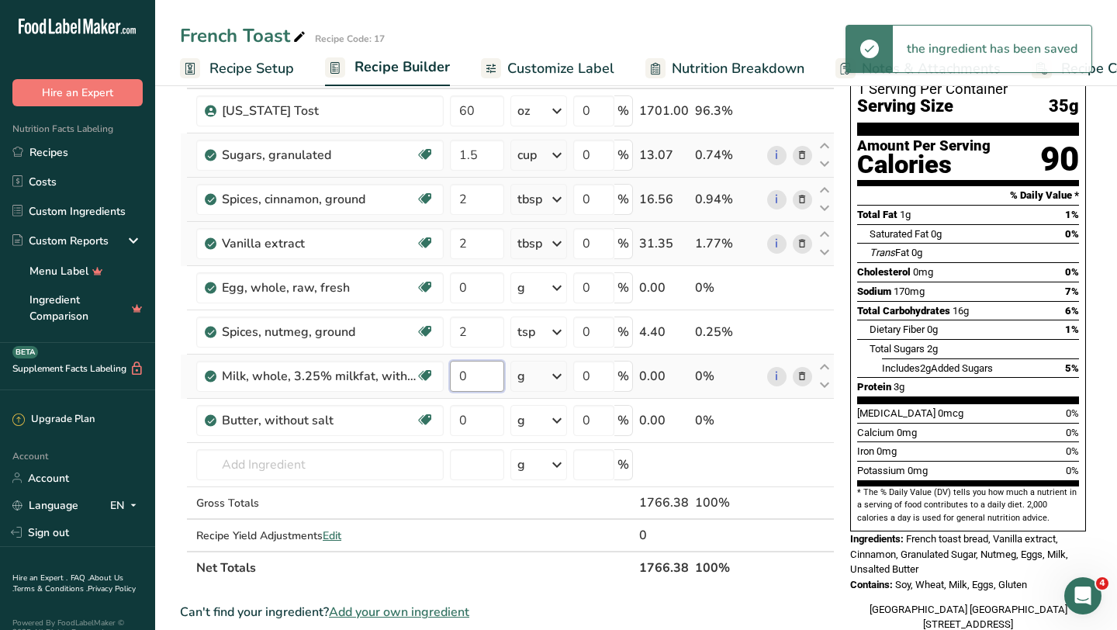
click at [492, 377] on input "0" at bounding box center [477, 376] width 54 height 31
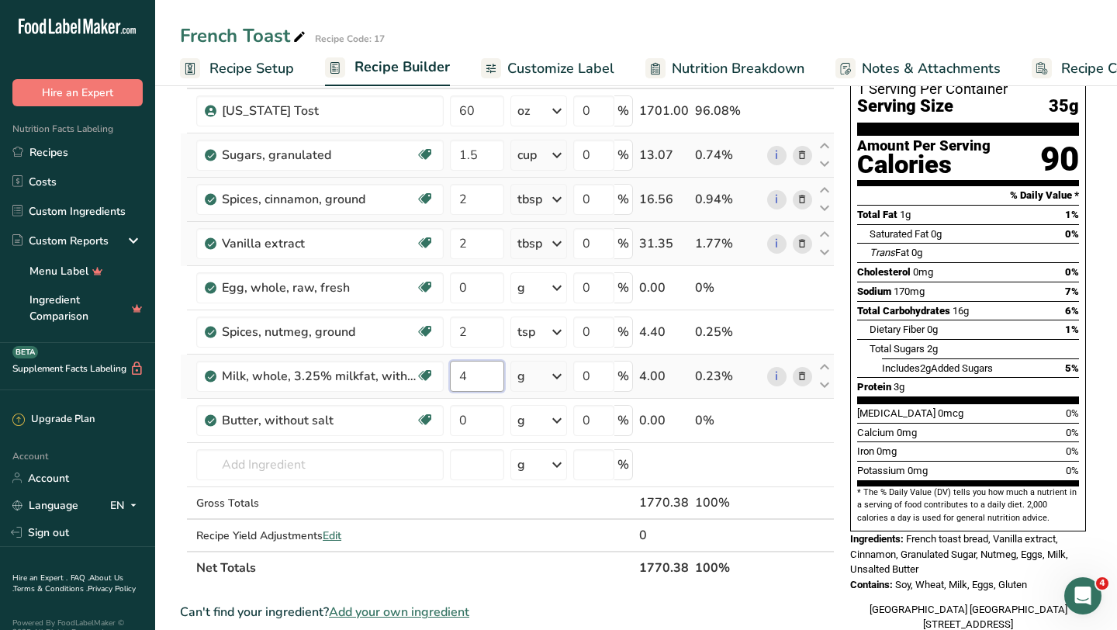
type input "4"
click at [562, 379] on div "Ingredient * Amount * Unit * Waste * .a-a{fill:#347362;}.b-a{fill:#fff;} Grams …" at bounding box center [507, 320] width 655 height 528
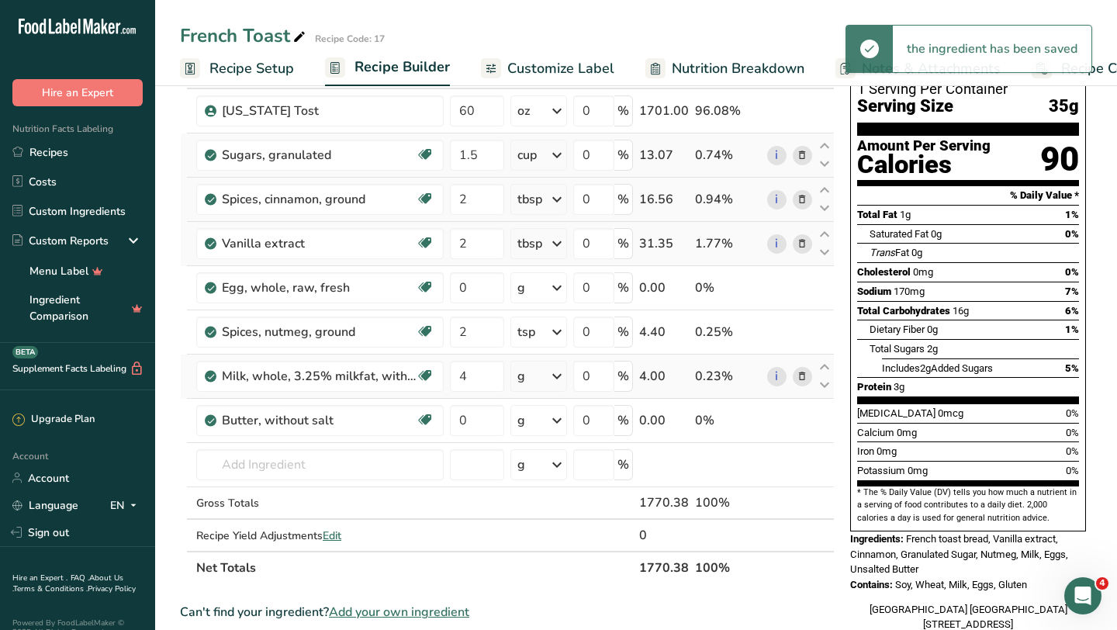
click at [562, 379] on icon at bounding box center [557, 376] width 19 height 28
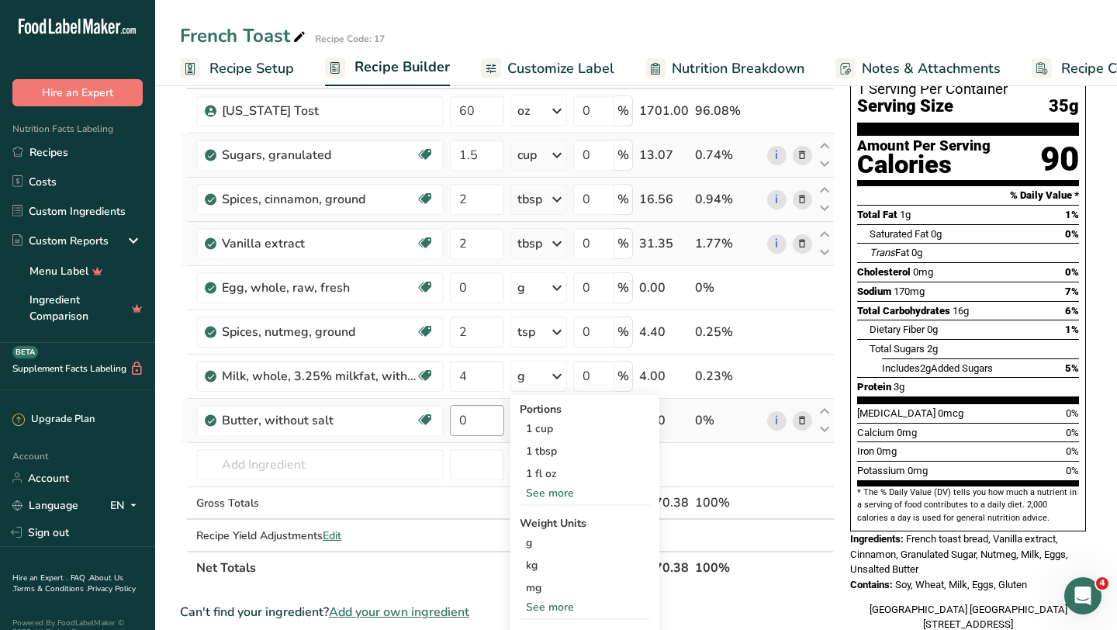
drag, startPoint x: 548, startPoint y: 431, endPoint x: 475, endPoint y: 434, distance: 73.8
click at [473, 435] on tbody "Texas Tost 60 oz Weight Units g kg mg See more Volume Units l Volume units requ…" at bounding box center [507, 320] width 653 height 462
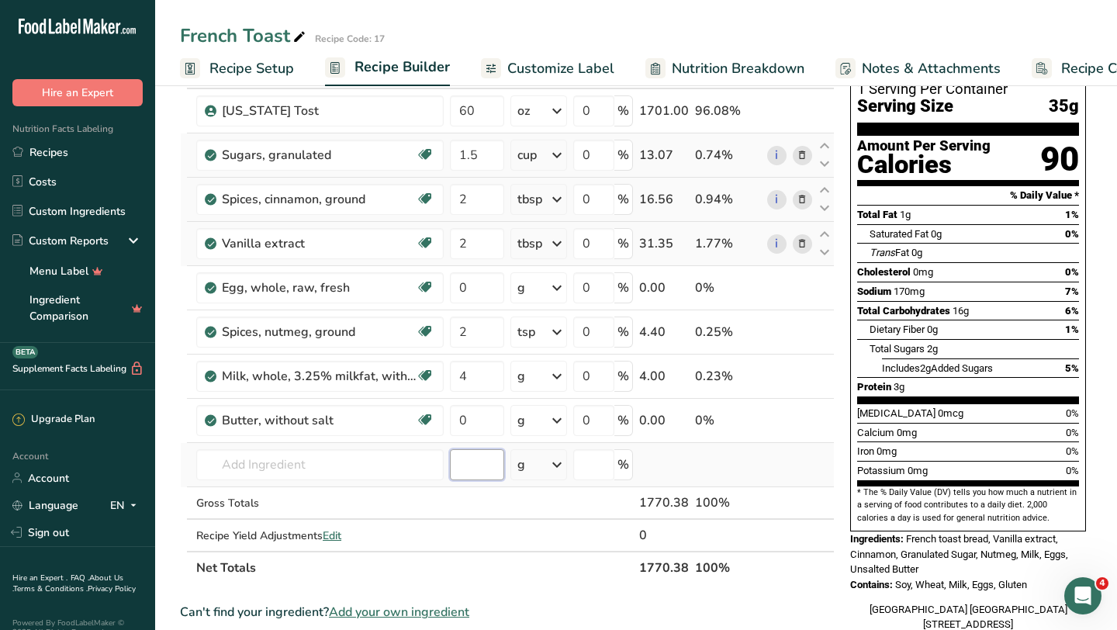
click at [469, 457] on input "number" at bounding box center [477, 464] width 54 height 31
click at [473, 375] on input "4" at bounding box center [477, 376] width 54 height 31
type input "1"
click at [545, 382] on div "Ingredient * Amount * Unit * Waste * .a-a{fill:#347362;}.b-a{fill:#fff;} Grams …" at bounding box center [507, 320] width 655 height 528
click at [560, 378] on icon at bounding box center [557, 376] width 19 height 28
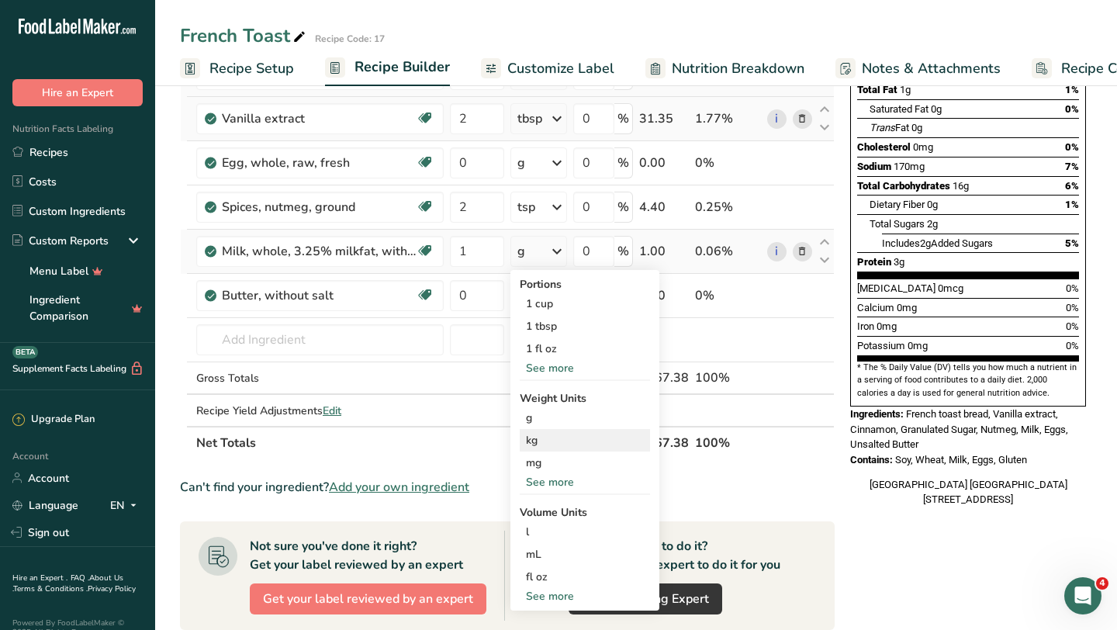
scroll to position [319, 0]
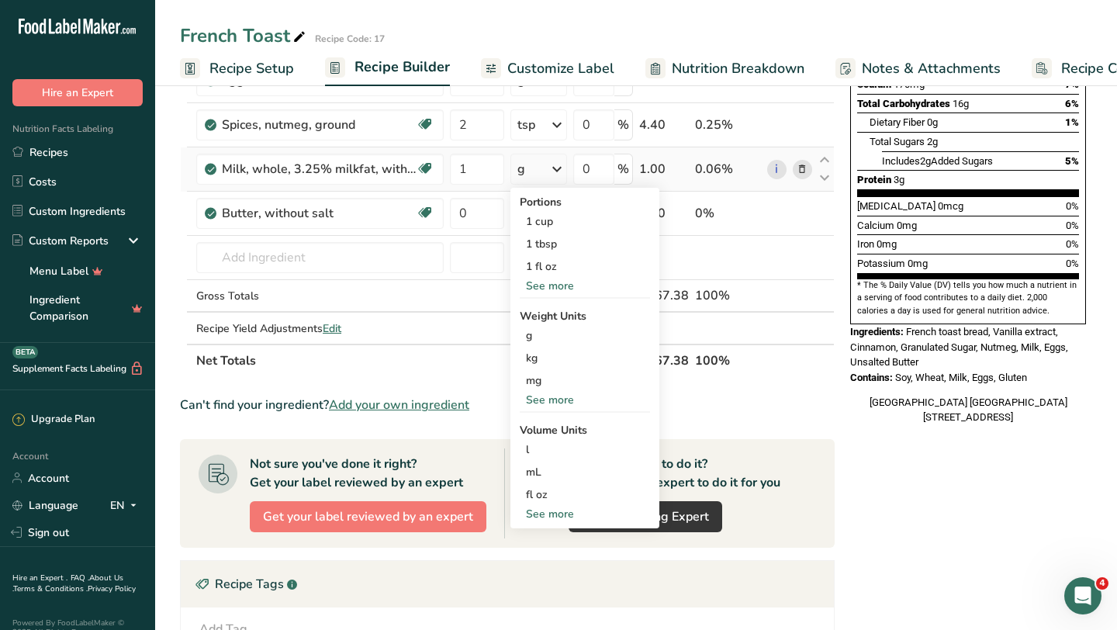
click at [544, 510] on div "See more" at bounding box center [585, 514] width 130 height 16
select select "22"
click at [548, 586] on div "qt" at bounding box center [585, 584] width 118 height 16
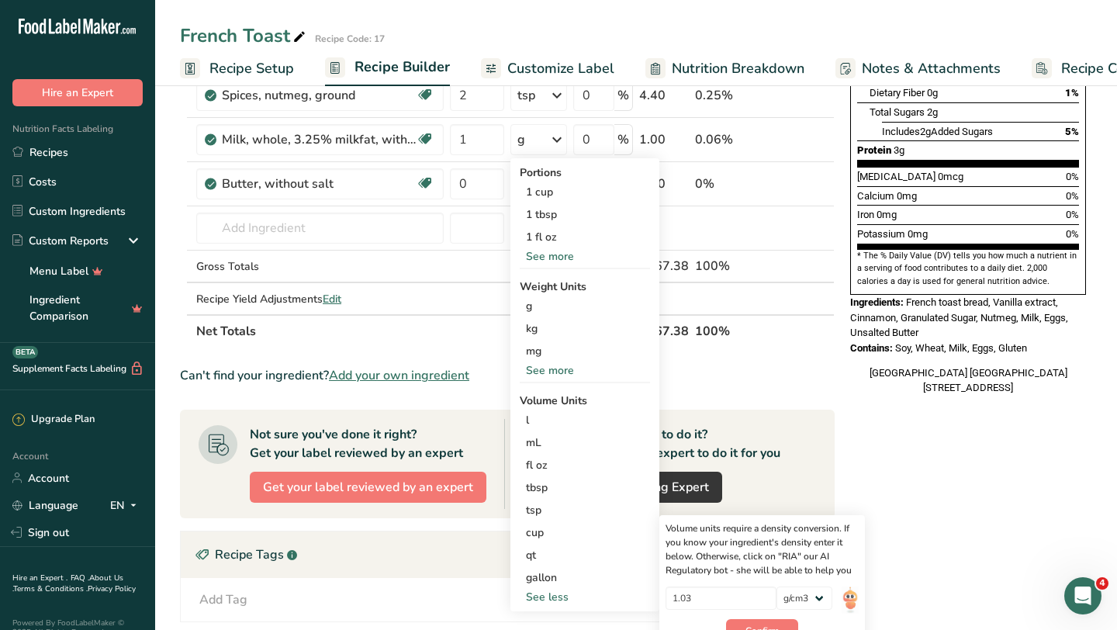
scroll to position [418, 0]
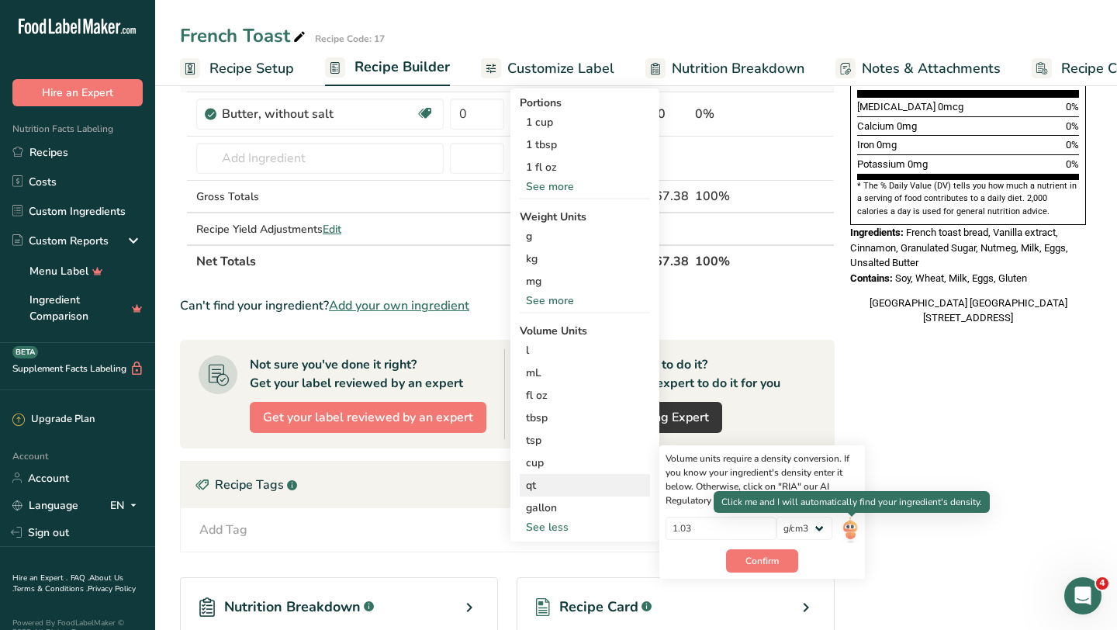
click at [857, 527] on img at bounding box center [850, 530] width 17 height 27
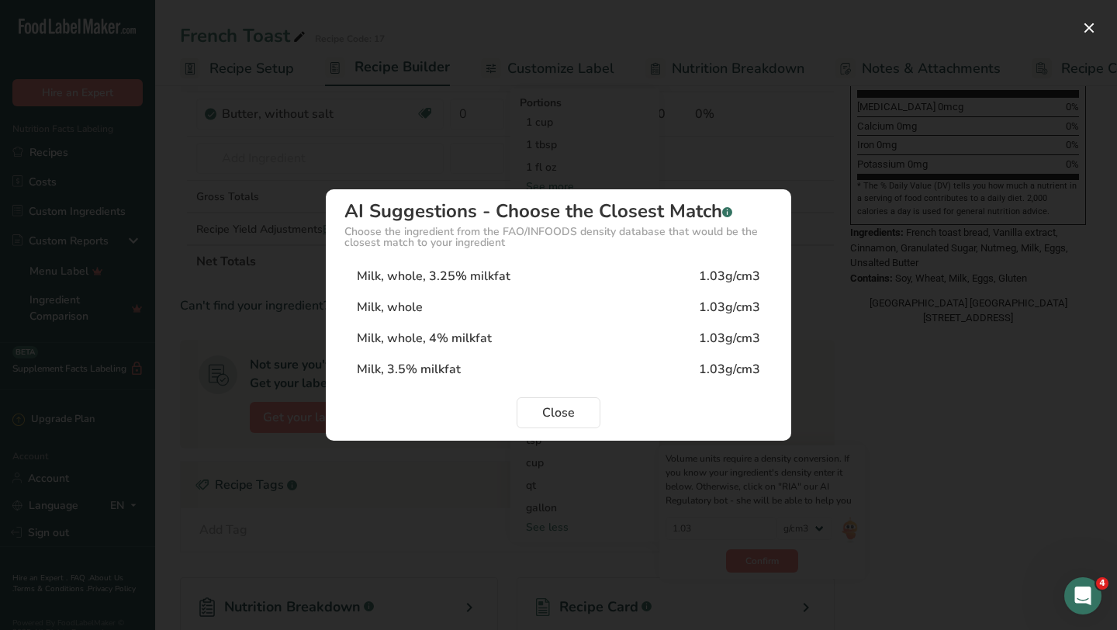
click at [589, 309] on div "Milk, whole 1.03g/cm3" at bounding box center [558, 307] width 428 height 31
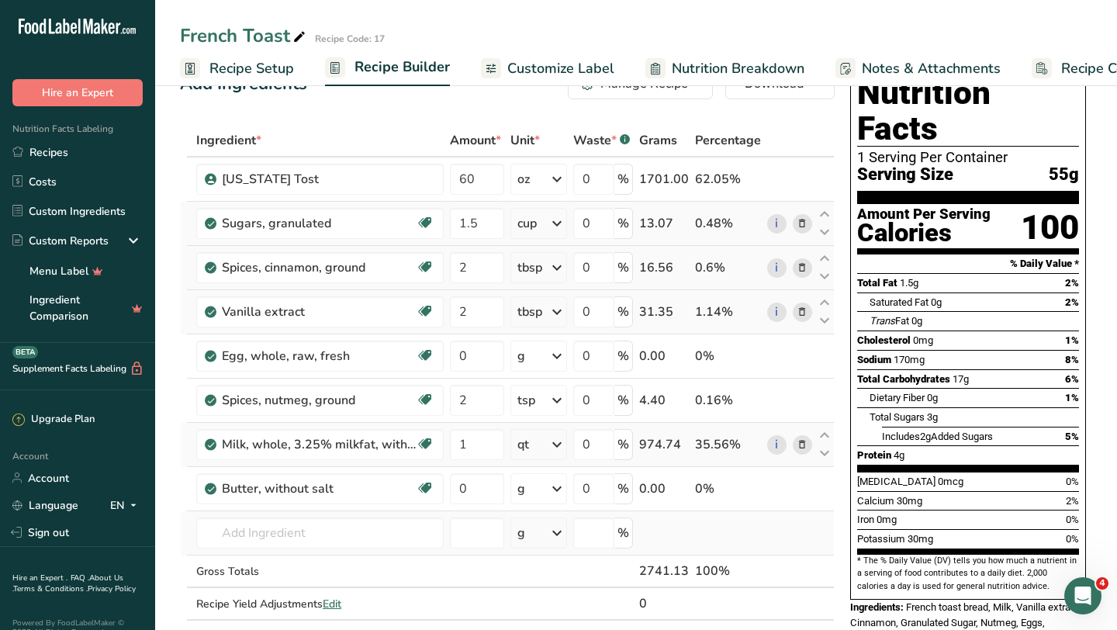
scroll to position [43, 0]
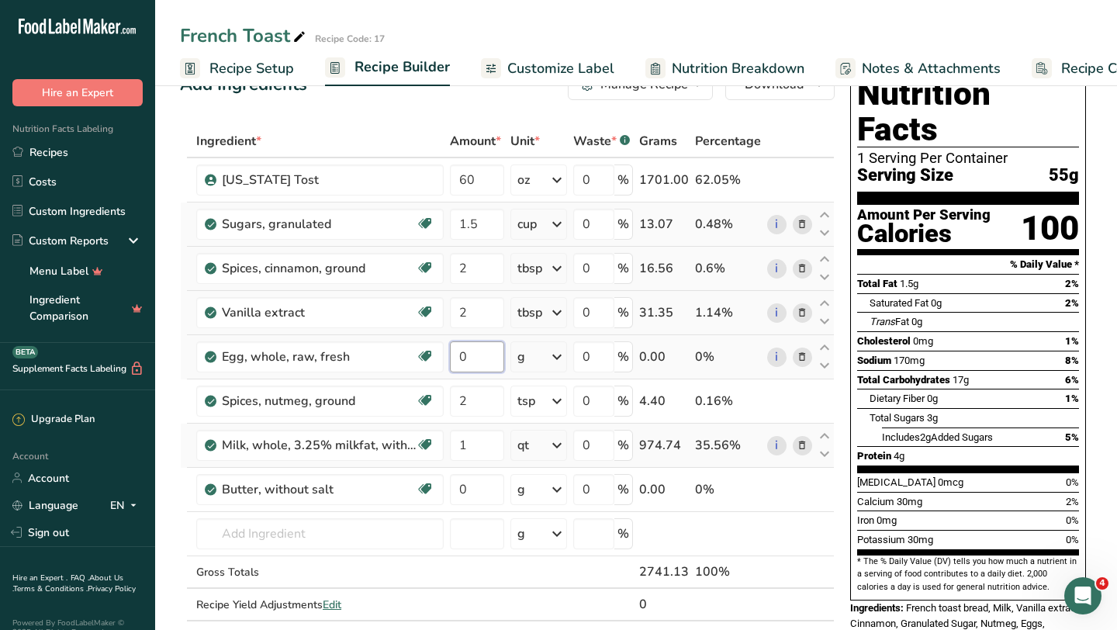
click at [482, 358] on input "0" at bounding box center [477, 356] width 54 height 31
type input "2"
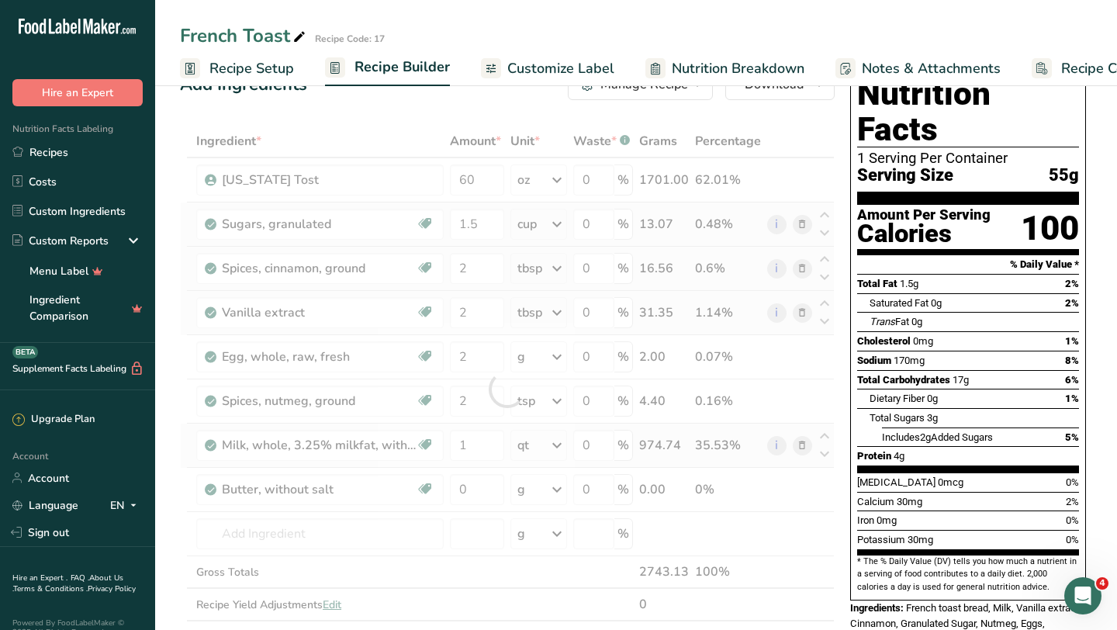
click at [558, 362] on div "Ingredient * Amount * Unit * Waste * .a-a{fill:#347362;}.b-a{fill:#fff;} Grams …" at bounding box center [507, 389] width 655 height 528
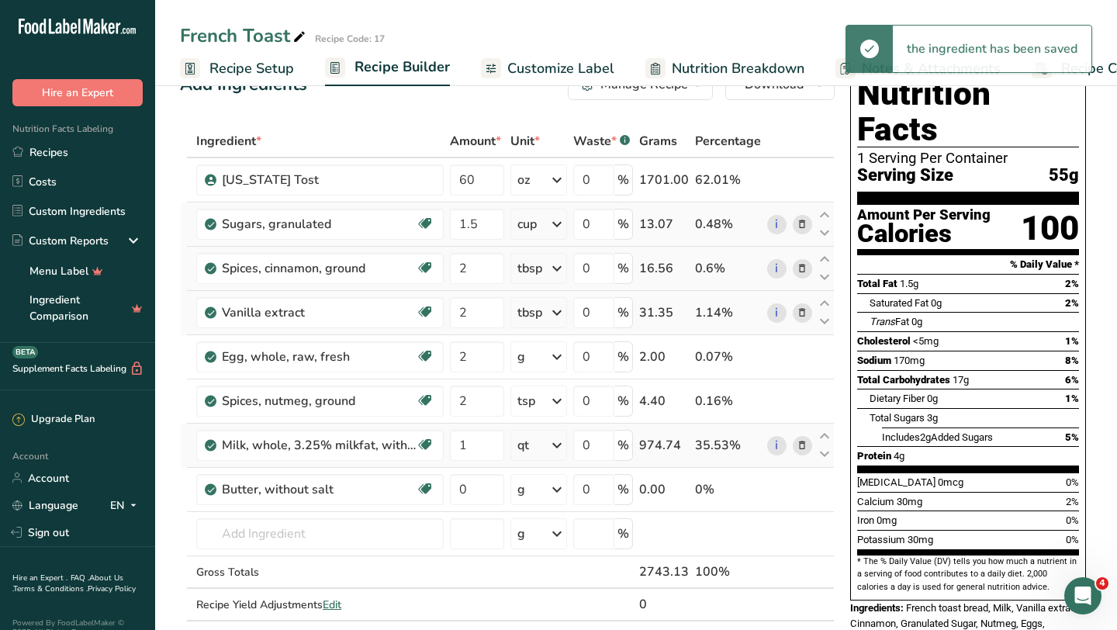
click at [547, 357] on div "g" at bounding box center [538, 356] width 57 height 31
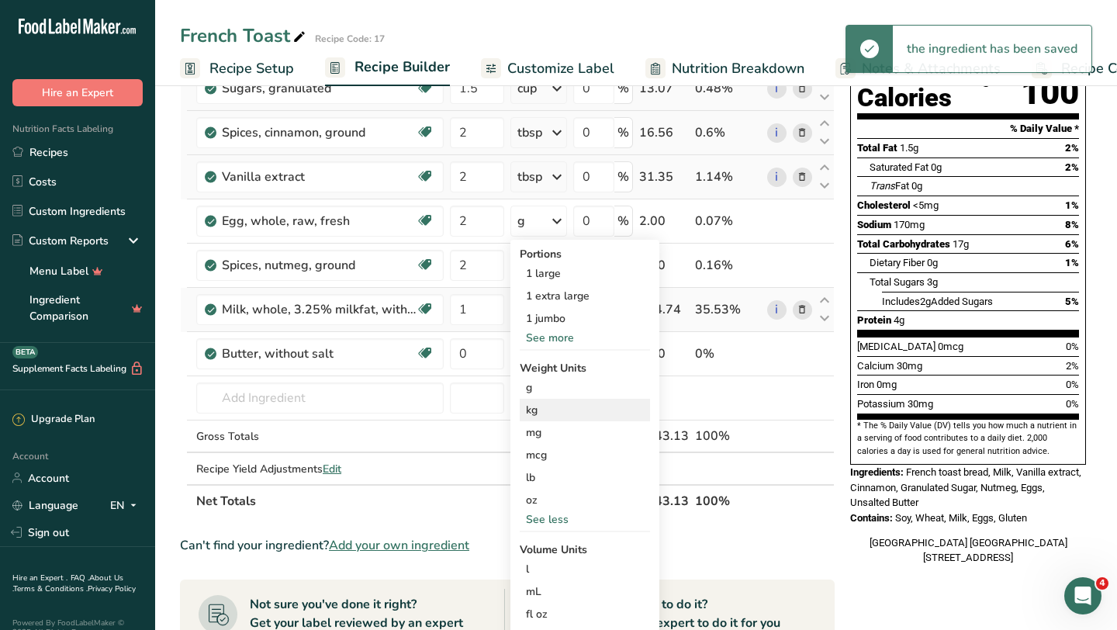
scroll to position [259, 0]
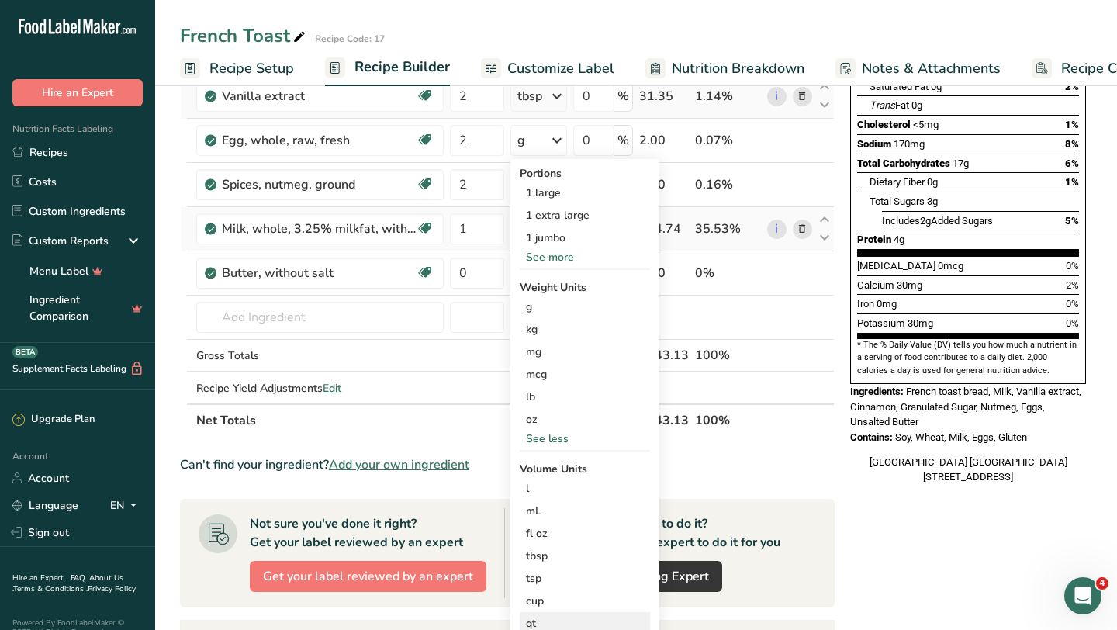
click at [534, 624] on div "qt" at bounding box center [585, 623] width 118 height 16
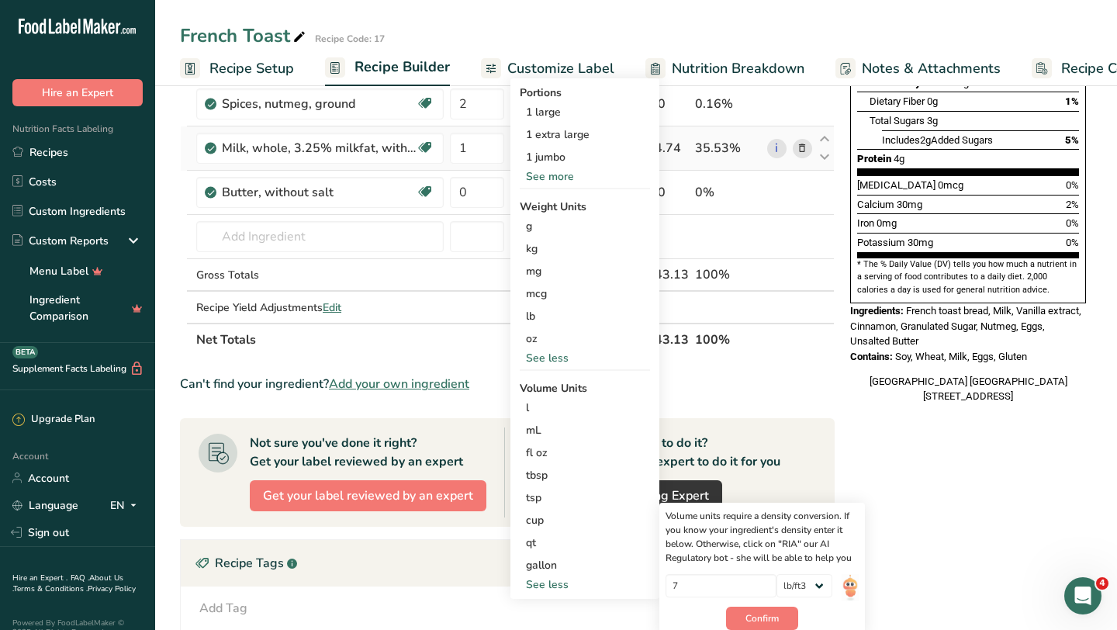
scroll to position [422, 0]
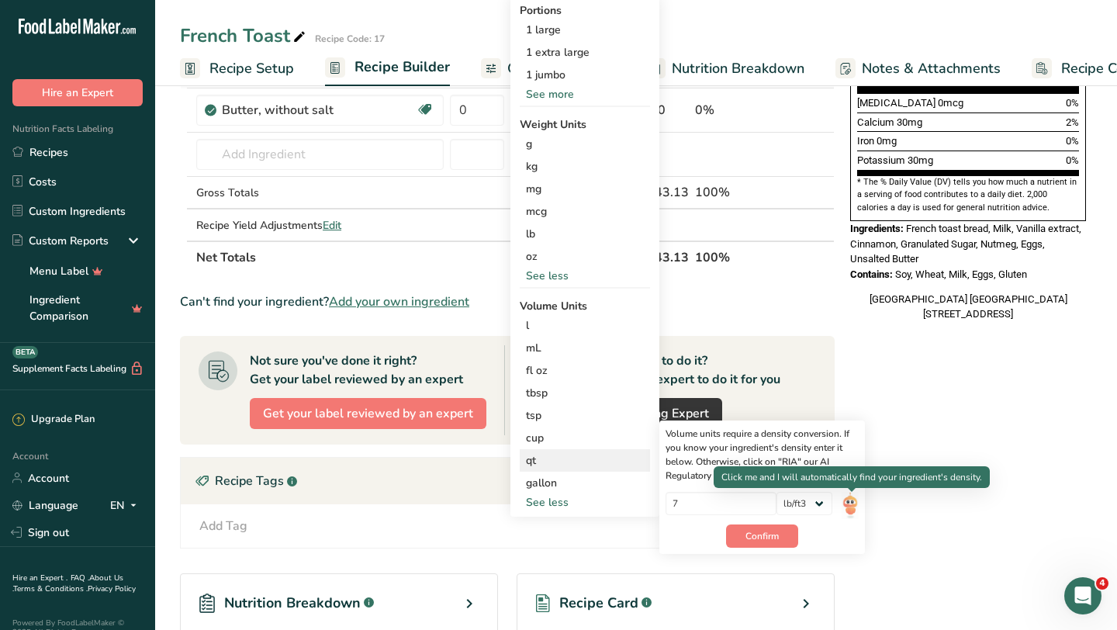
click at [854, 504] on img at bounding box center [850, 505] width 17 height 27
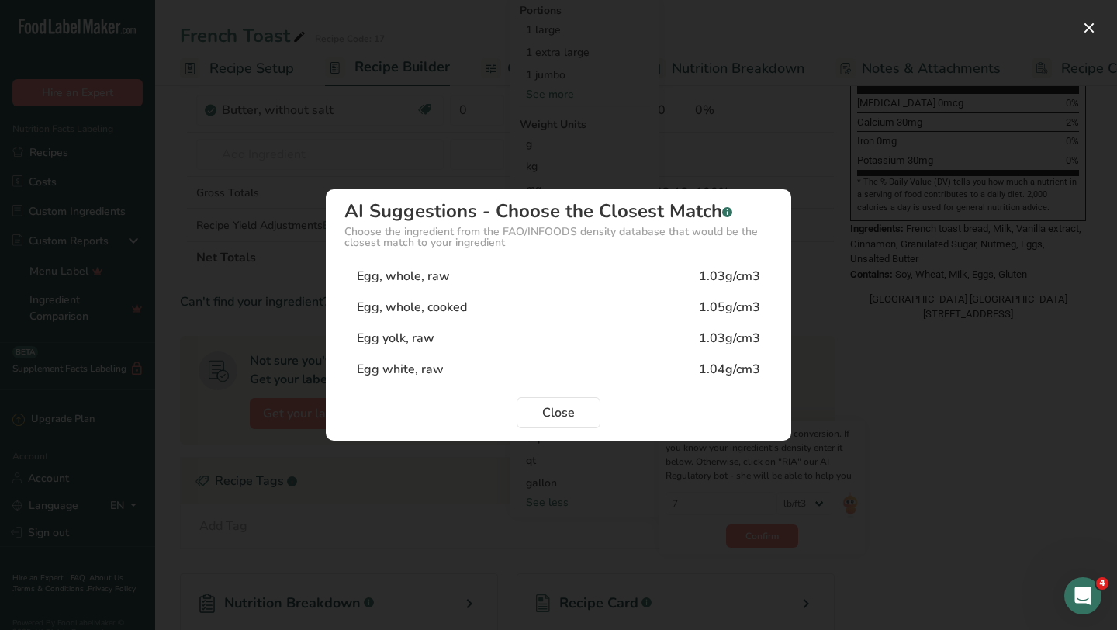
click at [579, 275] on div "Egg, whole, raw 1.03g/cm3" at bounding box center [558, 276] width 428 height 31
type input "1.03"
select select "22"
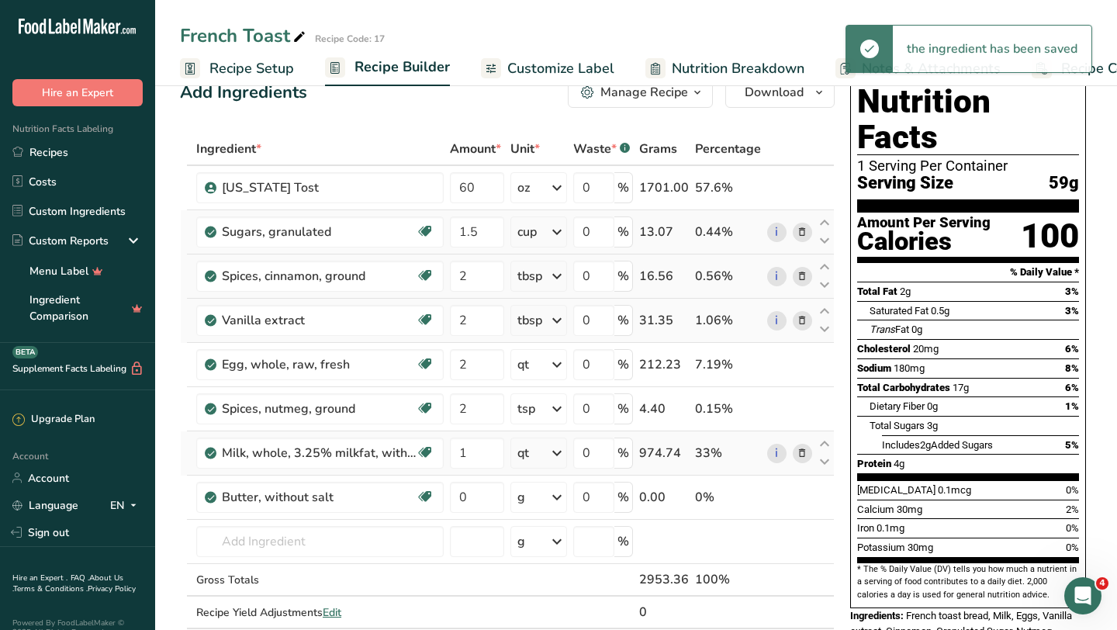
scroll to position [36, 0]
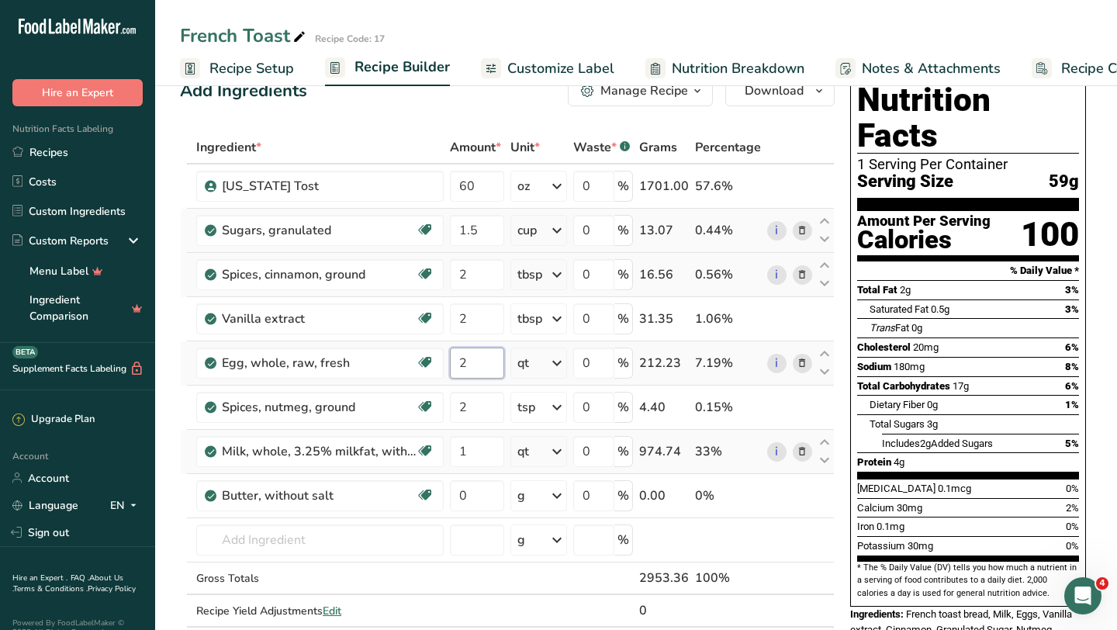
click at [472, 365] on input "2" at bounding box center [477, 363] width 54 height 31
type input "1.5"
click at [540, 367] on div "Ingredient * Amount * Unit * Waste * .a-a{fill:#347362;}.b-a{fill:#fff;} Grams …" at bounding box center [507, 395] width 655 height 528
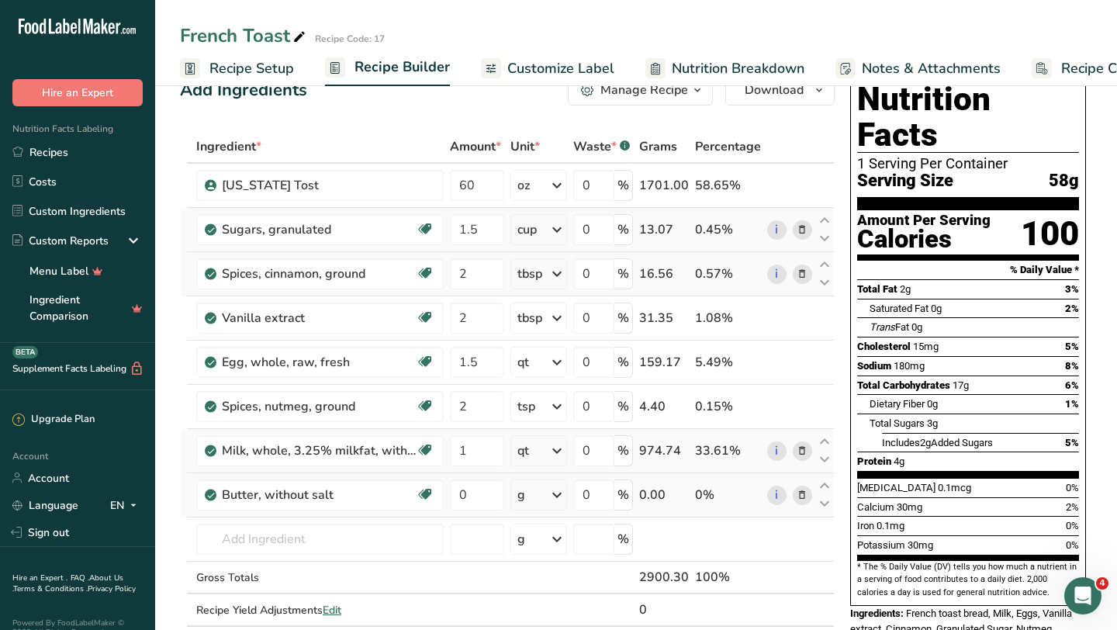
scroll to position [39, 0]
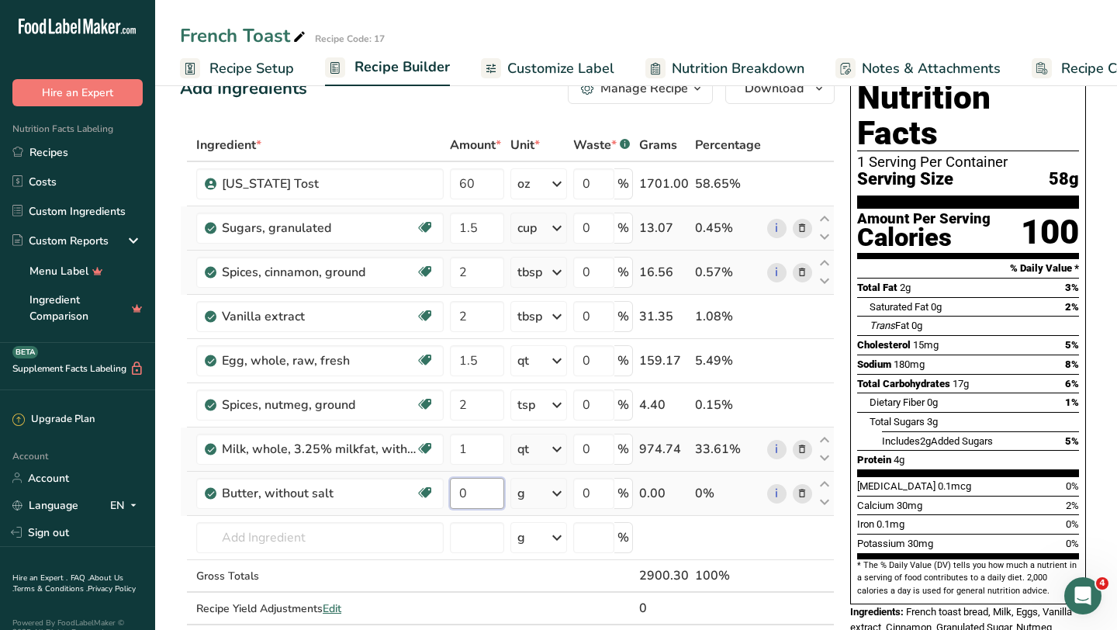
click at [479, 496] on input "0" at bounding box center [477, 493] width 54 height 31
type input "1"
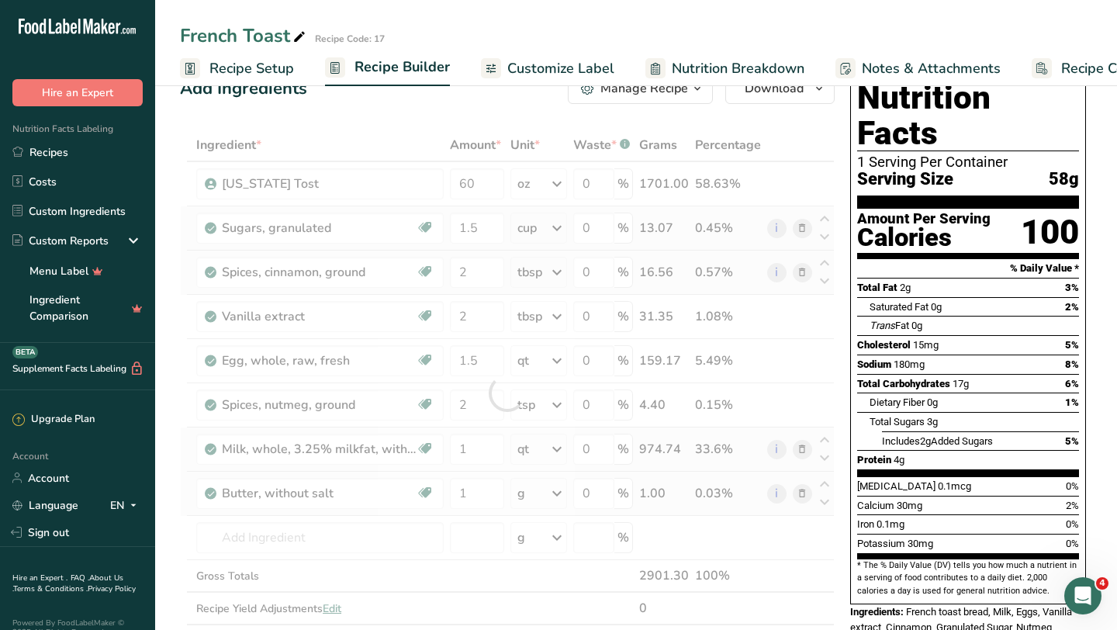
click at [535, 497] on div "Ingredient * Amount * Unit * Waste * .a-a{fill:#347362;}.b-a{fill:#fff;} Grams …" at bounding box center [507, 393] width 655 height 528
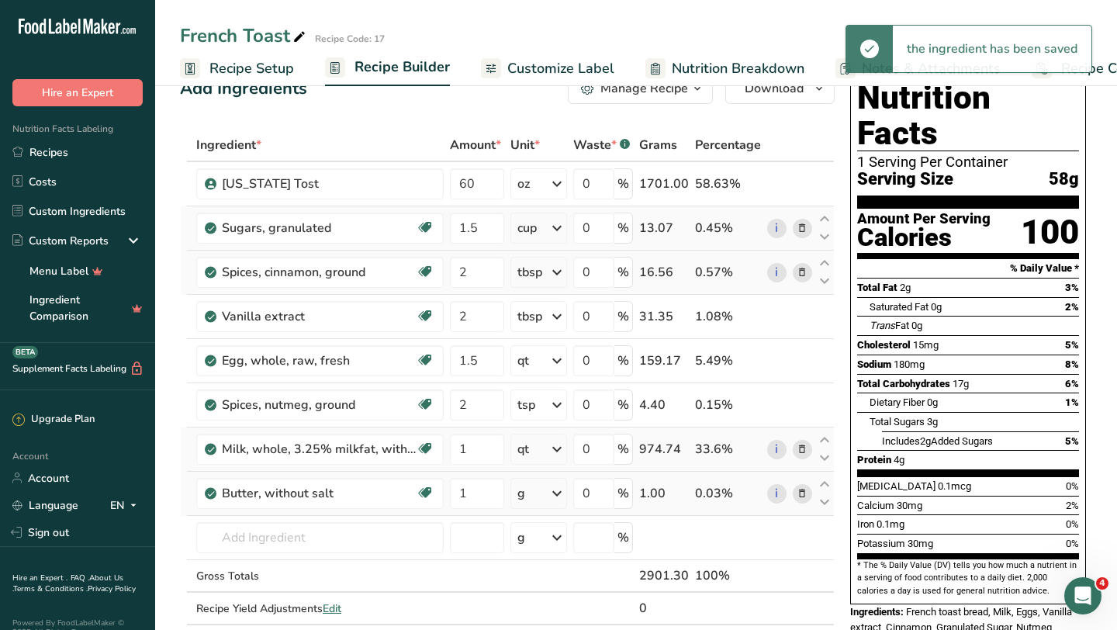
click at [535, 497] on div "g" at bounding box center [538, 493] width 57 height 31
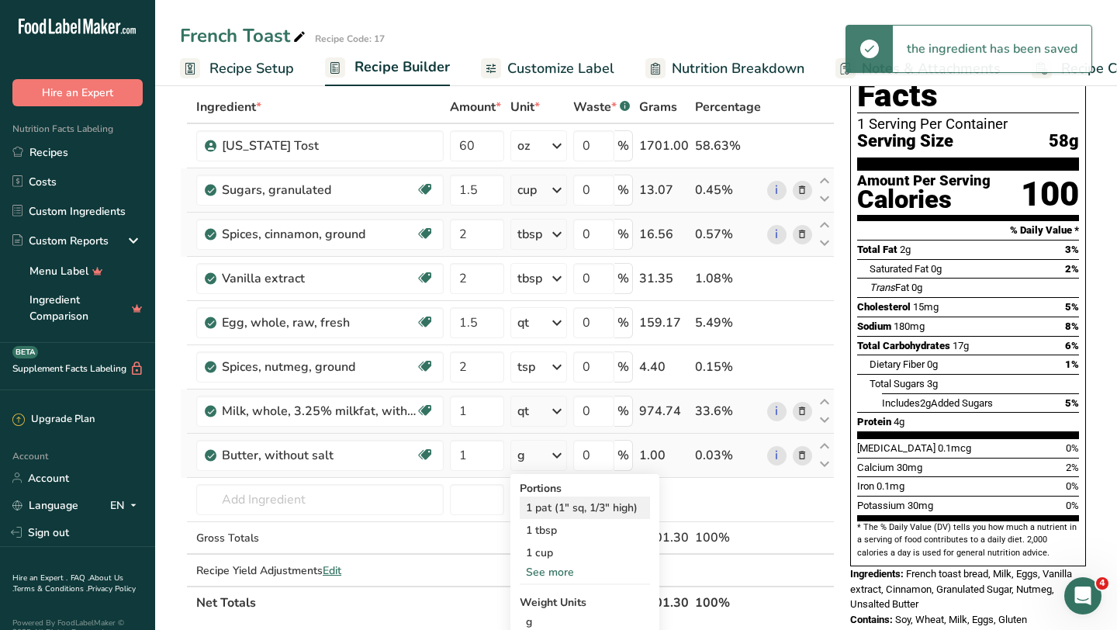
scroll to position [240, 0]
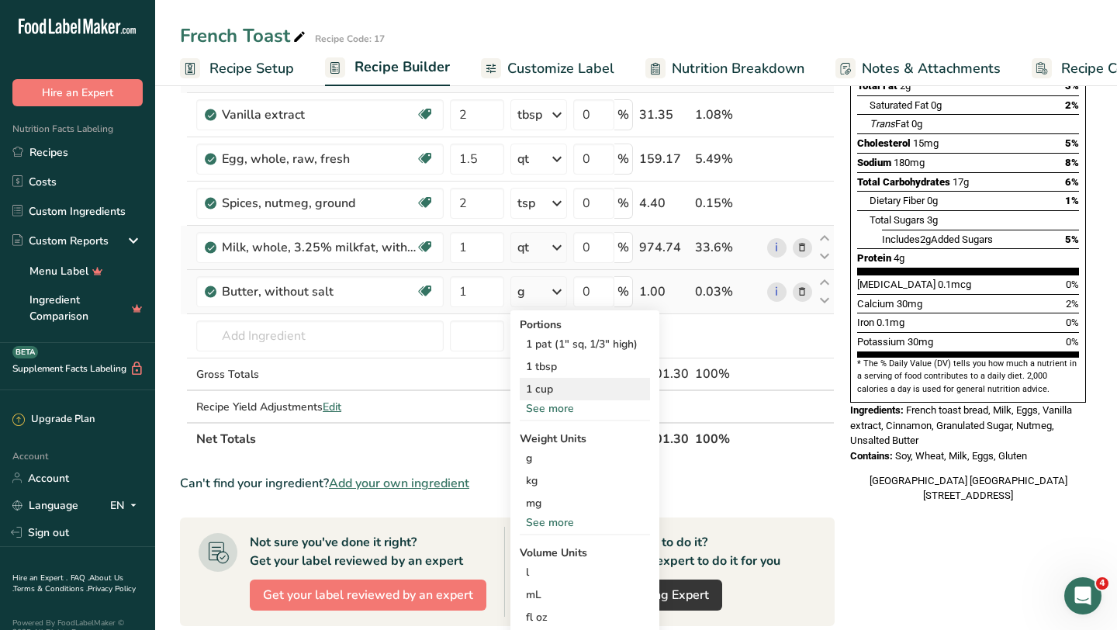
click at [555, 389] on div "1 cup" at bounding box center [585, 389] width 130 height 22
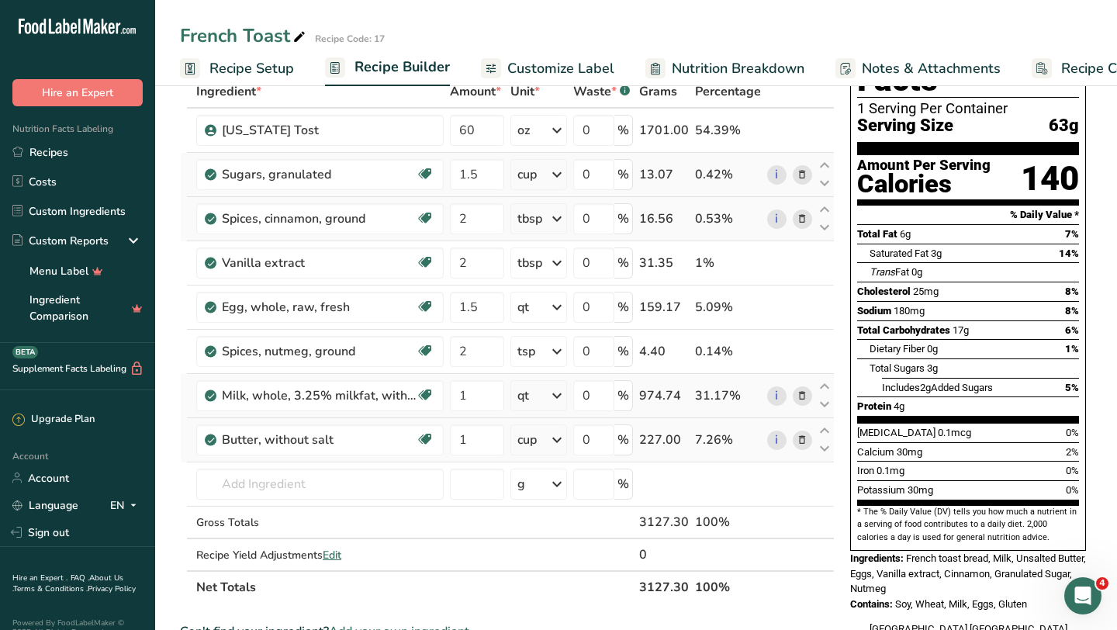
scroll to position [123, 0]
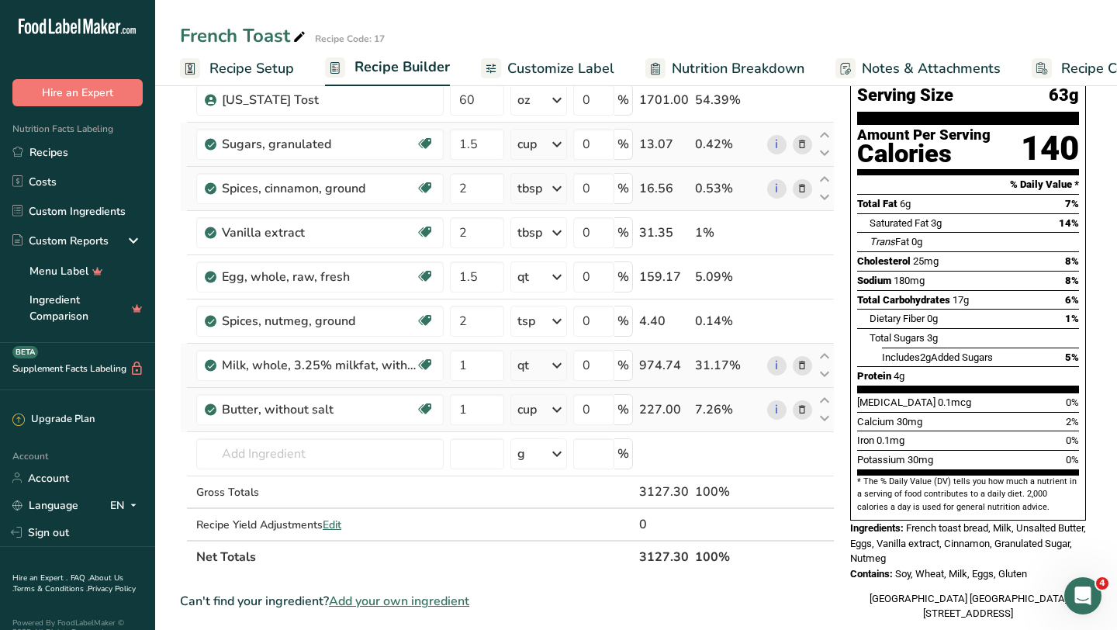
click at [556, 412] on icon at bounding box center [557, 410] width 19 height 28
click at [485, 413] on input "1" at bounding box center [477, 409] width 54 height 31
type input "1"
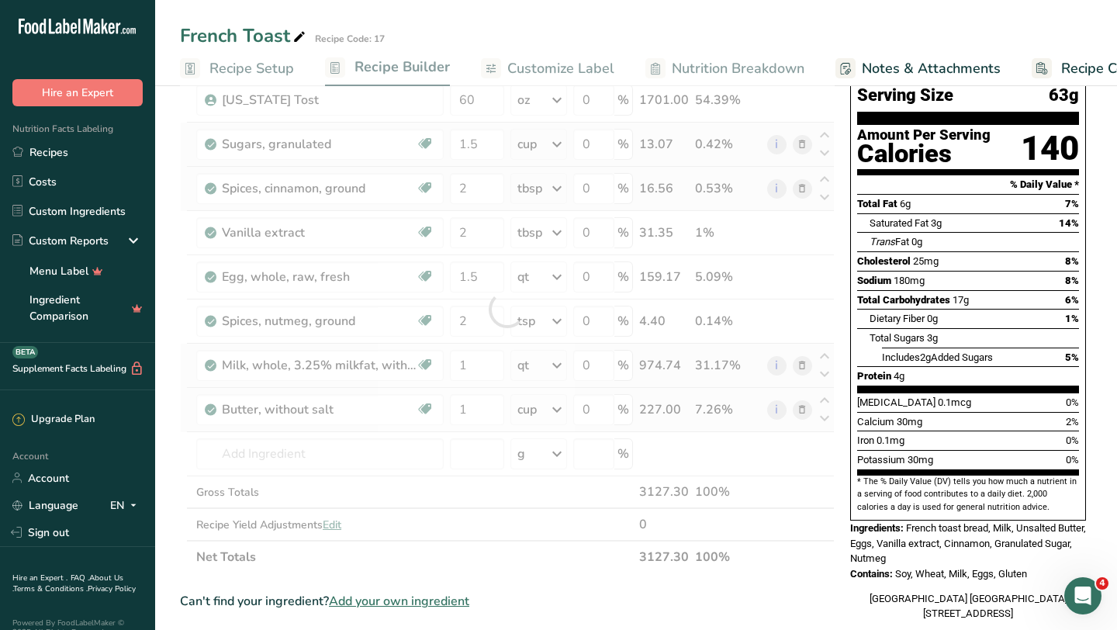
click at [554, 415] on div "Ingredient * Amount * Unit * Waste * .a-a{fill:#347362;}.b-a{fill:#fff;} Grams …" at bounding box center [507, 309] width 655 height 528
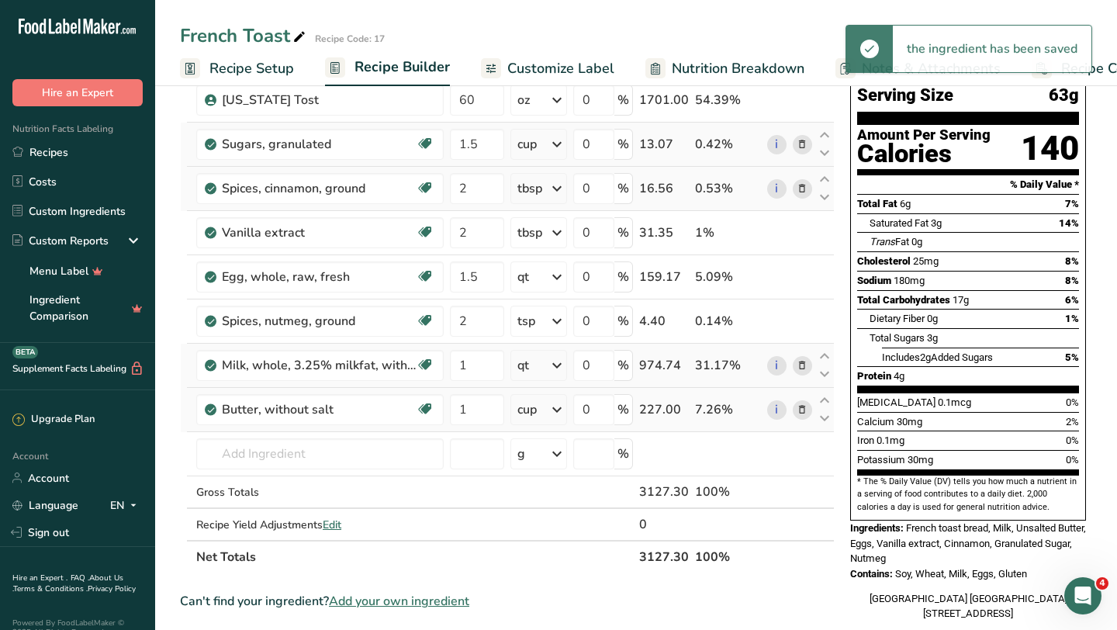
click at [552, 411] on icon at bounding box center [557, 410] width 19 height 28
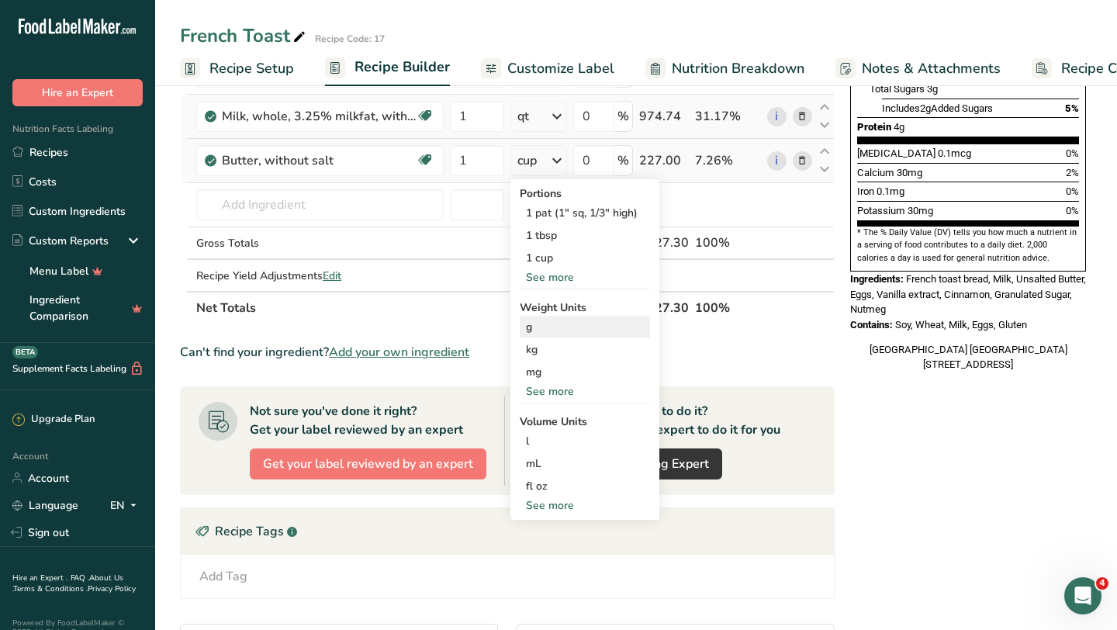
scroll to position [375, 0]
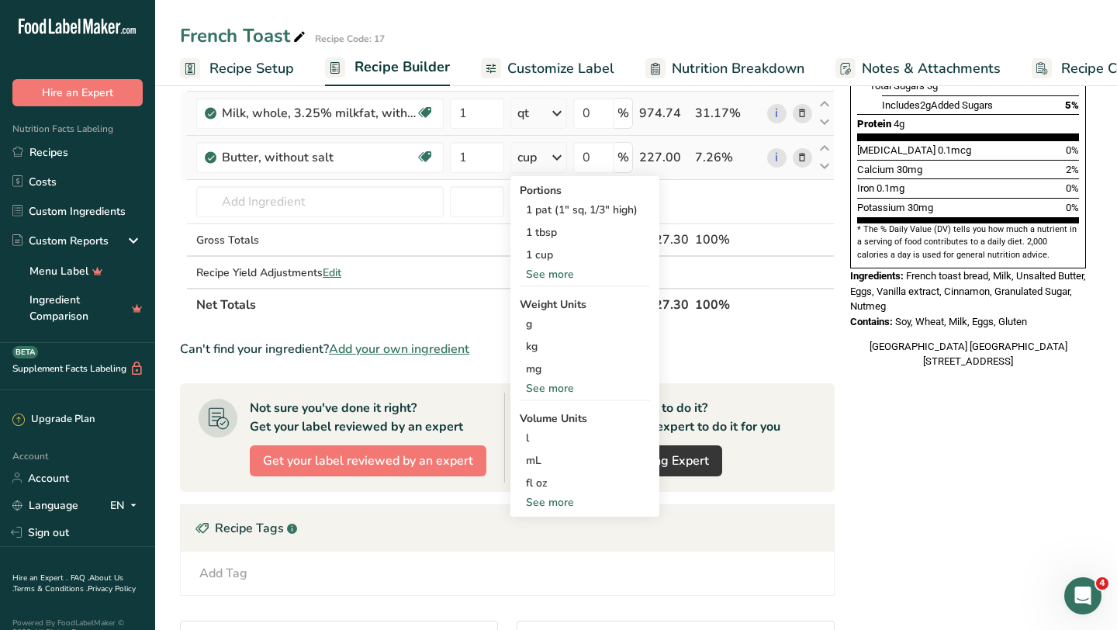
click at [551, 498] on div "See more" at bounding box center [585, 502] width 130 height 16
click at [547, 558] on div "cup" at bounding box center [585, 550] width 118 height 16
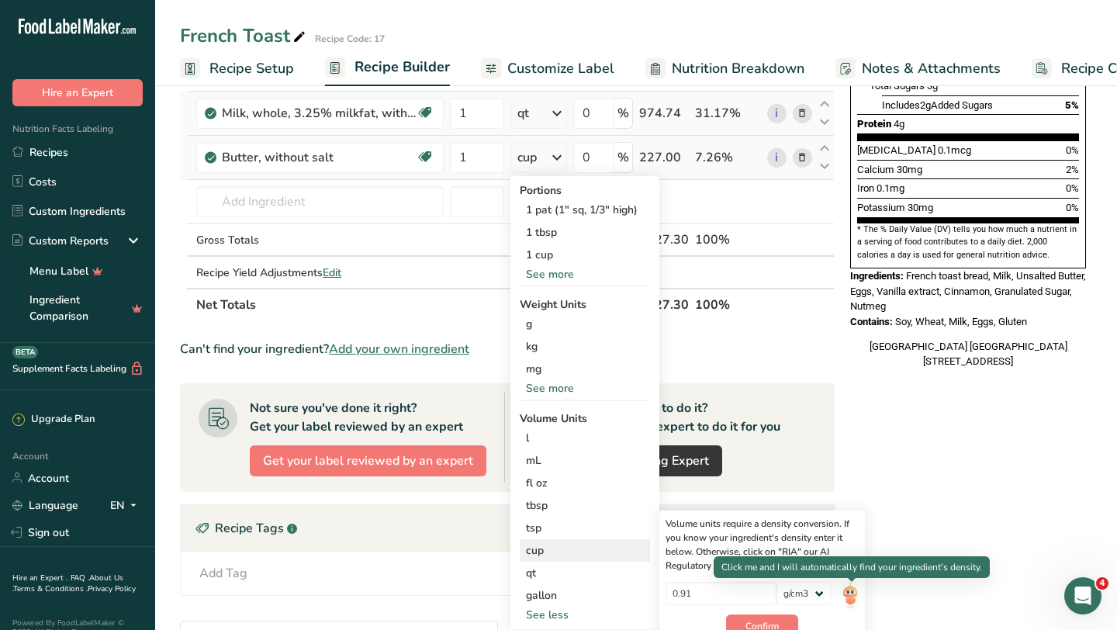
click at [852, 590] on img at bounding box center [850, 595] width 17 height 27
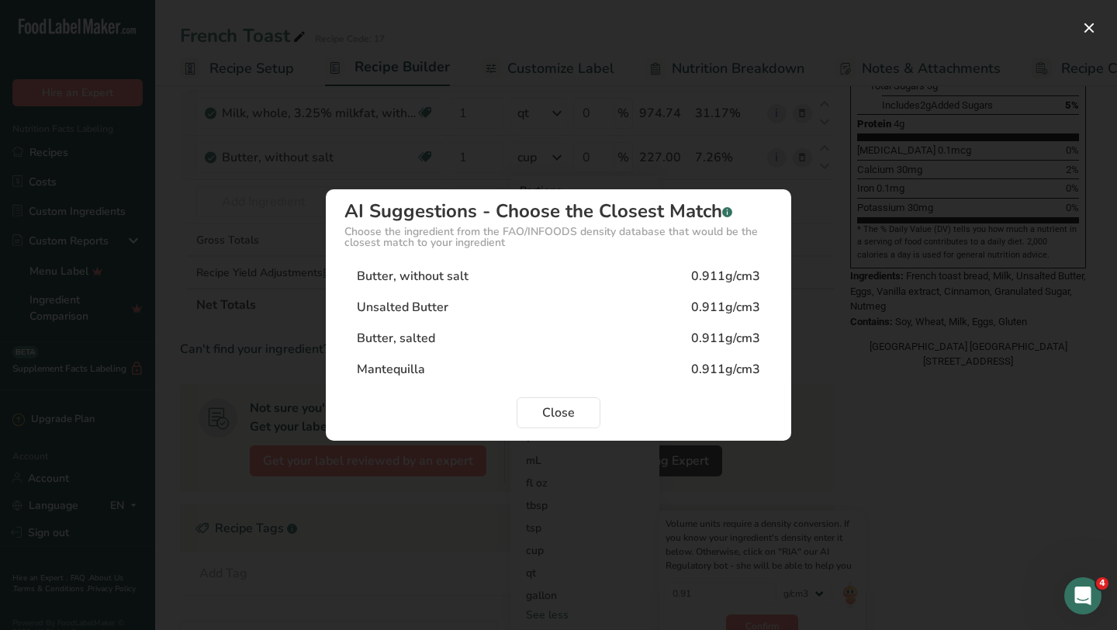
click at [461, 361] on div "Mantequilla 0.911g/cm3" at bounding box center [558, 369] width 428 height 31
type input "0.911"
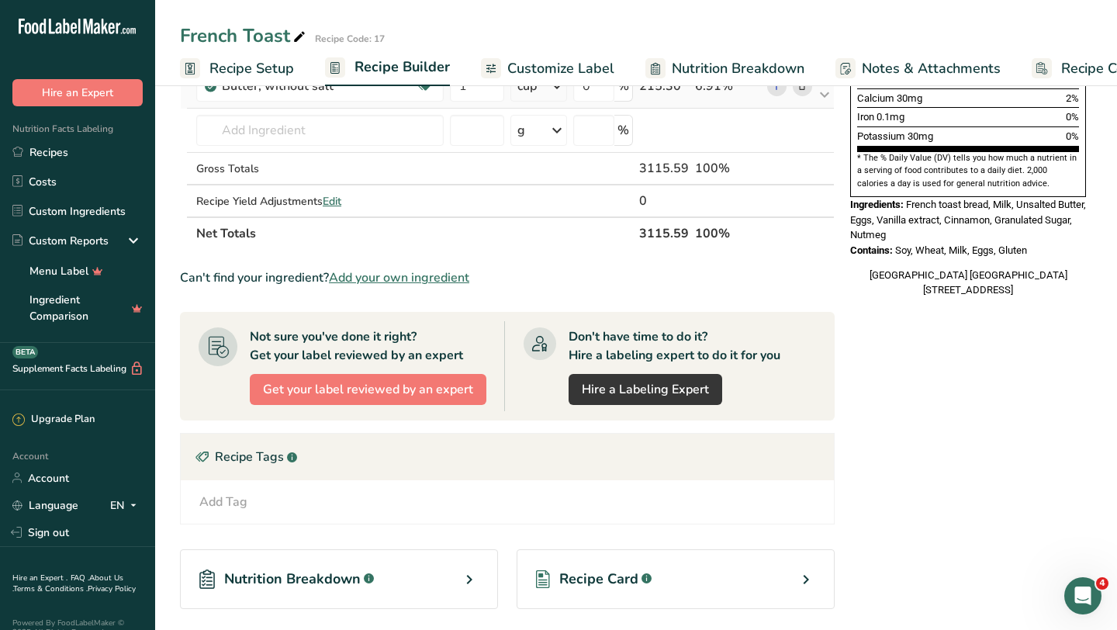
scroll to position [538, 0]
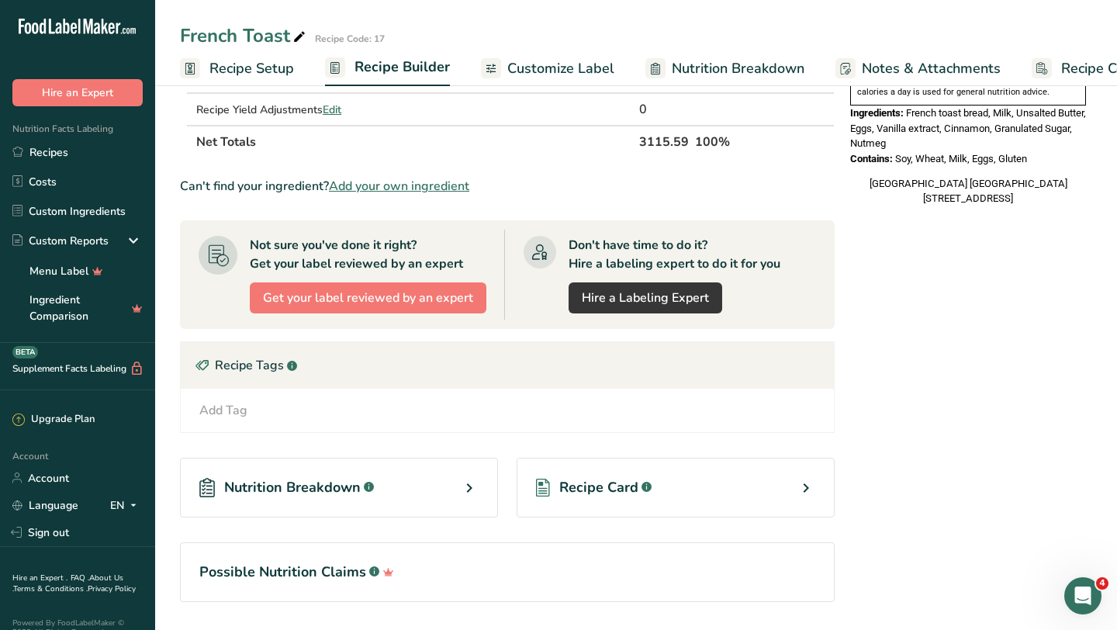
click at [686, 487] on div "Recipe Card .a-a{fill:#347362;}.b-a{fill:#fff;}" at bounding box center [676, 488] width 318 height 60
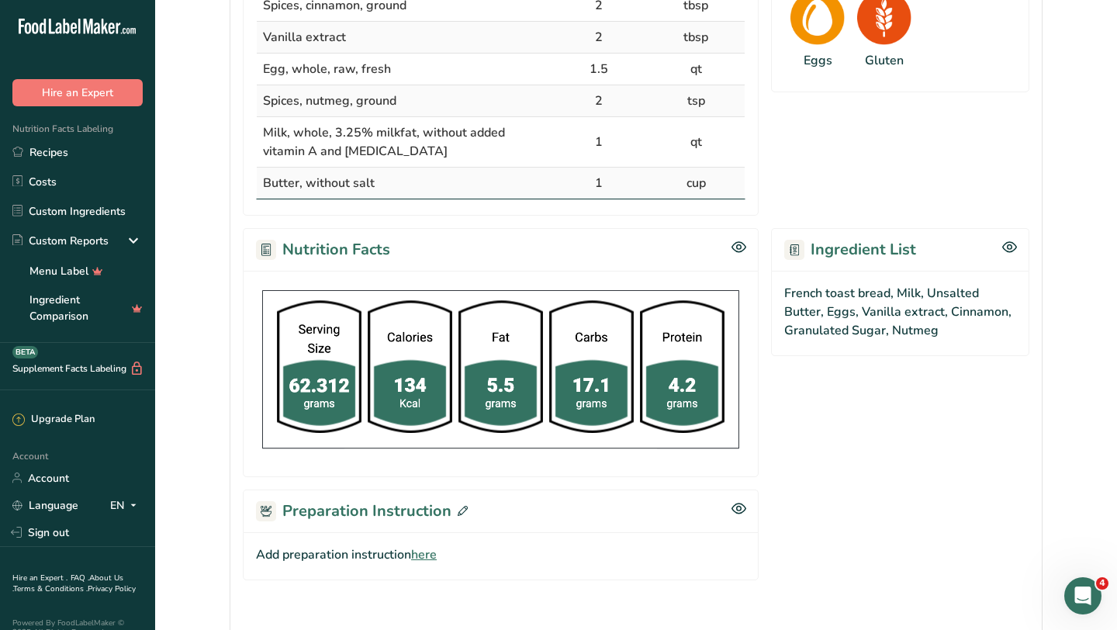
scroll to position [577, 0]
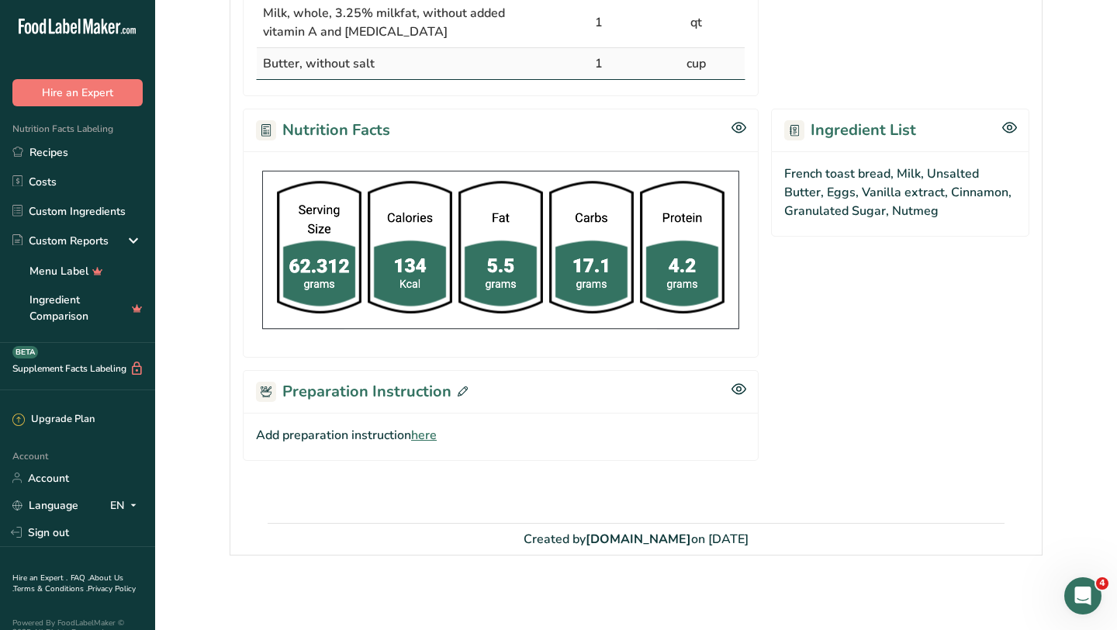
click at [434, 434] on span "here" at bounding box center [424, 435] width 26 height 19
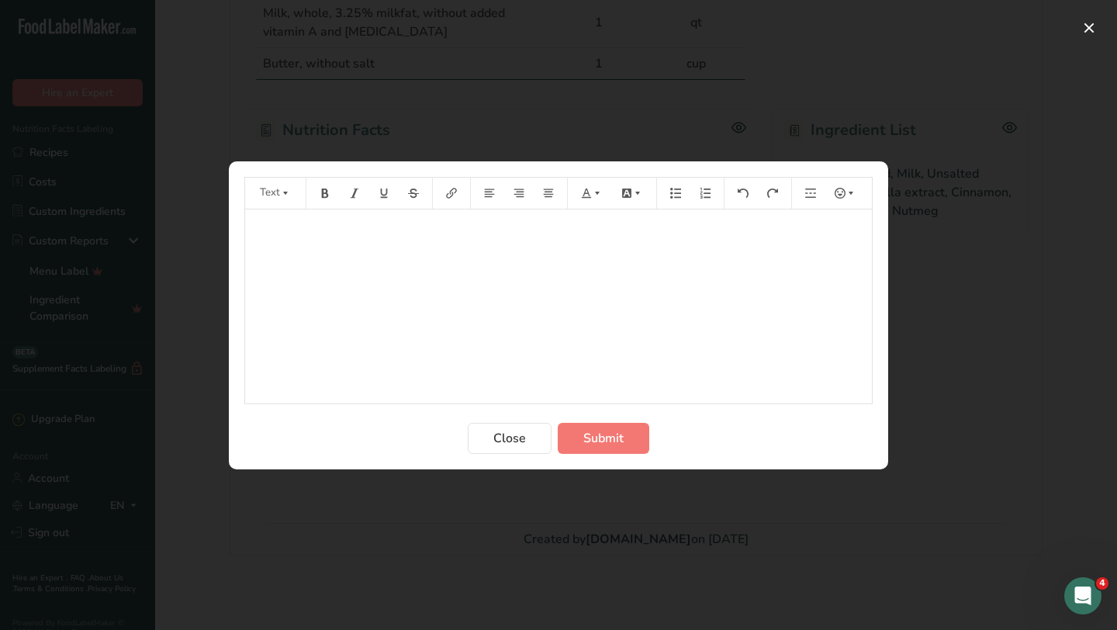
click at [571, 254] on div "﻿" at bounding box center [558, 306] width 627 height 194
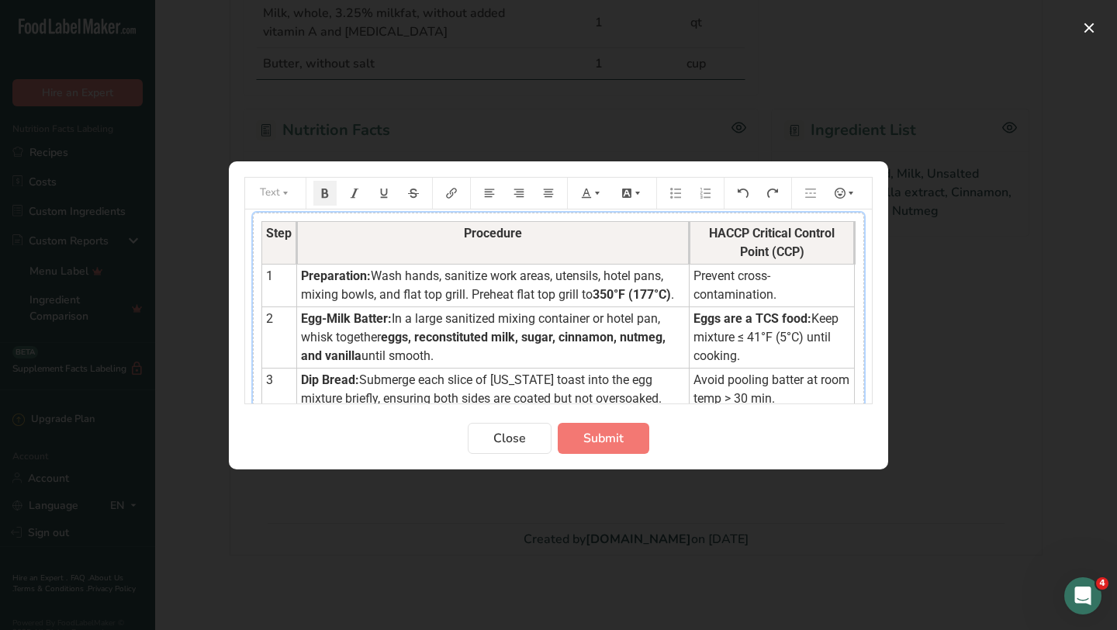
scroll to position [0, 0]
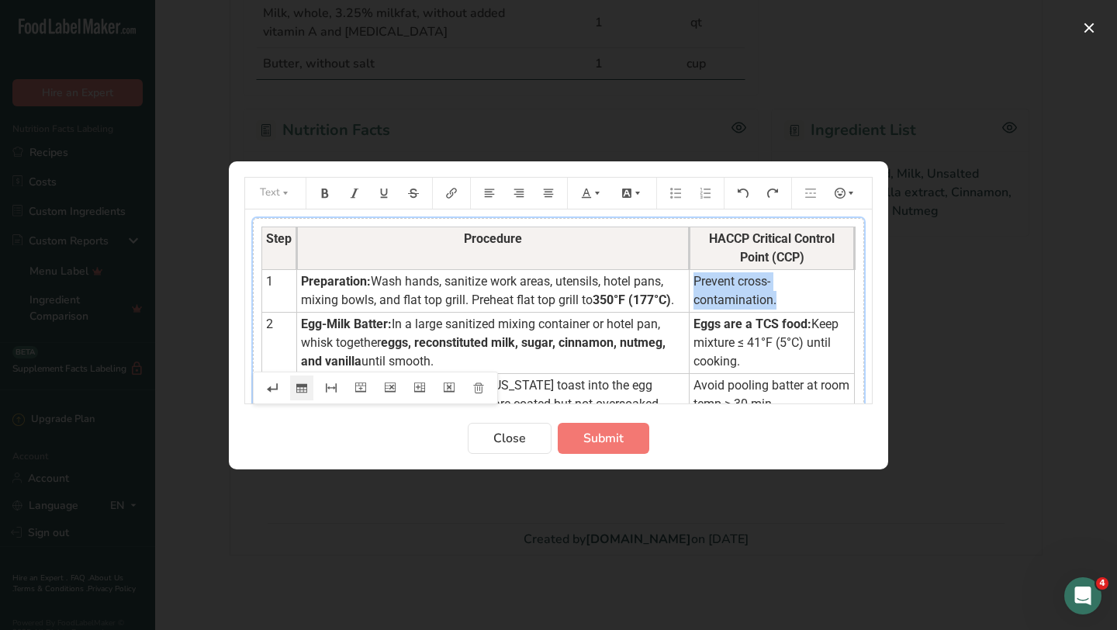
drag, startPoint x: 690, startPoint y: 280, endPoint x: 849, endPoint y: 285, distance: 158.3
click at [776, 285] on span "Prevent cross-contamination." at bounding box center [734, 290] width 83 height 33
click at [595, 193] on icon "Preparation instructions modal" at bounding box center [597, 193] width 11 height 11
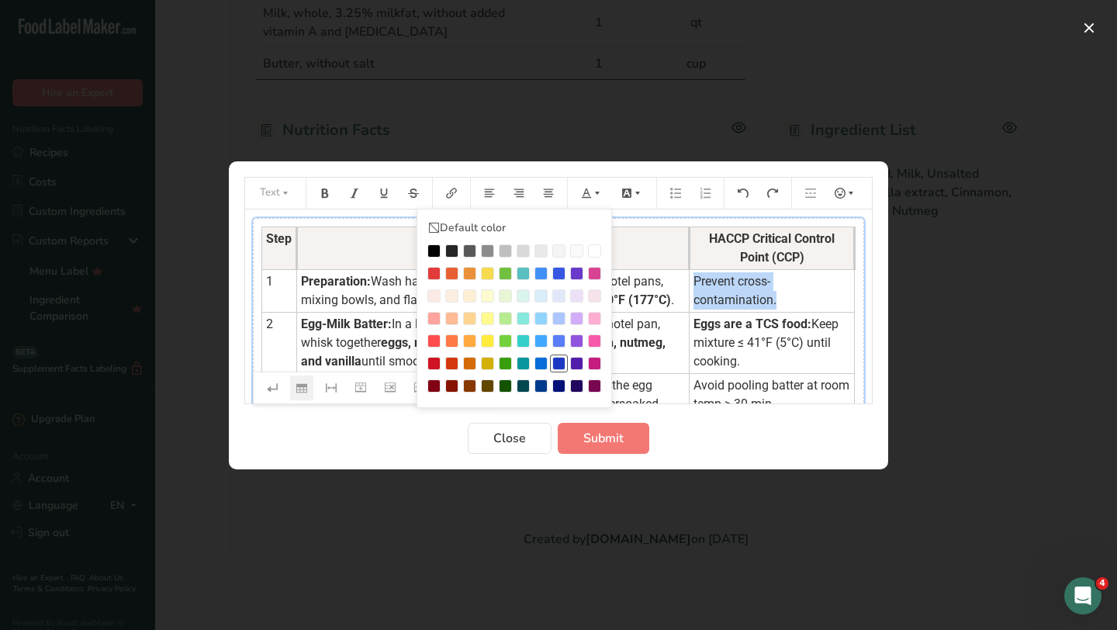
click at [561, 361] on div "Preparation instructions modal" at bounding box center [558, 363] width 13 height 13
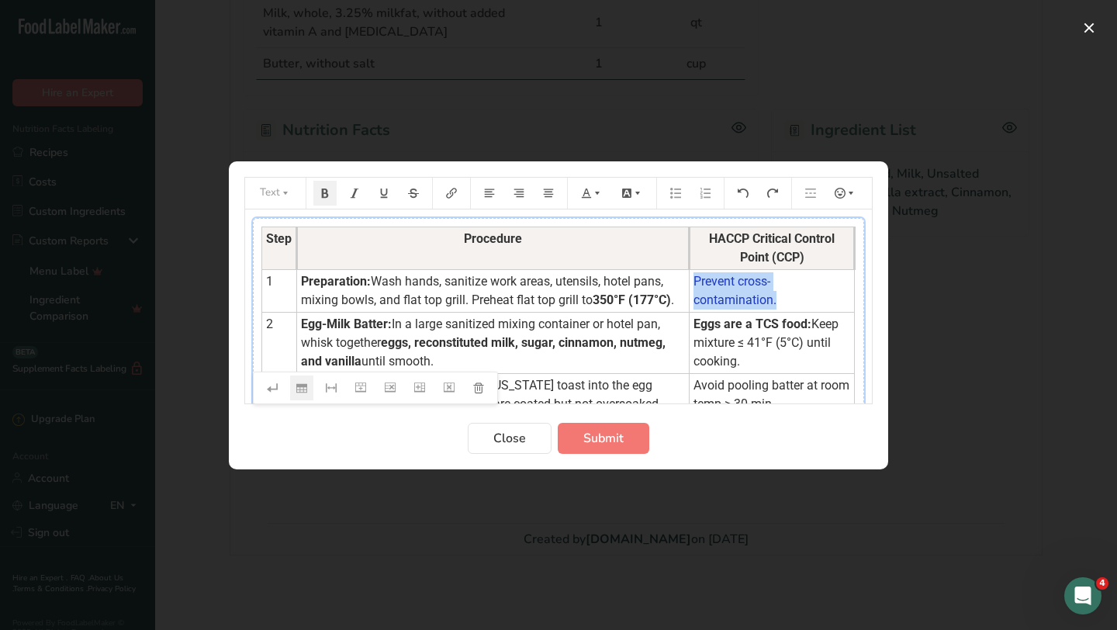
drag, startPoint x: 690, startPoint y: 323, endPoint x: 745, endPoint y: 365, distance: 68.1
click at [745, 365] on td "Eggs are a TCS food: Keep mixture ≤ 41°F (5°C) until cooking." at bounding box center [772, 342] width 165 height 61
click at [596, 194] on icon "Preparation instructions modal" at bounding box center [597, 193] width 11 height 11
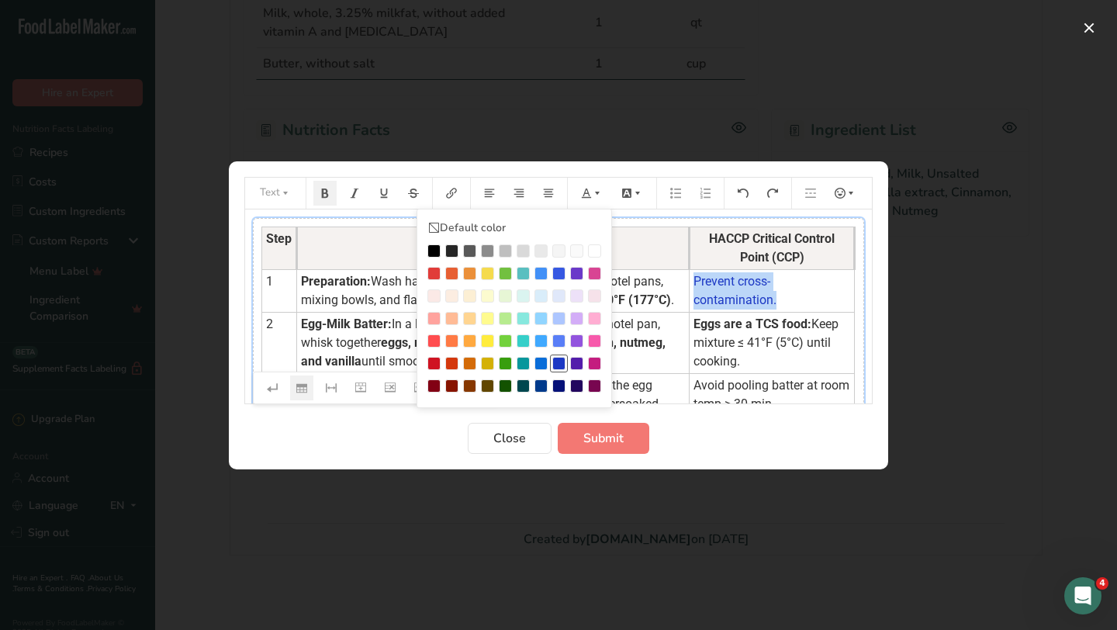
click at [558, 359] on div "Preparation instructions modal" at bounding box center [558, 363] width 13 height 13
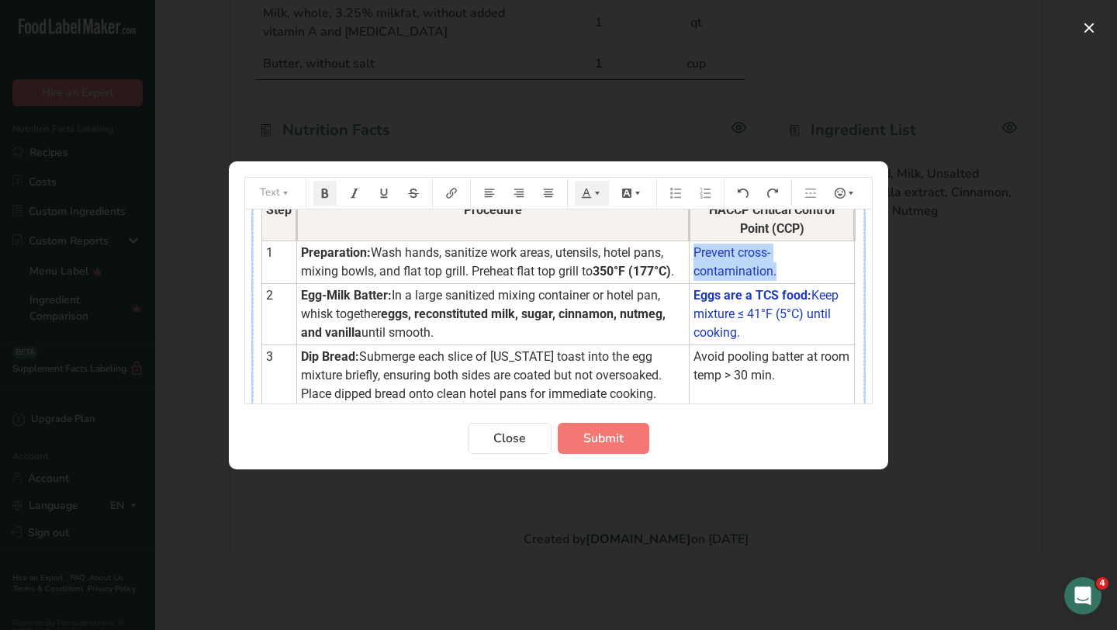
scroll to position [37, 0]
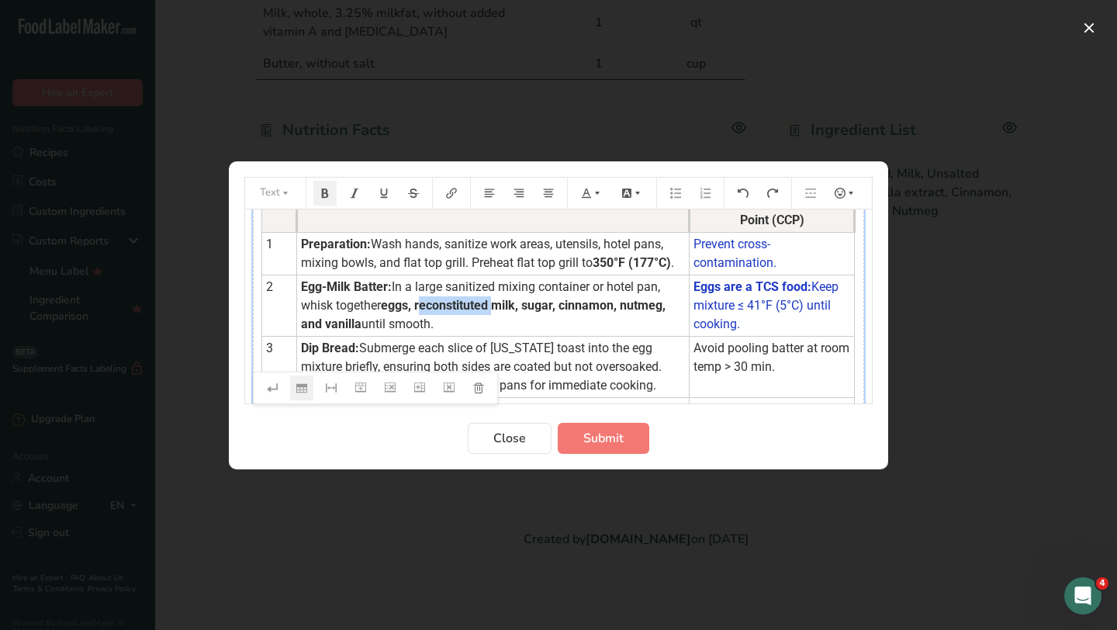
drag, startPoint x: 496, startPoint y: 298, endPoint x: 421, endPoint y: 303, distance: 74.7
click at [421, 303] on span "eggs, reconstituted milk, sugar, cinnamon, nutmeg, and vanilla" at bounding box center [485, 314] width 368 height 33
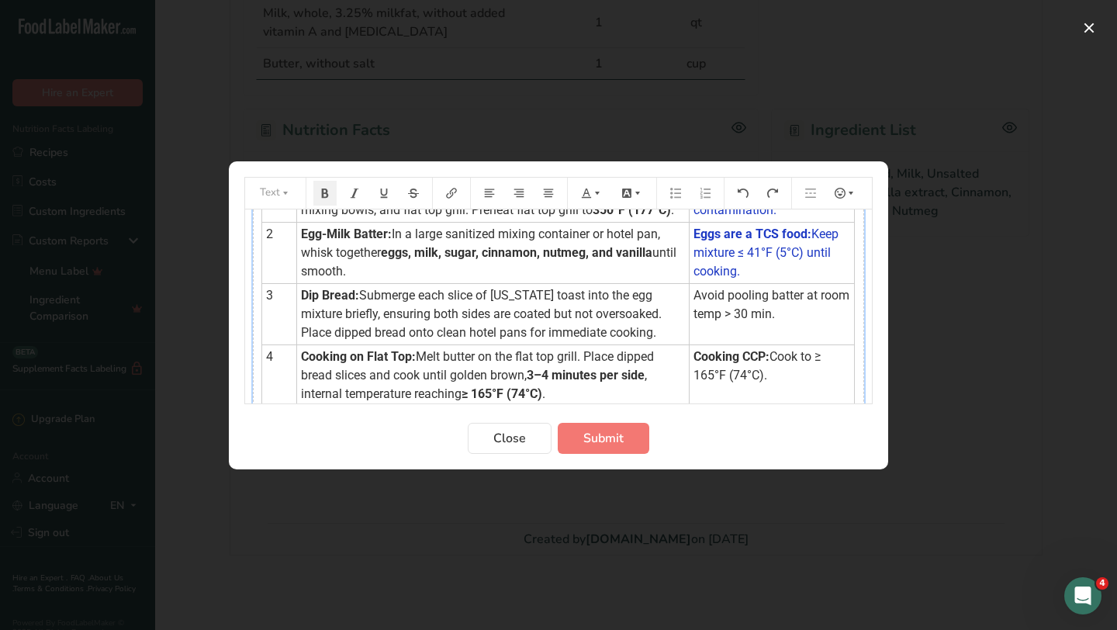
scroll to position [95, 0]
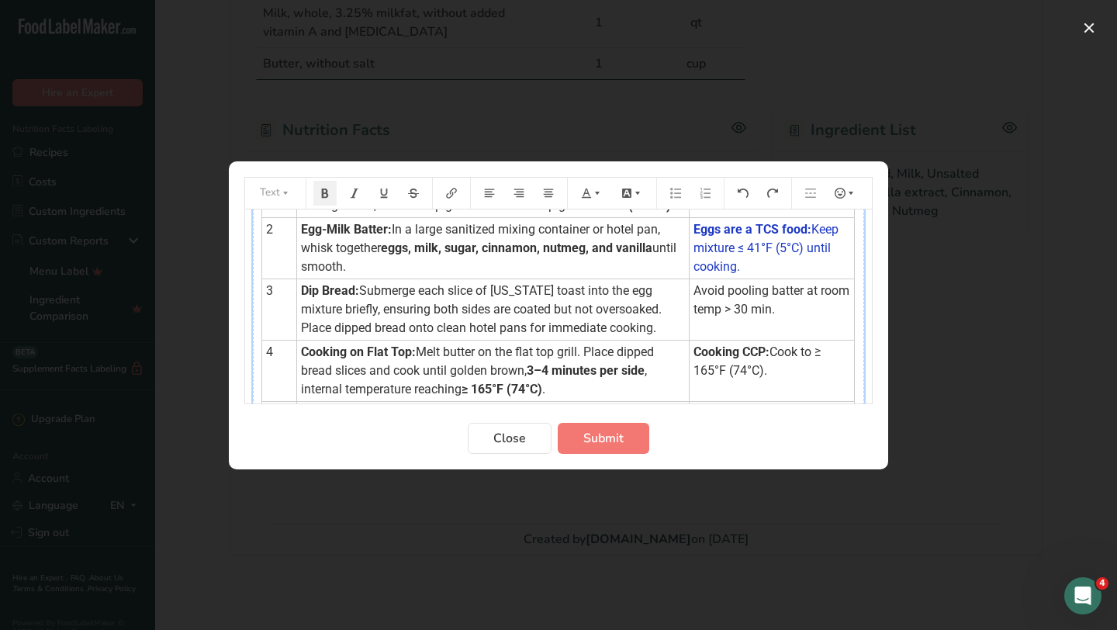
click at [583, 330] on span "Submerge each slice of Texas toast into the egg mixture briefly, ensuring both …" at bounding box center [483, 309] width 364 height 52
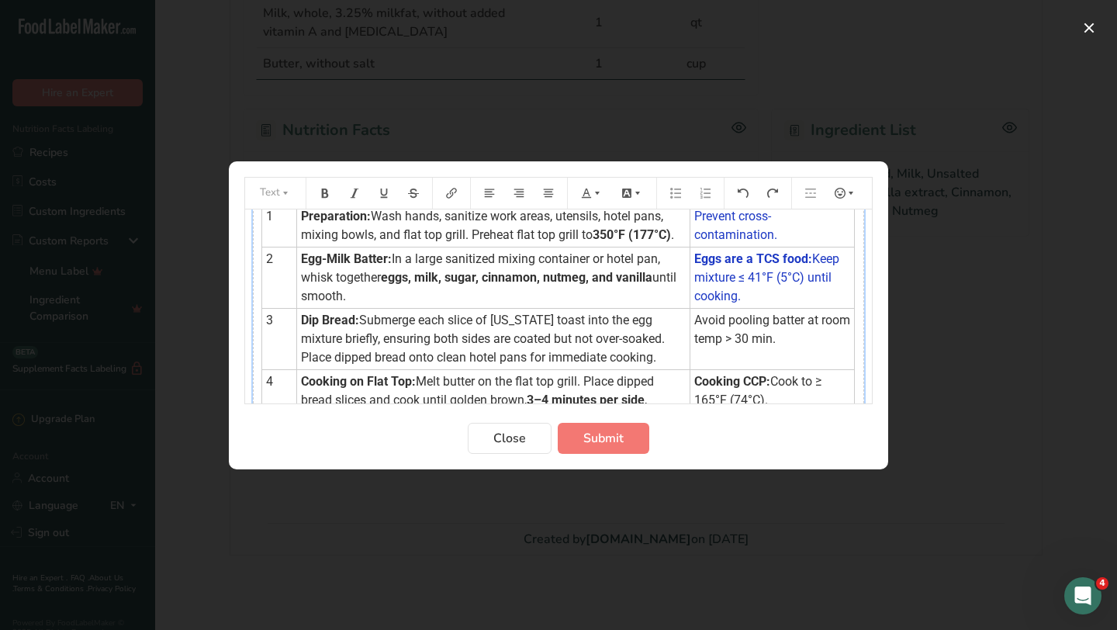
scroll to position [66, 0]
drag, startPoint x: 690, startPoint y: 339, endPoint x: 778, endPoint y: 353, distance: 89.5
click at [778, 353] on td "Avoid pooling batter at room temp > 30 min." at bounding box center [772, 337] width 164 height 61
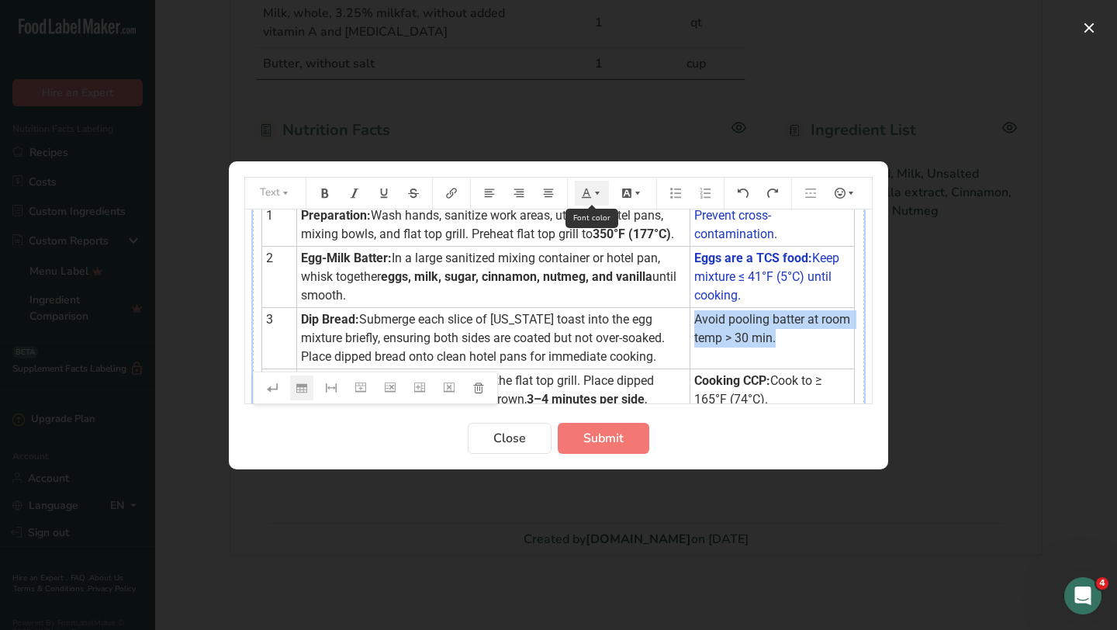
click at [600, 189] on icon "Preparation instructions modal" at bounding box center [597, 193] width 11 height 11
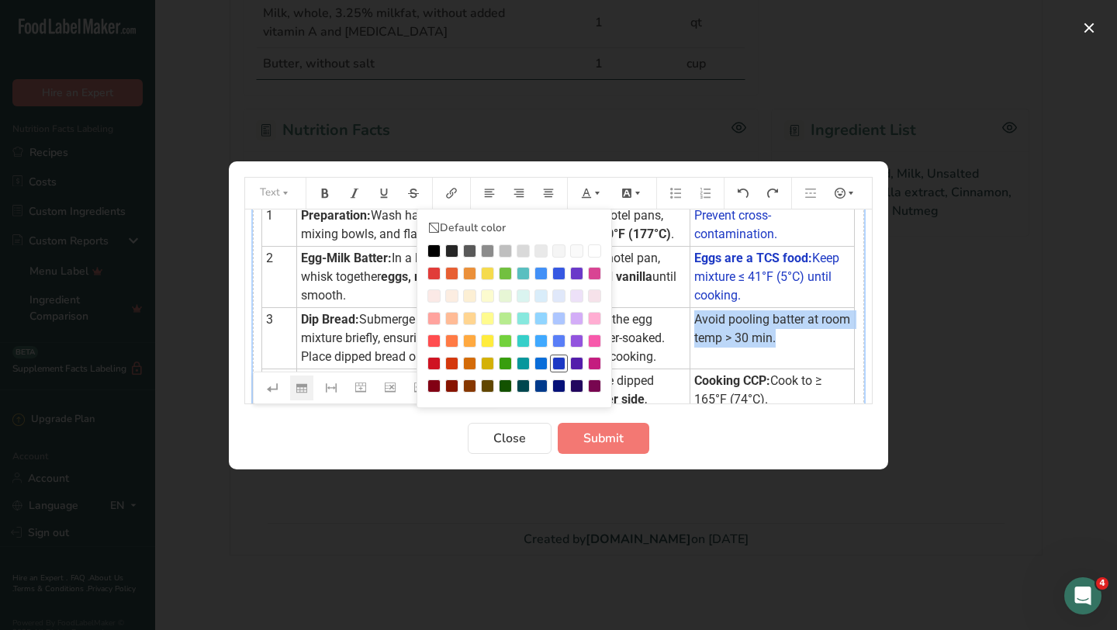
click at [562, 361] on div "Preparation instructions modal" at bounding box center [558, 363] width 13 height 13
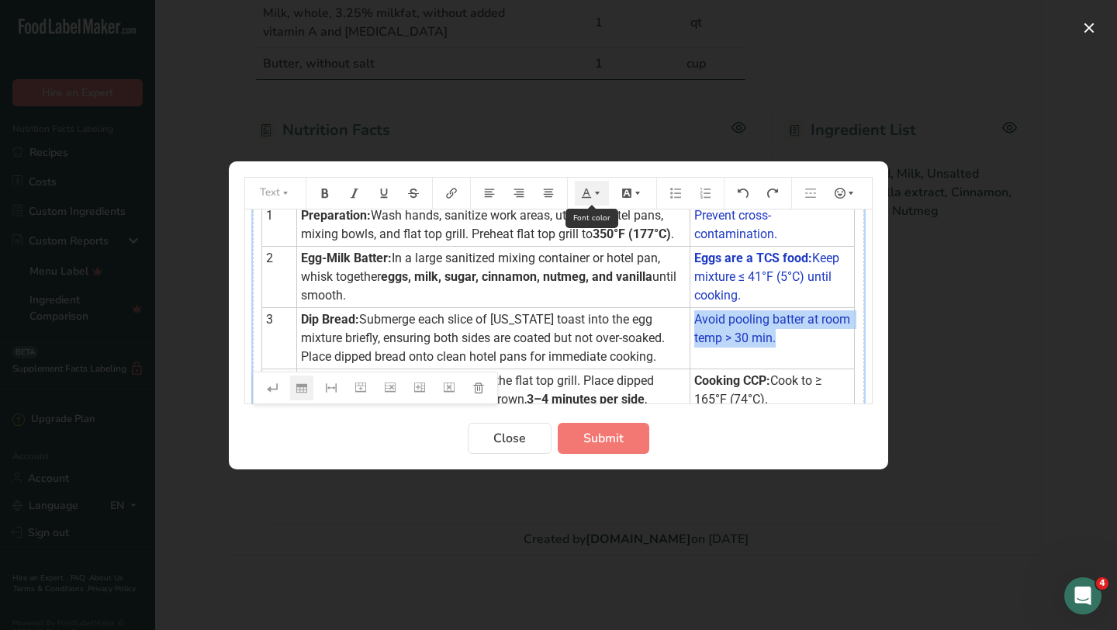
click at [596, 196] on icon "Preparation instructions modal" at bounding box center [597, 193] width 11 height 11
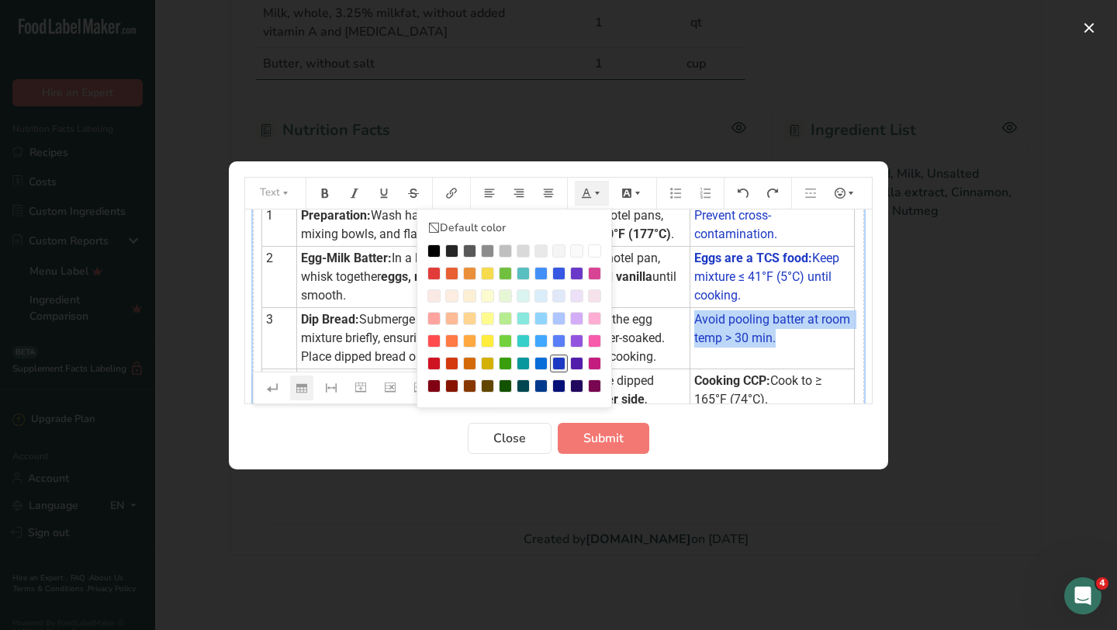
click at [561, 361] on div "Preparation instructions modal" at bounding box center [558, 363] width 13 height 13
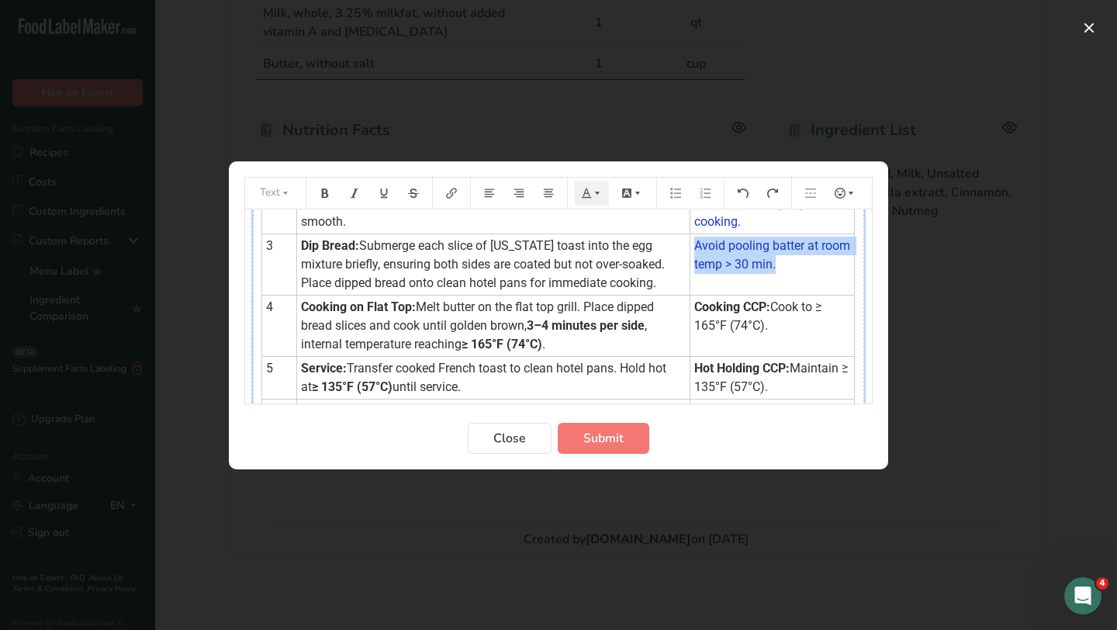
scroll to position [196, 0]
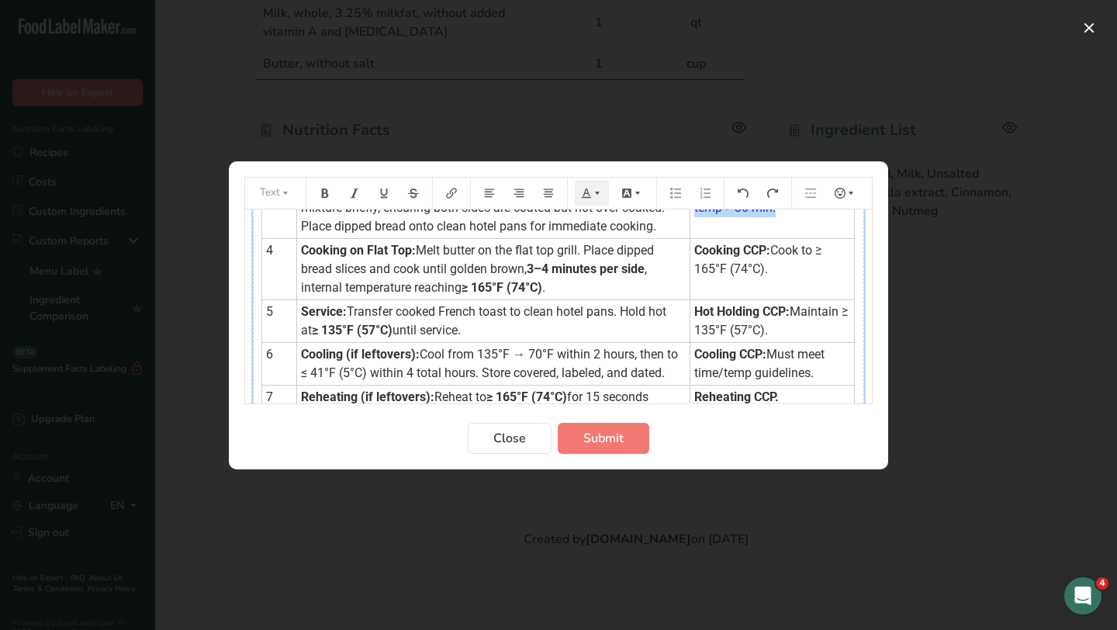
drag, startPoint x: 689, startPoint y: 268, endPoint x: 775, endPoint y: 289, distance: 88.8
click at [775, 289] on td "Cooking CCP: Cook to ≥ 165°F (74°C)." at bounding box center [772, 268] width 164 height 61
click at [593, 198] on icon "Preparation instructions modal" at bounding box center [597, 193] width 11 height 11
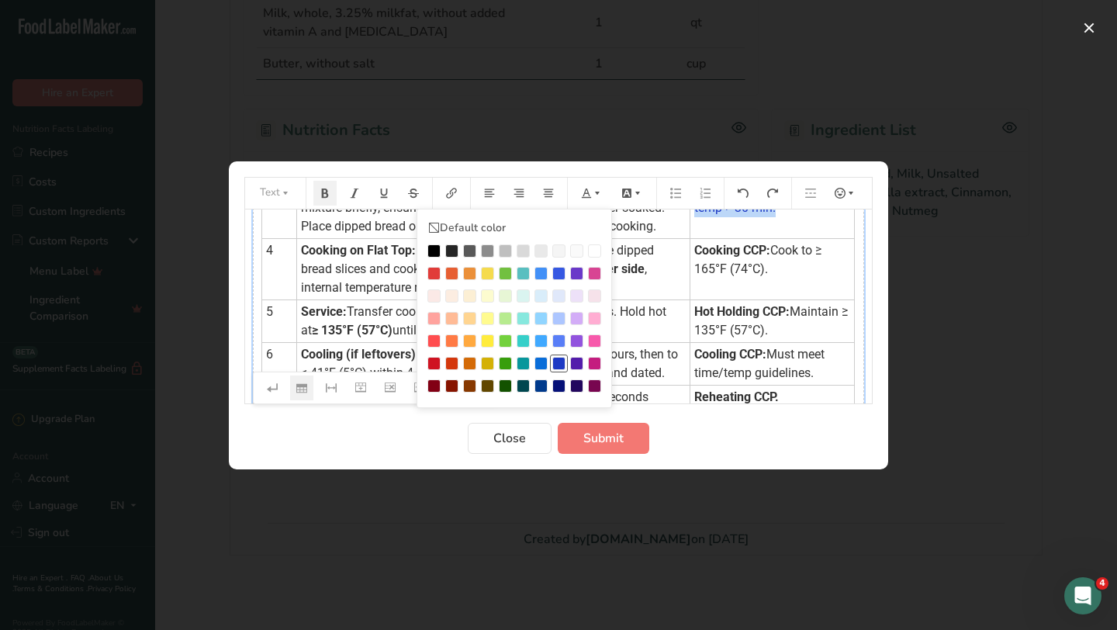
click at [560, 361] on div "Preparation instructions modal" at bounding box center [558, 363] width 13 height 13
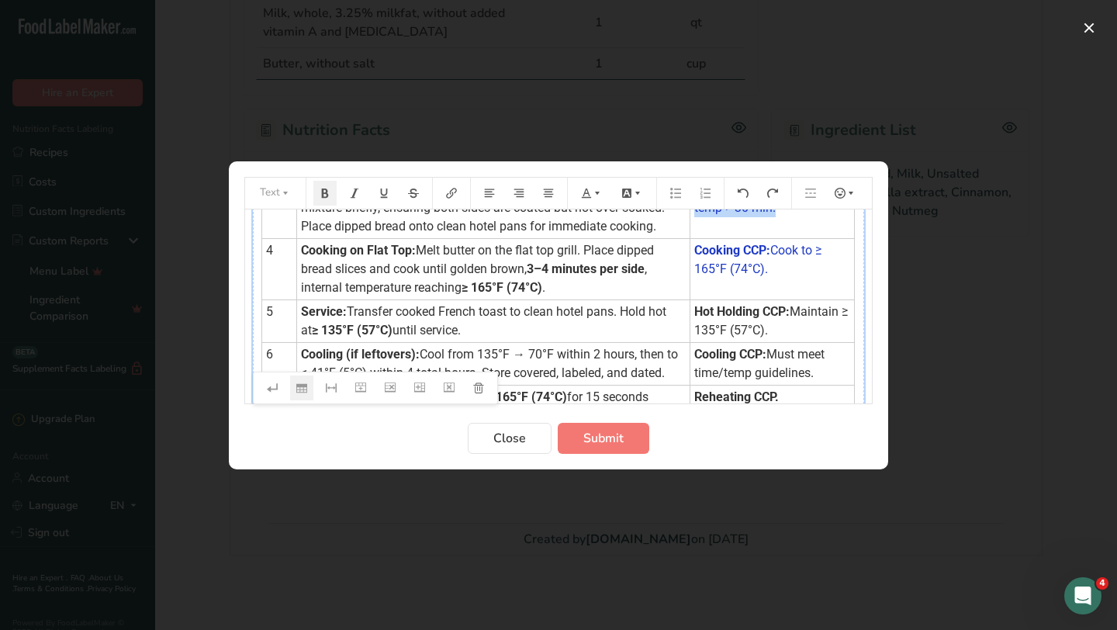
drag, startPoint x: 766, startPoint y: 348, endPoint x: 689, endPoint y: 335, distance: 77.8
click at [690, 335] on td "Hot Holding CCP: Maintain ≥ 135°F (57°C)." at bounding box center [772, 320] width 164 height 43
click at [593, 195] on icon "Preparation instructions modal" at bounding box center [597, 193] width 11 height 11
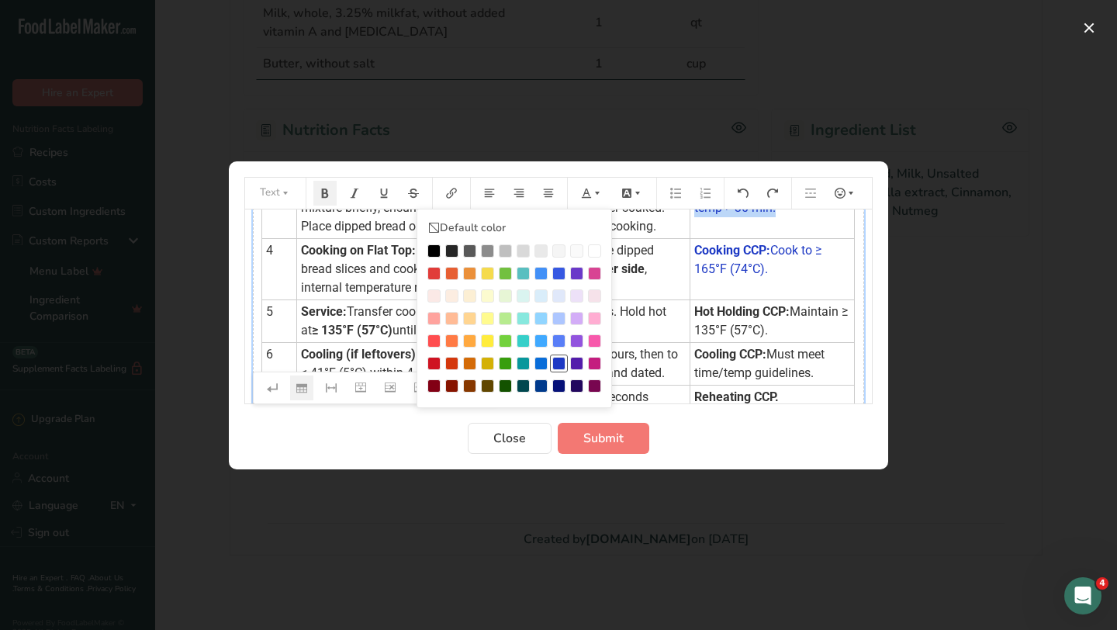
click at [558, 361] on div "Preparation instructions modal" at bounding box center [558, 363] width 13 height 13
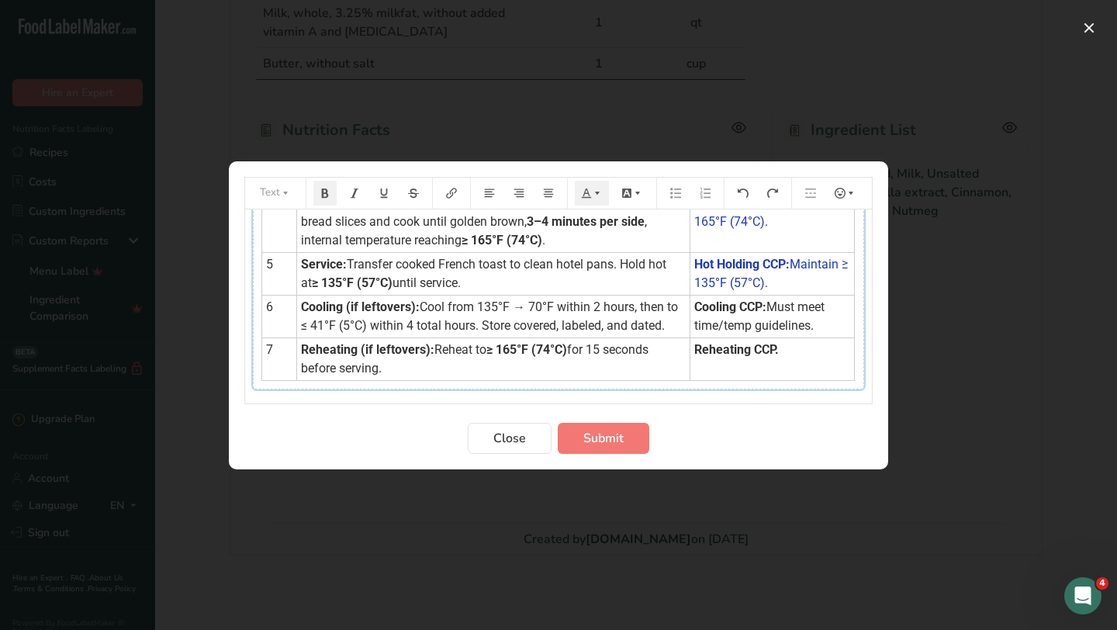
scroll to position [253, 0]
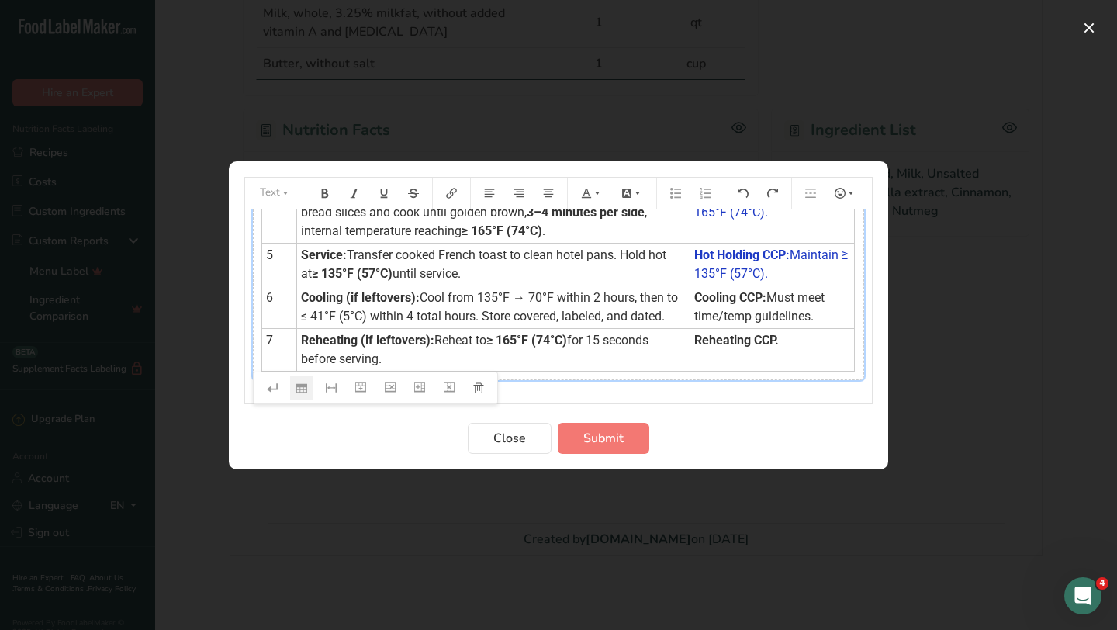
drag, startPoint x: 819, startPoint y: 340, endPoint x: 689, endPoint y: 316, distance: 132.5
click at [690, 316] on td "Cooling CCP: Must meet time/temp guidelines." at bounding box center [772, 306] width 164 height 43
click at [595, 195] on icon "Preparation instructions modal" at bounding box center [597, 193] width 11 height 11
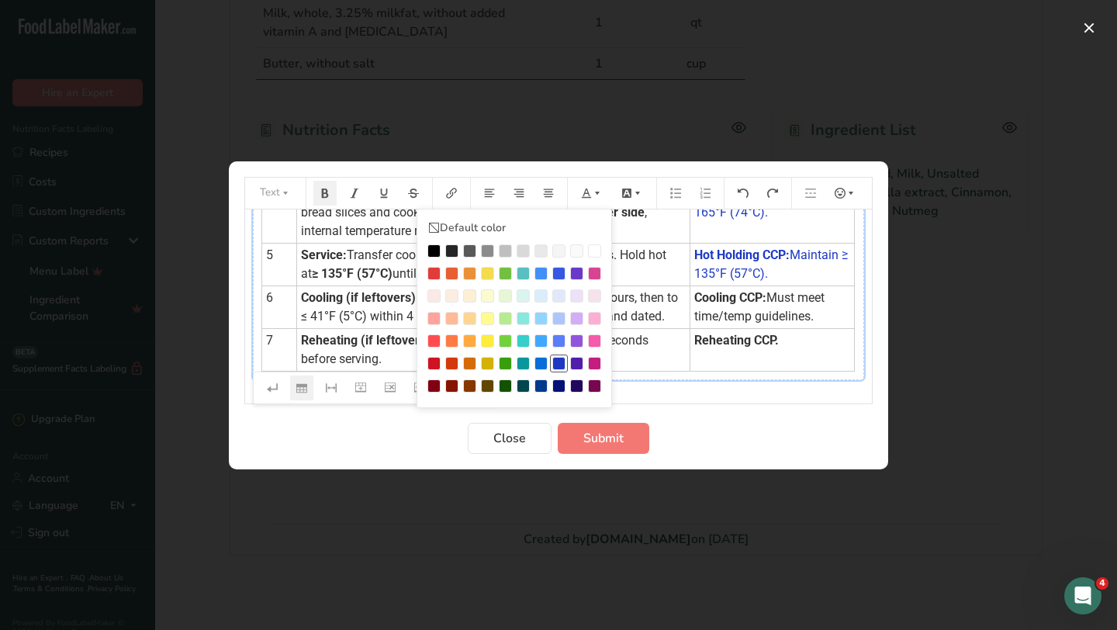
click at [560, 361] on div "Preparation instructions modal" at bounding box center [558, 363] width 13 height 13
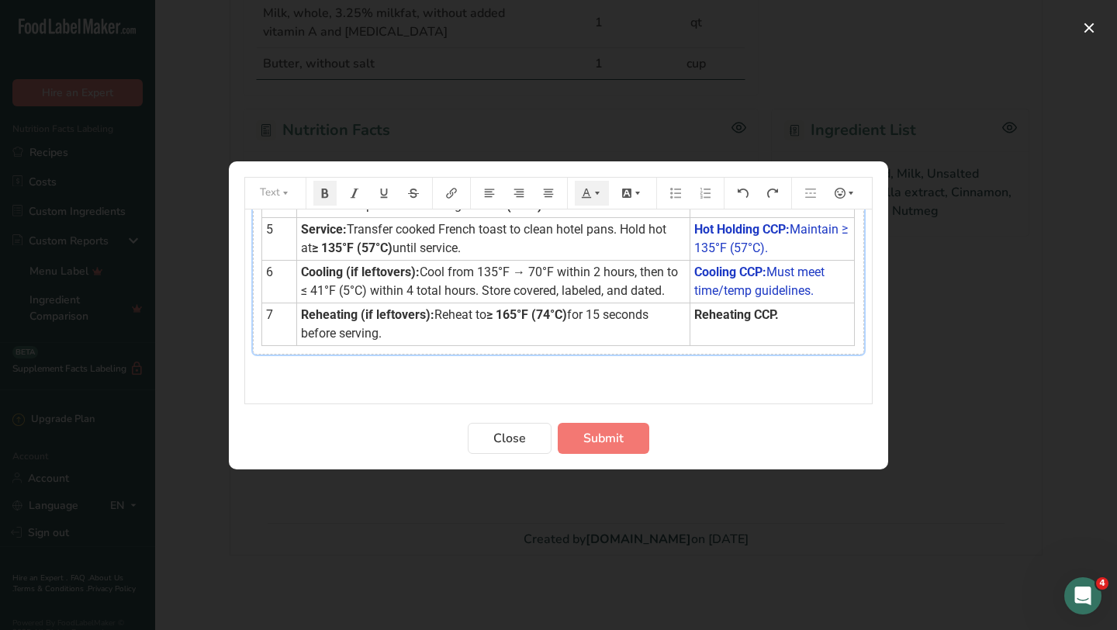
scroll to position [316, 0]
drag, startPoint x: 776, startPoint y: 316, endPoint x: 683, endPoint y: 318, distance: 93.1
click at [690, 318] on td "Reheating CCP." at bounding box center [772, 324] width 164 height 43
click at [417, 324] on td "Reheating (if leftovers): Reheat to ≥ 165°F (74°C) for 15 seconds before servin…" at bounding box center [493, 324] width 393 height 43
drag, startPoint x: 302, startPoint y: 318, endPoint x: 739, endPoint y: 318, distance: 437.5
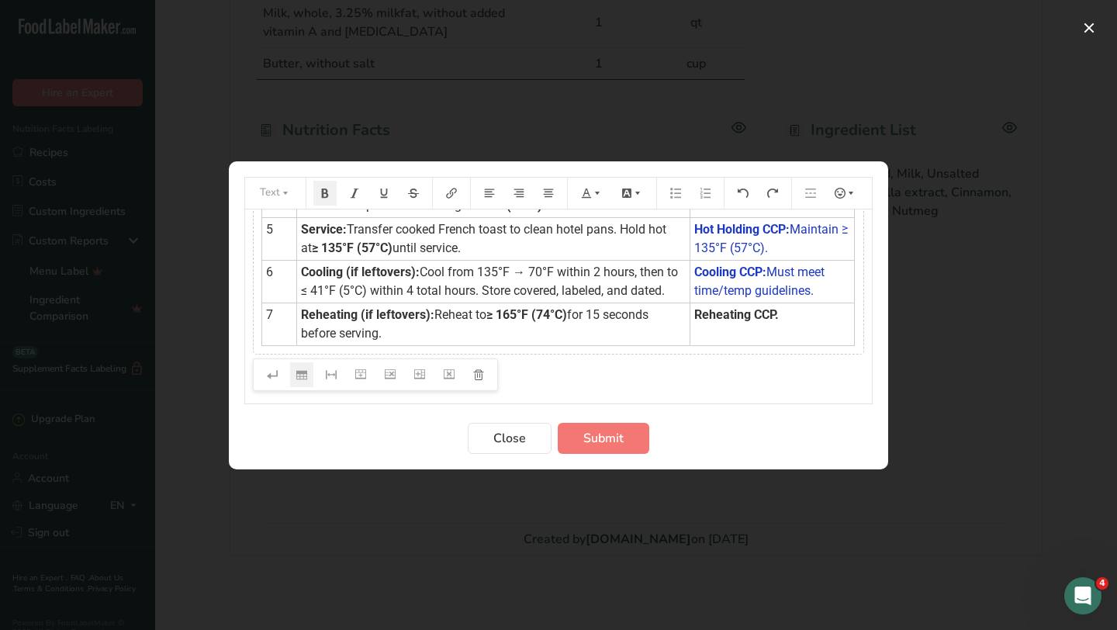
click at [740, 317] on tr "7 Reheating (if leftovers): Reheat to ≥ 165°F (74°C) for 15 seconds before serv…" at bounding box center [558, 324] width 593 height 43
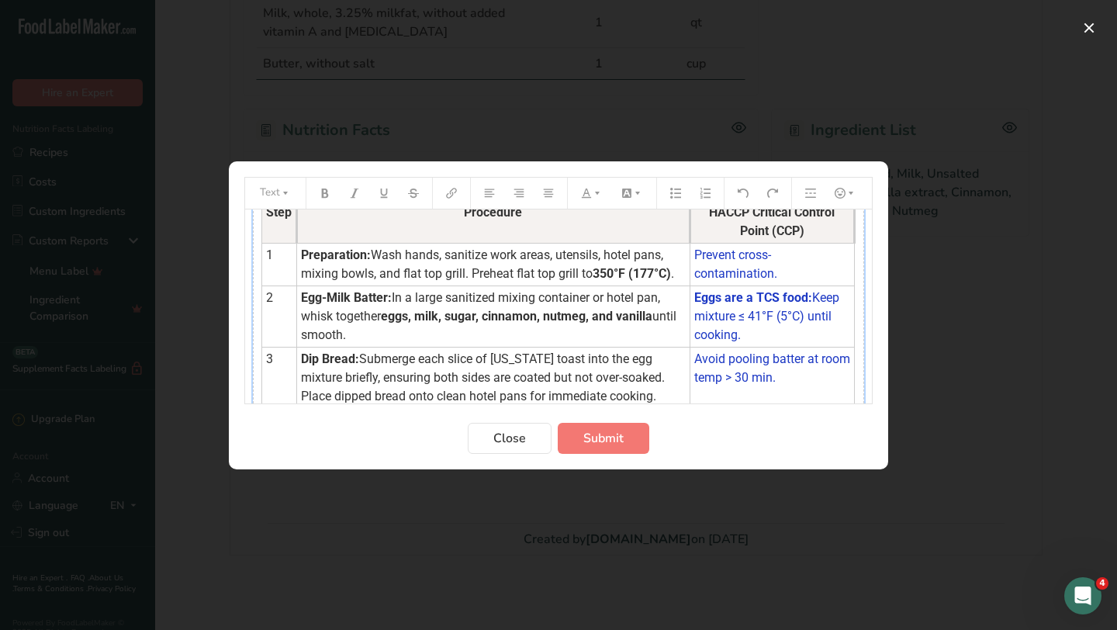
click at [769, 329] on tbody "Step Procedure HACCP Critical Control Point (CCP) 1 Preparation: Wash hands, sa…" at bounding box center [558, 398] width 593 height 397
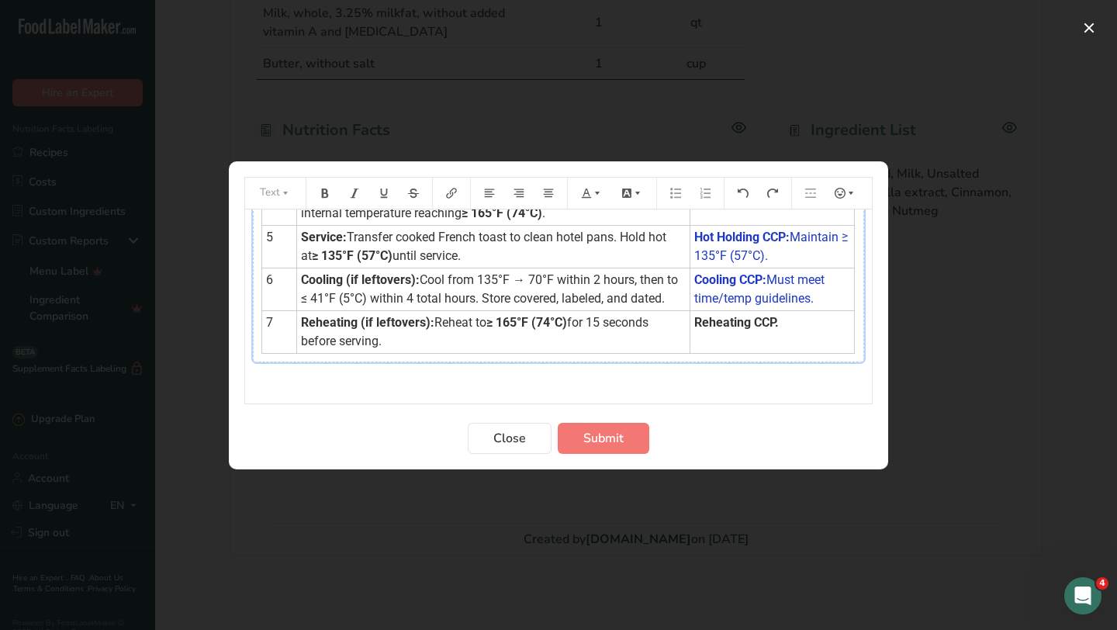
scroll to position [316, 0]
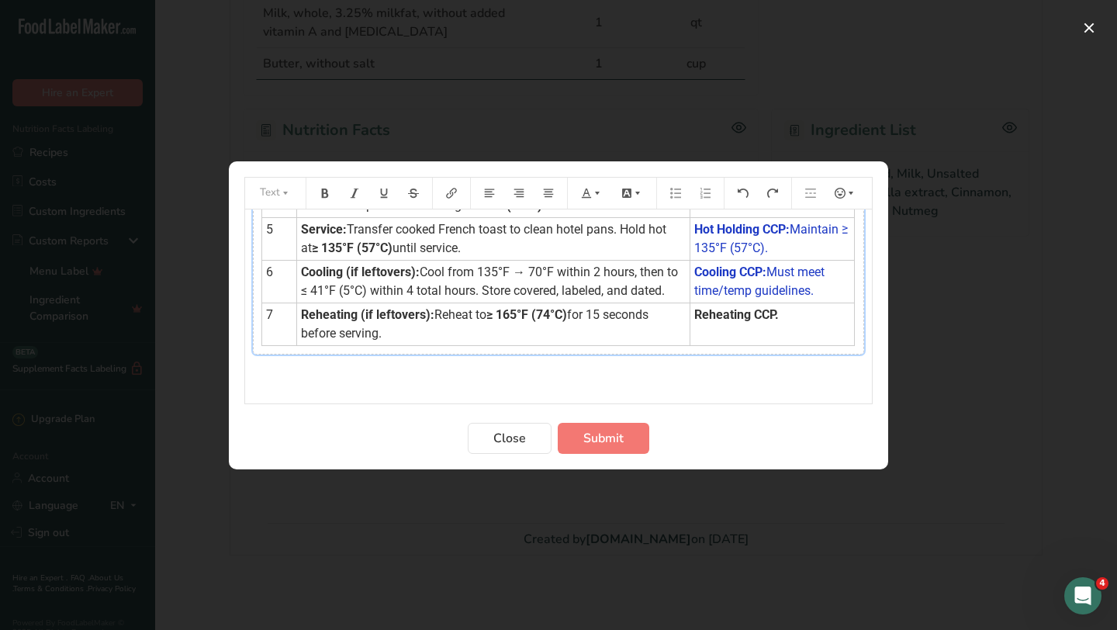
click at [782, 316] on td "Reheating CCP." at bounding box center [772, 324] width 164 height 43
drag, startPoint x: 695, startPoint y: 314, endPoint x: 688, endPoint y: 320, distance: 8.8
click at [694, 314] on span "Reheating CCP." at bounding box center [736, 314] width 85 height 15
drag, startPoint x: 687, startPoint y: 317, endPoint x: 773, endPoint y: 309, distance: 85.8
click at [773, 309] on td "Reheating CCP." at bounding box center [772, 324] width 164 height 43
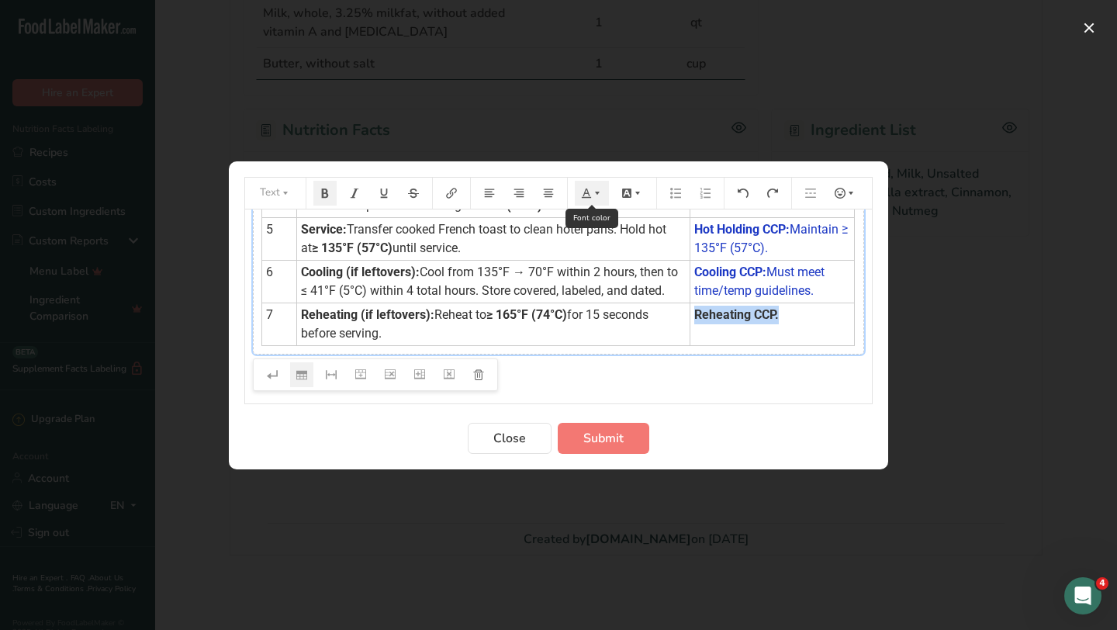
click at [593, 194] on icon "Preparation instructions modal" at bounding box center [597, 193] width 11 height 11
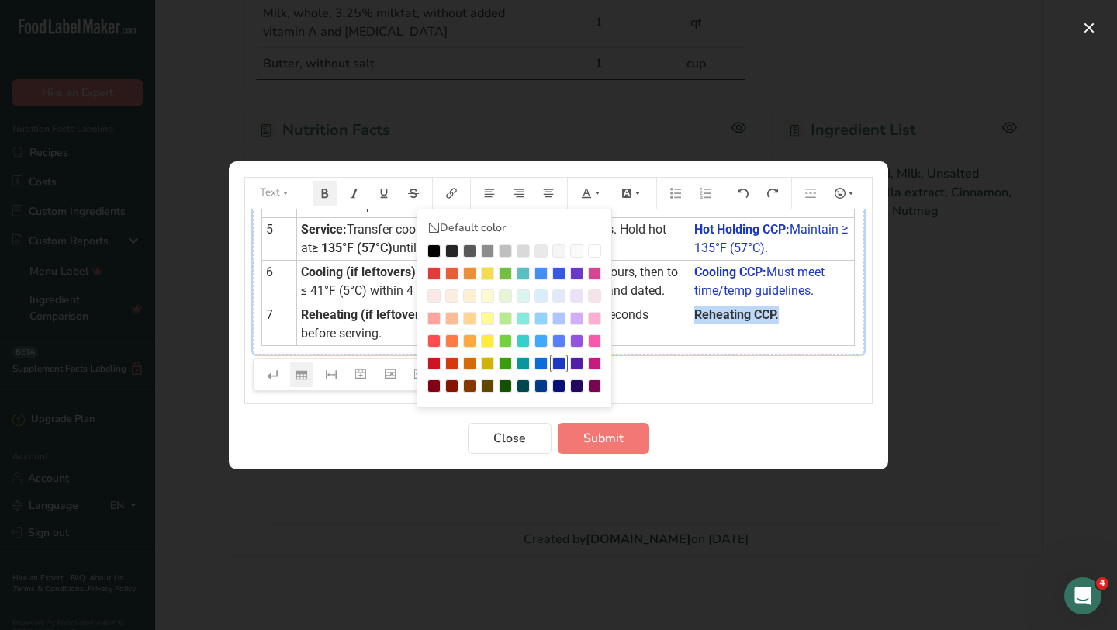
click at [558, 363] on div "Preparation instructions modal" at bounding box center [558, 363] width 13 height 13
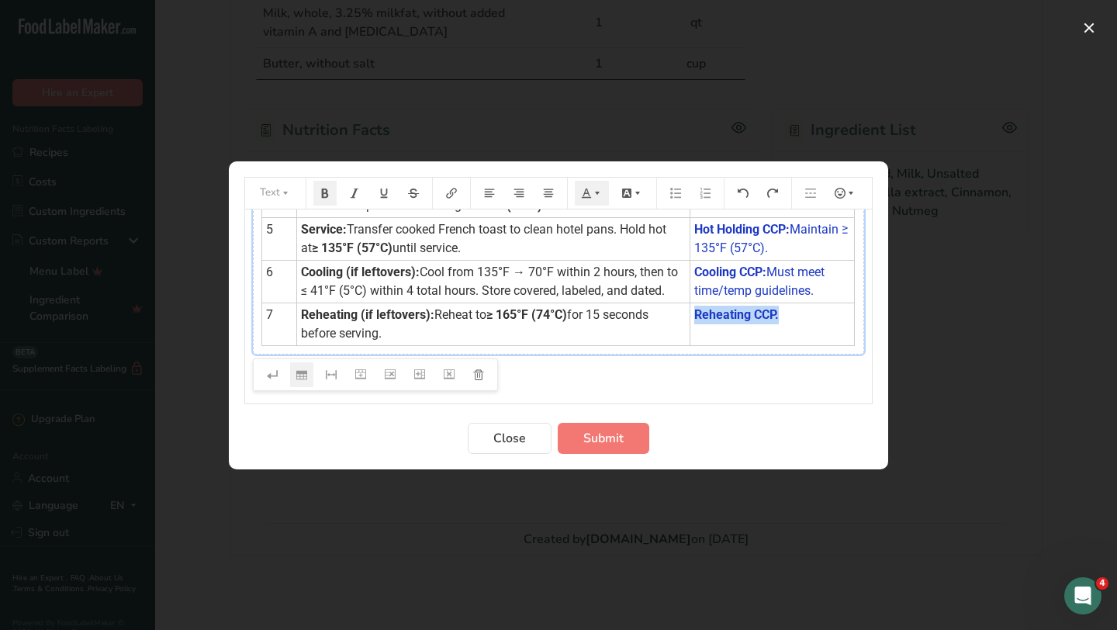
click at [768, 310] on span "Reheating CCP." at bounding box center [736, 314] width 85 height 15
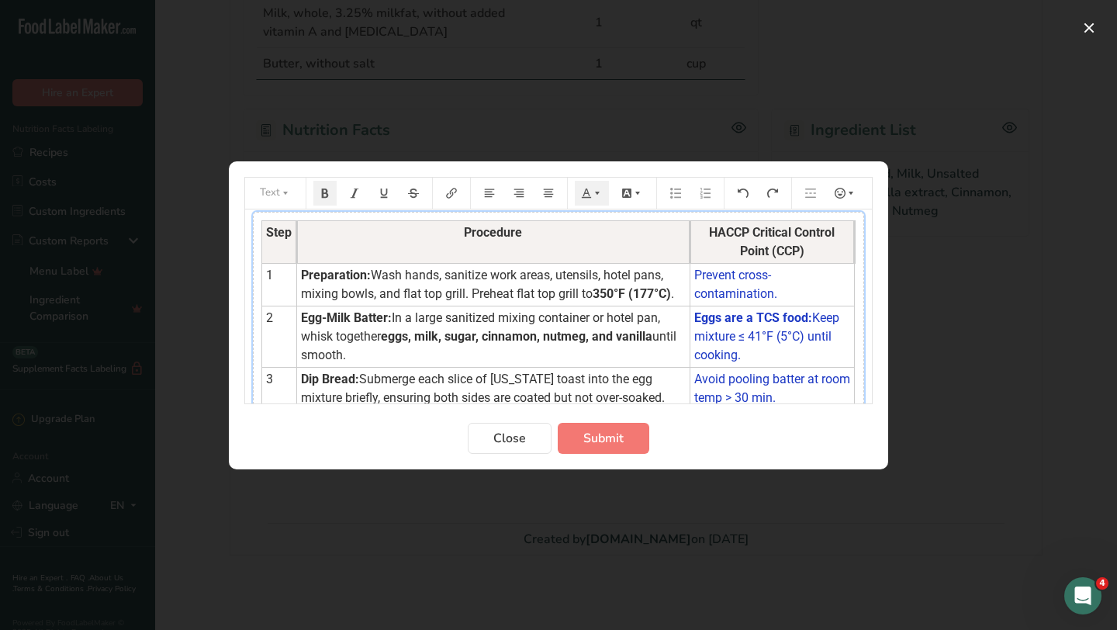
scroll to position [0, 0]
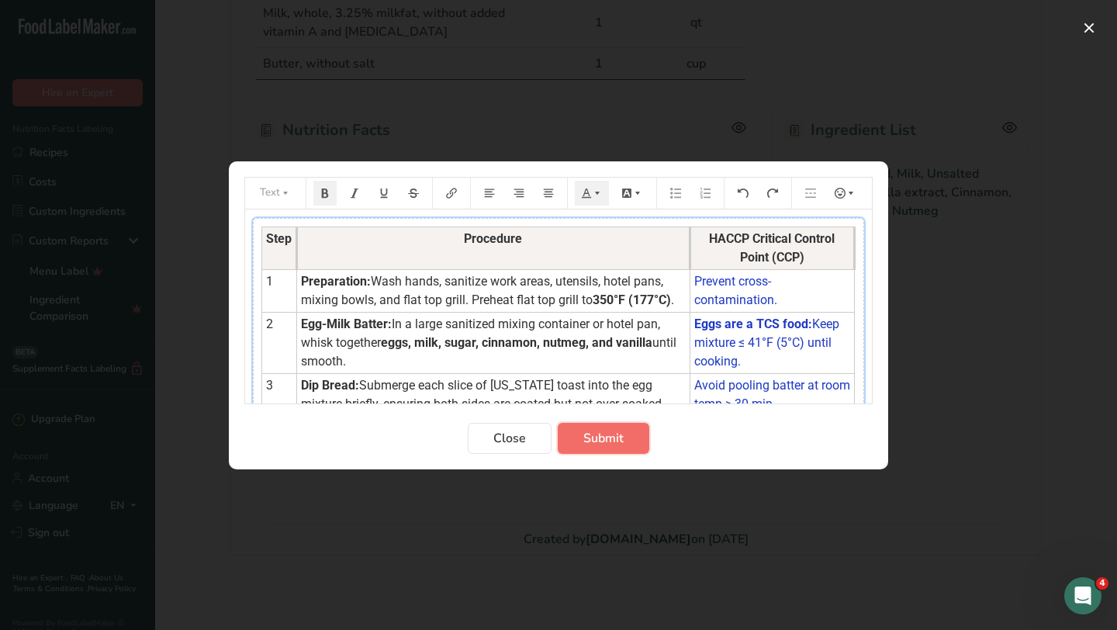
click at [610, 440] on span "Submit" at bounding box center [603, 438] width 40 height 19
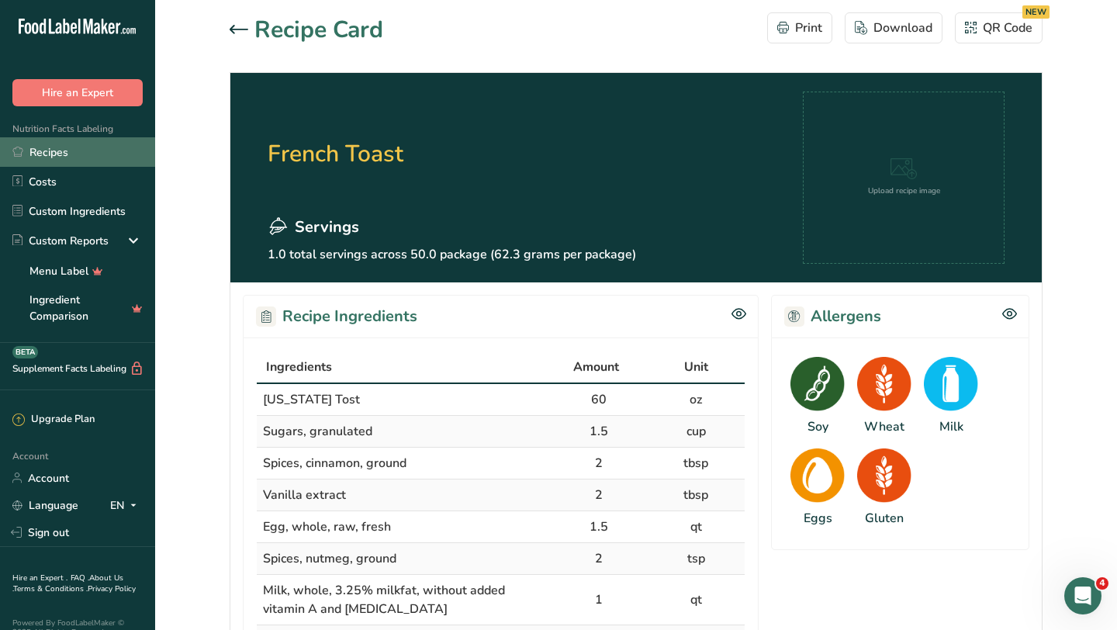
click at [46, 155] on link "Recipes" at bounding box center [77, 151] width 155 height 29
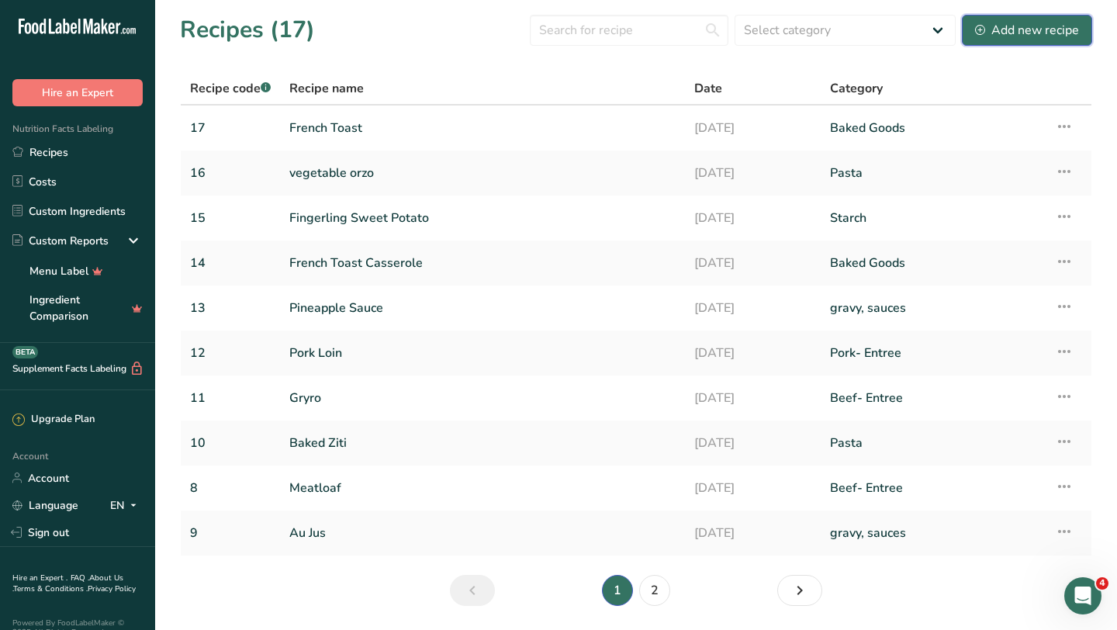
click at [1005, 33] on div "Add new recipe" at bounding box center [1027, 30] width 104 height 19
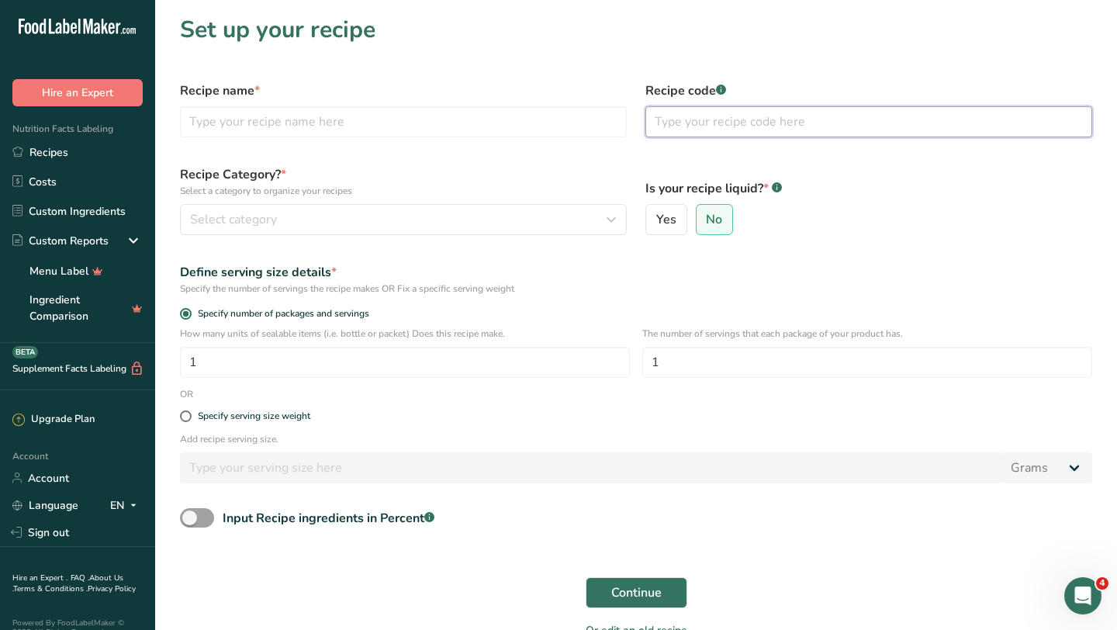
click at [711, 128] on input "text" at bounding box center [868, 121] width 447 height 31
type input "18"
click at [430, 121] on input "text" at bounding box center [403, 121] width 447 height 31
type input "Roasted Vegetable Quesadilla"
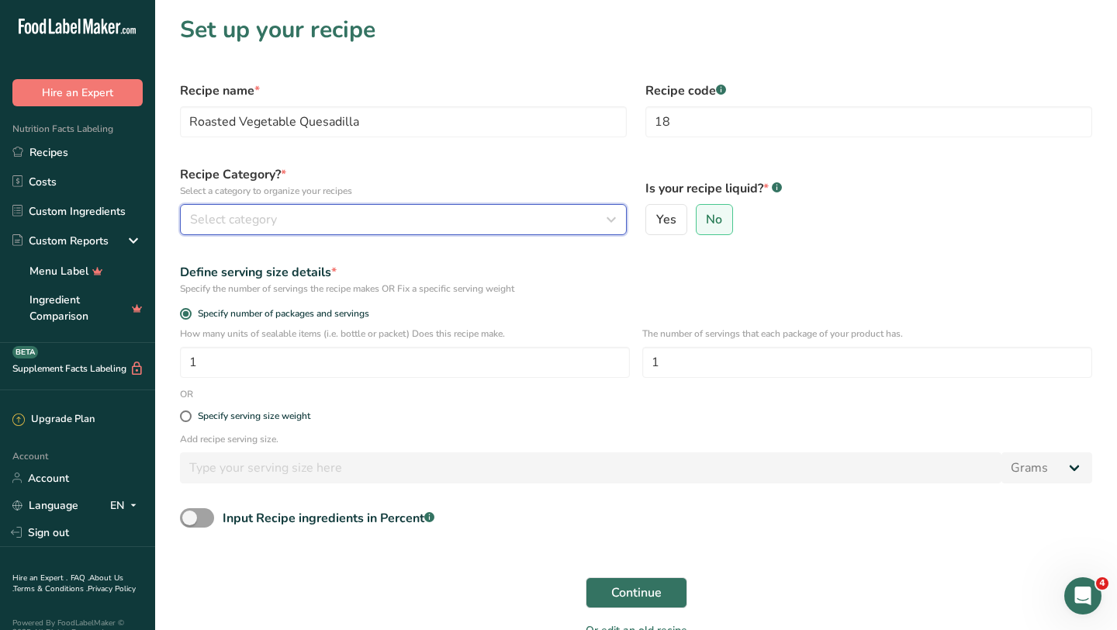
click at [465, 225] on div "Select category" at bounding box center [398, 219] width 417 height 19
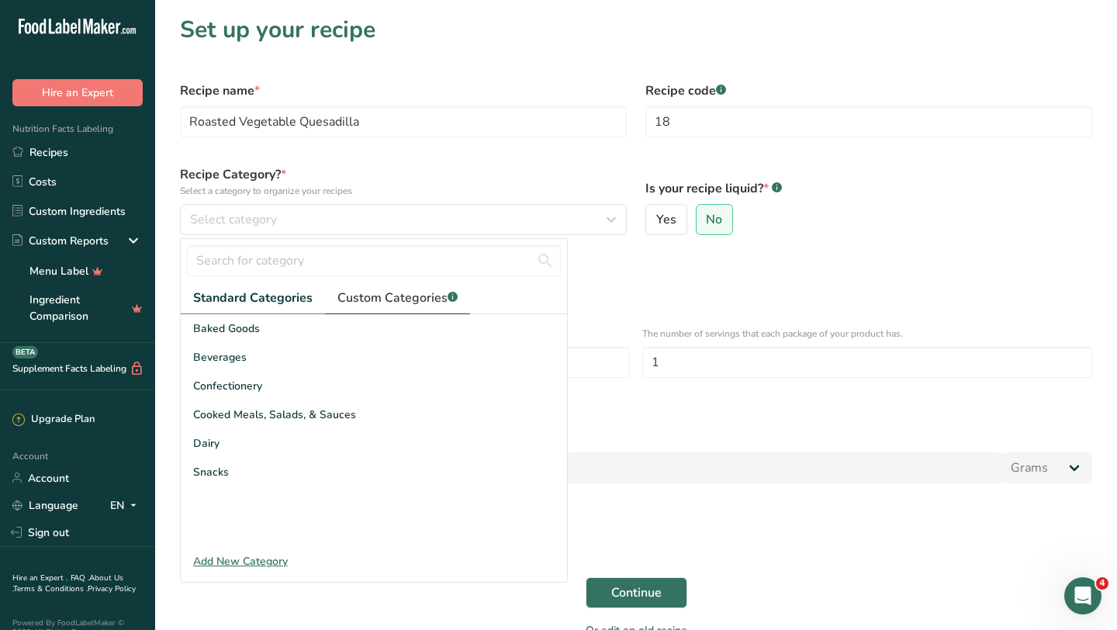
click at [422, 289] on span "Custom Categories .a-a{fill:#347362;}.b-a{fill:#fff;}" at bounding box center [397, 298] width 120 height 19
click at [256, 561] on div "Add New Category" at bounding box center [374, 561] width 386 height 16
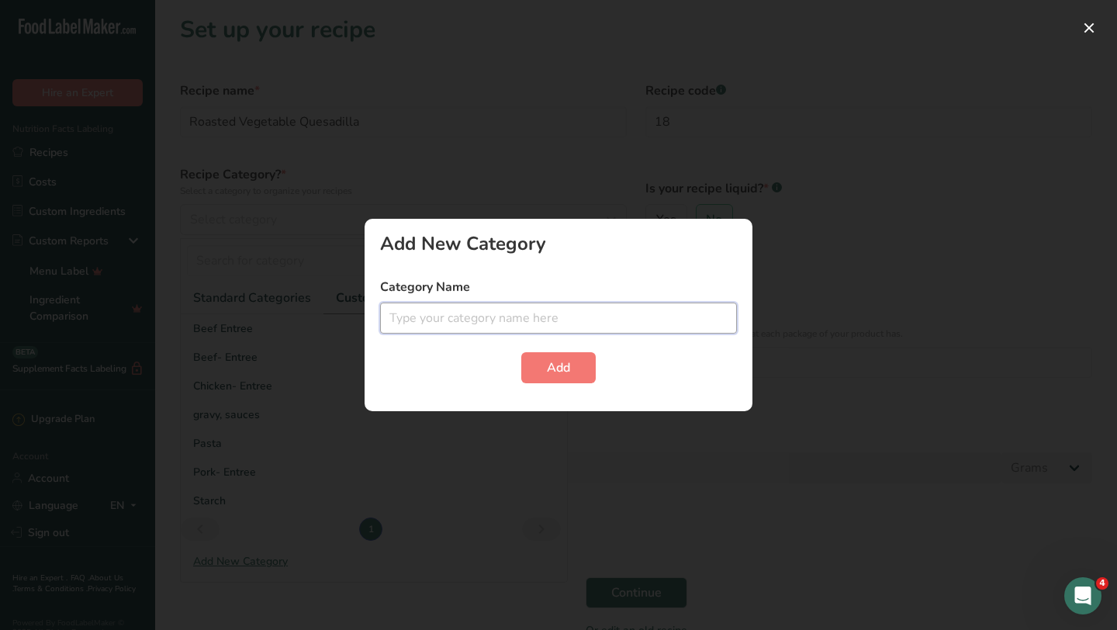
click at [495, 322] on input "text" at bounding box center [558, 318] width 357 height 31
type input "Vegetarian"
click at [559, 361] on span "Add" at bounding box center [558, 367] width 23 height 19
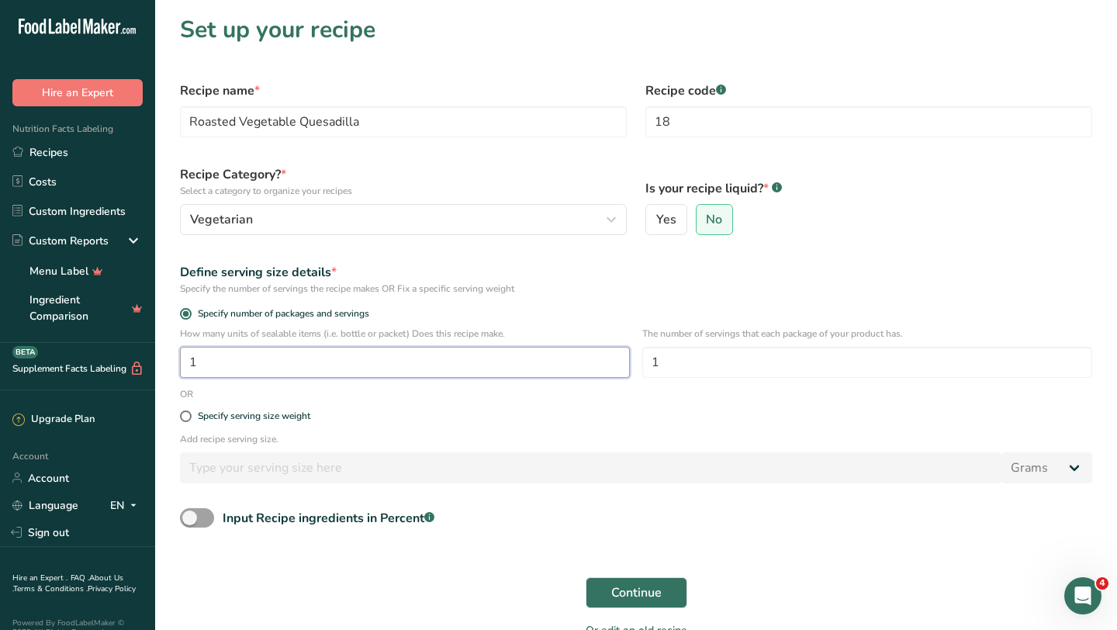
click at [534, 359] on input "1" at bounding box center [405, 362] width 450 height 31
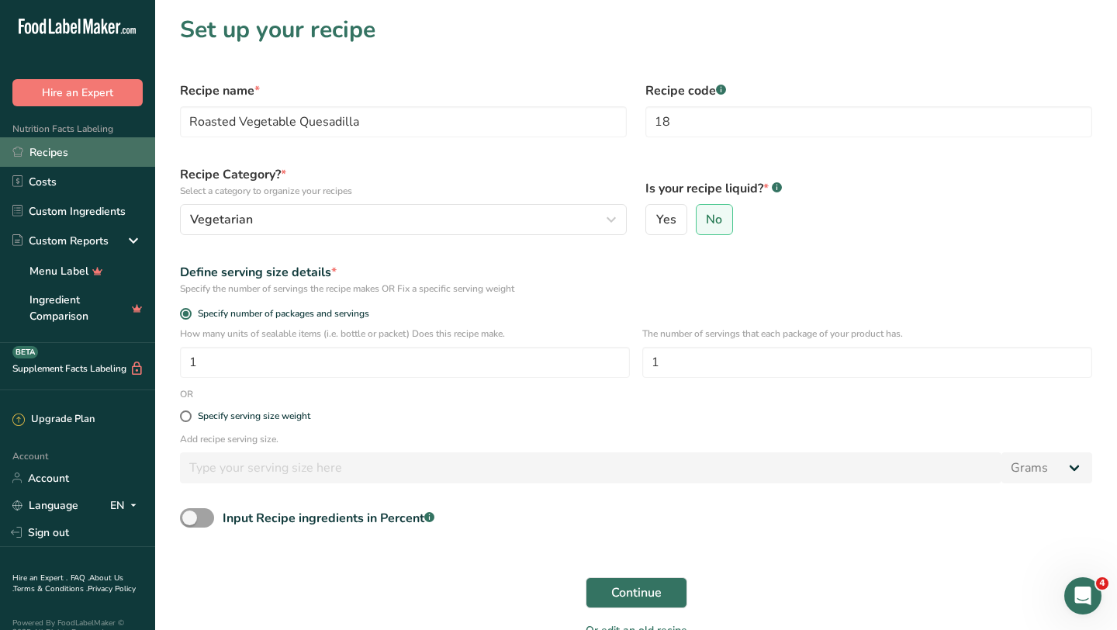
click at [72, 152] on link "Recipes" at bounding box center [77, 151] width 155 height 29
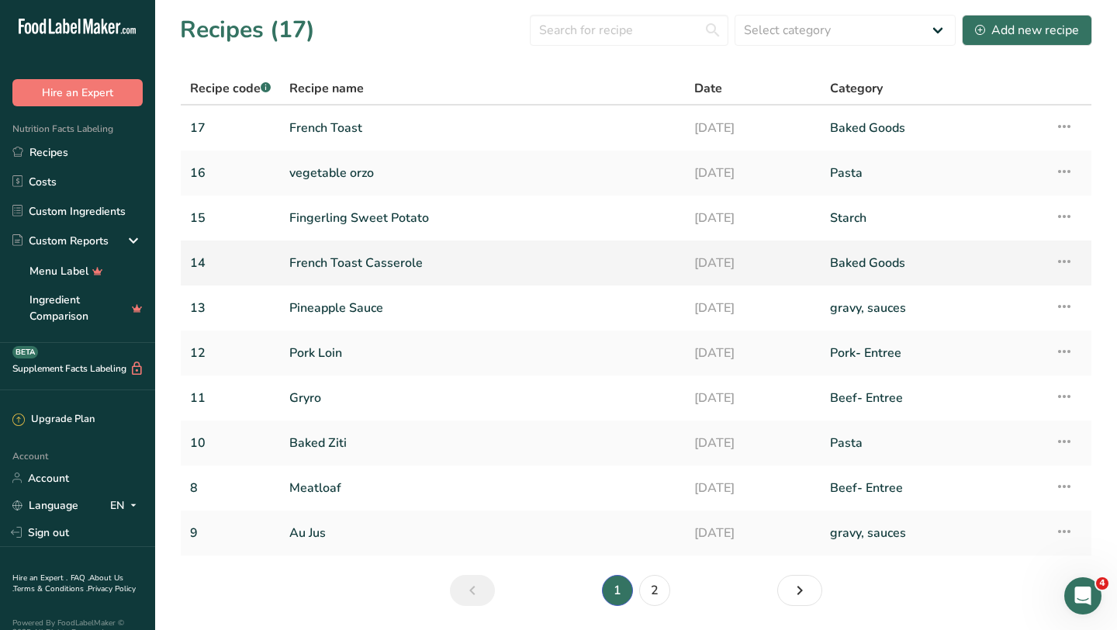
click at [311, 261] on link "French Toast Casserole" at bounding box center [482, 263] width 386 height 33
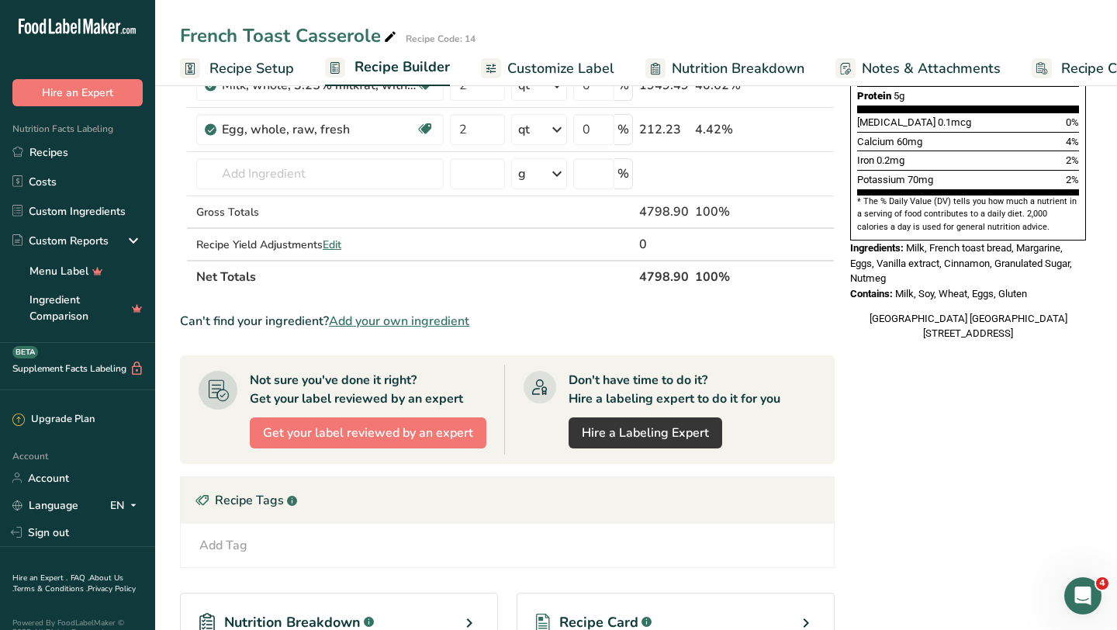
scroll to position [584, 0]
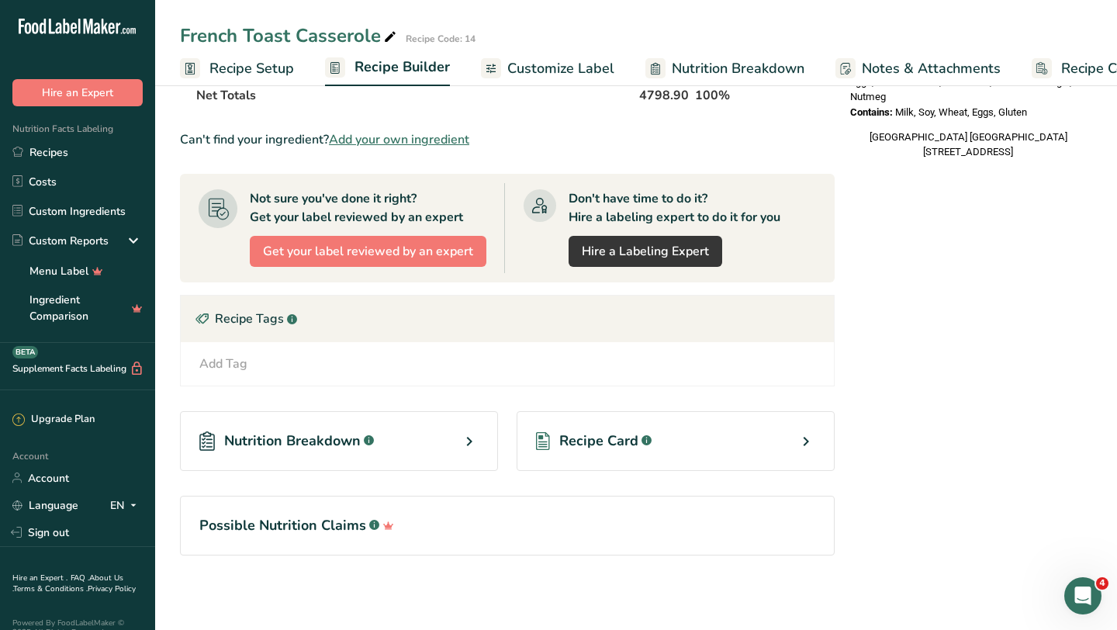
click at [806, 448] on icon at bounding box center [806, 441] width 19 height 28
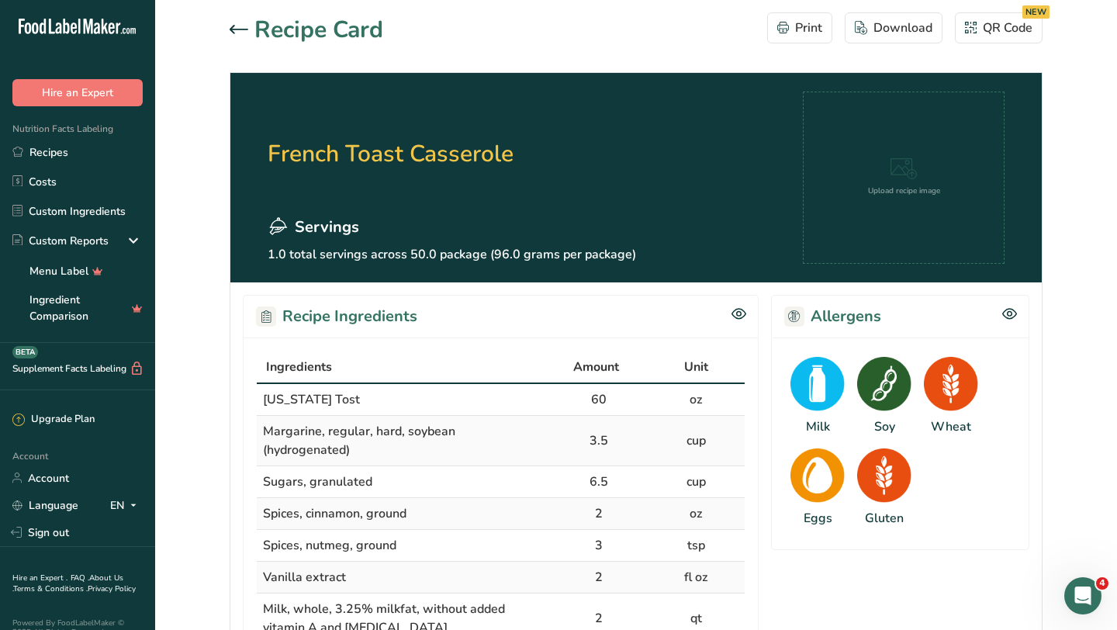
click at [238, 35] on div at bounding box center [242, 30] width 25 height 19
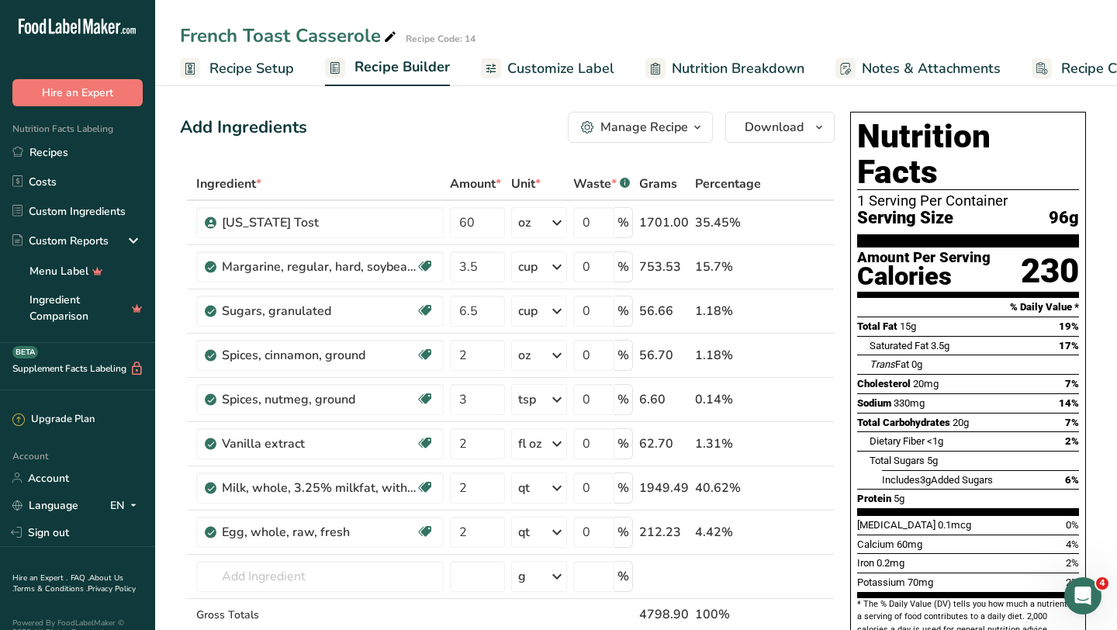
click at [708, 60] on span "Nutrition Breakdown" at bounding box center [738, 68] width 133 height 21
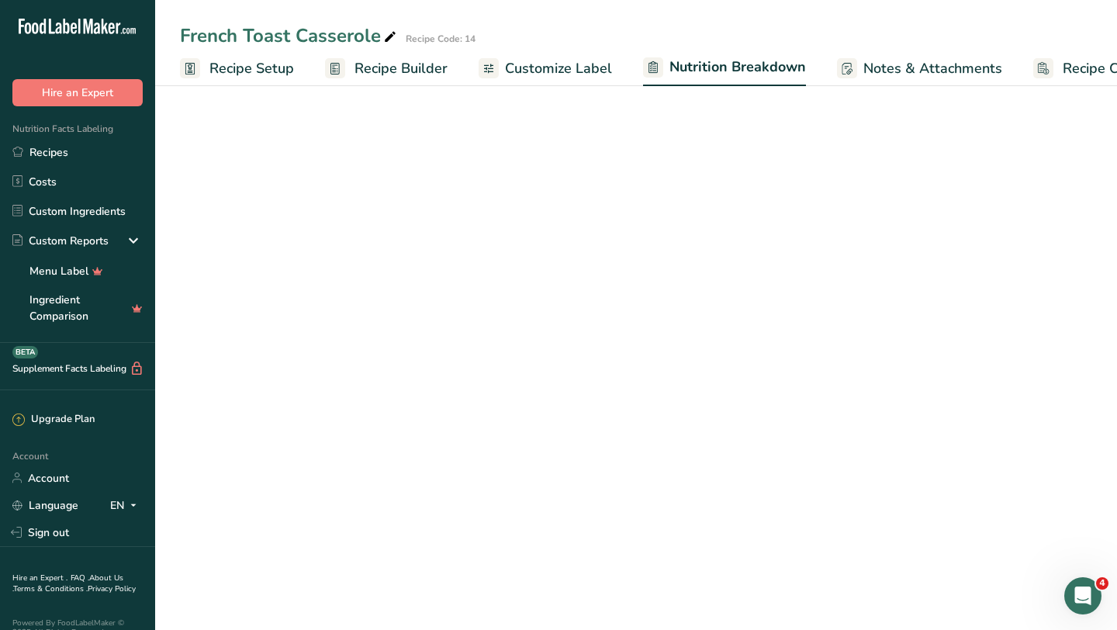
scroll to position [0, 63]
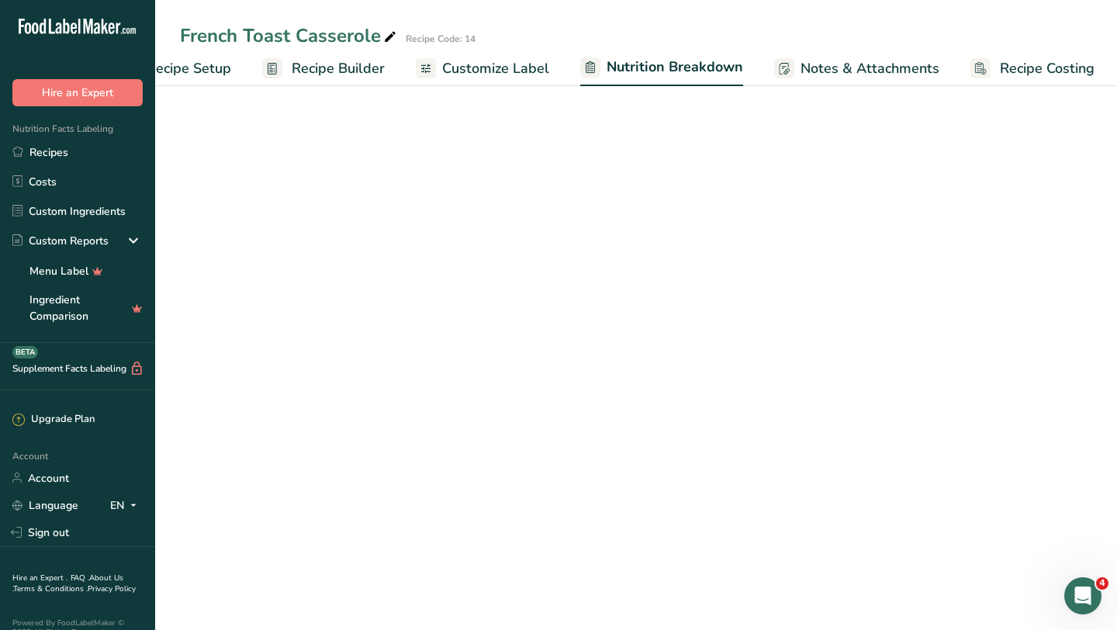
select select "Calories"
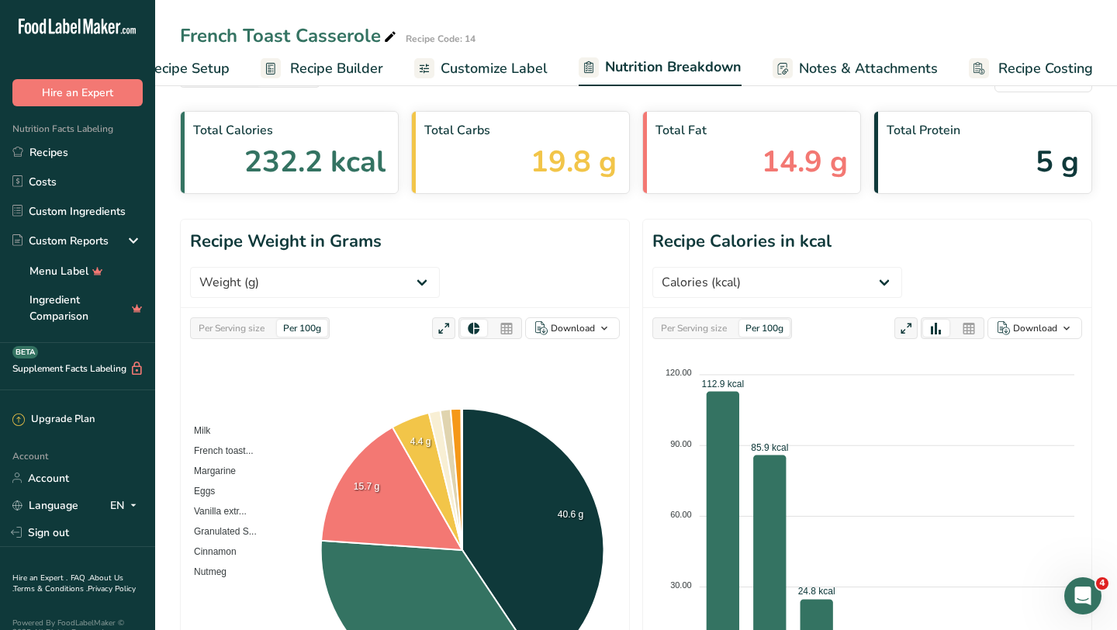
scroll to position [0, 0]
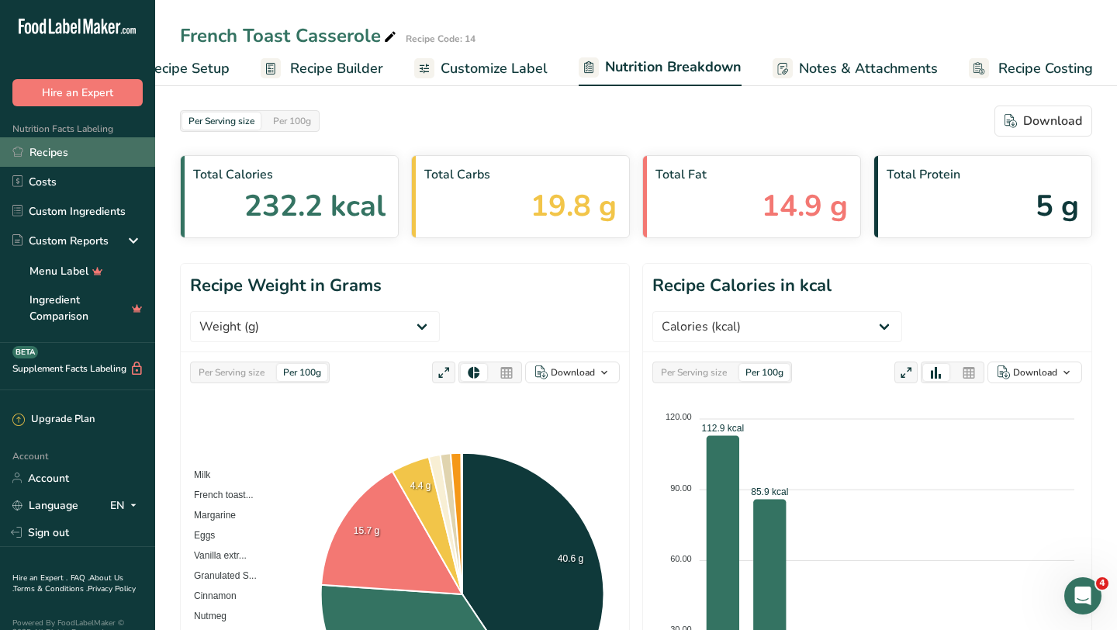
click at [76, 158] on link "Recipes" at bounding box center [77, 151] width 155 height 29
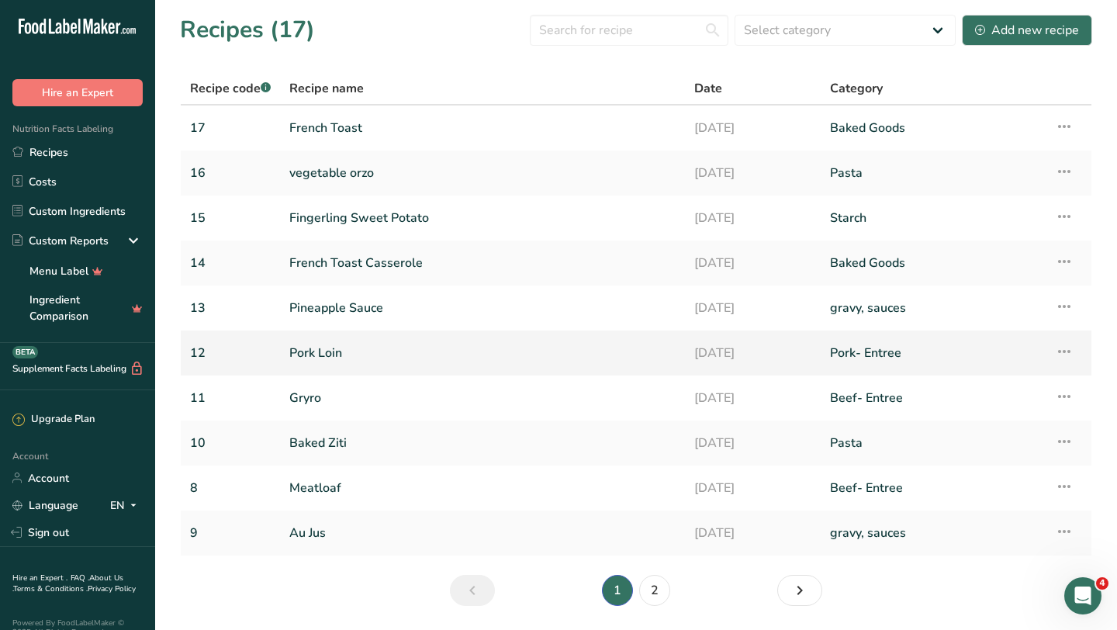
click at [320, 351] on link "Pork Loin" at bounding box center [482, 353] width 386 height 33
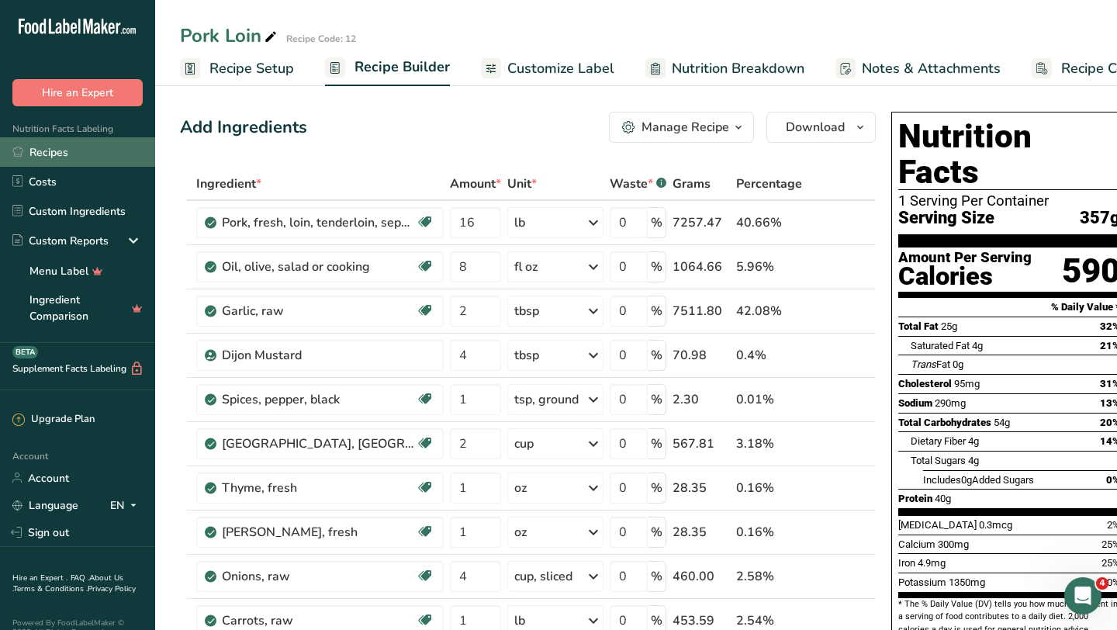
click at [62, 152] on link "Recipes" at bounding box center [77, 151] width 155 height 29
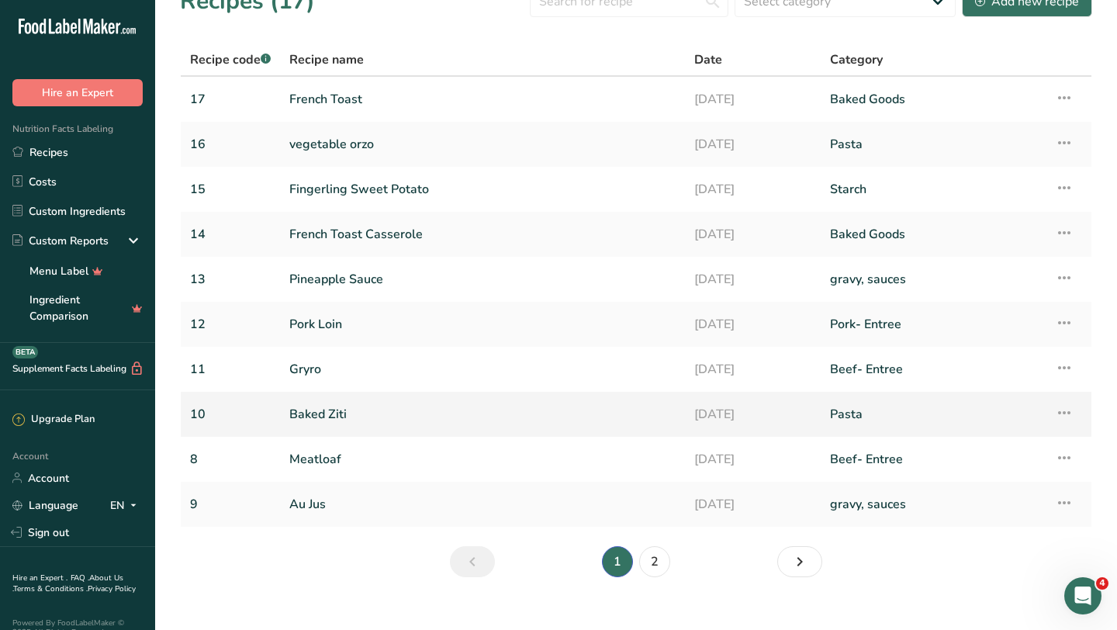
scroll to position [36, 0]
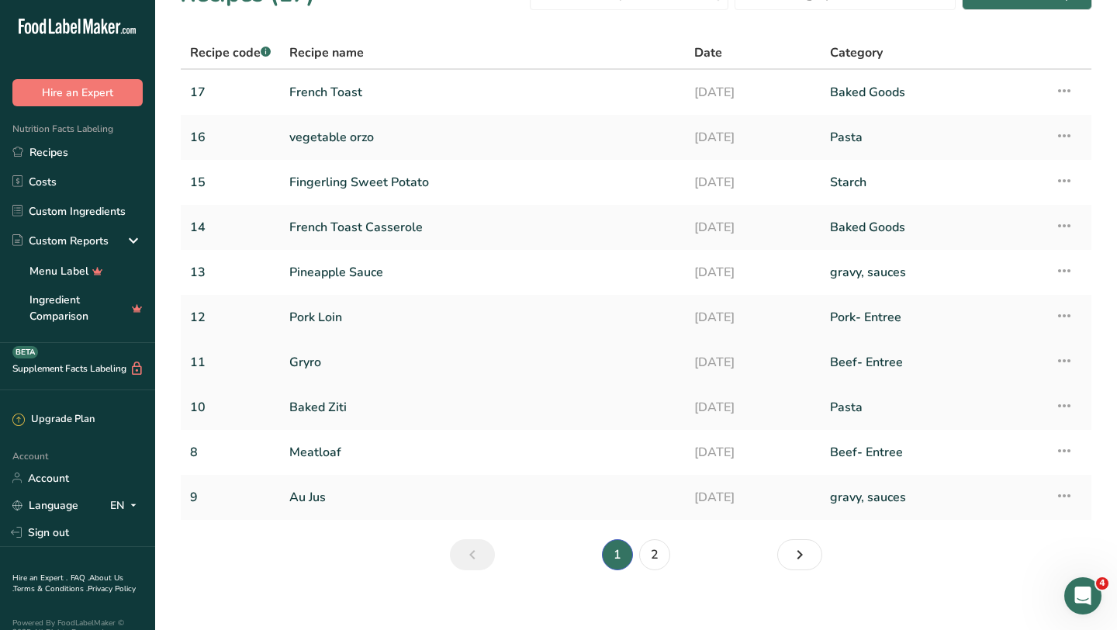
click at [302, 364] on link "Gryro" at bounding box center [482, 362] width 386 height 33
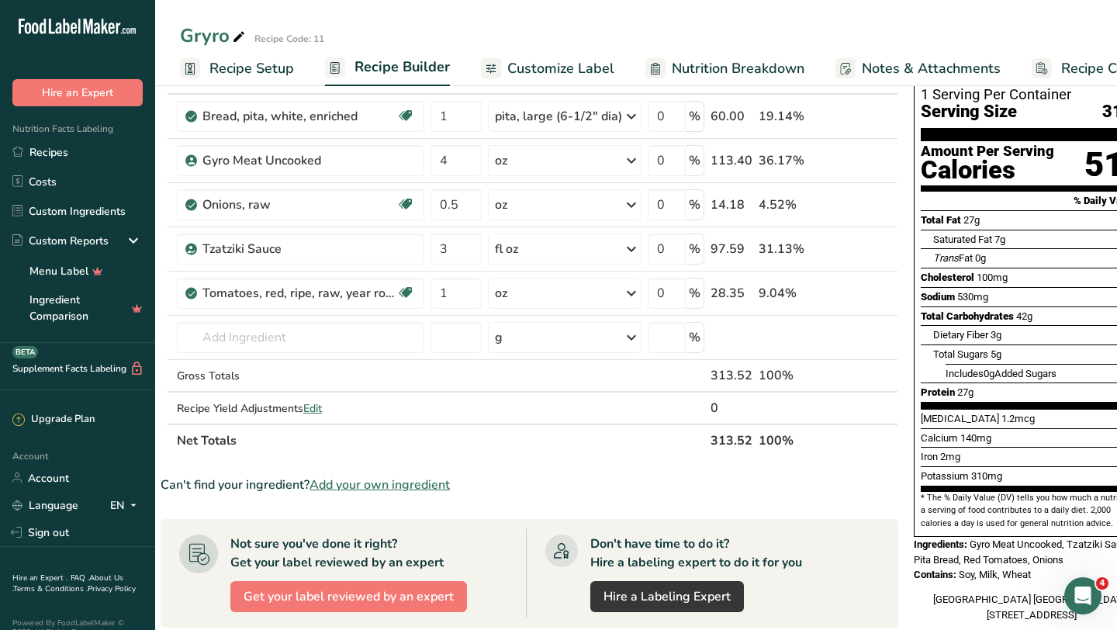
scroll to position [381, 0]
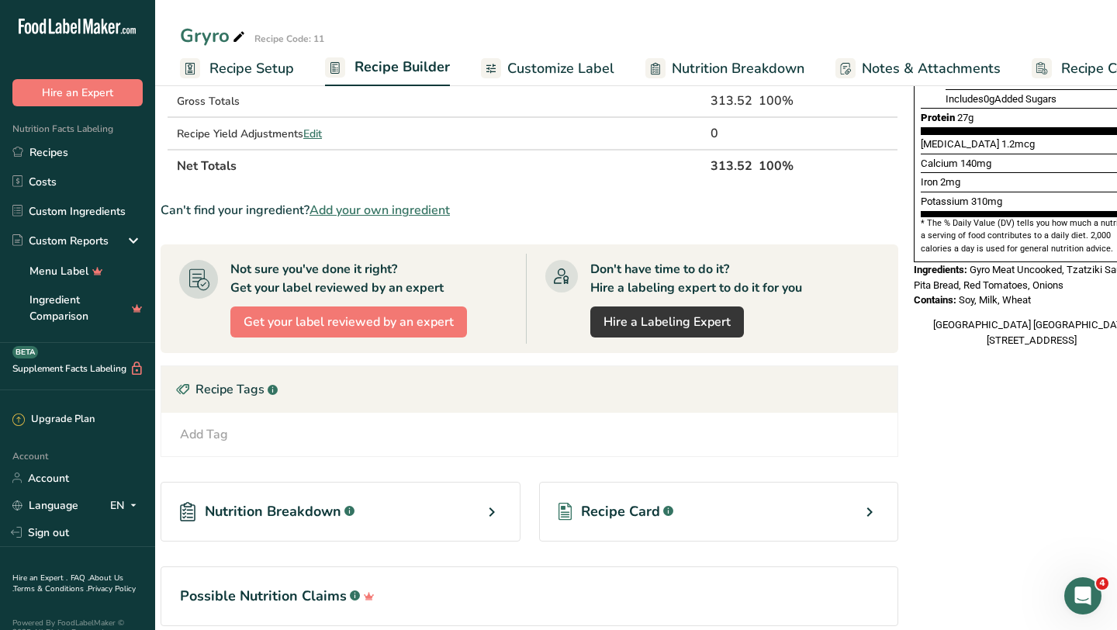
click at [657, 522] on div "Recipe Card .a-a{fill:#347362;}.b-a{fill:#fff;}" at bounding box center [719, 512] width 360 height 60
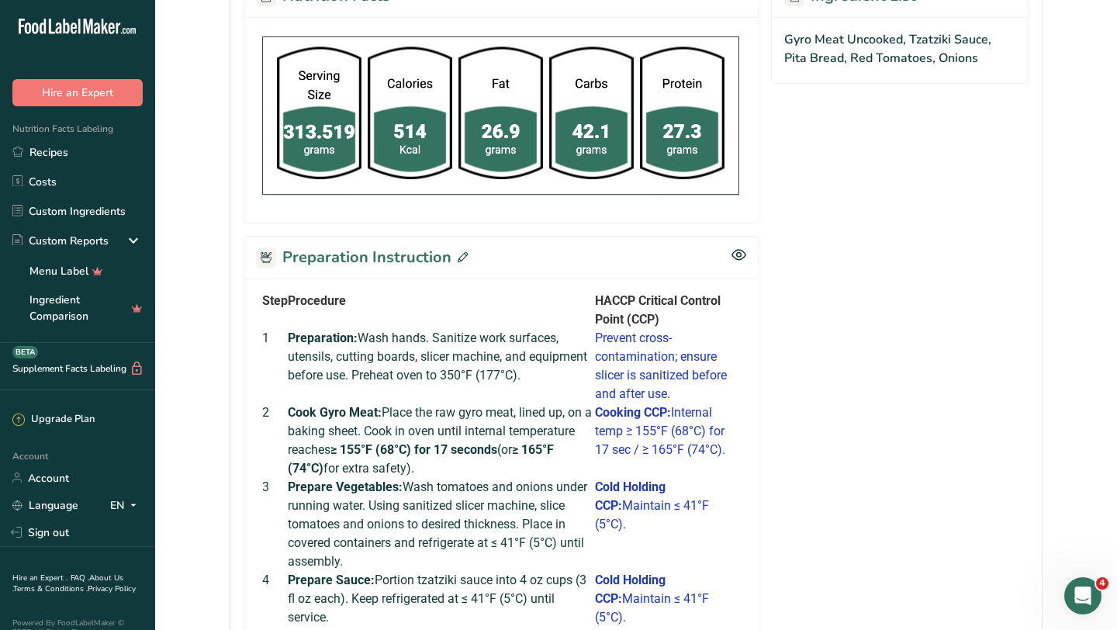
scroll to position [852, 0]
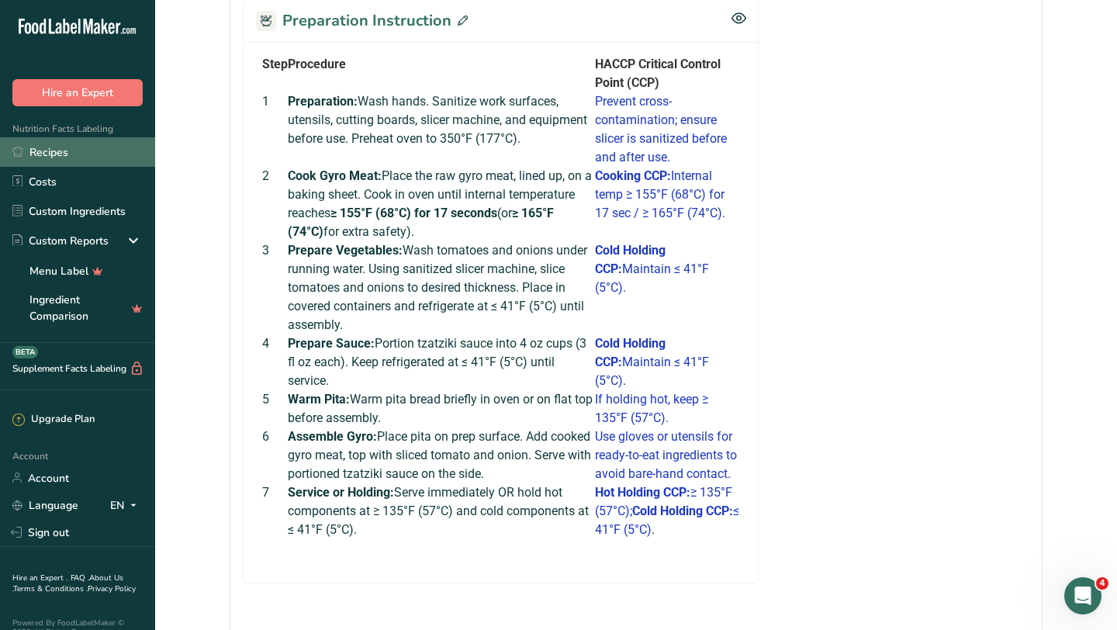
click at [83, 157] on link "Recipes" at bounding box center [77, 151] width 155 height 29
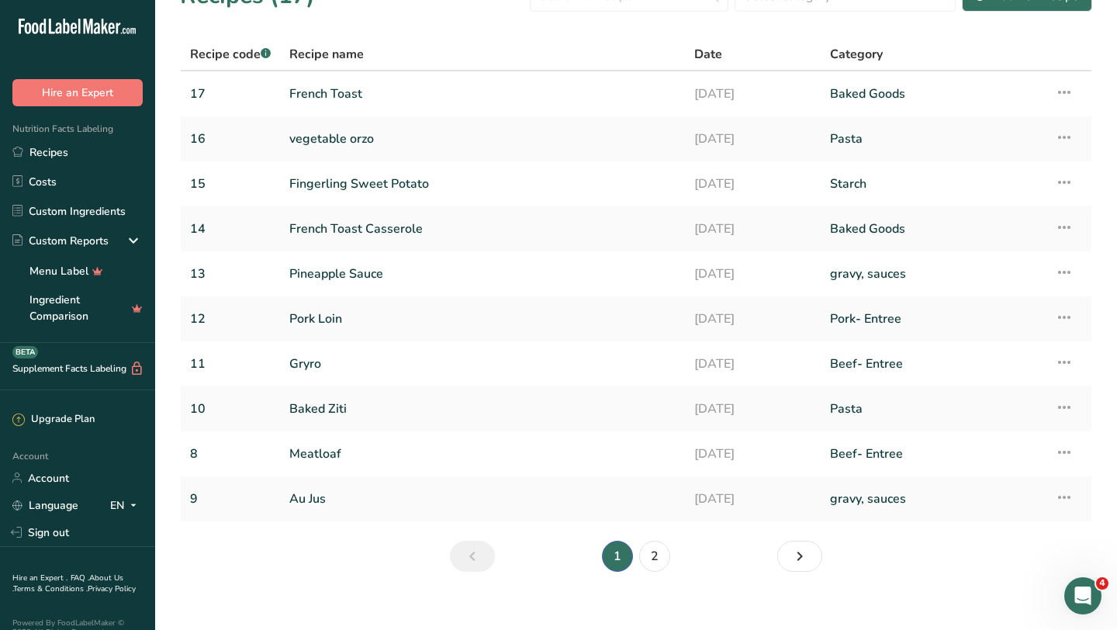
scroll to position [50, 0]
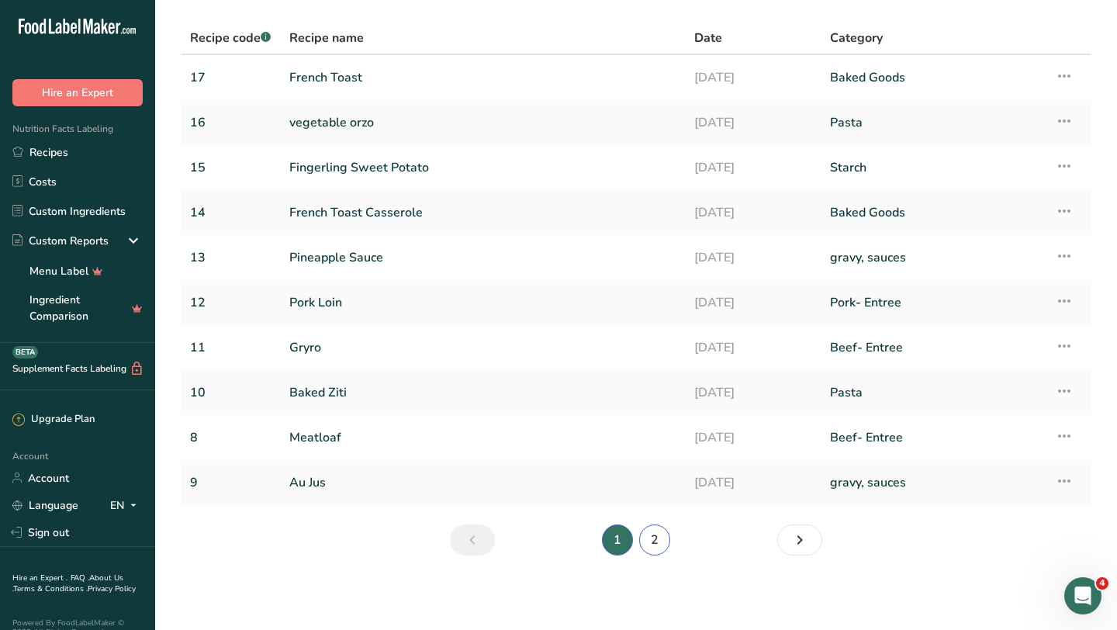
click at [654, 534] on link "2" at bounding box center [654, 539] width 31 height 31
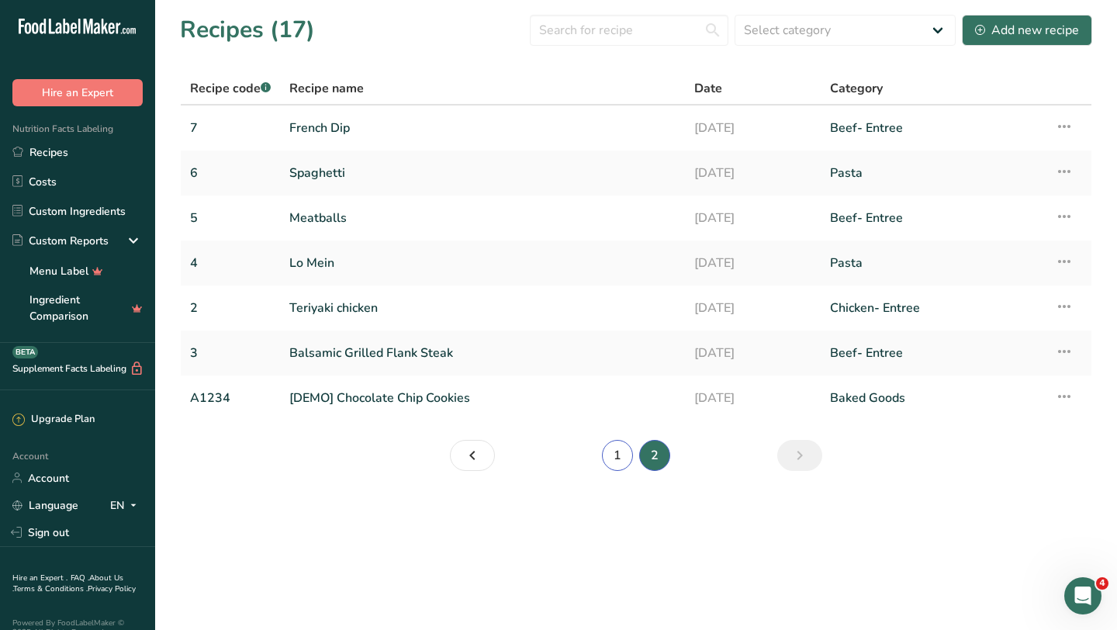
click at [619, 453] on link "1" at bounding box center [617, 455] width 31 height 31
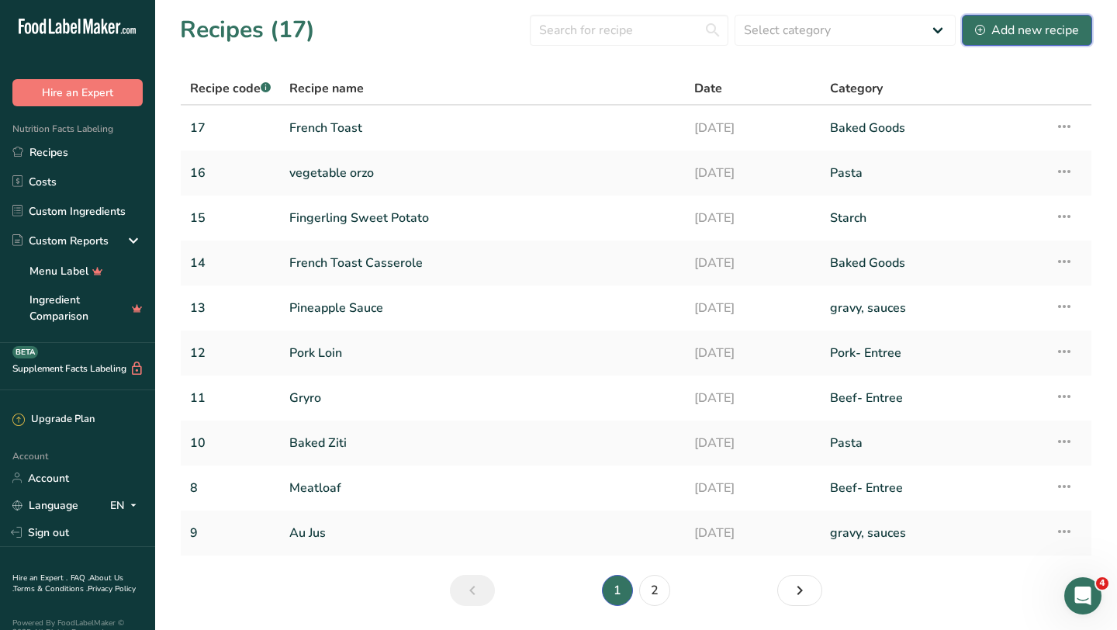
click at [987, 36] on div "Add new recipe" at bounding box center [1027, 30] width 104 height 19
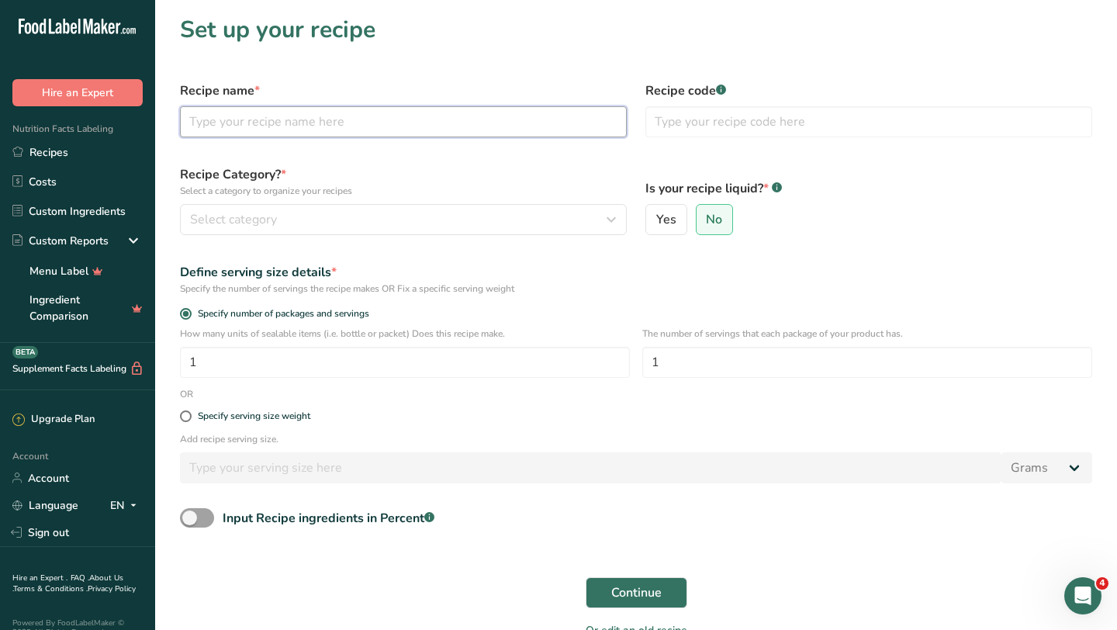
click at [278, 120] on input "text" at bounding box center [403, 121] width 447 height 31
type input "Vegetable Quesadillas"
click at [683, 121] on input "text" at bounding box center [868, 121] width 447 height 31
type input "18"
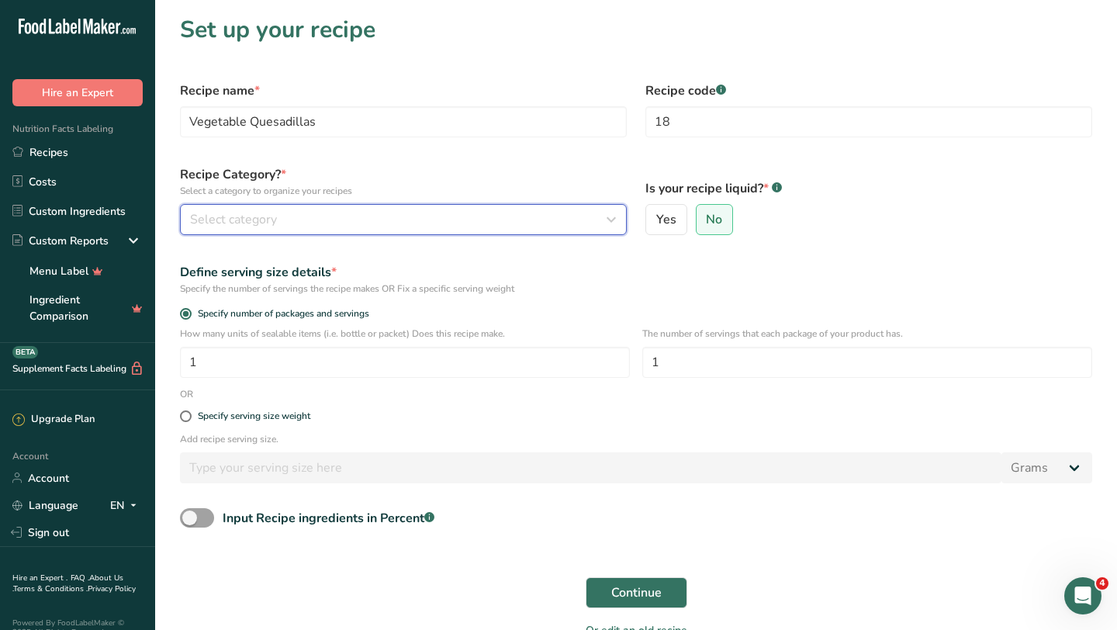
click at [394, 230] on button "Select category" at bounding box center [403, 219] width 447 height 31
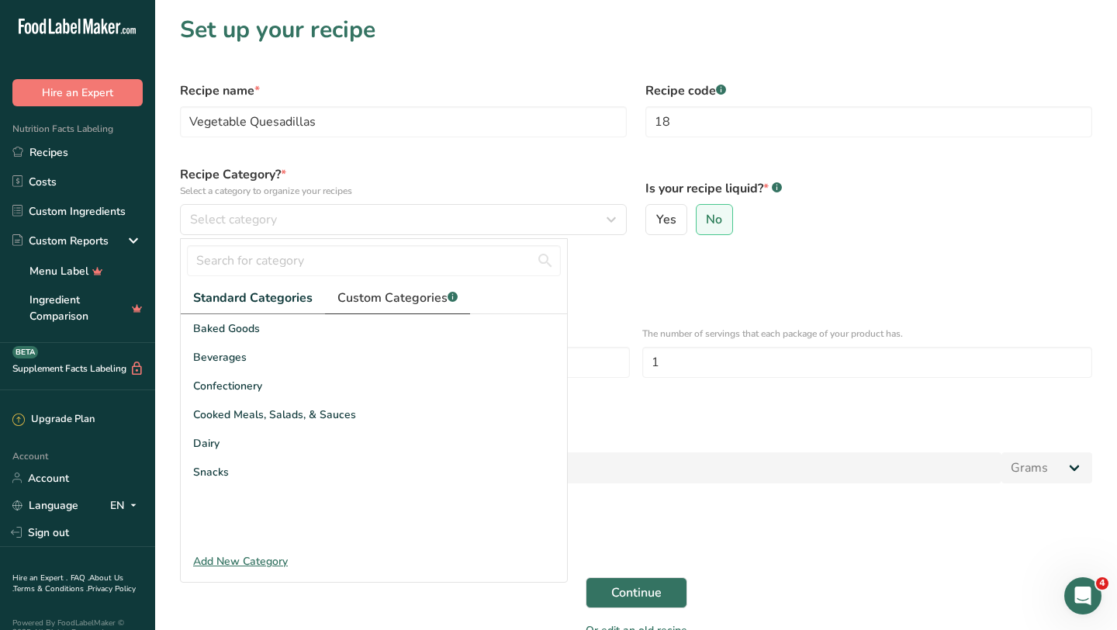
click at [413, 298] on span "Custom Categories .a-a{fill:#347362;}.b-a{fill:#fff;}" at bounding box center [397, 298] width 120 height 19
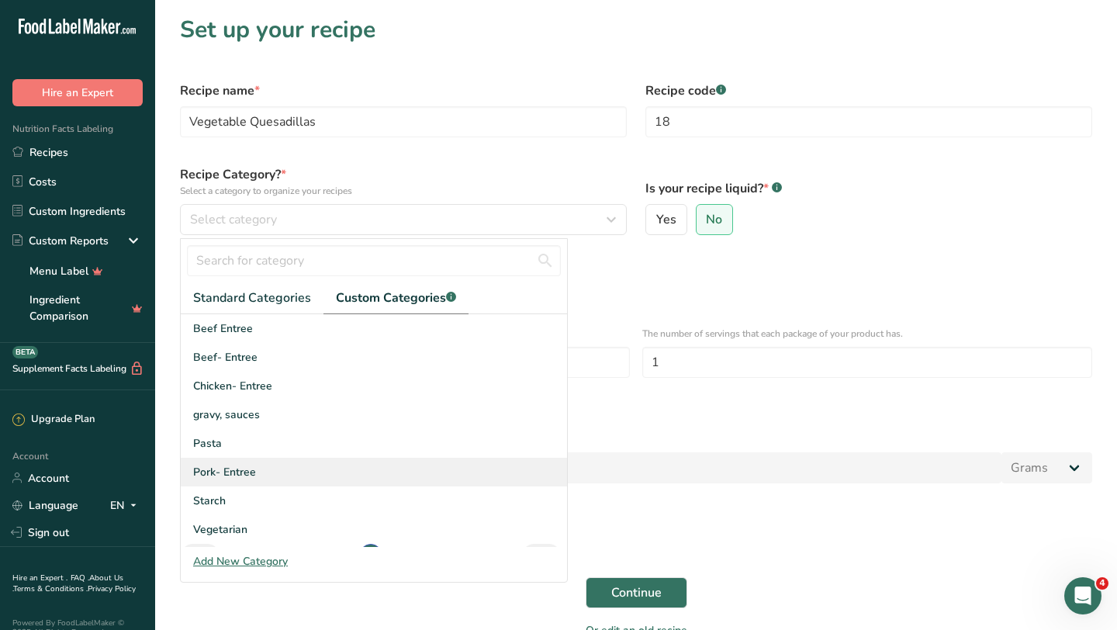
scroll to position [26, 0]
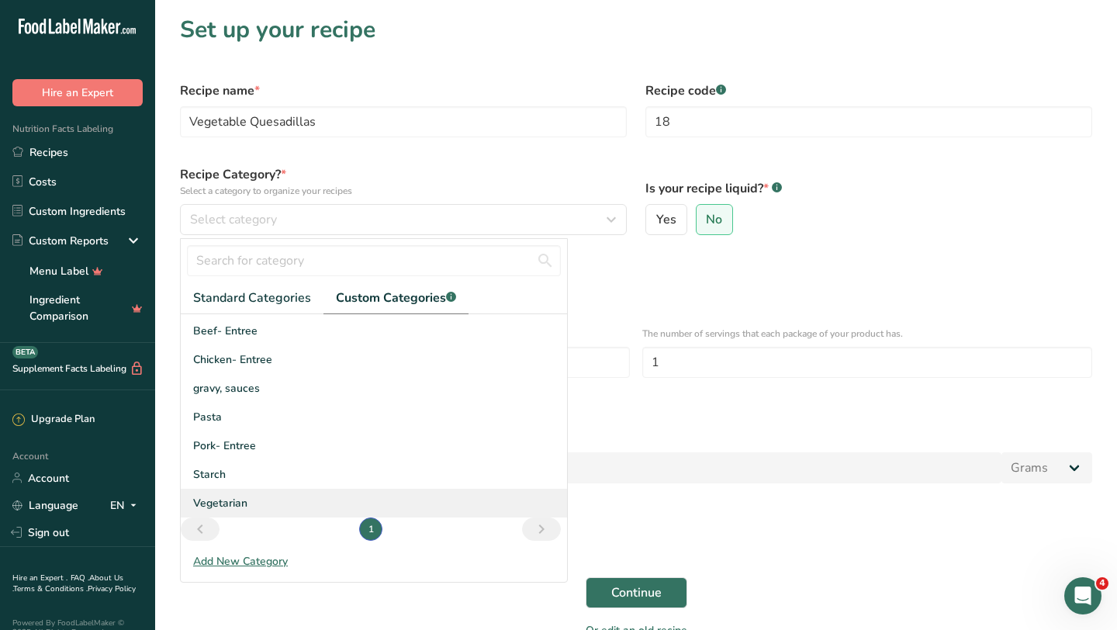
click at [240, 497] on span "Vegetarian" at bounding box center [220, 503] width 54 height 16
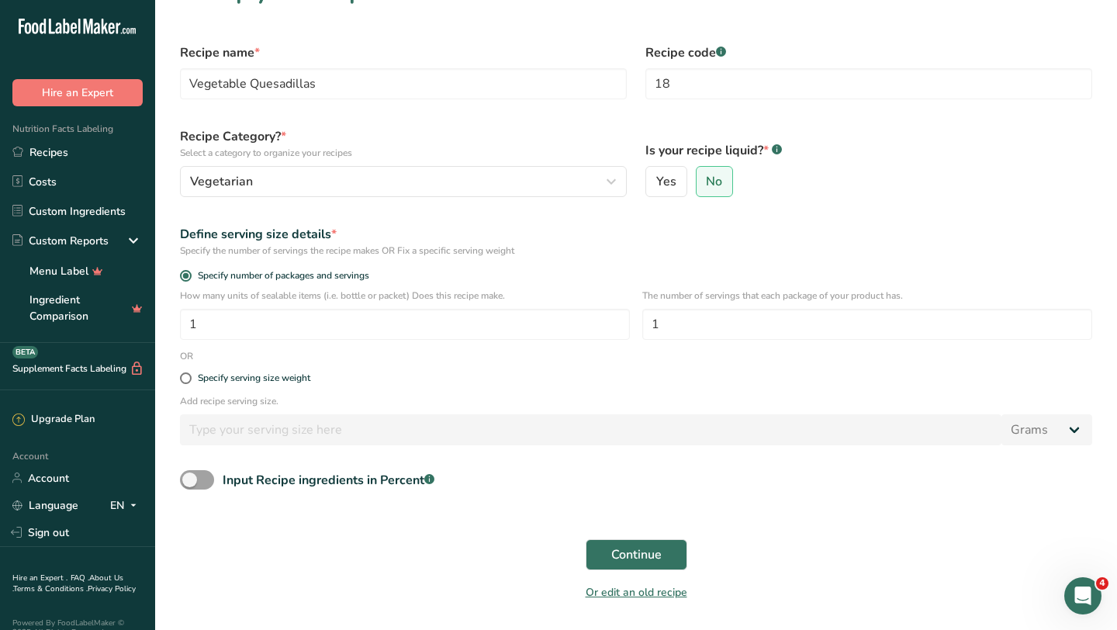
scroll to position [43, 0]
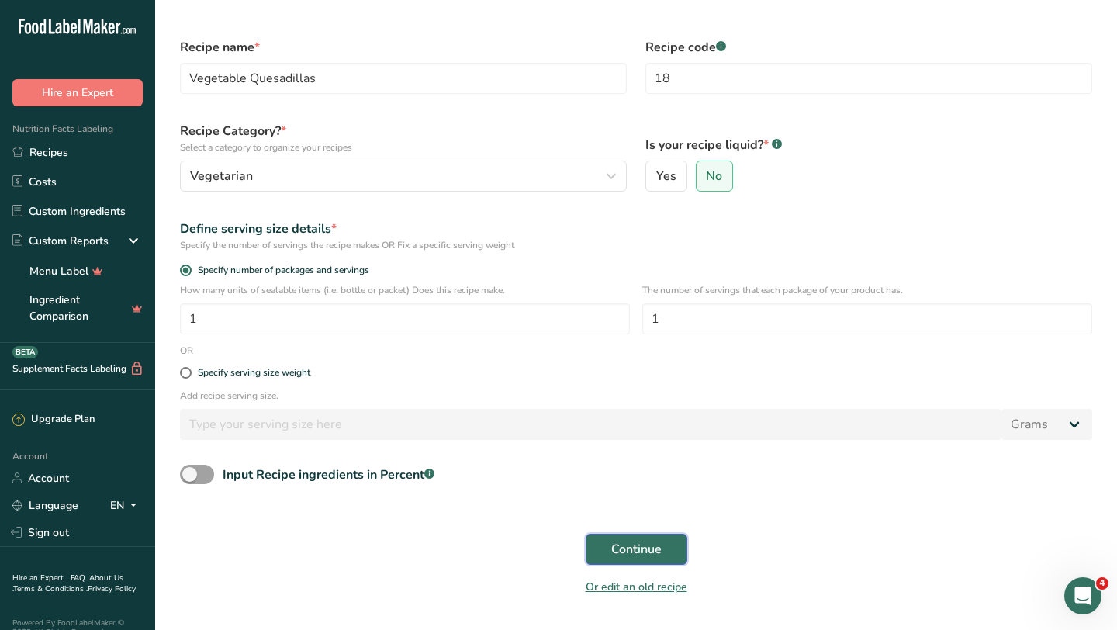
click at [655, 555] on span "Continue" at bounding box center [636, 549] width 50 height 19
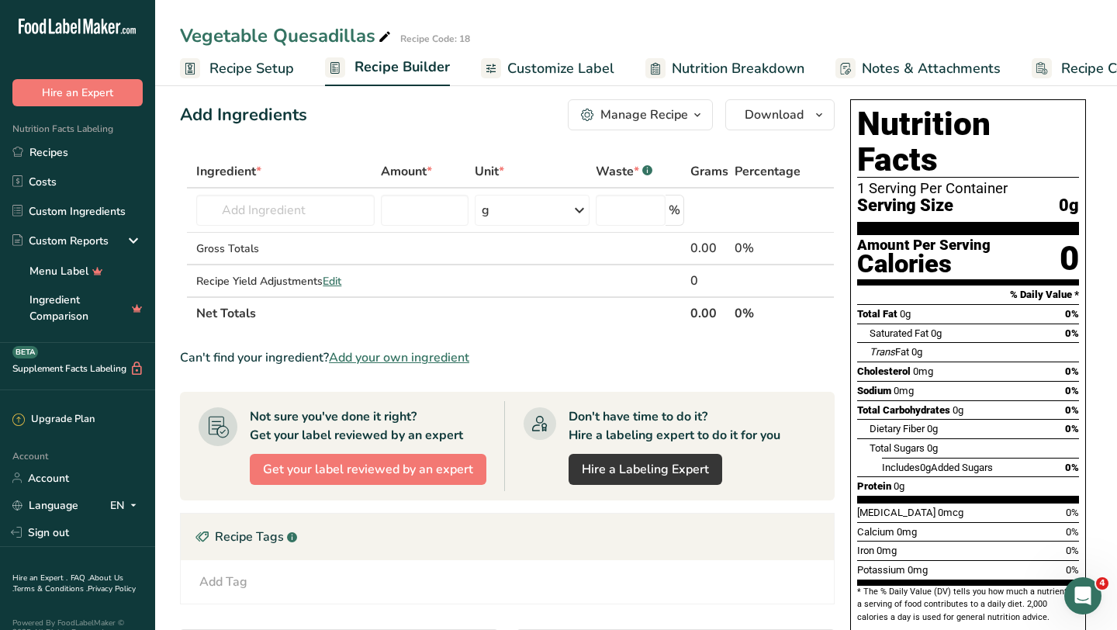
scroll to position [17, 0]
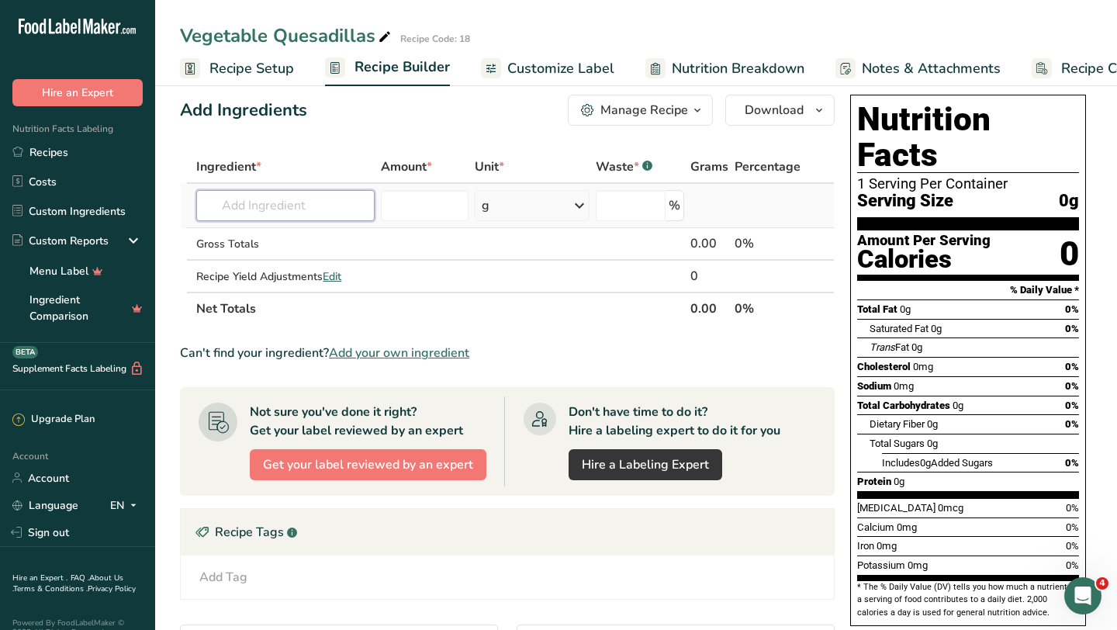
click at [341, 207] on input "text" at bounding box center [285, 205] width 178 height 31
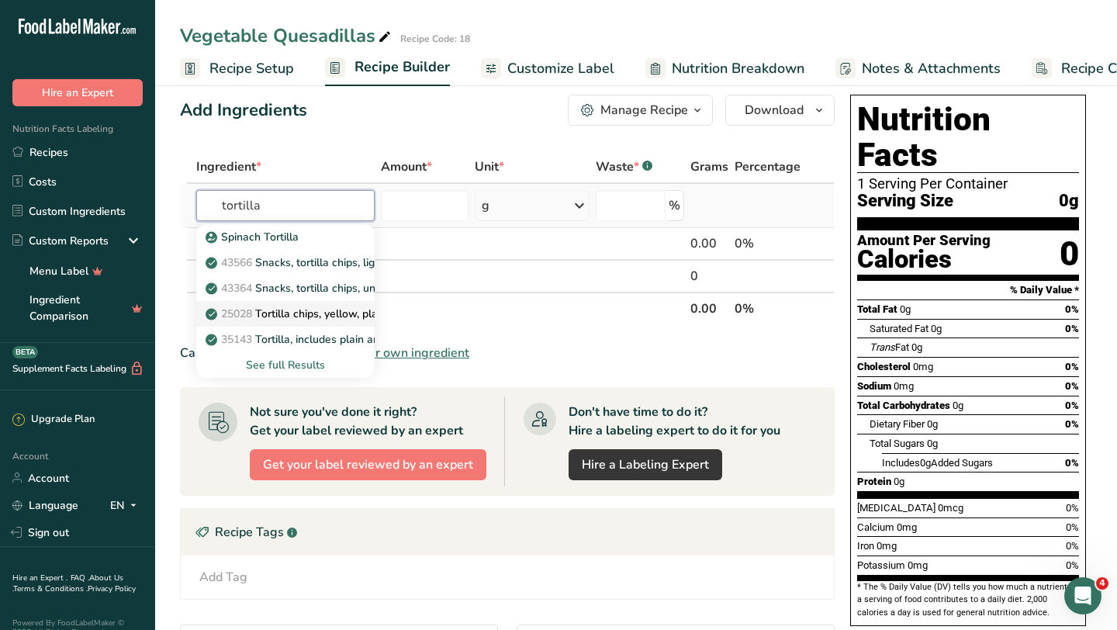
scroll to position [26, 0]
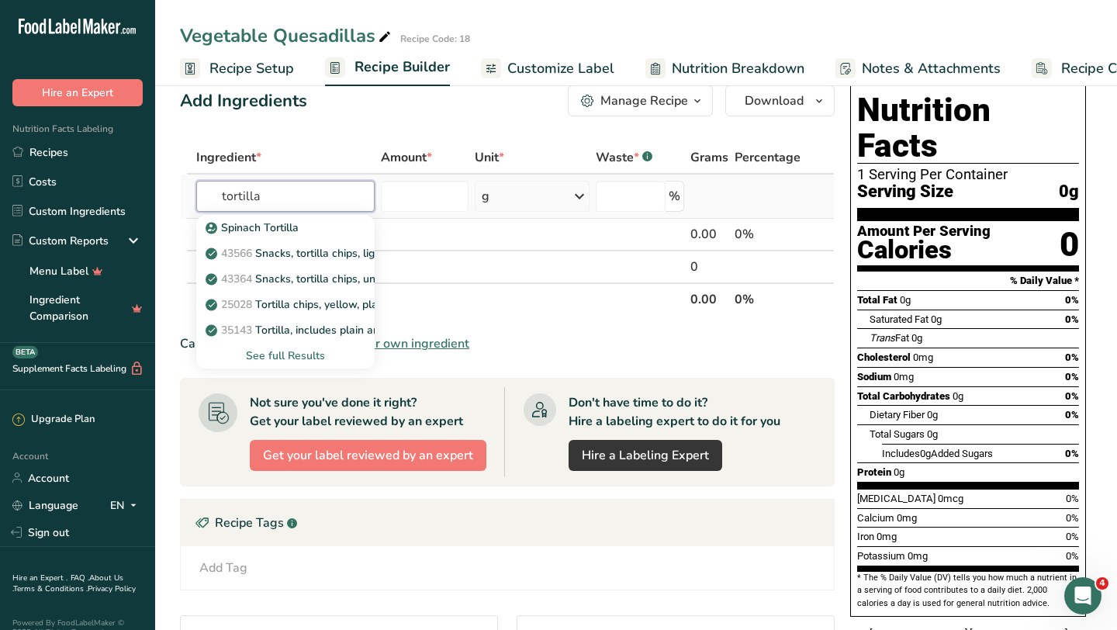
type input "tortilla"
click at [288, 352] on div "See full Results" at bounding box center [286, 356] width 154 height 16
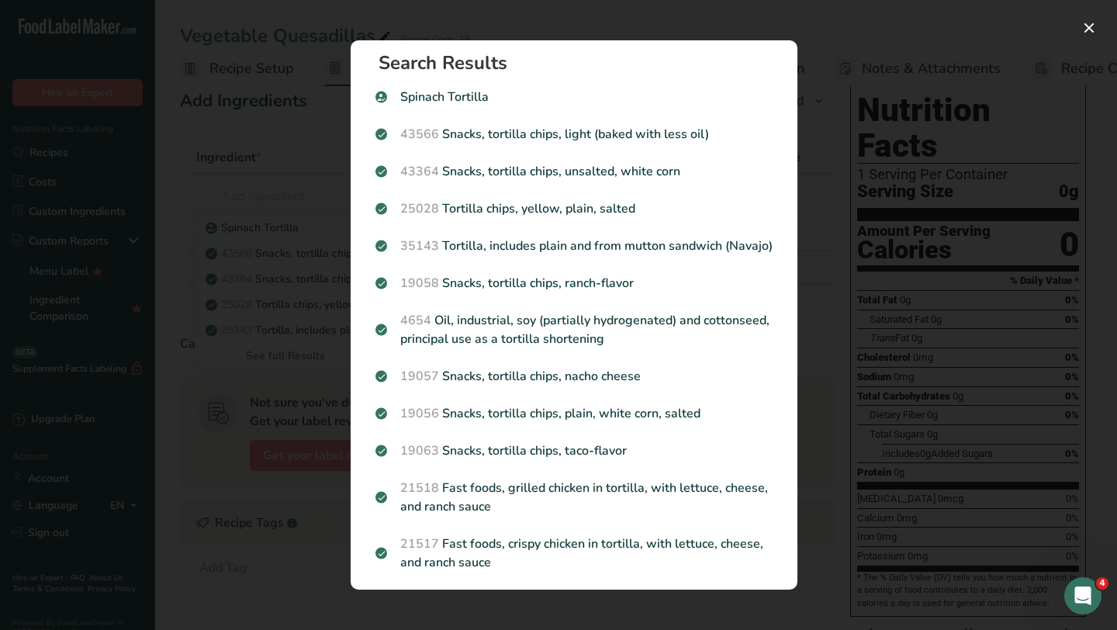
scroll to position [0, 0]
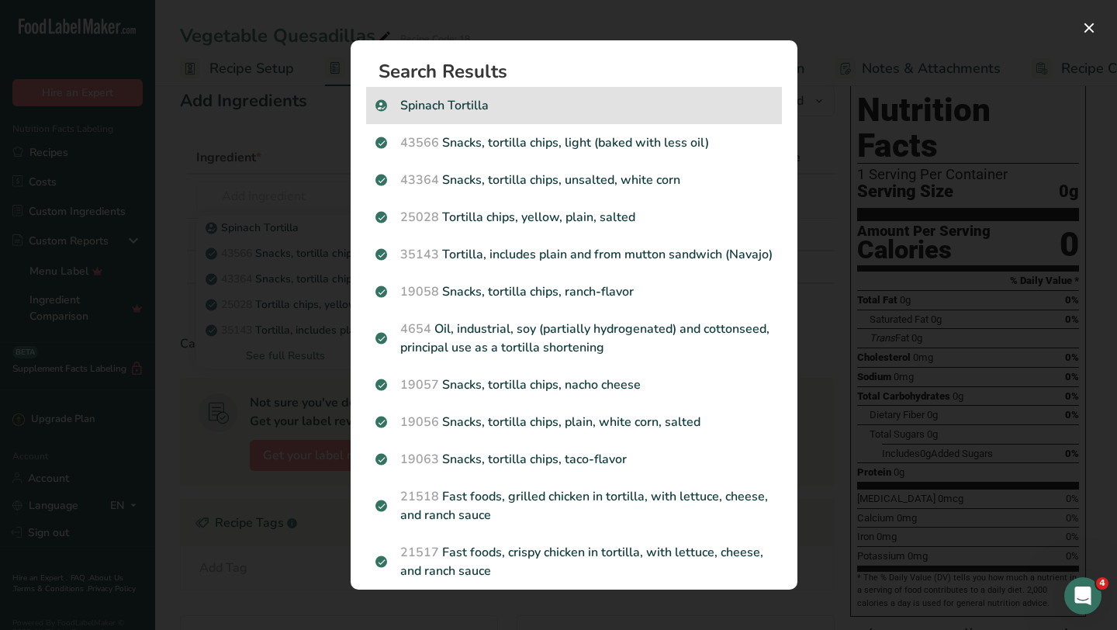
click at [583, 106] on p "Spinach Tortilla" at bounding box center [573, 105] width 397 height 19
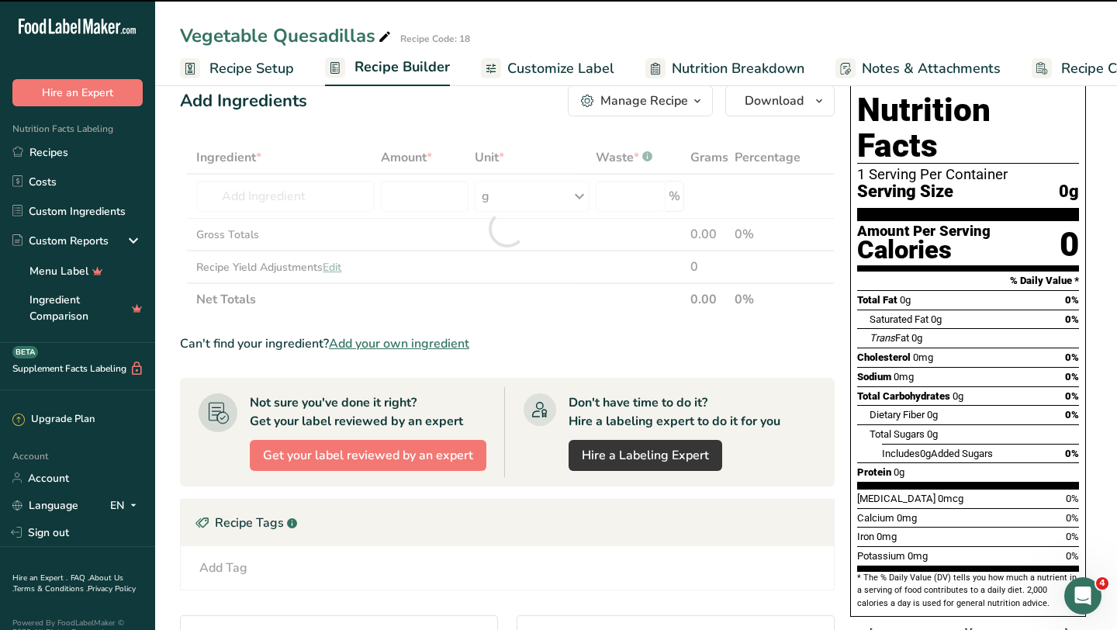
type input "0"
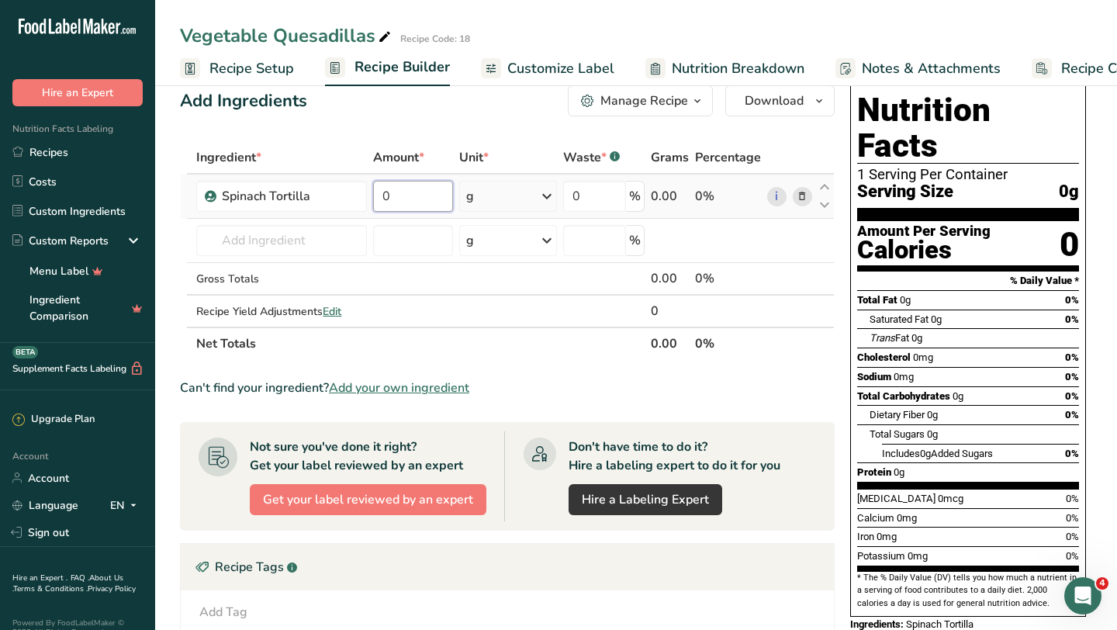
click at [404, 201] on input "0" at bounding box center [413, 196] width 80 height 31
type input "1"
click at [523, 196] on div "Ingredient * Amount * Unit * Waste * .a-a{fill:#347362;}.b-a{fill:#fff;} Grams …" at bounding box center [507, 250] width 655 height 219
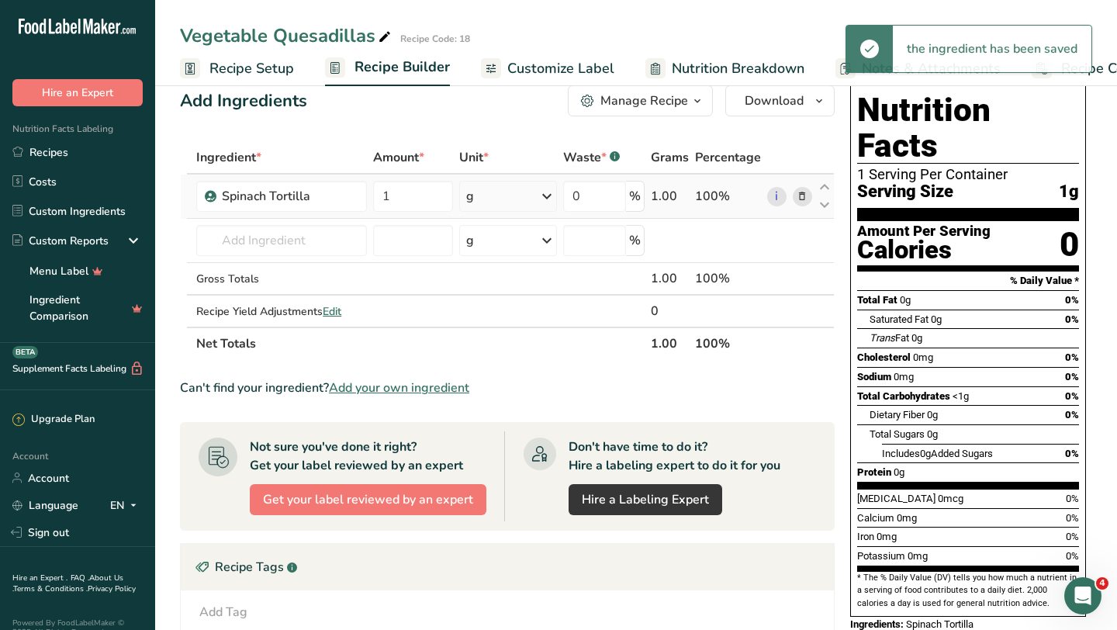
click at [522, 196] on div "g" at bounding box center [508, 196] width 98 height 31
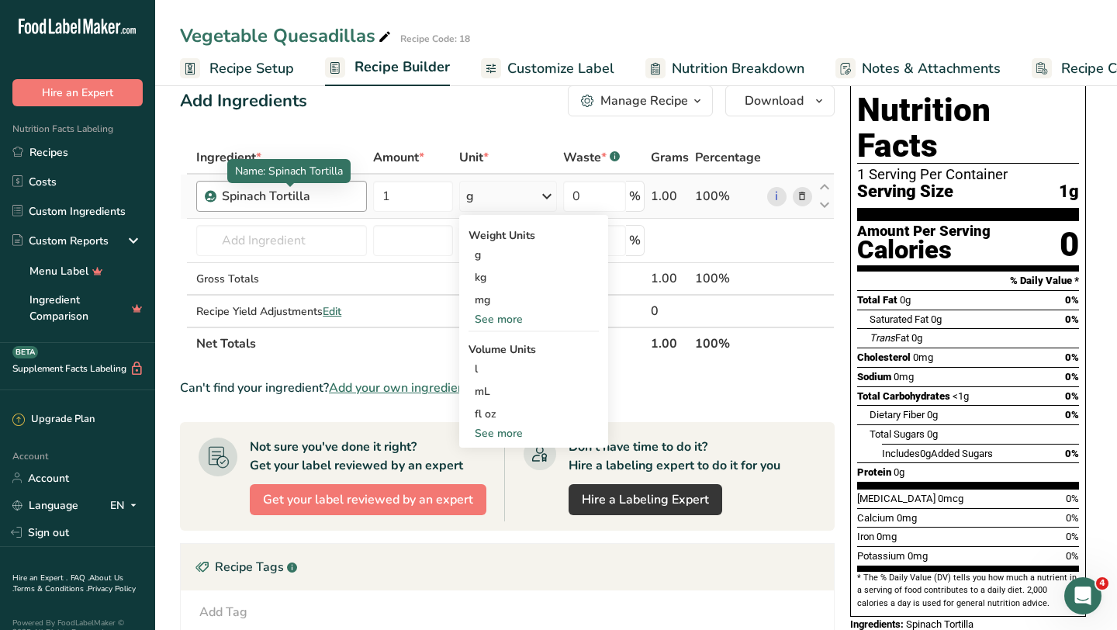
click at [324, 194] on div "Spinach Tortilla" at bounding box center [289, 196] width 135 height 19
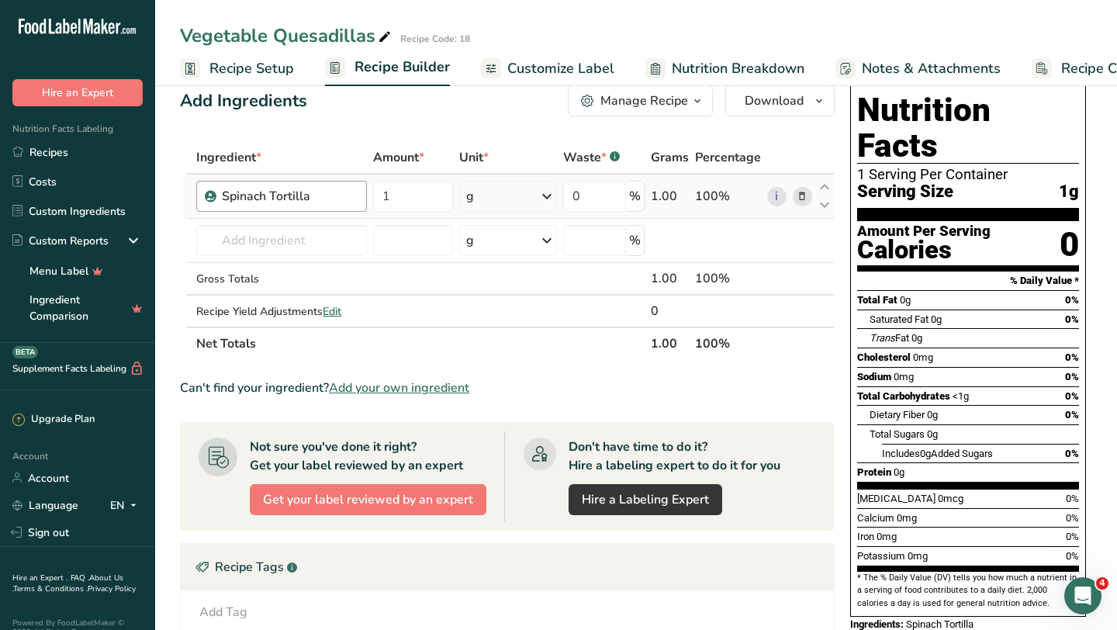
click at [323, 195] on div "Spinach Tortilla" at bounding box center [289, 196] width 135 height 19
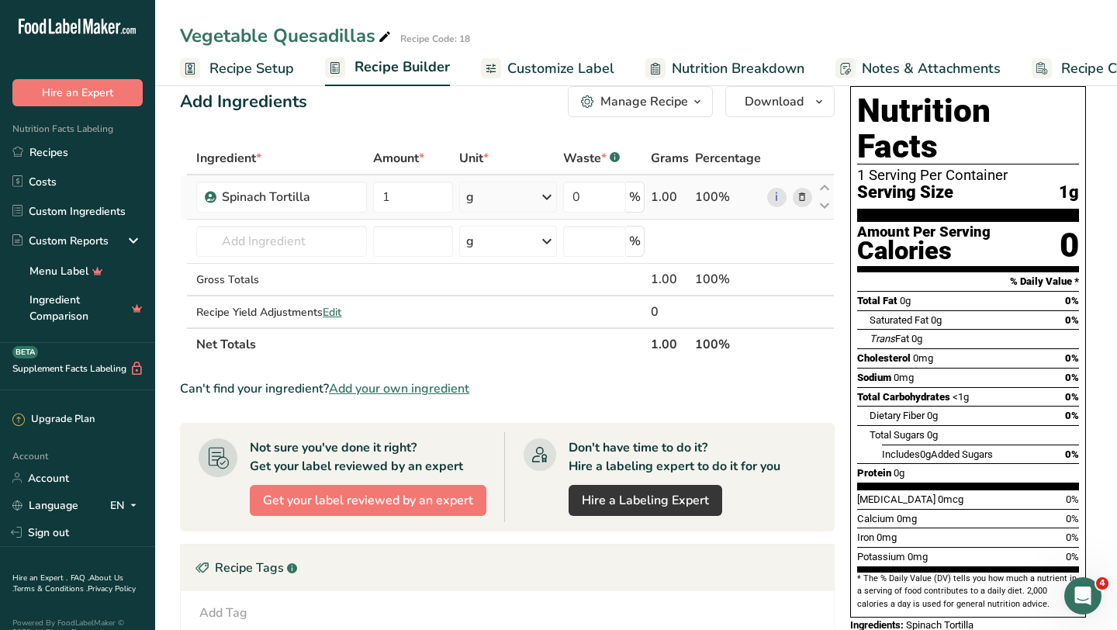
click at [804, 199] on icon at bounding box center [802, 197] width 11 height 16
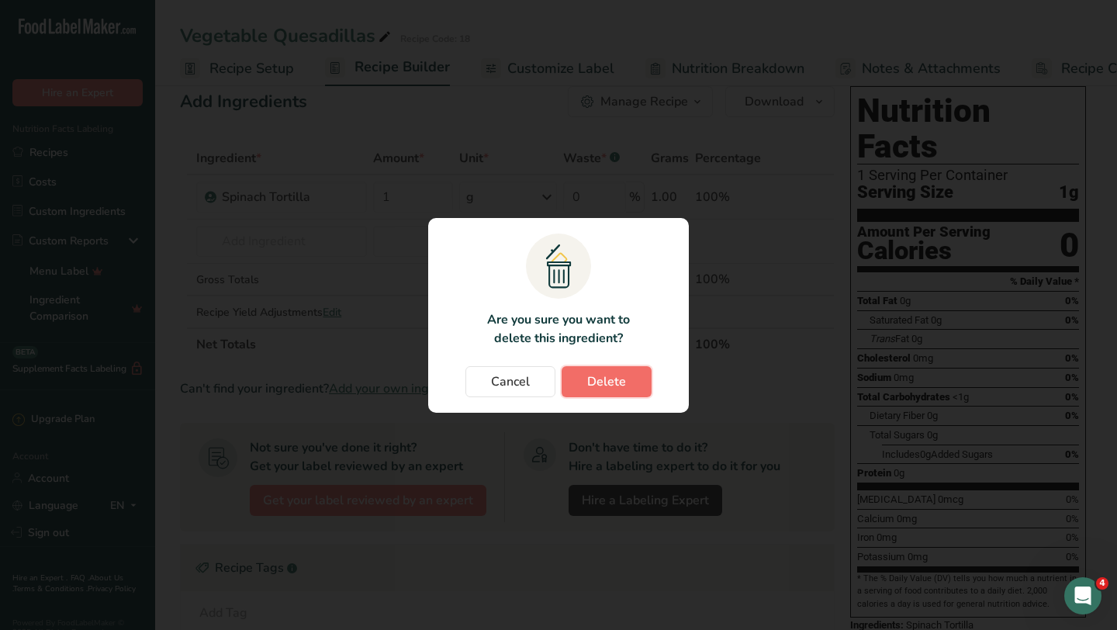
click at [627, 379] on button "Delete" at bounding box center [607, 381] width 90 height 31
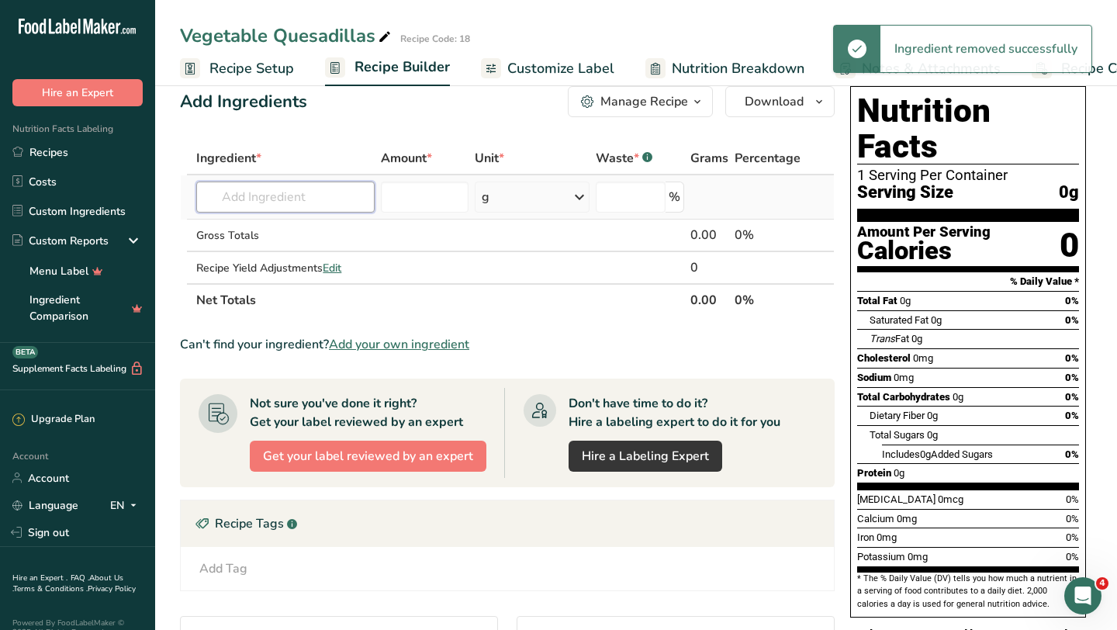
click at [298, 202] on input "text" at bounding box center [285, 197] width 178 height 31
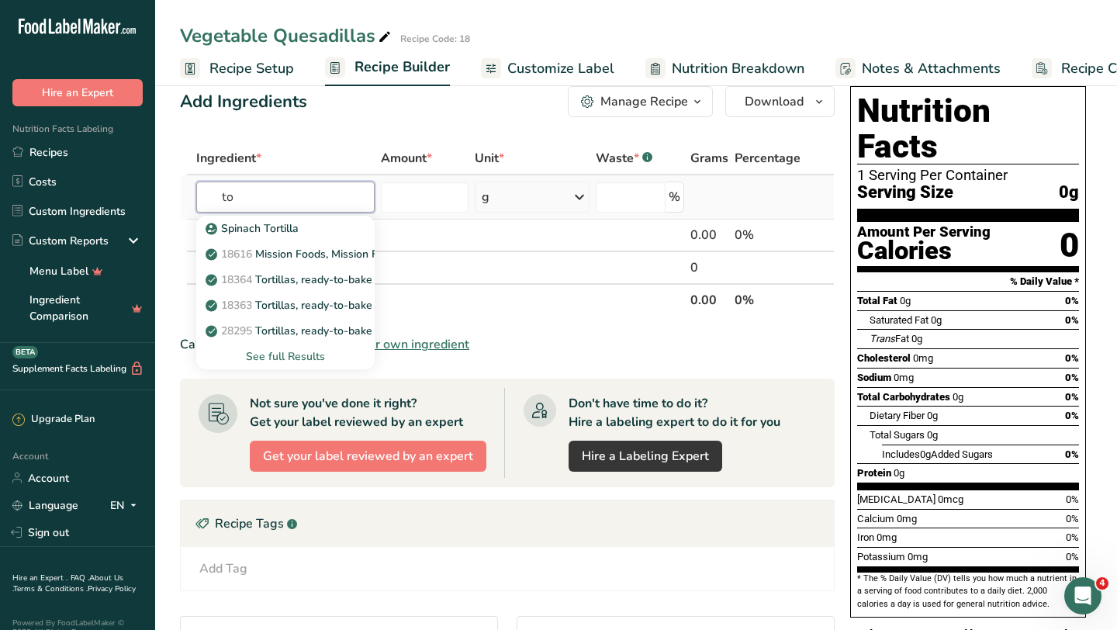
type input "t"
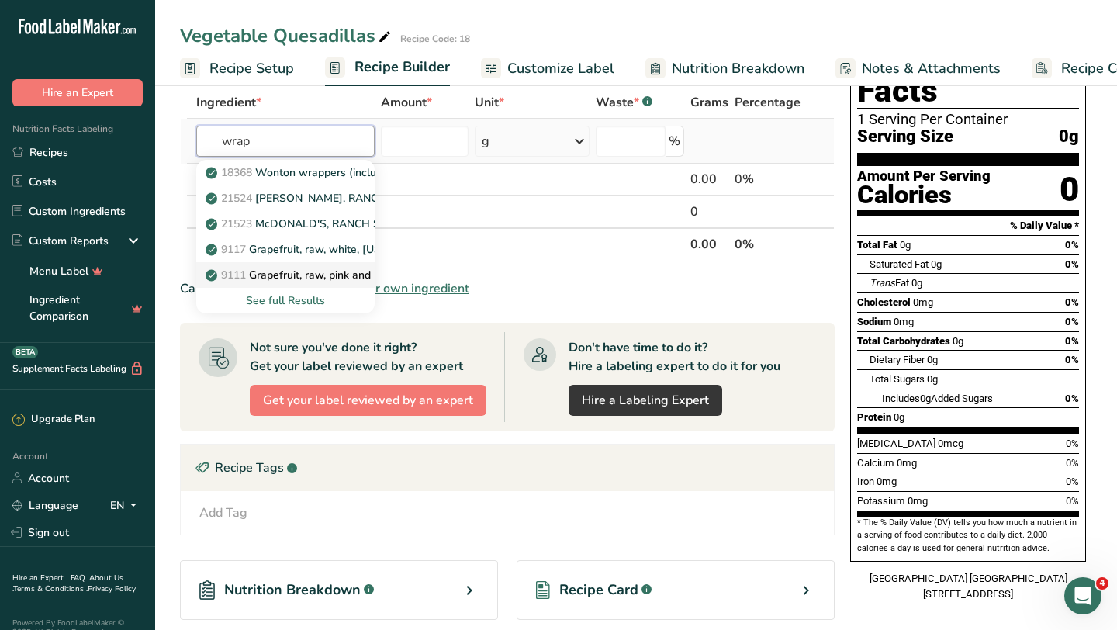
scroll to position [85, 0]
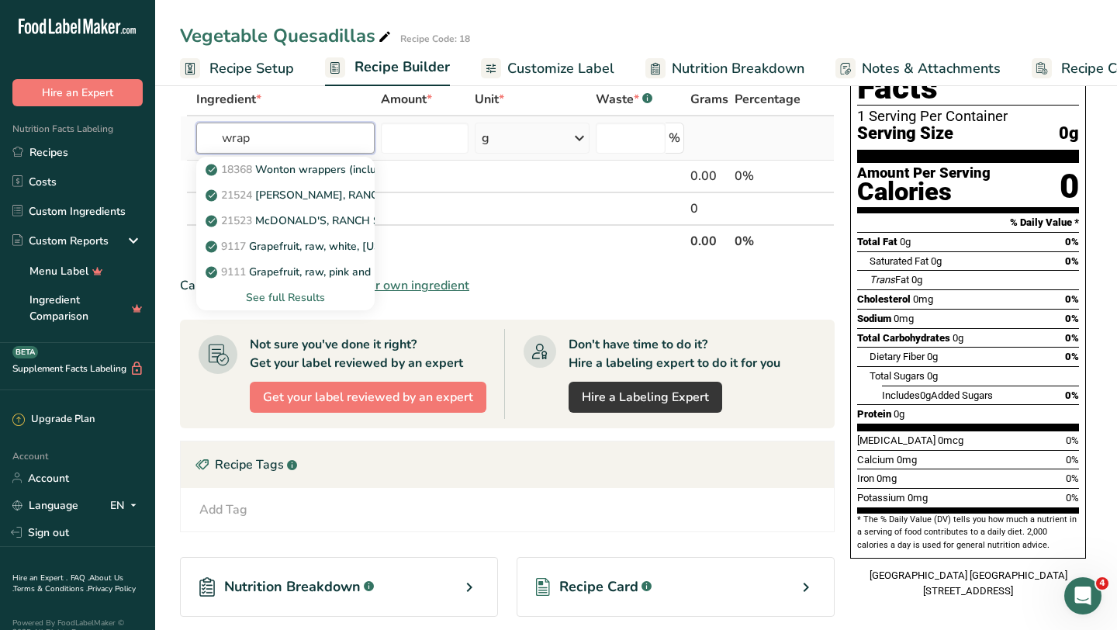
type input "wrap"
click at [300, 296] on div "See full Results" at bounding box center [286, 297] width 154 height 16
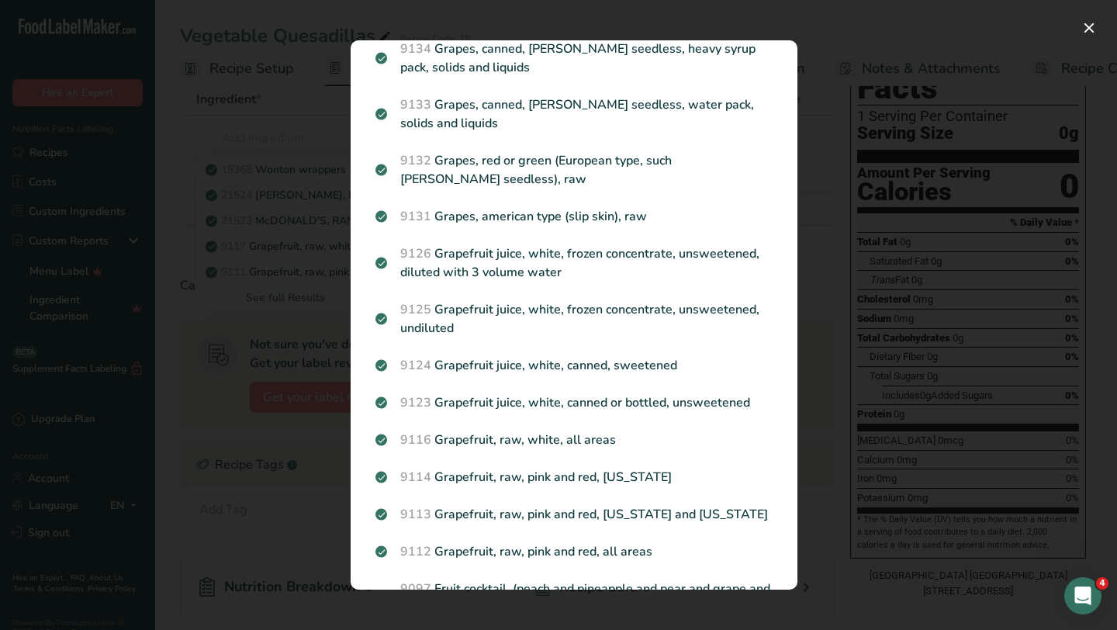
scroll to position [0, 0]
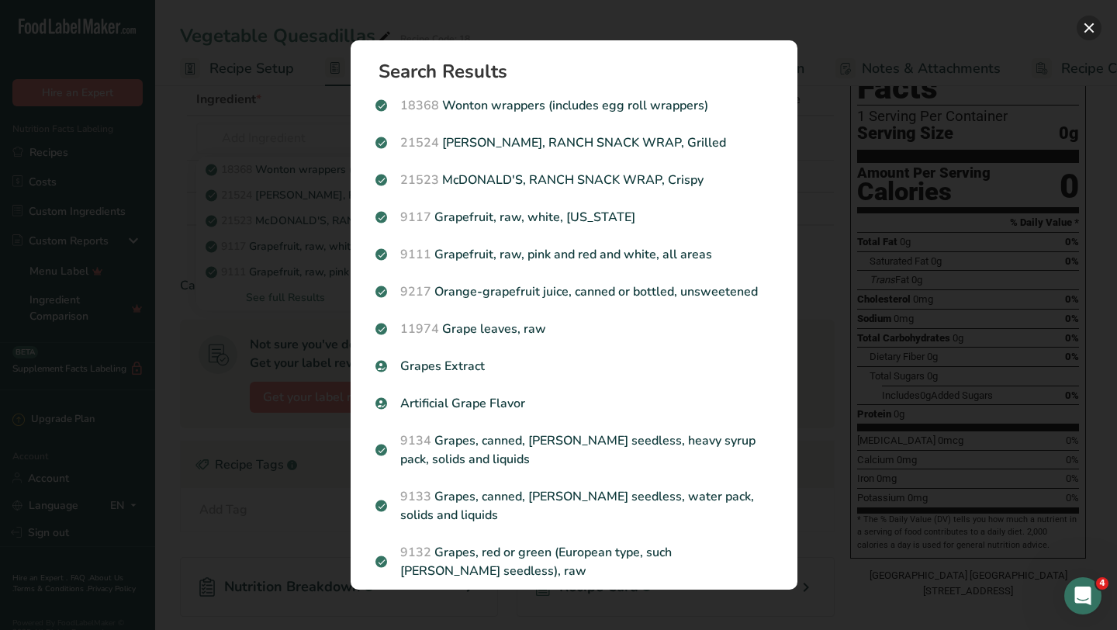
click at [1084, 29] on button "Search results modal" at bounding box center [1089, 28] width 25 height 25
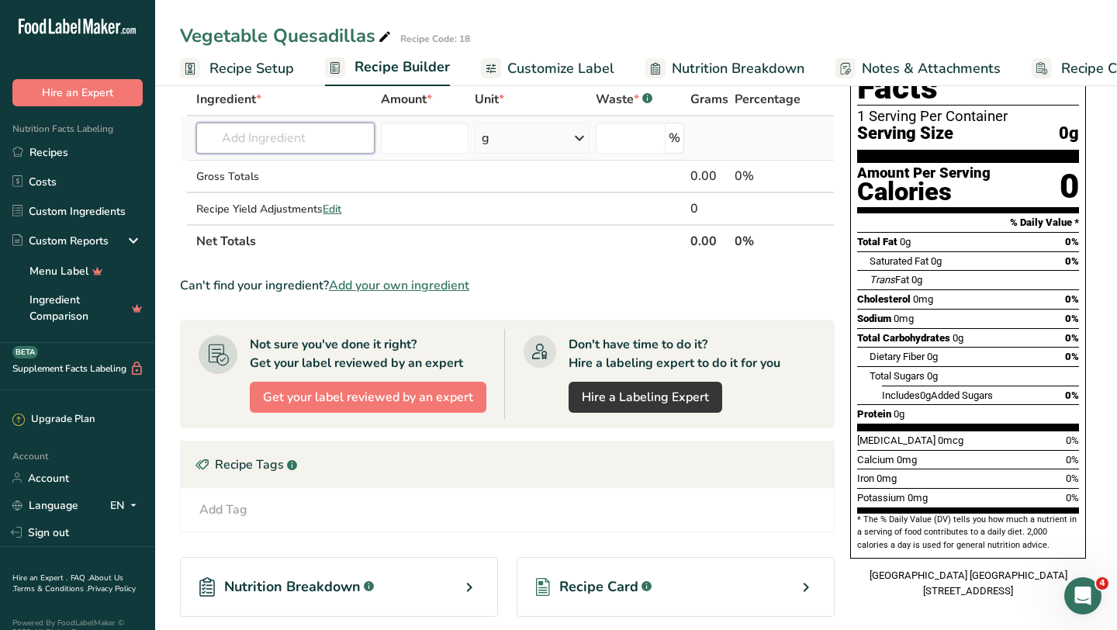
click at [297, 137] on input "text" at bounding box center [285, 138] width 178 height 31
type input "ggi"
click at [296, 192] on div "Add your own ingredient" at bounding box center [286, 195] width 154 height 16
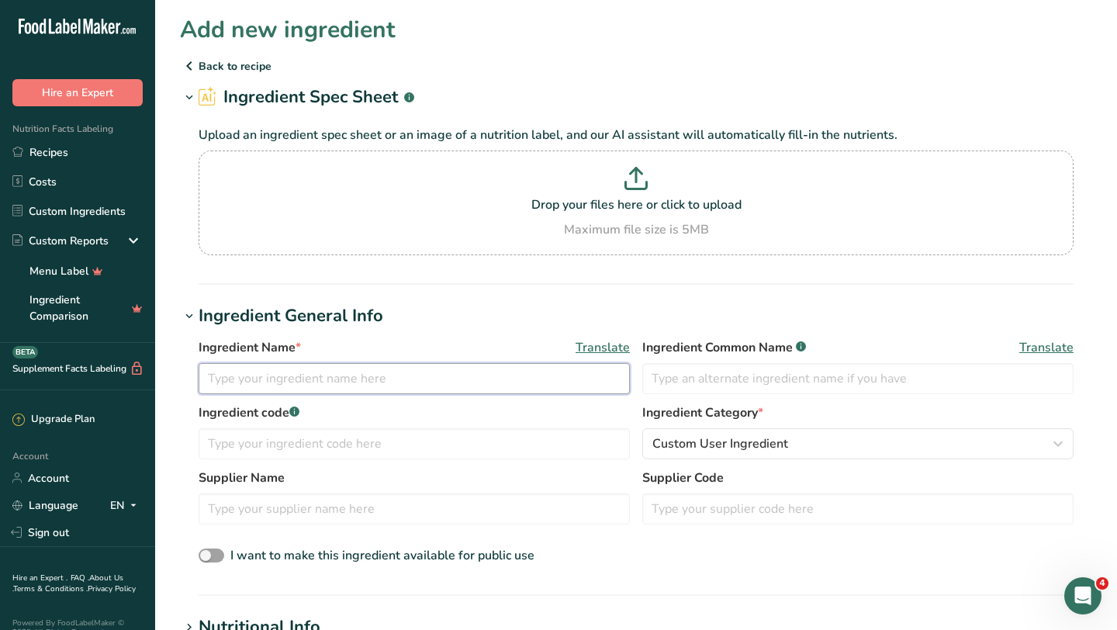
click at [344, 383] on input "text" at bounding box center [414, 378] width 431 height 31
type input "Tortilla Wrap (1)"
click at [682, 373] on input "text" at bounding box center [857, 378] width 431 height 31
type input "g"
type input "tortilla wrap"
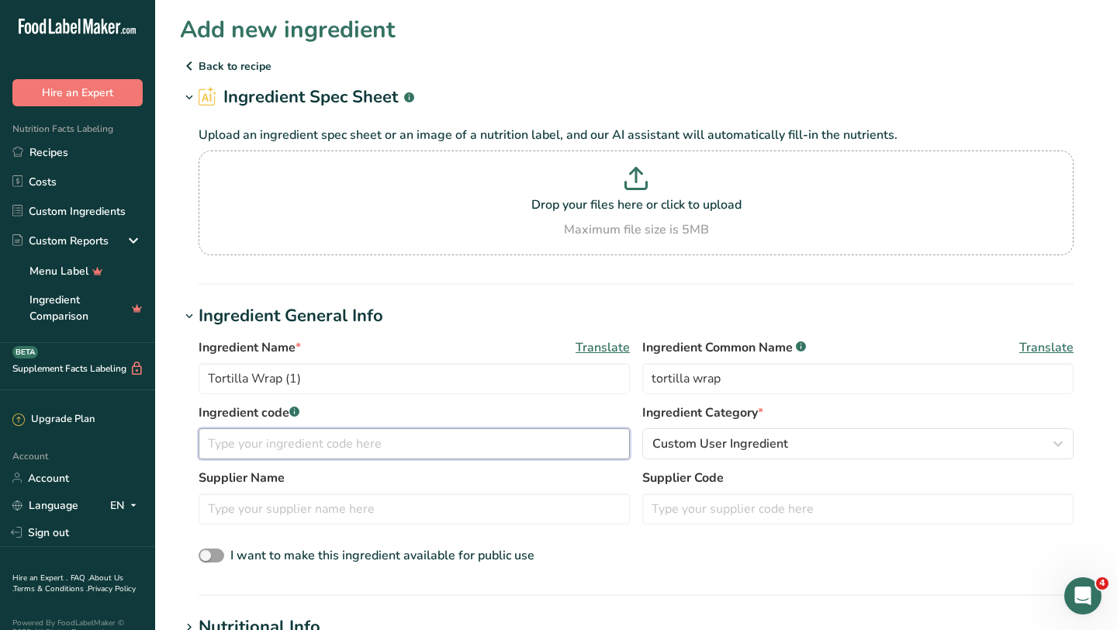
click at [282, 437] on input "text" at bounding box center [414, 443] width 431 height 31
type input "230477"
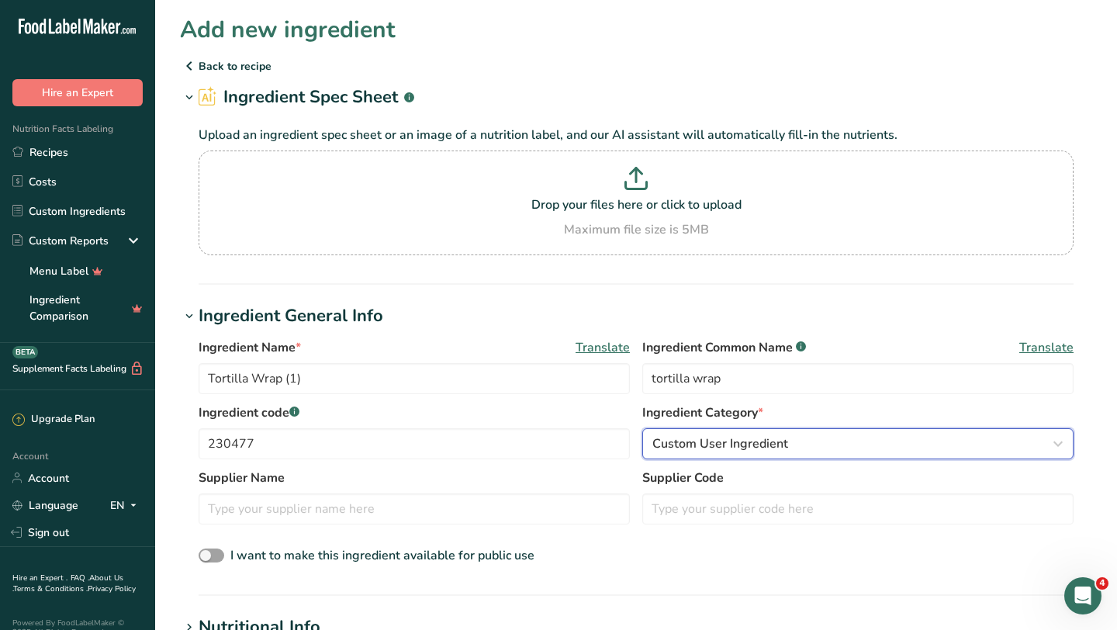
click at [703, 442] on span "Custom User Ingredient" at bounding box center [720, 443] width 136 height 19
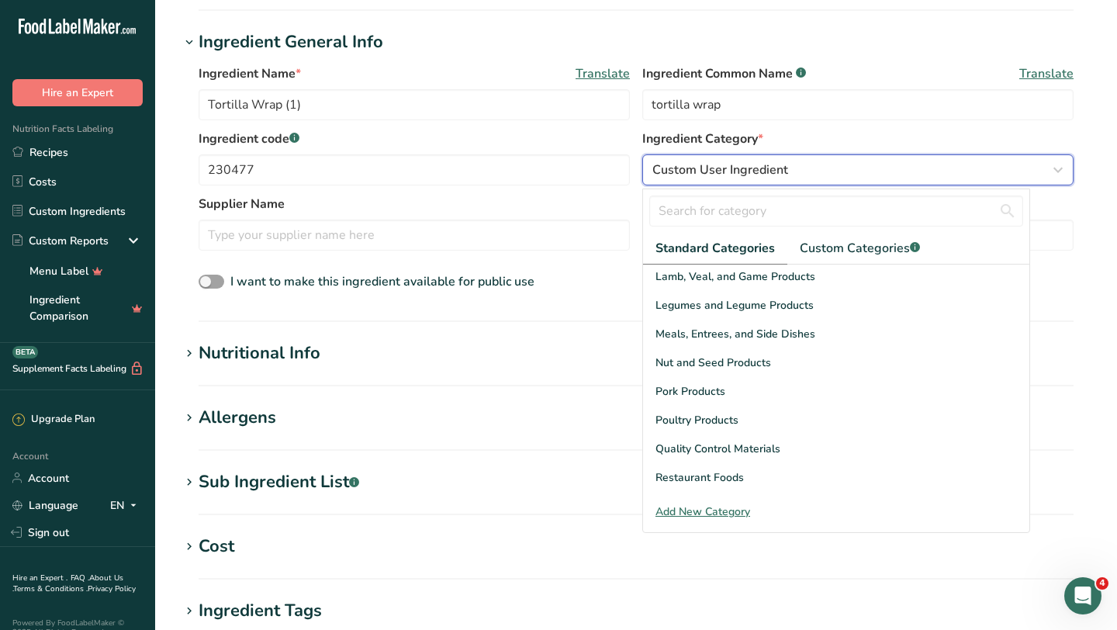
scroll to position [600, 0]
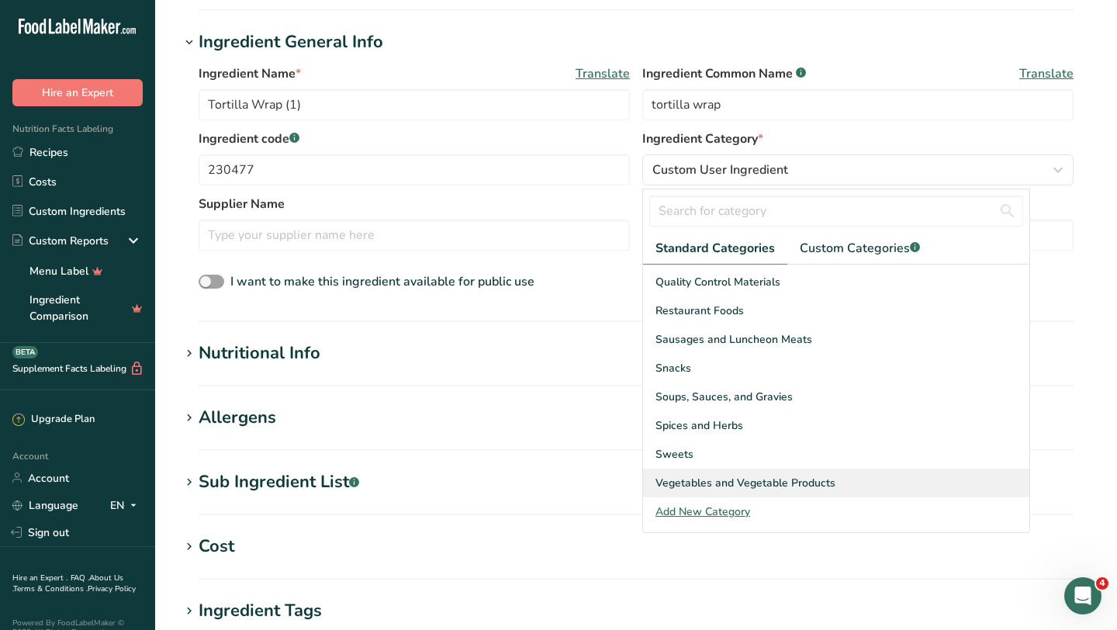
click at [711, 482] on span "Vegetables and Vegetable Products" at bounding box center [745, 483] width 180 height 16
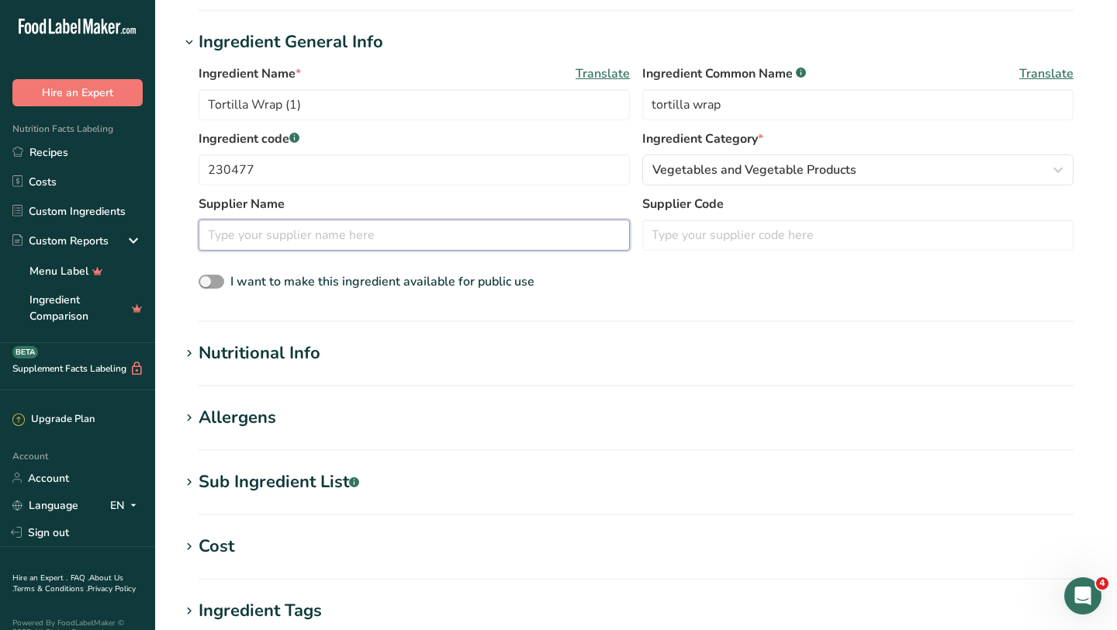
click at [389, 237] on input "text" at bounding box center [414, 235] width 431 height 31
type input "Mission"
click at [254, 351] on div "Nutritional Info" at bounding box center [260, 354] width 122 height 26
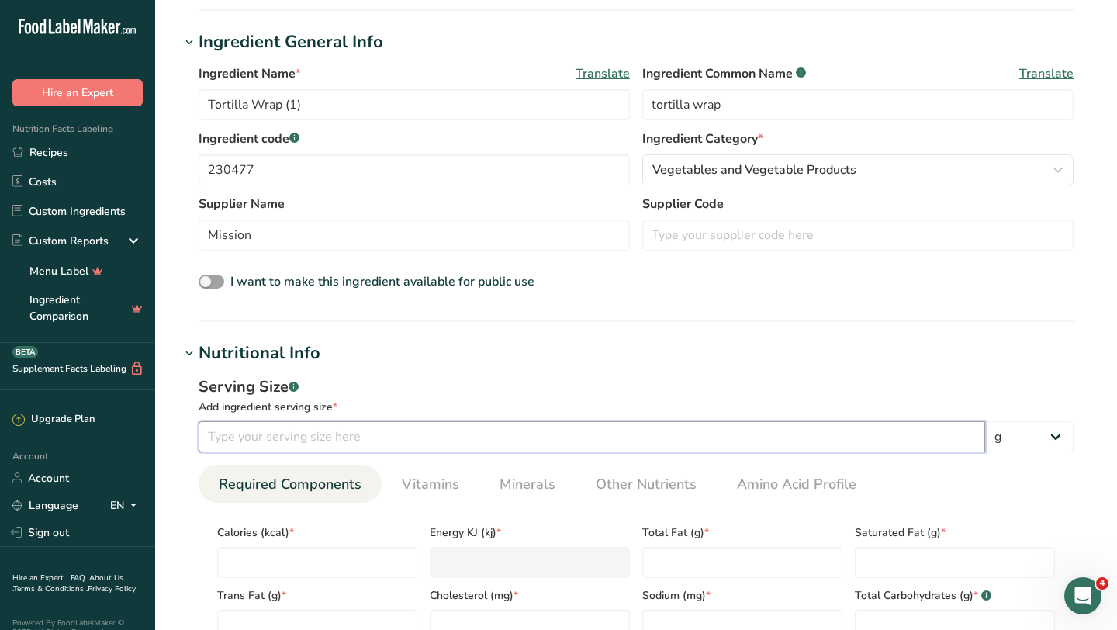
click at [423, 432] on input "number" at bounding box center [592, 436] width 787 height 31
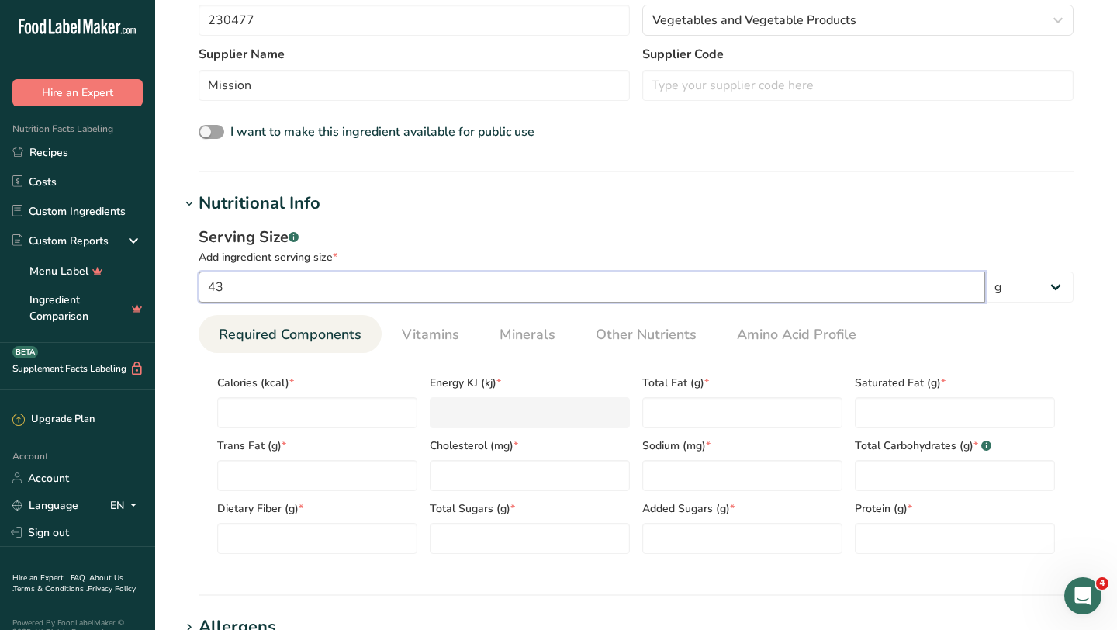
scroll to position [430, 0]
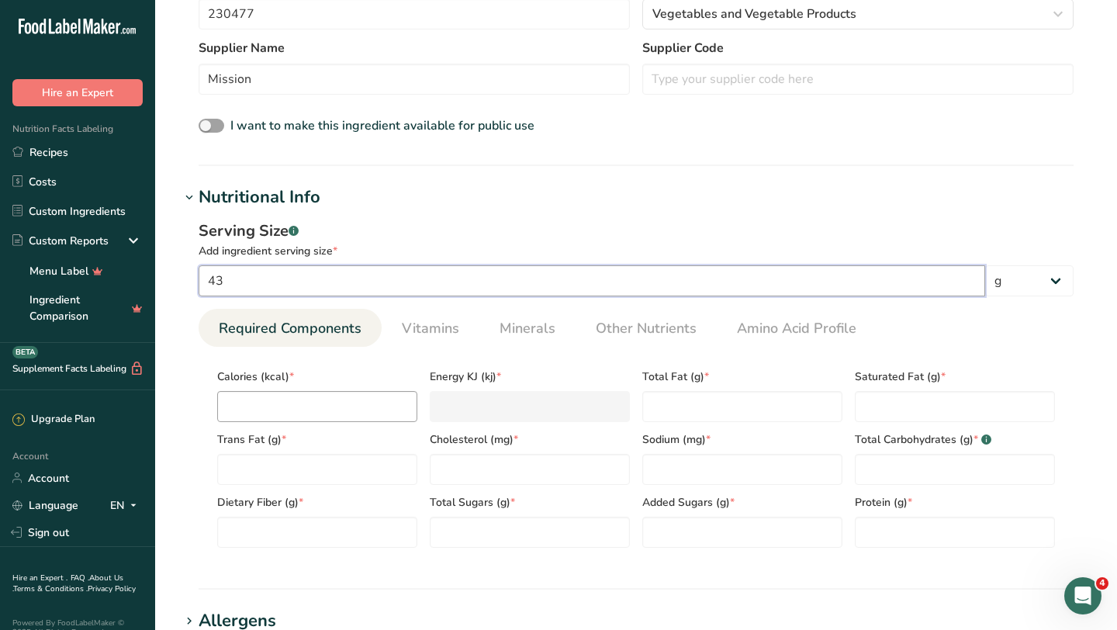
type input "43"
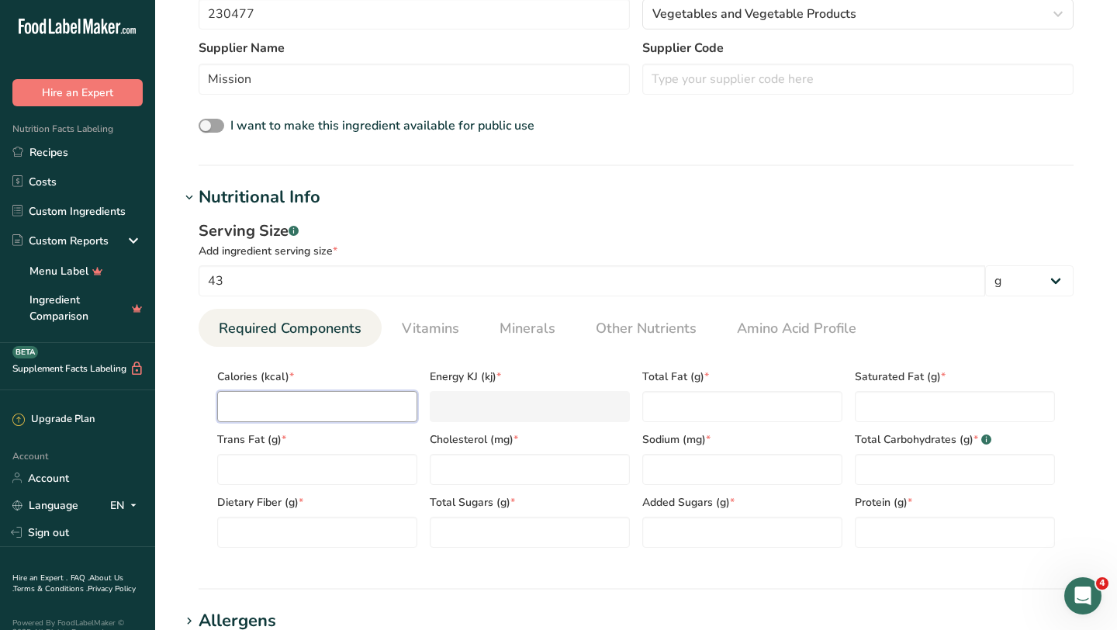
click at [338, 401] on input "number" at bounding box center [317, 406] width 200 height 31
type input "6"
type KJ "25.1"
type input "60"
type KJ "251"
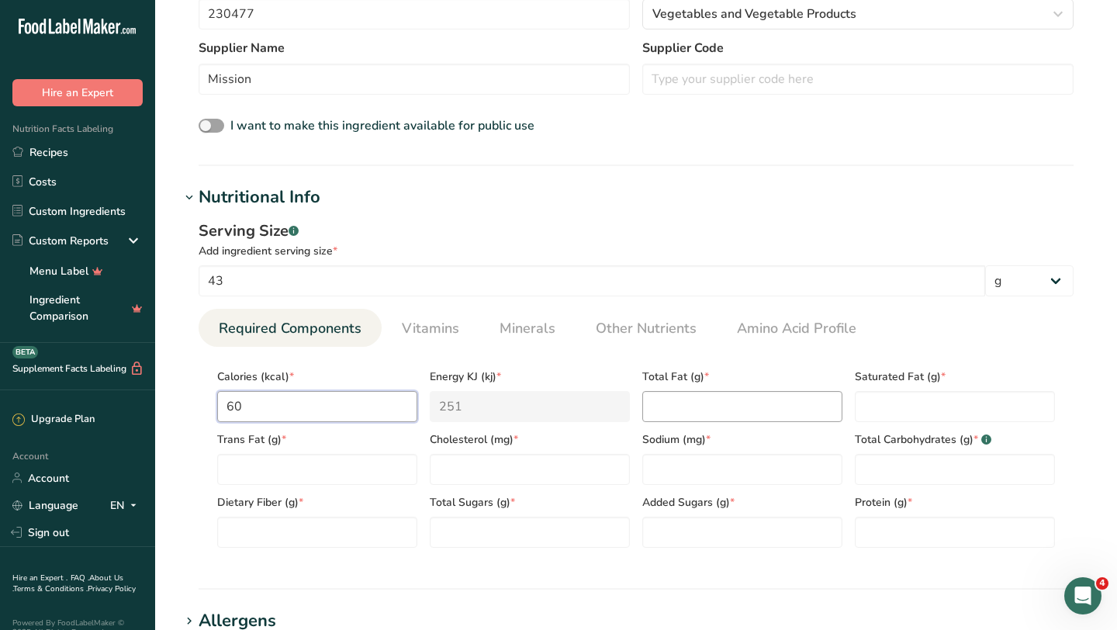
type input "60"
click at [677, 397] on Fat "number" at bounding box center [742, 406] width 200 height 31
type Fat "3.5"
click at [925, 412] on Fat "number" at bounding box center [955, 406] width 200 height 31
type Fat "1.5"
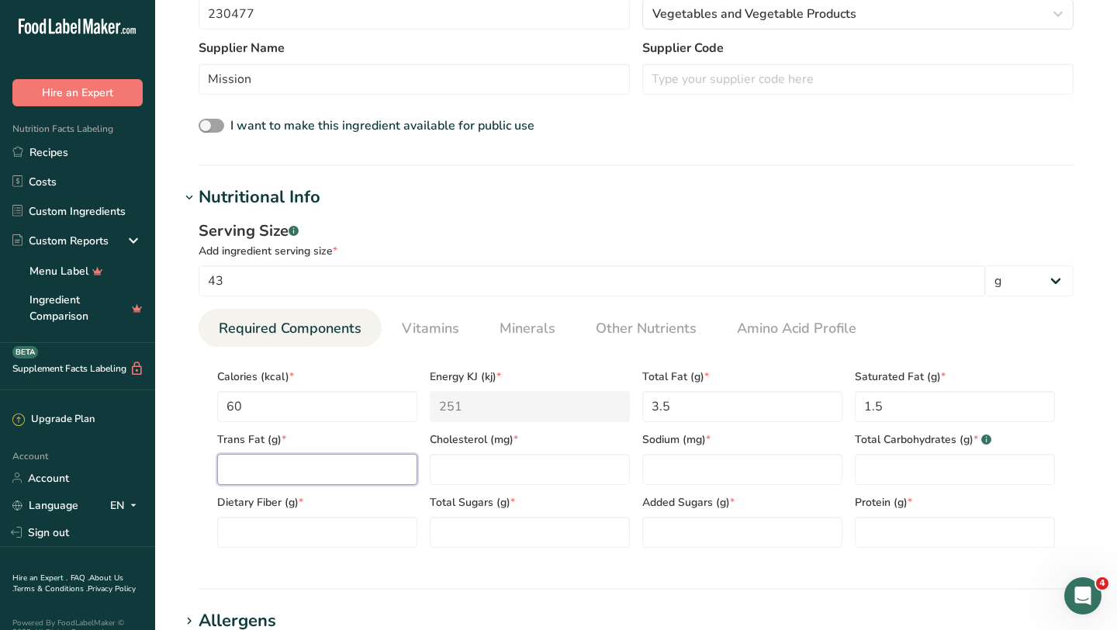
click at [352, 472] on Fat "number" at bounding box center [317, 469] width 200 height 31
type Fat "0"
click at [528, 474] on input "number" at bounding box center [530, 469] width 200 height 31
type input "0"
click at [661, 477] on input "number" at bounding box center [742, 469] width 200 height 31
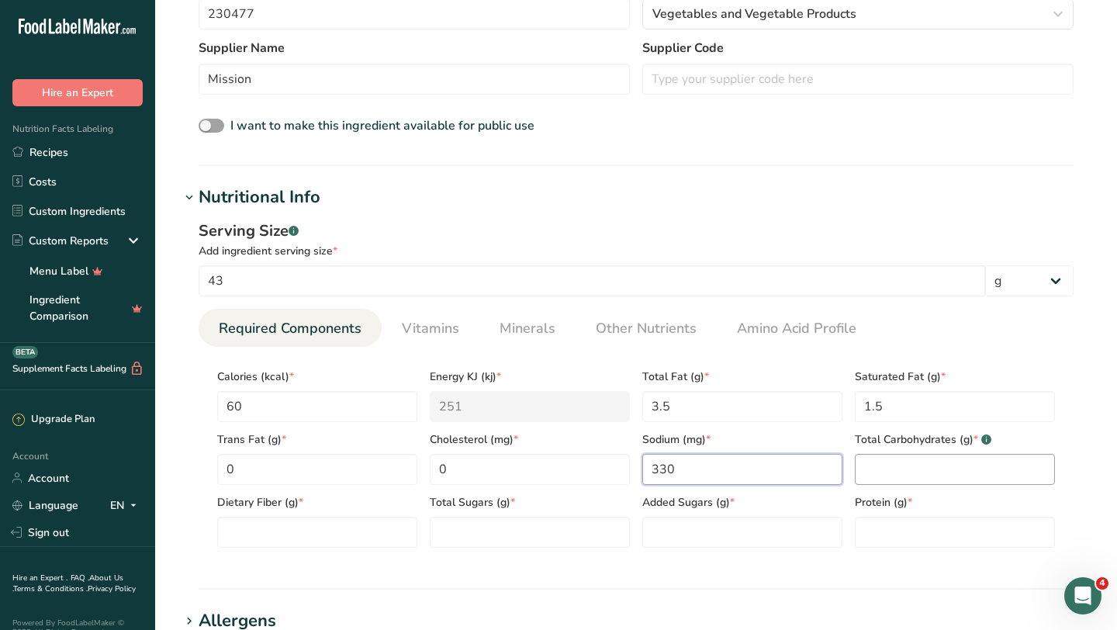
type input "330"
click at [909, 472] on Carbohydrates "number" at bounding box center [955, 469] width 200 height 31
type Carbohydrates "18"
click at [889, 518] on input "number" at bounding box center [955, 532] width 200 height 31
type input "6"
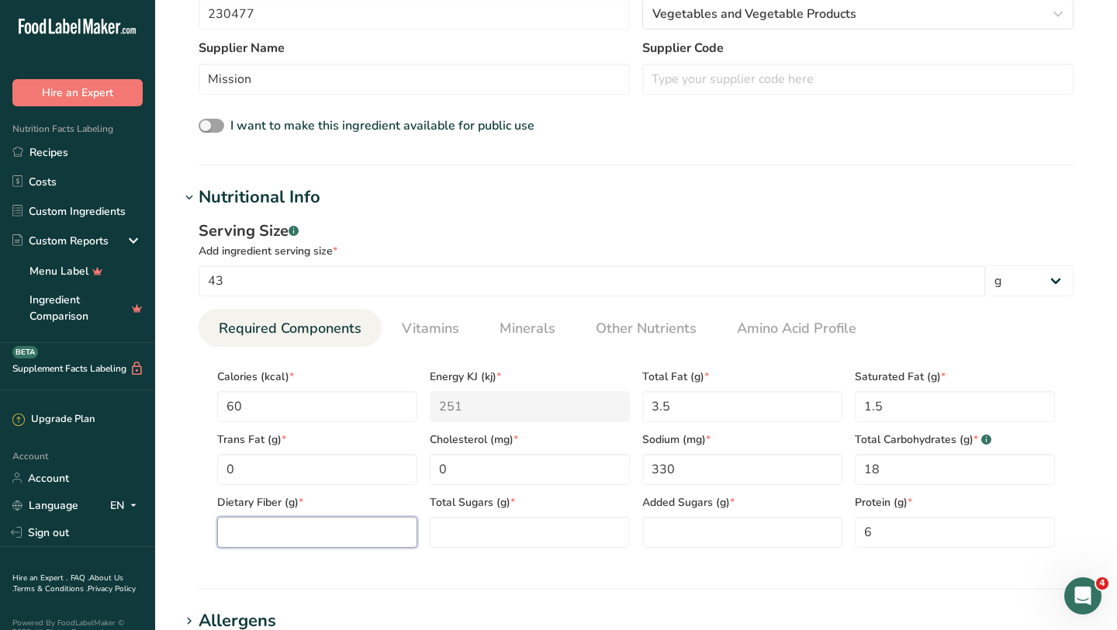
click at [327, 534] on Fiber "number" at bounding box center [317, 532] width 200 height 31
type Fiber "15"
click at [485, 538] on Sugars "number" at bounding box center [530, 532] width 200 height 31
type Sugars "0"
click at [730, 531] on Sugars "number" at bounding box center [742, 532] width 200 height 31
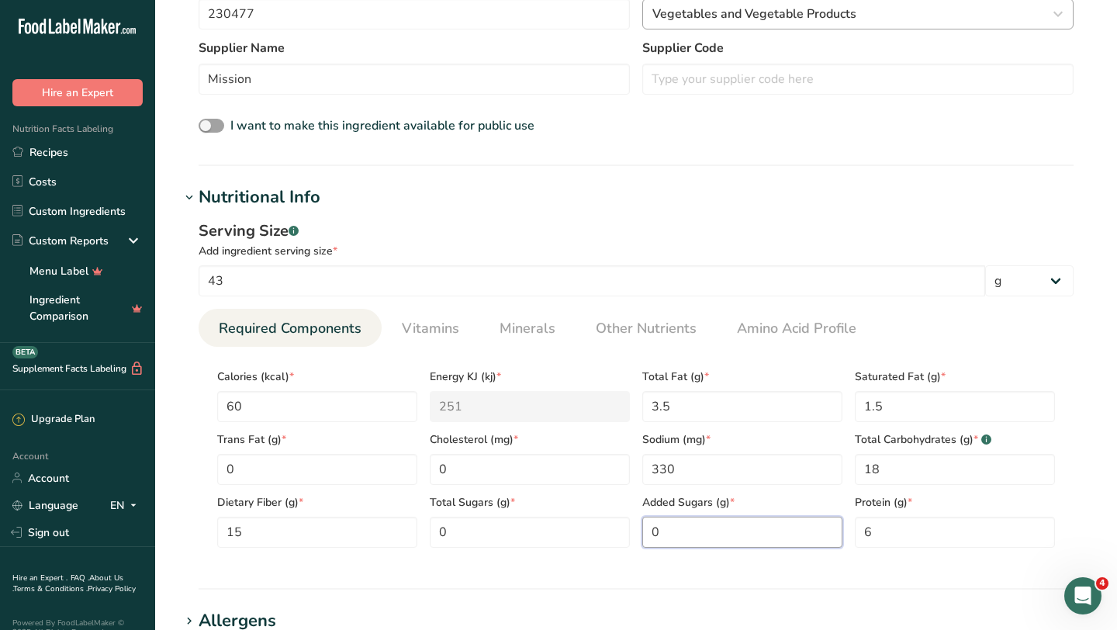
type Sugars "0"
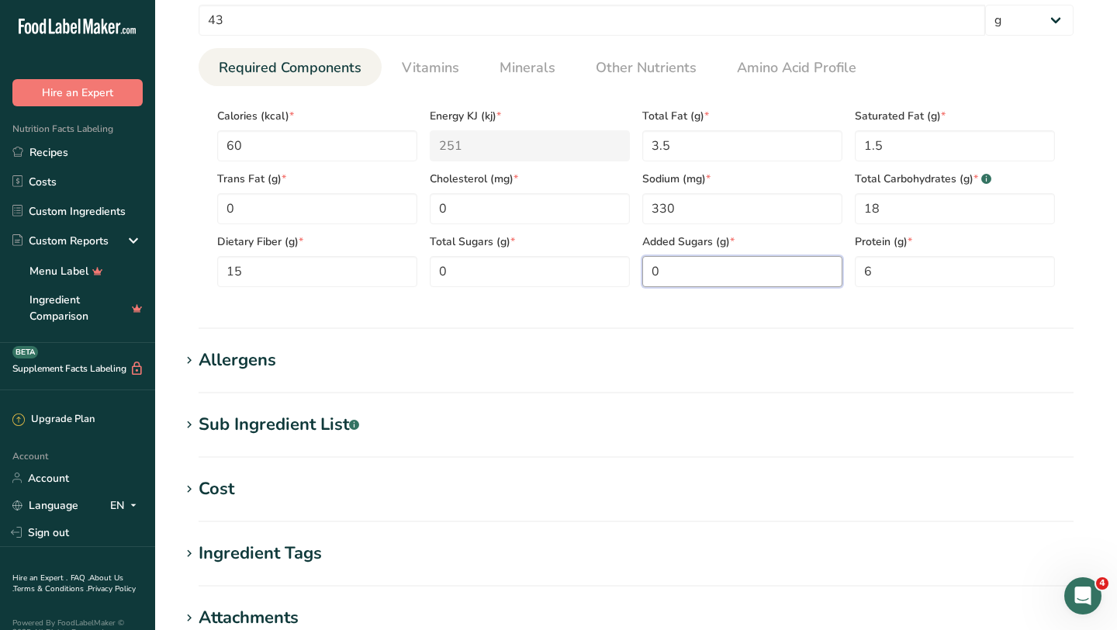
scroll to position [697, 0]
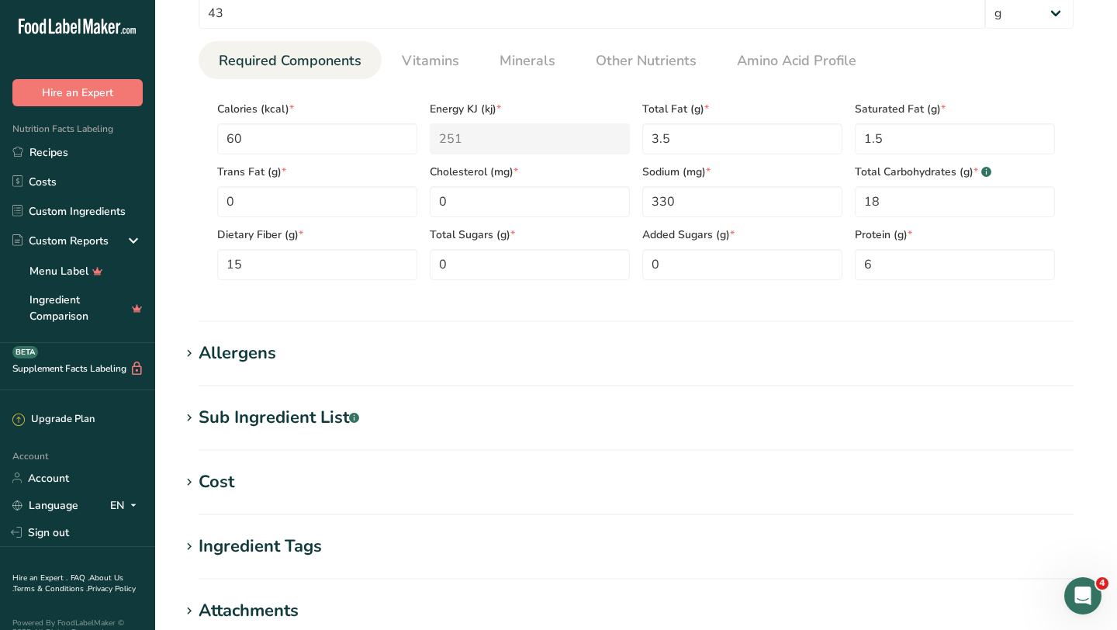
click at [192, 362] on icon at bounding box center [189, 354] width 14 height 22
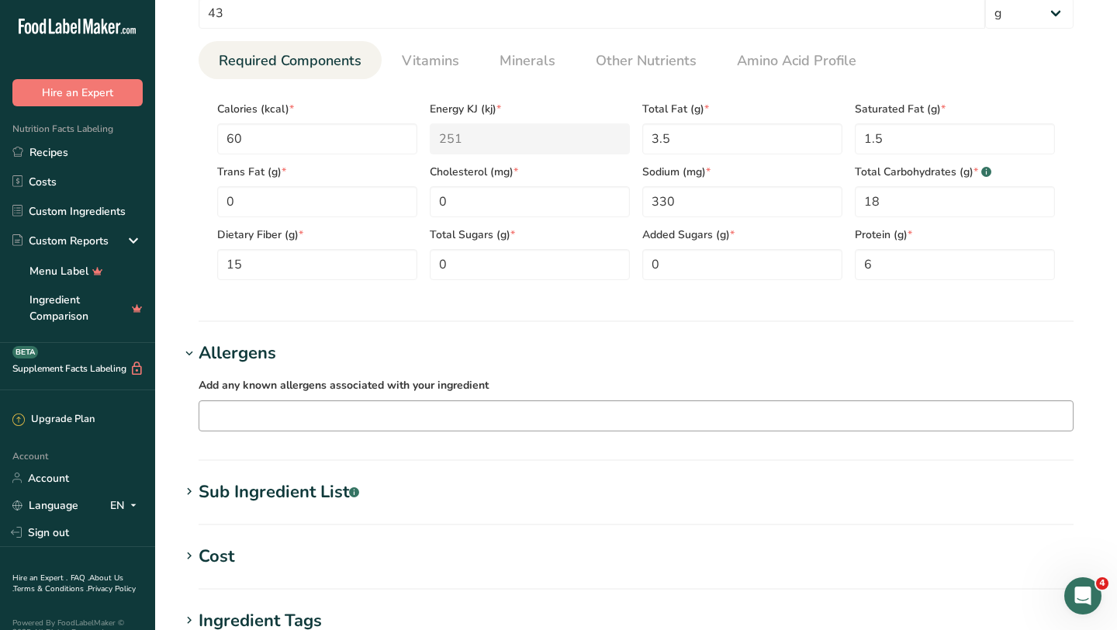
click at [220, 420] on input "text" at bounding box center [635, 415] width 873 height 24
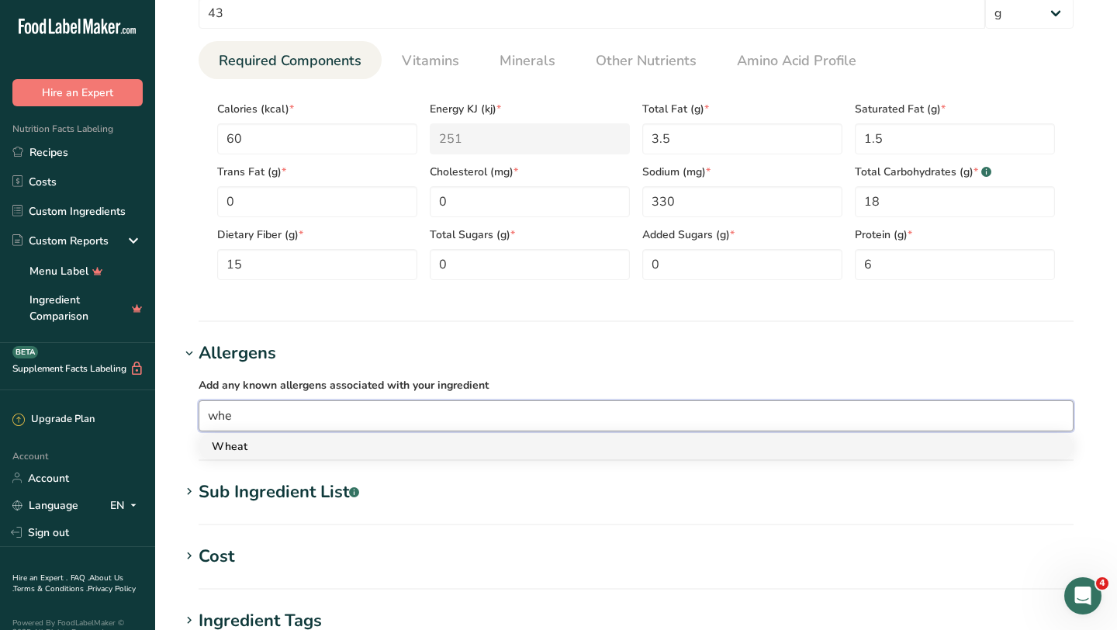
type input "whe"
click at [347, 451] on div "Wheat" at bounding box center [624, 446] width 824 height 16
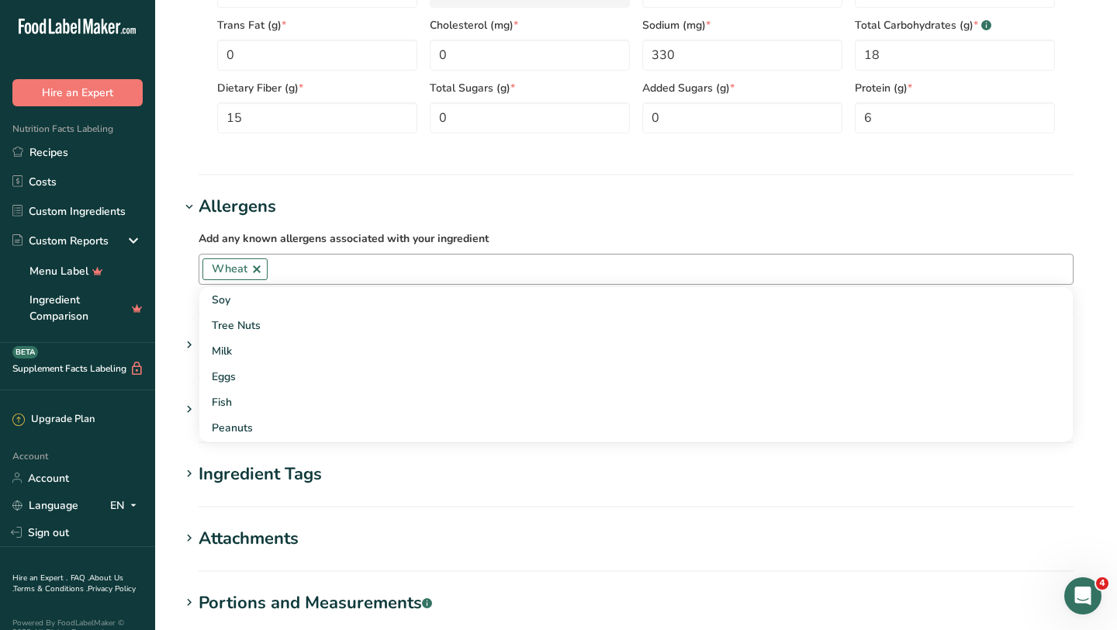
scroll to position [1038, 0]
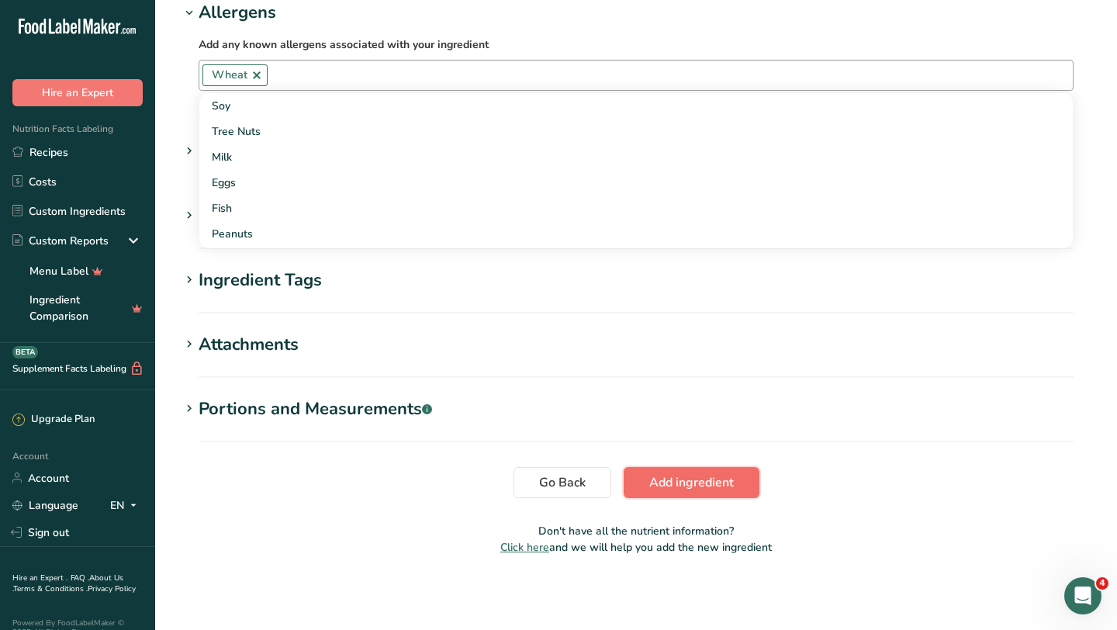
click at [683, 484] on span "Add ingredient" at bounding box center [691, 482] width 85 height 19
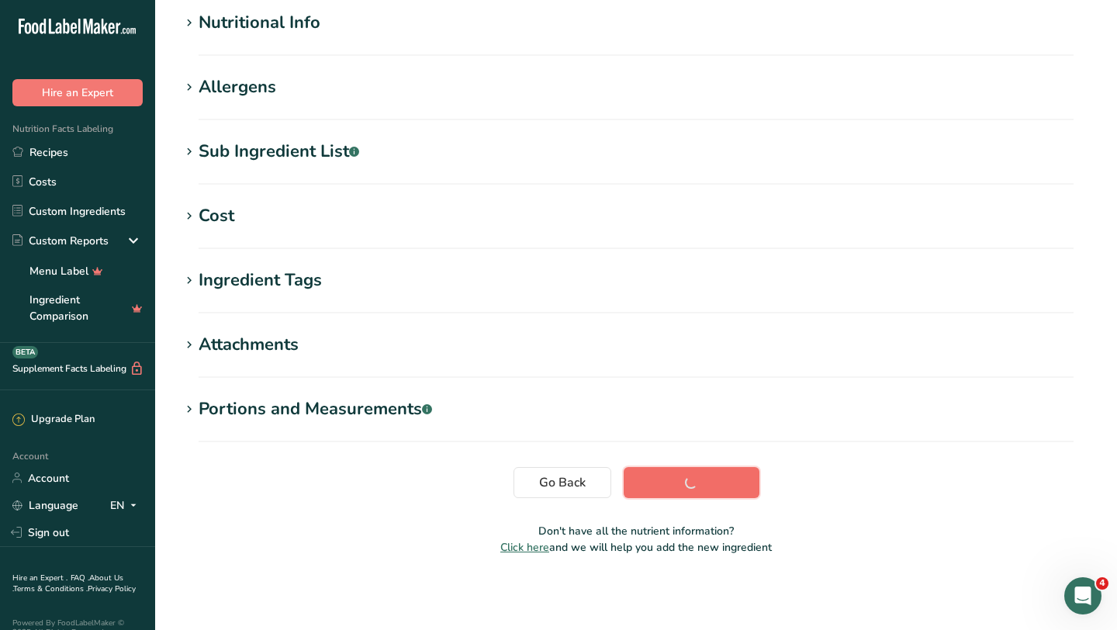
scroll to position [203, 0]
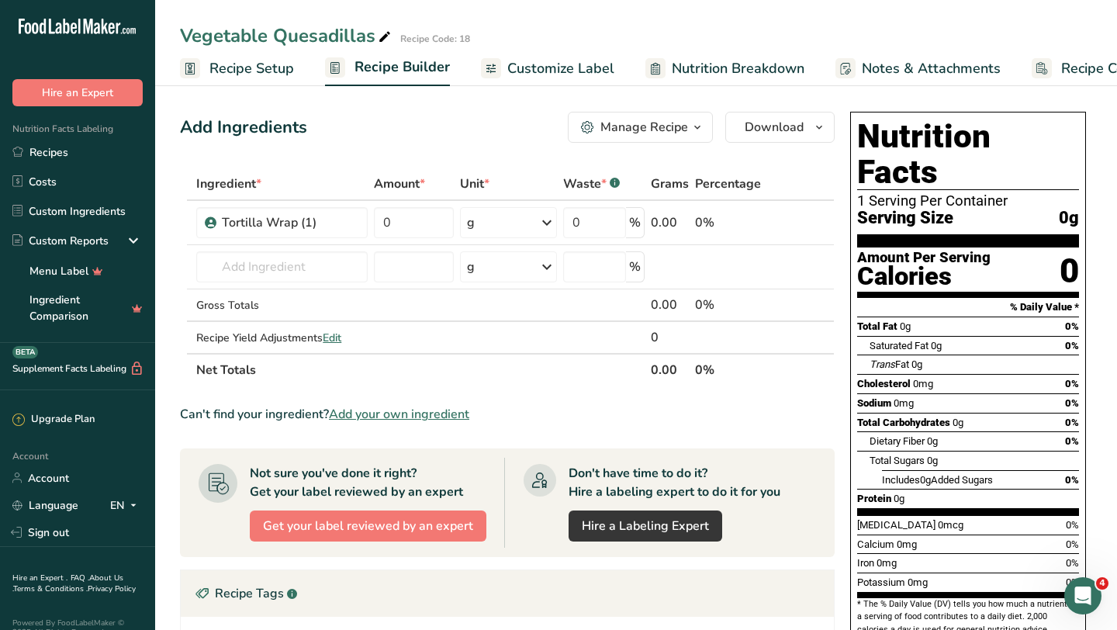
scroll to position [1, 0]
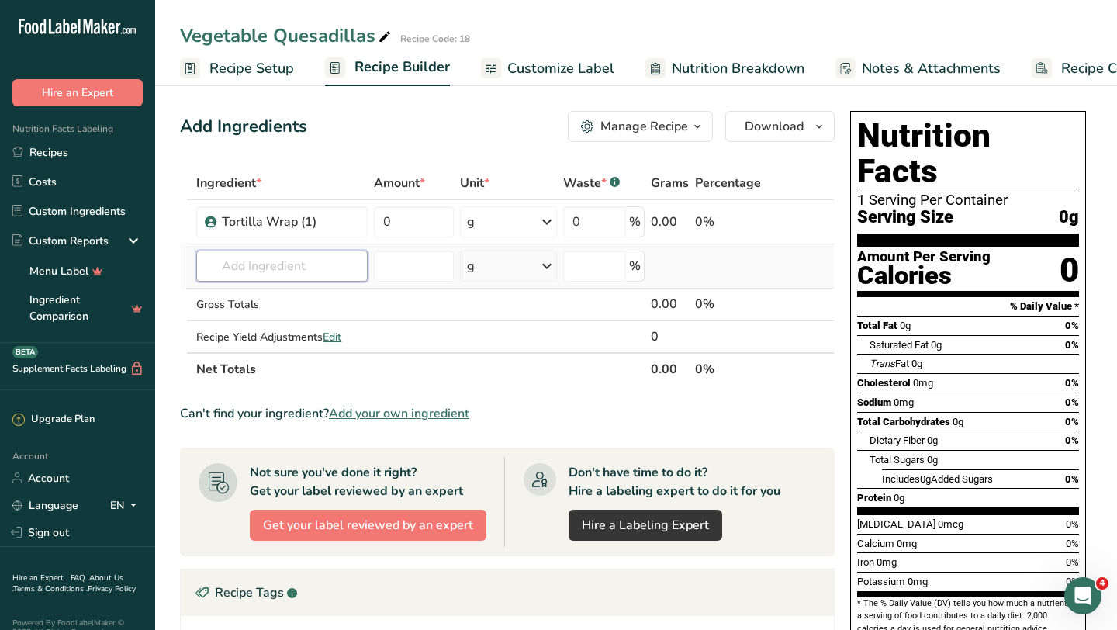
click at [330, 268] on input "text" at bounding box center [281, 266] width 171 height 31
type input "grilled vege"
click at [308, 323] on div "Add your own ingredient" at bounding box center [282, 323] width 147 height 16
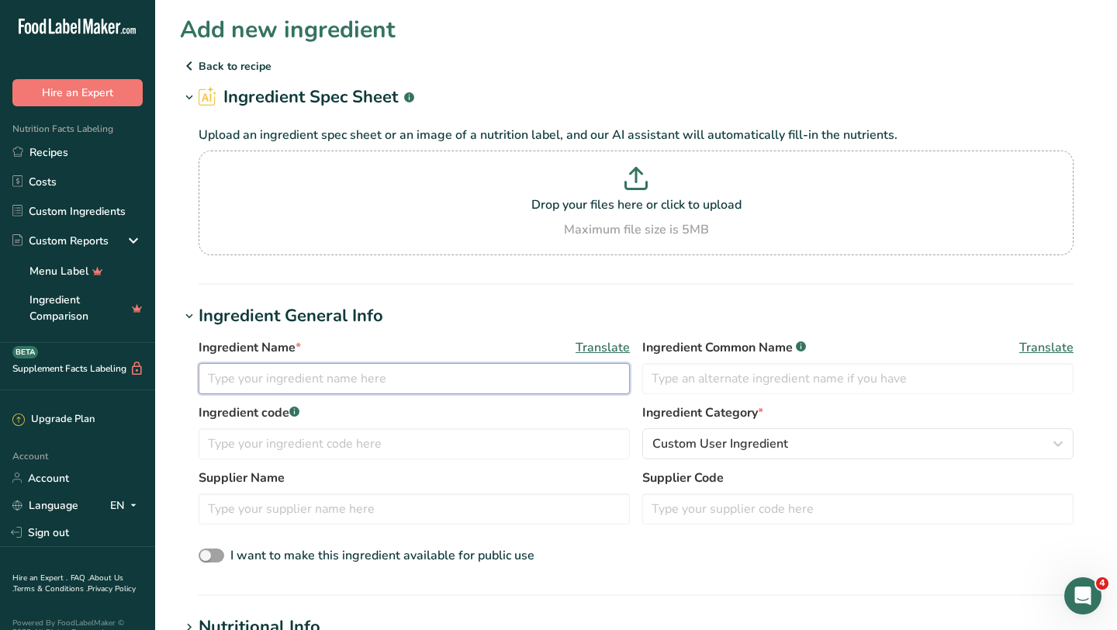
click at [312, 378] on input "text" at bounding box center [414, 378] width 431 height 31
type input "[PERSON_NAME]"
click at [754, 376] on input "text" at bounding box center [857, 378] width 431 height 31
type input "Vegetable blend"
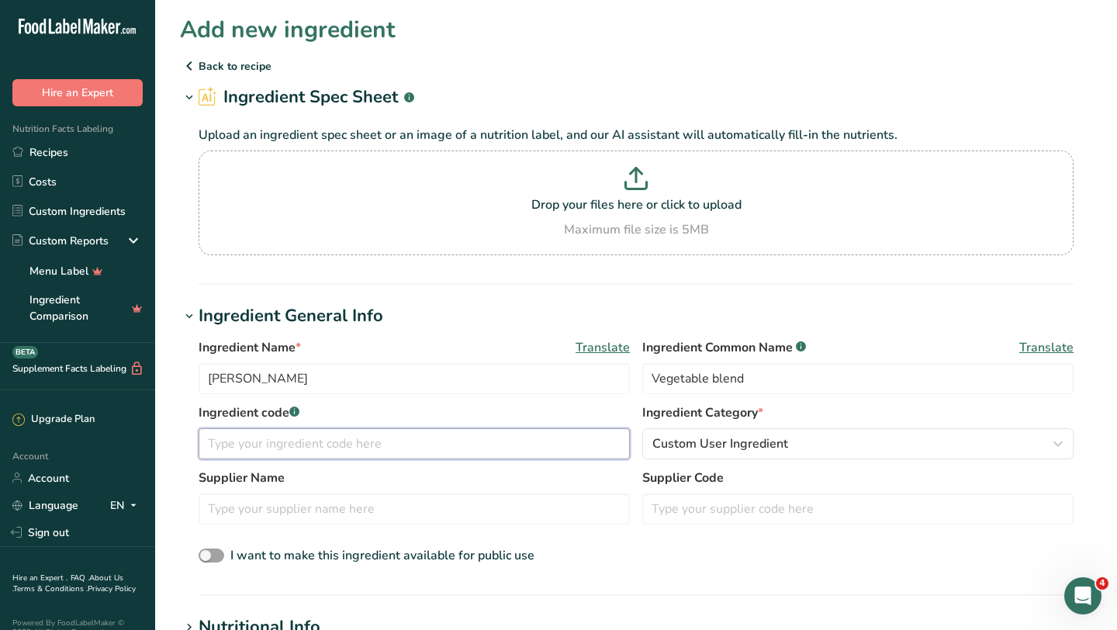
click at [363, 438] on input "text" at bounding box center [414, 443] width 431 height 31
type input "23608"
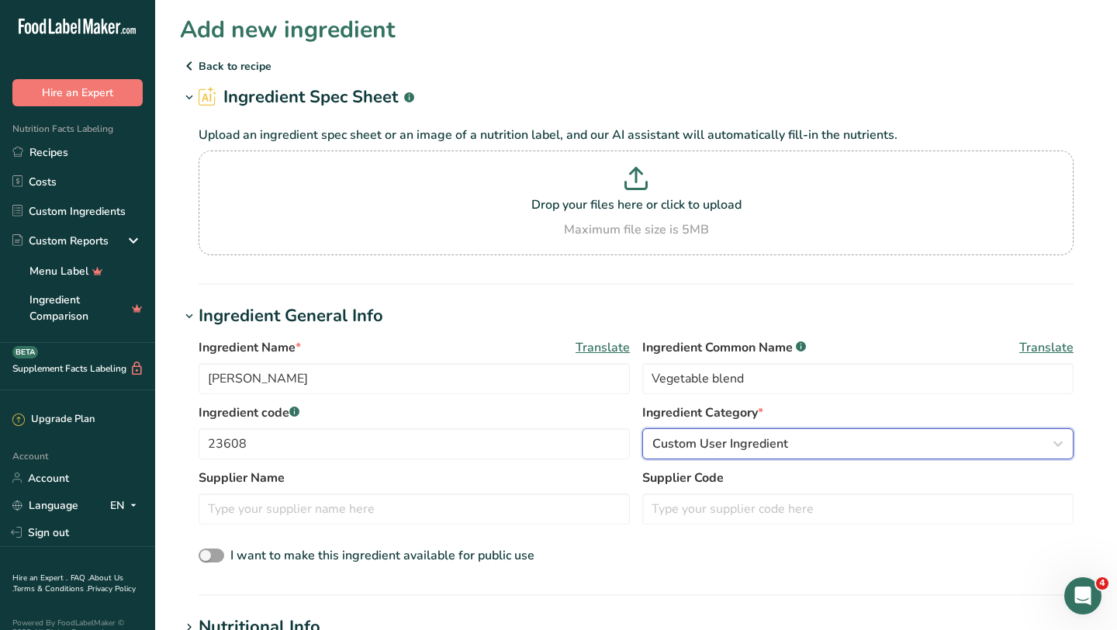
click at [704, 446] on span "Custom User Ingredient" at bounding box center [720, 443] width 136 height 19
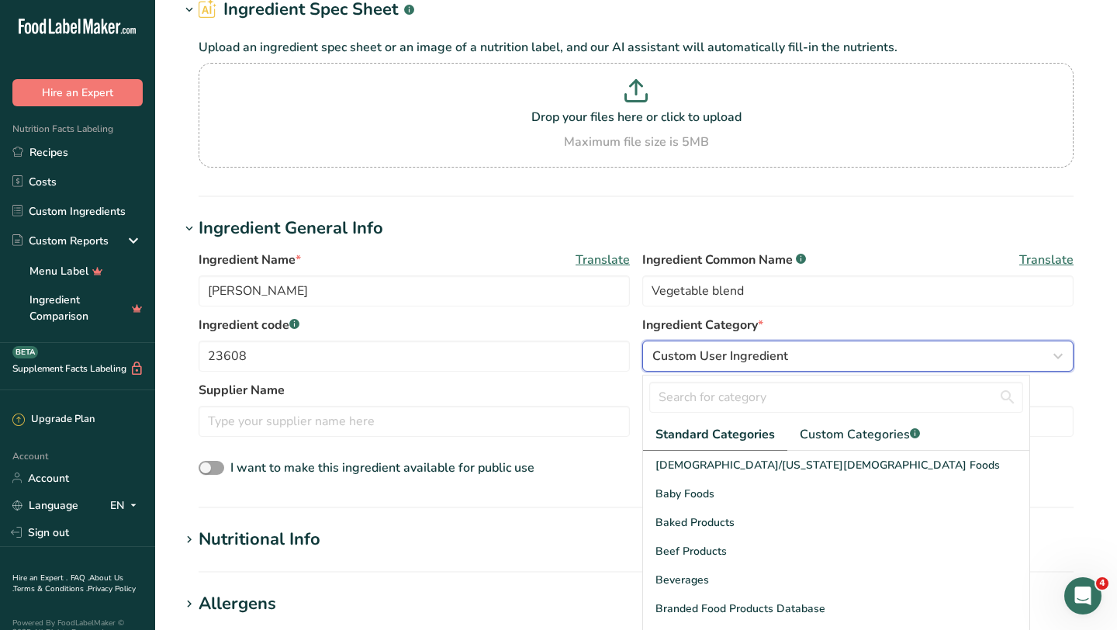
scroll to position [212, 0]
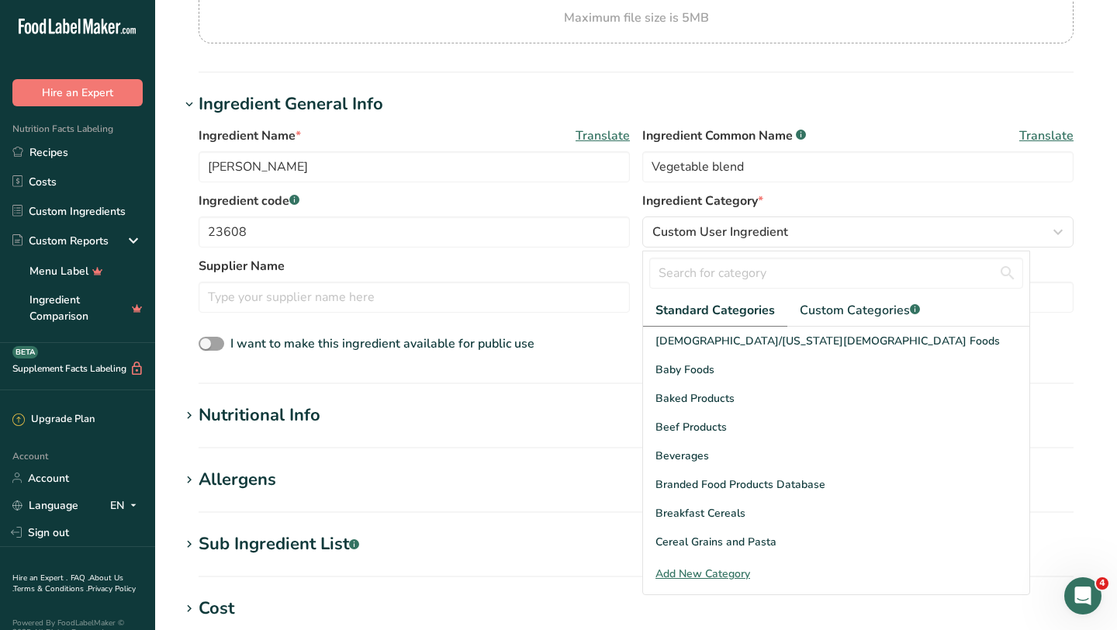
click at [694, 570] on div "Add New Category" at bounding box center [836, 573] width 386 height 16
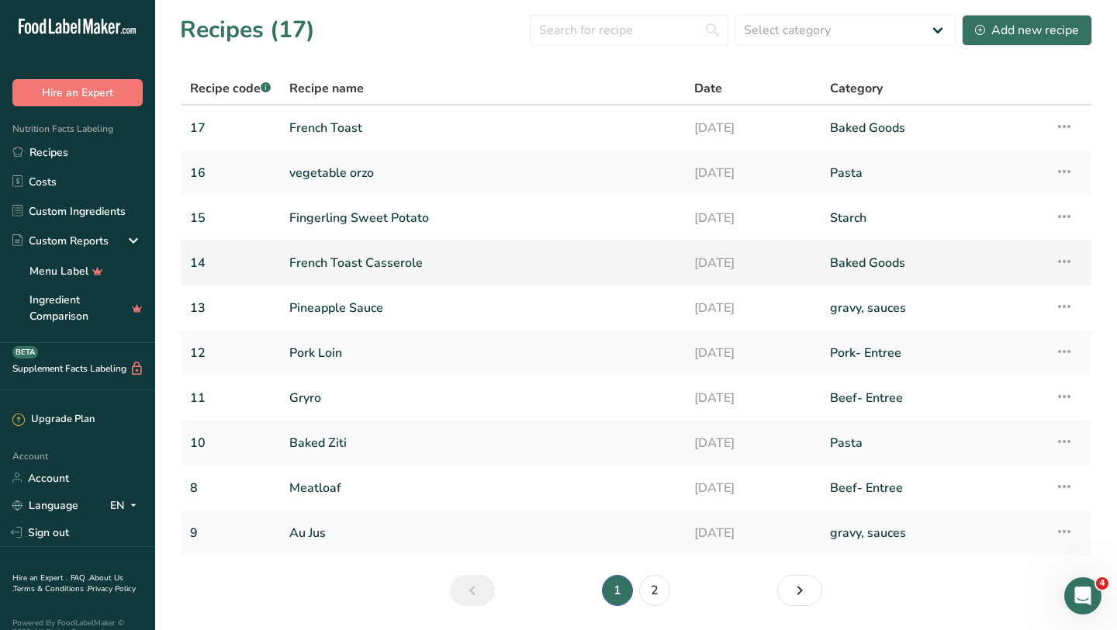
click at [344, 259] on link "French Toast Casserole" at bounding box center [482, 263] width 386 height 33
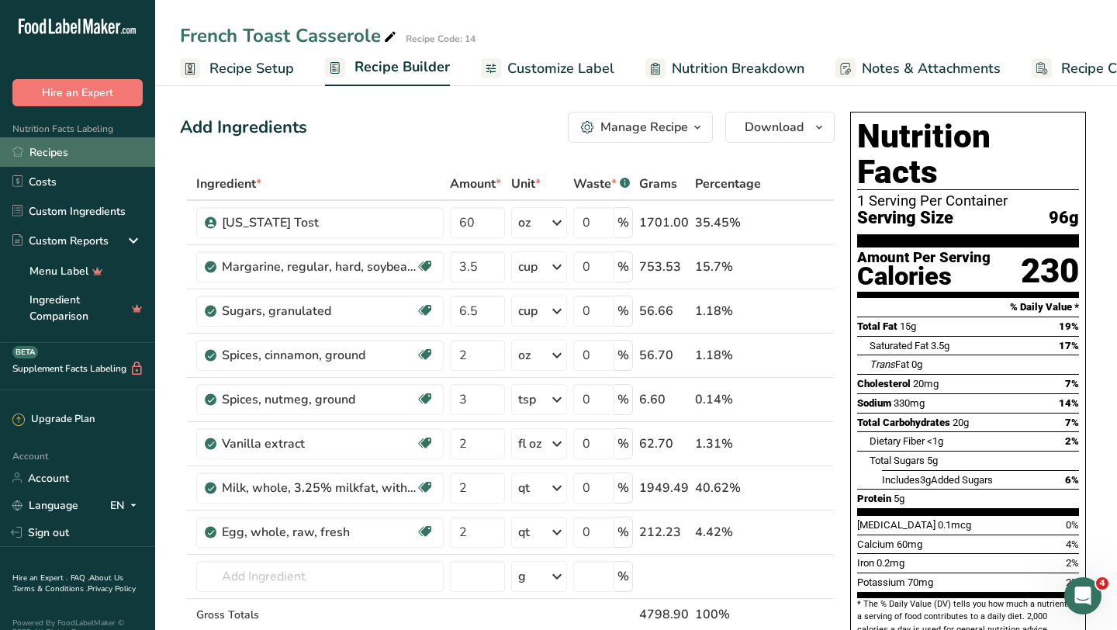
click at [75, 157] on link "Recipes" at bounding box center [77, 151] width 155 height 29
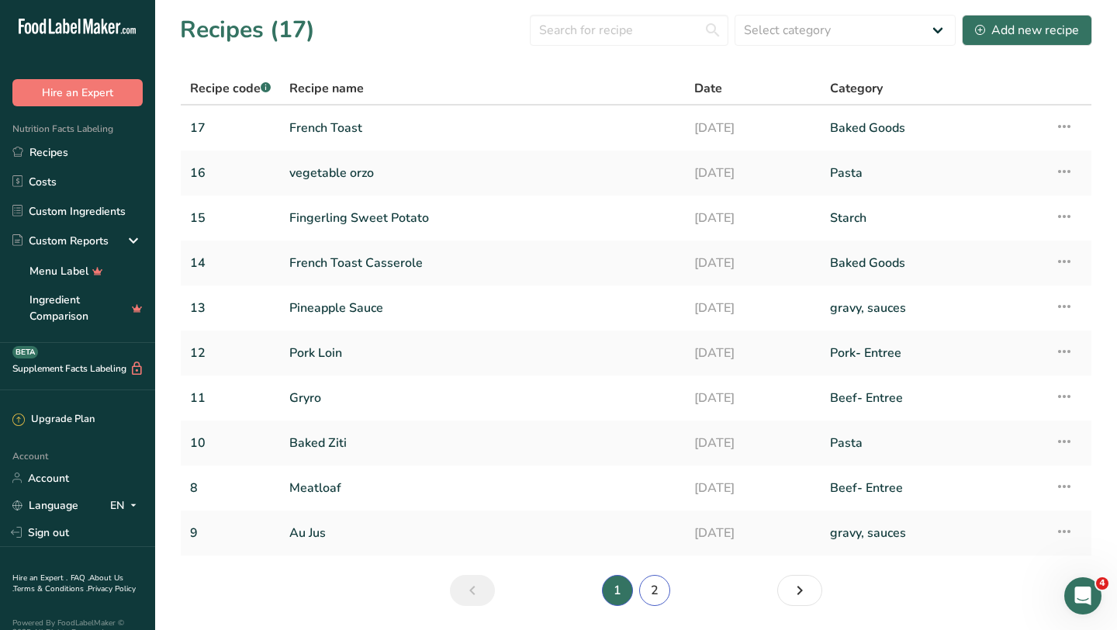
click at [660, 598] on link "2" at bounding box center [654, 590] width 31 height 31
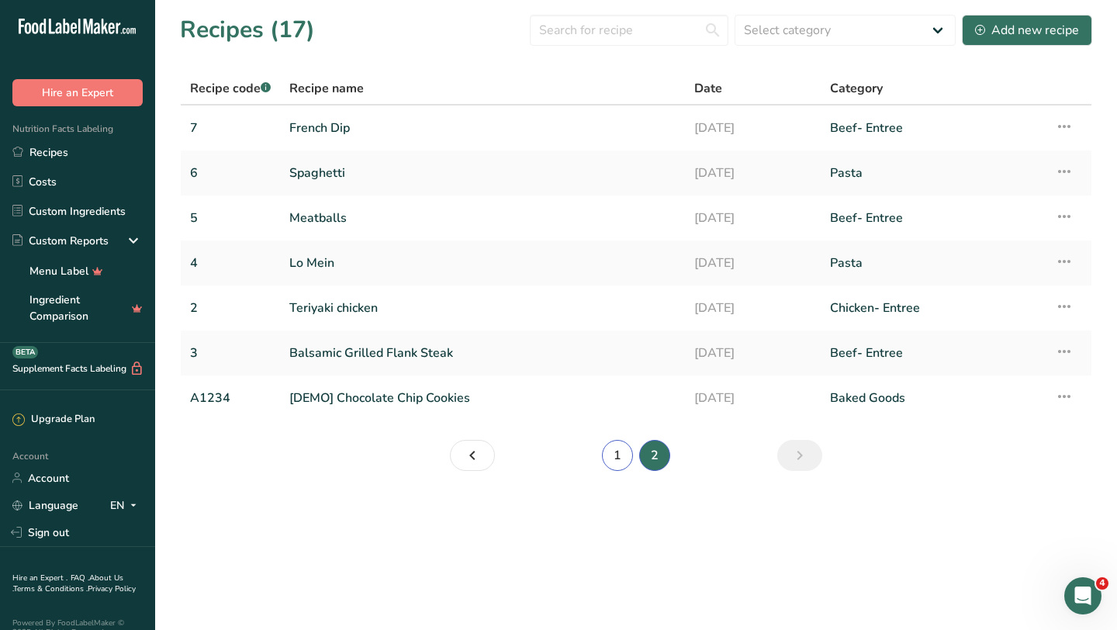
click at [620, 448] on link "1" at bounding box center [617, 455] width 31 height 31
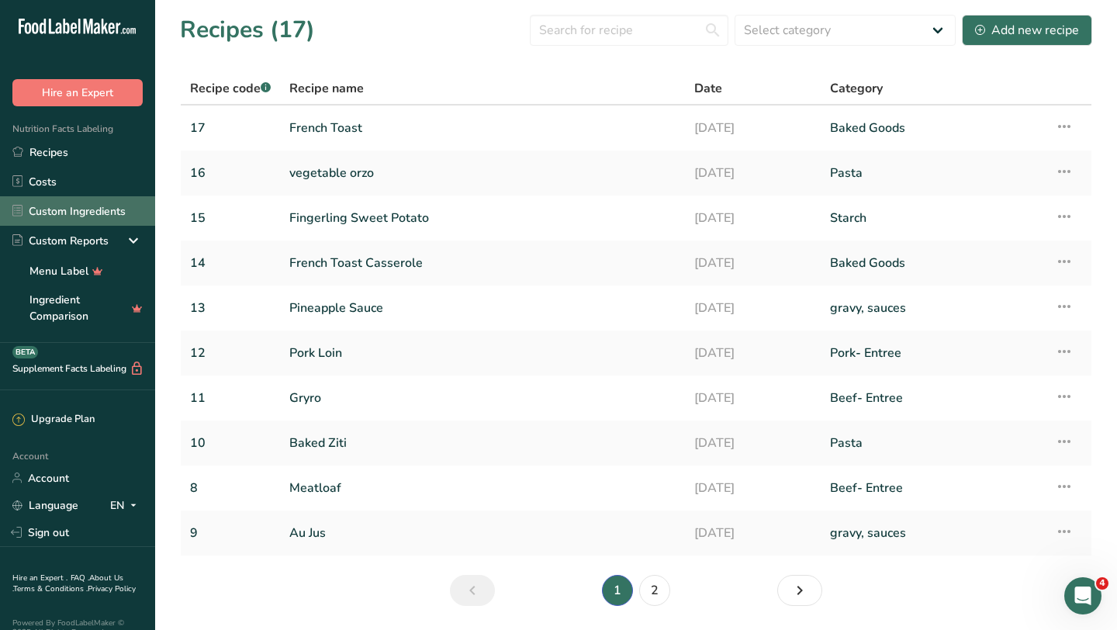
click at [96, 213] on link "Custom Ingredients" at bounding box center [77, 210] width 155 height 29
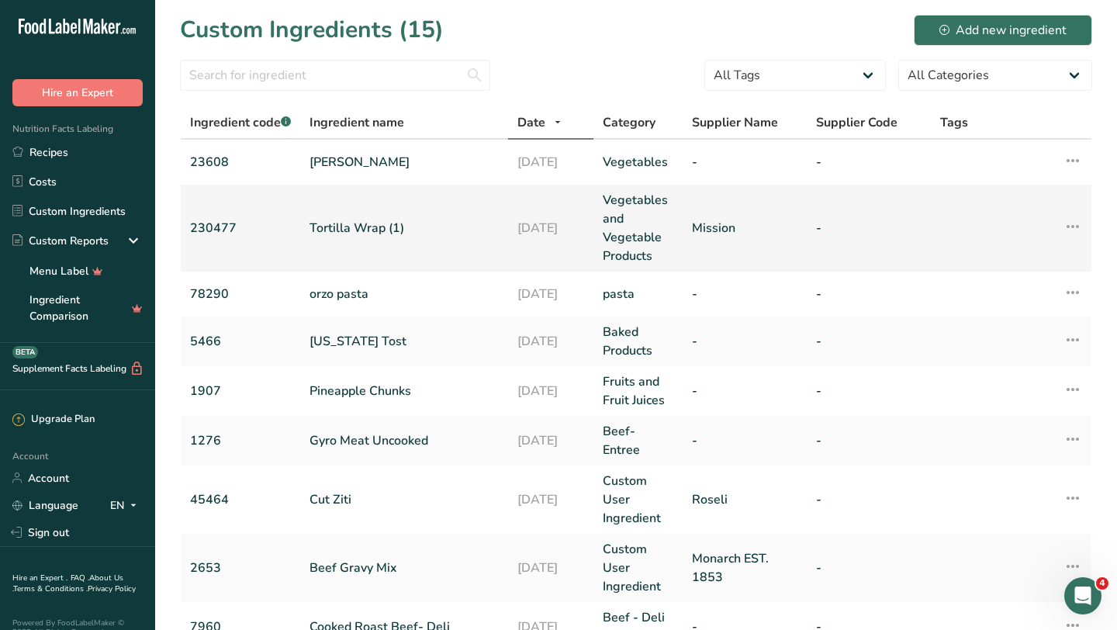
click at [364, 231] on link "Tortilla Wrap (1)" at bounding box center [404, 228] width 189 height 19
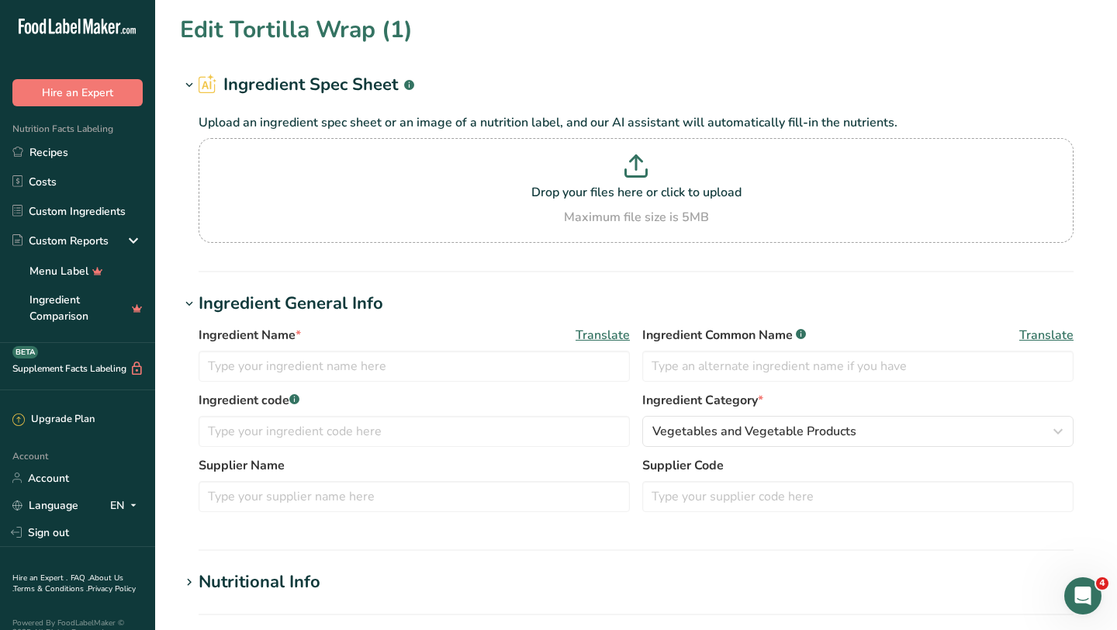
type input "Tortilla Wrap (1)"
type input "tortilla wrap"
type input "230477"
type input "Mission"
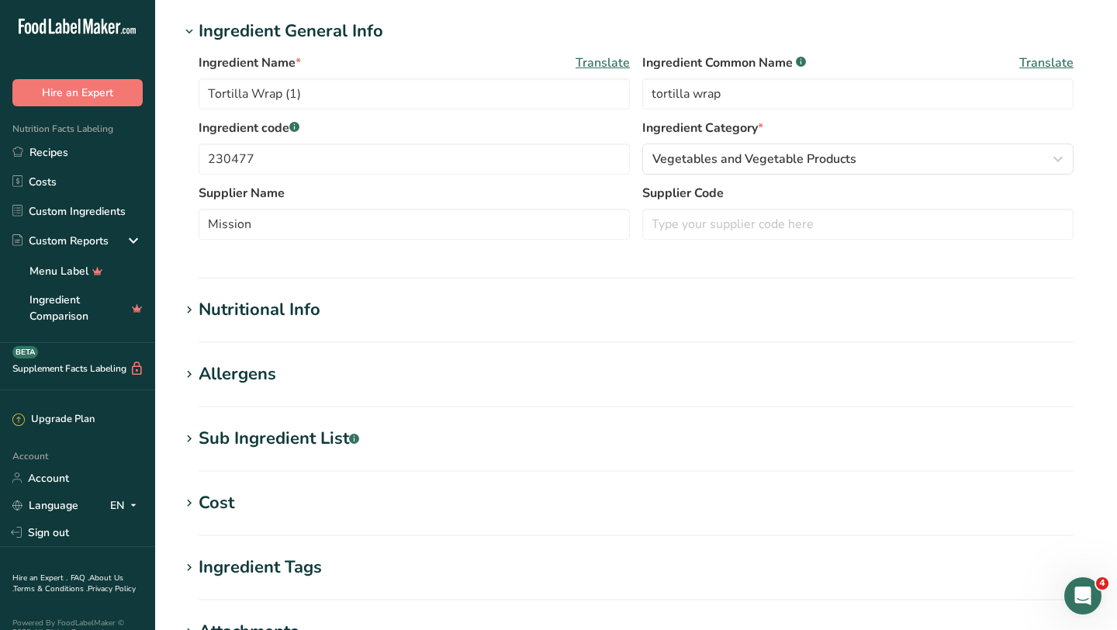
scroll to position [287, 0]
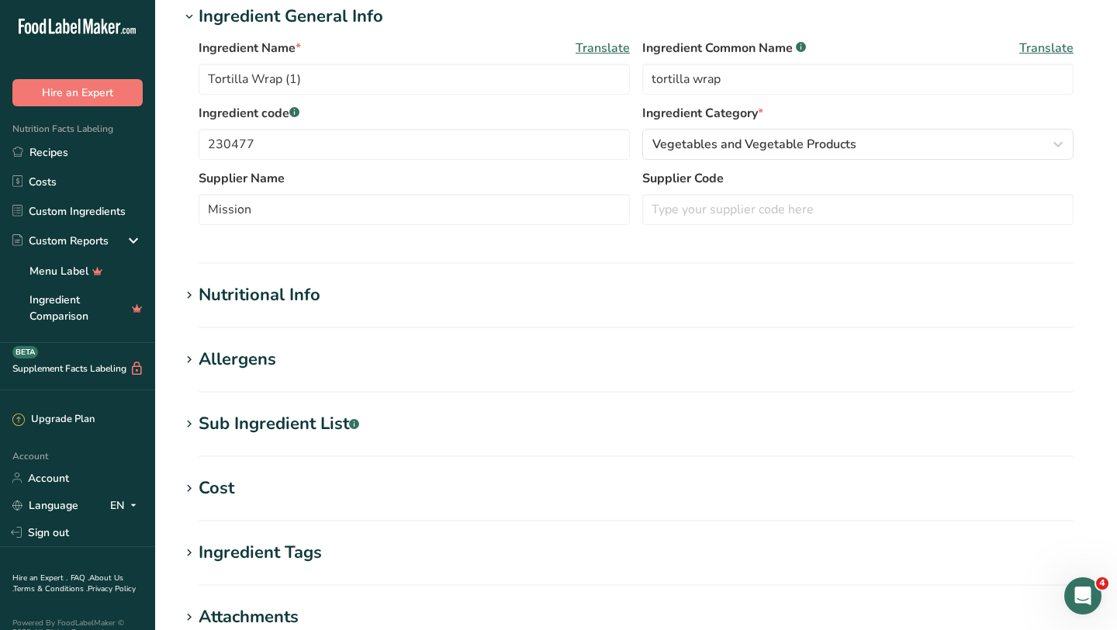
click at [466, 291] on h1 "Nutritional Info" at bounding box center [636, 295] width 912 height 26
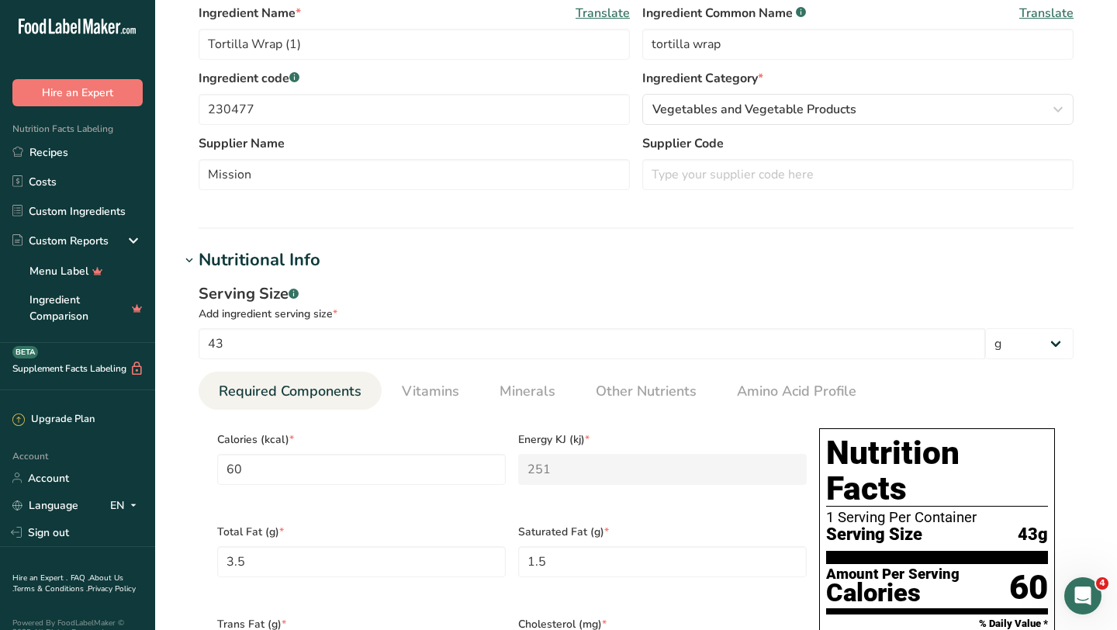
scroll to position [321, 0]
click at [54, 151] on link "Recipes" at bounding box center [77, 151] width 155 height 29
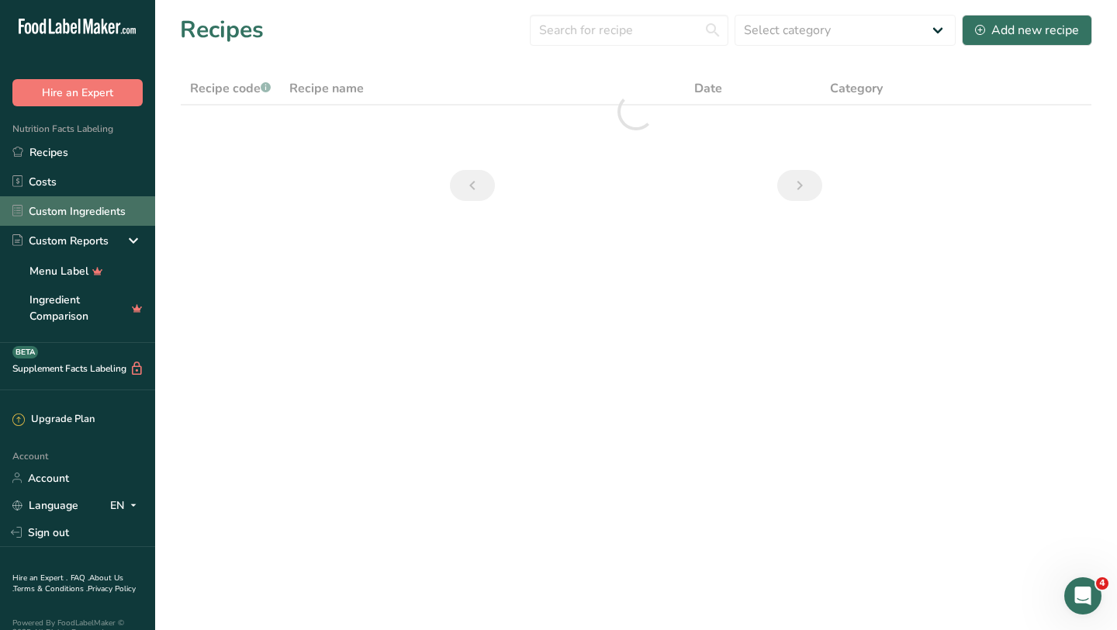
click at [78, 213] on link "Custom Ingredients" at bounding box center [77, 210] width 155 height 29
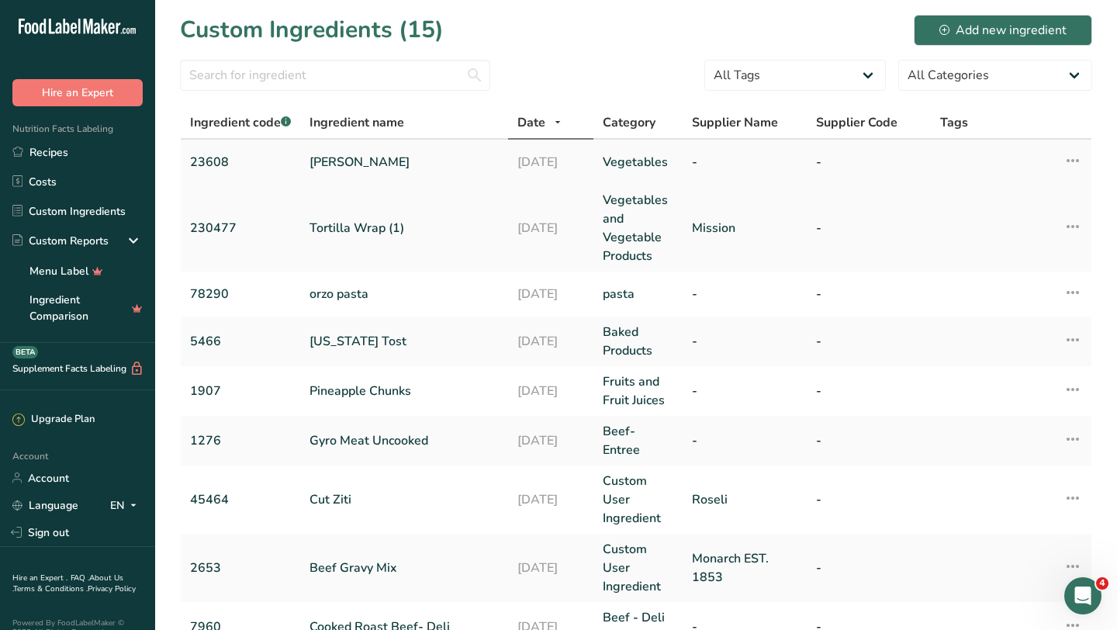
click at [352, 163] on link "[PERSON_NAME]" at bounding box center [404, 162] width 189 height 19
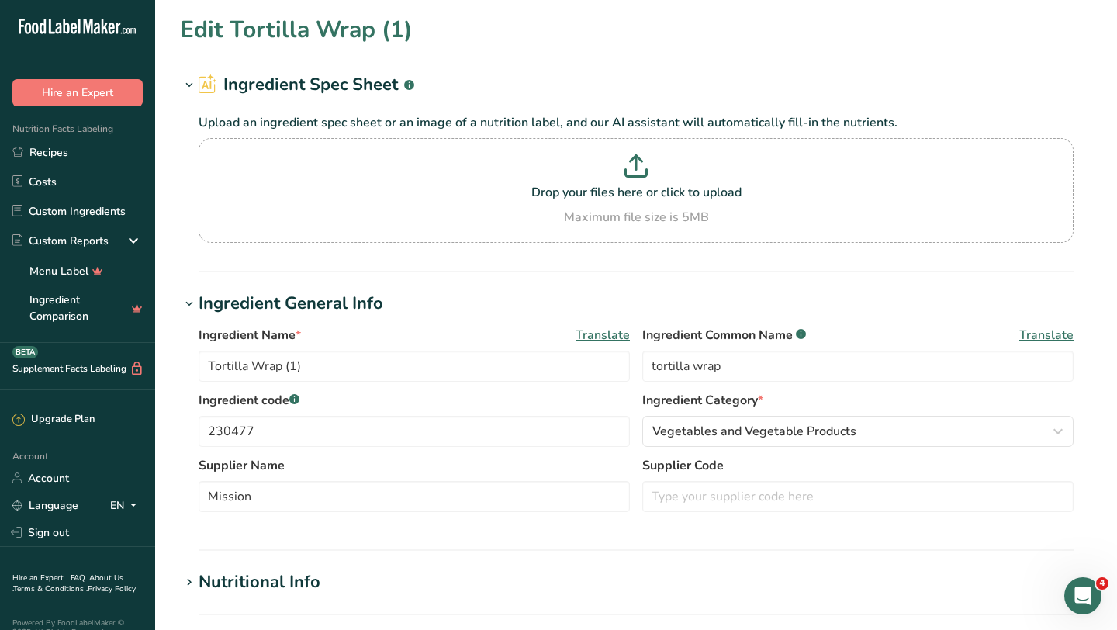
type input "[PERSON_NAME]"
type input "Vegetable blend"
type input "23608"
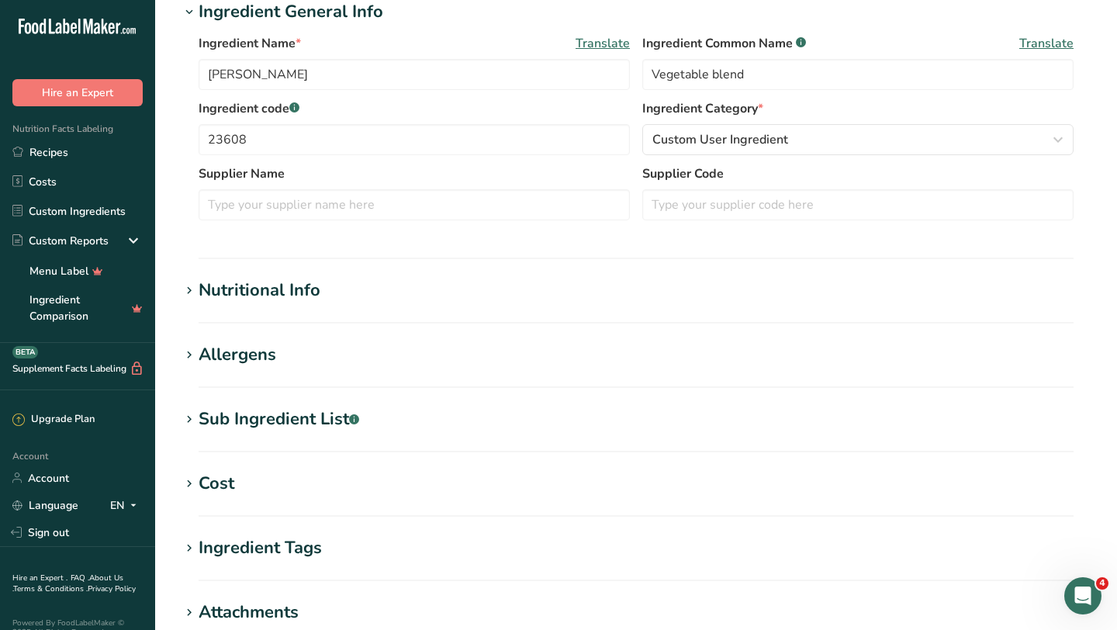
scroll to position [378, 0]
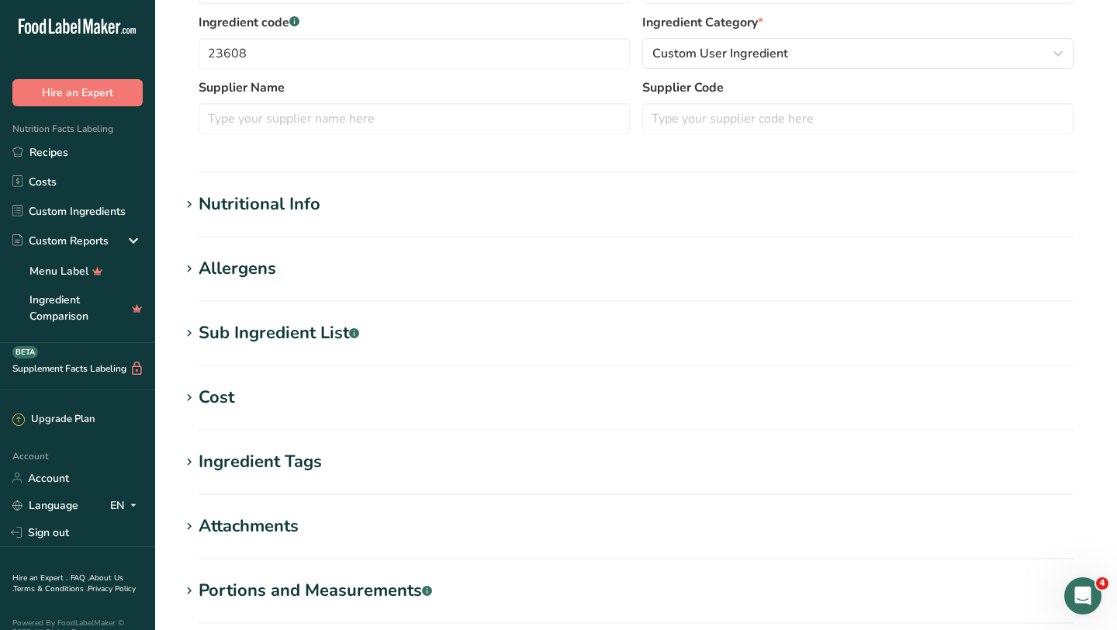
click at [282, 208] on div "Nutritional Info" at bounding box center [260, 205] width 122 height 26
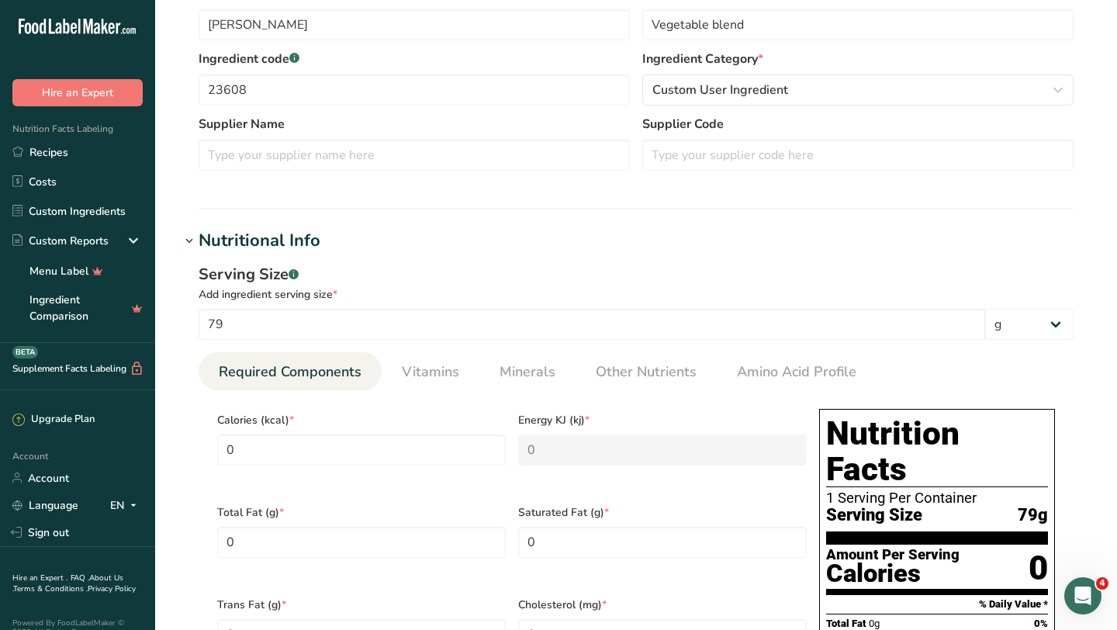
scroll to position [345, 0]
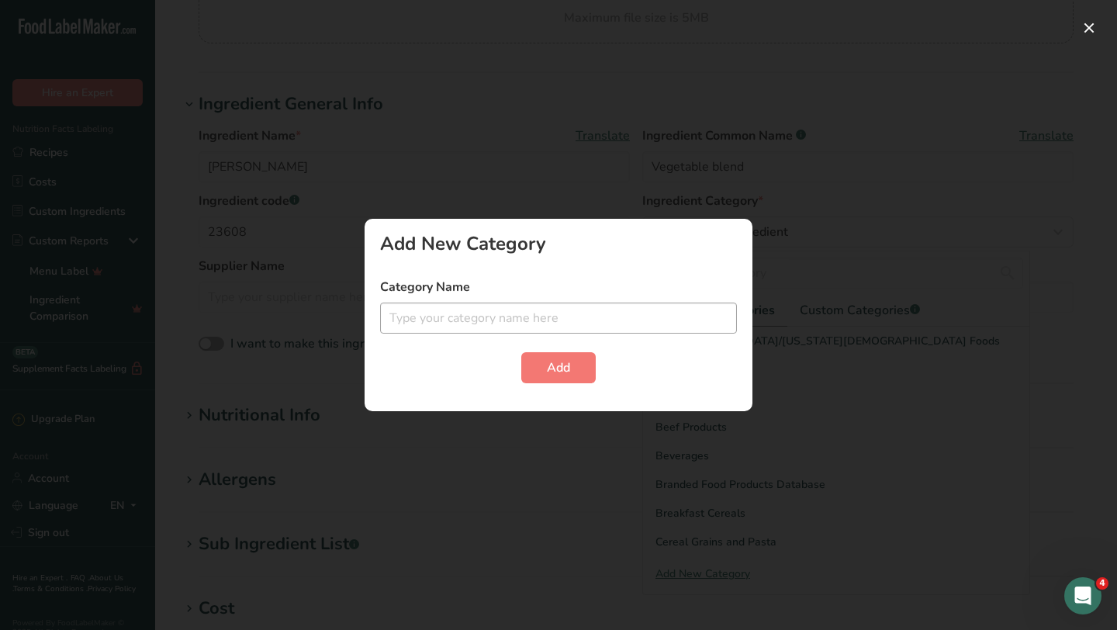
scroll to position [212, 0]
click at [821, 341] on div at bounding box center [558, 315] width 1117 height 630
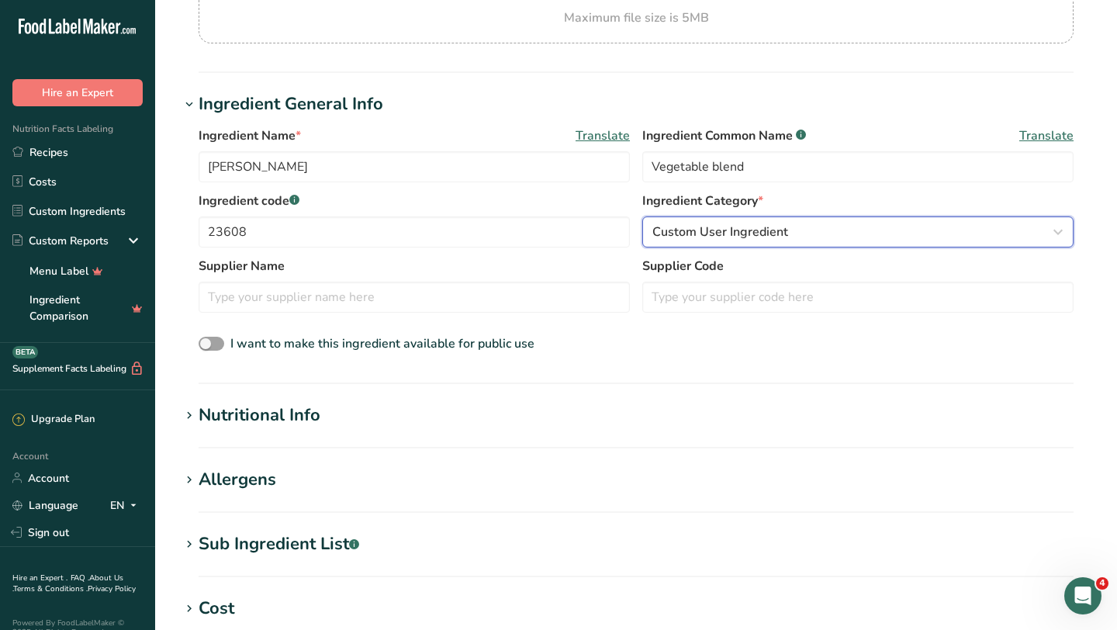
click at [705, 227] on span "Custom User Ingredient" at bounding box center [720, 232] width 136 height 19
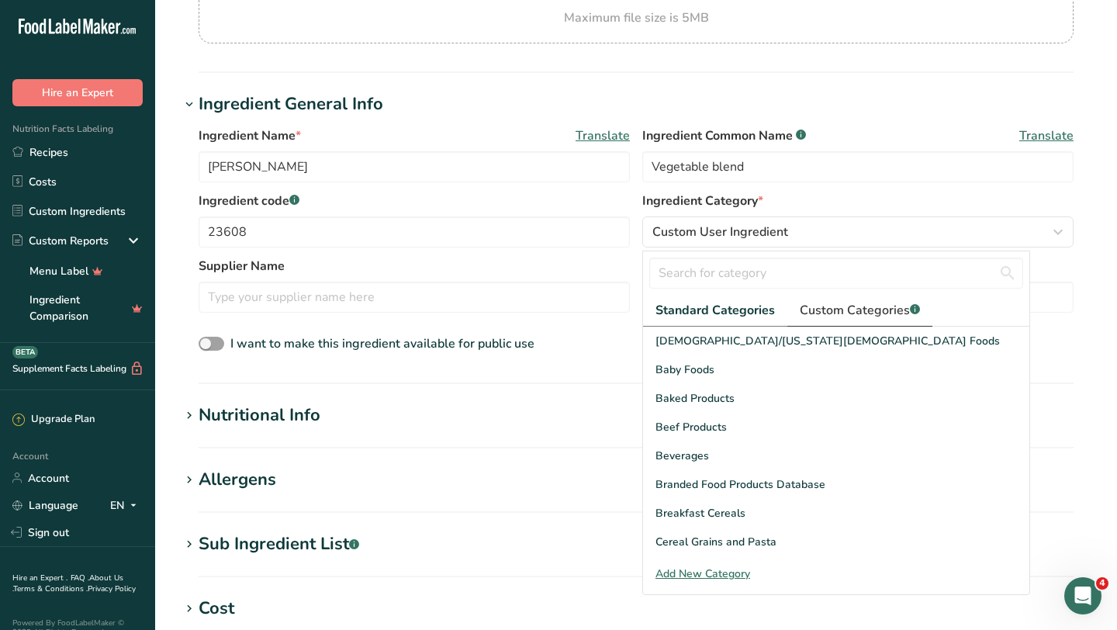
click at [824, 310] on span "Custom Categories .a-a{fill:#347362;}.b-a{fill:#fff;}" at bounding box center [860, 310] width 120 height 19
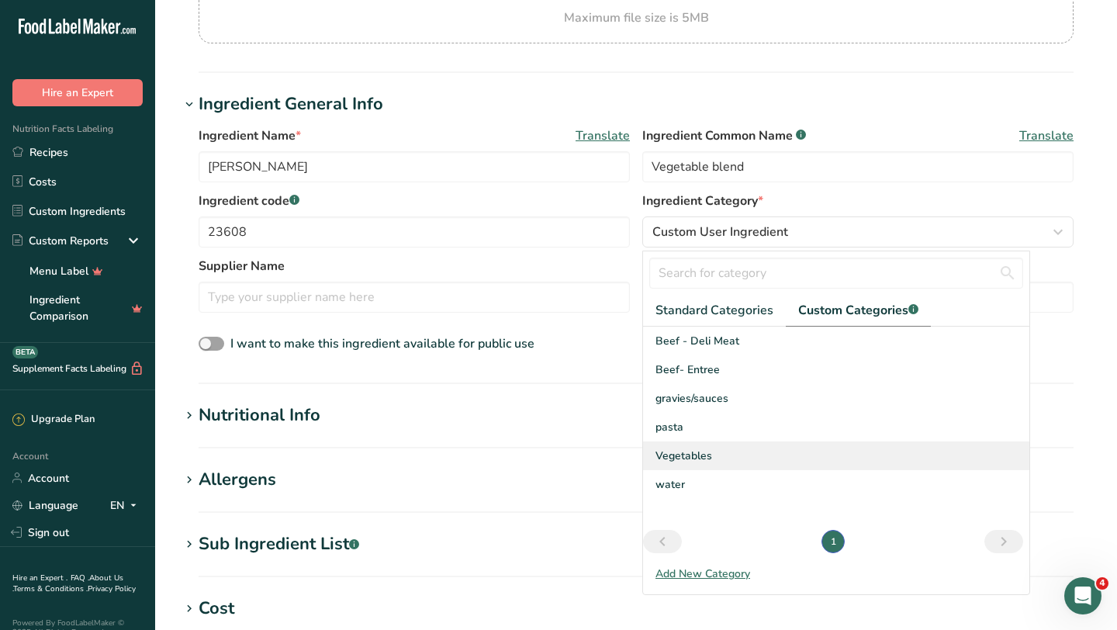
click at [665, 456] on span "Vegetables" at bounding box center [683, 456] width 57 height 16
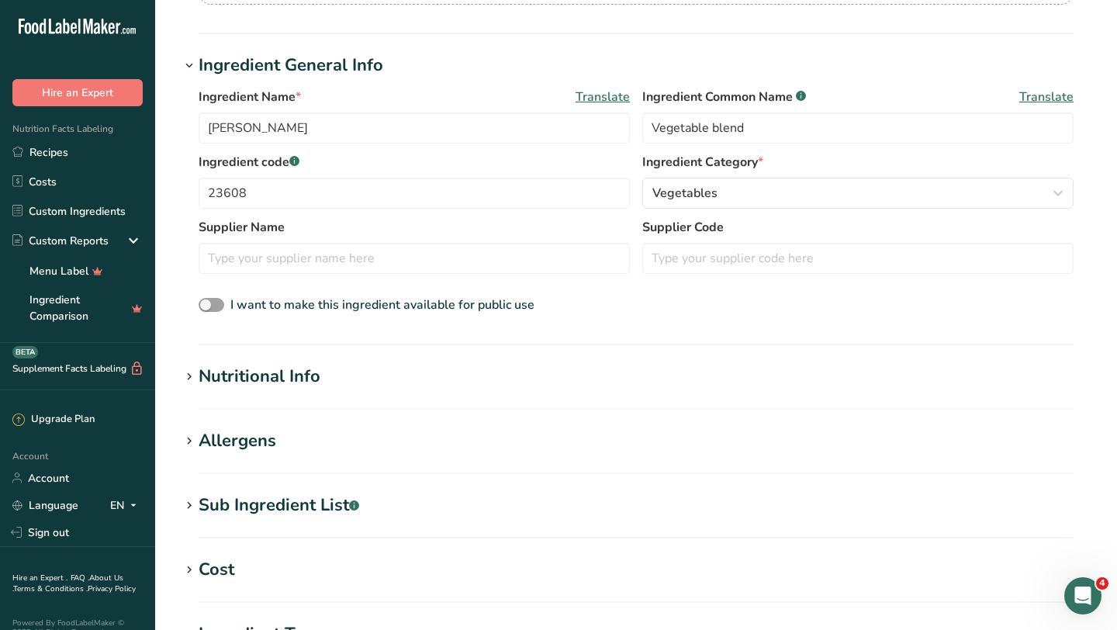
scroll to position [251, 0]
click at [276, 372] on div "Nutritional Info" at bounding box center [260, 376] width 122 height 26
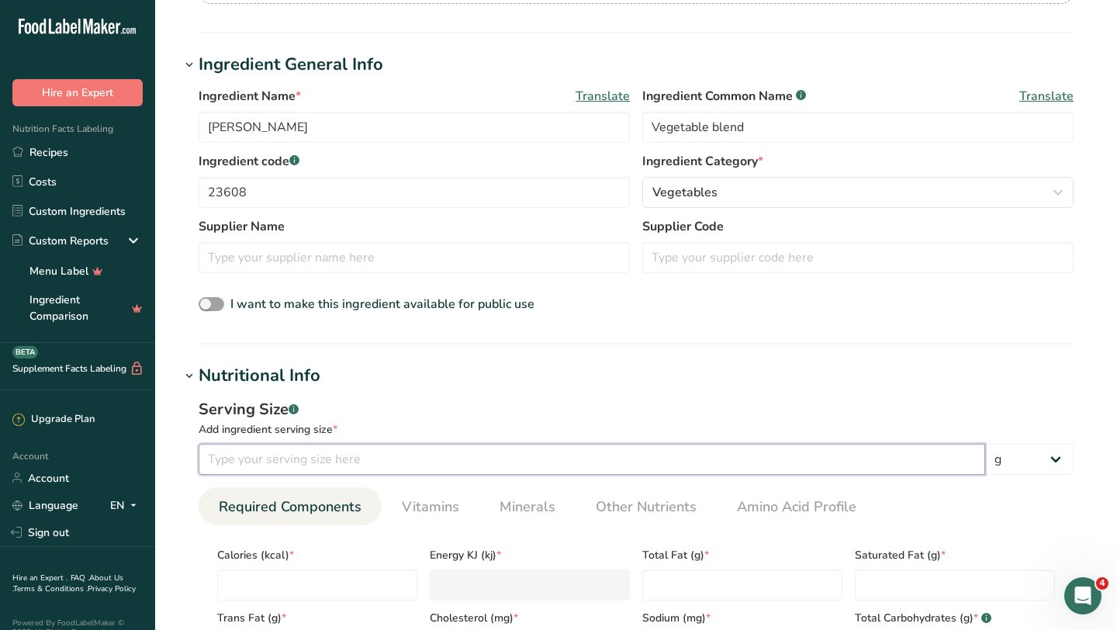
click at [365, 460] on input "number" at bounding box center [592, 459] width 787 height 31
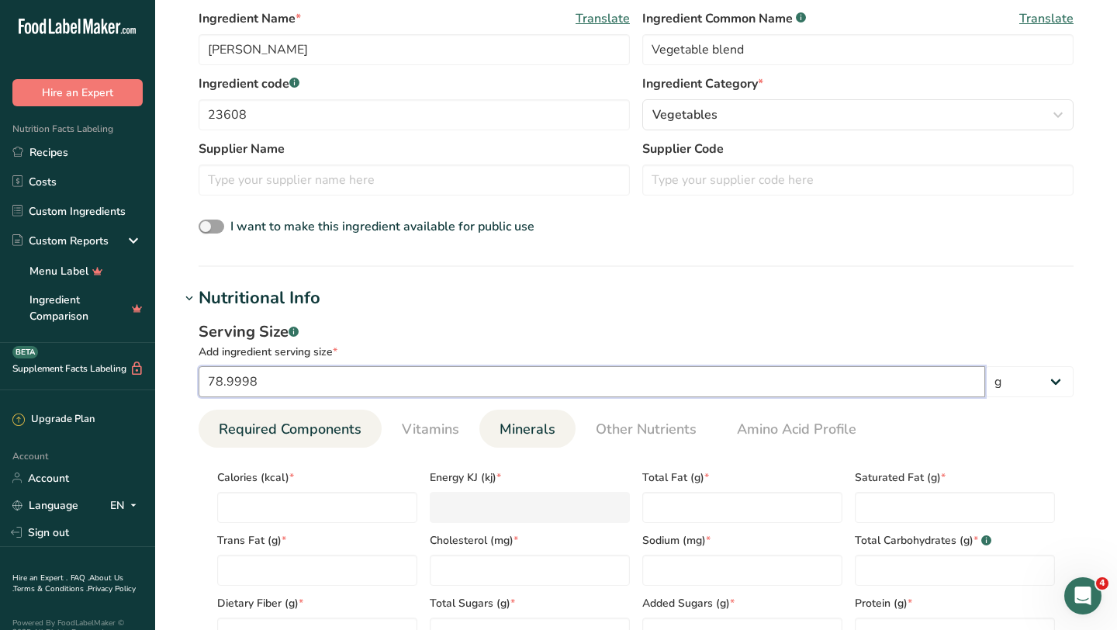
scroll to position [345, 0]
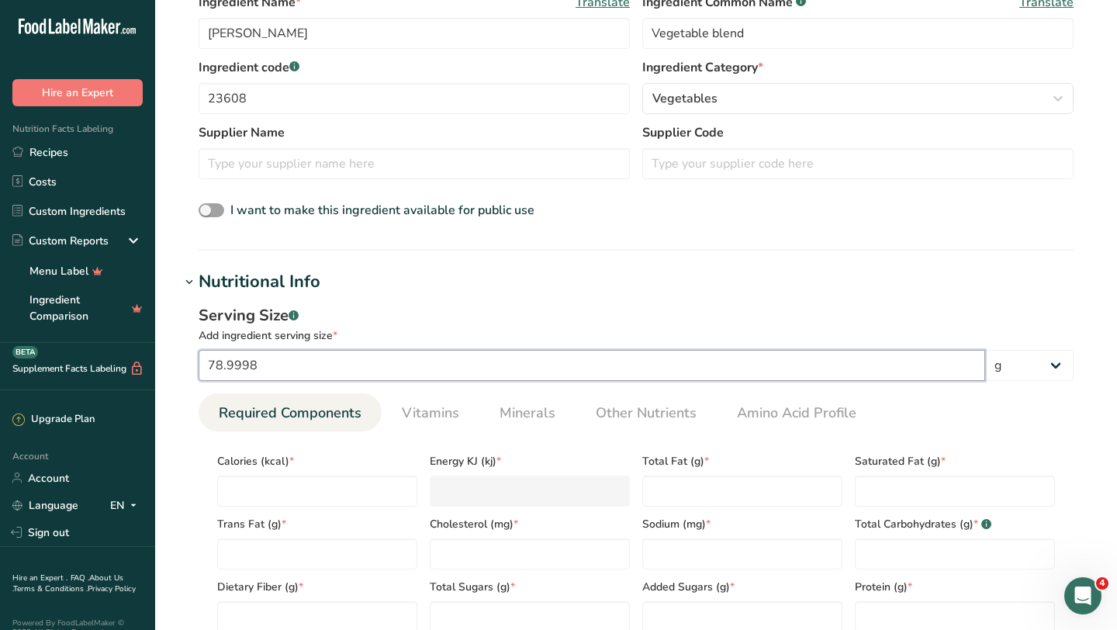
click at [301, 365] on input "78.9998" at bounding box center [592, 365] width 787 height 31
type input "79"
click at [272, 488] on input "number" at bounding box center [317, 491] width 200 height 31
type input "0"
type KJ "0"
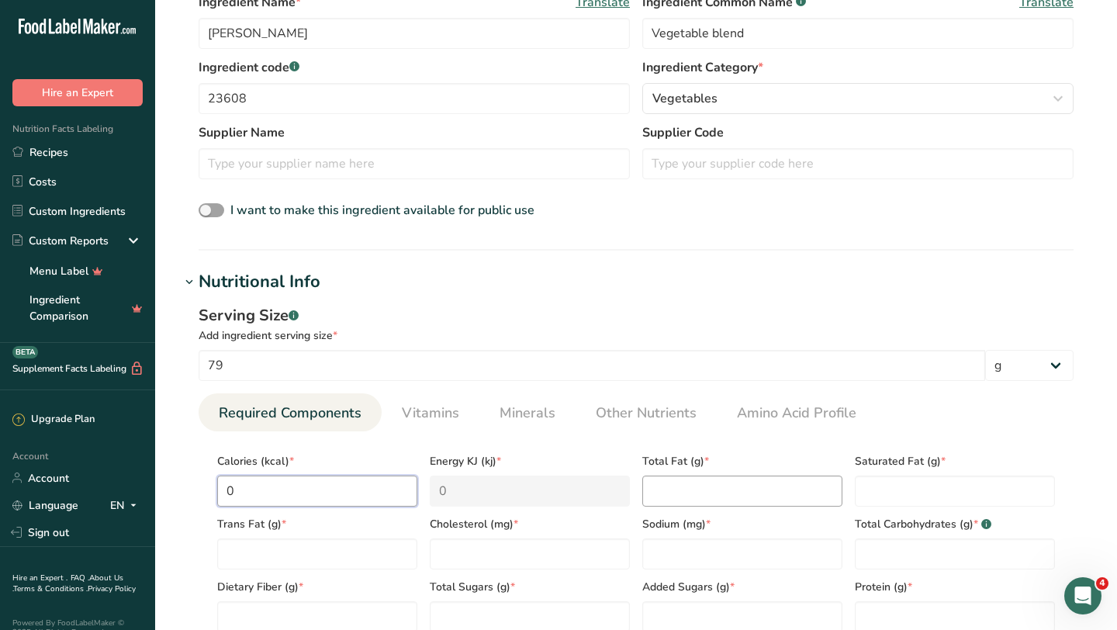
type input "0"
click at [678, 492] on Fat "number" at bounding box center [742, 491] width 200 height 31
type Fat "0"
click at [956, 497] on Fat "number" at bounding box center [955, 491] width 200 height 31
type Fat "0"
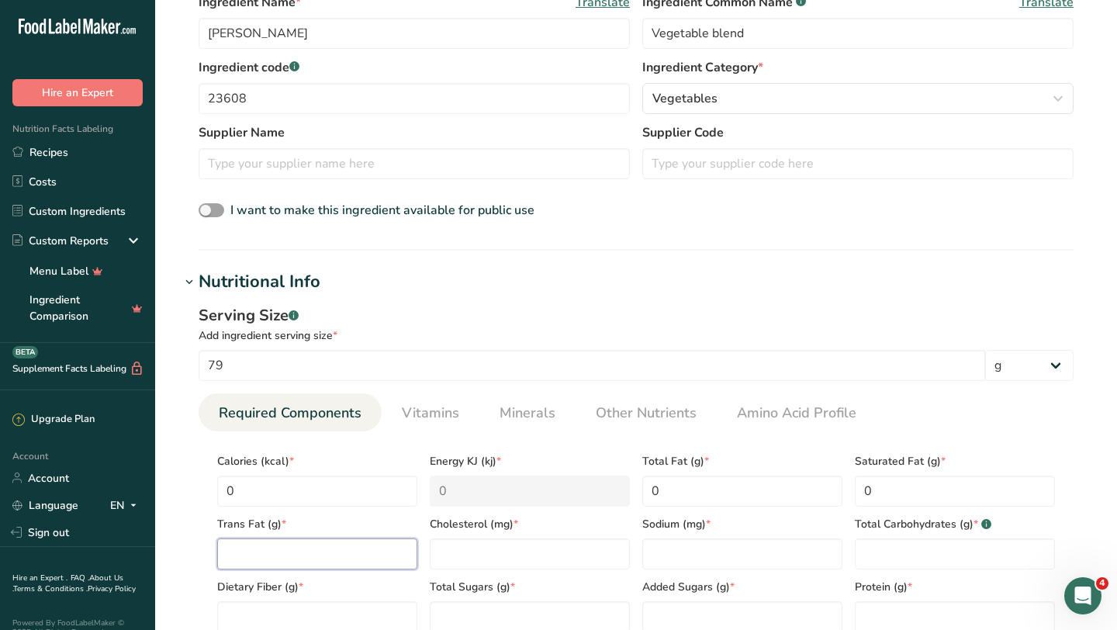
click at [354, 554] on Fat "number" at bounding box center [317, 553] width 200 height 31
type Fat "0"
click at [455, 564] on input "number" at bounding box center [530, 553] width 200 height 31
type input "0"
click at [683, 548] on input "number" at bounding box center [742, 553] width 200 height 31
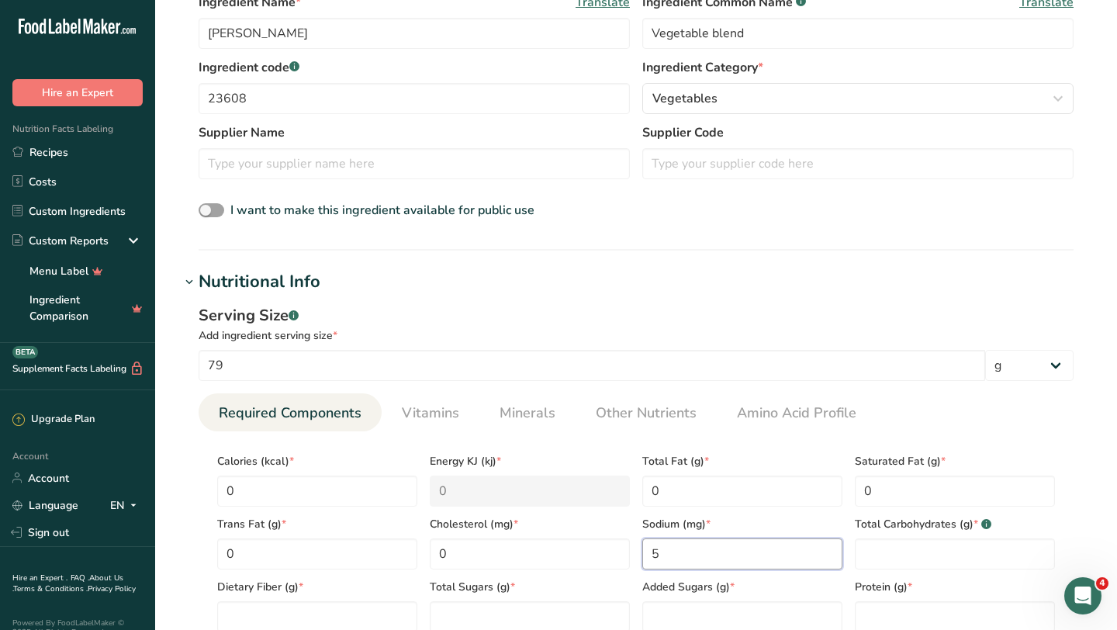
type input "5"
click at [923, 549] on Carbohydrates "number" at bounding box center [955, 553] width 200 height 31
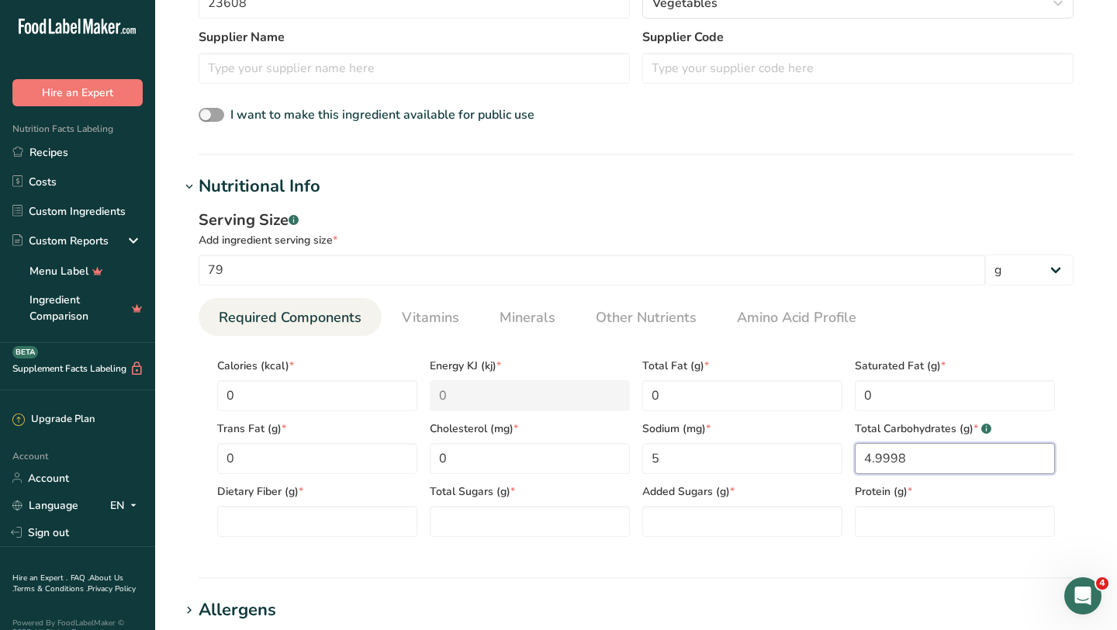
scroll to position [454, 0]
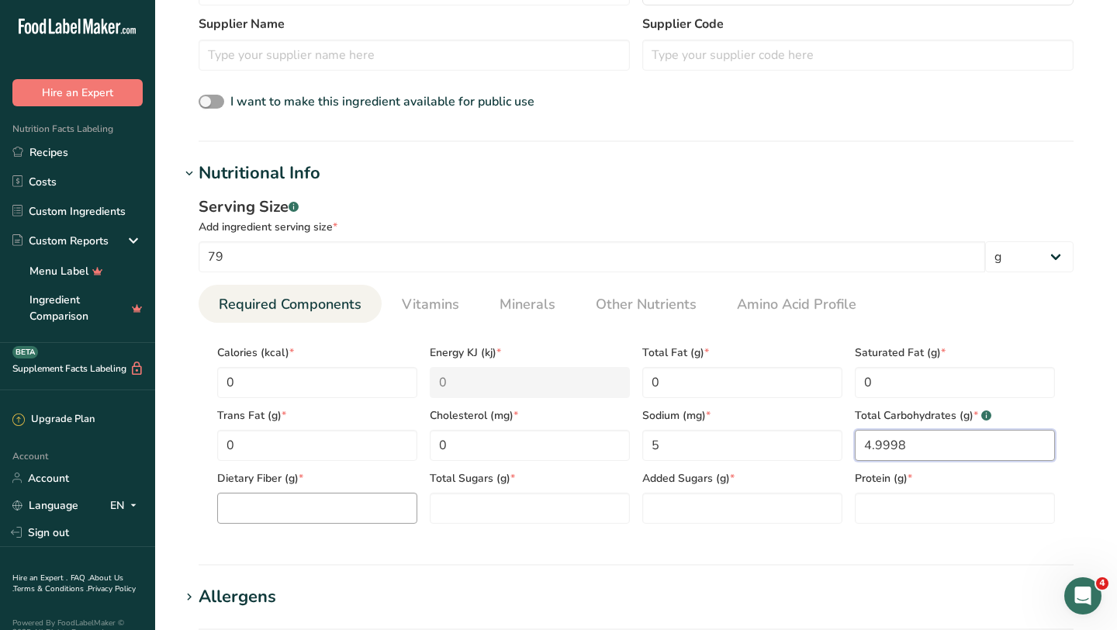
type Carbohydrates "4.9998"
click at [368, 509] on Fiber "number" at bounding box center [317, 508] width 200 height 31
type Fiber "0"
click at [556, 497] on Sugars "number" at bounding box center [530, 508] width 200 height 31
type Sugars "0"
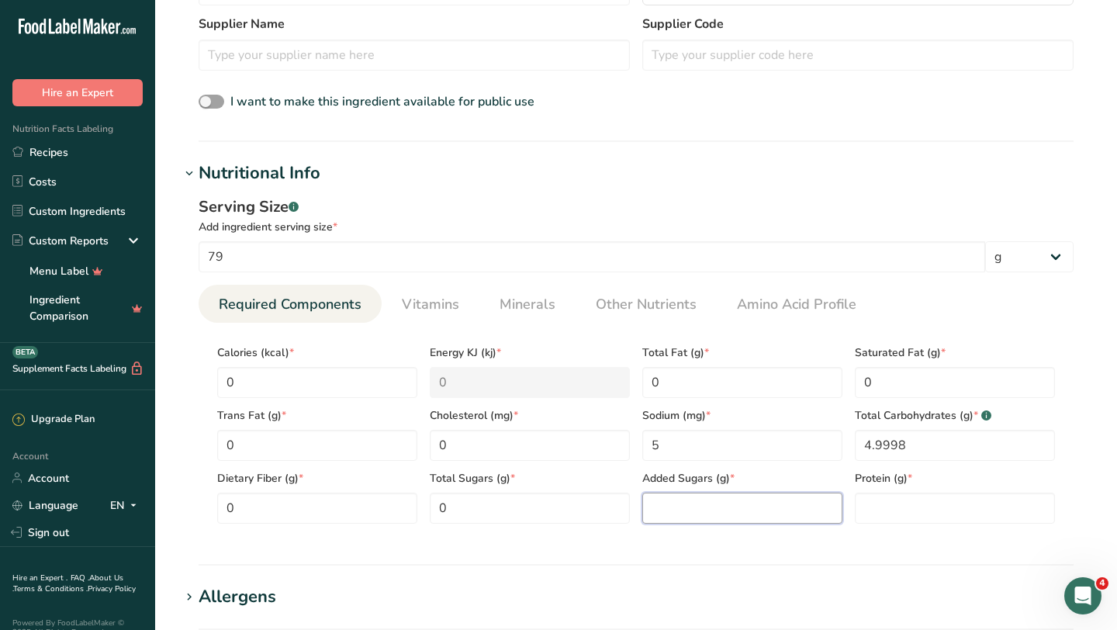
click at [686, 515] on Sugars "number" at bounding box center [742, 508] width 200 height 31
type Sugars "0"
click at [911, 512] on input "number" at bounding box center [955, 508] width 200 height 31
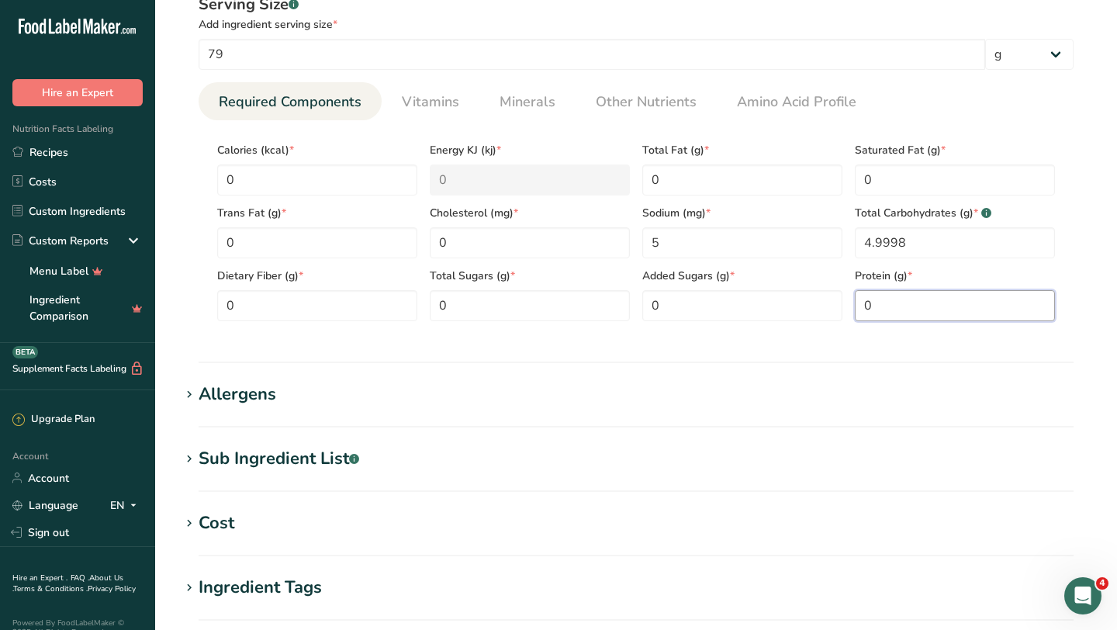
scroll to position [690, 0]
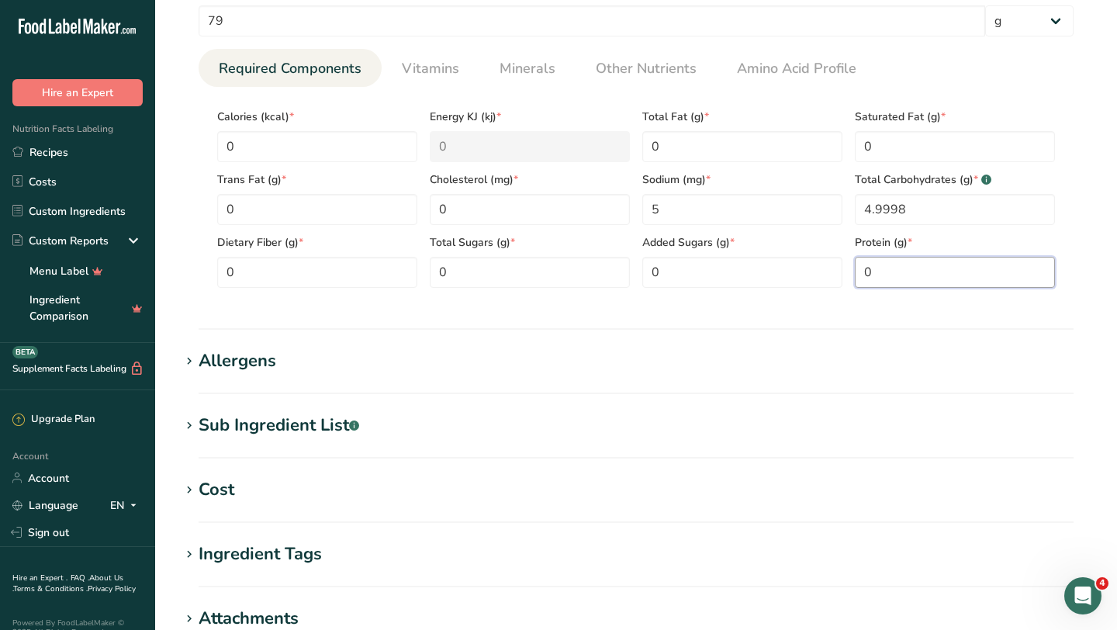
type input "0"
click at [249, 357] on div "Allergens" at bounding box center [238, 361] width 78 height 26
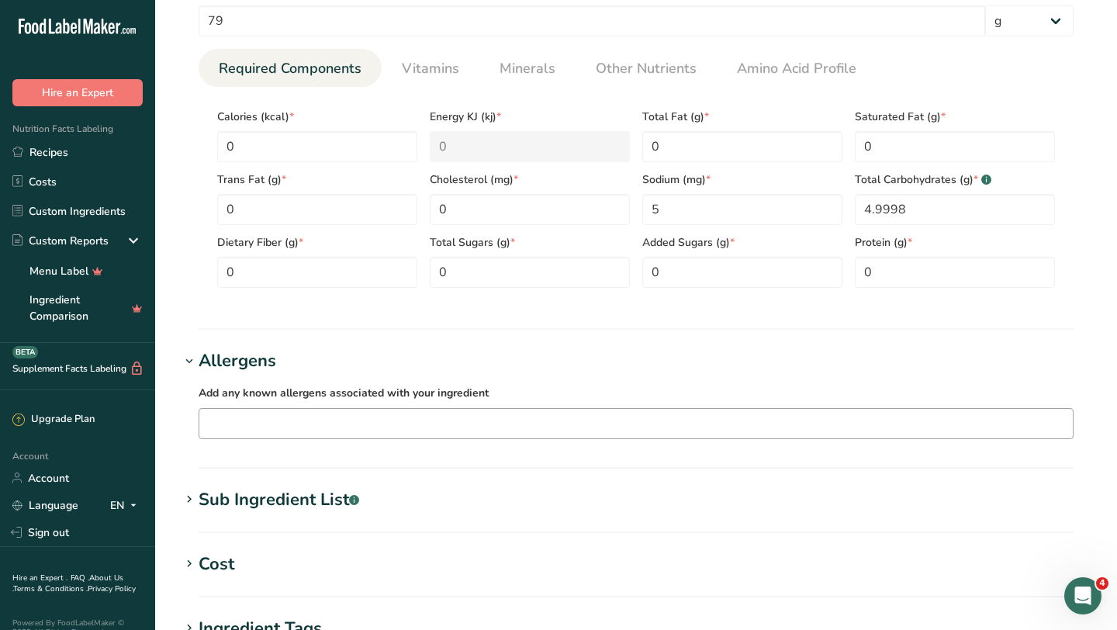
click at [333, 421] on input "text" at bounding box center [635, 423] width 873 height 24
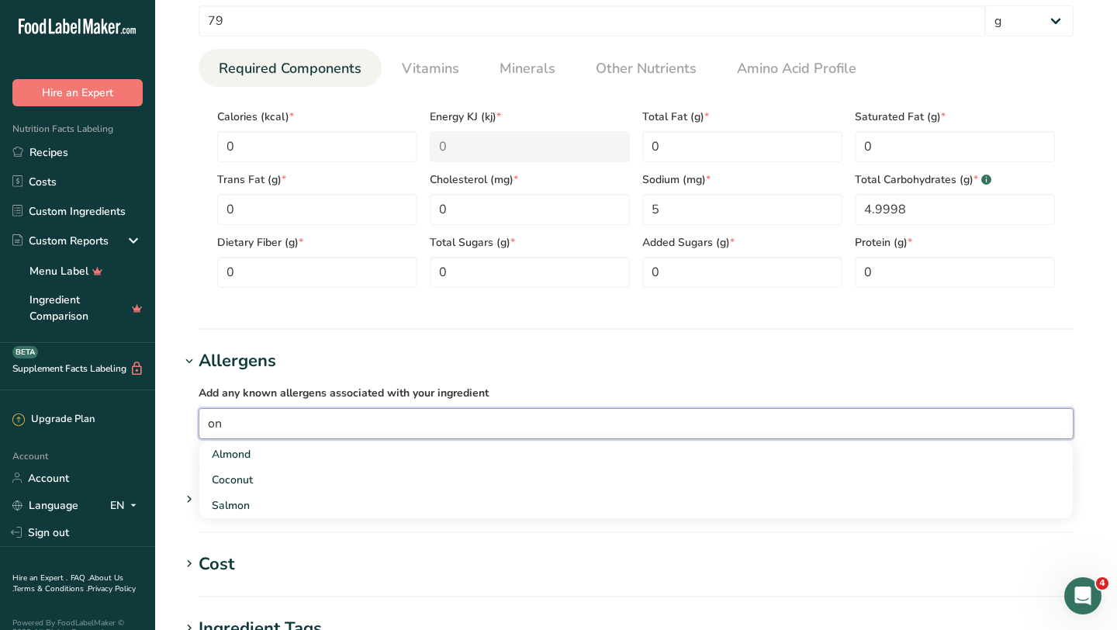
type input "o"
type input "p"
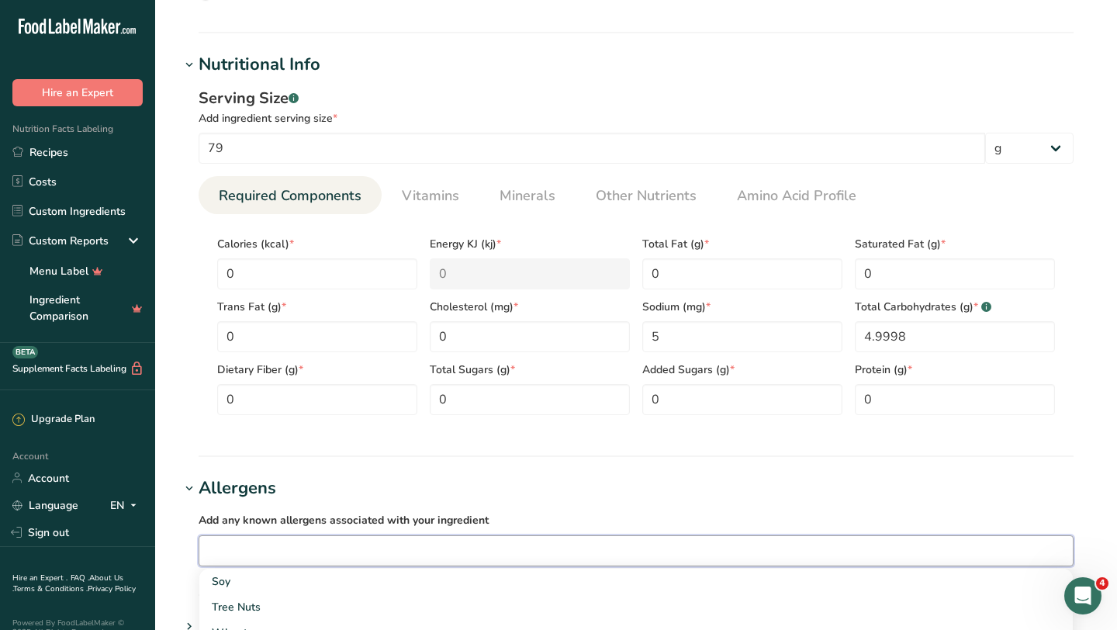
scroll to position [435, 0]
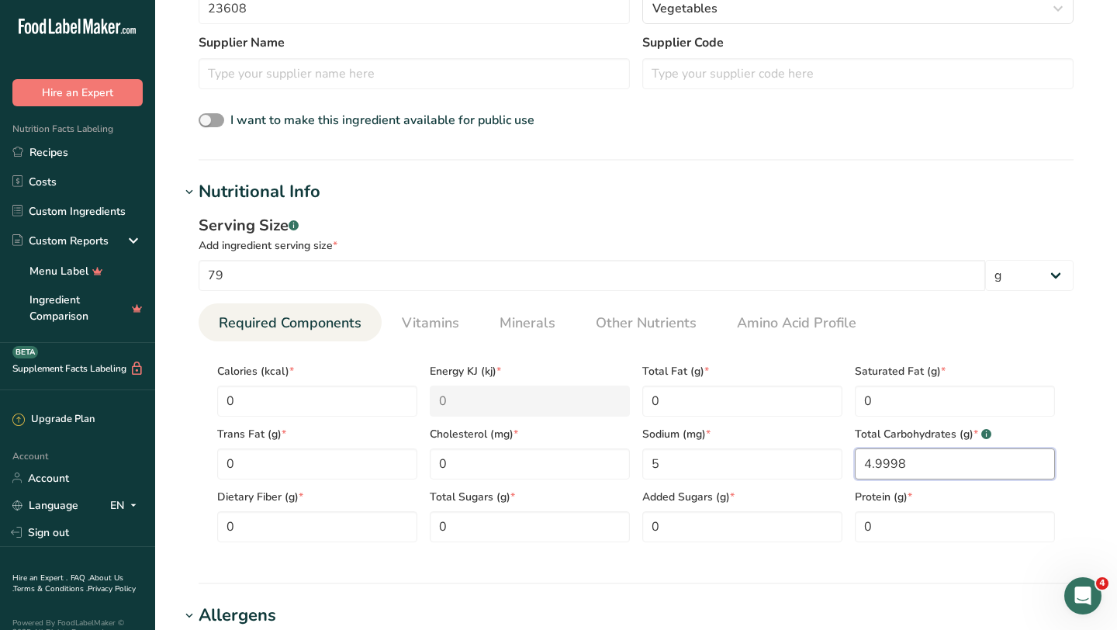
click at [925, 472] on Carbohydrates "4.9998" at bounding box center [955, 463] width 200 height 31
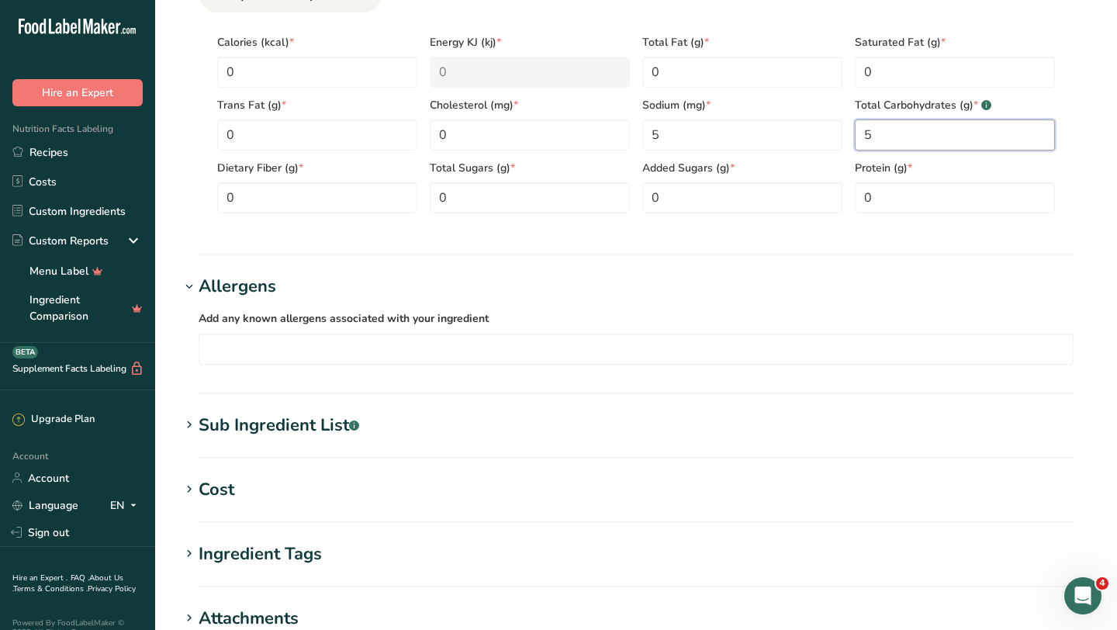
scroll to position [1038, 0]
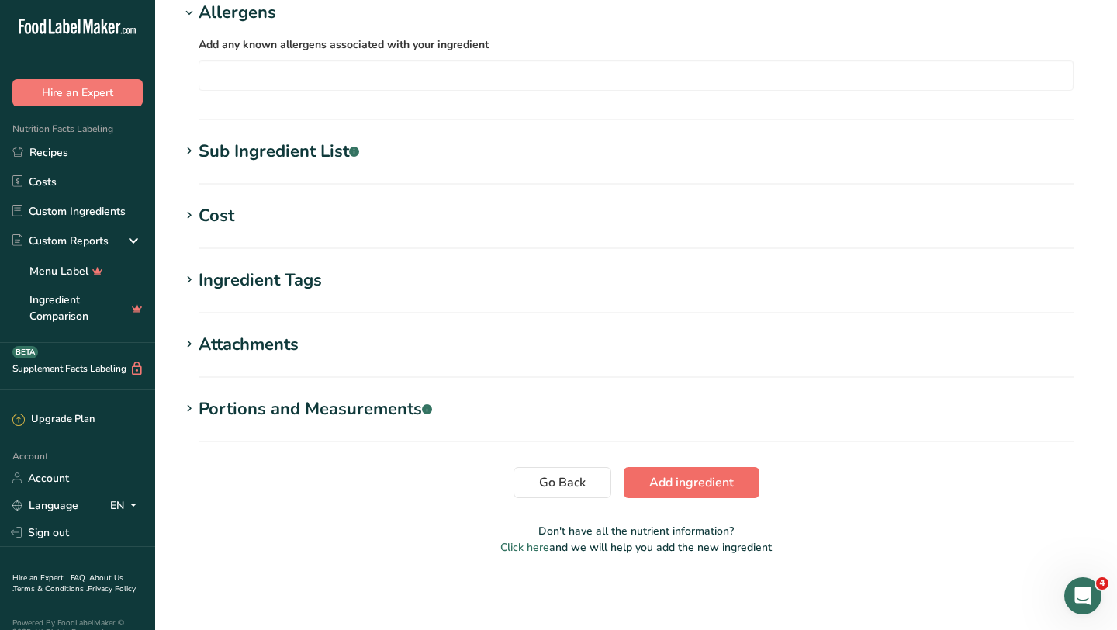
type Carbohydrates "5"
click at [692, 491] on button "Add ingredient" at bounding box center [692, 482] width 136 height 31
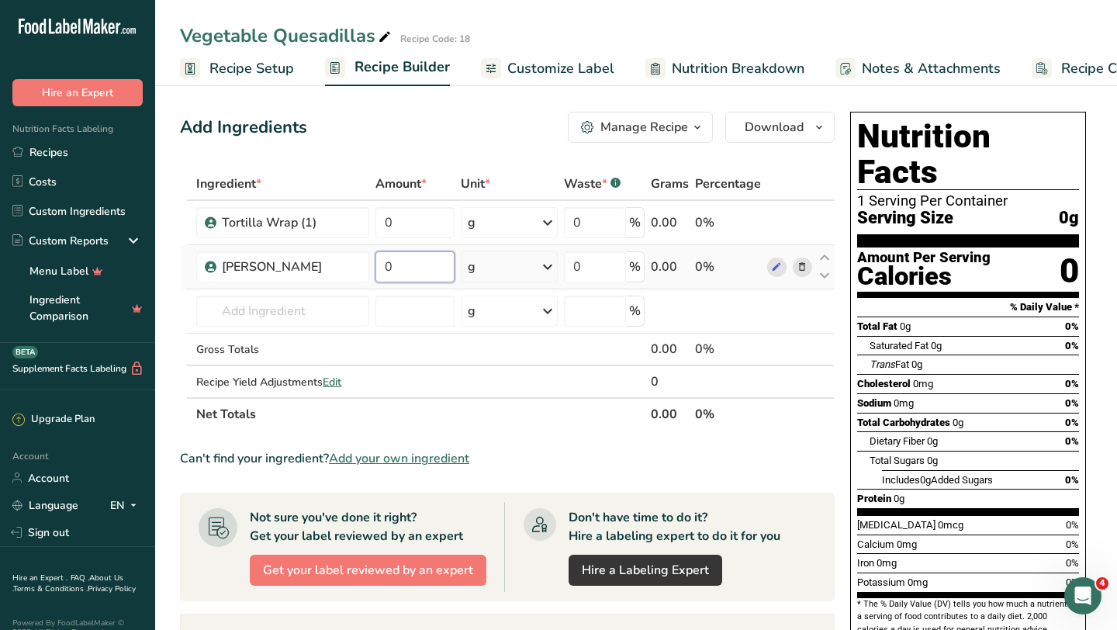
click at [396, 270] on input "0" at bounding box center [414, 266] width 79 height 31
click at [418, 219] on div "Ingredient * Amount * Unit * Waste * .a-a{fill:#347362;}.b-a{fill:#fff;} Grams …" at bounding box center [507, 299] width 655 height 263
type input "43"
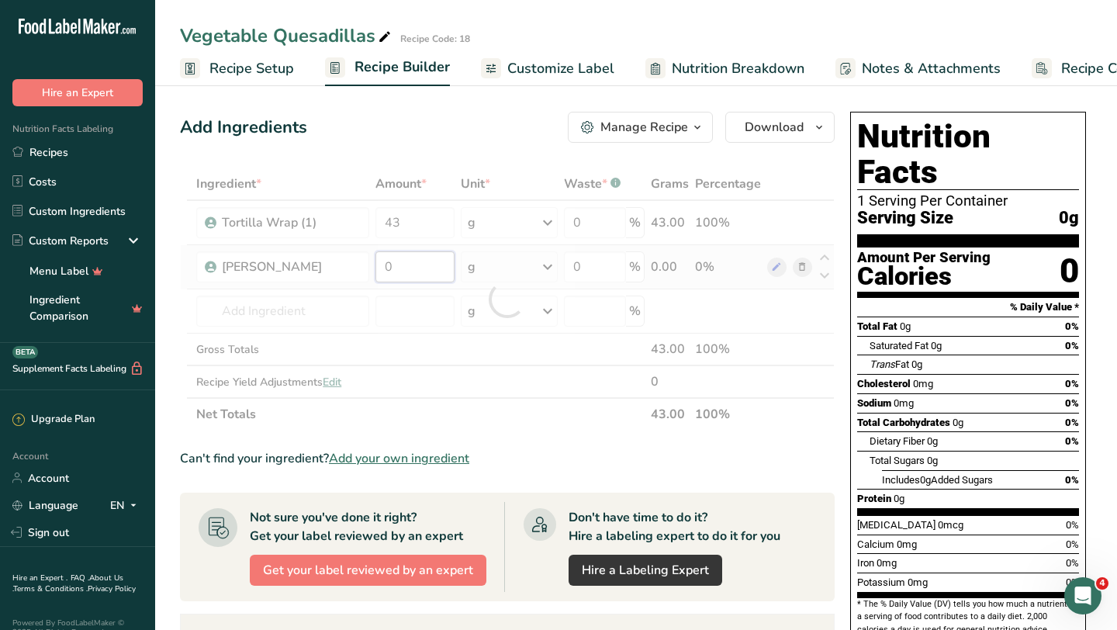
click at [435, 273] on div "Ingredient * Amount * Unit * Waste * .a-a{fill:#347362;}.b-a{fill:#fff;} Grams …" at bounding box center [507, 299] width 655 height 263
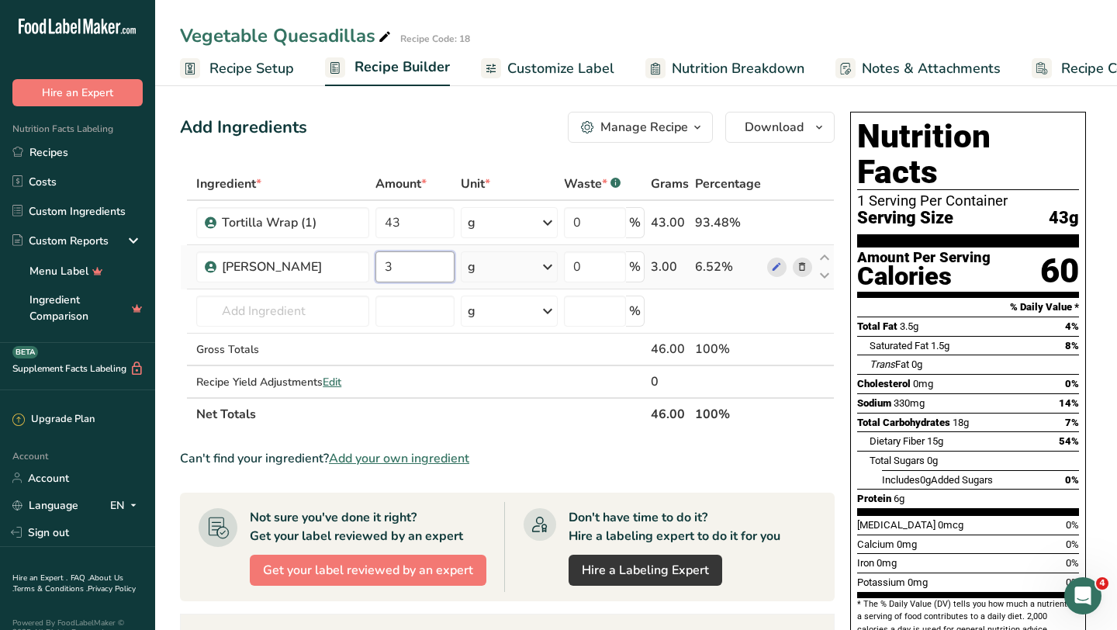
type input "3"
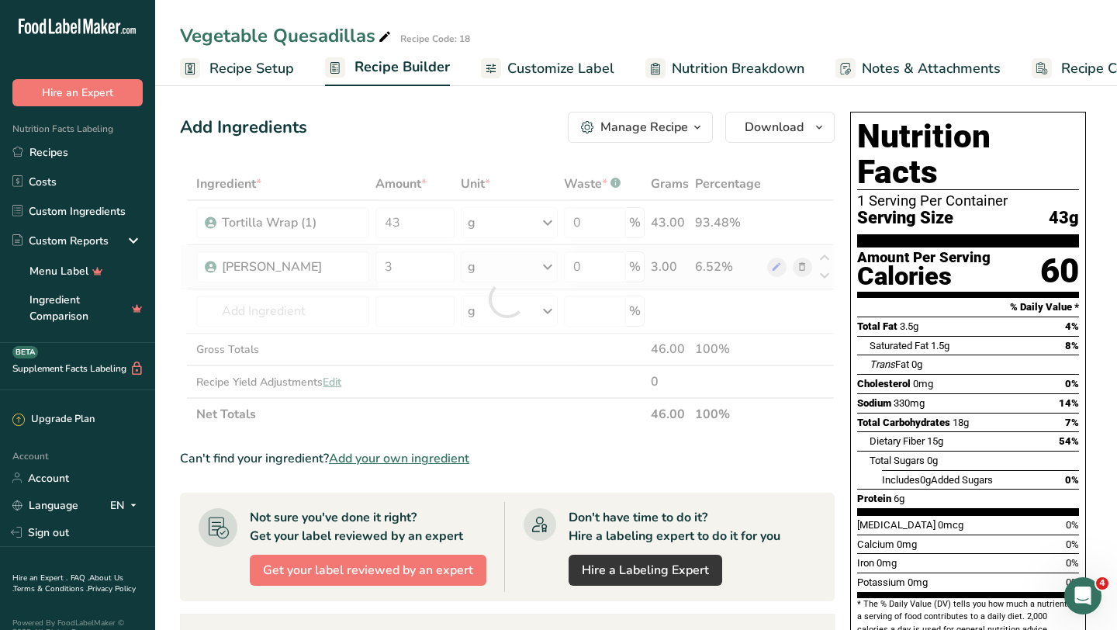
click at [547, 267] on div "Ingredient * Amount * Unit * Waste * .a-a{fill:#347362;}.b-a{fill:#fff;} Grams …" at bounding box center [507, 299] width 655 height 263
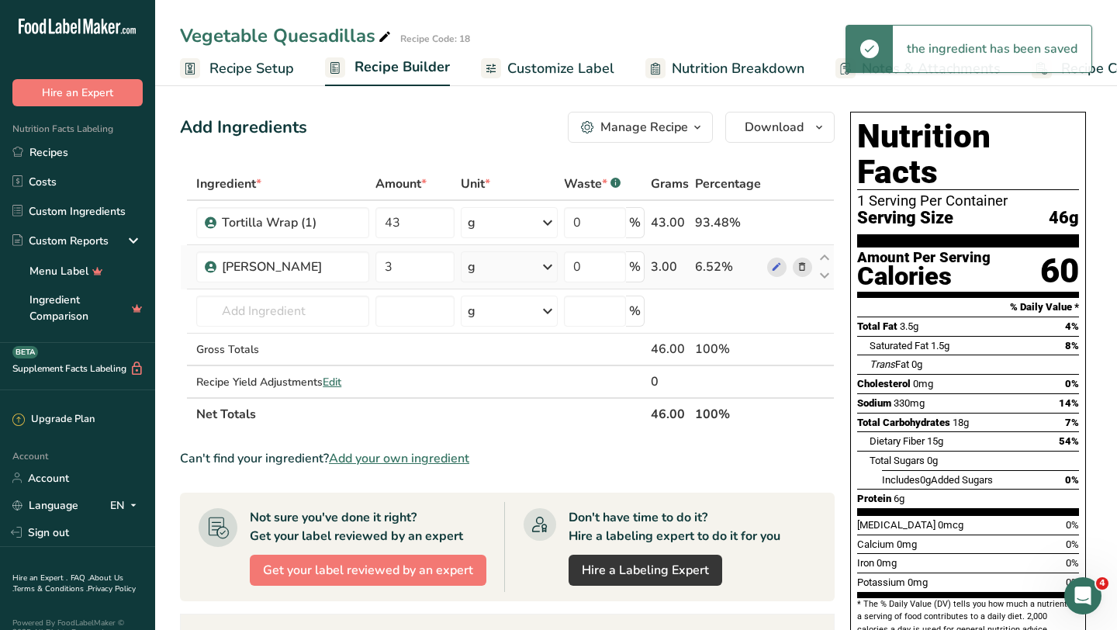
click at [547, 267] on icon at bounding box center [547, 267] width 19 height 28
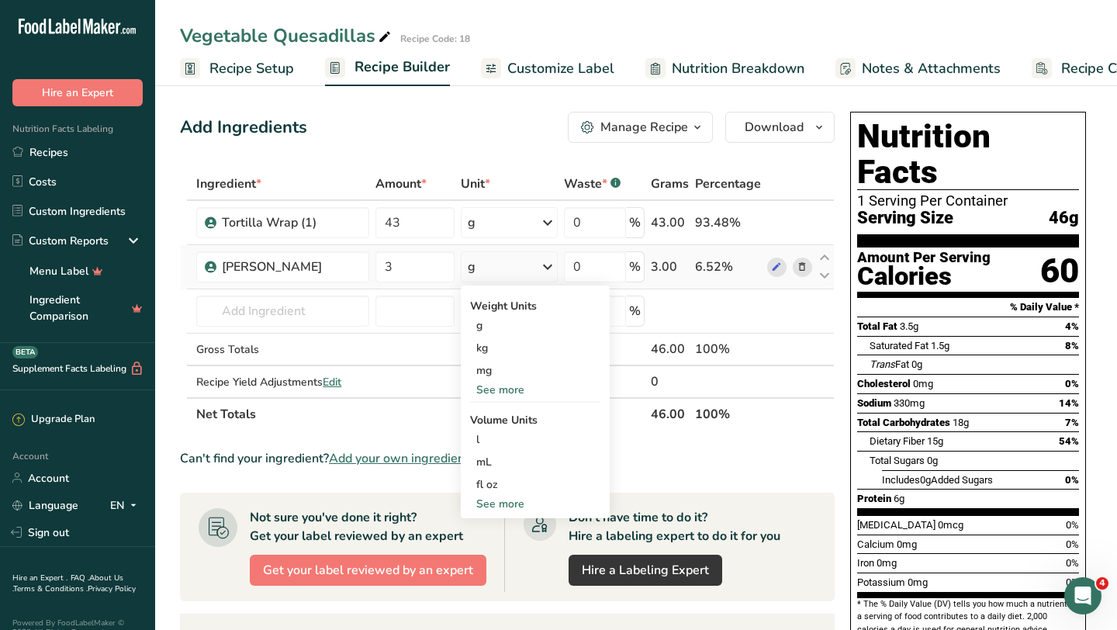
click at [503, 383] on div "See more" at bounding box center [535, 390] width 130 height 16
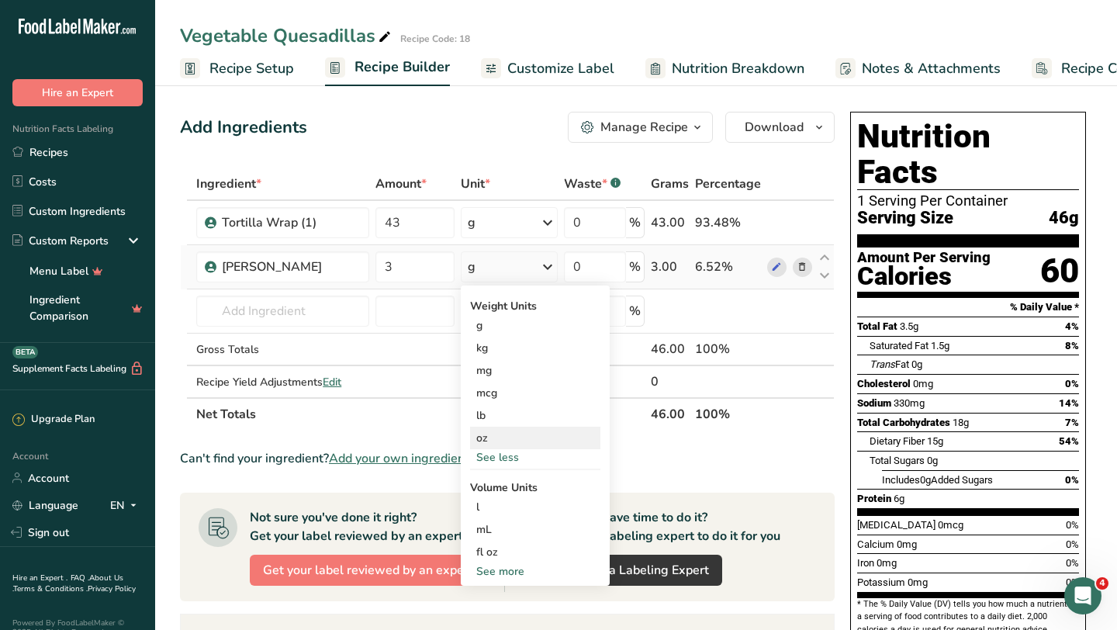
click at [493, 437] on div "oz" at bounding box center [535, 438] width 130 height 22
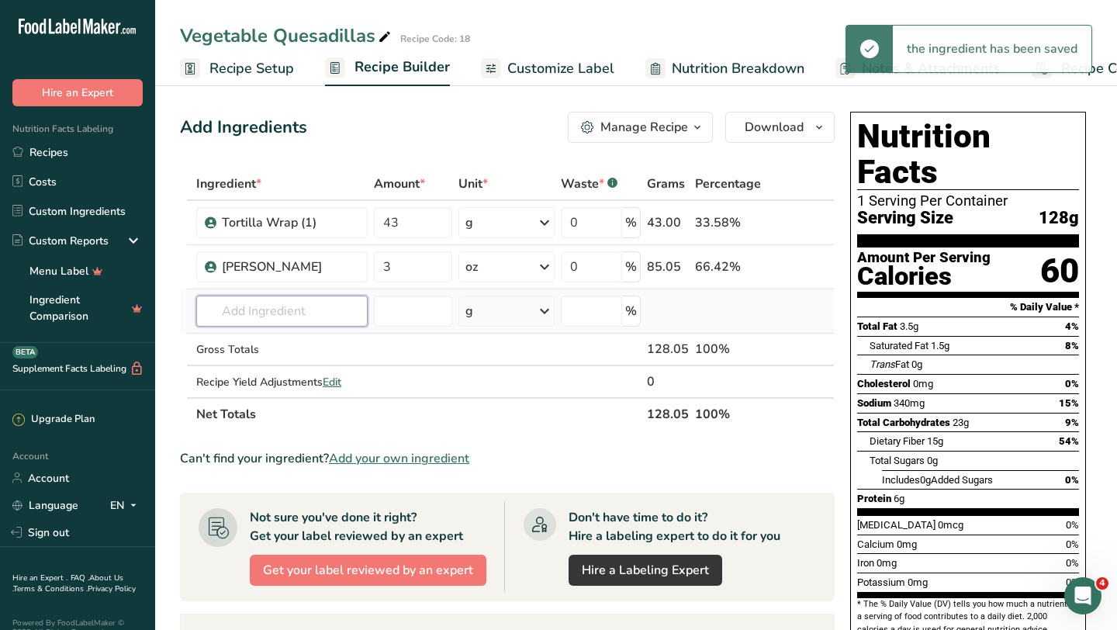
click at [302, 314] on input "text" at bounding box center [281, 311] width 171 height 31
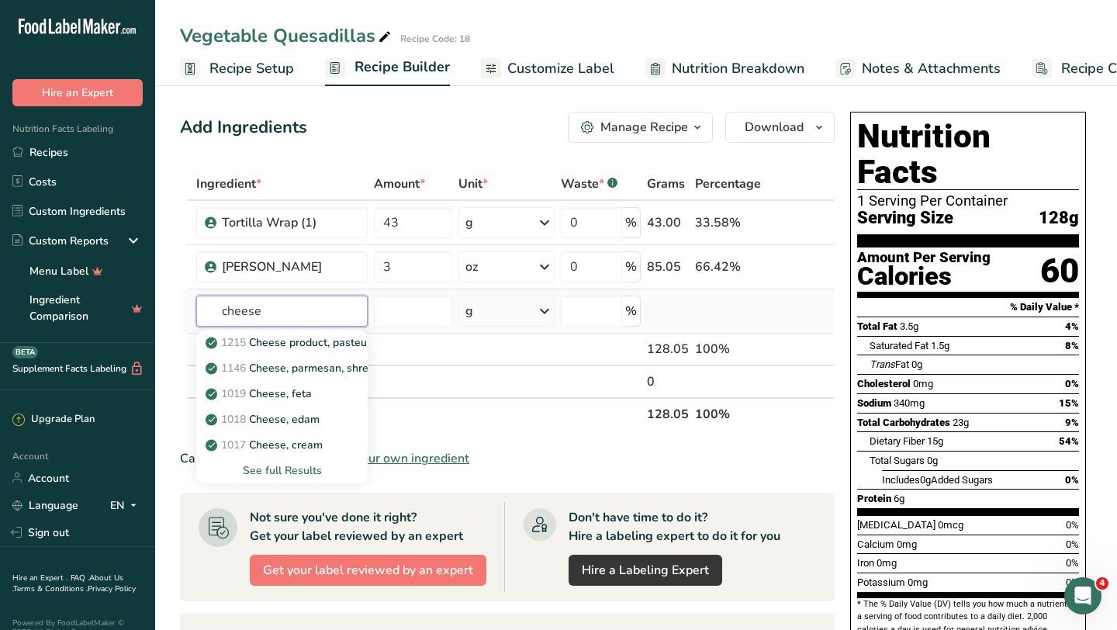
type input "cheese"
click at [307, 466] on div "See full Results" at bounding box center [282, 470] width 147 height 16
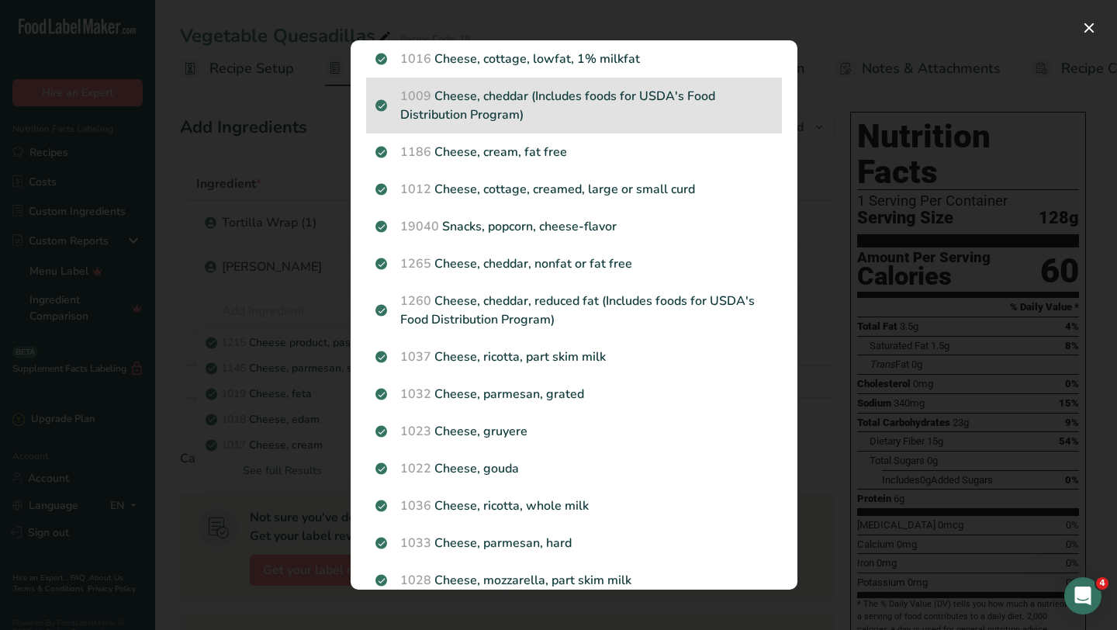
scroll to position [379, 0]
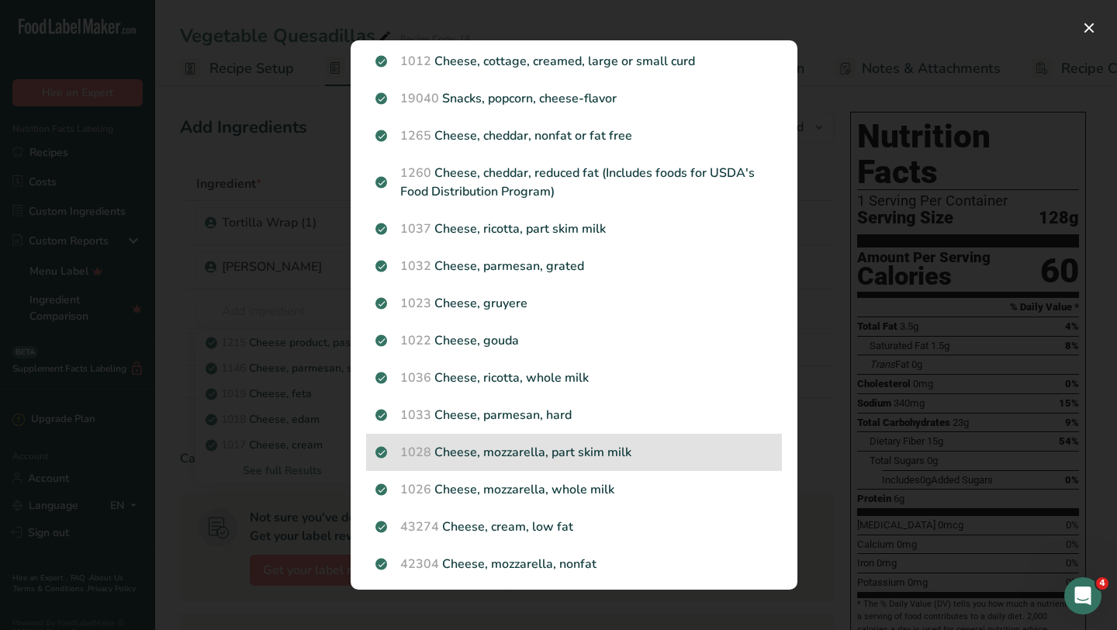
click at [627, 453] on p "1028 Cheese, mozzarella, part skim milk" at bounding box center [573, 452] width 397 height 19
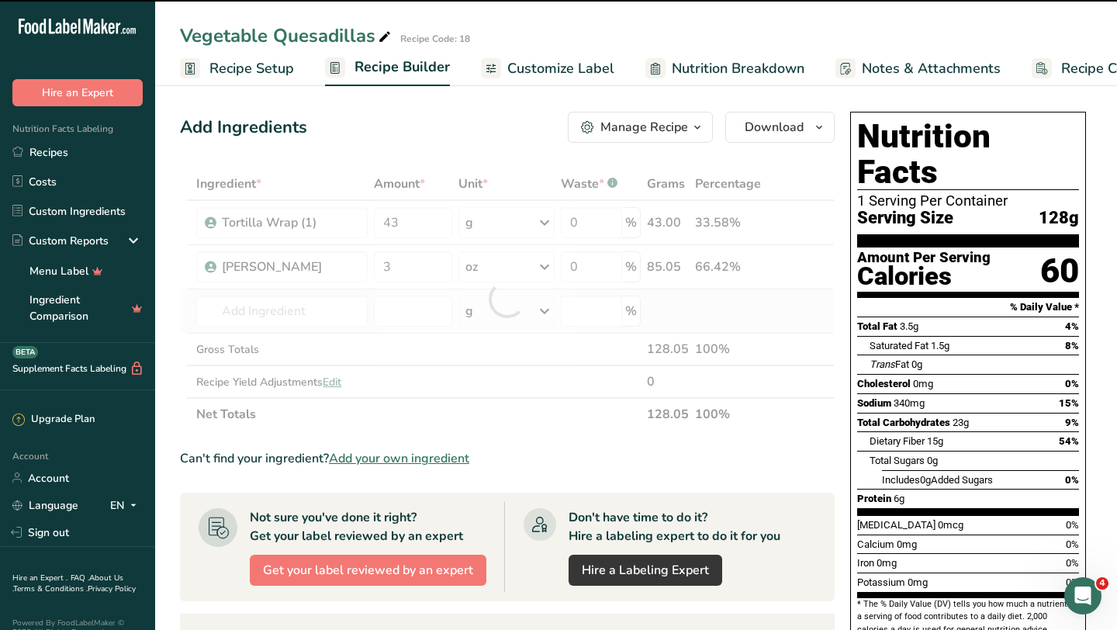
type input "0"
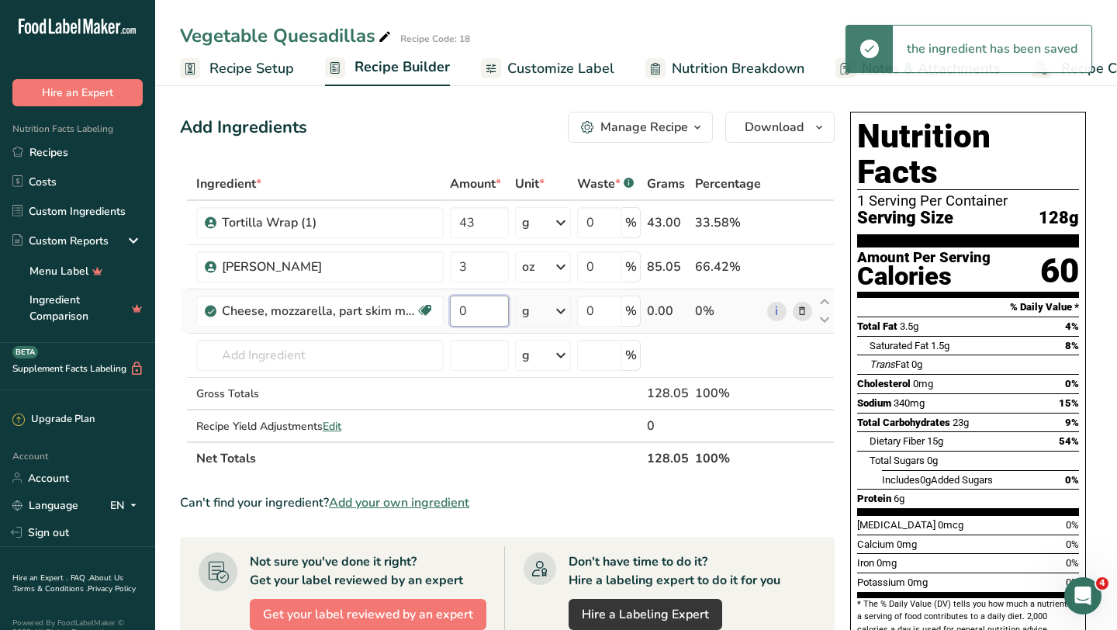
click at [477, 310] on input "0" at bounding box center [479, 311] width 59 height 31
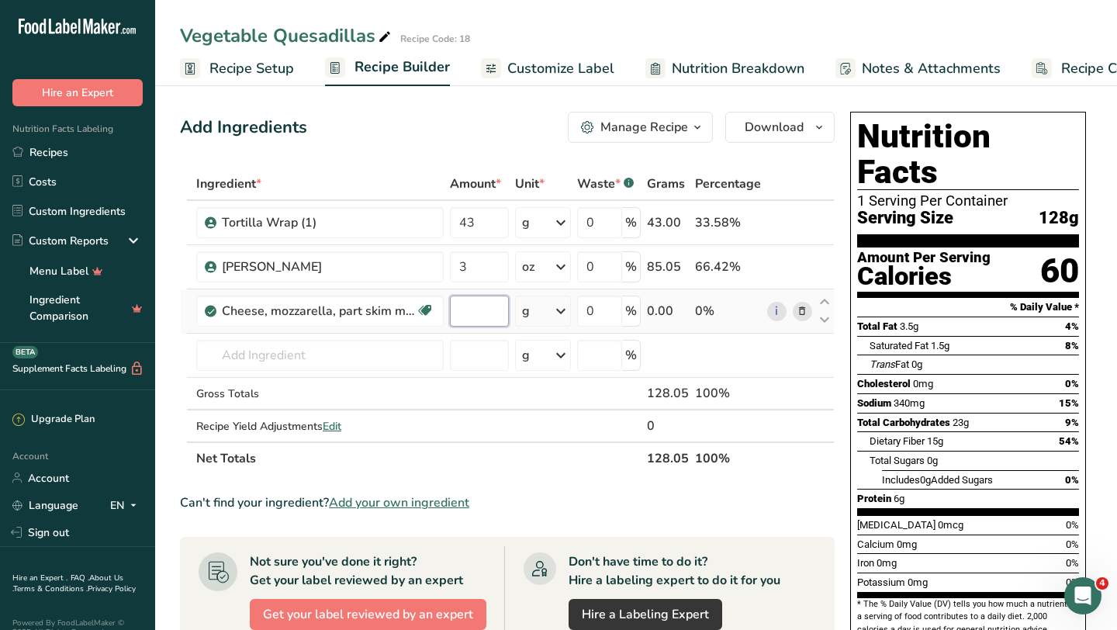
type input "2"
type input "3"
click at [552, 311] on div "Ingredient * Amount * Unit * Waste * .a-a{fill:#347362;}.b-a{fill:#fff;} Grams …" at bounding box center [507, 321] width 655 height 307
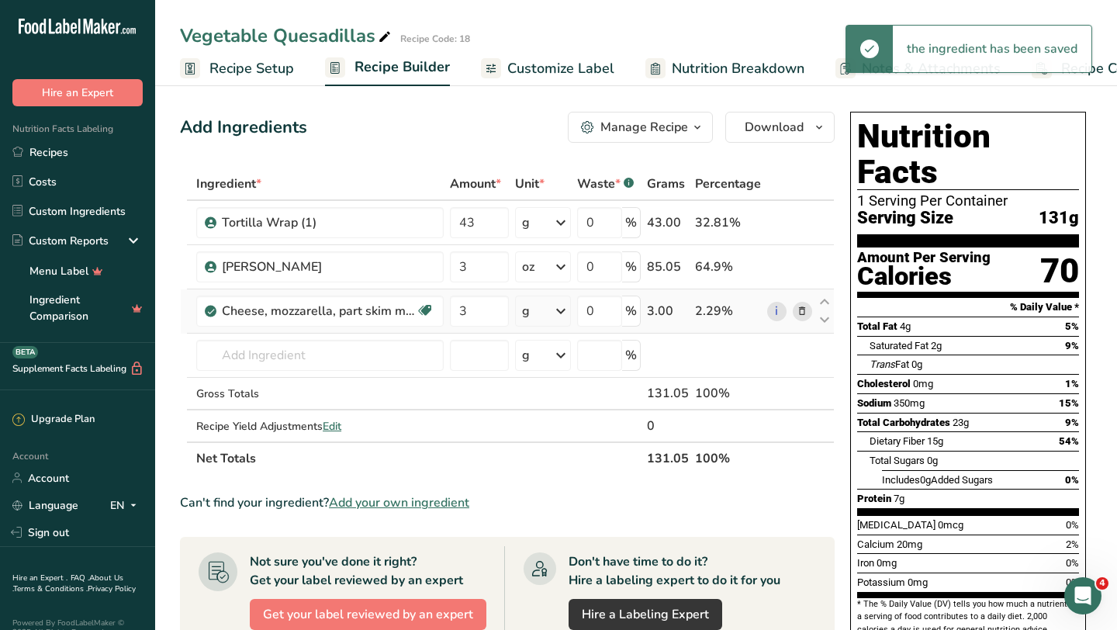
click at [552, 311] on div "g" at bounding box center [543, 311] width 56 height 31
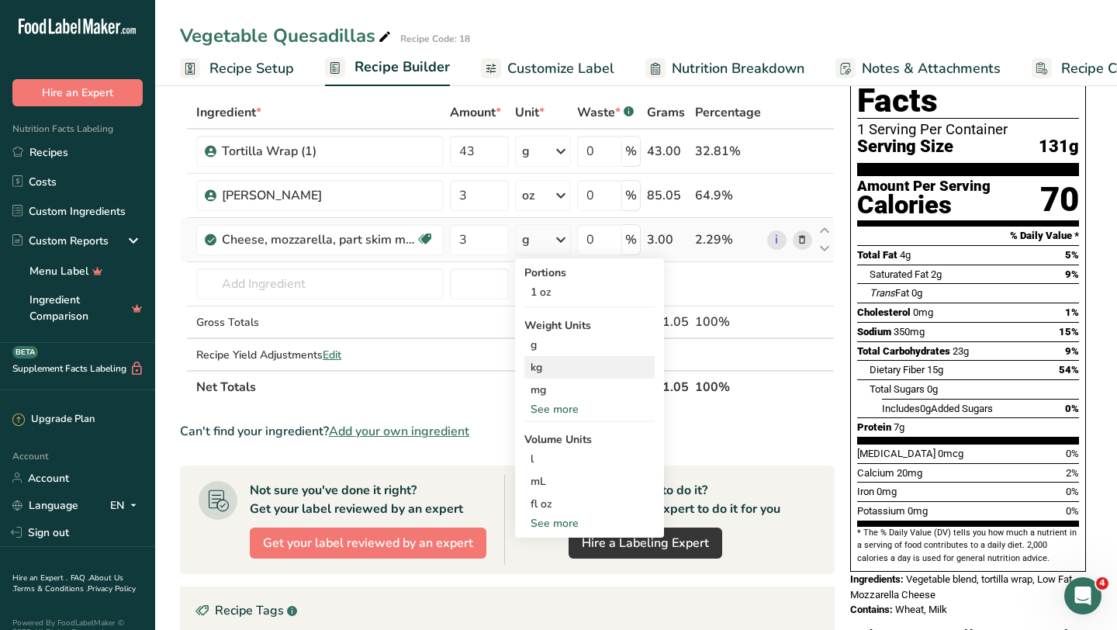
scroll to position [76, 0]
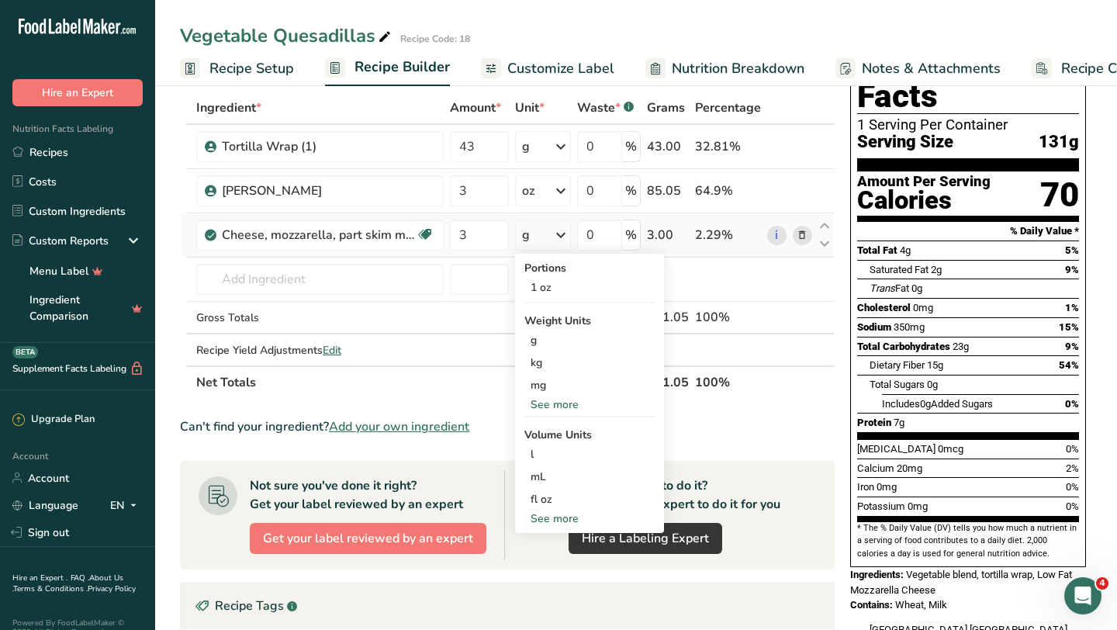
click at [567, 403] on div "See more" at bounding box center [589, 404] width 130 height 16
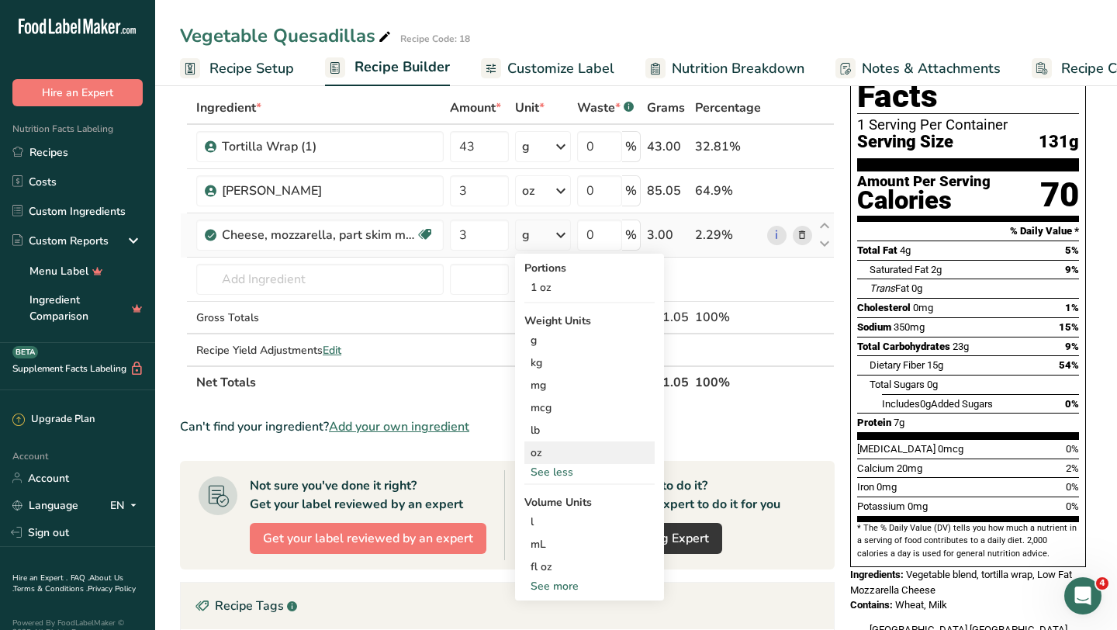
click at [544, 451] on div "oz" at bounding box center [589, 452] width 130 height 22
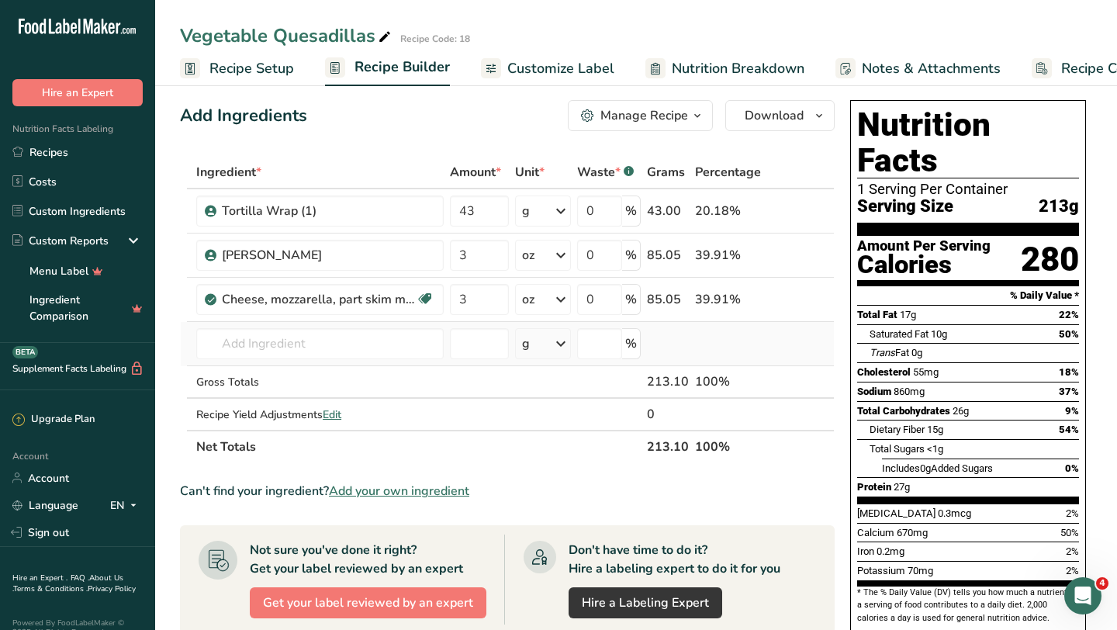
scroll to position [0, 0]
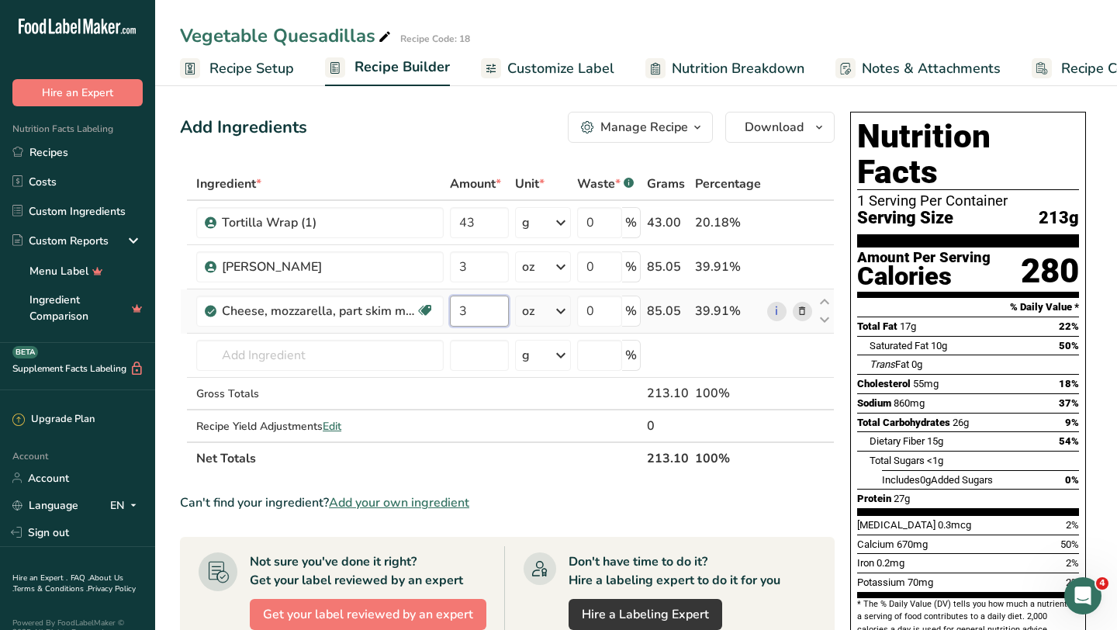
click at [477, 310] on input "3" at bounding box center [479, 311] width 59 height 31
type input "2"
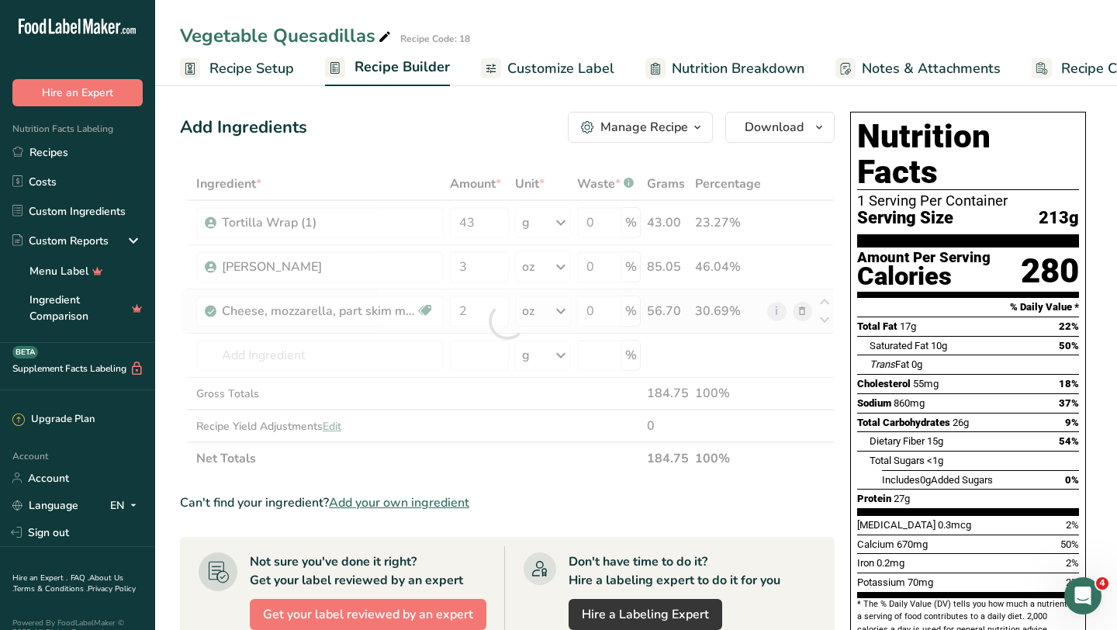
click at [549, 318] on div "Ingredient * Amount * Unit * Waste * .a-a{fill:#347362;}.b-a{fill:#fff;} Grams …" at bounding box center [507, 321] width 655 height 307
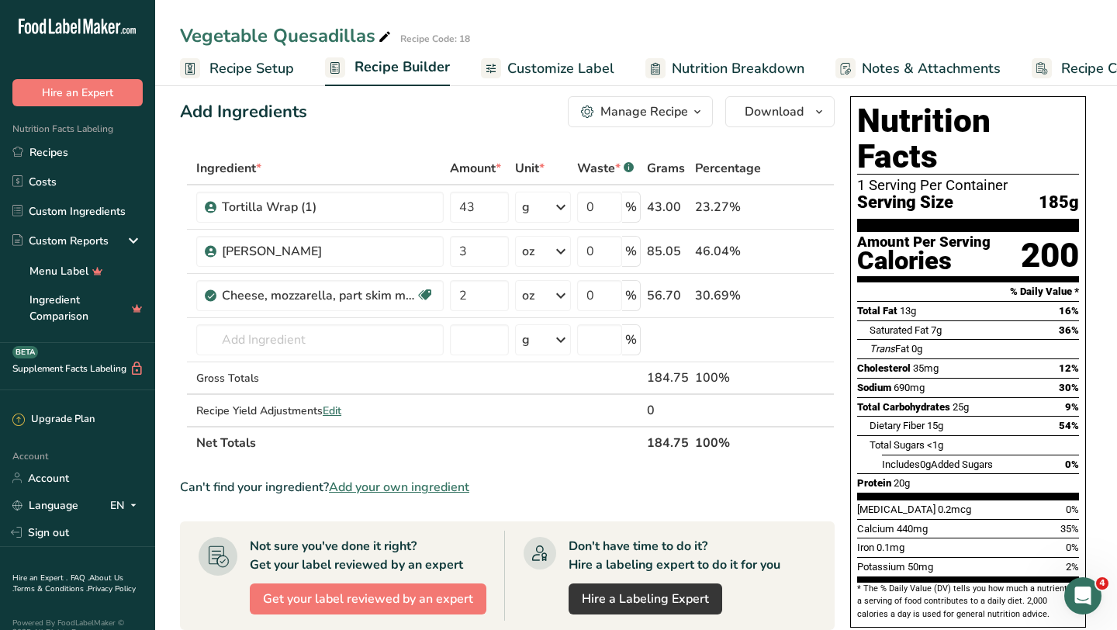
scroll to position [13, 0]
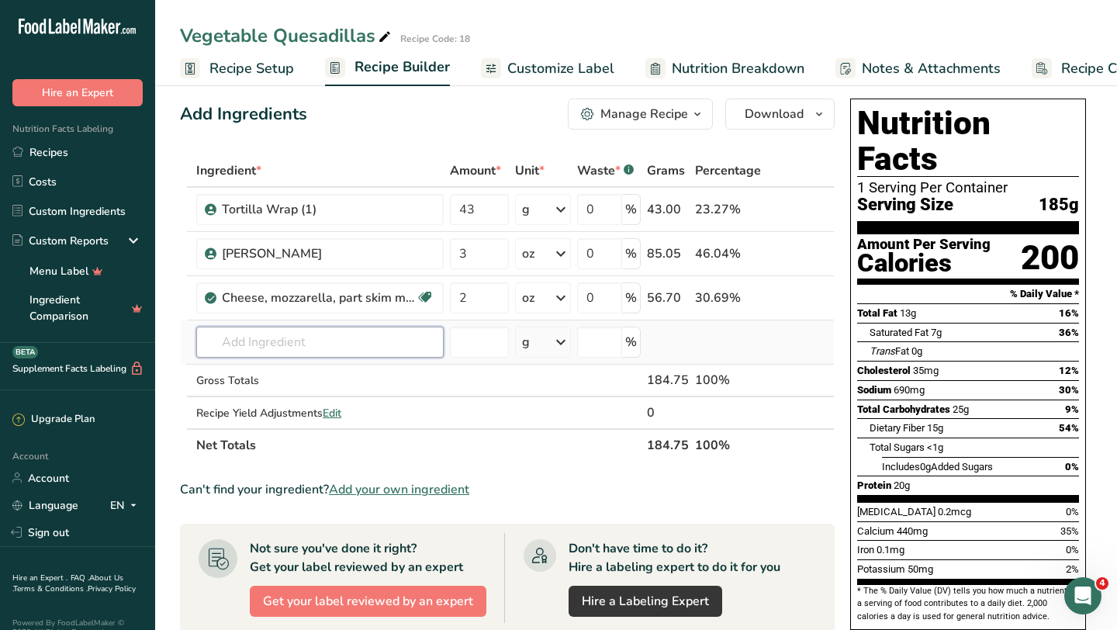
click at [337, 340] on input "text" at bounding box center [319, 342] width 247 height 31
click at [807, 486] on div "Can't find your ingredient? Add your own ingredient" at bounding box center [507, 489] width 655 height 19
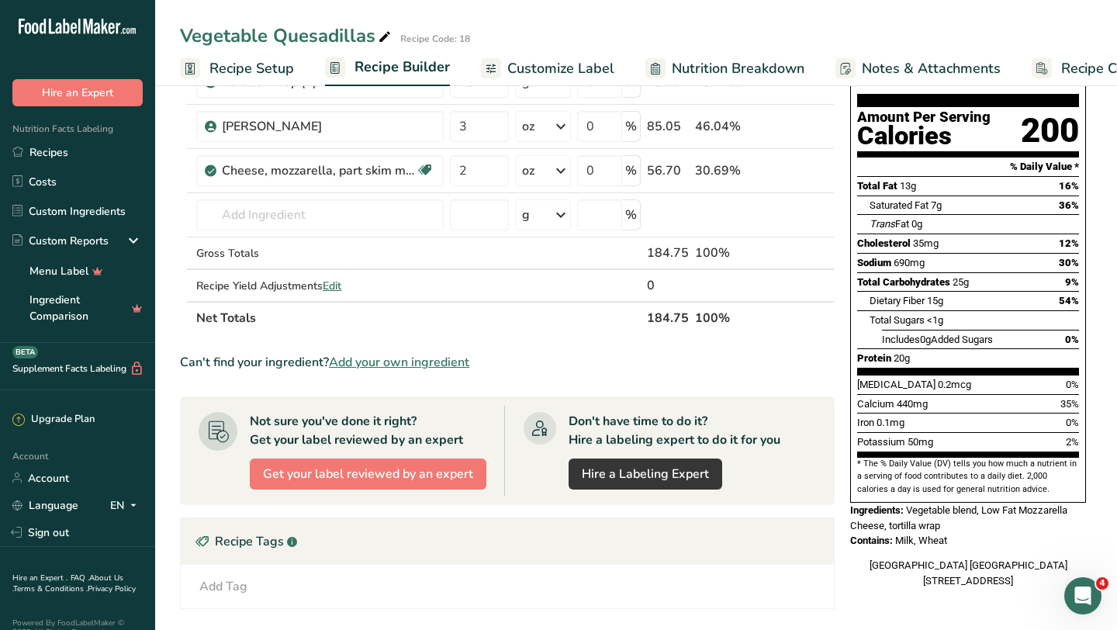
scroll to position [0, 0]
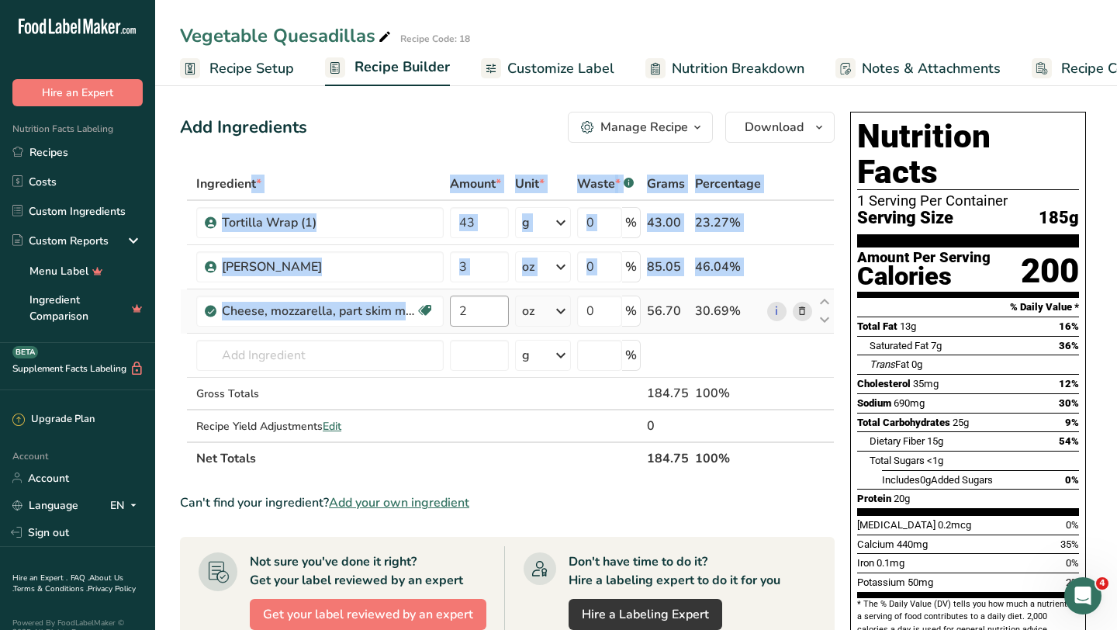
drag, startPoint x: 194, startPoint y: 184, endPoint x: 465, endPoint y: 315, distance: 300.8
click at [465, 315] on table "Ingredient * Amount * Unit * Waste * .a-a{fill:#347362;}.b-a{fill:#fff;} Grams …" at bounding box center [507, 321] width 655 height 307
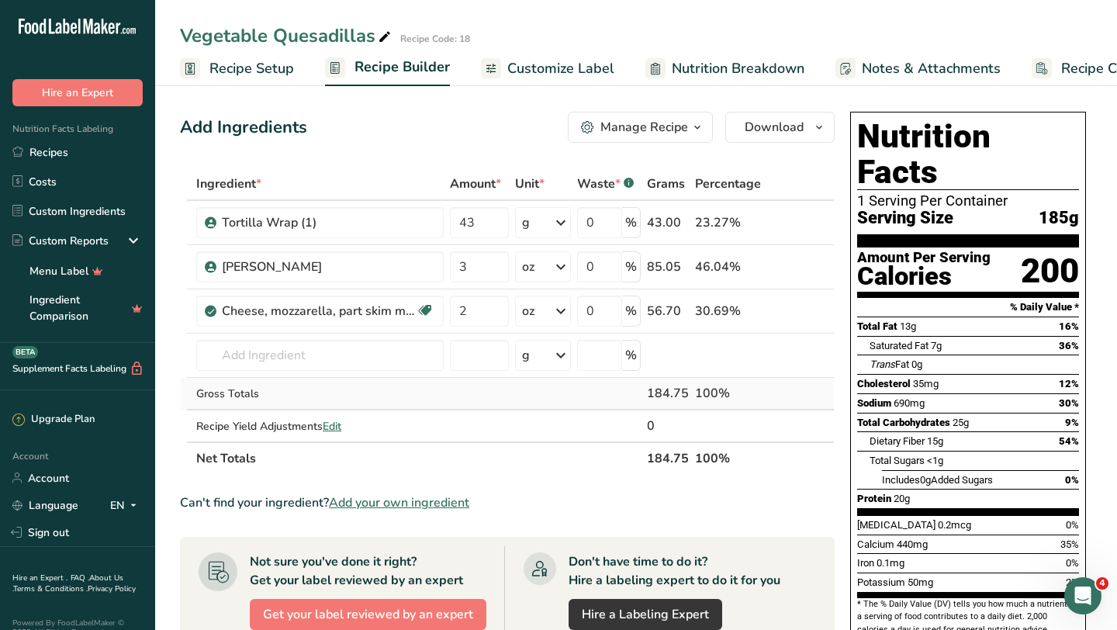
click at [442, 399] on div "Gross Totals" at bounding box center [319, 394] width 247 height 16
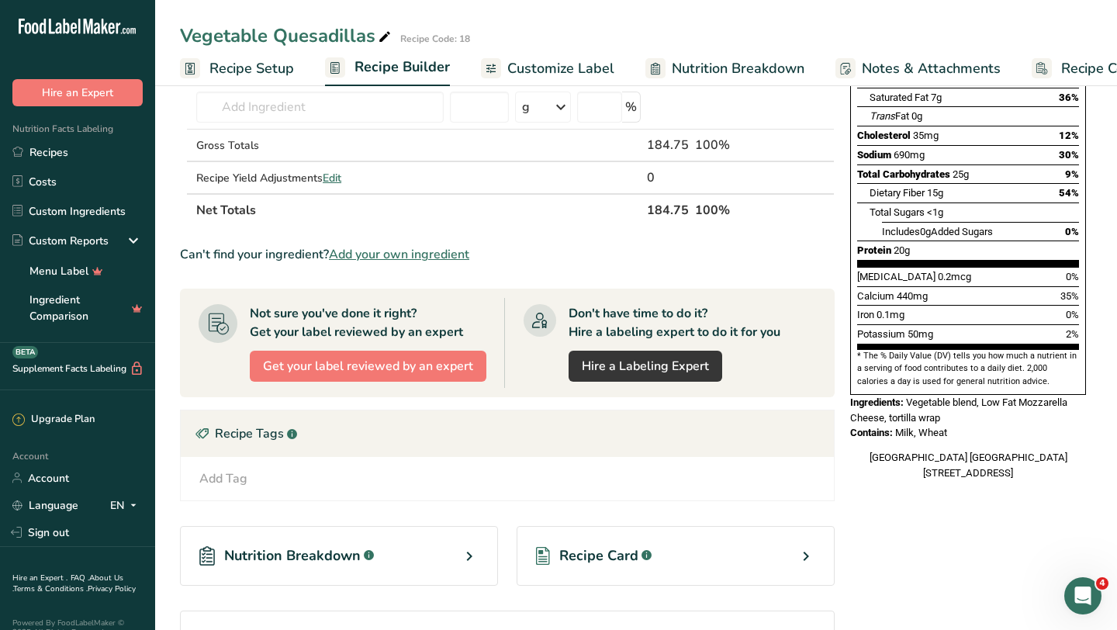
scroll to position [363, 0]
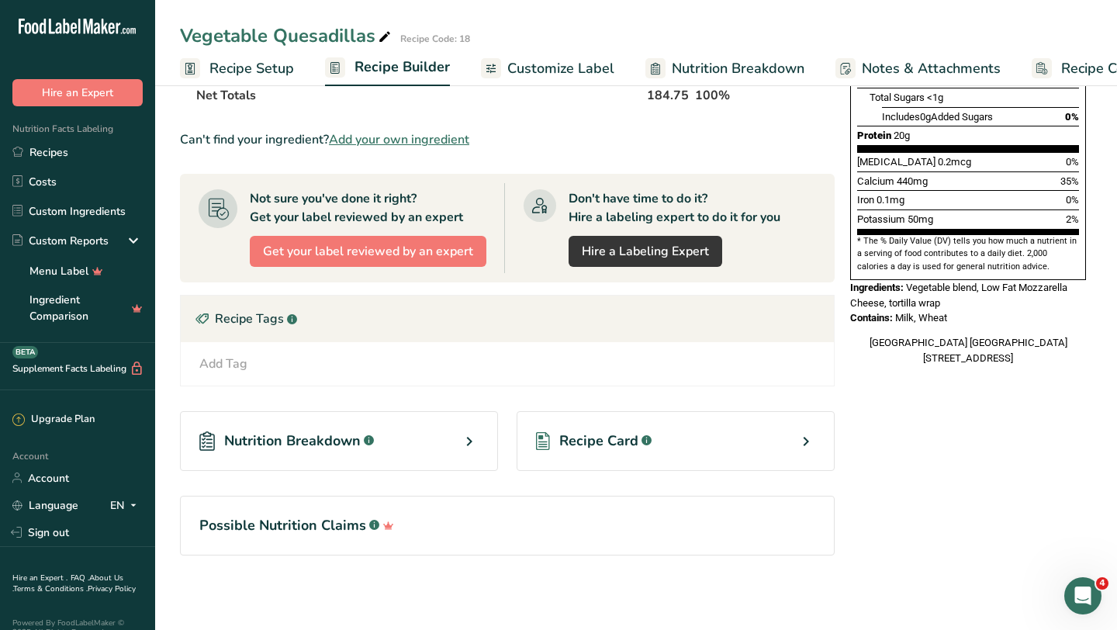
click at [781, 450] on div "Recipe Card .a-a{fill:#347362;}.b-a{fill:#fff;}" at bounding box center [676, 441] width 318 height 60
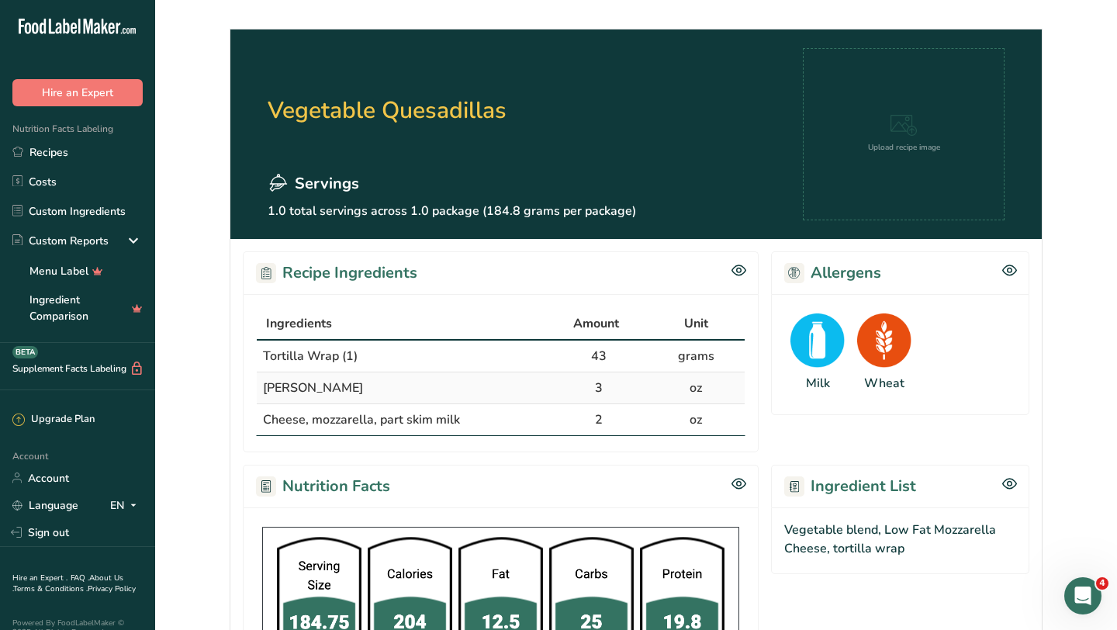
scroll to position [52, 0]
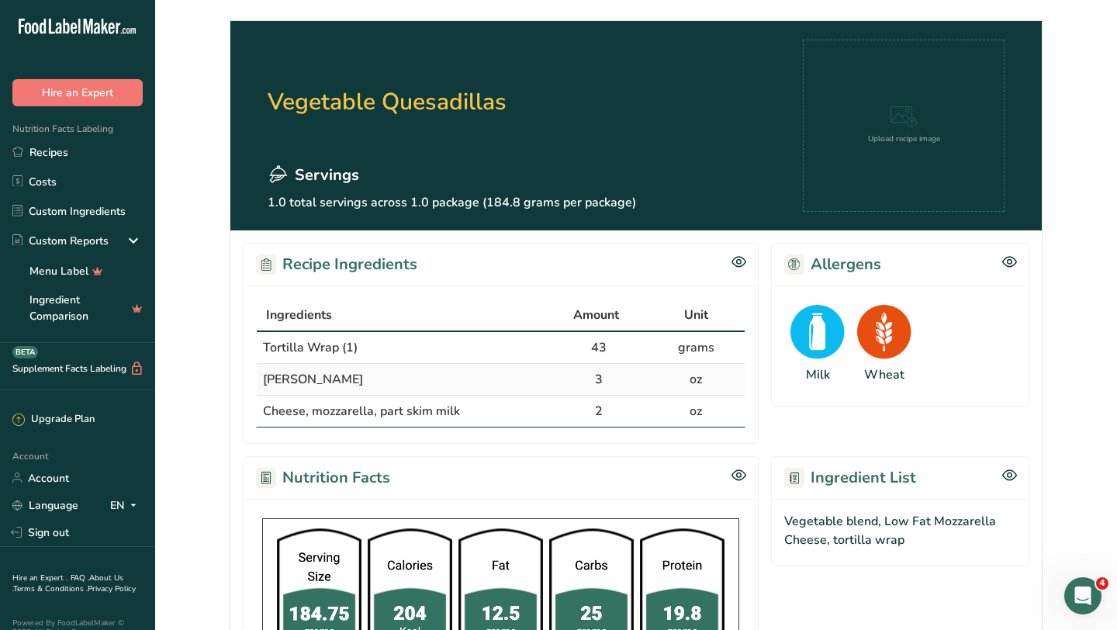
drag, startPoint x: 252, startPoint y: 306, endPoint x: 724, endPoint y: 407, distance: 483.2
click at [724, 407] on div "Ingredients Amount Unit Tortilla Wrap (1) 43 grams Fajita Blend 3 oz Cheese, mo…" at bounding box center [501, 364] width 516 height 158
copy table "Ingredients Amount Unit Tortilla Wrap (1) 43 grams Fajita Blend 3 oz Cheese, mo…"
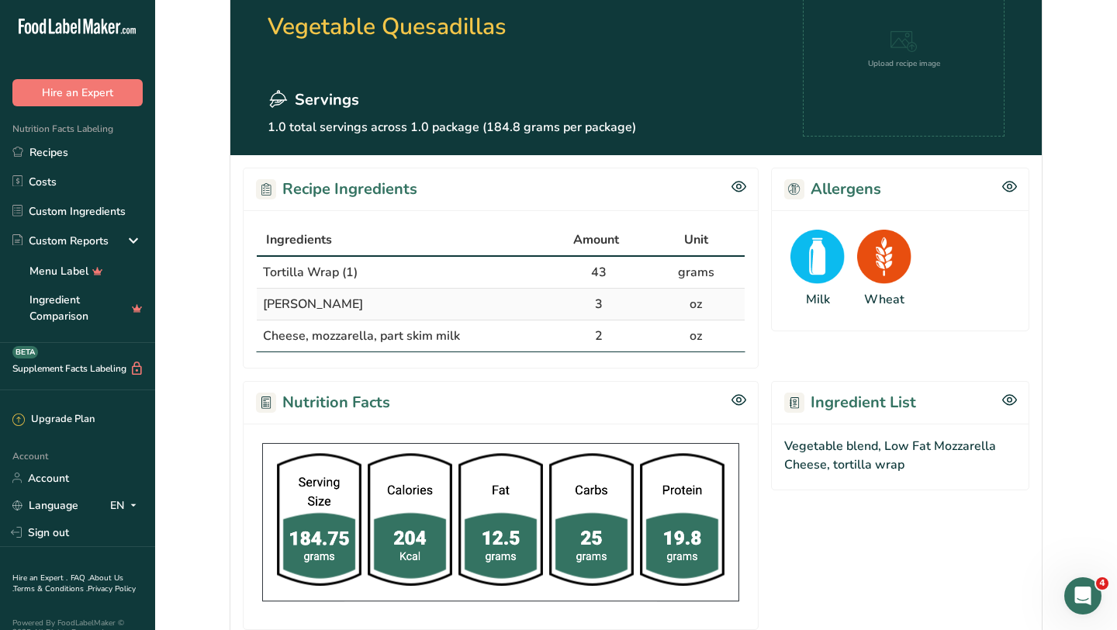
scroll to position [158, 0]
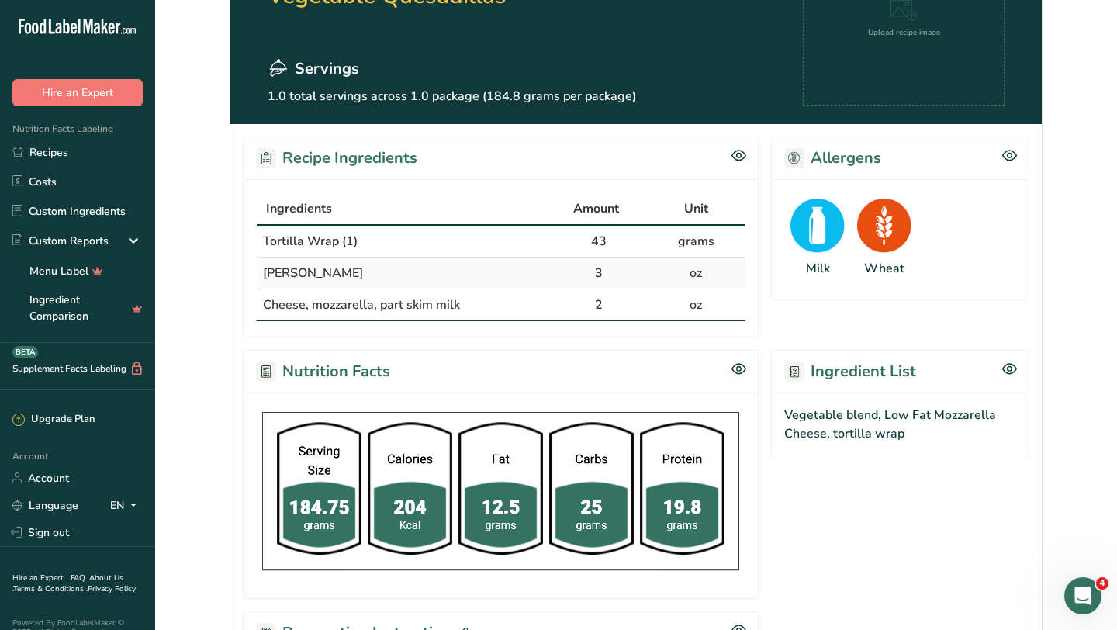
click at [652, 355] on div "Nutrition Facts" at bounding box center [501, 371] width 516 height 43
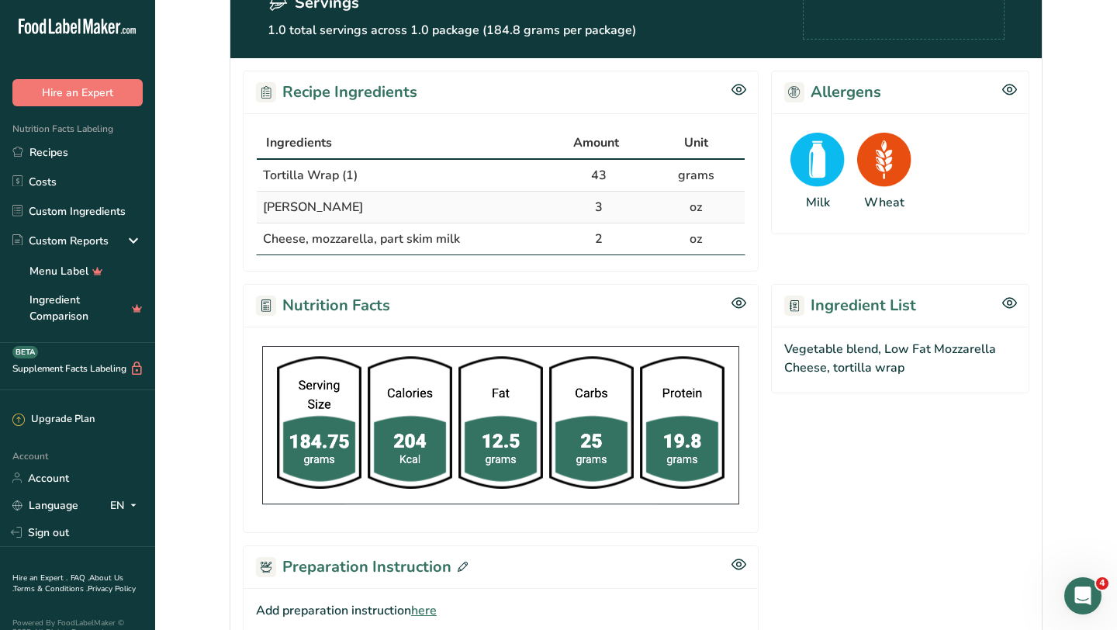
scroll to position [399, 0]
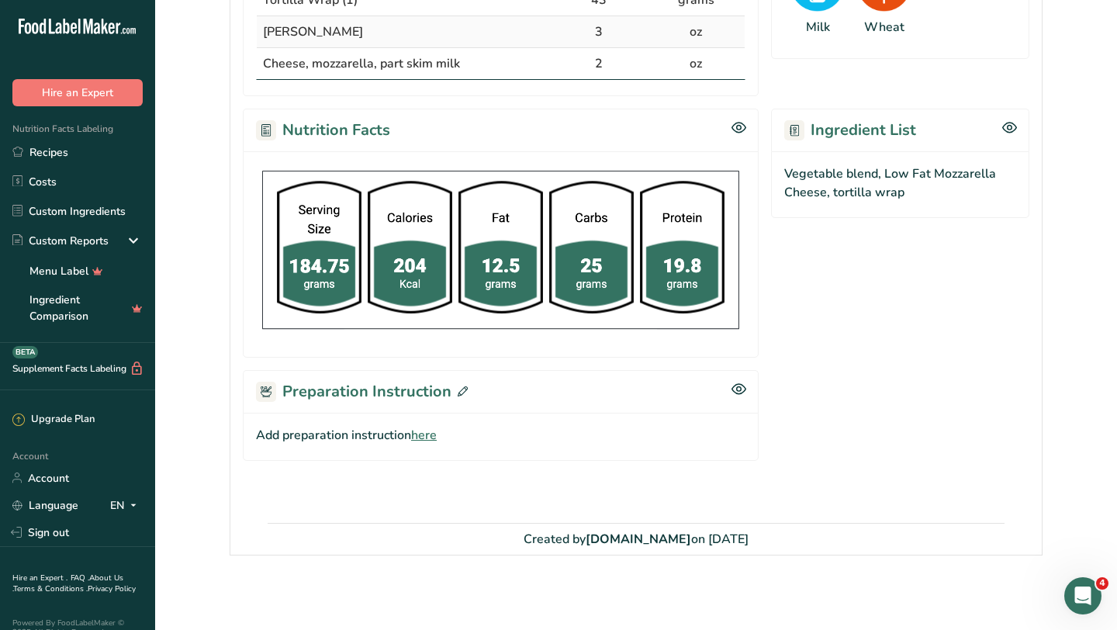
click at [430, 433] on span "here" at bounding box center [424, 435] width 26 height 19
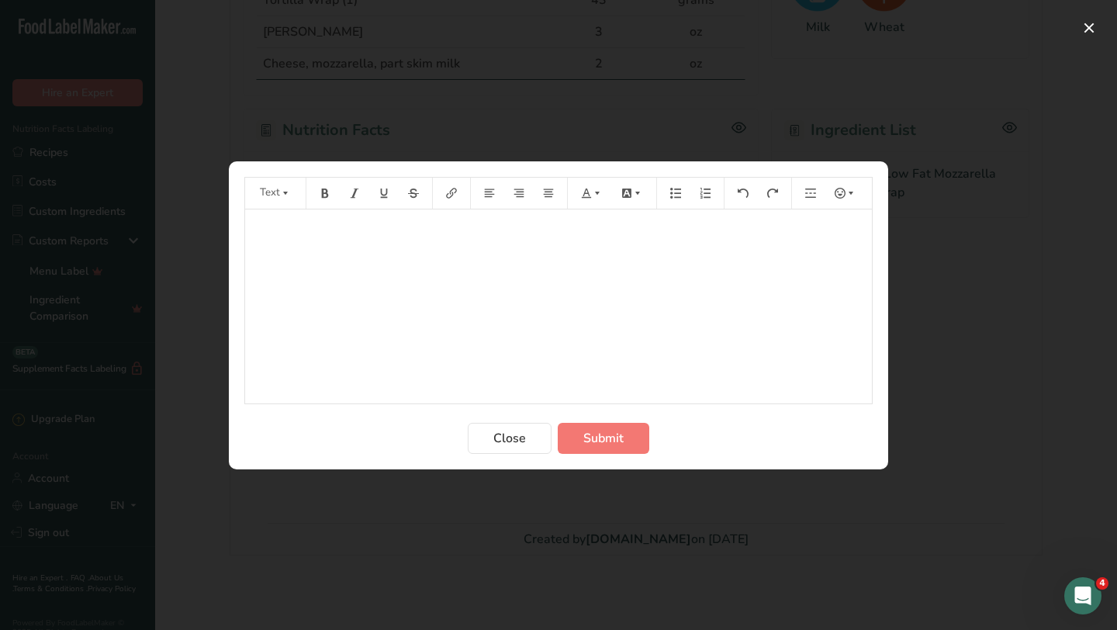
click at [400, 282] on div "﻿" at bounding box center [558, 306] width 627 height 194
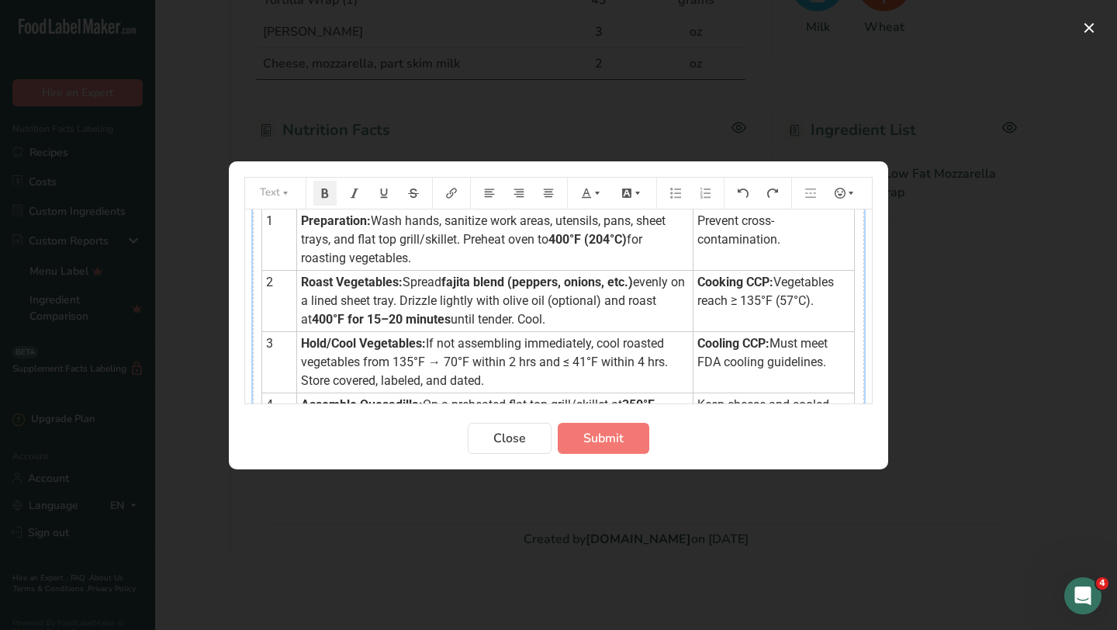
scroll to position [0, 0]
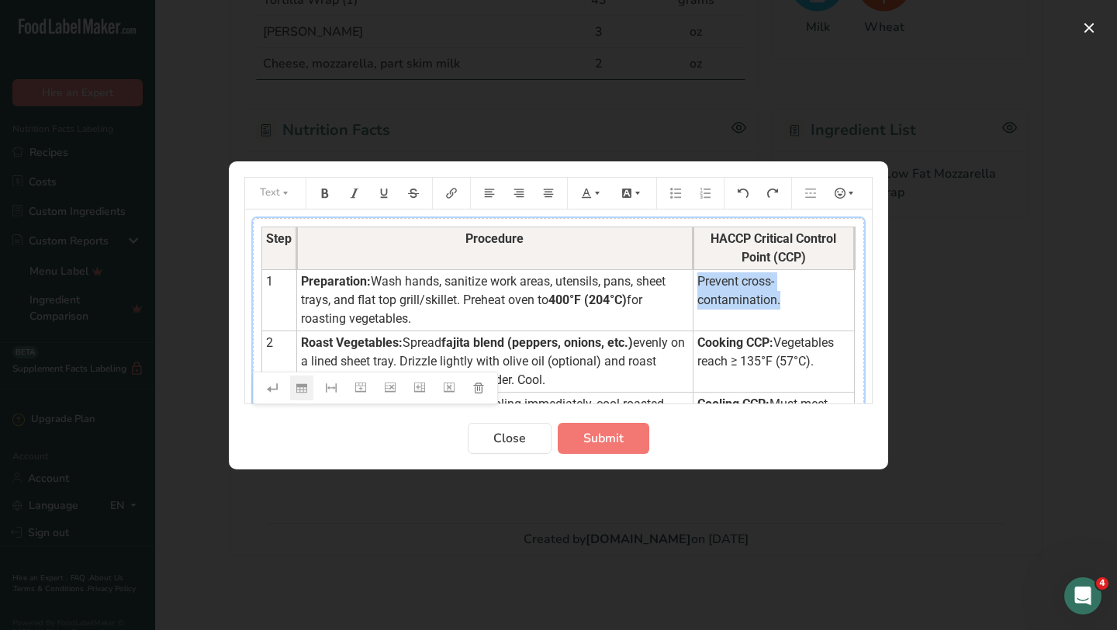
drag, startPoint x: 693, startPoint y: 282, endPoint x: 787, endPoint y: 313, distance: 98.4
click at [787, 313] on td "Prevent cross-contamination." at bounding box center [773, 299] width 161 height 61
click at [599, 194] on icon "Preparation instructions modal" at bounding box center [597, 193] width 11 height 11
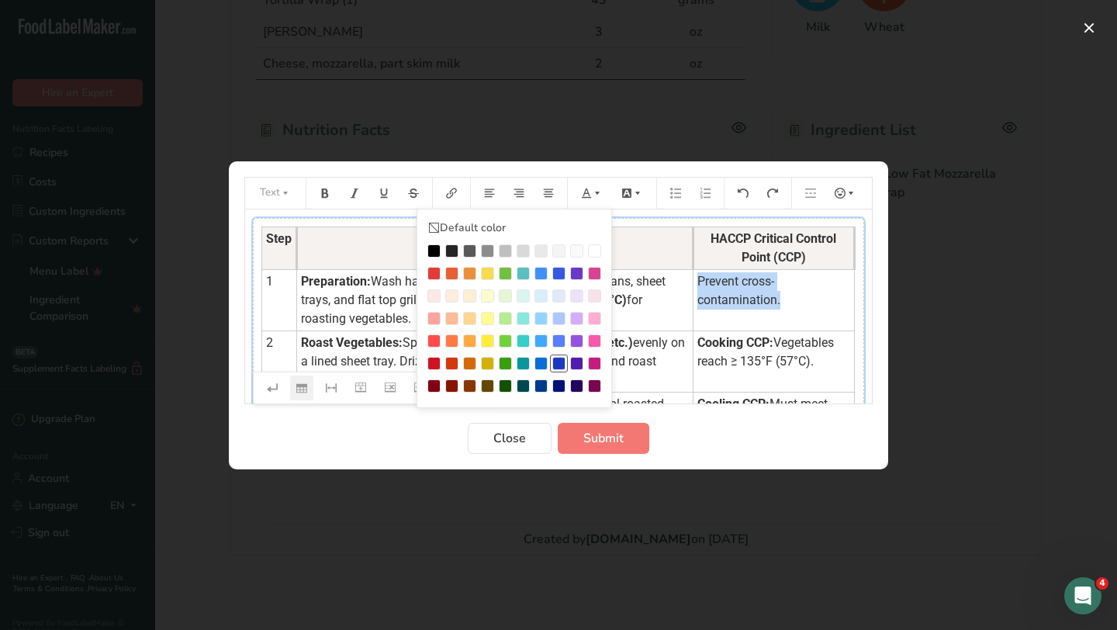
click at [565, 365] on div "Preparation instructions modal" at bounding box center [558, 363] width 13 height 13
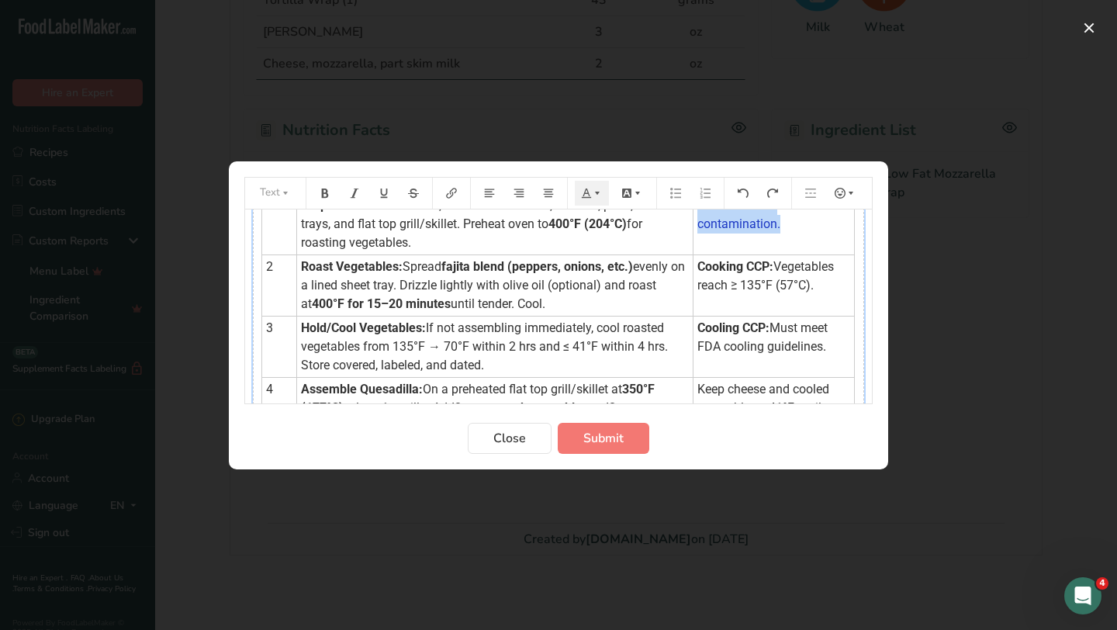
scroll to position [77, 0]
drag, startPoint x: 693, startPoint y: 265, endPoint x: 818, endPoint y: 293, distance: 128.7
click at [818, 293] on td "Cooking CCP: Vegetables reach ≥ 135°F (57°C)." at bounding box center [773, 284] width 161 height 61
click at [600, 194] on icon "Preparation instructions modal" at bounding box center [597, 193] width 11 height 11
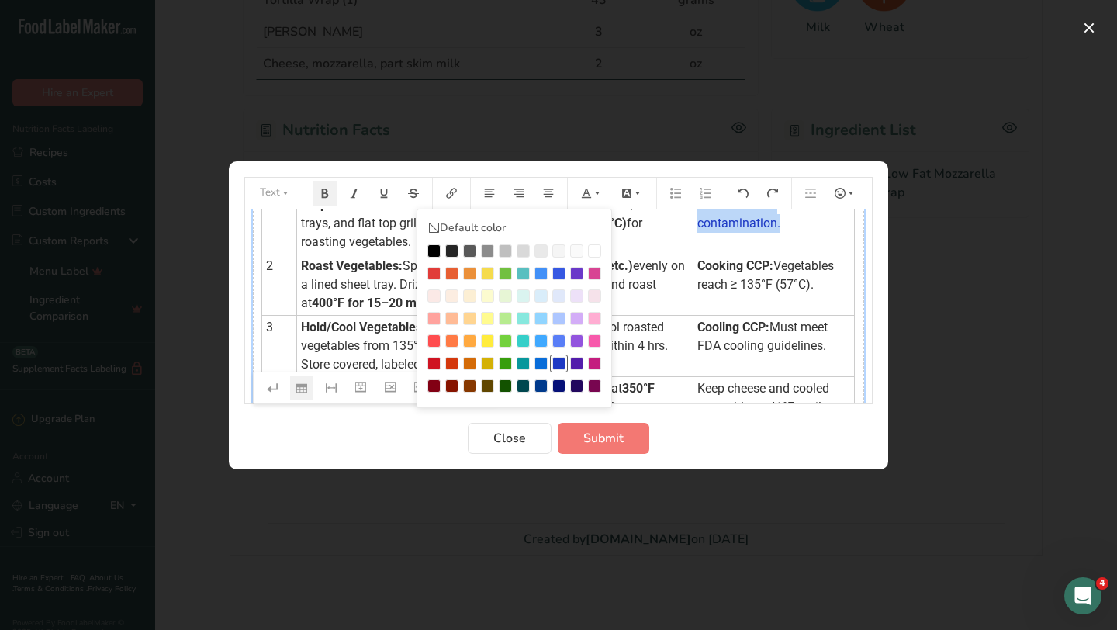
click at [562, 364] on div "Preparation instructions modal" at bounding box center [558, 363] width 13 height 13
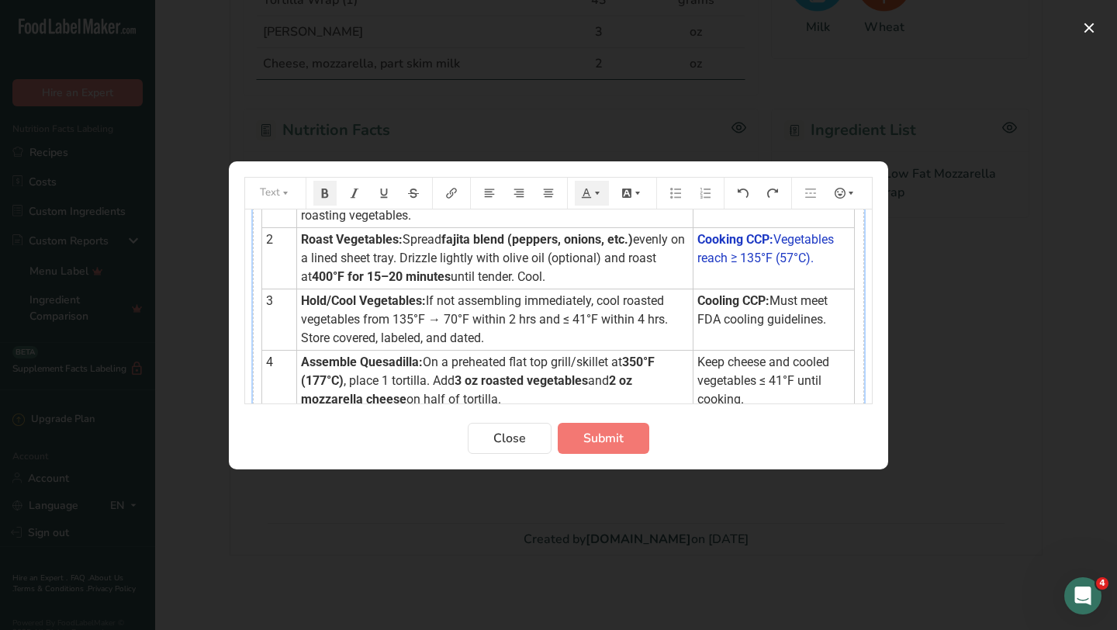
scroll to position [105, 0]
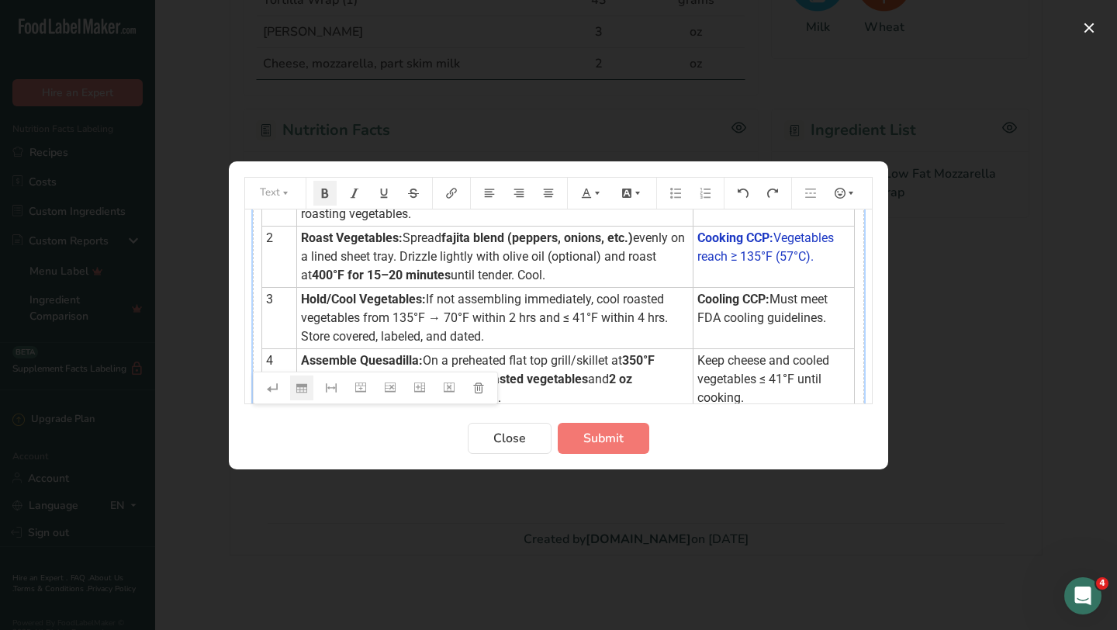
drag, startPoint x: 694, startPoint y: 299, endPoint x: 818, endPoint y: 328, distance: 127.4
click at [818, 328] on td "Cooling CCP: Must meet FDA cooling guidelines." at bounding box center [773, 317] width 161 height 61
click at [595, 192] on icon "Preparation instructions modal" at bounding box center [597, 193] width 11 height 11
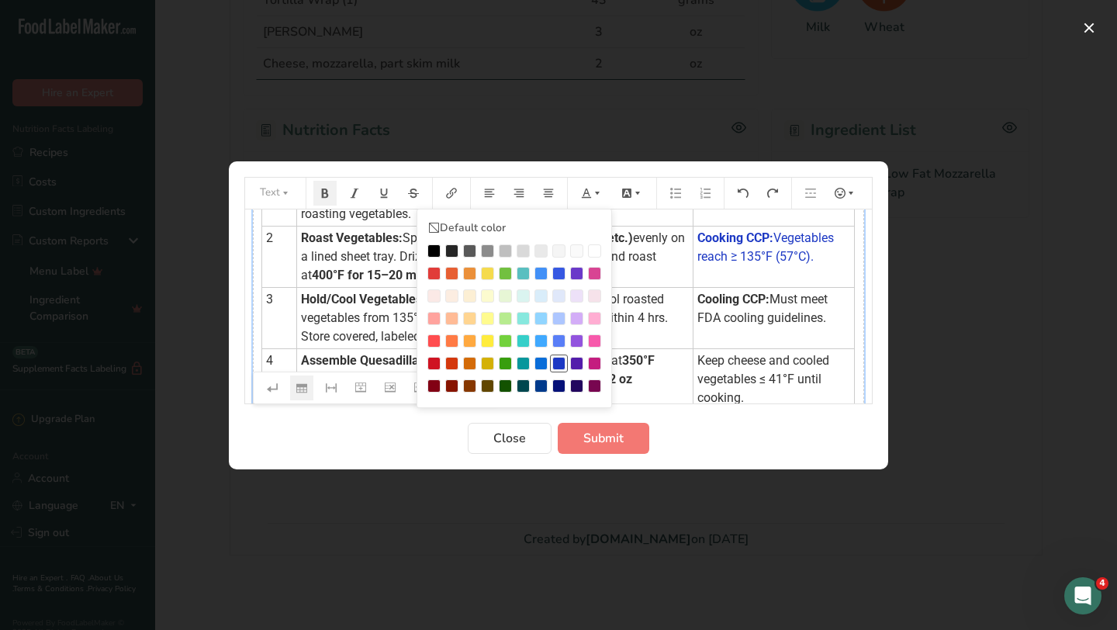
click at [558, 361] on div "Preparation instructions modal" at bounding box center [558, 363] width 13 height 13
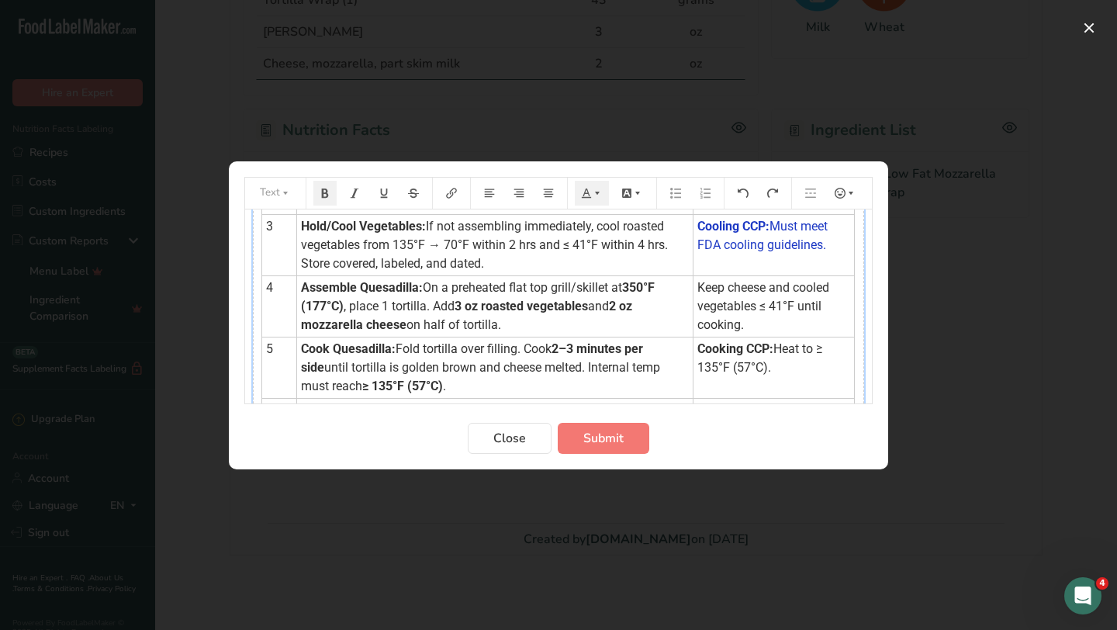
scroll to position [182, 0]
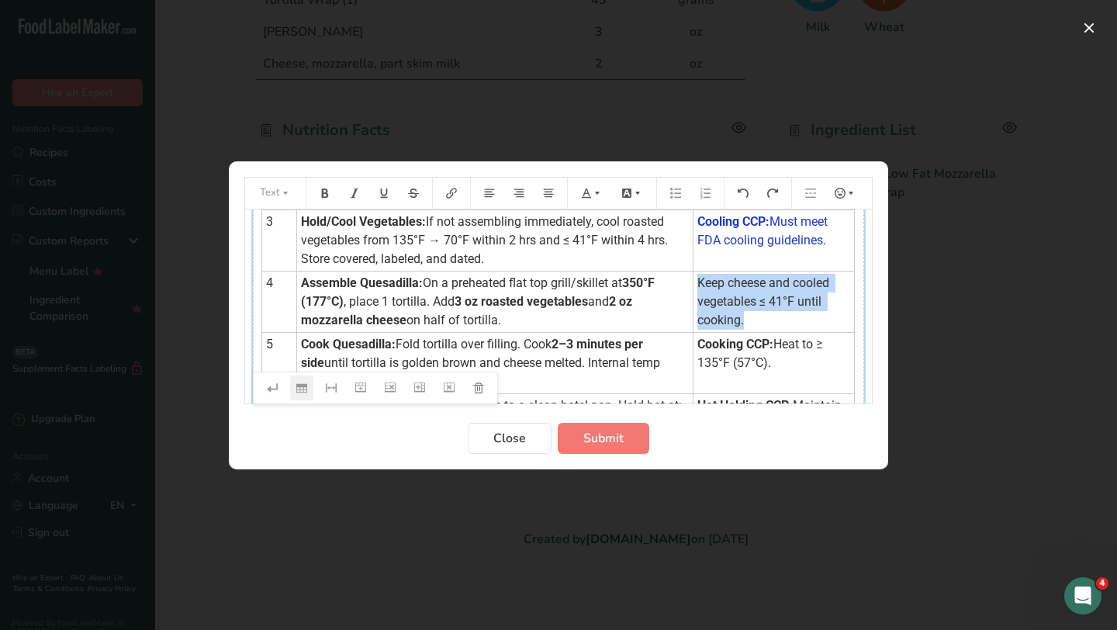
drag, startPoint x: 693, startPoint y: 280, endPoint x: 748, endPoint y: 330, distance: 74.7
click at [748, 330] on td "Keep cheese and cooled vegetables ≤ 41°F until cooking." at bounding box center [773, 301] width 161 height 61
click at [589, 183] on button "Preparation instructions modal" at bounding box center [592, 193] width 34 height 25
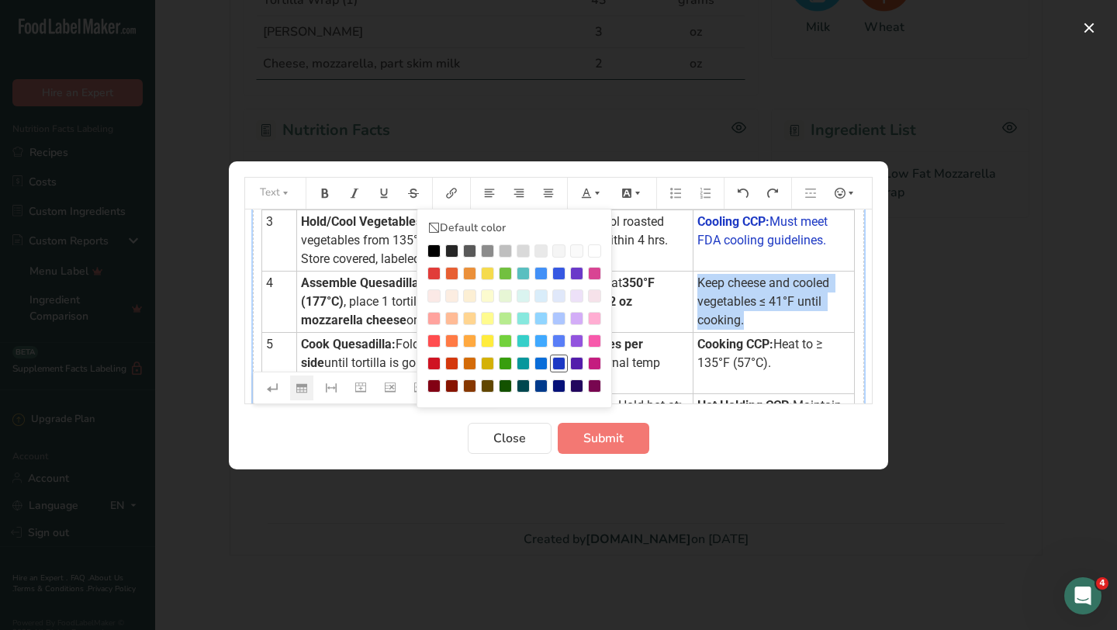
click at [562, 359] on div "Preparation instructions modal" at bounding box center [558, 363] width 13 height 13
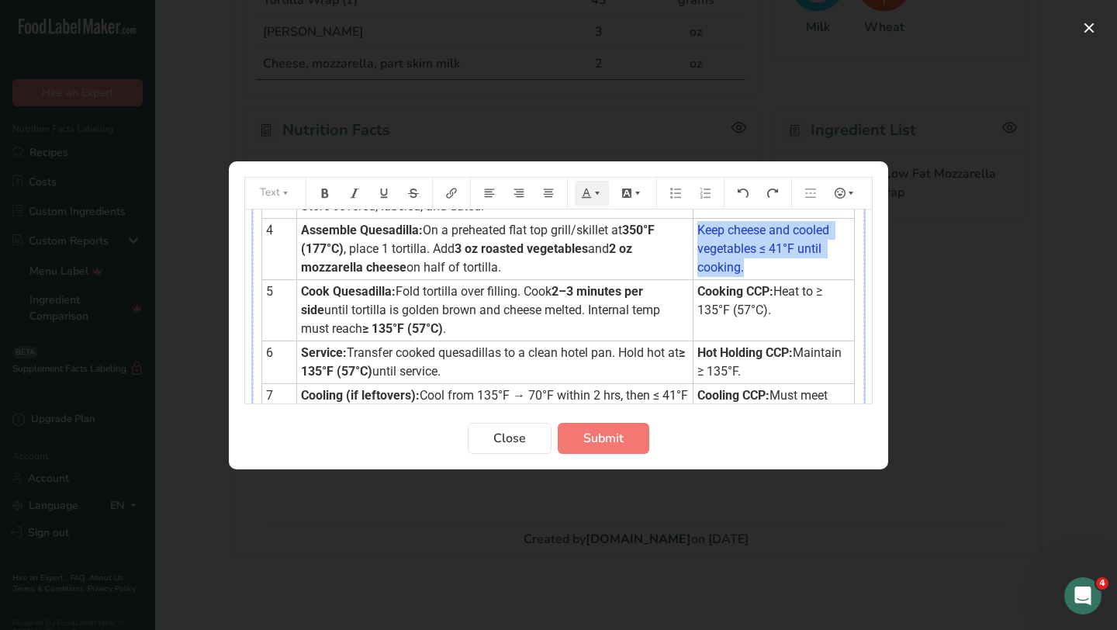
scroll to position [238, 0]
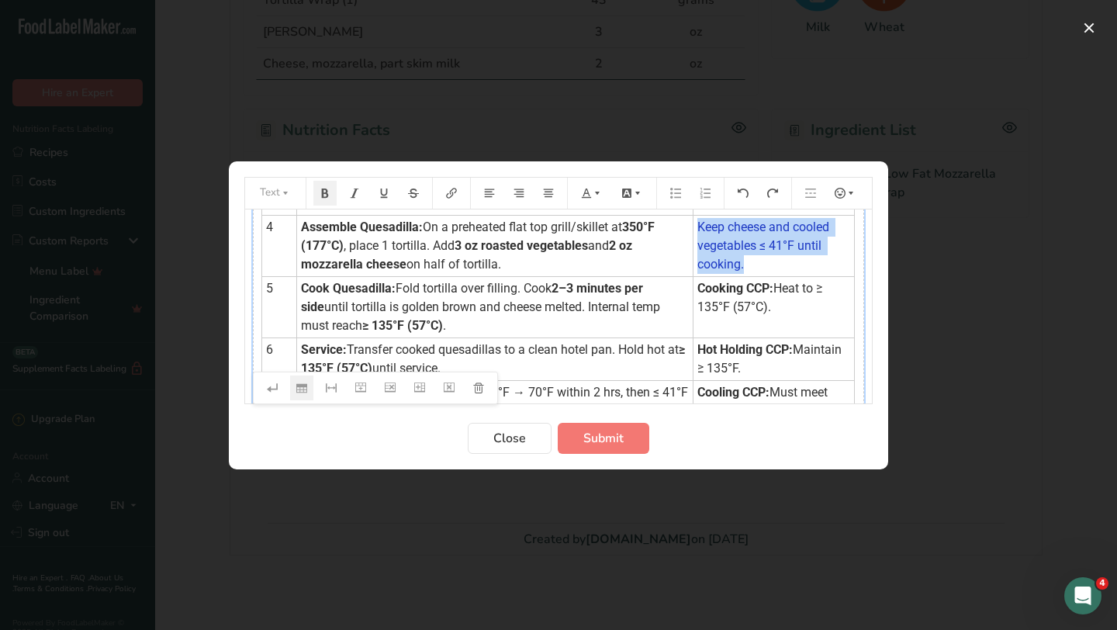
drag, startPoint x: 694, startPoint y: 289, endPoint x: 766, endPoint y: 313, distance: 75.6
click at [766, 313] on td "Cooking CCP: Heat to ≥ 135°F (57°C)." at bounding box center [773, 306] width 161 height 61
click at [599, 191] on icon "Preparation instructions modal" at bounding box center [597, 192] width 5 height 3
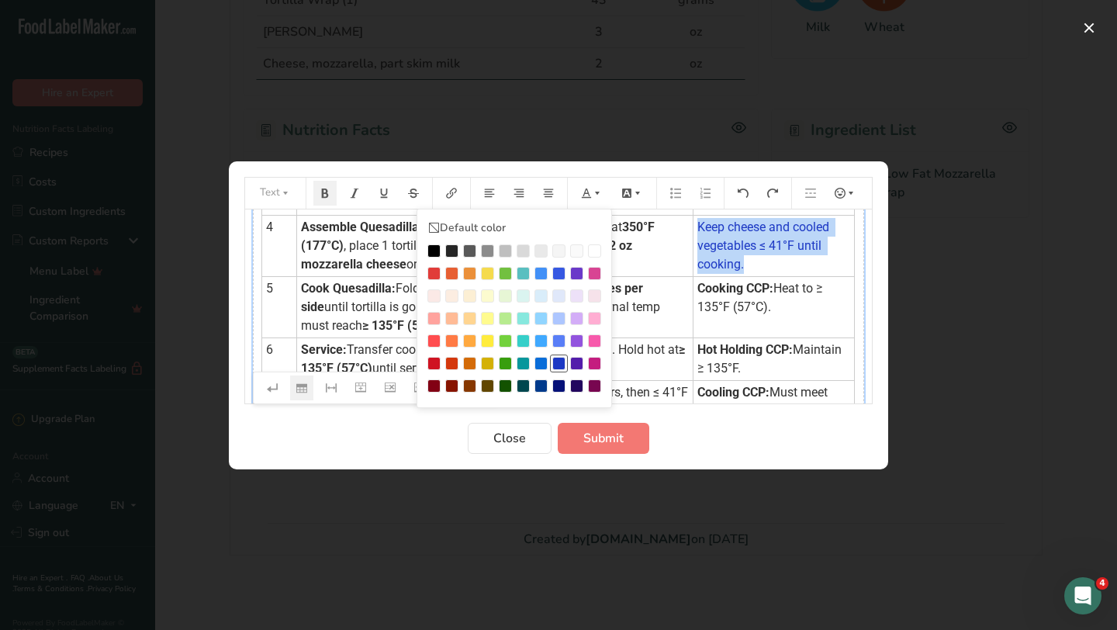
click at [560, 358] on div "Preparation instructions modal" at bounding box center [558, 363] width 13 height 13
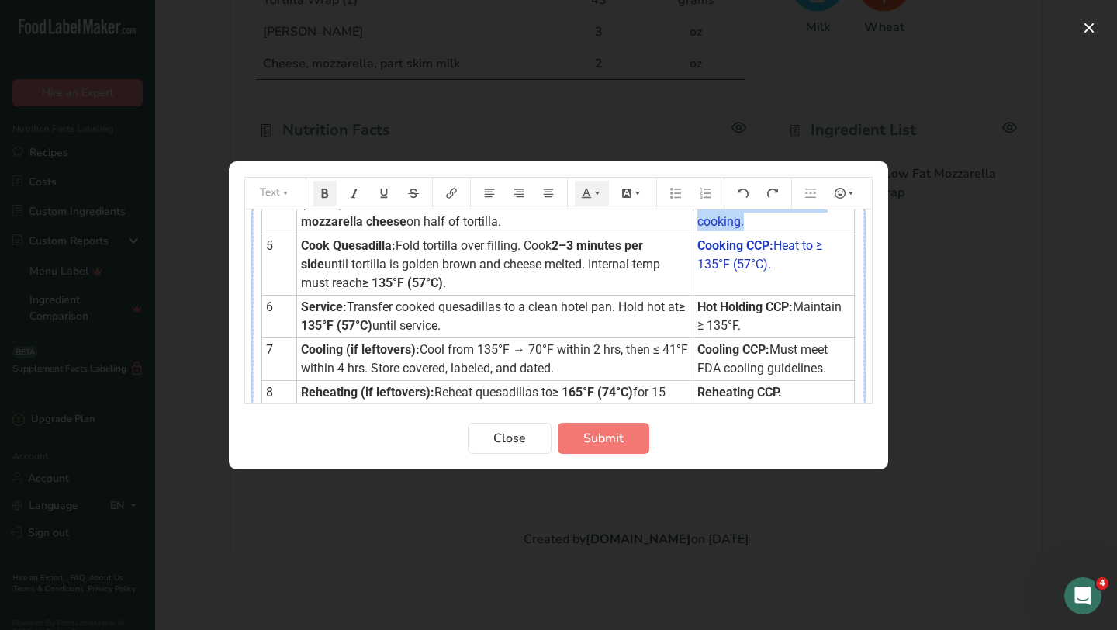
scroll to position [285, 0]
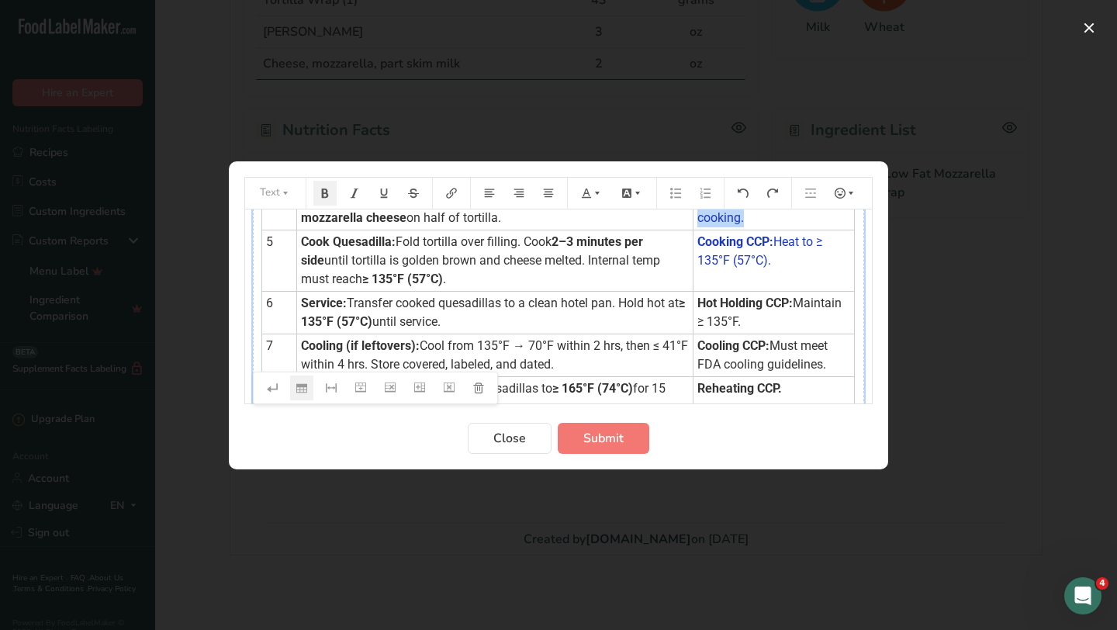
drag, startPoint x: 690, startPoint y: 302, endPoint x: 743, endPoint y: 327, distance: 58.3
click at [743, 327] on td "Hot Holding CCP: Maintain ≥ 135°F." at bounding box center [773, 312] width 161 height 43
click at [596, 192] on icon "Preparation instructions modal" at bounding box center [597, 193] width 11 height 11
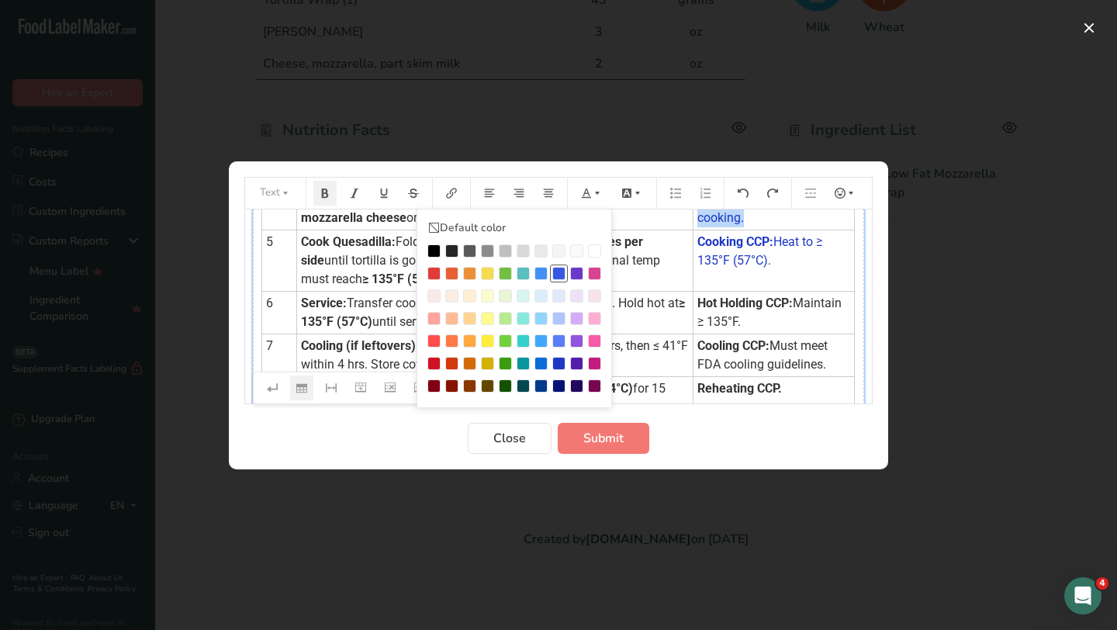
click at [560, 275] on div "Preparation instructions modal" at bounding box center [558, 273] width 13 height 13
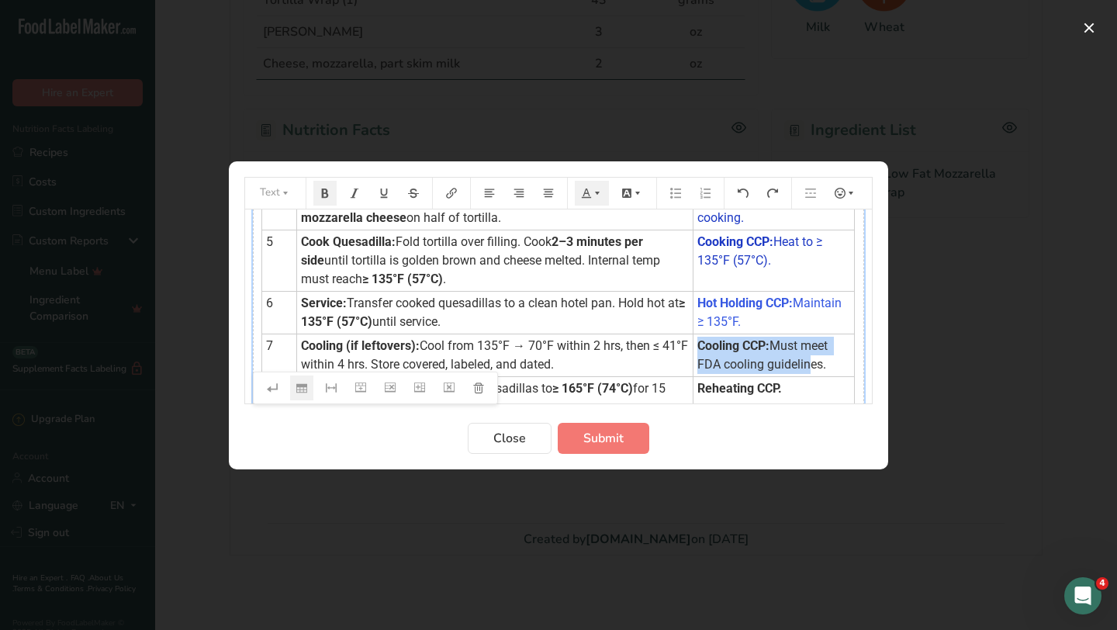
drag, startPoint x: 691, startPoint y: 348, endPoint x: 796, endPoint y: 360, distance: 105.4
click at [796, 360] on td "Cooling CCP: Must meet FDA cooling guidelines." at bounding box center [773, 355] width 161 height 43
drag, startPoint x: 690, startPoint y: 301, endPoint x: 731, endPoint y: 320, distance: 45.8
click at [731, 320] on td "Hot Holding CCP: Maintain ≥ 135°F." at bounding box center [773, 312] width 161 height 43
click at [598, 196] on icon "Preparation instructions modal" at bounding box center [597, 193] width 11 height 11
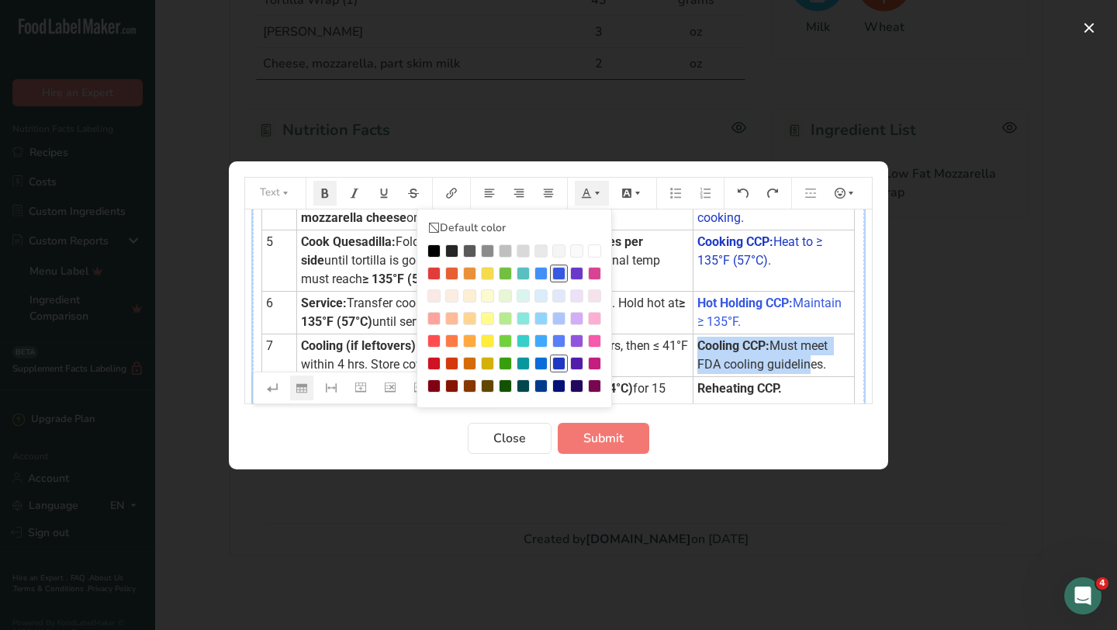
click at [560, 364] on div "Preparation instructions modal" at bounding box center [558, 363] width 13 height 13
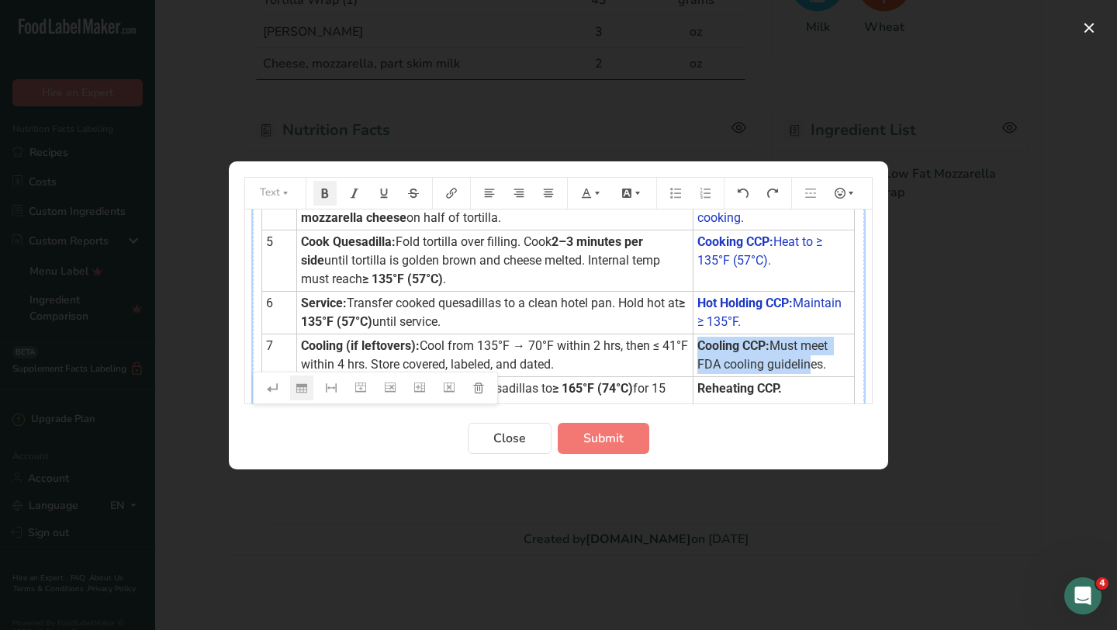
drag, startPoint x: 694, startPoint y: 343, endPoint x: 821, endPoint y: 365, distance: 129.1
click at [821, 365] on td "Cooling CCP: Must meet FDA cooling guidelines." at bounding box center [773, 355] width 161 height 43
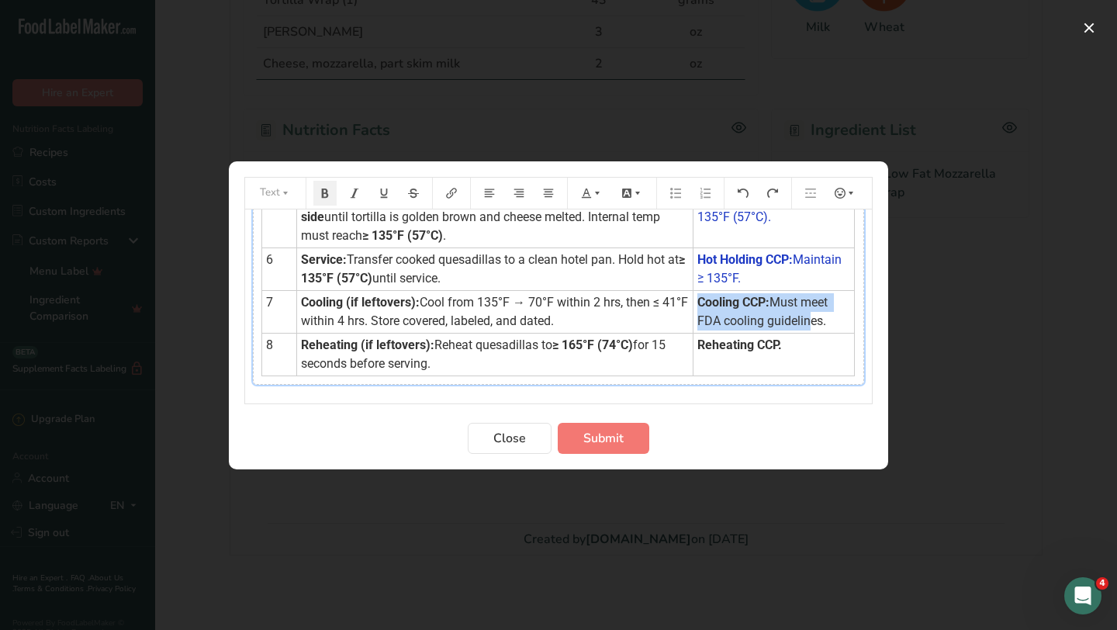
scroll to position [330, 0]
click at [363, 310] on td "Cooling (if leftovers): Cool from 135°F → 70°F within 2 hrs, then ≤ 41°F within…" at bounding box center [495, 310] width 396 height 43
drag, startPoint x: 364, startPoint y: 310, endPoint x: 699, endPoint y: 337, distance: 336.1
click at [693, 335] on tbody "Step Procedure HACCP Critical Control Point (CCP) 1 Preparation: Wash hands, sa…" at bounding box center [558, 135] width 593 height 477
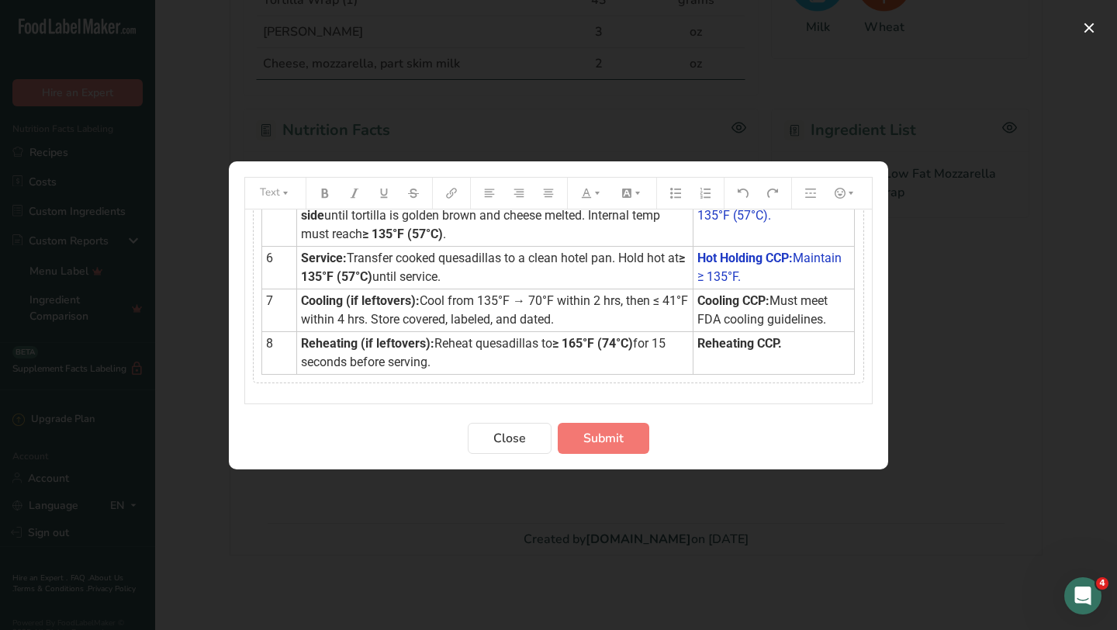
drag, startPoint x: 731, startPoint y: 363, endPoint x: 671, endPoint y: 327, distance: 70.6
click at [672, 328] on tbody "Step Procedure HACCP Critical Control Point (CCP) 1 Preparation: Wash hands, sa…" at bounding box center [558, 135] width 593 height 477
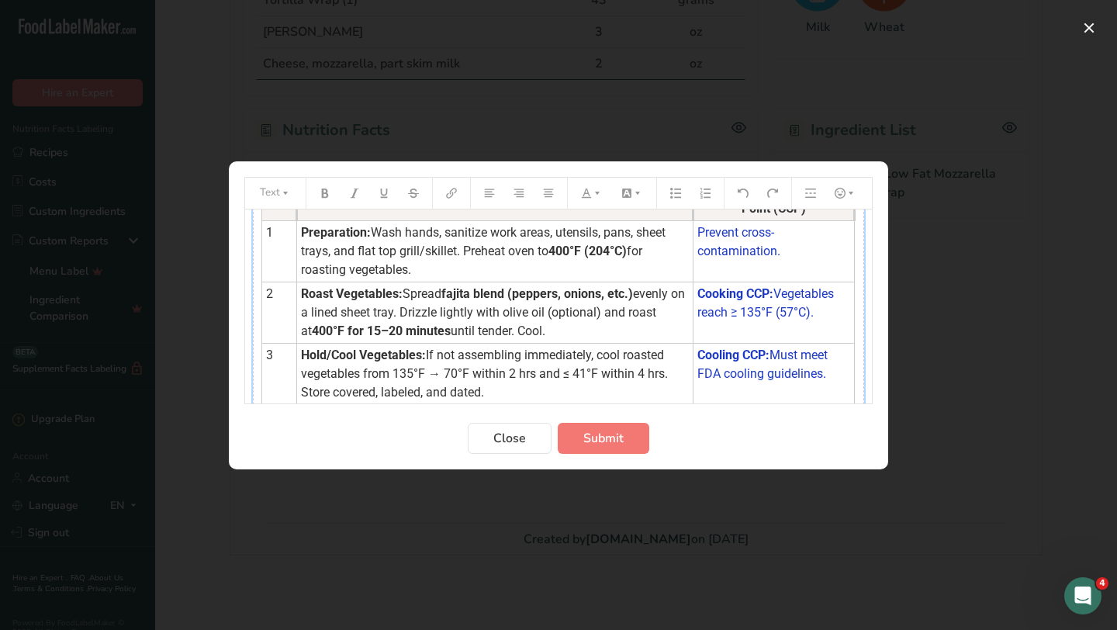
scroll to position [2, 0]
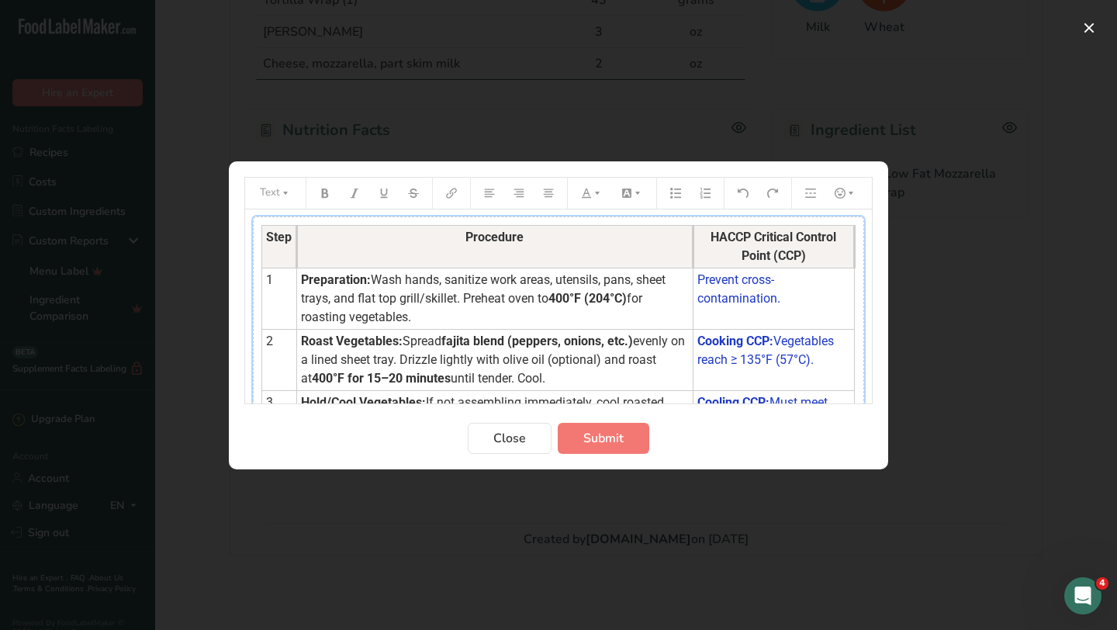
drag, startPoint x: 724, startPoint y: 345, endPoint x: 685, endPoint y: 337, distance: 39.7
click at [685, 337] on tbody "Step Procedure HACCP Critical Control Point (CCP) 1 Preparation: Wash hands, sa…" at bounding box center [558, 463] width 593 height 477
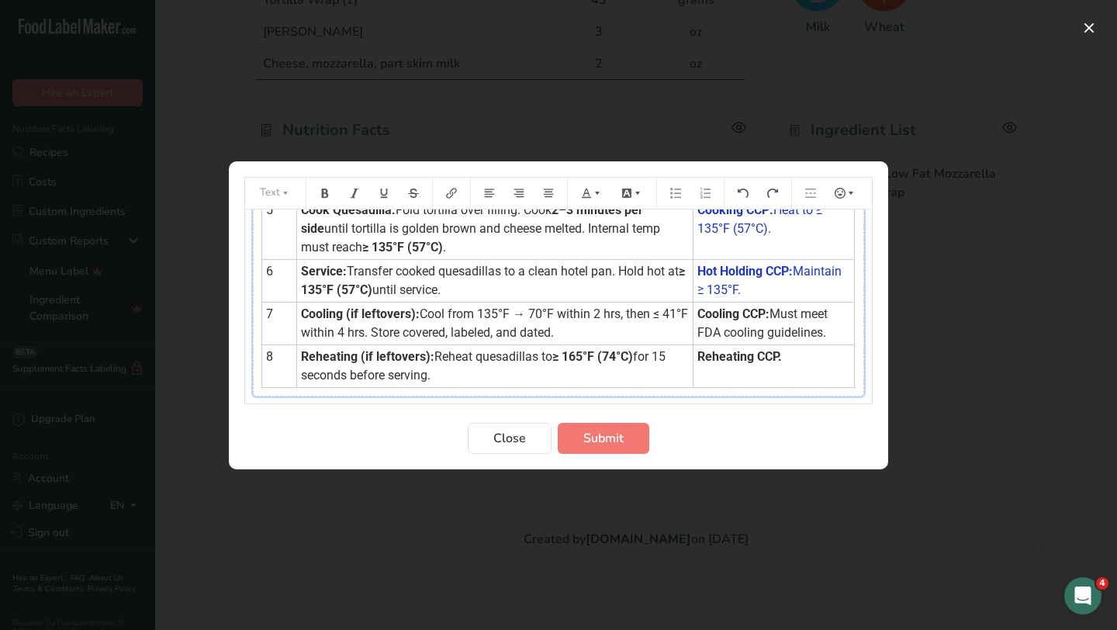
scroll to position [358, 0]
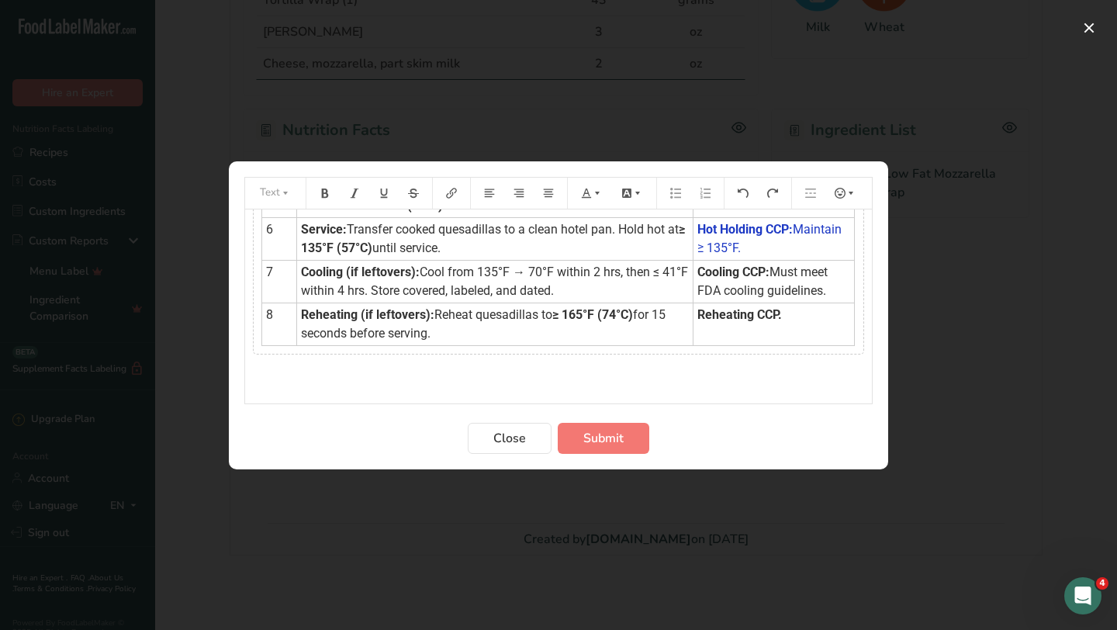
click at [676, 338] on td "Reheating (if leftovers): Reheat quesadillas to ≥ 165°F (74°C) for 15 seconds b…" at bounding box center [495, 324] width 396 height 43
click at [669, 303] on tbody "Step Procedure HACCP Critical Control Point (CCP) 1 Preparation: Wash hands, sa…" at bounding box center [558, 106] width 593 height 477
drag, startPoint x: 539, startPoint y: 337, endPoint x: 580, endPoint y: 334, distance: 41.2
click at [578, 336] on td "Reheating (if leftovers): Reheat quesadillas to ≥ 165°F (74°C) for 15 seconds b…" at bounding box center [495, 324] width 396 height 43
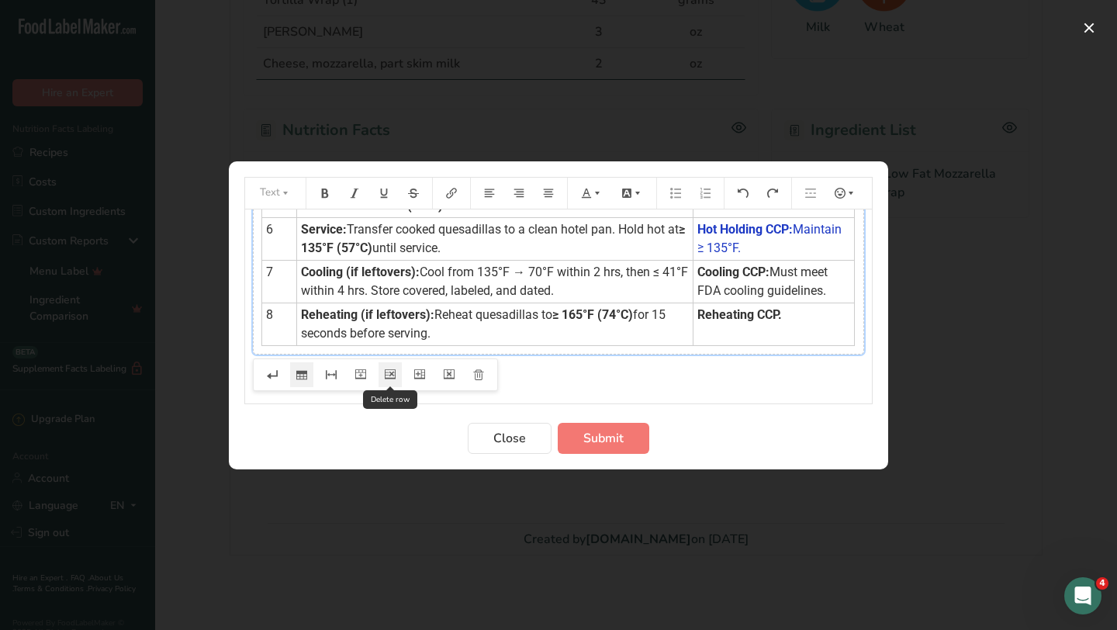
click at [393, 372] on icon "Preparation instructions modal" at bounding box center [390, 374] width 11 height 11
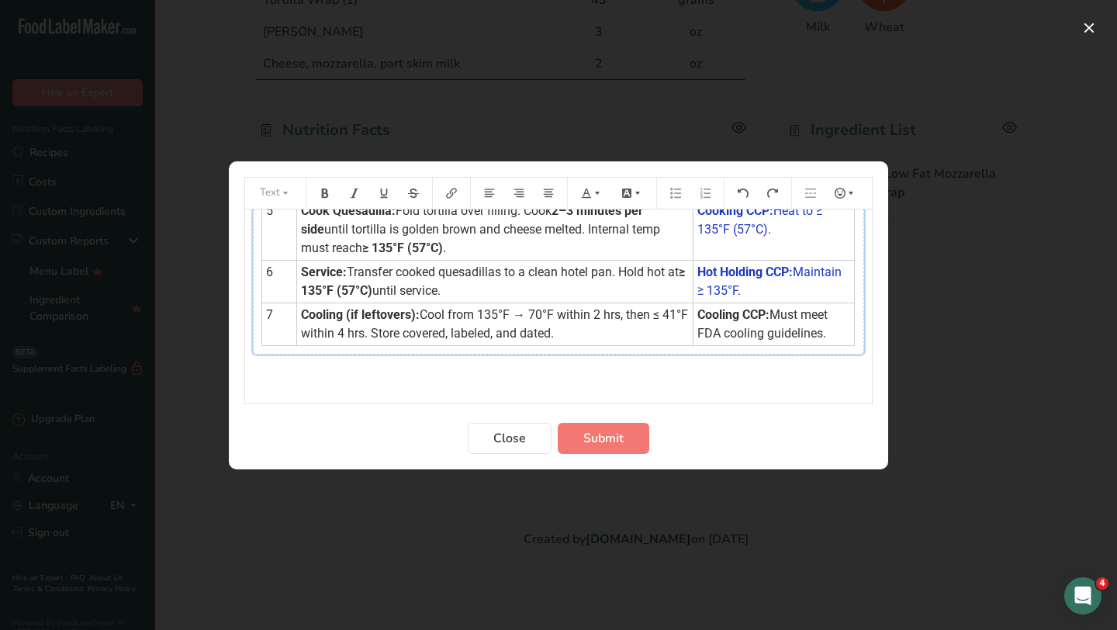
scroll to position [316, 0]
click at [466, 321] on span "Cool from 135°F → 70°F within 2 hrs, then ≤ 41°F within 4 hrs. Store covered, l…" at bounding box center [496, 323] width 390 height 33
click at [395, 375] on icon "Preparation instructions modal" at bounding box center [390, 373] width 11 height 9
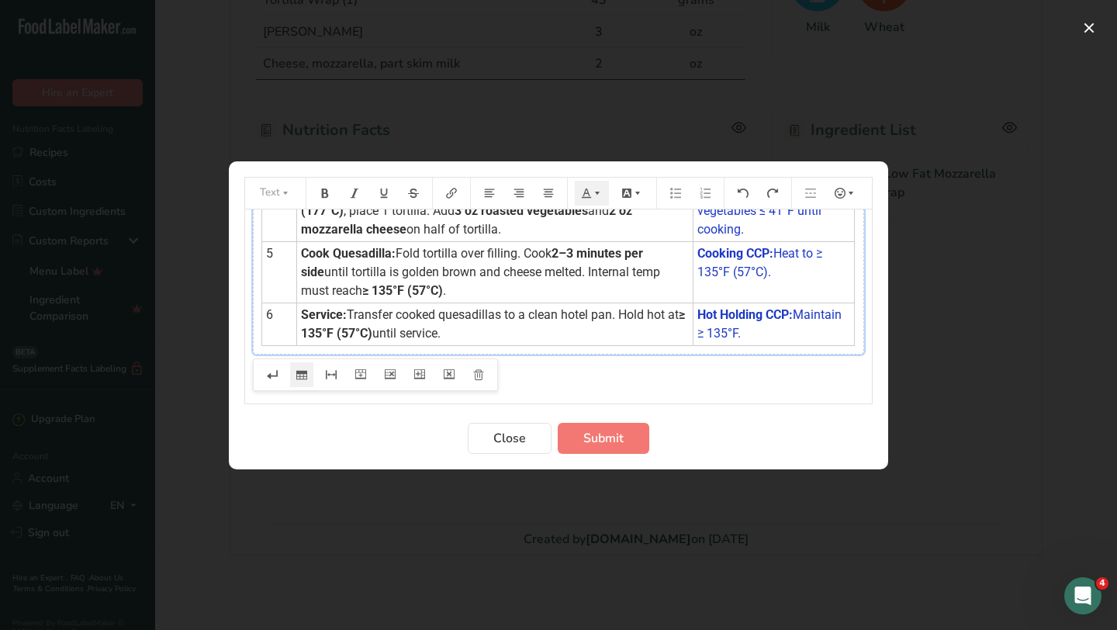
click at [940, 350] on div "Preparation instructions modal" at bounding box center [558, 315] width 1117 height 630
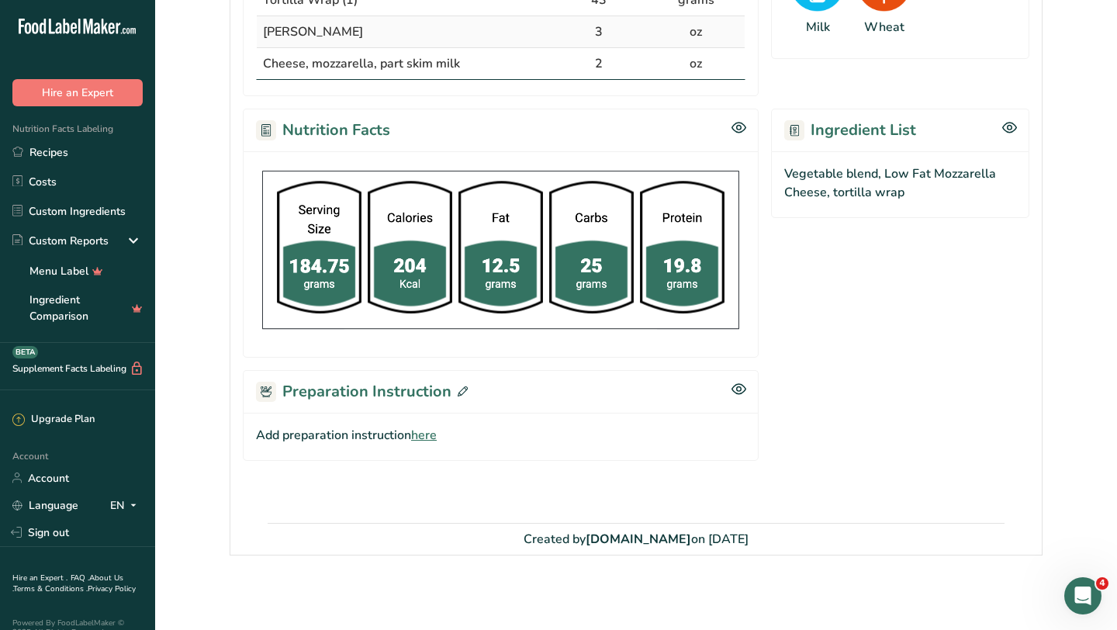
click at [420, 428] on span "here" at bounding box center [424, 435] width 26 height 19
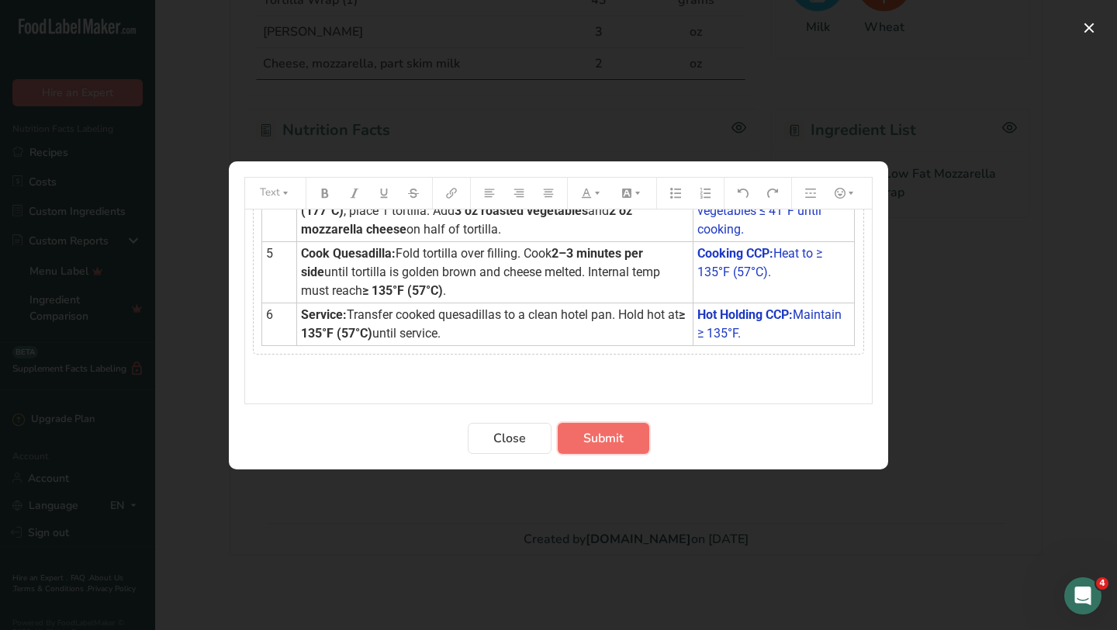
click at [598, 442] on span "Submit" at bounding box center [603, 438] width 40 height 19
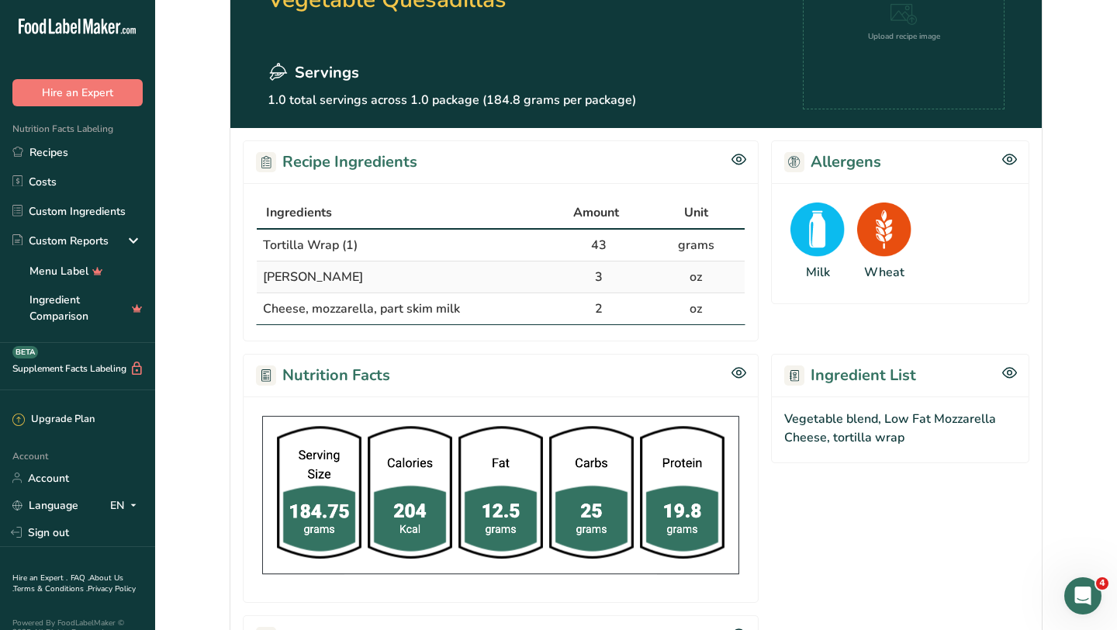
scroll to position [399, 0]
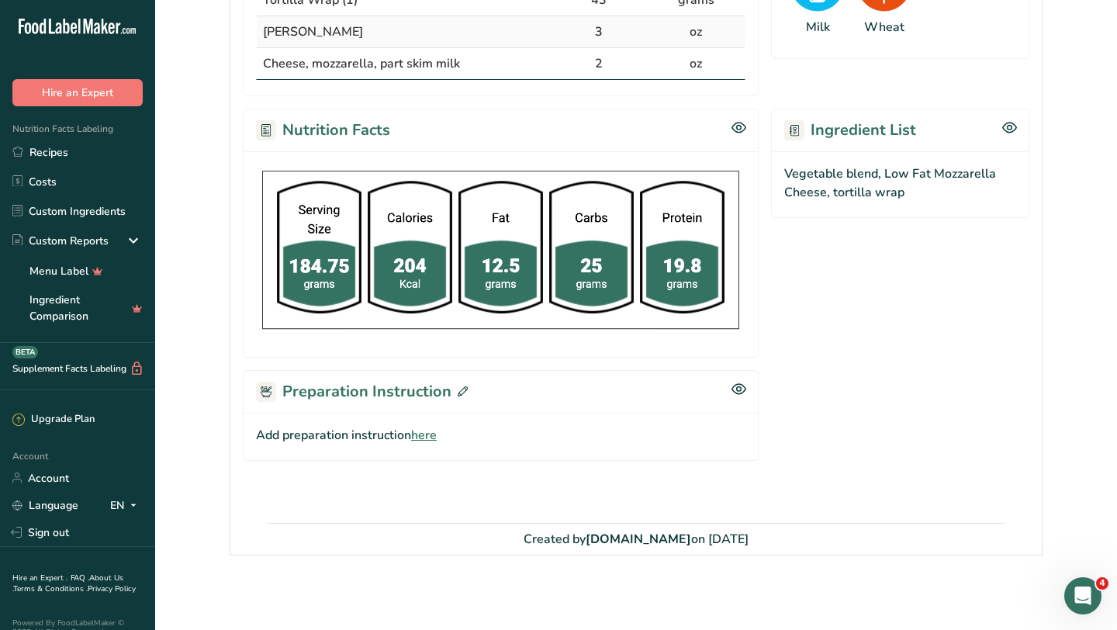
click at [423, 431] on span "here" at bounding box center [424, 435] width 26 height 19
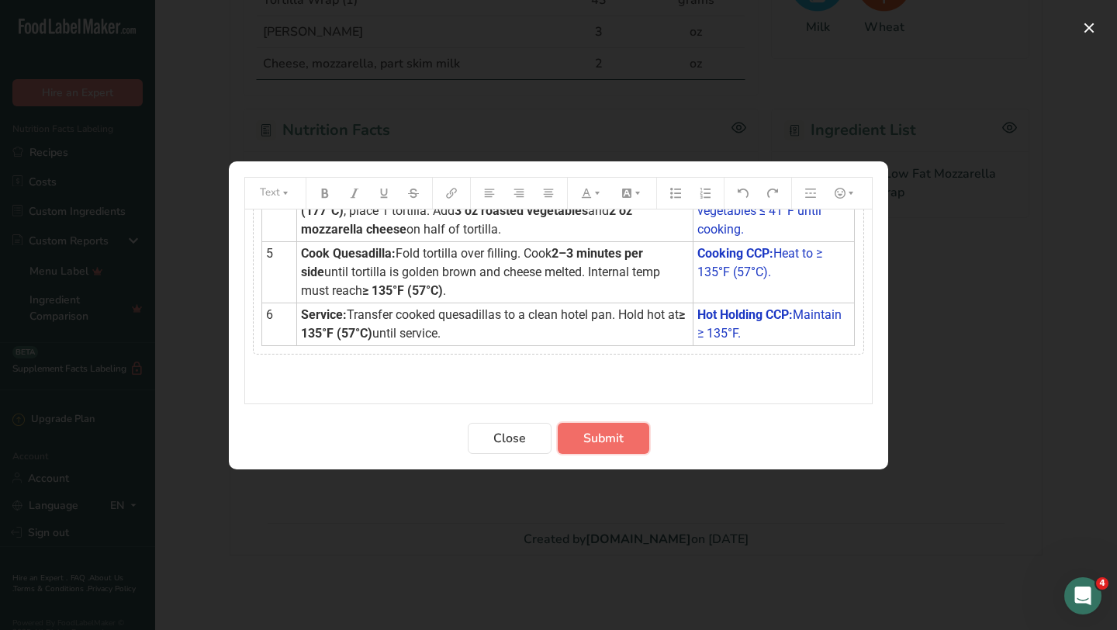
click at [593, 436] on span "Submit" at bounding box center [603, 438] width 40 height 19
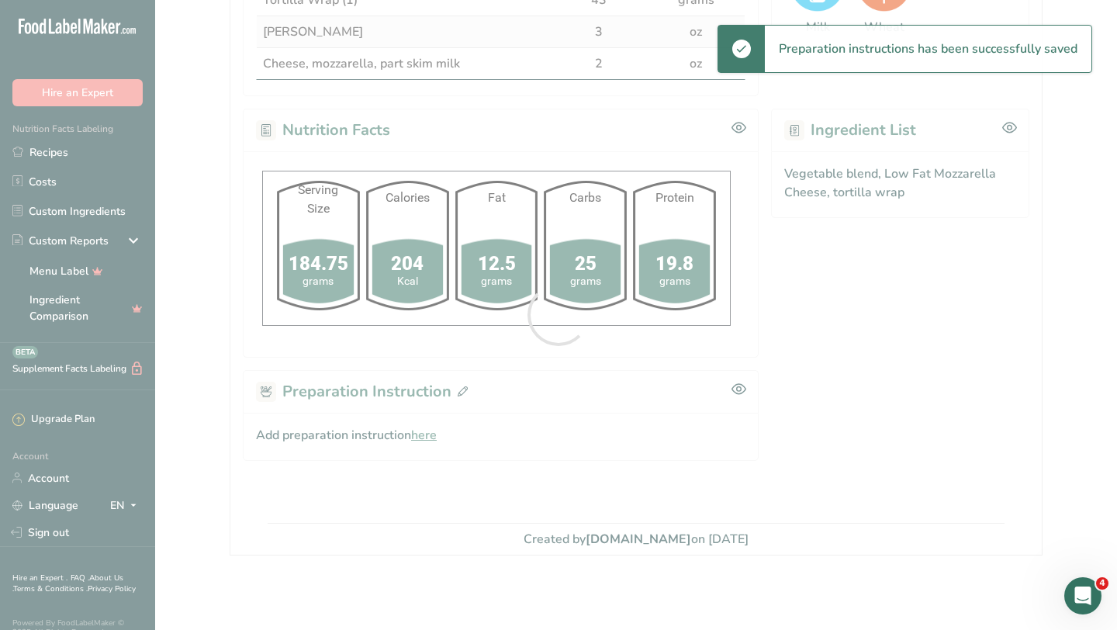
scroll to position [0, 0]
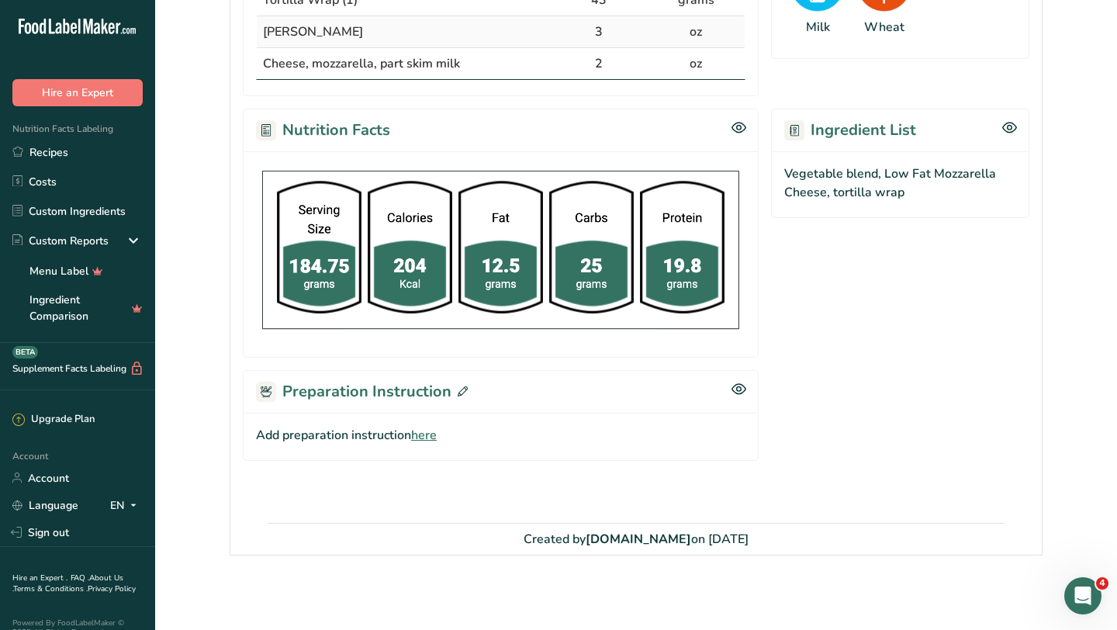
click at [458, 392] on icon at bounding box center [463, 391] width 10 height 10
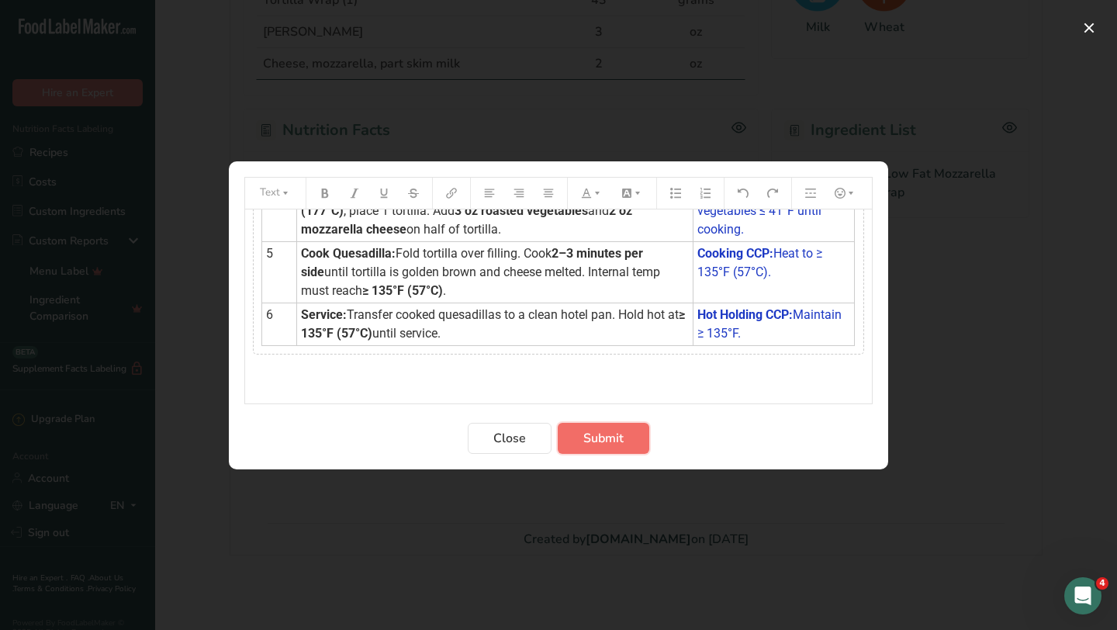
click at [598, 431] on span "Submit" at bounding box center [603, 438] width 40 height 19
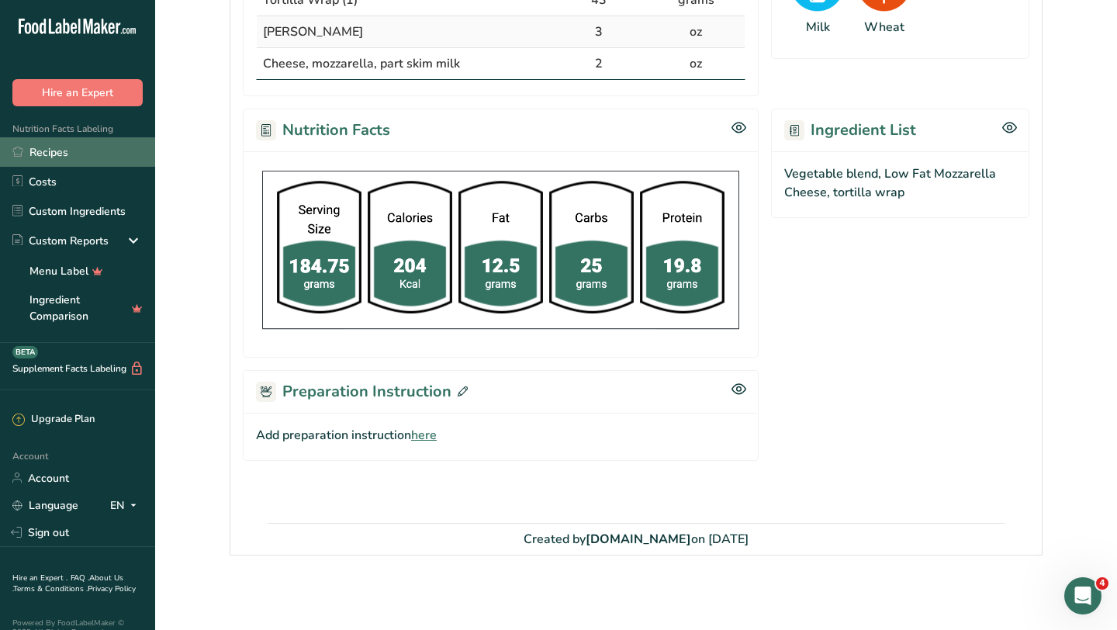
click at [66, 148] on link "Recipes" at bounding box center [77, 151] width 155 height 29
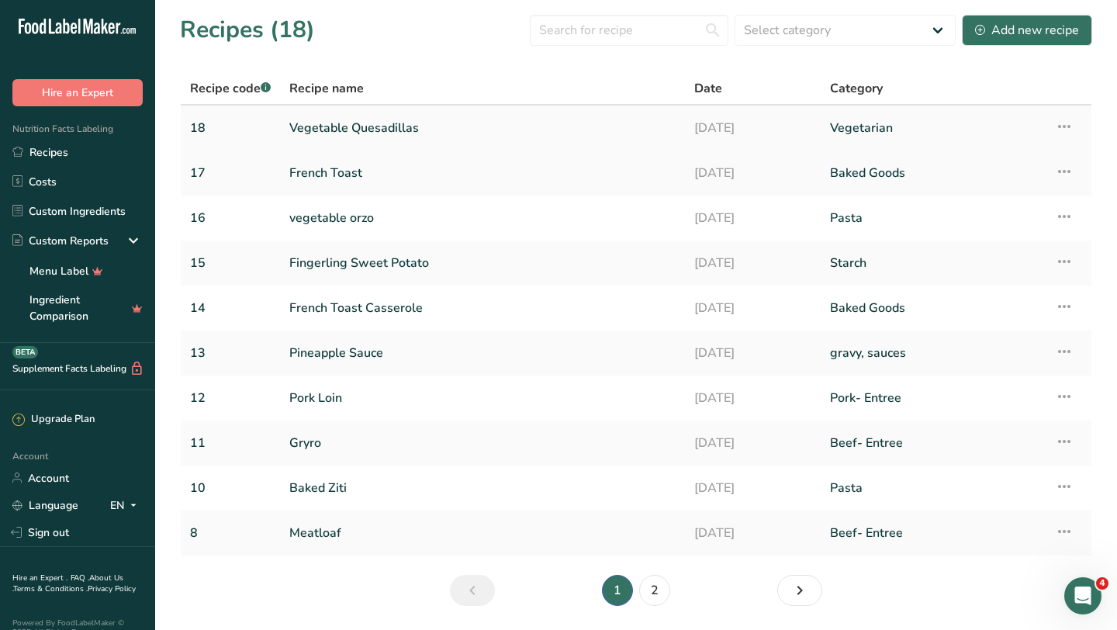
click at [312, 129] on link "Vegetable Quesadillas" at bounding box center [482, 128] width 386 height 33
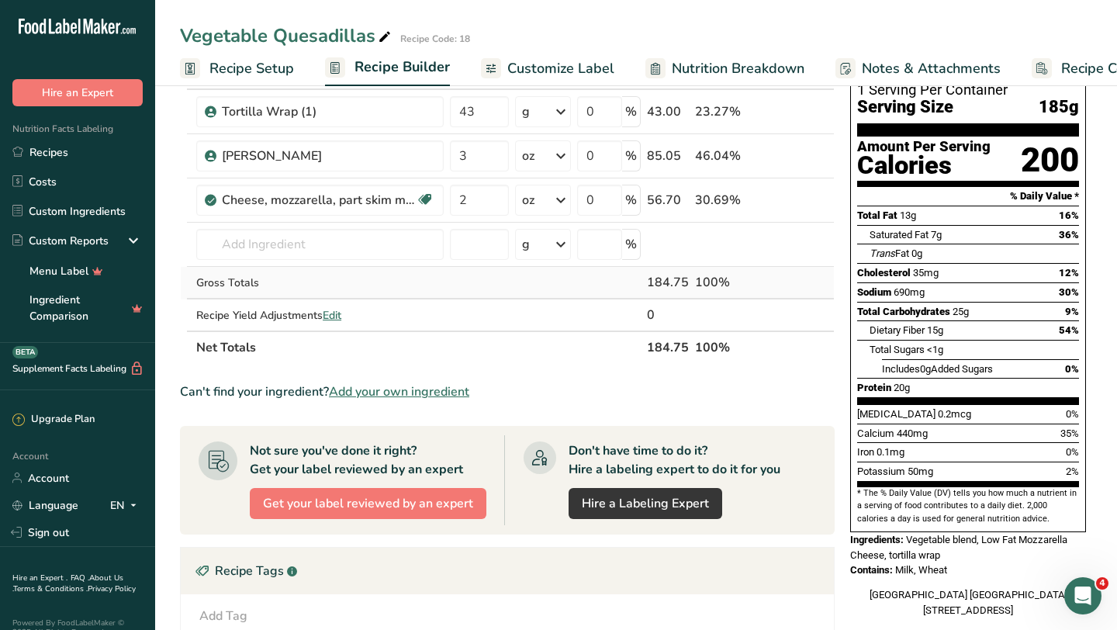
scroll to position [363, 0]
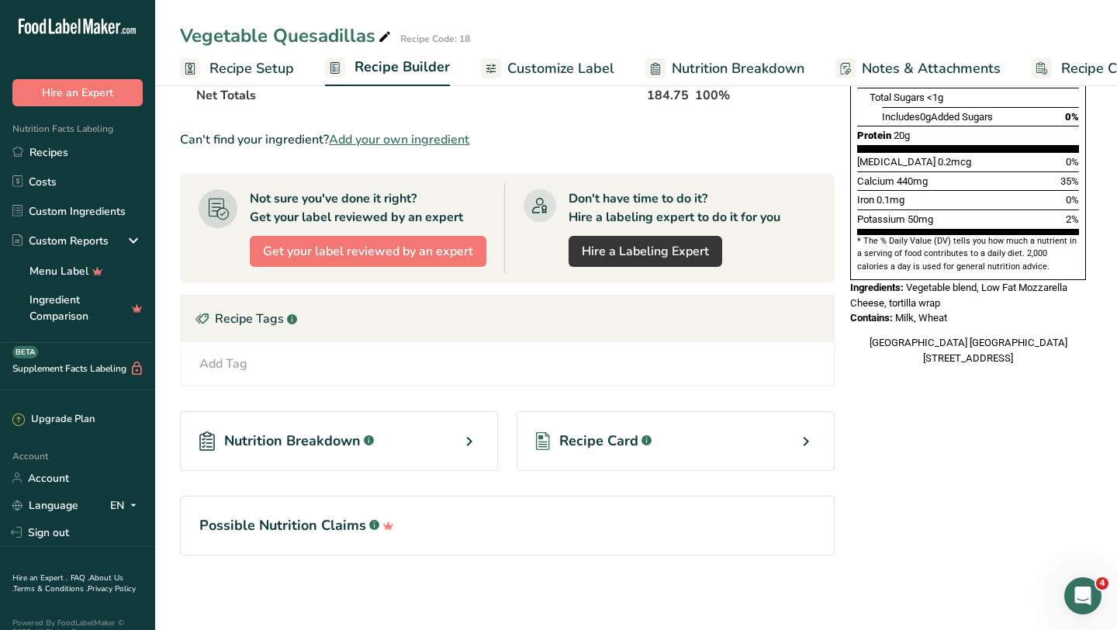
click at [647, 444] on div ".a-a{fill:#347362;}.b-a{fill:#fff;}" at bounding box center [644, 441] width 13 height 19
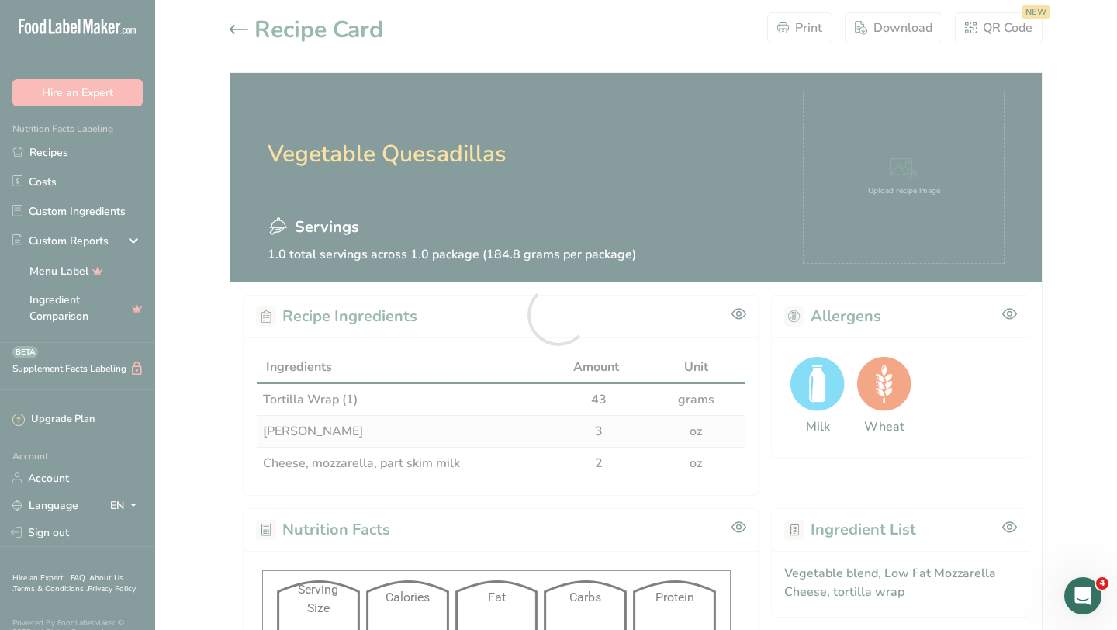
scroll to position [399, 0]
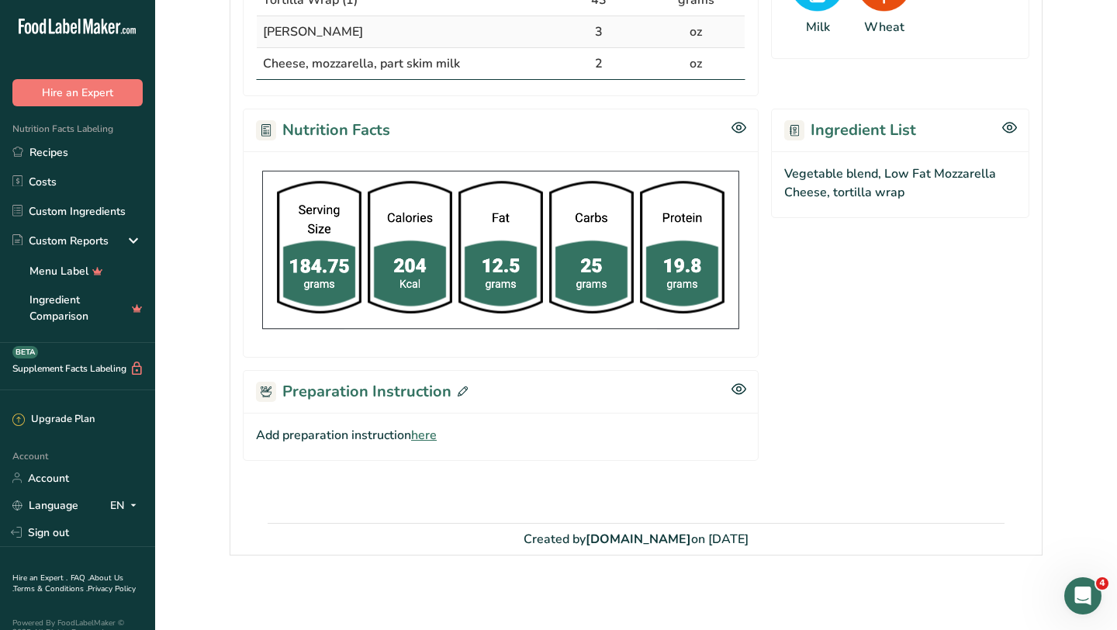
click at [458, 394] on icon at bounding box center [463, 391] width 10 height 10
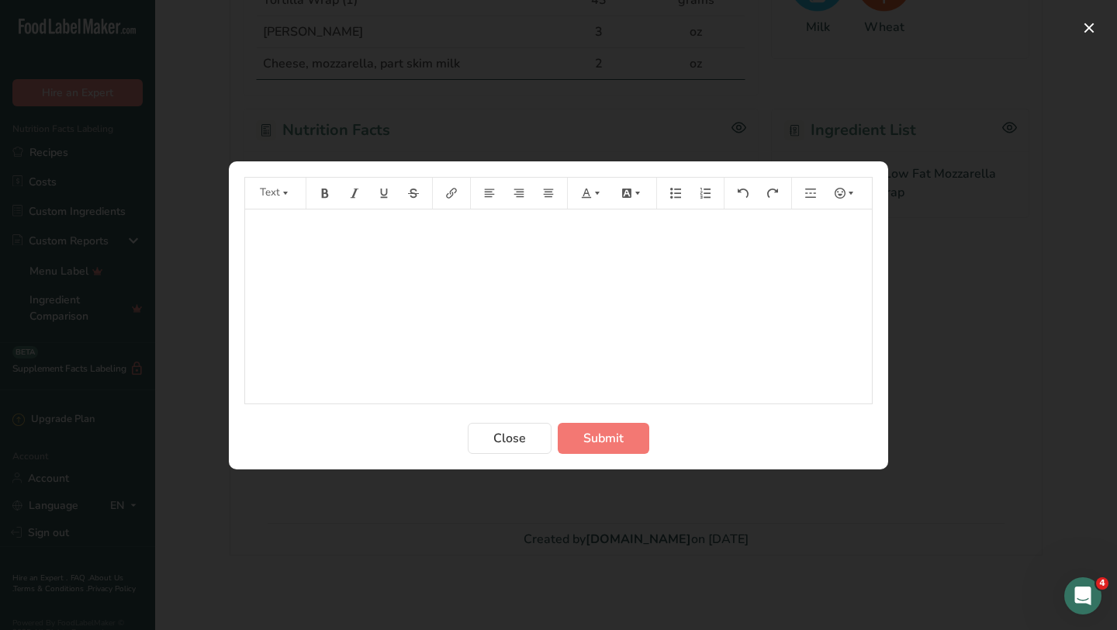
click at [480, 323] on div "﻿" at bounding box center [558, 306] width 627 height 194
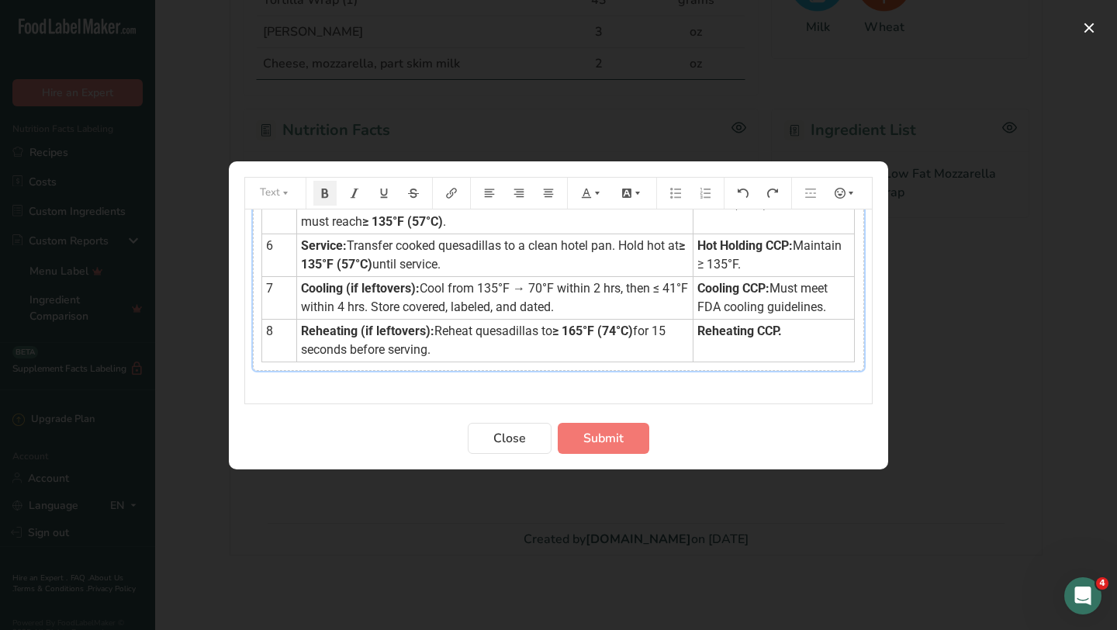
scroll to position [347, 0]
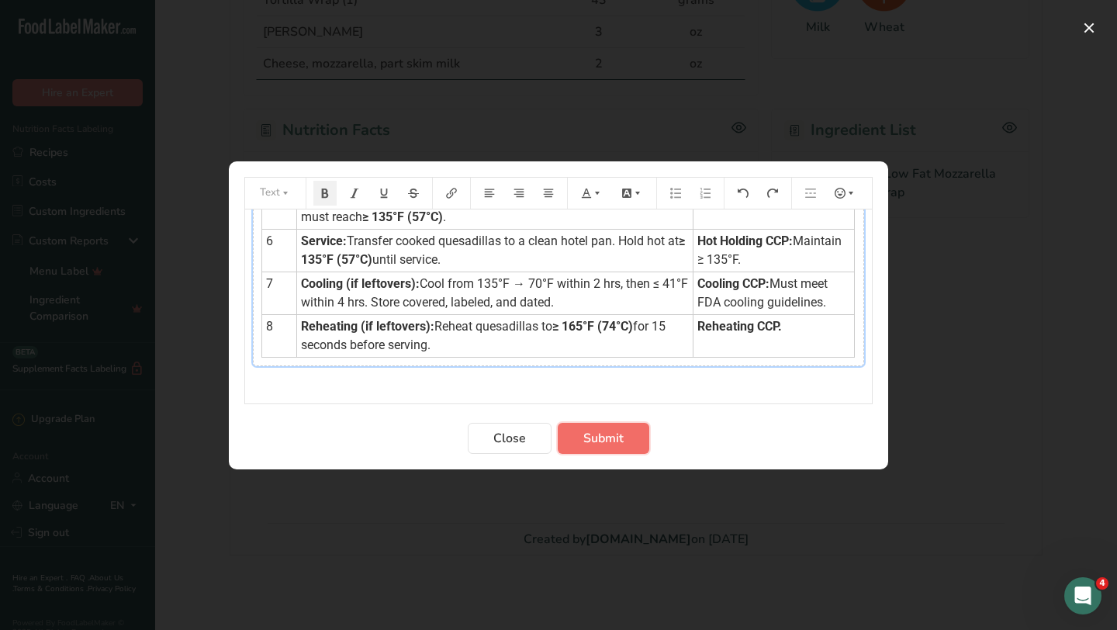
click at [597, 440] on span "Submit" at bounding box center [603, 438] width 40 height 19
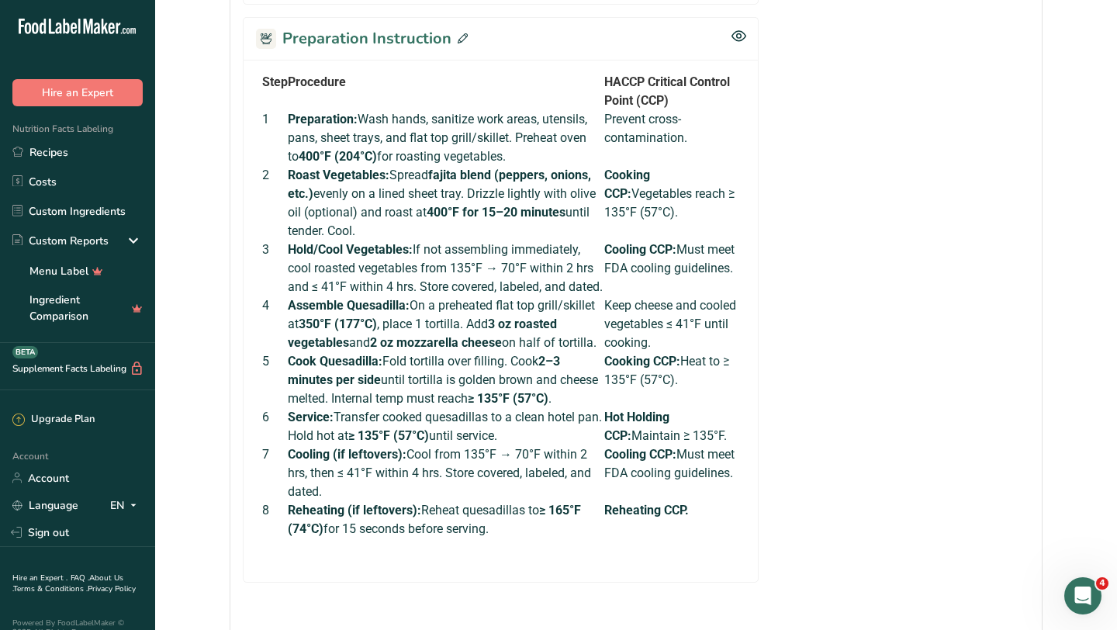
scroll to position [655, 0]
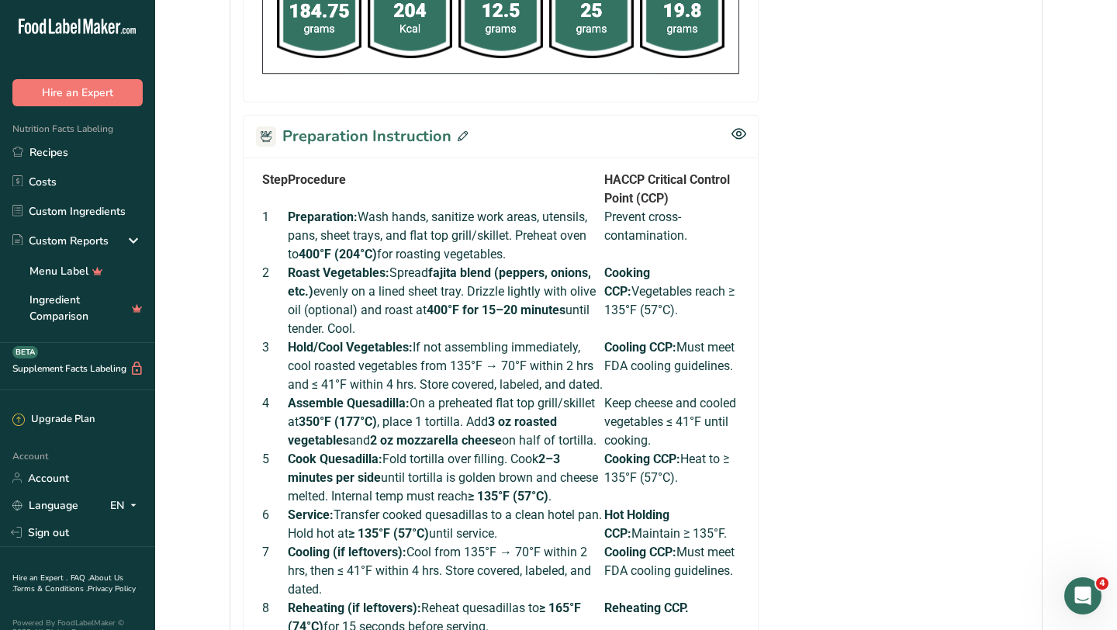
click at [465, 132] on div "Preparation Instruction" at bounding box center [501, 136] width 516 height 43
click at [458, 137] on icon at bounding box center [463, 136] width 10 height 10
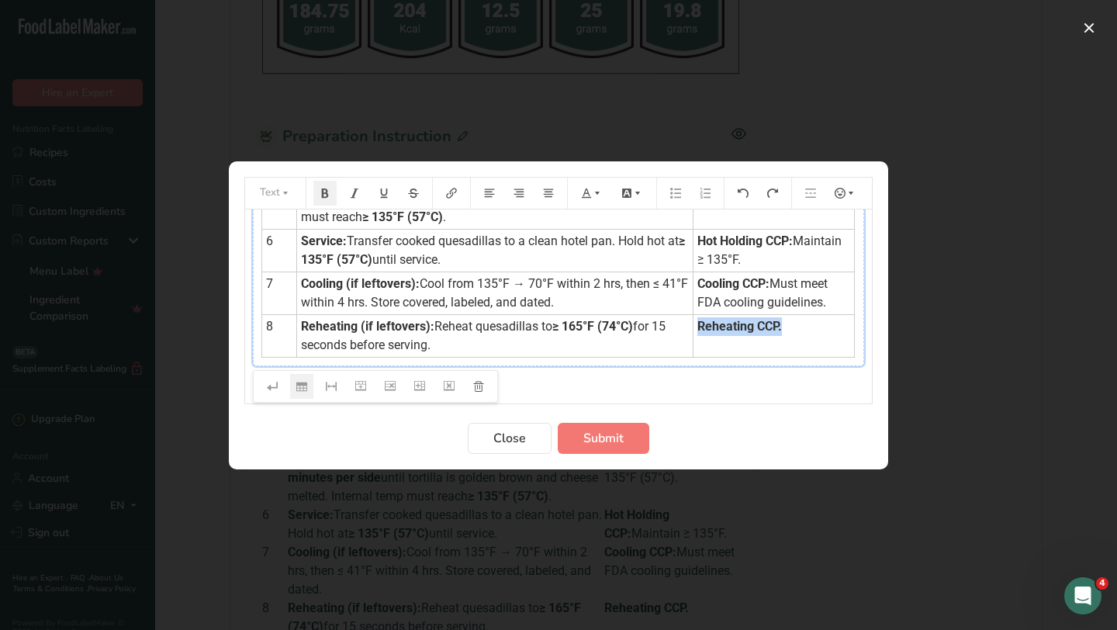
drag, startPoint x: 776, startPoint y: 327, endPoint x: 693, endPoint y: 323, distance: 83.1
click at [693, 323] on td "Reheating CCP." at bounding box center [773, 335] width 161 height 43
click at [594, 199] on button "Preparation instructions modal" at bounding box center [592, 193] width 34 height 25
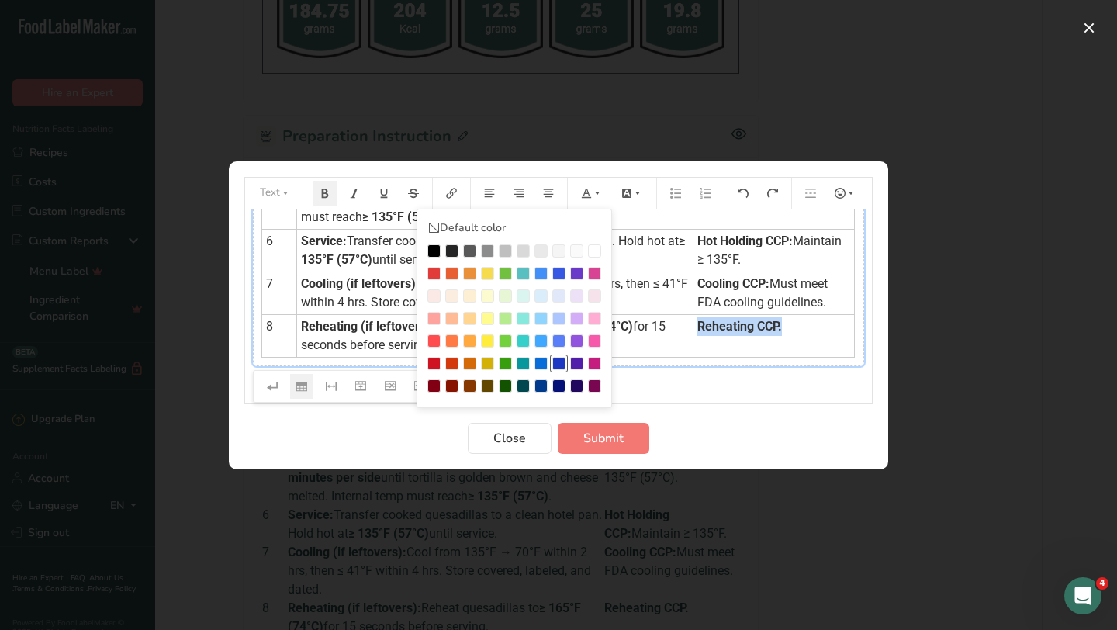
click at [560, 359] on div "Preparation instructions modal" at bounding box center [558, 363] width 13 height 13
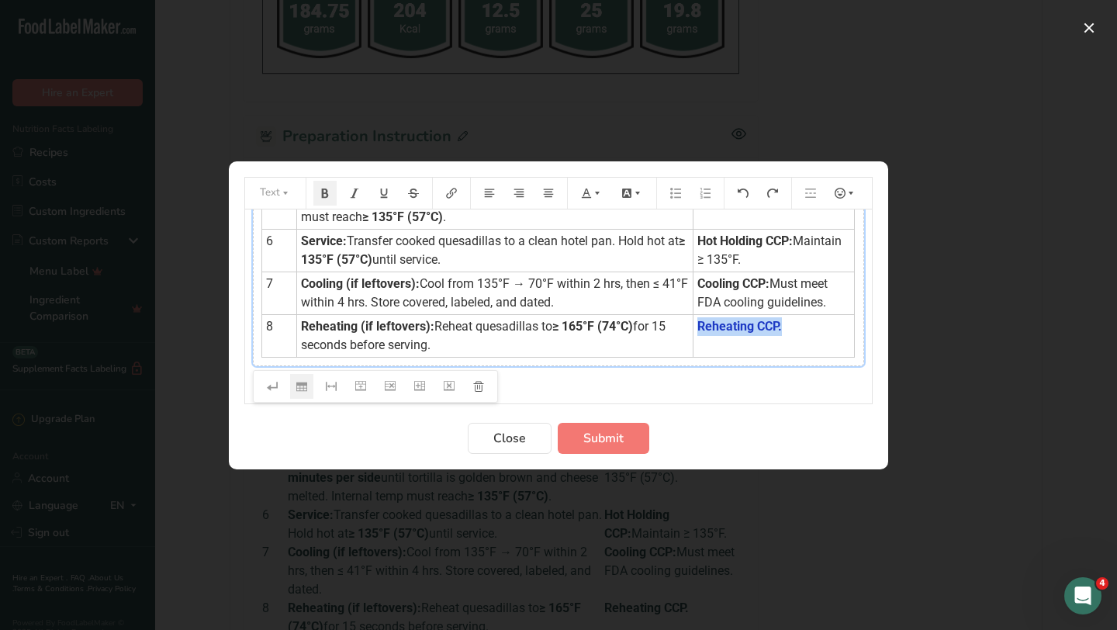
drag, startPoint x: 830, startPoint y: 304, endPoint x: 690, endPoint y: 280, distance: 141.7
click at [693, 280] on td "Cooling CCP: Must meet FDA cooling guidelines." at bounding box center [773, 292] width 161 height 43
click at [592, 195] on icon "Preparation instructions modal" at bounding box center [597, 193] width 11 height 11
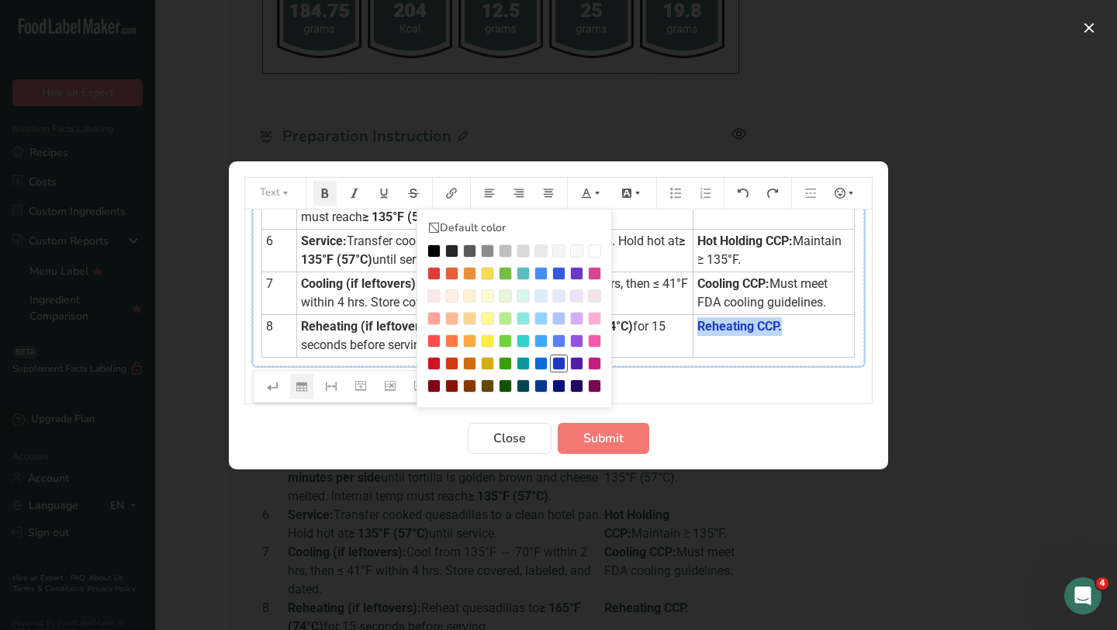
click at [558, 360] on div "Preparation instructions modal" at bounding box center [558, 363] width 13 height 13
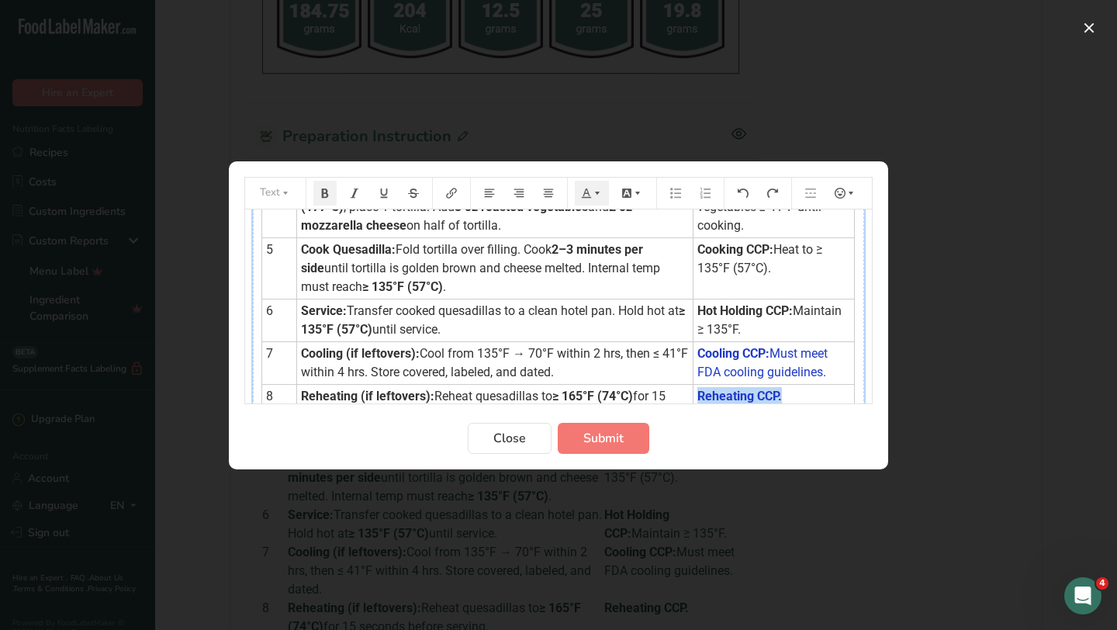
scroll to position [276, 0]
drag, startPoint x: 736, startPoint y: 330, endPoint x: 690, endPoint y: 312, distance: 49.1
click at [693, 312] on td "Hot Holding CCP: Maintain ≥ 135°F." at bounding box center [773, 320] width 161 height 43
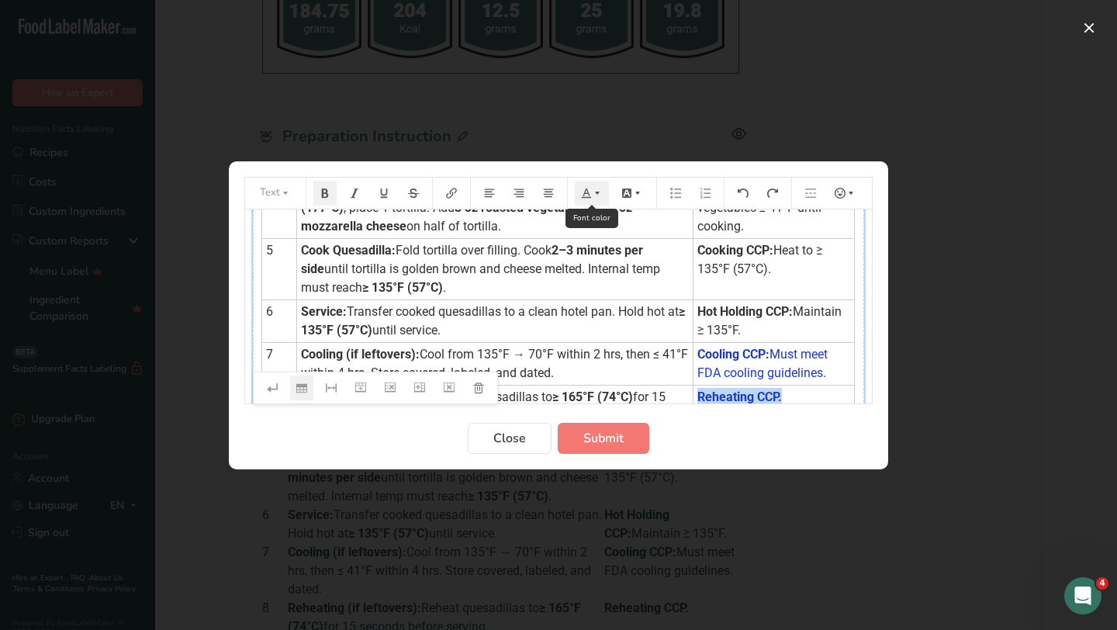
click at [593, 194] on icon "Preparation instructions modal" at bounding box center [597, 193] width 11 height 11
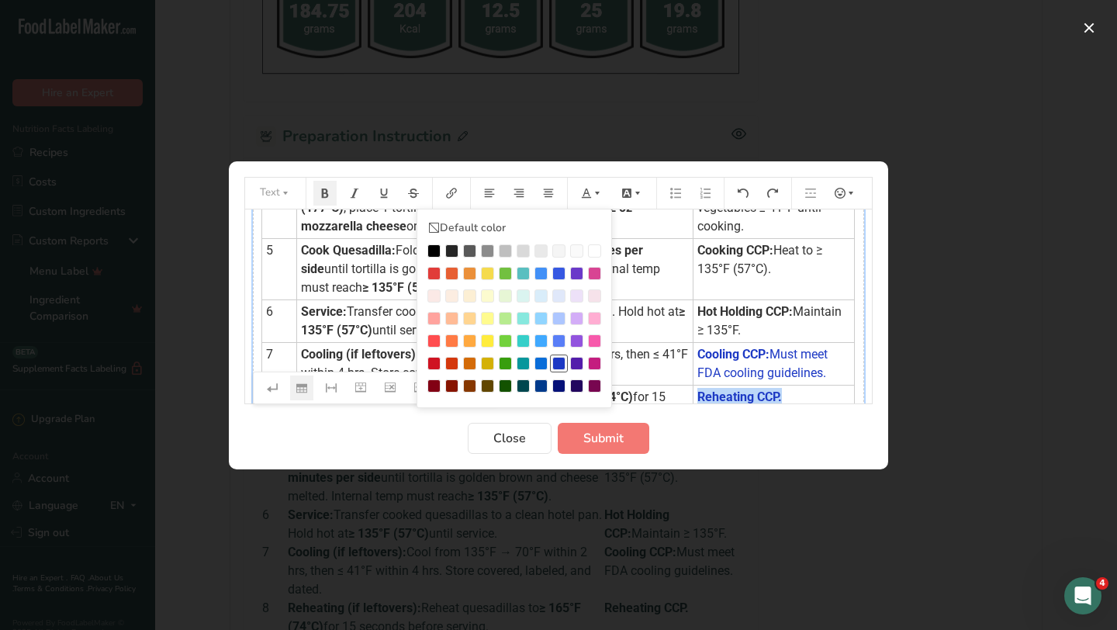
click at [559, 355] on li "Preparation instructions modal" at bounding box center [559, 363] width 18 height 18
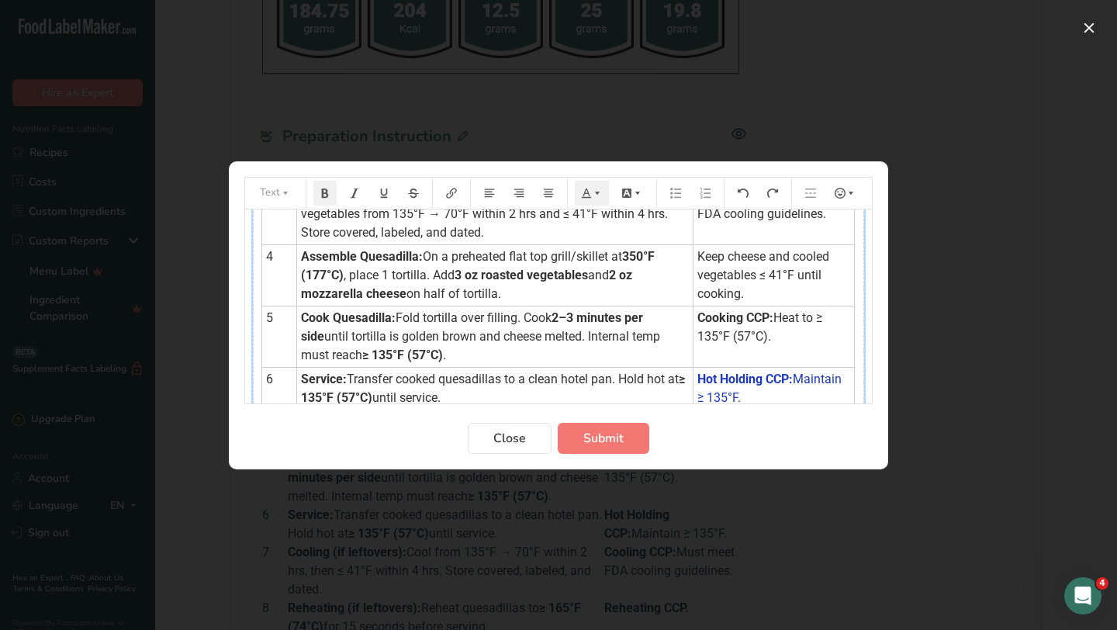
scroll to position [198, 0]
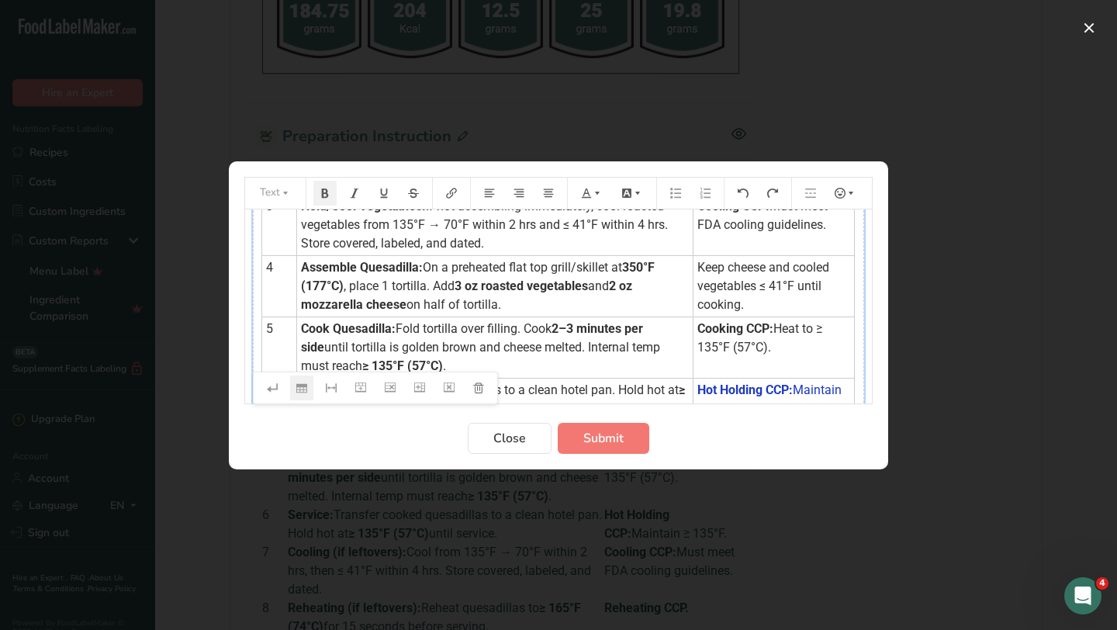
drag, startPoint x: 772, startPoint y: 346, endPoint x: 691, endPoint y: 324, distance: 83.5
click at [693, 324] on td "Cooking CCP: Heat to ≥ 135°F (57°C)." at bounding box center [773, 346] width 161 height 61
click at [597, 193] on icon "Preparation instructions modal" at bounding box center [597, 192] width 5 height 3
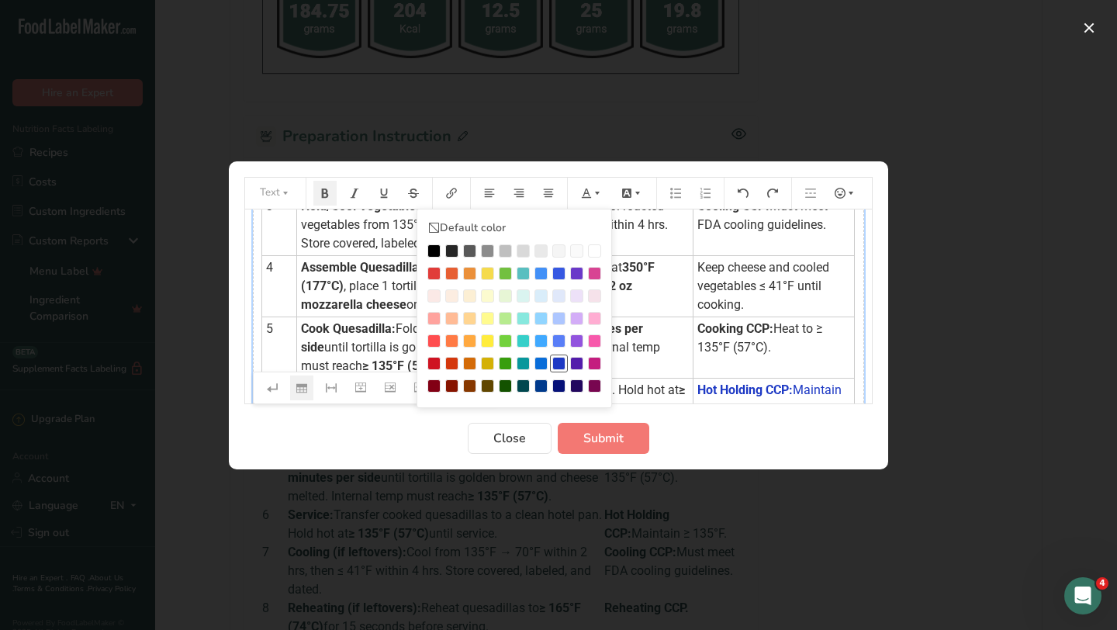
click at [563, 362] on div "Preparation instructions modal" at bounding box center [558, 363] width 13 height 13
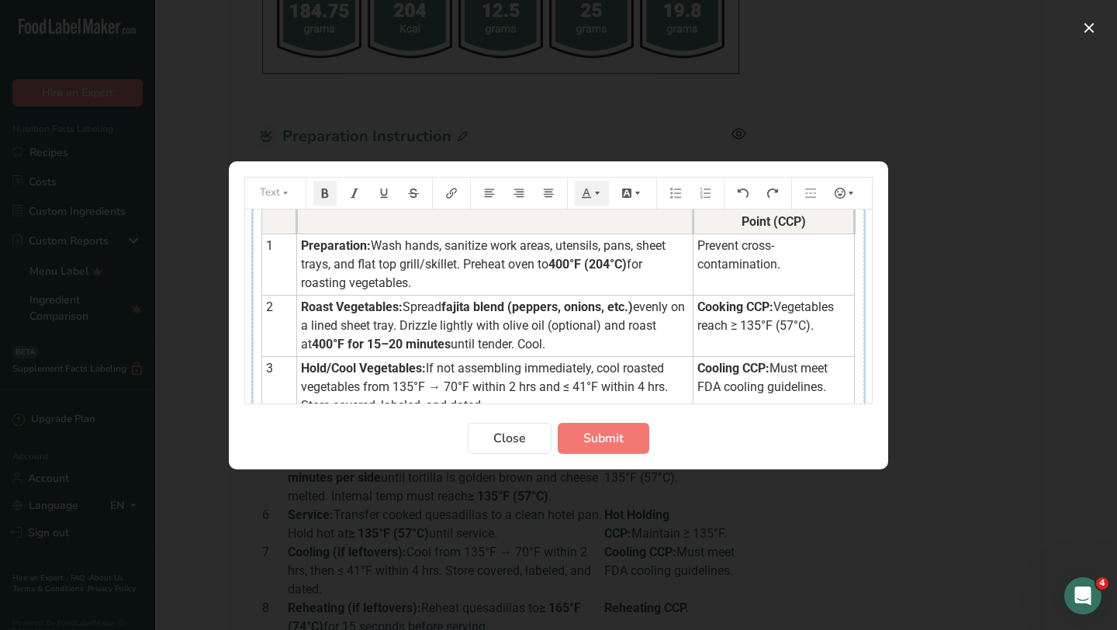
scroll to position [0, 0]
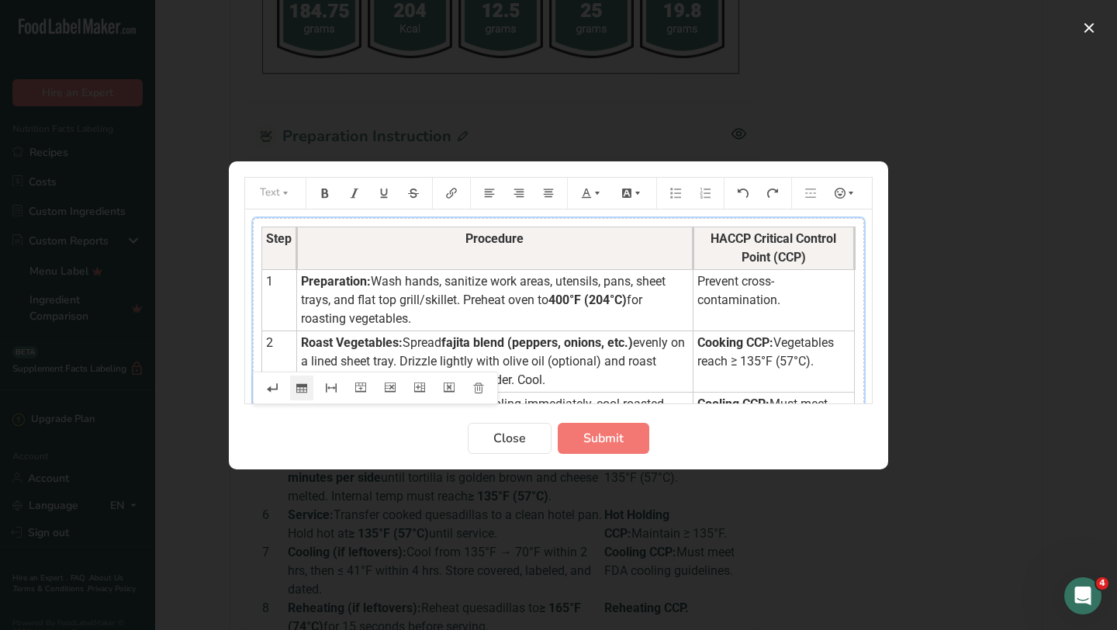
drag, startPoint x: 694, startPoint y: 282, endPoint x: 776, endPoint y: 299, distance: 83.8
click at [776, 299] on td "Prevent cross-contamination." at bounding box center [773, 299] width 161 height 61
drag, startPoint x: 777, startPoint y: 299, endPoint x: 692, endPoint y: 282, distance: 87.0
click at [693, 282] on td "Prevent cross-contamination." at bounding box center [773, 299] width 161 height 61
click at [594, 195] on icon "Preparation instructions modal" at bounding box center [597, 193] width 11 height 11
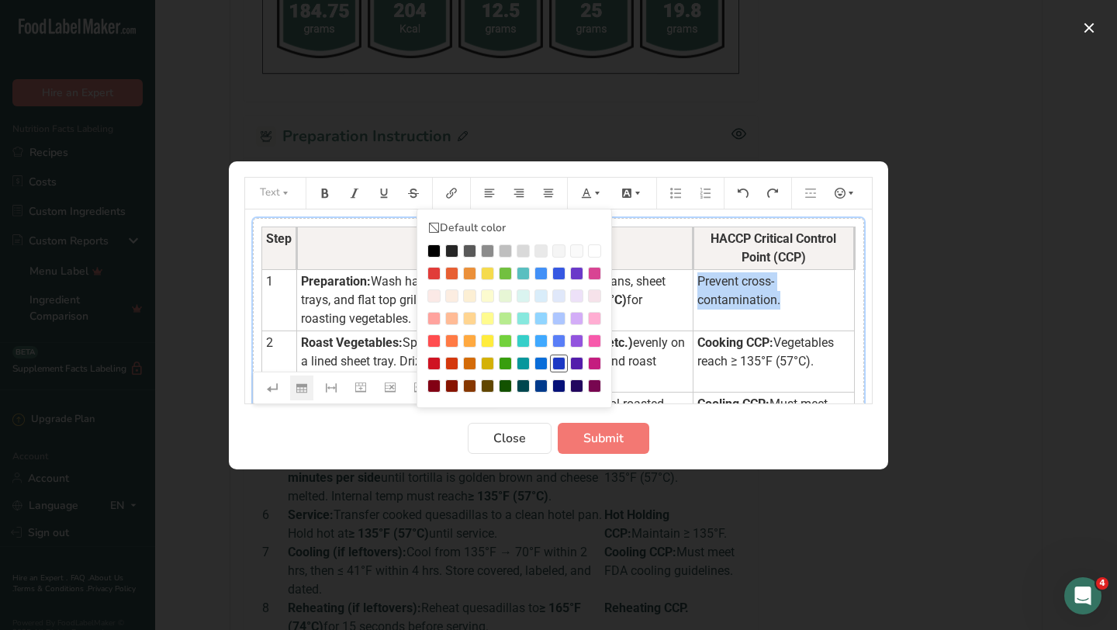
click at [562, 362] on div "Preparation instructions modal" at bounding box center [558, 363] width 13 height 13
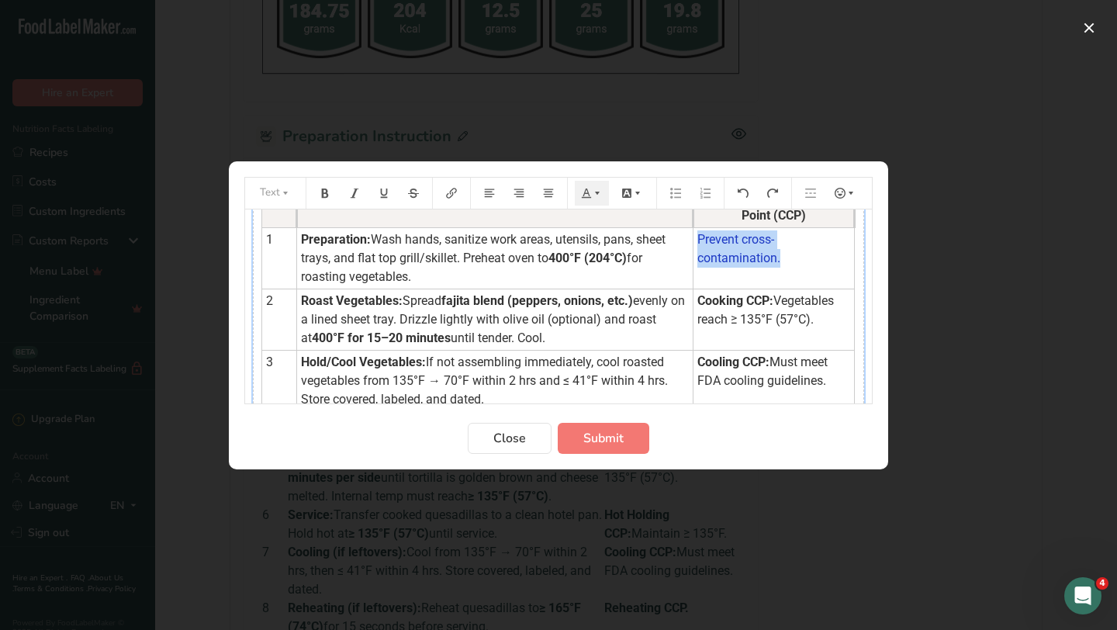
scroll to position [43, 0]
drag, startPoint x: 813, startPoint y: 327, endPoint x: 692, endPoint y: 299, distance: 124.0
click at [693, 299] on td "Cooking CCP: Vegetables reach ≥ 135°F (57°C)." at bounding box center [773, 318] width 161 height 61
click at [595, 188] on icon "Preparation instructions modal" at bounding box center [597, 193] width 11 height 11
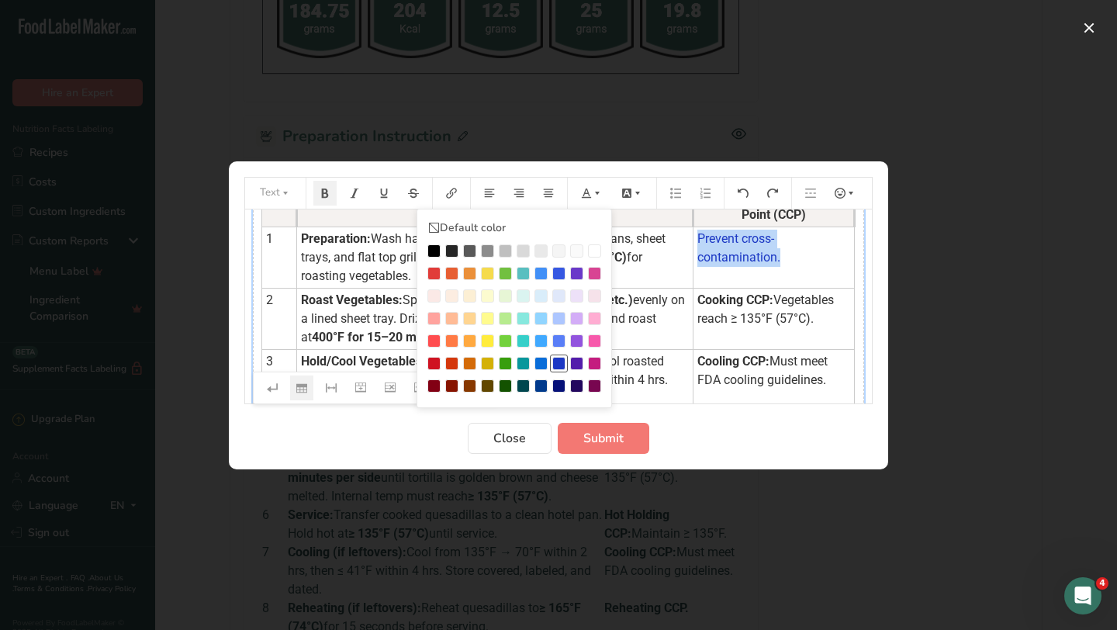
click at [559, 357] on div "Preparation instructions modal" at bounding box center [558, 363] width 13 height 13
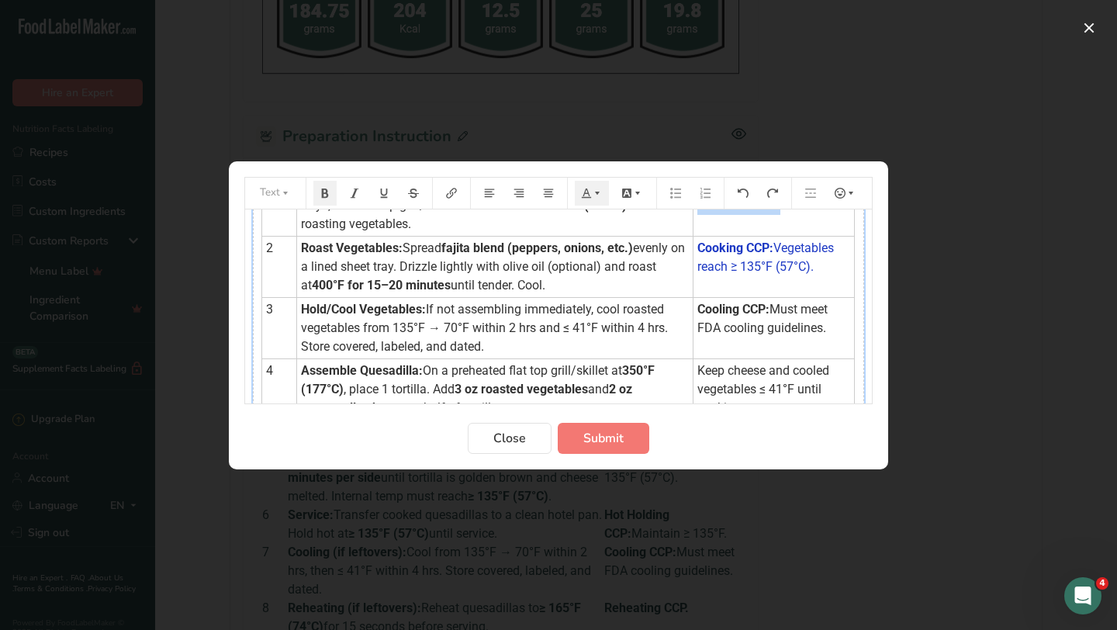
scroll to position [96, 0]
drag, startPoint x: 829, startPoint y: 327, endPoint x: 685, endPoint y: 310, distance: 145.4
click at [685, 310] on tr "3 Hold/Cool Vegetables: If not assembling immediately, cool roasted vegetables …" at bounding box center [558, 326] width 593 height 61
click at [717, 319] on span "Must meet FDA cooling guidelines." at bounding box center [763, 316] width 133 height 33
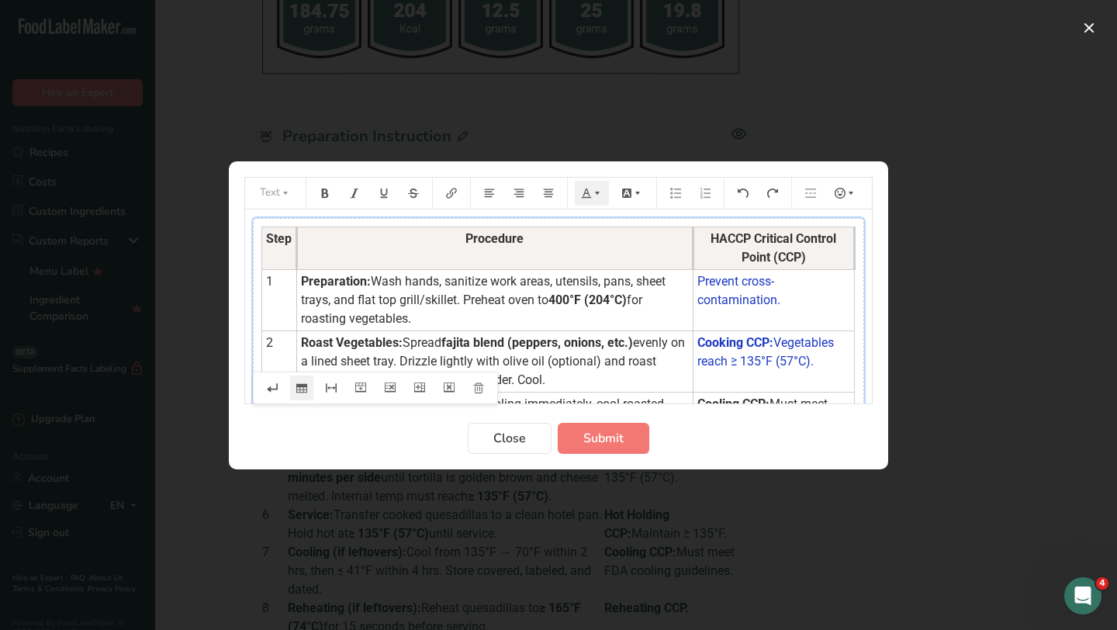
drag, startPoint x: 695, startPoint y: 307, endPoint x: 743, endPoint y: 322, distance: 50.3
click at [743, 322] on tbody "Step Procedure HACCP Critical Control Point (CCP) 1 Preparation: Wash hands, sa…" at bounding box center [558, 465] width 593 height 477
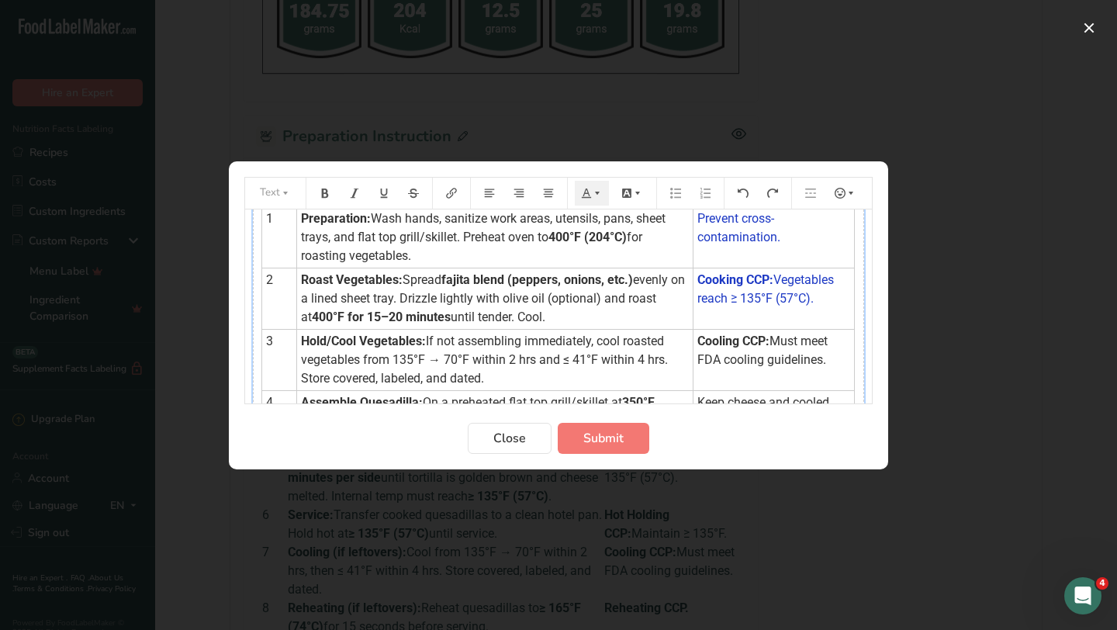
scroll to position [141, 0]
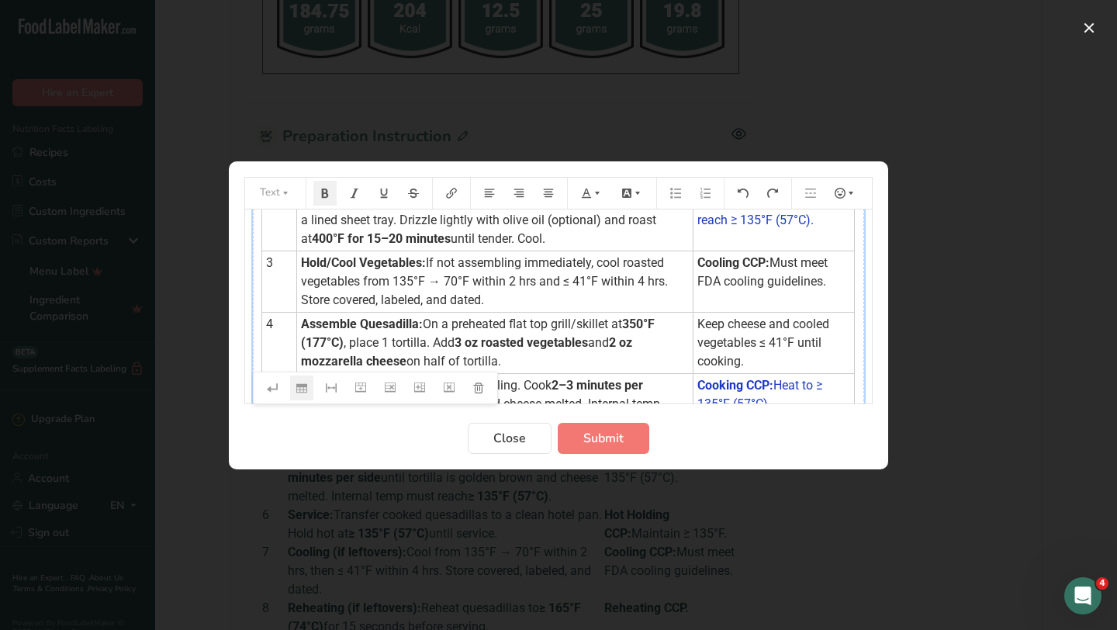
drag, startPoint x: 822, startPoint y: 287, endPoint x: 693, endPoint y: 264, distance: 131.6
click at [693, 264] on td "Cooling CCP: Must meet FDA cooling guidelines." at bounding box center [773, 281] width 161 height 61
click at [593, 195] on icon "Preparation instructions modal" at bounding box center [597, 193] width 11 height 11
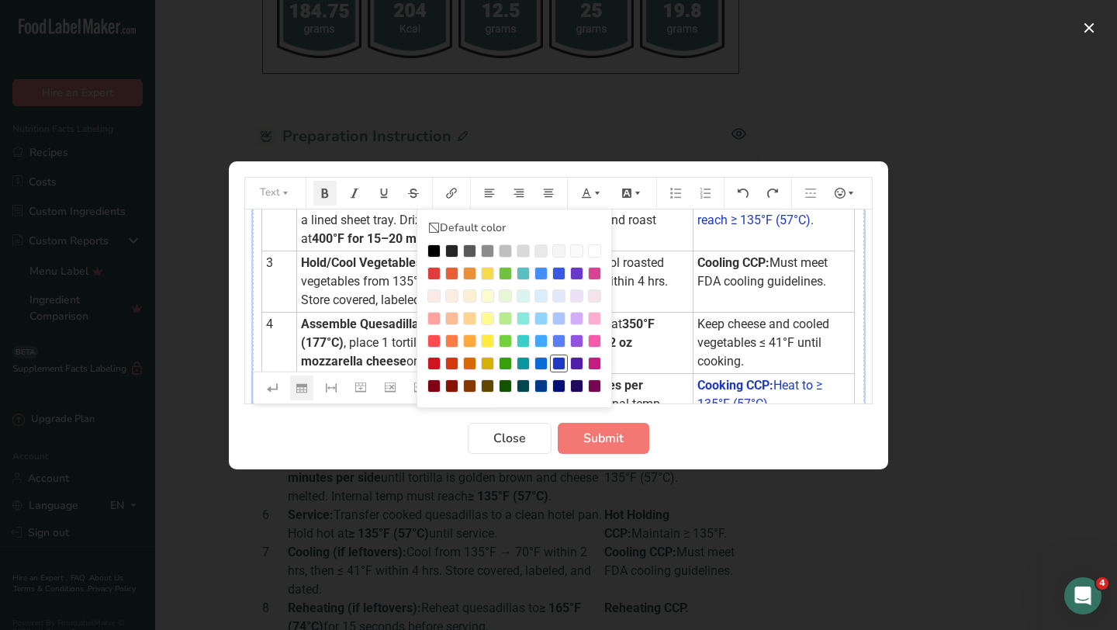
click at [559, 364] on div "Preparation instructions modal" at bounding box center [558, 363] width 13 height 13
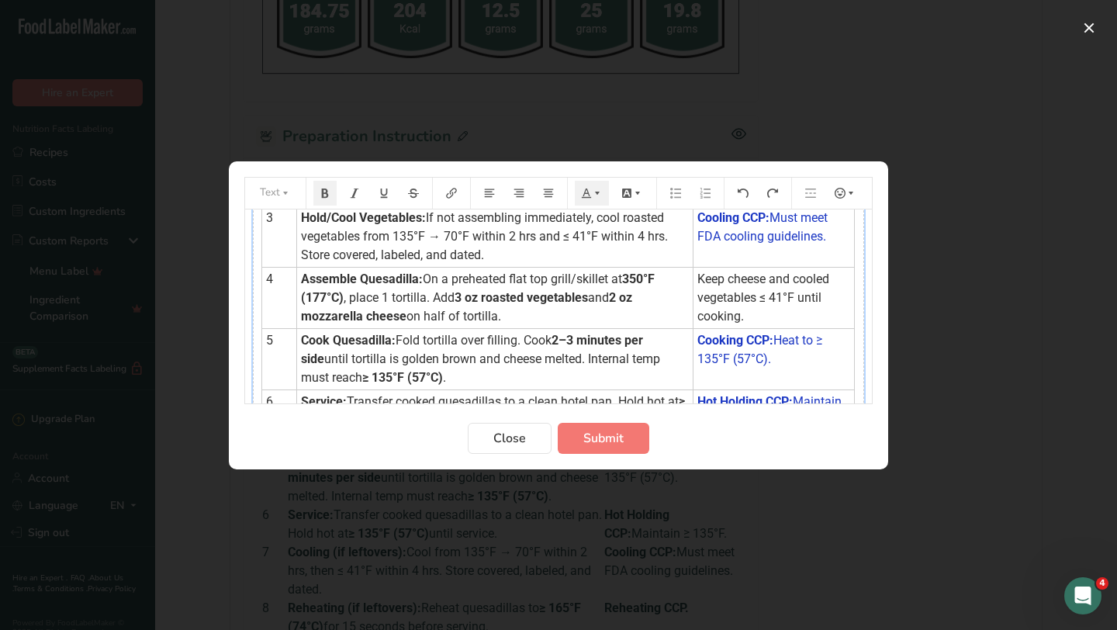
scroll to position [192, 0]
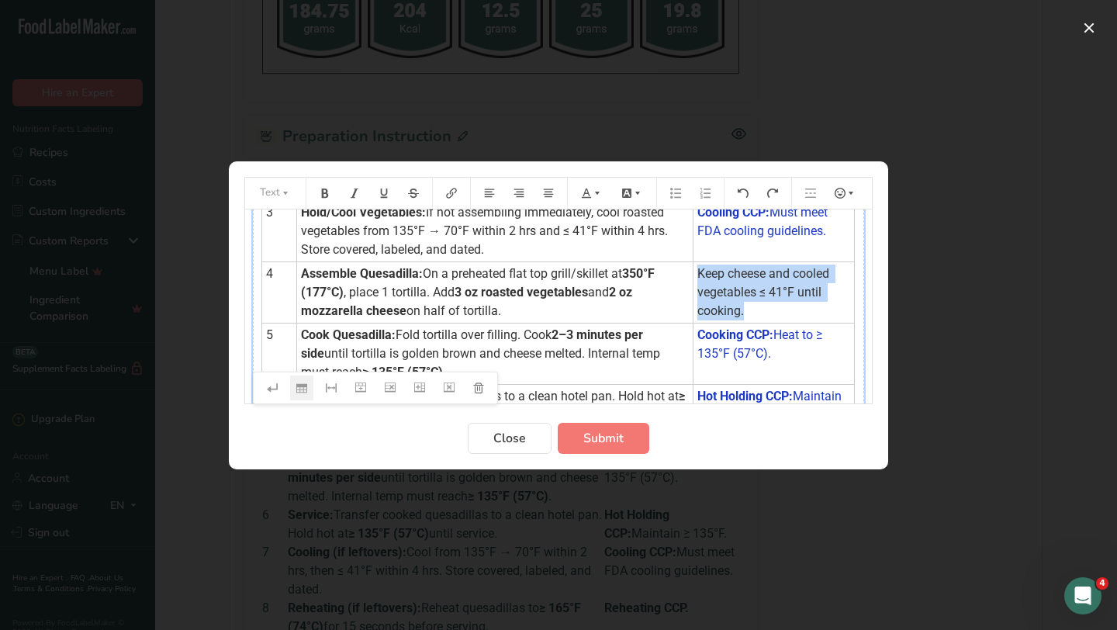
drag, startPoint x: 739, startPoint y: 314, endPoint x: 693, endPoint y: 276, distance: 60.1
click at [693, 276] on td "Keep cheese and cooled vegetables ≤ 41°F until cooking." at bounding box center [773, 291] width 161 height 61
click at [583, 189] on icon "Preparation instructions modal" at bounding box center [586, 193] width 11 height 11
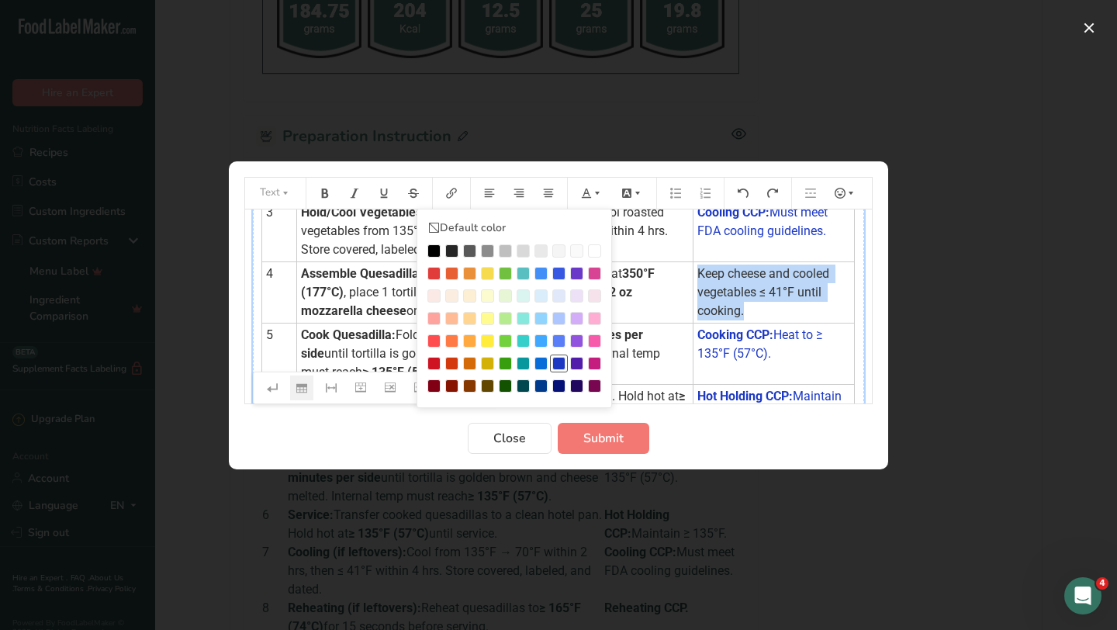
click at [558, 361] on div "Preparation instructions modal" at bounding box center [558, 363] width 13 height 13
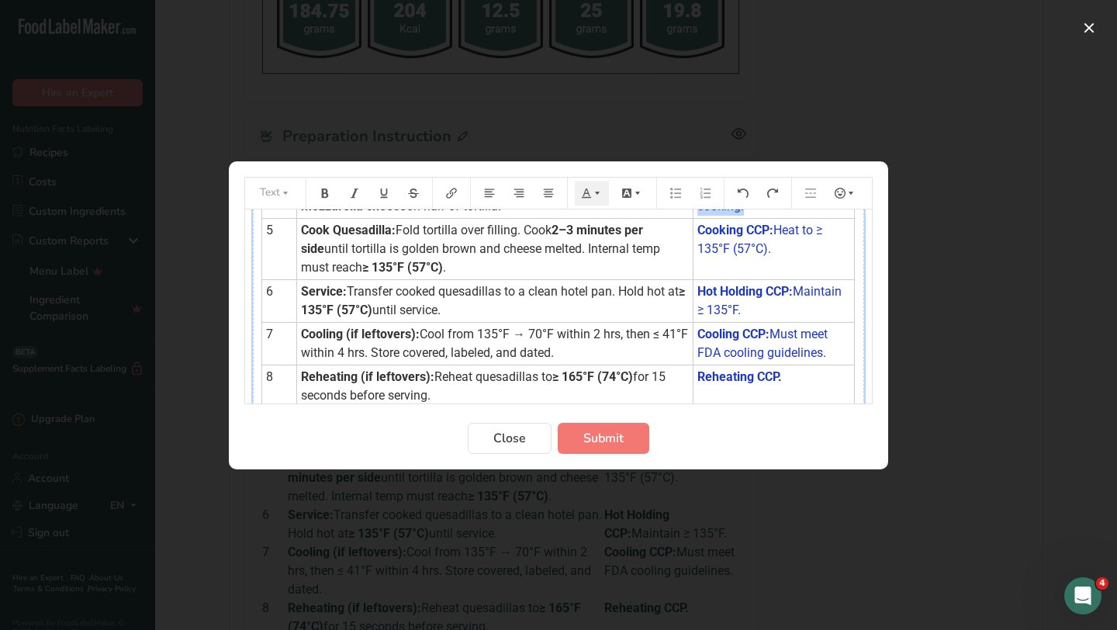
scroll to position [326, 0]
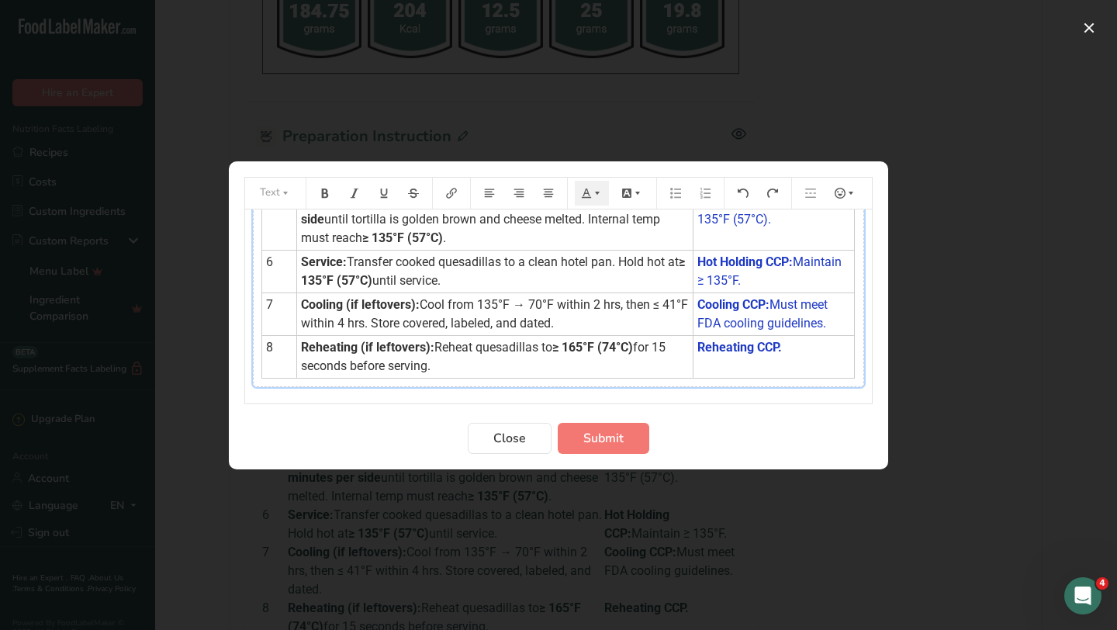
click at [759, 359] on td "Reheating CCP." at bounding box center [773, 356] width 161 height 43
click at [617, 442] on span "Submit" at bounding box center [603, 438] width 40 height 19
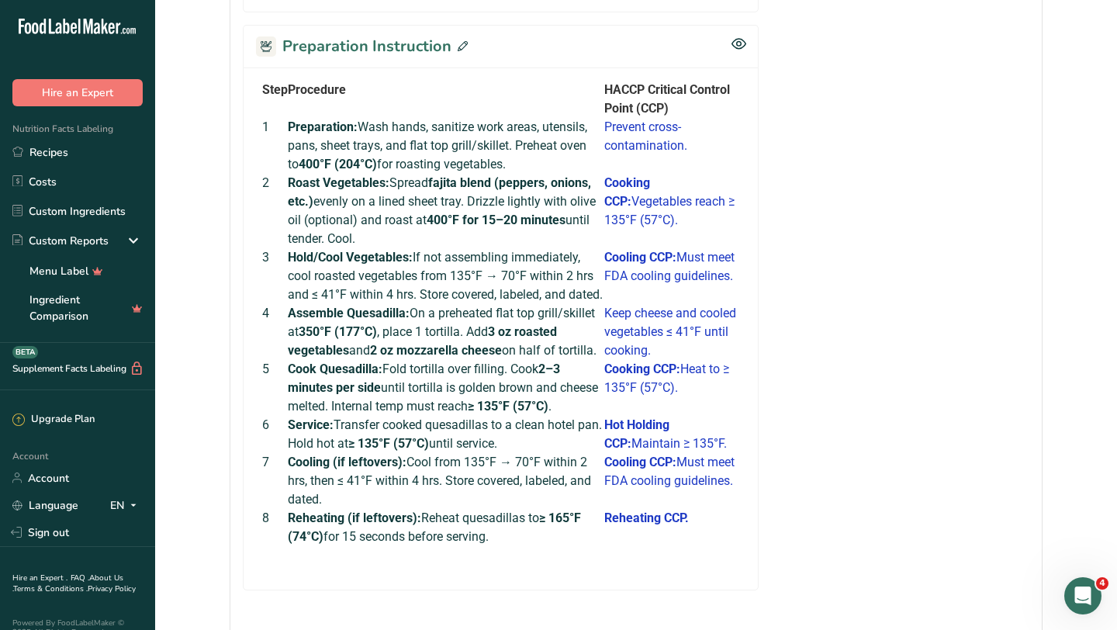
scroll to position [793, 0]
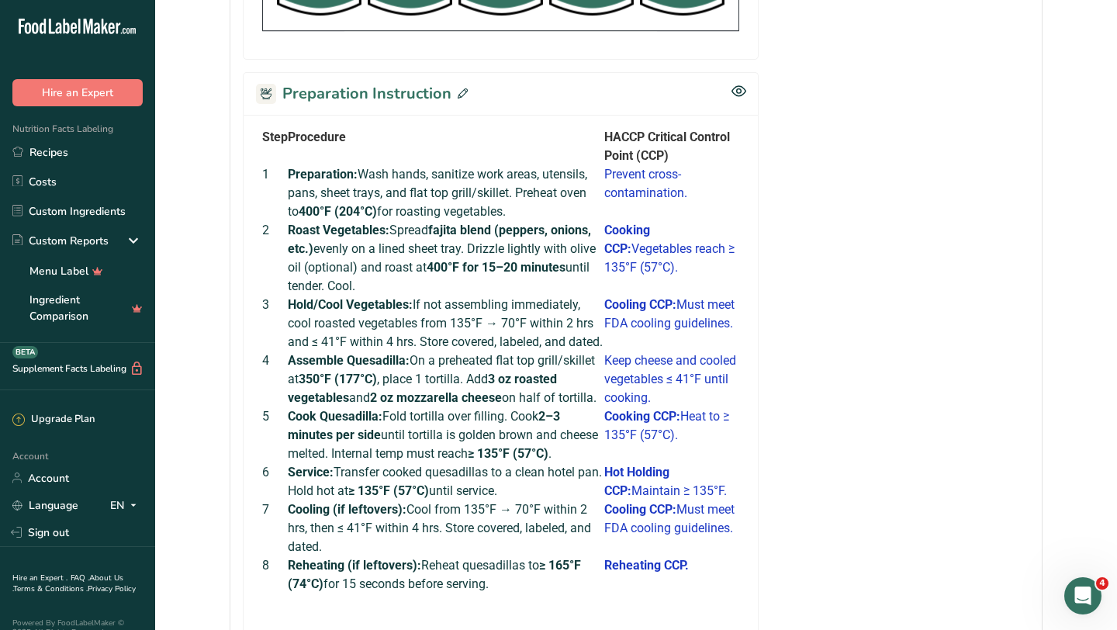
scroll to position [516, 0]
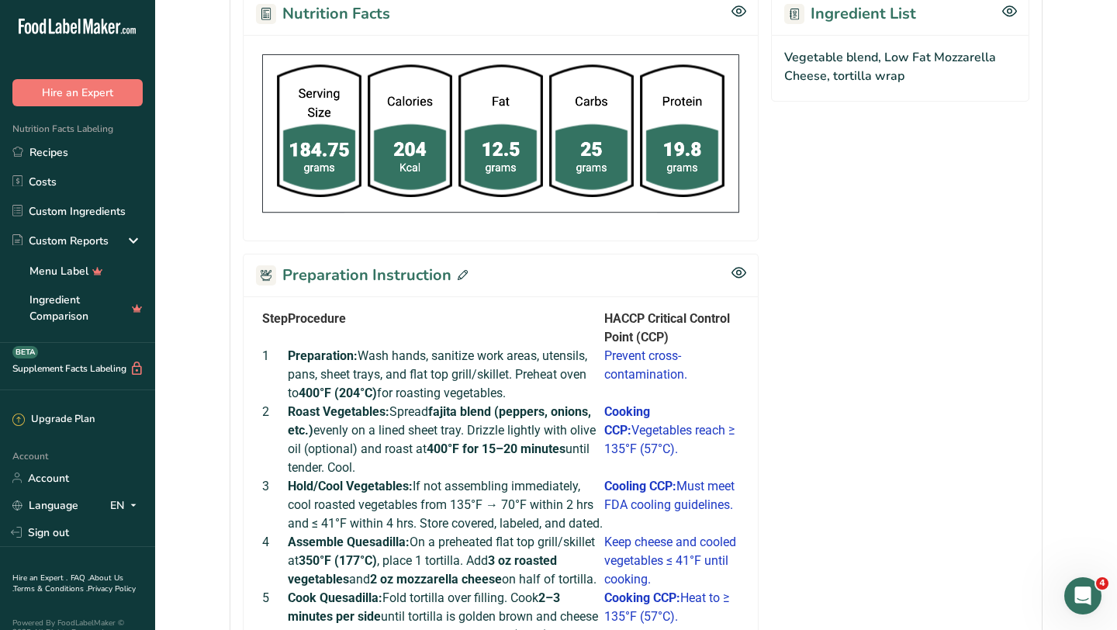
click at [459, 274] on icon at bounding box center [463, 275] width 10 height 10
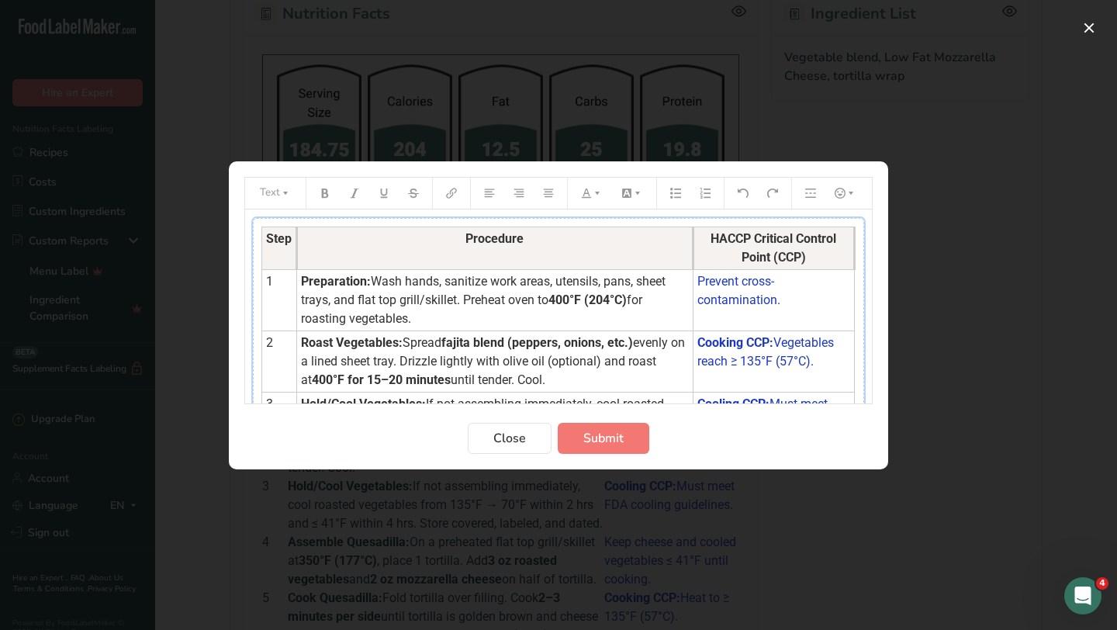
drag, startPoint x: 594, startPoint y: 376, endPoint x: 527, endPoint y: 331, distance: 80.5
click at [527, 331] on tbody "Step Procedure HACCP Critical Control Point (CCP) 1 Preparation: Wash hands, sa…" at bounding box center [558, 465] width 593 height 477
click at [477, 399] on button "Preparation instructions modal" at bounding box center [478, 387] width 23 height 25
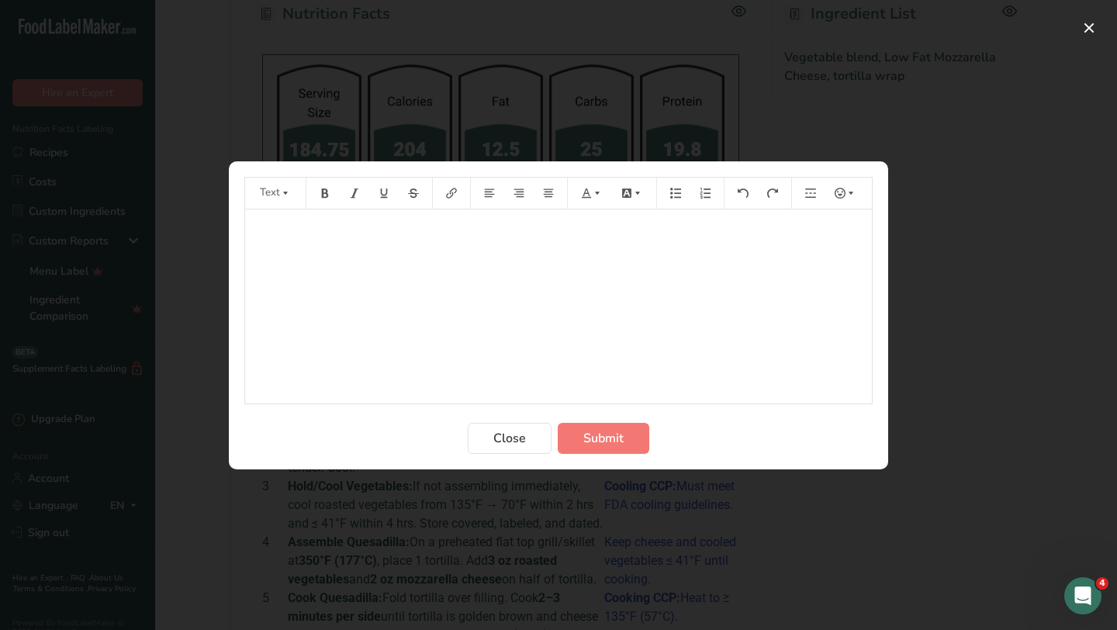
click at [419, 267] on div "﻿" at bounding box center [558, 306] width 627 height 194
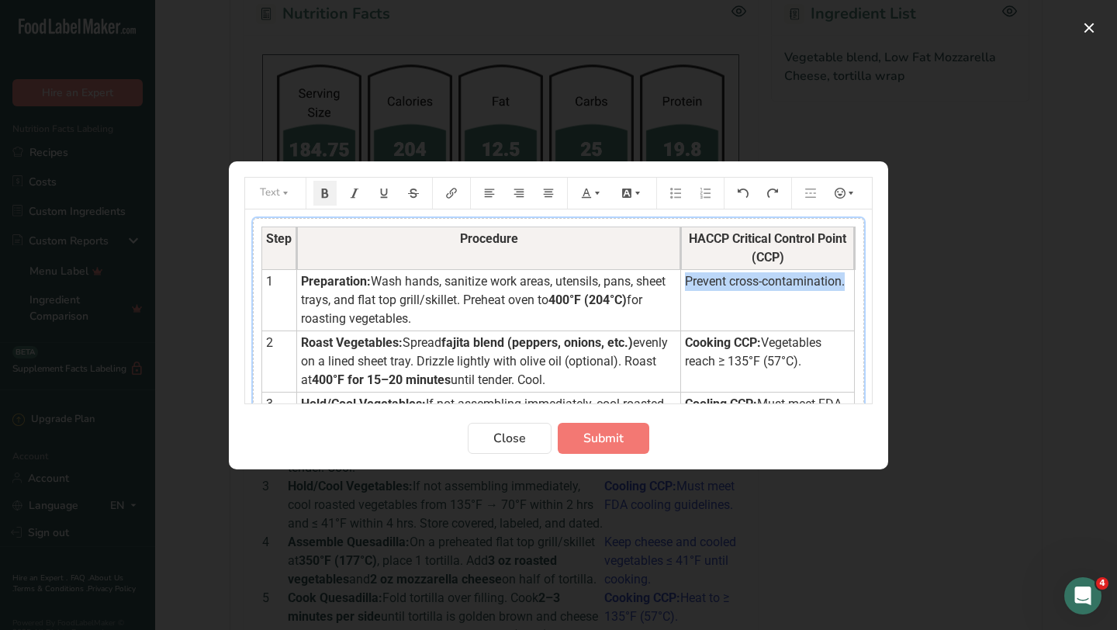
drag, startPoint x: 677, startPoint y: 281, endPoint x: 842, endPoint y: 282, distance: 165.2
click at [842, 282] on td "Prevent cross-contamination." at bounding box center [768, 299] width 174 height 61
click at [599, 192] on icon "Preparation instructions modal" at bounding box center [597, 193] width 11 height 11
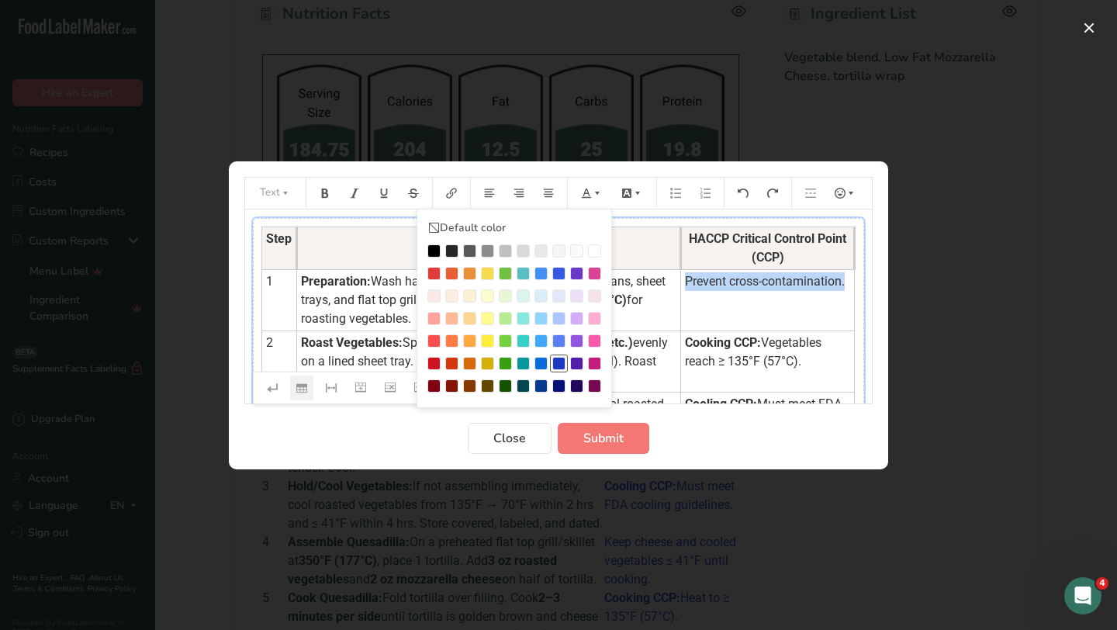
click at [561, 365] on div "Preparation instructions modal" at bounding box center [558, 363] width 13 height 13
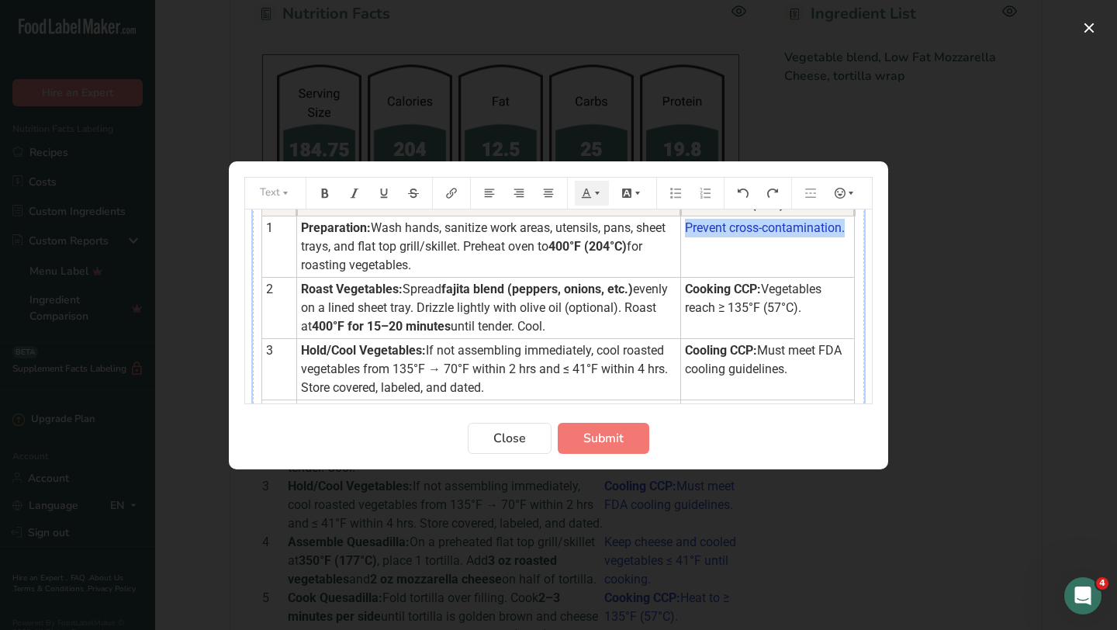
scroll to position [55, 0]
drag, startPoint x: 677, startPoint y: 285, endPoint x: 799, endPoint y: 304, distance: 123.3
click at [799, 304] on td "Cooking CCP: Vegetables reach ≥ 135°F (57°C)." at bounding box center [768, 305] width 174 height 61
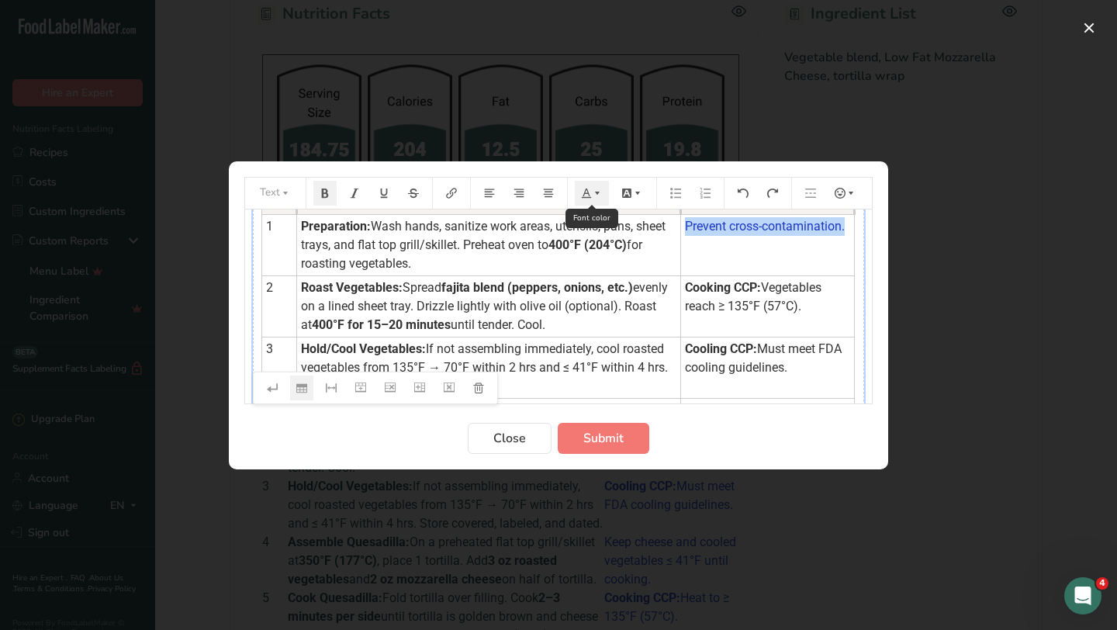
click at [600, 201] on button "Preparation instructions modal" at bounding box center [592, 193] width 34 height 25
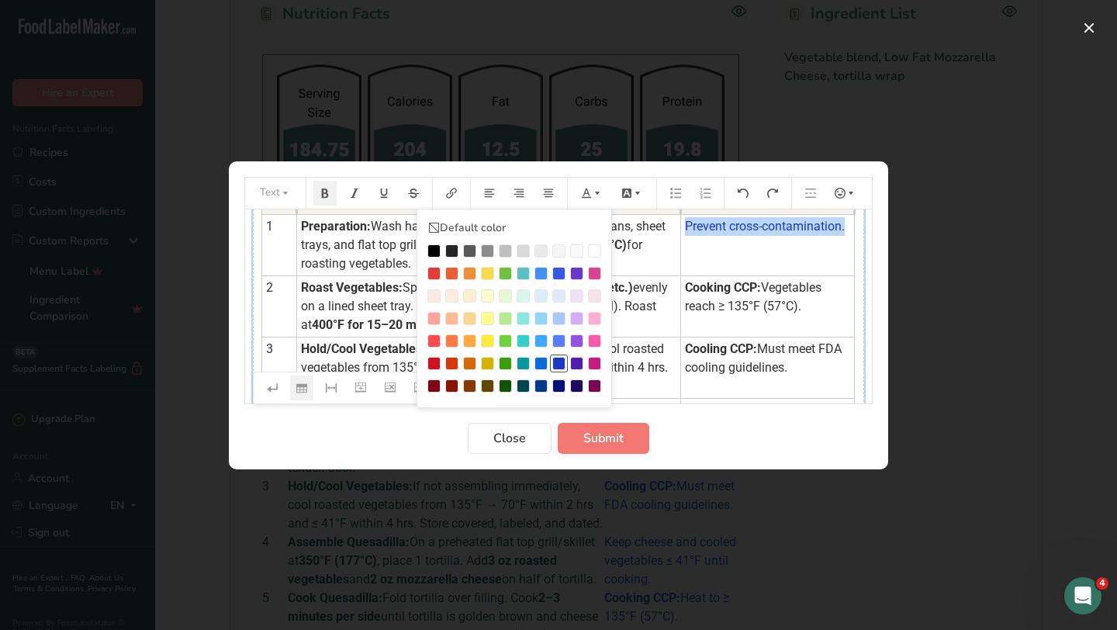
click at [561, 365] on div "Preparation instructions modal" at bounding box center [558, 363] width 13 height 13
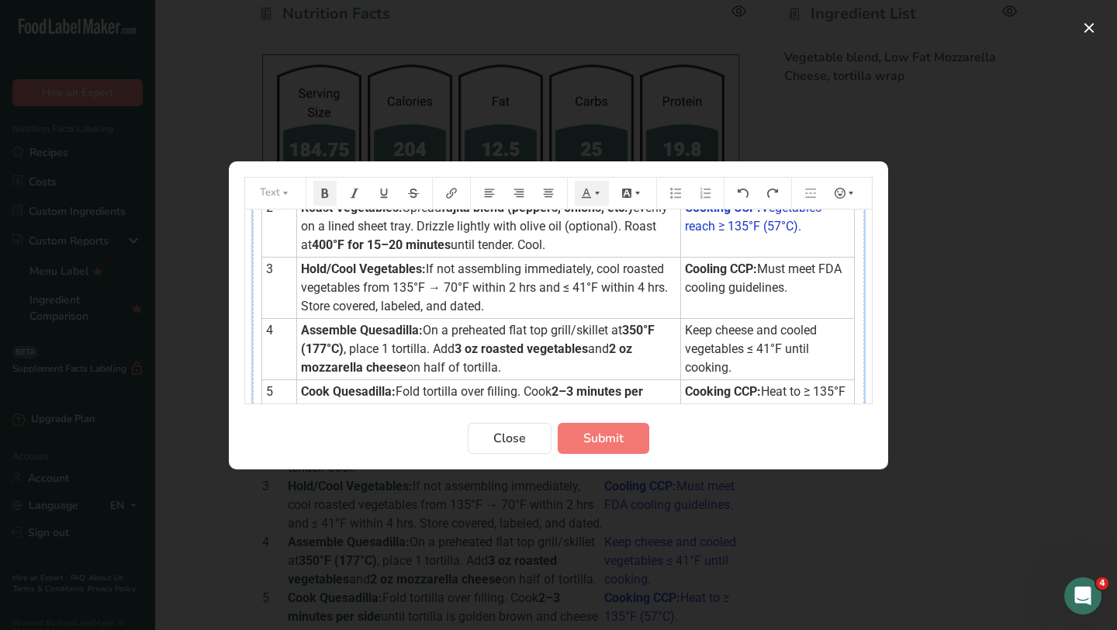
scroll to position [139, 0]
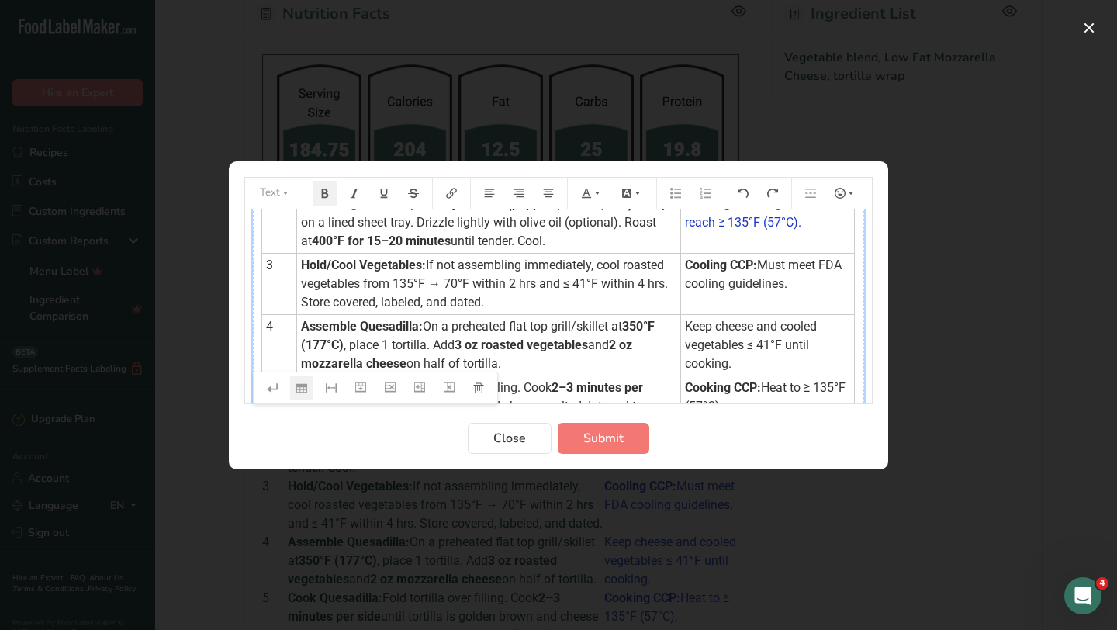
drag, startPoint x: 678, startPoint y: 264, endPoint x: 782, endPoint y: 283, distance: 105.7
click at [782, 283] on td "Cooling CCP: Must meet FDA cooling guidelines." at bounding box center [768, 283] width 174 height 61
click at [600, 192] on icon "Preparation instructions modal" at bounding box center [597, 193] width 11 height 11
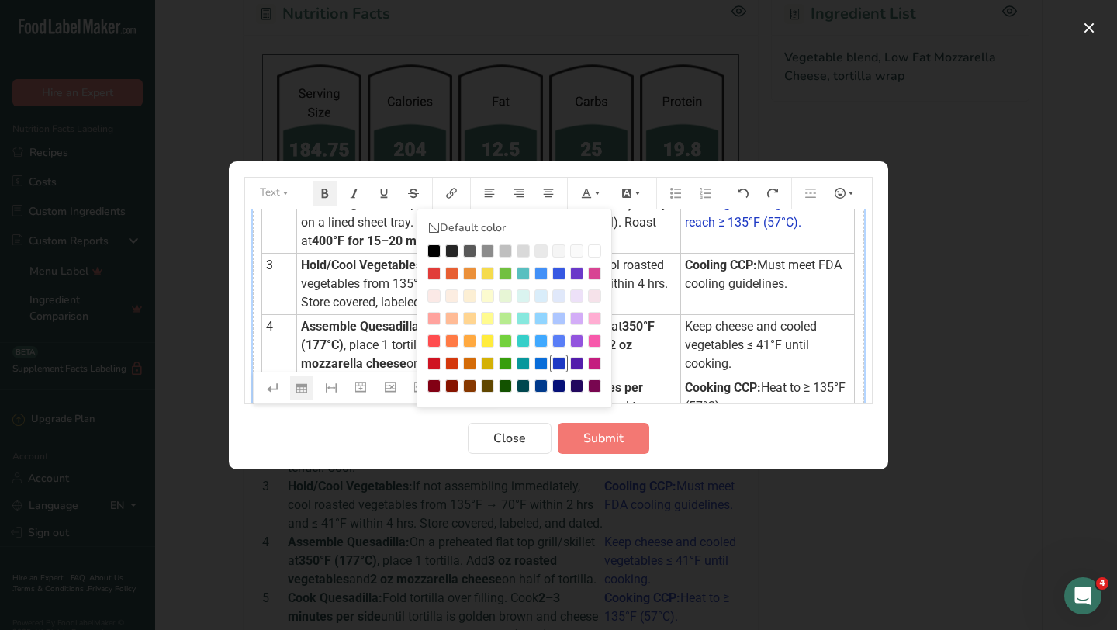
click at [563, 357] on div "Preparation instructions modal" at bounding box center [558, 363] width 13 height 13
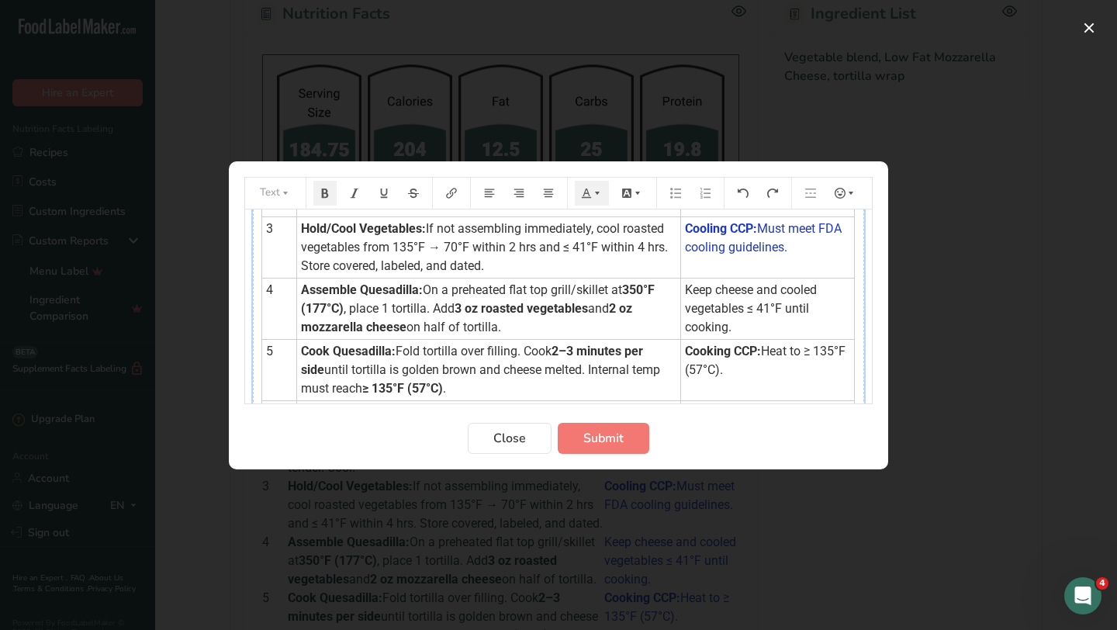
scroll to position [184, 0]
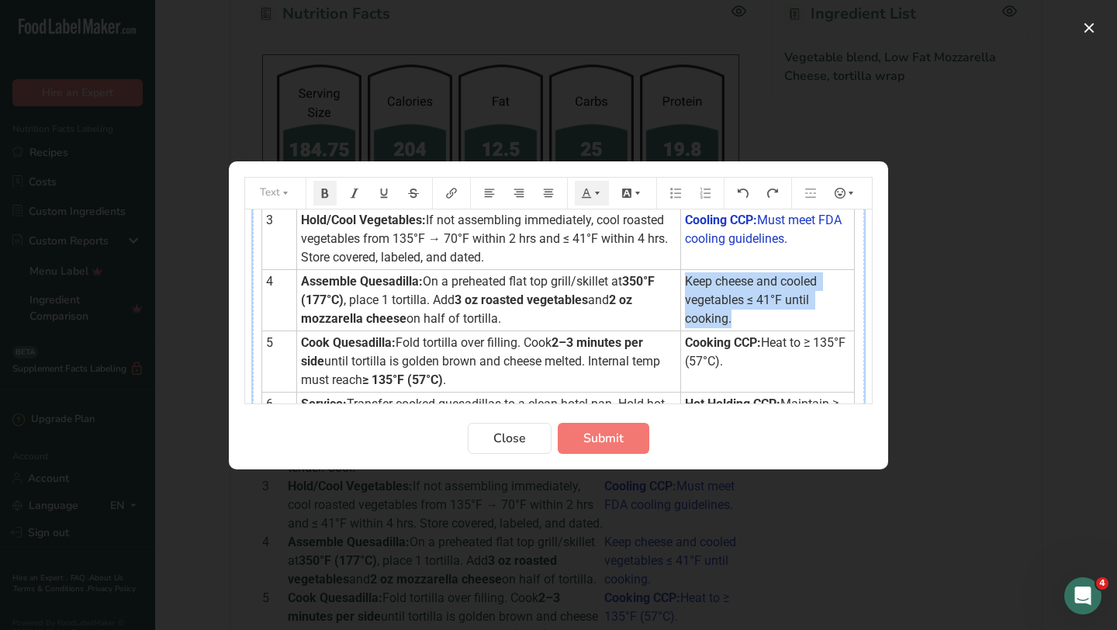
drag, startPoint x: 675, startPoint y: 279, endPoint x: 724, endPoint y: 315, distance: 61.1
click at [724, 315] on td "Keep cheese and cooled vegetables ≤ 41°F until cooking." at bounding box center [768, 299] width 174 height 61
click at [590, 195] on icon "Preparation instructions modal" at bounding box center [586, 193] width 11 height 11
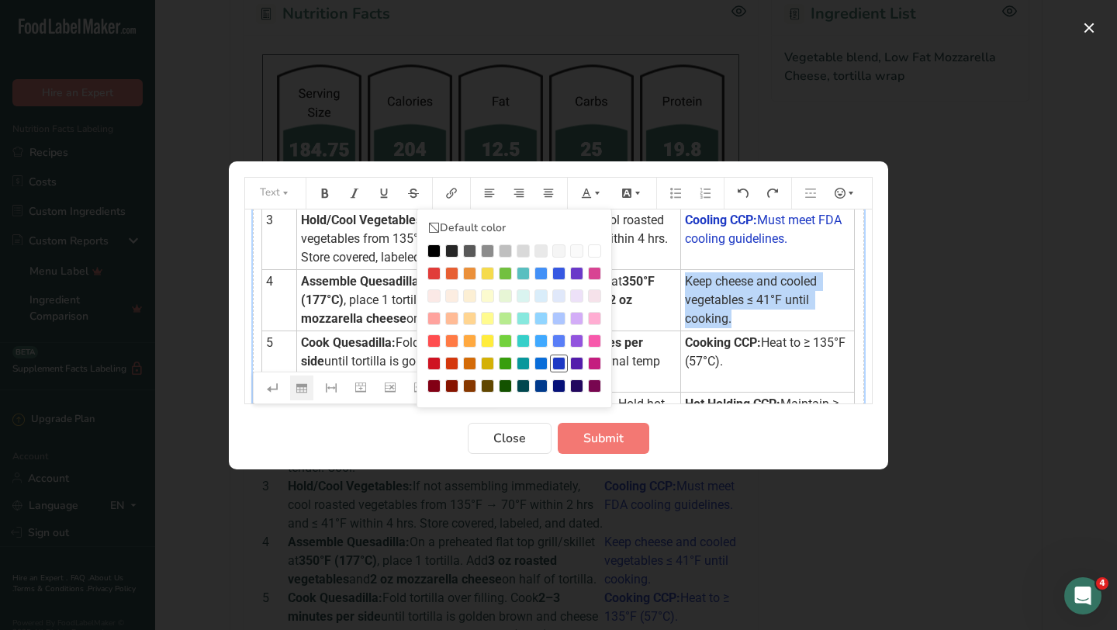
click at [562, 361] on div "Preparation instructions modal" at bounding box center [558, 363] width 13 height 13
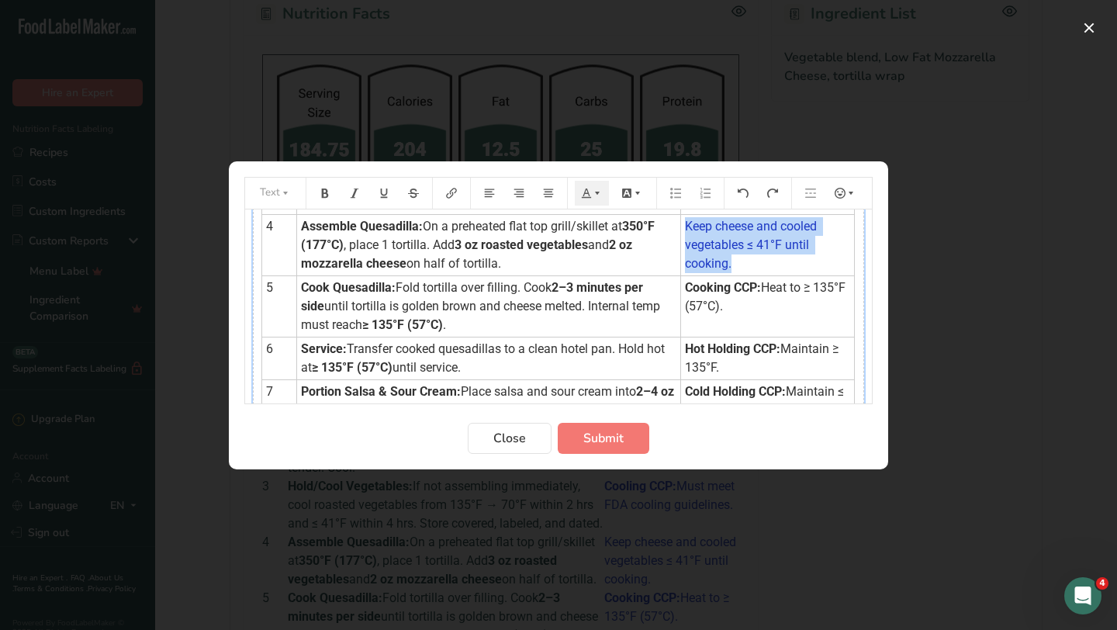
scroll to position [240, 0]
drag, startPoint x: 679, startPoint y: 288, endPoint x: 724, endPoint y: 302, distance: 47.1
click at [724, 302] on td "Cooking CCP: Heat to ≥ 135°F (57°C)." at bounding box center [768, 305] width 174 height 61
click at [592, 188] on icon "Preparation instructions modal" at bounding box center [597, 193] width 11 height 11
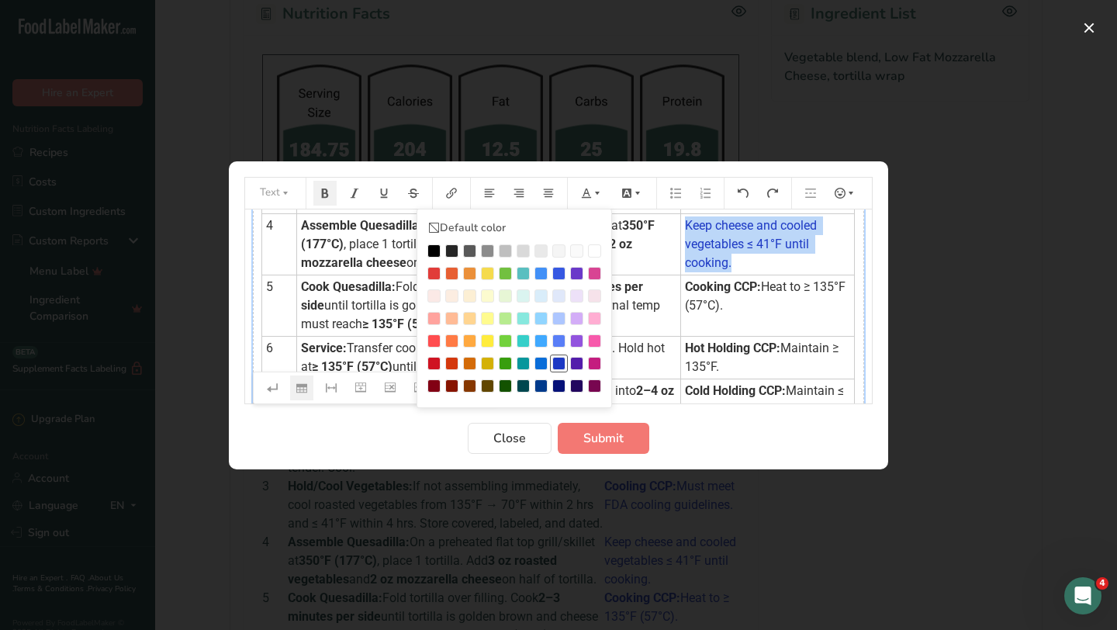
click at [554, 363] on div "Preparation instructions modal" at bounding box center [558, 363] width 13 height 13
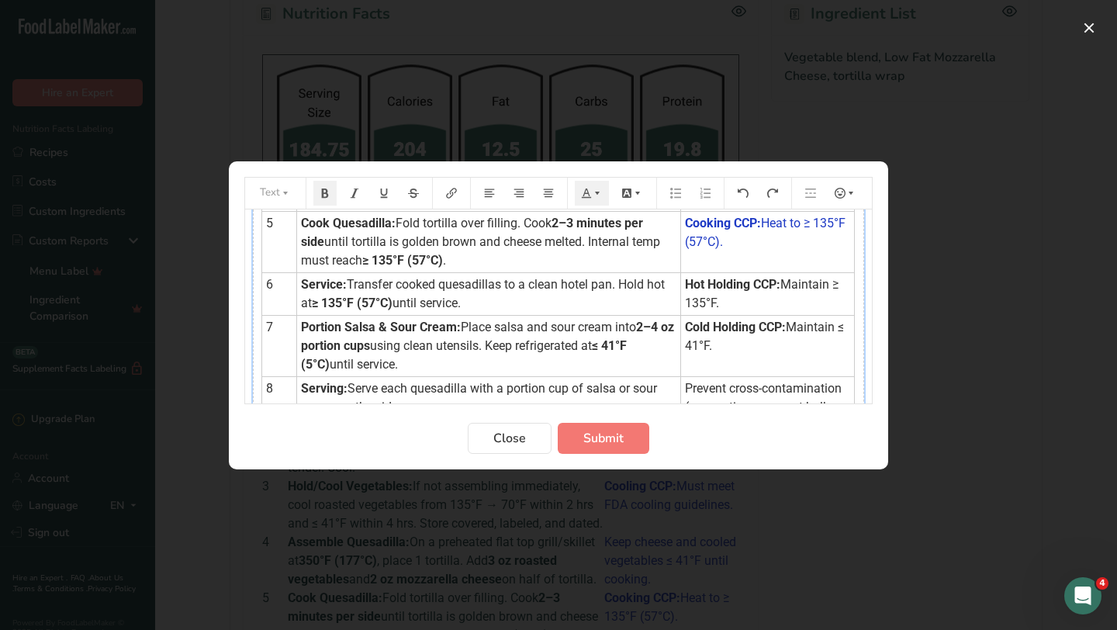
scroll to position [321, 0]
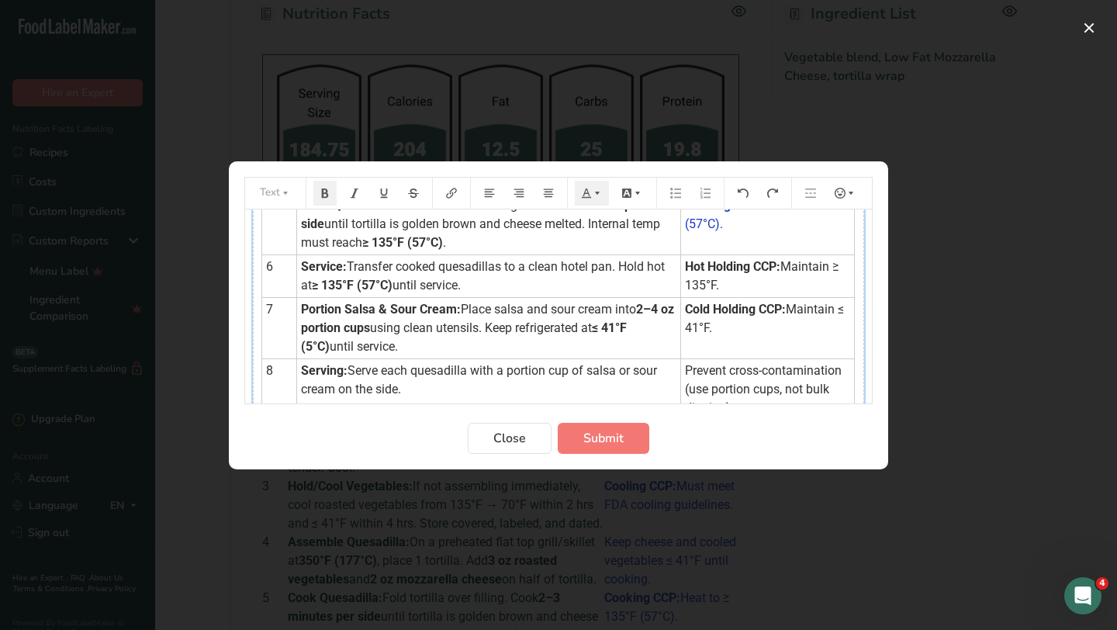
drag, startPoint x: 678, startPoint y: 267, endPoint x: 722, endPoint y: 282, distance: 46.6
click at [722, 282] on td "Hot Holding CCP: Maintain ≥ 135°F." at bounding box center [768, 275] width 174 height 43
click at [590, 197] on icon "Preparation instructions modal" at bounding box center [586, 192] width 9 height 9
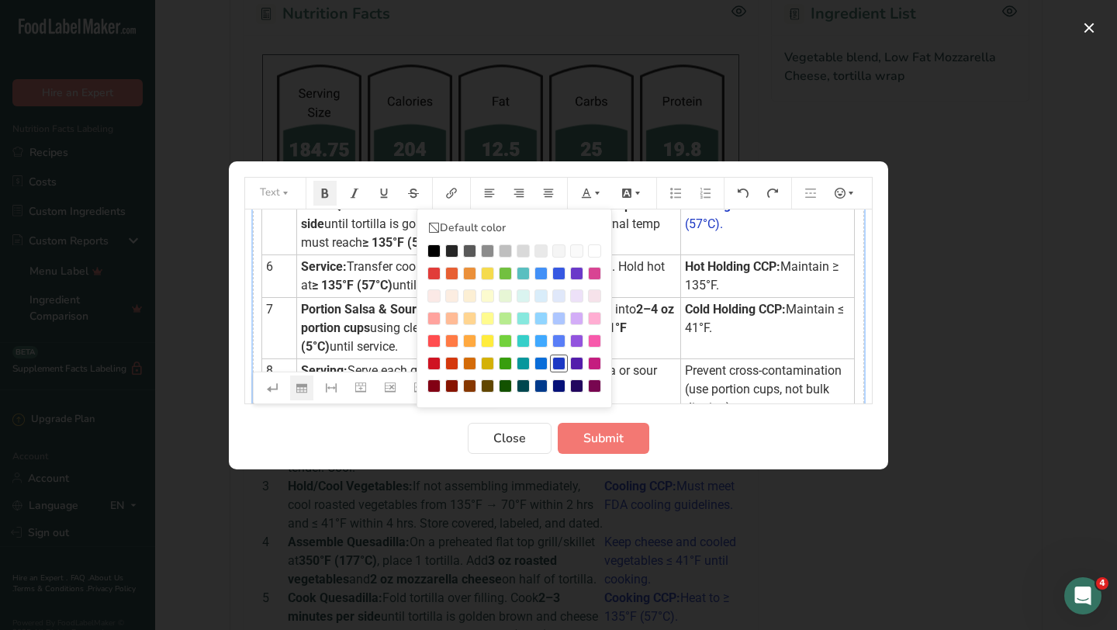
click at [560, 361] on div "Preparation instructions modal" at bounding box center [558, 363] width 13 height 13
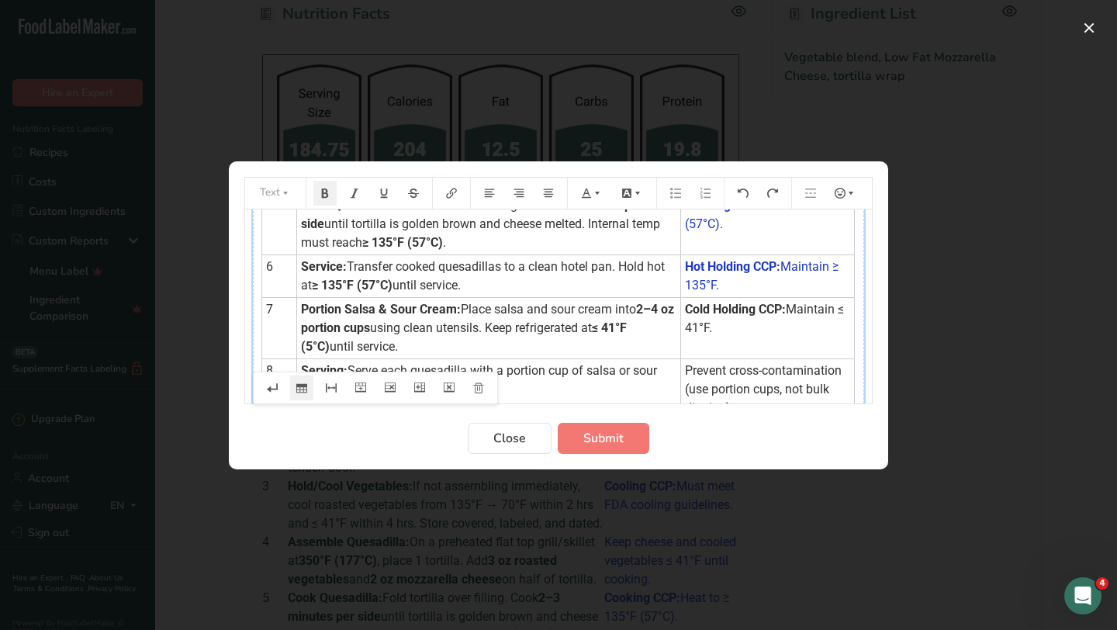
drag, startPoint x: 678, startPoint y: 309, endPoint x: 707, endPoint y: 321, distance: 31.3
click at [707, 321] on td "Cold Holding CCP: Maintain ≤ 41°F." at bounding box center [768, 327] width 174 height 61
click at [586, 194] on icon "Preparation instructions modal" at bounding box center [586, 193] width 11 height 11
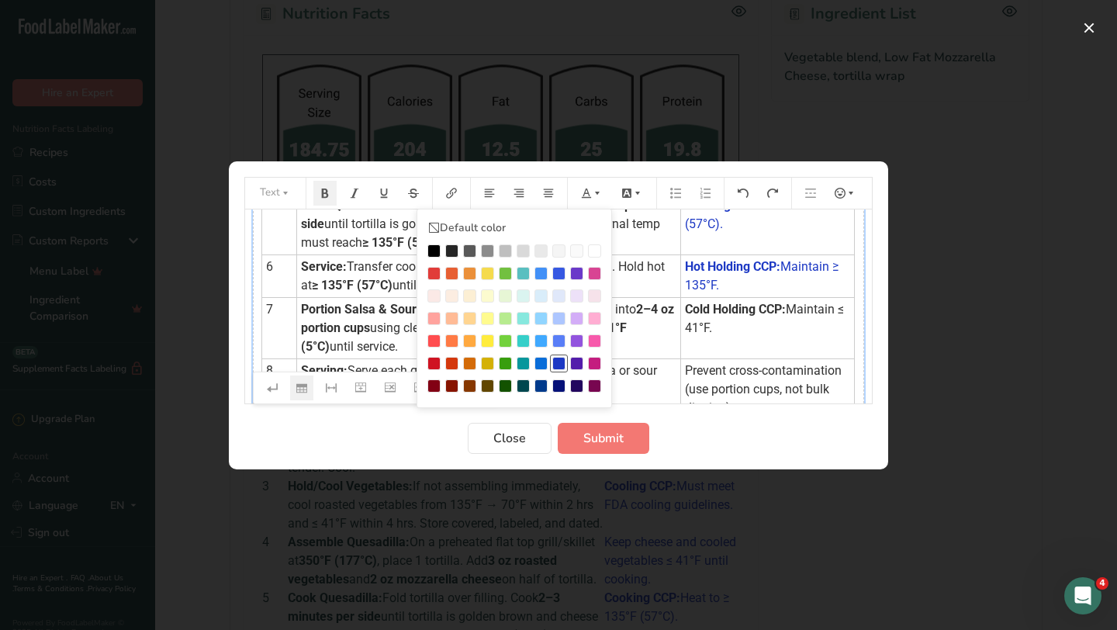
click at [555, 365] on div "Preparation instructions modal" at bounding box center [558, 363] width 13 height 13
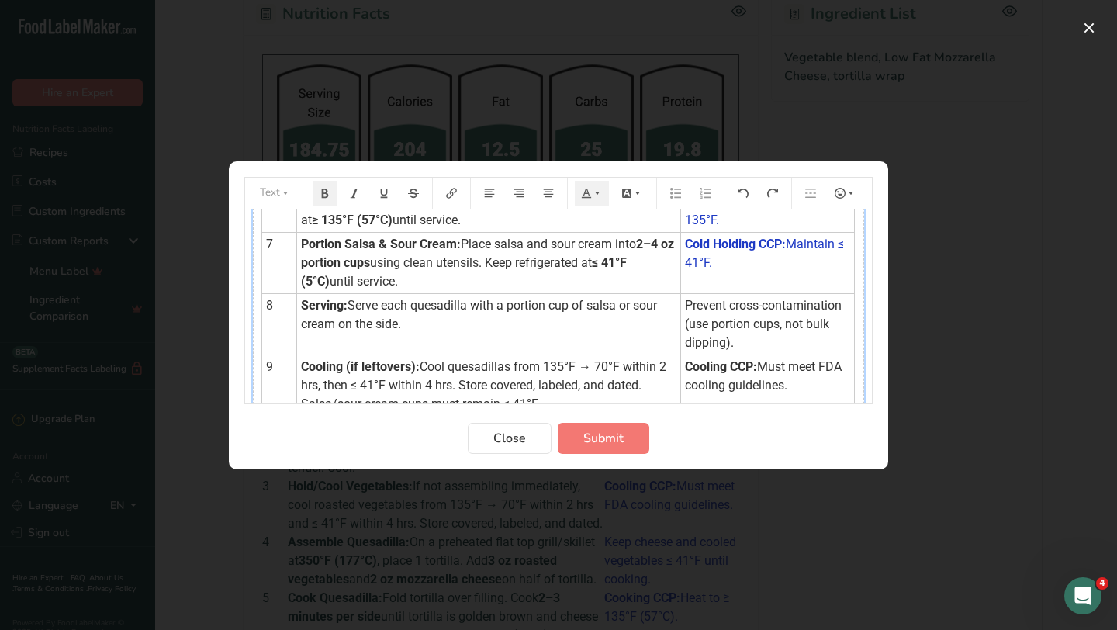
scroll to position [387, 0]
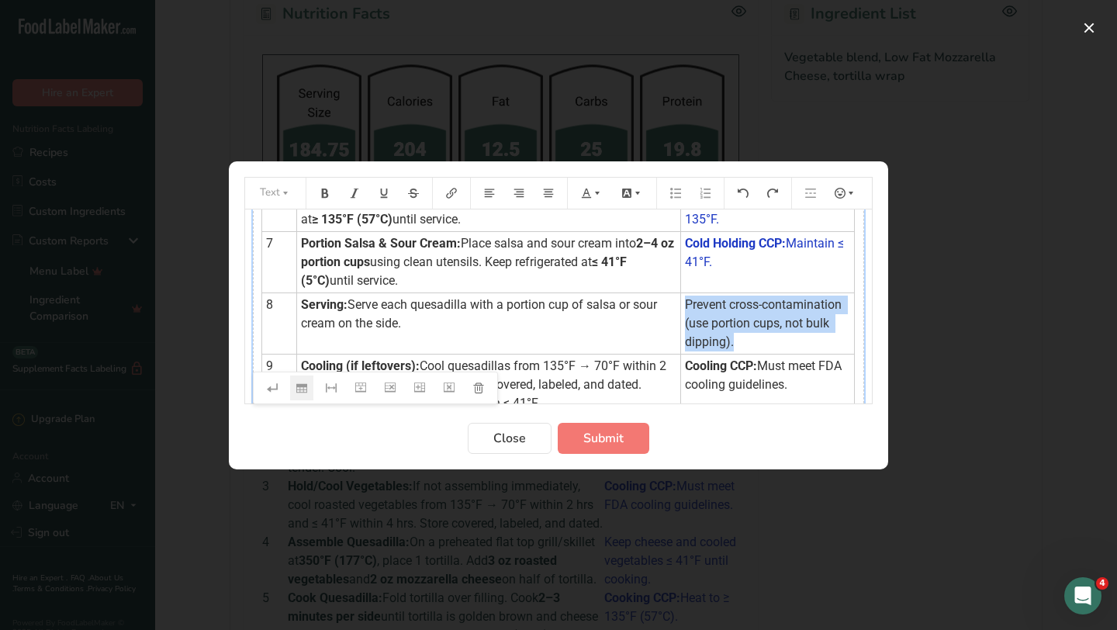
drag, startPoint x: 680, startPoint y: 299, endPoint x: 734, endPoint y: 340, distance: 67.5
click at [734, 340] on td "Prevent cross-contamination (use portion cups, not bulk dipping)." at bounding box center [768, 322] width 174 height 61
click at [595, 191] on icon "Preparation instructions modal" at bounding box center [597, 193] width 11 height 11
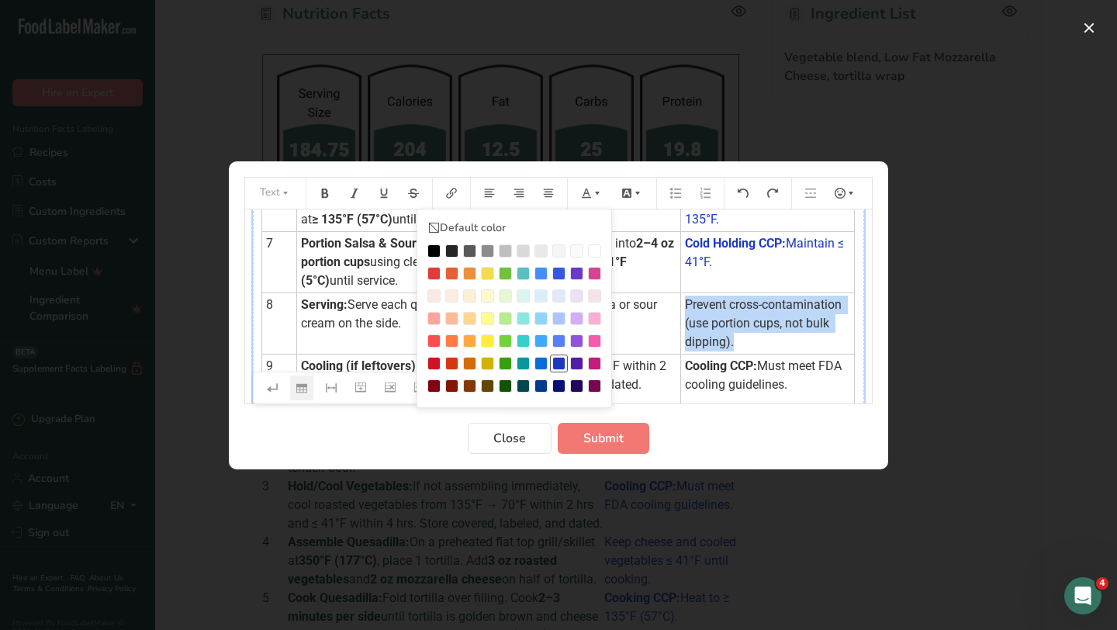
click at [559, 360] on div "Preparation instructions modal" at bounding box center [558, 363] width 13 height 13
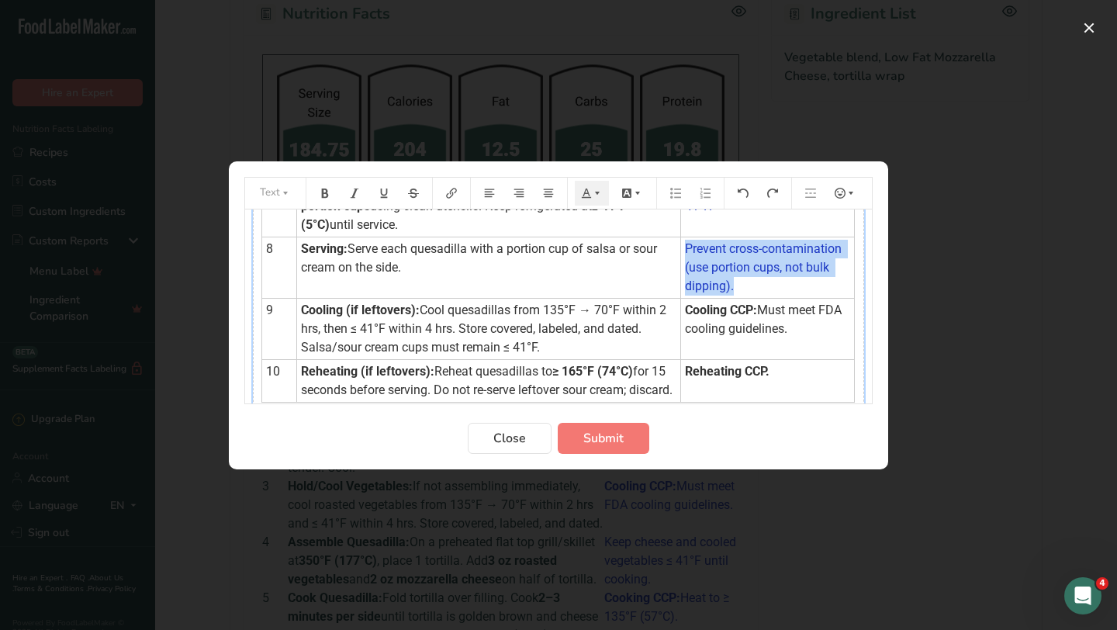
scroll to position [446, 0]
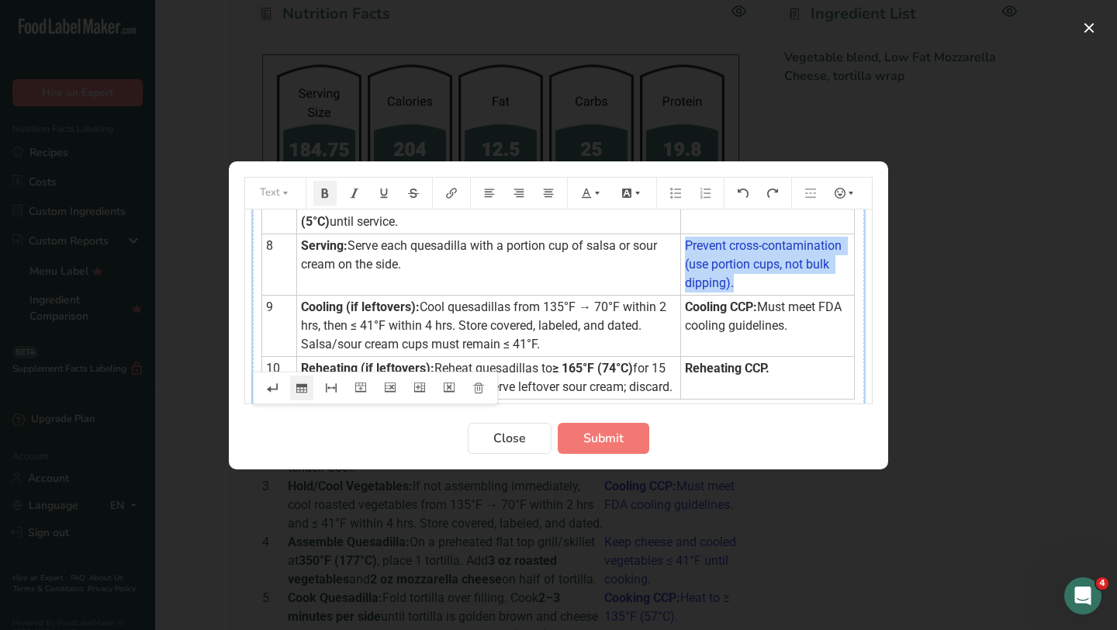
drag, startPoint x: 679, startPoint y: 310, endPoint x: 784, endPoint y: 326, distance: 106.7
click at [784, 327] on td "Cooling CCP: Must meet FDA cooling guidelines." at bounding box center [768, 325] width 174 height 61
click at [597, 188] on icon "Preparation instructions modal" at bounding box center [597, 193] width 11 height 11
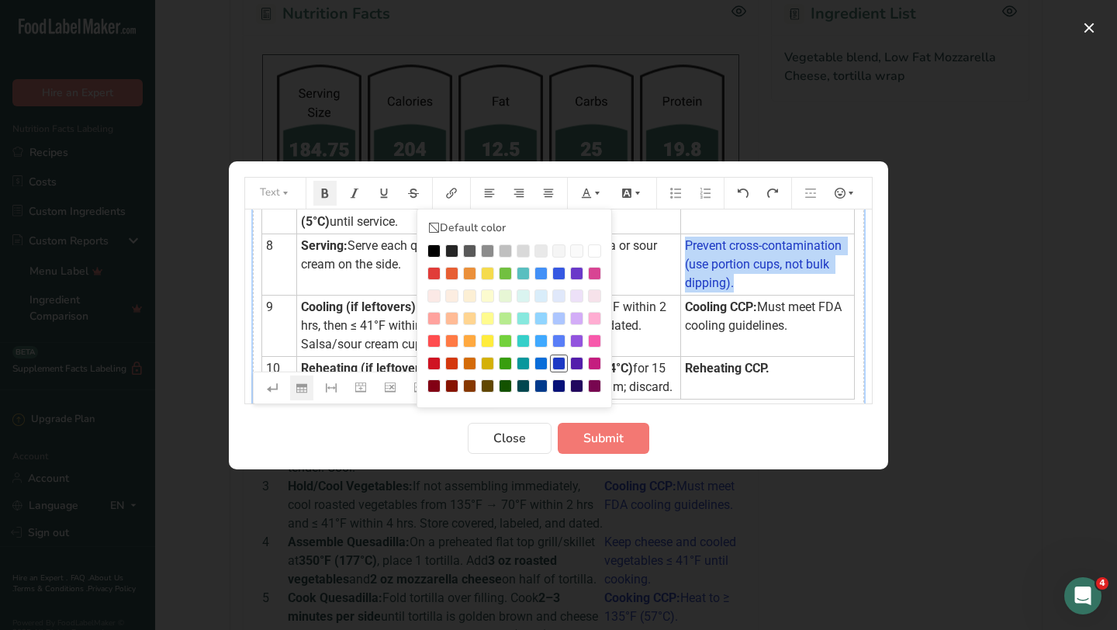
click at [562, 359] on div "Preparation instructions modal" at bounding box center [558, 363] width 13 height 13
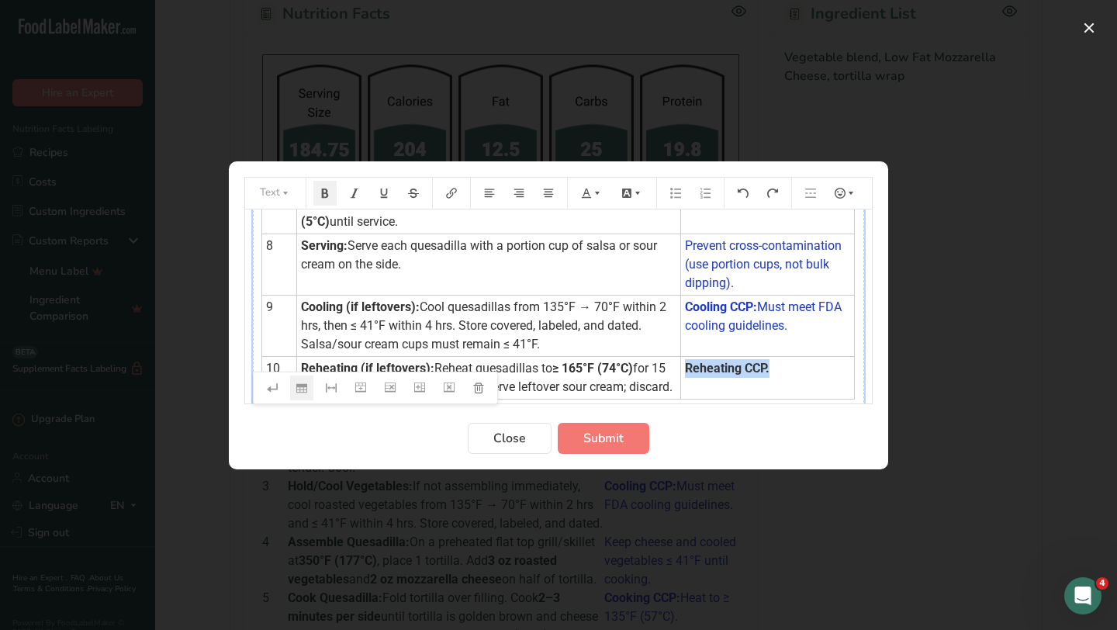
drag, startPoint x: 677, startPoint y: 375, endPoint x: 765, endPoint y: 369, distance: 87.9
click at [765, 369] on td "Reheating CCP." at bounding box center [768, 377] width 174 height 43
click at [594, 195] on icon "Preparation instructions modal" at bounding box center [597, 193] width 11 height 11
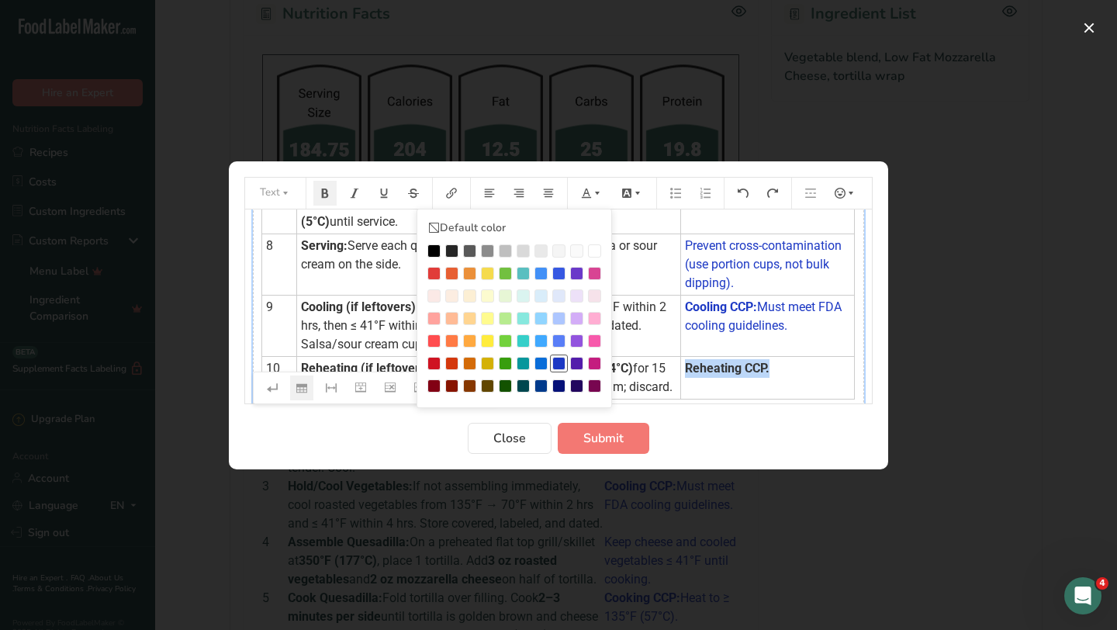
click at [560, 360] on div "Preparation instructions modal" at bounding box center [558, 363] width 13 height 13
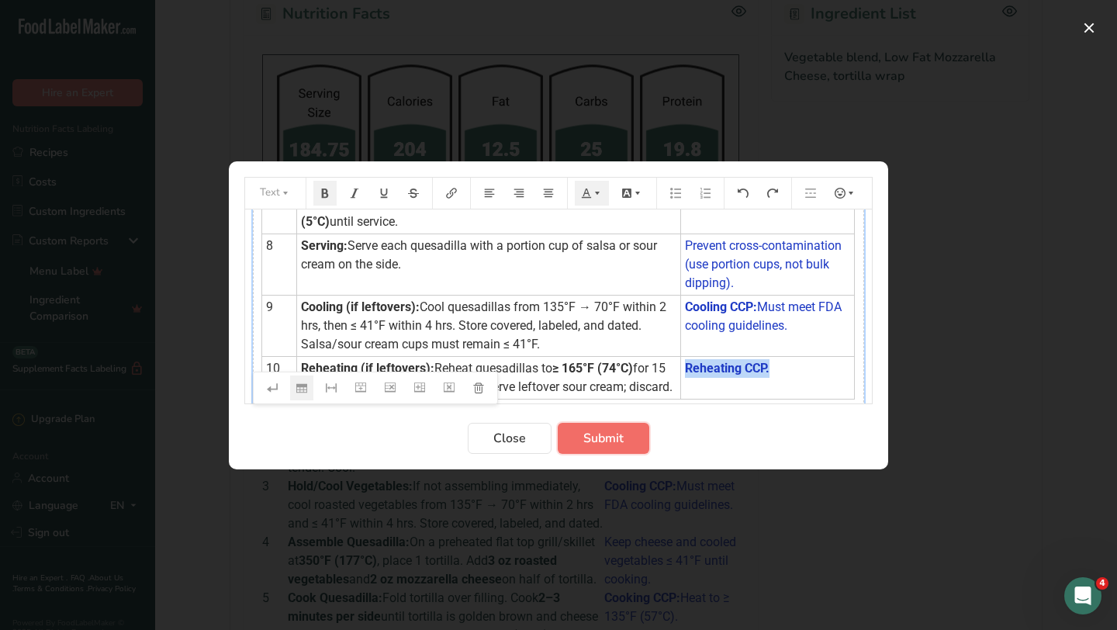
click at [628, 431] on button "Submit" at bounding box center [604, 438] width 92 height 31
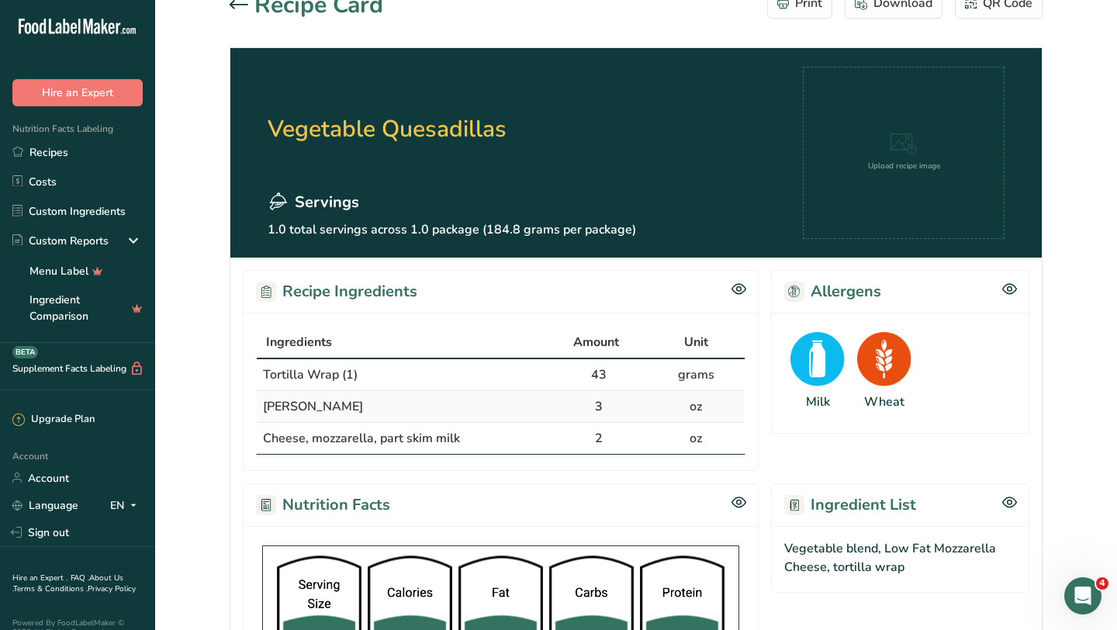
scroll to position [35, 0]
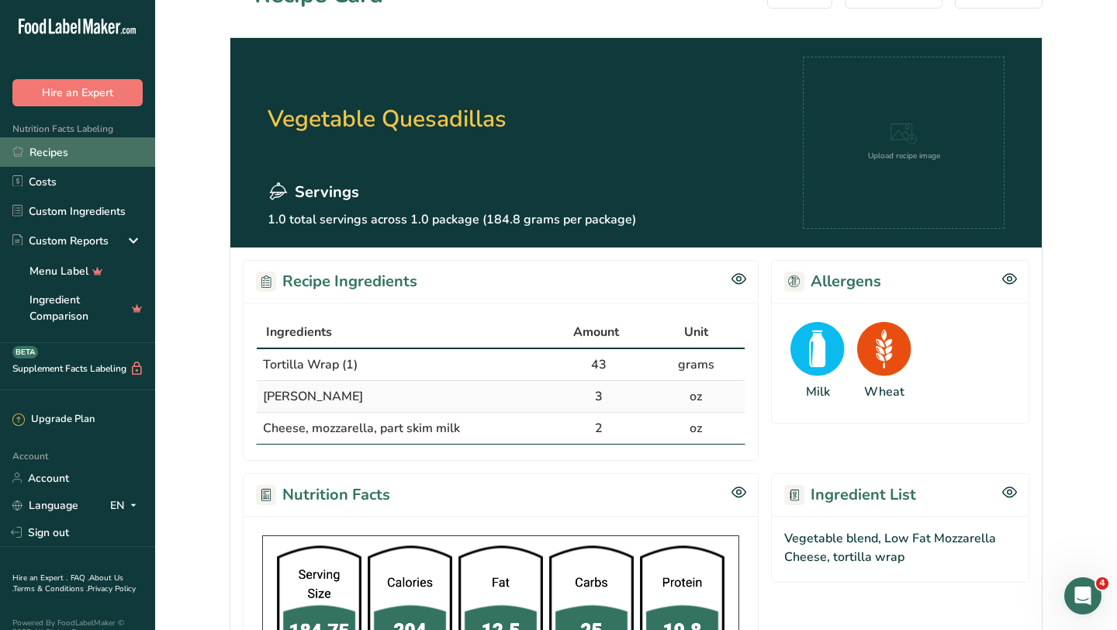
click at [97, 153] on link "Recipes" at bounding box center [77, 151] width 155 height 29
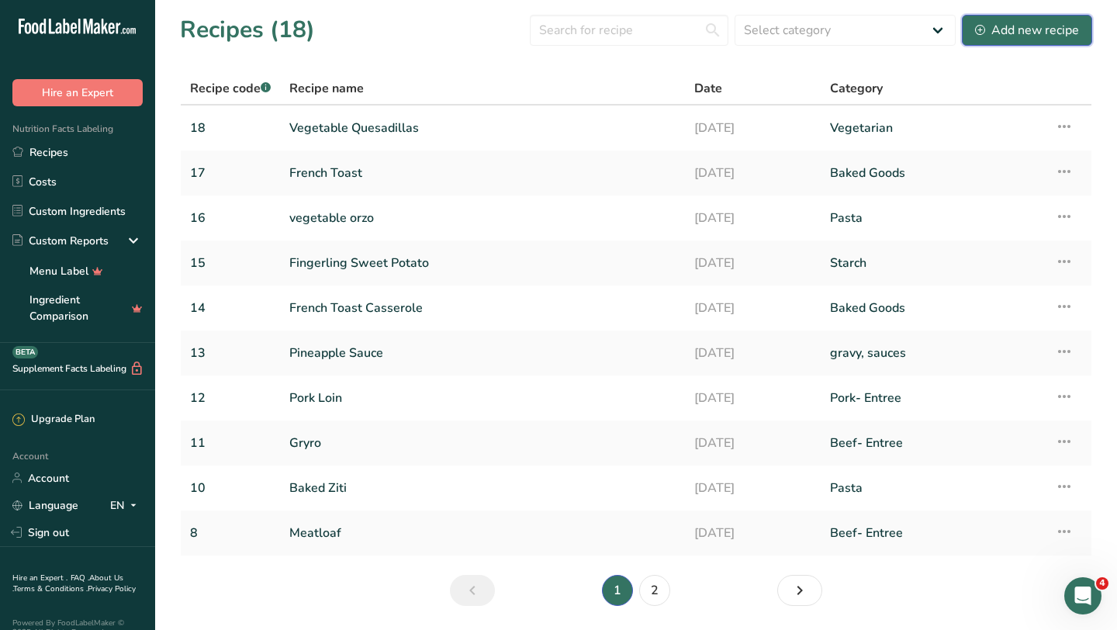
click at [1046, 36] on div "Add new recipe" at bounding box center [1027, 30] width 104 height 19
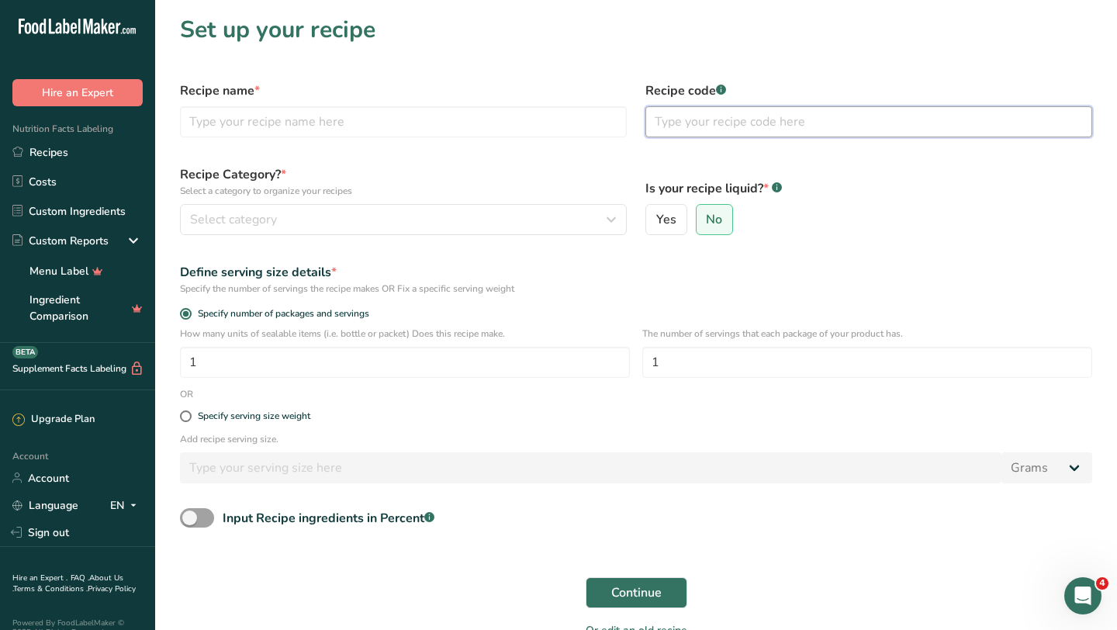
click at [705, 128] on input "text" at bounding box center [868, 121] width 447 height 31
type input "19"
click at [371, 115] on input "text" at bounding box center [403, 121] width 447 height 31
click at [530, 77] on div "Recipe name *" at bounding box center [403, 109] width 465 height 74
click at [500, 130] on input "text" at bounding box center [403, 121] width 447 height 31
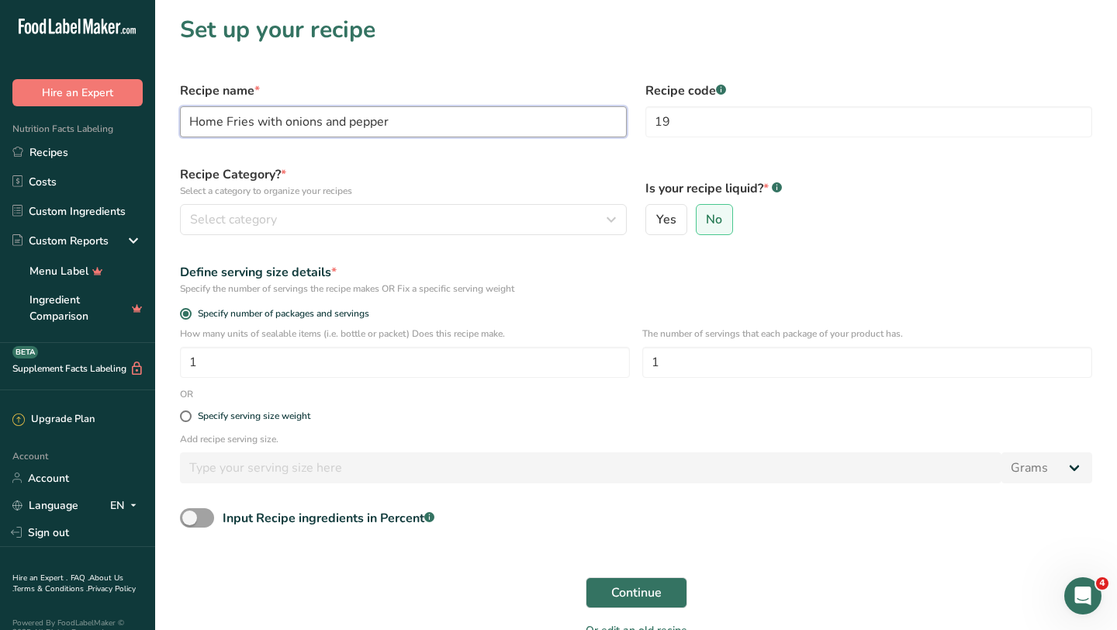
click at [289, 119] on input "Home Fries with onions and pepper" at bounding box center [403, 121] width 447 height 31
click at [357, 123] on input "Home Fries with Onions and pepper" at bounding box center [403, 121] width 447 height 31
click at [401, 123] on input "Home Fries with Onions and Pepper" at bounding box center [403, 121] width 447 height 31
click at [347, 125] on input "Home Fries with Onions and Peppers" at bounding box center [403, 121] width 447 height 31
click at [287, 124] on input "Home Fries with Onions & Peppers" at bounding box center [403, 121] width 447 height 31
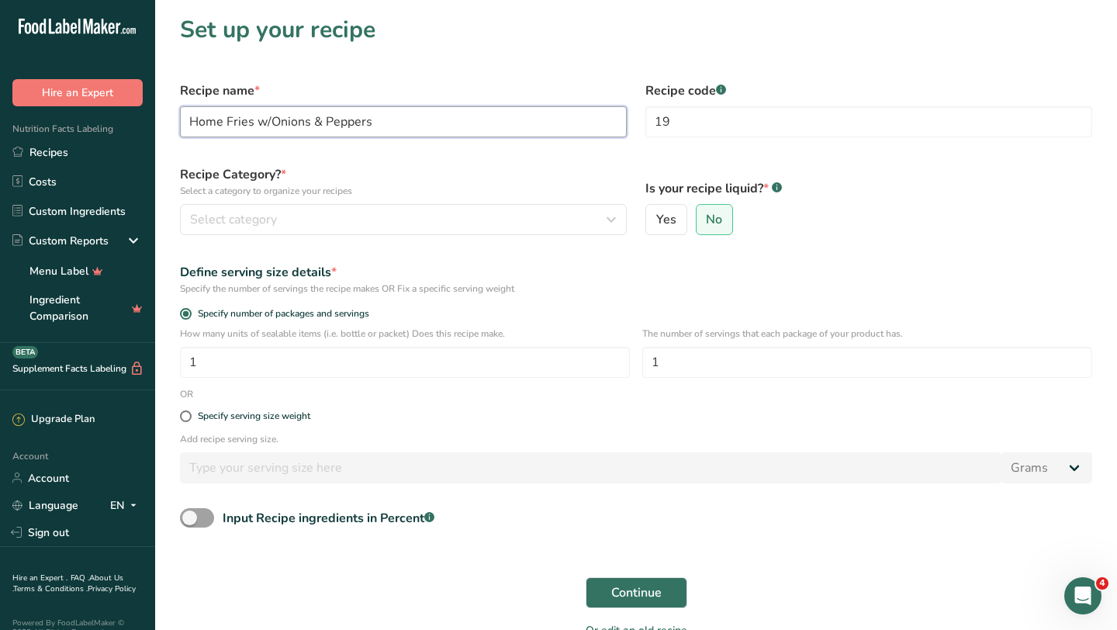
click at [397, 119] on input "Home Fries w/Onions & Peppers" at bounding box center [403, 121] width 447 height 31
type input "Home Fries w/Onions & Peppers"
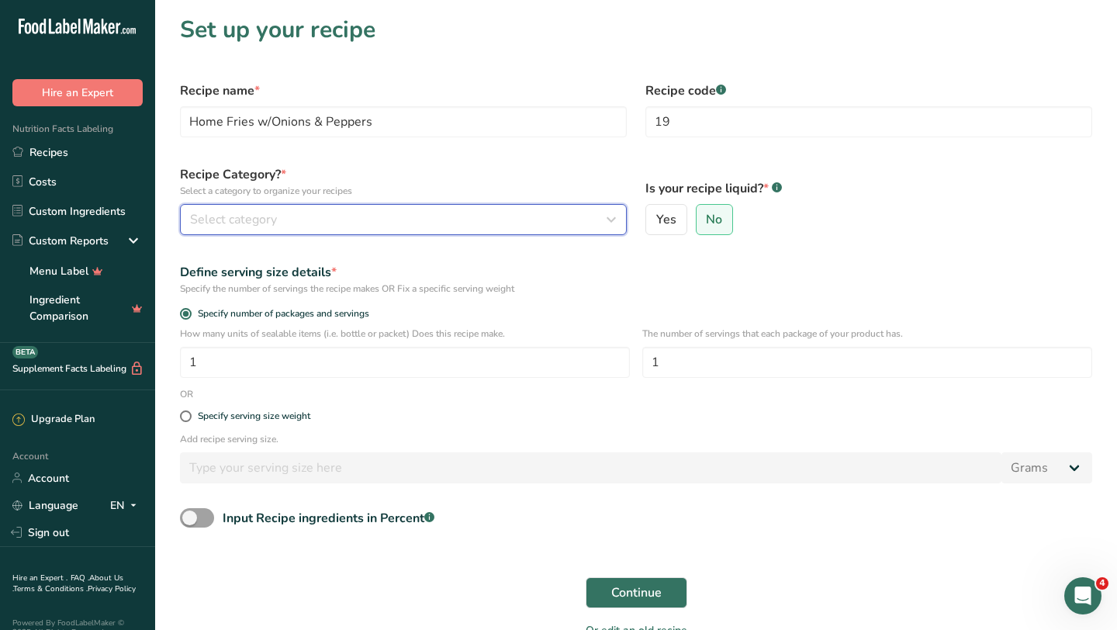
click at [470, 222] on div "Select category" at bounding box center [398, 219] width 417 height 19
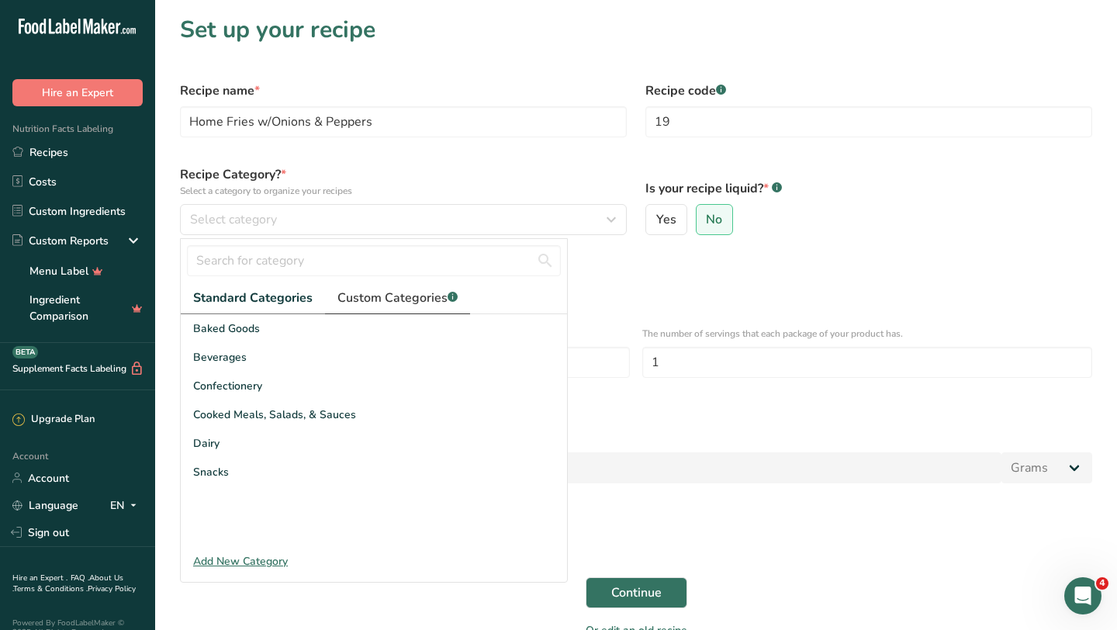
click at [408, 289] on span "Custom Categories .a-a{fill:#347362;}.b-a{fill:#fff;}" at bounding box center [397, 298] width 120 height 19
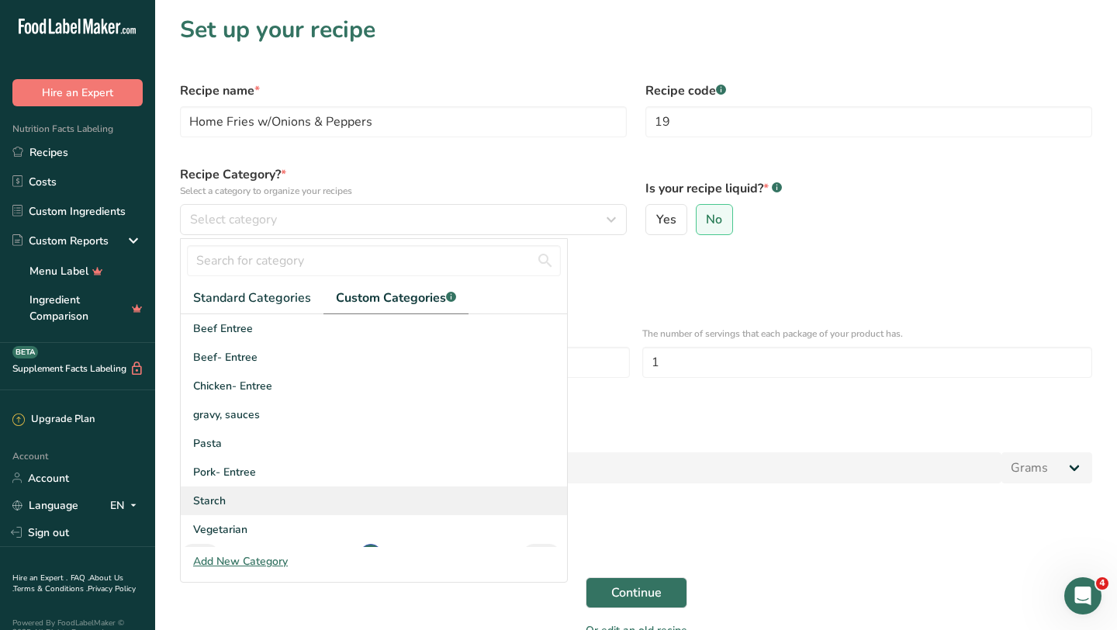
click at [254, 489] on div "Starch" at bounding box center [374, 500] width 386 height 29
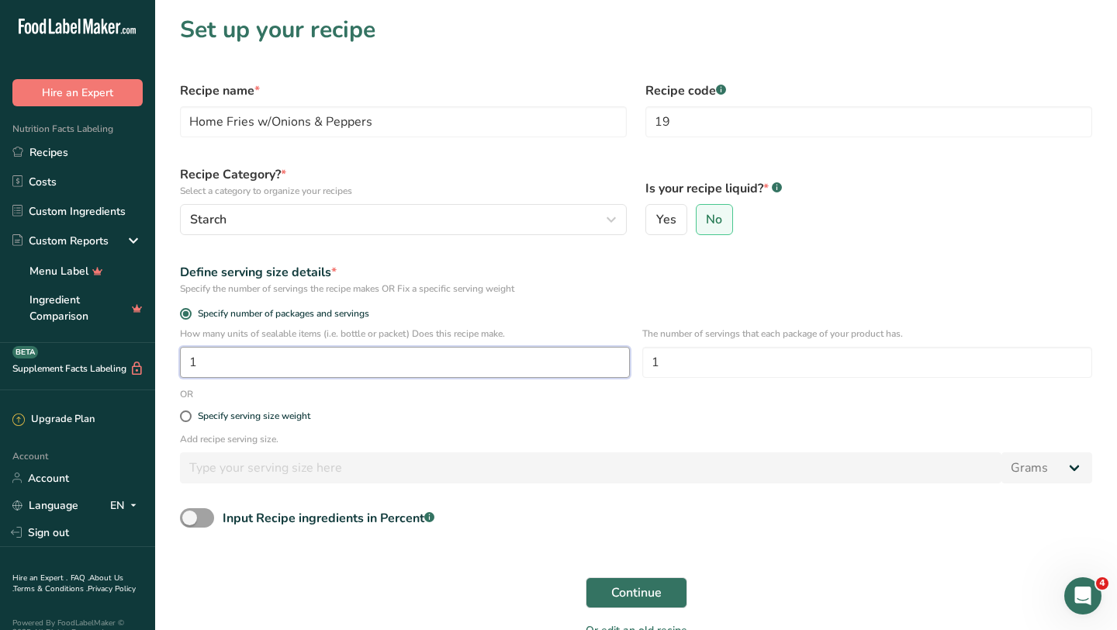
click at [478, 365] on input "1" at bounding box center [405, 362] width 450 height 31
type input "50"
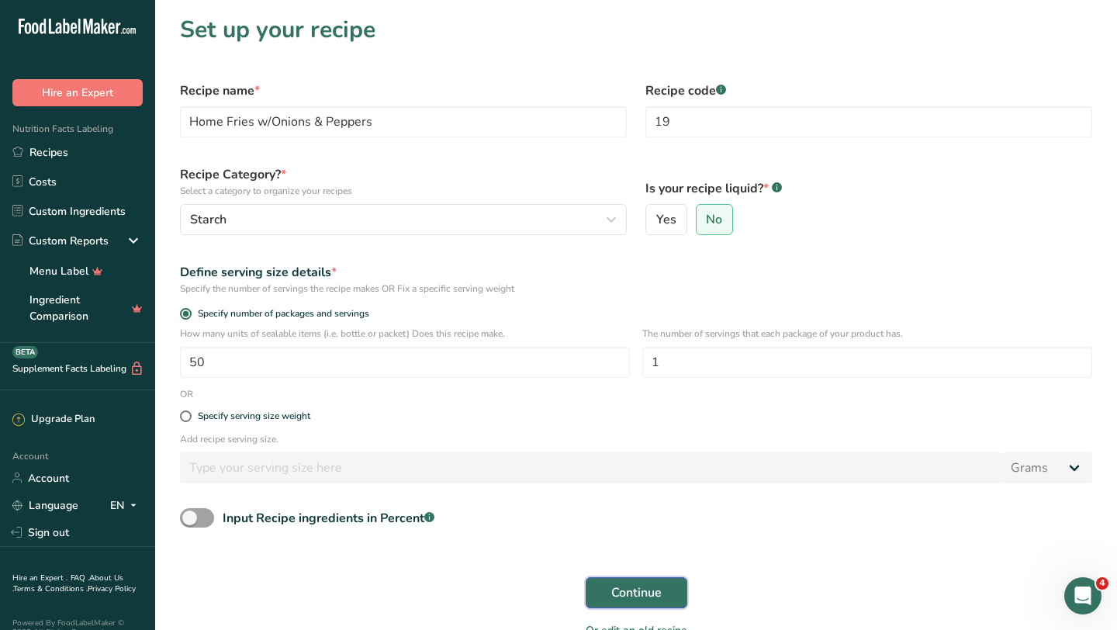
click at [672, 589] on button "Continue" at bounding box center [637, 592] width 102 height 31
